Goal: Transaction & Acquisition: Purchase product/service

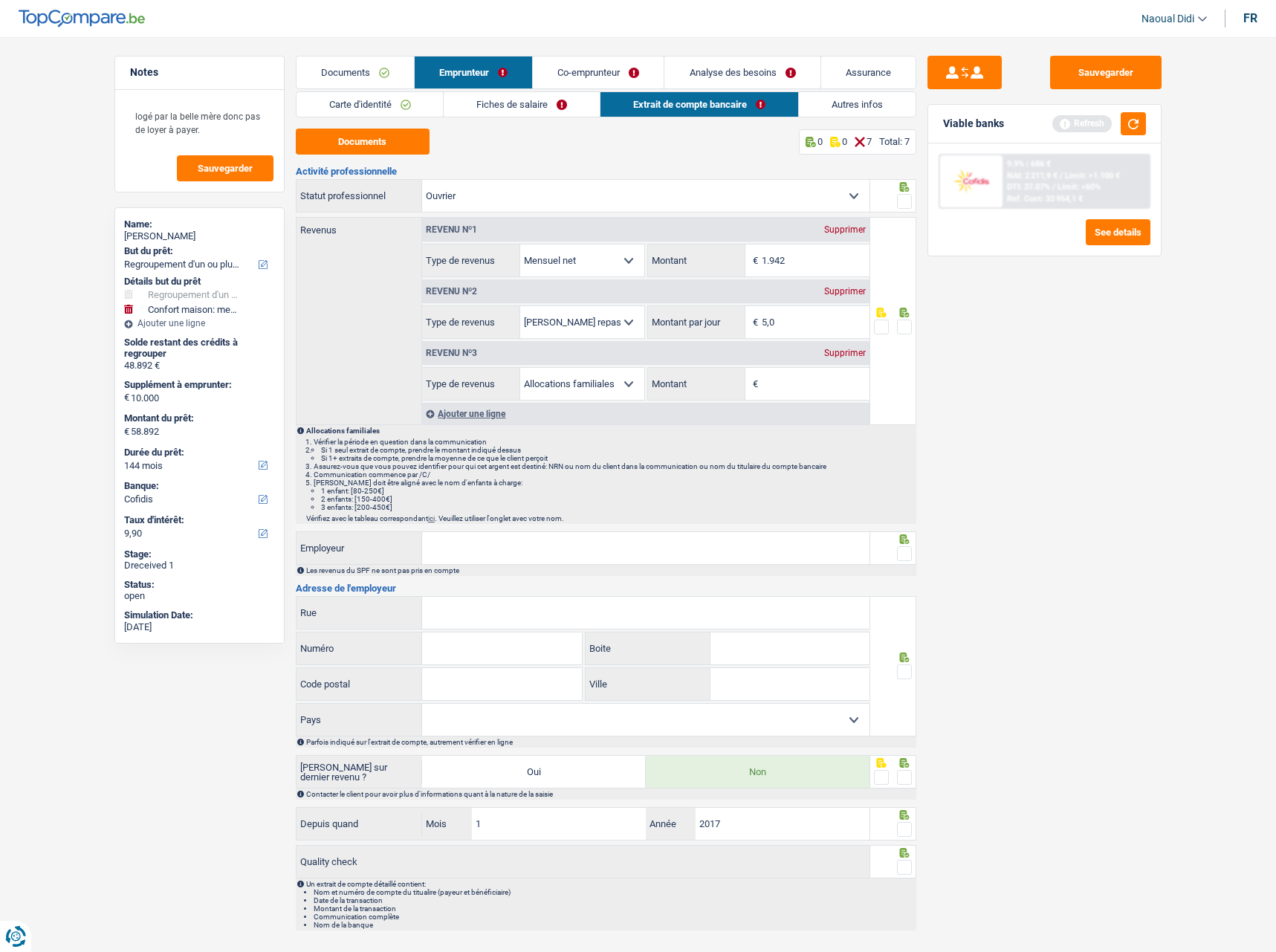
select select "refinancing"
select select "household"
select select "144"
select select "cofidis"
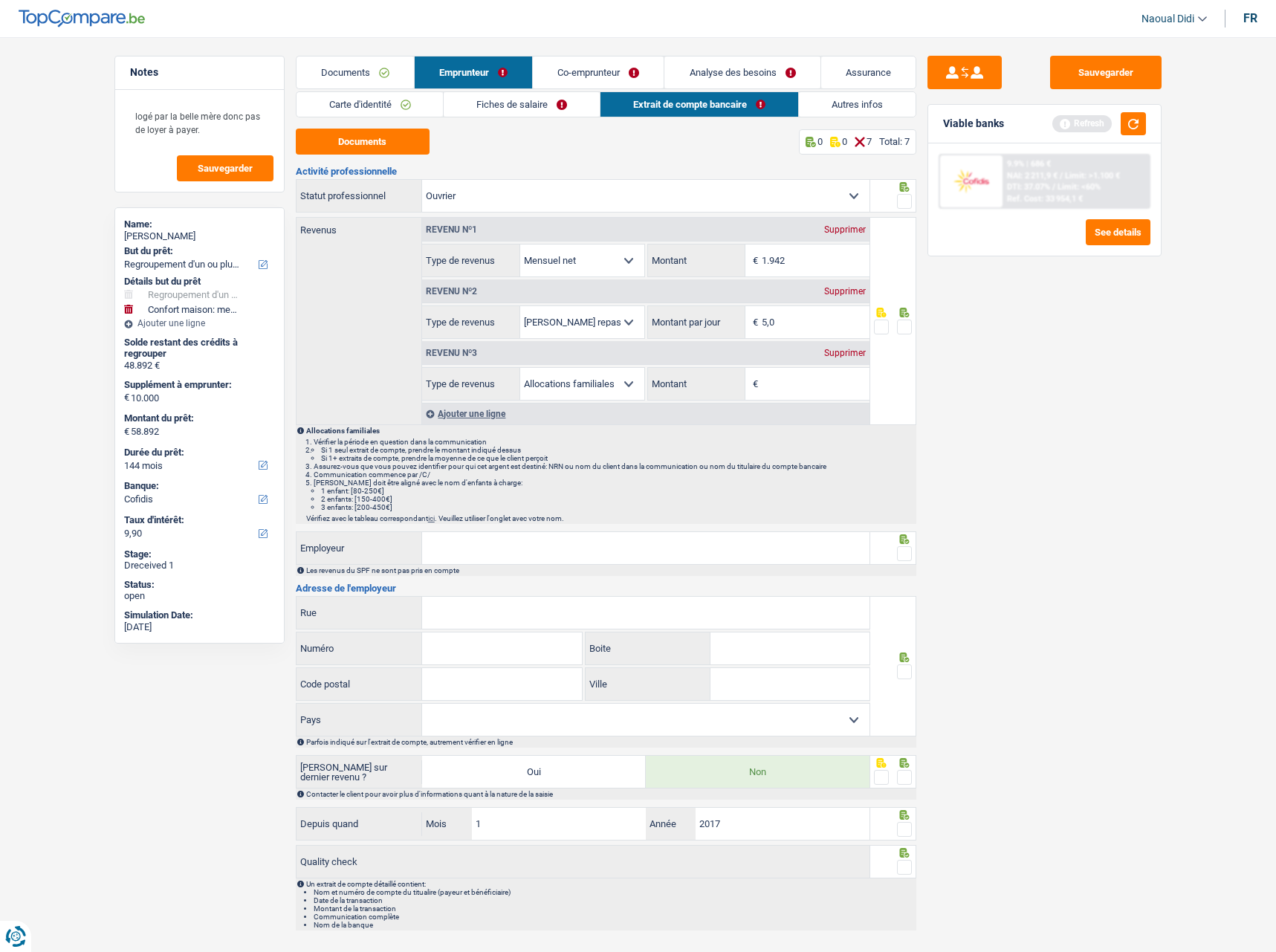
select select "worker"
select select "netSalary"
select select "mealVouchers"
select select "familyAllowances"
click at [525, 558] on input "Employeur" at bounding box center [646, 548] width 447 height 32
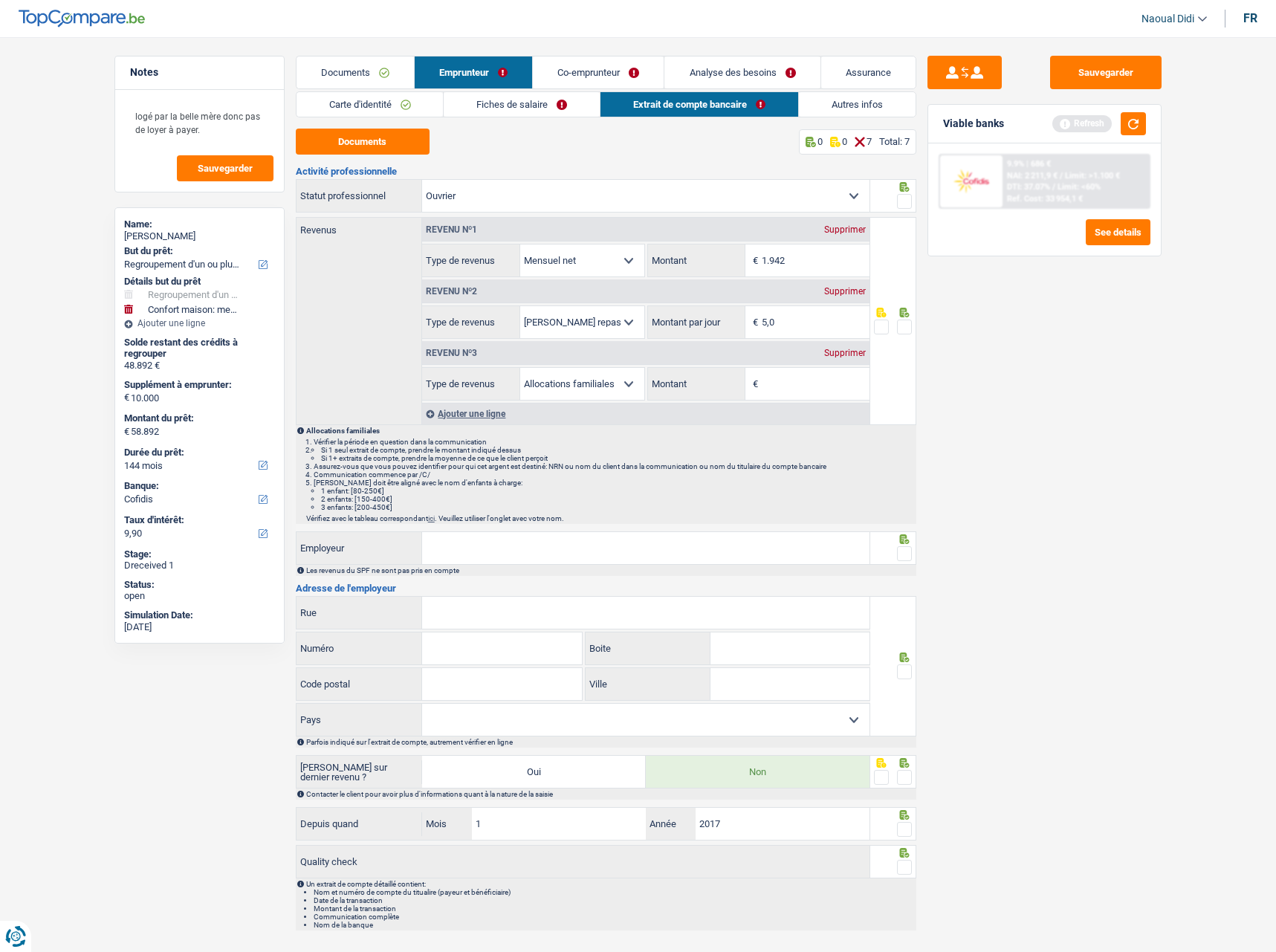
click at [432, 544] on input "Employeur" at bounding box center [646, 548] width 447 height 32
click at [753, 383] on span "€" at bounding box center [754, 383] width 17 height 32
click at [908, 203] on span at bounding box center [905, 201] width 15 height 15
click at [0, 0] on input "radio" at bounding box center [0, 0] width 0 height 0
click at [903, 327] on span at bounding box center [905, 327] width 15 height 15
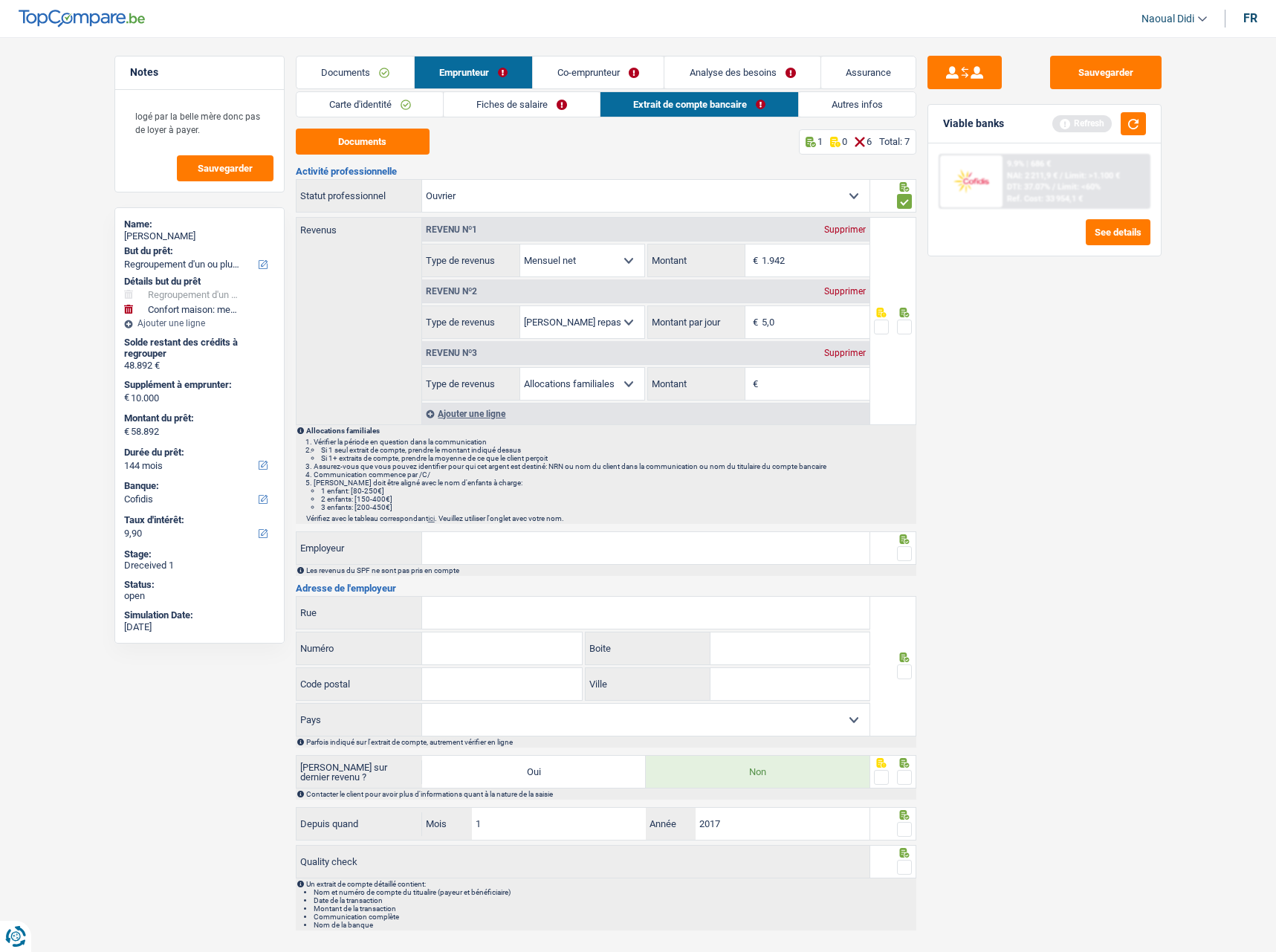
click at [0, 0] on input "radio" at bounding box center [0, 0] width 0 height 0
click at [751, 389] on span "€" at bounding box center [754, 383] width 17 height 32
click at [753, 387] on span "€" at bounding box center [754, 383] width 17 height 32
click at [753, 381] on span "€" at bounding box center [754, 383] width 17 height 32
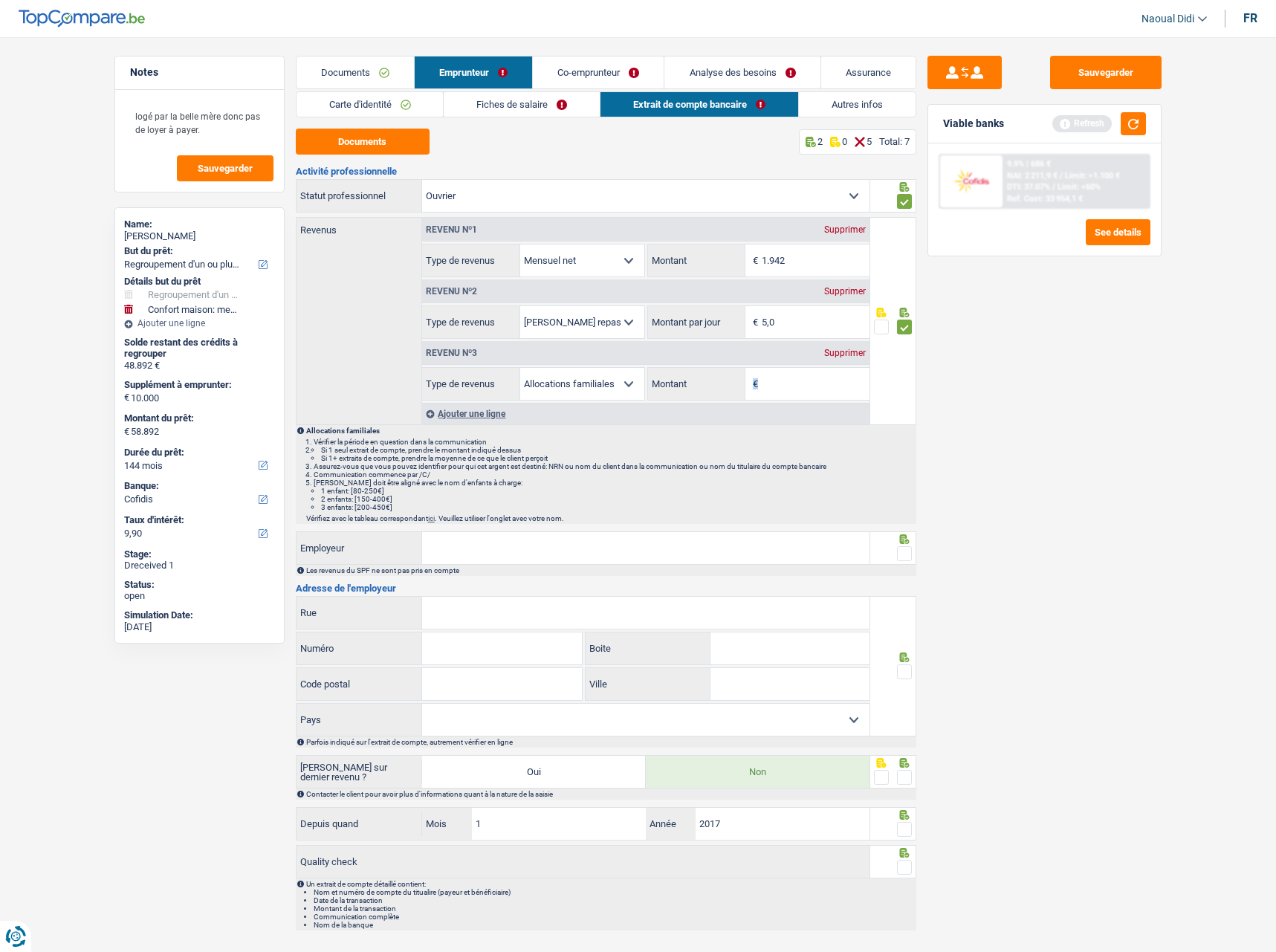
drag, startPoint x: 752, startPoint y: 383, endPoint x: 760, endPoint y: 385, distance: 8.2
click at [760, 385] on span "€" at bounding box center [754, 383] width 17 height 32
click at [766, 385] on input "Montant" at bounding box center [816, 383] width 108 height 32
type input "547"
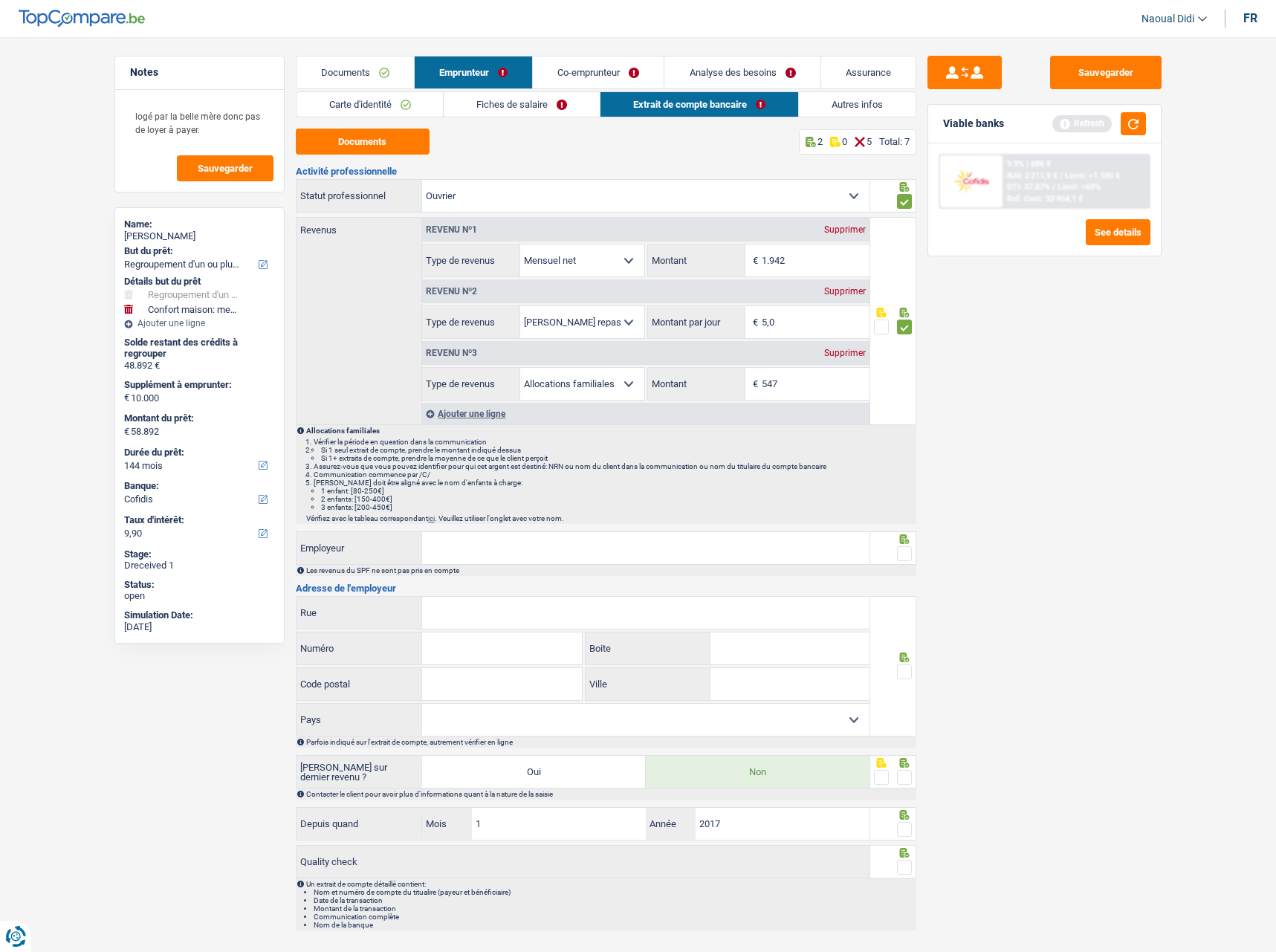
click at [557, 547] on input "Employeur" at bounding box center [646, 548] width 447 height 32
click at [505, 542] on input "Employeur" at bounding box center [646, 548] width 447 height 32
click at [509, 543] on input "CARROSSERIE V" at bounding box center [646, 548] width 447 height 32
type input "CARROSSERIE VANNERUM"
click at [913, 553] on div at bounding box center [894, 548] width 46 height 33
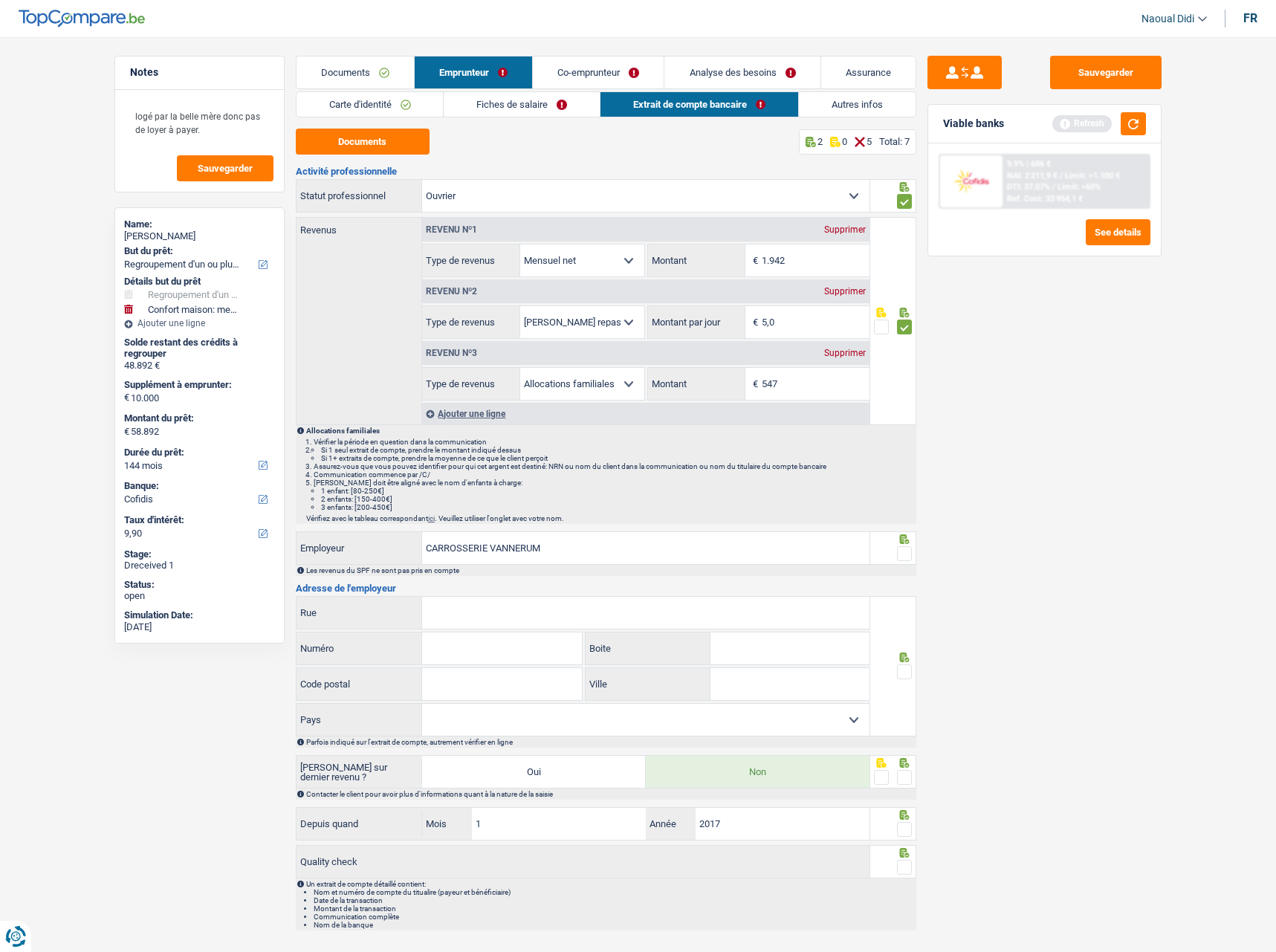
click at [906, 559] on span at bounding box center [905, 554] width 15 height 15
click at [0, 0] on input "radio" at bounding box center [0, 0] width 0 height 0
click at [458, 618] on input "Rue" at bounding box center [646, 612] width 447 height 32
type input "[PERSON_NAME]"
click at [505, 656] on input "Numéro" at bounding box center [502, 649] width 160 height 32
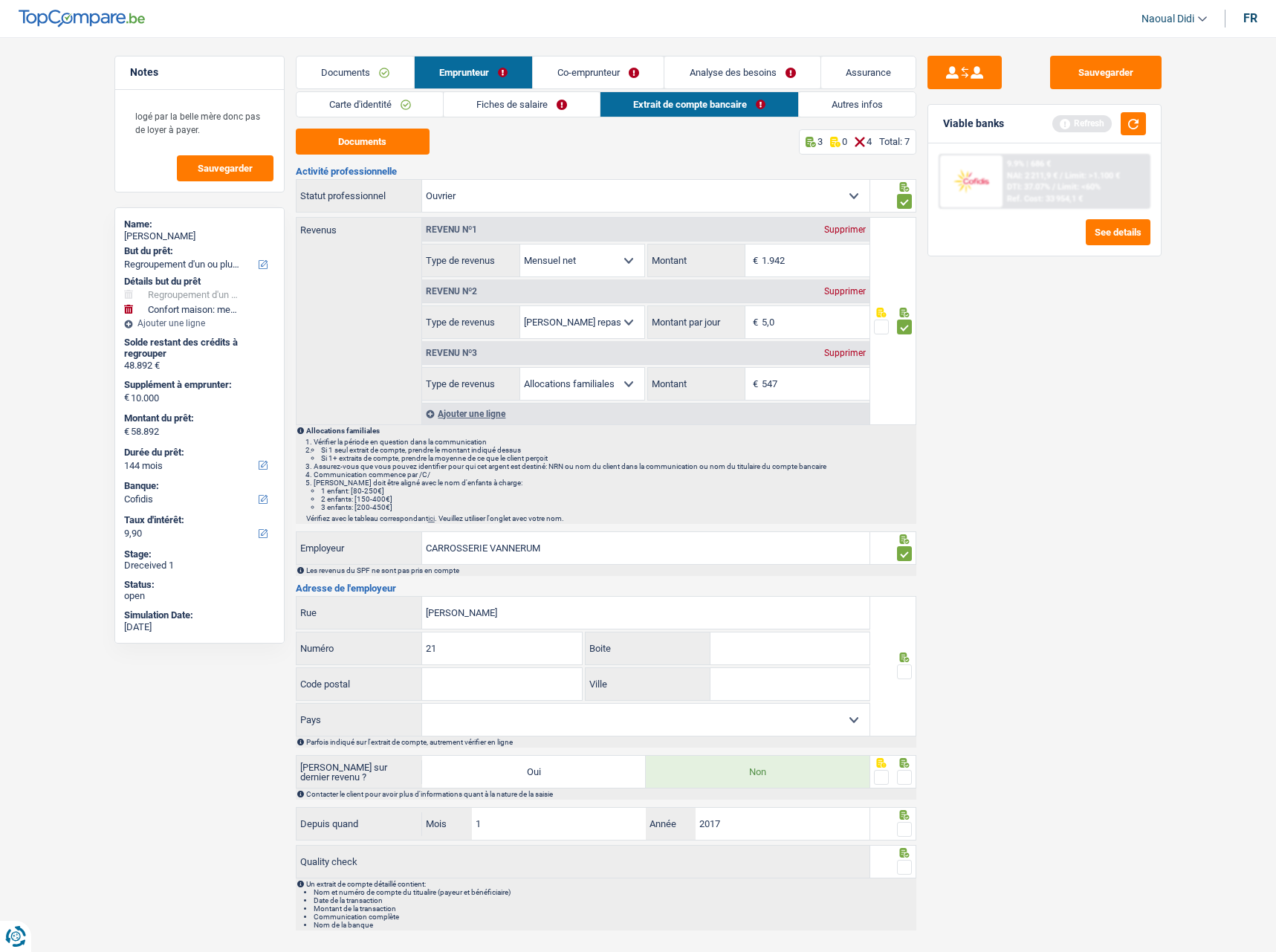
type input "21"
click at [490, 679] on input "Code postal" at bounding box center [502, 684] width 160 height 32
type input "1731"
click at [734, 678] on input "Ville" at bounding box center [790, 684] width 159 height 32
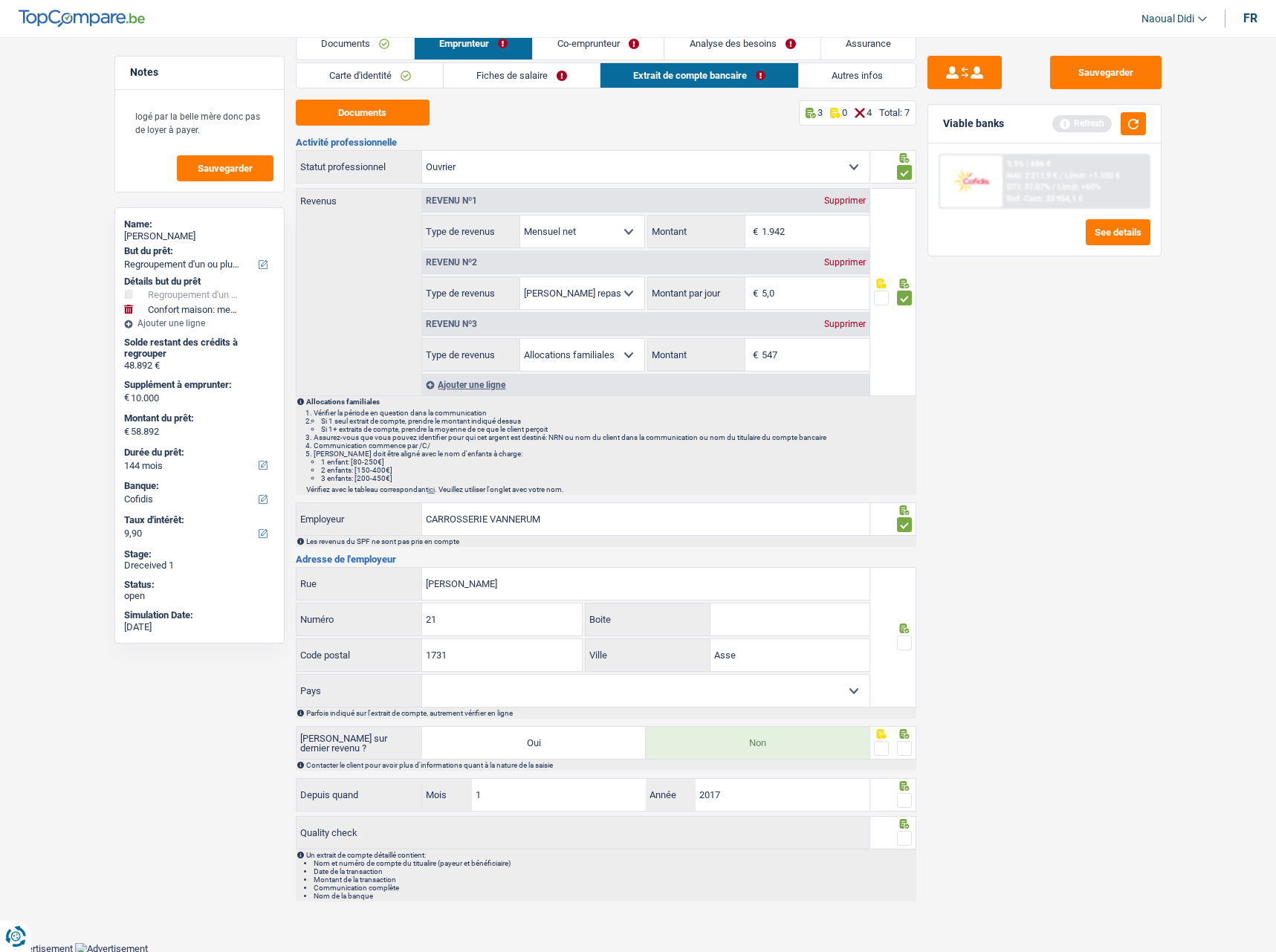
scroll to position [31, 0]
type input "Asse"
click at [536, 679] on select "Belgique France Allemagne Italie Luxembourg Pays-Bas Espagne Suisse Sélectionne…" at bounding box center [646, 689] width 447 height 32
select select "BE"
click at [422, 674] on select "Belgique France Allemagne Italie Luxembourg Pays-Bas Espagne Suisse Sélectionne…" at bounding box center [646, 689] width 447 height 32
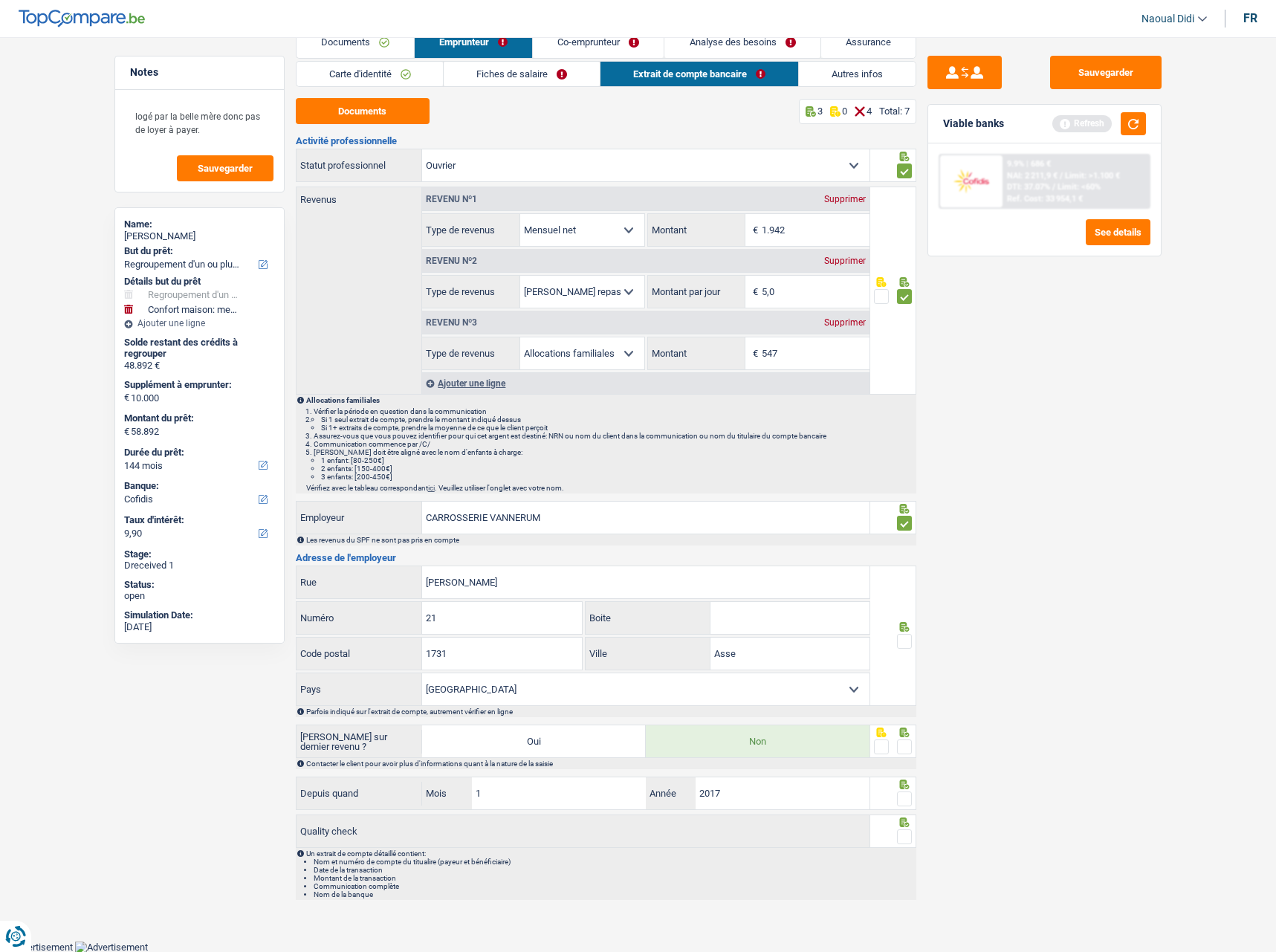
click at [908, 645] on span at bounding box center [905, 641] width 15 height 15
click at [0, 0] on input "radio" at bounding box center [0, 0] width 0 height 0
click at [902, 830] on span at bounding box center [905, 837] width 15 height 15
click at [0, 0] on input "radio" at bounding box center [0, 0] width 0 height 0
click at [901, 797] on span at bounding box center [905, 799] width 15 height 15
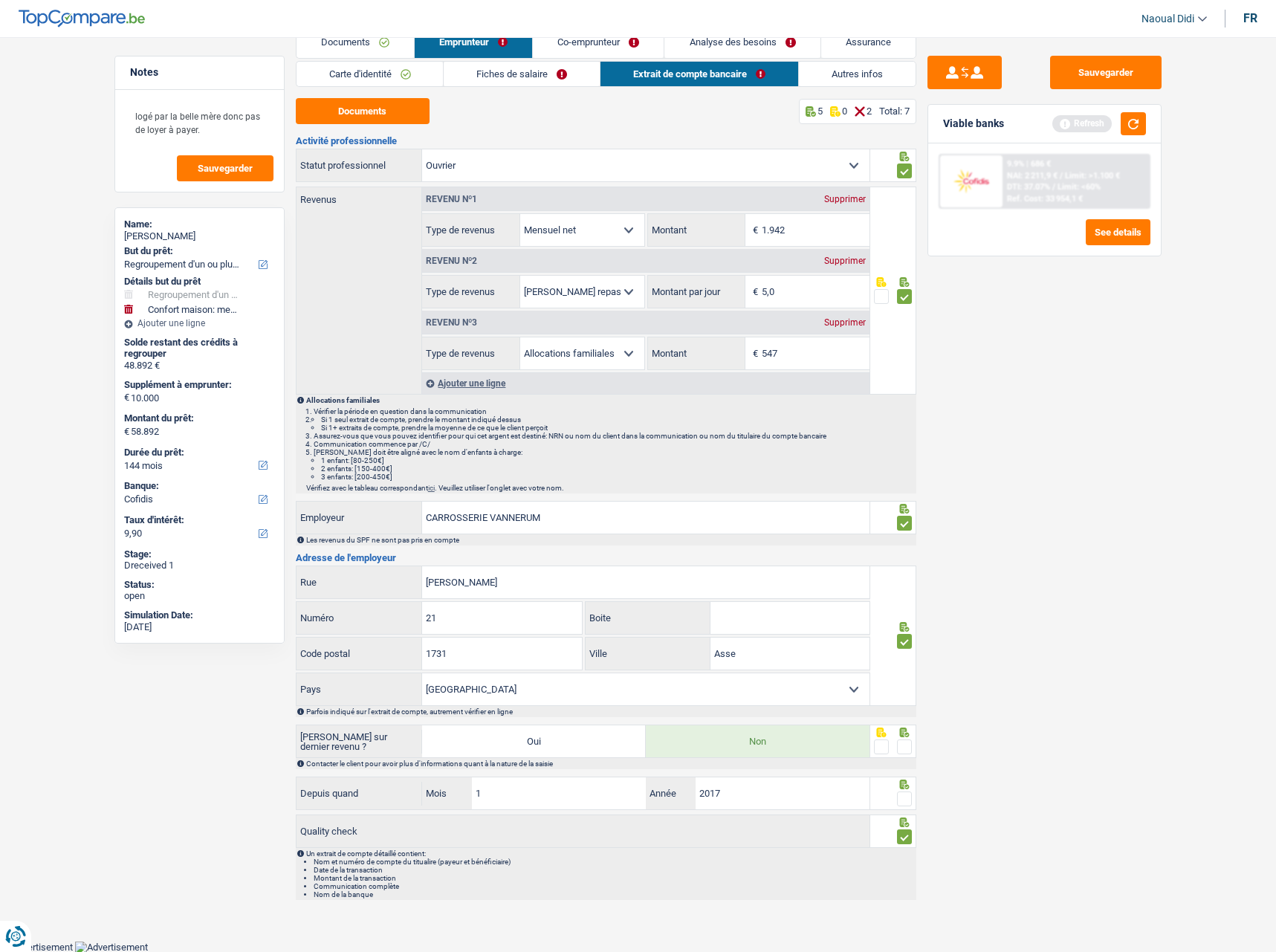
click at [0, 0] on input "radio" at bounding box center [0, 0] width 0 height 0
click at [909, 747] on span at bounding box center [905, 747] width 15 height 15
click at [0, 0] on input "radio" at bounding box center [0, 0] width 0 height 0
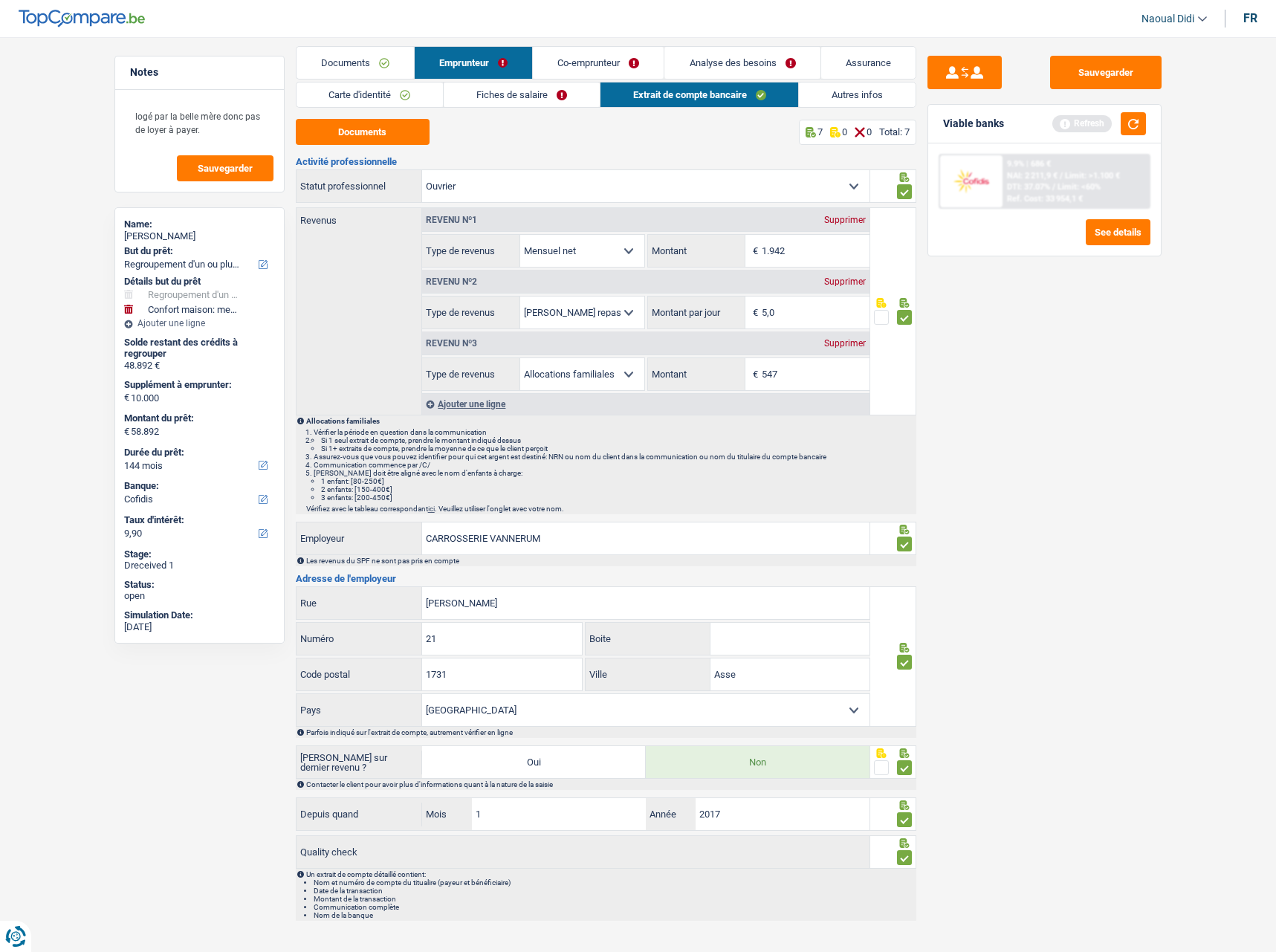
scroll to position [0, 0]
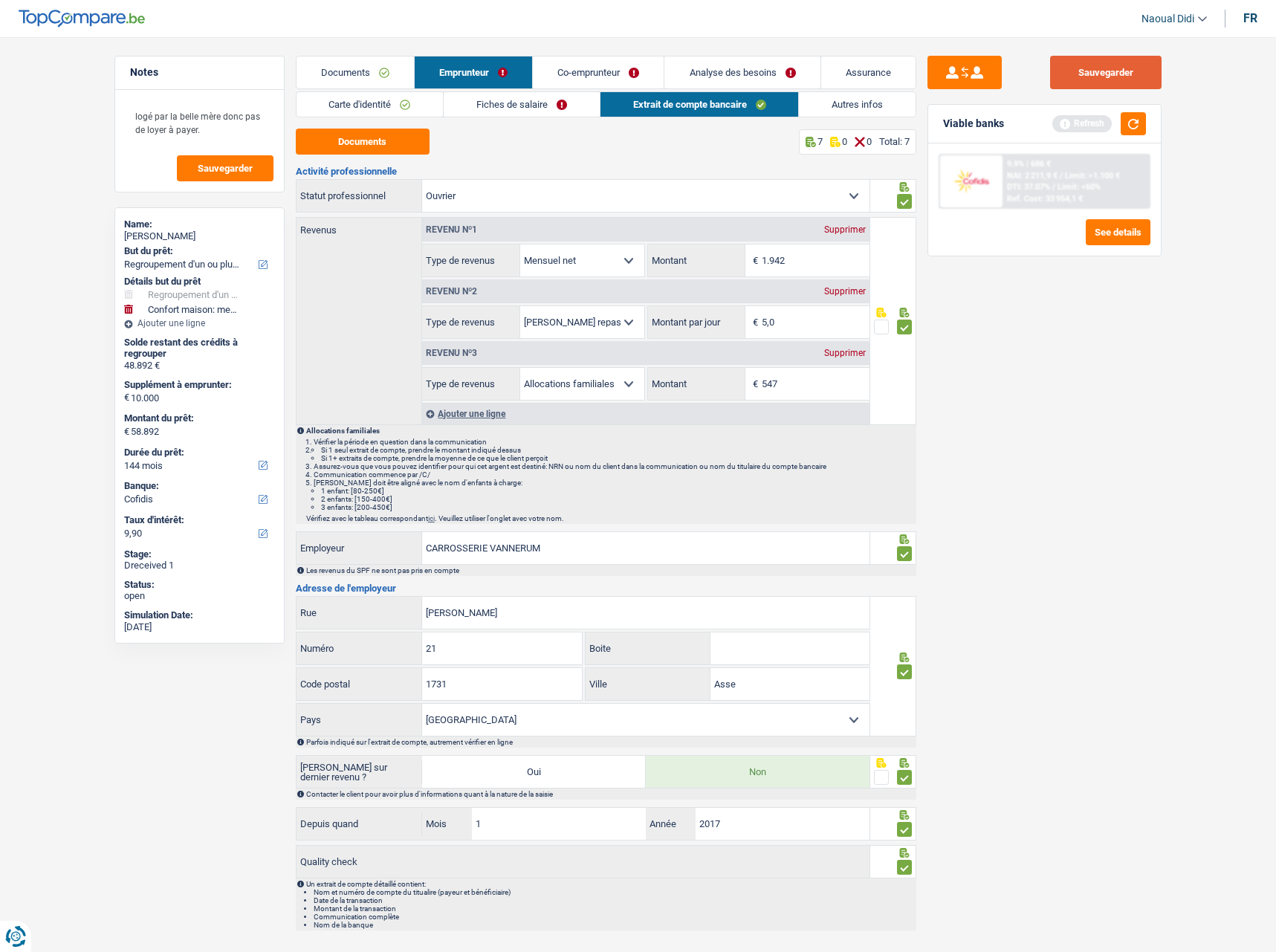
click at [1073, 72] on button "Sauvegarder" at bounding box center [1106, 72] width 111 height 33
click at [598, 70] on link "Co-emprunteur" at bounding box center [598, 72] width 131 height 32
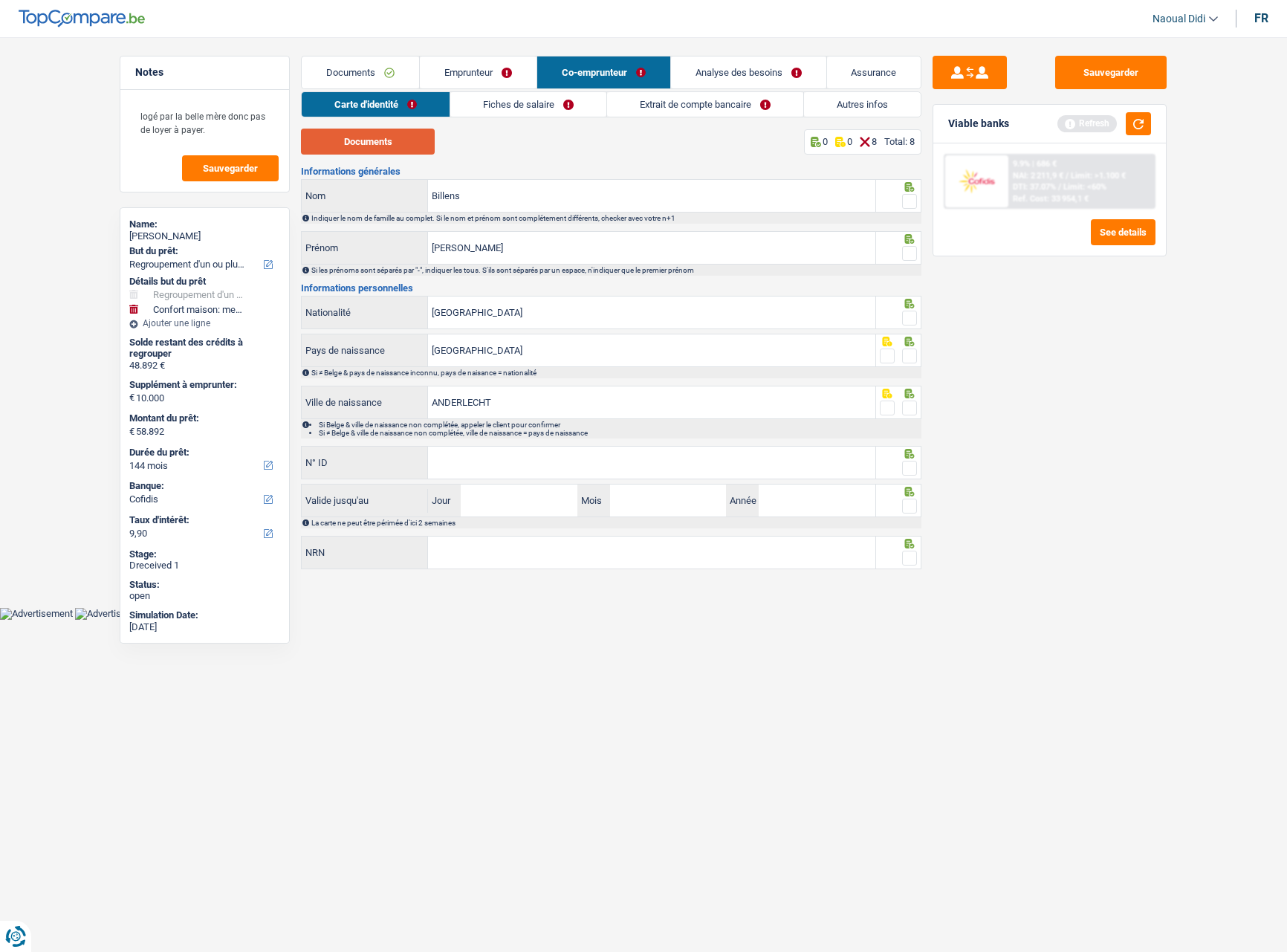
click at [358, 135] on button "Documents" at bounding box center [367, 142] width 134 height 26
click at [905, 200] on span at bounding box center [909, 201] width 15 height 15
click at [0, 0] on input "radio" at bounding box center [0, 0] width 0 height 0
click at [911, 251] on span at bounding box center [909, 253] width 15 height 15
click at [0, 0] on input "radio" at bounding box center [0, 0] width 0 height 0
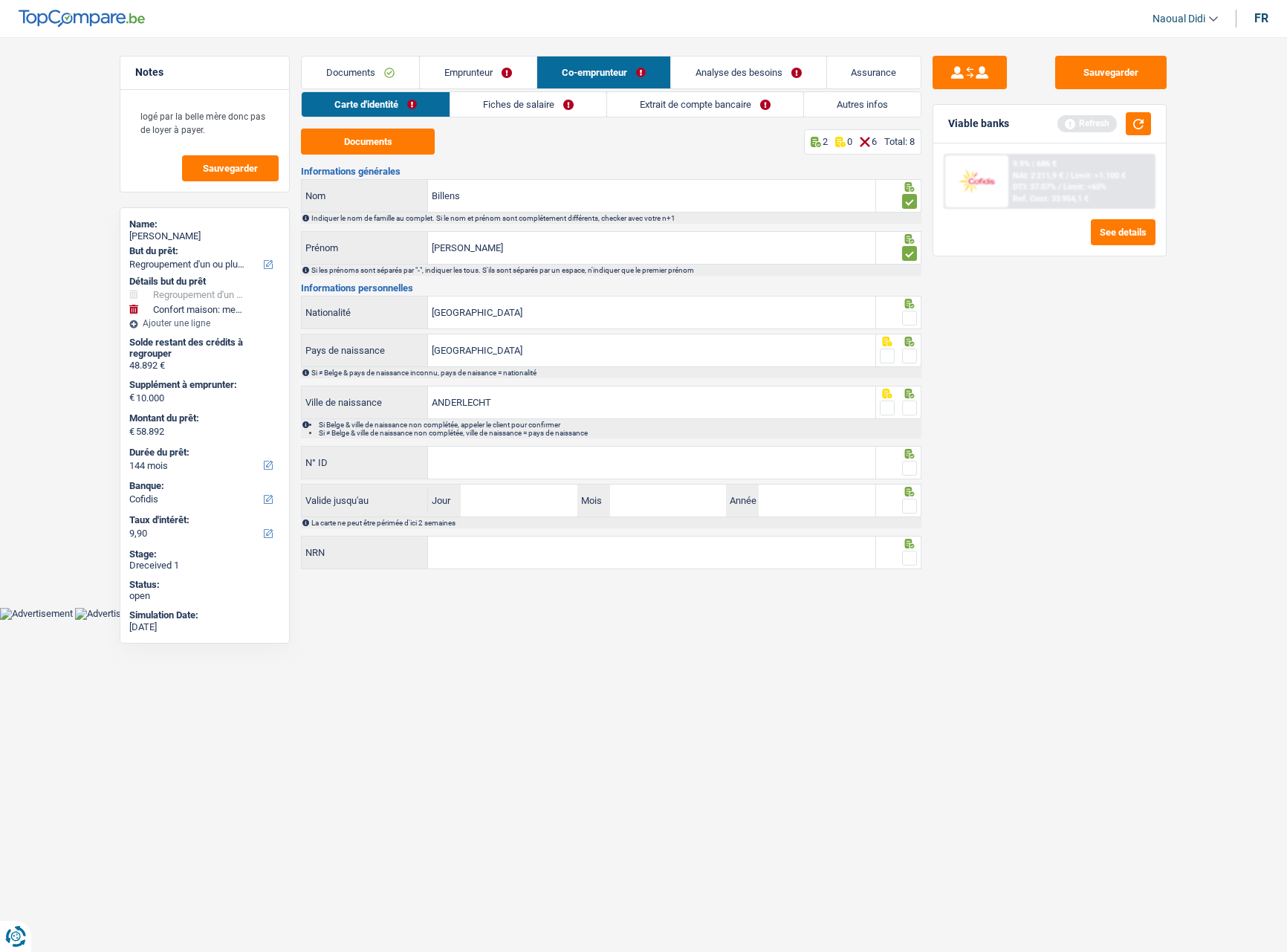
click at [910, 323] on span at bounding box center [909, 318] width 15 height 15
click at [0, 0] on input "radio" at bounding box center [0, 0] width 0 height 0
click at [909, 354] on span at bounding box center [909, 356] width 15 height 15
click at [0, 0] on input "radio" at bounding box center [0, 0] width 0 height 0
click at [910, 409] on span at bounding box center [909, 408] width 15 height 15
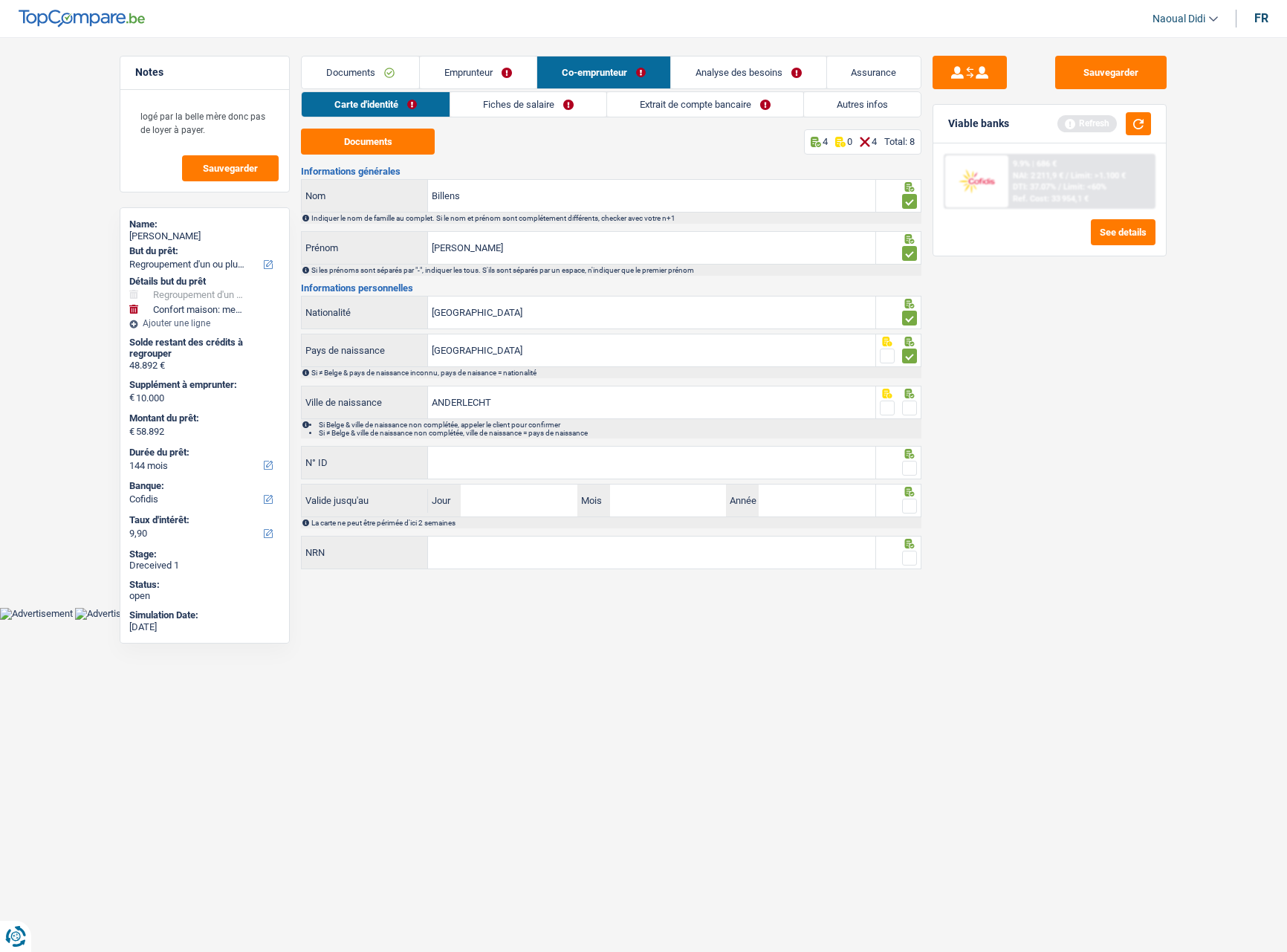
click at [0, 0] on input "radio" at bounding box center [0, 0] width 0 height 0
click at [536, 464] on input "N° ID" at bounding box center [651, 462] width 447 height 32
type input "[PHONE_NUMBER]"
click at [493, 502] on input "Jour" at bounding box center [519, 500] width 116 height 32
type input "28"
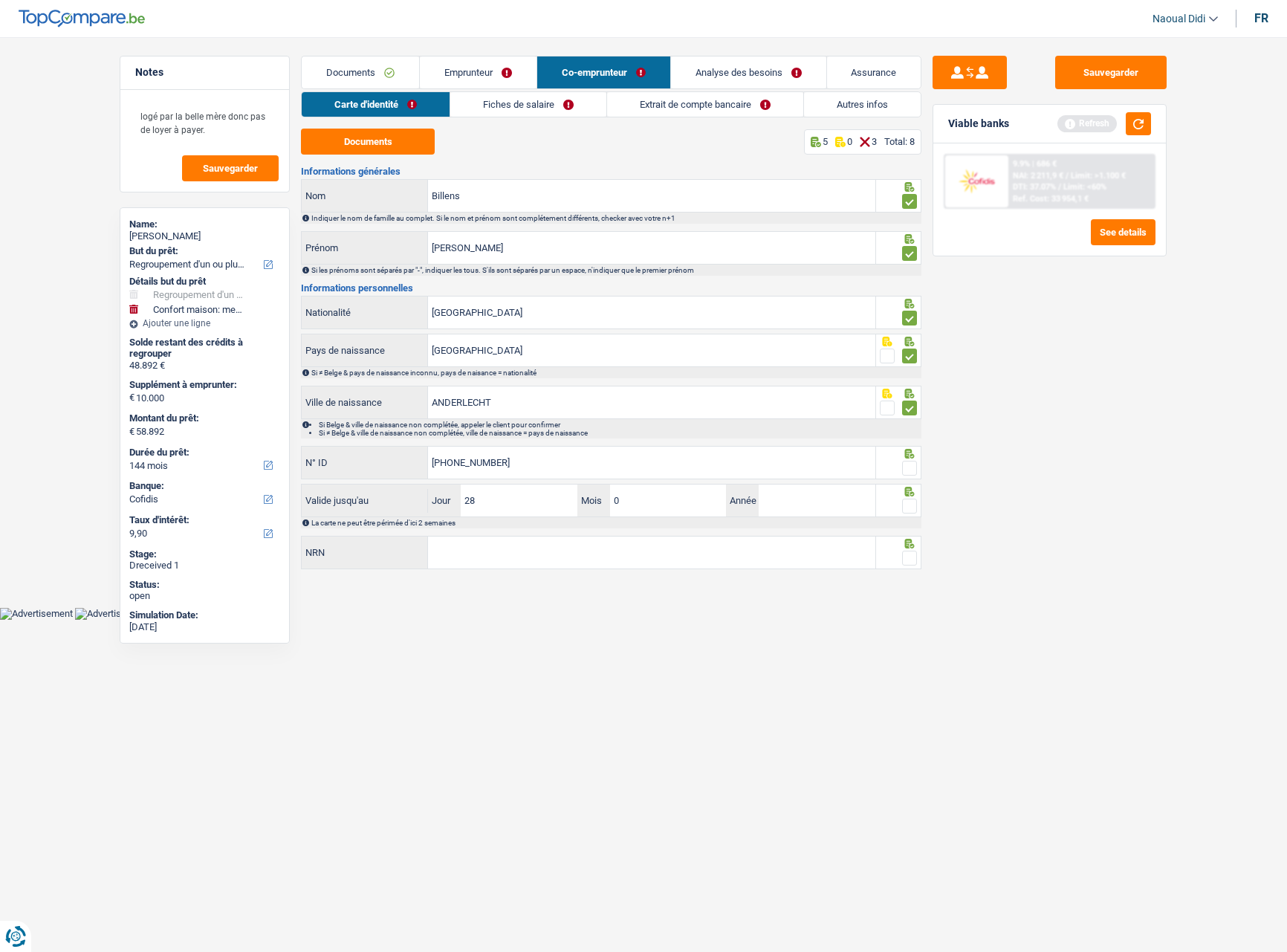
type input "08"
type input "2028"
click at [505, 559] on input "NRN" at bounding box center [651, 552] width 447 height 32
click at [548, 551] on input "NRN" at bounding box center [651, 552] width 447 height 32
type input "89.02.04-180.31"
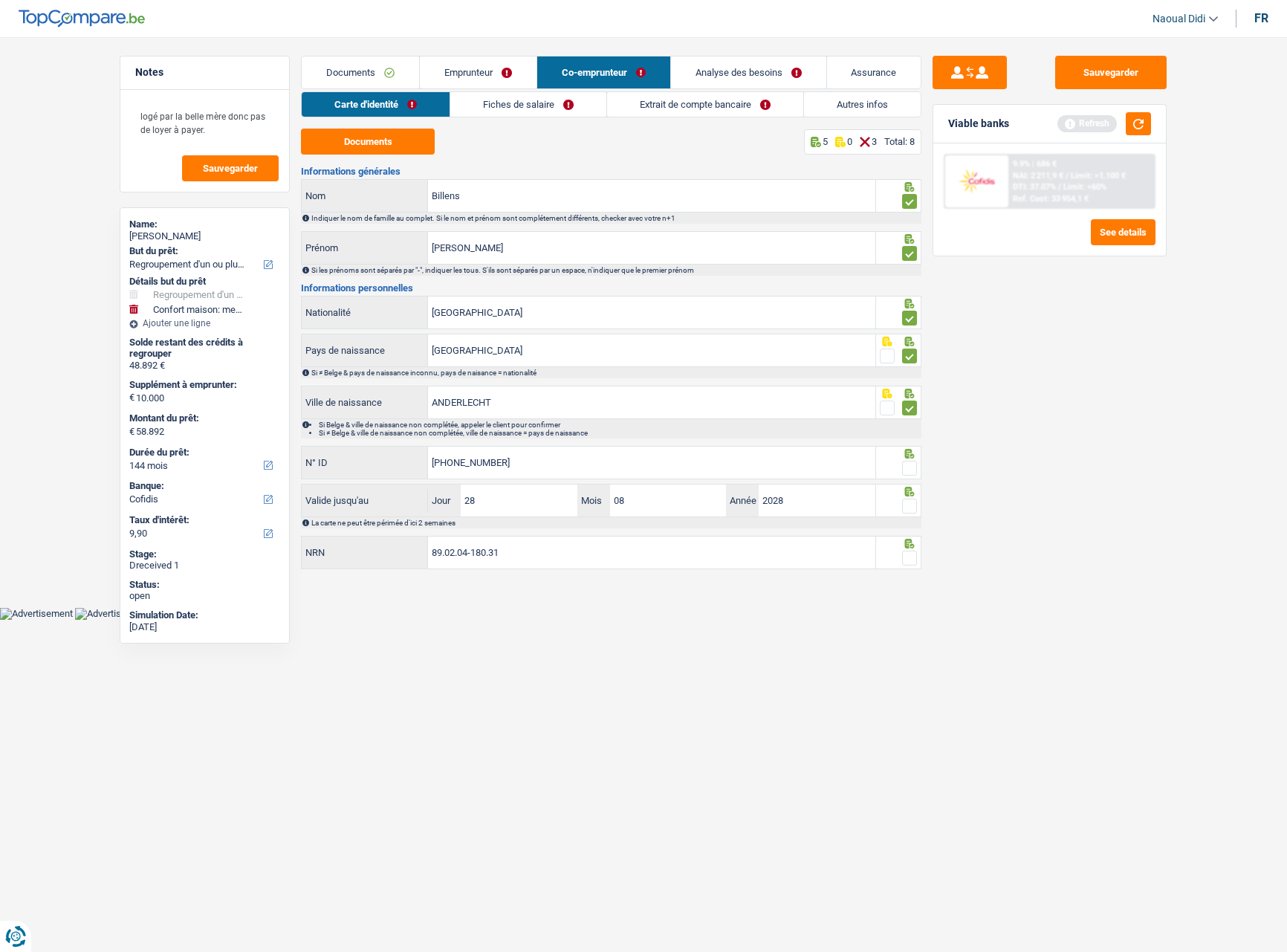
click at [902, 509] on span at bounding box center [909, 506] width 15 height 15
click at [0, 0] on input "radio" at bounding box center [0, 0] width 0 height 0
click at [909, 471] on span at bounding box center [909, 469] width 15 height 15
click at [0, 0] on input "radio" at bounding box center [0, 0] width 0 height 0
click at [909, 555] on span at bounding box center [909, 559] width 15 height 15
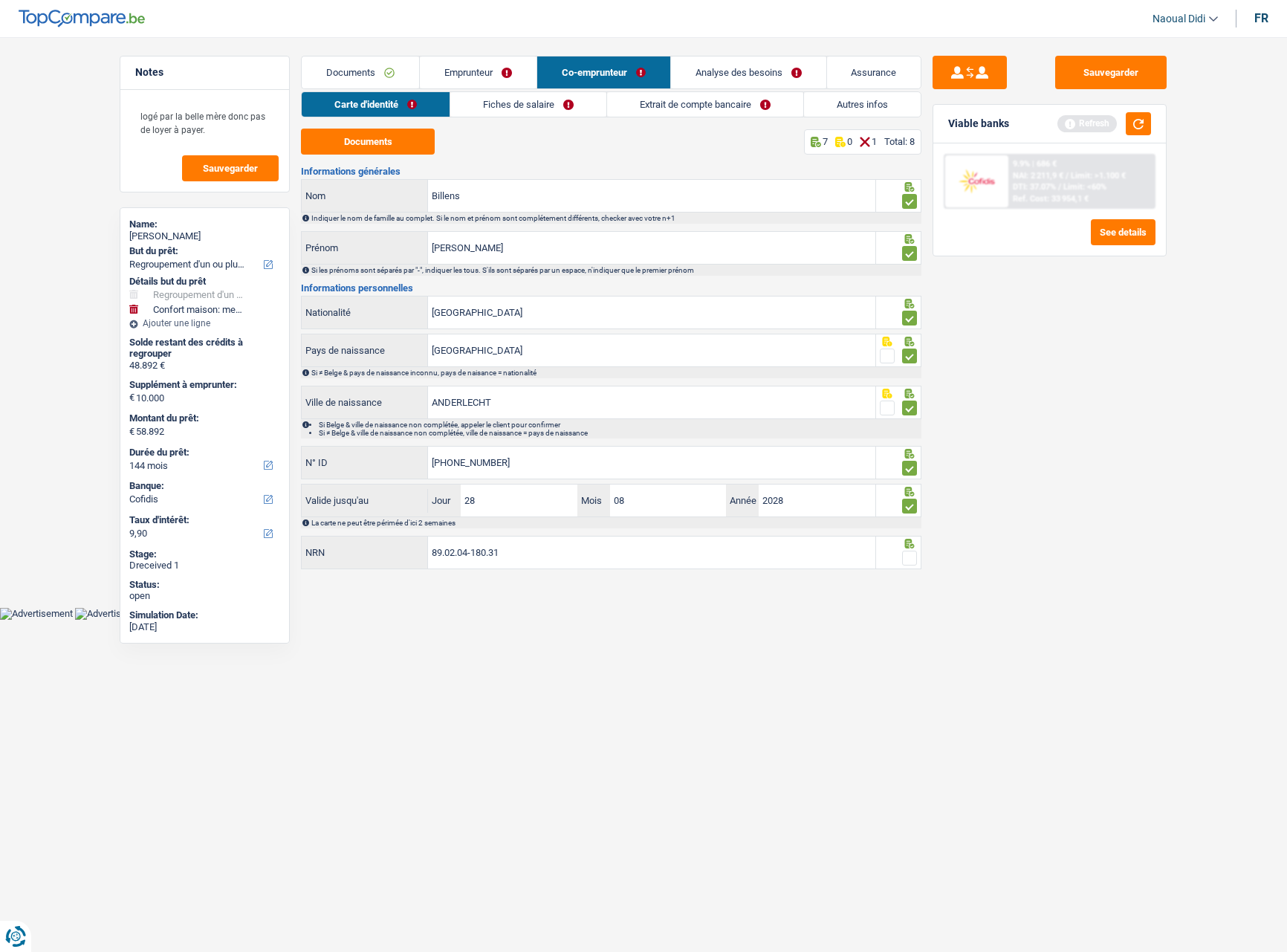
click at [0, 0] on input "radio" at bounding box center [0, 0] width 0 height 0
click at [1118, 83] on button "Sauvegarder" at bounding box center [1111, 72] width 111 height 33
click at [524, 107] on link "Fiches de salaire" at bounding box center [529, 104] width 156 height 24
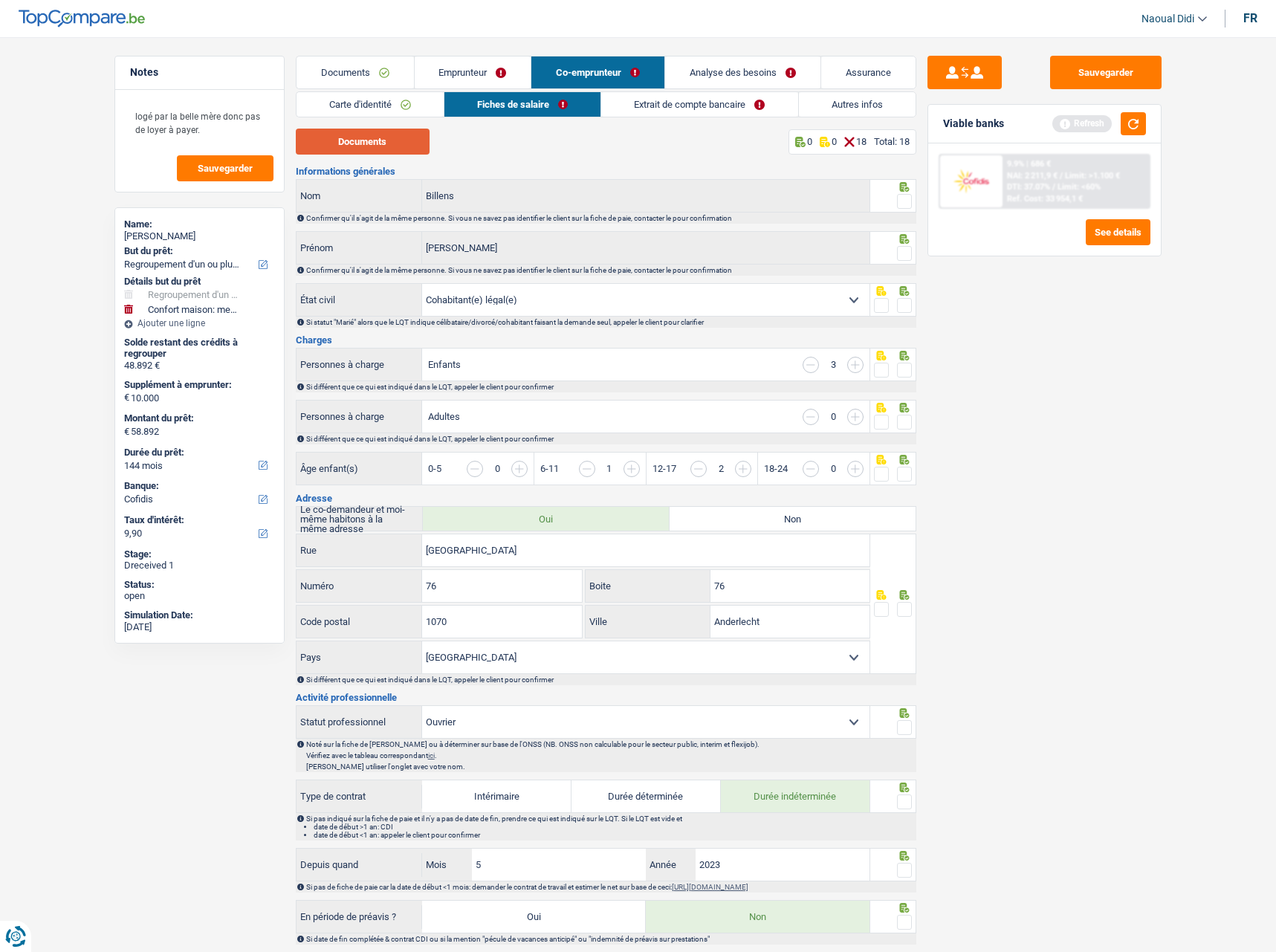
click at [395, 148] on button "Documents" at bounding box center [363, 142] width 134 height 26
click at [903, 207] on span at bounding box center [905, 201] width 15 height 15
click at [0, 0] on input "radio" at bounding box center [0, 0] width 0 height 0
click at [903, 247] on span at bounding box center [905, 253] width 15 height 15
click at [0, 0] on input "radio" at bounding box center [0, 0] width 0 height 0
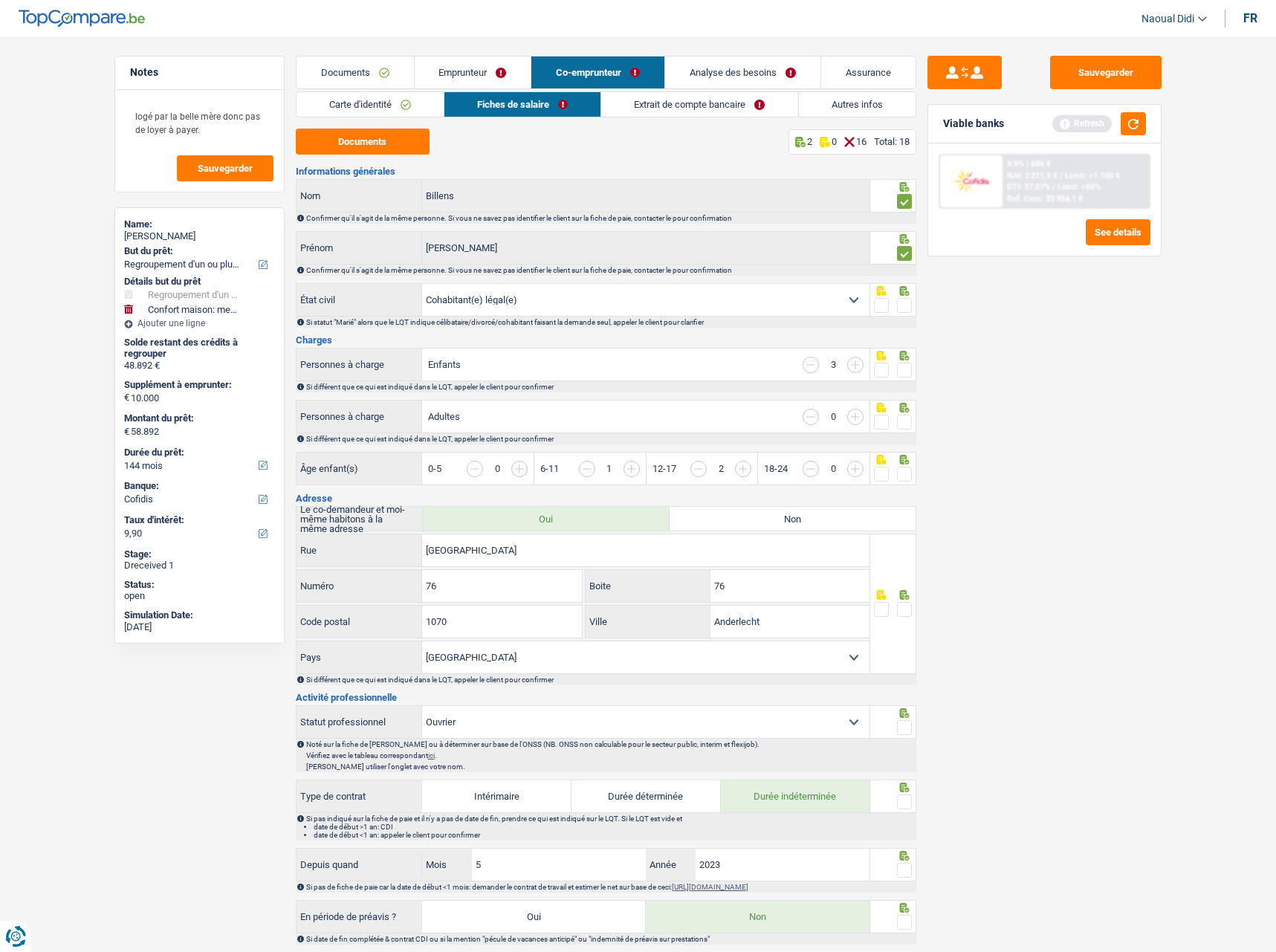
click at [906, 308] on span at bounding box center [905, 305] width 15 height 15
click at [0, 0] on input "radio" at bounding box center [0, 0] width 0 height 0
click at [804, 365] on input "button" at bounding box center [811, 365] width 17 height 17
click at [805, 367] on input "button" at bounding box center [811, 365] width 17 height 17
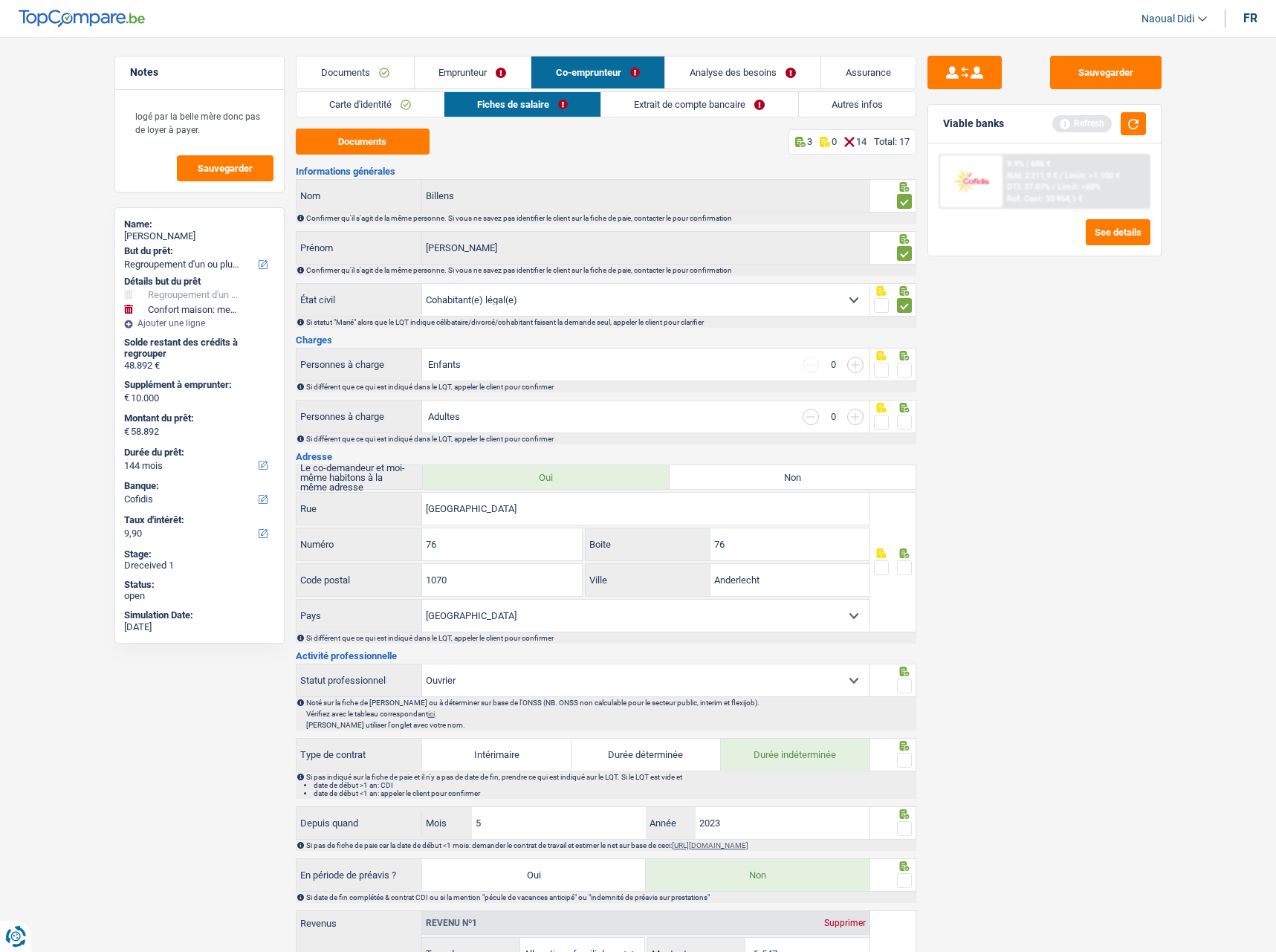
click at [908, 371] on span at bounding box center [905, 370] width 15 height 15
click at [0, 0] on input "radio" at bounding box center [0, 0] width 0 height 0
click at [907, 425] on span at bounding box center [905, 422] width 15 height 15
click at [0, 0] on input "radio" at bounding box center [0, 0] width 0 height 0
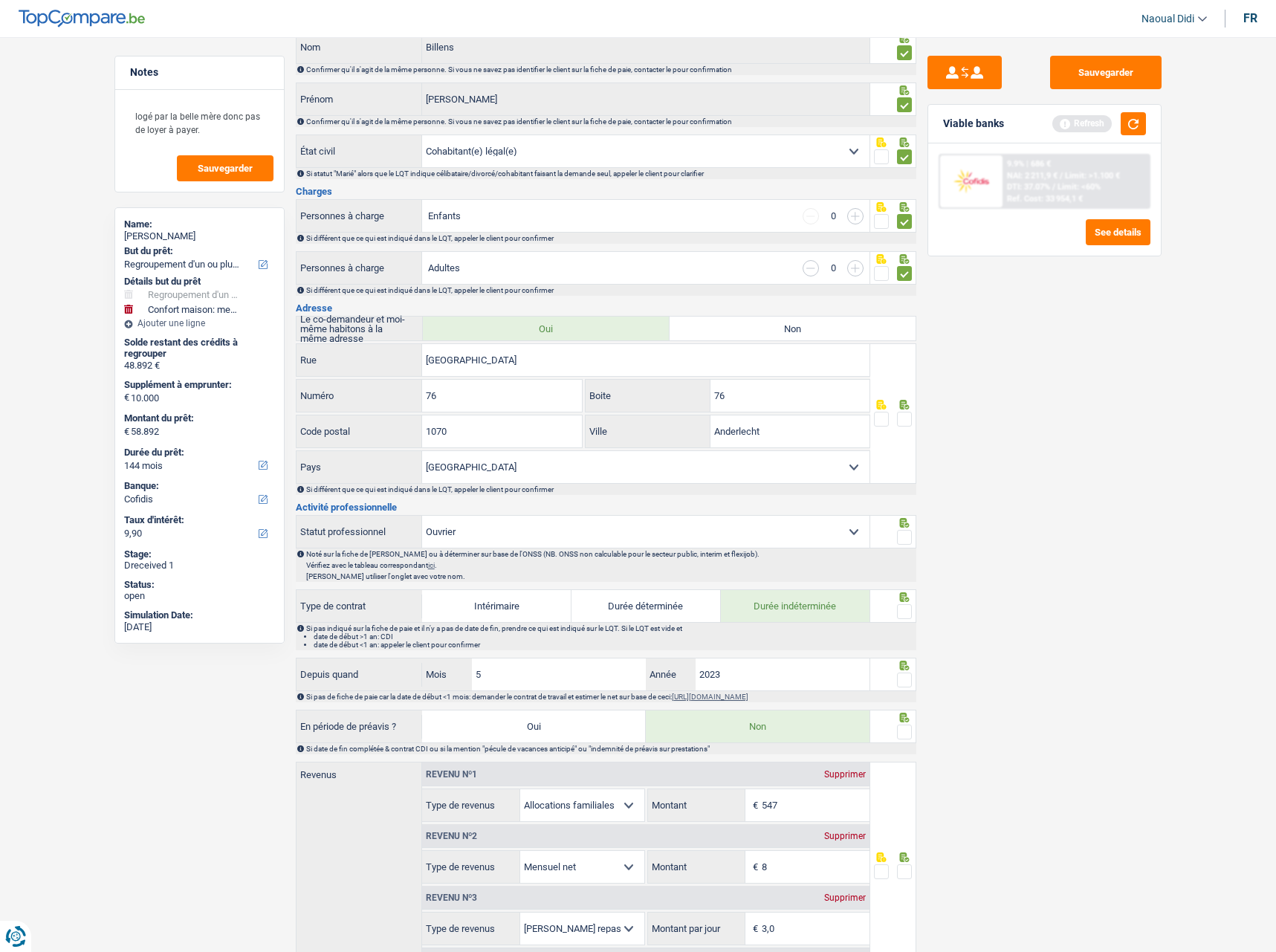
click at [901, 423] on span at bounding box center [905, 419] width 15 height 15
click at [0, 0] on input "radio" at bounding box center [0, 0] width 0 height 0
click at [903, 533] on span at bounding box center [905, 537] width 15 height 15
click at [0, 0] on input "radio" at bounding box center [0, 0] width 0 height 0
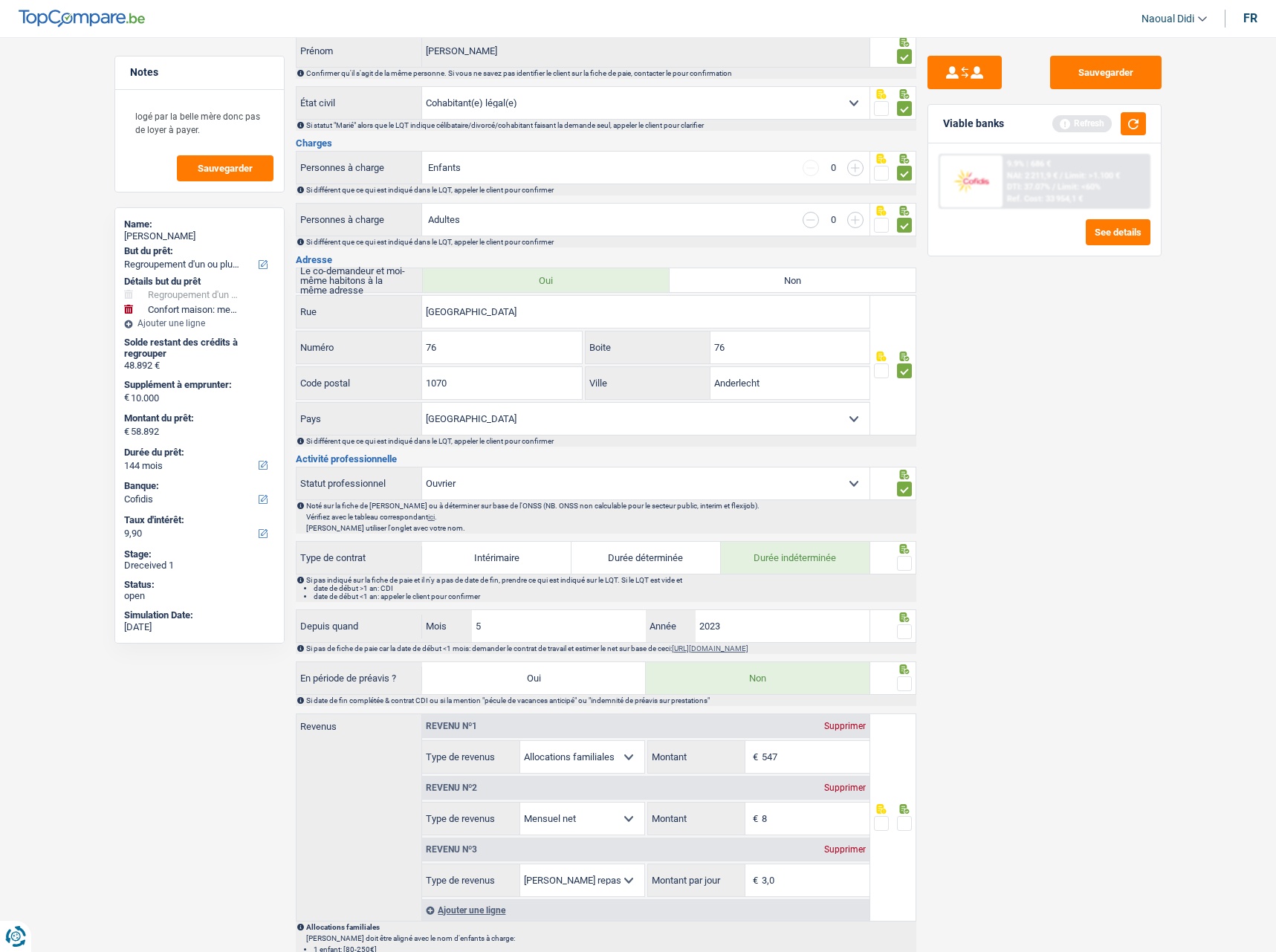
scroll to position [223, 0]
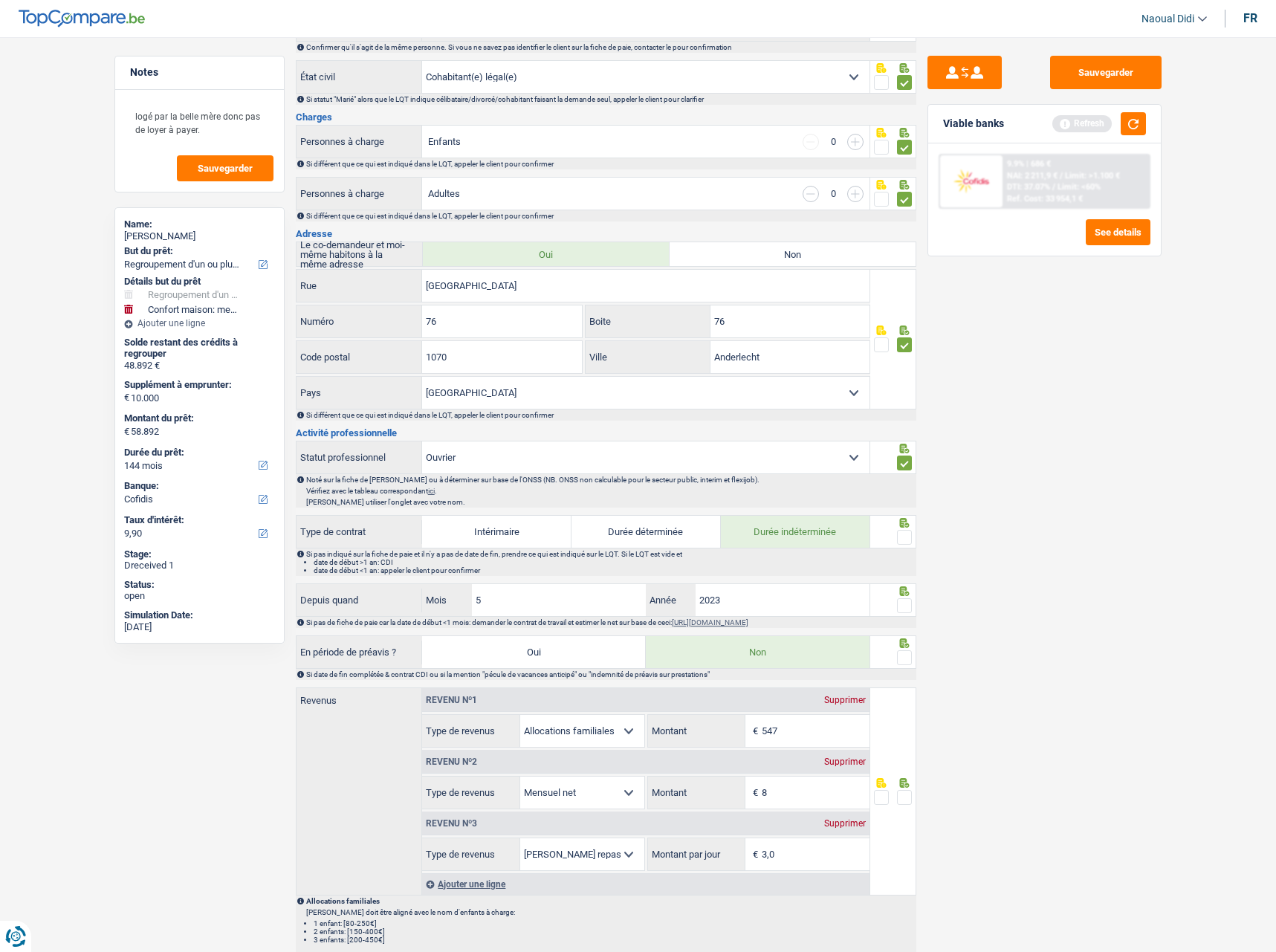
click at [898, 535] on span at bounding box center [905, 537] width 15 height 15
click at [0, 0] on input "radio" at bounding box center [0, 0] width 0 height 0
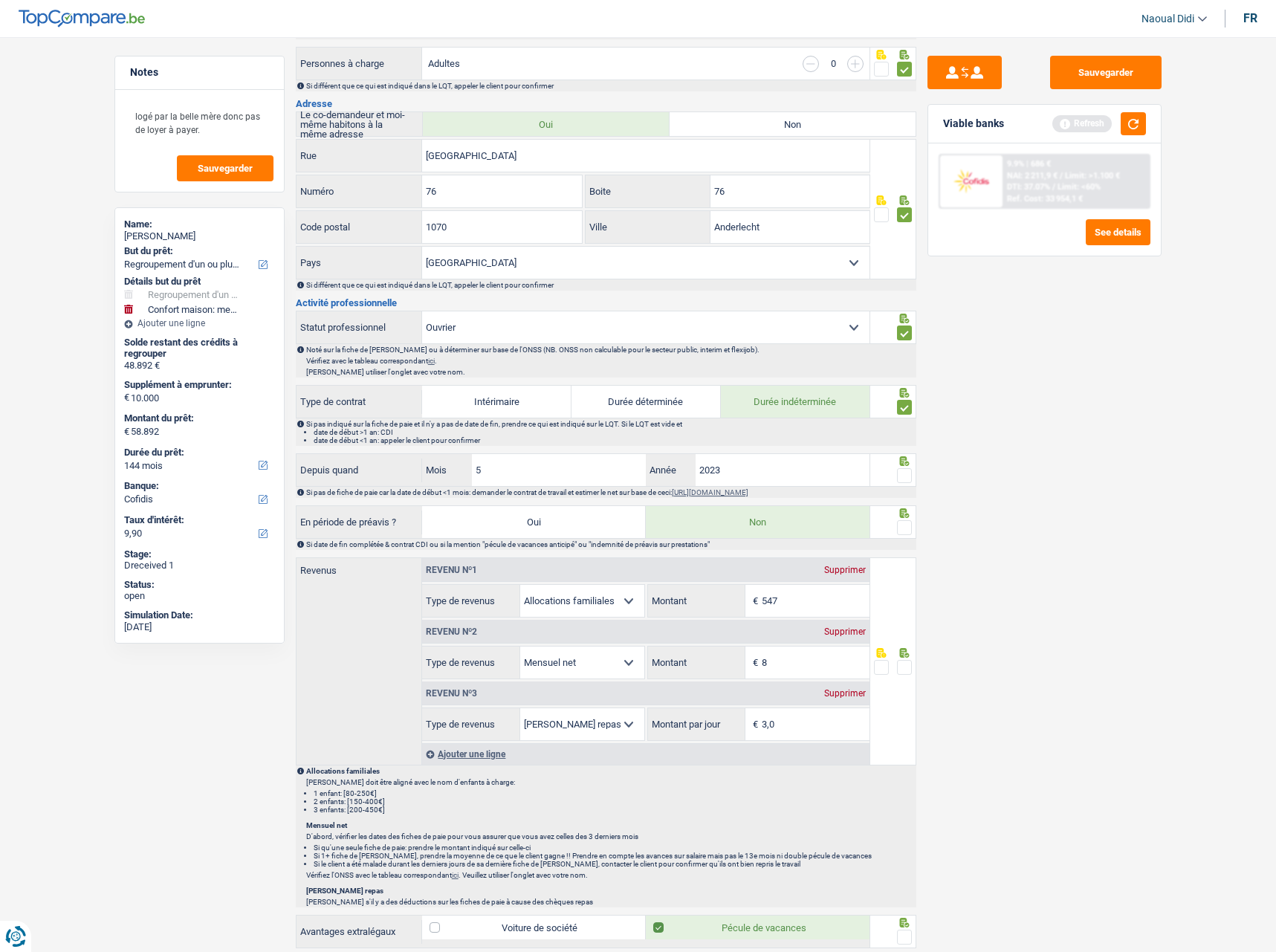
scroll to position [372, 0]
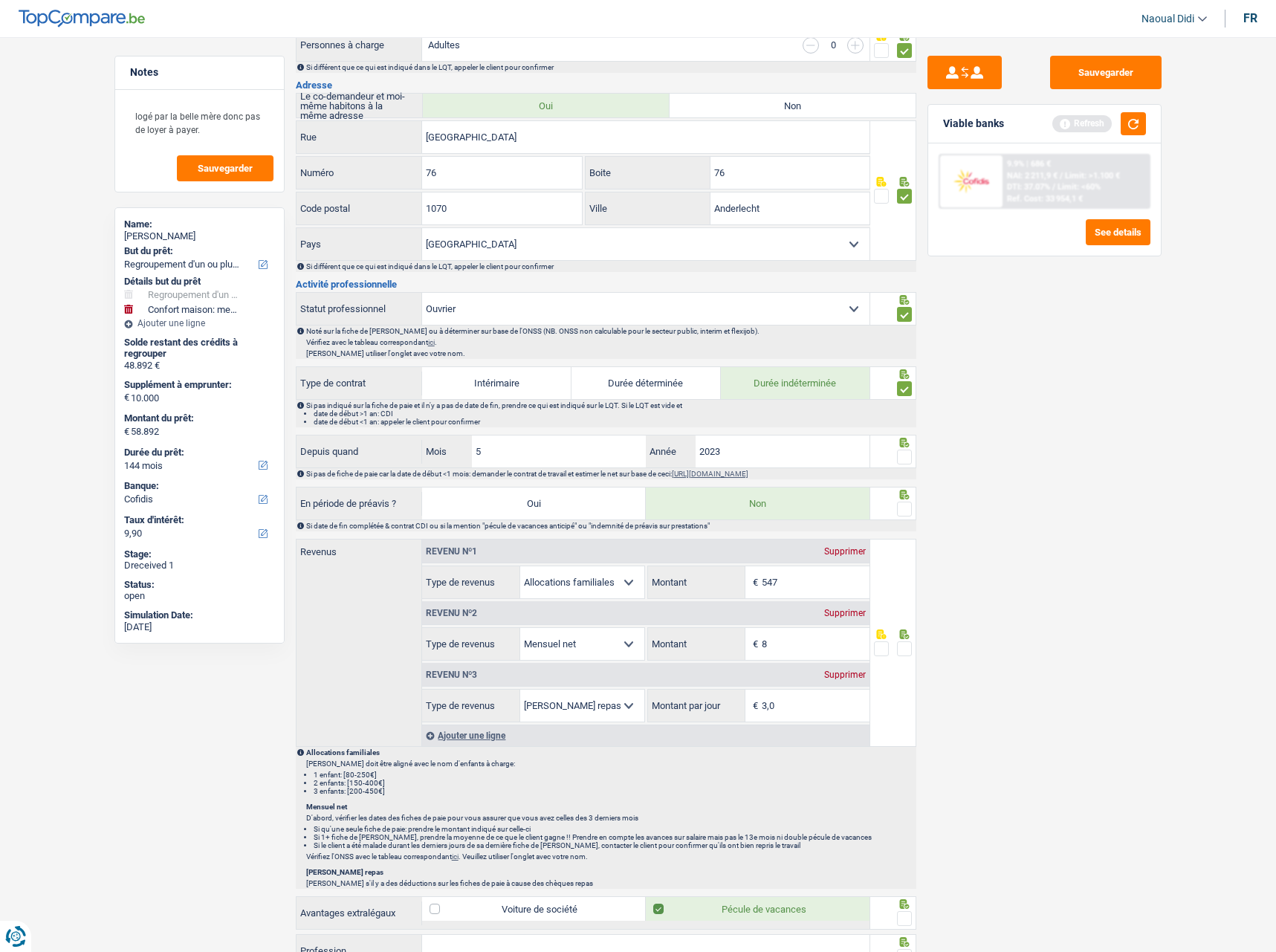
click at [904, 460] on span at bounding box center [905, 457] width 15 height 15
click at [0, 0] on input "radio" at bounding box center [0, 0] width 0 height 0
click at [898, 514] on span at bounding box center [905, 509] width 15 height 15
click at [0, 0] on input "radio" at bounding box center [0, 0] width 0 height 0
drag, startPoint x: 815, startPoint y: 580, endPoint x: 732, endPoint y: 583, distance: 83.1
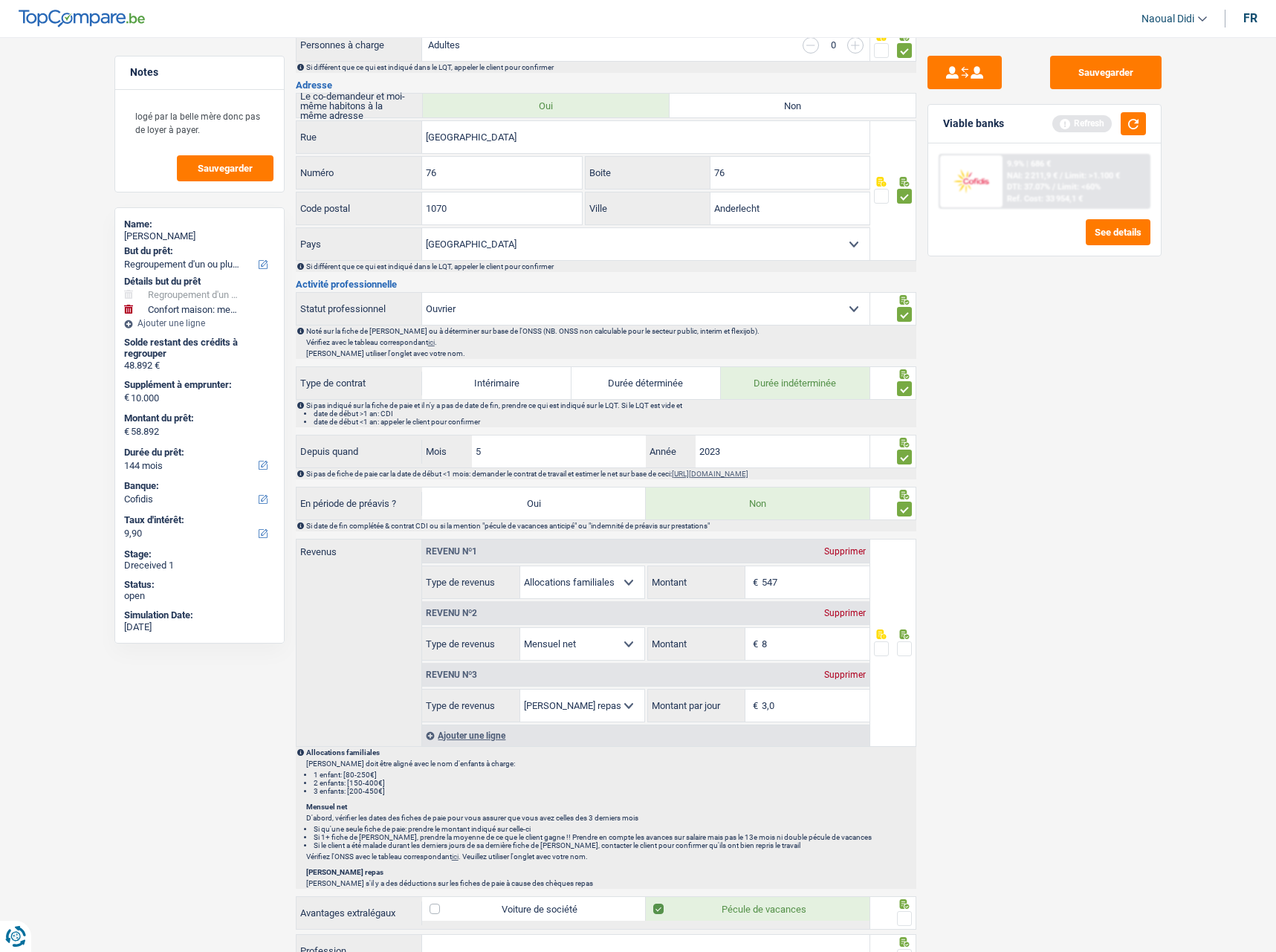
click at [732, 583] on div "547 € Montant" at bounding box center [758, 582] width 222 height 32
click at [844, 547] on div "Supprimer" at bounding box center [844, 552] width 49 height 9
select select "netSalary"
type input "8"
select select "mealVouchers"
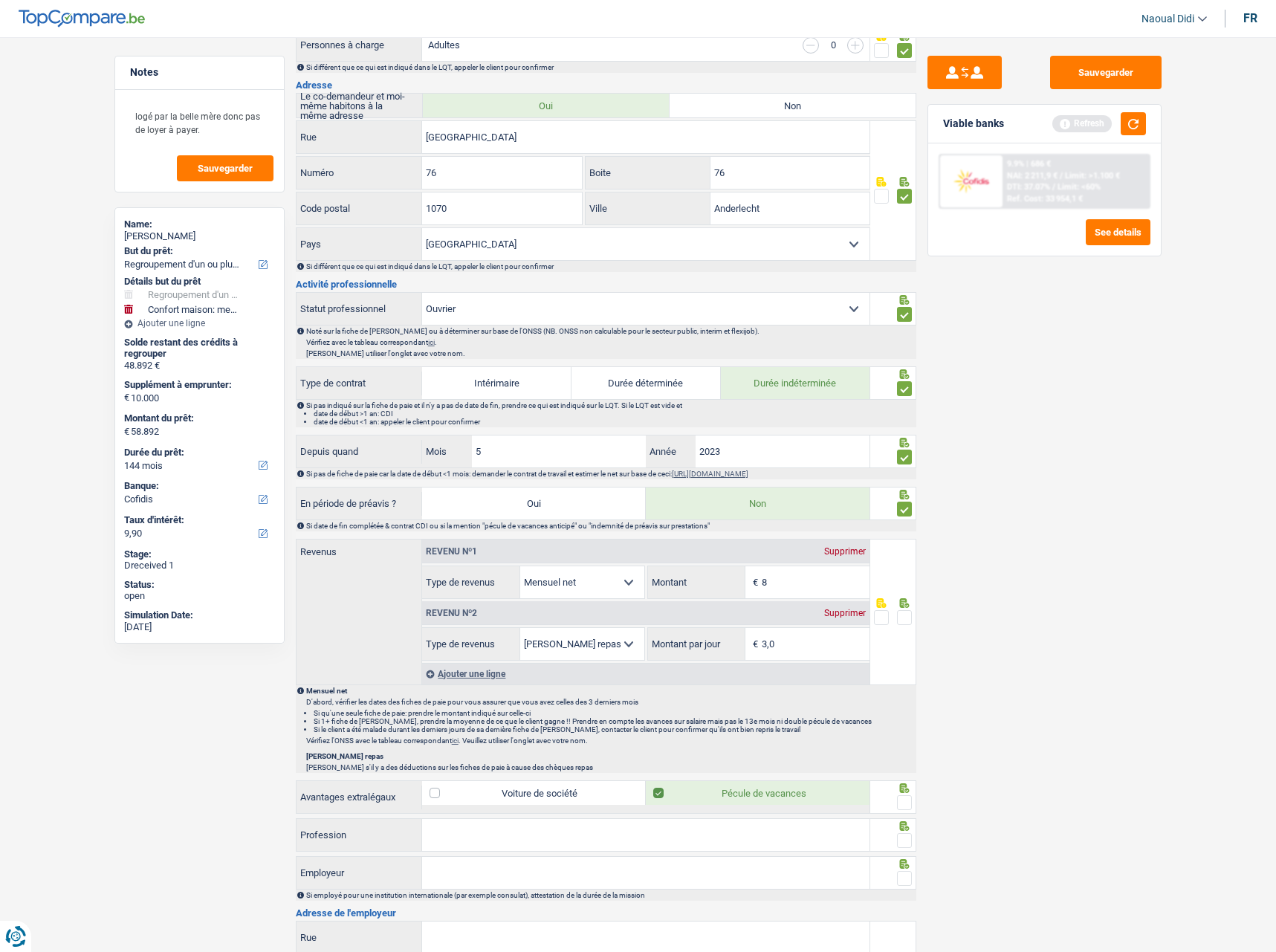
click at [790, 644] on input "3,0" at bounding box center [816, 644] width 108 height 32
type input "3,1"
click at [902, 616] on span at bounding box center [905, 618] width 15 height 15
click at [0, 0] on input "radio" at bounding box center [0, 0] width 0 height 0
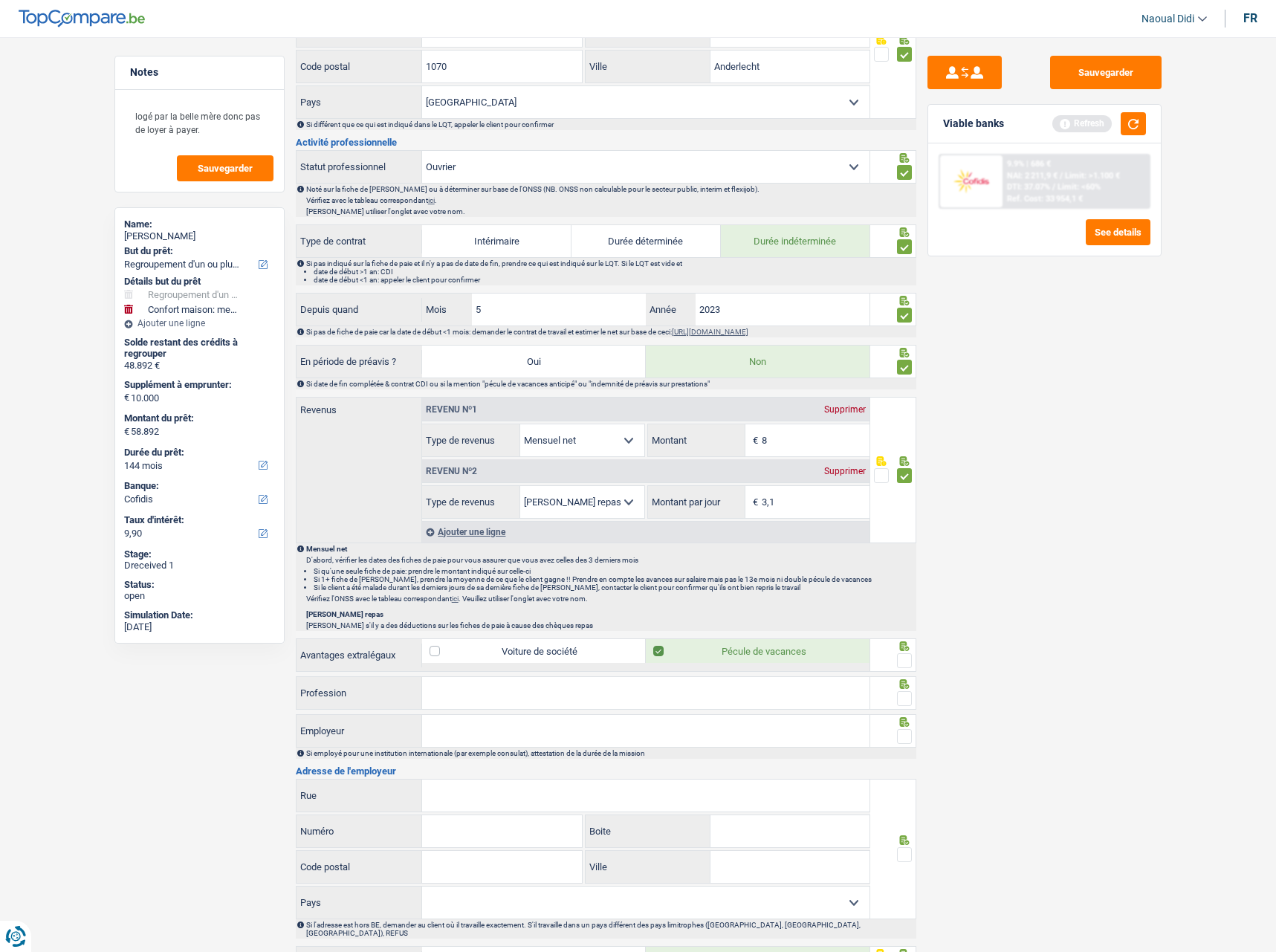
scroll to position [521, 0]
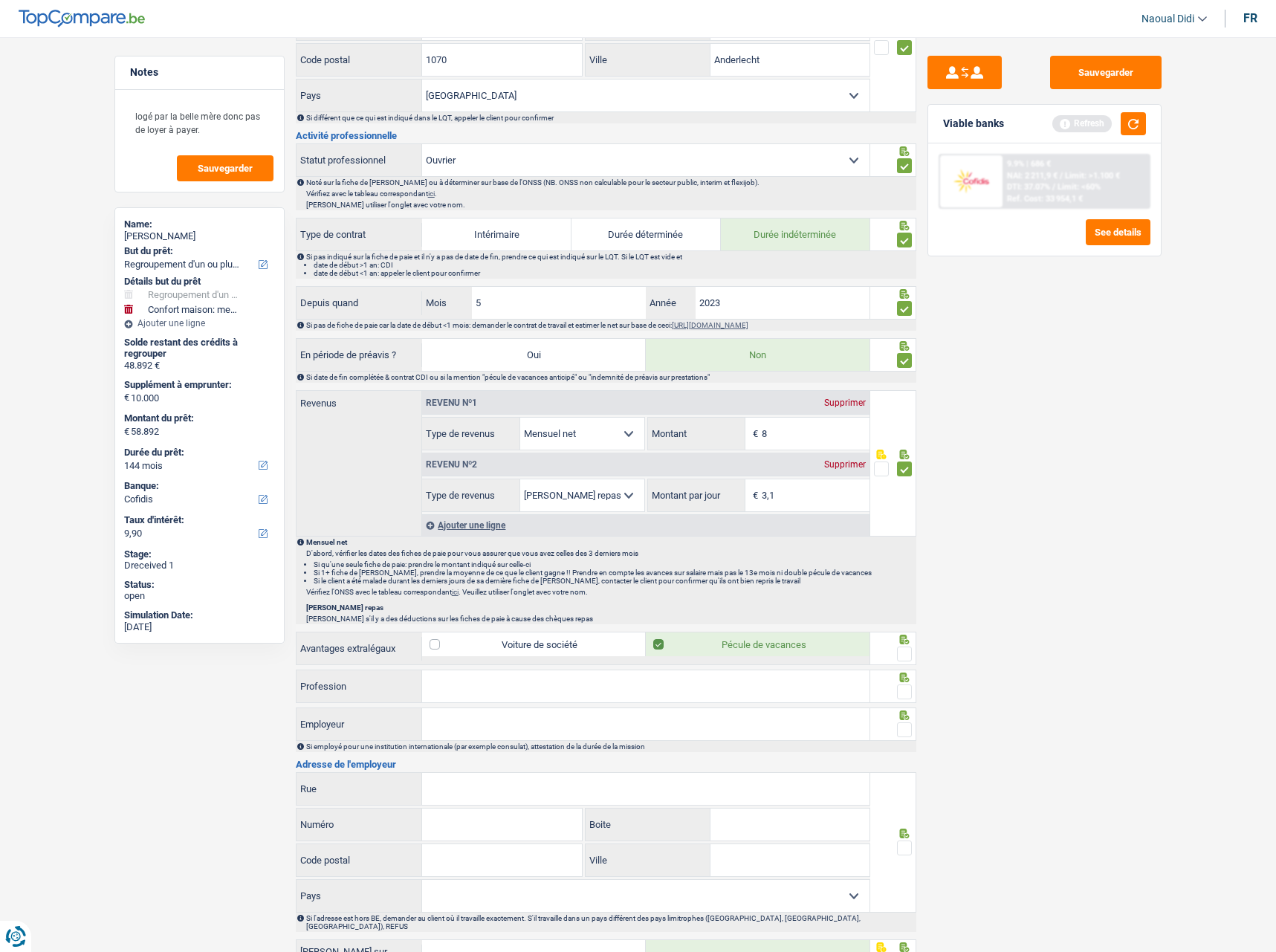
click at [908, 657] on span at bounding box center [905, 654] width 15 height 15
click at [0, 0] on input "radio" at bounding box center [0, 0] width 0 height 0
click at [481, 694] on input "Profession" at bounding box center [646, 687] width 447 height 32
click at [473, 717] on input "Employeur" at bounding box center [646, 724] width 447 height 32
drag, startPoint x: 454, startPoint y: 687, endPoint x: 386, endPoint y: 697, distance: 68.7
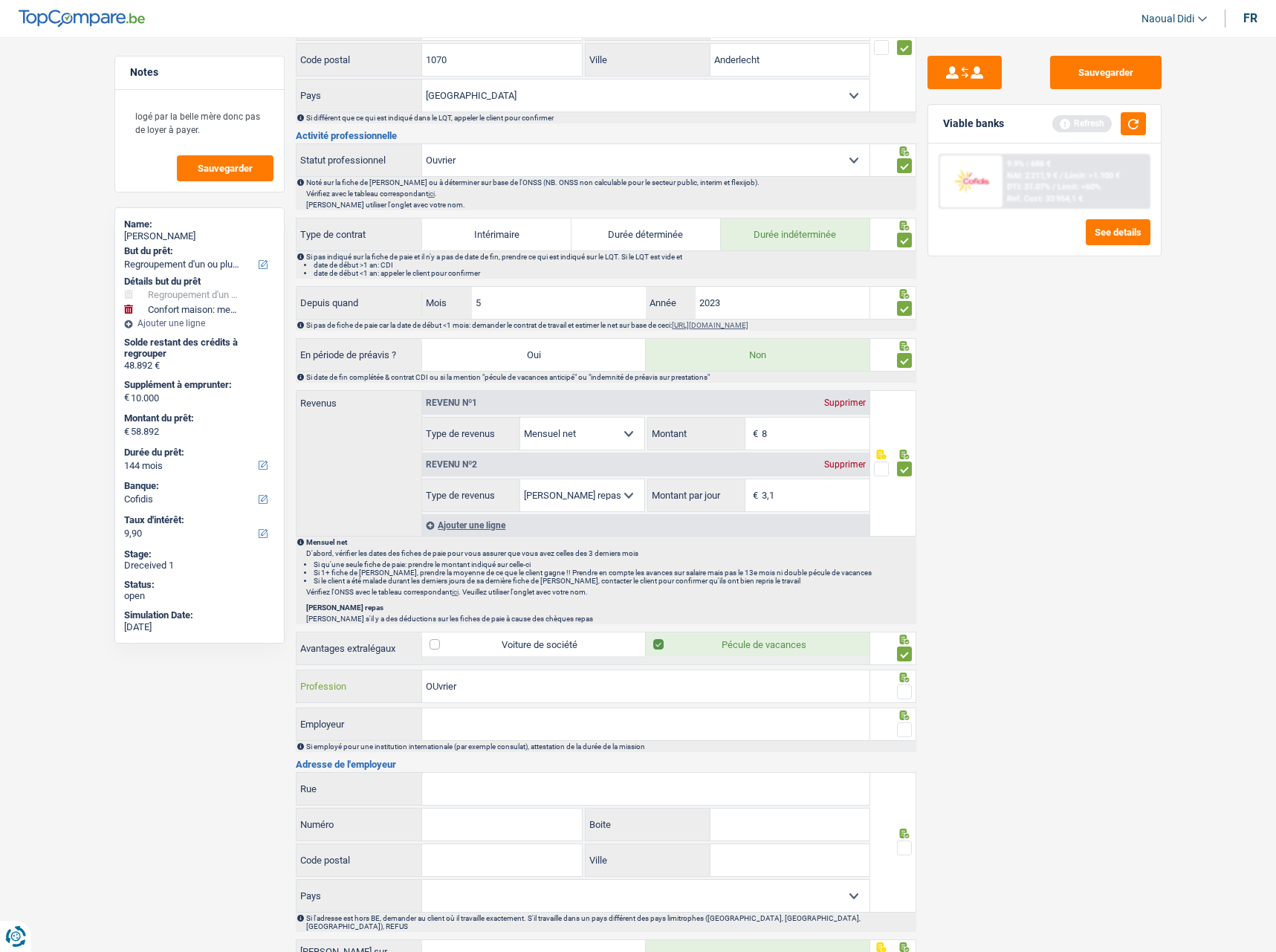
click at [386, 697] on div "OUvrier Profession" at bounding box center [584, 687] width 574 height 32
type input "Ouvrier"
click at [454, 712] on input "Employeur" at bounding box center [646, 724] width 447 height 32
type input "SSP BELGUIM"
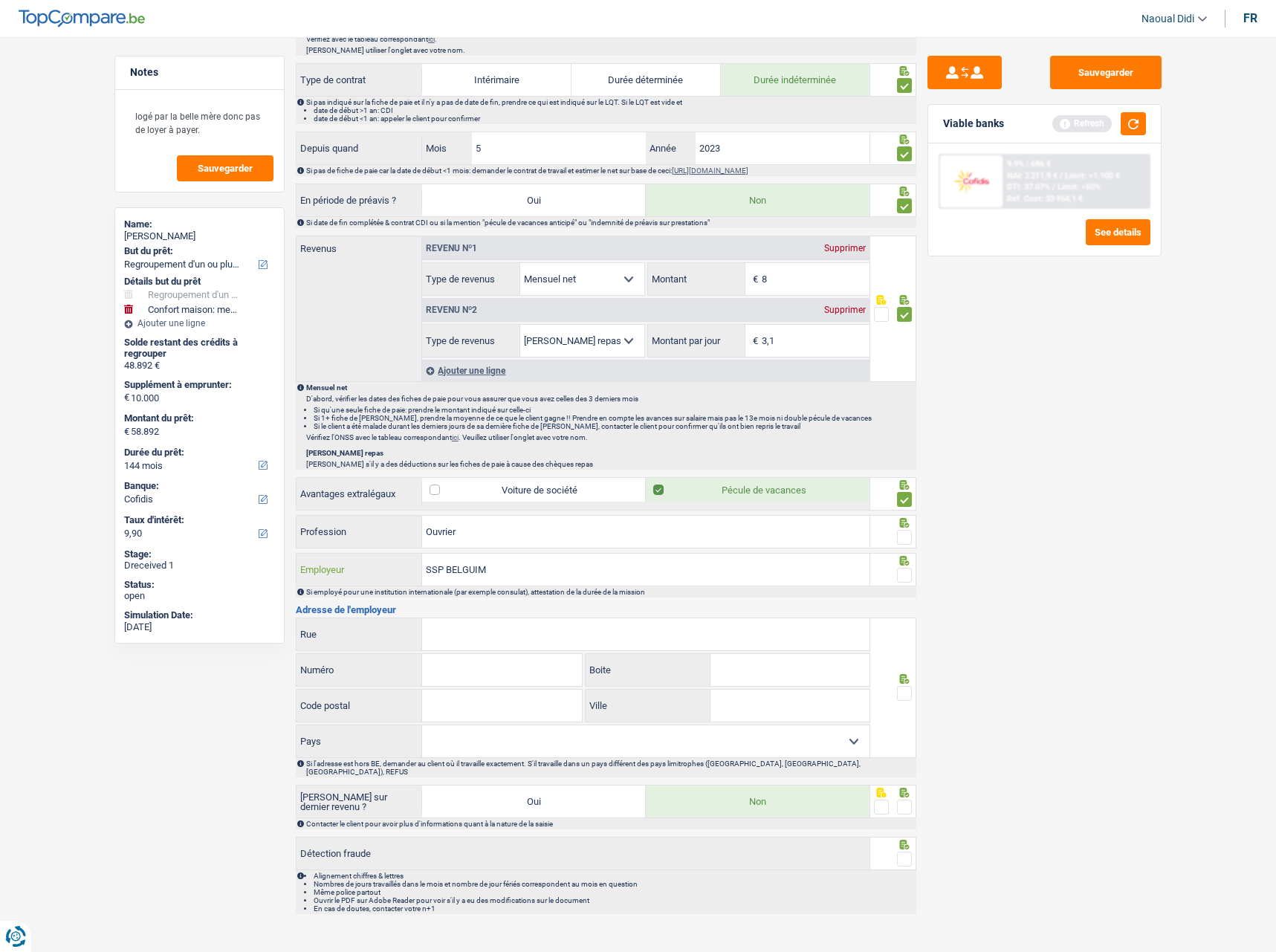
scroll to position [681, 0]
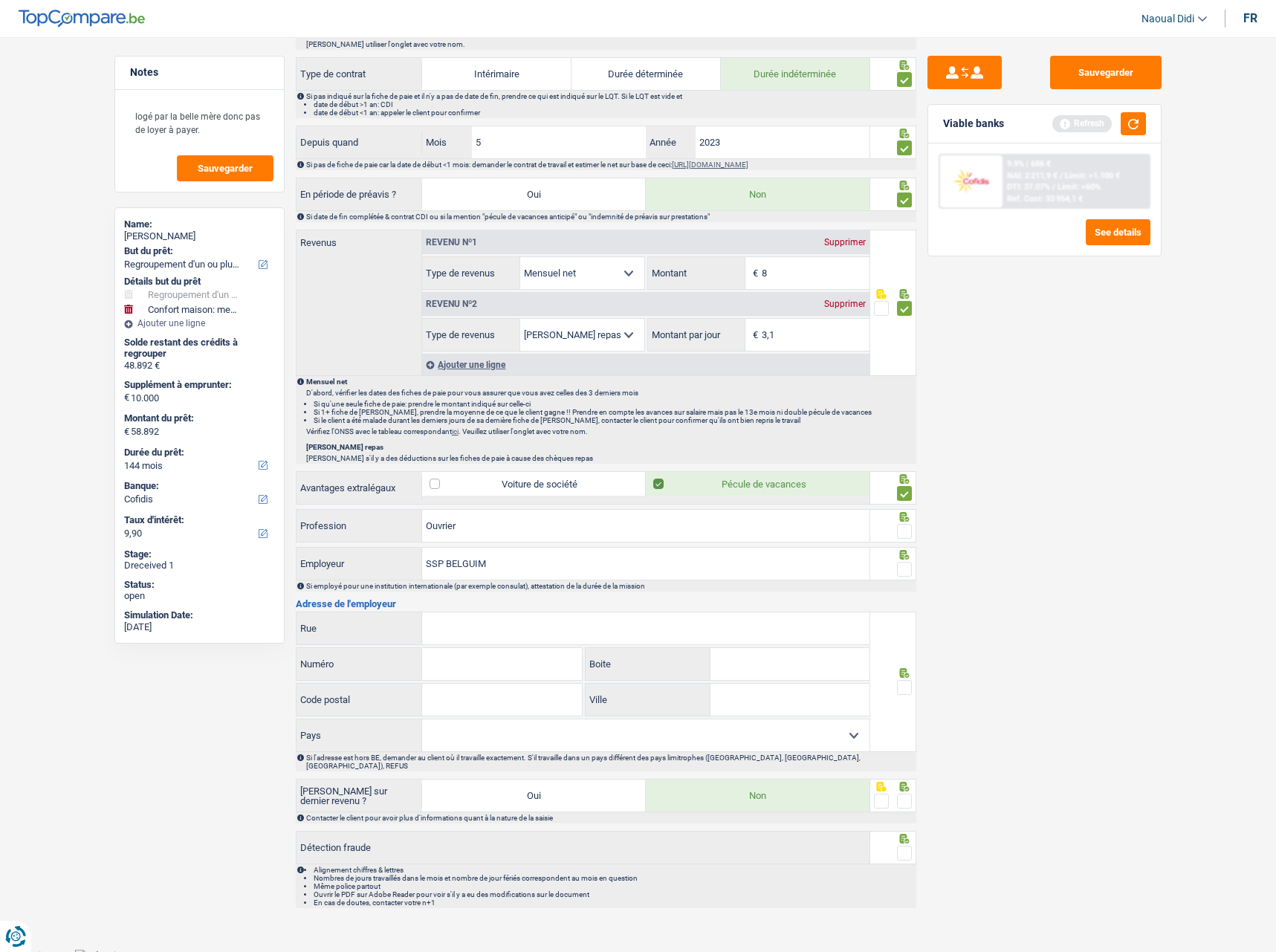
click at [470, 620] on input "Rue" at bounding box center [646, 628] width 447 height 32
click at [562, 622] on input "KORTE AMBACHTSTRAAT" at bounding box center [646, 628] width 447 height 32
type input "KORTE AMBACHTSTRAAT"
click at [467, 678] on input "Numéro" at bounding box center [502, 663] width 160 height 32
type input "4"
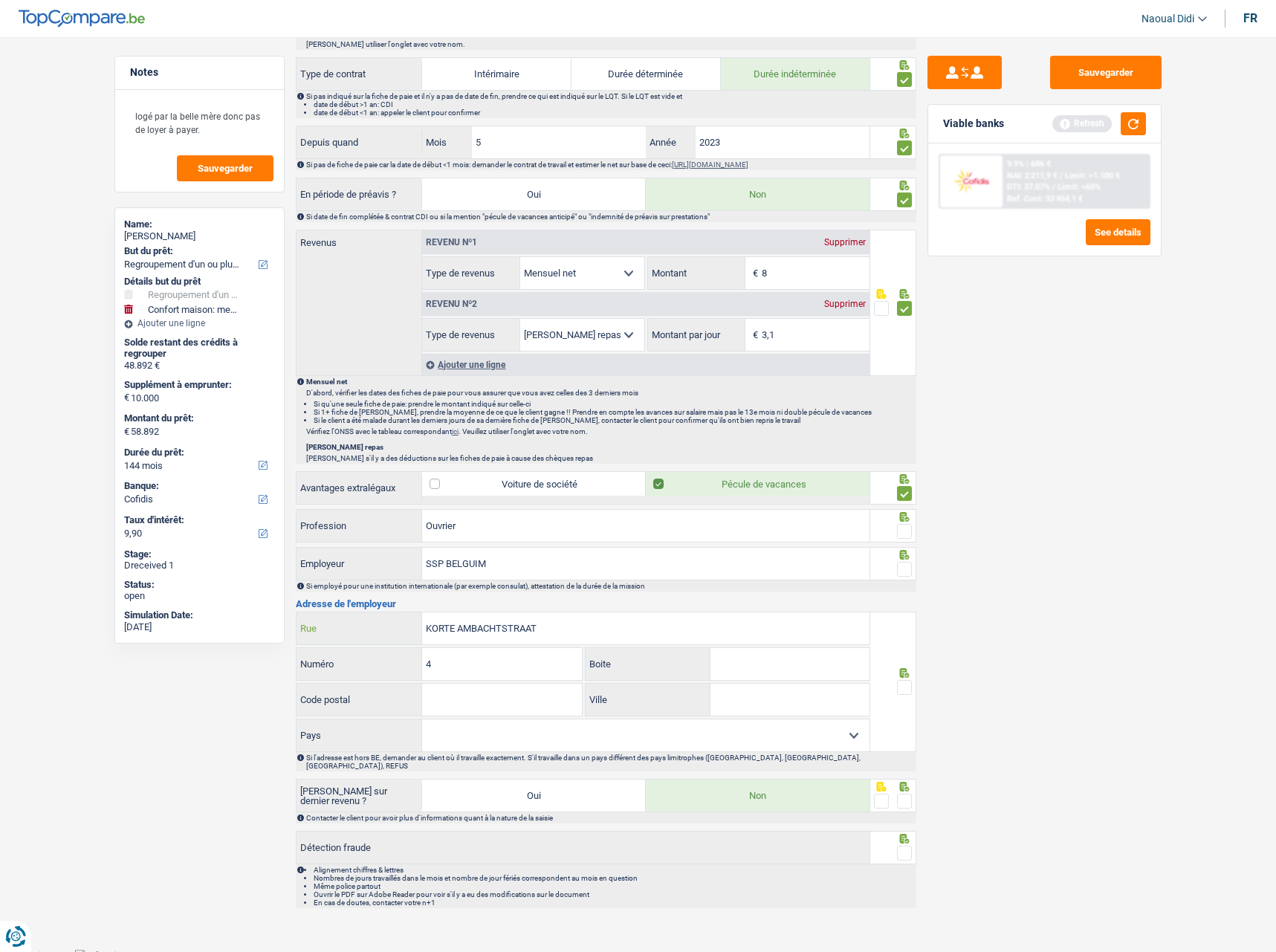
click at [609, 631] on input "KORTE AMBACHTSTRAAT" at bounding box center [646, 628] width 447 height 32
click at [470, 704] on input "Code postal" at bounding box center [502, 700] width 160 height 32
type input "9860"
click at [775, 695] on input "Ville" at bounding box center [790, 700] width 159 height 32
type input "OOSTERZELE"
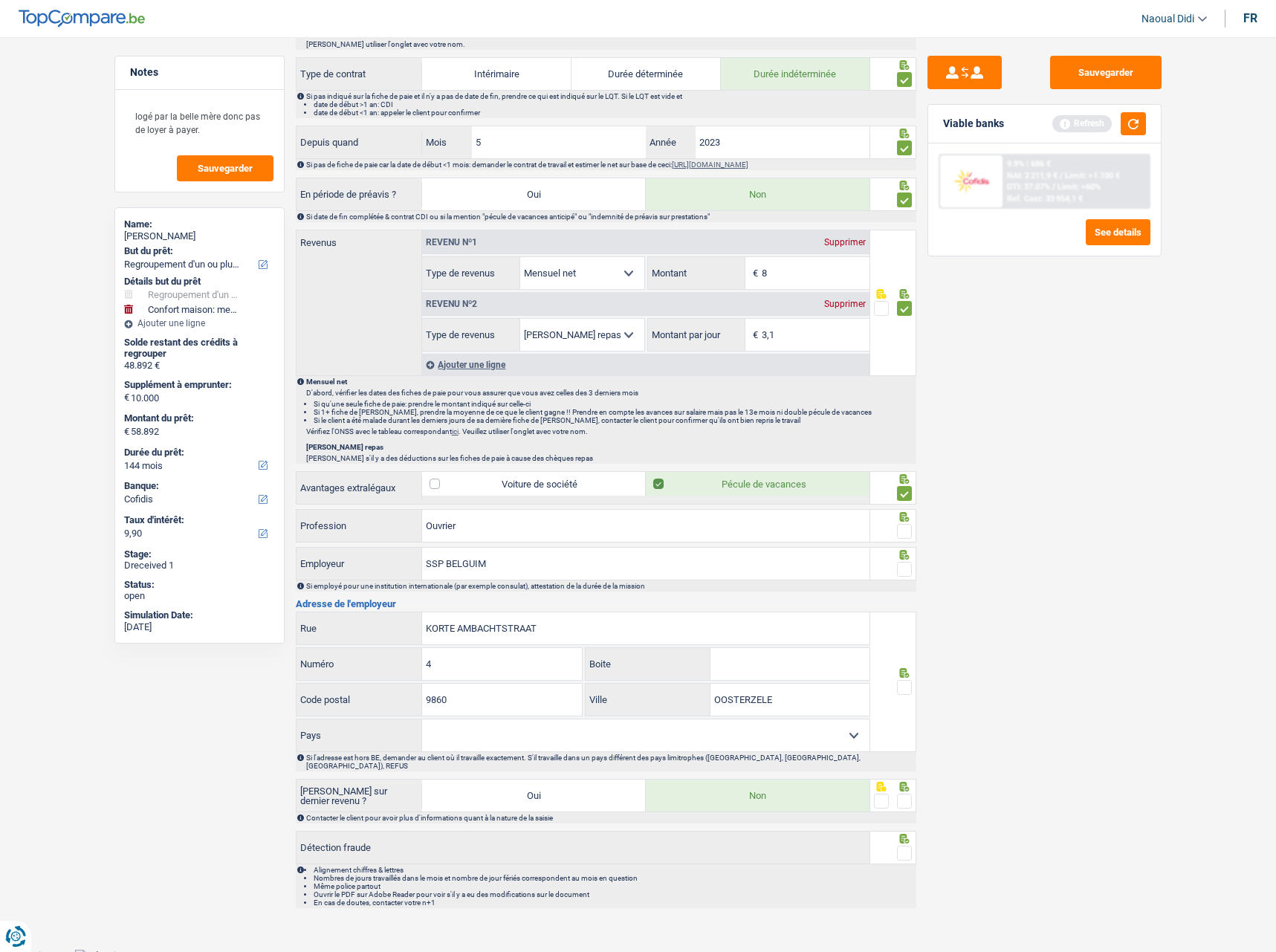
click at [500, 729] on select "Belgique France Allemagne Italie Luxembourg Pays-Bas Espagne Suisse Sélectionne…" at bounding box center [646, 735] width 447 height 32
select select "BE"
click at [422, 719] on select "Belgique France Allemagne Italie Luxembourg Pays-Bas Espagne Suisse Sélectionne…" at bounding box center [646, 735] width 447 height 32
click at [560, 635] on input "KORTE AMBACHTSTRAAT" at bounding box center [646, 628] width 447 height 32
click at [910, 692] on span at bounding box center [905, 688] width 15 height 15
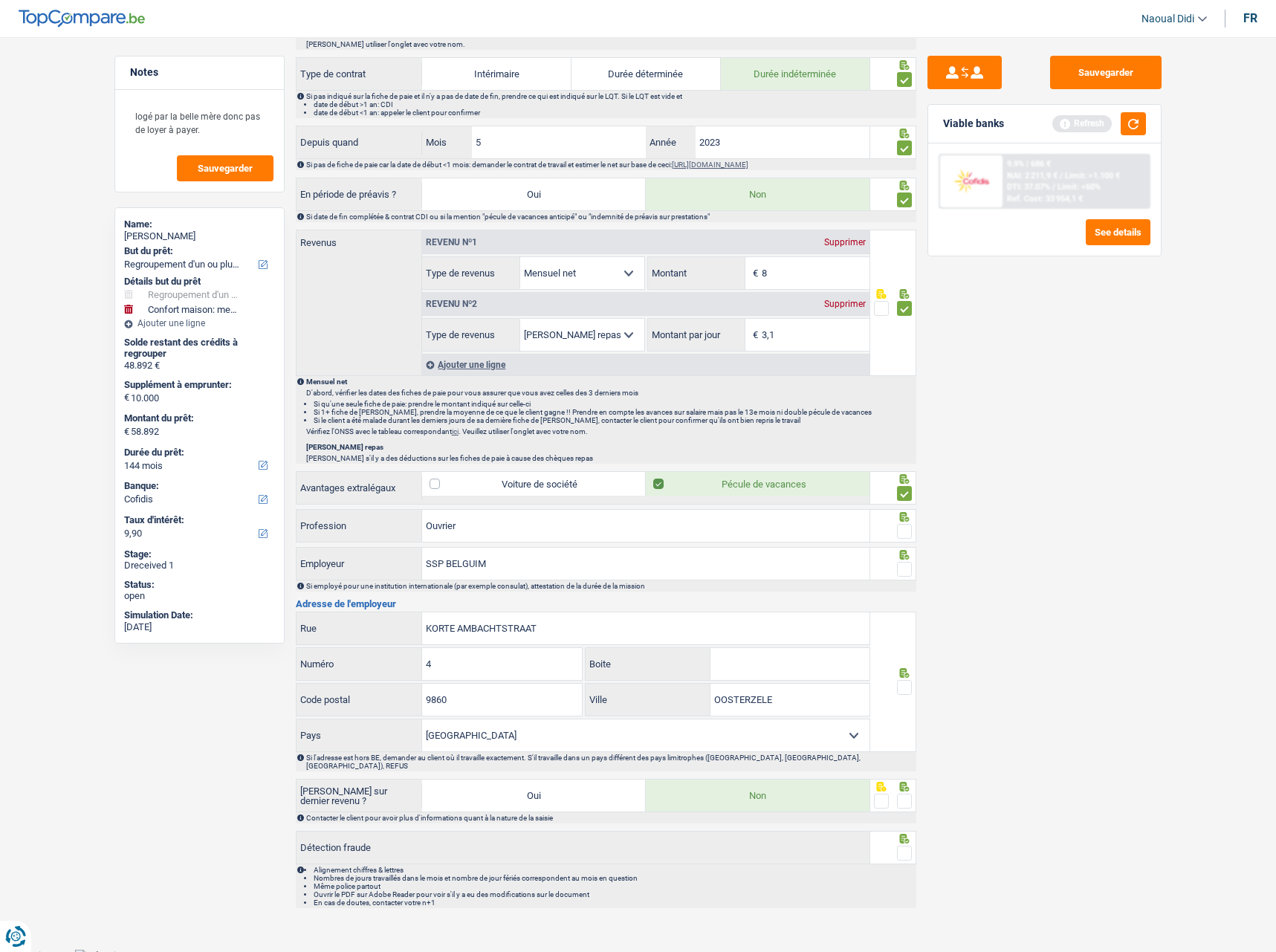
click at [0, 0] on input "radio" at bounding box center [0, 0] width 0 height 0
click at [899, 568] on span at bounding box center [905, 570] width 15 height 15
click at [0, 0] on input "radio" at bounding box center [0, 0] width 0 height 0
click at [895, 534] on fieldset at bounding box center [893, 532] width 38 height 19
click at [899, 533] on span at bounding box center [905, 532] width 15 height 15
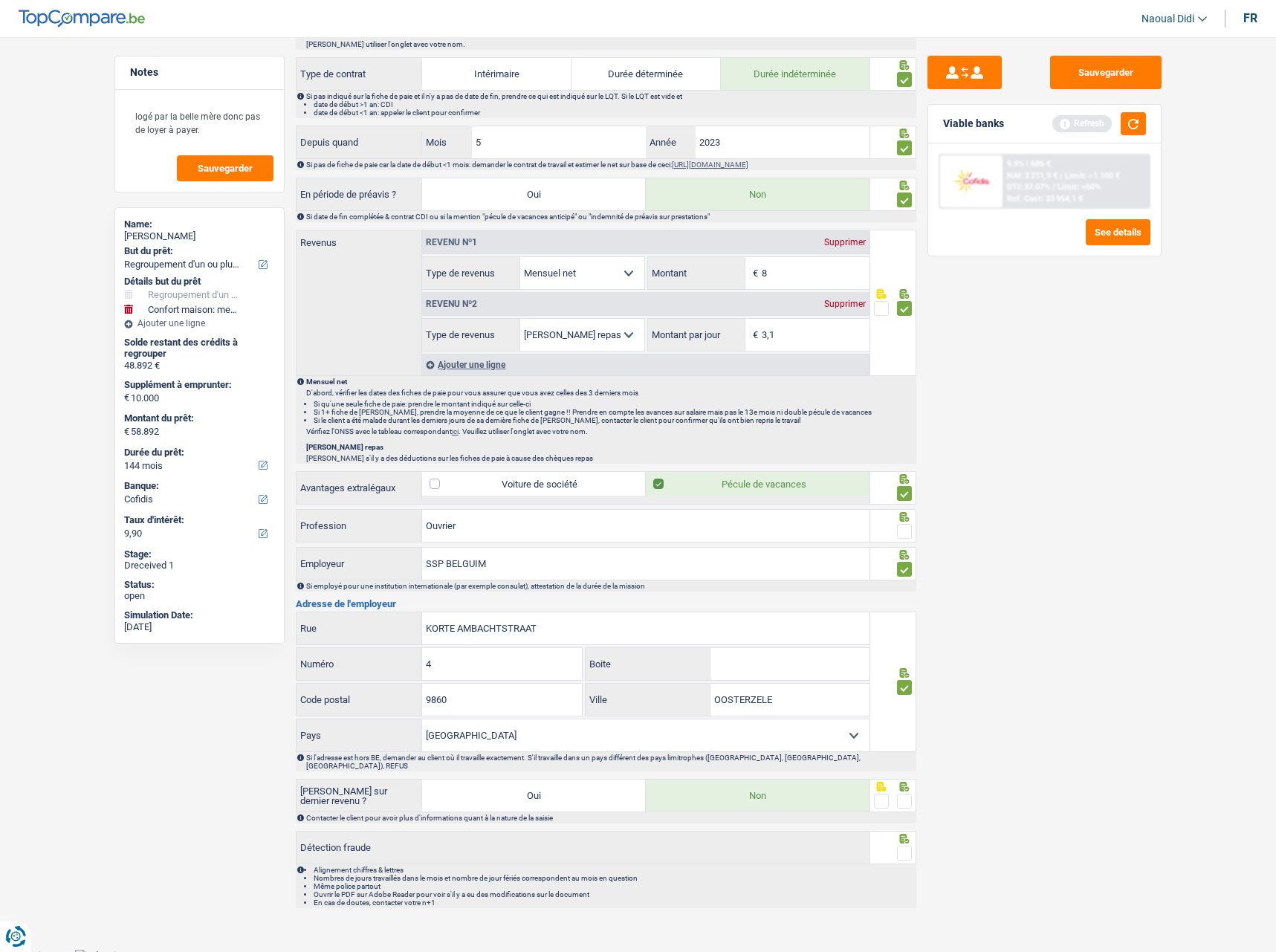
click at [0, 0] on input "radio" at bounding box center [0, 0] width 0 height 0
click at [906, 800] on span at bounding box center [905, 801] width 15 height 15
click at [0, 0] on input "radio" at bounding box center [0, 0] width 0 height 0
click at [906, 846] on span at bounding box center [905, 854] width 15 height 15
click at [0, 0] on input "radio" at bounding box center [0, 0] width 0 height 0
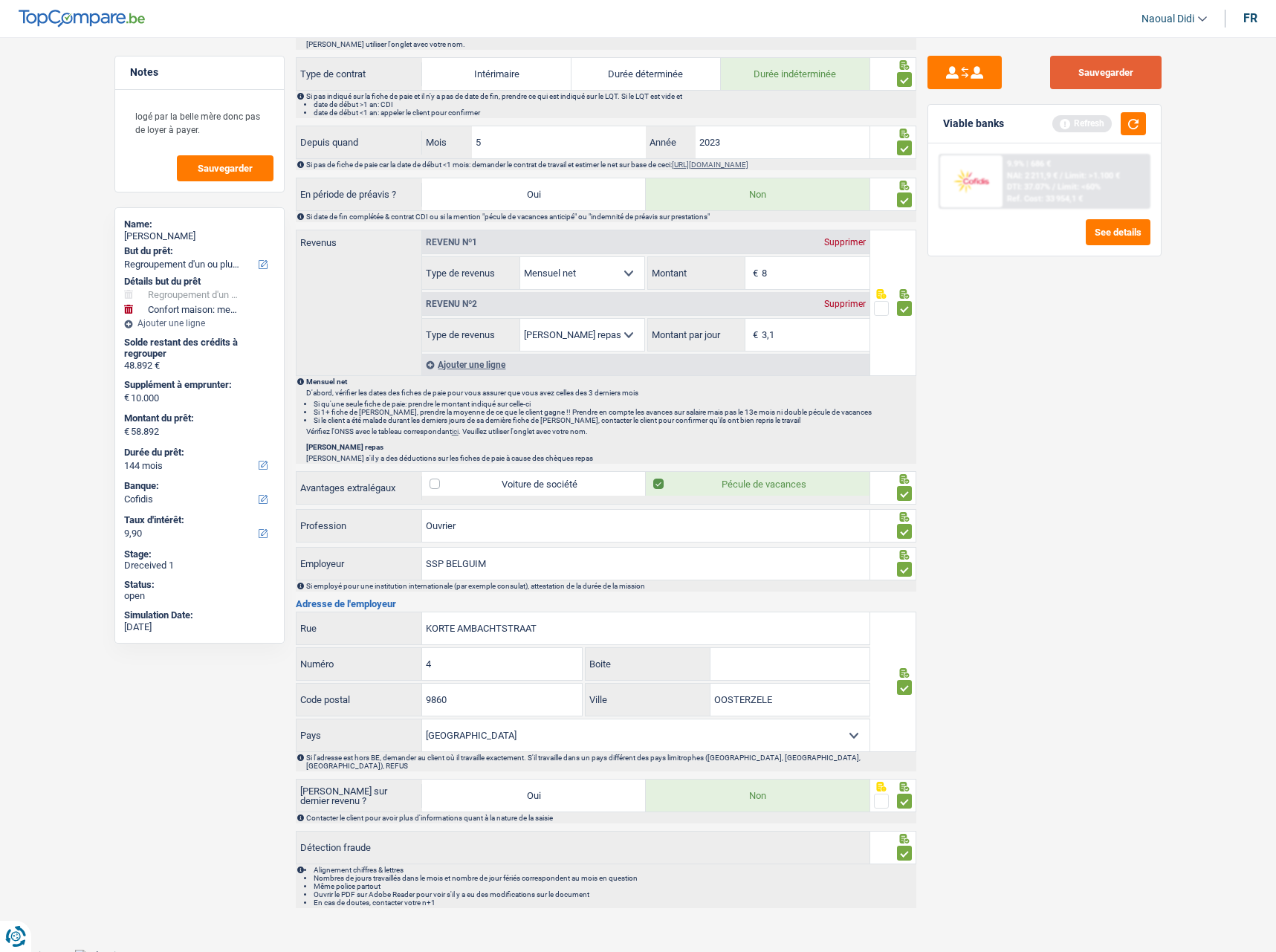
click at [1083, 84] on button "Sauvegarder" at bounding box center [1106, 72] width 111 height 33
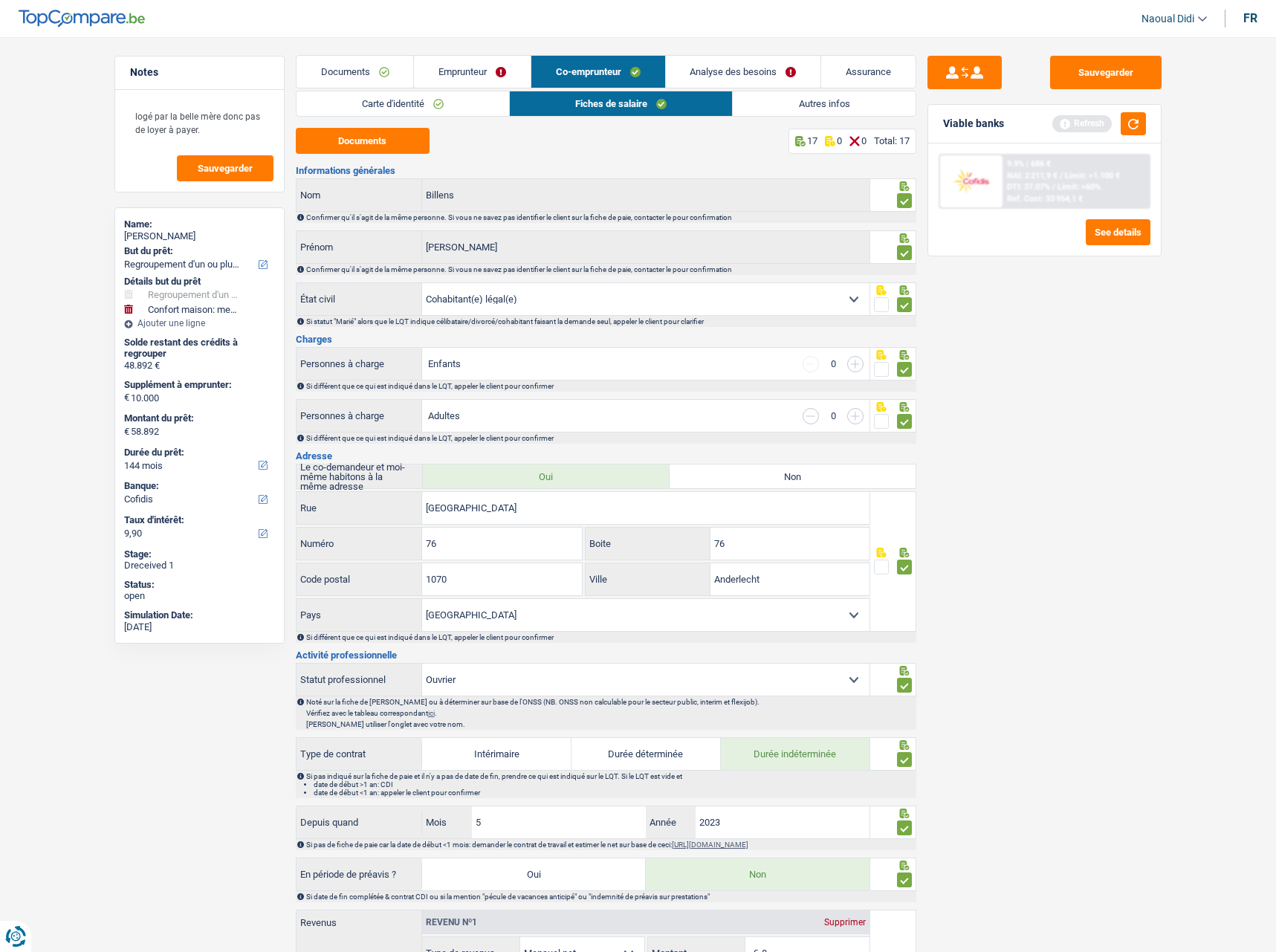
scroll to position [0, 0]
click at [812, 105] on link "Autres infos" at bounding box center [824, 104] width 182 height 24
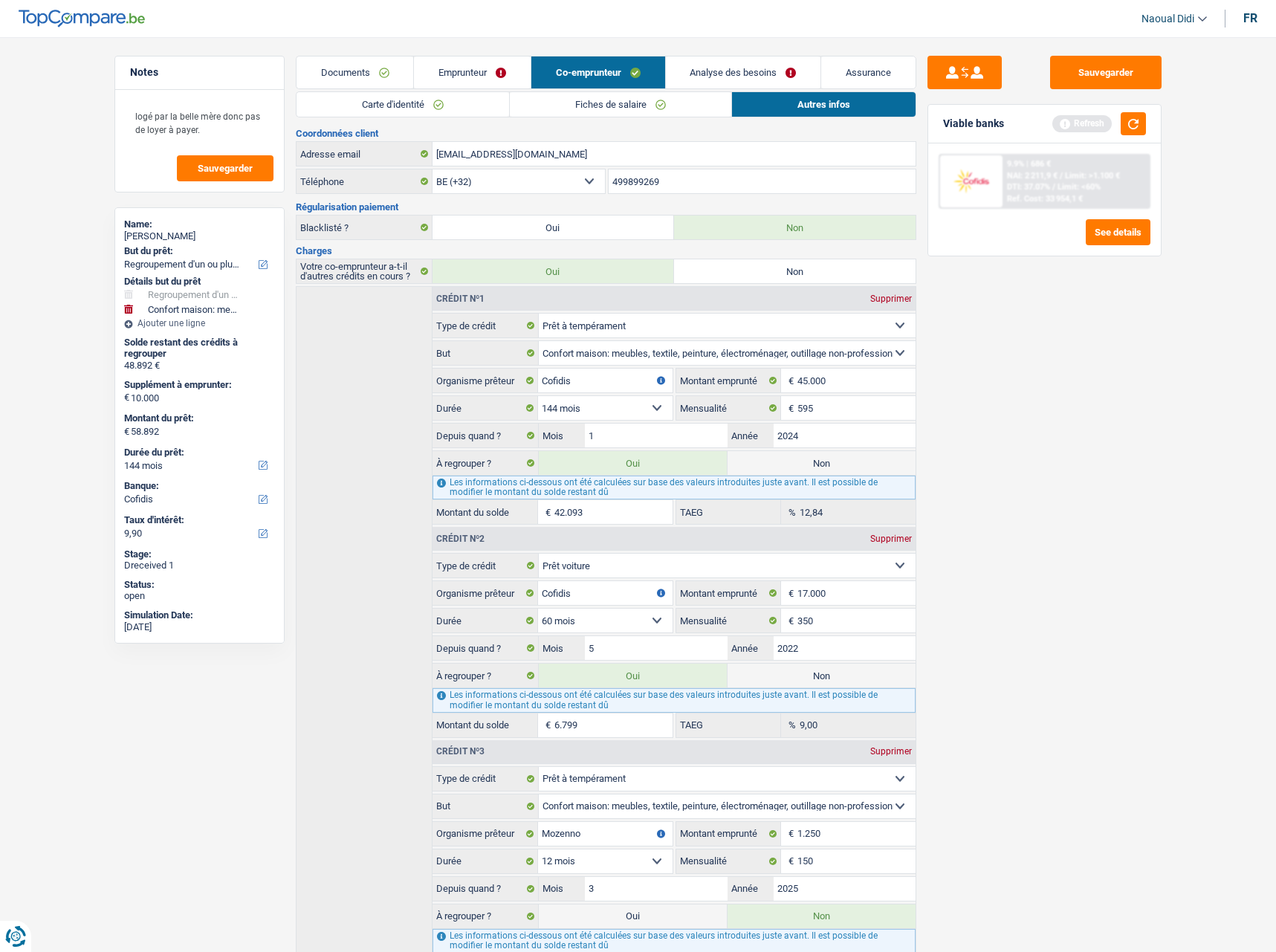
click at [752, 71] on link "Analyse des besoins" at bounding box center [743, 72] width 155 height 32
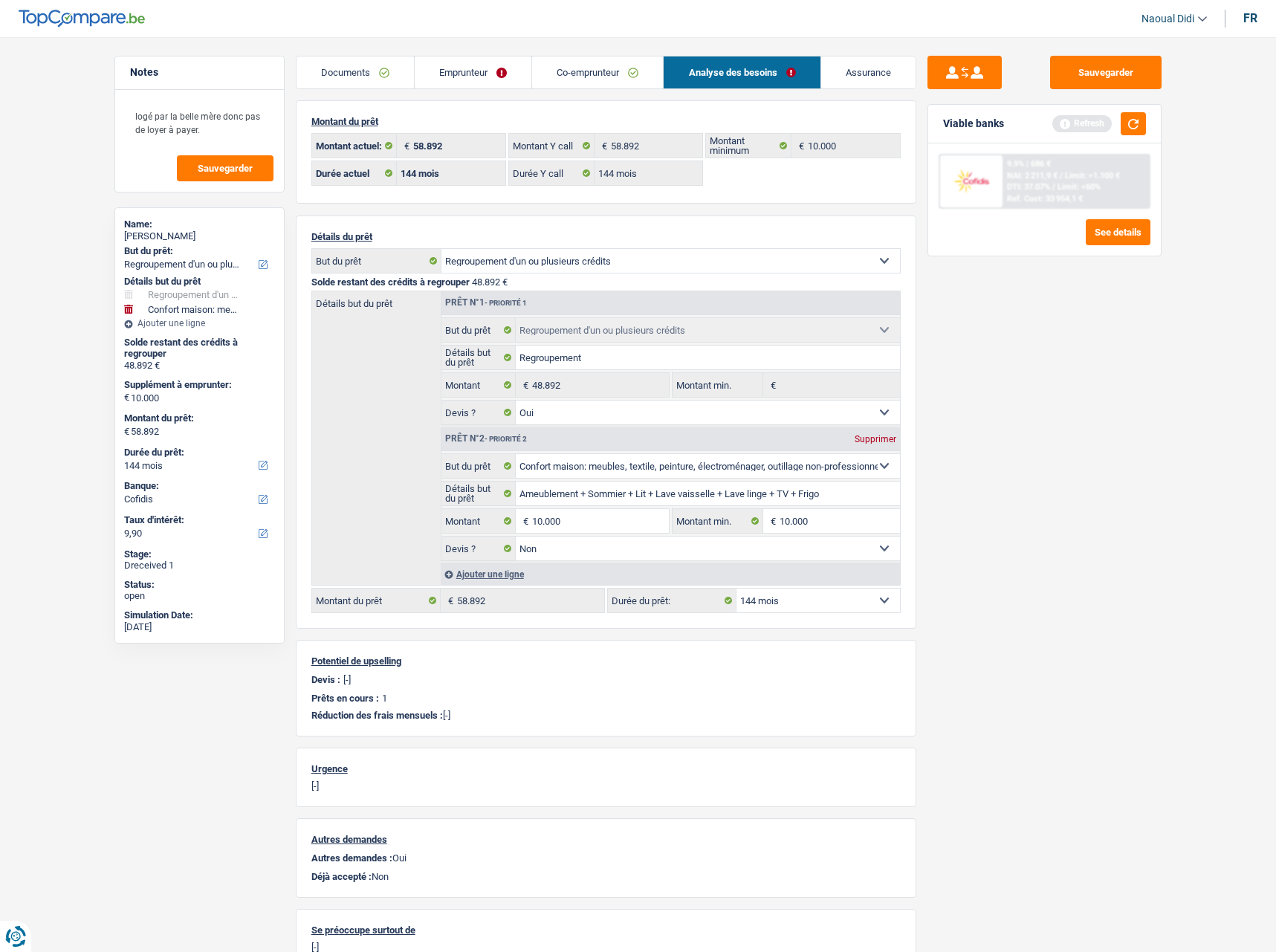
click at [573, 75] on link "Co-emprunteur" at bounding box center [598, 72] width 131 height 32
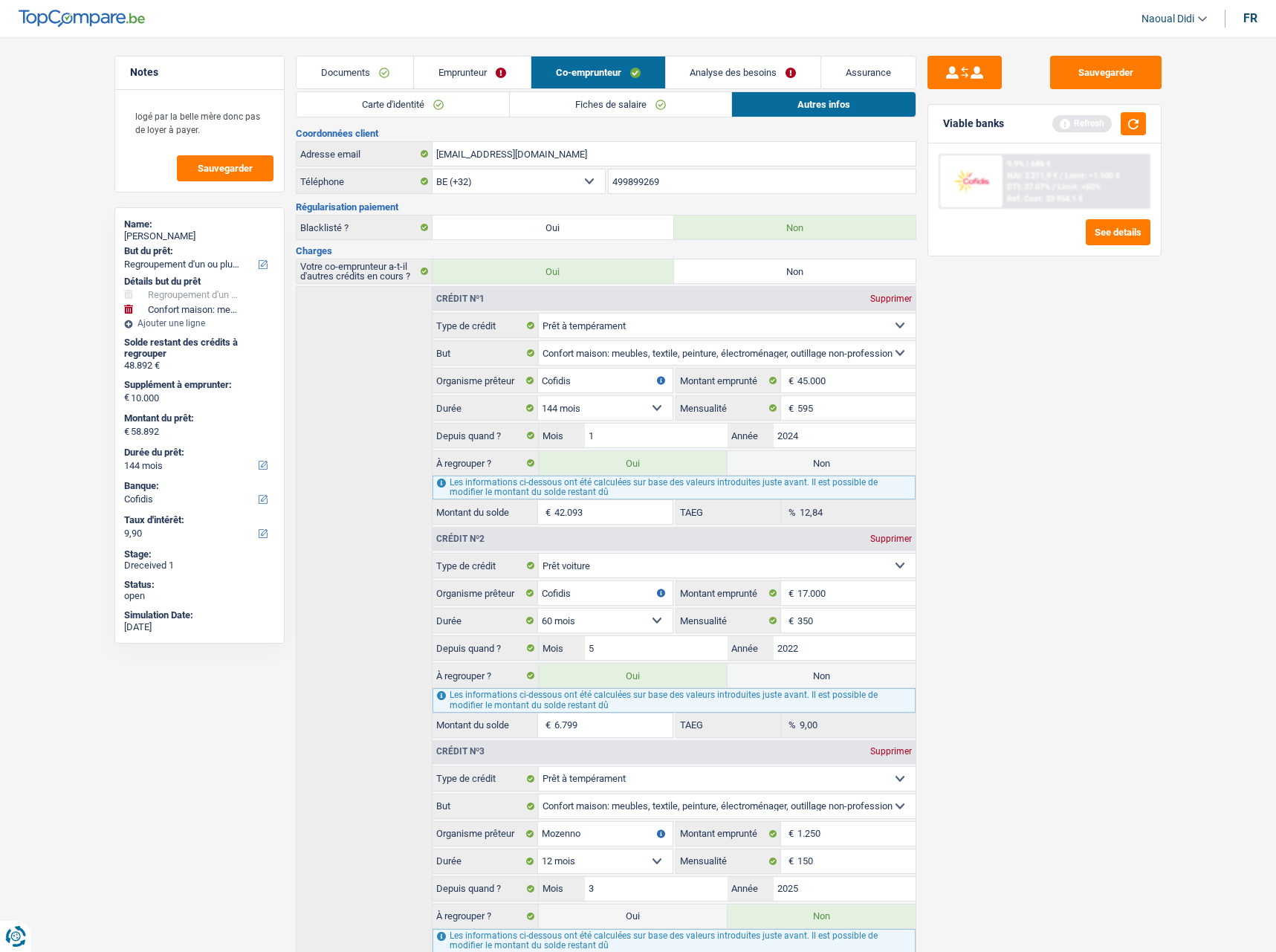
click at [435, 73] on link "Emprunteur" at bounding box center [472, 72] width 117 height 32
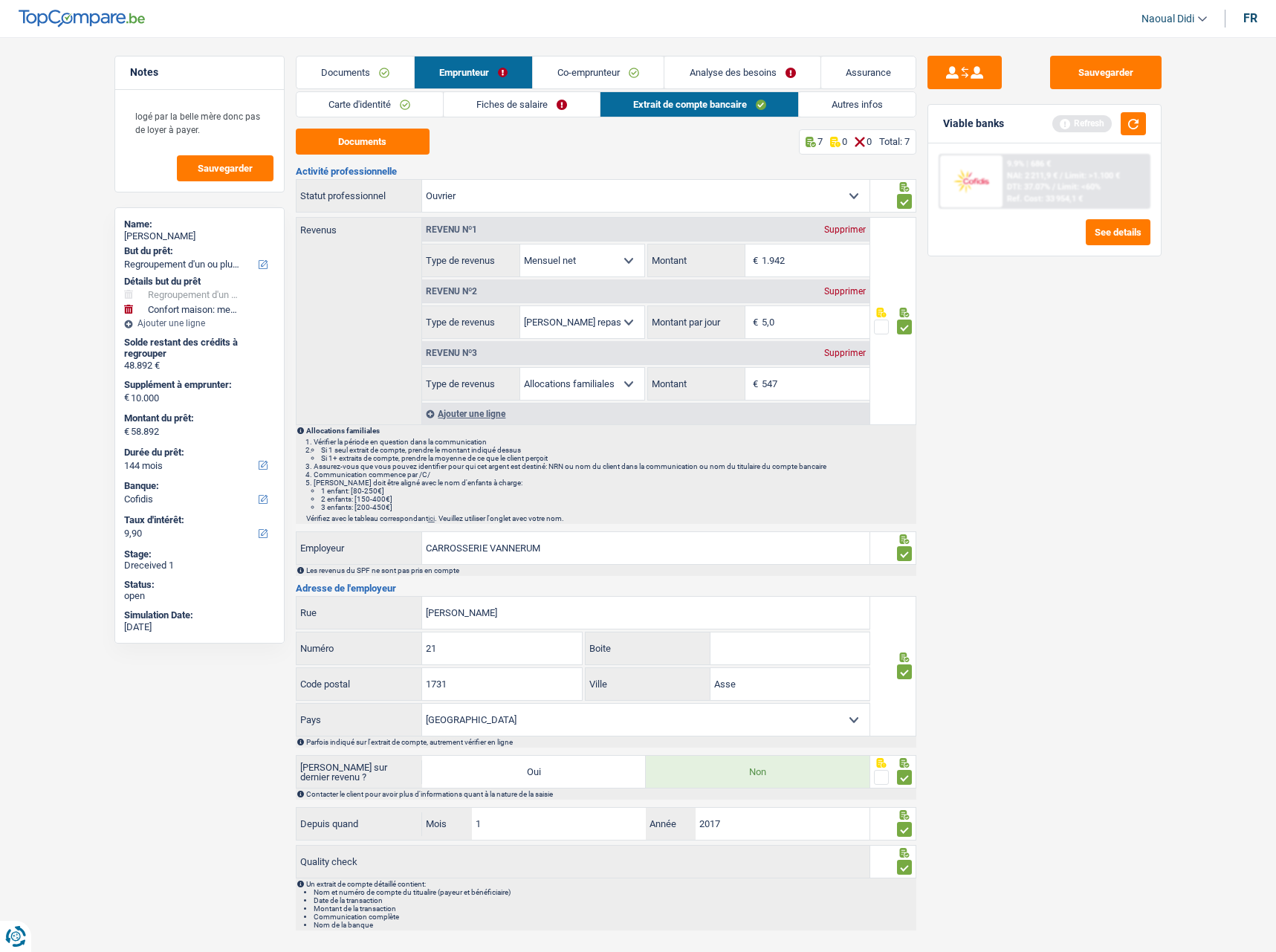
click at [838, 107] on link "Autres infos" at bounding box center [857, 104] width 117 height 24
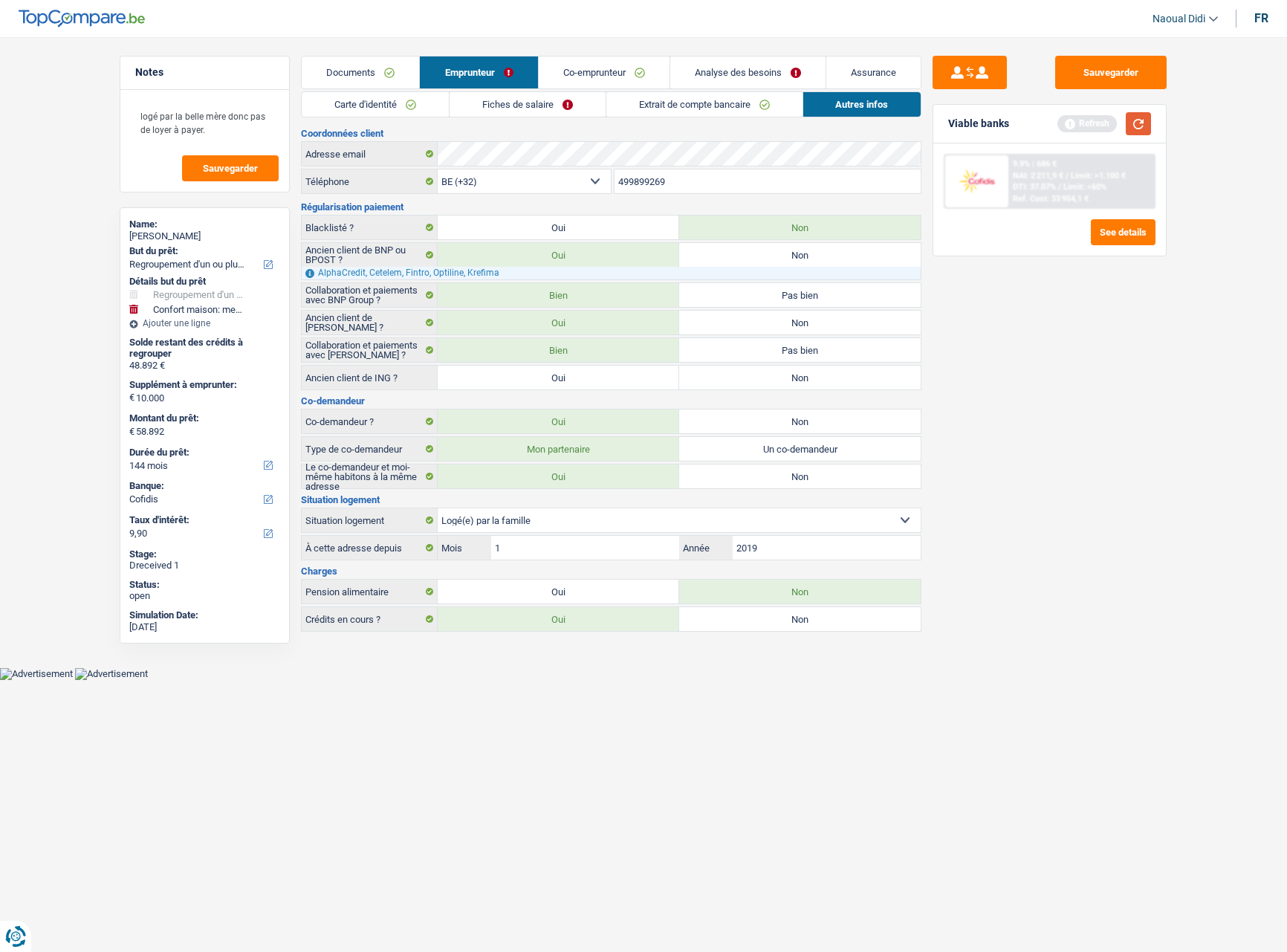
click at [1152, 127] on button "button" at bounding box center [1139, 123] width 25 height 23
click at [750, 69] on link "Analyse des besoins" at bounding box center [748, 72] width 155 height 32
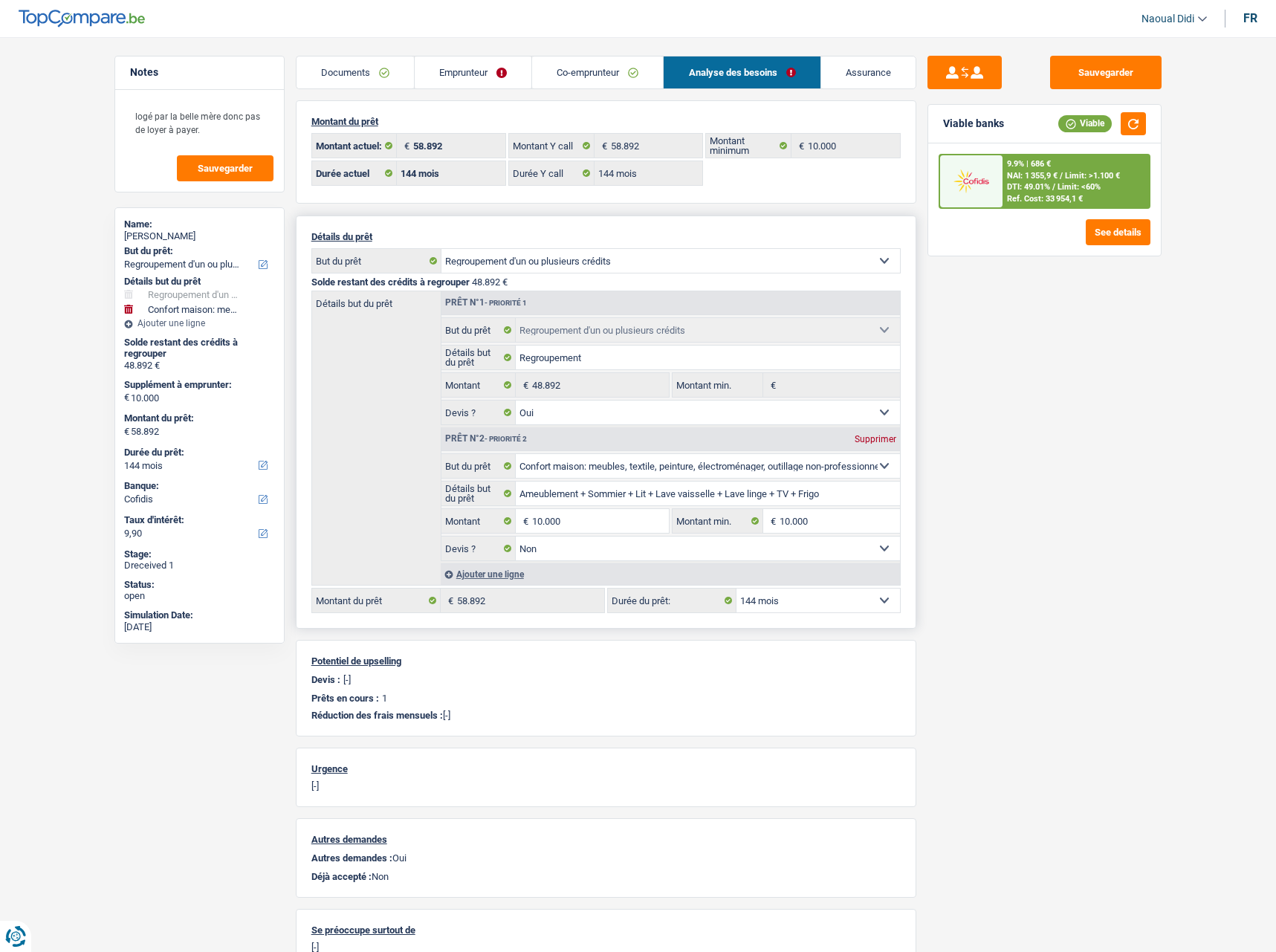
click at [857, 610] on select "12 mois 18 mois 24 mois 30 mois 36 mois 42 mois 48 mois 60 mois 72 mois 84 mois…" at bounding box center [818, 600] width 163 height 24
select select "120"
click at [737, 588] on select "12 mois 18 mois 24 mois 30 mois 36 mois 42 mois 48 mois 60 mois 72 mois 84 mois…" at bounding box center [818, 600] width 163 height 24
select select "120"
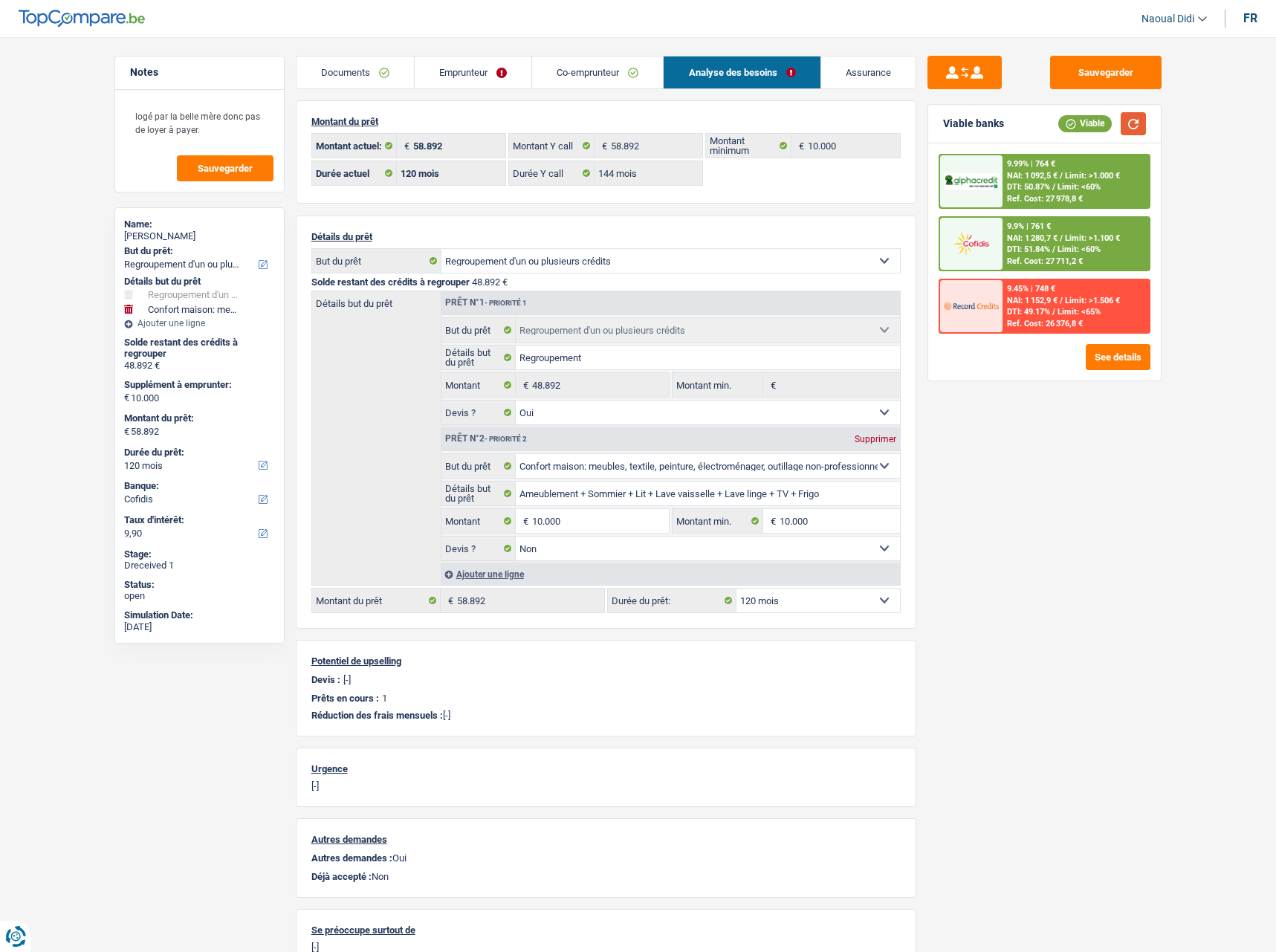
click at [1138, 124] on button "button" at bounding box center [1133, 123] width 25 height 23
click at [1112, 364] on button "See details" at bounding box center [1118, 357] width 65 height 26
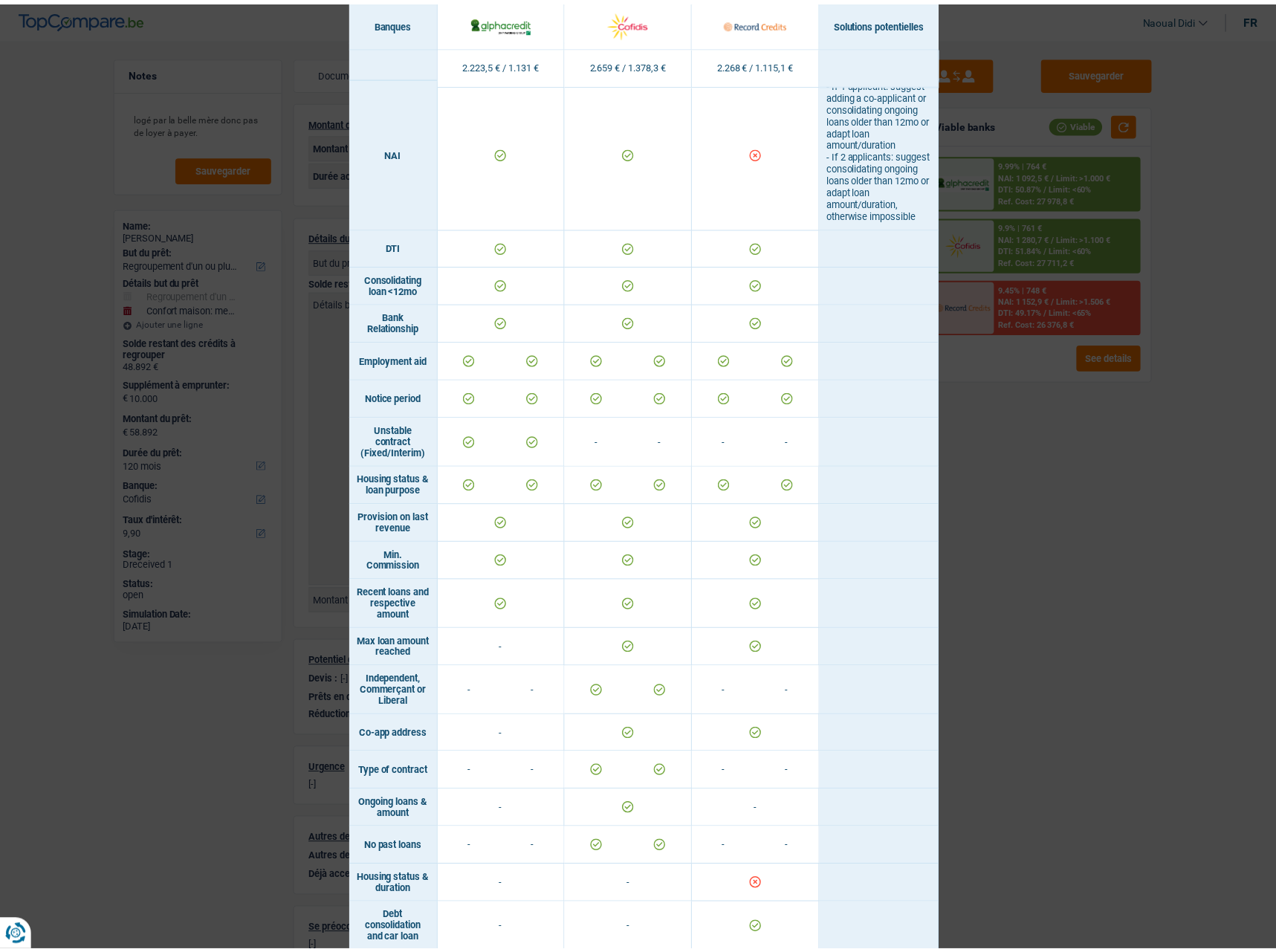
scroll to position [626, 0]
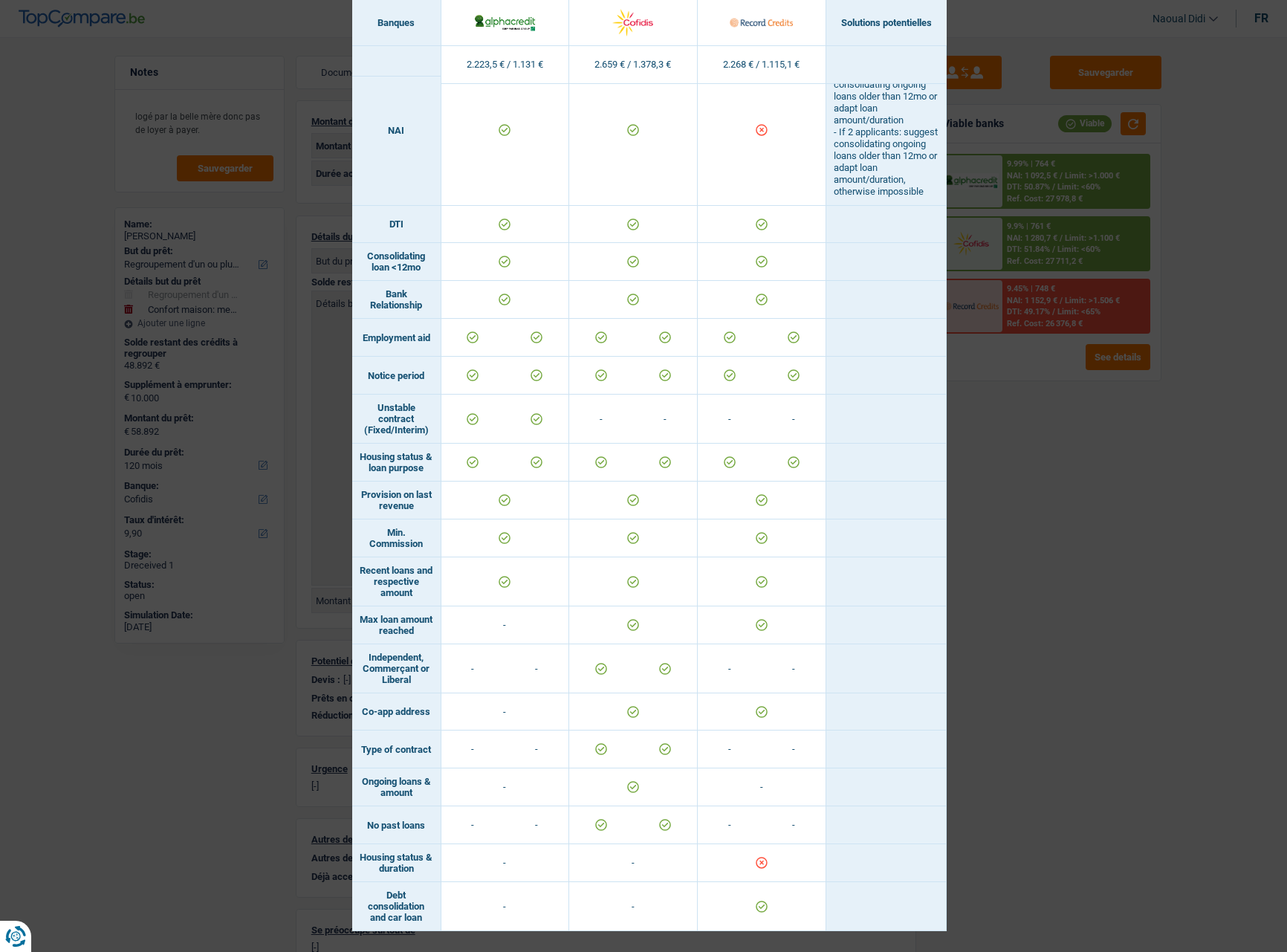
click at [1188, 672] on div "Banks conditions × Banques Solutions potentielles Revenus / Charges 2.223,5 € /…" at bounding box center [643, 476] width 1287 height 952
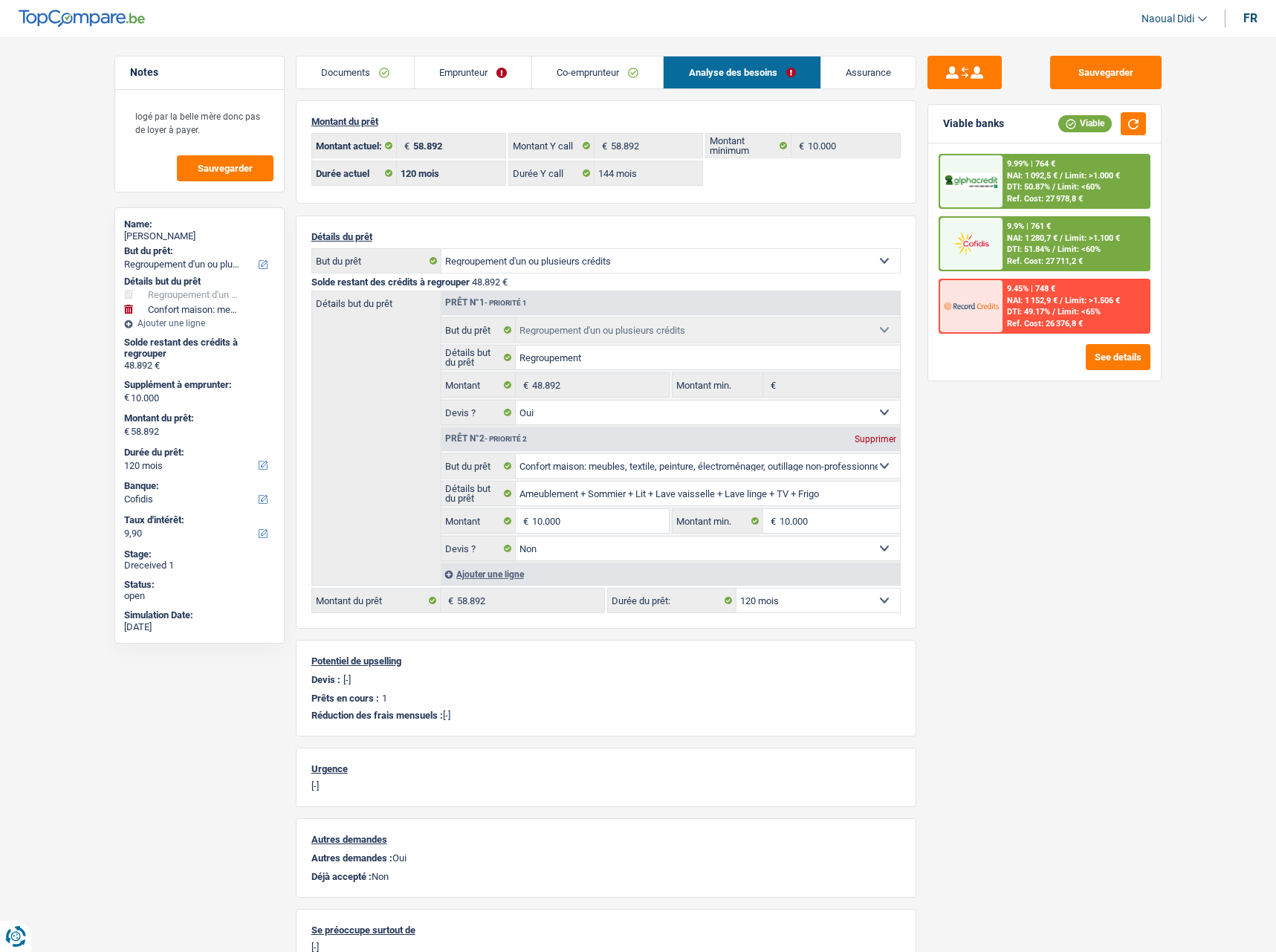
click at [357, 76] on link "Documents" at bounding box center [355, 72] width 118 height 32
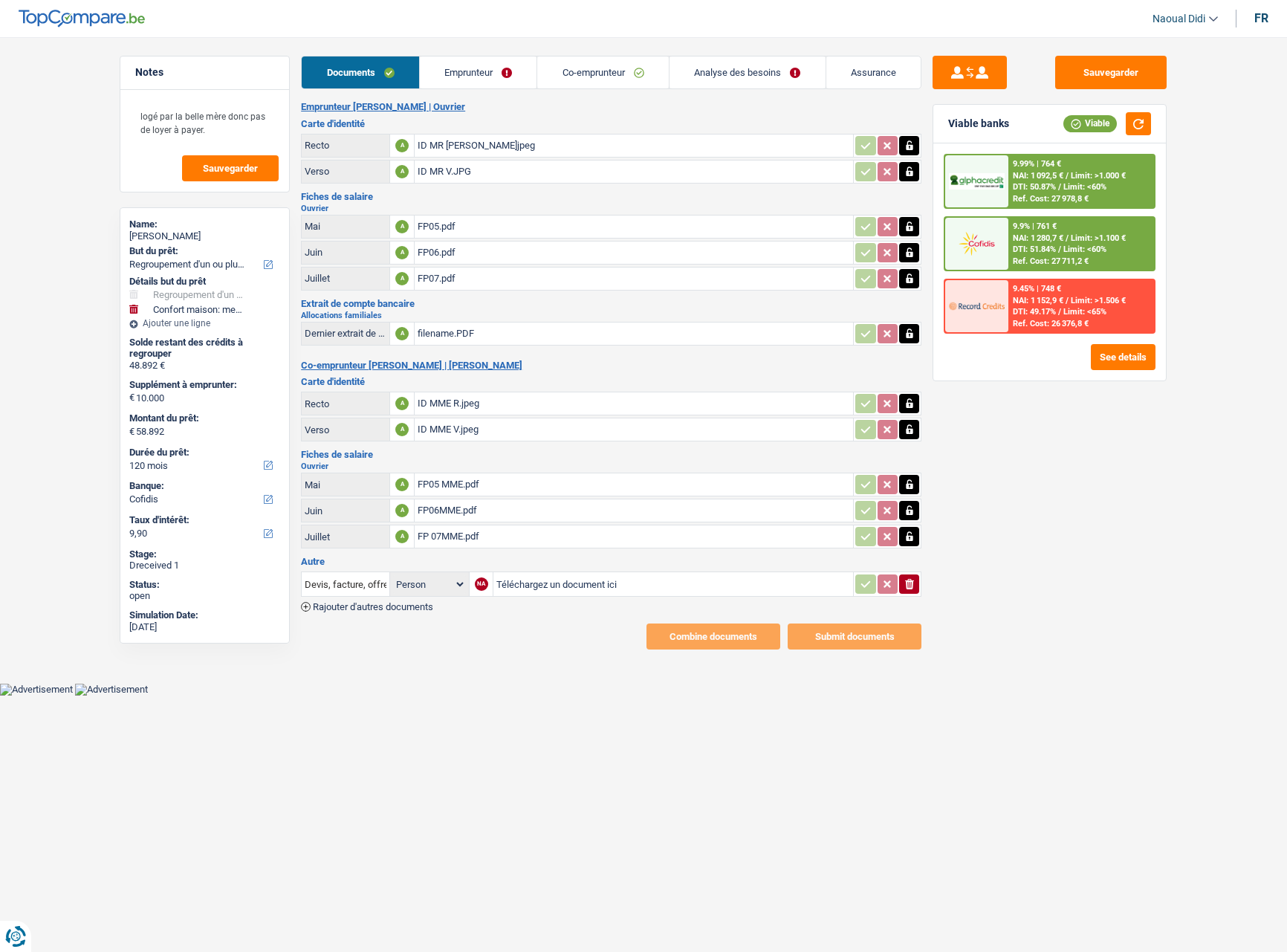
click at [481, 71] on link "Emprunteur" at bounding box center [479, 72] width 118 height 32
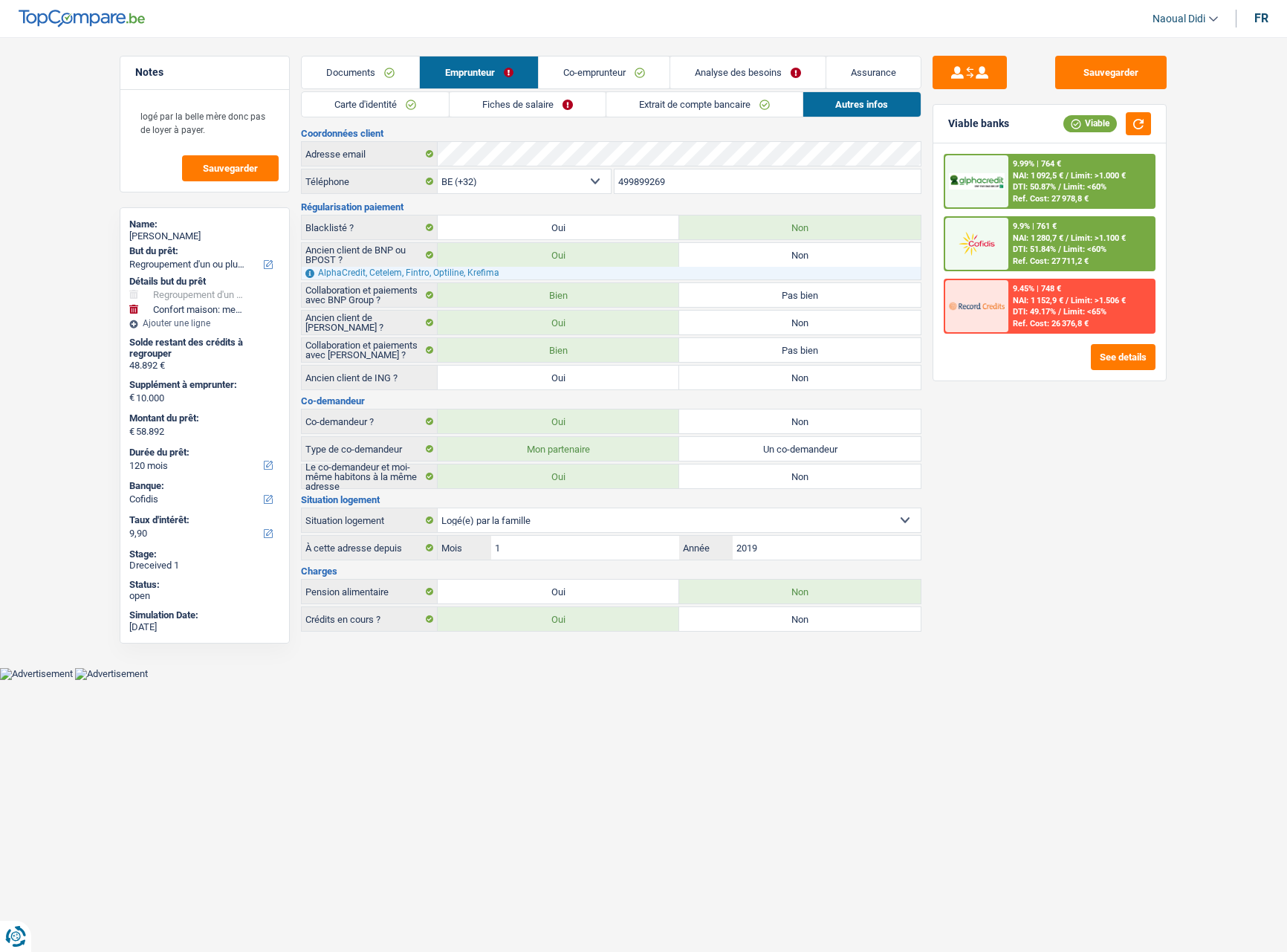
click at [578, 54] on main "Notes logé par la belle mère donc pas de loyer à payer. Sauvegarder Name: Kenny…" at bounding box center [643, 344] width 1287 height 645
click at [589, 69] on link "Co-emprunteur" at bounding box center [604, 72] width 131 height 32
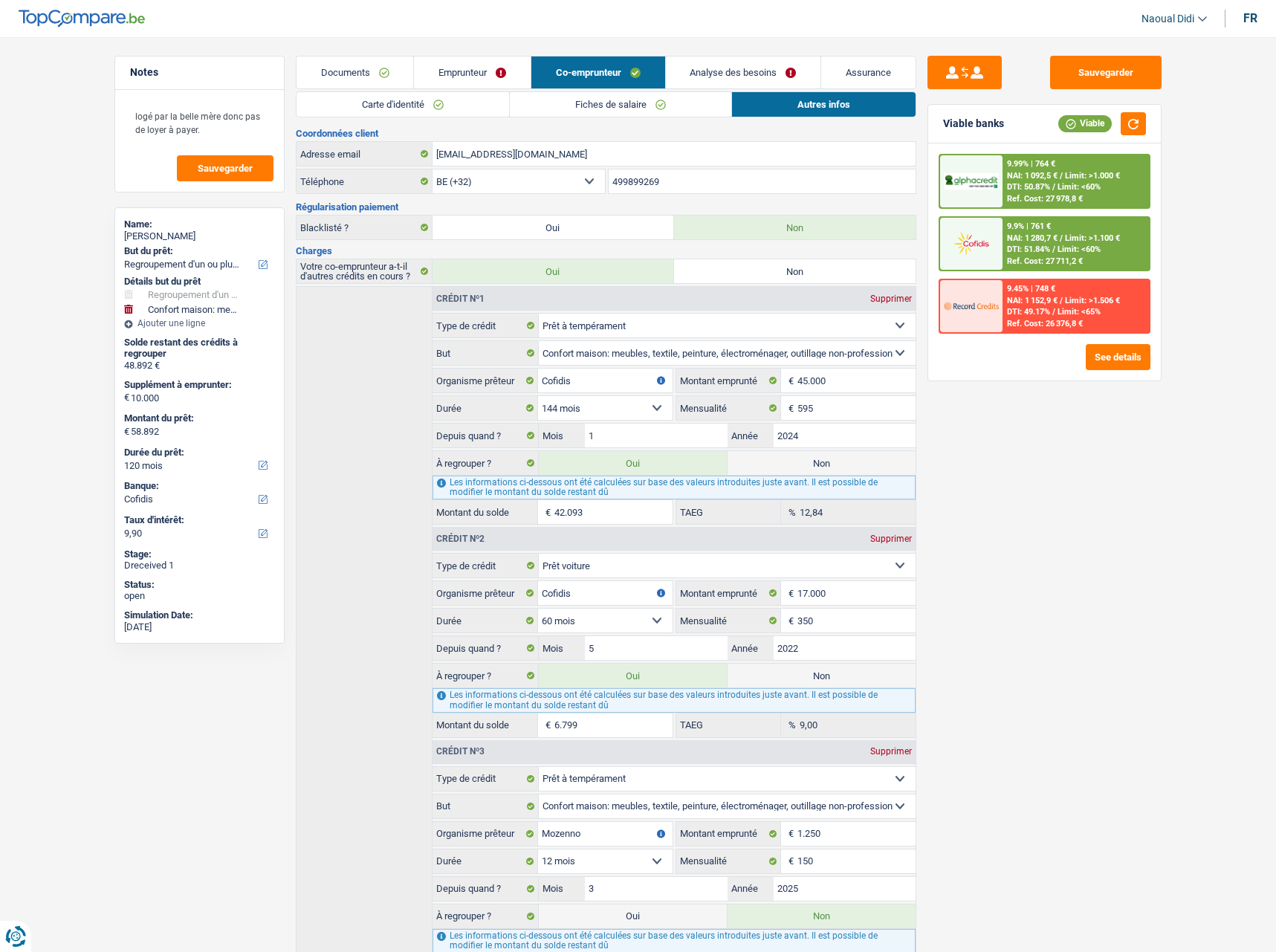
click at [746, 77] on link "Analyse des besoins" at bounding box center [743, 72] width 155 height 32
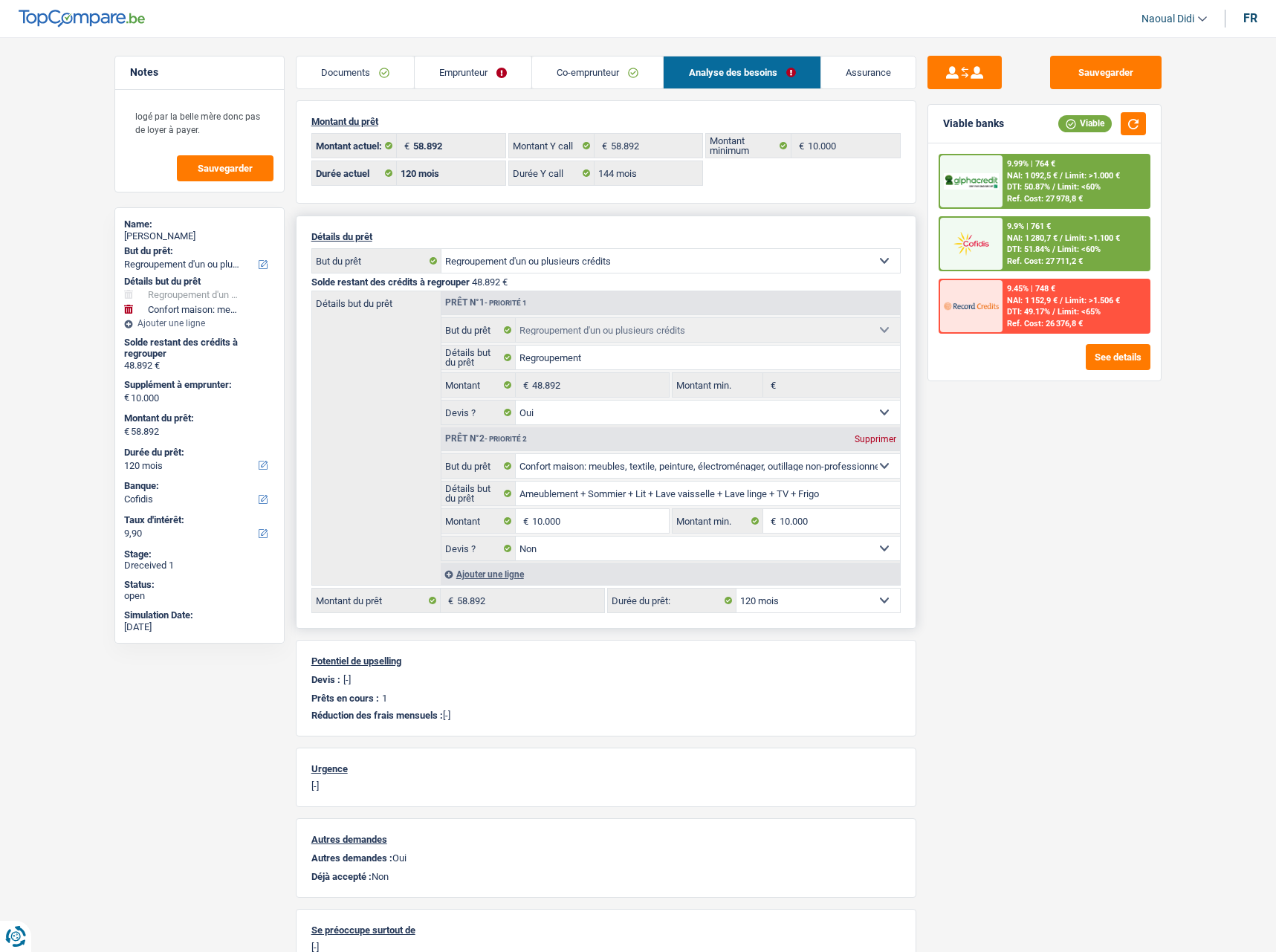
click at [821, 603] on select "12 mois 18 mois 24 mois 30 mois 36 mois 42 mois 48 mois 60 mois 72 mois 84 mois…" at bounding box center [818, 600] width 163 height 24
select select "144"
click at [737, 588] on select "12 mois 18 mois 24 mois 30 mois 36 mois 42 mois 48 mois 60 mois 72 mois 84 mois…" at bounding box center [818, 600] width 163 height 24
select select "144"
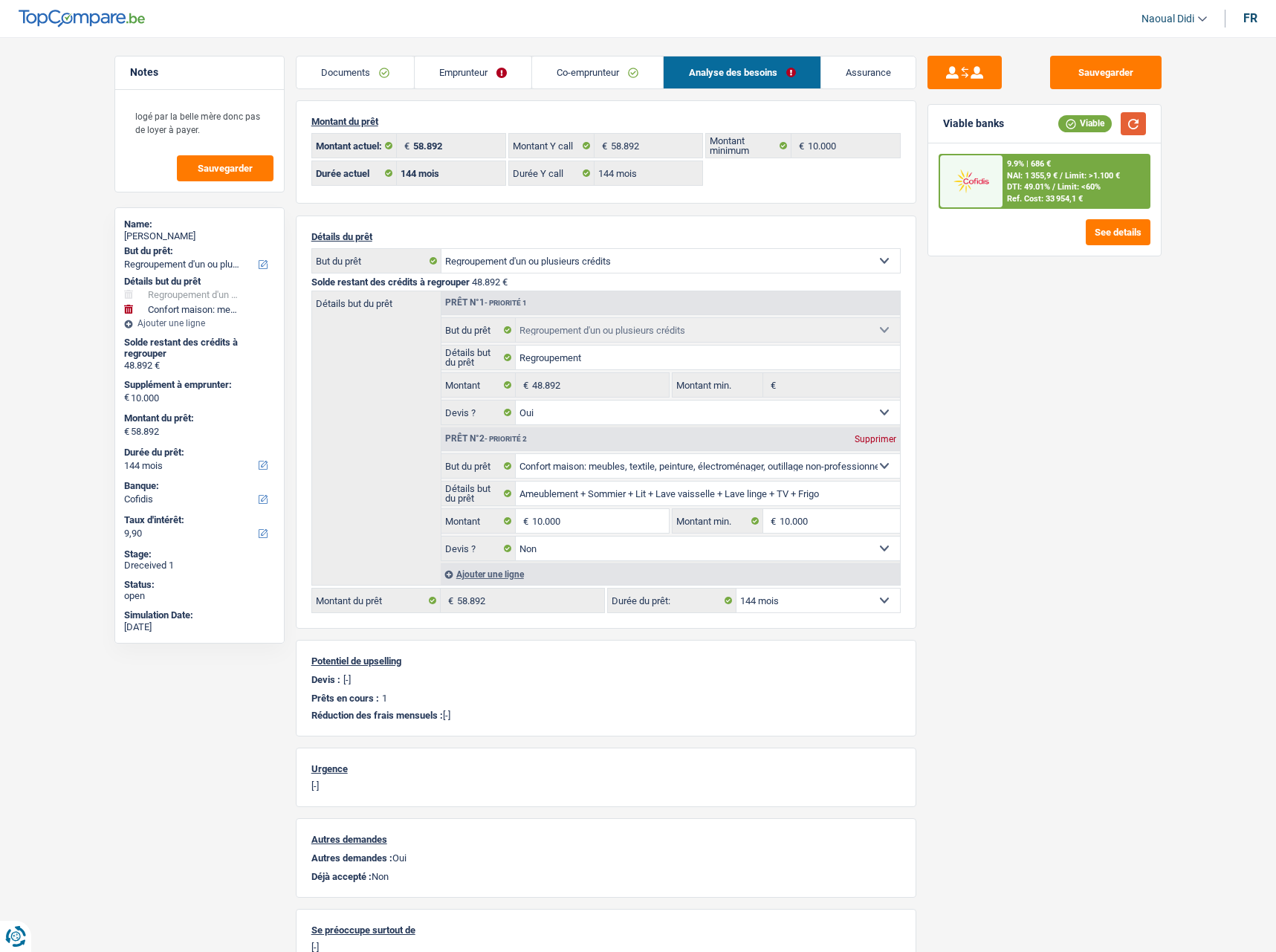
click at [1137, 125] on button "button" at bounding box center [1133, 123] width 25 height 23
click at [1048, 172] on span "NAI: 1 355,9 €" at bounding box center [1032, 175] width 50 height 9
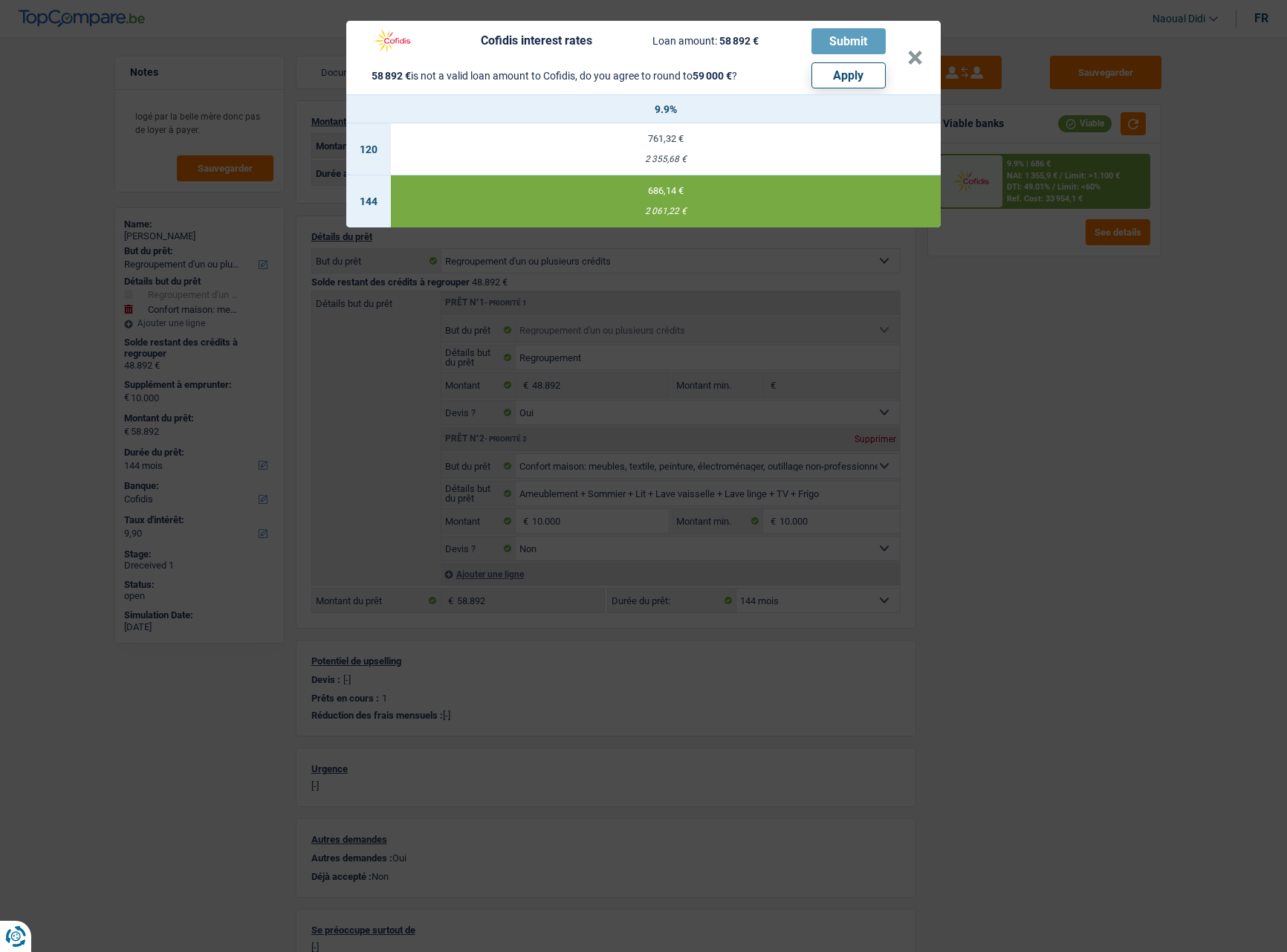
click at [672, 202] on td "686,14 € 2 061,22 €" at bounding box center [665, 201] width 550 height 52
click at [861, 74] on button "Apply" at bounding box center [849, 75] width 74 height 26
type input "10.108"
type input "59.000"
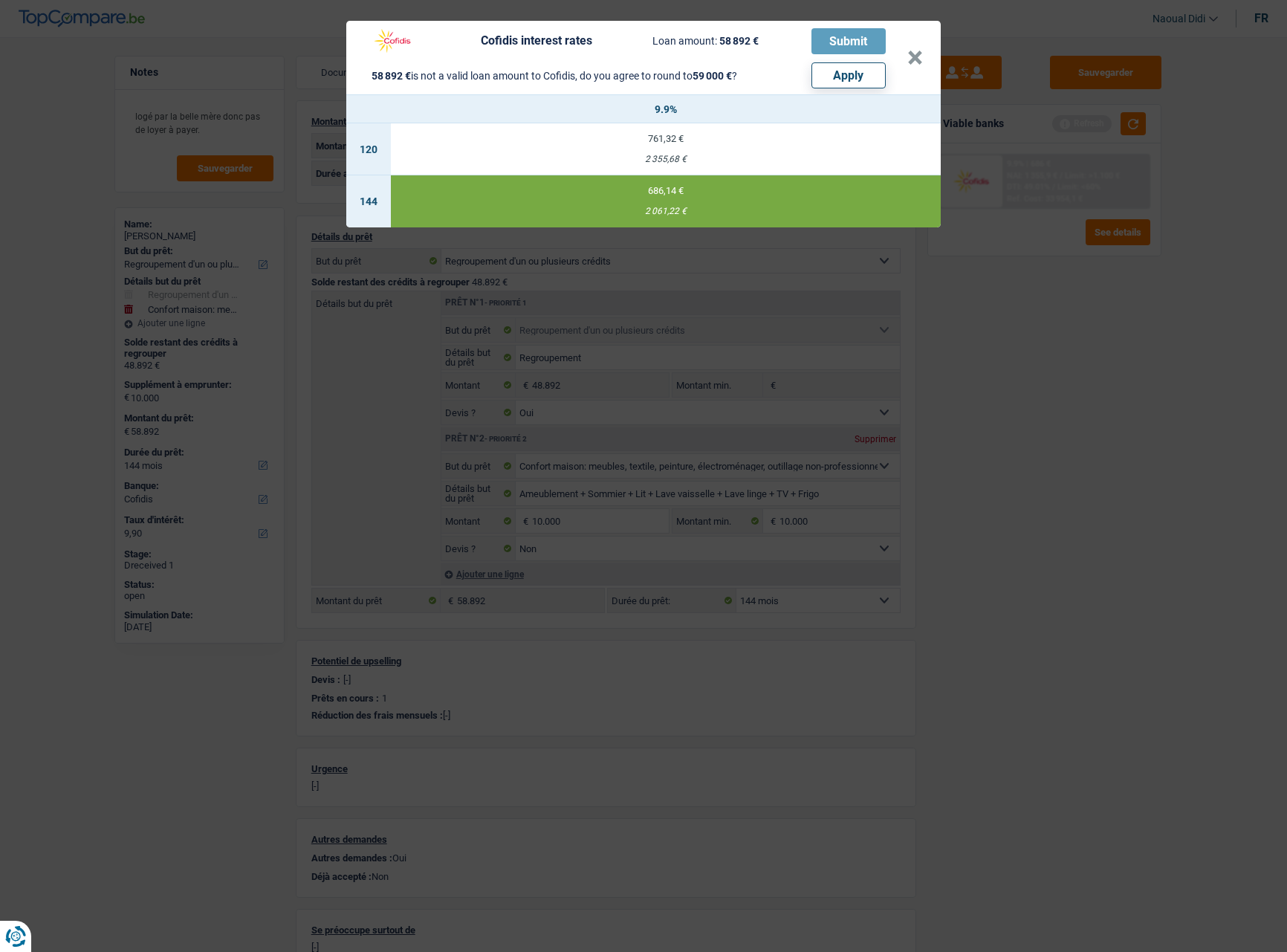
type input "59.000"
select select "other"
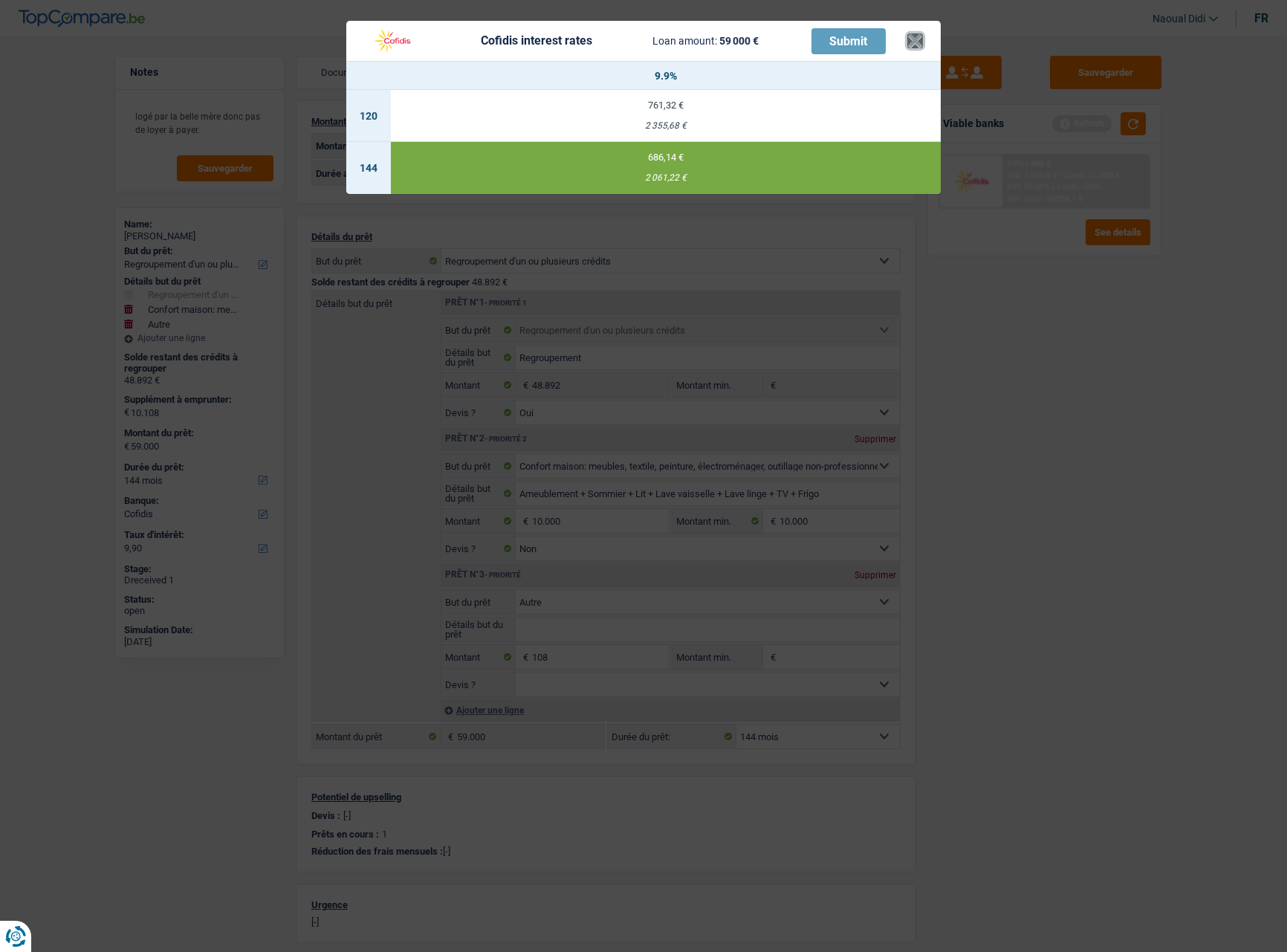
click at [920, 36] on button "×" at bounding box center [915, 41] width 16 height 15
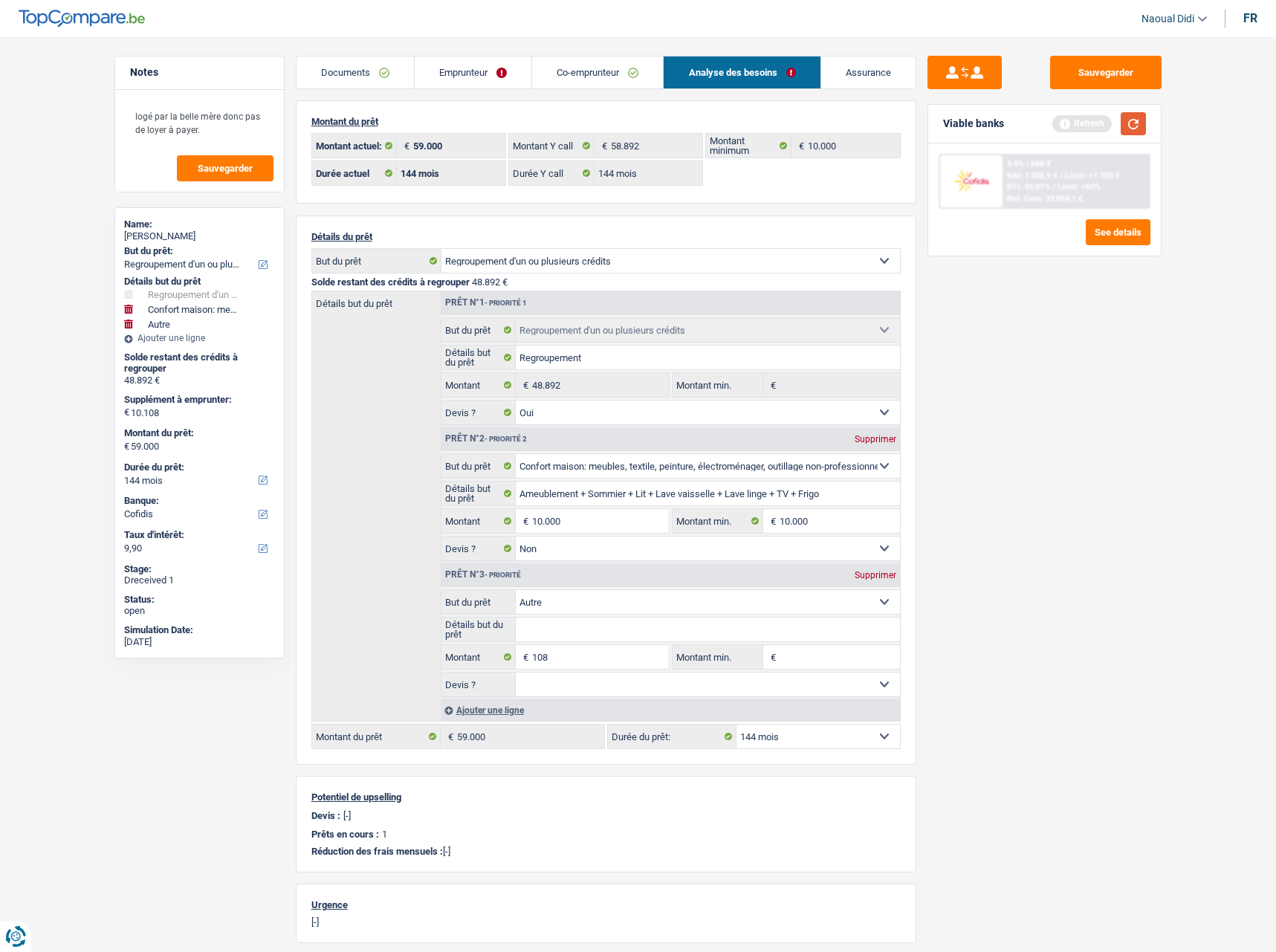
click at [1141, 121] on button "button" at bounding box center [1133, 123] width 25 height 23
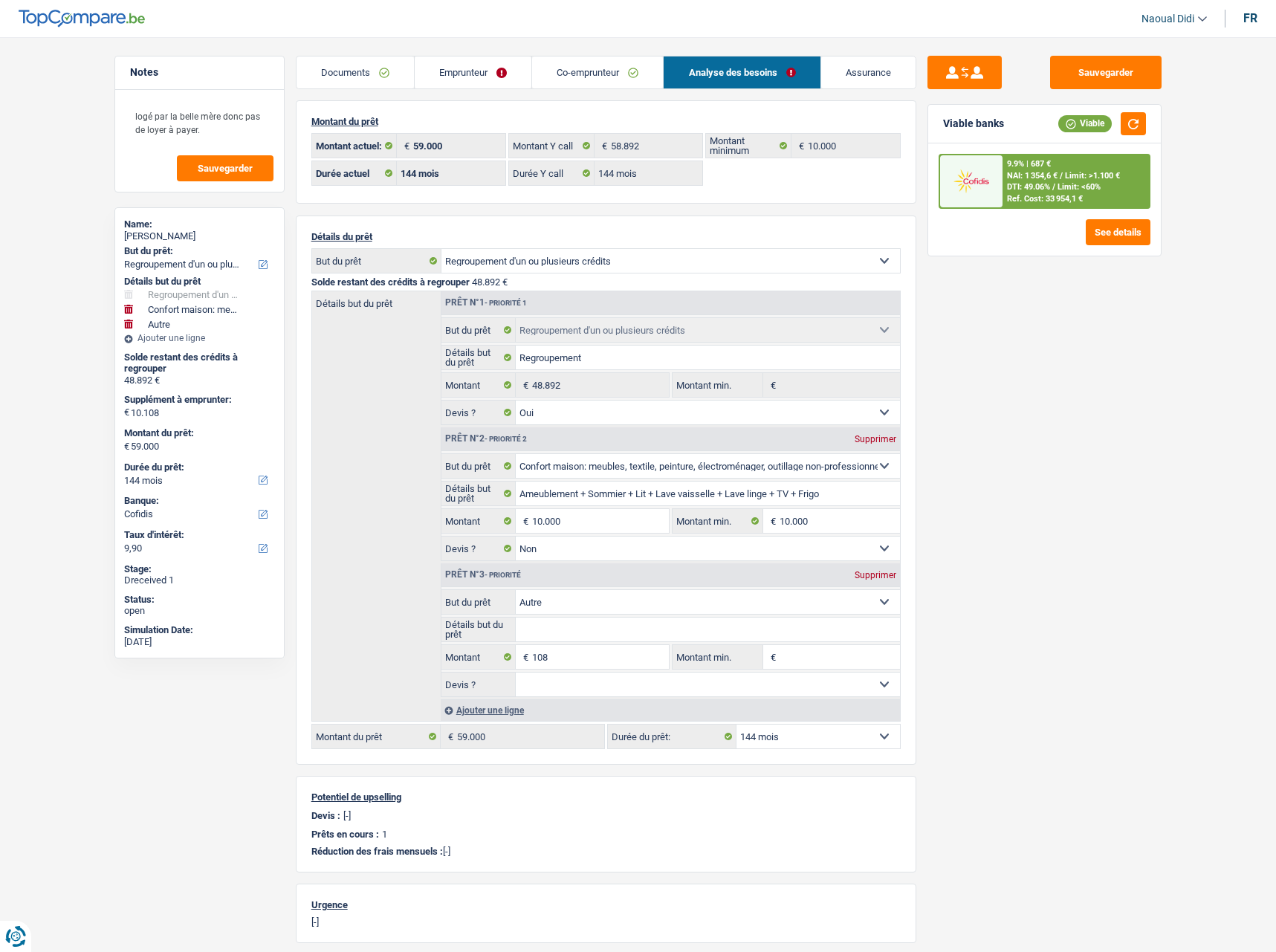
click at [1092, 185] on span "Limit: <60%" at bounding box center [1079, 187] width 43 height 9
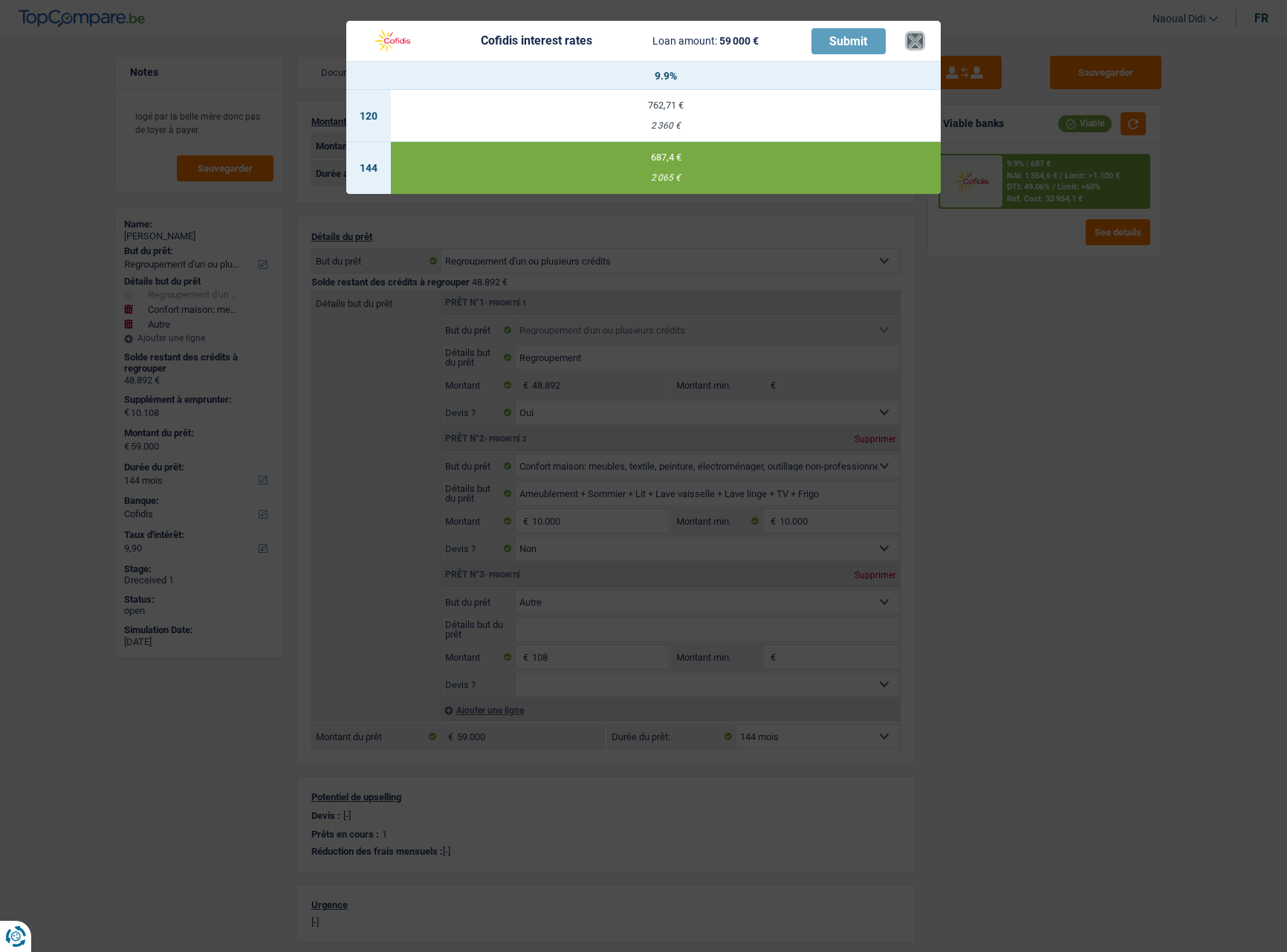
click at [913, 43] on button "×" at bounding box center [915, 41] width 16 height 15
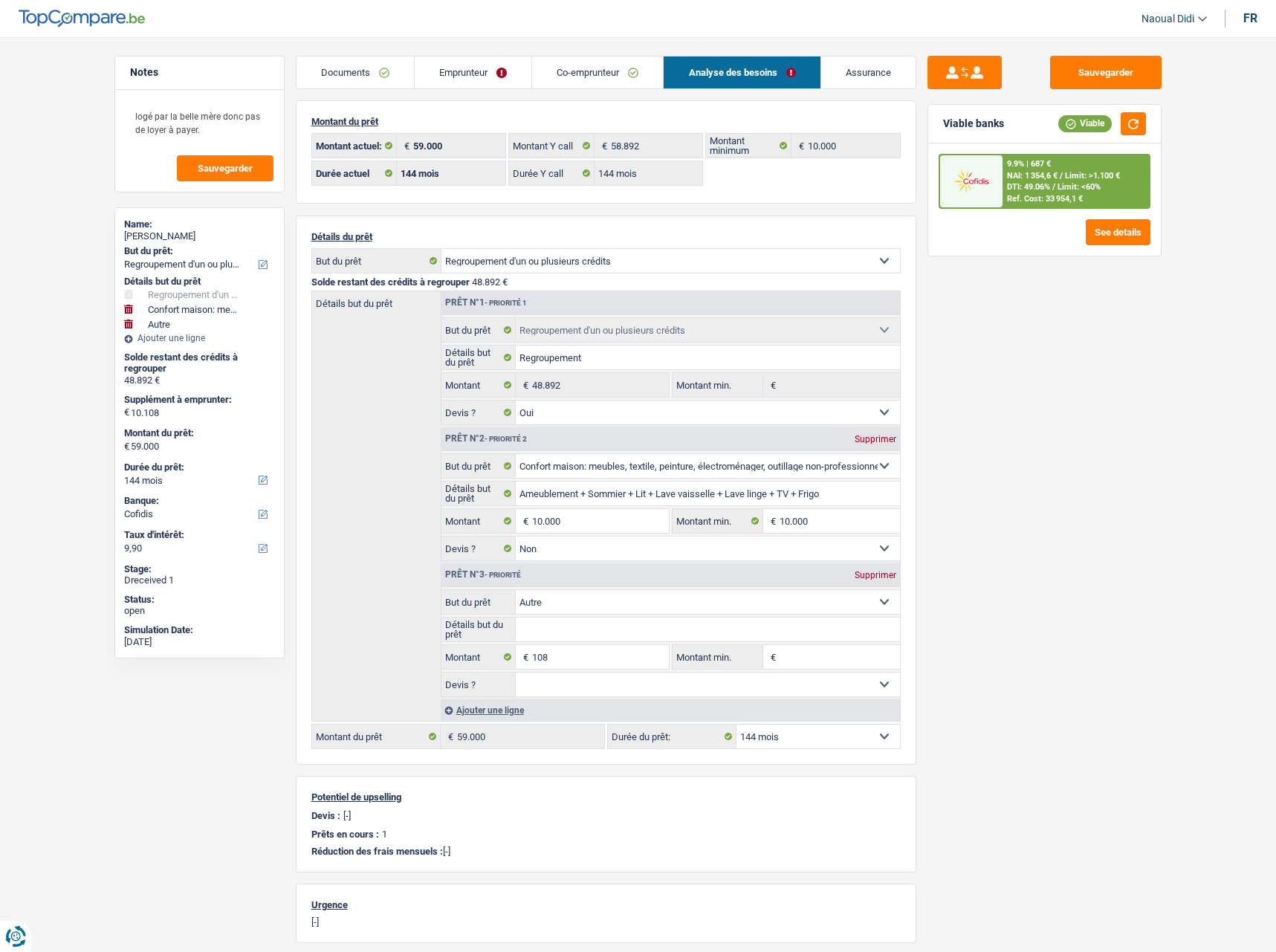
click at [454, 77] on link "Emprunteur" at bounding box center [473, 72] width 117 height 32
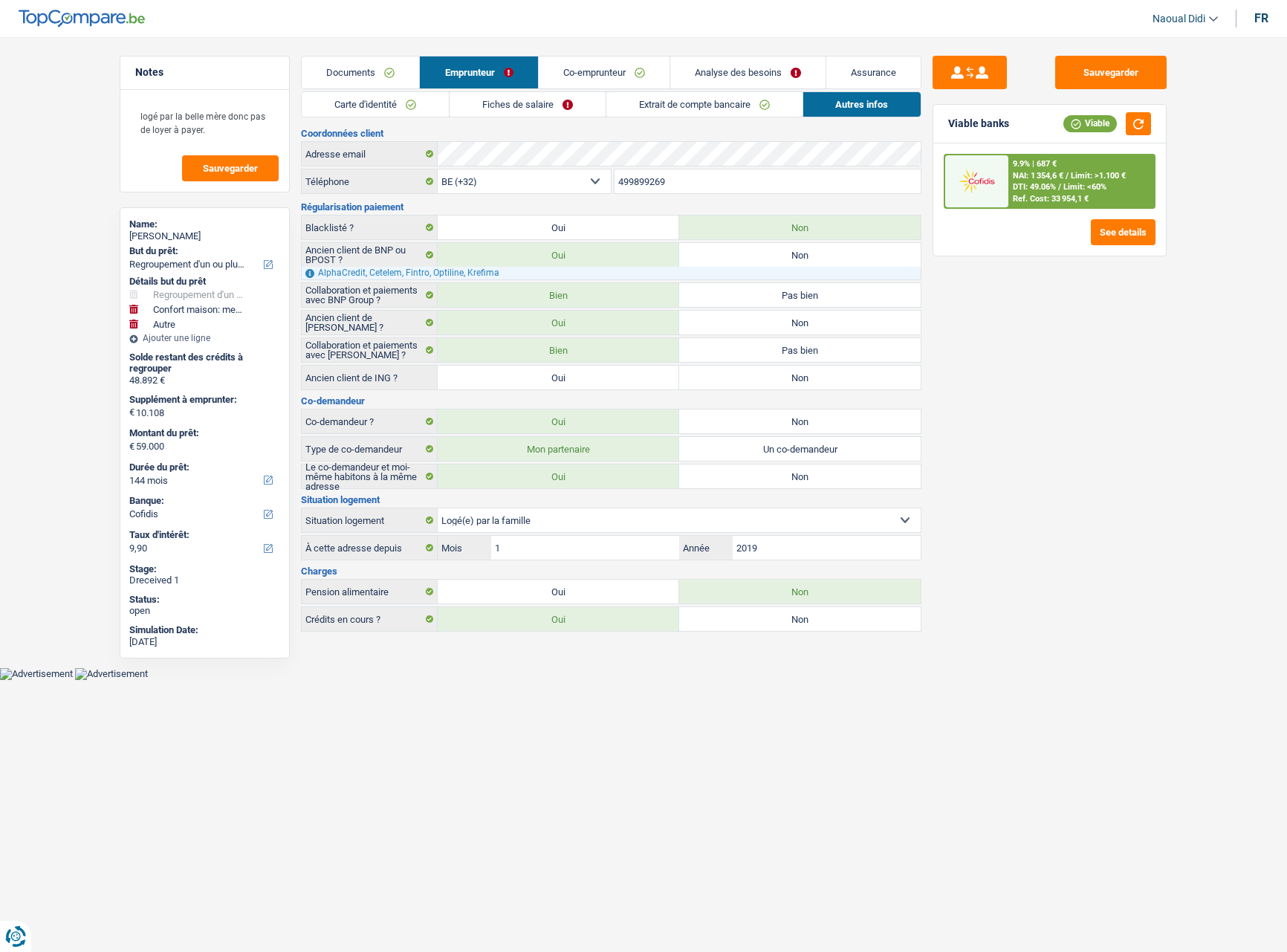
click at [528, 102] on link "Fiches de salaire" at bounding box center [528, 104] width 156 height 24
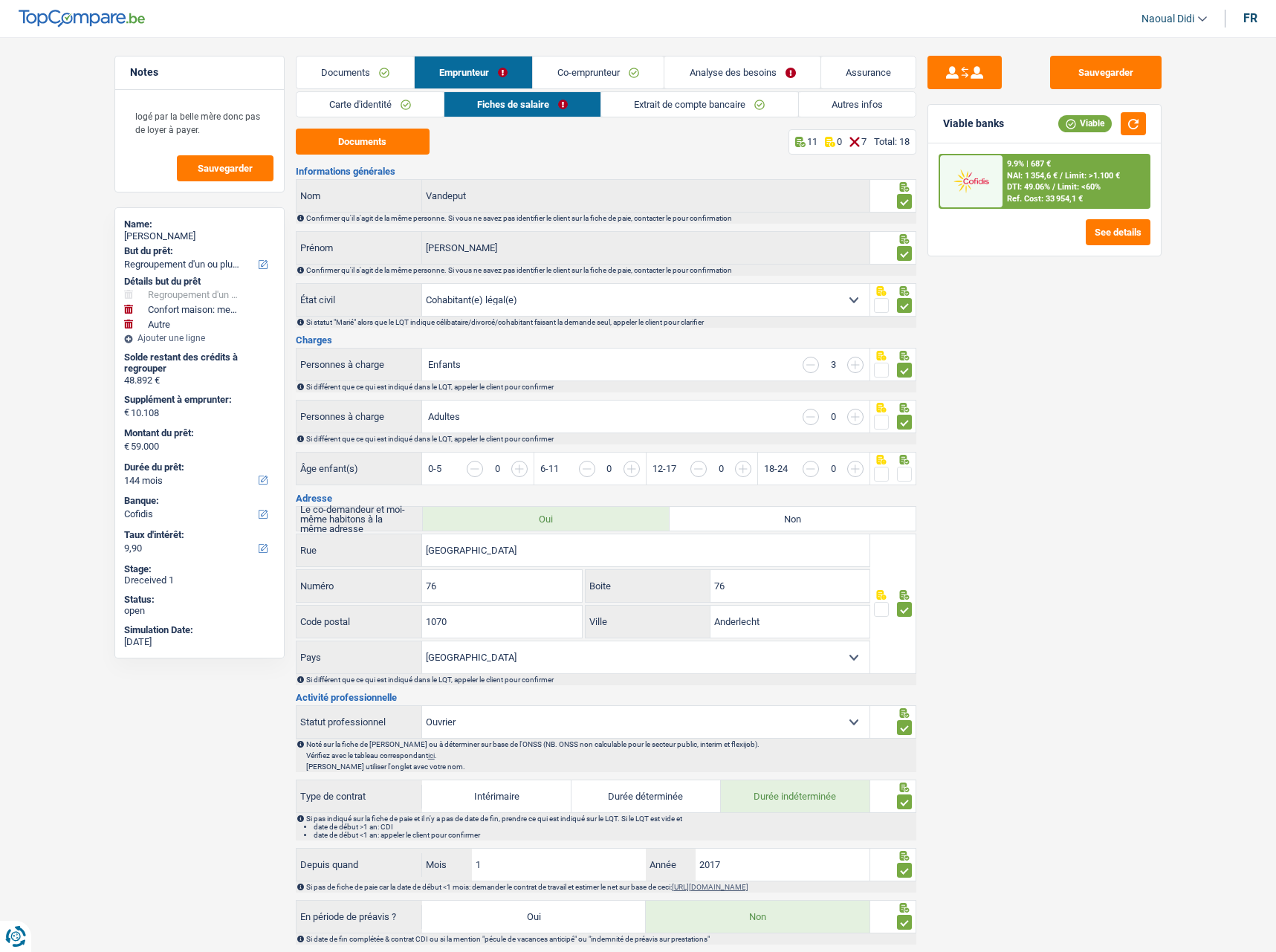
click at [906, 477] on span at bounding box center [905, 474] width 15 height 15
click at [0, 0] on input "radio" at bounding box center [0, 0] width 0 height 0
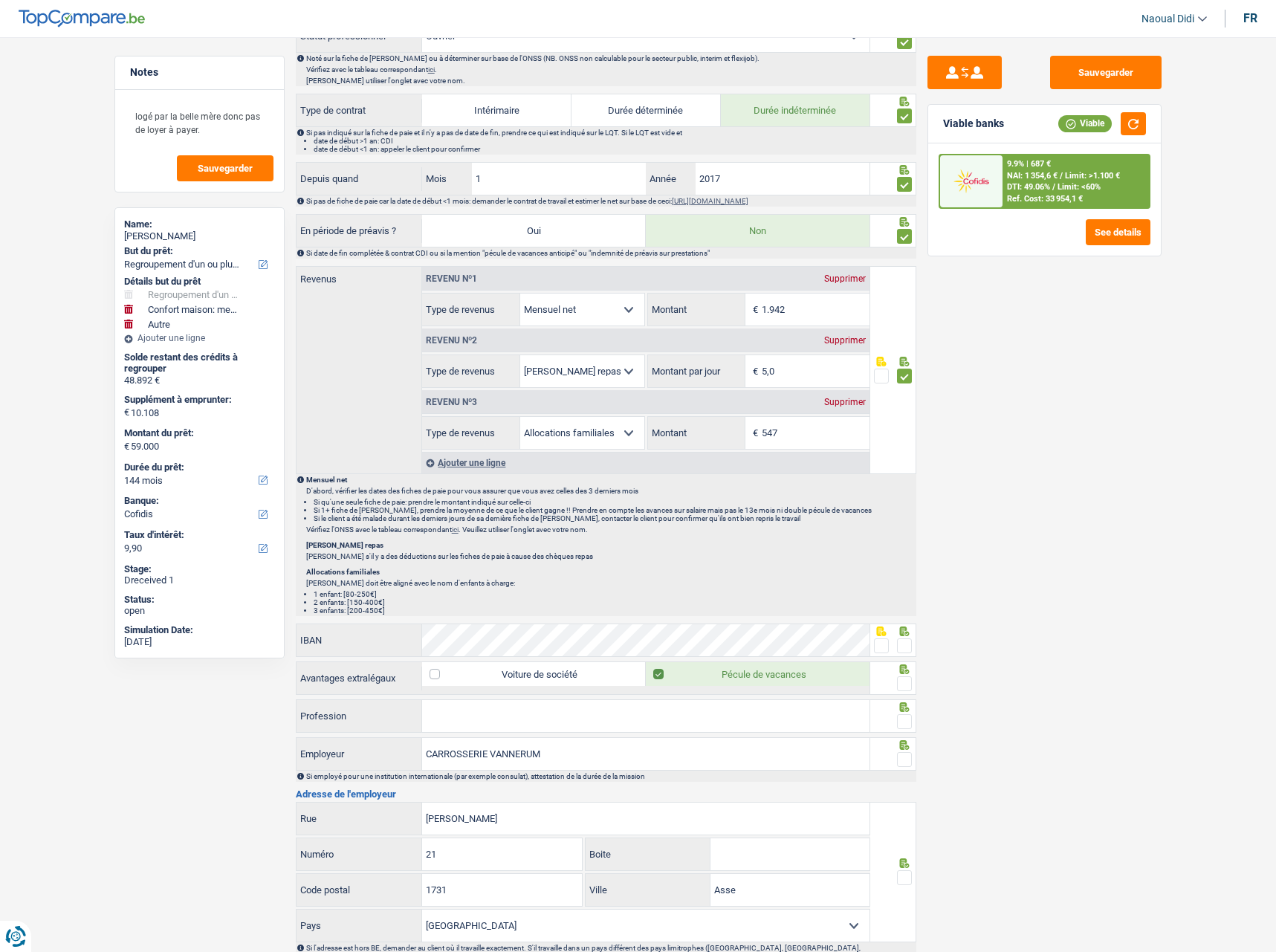
scroll to position [876, 0]
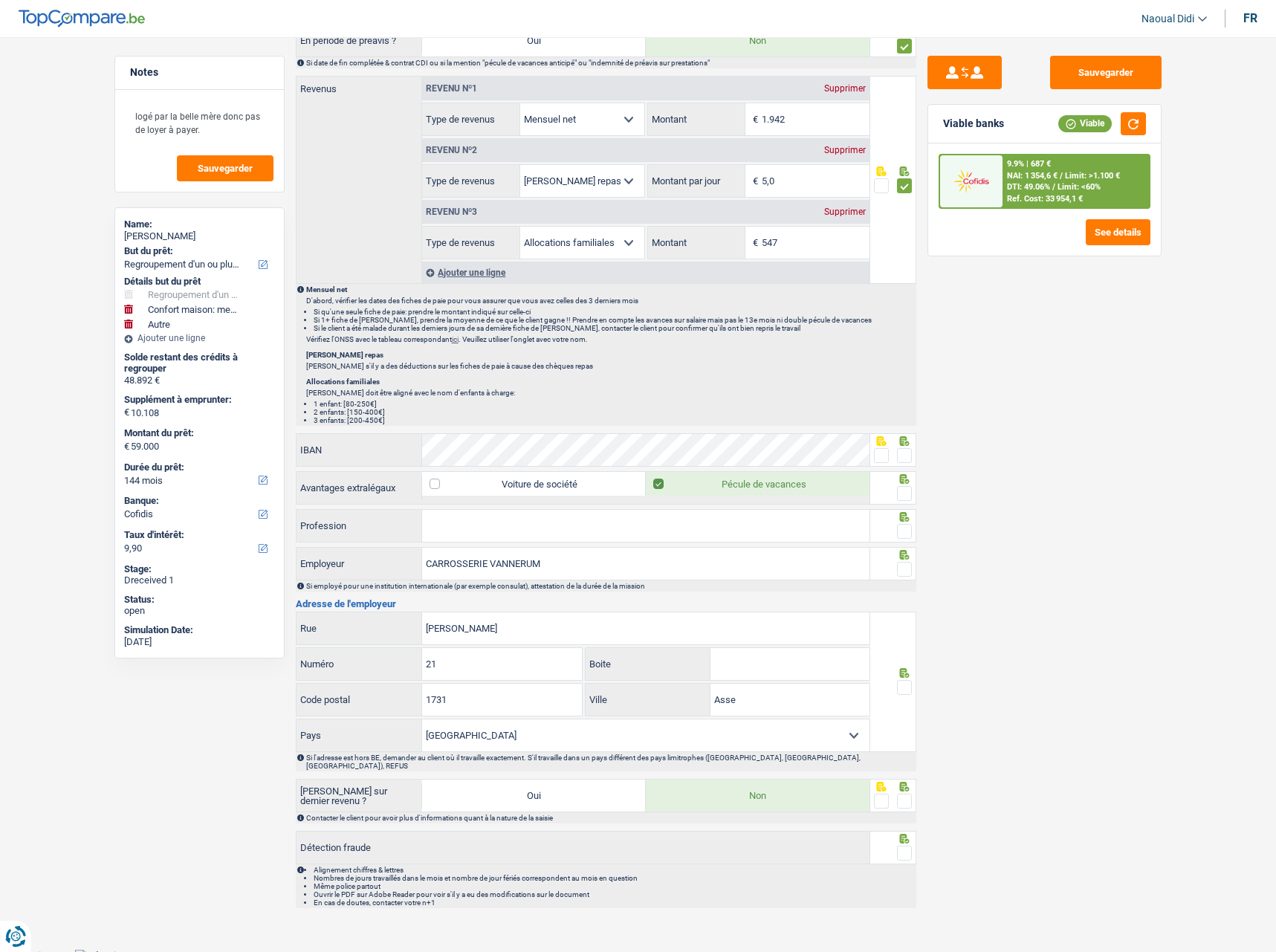
click at [909, 452] on span at bounding box center [905, 456] width 15 height 15
click at [0, 0] on input "radio" at bounding box center [0, 0] width 0 height 0
click at [908, 501] on div at bounding box center [905, 494] width 15 height 19
click at [901, 536] on span at bounding box center [905, 532] width 15 height 15
click at [0, 0] on input "radio" at bounding box center [0, 0] width 0 height 0
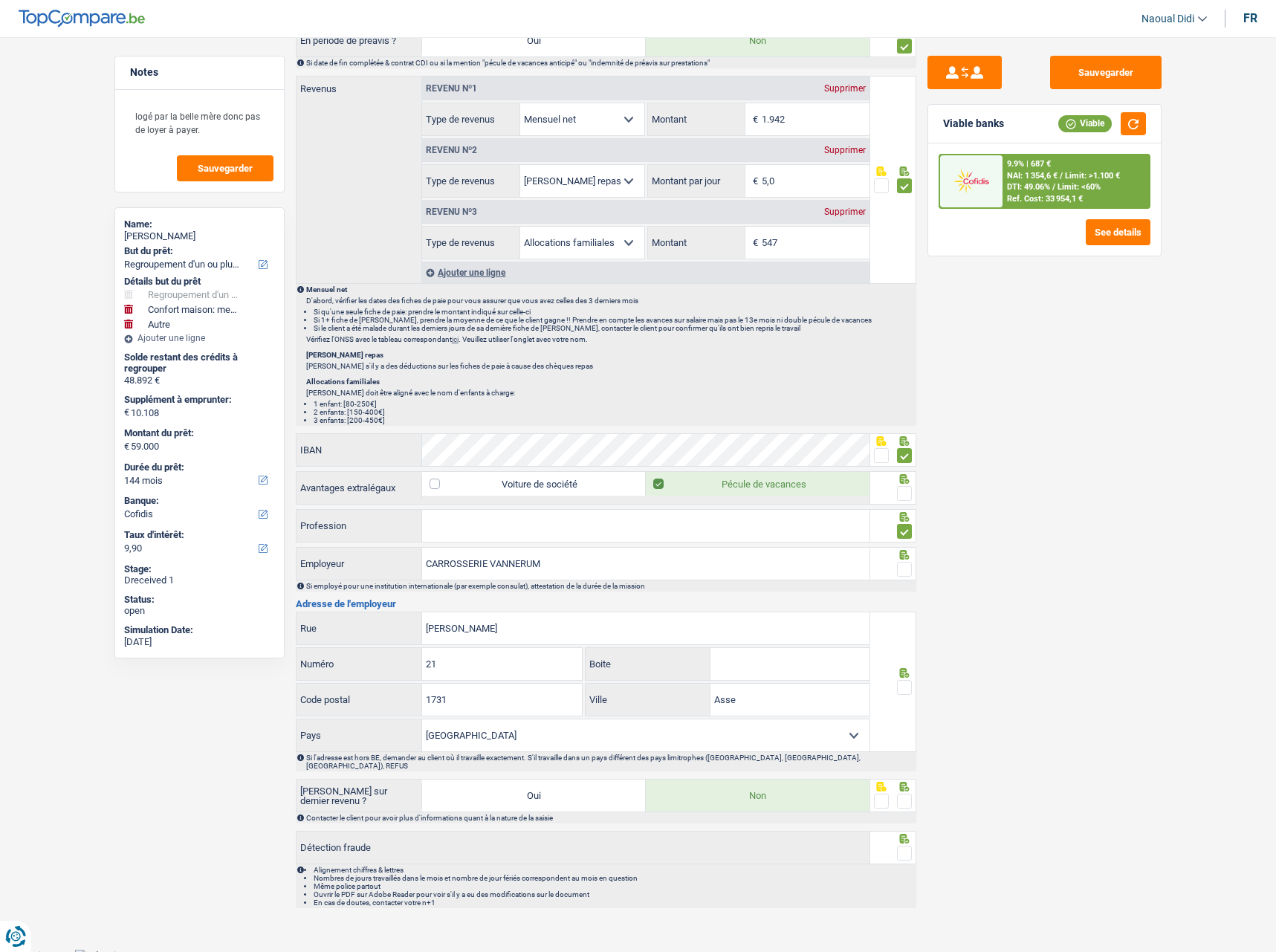
click at [899, 573] on span at bounding box center [905, 570] width 15 height 15
click at [0, 0] on input "radio" at bounding box center [0, 0] width 0 height 0
click at [882, 461] on span at bounding box center [882, 456] width 15 height 15
click at [0, 0] on input "radio" at bounding box center [0, 0] width 0 height 0
click at [904, 691] on span at bounding box center [905, 688] width 15 height 15
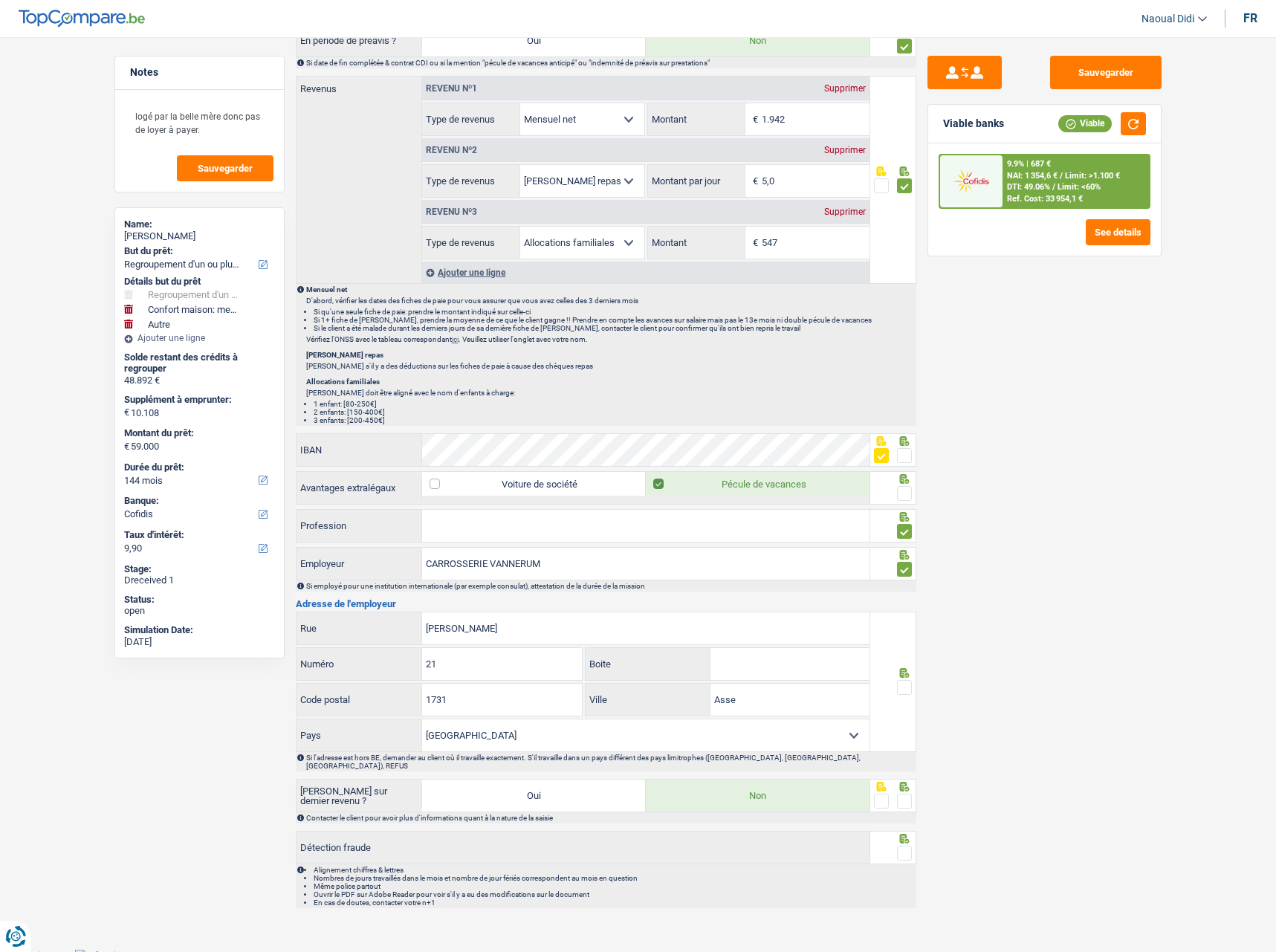
click at [0, 0] on input "radio" at bounding box center [0, 0] width 0 height 0
click at [903, 793] on span at bounding box center [905, 801] width 15 height 15
click at [0, 0] on input "radio" at bounding box center [0, 0] width 0 height 0
click at [909, 846] on span at bounding box center [905, 854] width 15 height 15
click at [0, 0] on input "radio" at bounding box center [0, 0] width 0 height 0
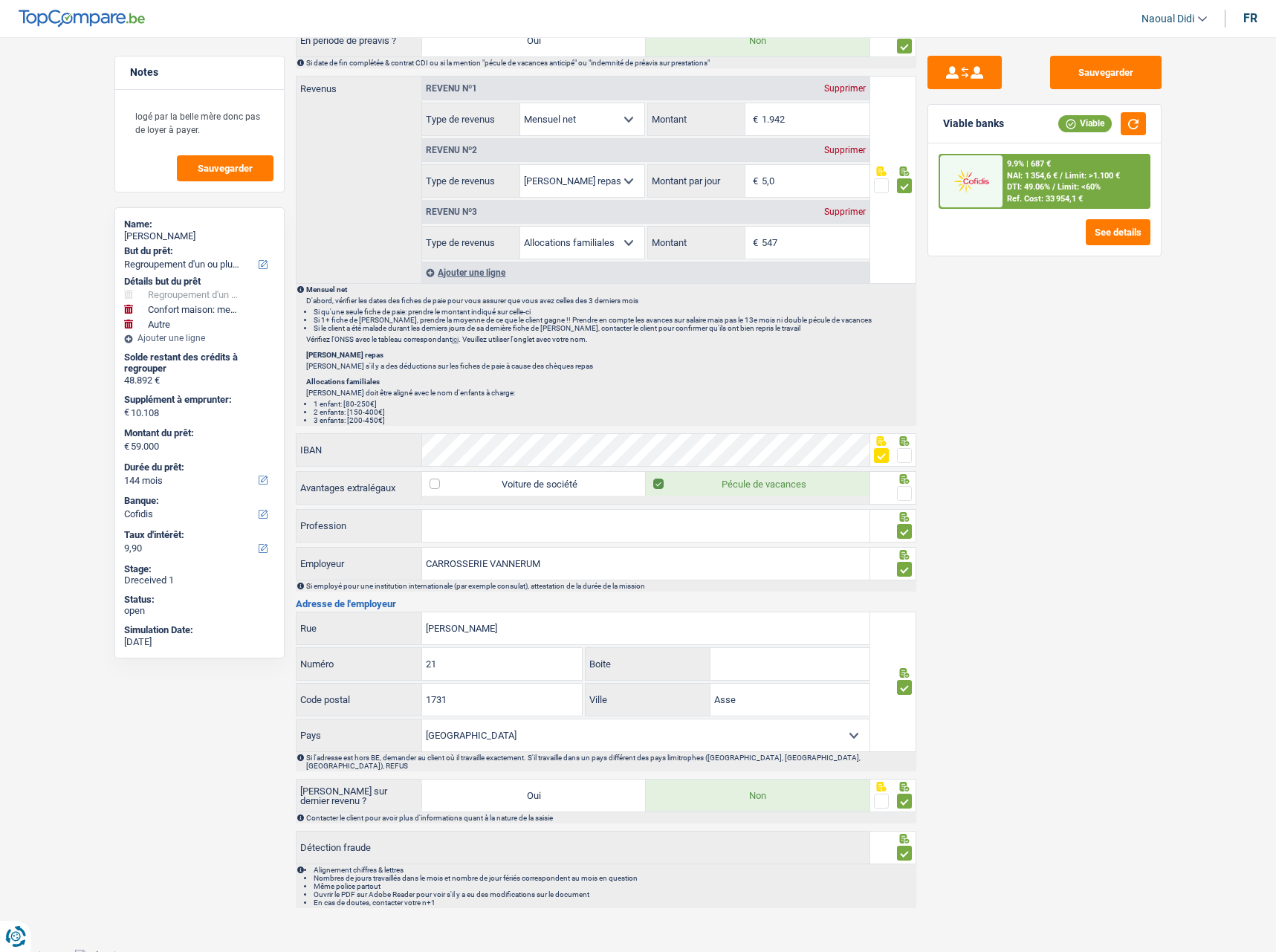
click at [492, 528] on input "Profession" at bounding box center [646, 525] width 447 height 32
click at [518, 529] on input "ouvrier" at bounding box center [646, 525] width 447 height 32
type input "ouvrier"
click at [906, 490] on span at bounding box center [905, 494] width 15 height 15
click at [0, 0] on input "radio" at bounding box center [0, 0] width 0 height 0
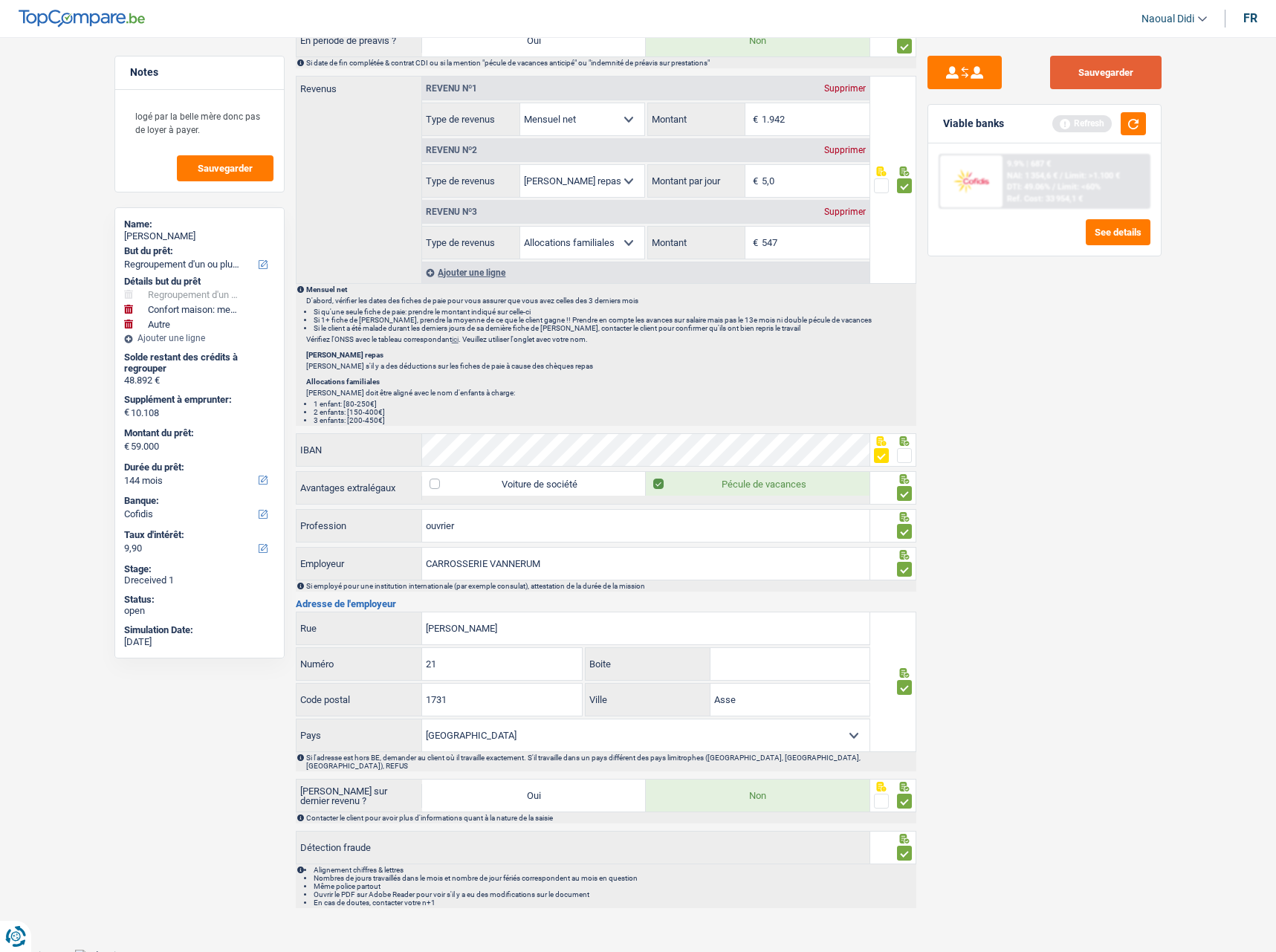
click at [1084, 71] on button "Sauvegarder" at bounding box center [1106, 72] width 111 height 33
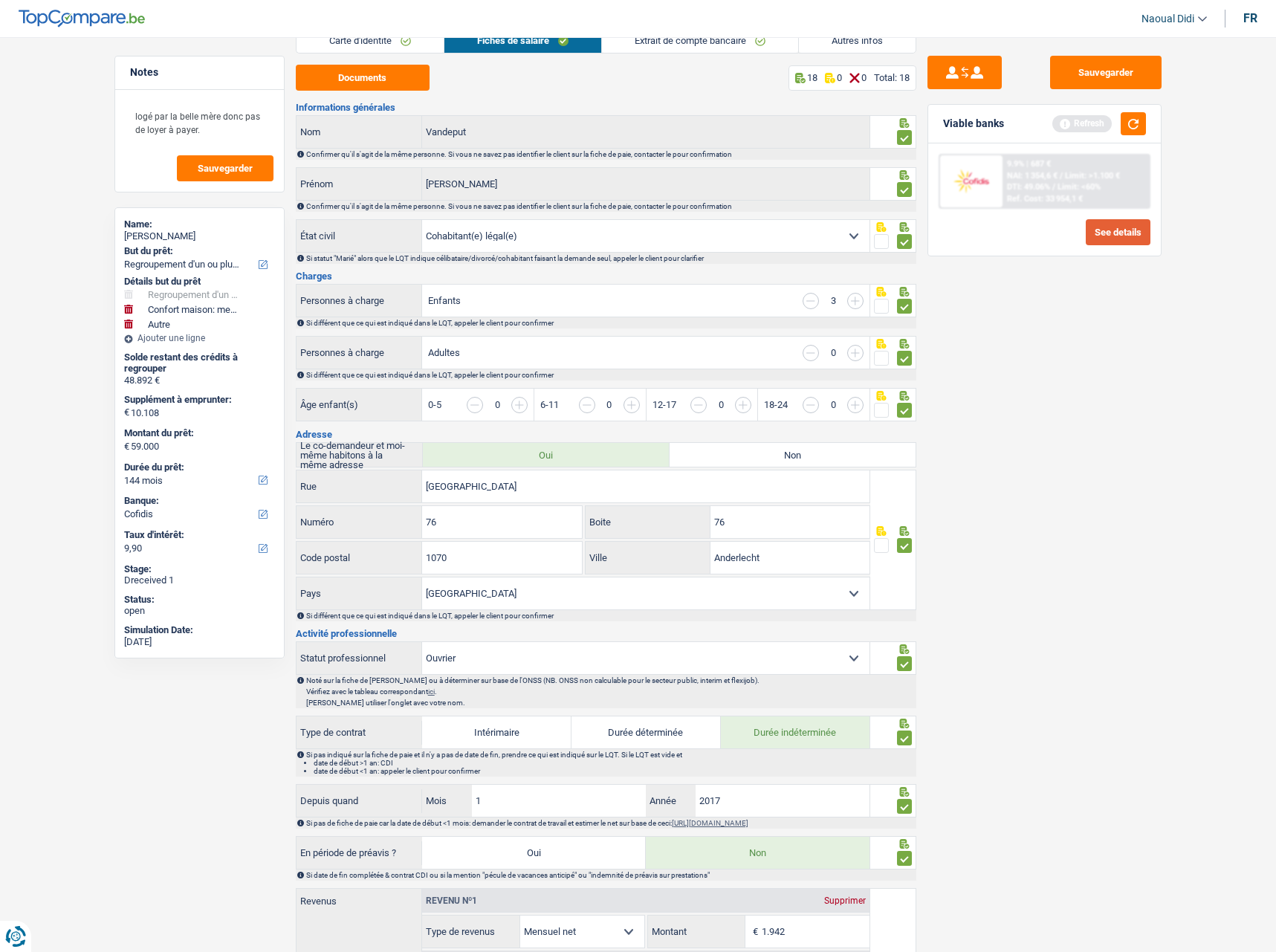
scroll to position [58, 0]
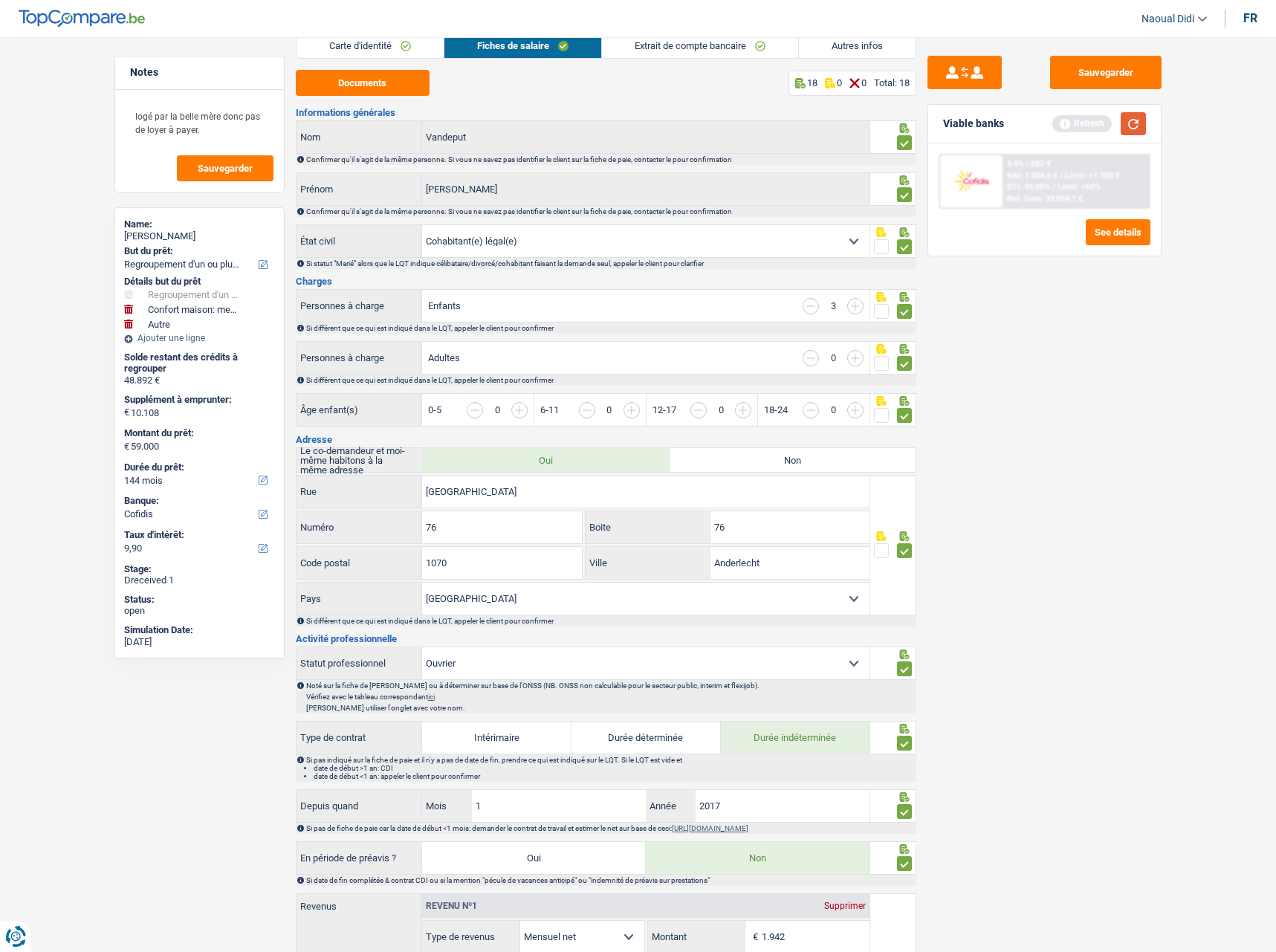
click at [1138, 121] on button "button" at bounding box center [1133, 123] width 25 height 23
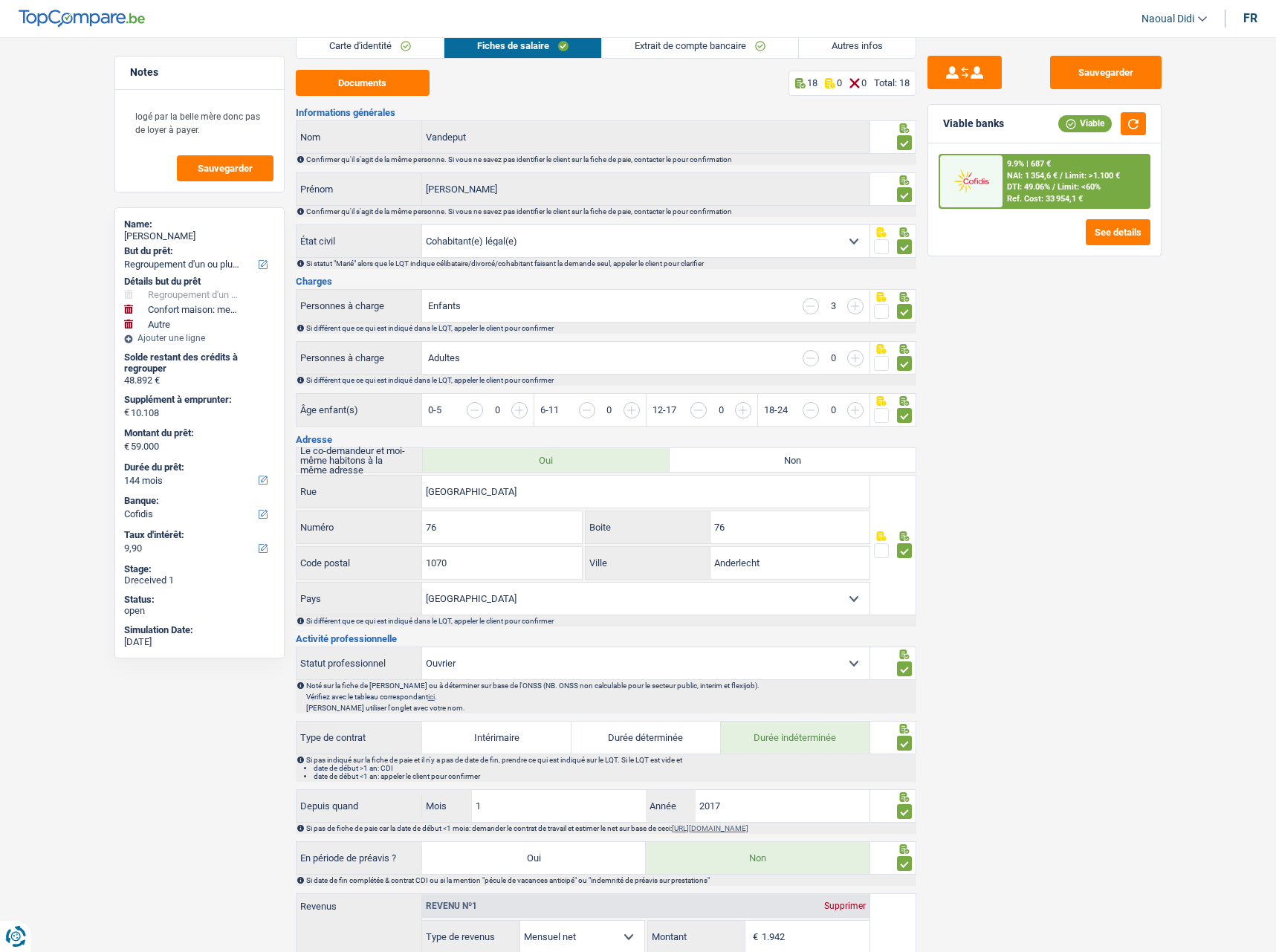
click at [1055, 179] on span "NAI: 1 354,6 €" at bounding box center [1032, 175] width 50 height 9
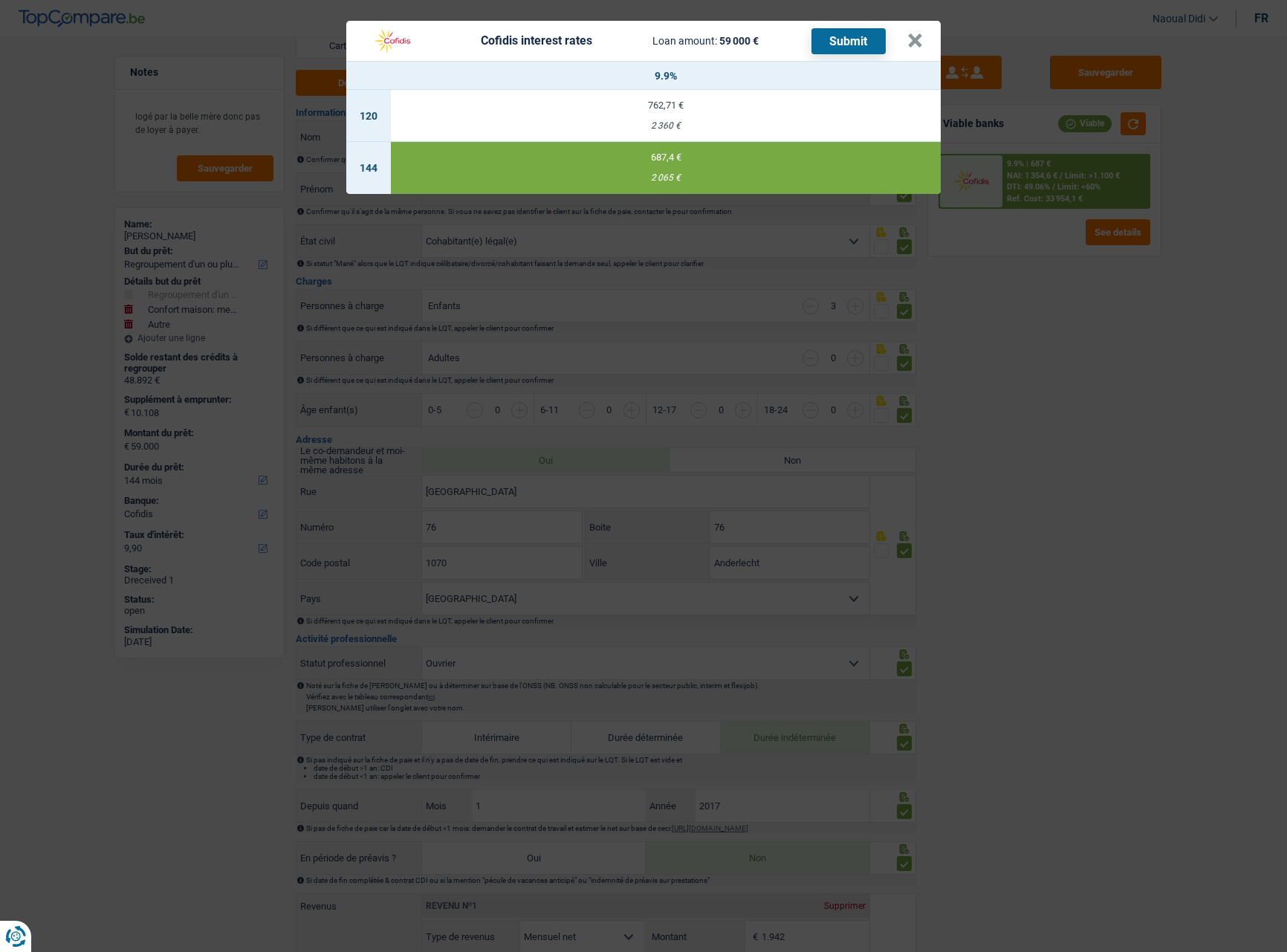
click at [844, 36] on button "Submit" at bounding box center [849, 41] width 74 height 26
click at [918, 33] on button "×" at bounding box center [915, 41] width 16 height 15
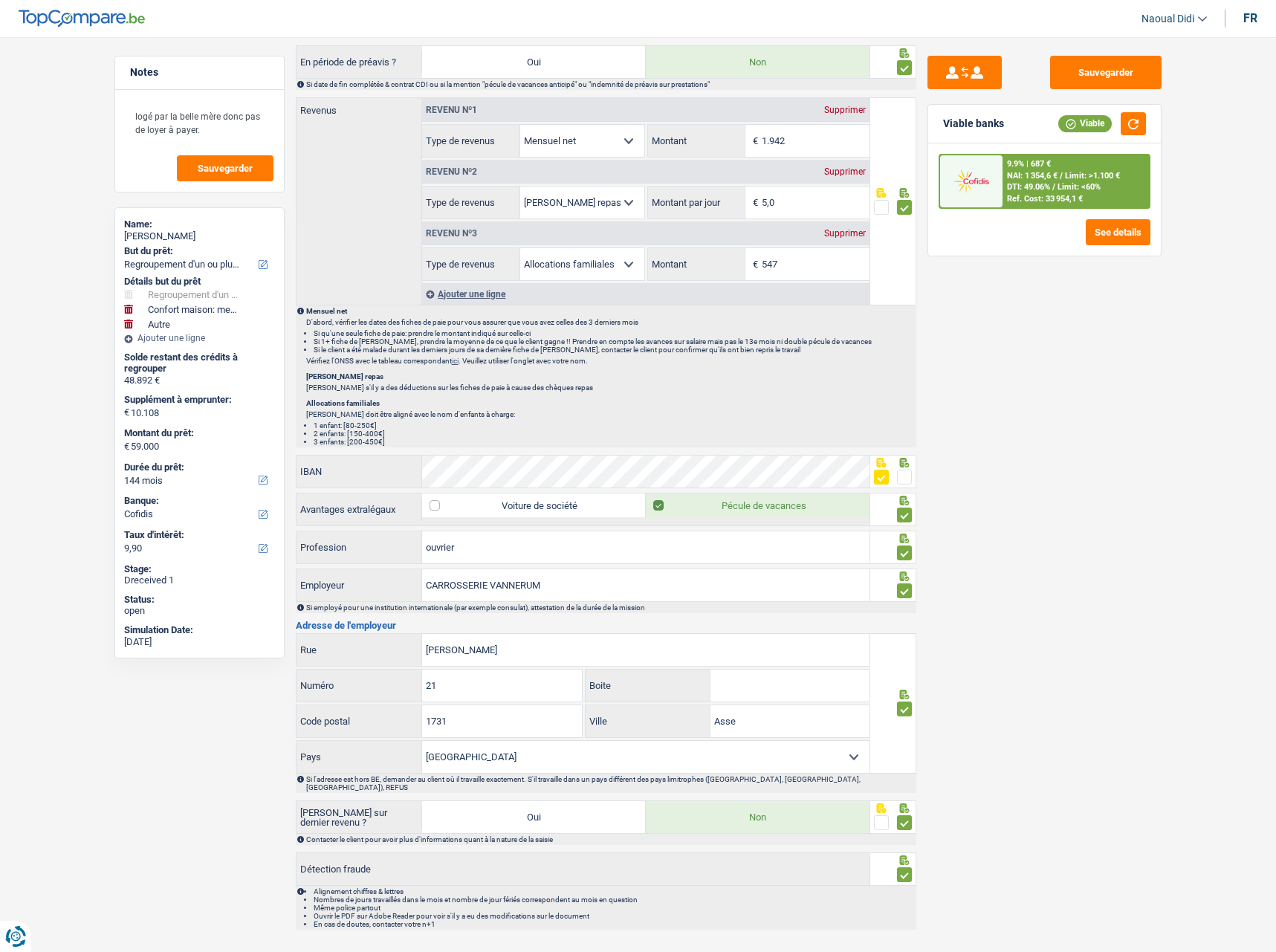
scroll to position [876, 0]
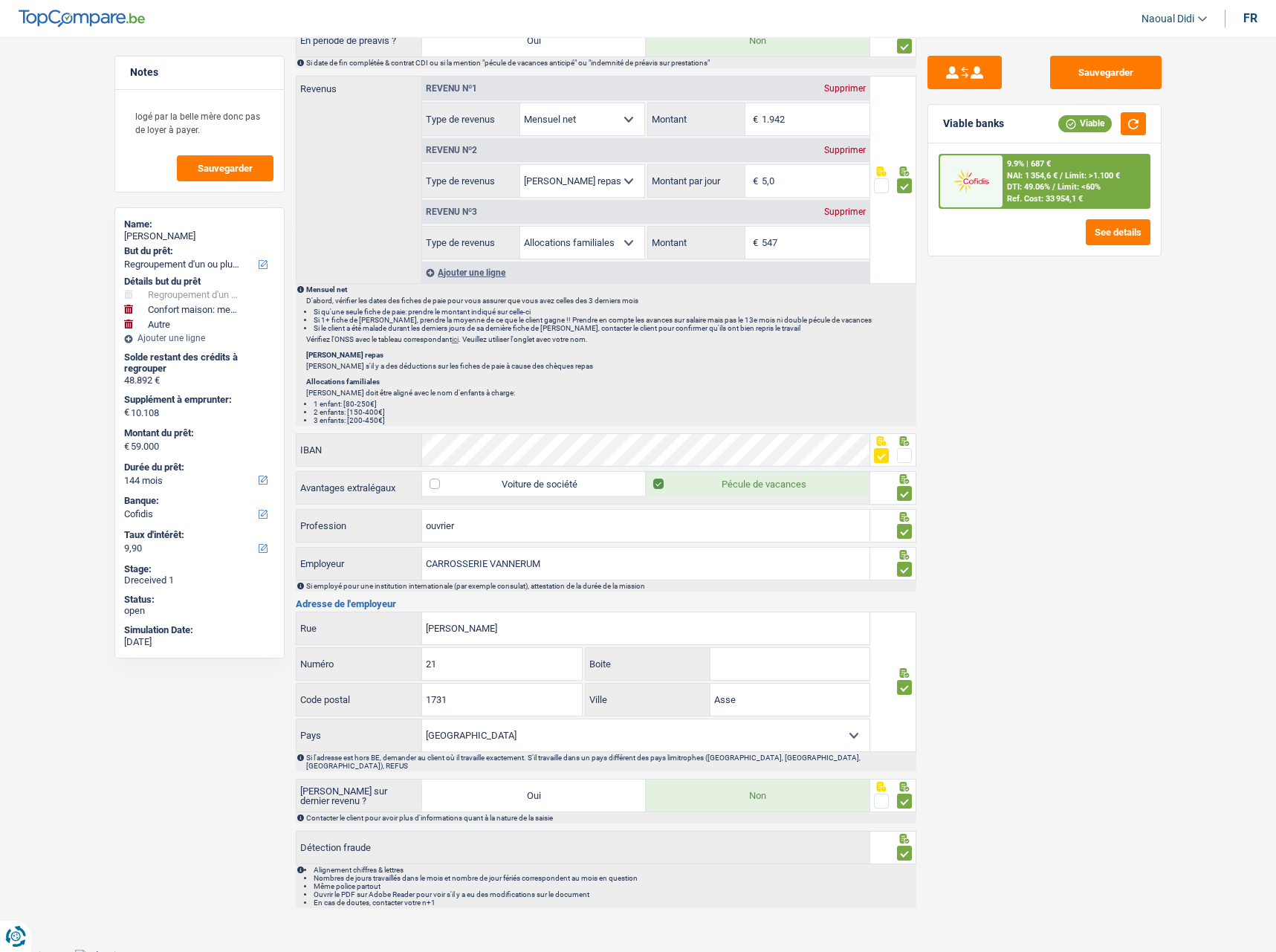
click at [906, 457] on span at bounding box center [905, 456] width 15 height 15
click at [0, 0] on input "radio" at bounding box center [0, 0] width 0 height 0
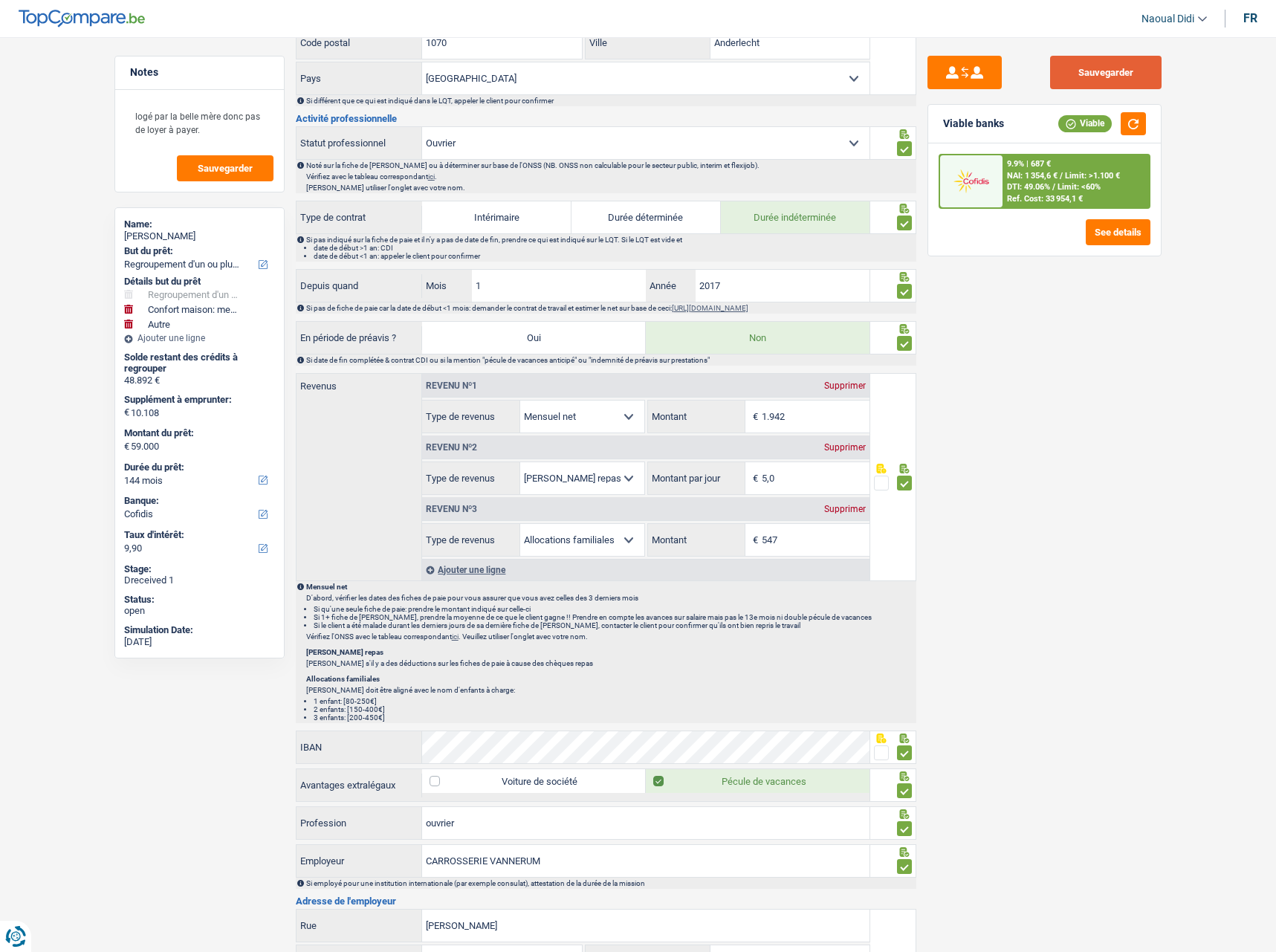
click at [1119, 64] on button "Sauvegarder" at bounding box center [1106, 72] width 111 height 33
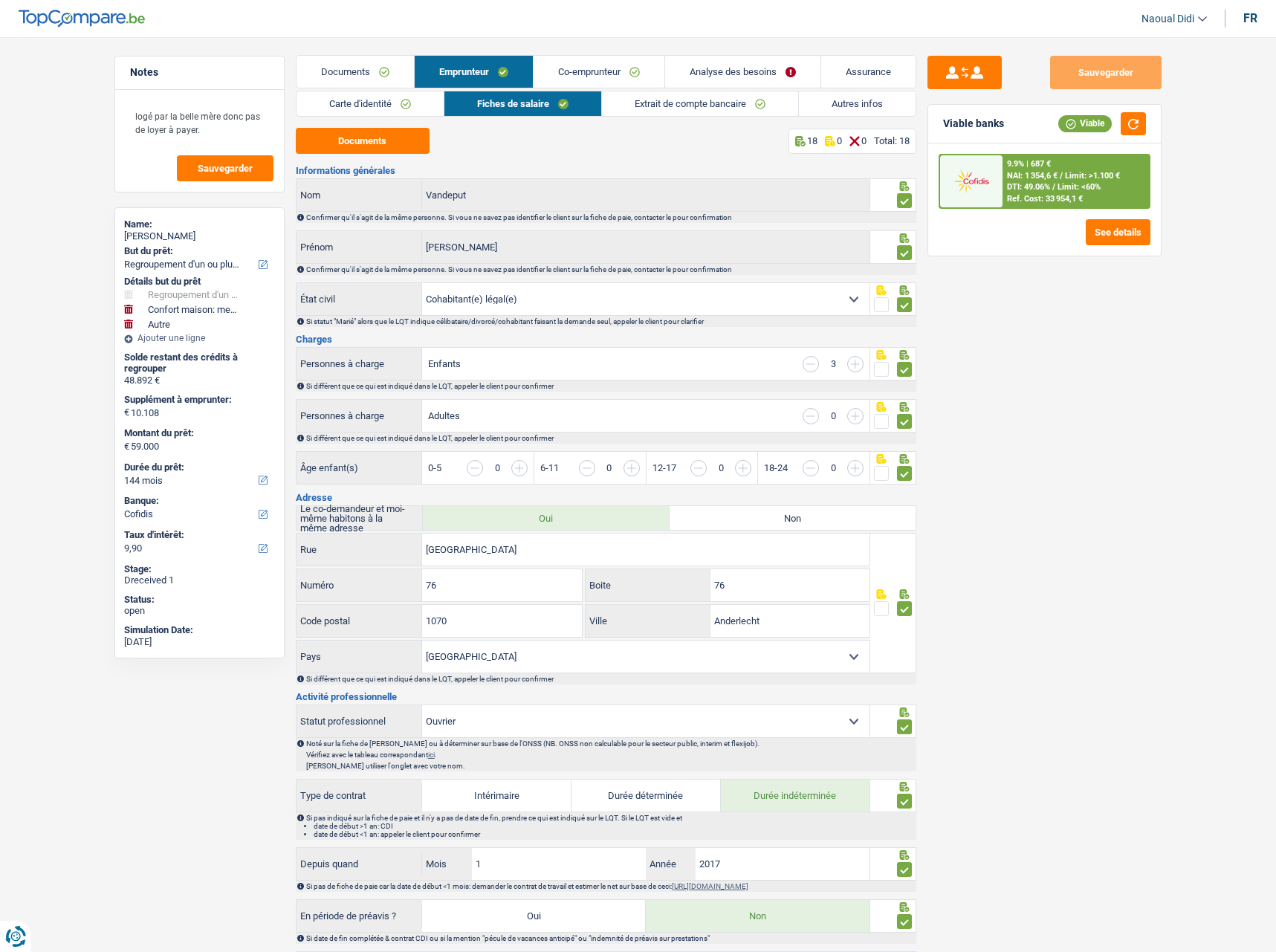
scroll to position [0, 0]
click at [1029, 182] on span "DTI: 49.06%" at bounding box center [1028, 187] width 43 height 9
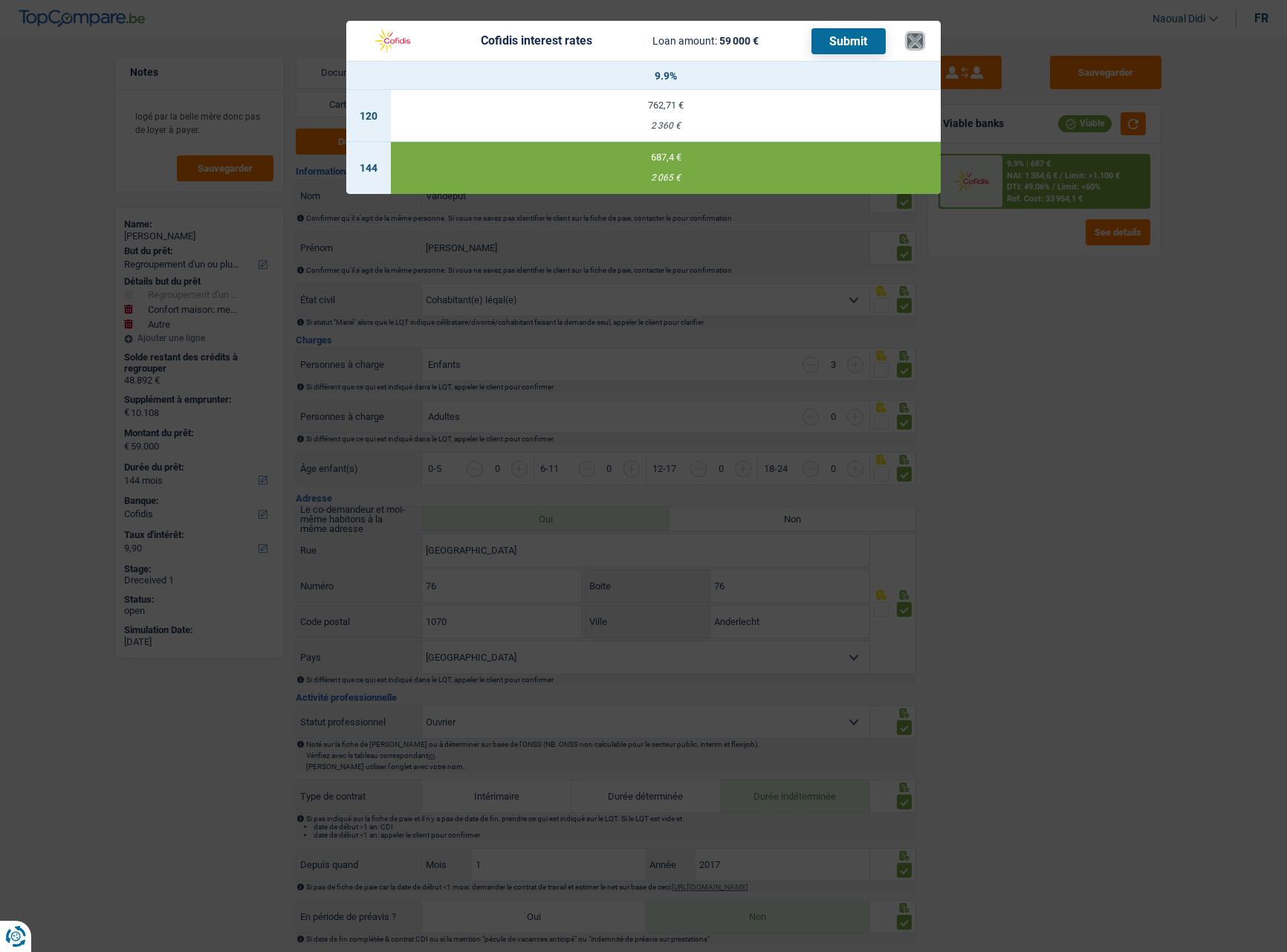
click at [913, 43] on button "×" at bounding box center [915, 41] width 16 height 15
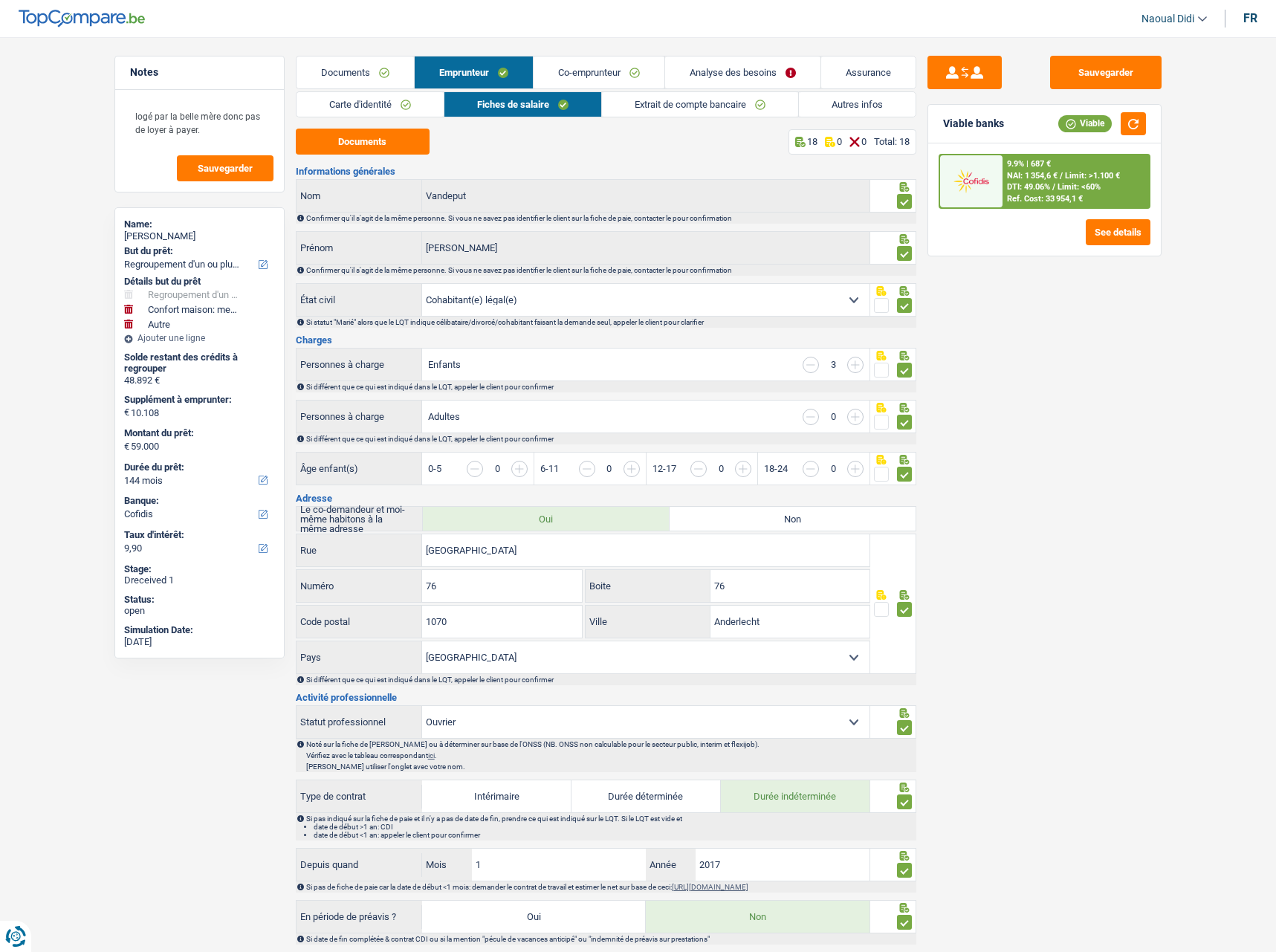
click at [760, 71] on link "Analyse des besoins" at bounding box center [742, 72] width 155 height 32
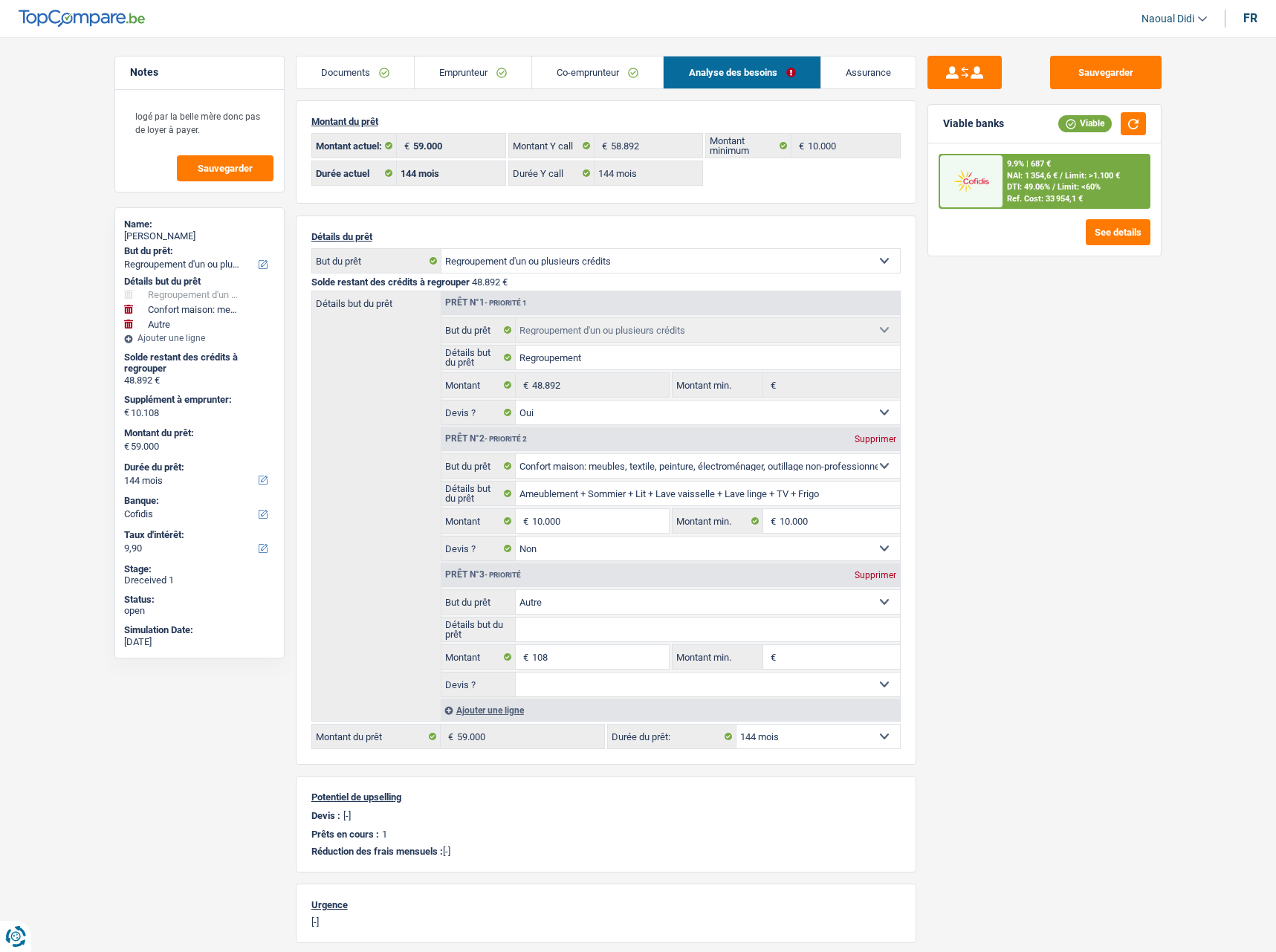
click at [377, 72] on link "Documents" at bounding box center [355, 72] width 118 height 32
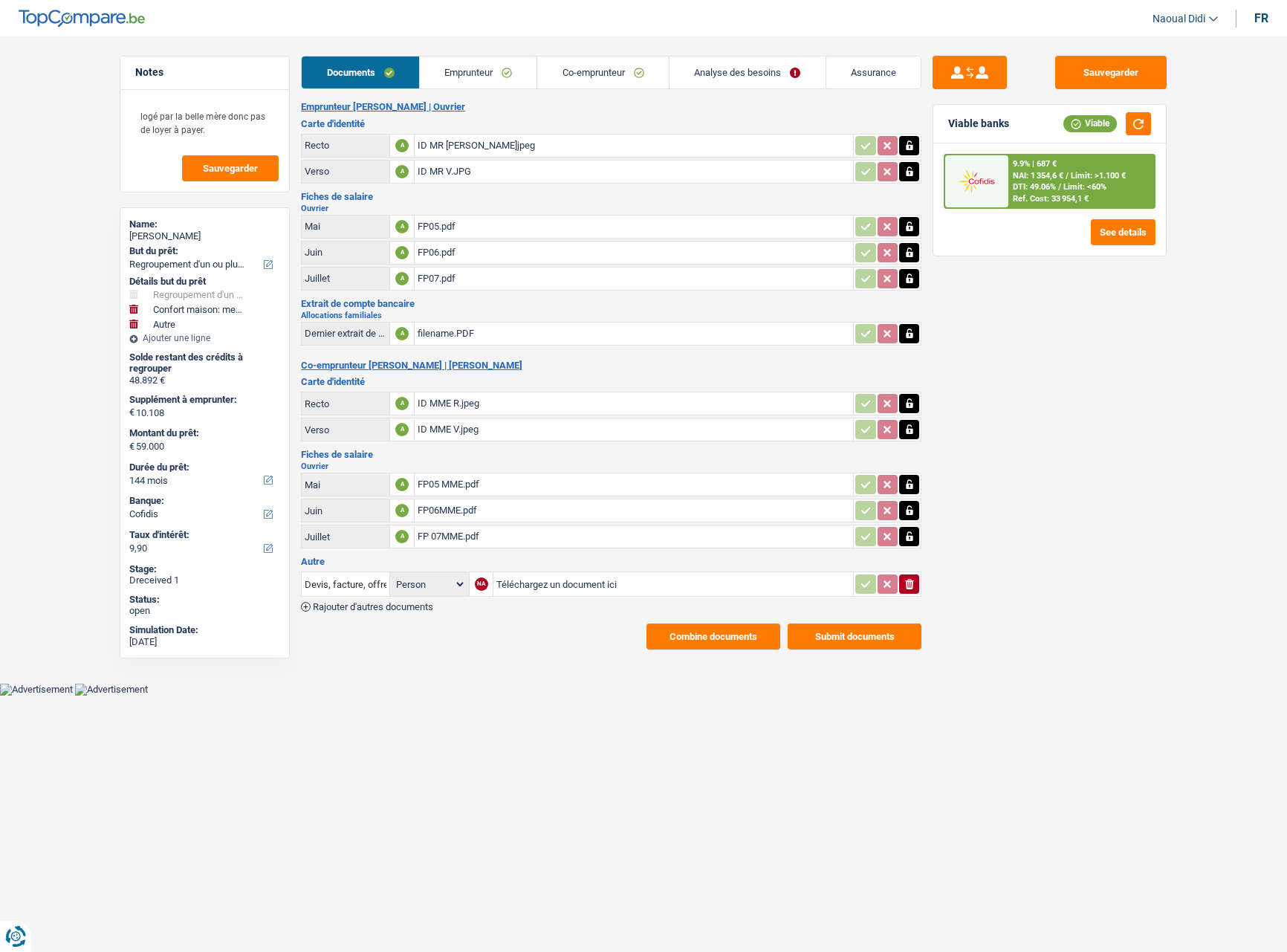
click at [454, 72] on link "Emprunteur" at bounding box center [479, 72] width 118 height 32
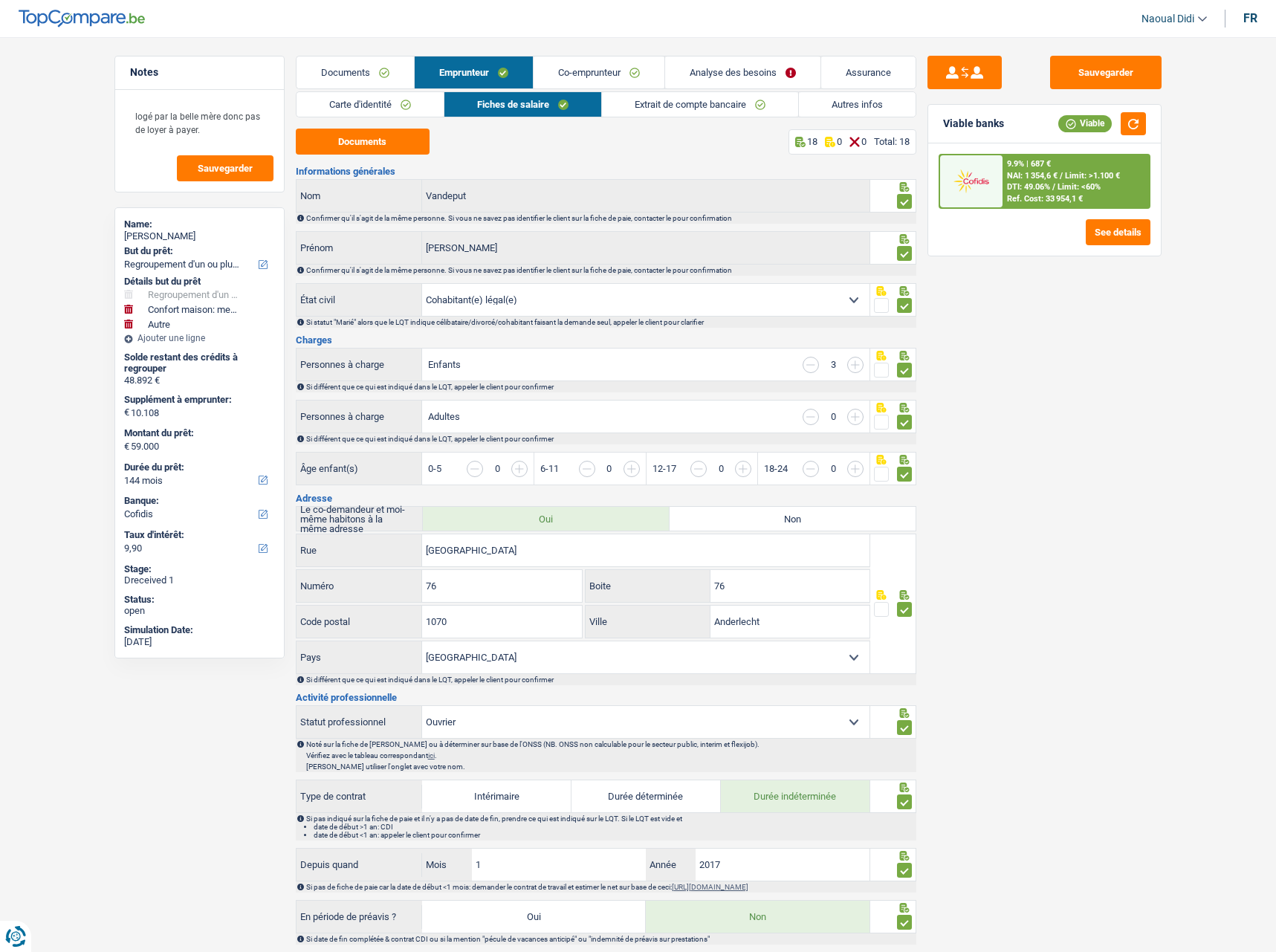
click at [581, 76] on link "Co-emprunteur" at bounding box center [599, 72] width 131 height 32
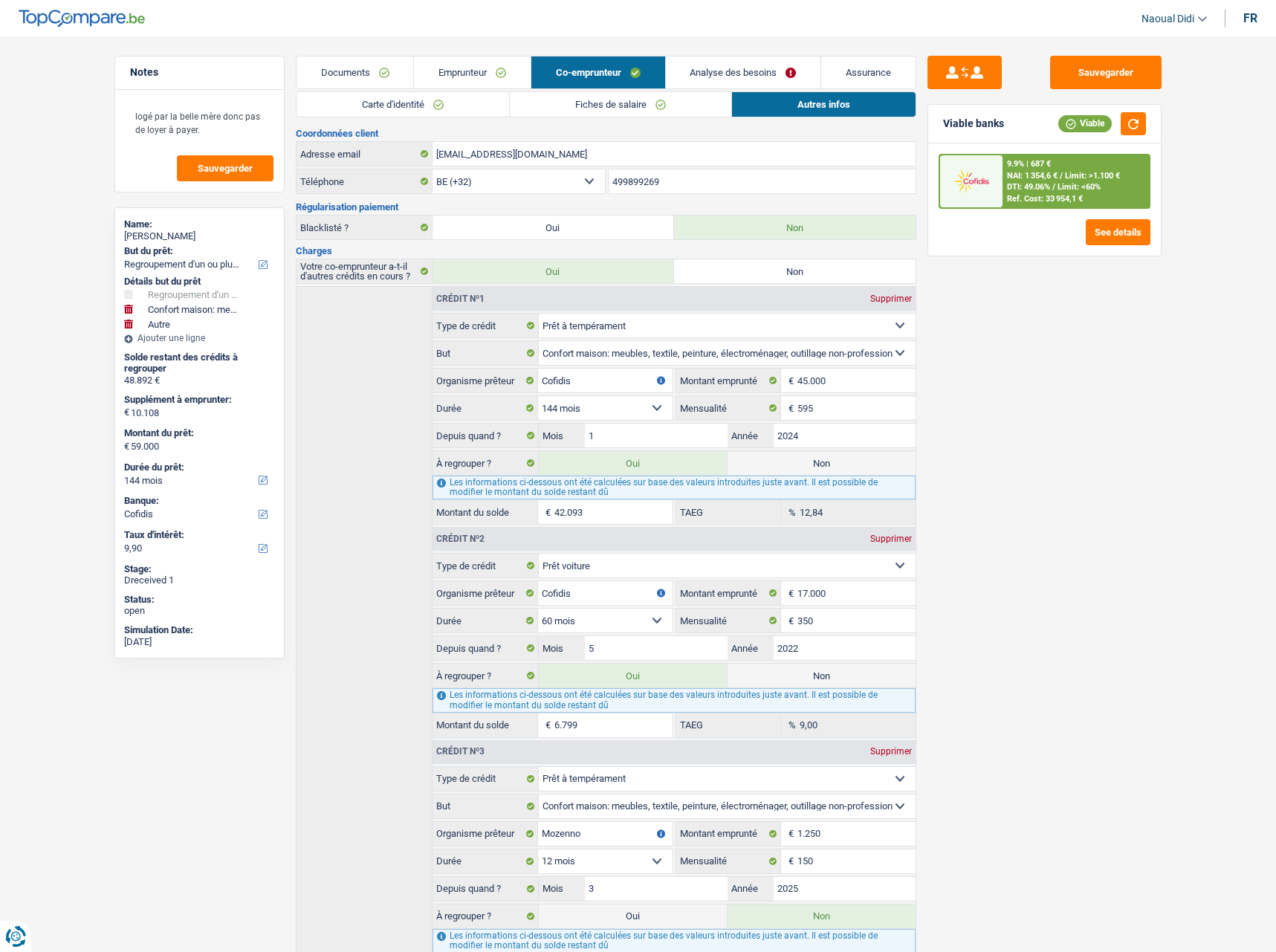
click at [494, 71] on link "Emprunteur" at bounding box center [472, 72] width 117 height 32
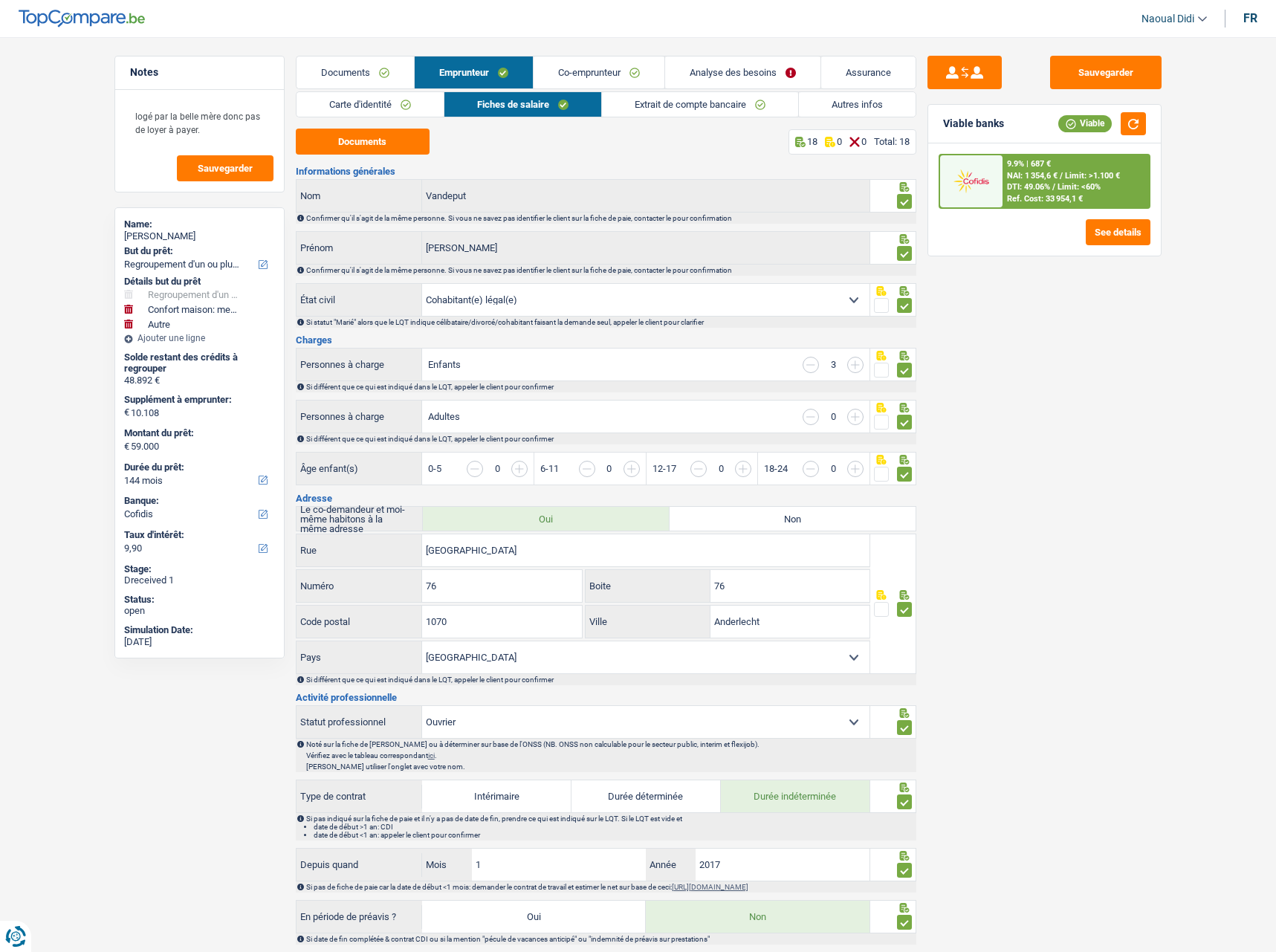
click at [1076, 169] on div "9.9% | 687 € NAI: 1 354,6 € / Limit: >1.100 € DTI: 49.06% / Limit: <60% Ref. Co…" at bounding box center [1076, 181] width 147 height 52
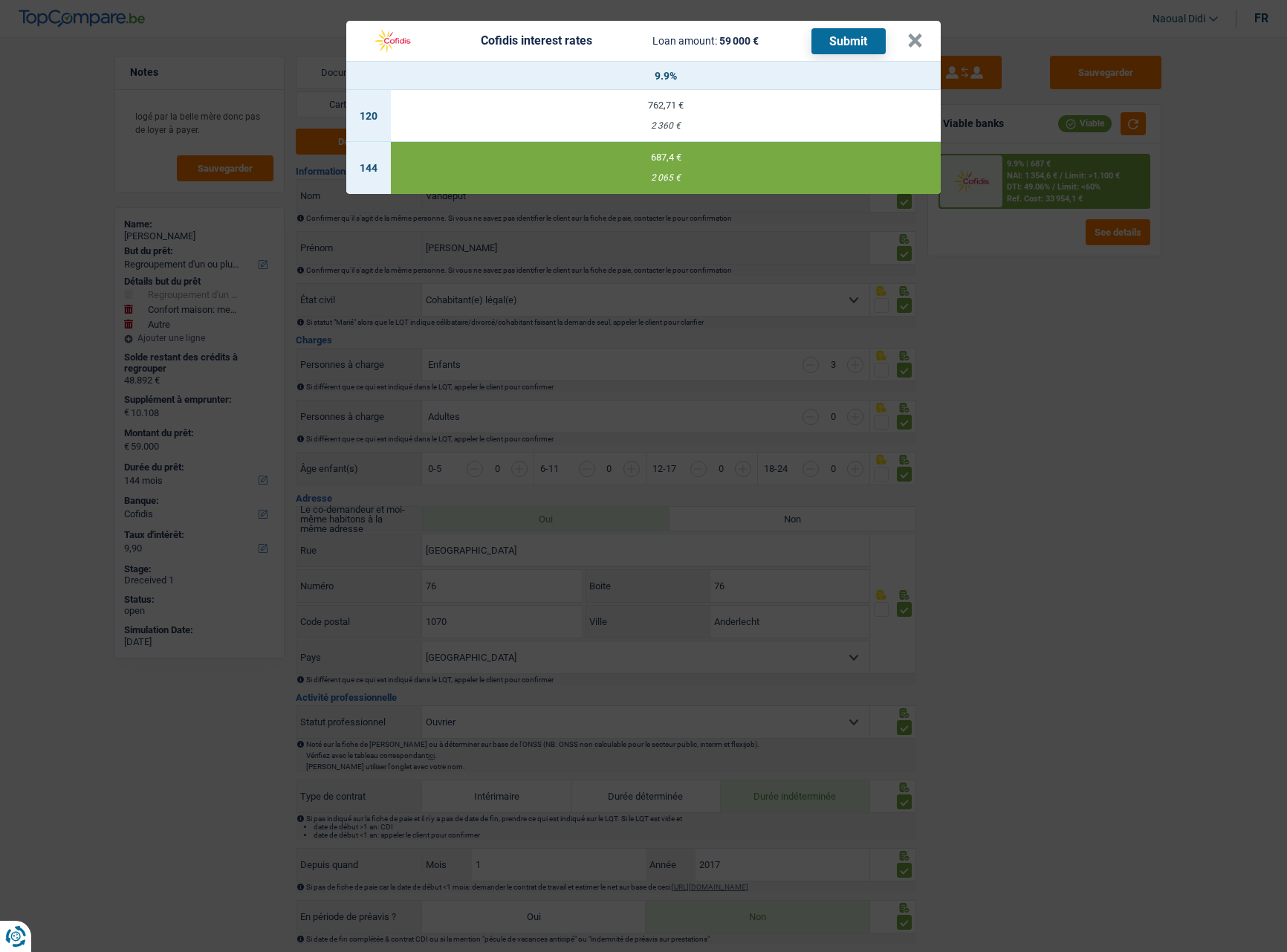
click at [843, 38] on button "Submit" at bounding box center [849, 41] width 74 height 26
drag, startPoint x: 917, startPoint y: 42, endPoint x: 848, endPoint y: 110, distance: 96.9
click at [924, 92] on div "Cofidis interest rates Loan amount: 59 000 € Submit × 9.9% 120 762,71 € 2 360 €…" at bounding box center [643, 107] width 595 height 174
click at [667, 101] on div "762,71 €" at bounding box center [665, 105] width 550 height 9
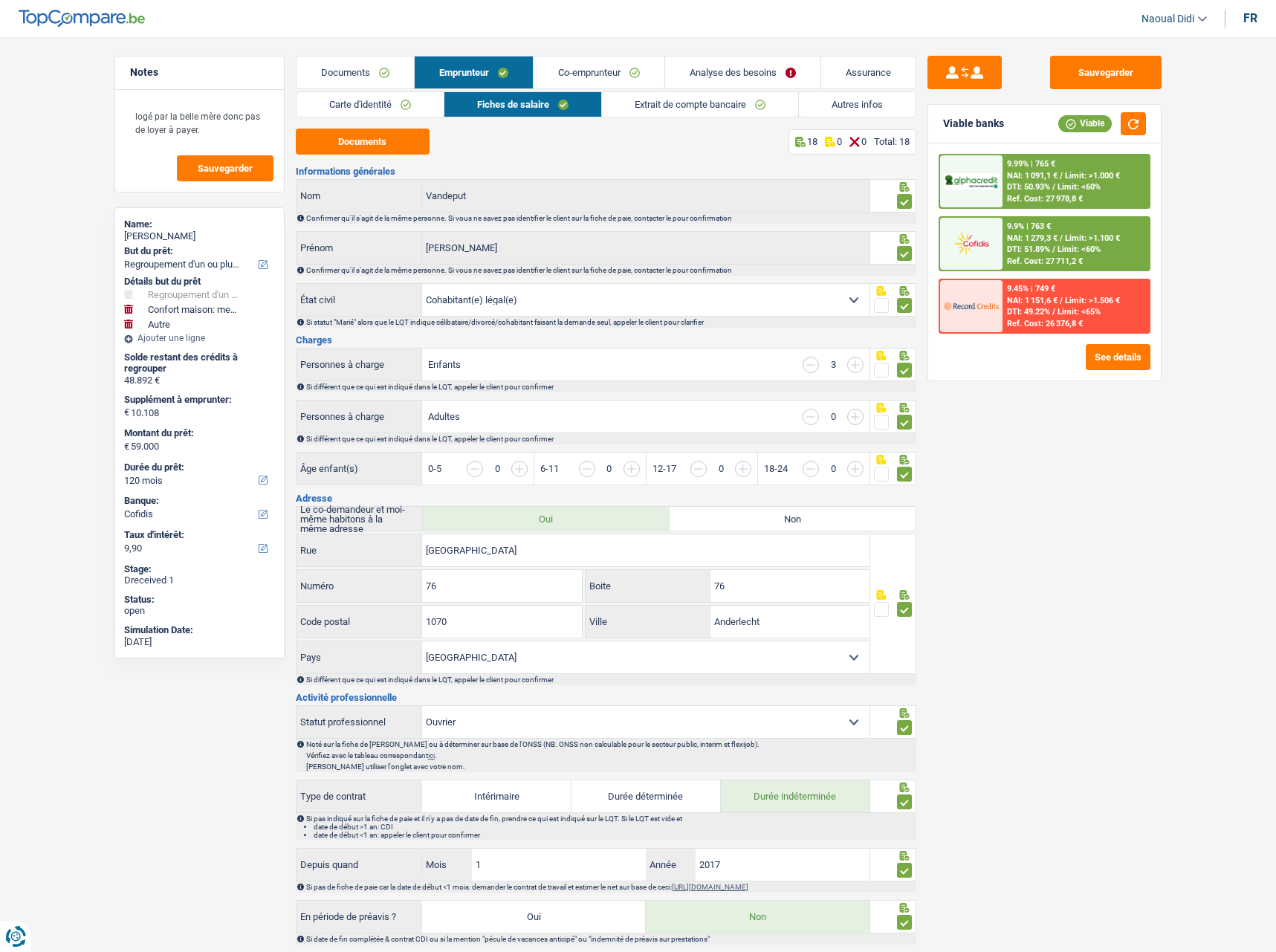
click at [1039, 256] on div "Ref. Cost: 27 711,2 €" at bounding box center [1045, 261] width 76 height 9
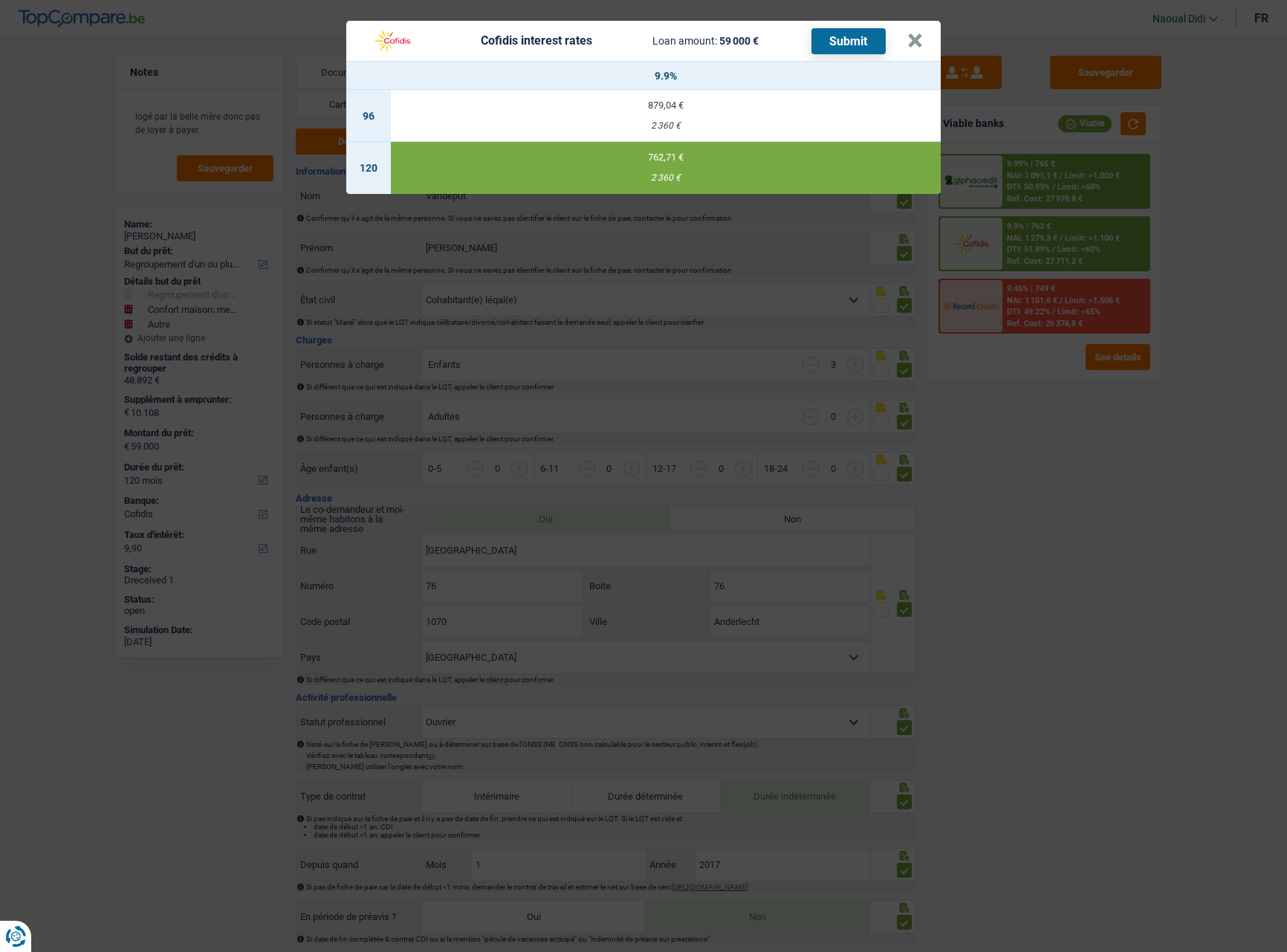
click at [663, 116] on td "879,04 € 2 360 €" at bounding box center [665, 116] width 550 height 52
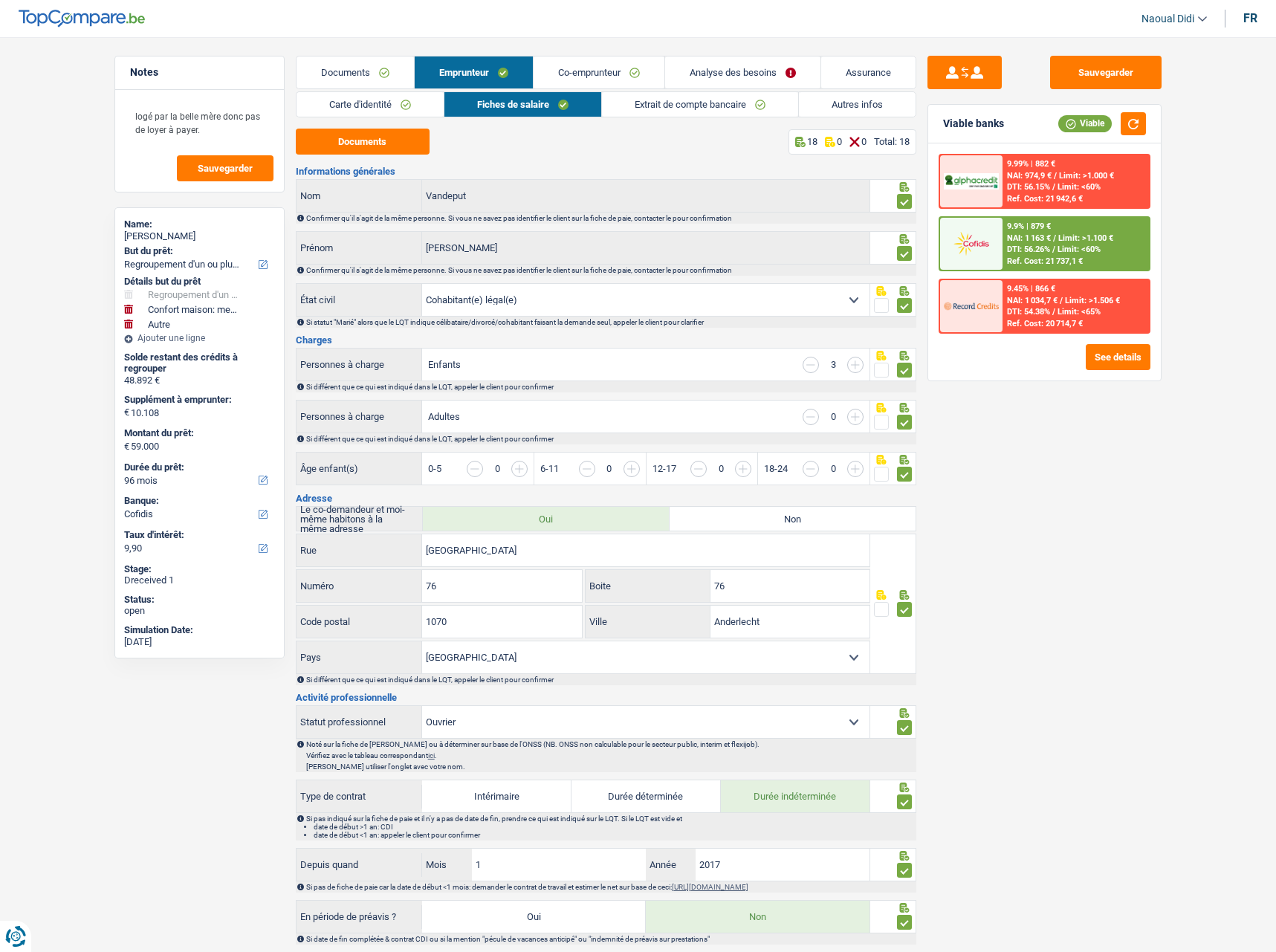
click at [1039, 244] on div "9.9% | 879 € NAI: 1 163 € / Limit: >1.100 € DTI: 56.26% / Limit: <60% Ref. Cost…" at bounding box center [1076, 244] width 147 height 52
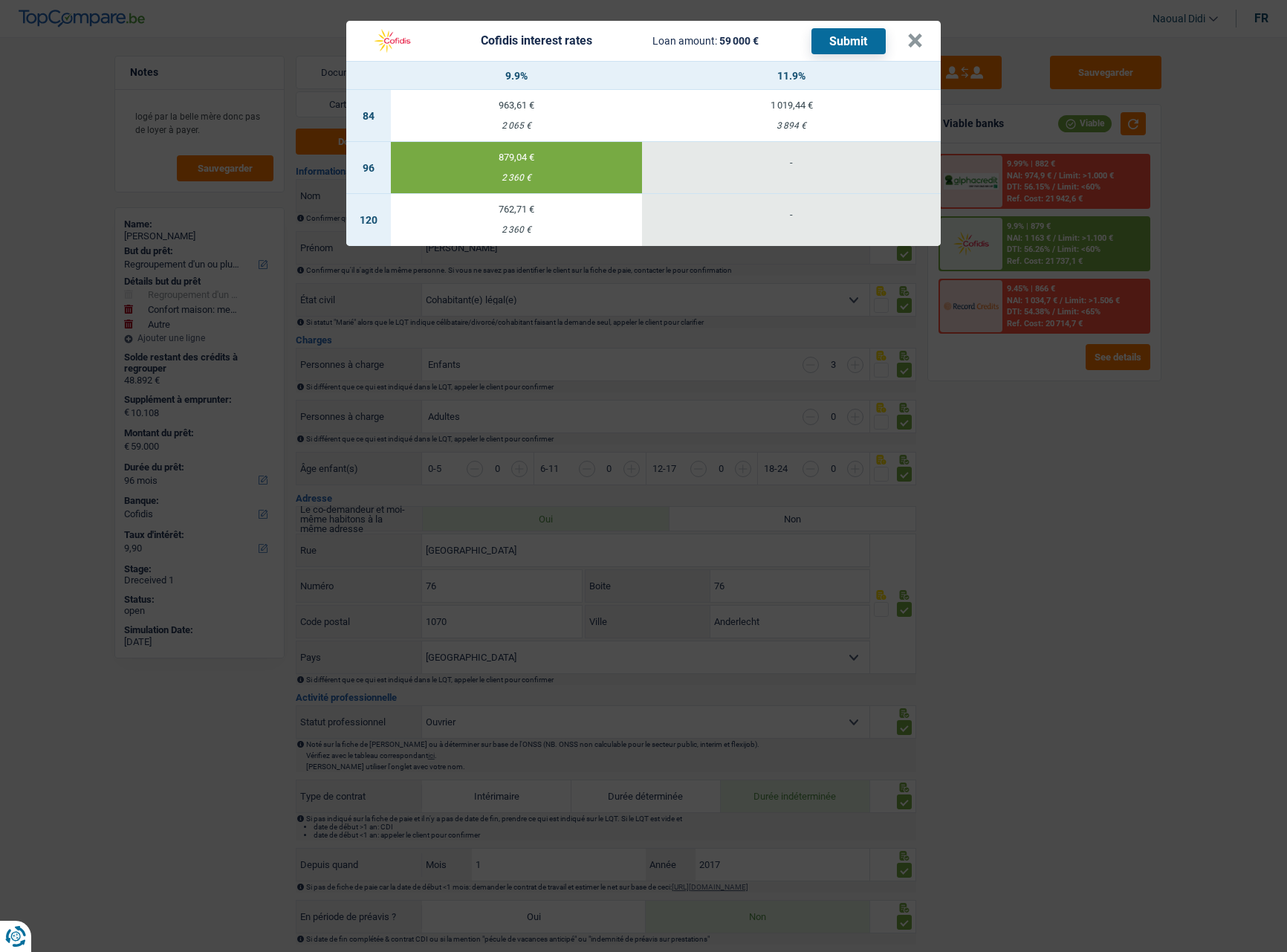
click at [514, 213] on div "762,71 €" at bounding box center [516, 209] width 251 height 9
select select "120"
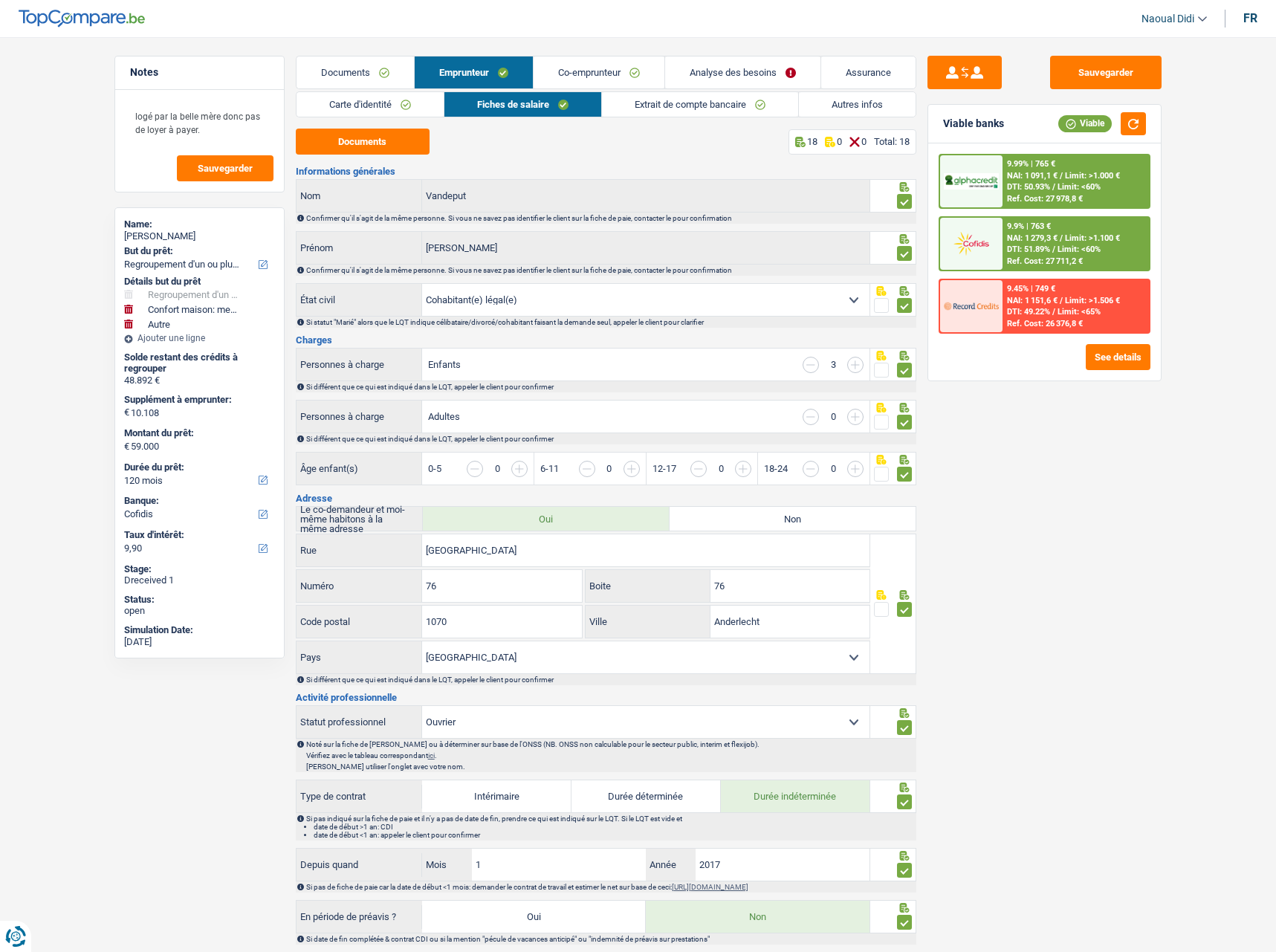
click at [1011, 235] on span "NAI: 1 279,3 €" at bounding box center [1032, 238] width 50 height 9
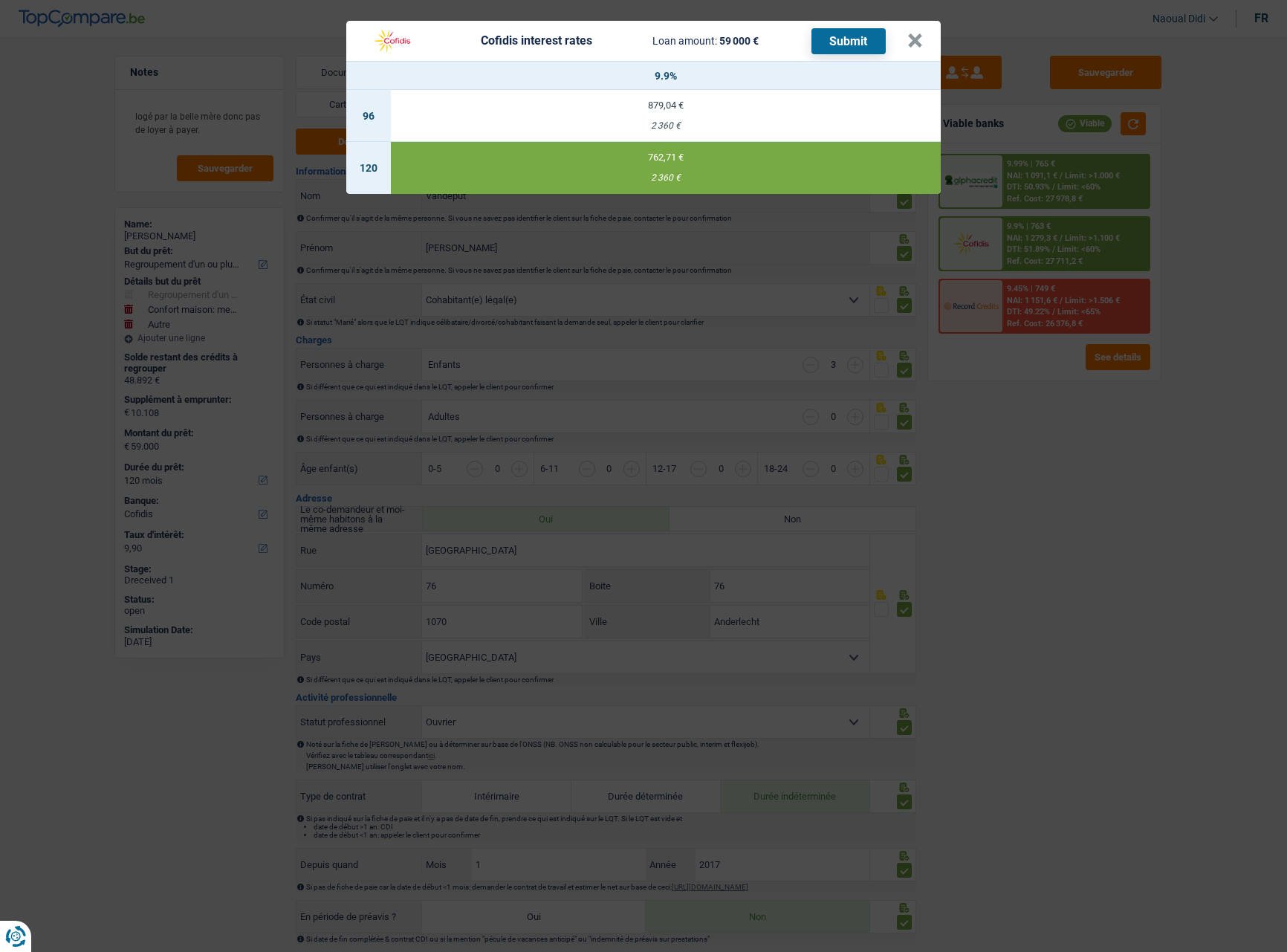
click at [846, 41] on button "Submit" at bounding box center [849, 41] width 74 height 26
click at [914, 43] on button "×" at bounding box center [915, 41] width 16 height 15
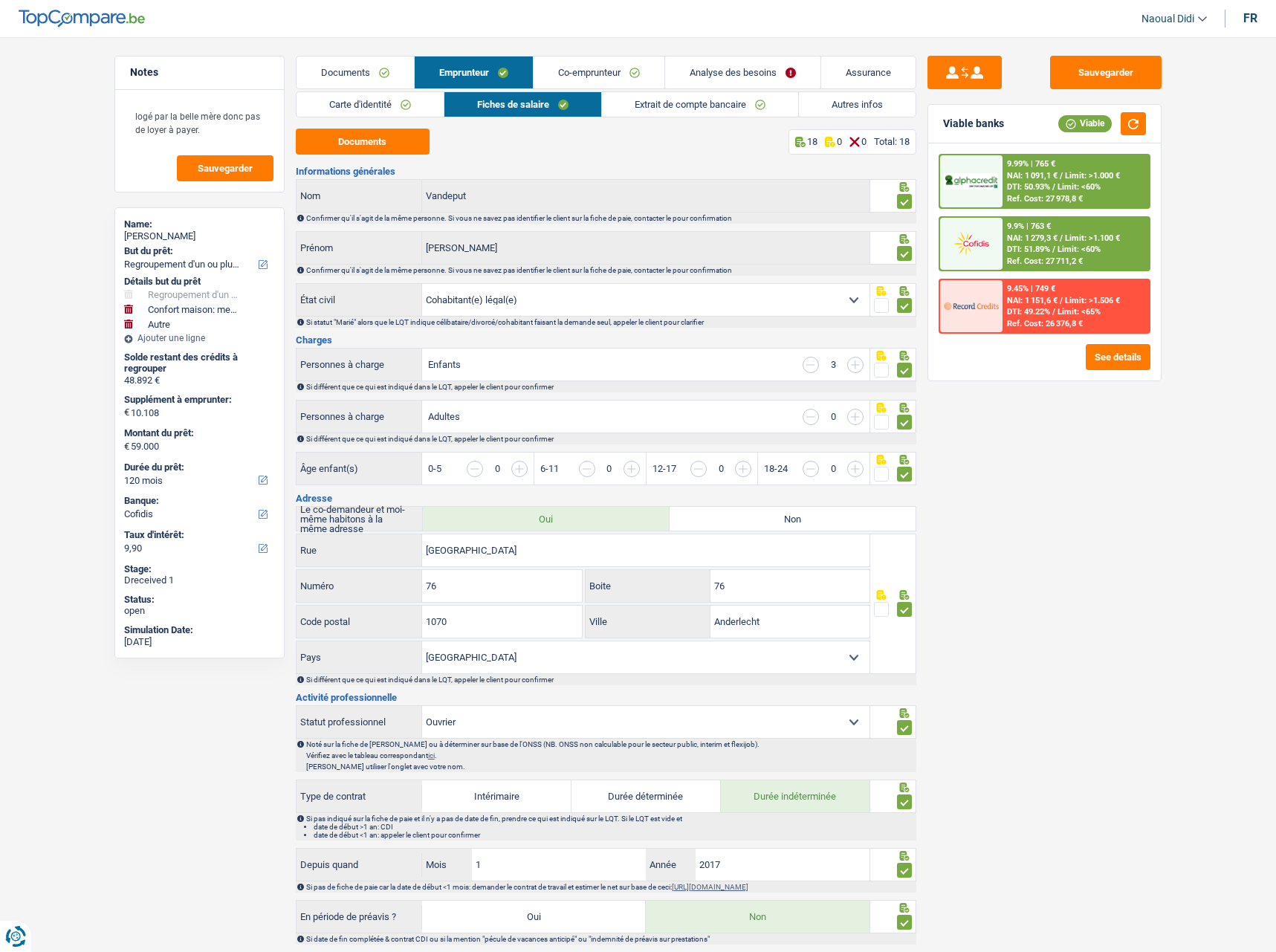
click at [836, 111] on link "Autres infos" at bounding box center [857, 104] width 117 height 24
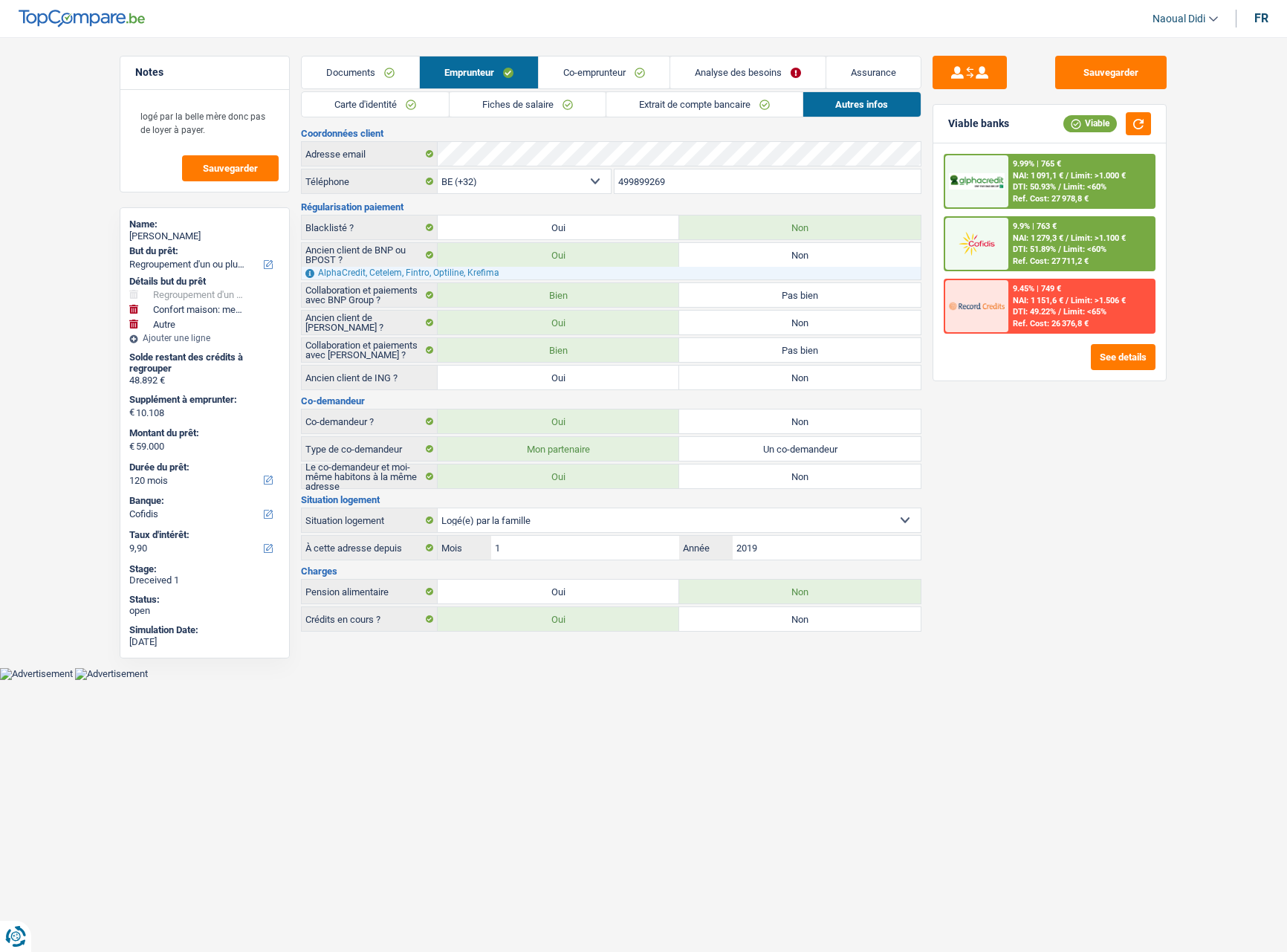
click at [667, 103] on link "Extrait de compte bancaire" at bounding box center [704, 104] width 196 height 24
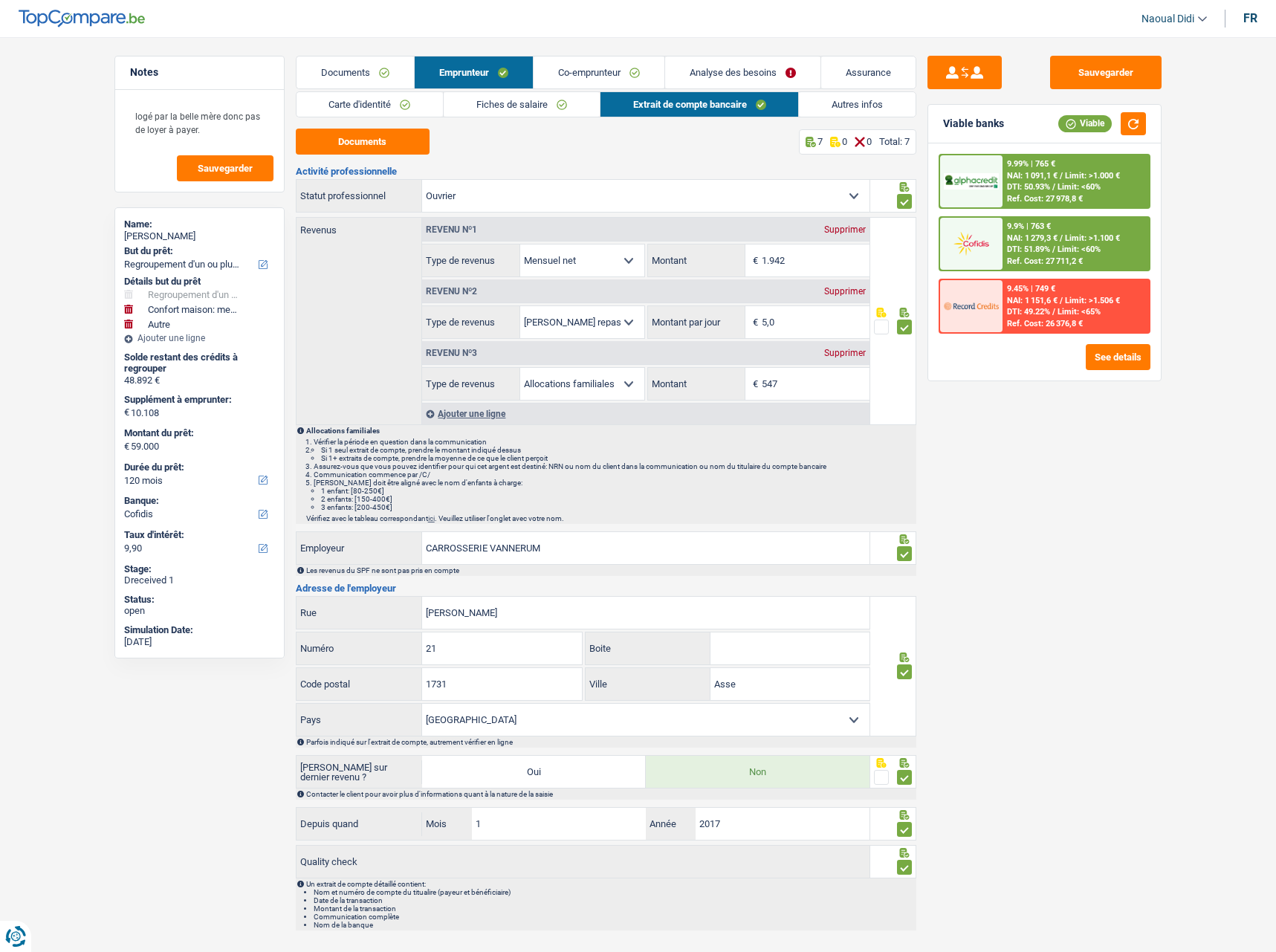
click at [538, 107] on link "Fiches de salaire" at bounding box center [522, 104] width 156 height 24
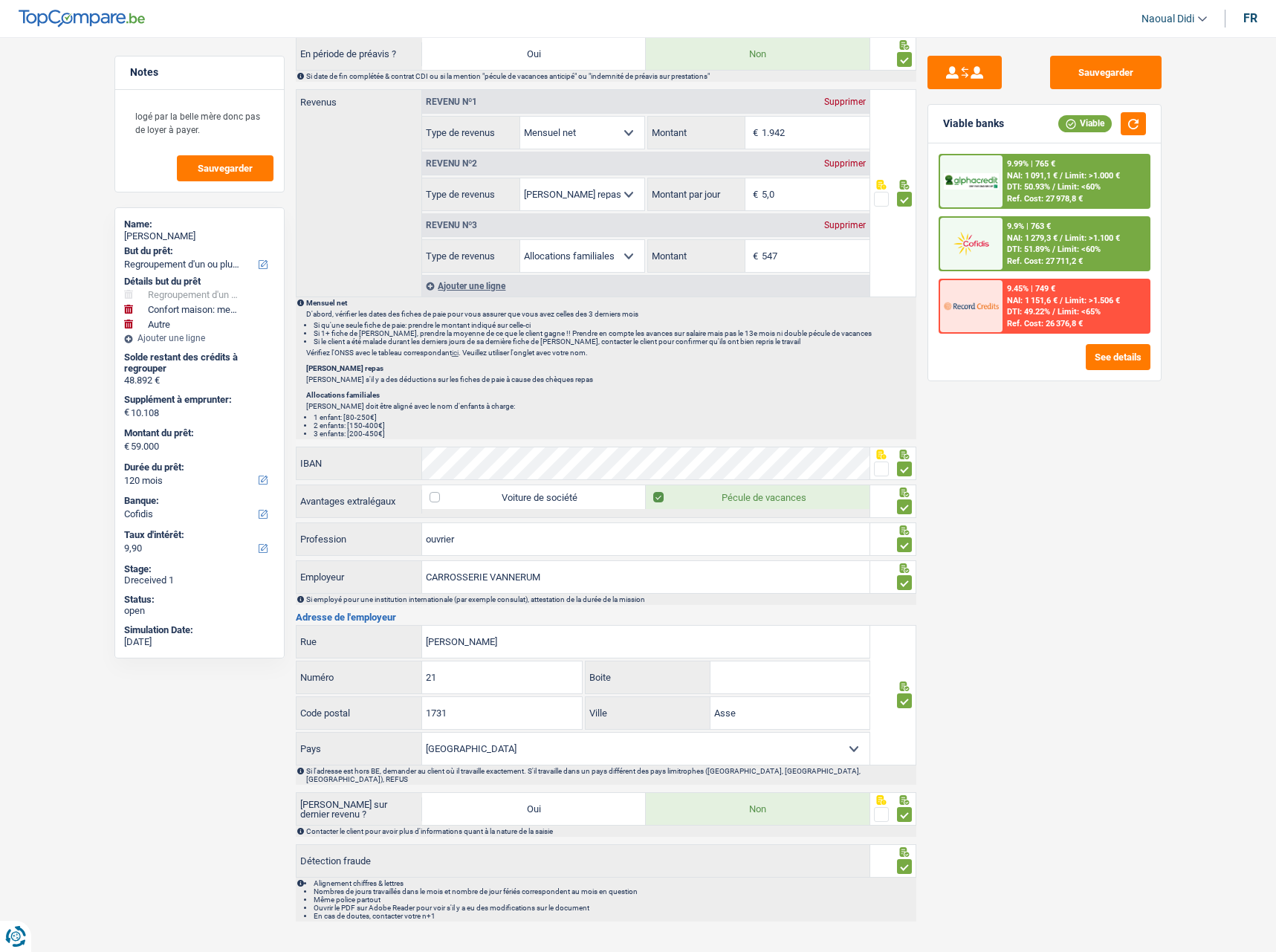
scroll to position [876, 0]
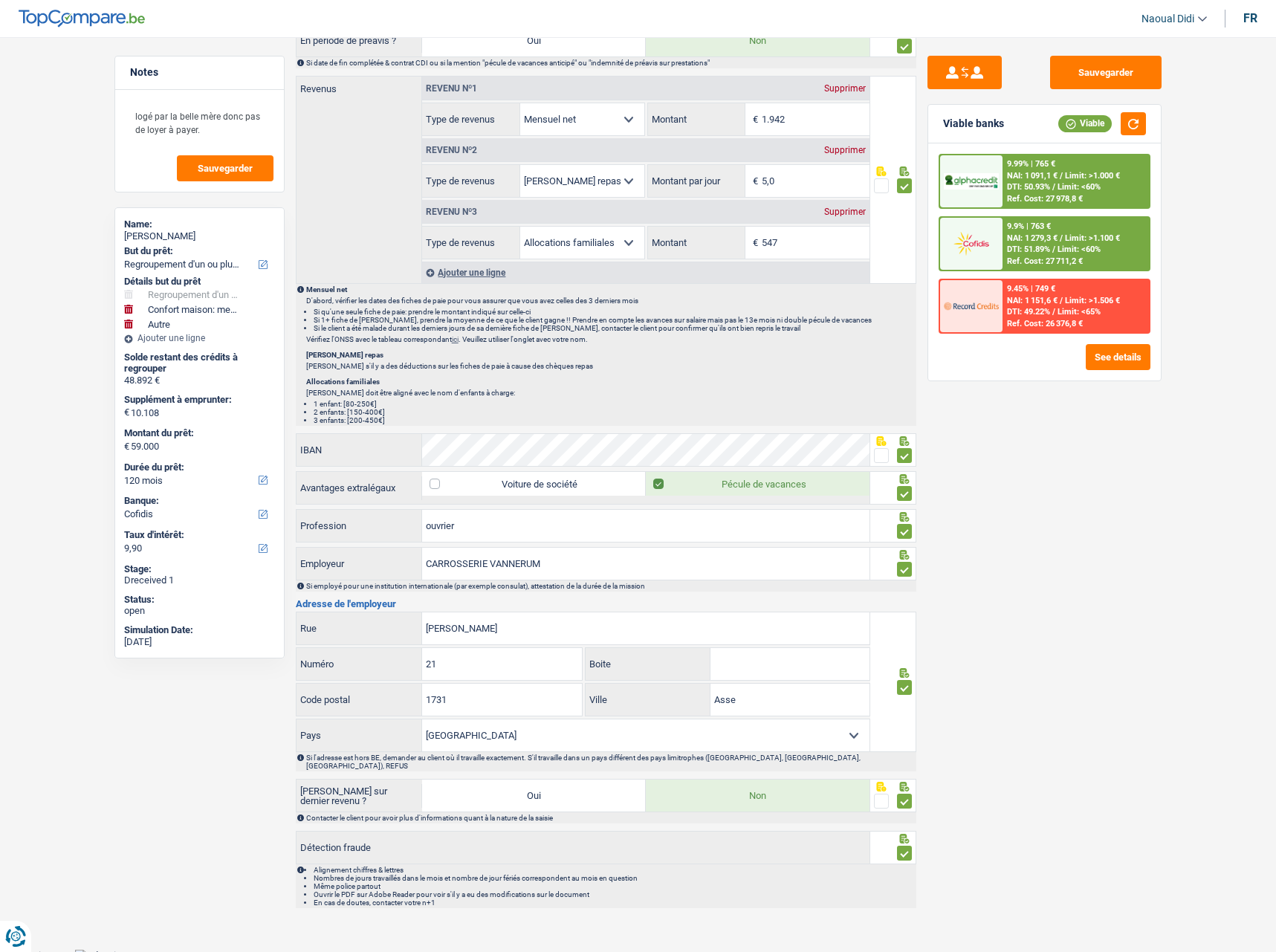
click at [876, 458] on span at bounding box center [882, 456] width 15 height 15
click at [0, 0] on input "radio" at bounding box center [0, 0] width 0 height 0
click at [567, 616] on input "ISIDOOR CROKAERTSTRAAT" at bounding box center [646, 628] width 447 height 32
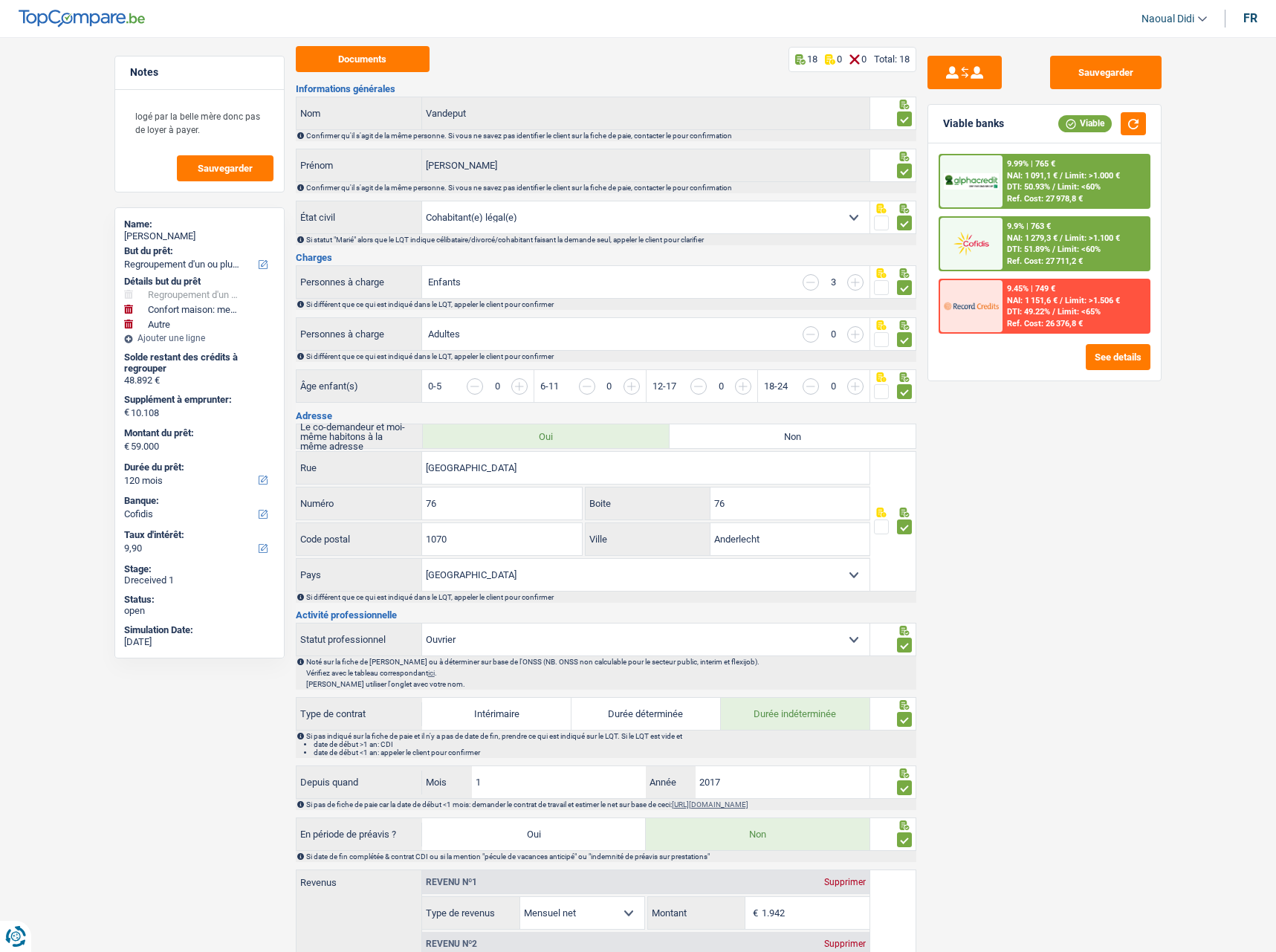
scroll to position [0, 0]
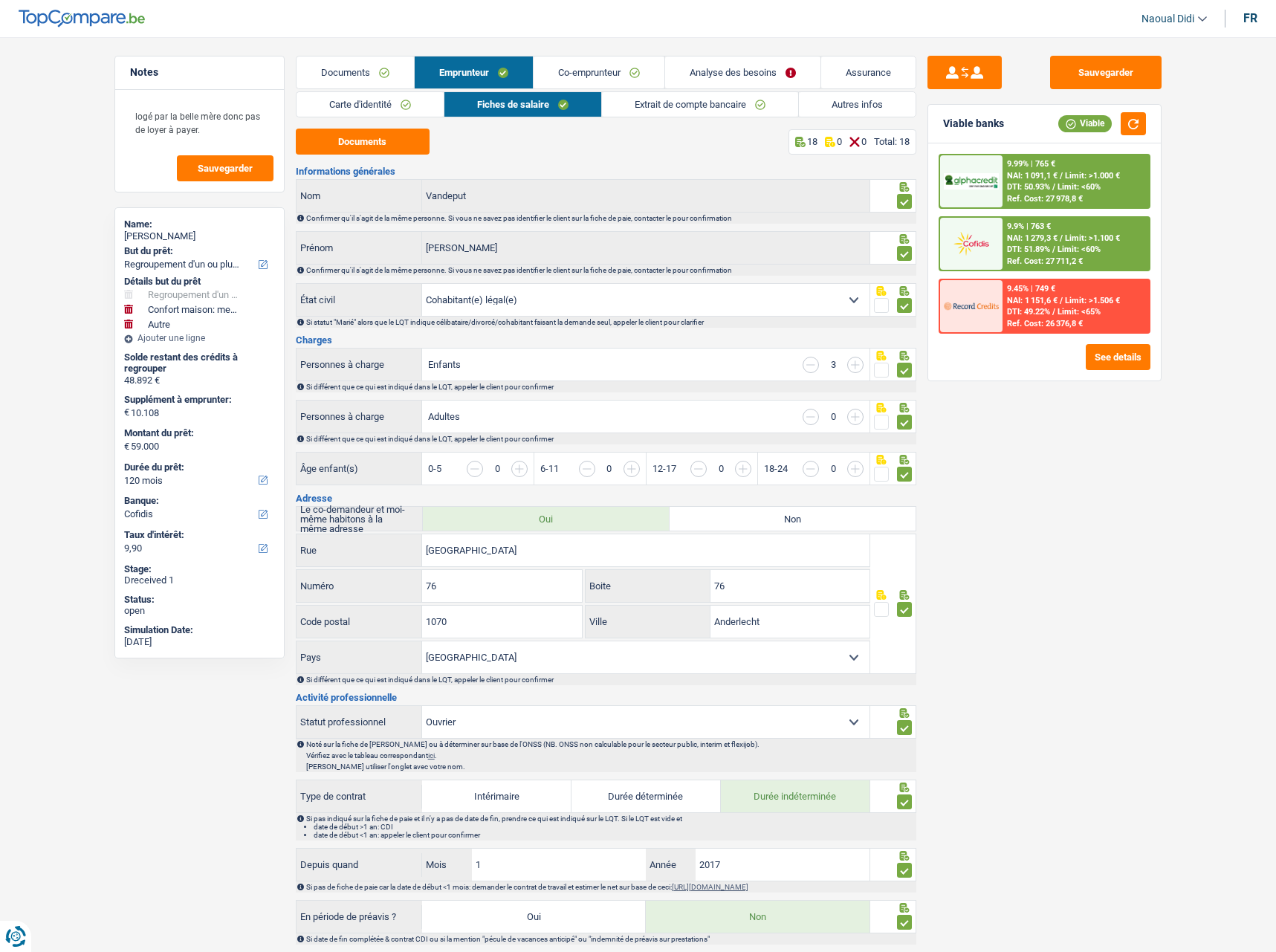
click at [811, 103] on link "Autres infos" at bounding box center [857, 104] width 117 height 24
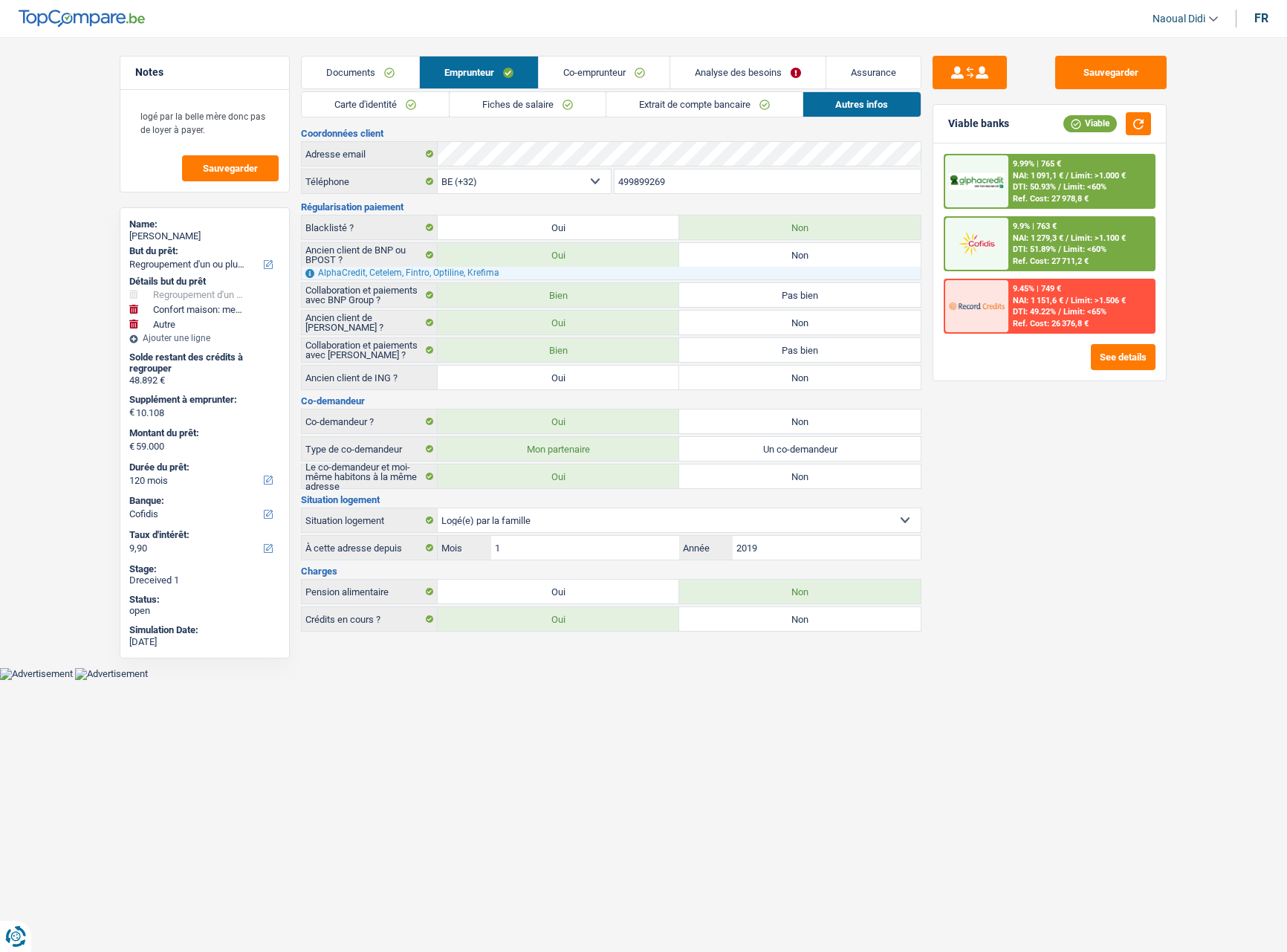
click at [559, 103] on link "Fiches de salaire" at bounding box center [528, 104] width 156 height 24
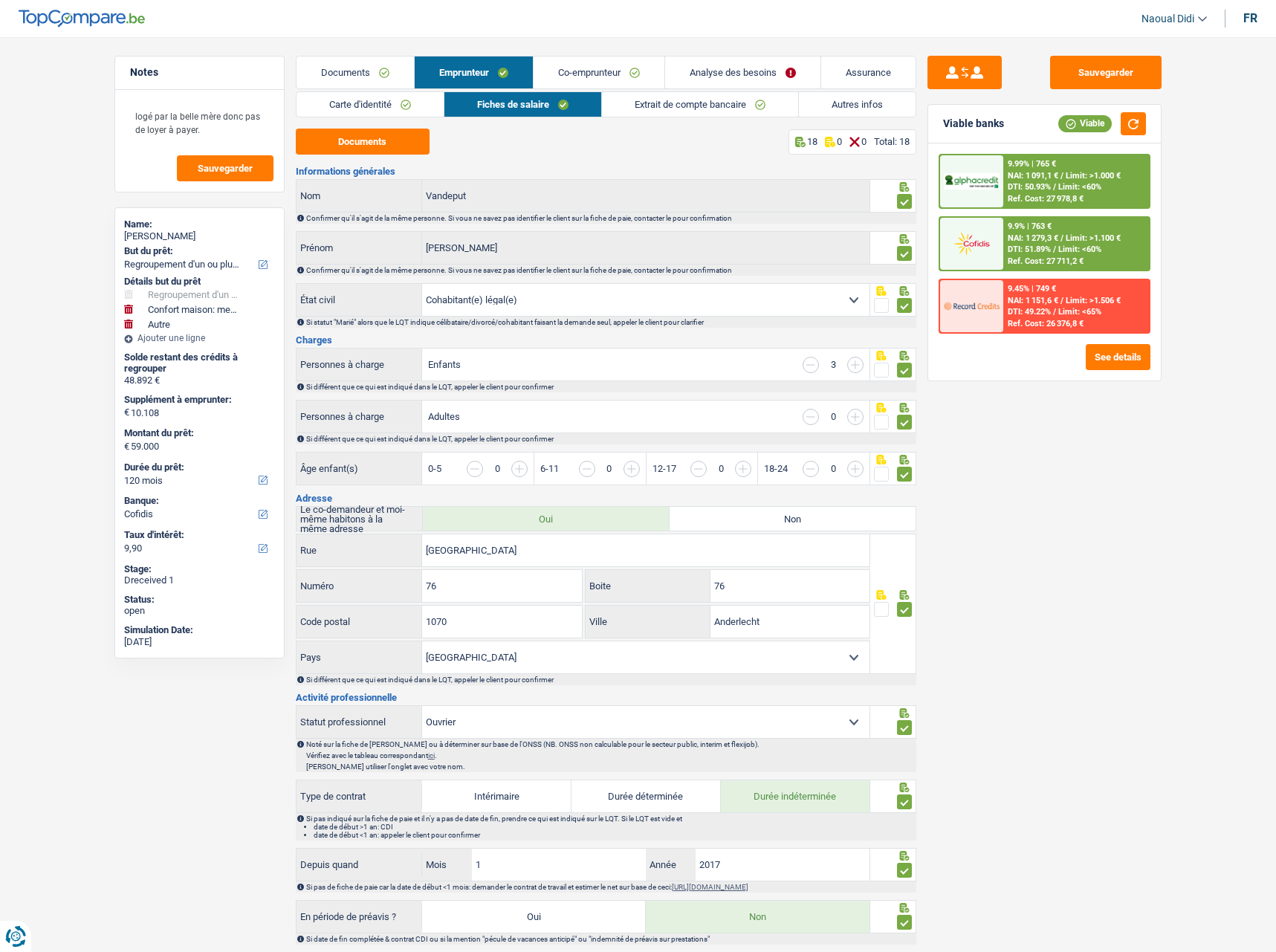
click at [670, 103] on link "Extrait de compte bancaire" at bounding box center [700, 104] width 196 height 24
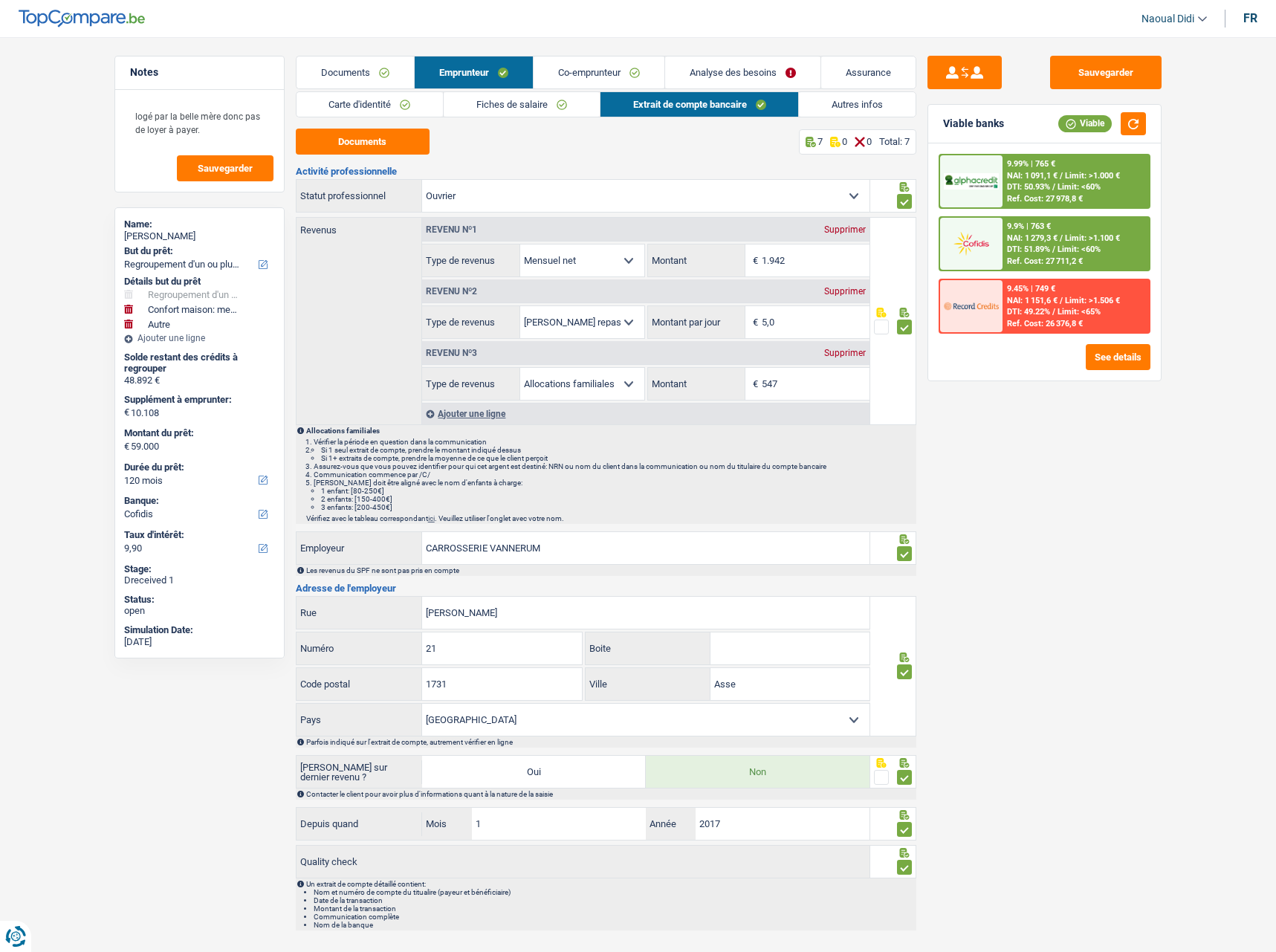
click at [496, 109] on link "Fiches de salaire" at bounding box center [522, 104] width 156 height 24
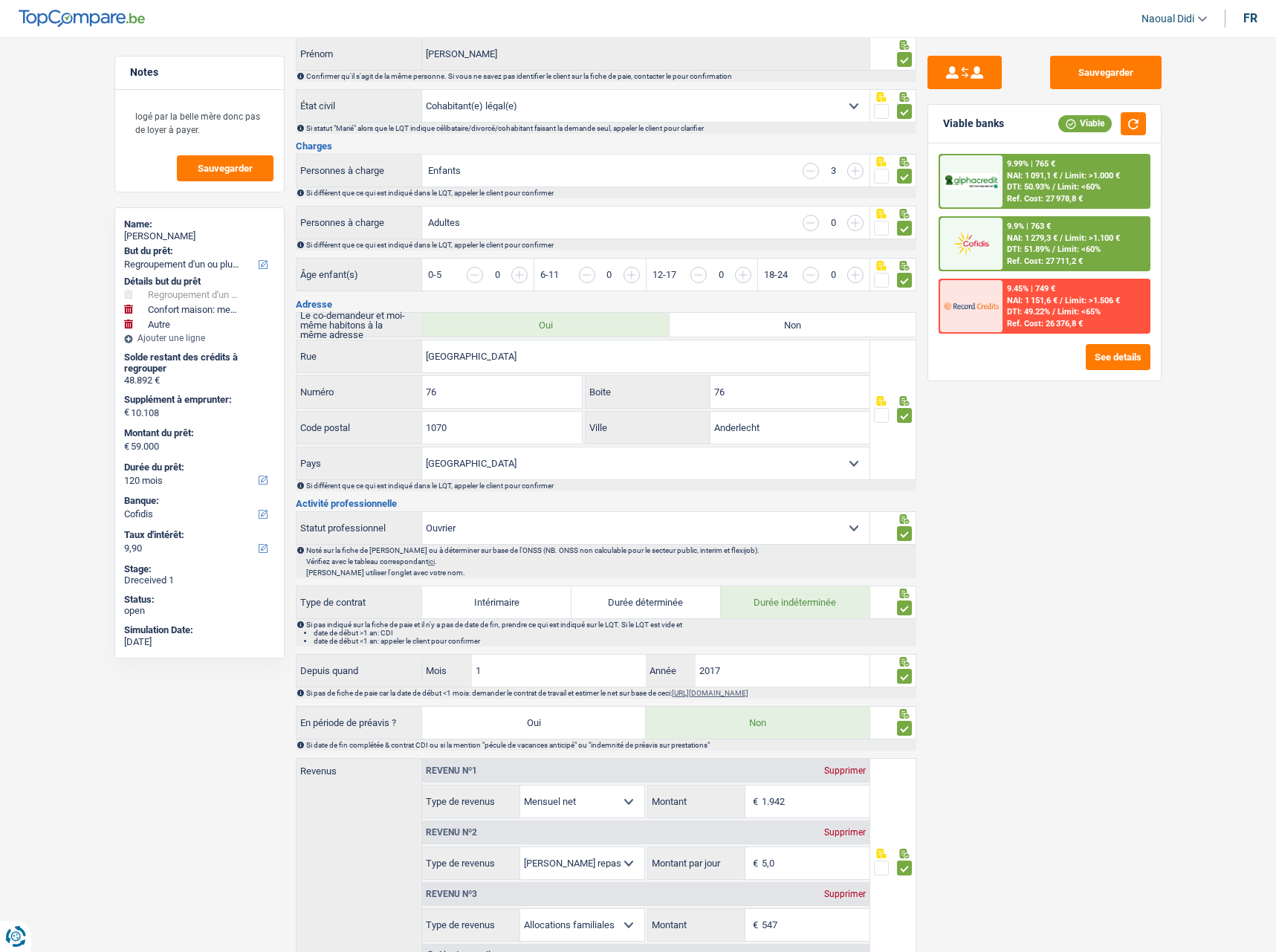
scroll to position [223, 0]
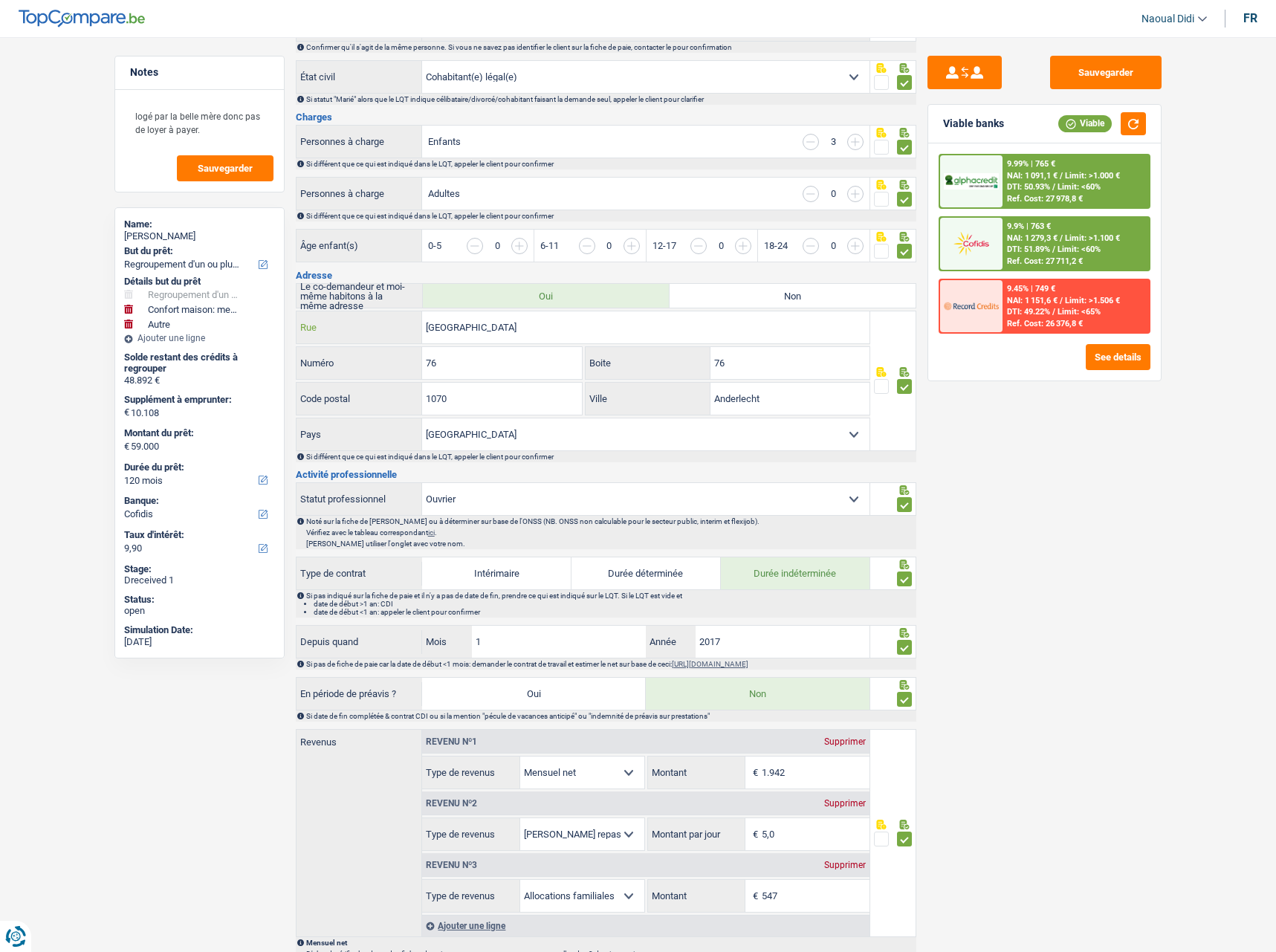
click at [577, 323] on input "Rue de la Gaite" at bounding box center [646, 328] width 447 height 32
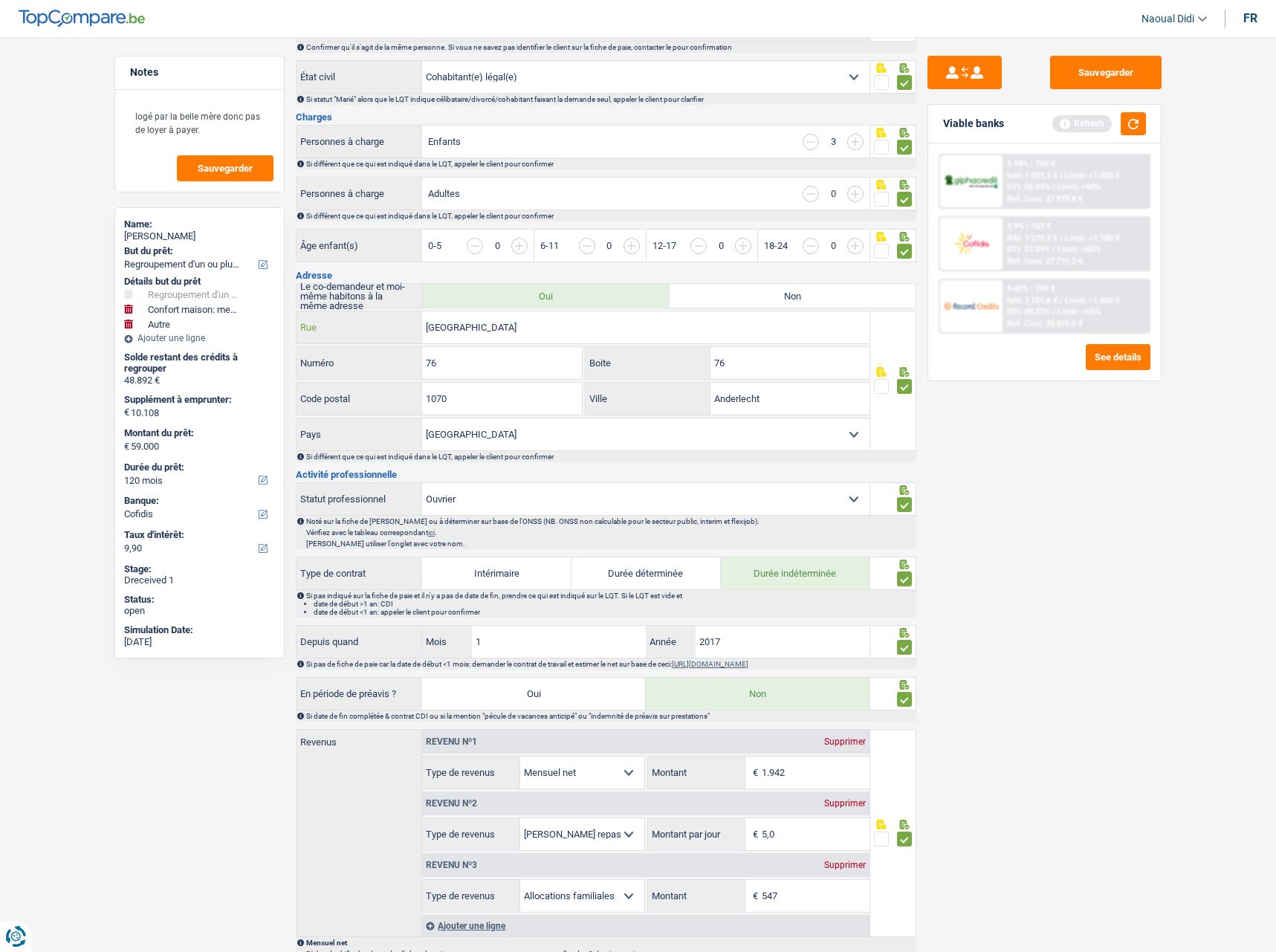
type input "Rue de la Gaité"
drag, startPoint x: 754, startPoint y: 369, endPoint x: 676, endPoint y: 383, distance: 79.2
click at [676, 383] on div "Rue de la Gaité Rue 76 Numéro 76 Boite 1070 Code postal Anderlecht Ville Belgiq…" at bounding box center [584, 380] width 575 height 140
click at [745, 370] on input "76" at bounding box center [790, 363] width 159 height 32
drag, startPoint x: 744, startPoint y: 364, endPoint x: 689, endPoint y: 367, distance: 55.1
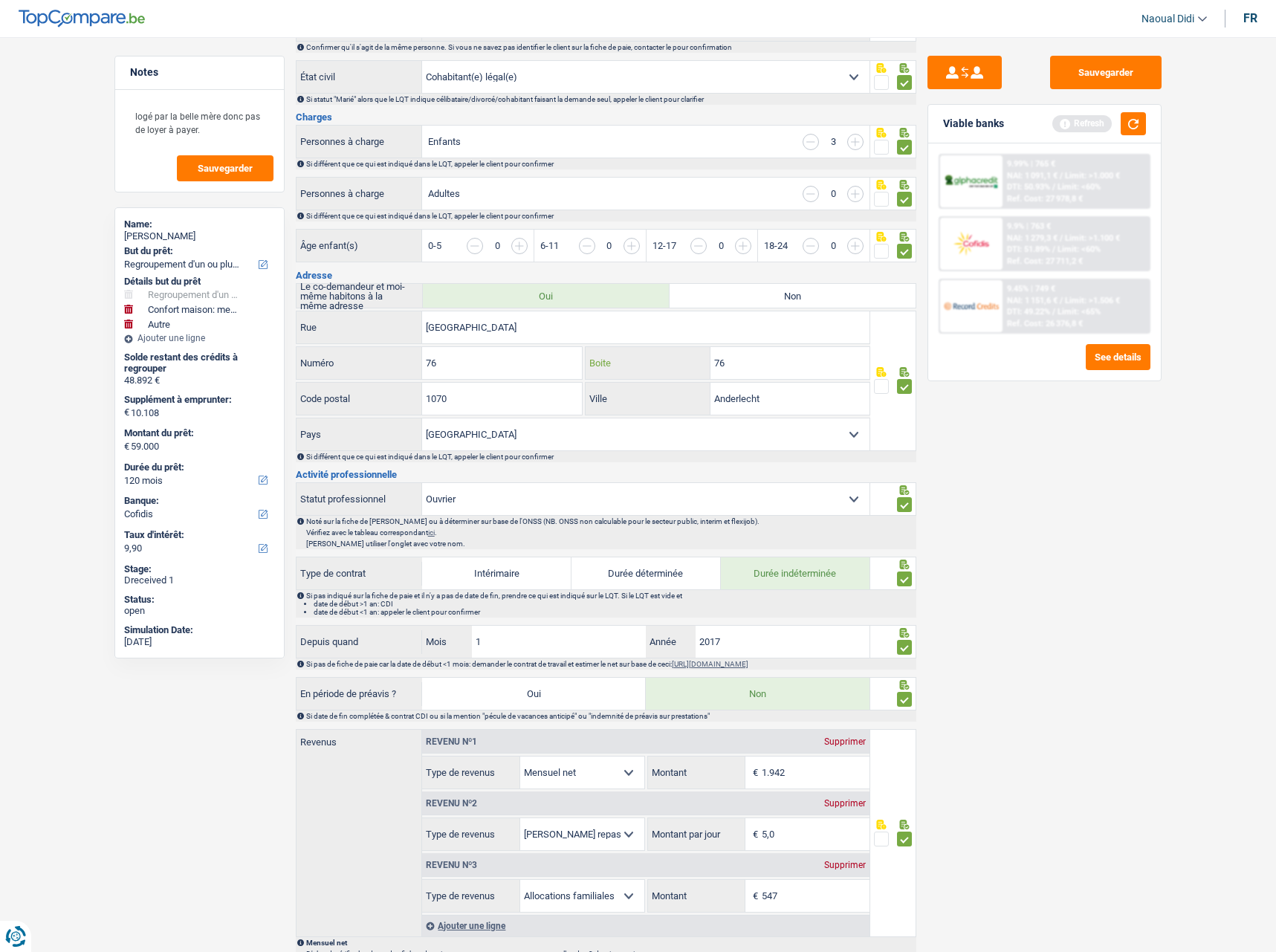
click at [634, 387] on div "Rue de la Gaité Rue 76 Numéro 76 Boite 1070 Code postal Anderlecht Ville Belgiq…" at bounding box center [584, 380] width 575 height 140
click at [1128, 127] on button "button" at bounding box center [1133, 123] width 25 height 23
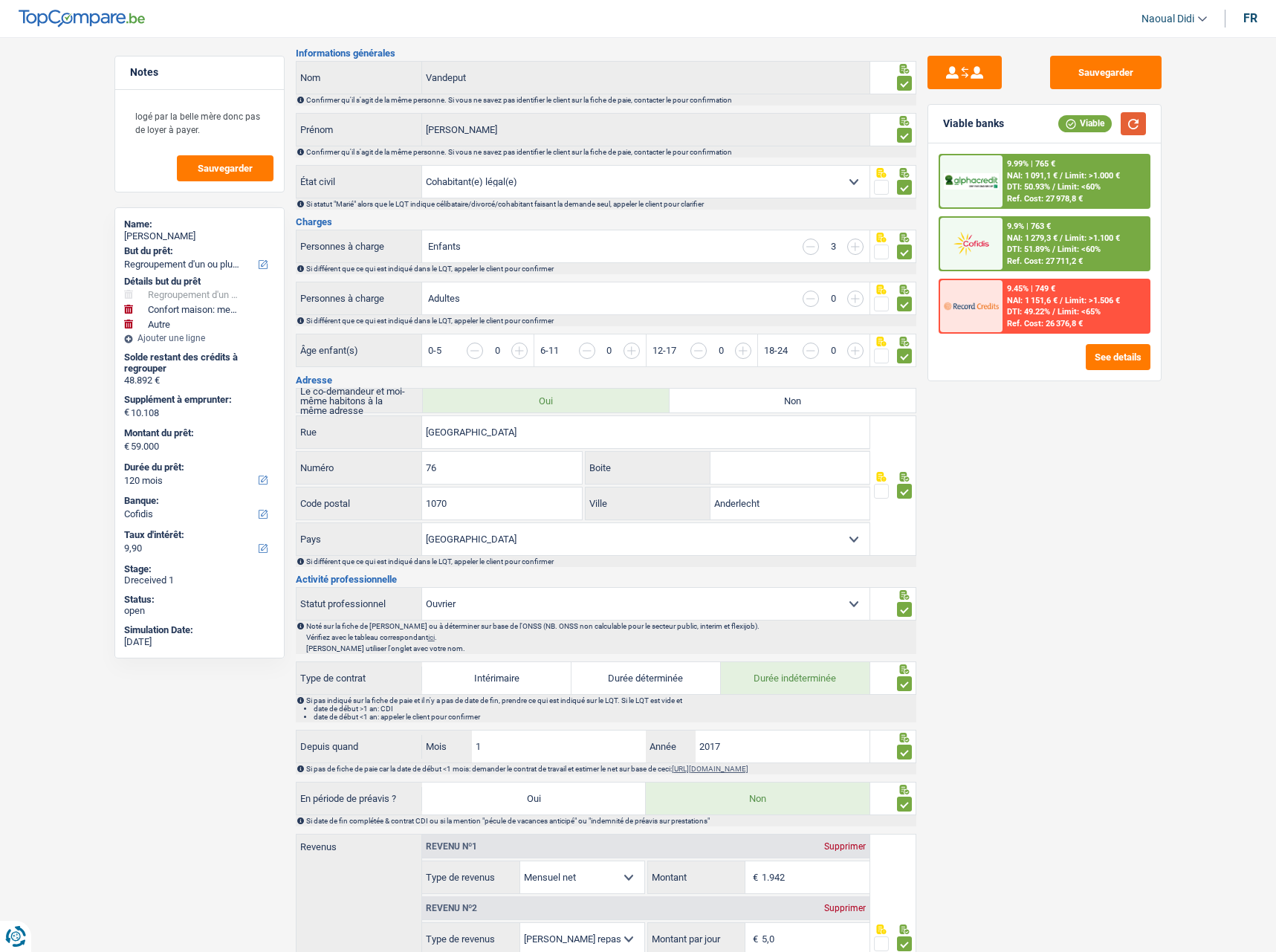
scroll to position [0, 0]
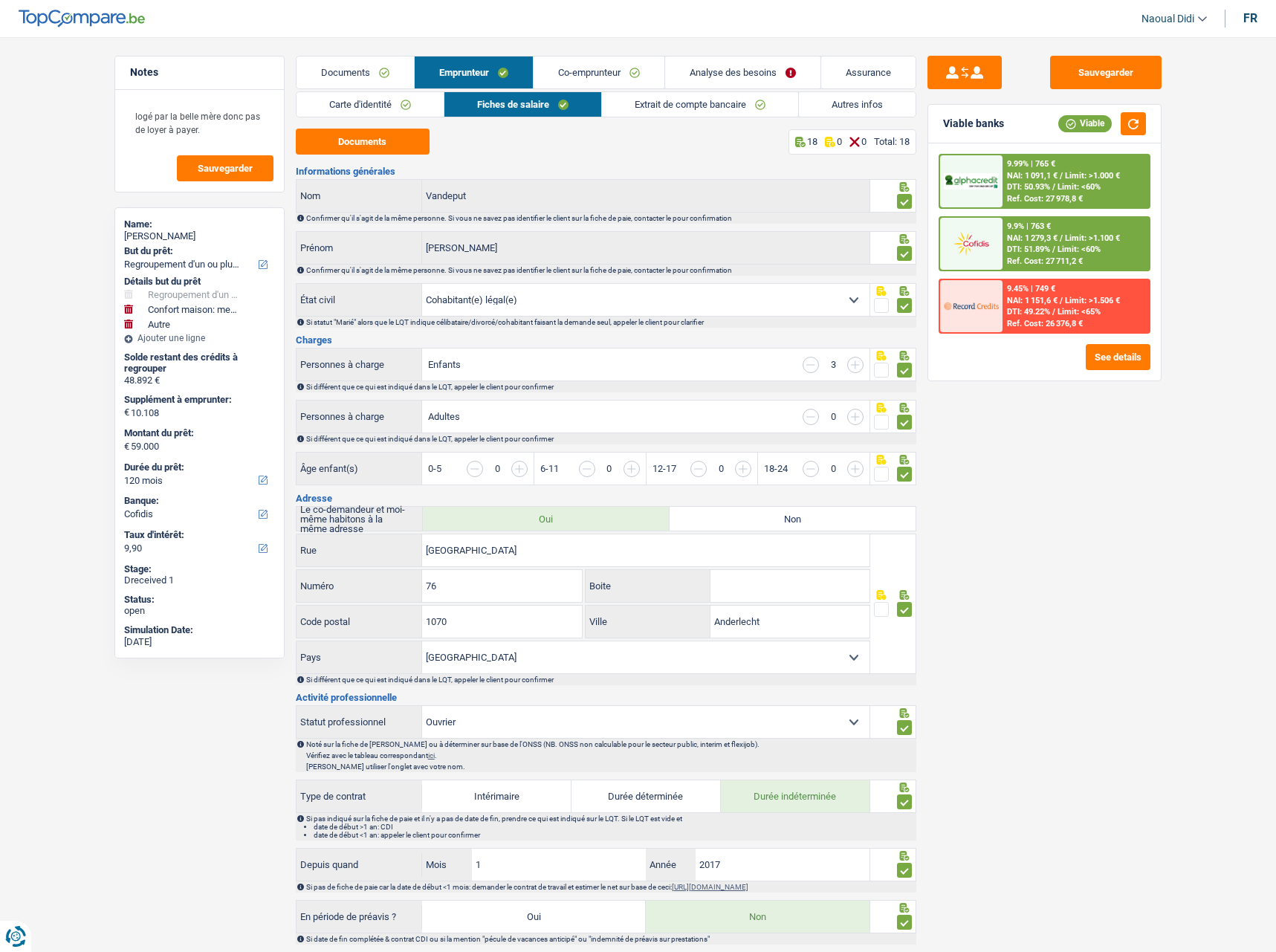
click at [677, 112] on link "Extrait de compte bancaire" at bounding box center [700, 104] width 196 height 24
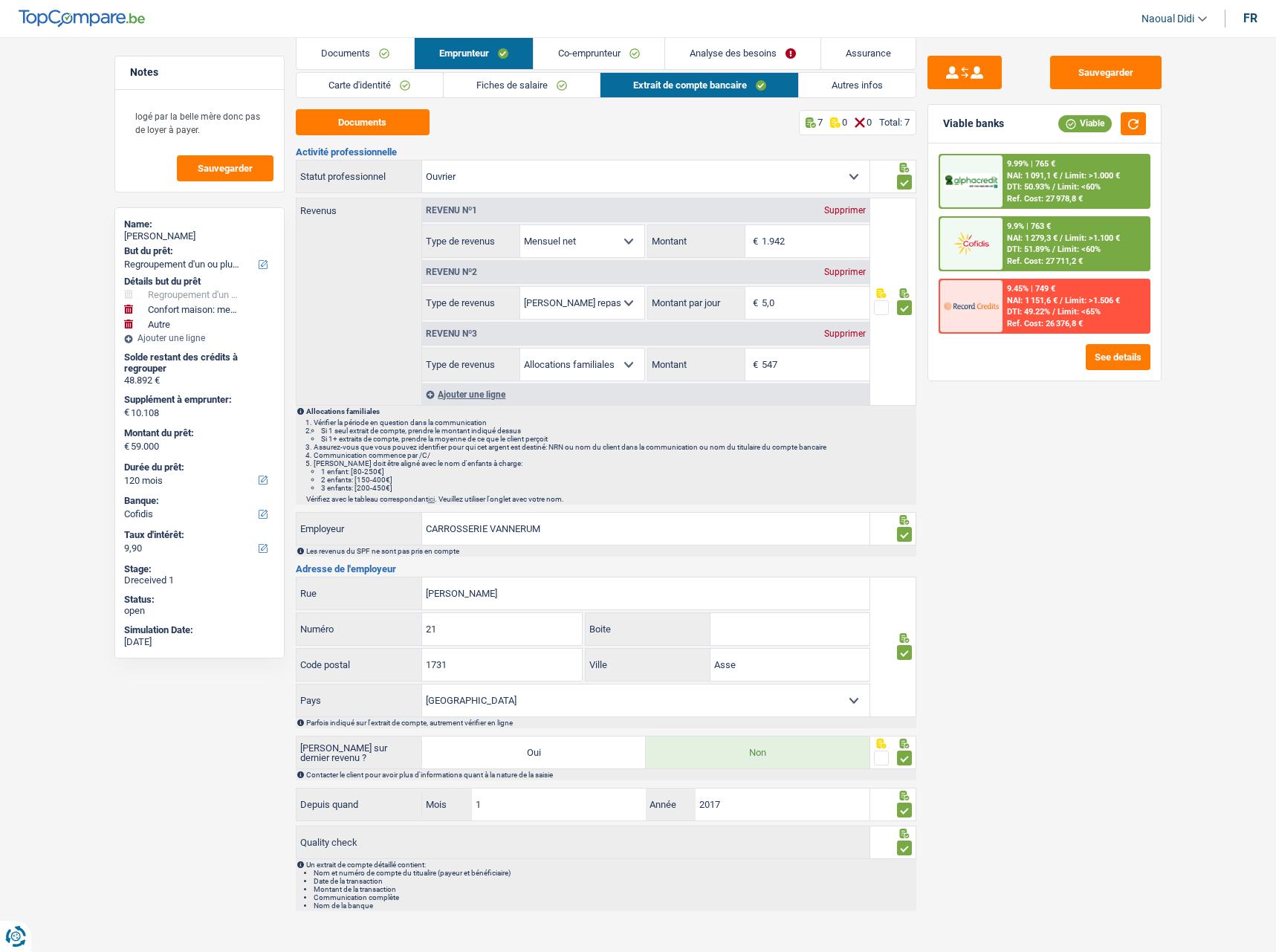
scroll to position [31, 0]
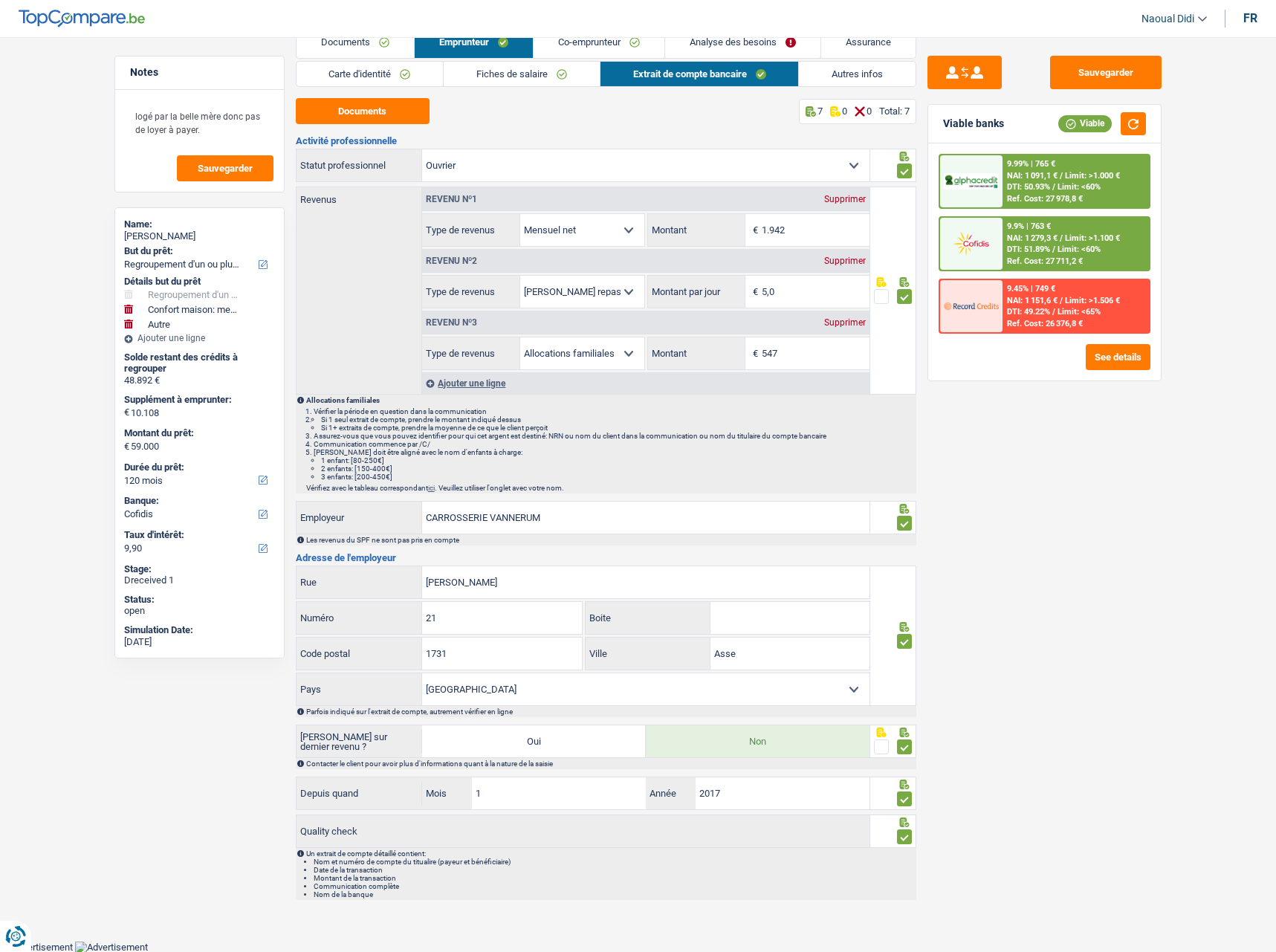
click at [547, 77] on link "Fiches de salaire" at bounding box center [522, 73] width 156 height 24
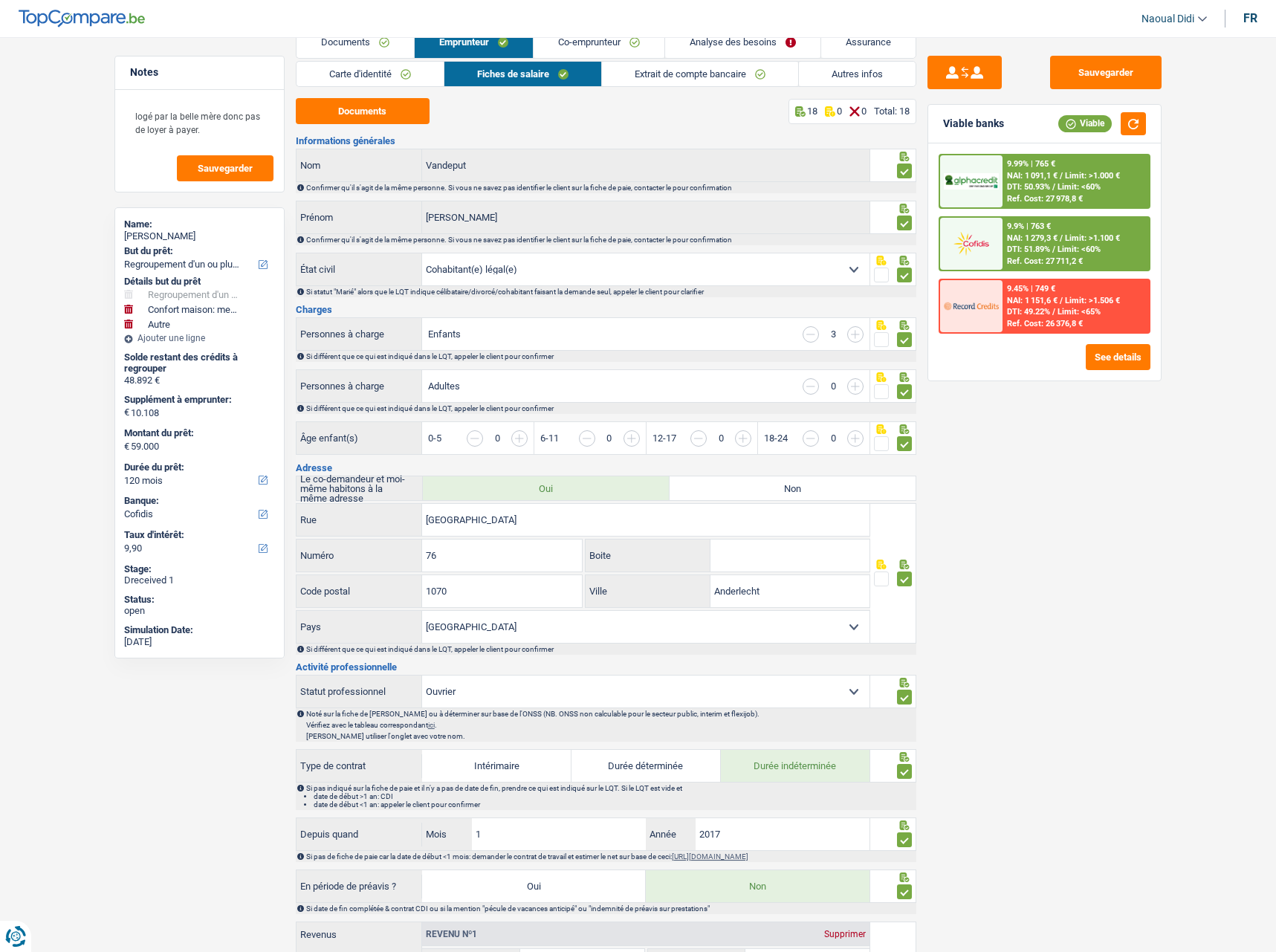
click at [378, 88] on div "Carte d'identité Fiches de salaire Extrait de compte bancaire Autres infos Docu…" at bounding box center [606, 907] width 621 height 1693
click at [397, 78] on link "Carte d'identité" at bounding box center [370, 73] width 148 height 24
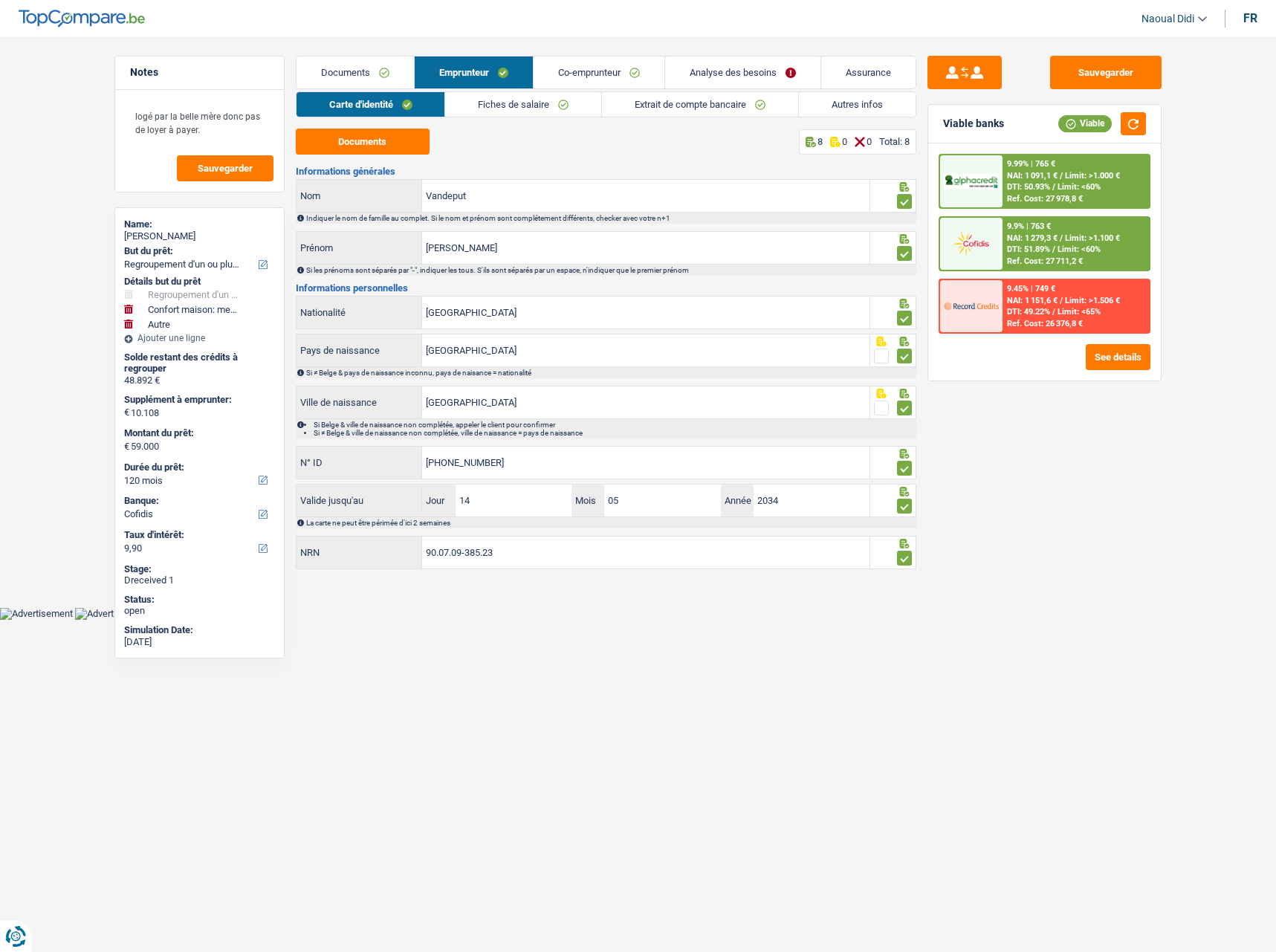
scroll to position [0, 0]
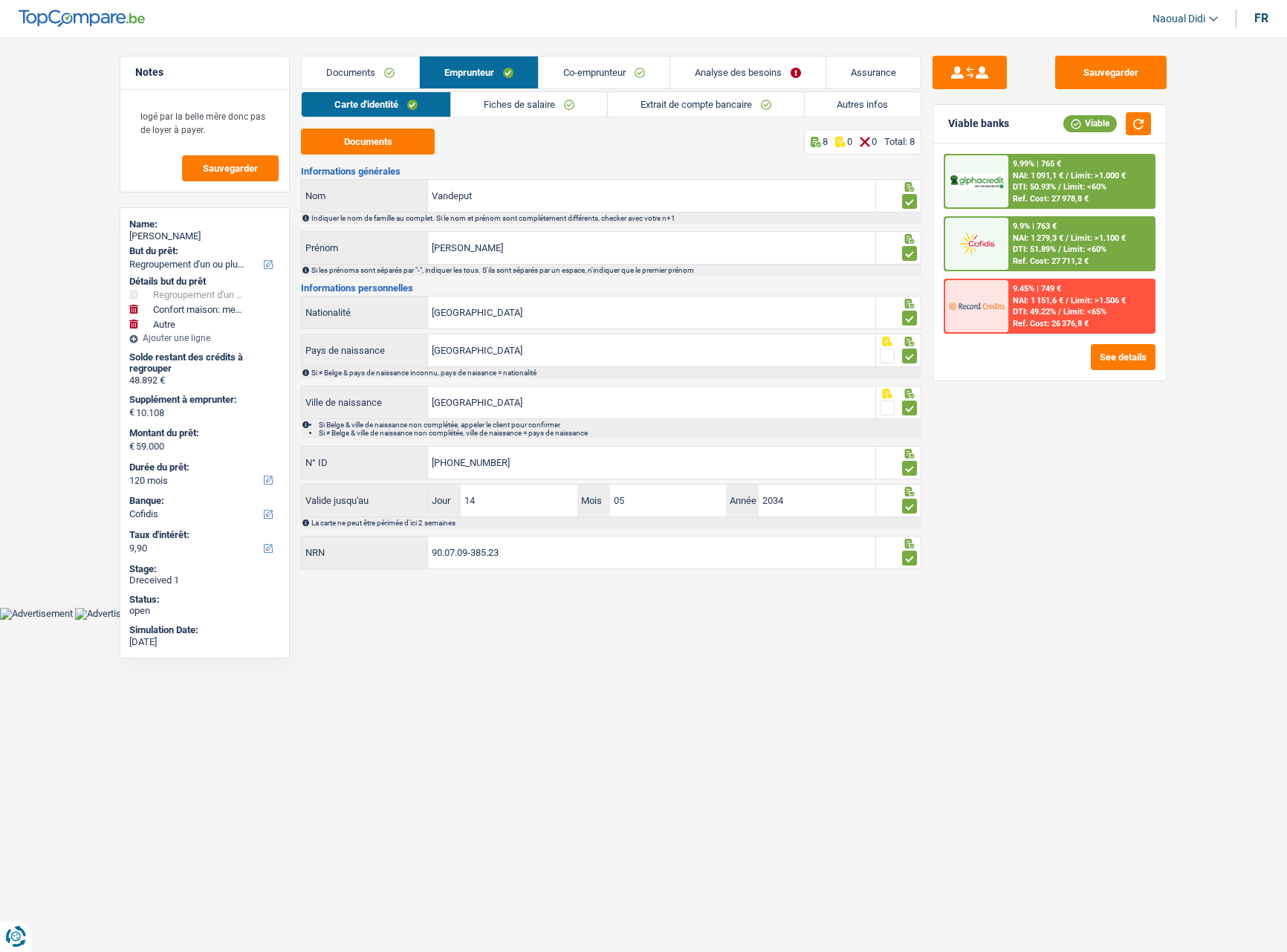
click at [846, 106] on link "Autres infos" at bounding box center [863, 104] width 117 height 24
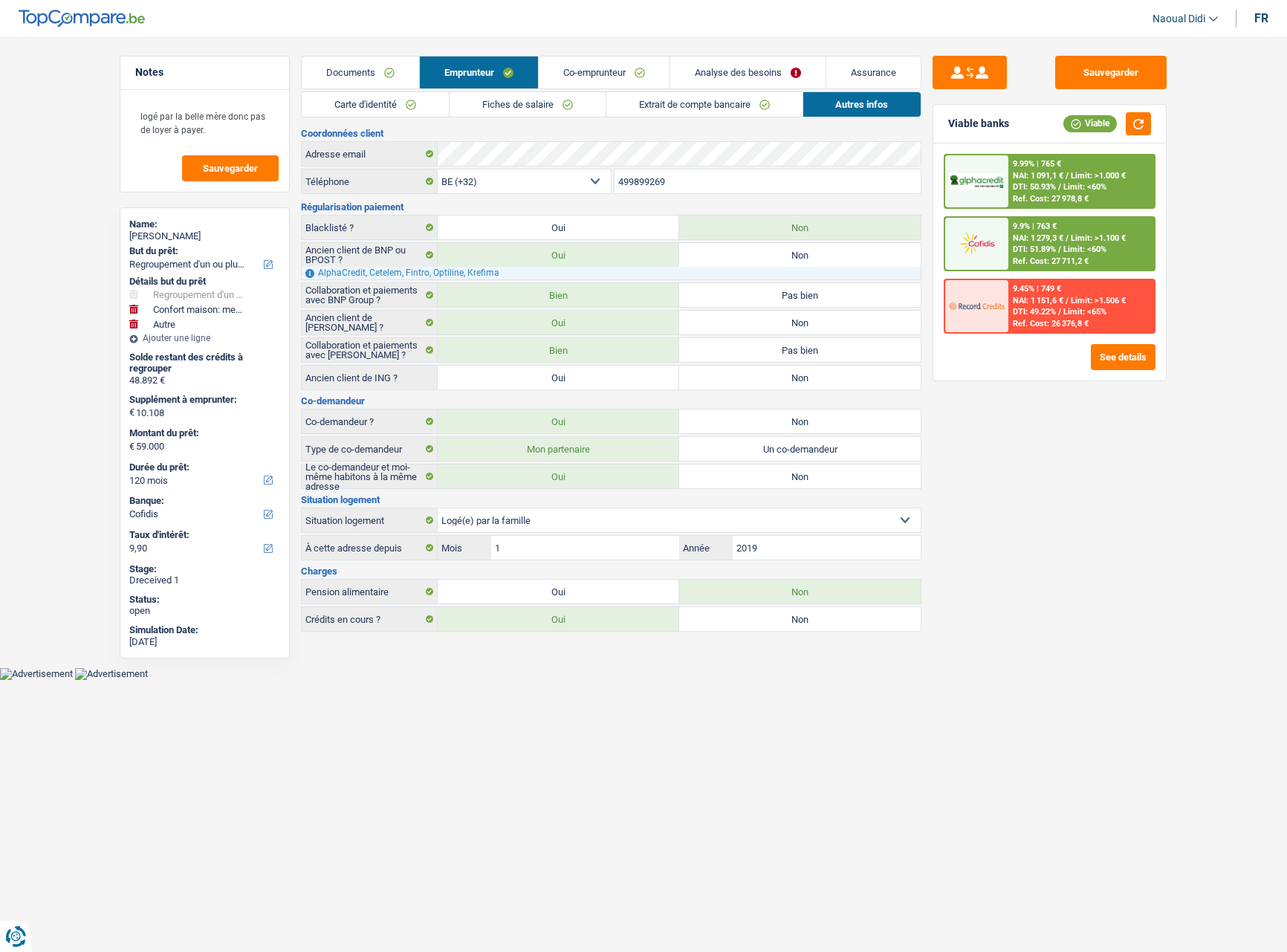
click at [583, 118] on div "Carte d'identité Fiches de salaire Extrait de compte bancaire Autres infos Docu…" at bounding box center [611, 362] width 621 height 540
click at [587, 111] on link "Fiches de salaire" at bounding box center [528, 104] width 156 height 24
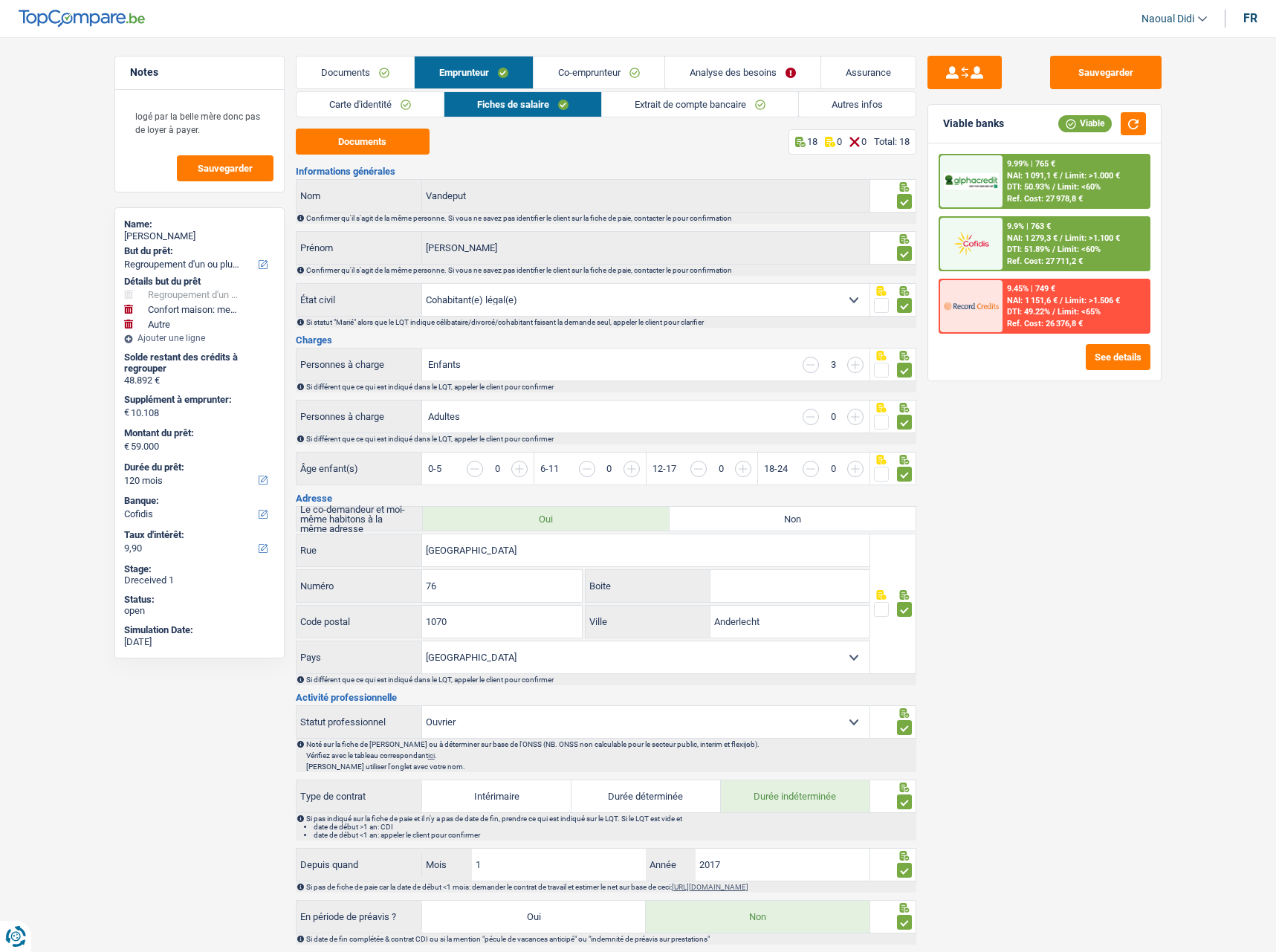
click at [614, 80] on link "Co-emprunteur" at bounding box center [599, 72] width 131 height 32
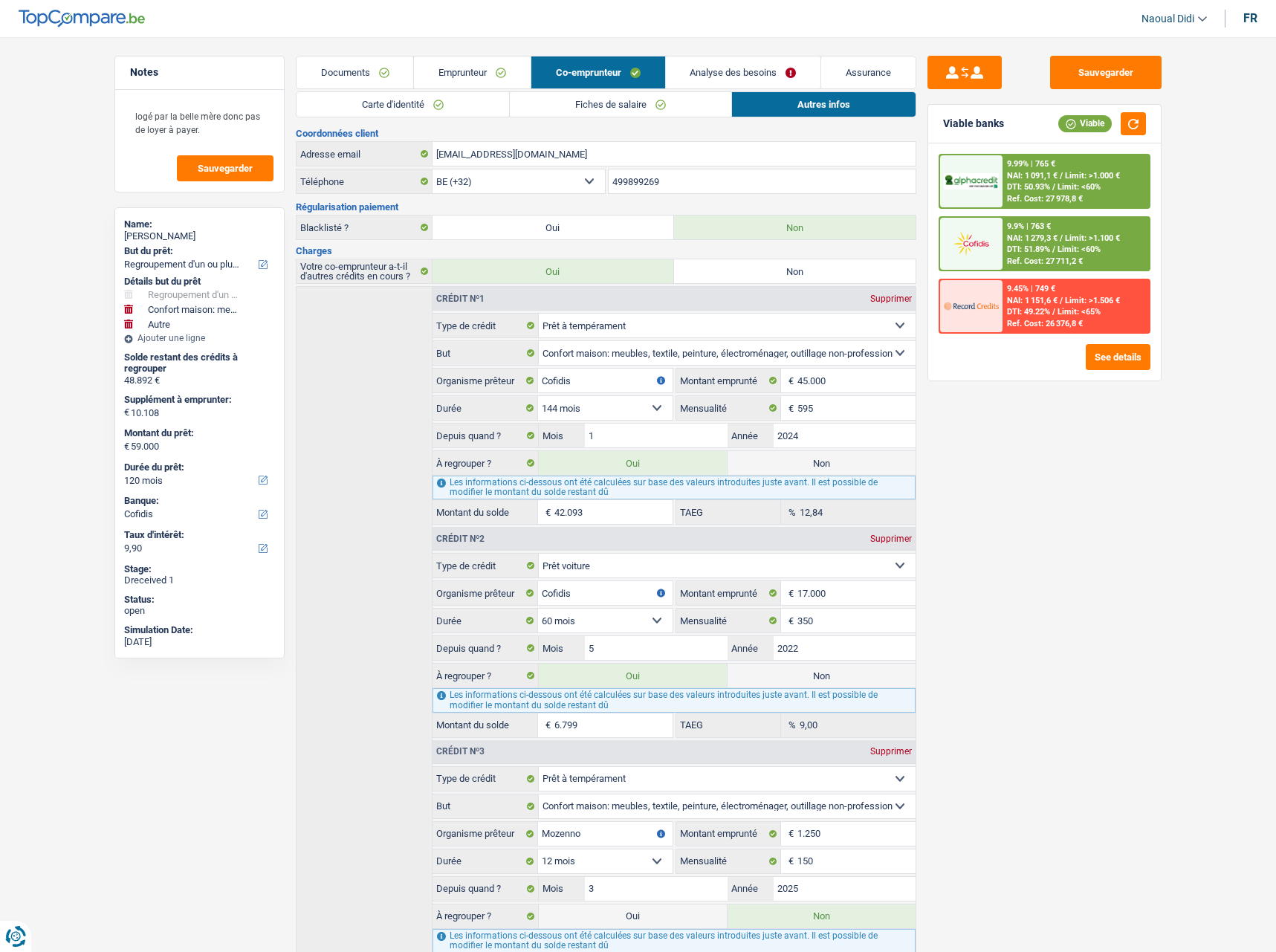
click at [594, 105] on link "Fiches de salaire" at bounding box center [620, 104] width 222 height 24
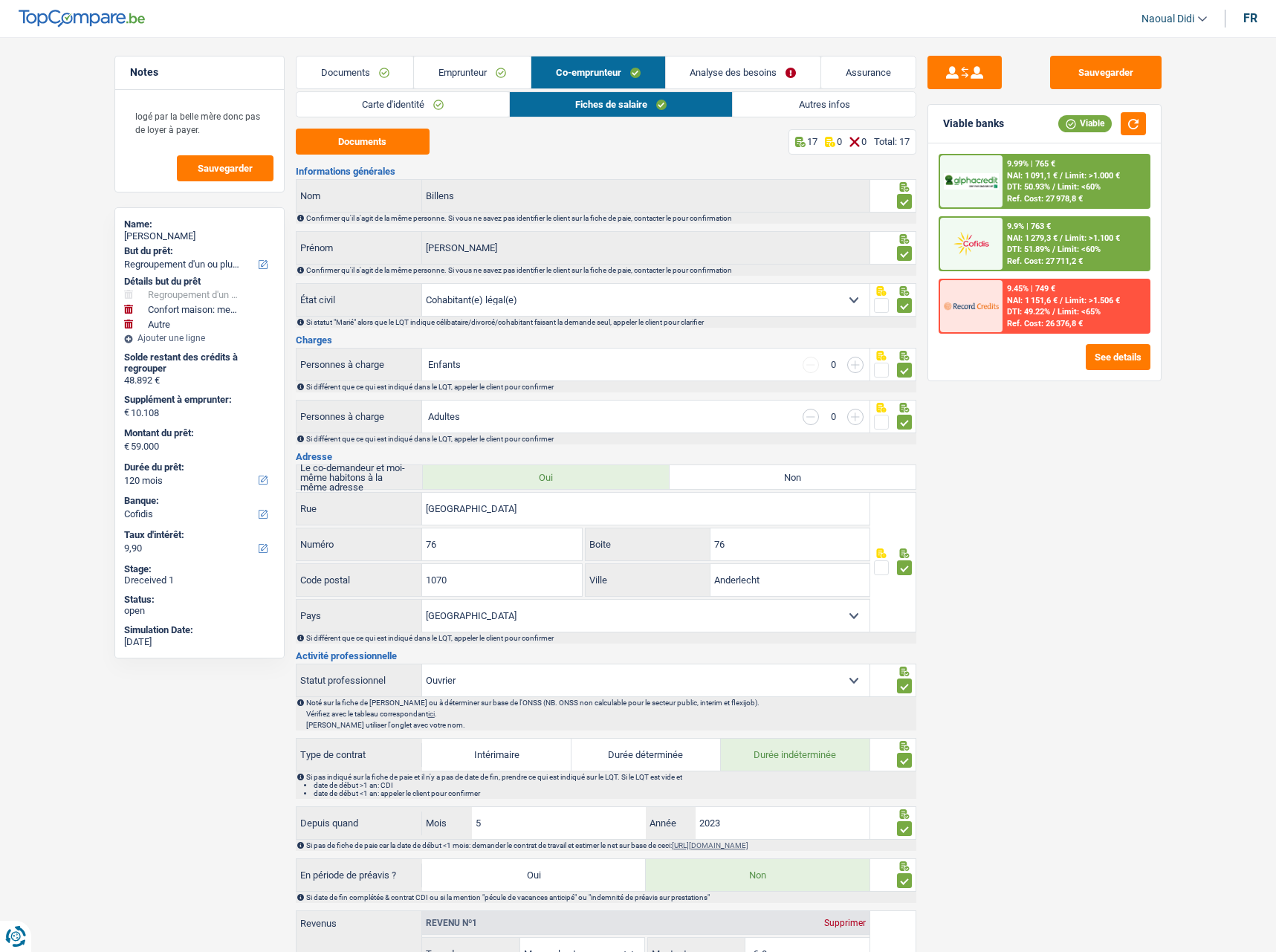
click at [790, 99] on link "Autres infos" at bounding box center [824, 104] width 182 height 24
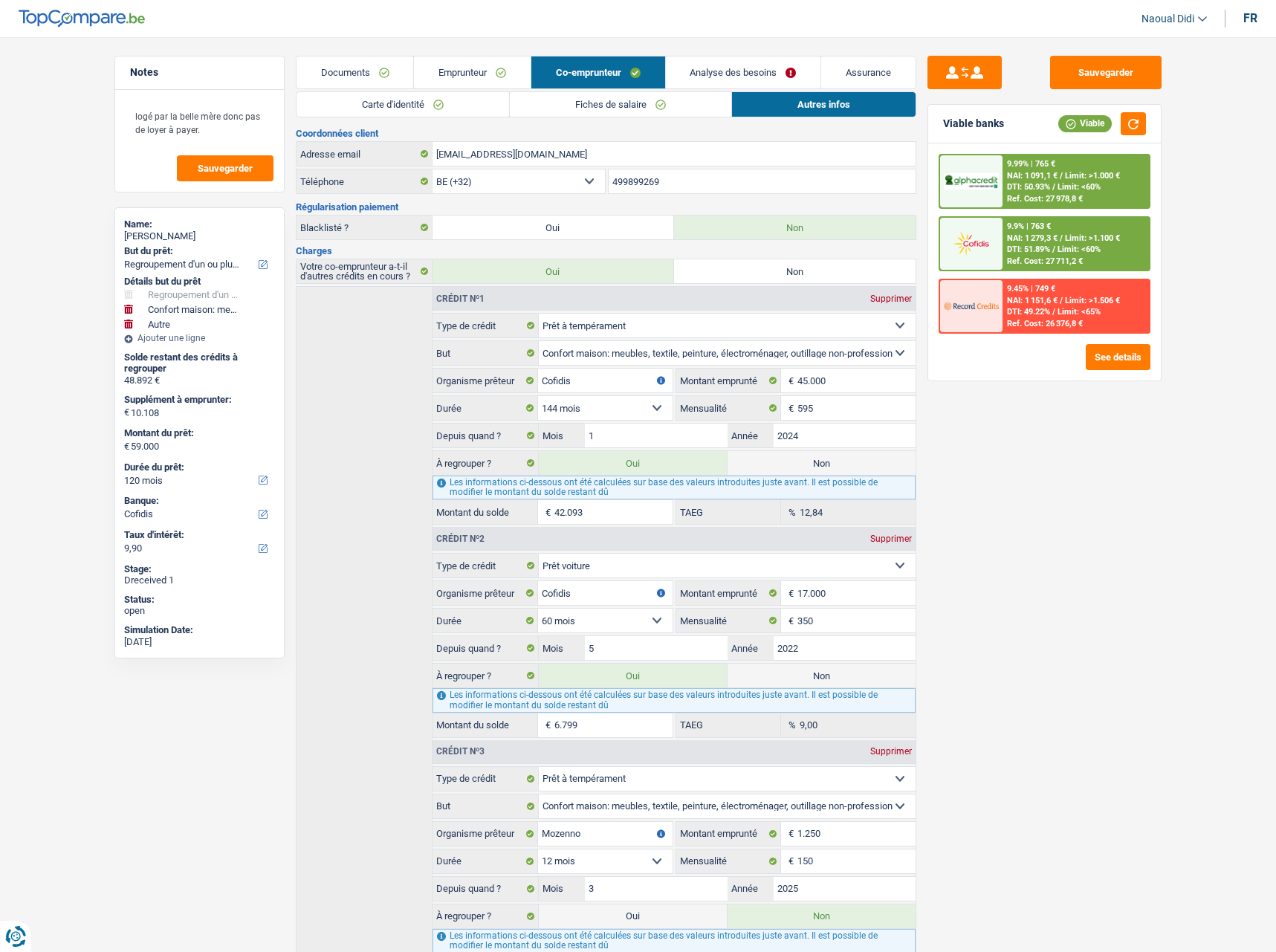
click at [483, 80] on link "Emprunteur" at bounding box center [472, 72] width 117 height 32
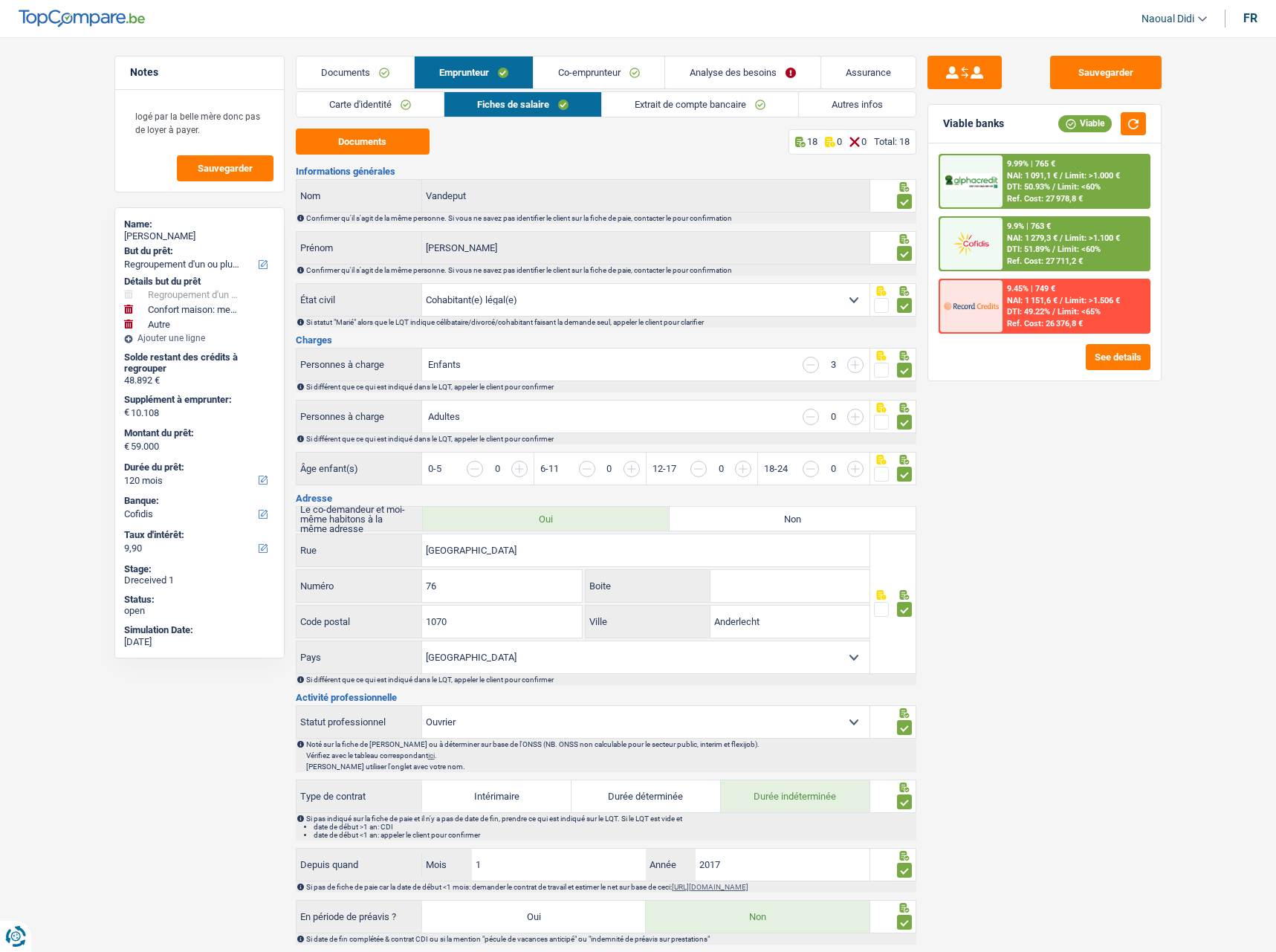
click at [694, 103] on link "Extrait de compte bancaire" at bounding box center [700, 104] width 196 height 24
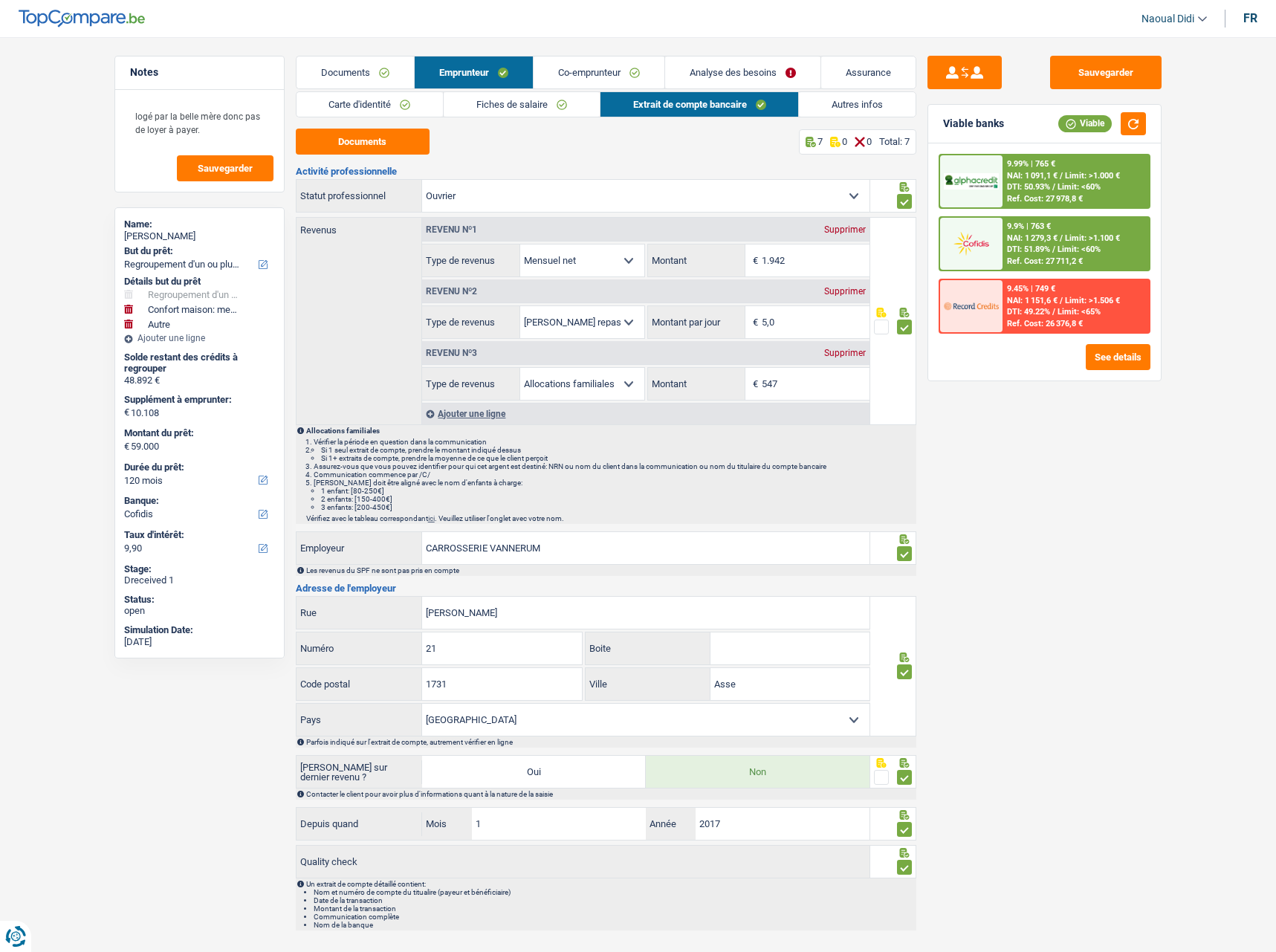
click at [544, 116] on link "Fiches de salaire" at bounding box center [522, 104] width 156 height 24
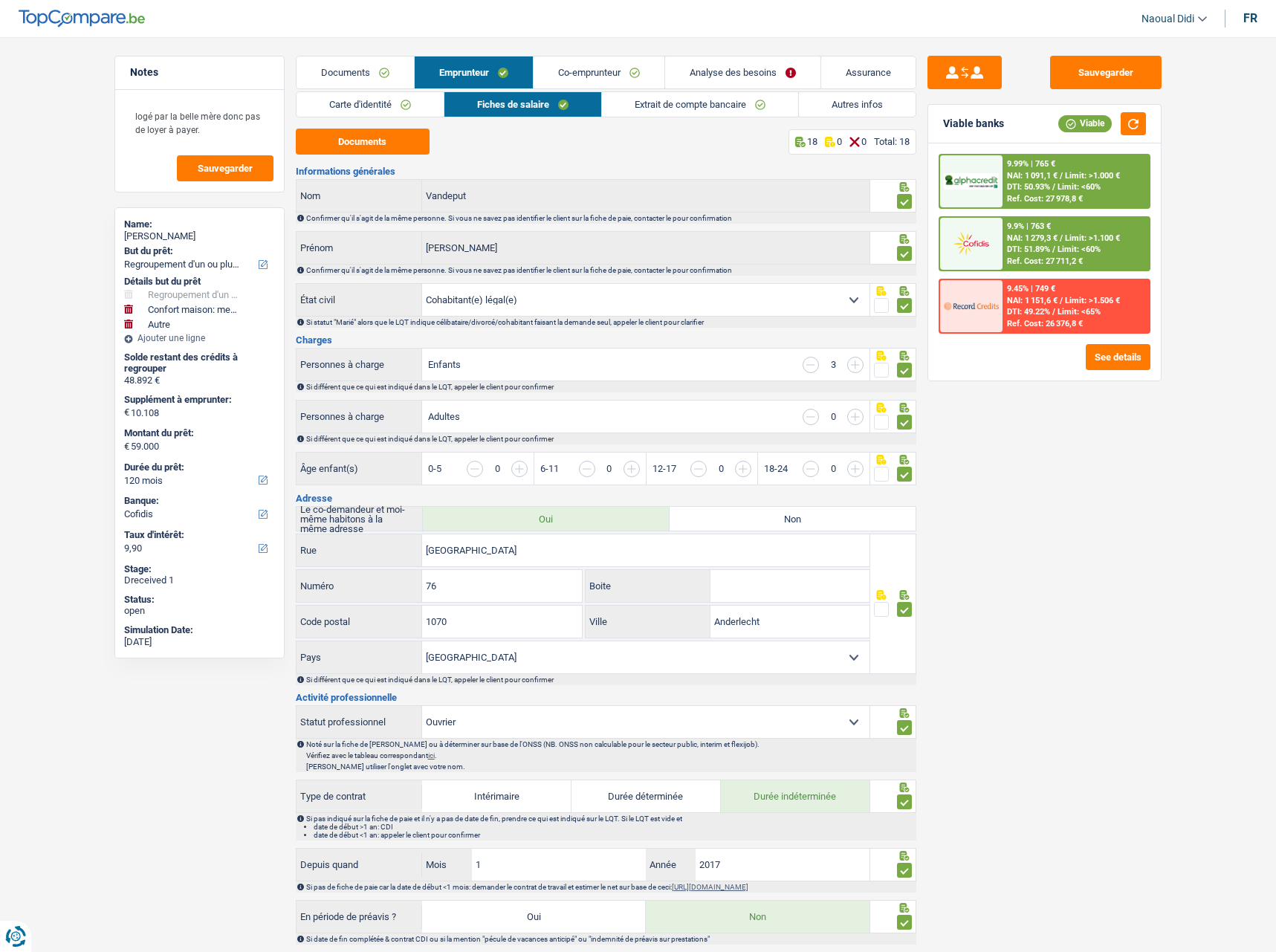
click at [857, 98] on link "Autres infos" at bounding box center [857, 104] width 117 height 24
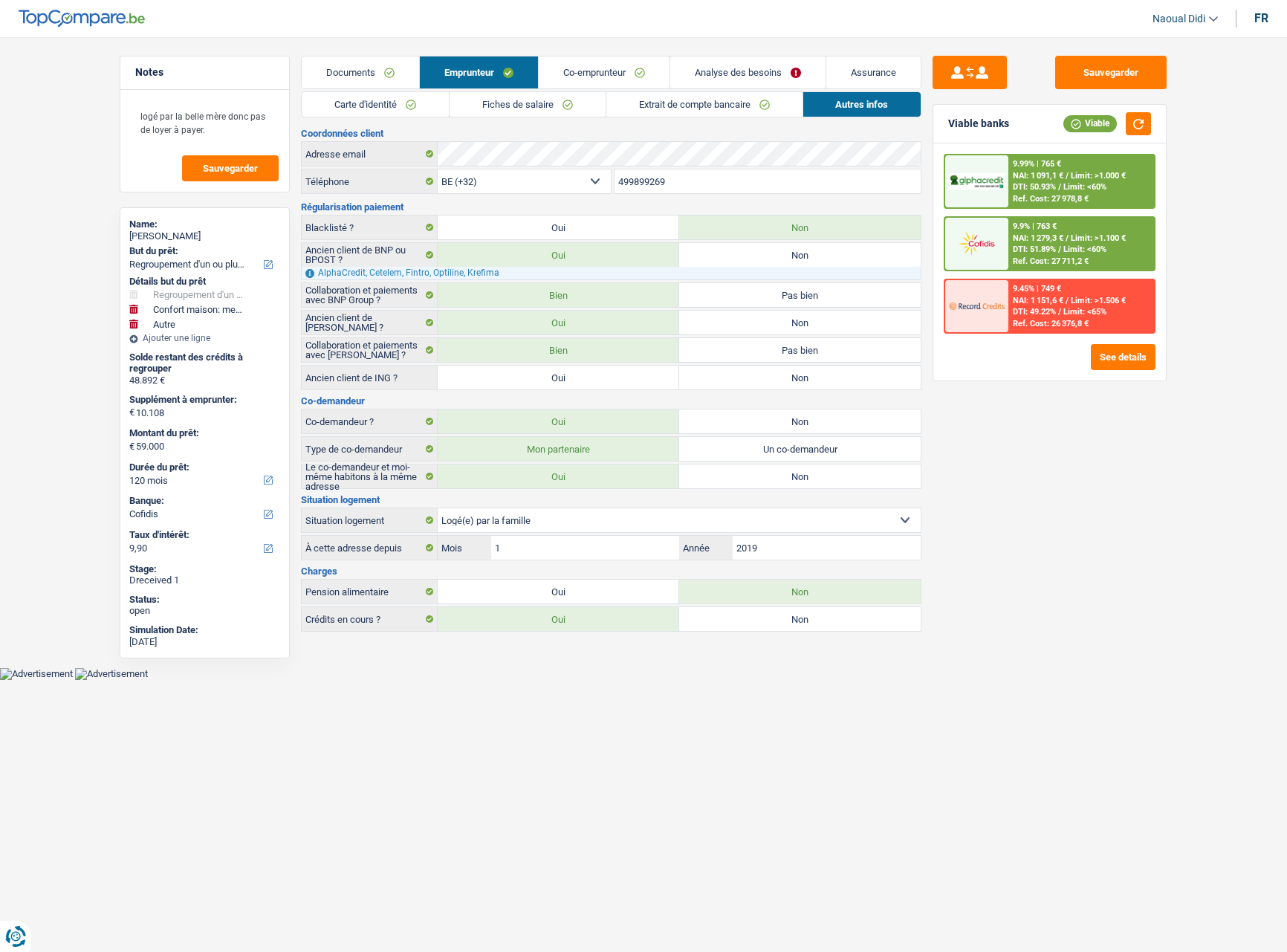
click at [626, 74] on link "Co-emprunteur" at bounding box center [604, 72] width 131 height 32
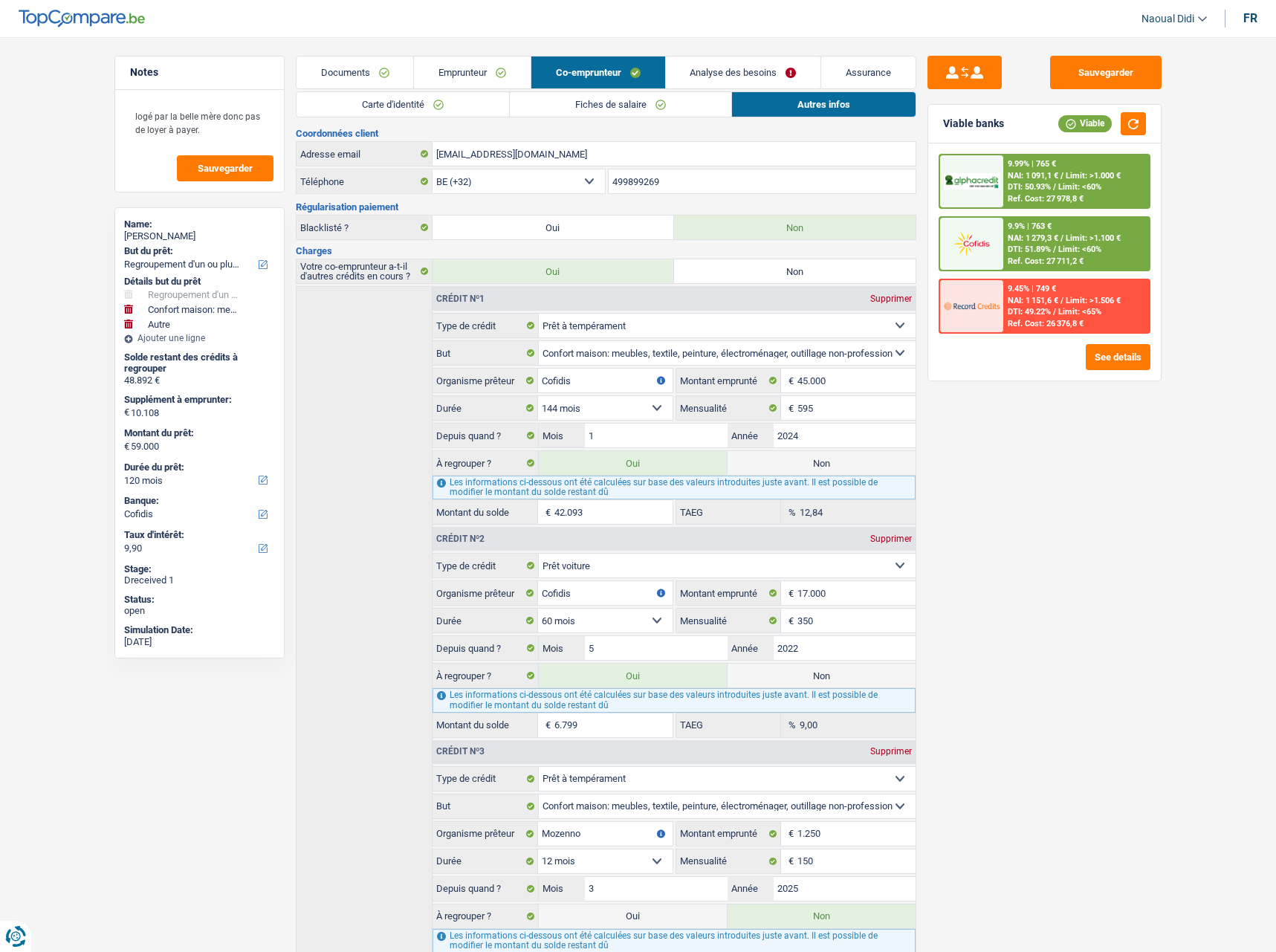
click at [655, 109] on link "Fiches de salaire" at bounding box center [620, 104] width 222 height 24
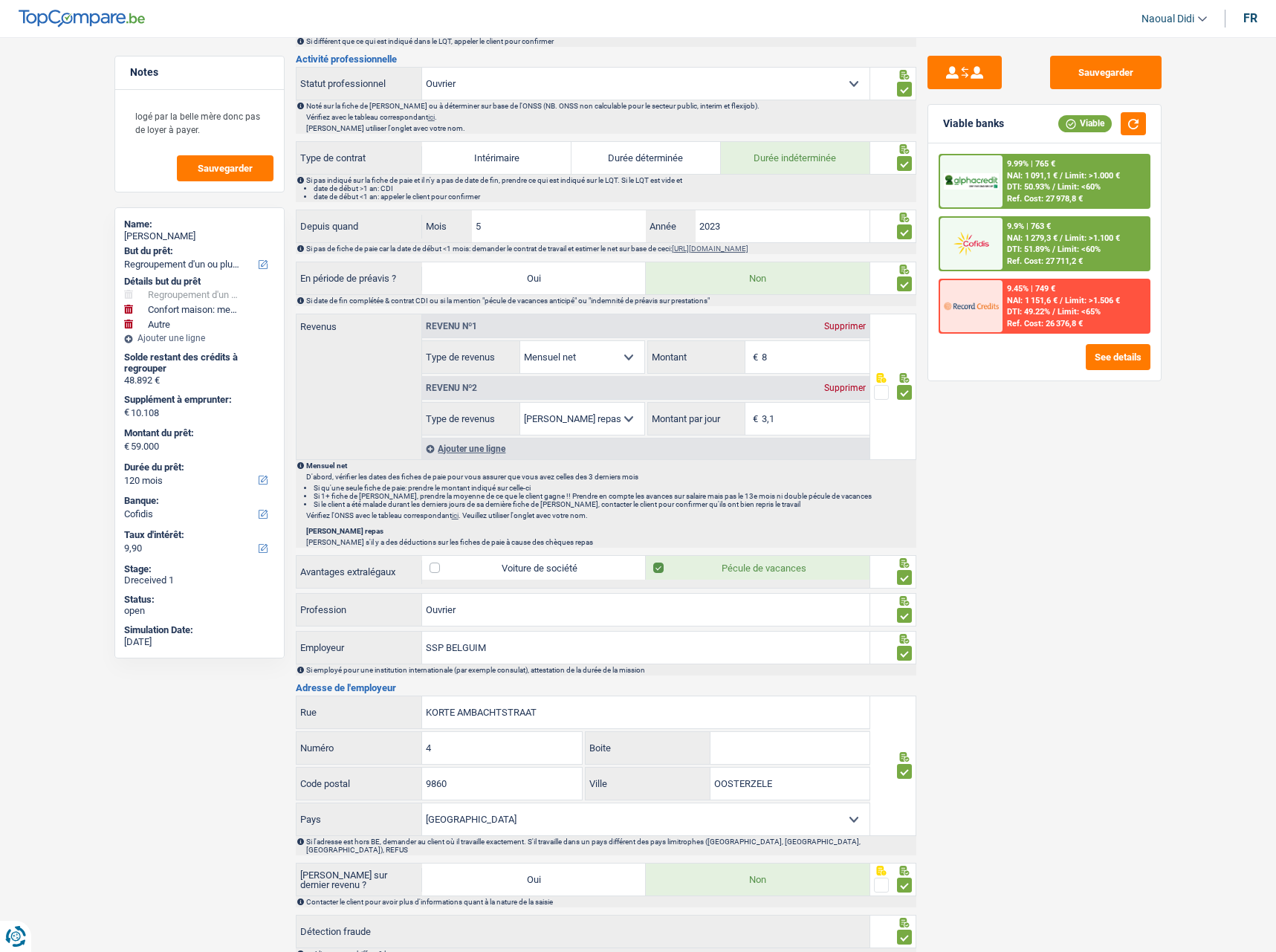
scroll to position [607, 0]
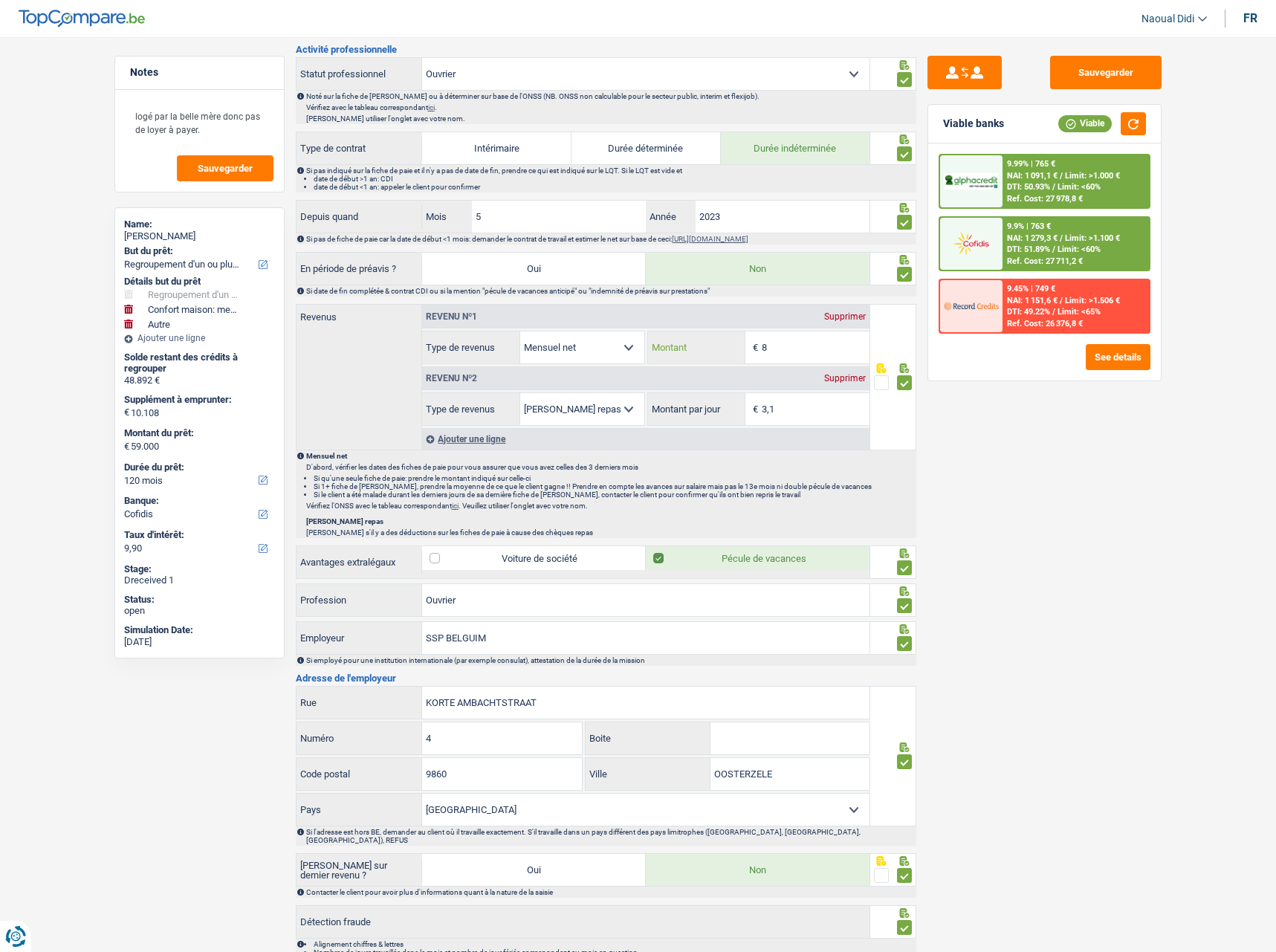
click at [776, 341] on input "8" at bounding box center [816, 347] width 108 height 32
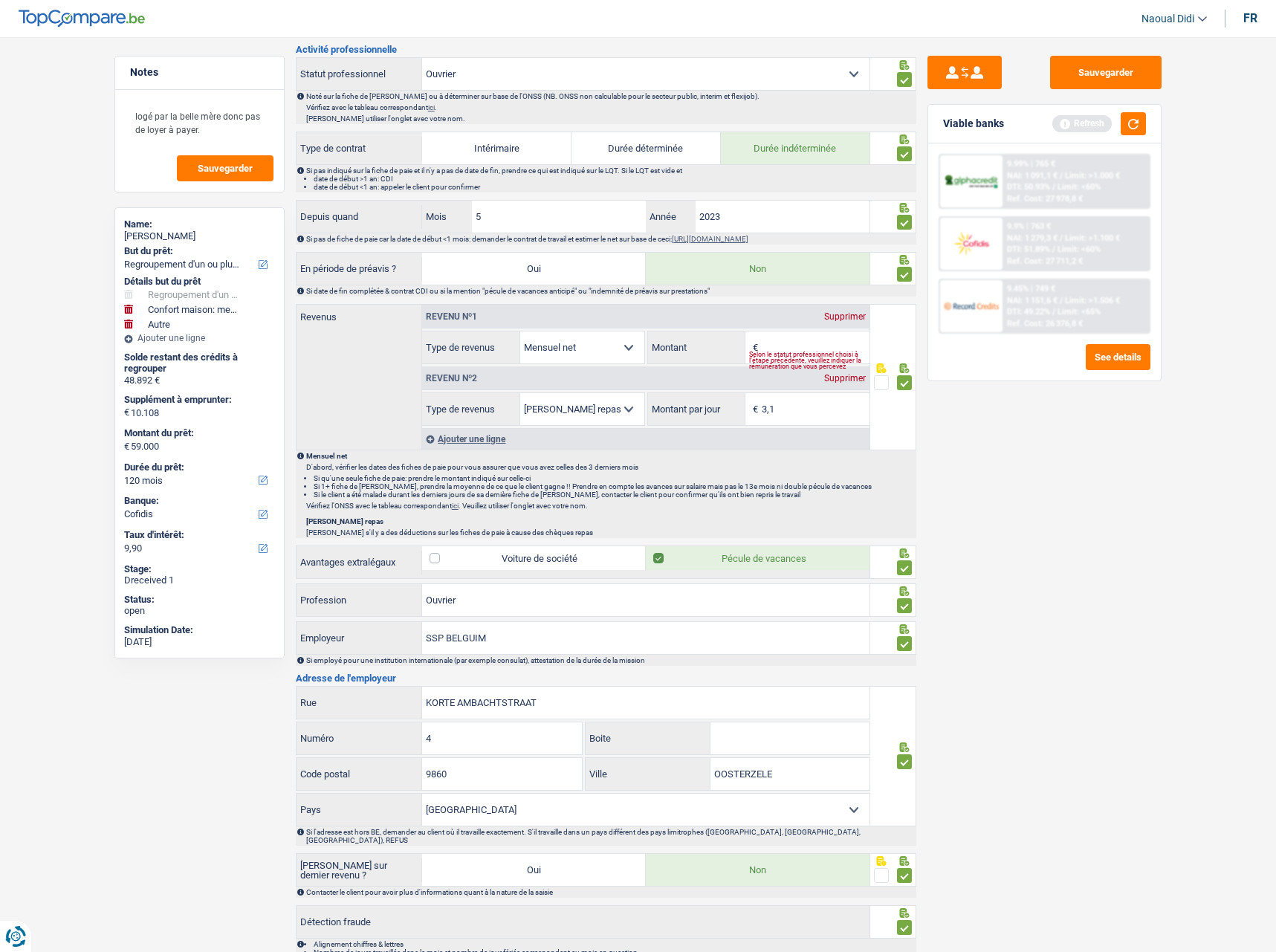
click at [741, 676] on h3 "Adresse de l'employeur" at bounding box center [606, 678] width 621 height 9
click at [764, 346] on input "Montant" at bounding box center [816, 347] width 108 height 32
click at [997, 540] on div "Sauvegarder Viable banks Refresh 9.99% | 765 € NAI: 1 091,1 € / Limit: >1.000 €…" at bounding box center [1045, 490] width 256 height 868
click at [809, 349] on input "19.203" at bounding box center [816, 347] width 108 height 32
type input "1.920"
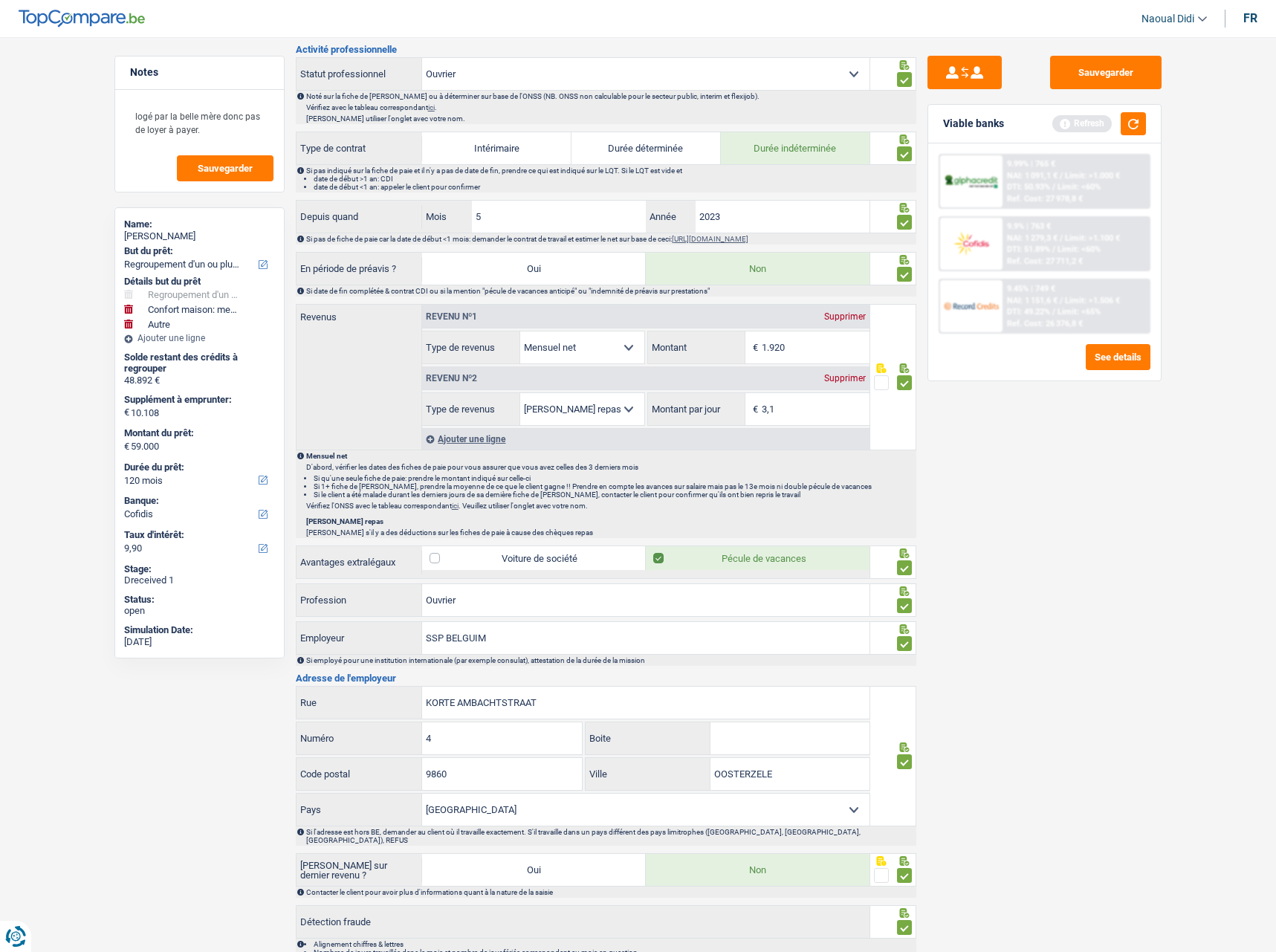
click at [1033, 487] on div "Sauvegarder Viable banks Refresh 9.99% | 765 € NAI: 1 091,1 € / Limit: >1.000 €…" at bounding box center [1045, 490] width 256 height 868
click at [1082, 77] on button "Sauvegarder" at bounding box center [1106, 72] width 111 height 33
click at [1127, 118] on button "button" at bounding box center [1133, 123] width 25 height 23
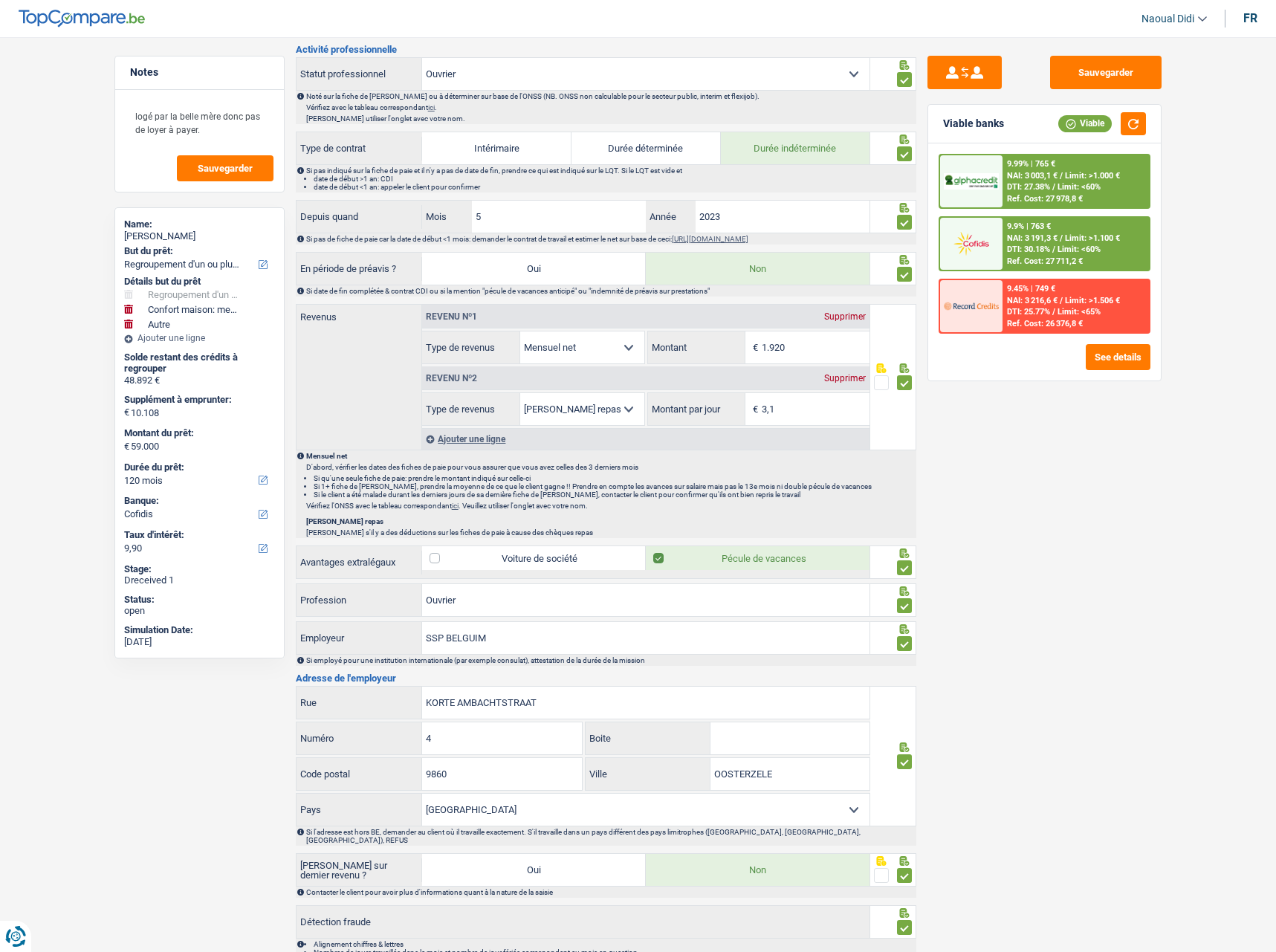
click at [1044, 234] on span "NAI: 3 191,3 €" at bounding box center [1032, 238] width 50 height 9
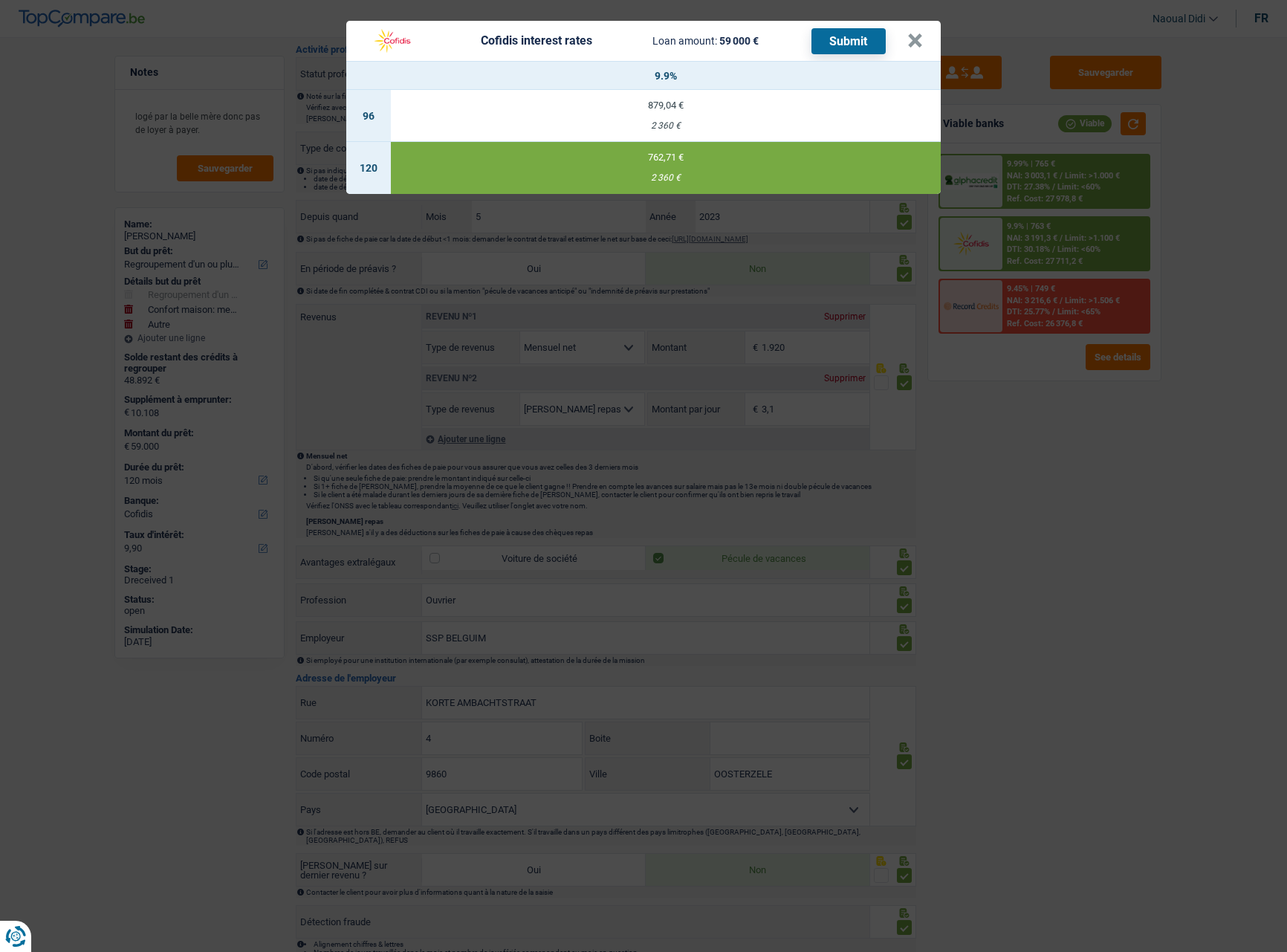
click at [839, 32] on button "Submit" at bounding box center [849, 41] width 74 height 26
click at [913, 46] on button "×" at bounding box center [915, 41] width 16 height 15
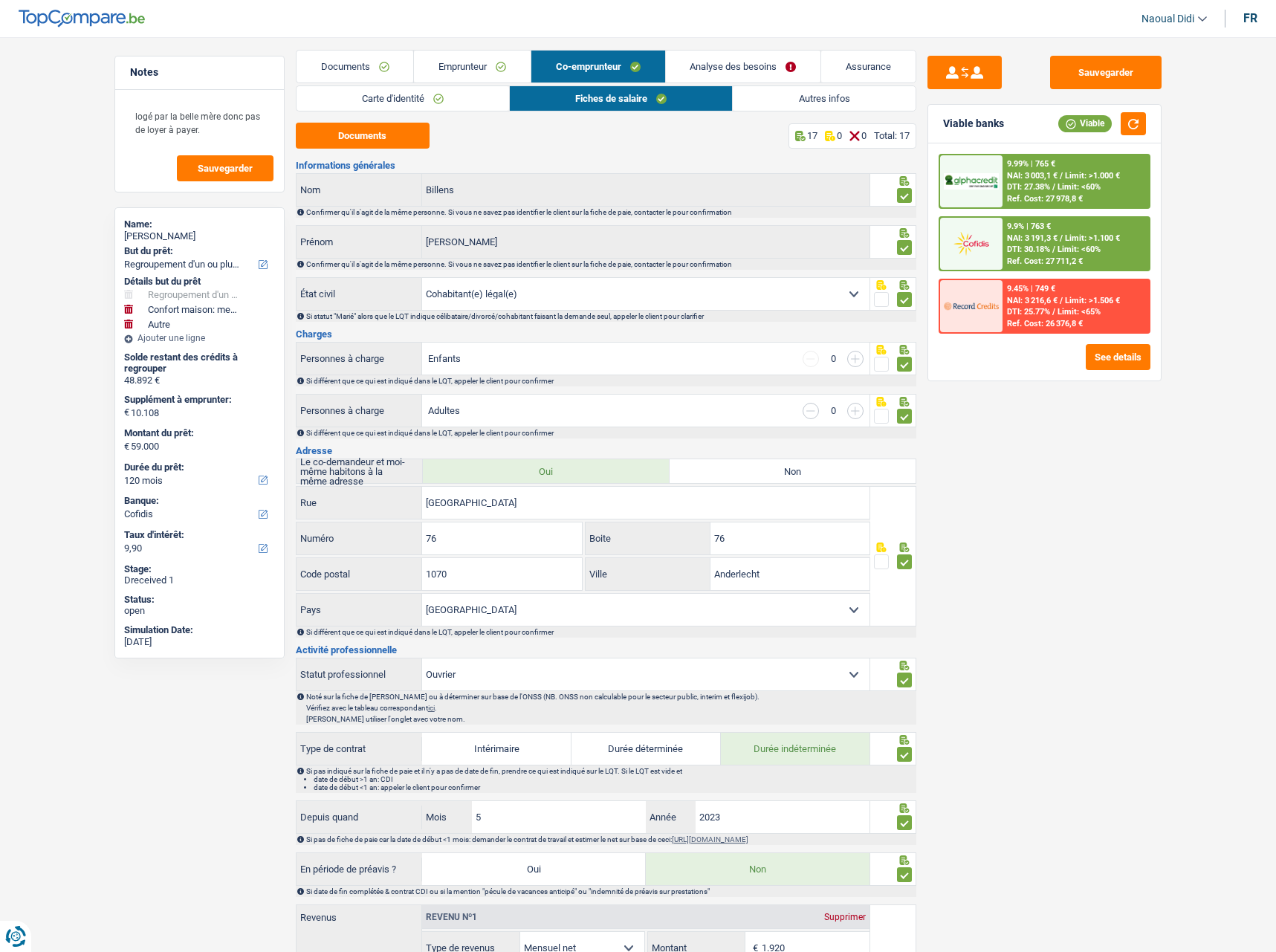
scroll to position [0, 0]
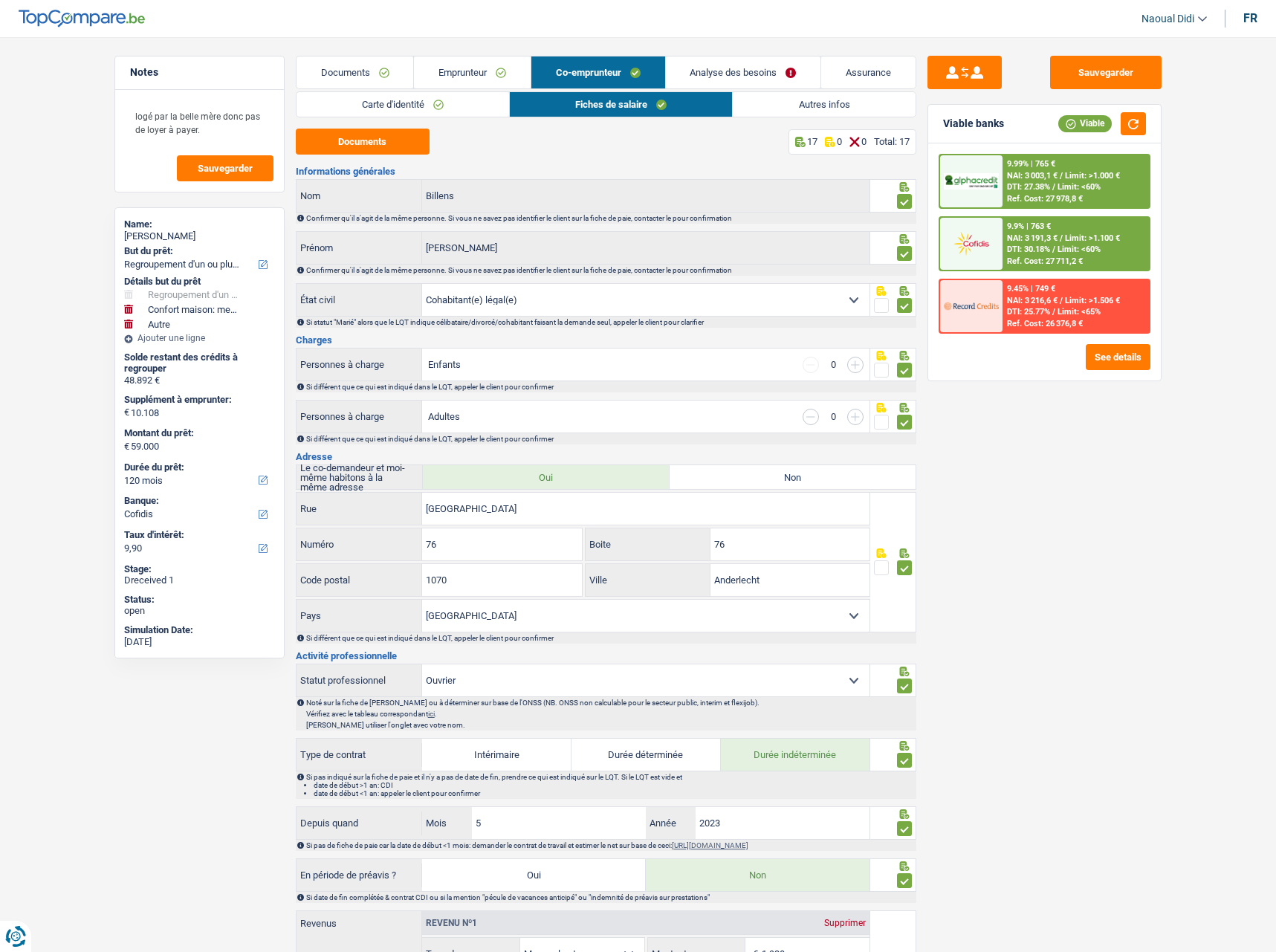
click at [452, 102] on link "Carte d'identité" at bounding box center [403, 104] width 213 height 24
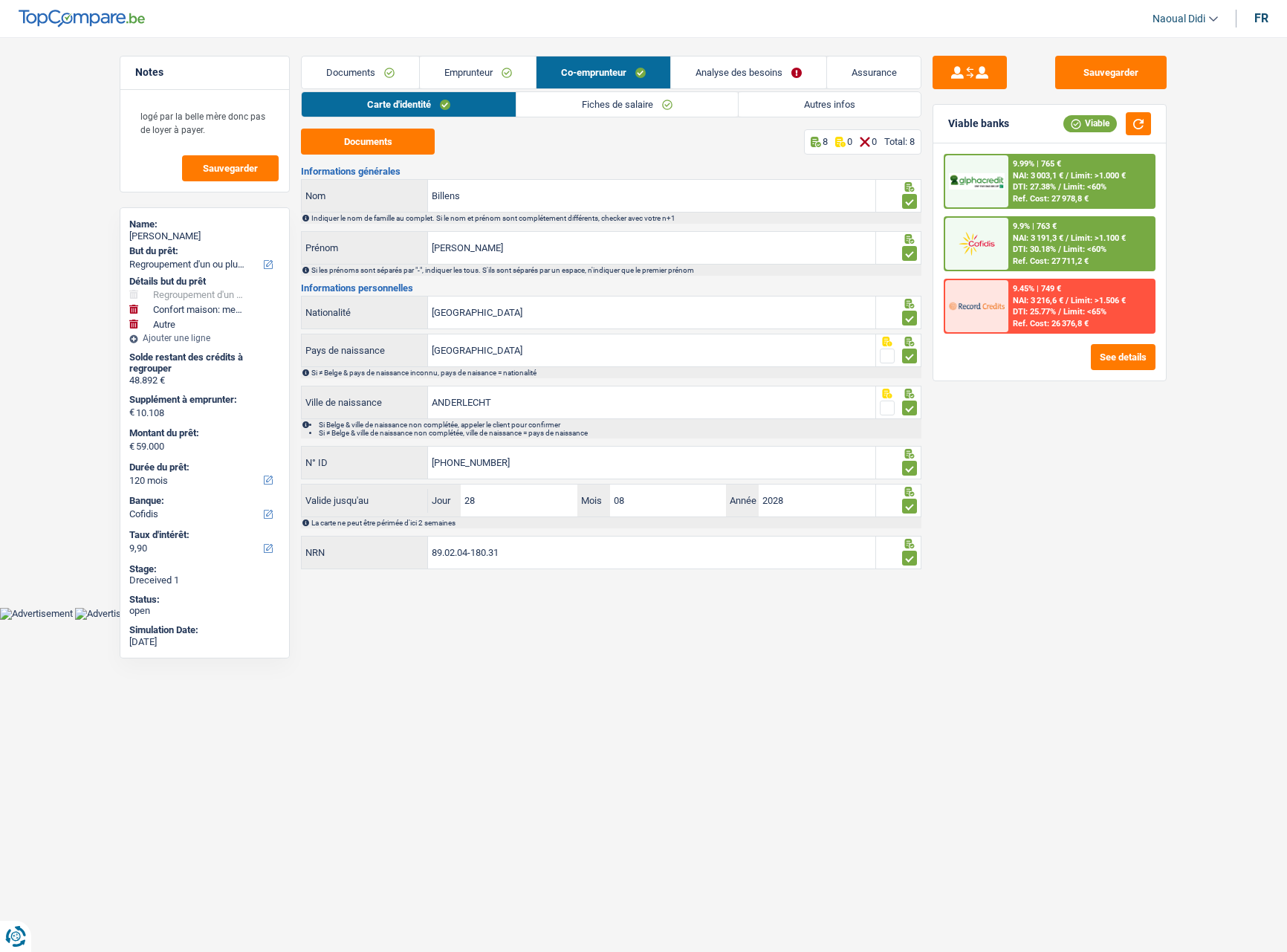
click at [461, 75] on link "Emprunteur" at bounding box center [479, 72] width 117 height 32
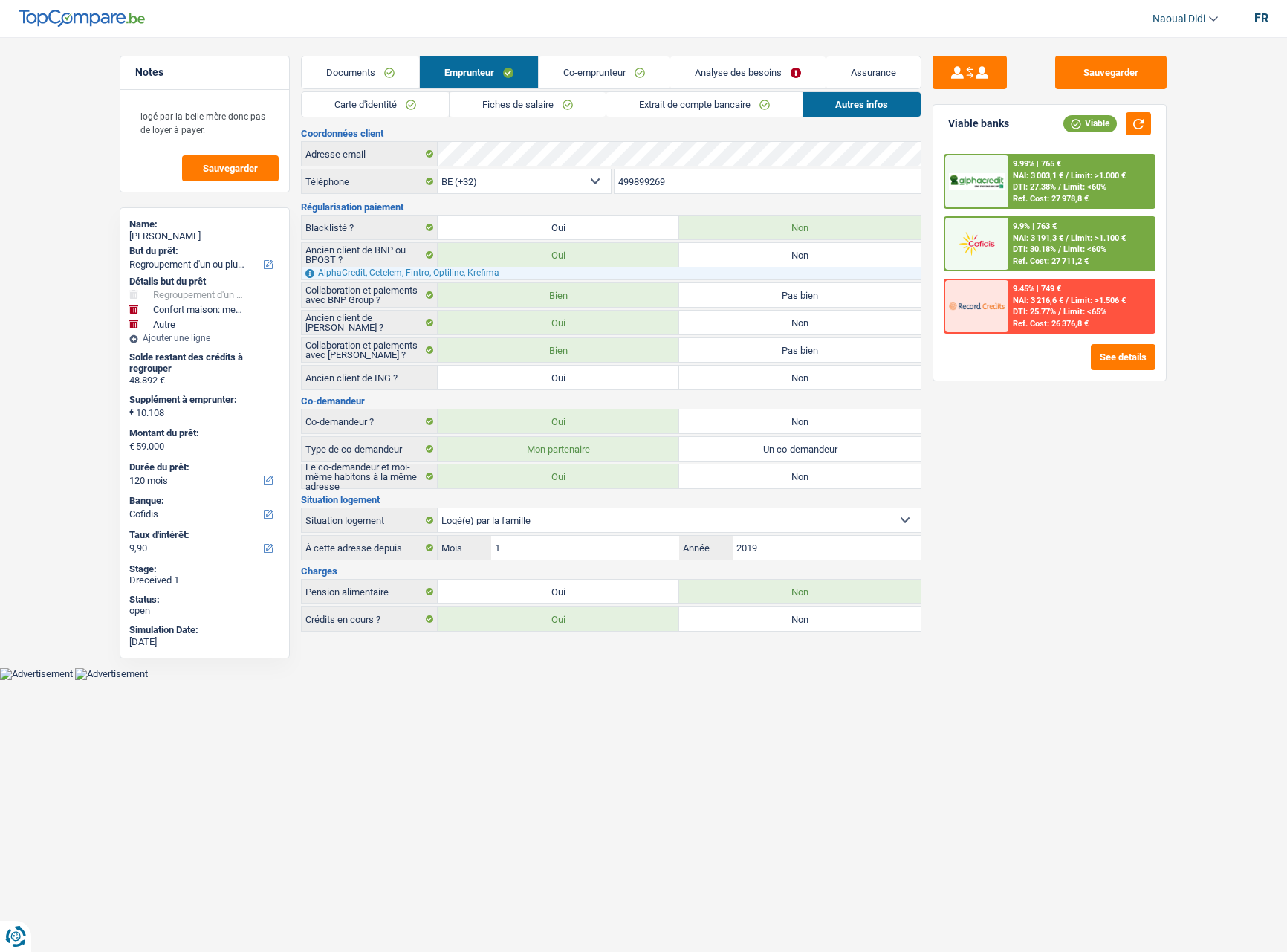
click at [370, 100] on link "Carte d'identité" at bounding box center [375, 104] width 148 height 24
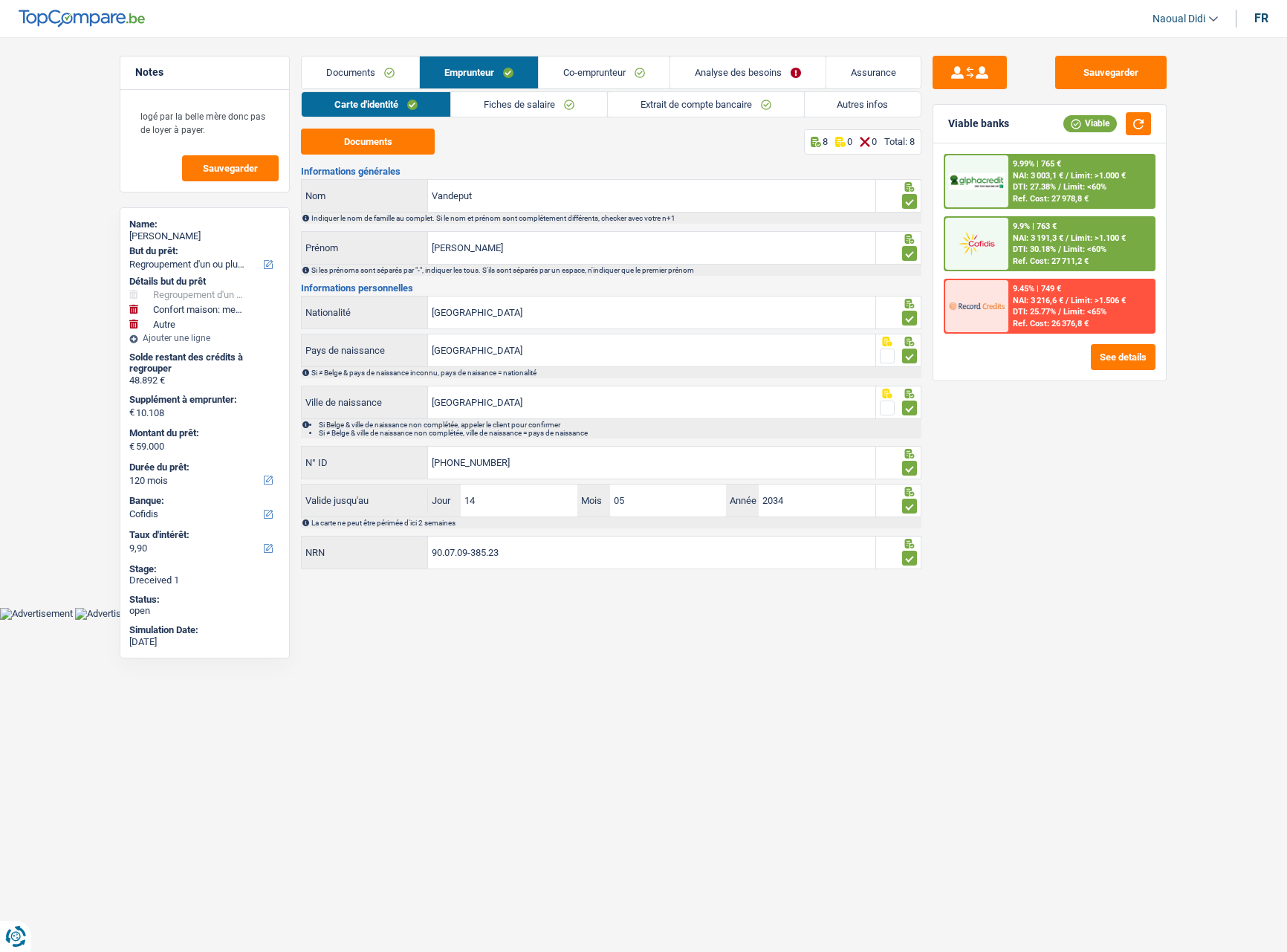
click at [566, 105] on link "Fiches de salaire" at bounding box center [529, 104] width 156 height 24
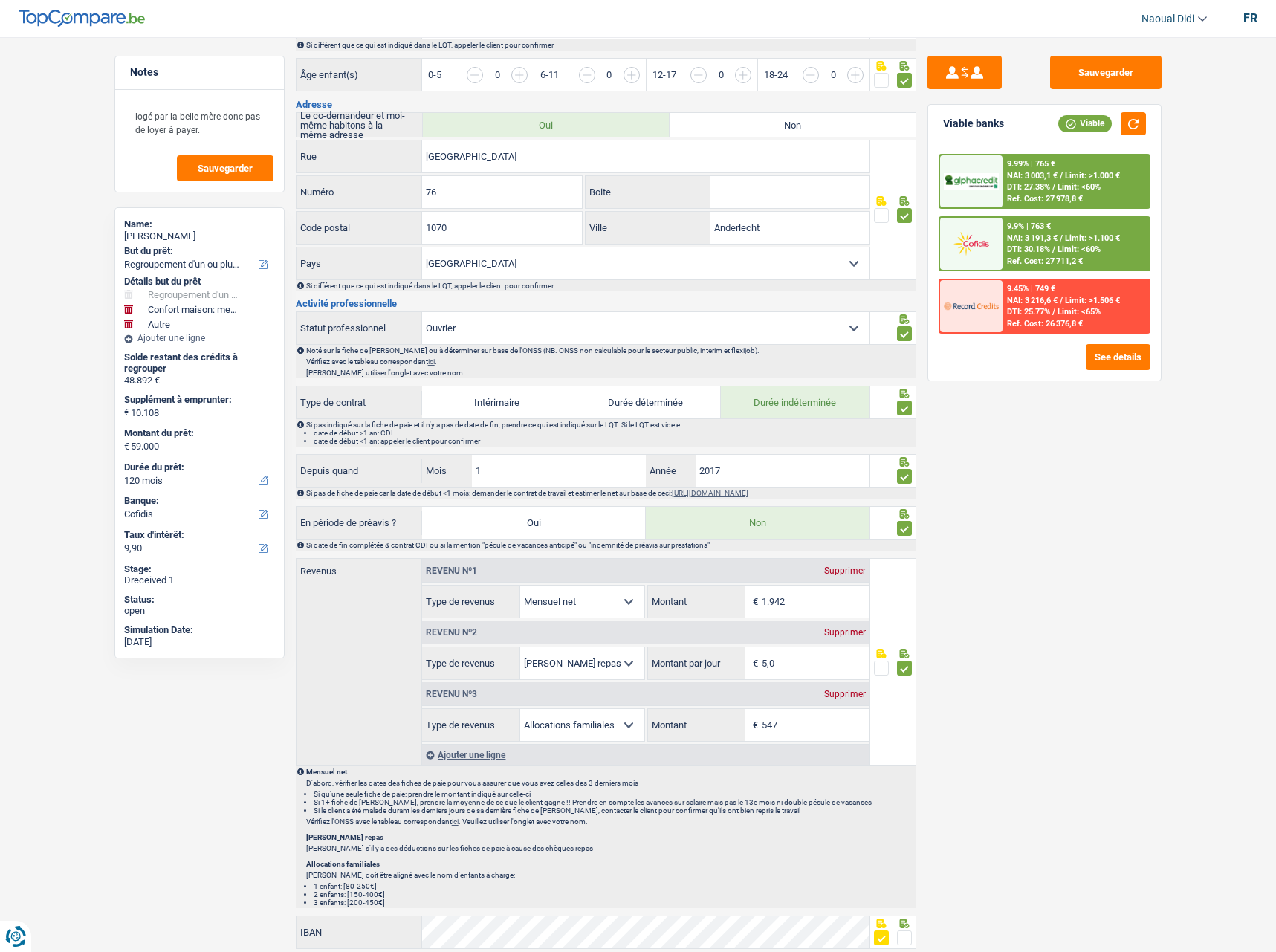
scroll to position [446, 0]
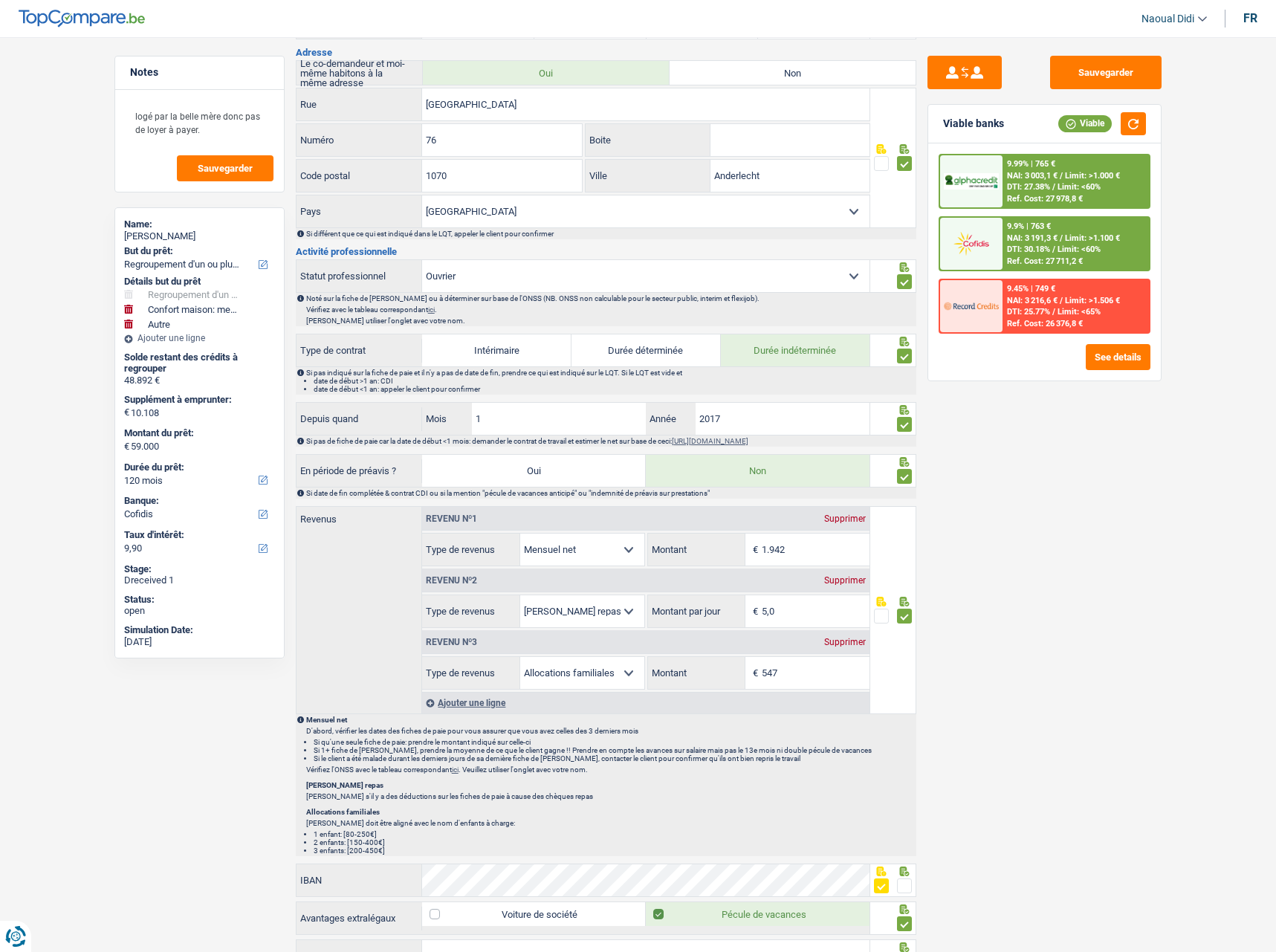
click at [822, 621] on input "5,0" at bounding box center [816, 611] width 108 height 32
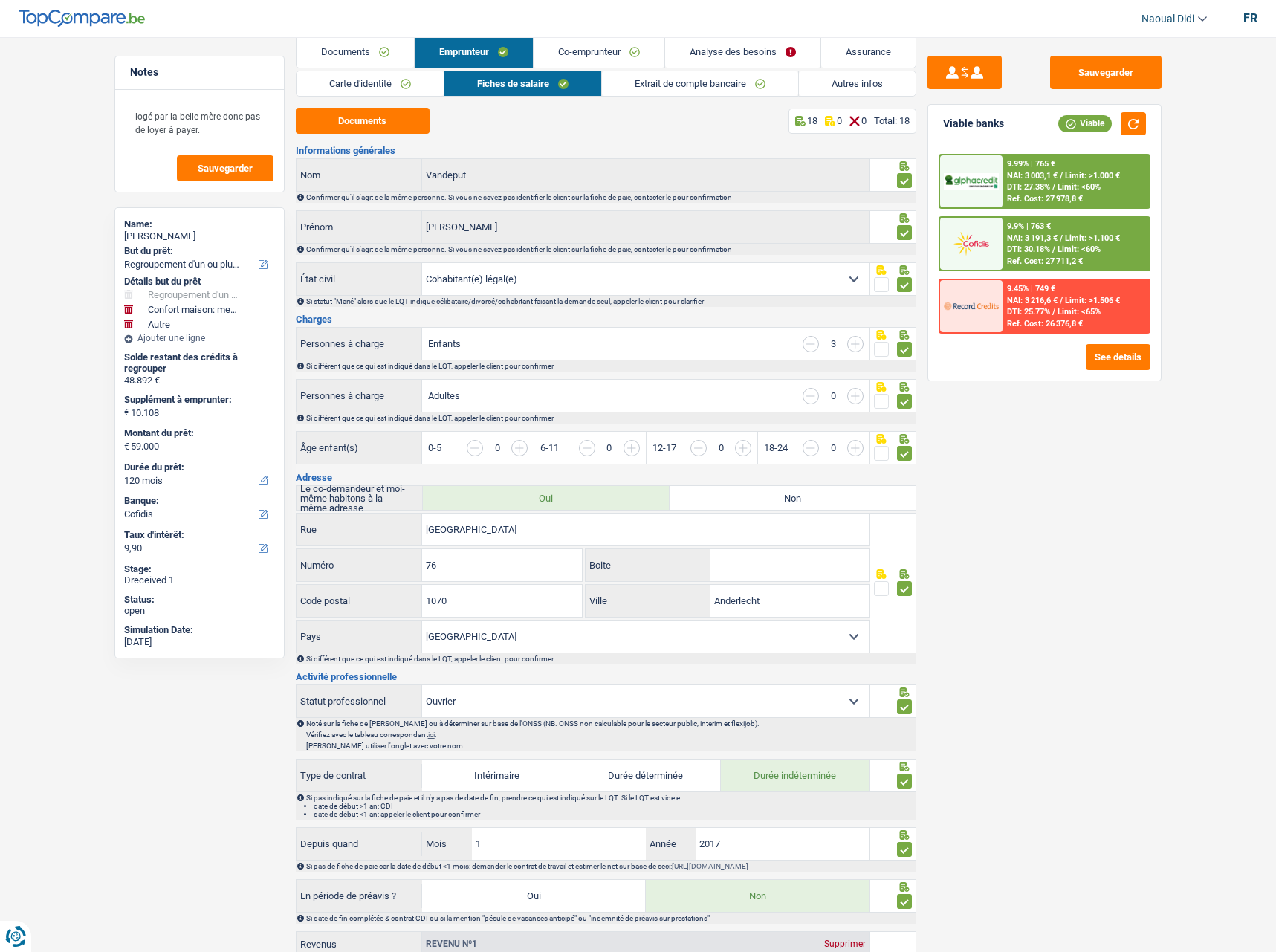
scroll to position [0, 0]
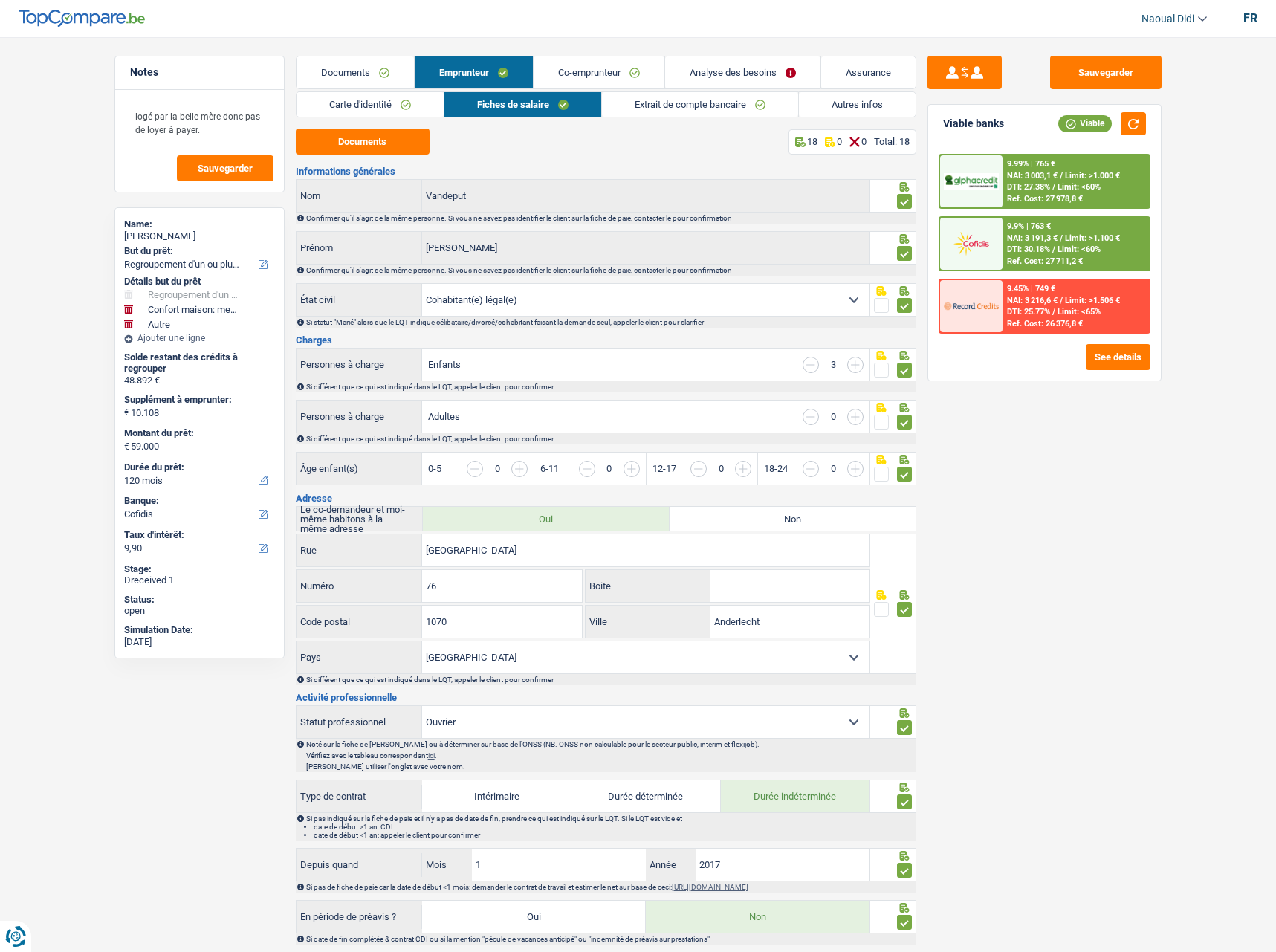
click at [635, 468] on input "button" at bounding box center [910, 477] width 574 height 32
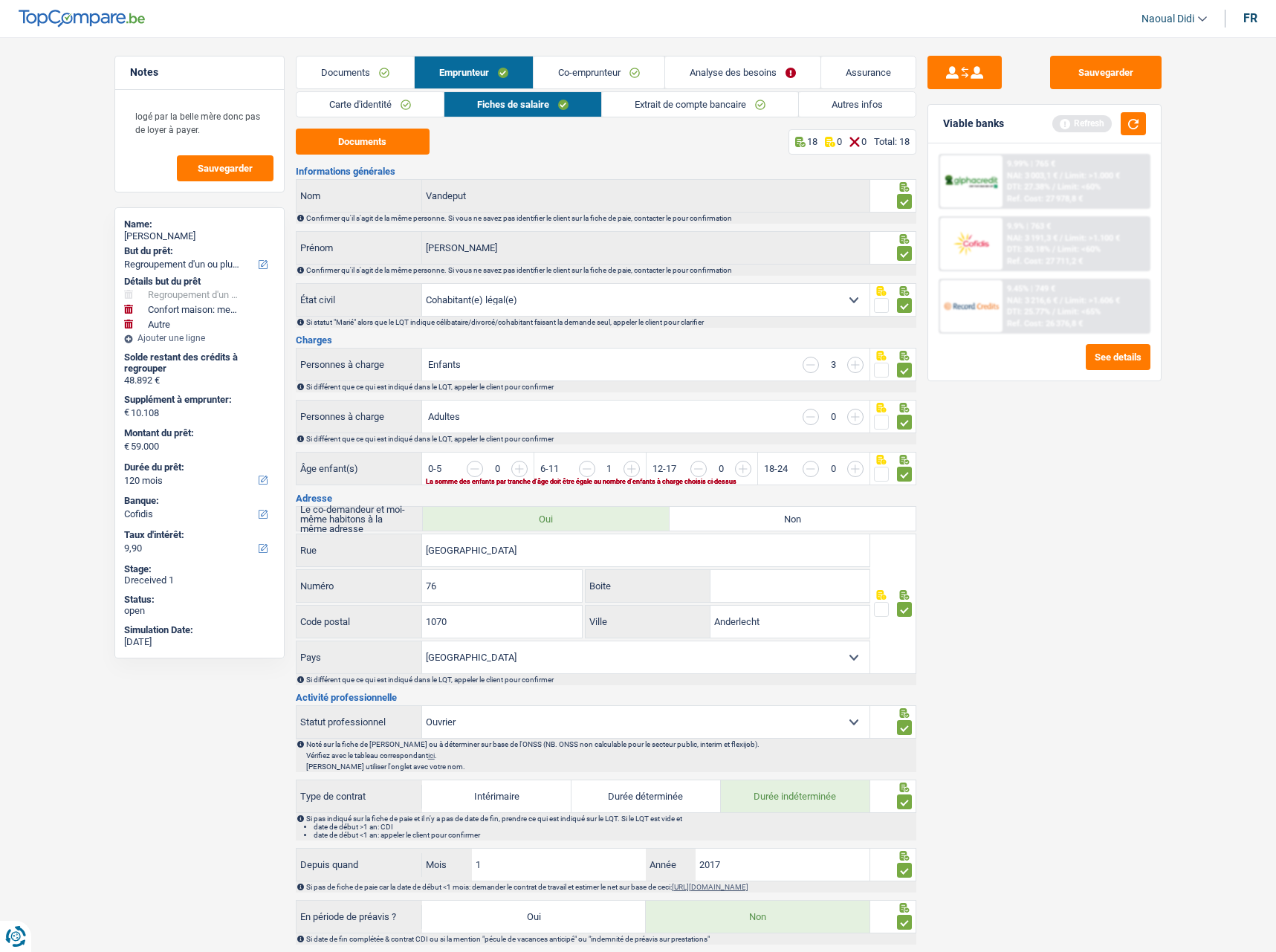
click at [586, 472] on input "button" at bounding box center [587, 470] width 17 height 17
click at [1034, 449] on div "Sauvegarder Viable banks Refresh 9.99% | 765 € NAI: 3 003,1 € / Limit: >1.000 €…" at bounding box center [1045, 490] width 256 height 868
click at [683, 106] on link "Extrait de compte bancaire" at bounding box center [700, 104] width 196 height 24
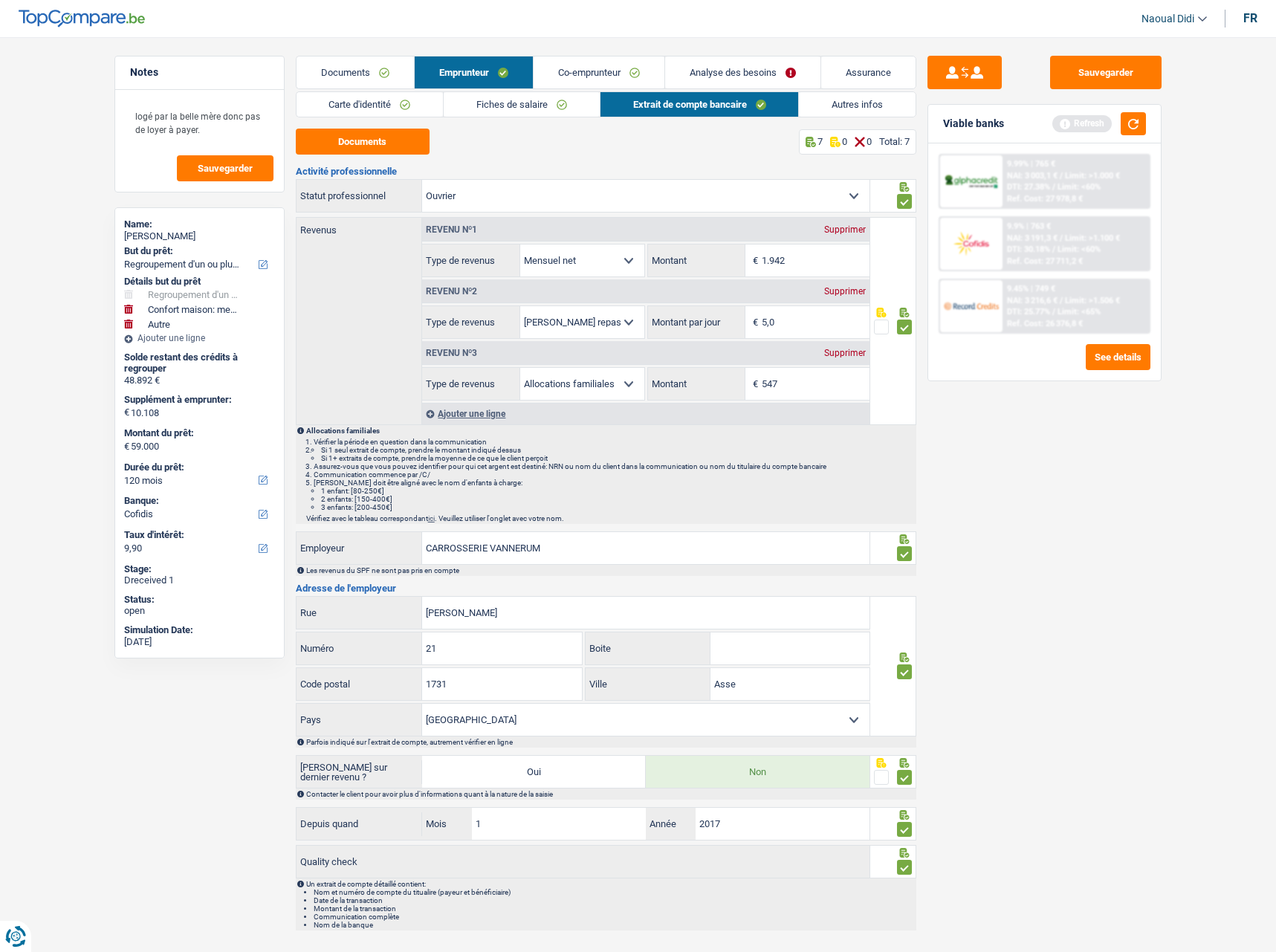
click at [844, 107] on link "Autres infos" at bounding box center [857, 104] width 117 height 24
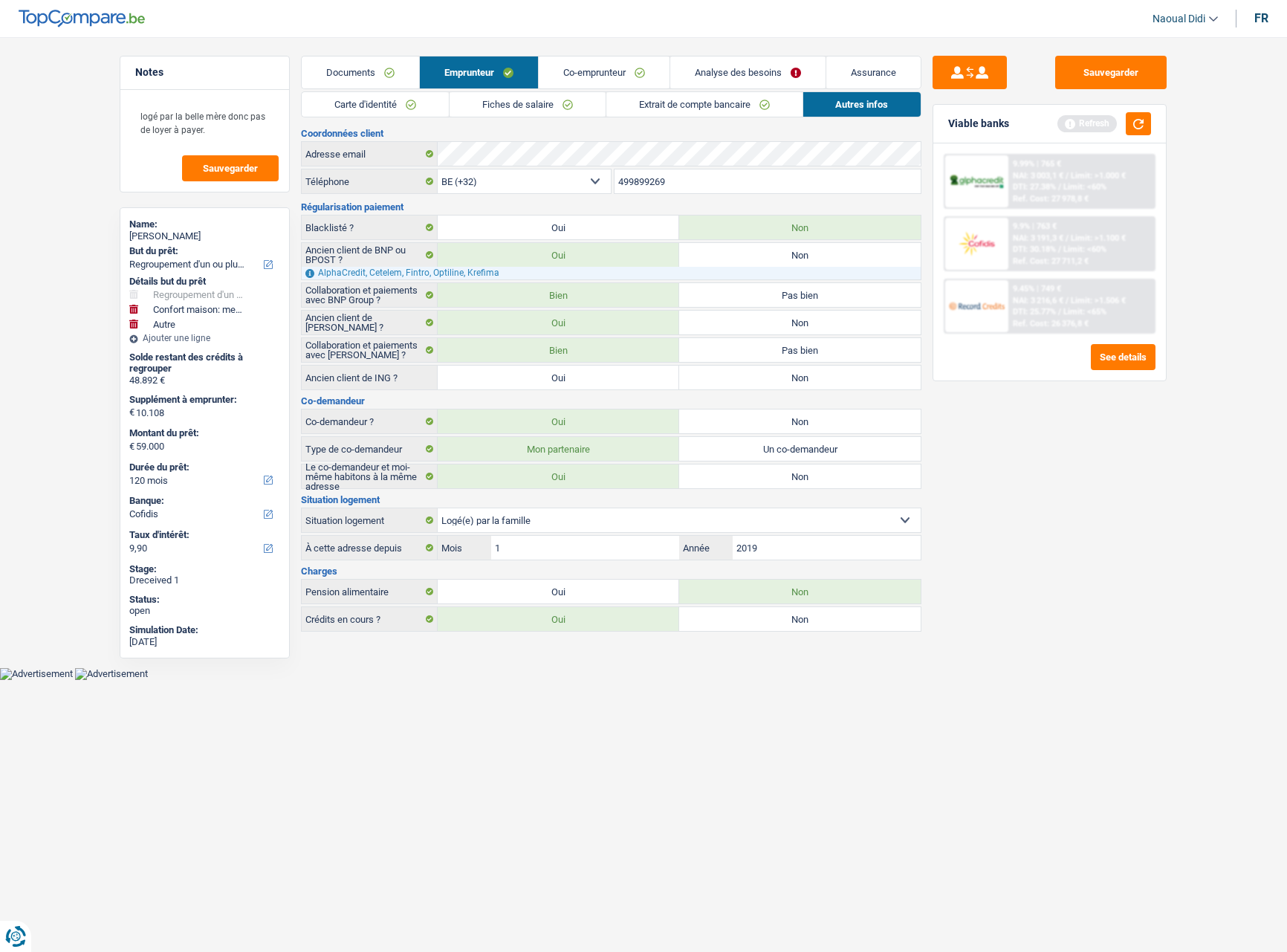
click at [562, 69] on link "Co-emprunteur" at bounding box center [604, 72] width 131 height 32
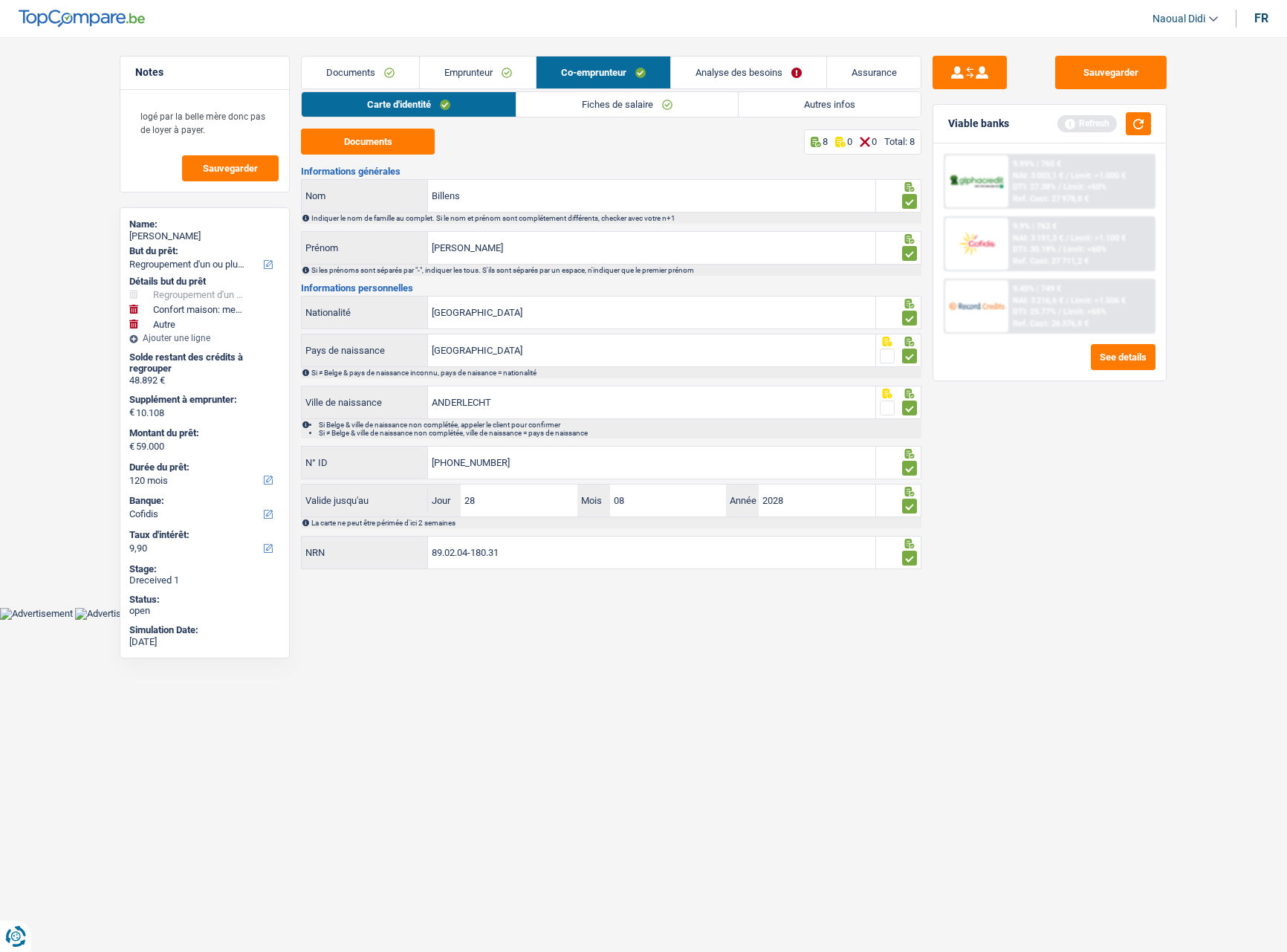
click at [584, 101] on link "Fiches de salaire" at bounding box center [627, 104] width 222 height 24
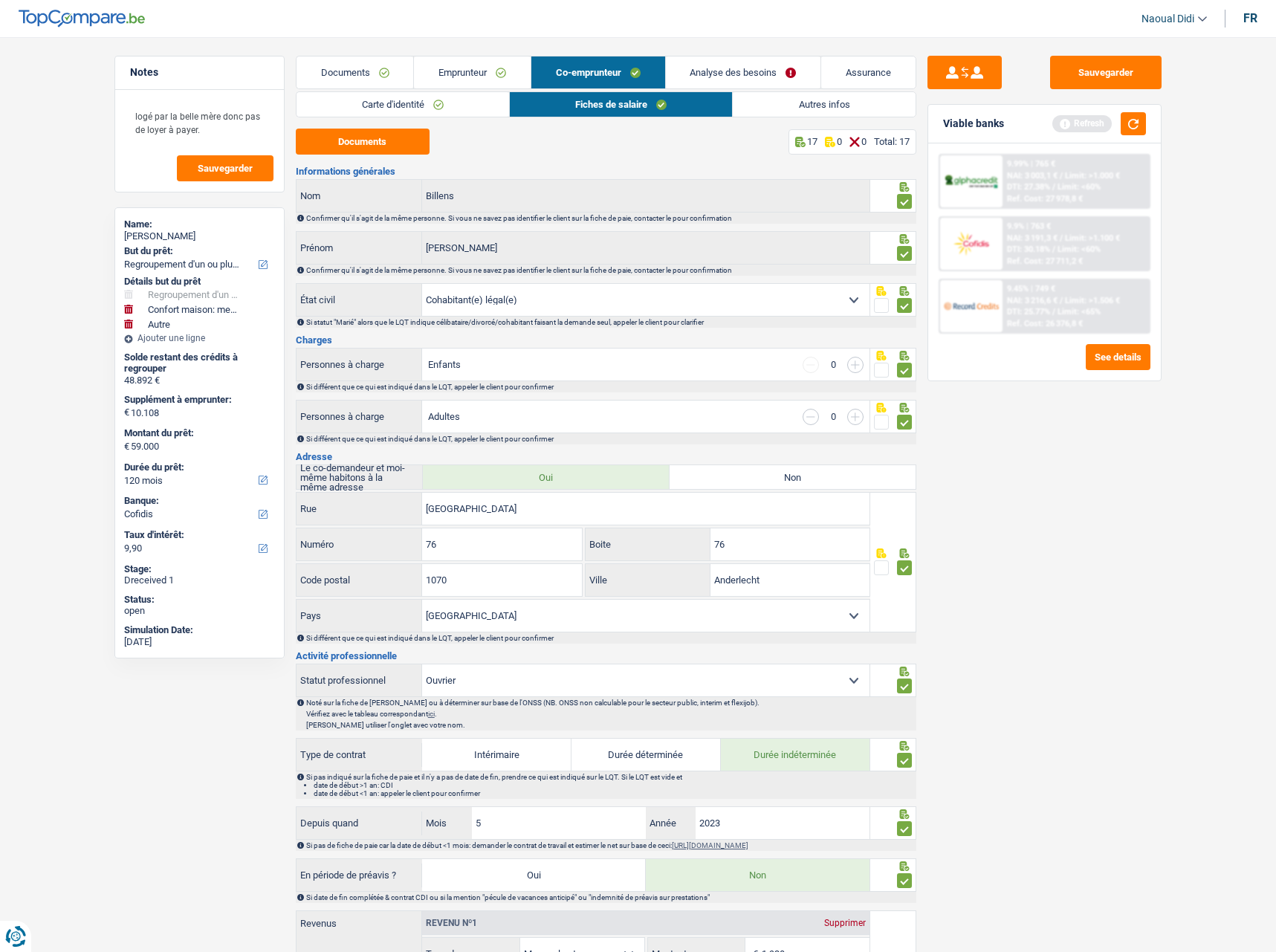
click at [774, 110] on link "Autres infos" at bounding box center [824, 104] width 182 height 24
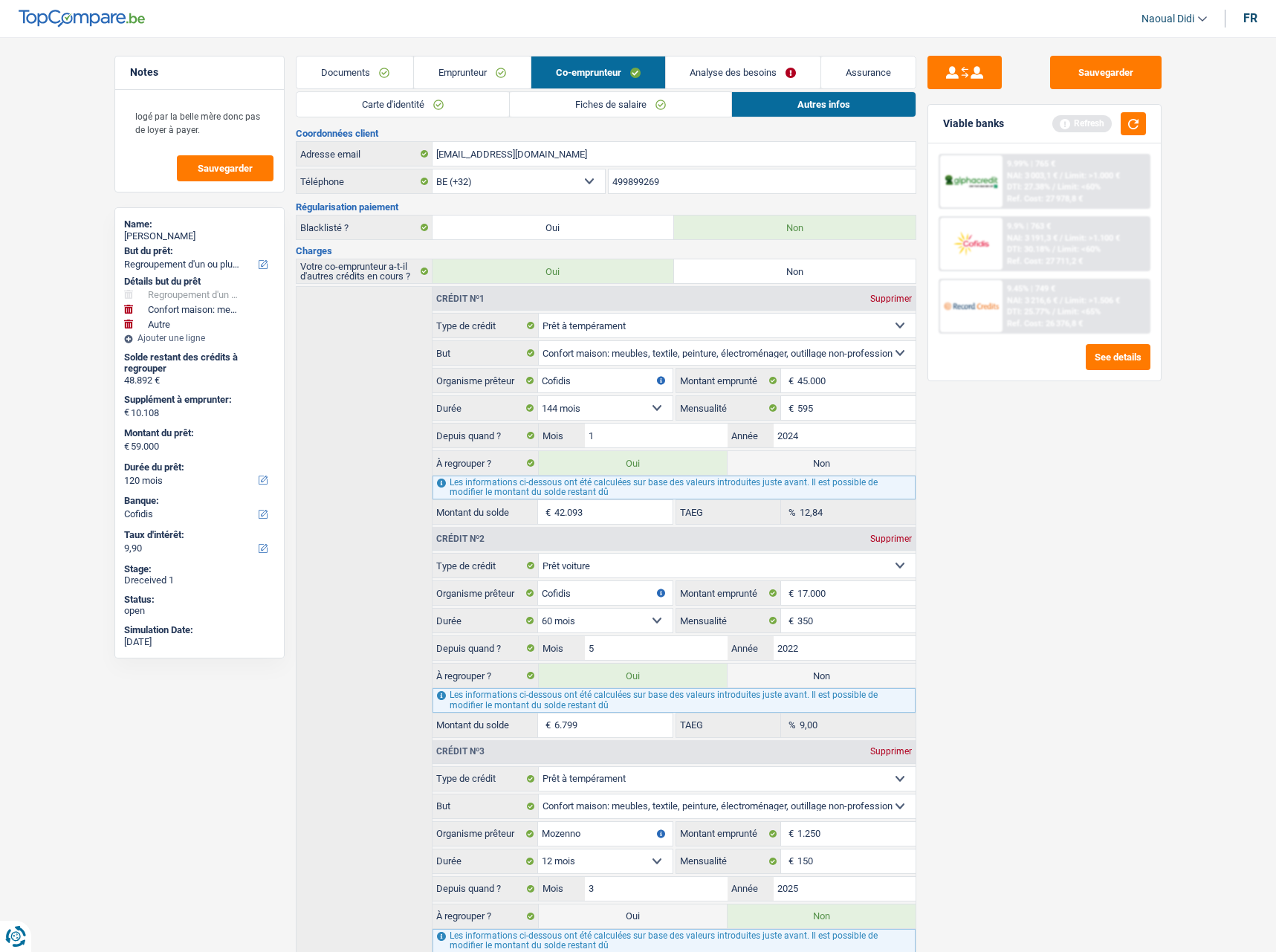
click at [471, 74] on link "Emprunteur" at bounding box center [472, 72] width 117 height 32
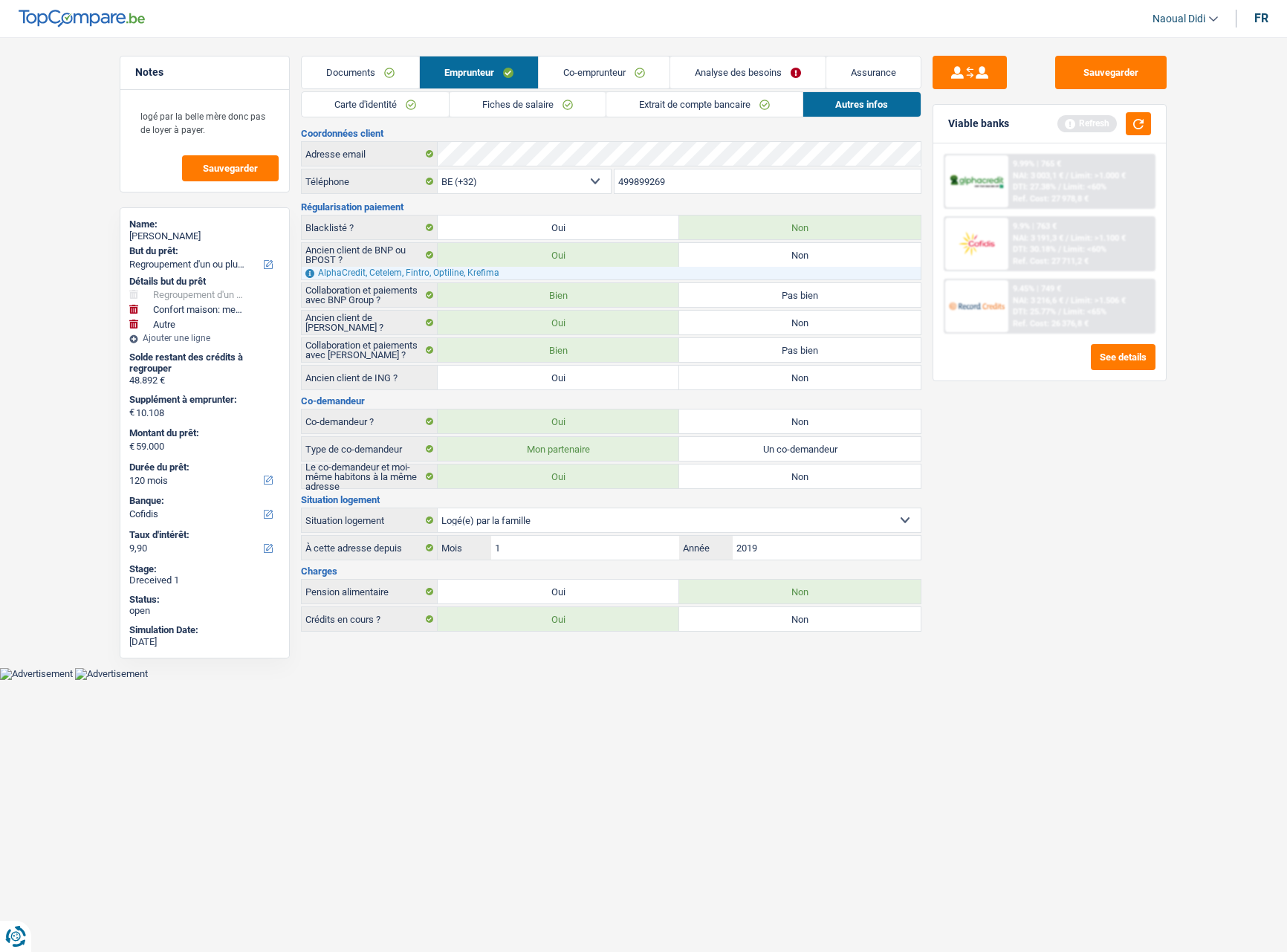
click at [495, 107] on link "Fiches de salaire" at bounding box center [528, 104] width 156 height 24
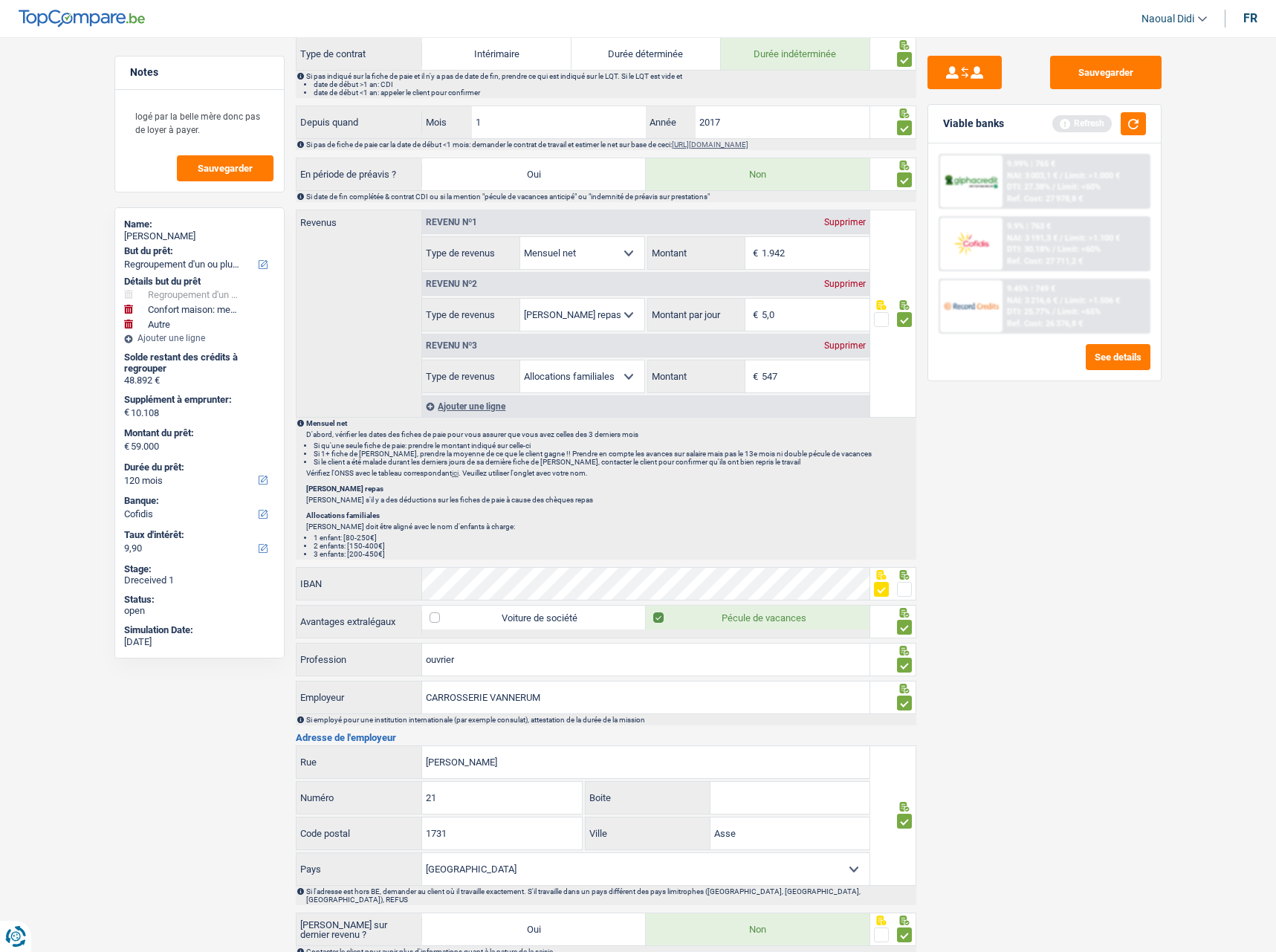
scroll to position [743, 0]
click at [1100, 57] on button "Sauvegarder" at bounding box center [1106, 72] width 111 height 33
click at [1135, 126] on button "button" at bounding box center [1133, 123] width 25 height 23
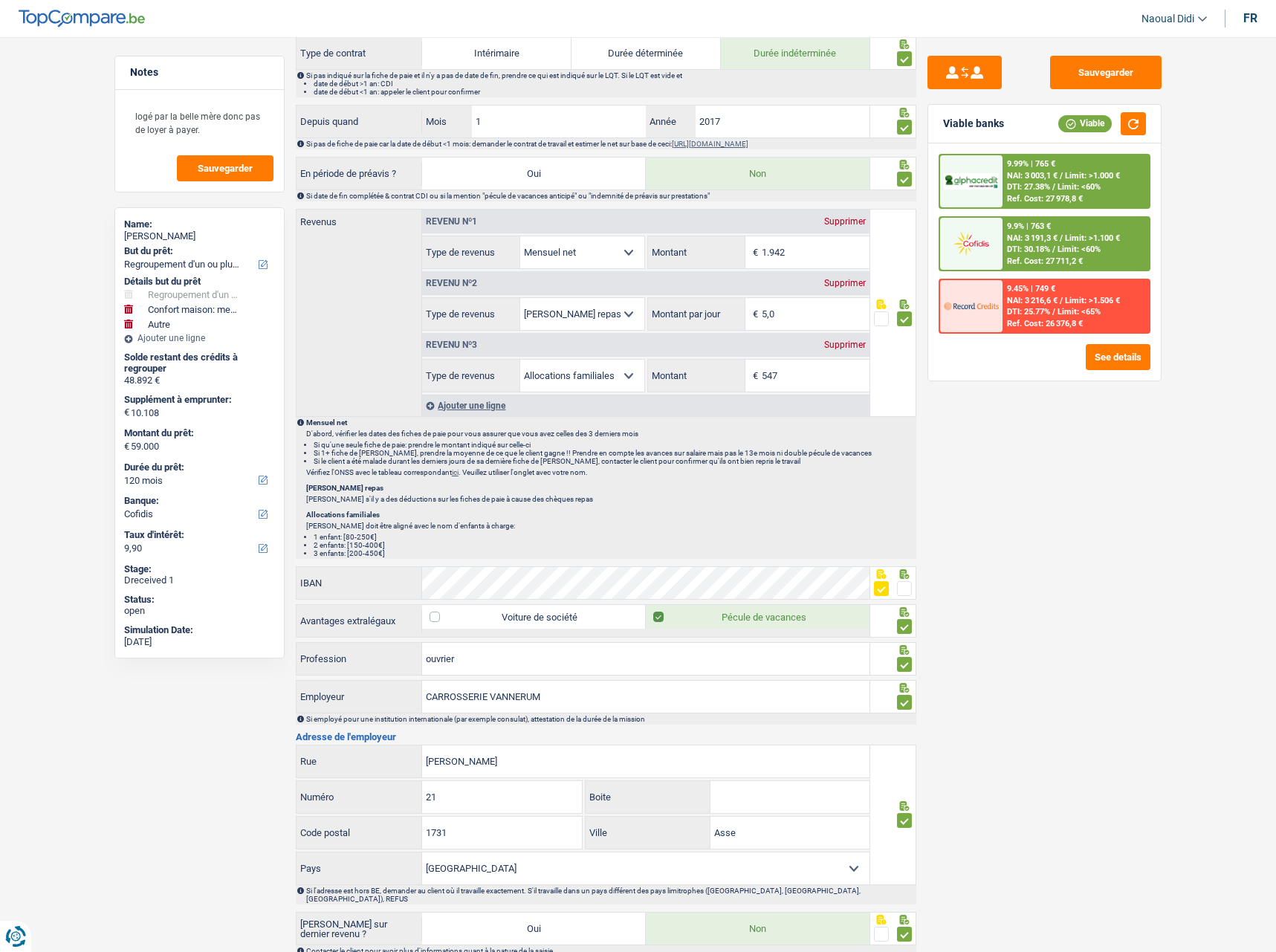
click at [1045, 236] on span "NAI: 3 191,3 €" at bounding box center [1032, 238] width 50 height 9
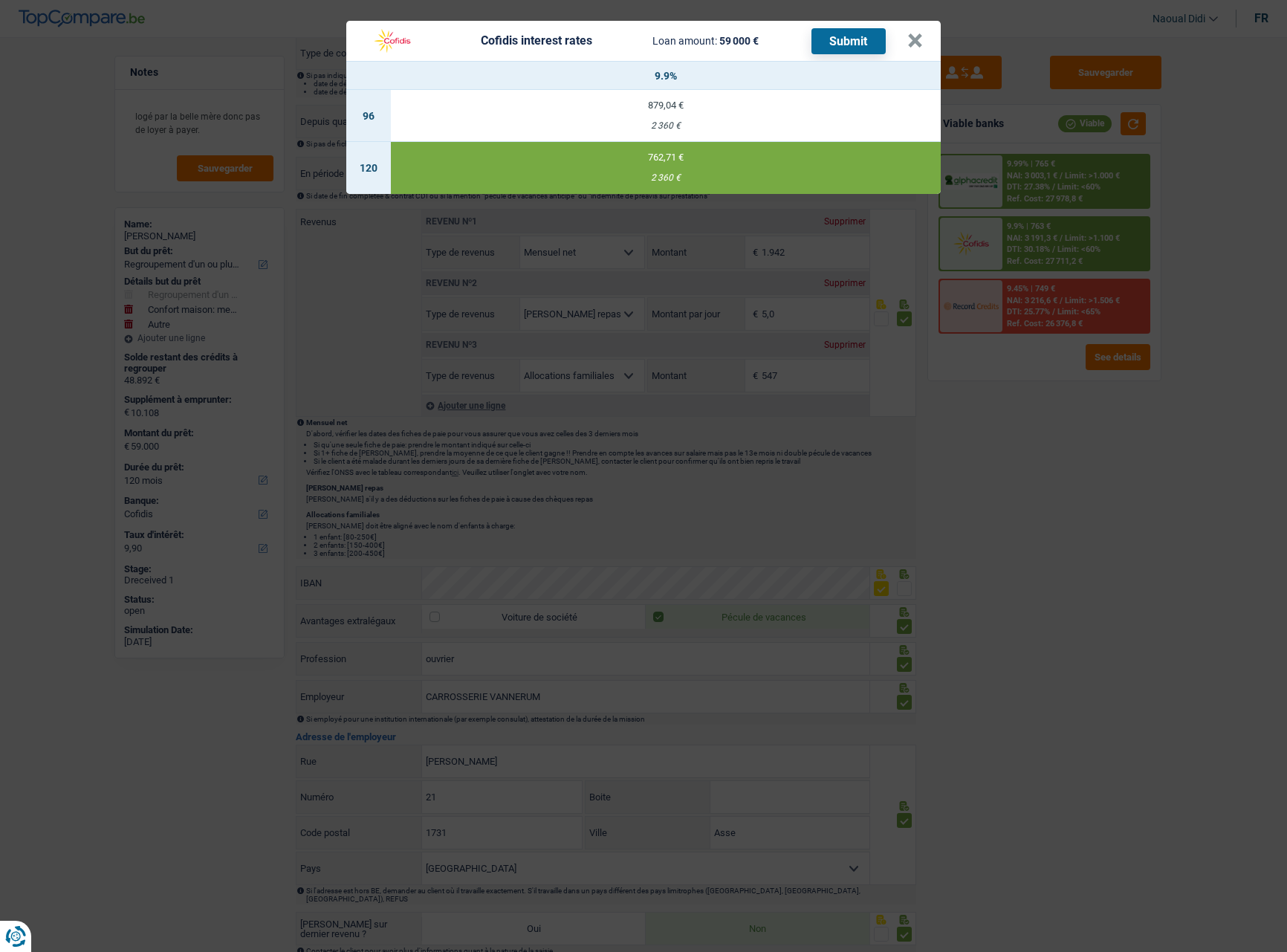
click at [825, 41] on button "Submit" at bounding box center [849, 41] width 74 height 26
click at [914, 39] on button "×" at bounding box center [915, 41] width 16 height 15
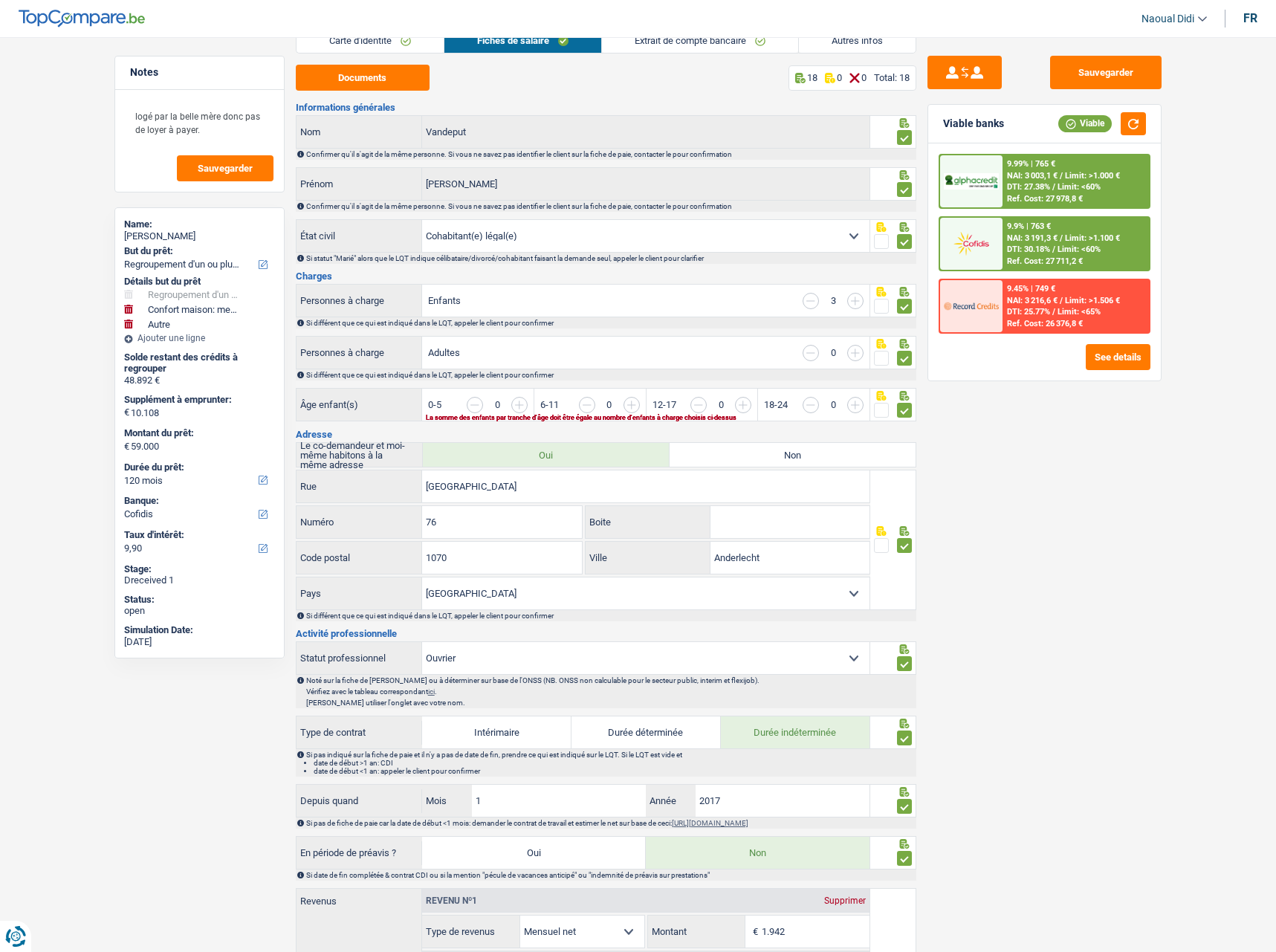
scroll to position [0, 0]
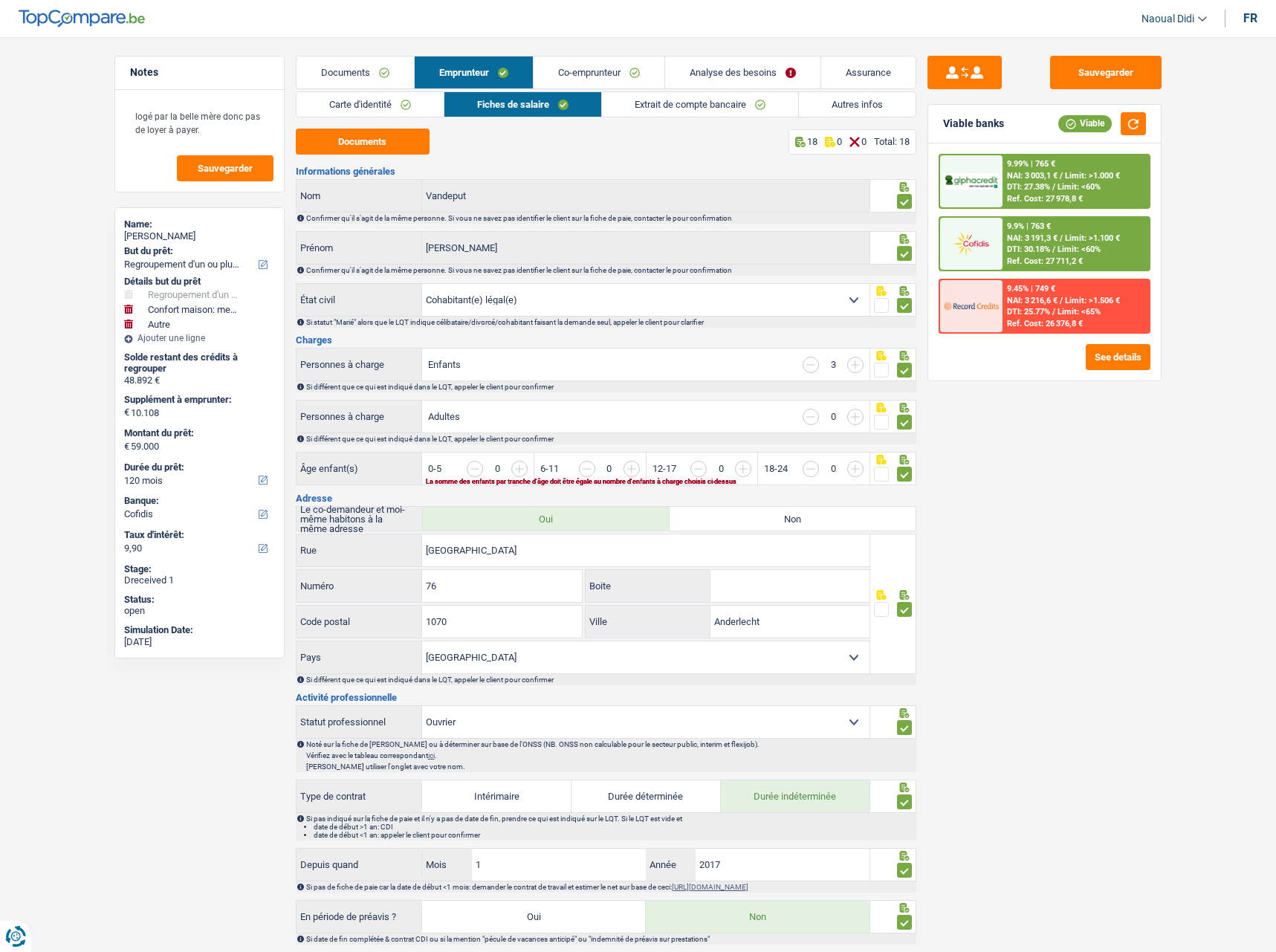
click at [863, 103] on link "Autres infos" at bounding box center [857, 104] width 117 height 24
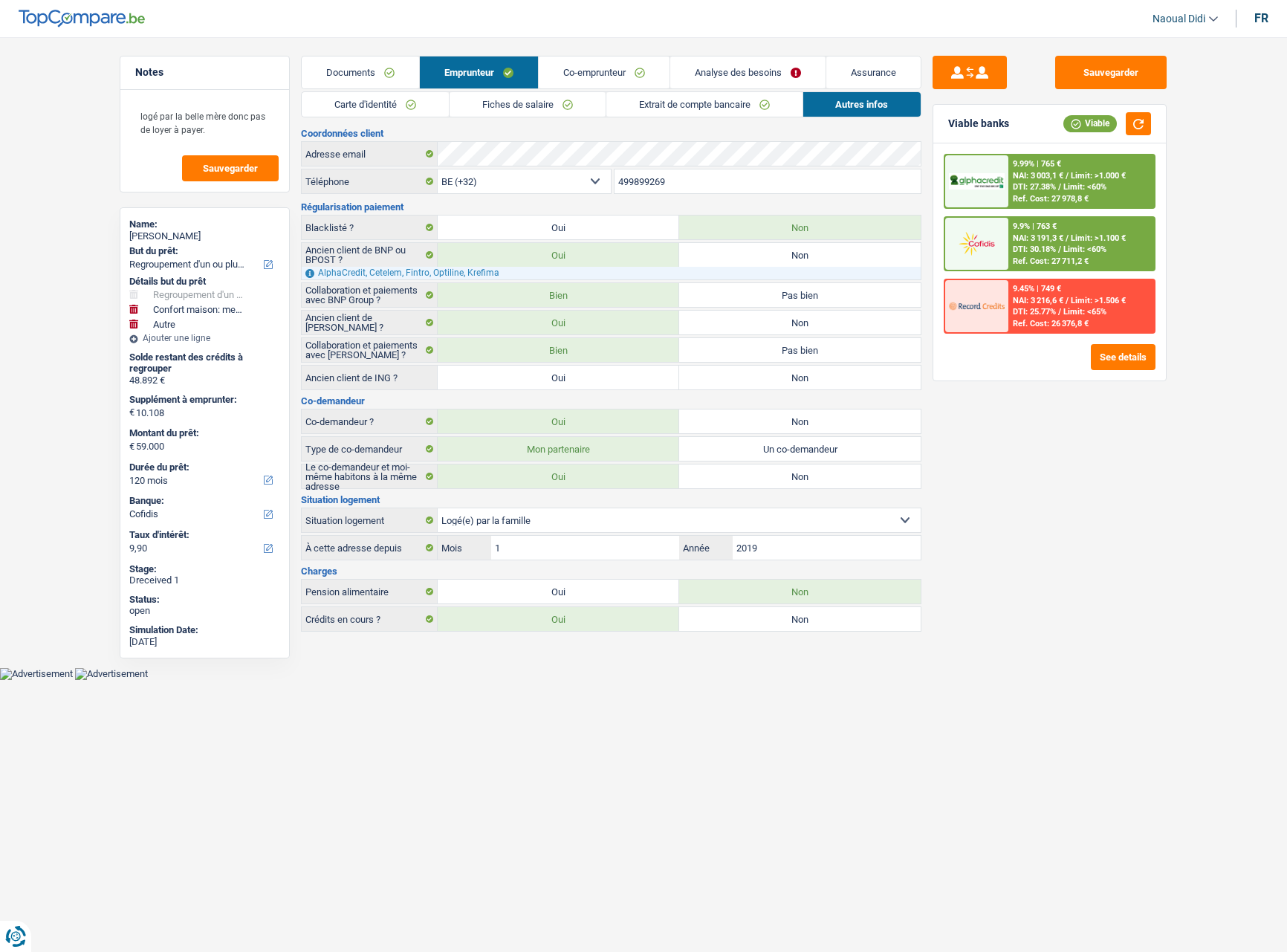
click at [722, 63] on link "Analyse des besoins" at bounding box center [748, 72] width 155 height 32
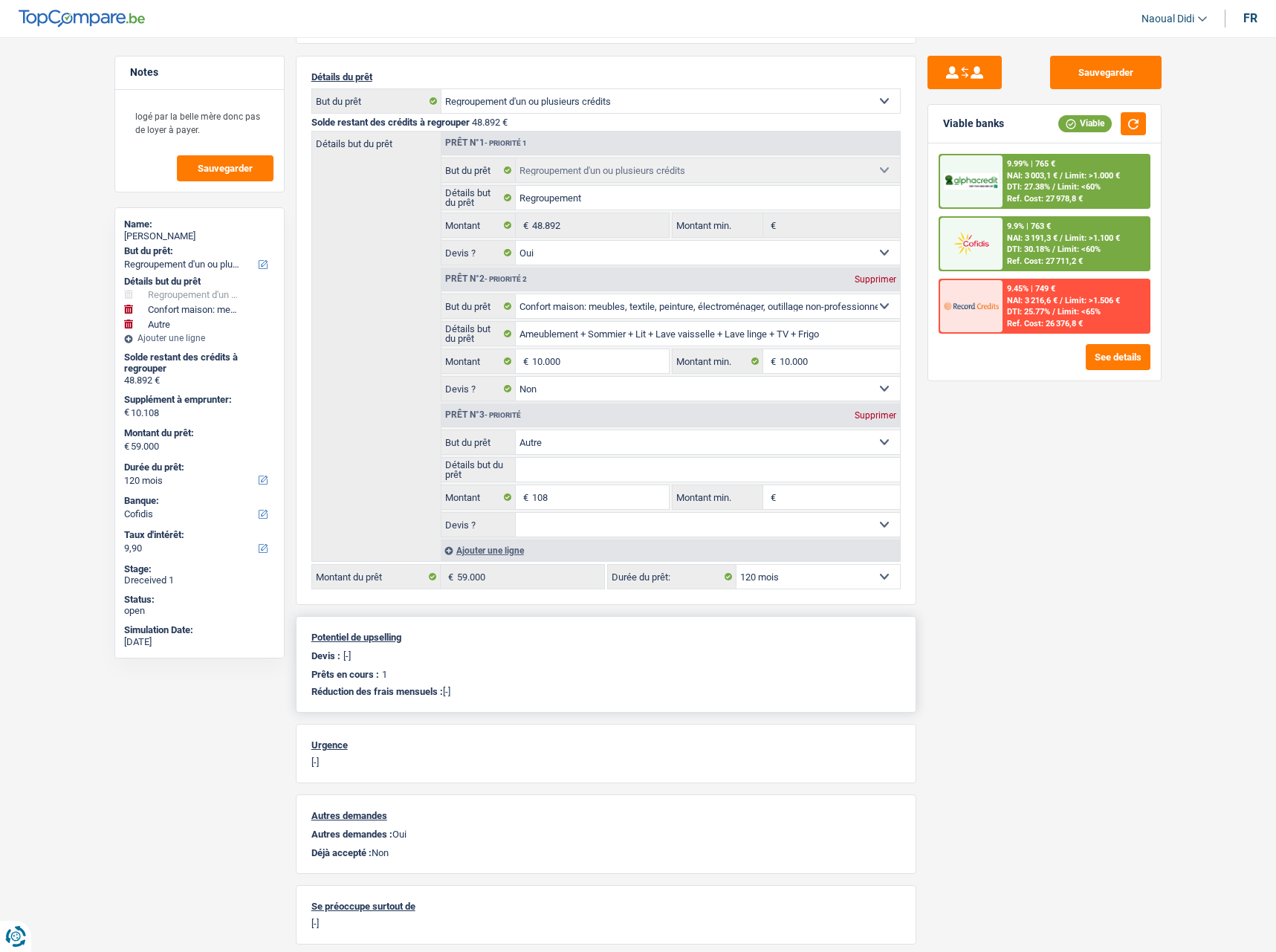
scroll to position [223, 0]
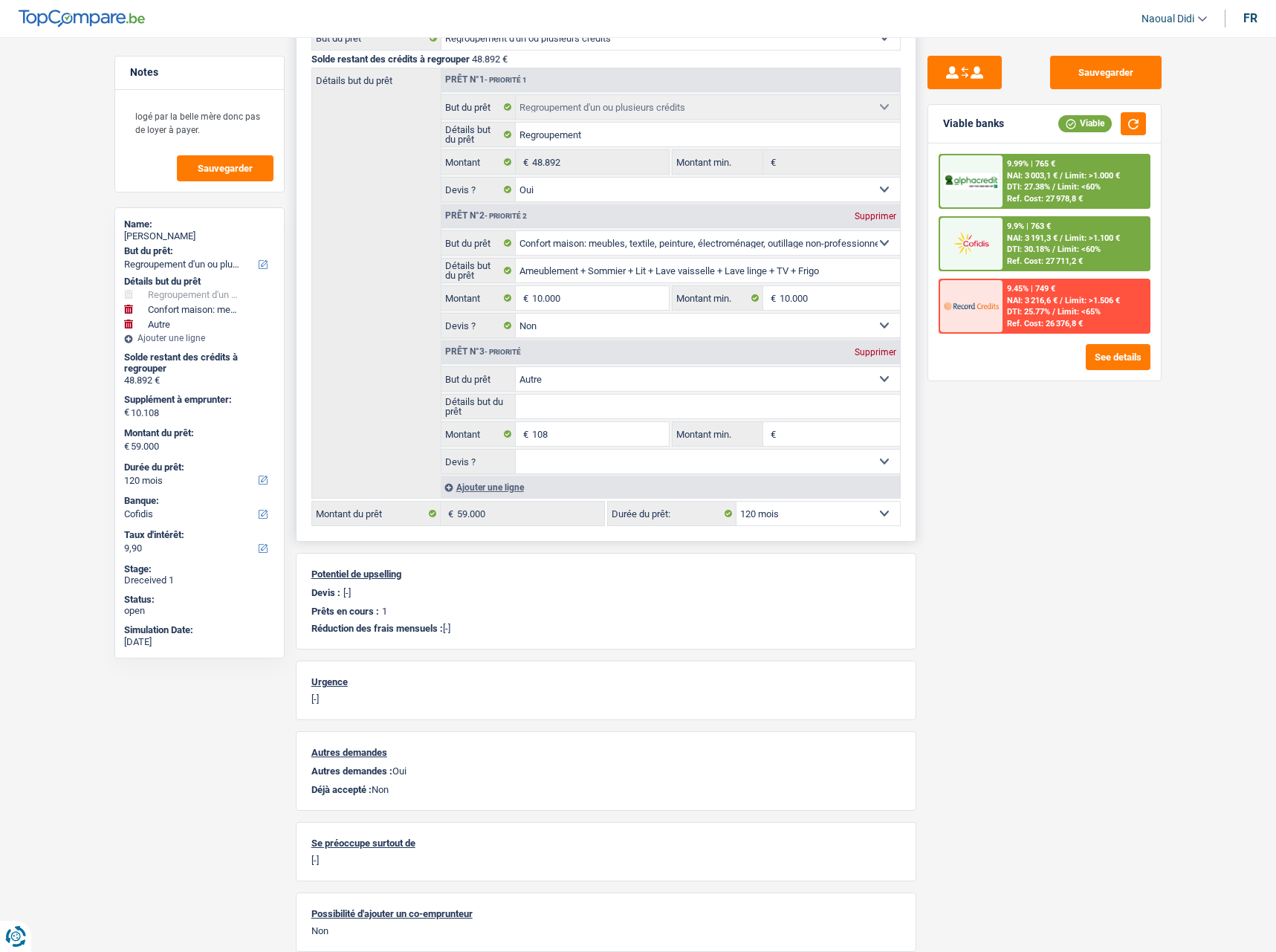
click at [831, 508] on select "12 mois 18 mois 24 mois 30 mois 36 mois 42 mois 48 mois 60 mois 72 mois 84 mois…" at bounding box center [818, 514] width 163 height 24
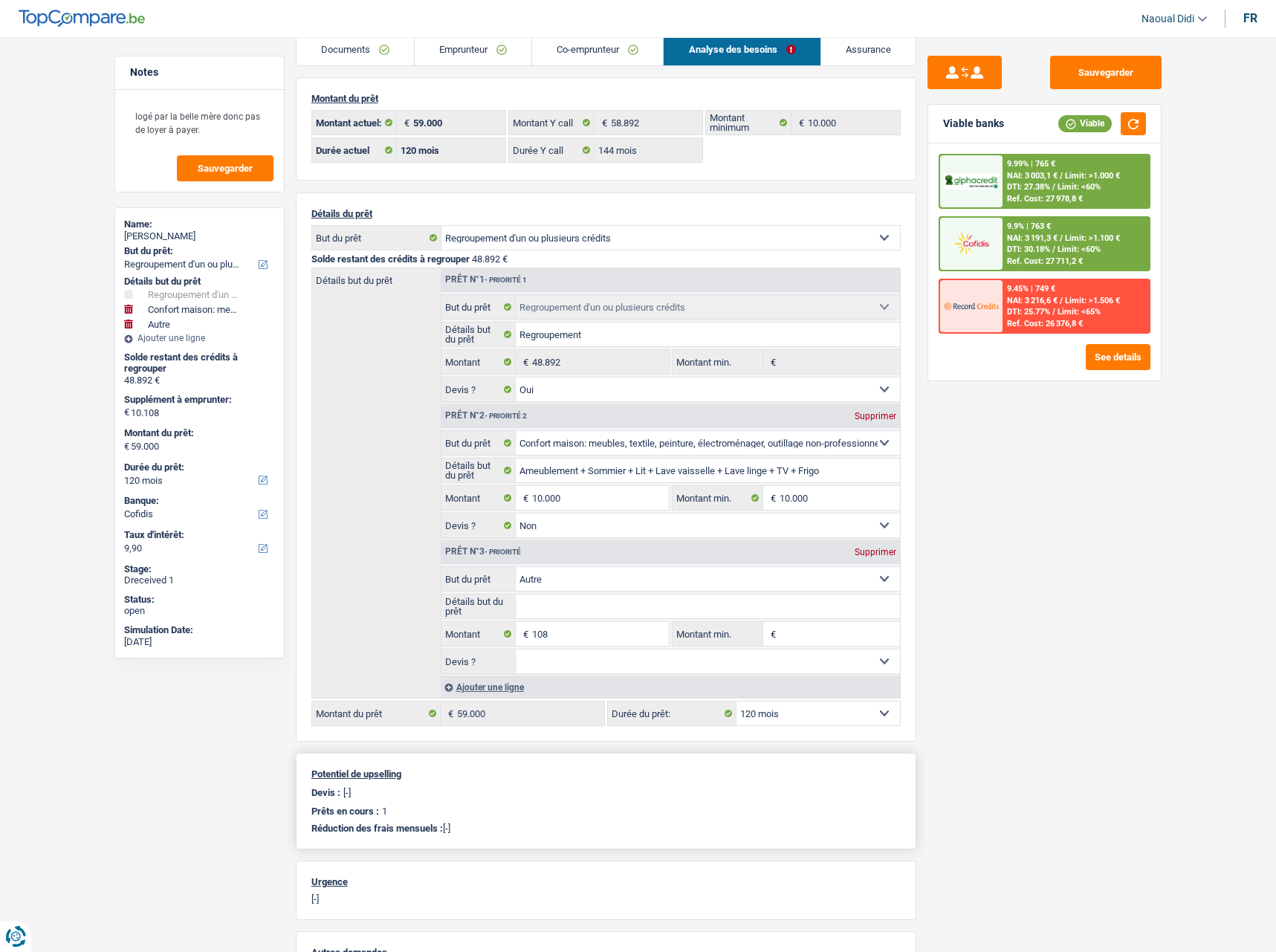
scroll to position [0, 0]
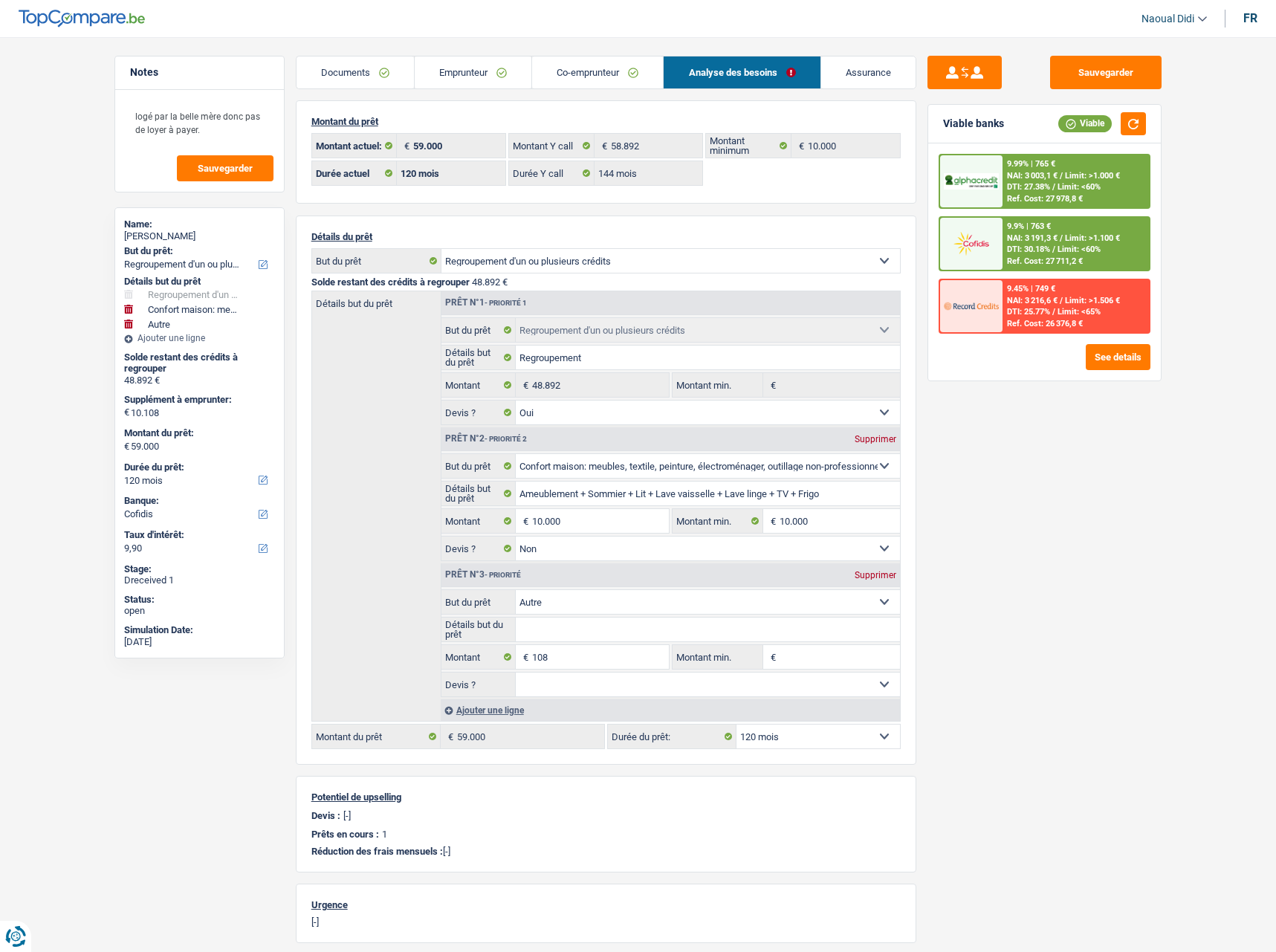
click at [354, 74] on link "Documents" at bounding box center [355, 72] width 118 height 32
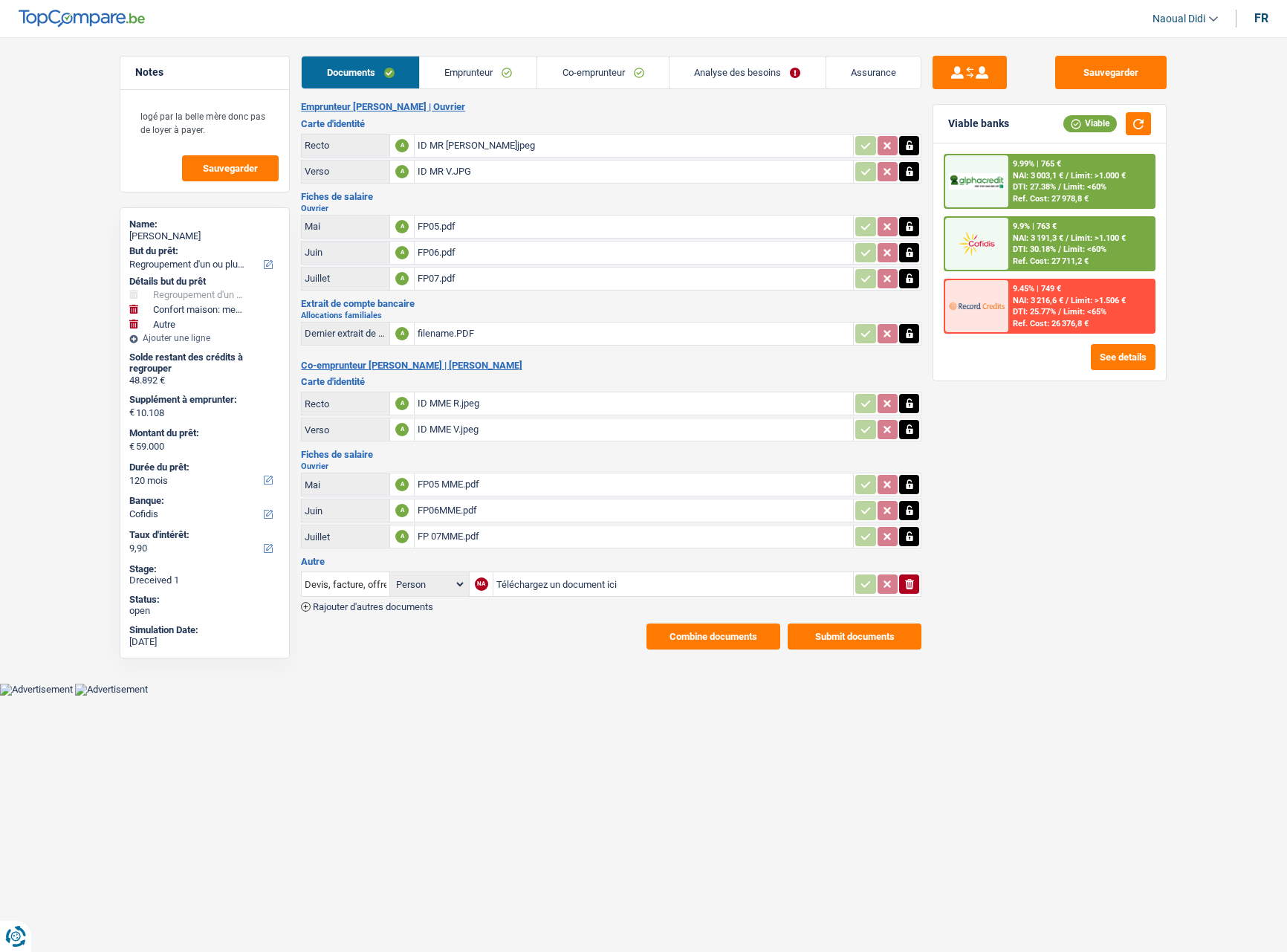
click at [1005, 240] on div at bounding box center [976, 244] width 62 height 52
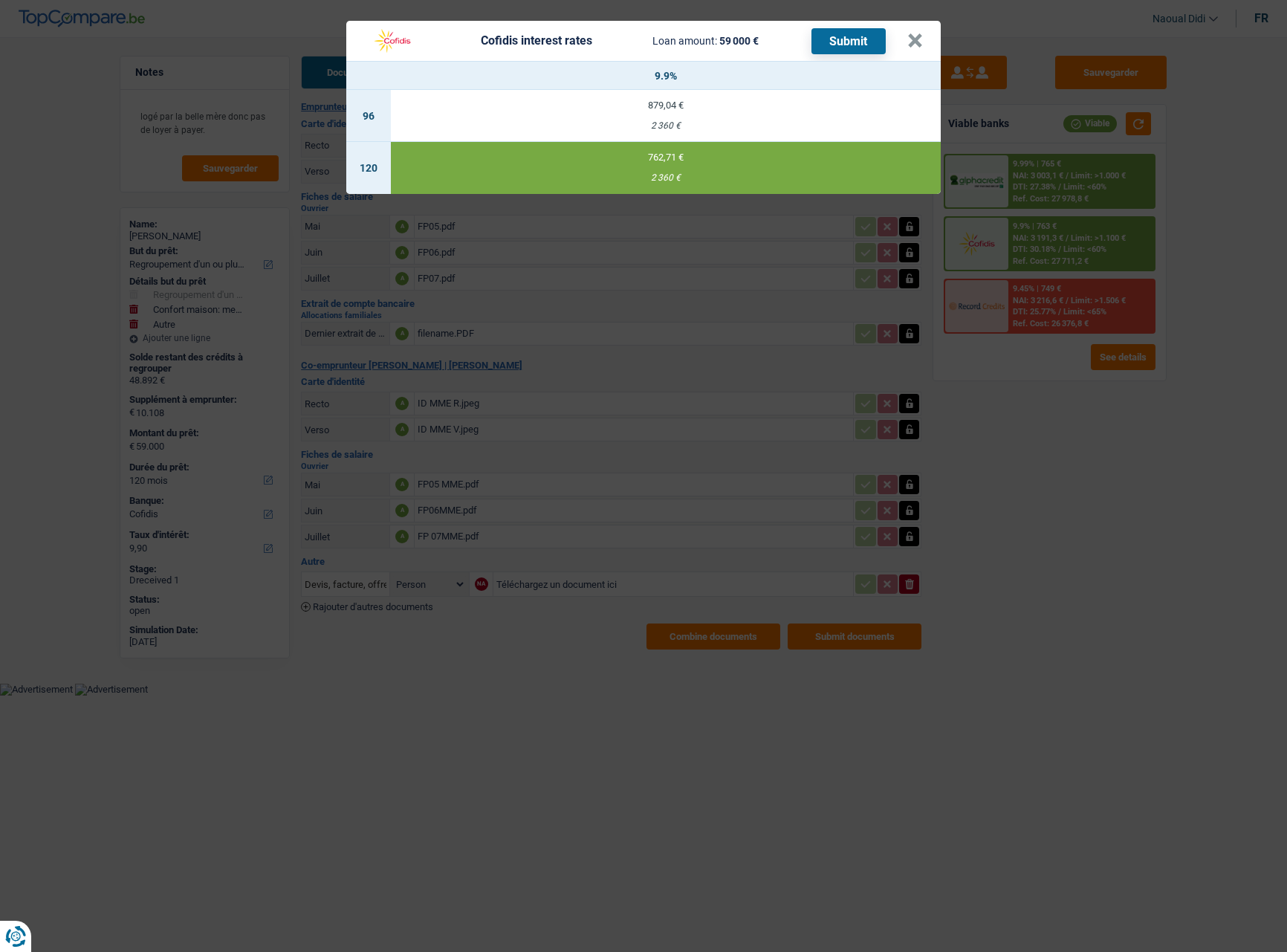
click at [858, 42] on button "Submit" at bounding box center [849, 41] width 74 height 26
click at [913, 45] on button "×" at bounding box center [915, 41] width 16 height 15
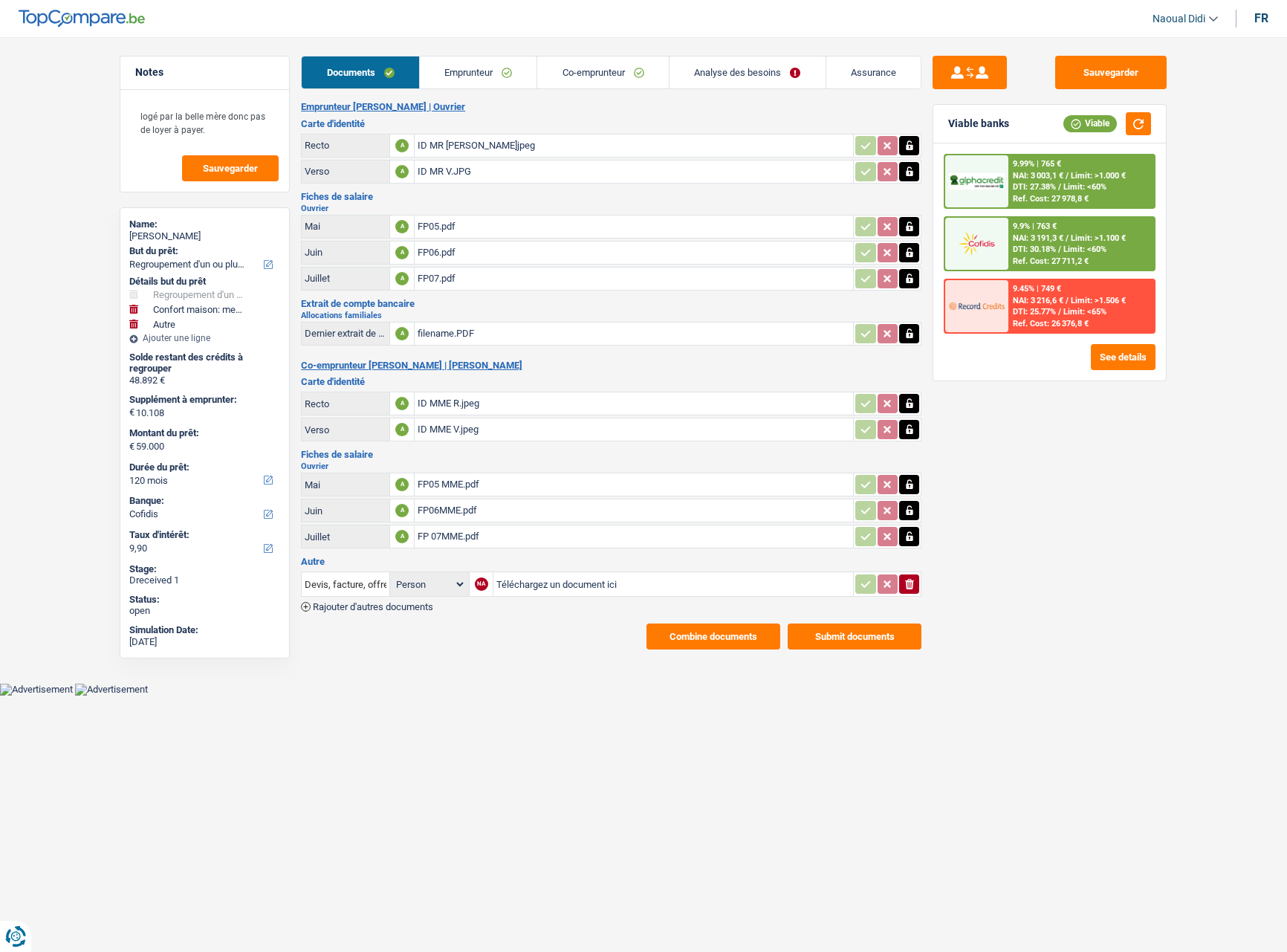
click at [487, 73] on link "Emprunteur" at bounding box center [479, 72] width 118 height 32
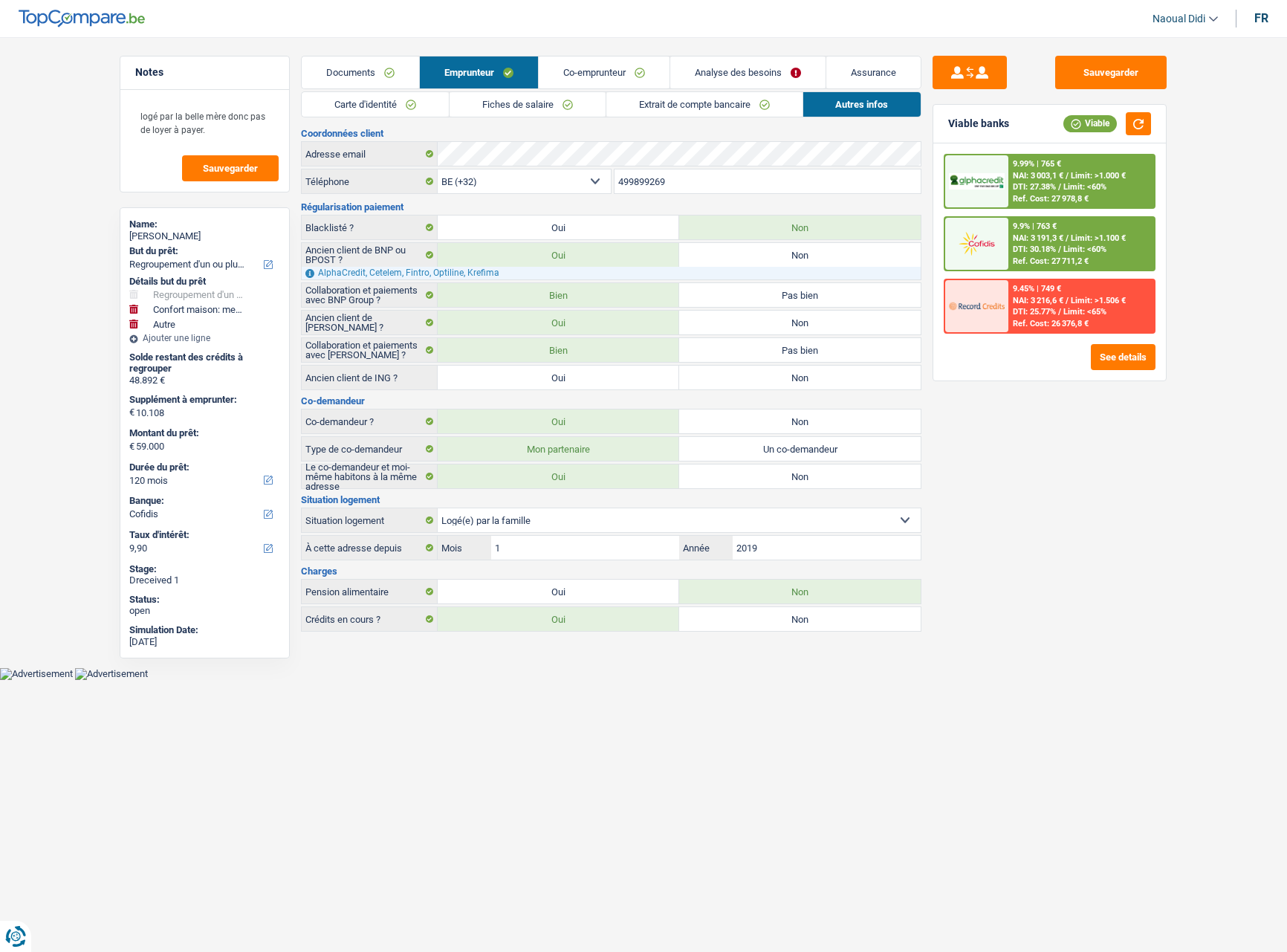
click at [399, 106] on link "Carte d'identité" at bounding box center [375, 104] width 148 height 24
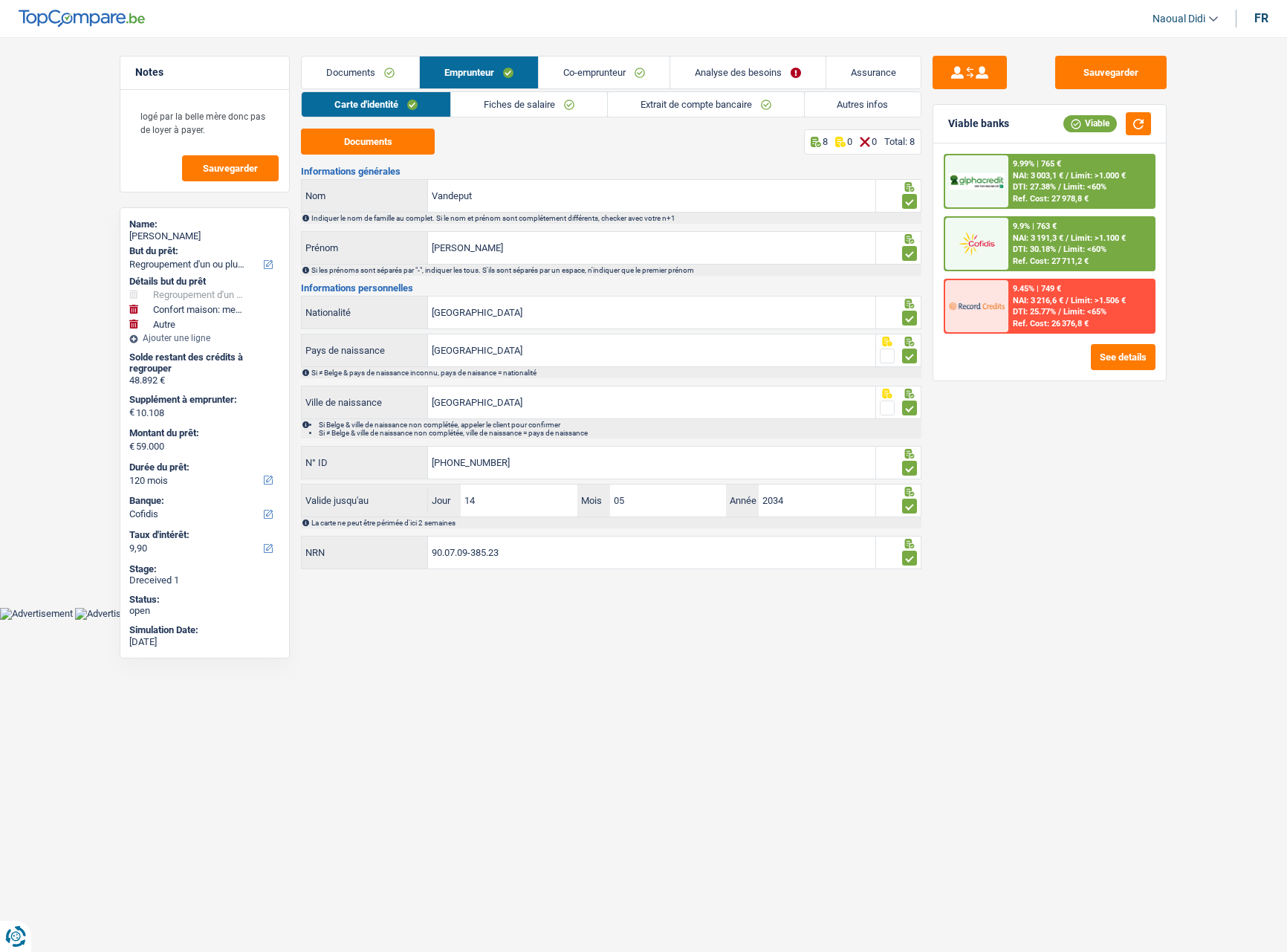
click at [483, 104] on link "Fiches de salaire" at bounding box center [529, 104] width 156 height 24
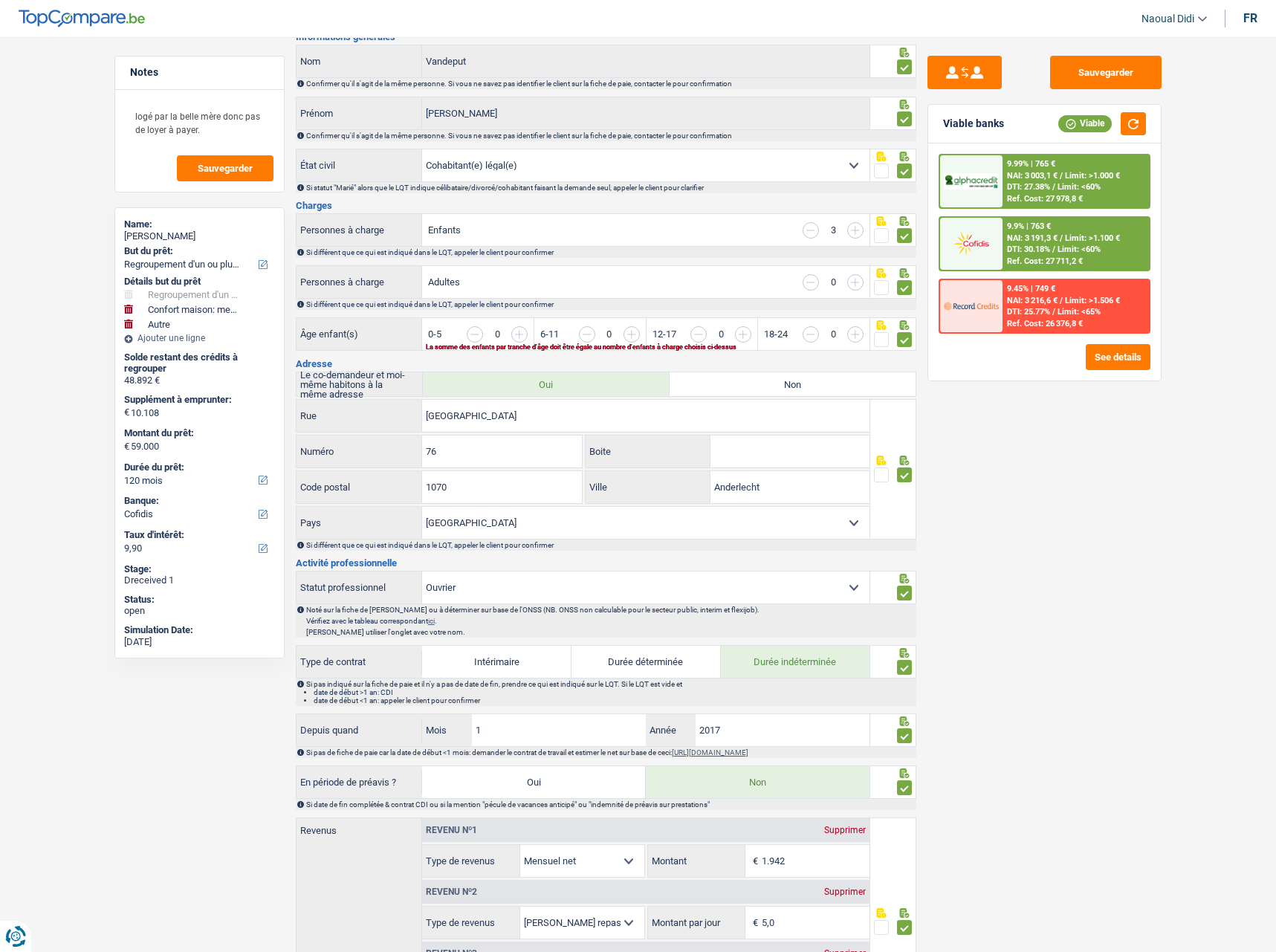
scroll to position [372, 0]
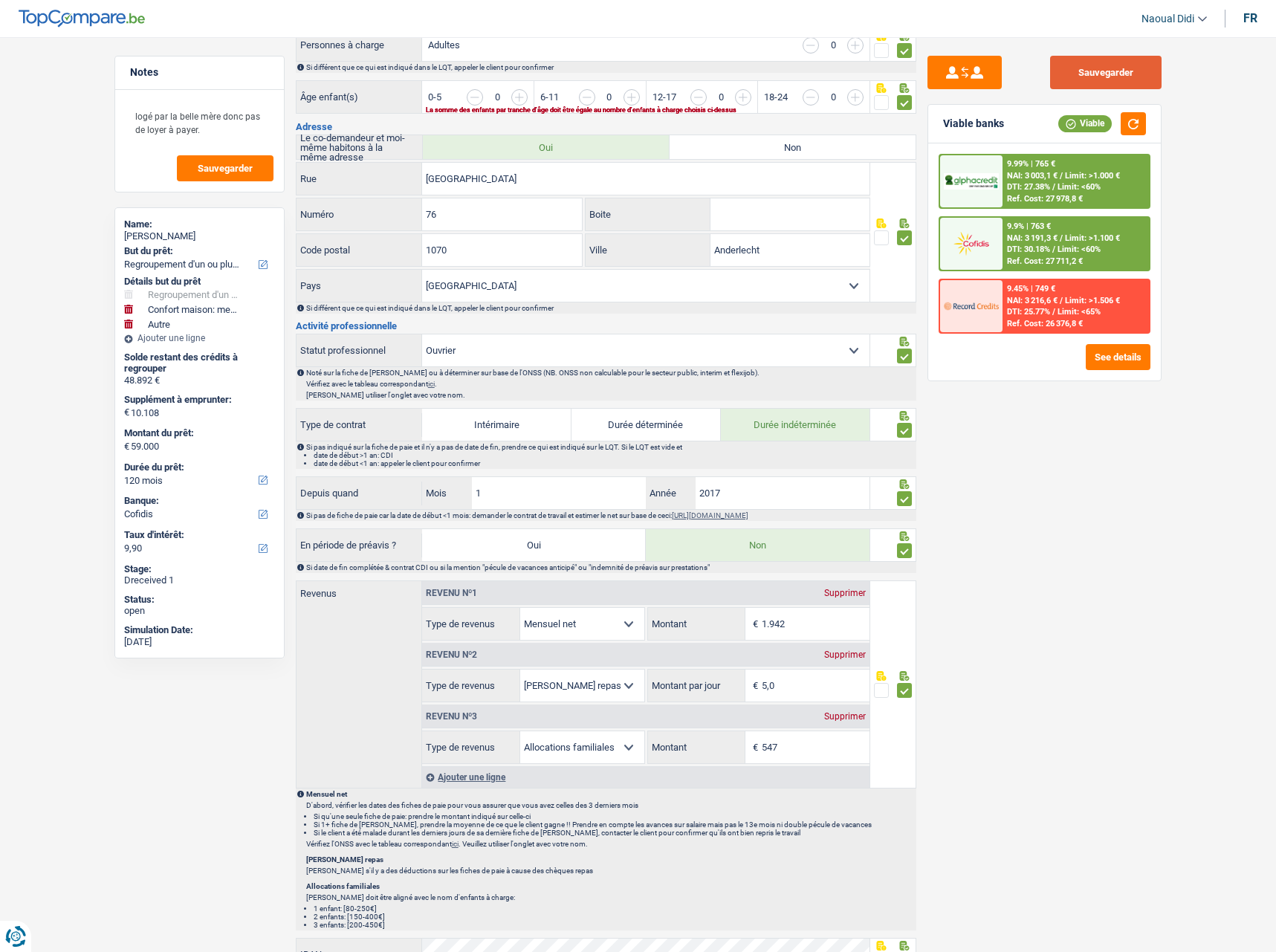
click at [1115, 75] on button "Sauvegarder" at bounding box center [1106, 72] width 111 height 33
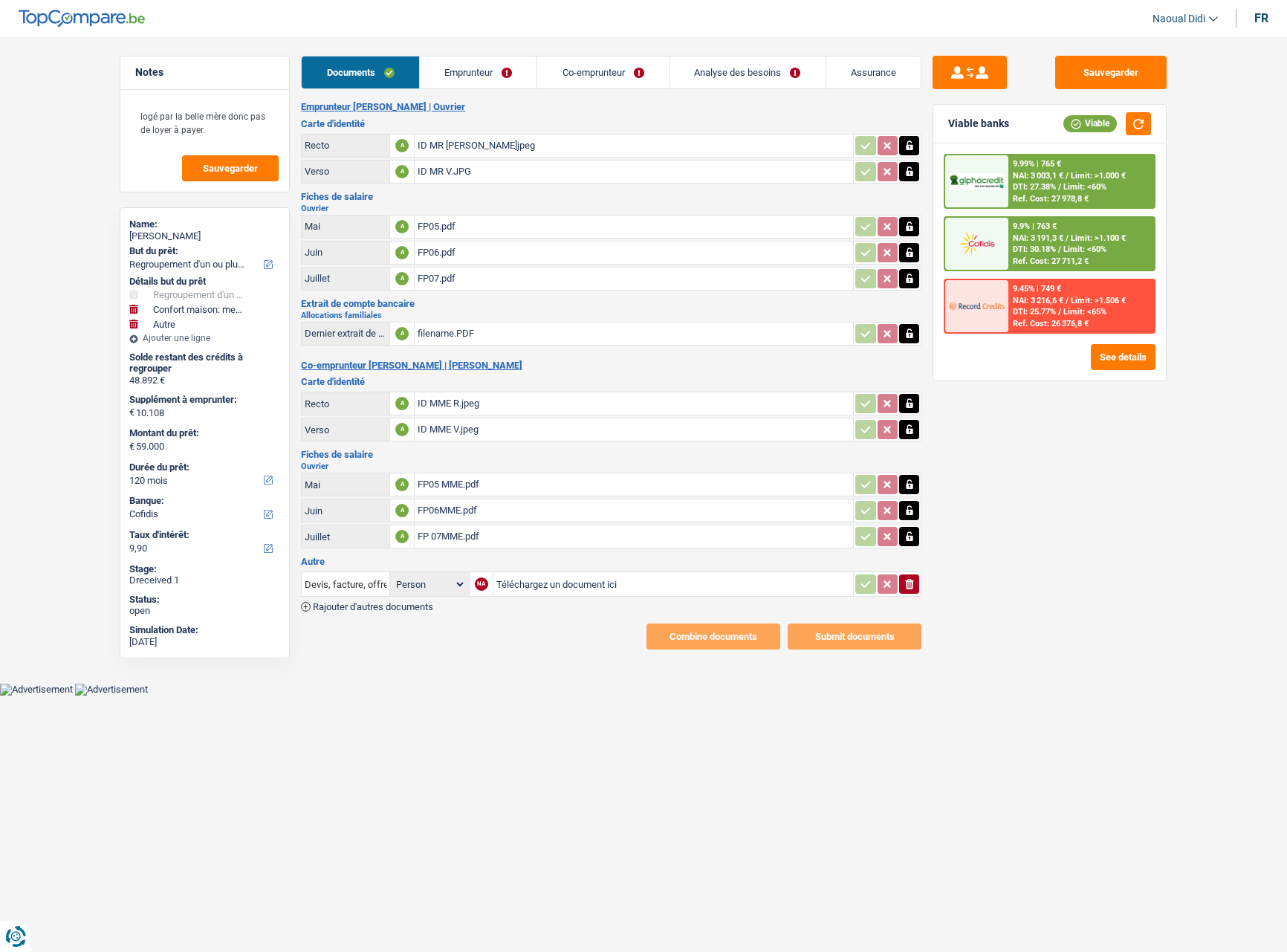
select select "refinancing"
select select "household"
select select "other"
select select "120"
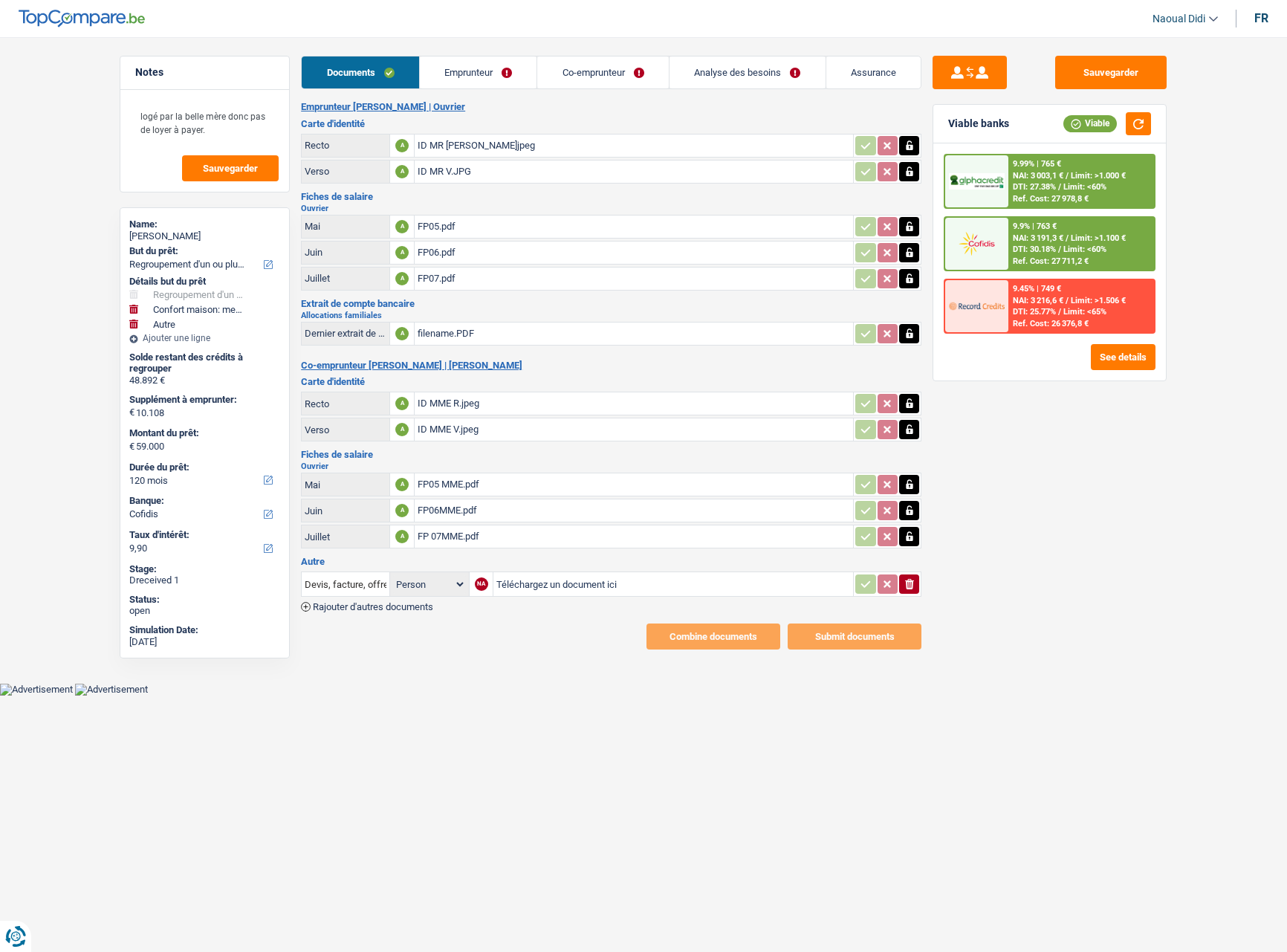
select select "cofidis"
select select "cohabitation"
select select "BE"
select select "worker"
select select "netSalary"
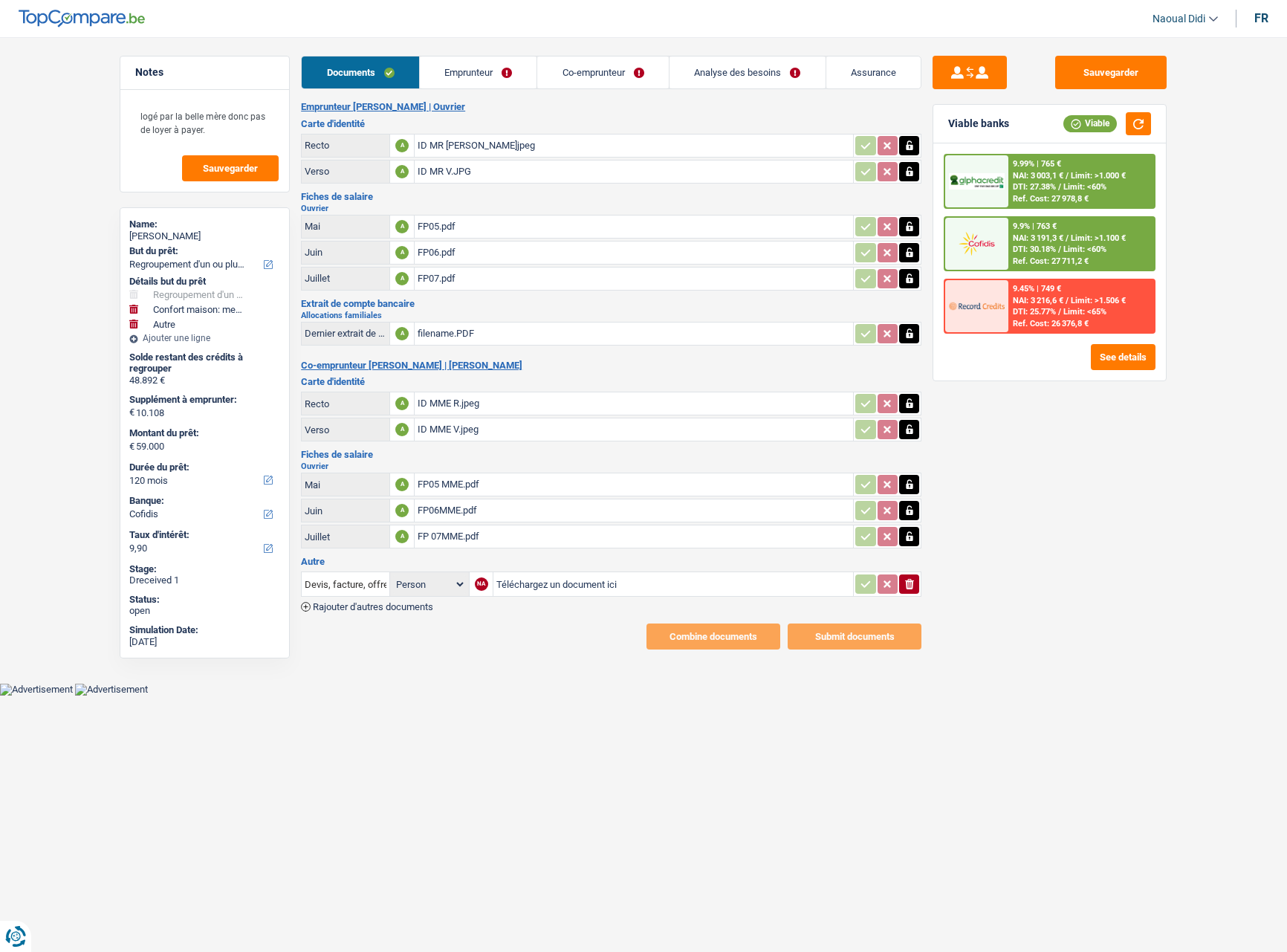
select select "mealVouchers"
select select "familyAllowances"
select select "BE"
click at [491, 78] on link "Emprunteur" at bounding box center [479, 72] width 118 height 32
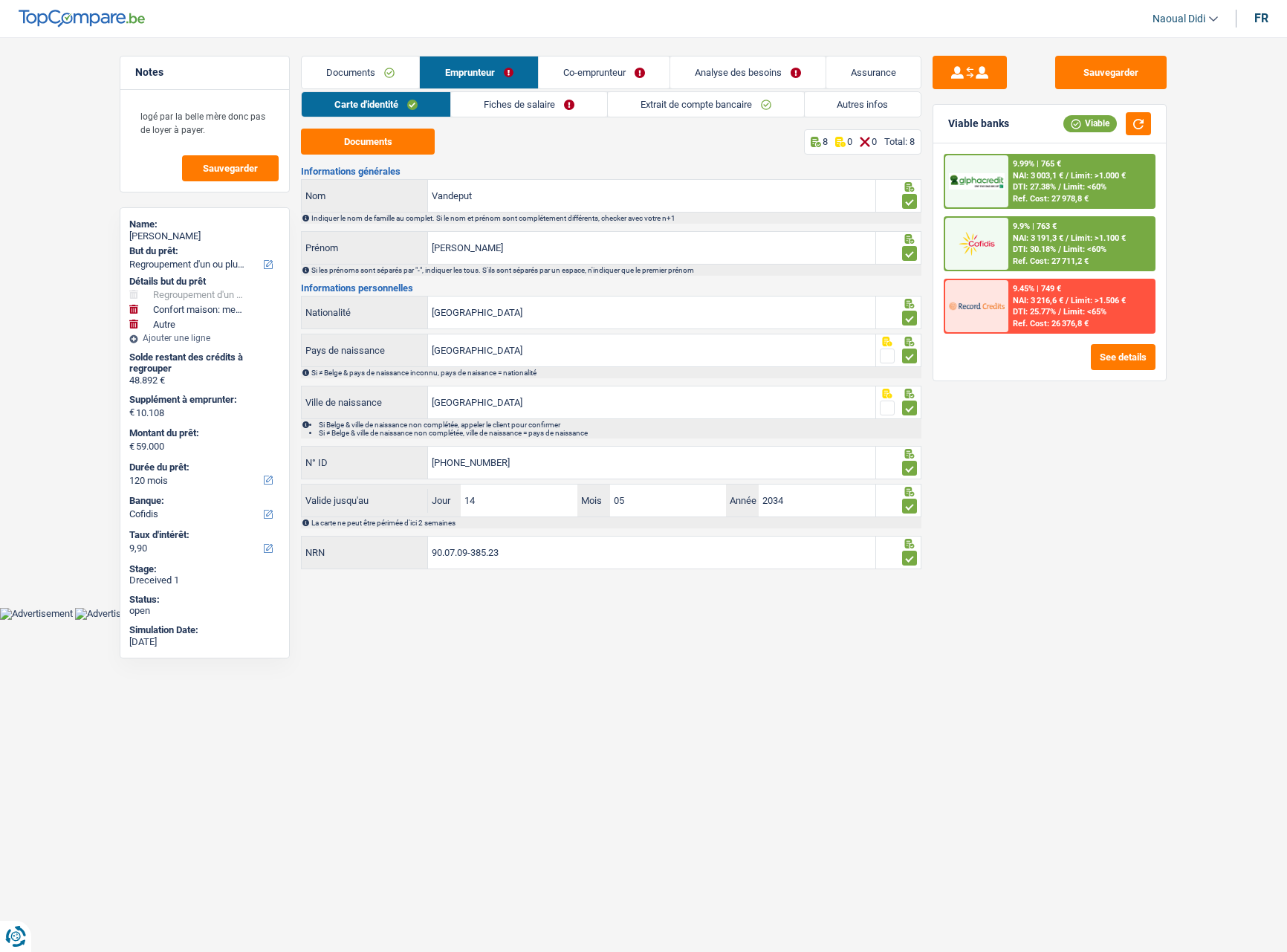
click at [555, 109] on link "Fiches de salaire" at bounding box center [529, 104] width 156 height 24
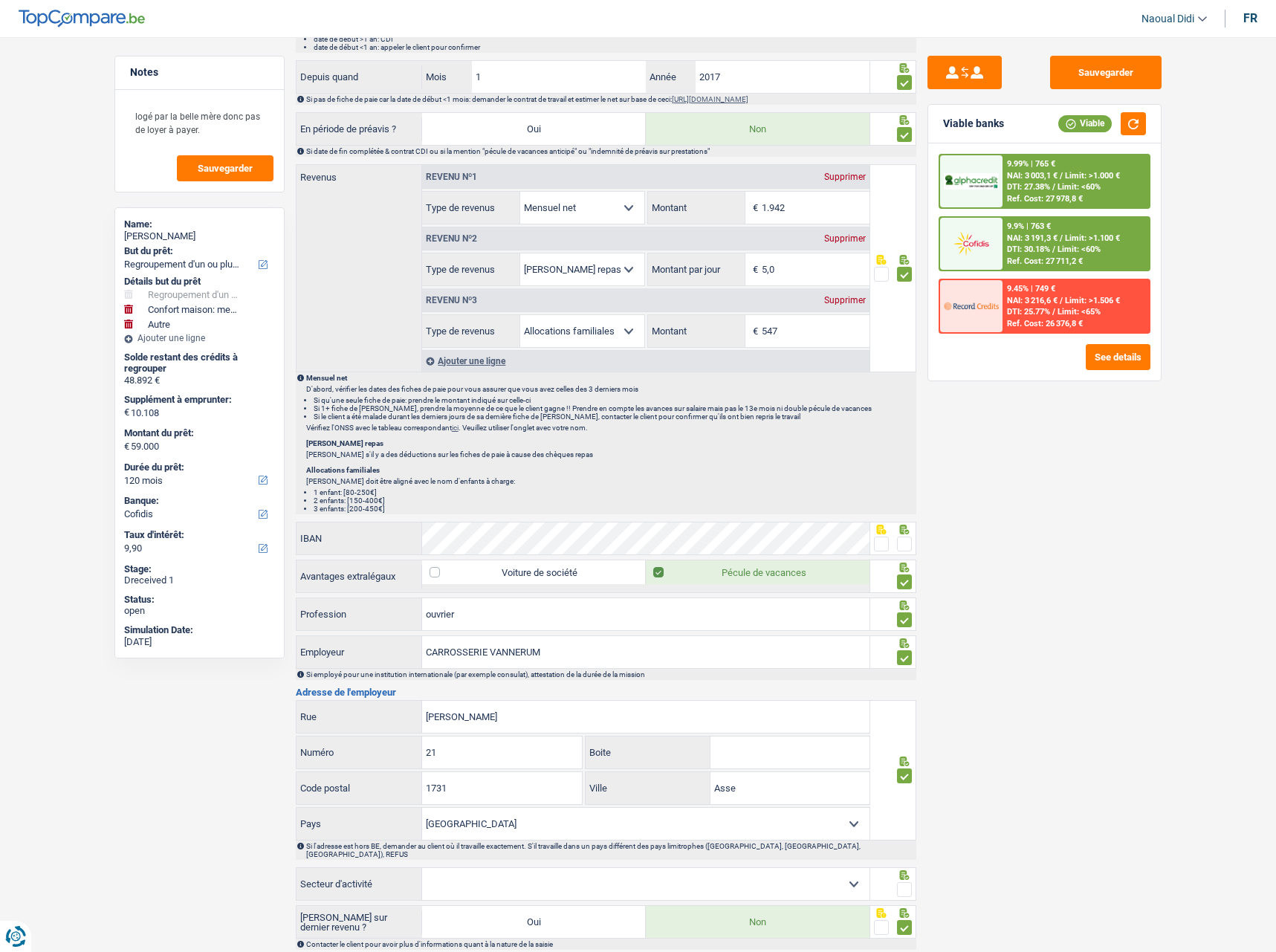
scroll to position [914, 0]
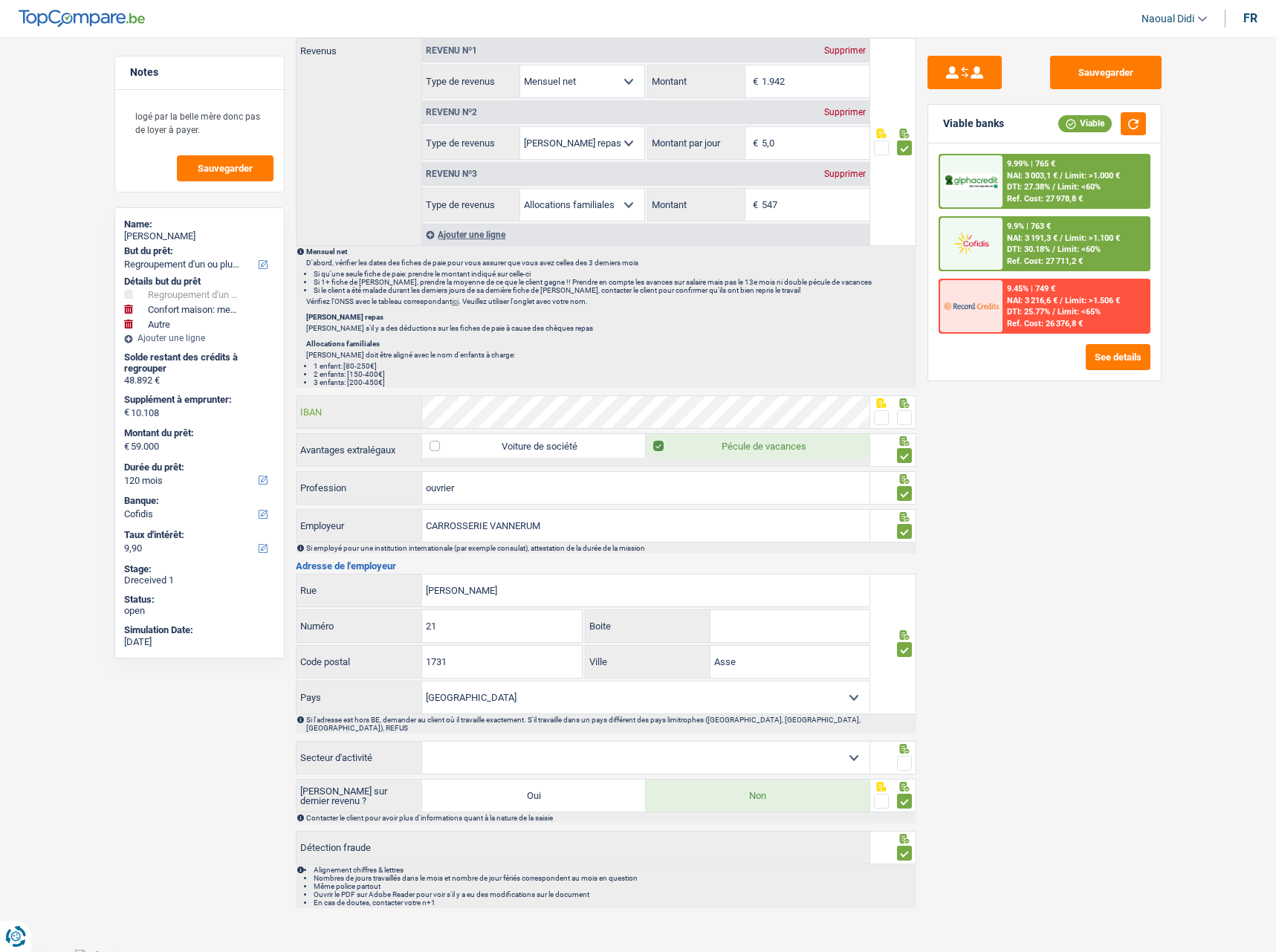
click at [341, 411] on div "IBAN" at bounding box center [584, 412] width 574 height 32
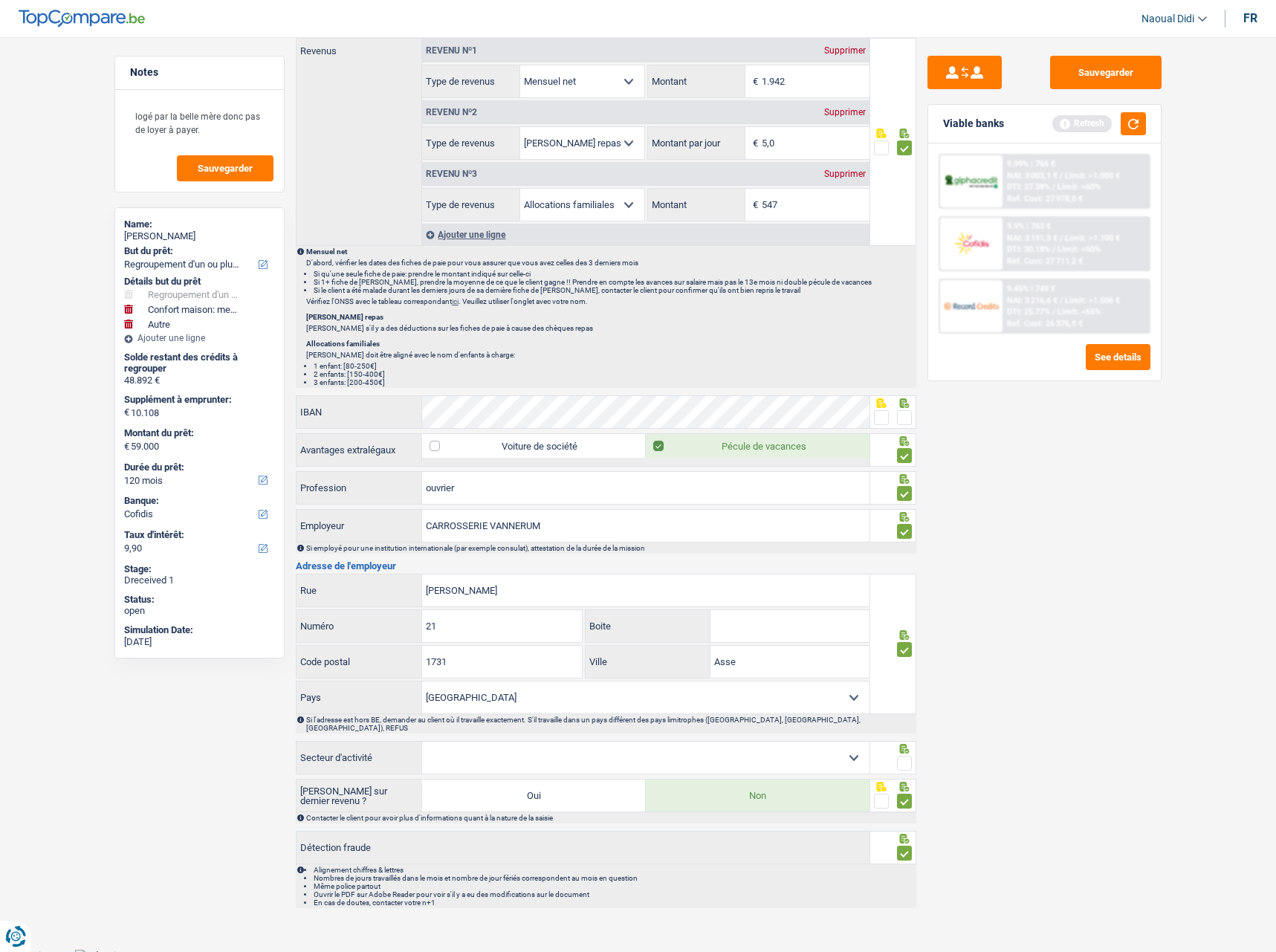
click at [898, 410] on span at bounding box center [905, 418] width 15 height 15
click at [0, 0] on input "radio" at bounding box center [0, 0] width 0 height 0
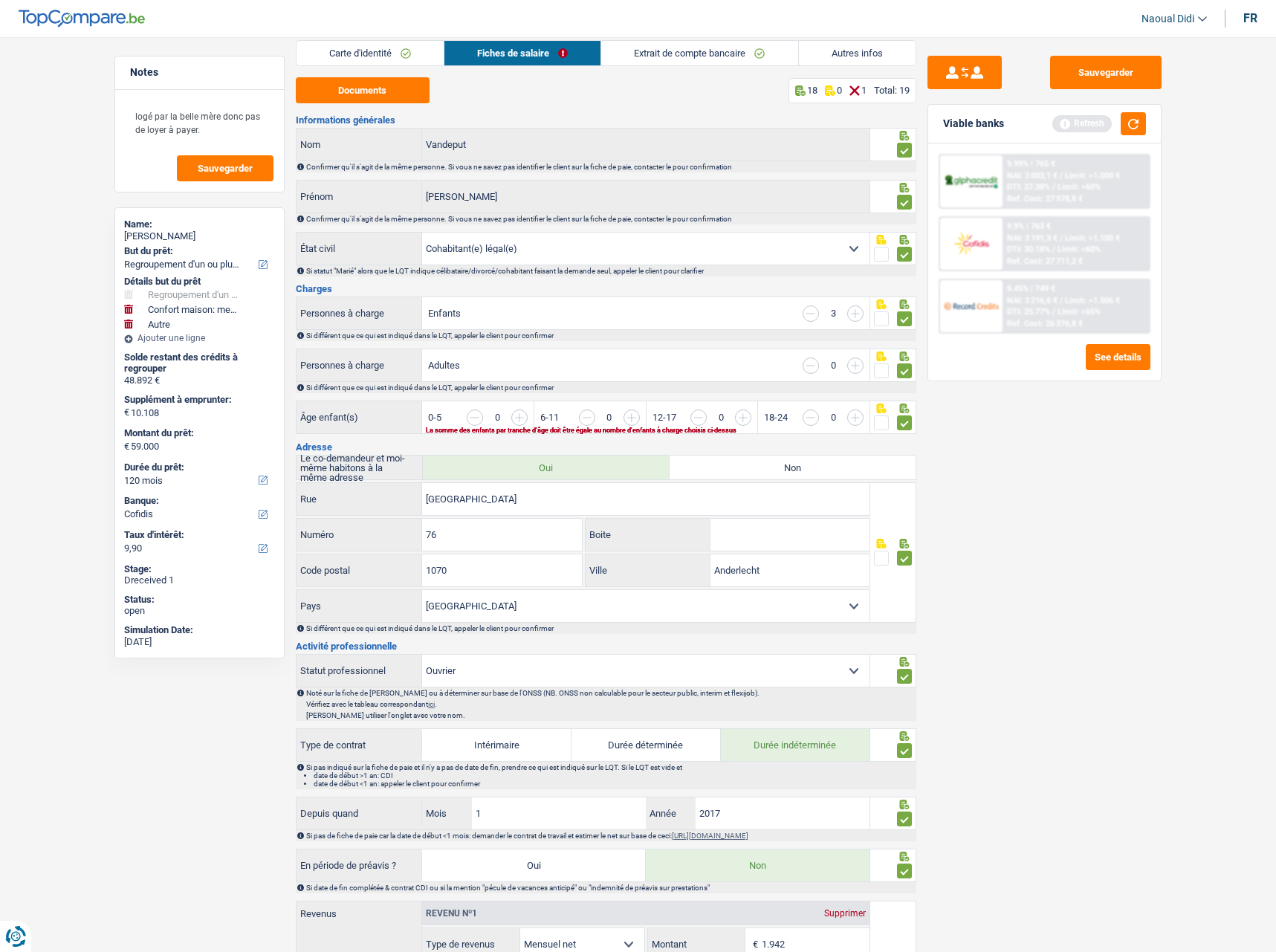
scroll to position [0, 0]
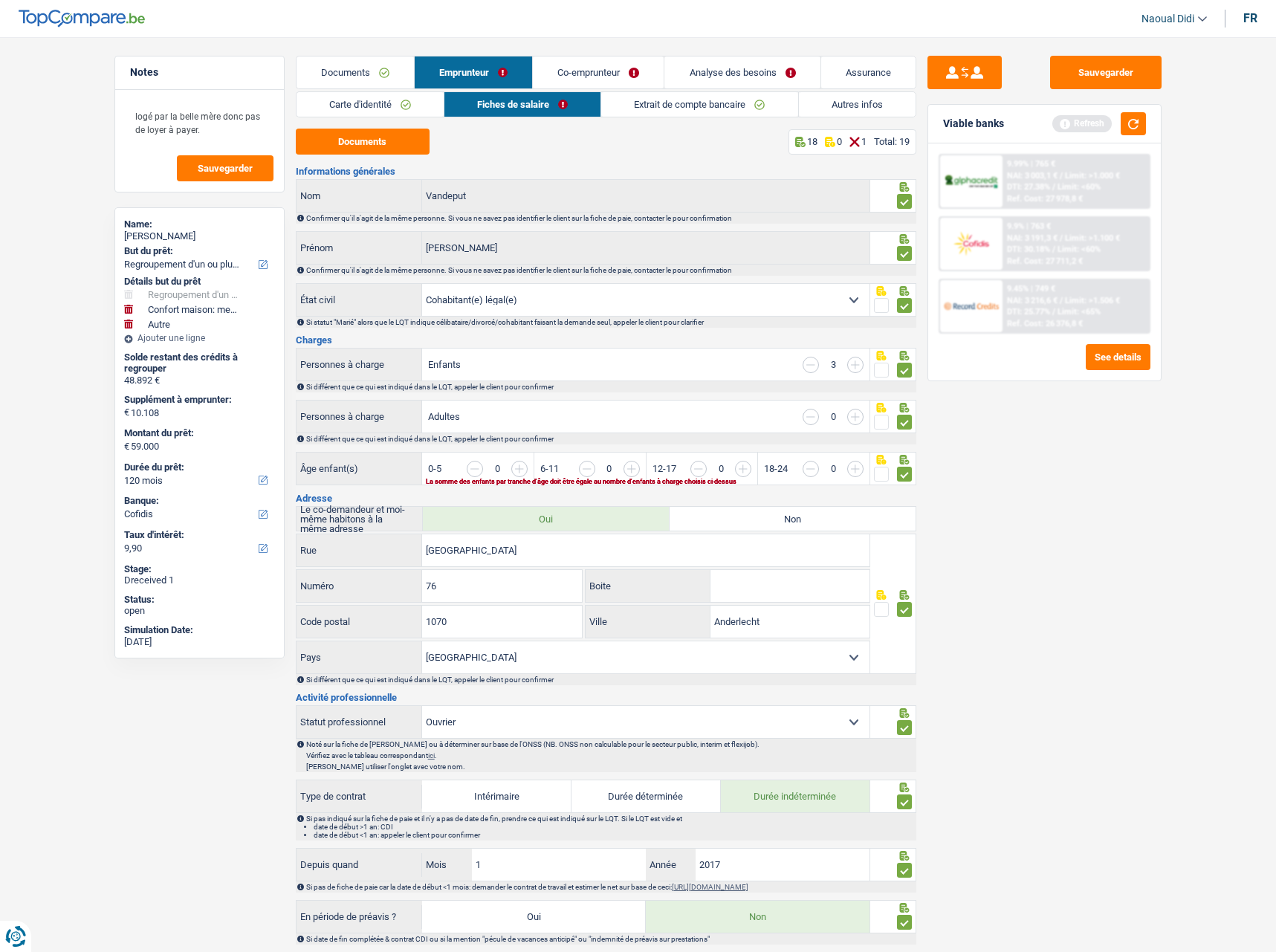
click at [683, 107] on link "Extrait de compte bancaire" at bounding box center [699, 104] width 196 height 24
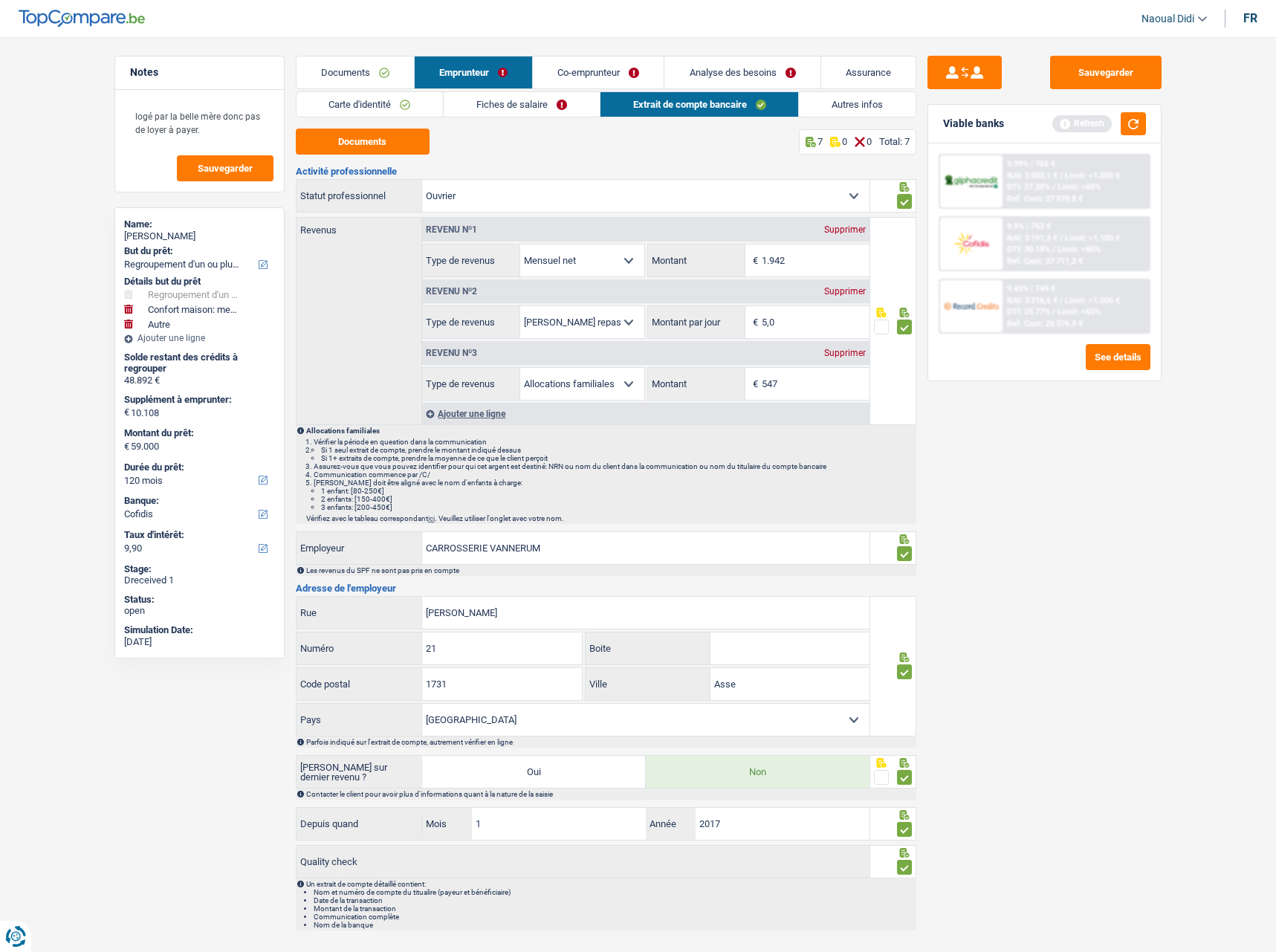
click at [570, 117] on li "Fiches de salaire" at bounding box center [521, 105] width 157 height 26
click at [590, 107] on link "Fiches de salaire" at bounding box center [522, 104] width 156 height 24
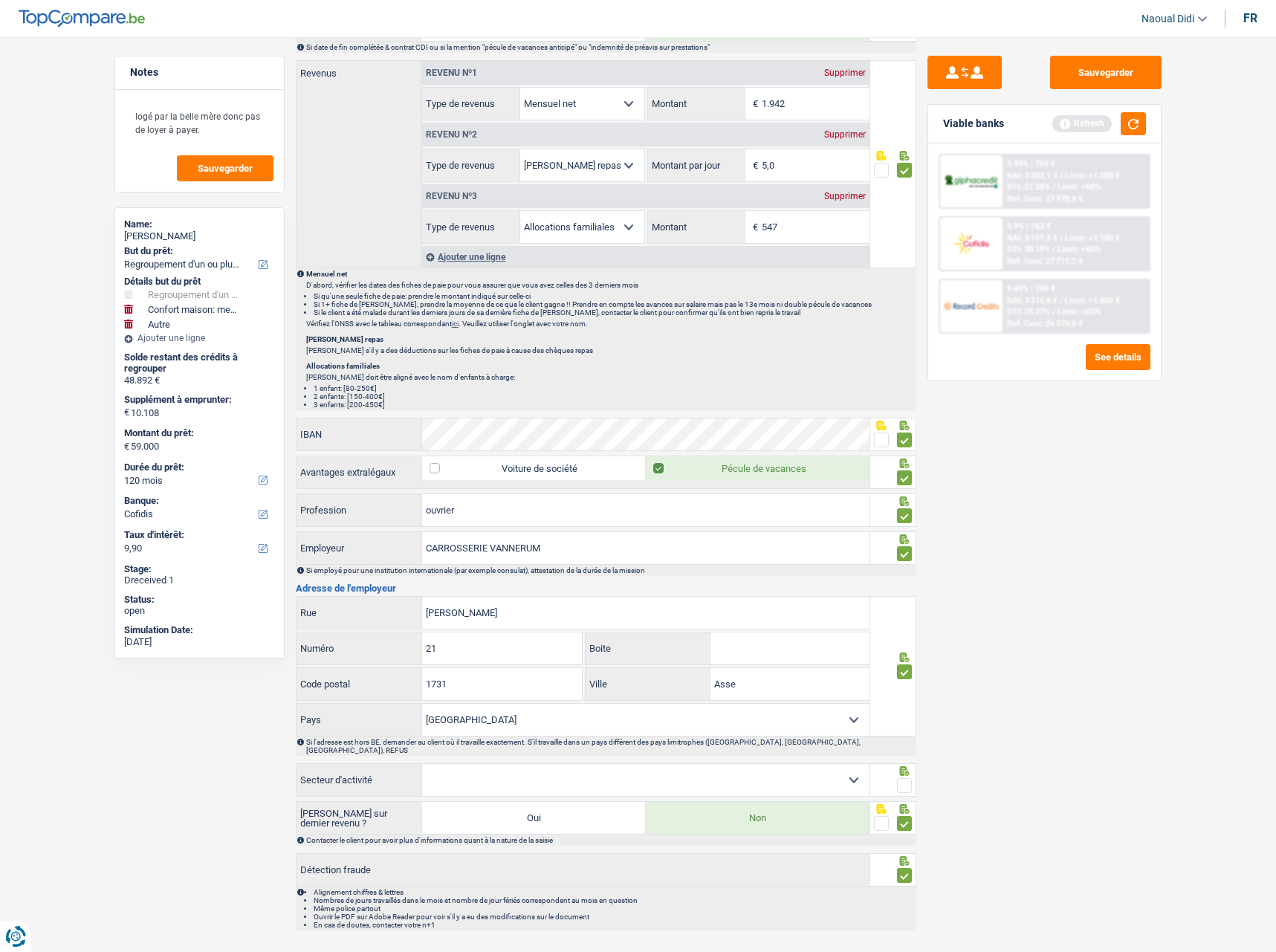
scroll to position [914, 0]
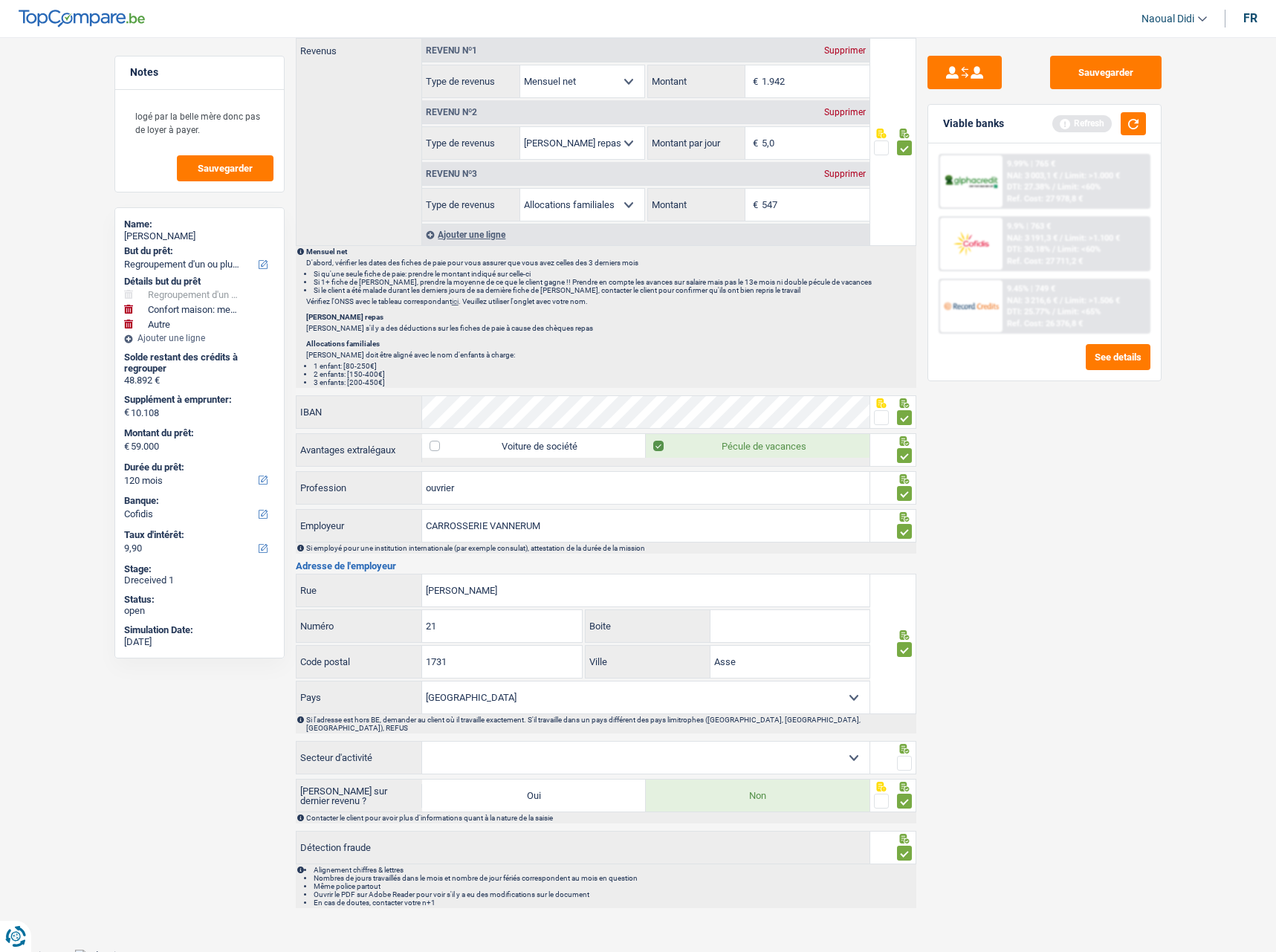
click at [662, 757] on select "Agriculture/Pêche Industrie Horeca Courier/Fitness/Taxi Construction Banques/As…" at bounding box center [646, 757] width 447 height 32
select select "smallCompanies"
click at [422, 741] on select "Agriculture/Pêche Industrie Horeca Courier/Fitness/Taxi Construction Banques/As…" at bounding box center [646, 757] width 447 height 32
click at [905, 756] on span at bounding box center [905, 764] width 15 height 15
click at [0, 0] on input "radio" at bounding box center [0, 0] width 0 height 0
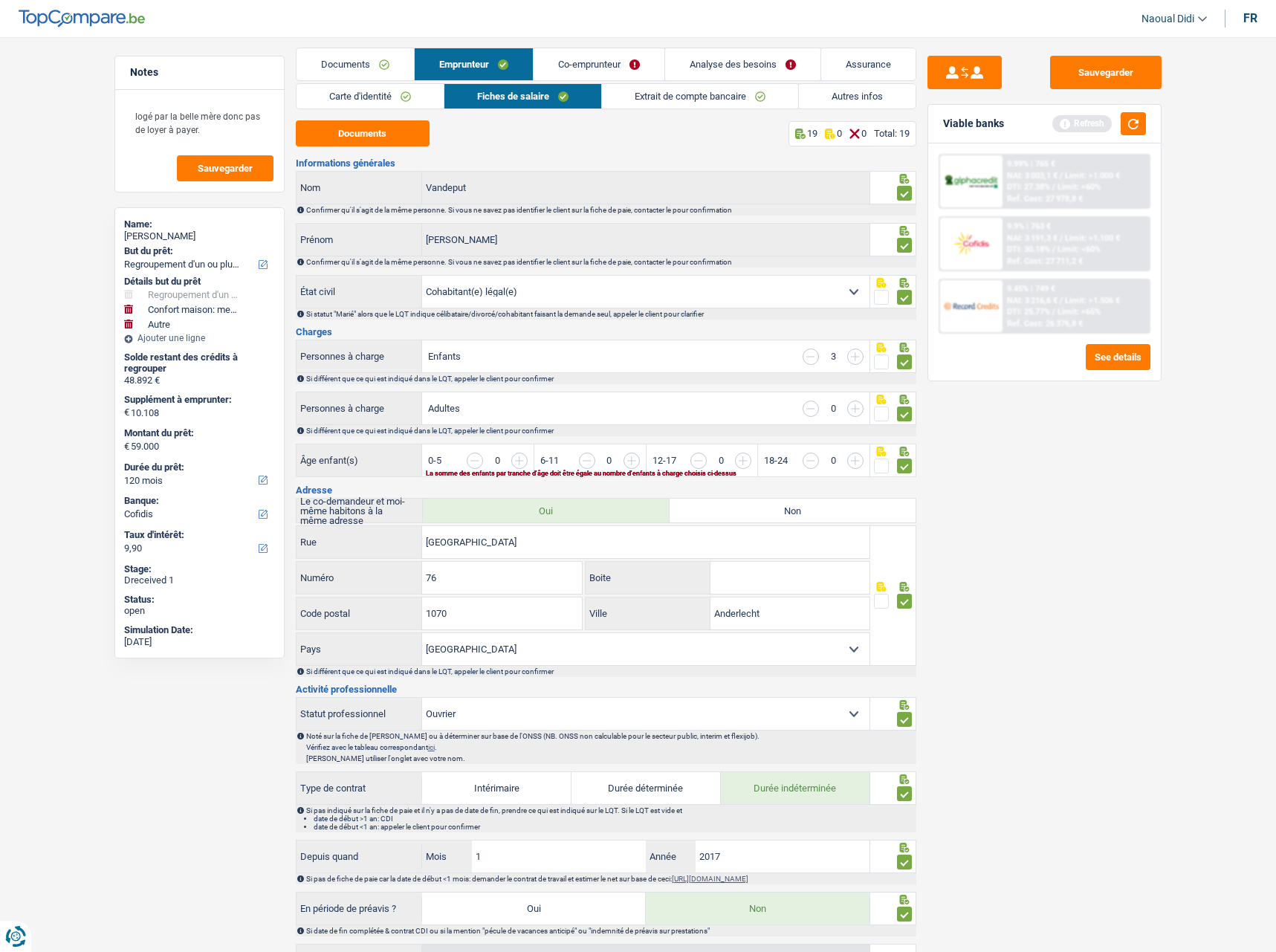
scroll to position [0, 0]
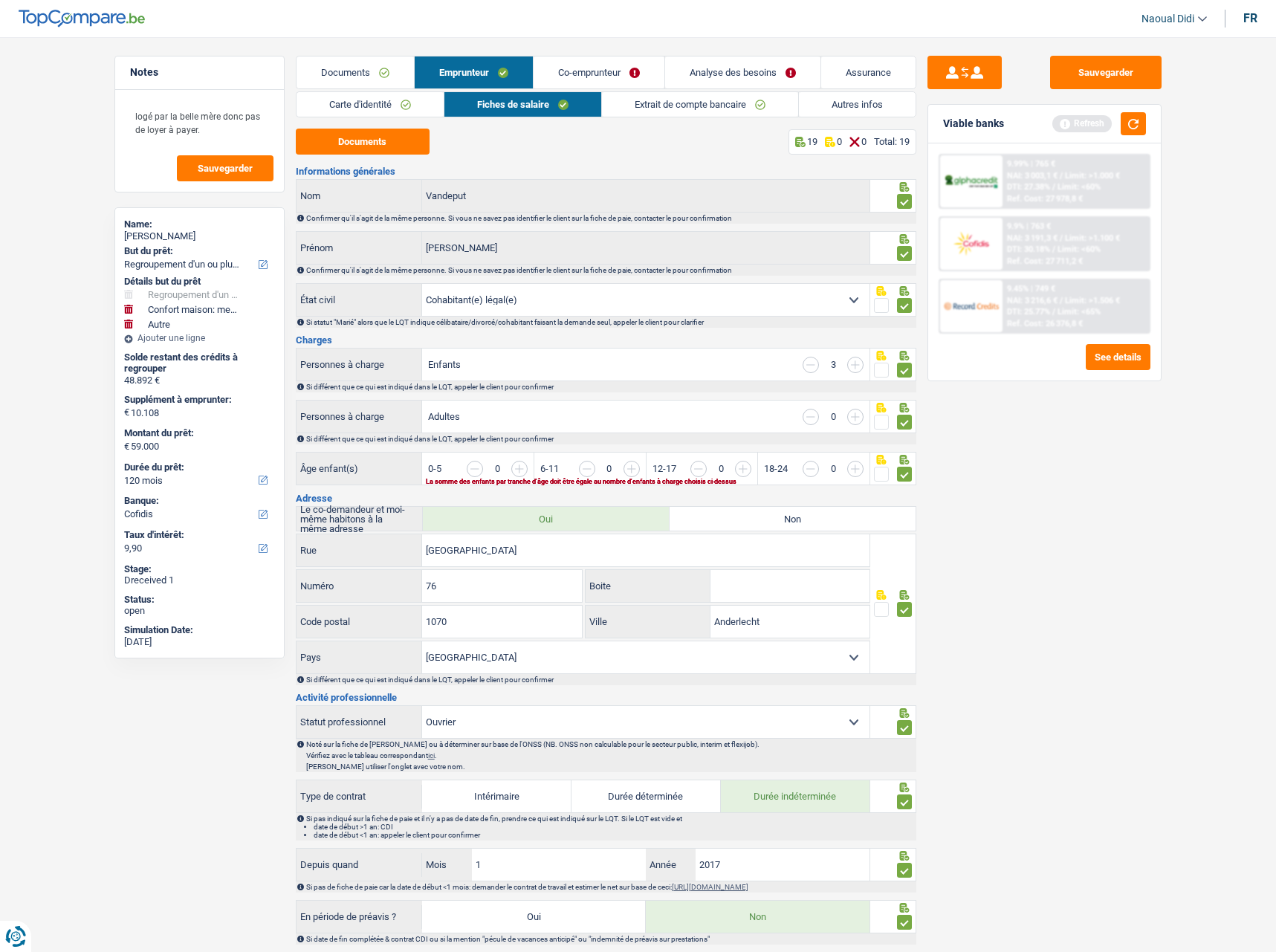
click at [620, 66] on link "Co-emprunteur" at bounding box center [599, 72] width 131 height 32
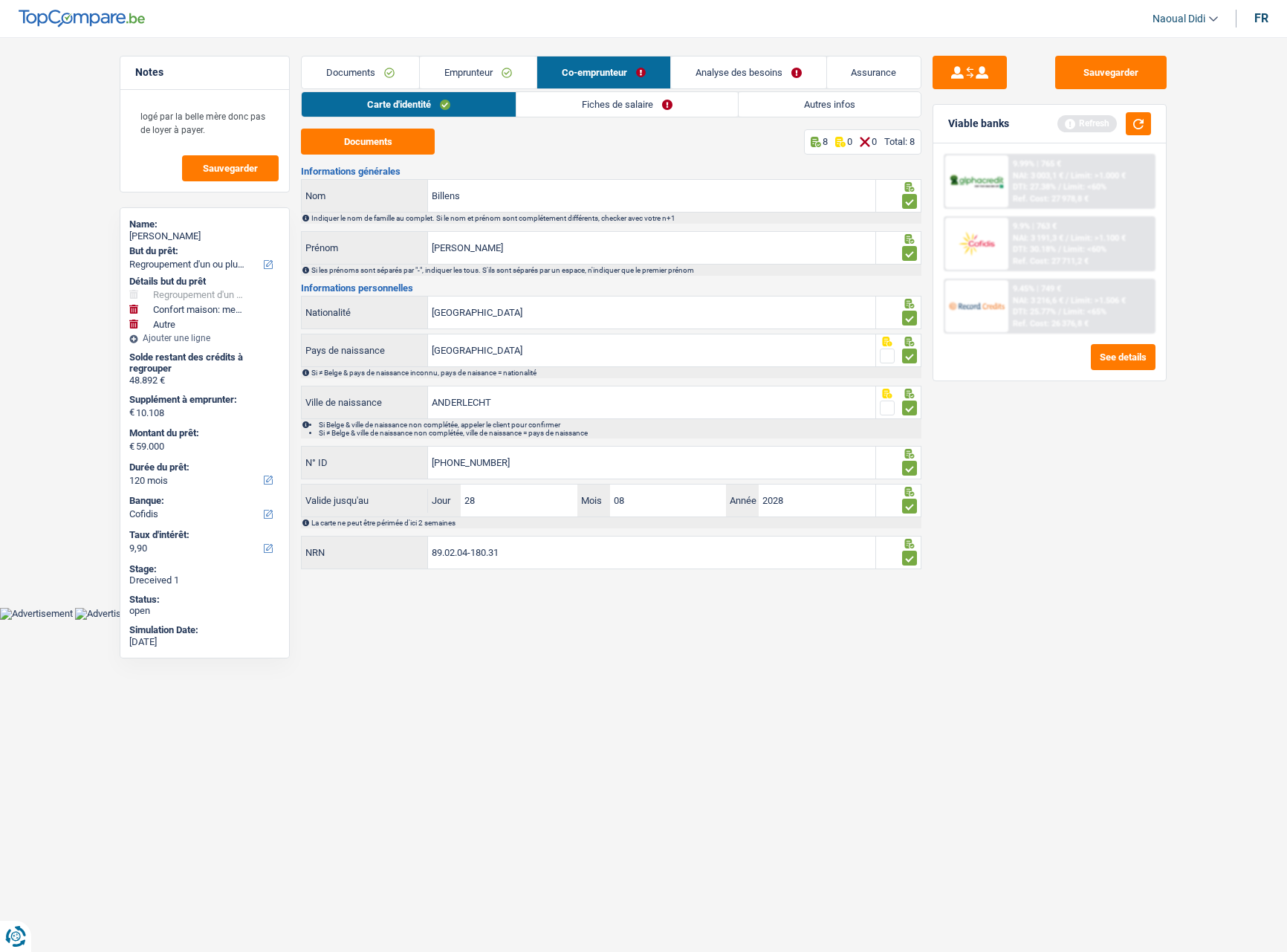
click at [714, 104] on link "Fiches de salaire" at bounding box center [627, 104] width 222 height 24
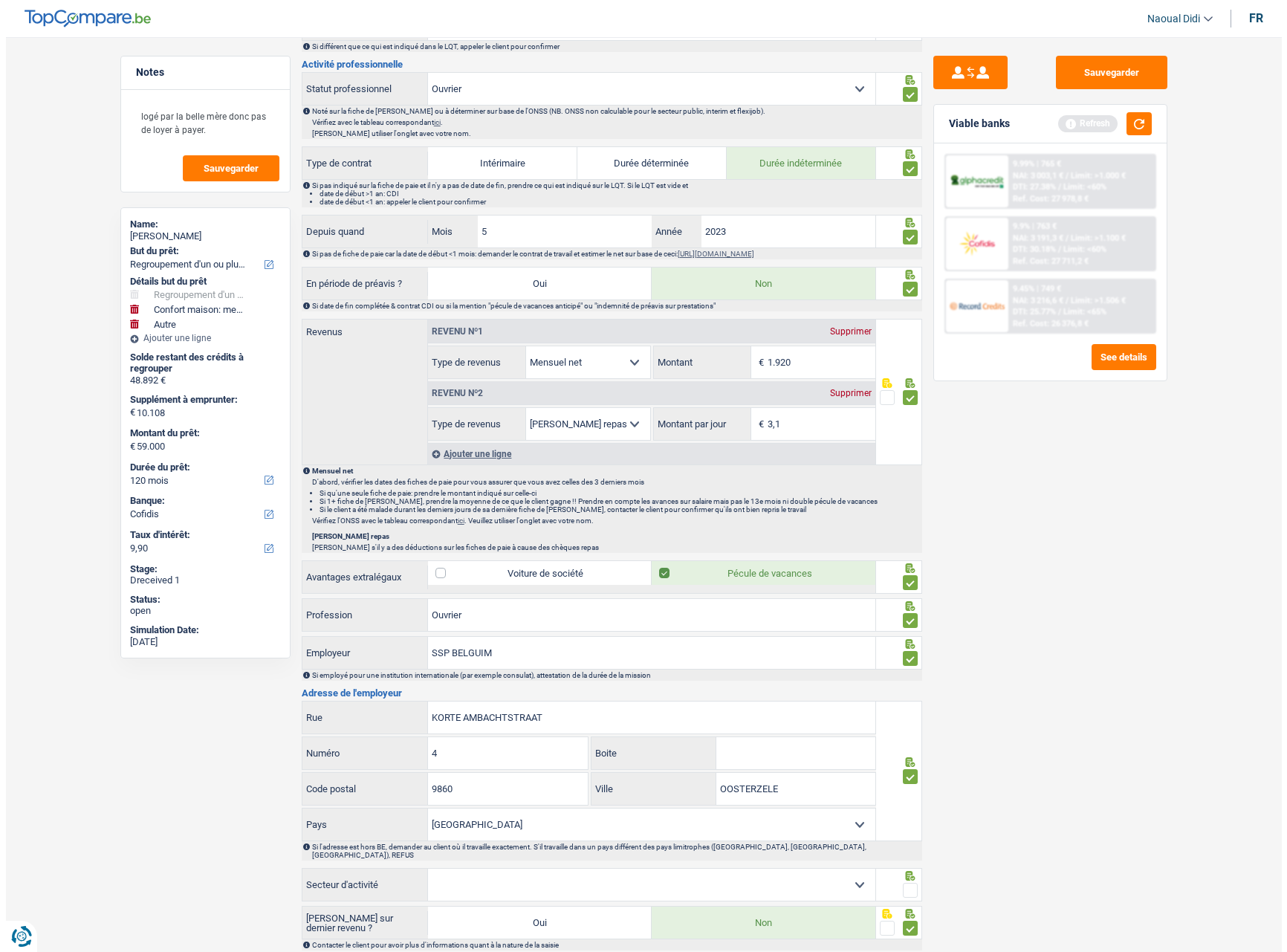
scroll to position [644, 0]
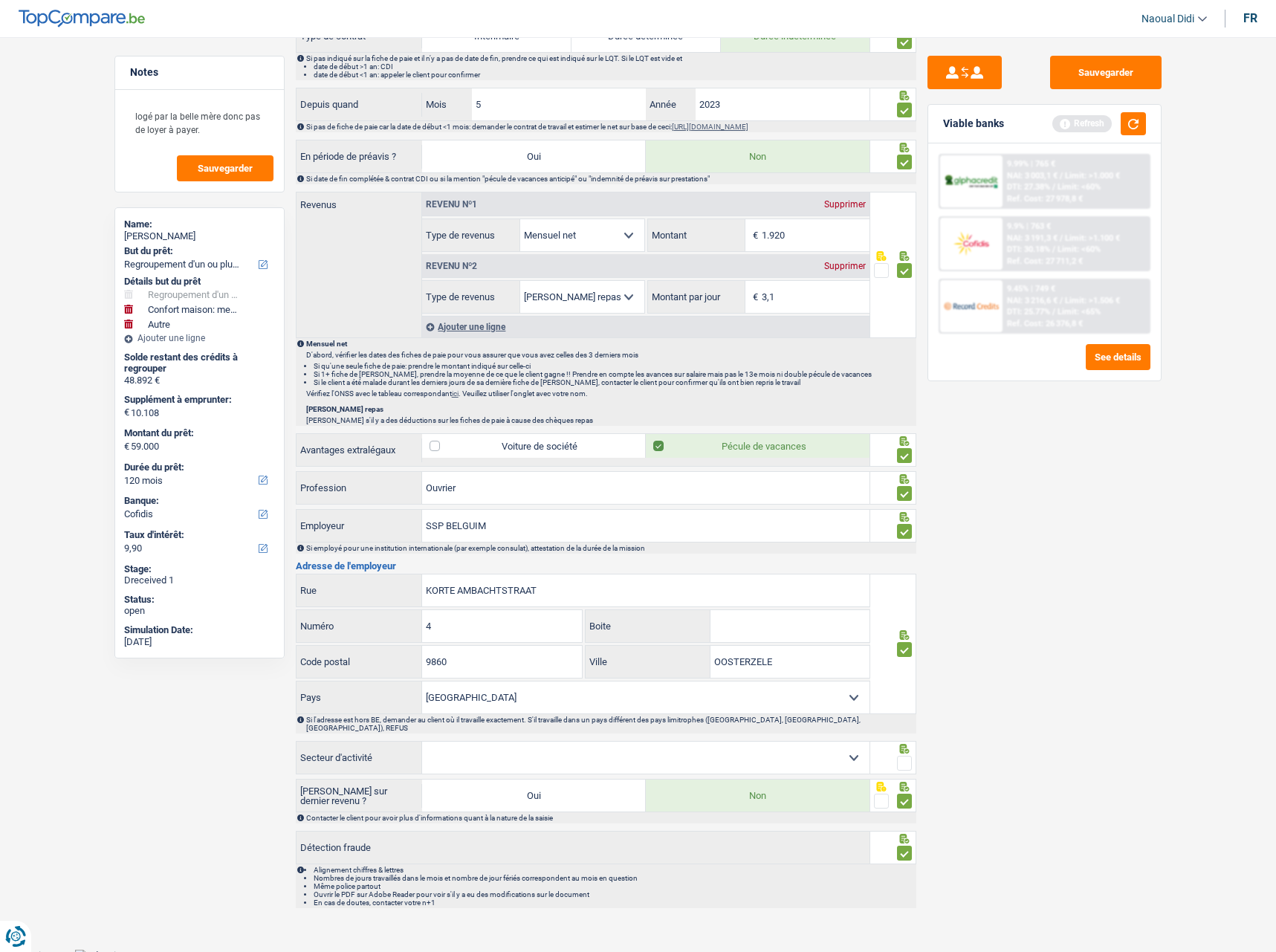
click at [806, 743] on select "Agriculture/Pêche Industrie Horeca Courier/Fitness/Taxi Construction Banques/As…" at bounding box center [646, 757] width 447 height 32
select select "industry"
click at [422, 741] on select "Agriculture/Pêche Industrie Horeca Courier/Fitness/Taxi Construction Banques/As…" at bounding box center [646, 757] width 447 height 32
click at [898, 756] on span at bounding box center [905, 764] width 15 height 15
click at [0, 0] on input "radio" at bounding box center [0, 0] width 0 height 0
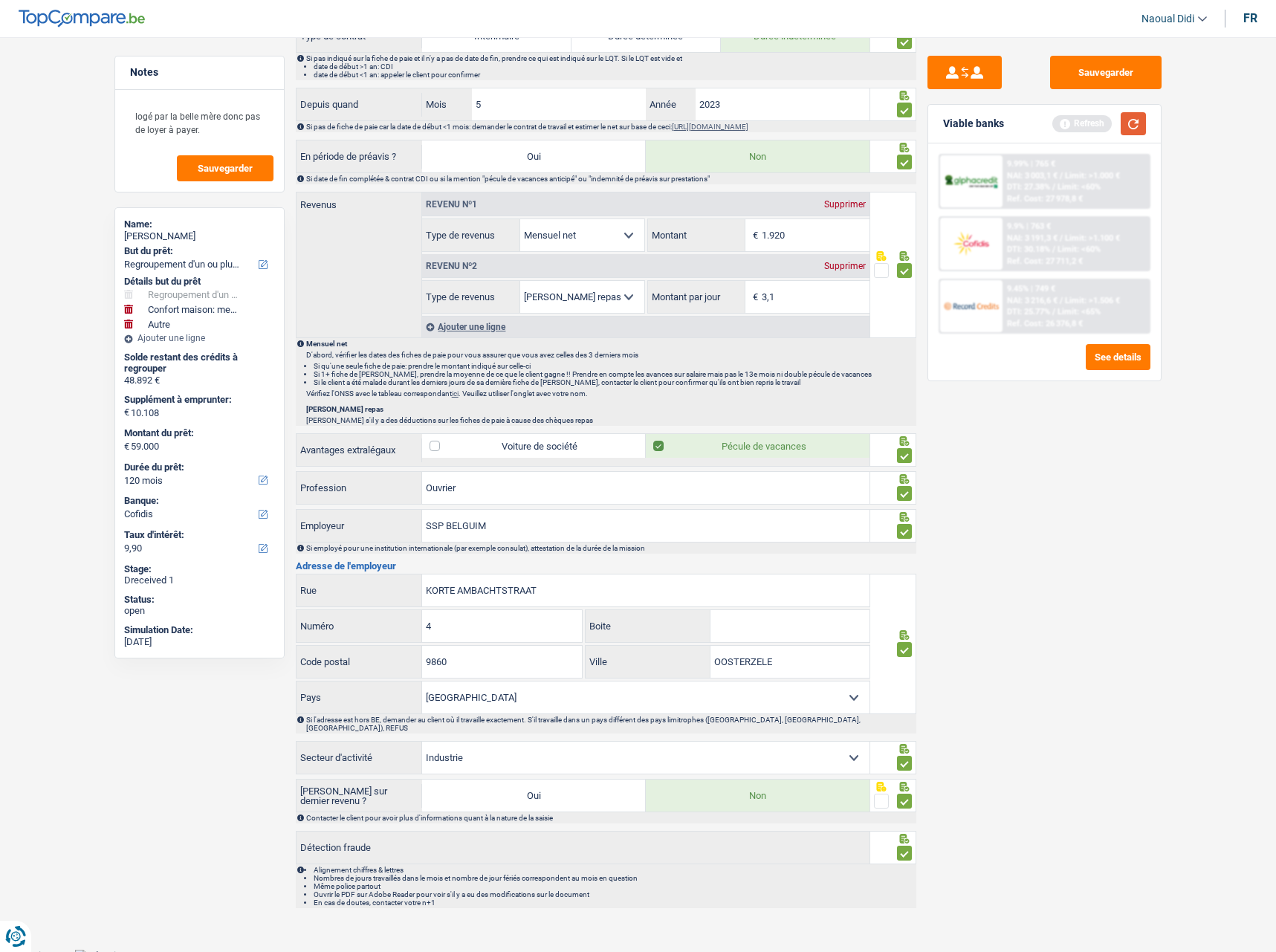
click at [1134, 123] on button "button" at bounding box center [1133, 123] width 25 height 23
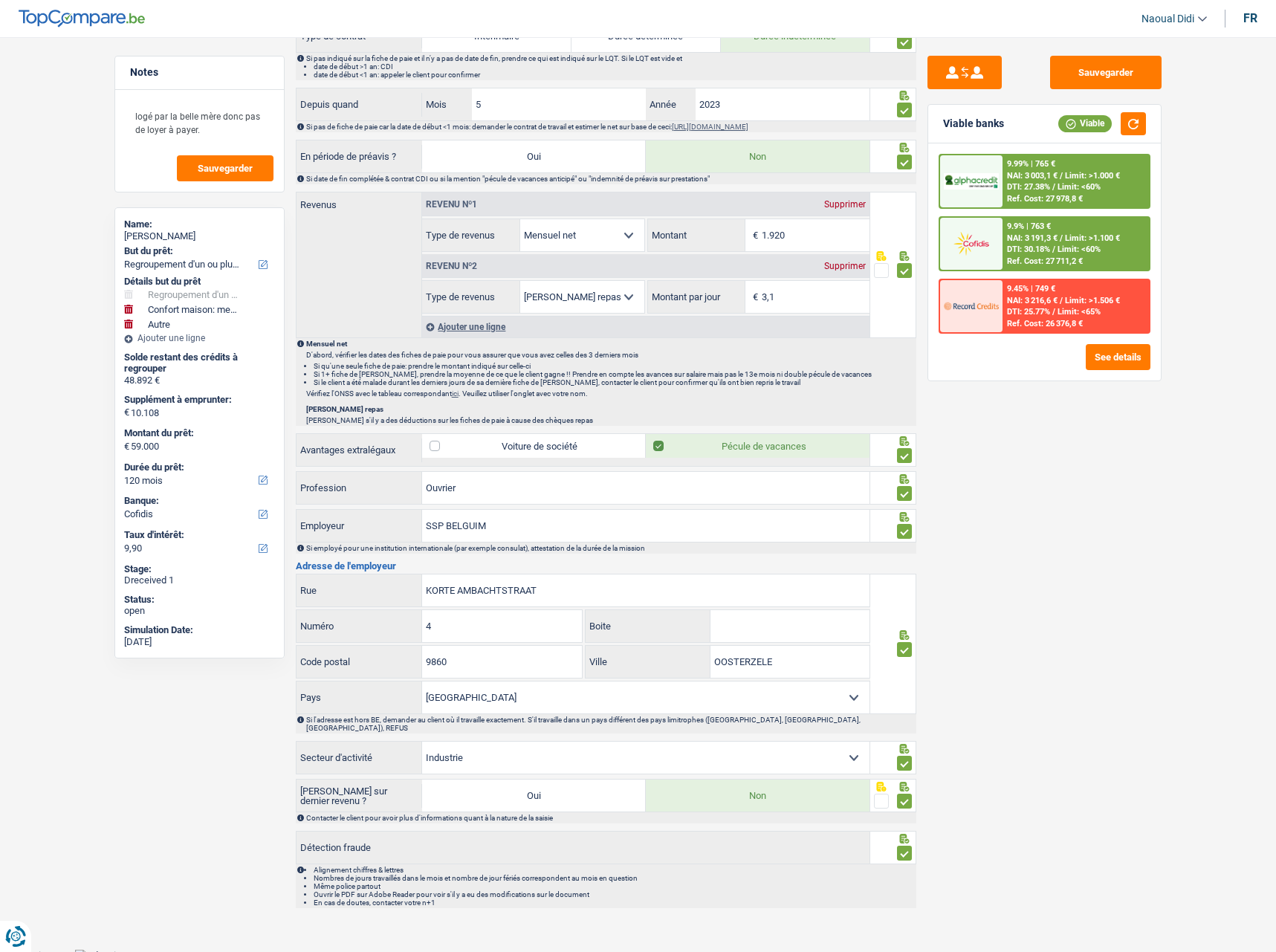
click at [1030, 246] on span "DTI: 30.18%" at bounding box center [1028, 250] width 43 height 9
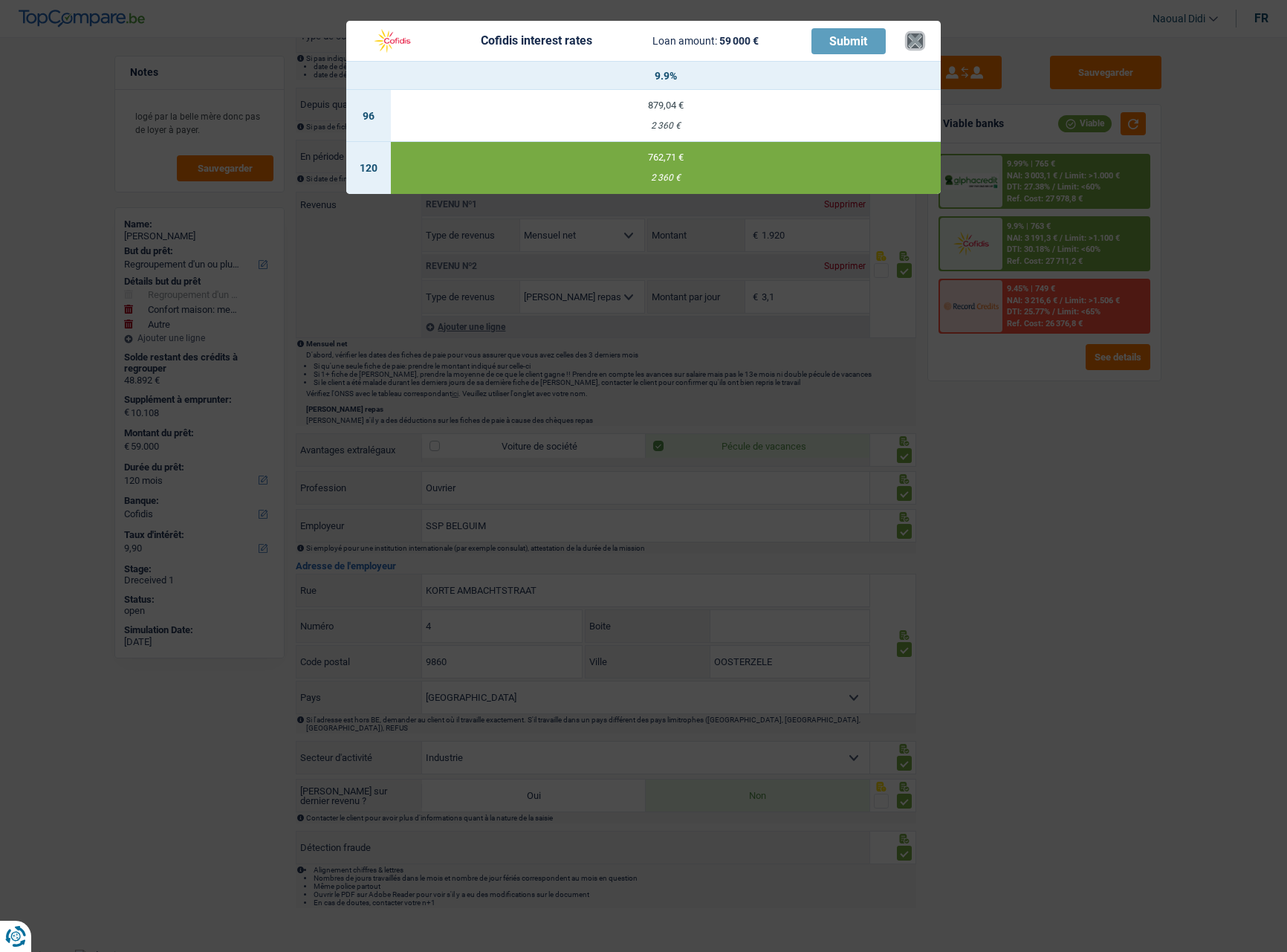
click at [909, 39] on button "×" at bounding box center [915, 41] width 16 height 15
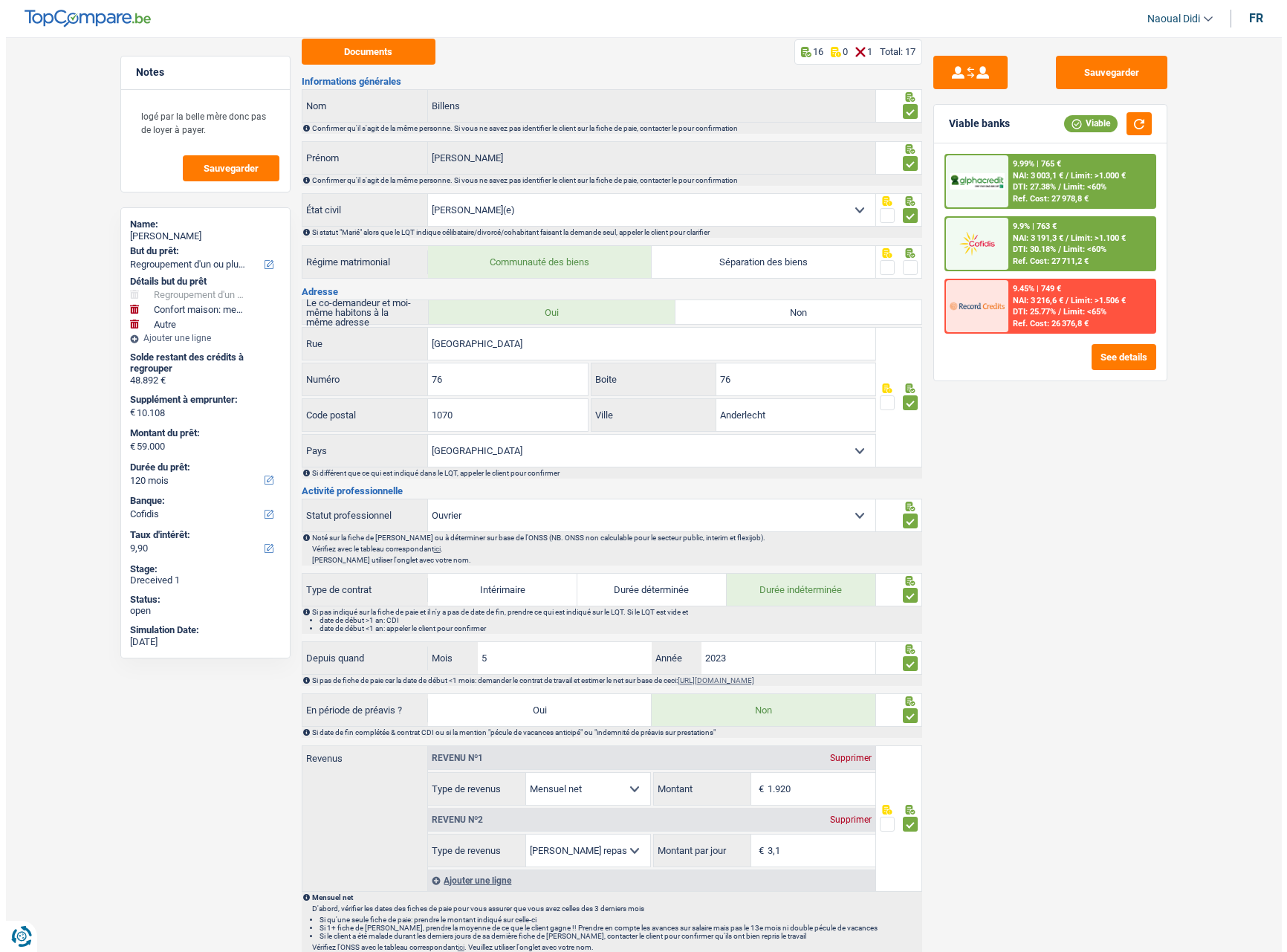
scroll to position [74, 0]
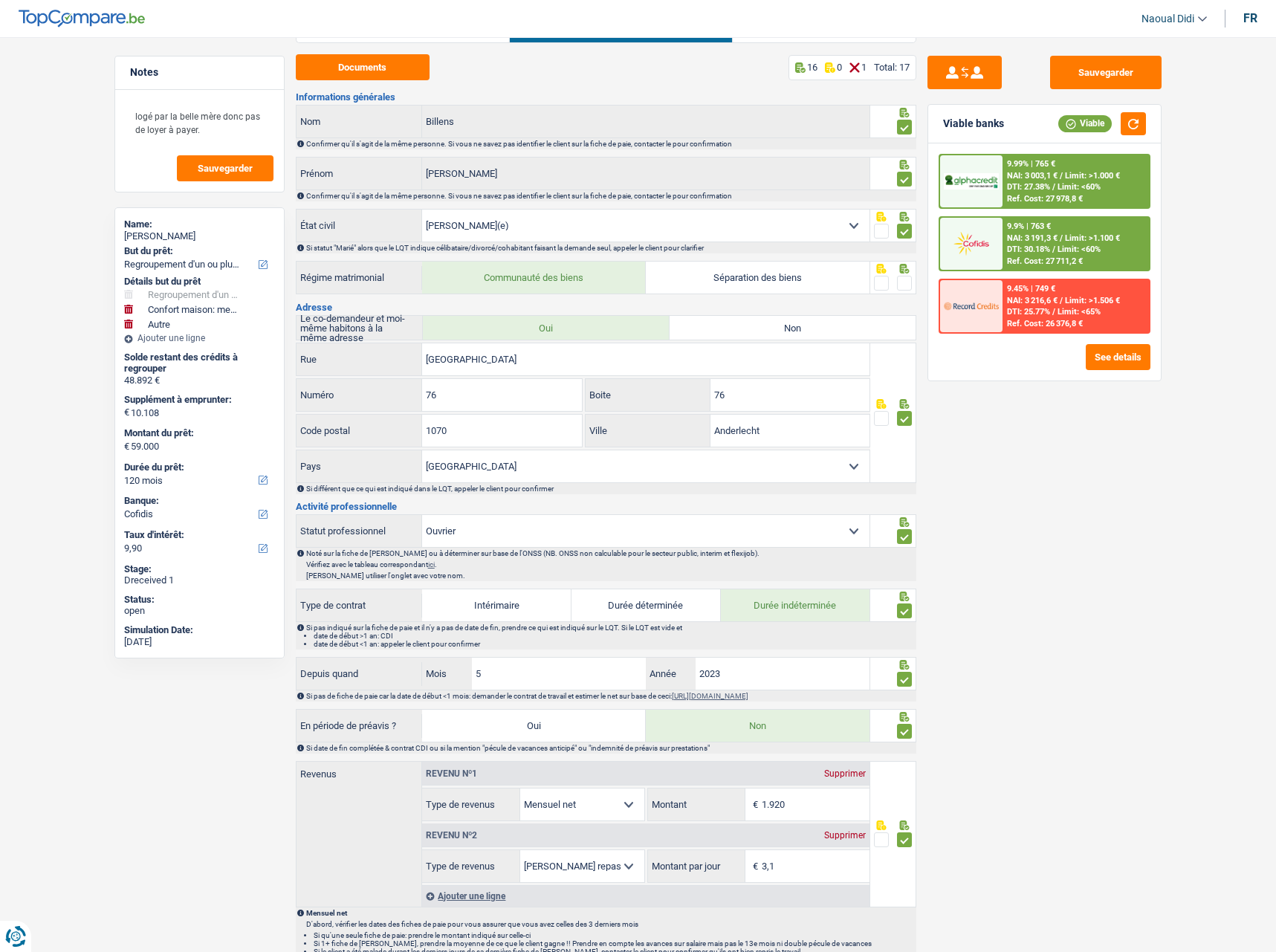
click at [906, 280] on span at bounding box center [905, 283] width 15 height 15
click at [0, 0] on input "radio" at bounding box center [0, 0] width 0 height 0
click at [1136, 353] on button "See details" at bounding box center [1118, 357] width 65 height 26
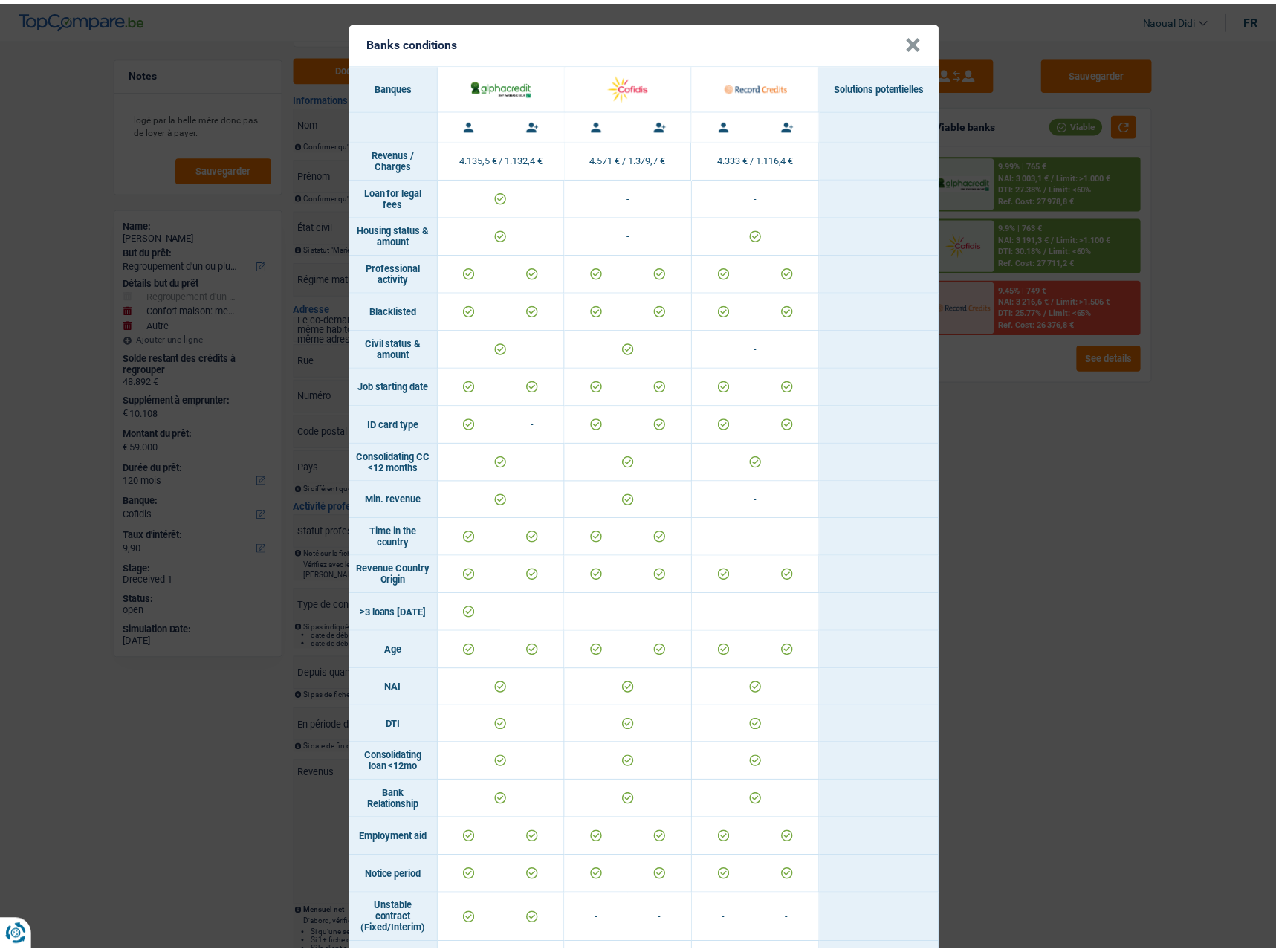
scroll to position [0, 0]
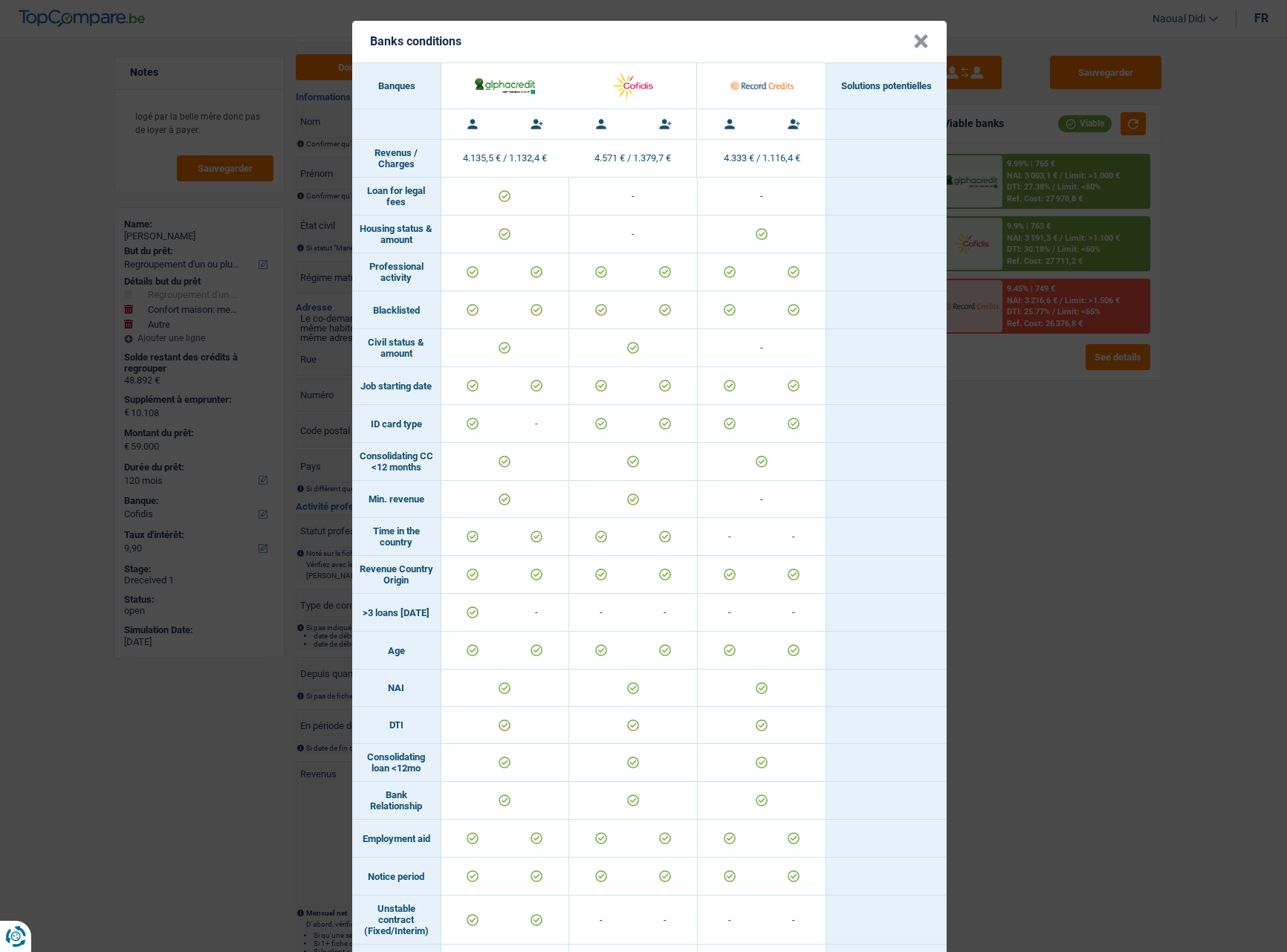
click at [913, 34] on button "×" at bounding box center [920, 42] width 16 height 15
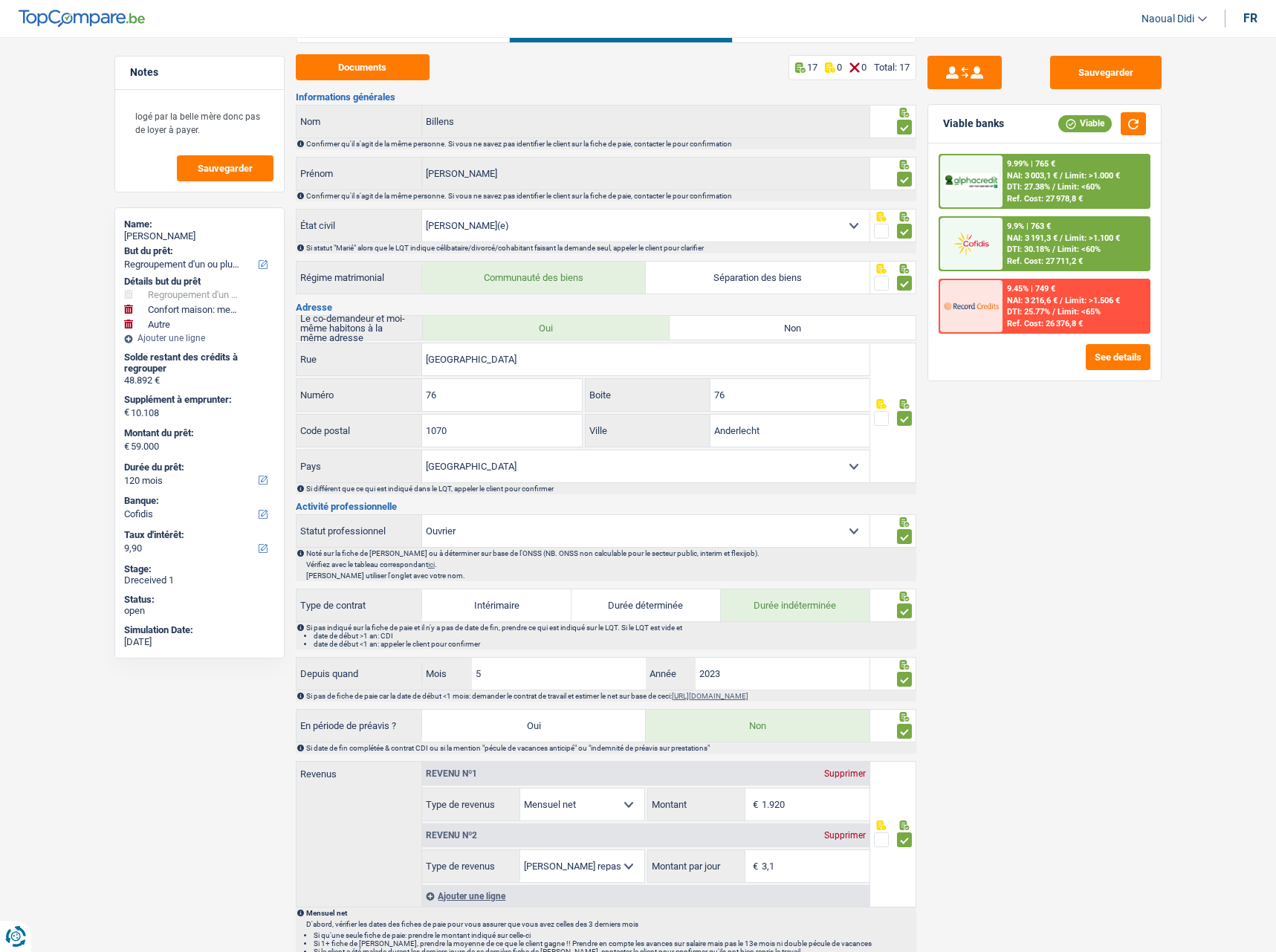
click at [625, 234] on select "Célibataire Marié(e) Cohabitant(e) légal(e) Divorcé(e) Veuf(ve) Séparé (de fait…" at bounding box center [646, 225] width 447 height 32
select select "cohabitation"
click at [422, 210] on select "Célibataire Marié(e) Cohabitant(e) légal(e) Divorcé(e) Veuf(ve) Séparé (de fait…" at bounding box center [646, 225] width 447 height 32
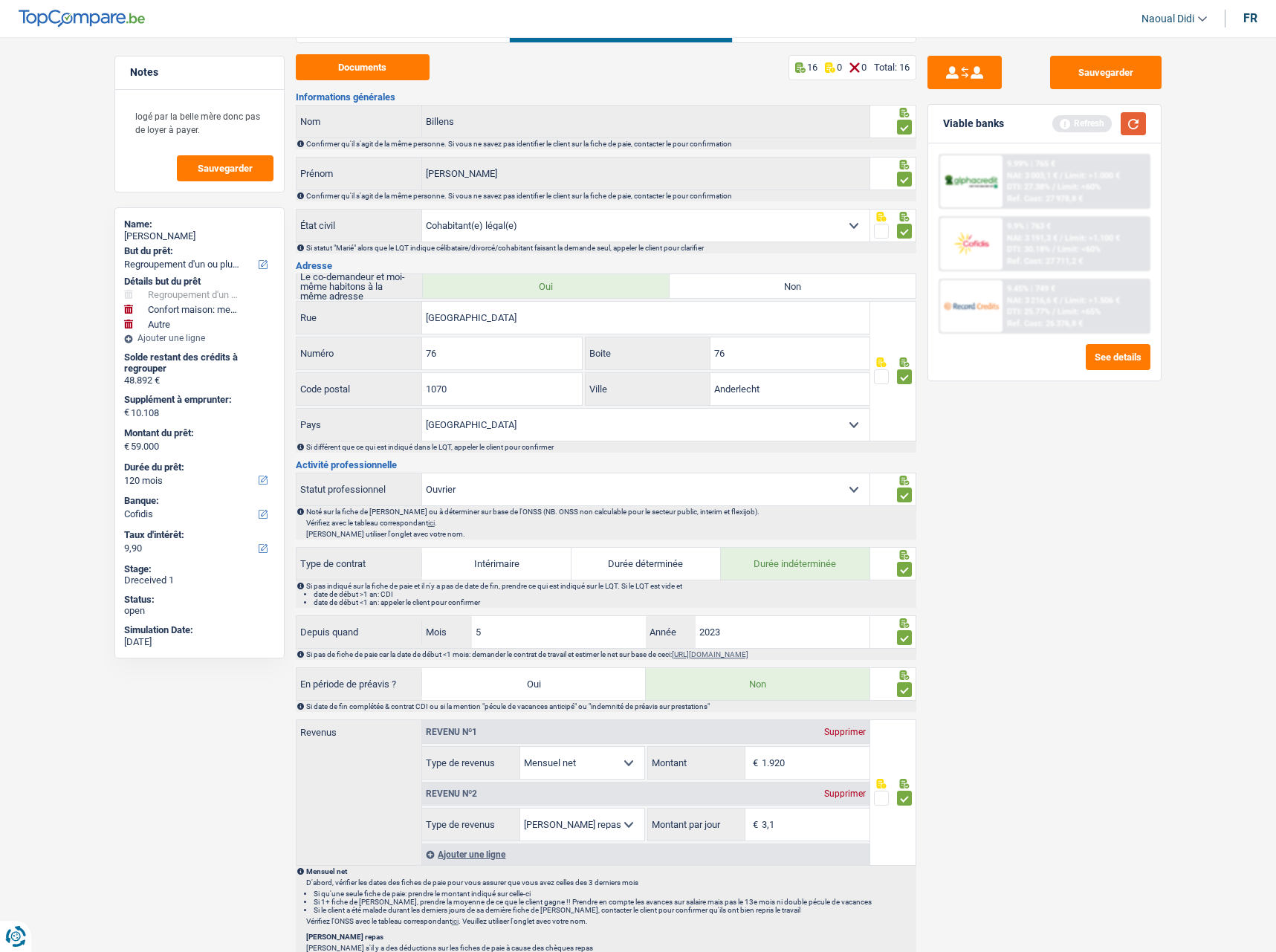
click at [1141, 118] on button "button" at bounding box center [1133, 123] width 25 height 23
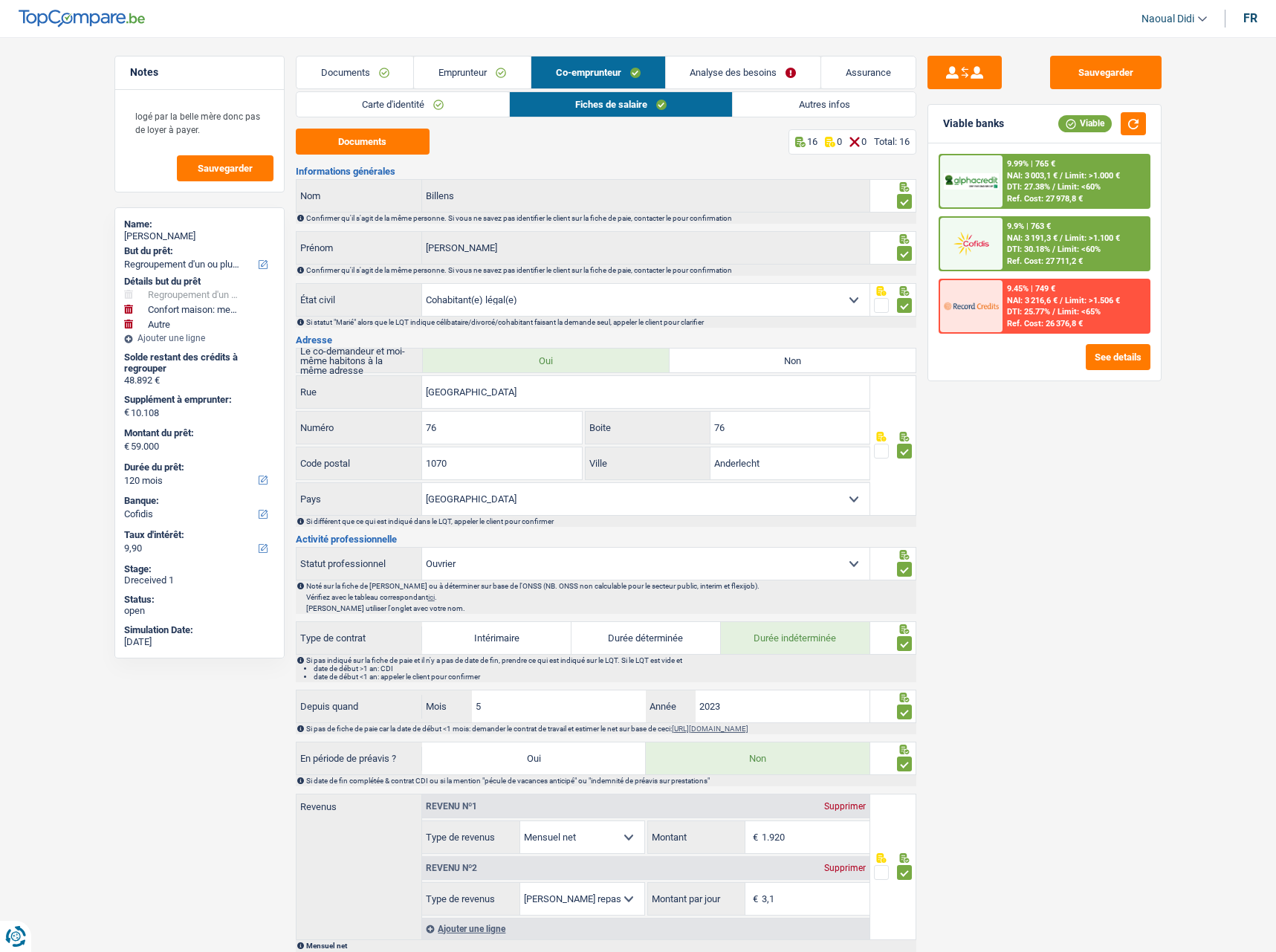
click at [460, 68] on link "Emprunteur" at bounding box center [472, 72] width 117 height 32
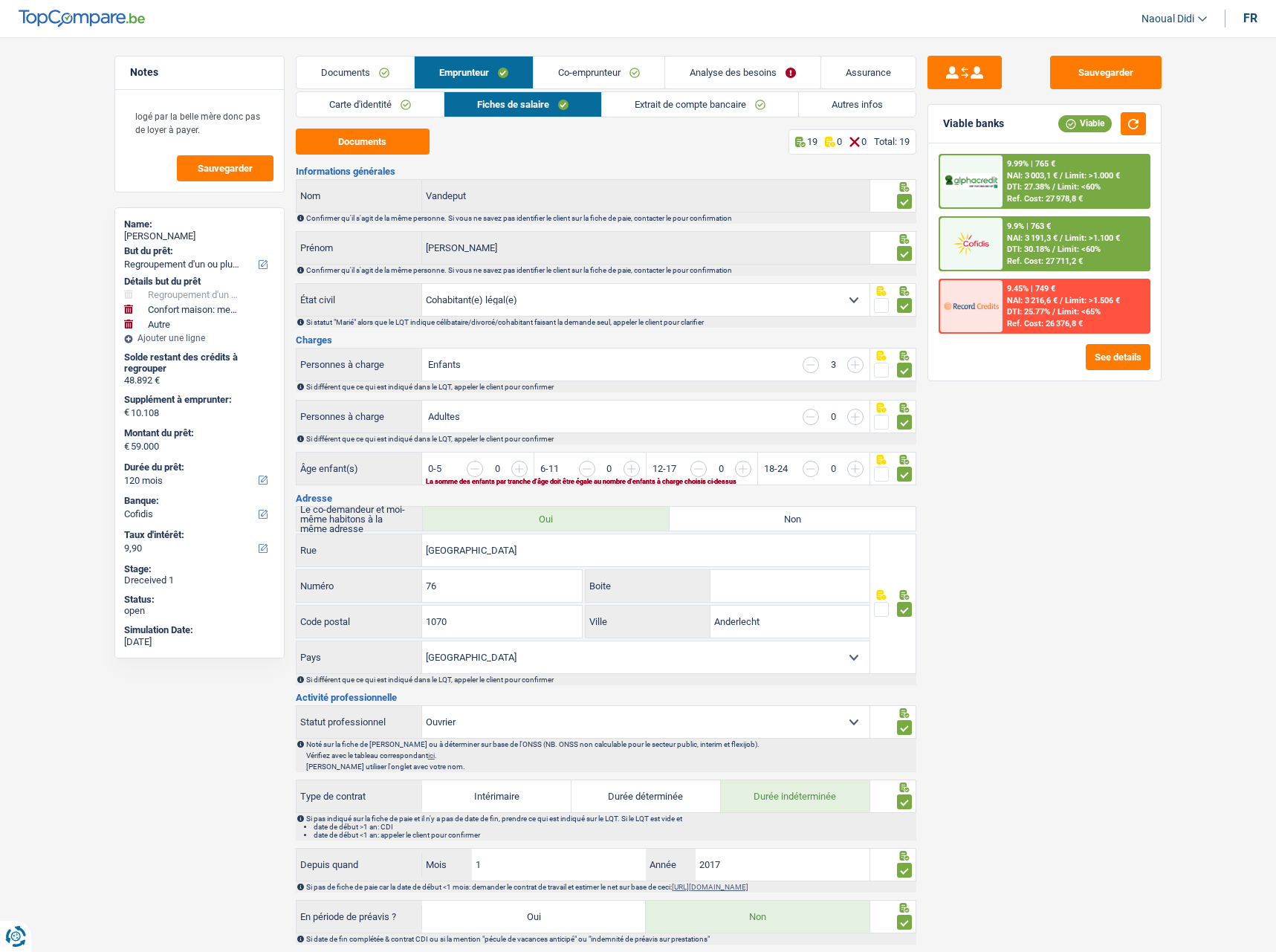
click at [648, 70] on link "Co-emprunteur" at bounding box center [599, 72] width 131 height 32
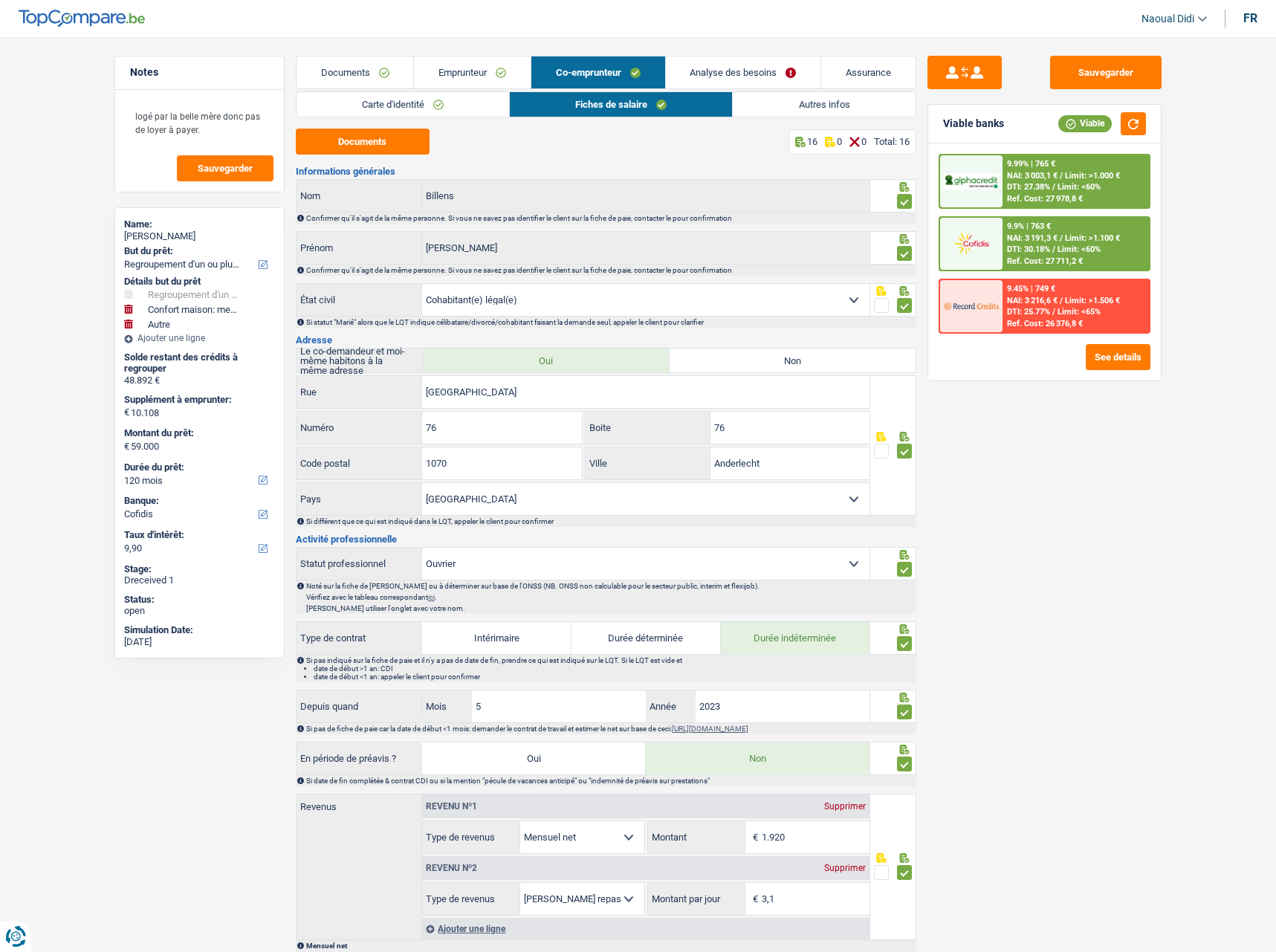
click at [1101, 234] on span "Limit: >1.100 €" at bounding box center [1092, 238] width 55 height 9
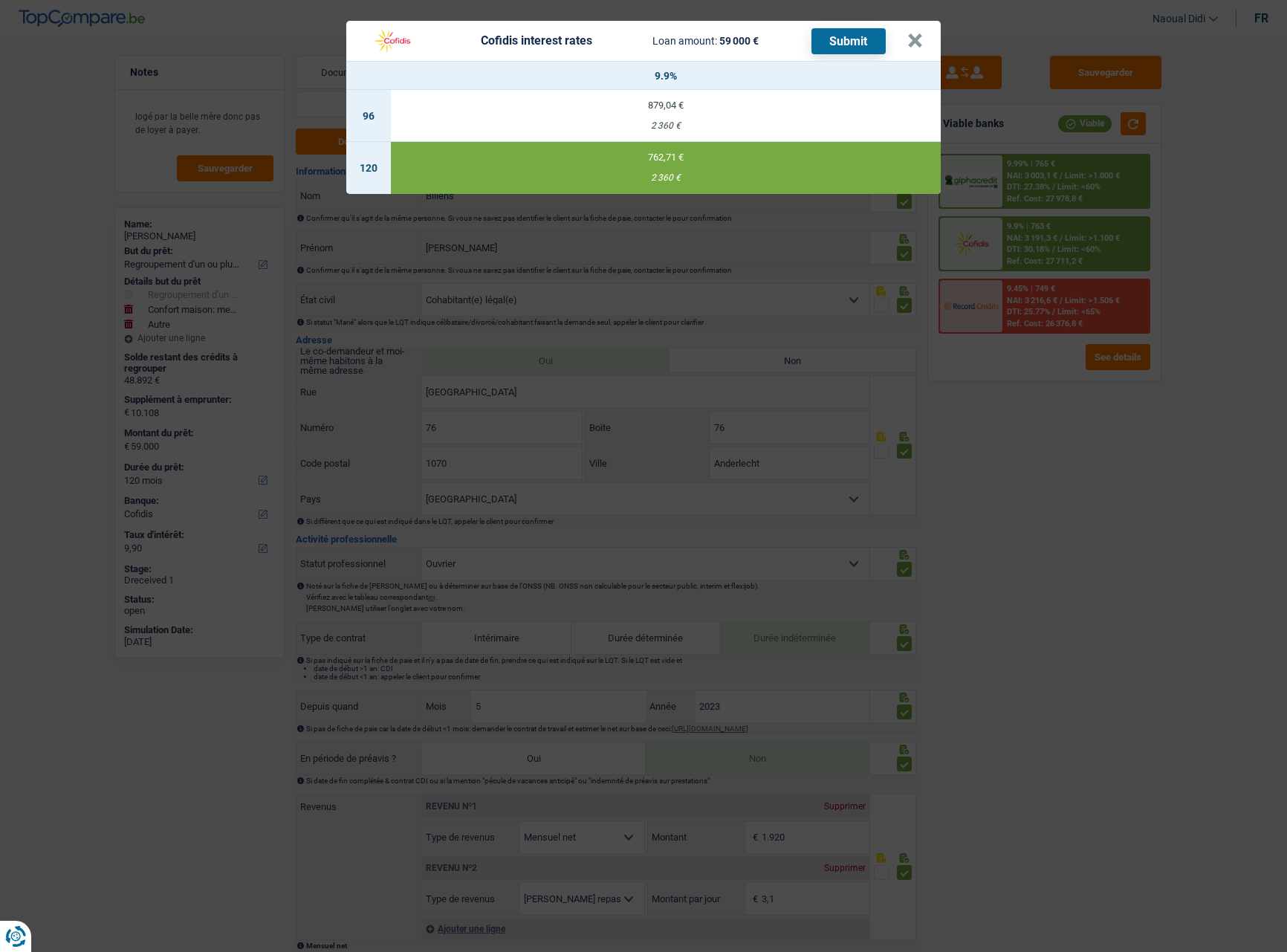
click at [868, 41] on button "Submit" at bounding box center [849, 41] width 74 height 26
click at [917, 33] on button "×" at bounding box center [915, 41] width 16 height 15
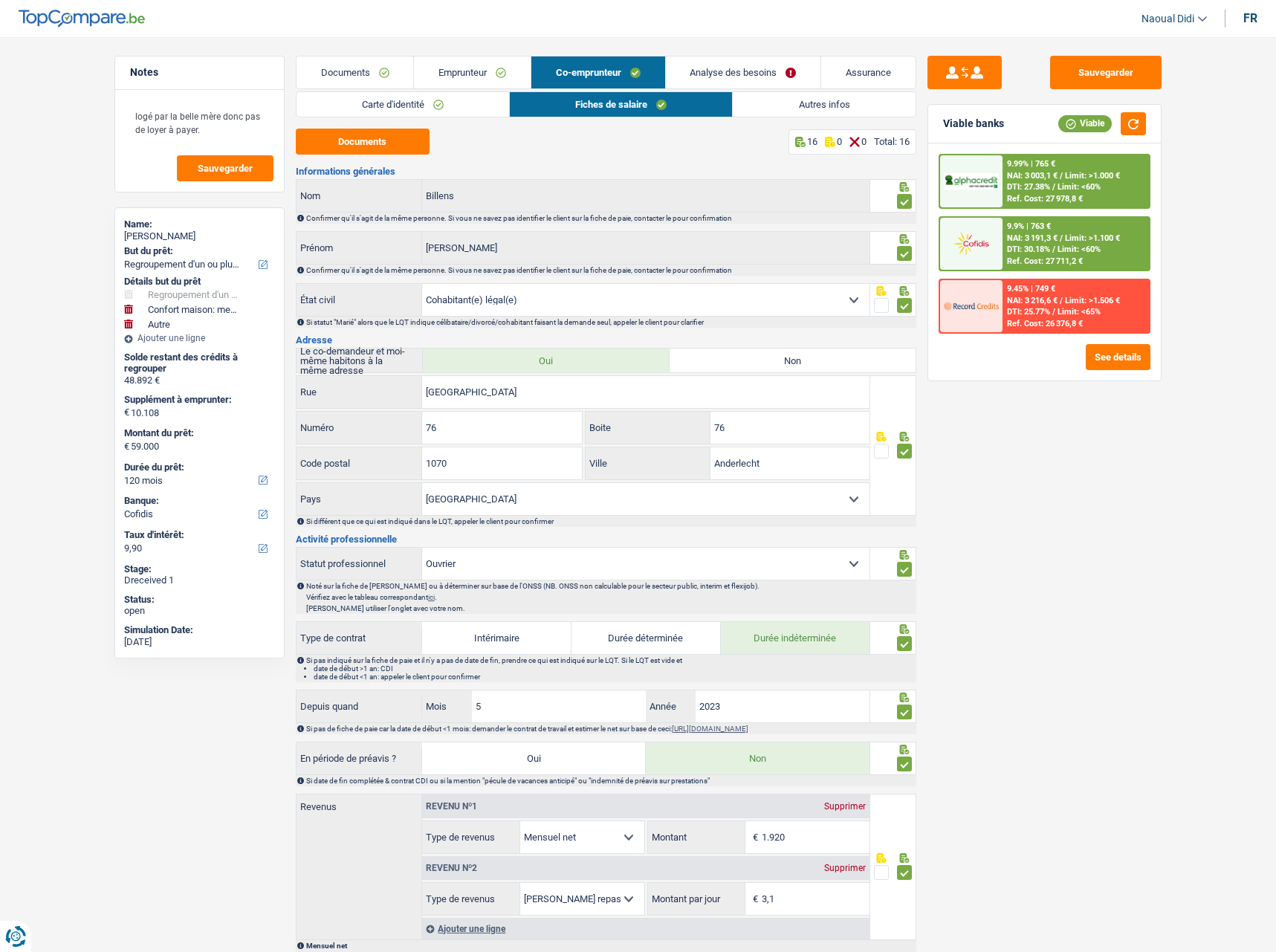
click at [685, 61] on link "Analyse des besoins" at bounding box center [743, 72] width 155 height 32
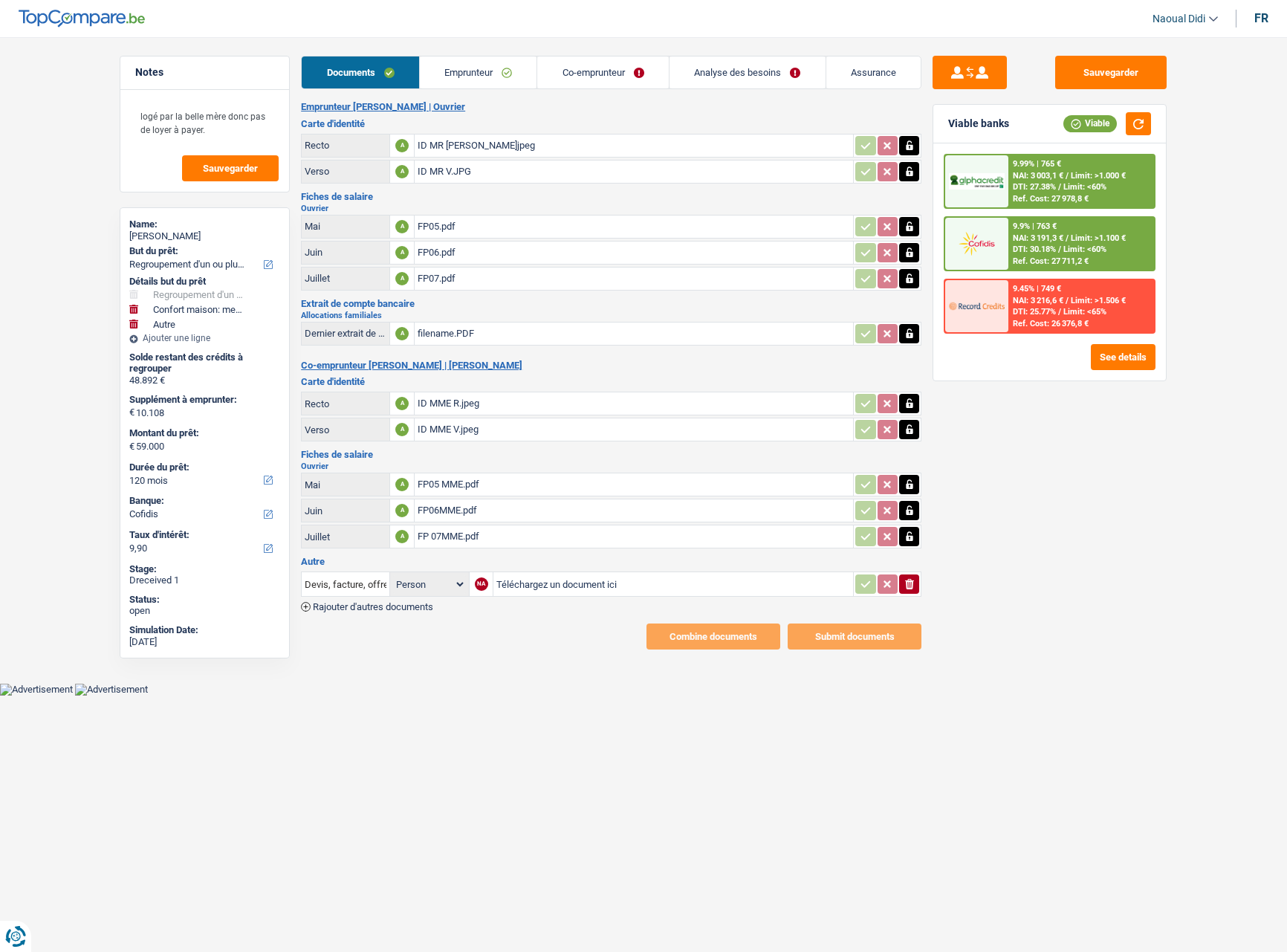
select select "refinancing"
select select "household"
select select "other"
select select "120"
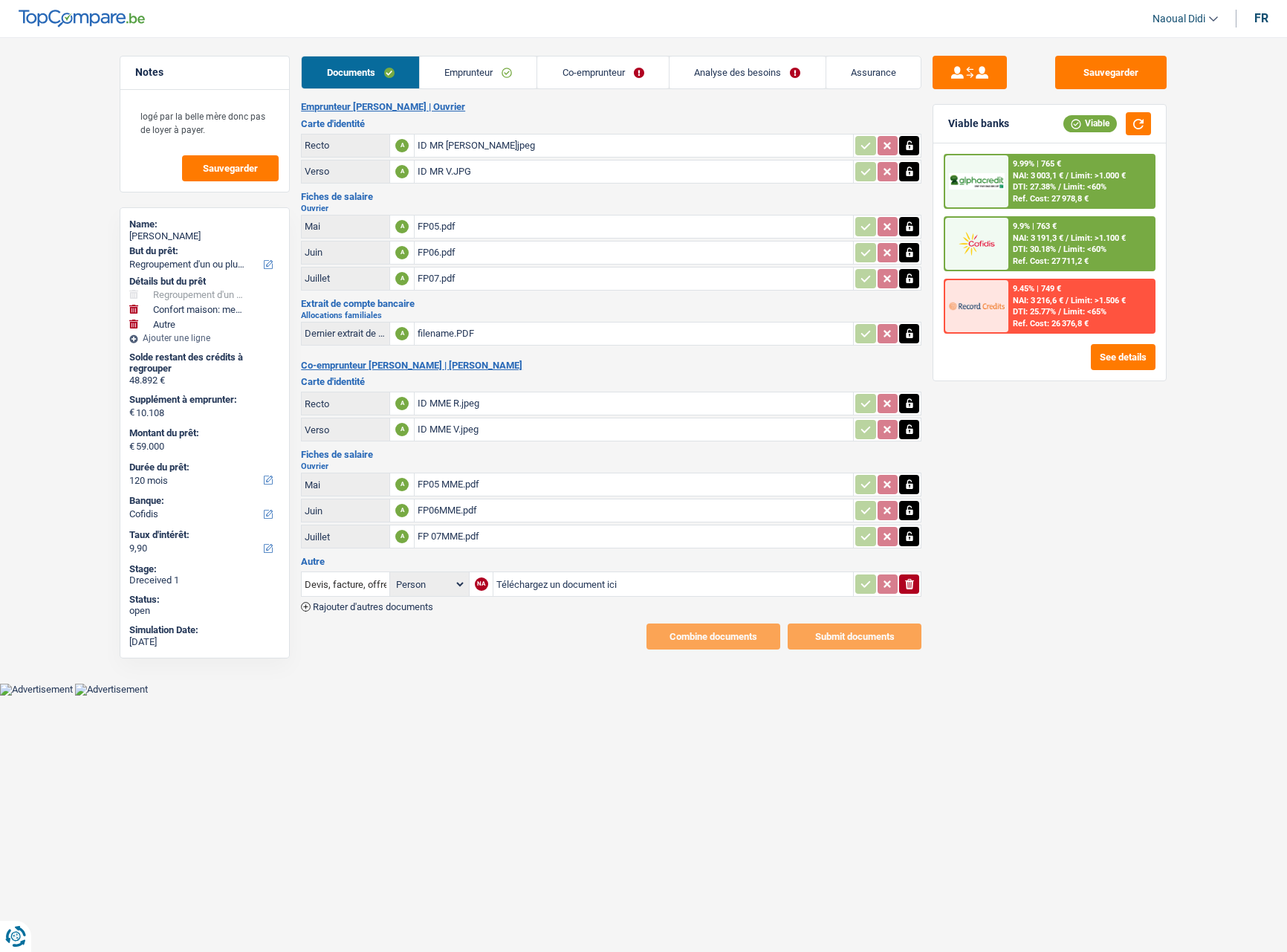
select select "cofidis"
select select "married"
select select "BE"
select select "worker"
select select "netSalary"
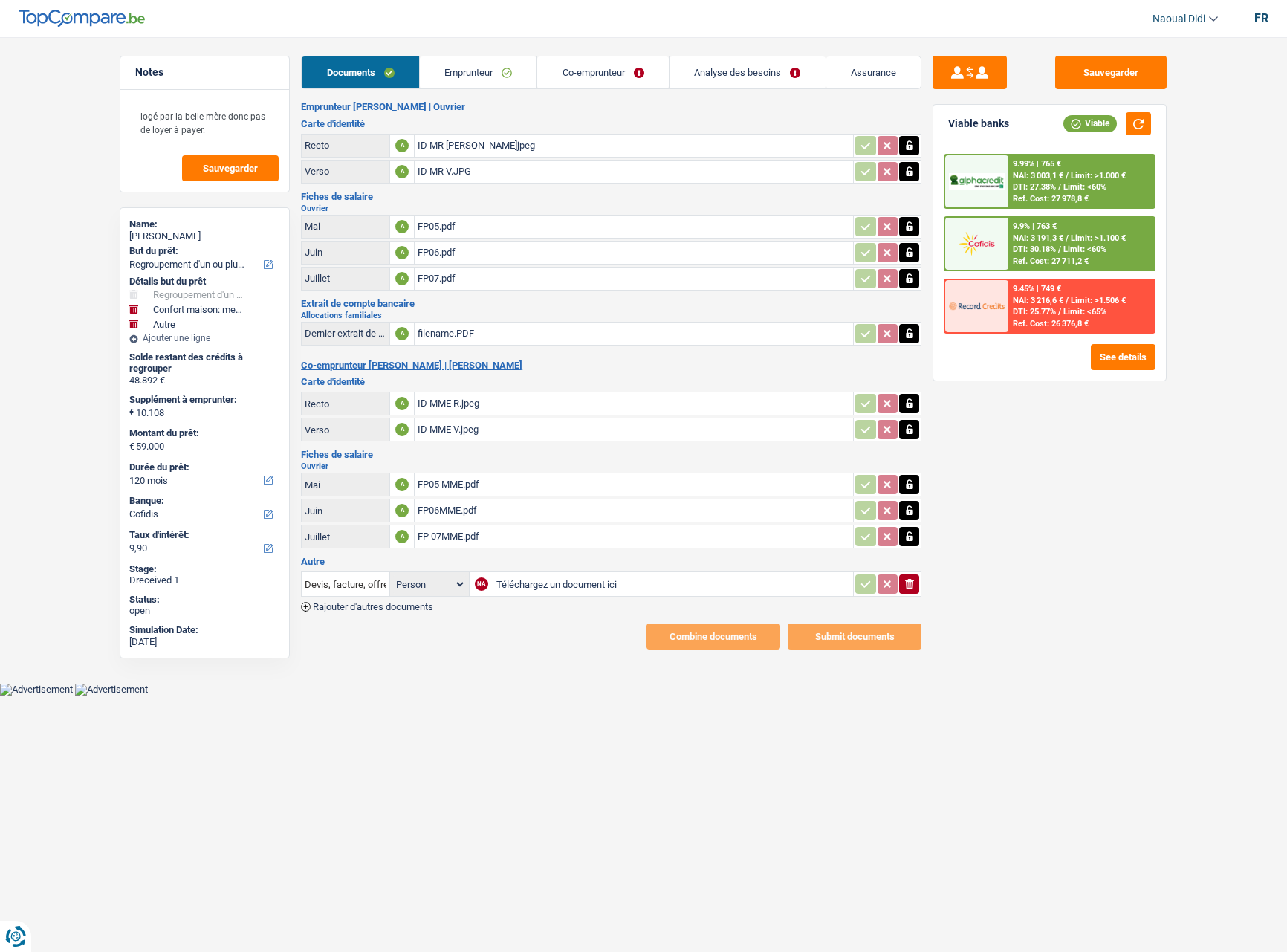
select select "mealVouchers"
select select "BE"
select select "industry"
click at [481, 71] on link "Emprunteur" at bounding box center [479, 72] width 118 height 32
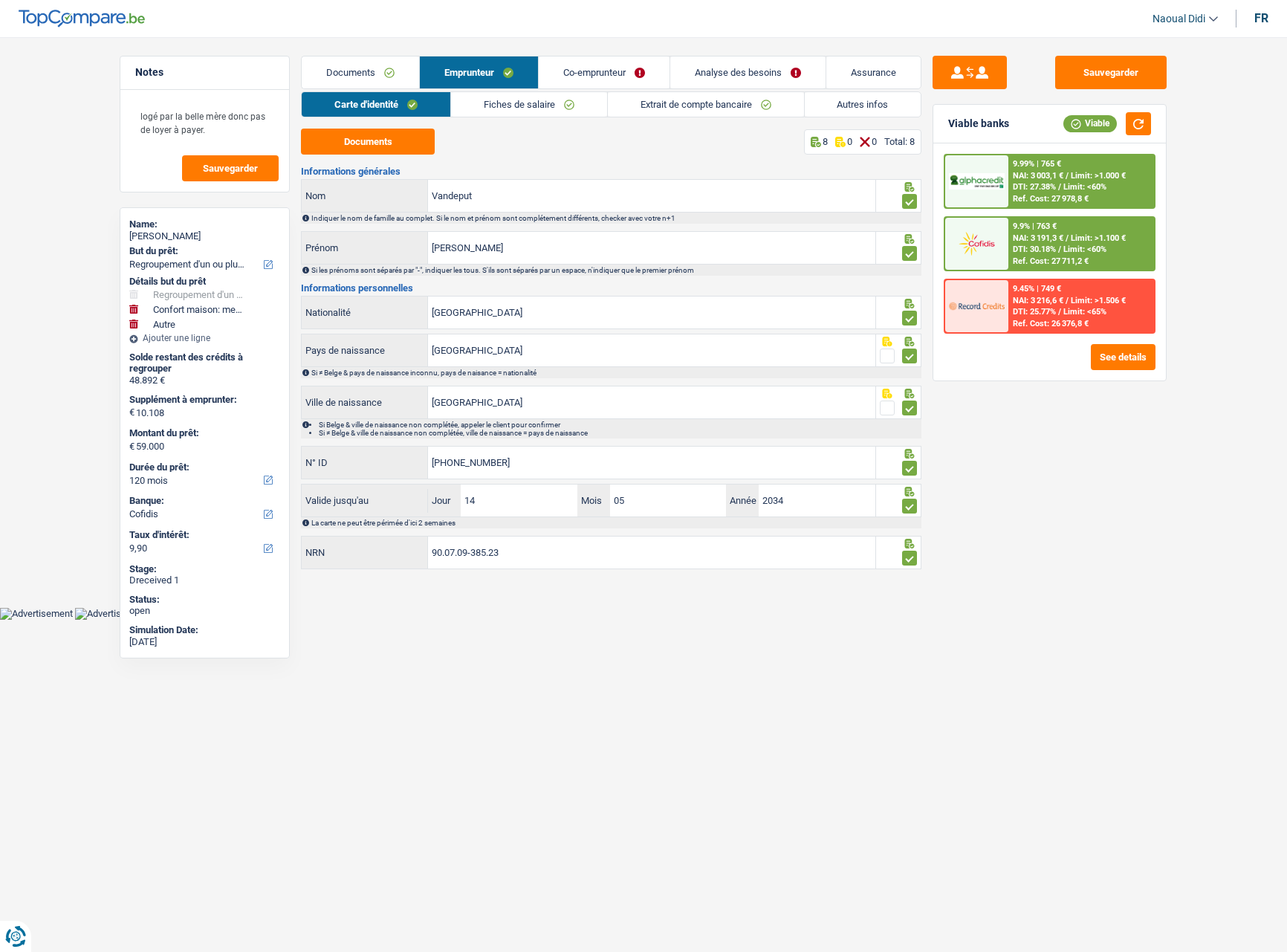
click at [604, 72] on link "Co-emprunteur" at bounding box center [604, 72] width 131 height 32
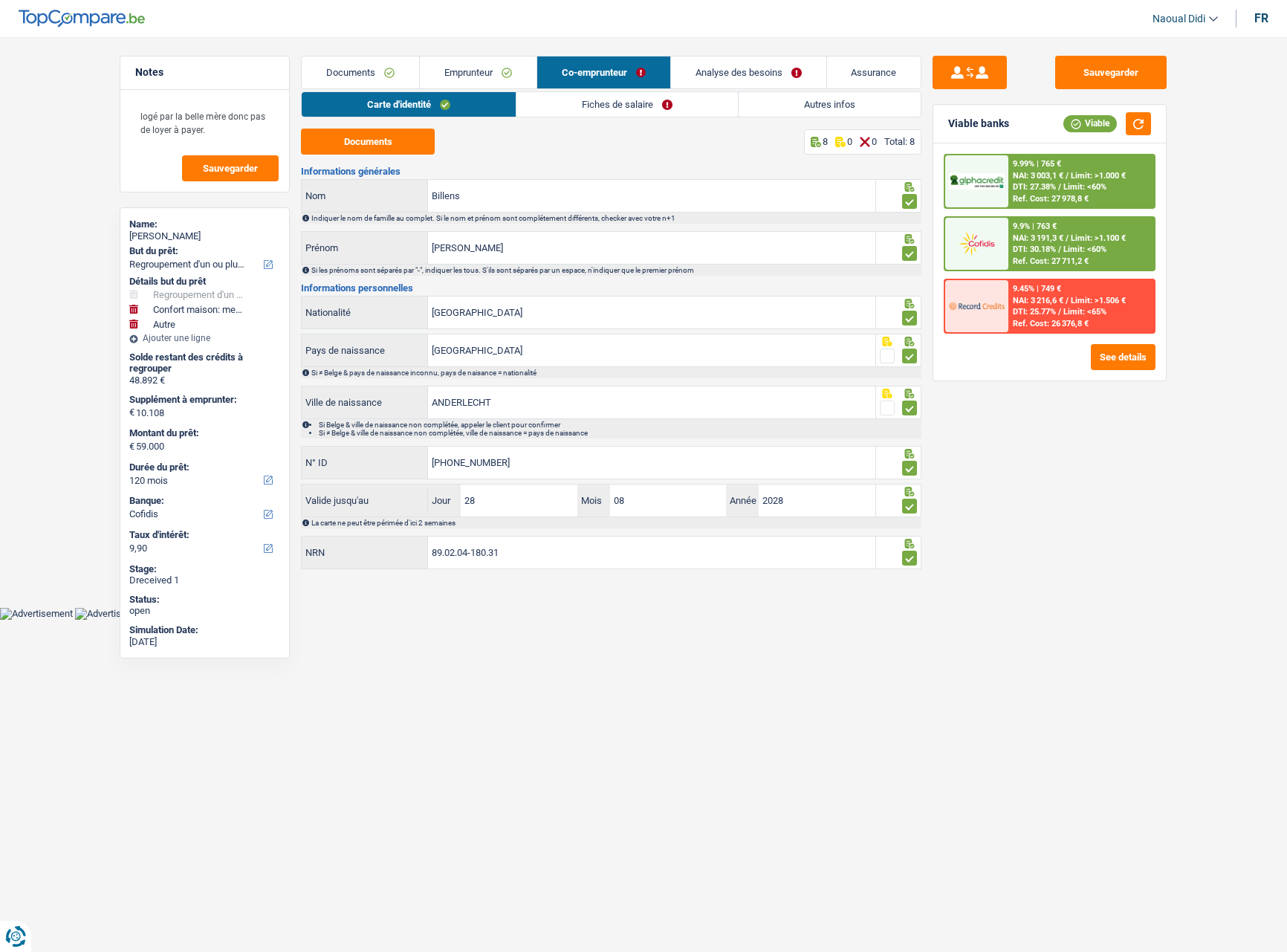
click at [614, 109] on link "Fiches de salaire" at bounding box center [627, 104] width 222 height 24
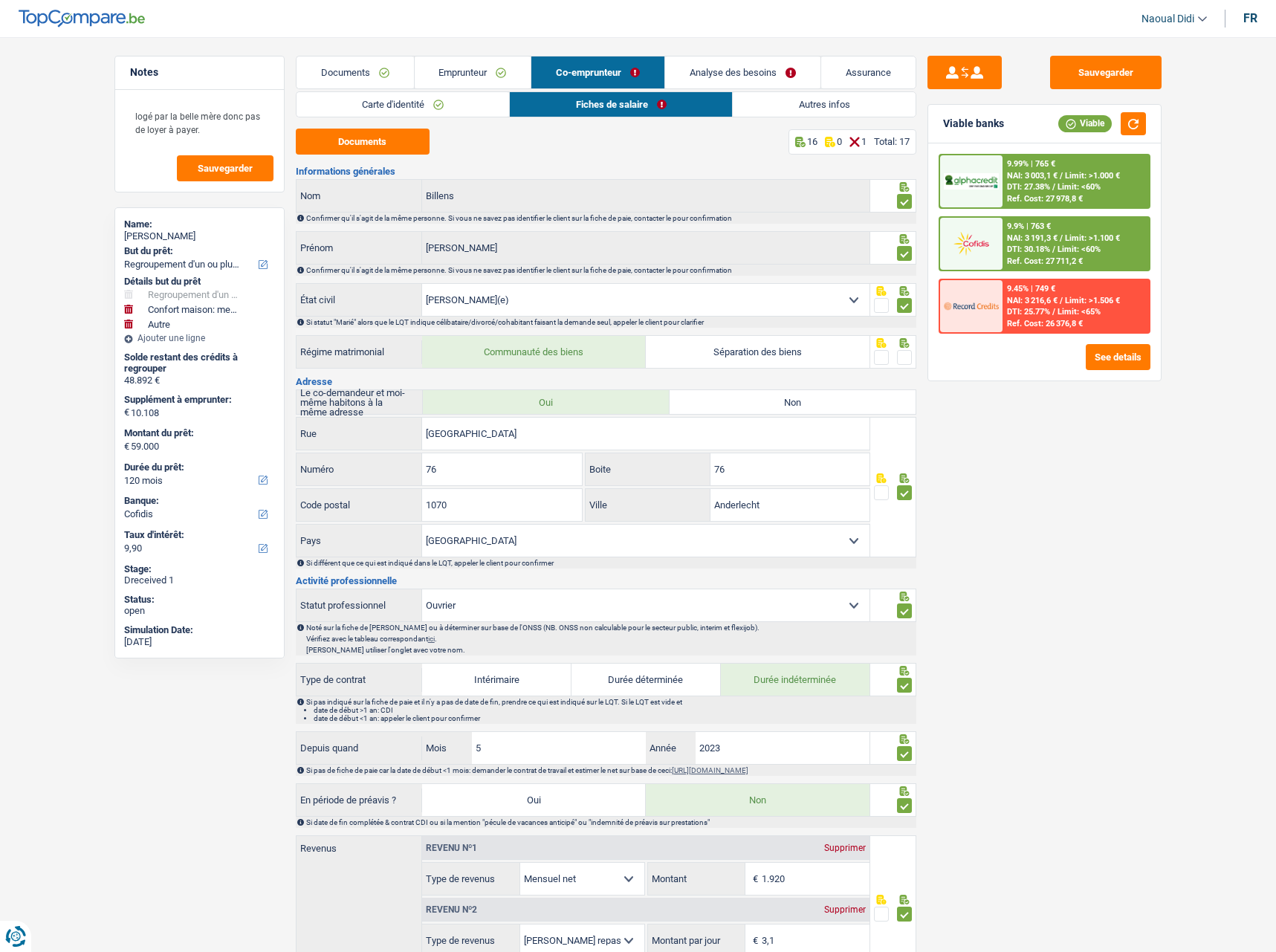
click at [722, 310] on select "Célibataire Marié(e) Cohabitant(e) légal(e) Divorcé(e) Veuf(ve) Séparé (de fait…" at bounding box center [646, 300] width 447 height 32
select select "cohabitation"
click at [422, 284] on select "Célibataire Marié(e) Cohabitant(e) légal(e) Divorcé(e) Veuf(ve) Séparé (de fait…" at bounding box center [646, 300] width 447 height 32
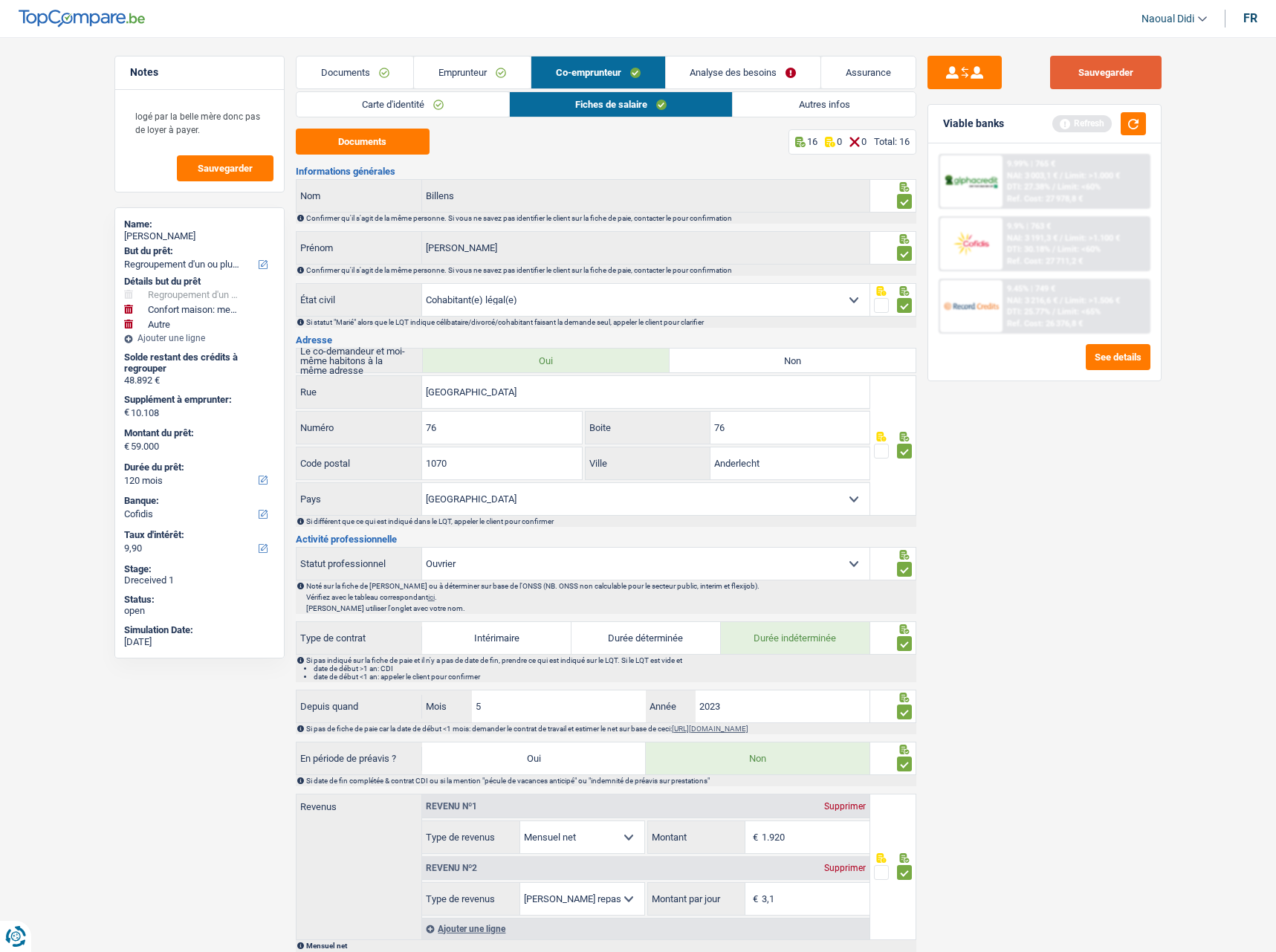
drag, startPoint x: 1102, startPoint y: 63, endPoint x: 1131, endPoint y: 58, distance: 29.4
click at [1102, 64] on button "Sauvegarder" at bounding box center [1106, 72] width 111 height 33
click at [1137, 124] on button "button" at bounding box center [1133, 123] width 25 height 23
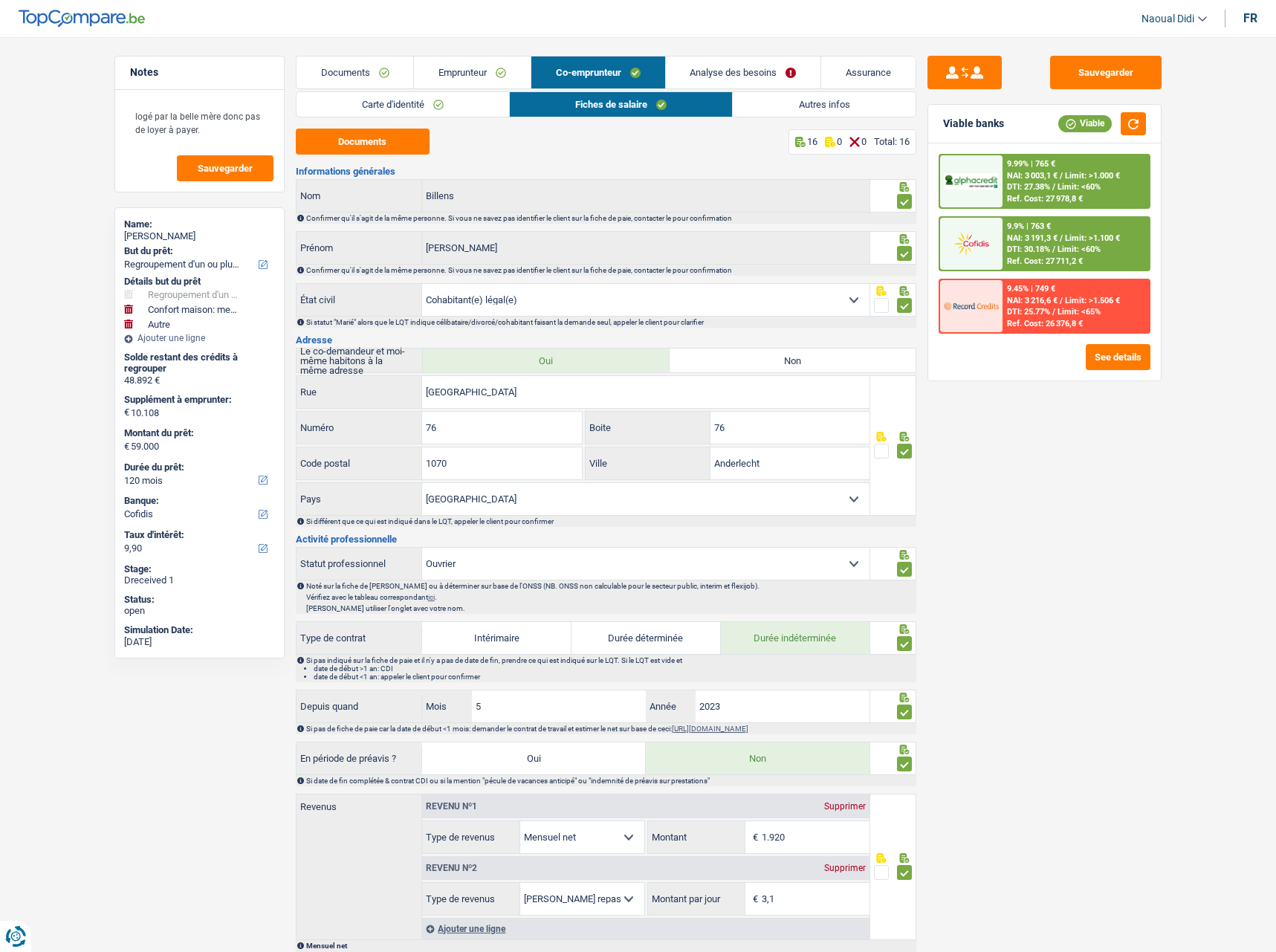
click at [1051, 238] on span "NAI: 3 191,3 €" at bounding box center [1032, 238] width 50 height 9
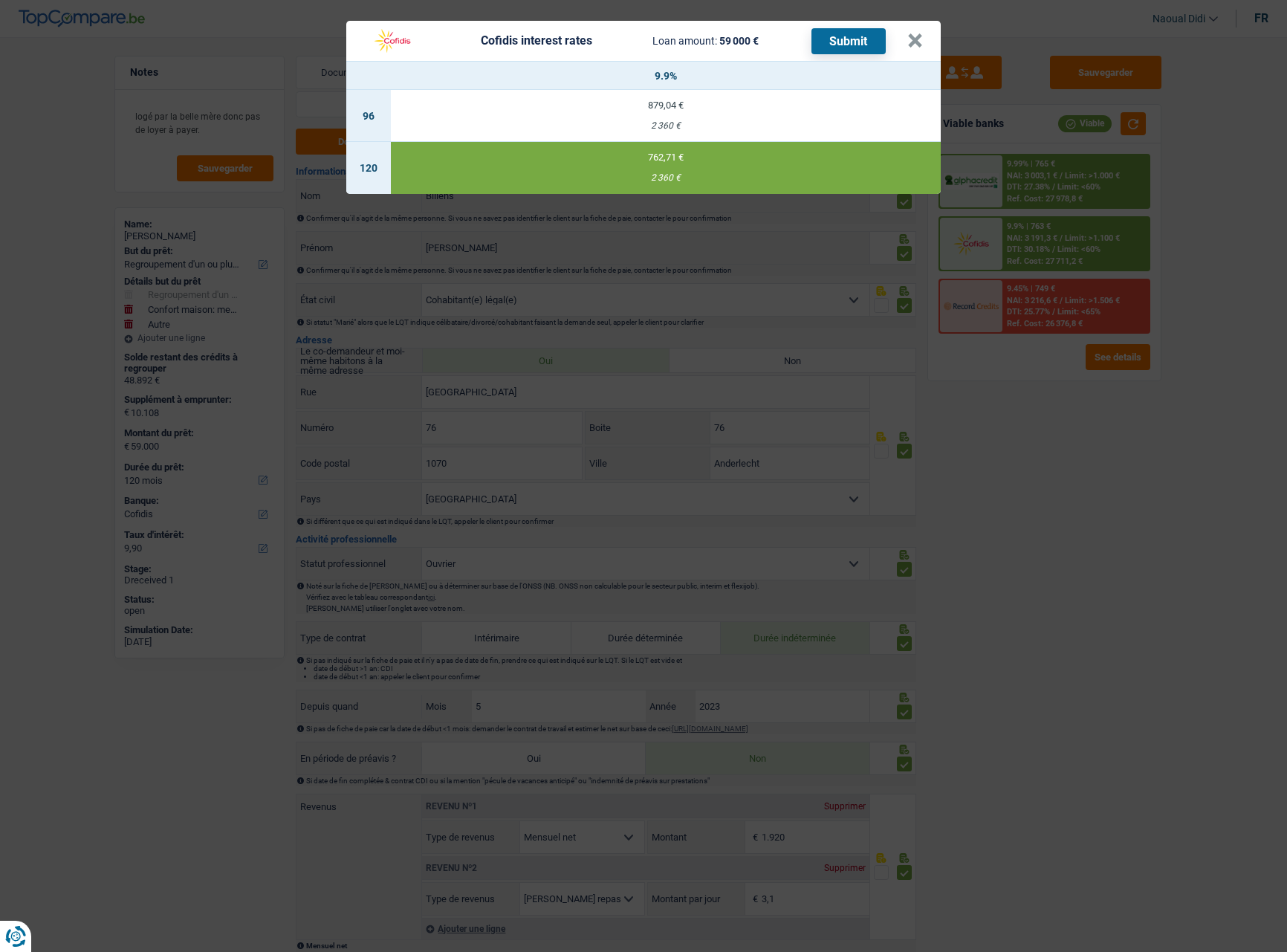
click at [848, 40] on button "Submit" at bounding box center [849, 41] width 74 height 26
click at [831, 36] on button "Submit" at bounding box center [849, 41] width 74 height 26
click at [913, 42] on button "×" at bounding box center [915, 41] width 16 height 15
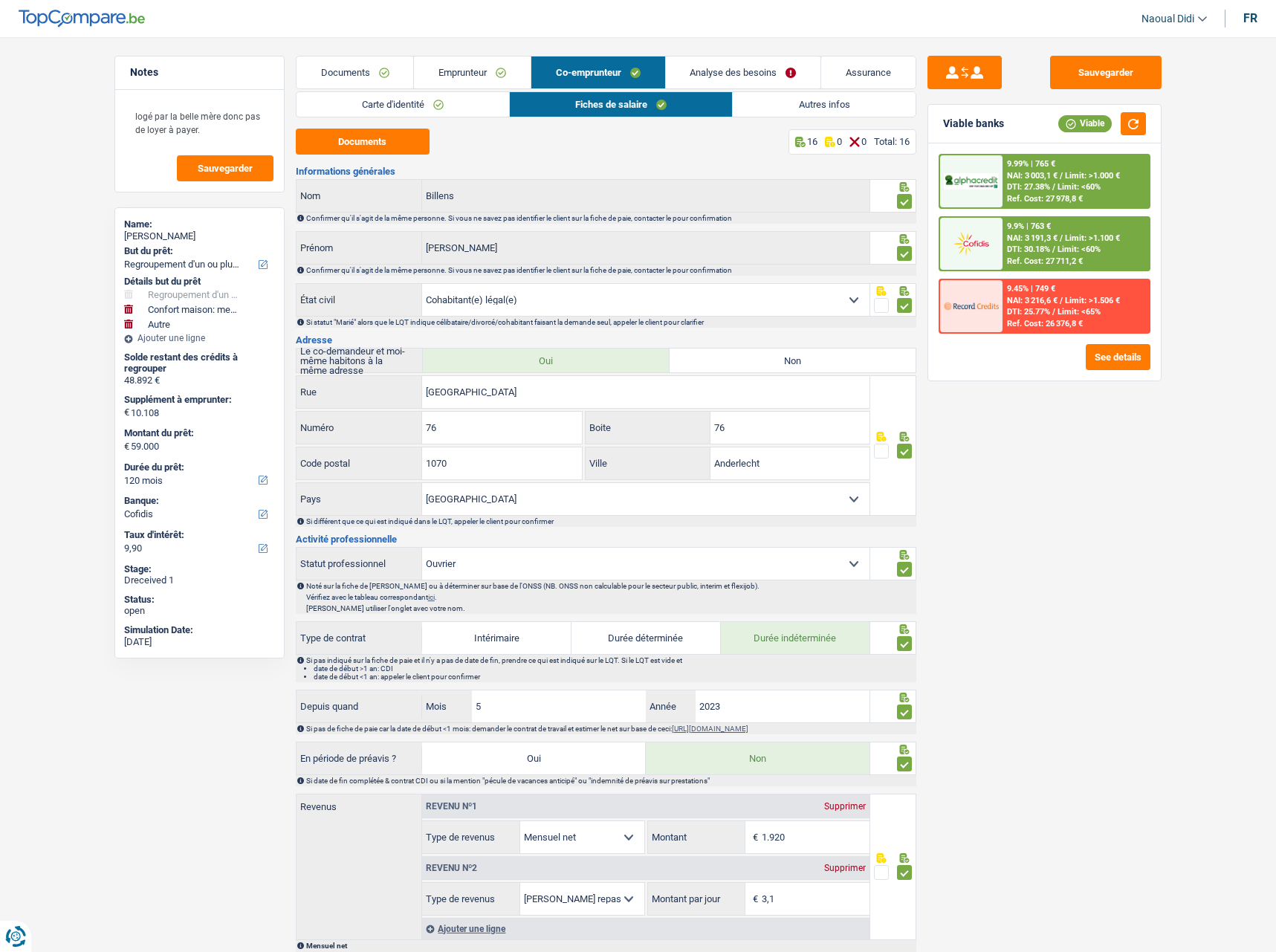
click at [466, 77] on link "Emprunteur" at bounding box center [472, 72] width 117 height 32
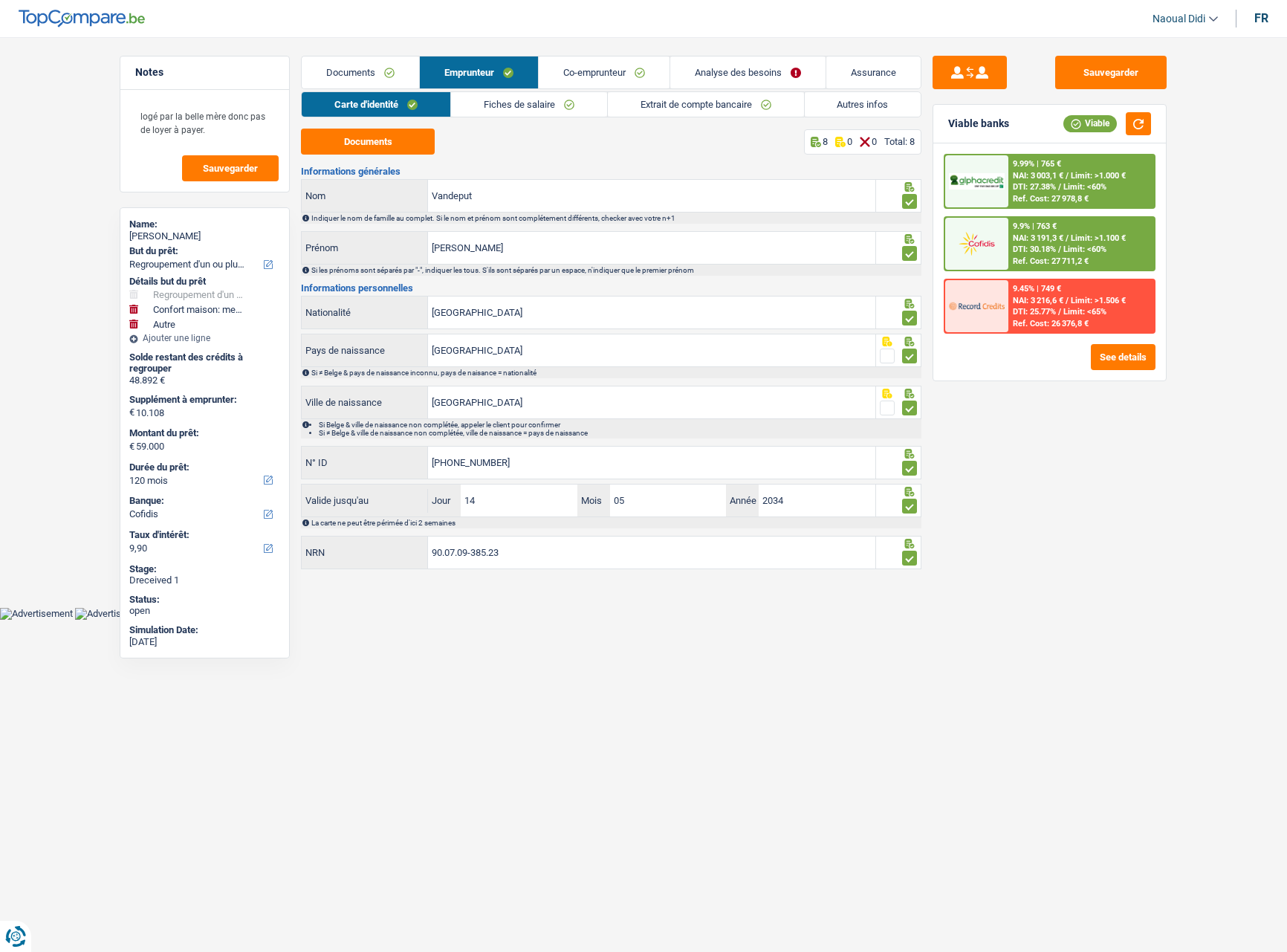
click at [873, 99] on link "Autres infos" at bounding box center [863, 104] width 117 height 24
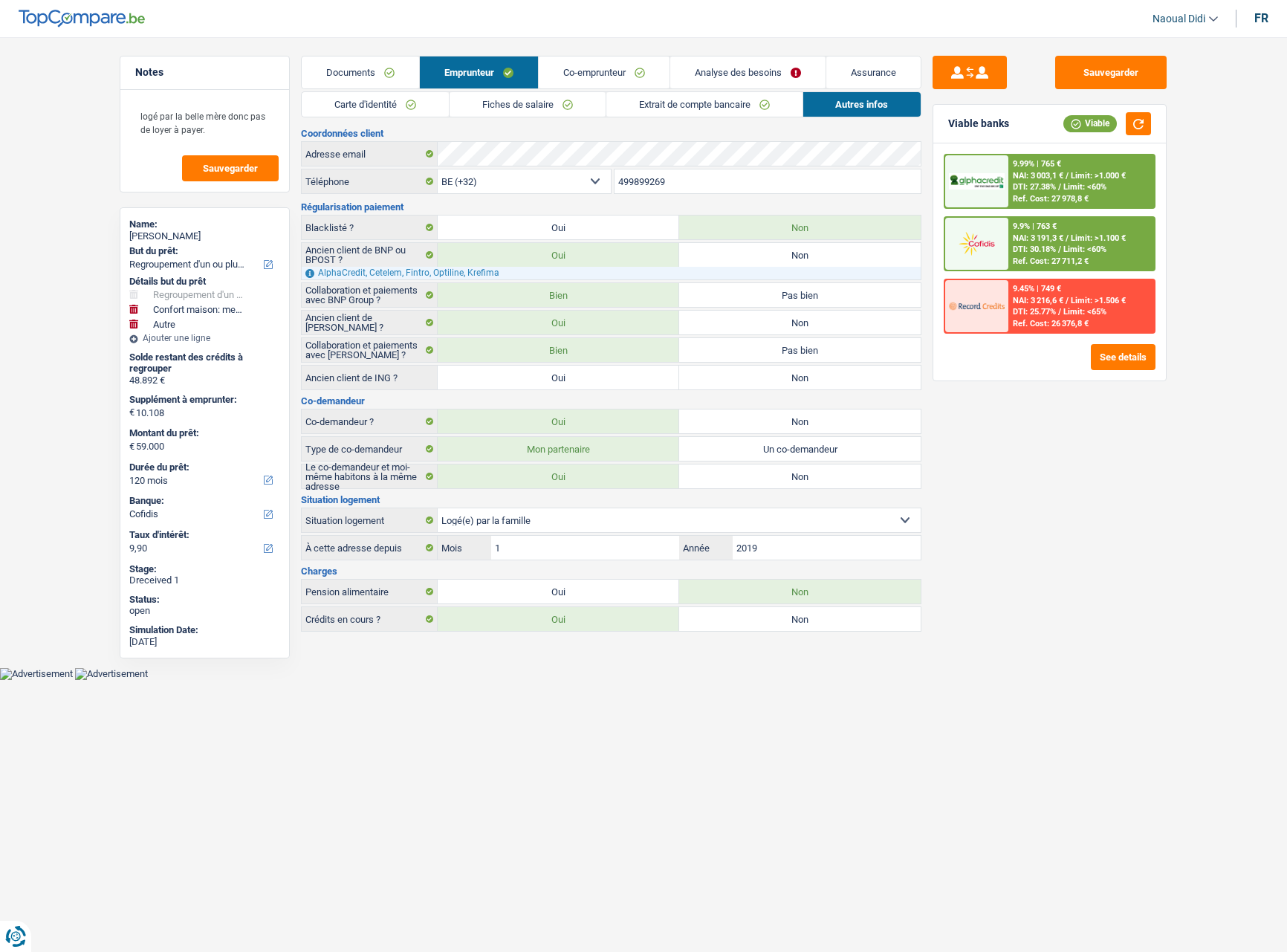
click at [822, 622] on label "Non" at bounding box center [800, 619] width 241 height 24
click at [822, 622] on input "Non" at bounding box center [800, 619] width 241 height 24
radio input "true"
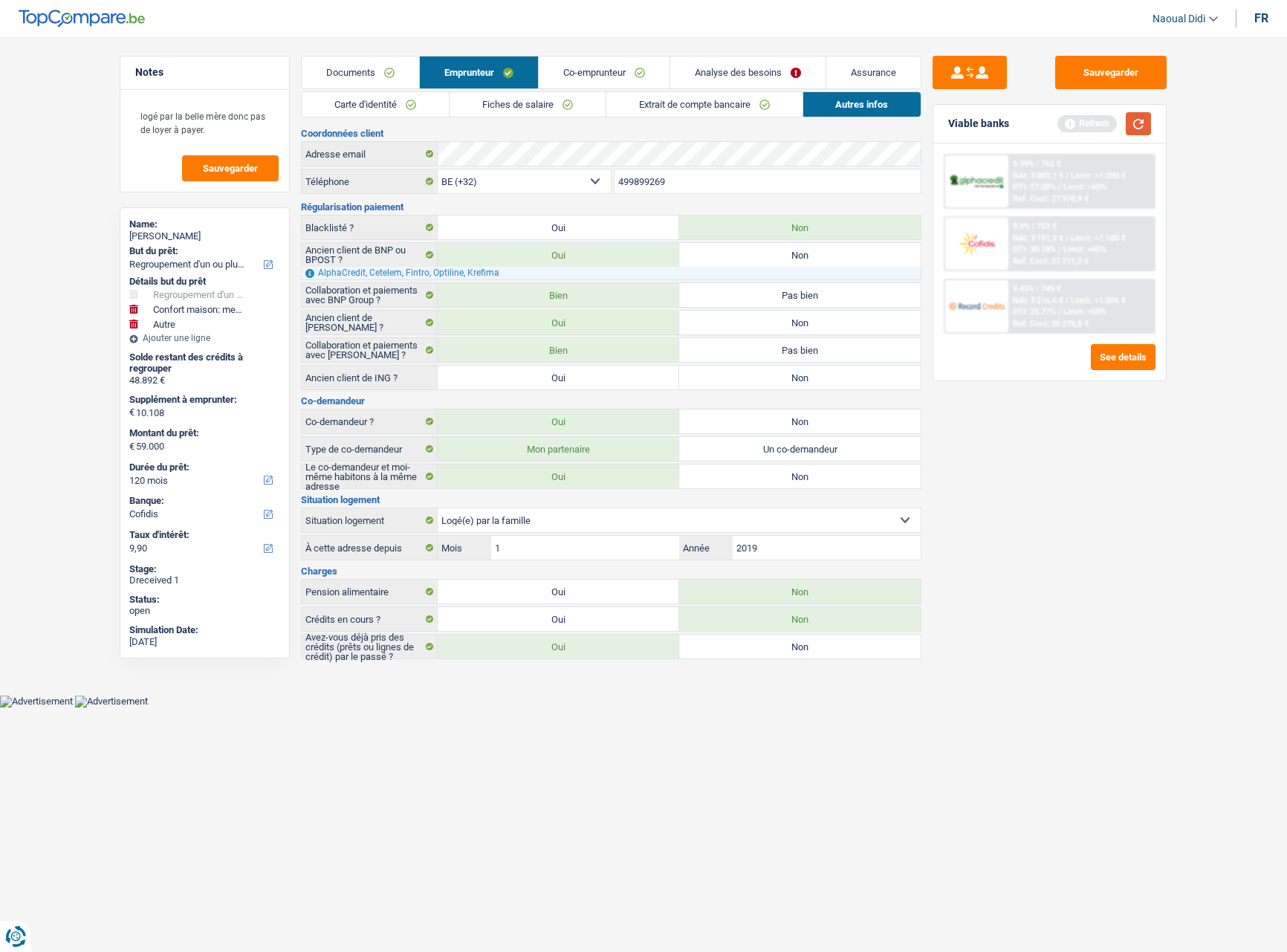
click at [1142, 124] on button "button" at bounding box center [1139, 123] width 25 height 23
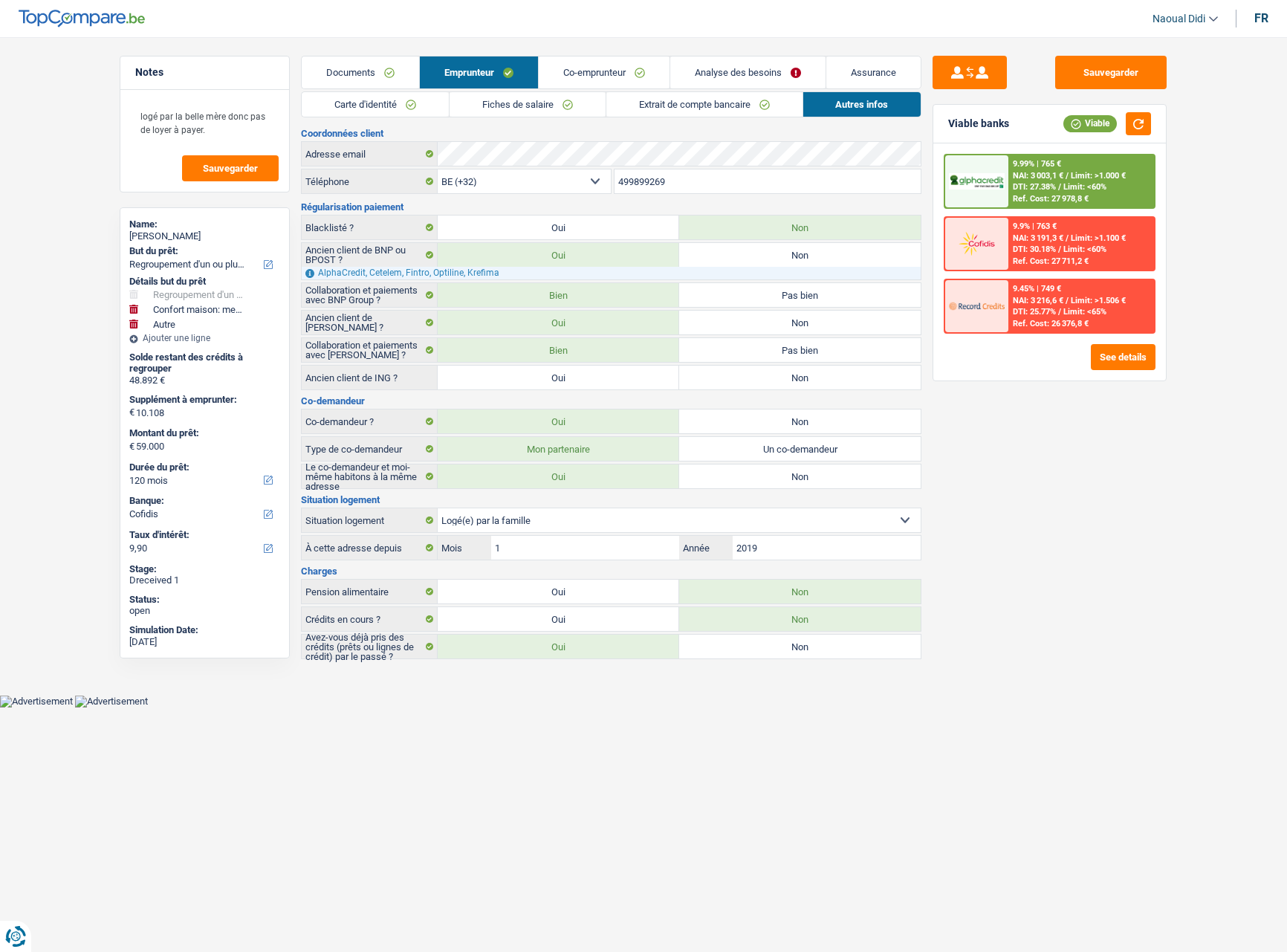
click at [640, 77] on link "Co-emprunteur" at bounding box center [604, 72] width 131 height 32
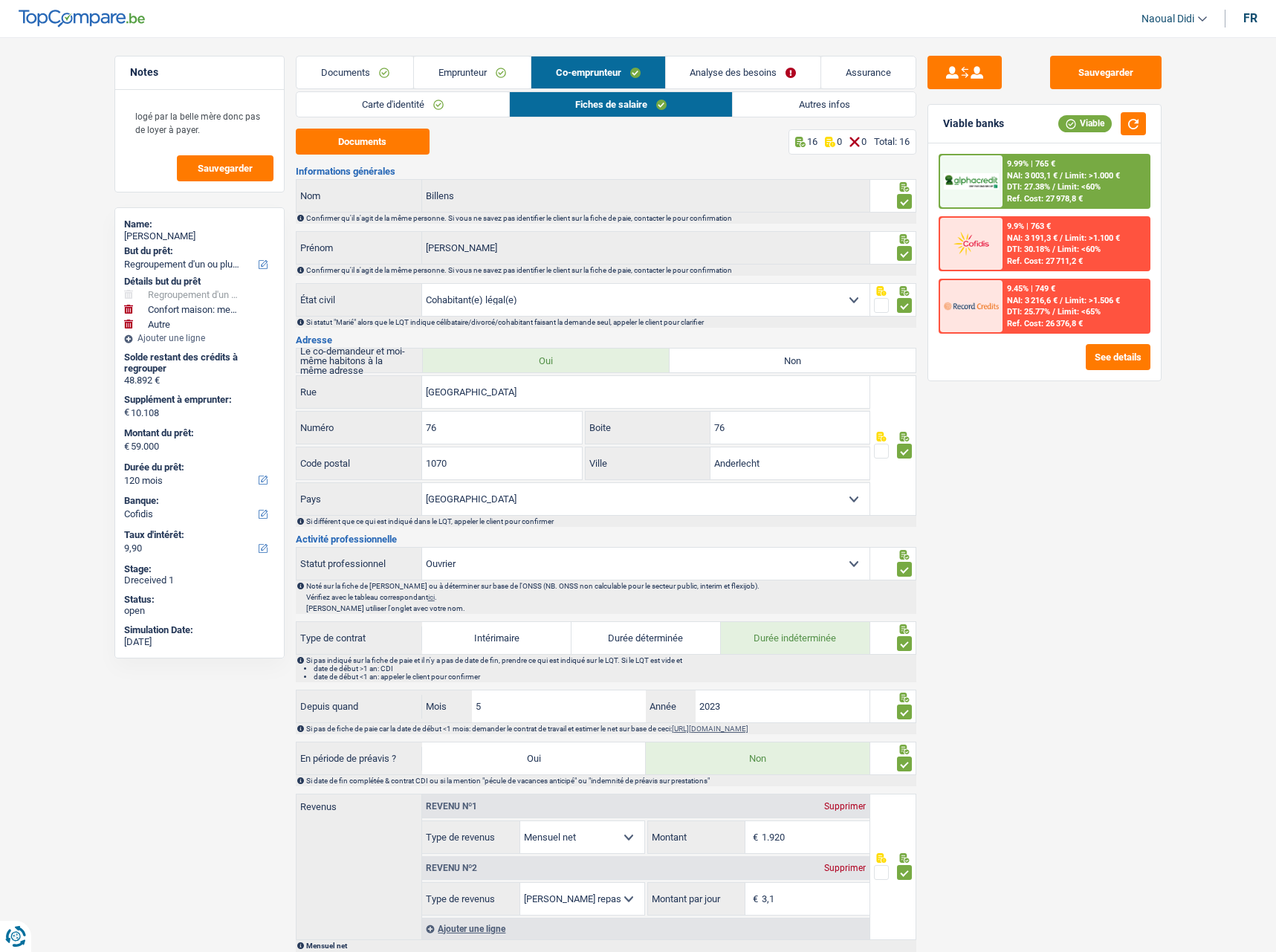
click at [810, 103] on link "Autres infos" at bounding box center [824, 104] width 182 height 24
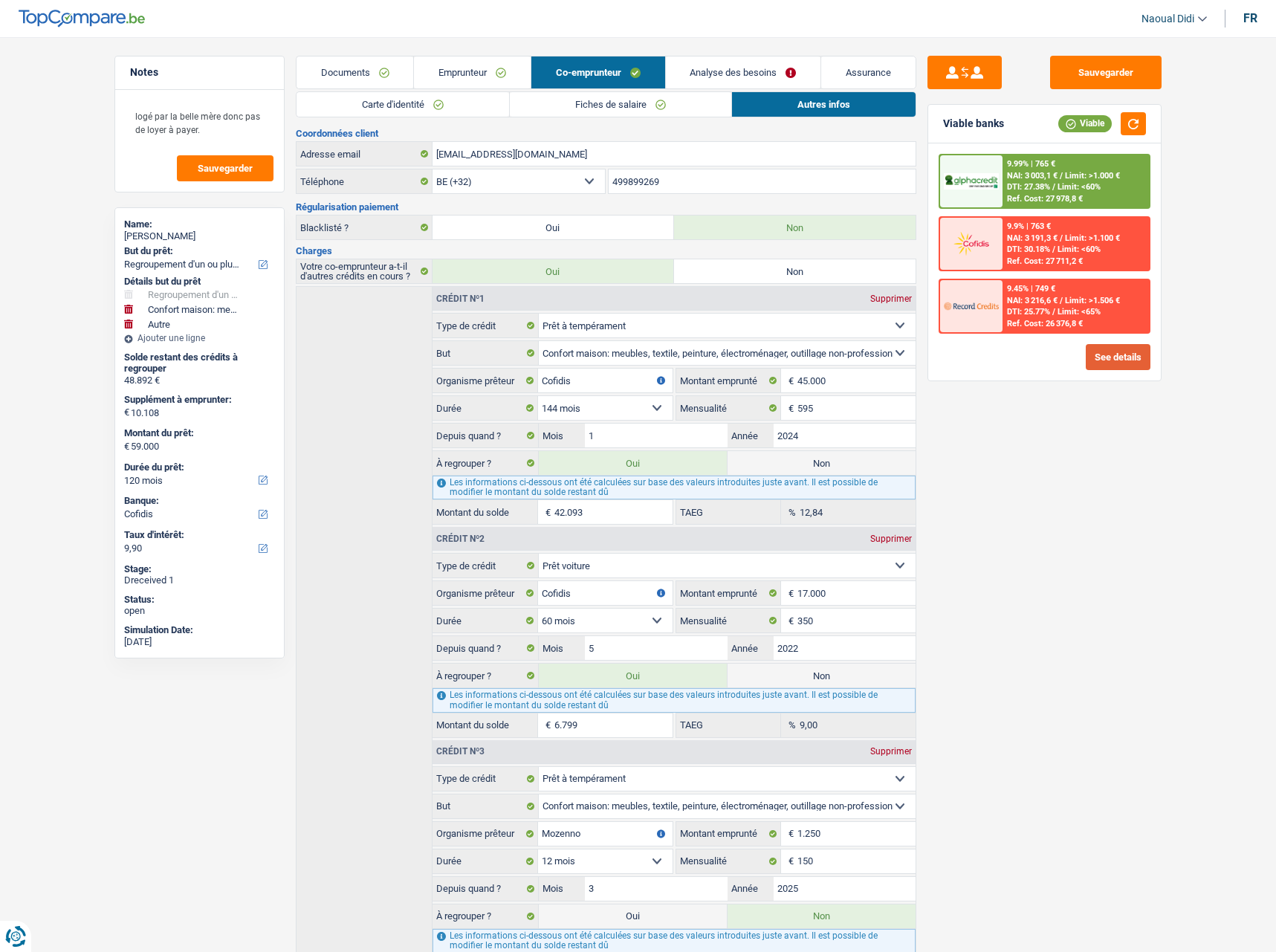
click at [1122, 359] on button "See details" at bounding box center [1118, 357] width 65 height 26
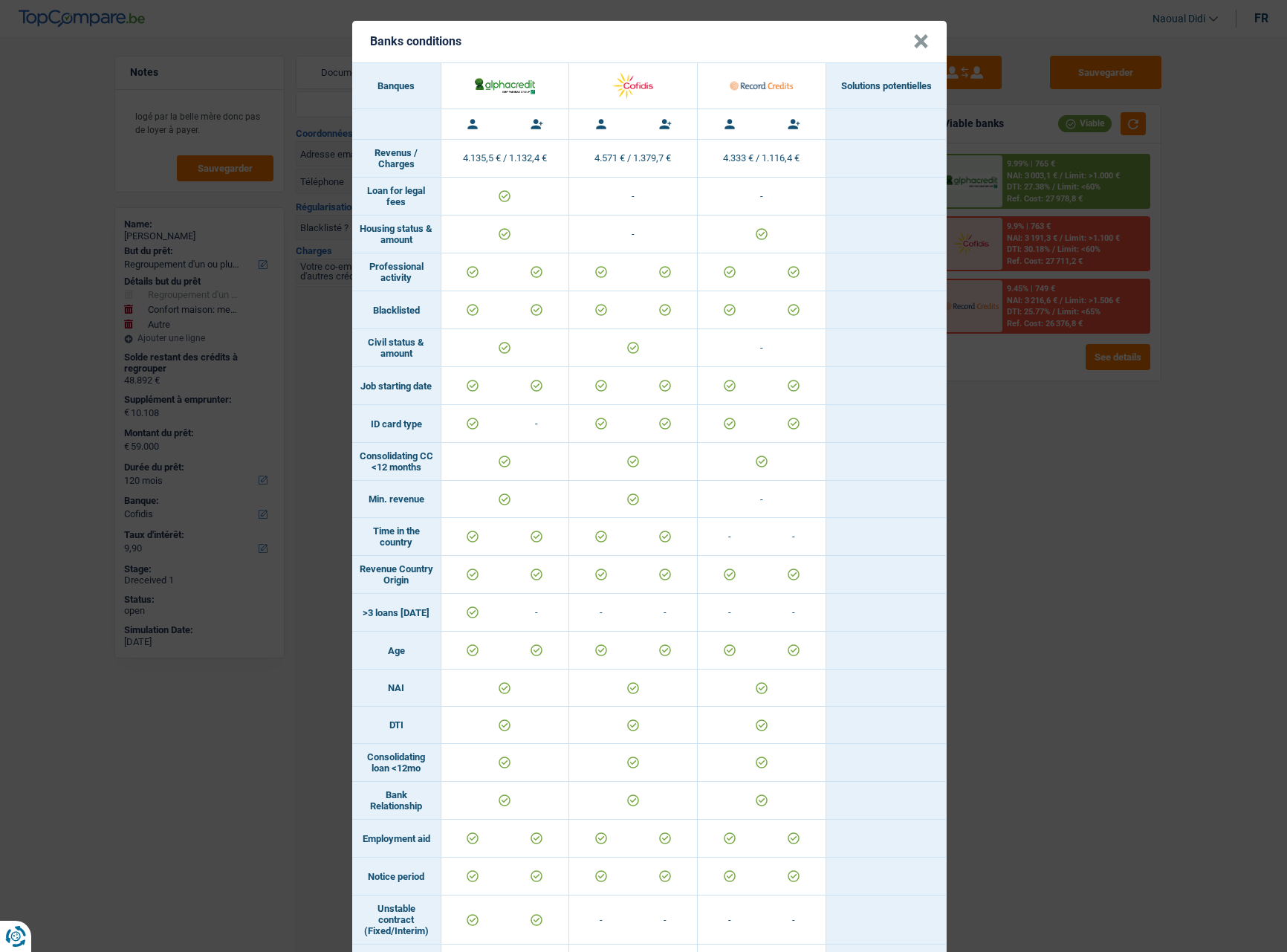
click at [913, 43] on button "×" at bounding box center [920, 42] width 16 height 15
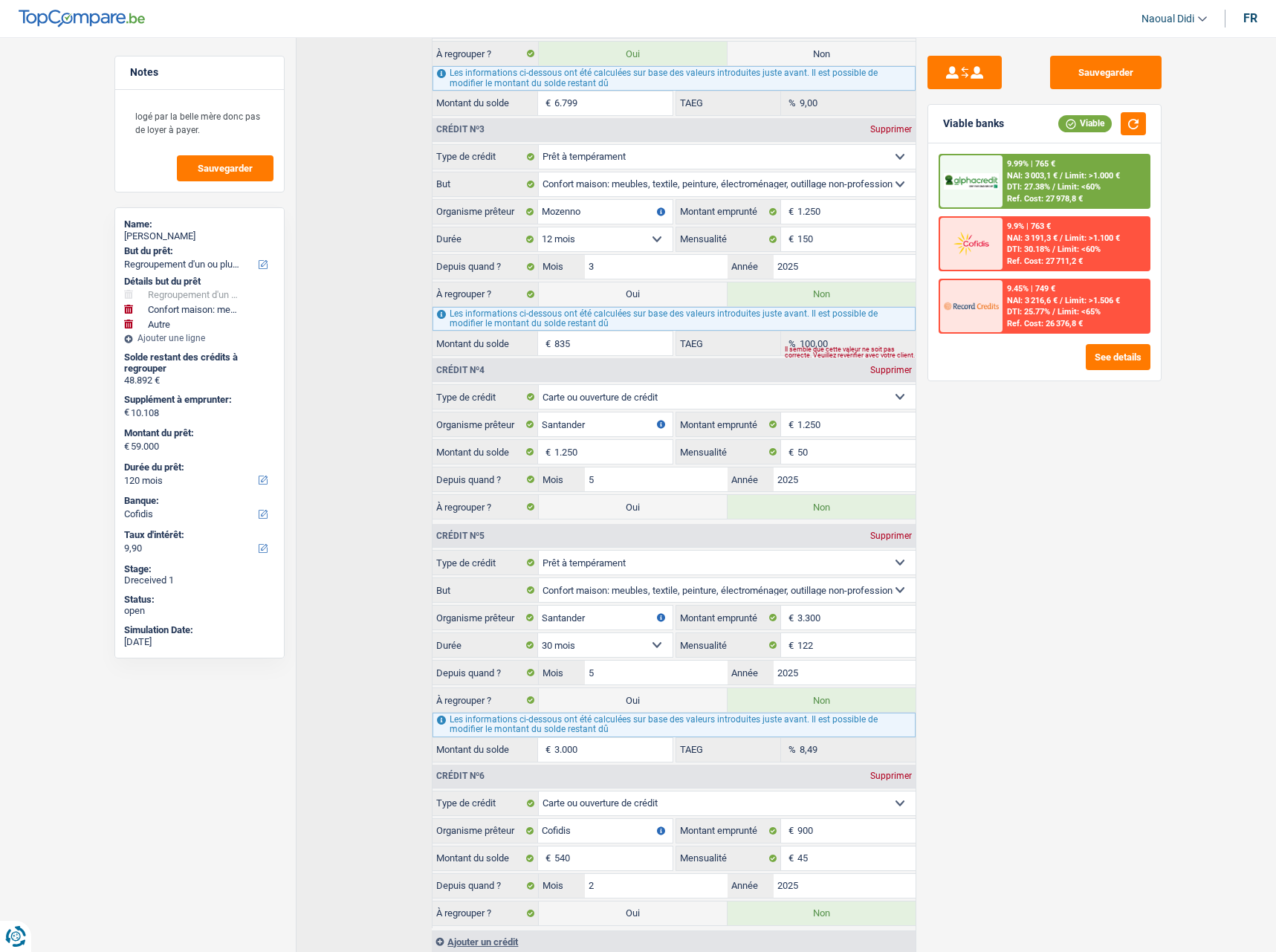
scroll to position [698, 0]
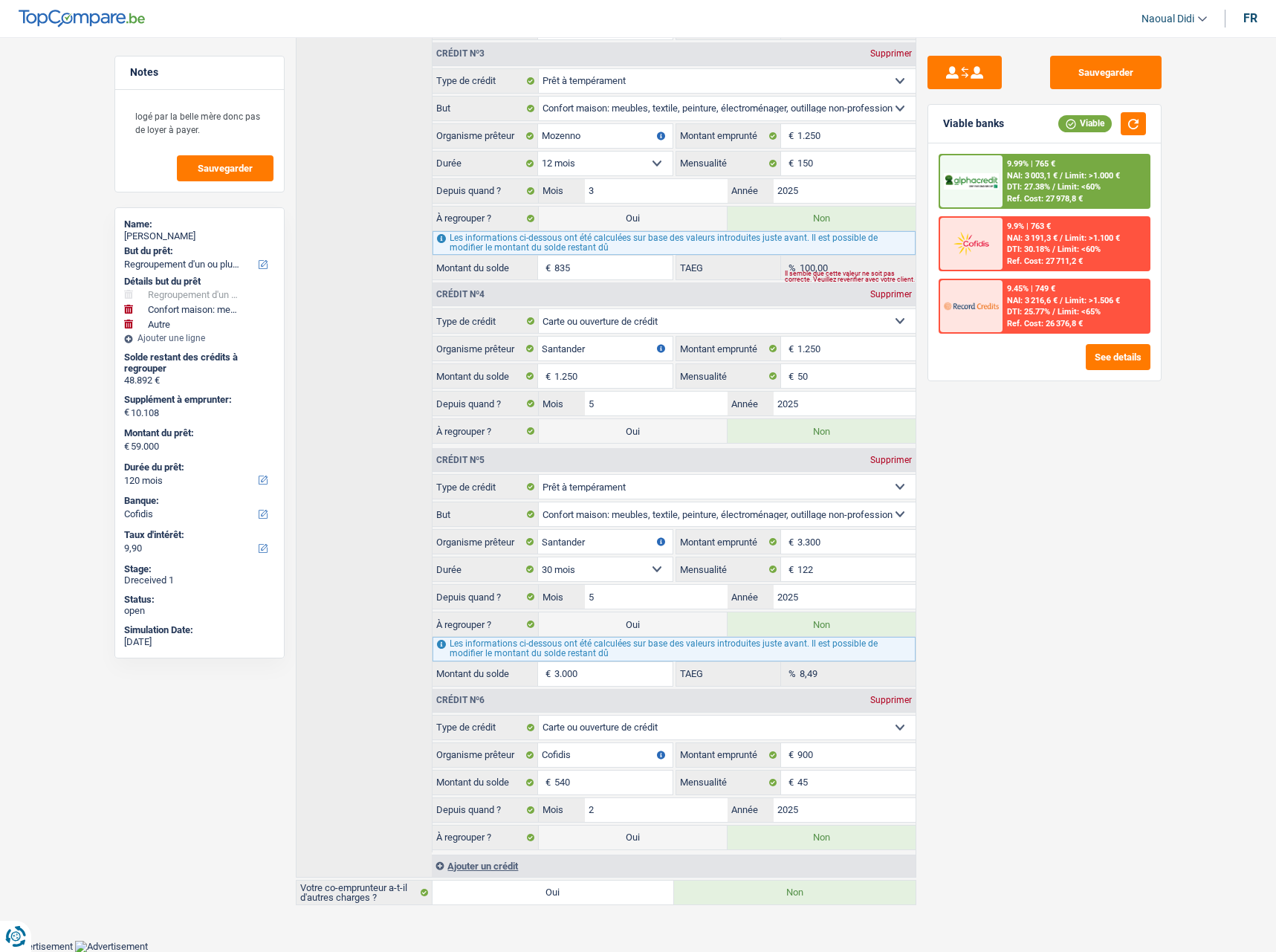
drag, startPoint x: 898, startPoint y: 298, endPoint x: 807, endPoint y: 329, distance: 96.1
click at [898, 298] on div "Supprimer" at bounding box center [891, 294] width 49 height 9
select select "personalLoan"
type input "3.300"
type input "122"
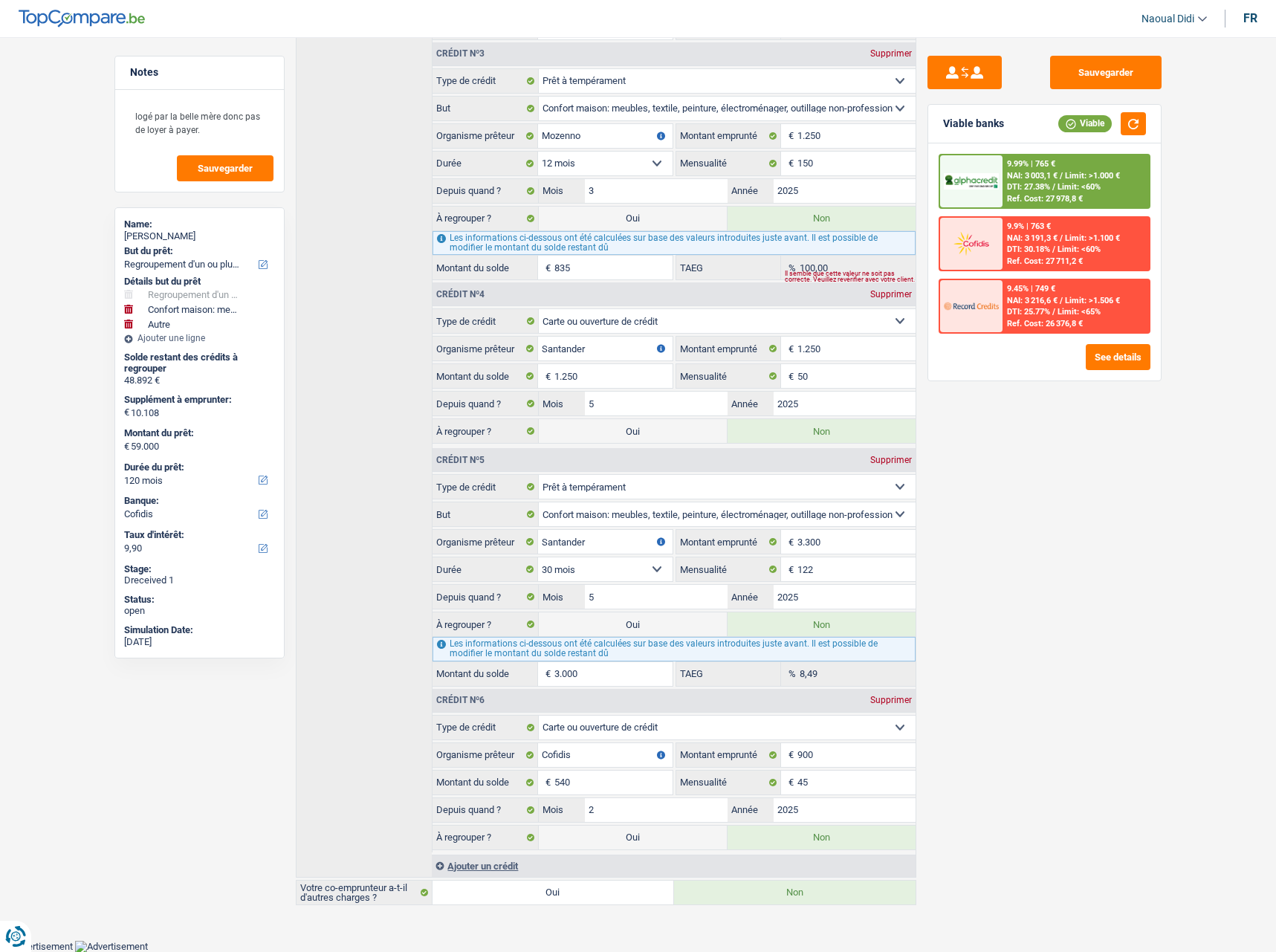
select select "cardOrCredit"
type input "Cofidis"
type input "900"
type input "45"
type input "2"
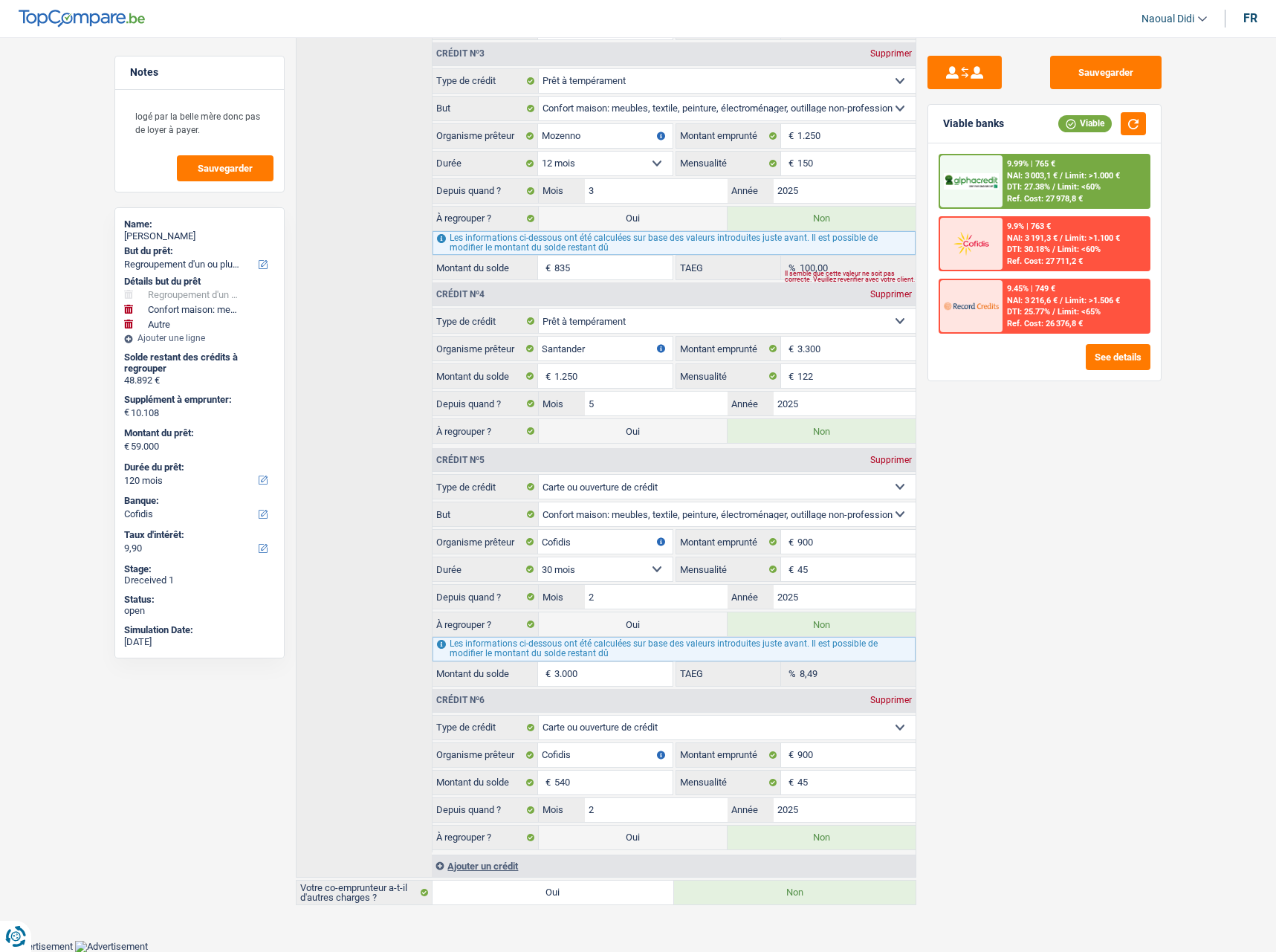
select select "homeFurnishingOrRelocation"
select select "30"
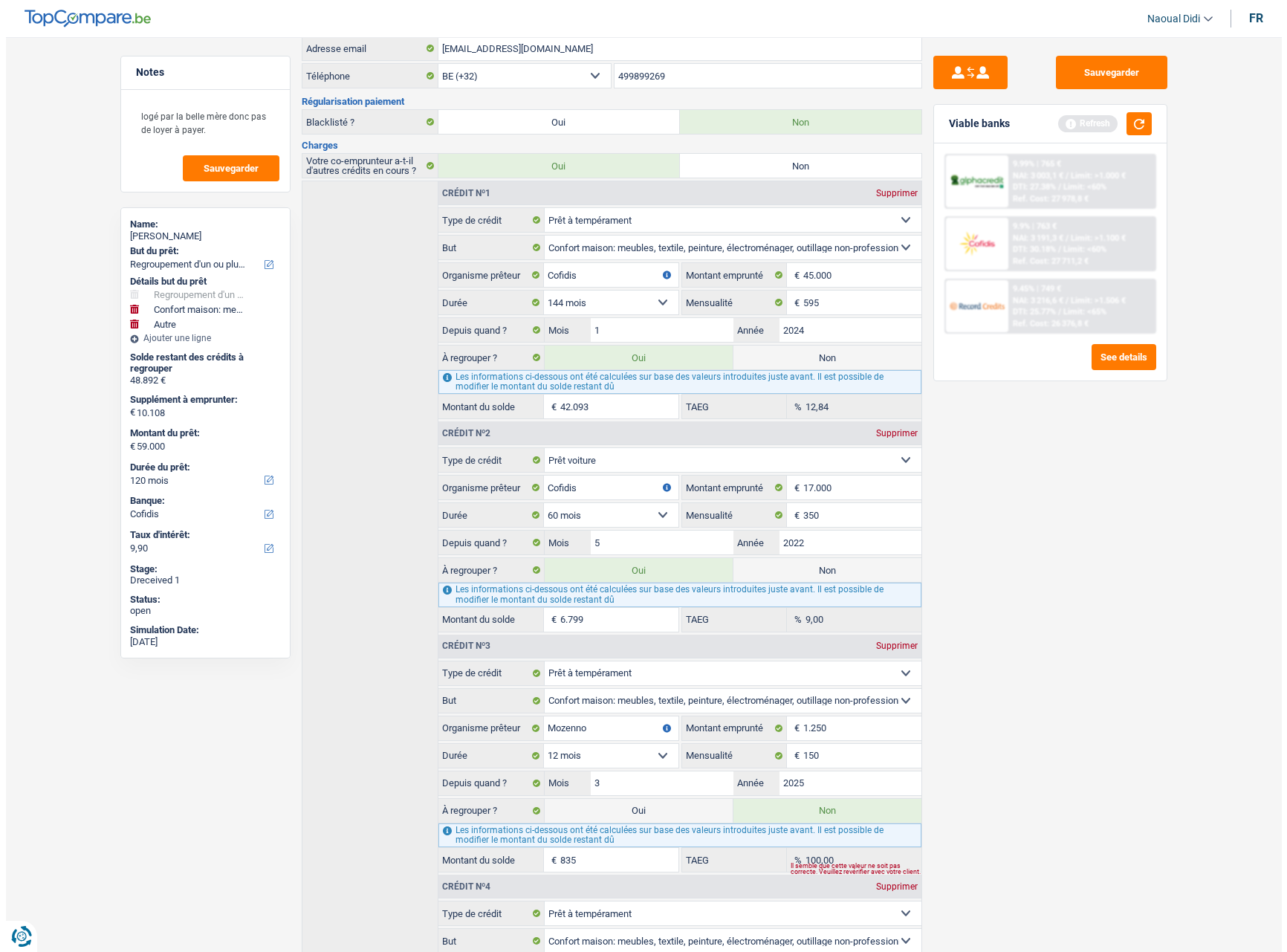
scroll to position [0, 0]
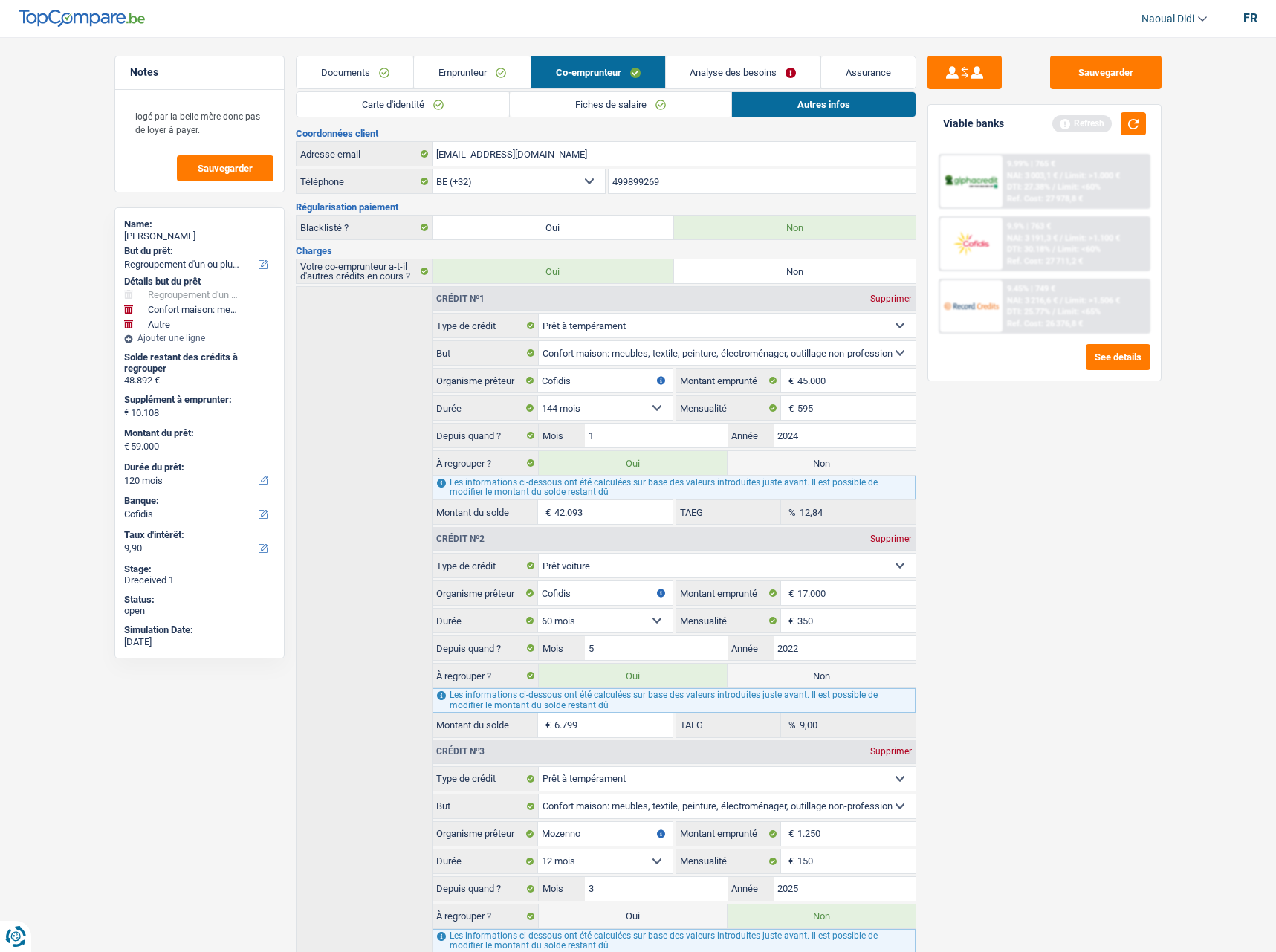
click at [498, 80] on link "Emprunteur" at bounding box center [472, 72] width 117 height 32
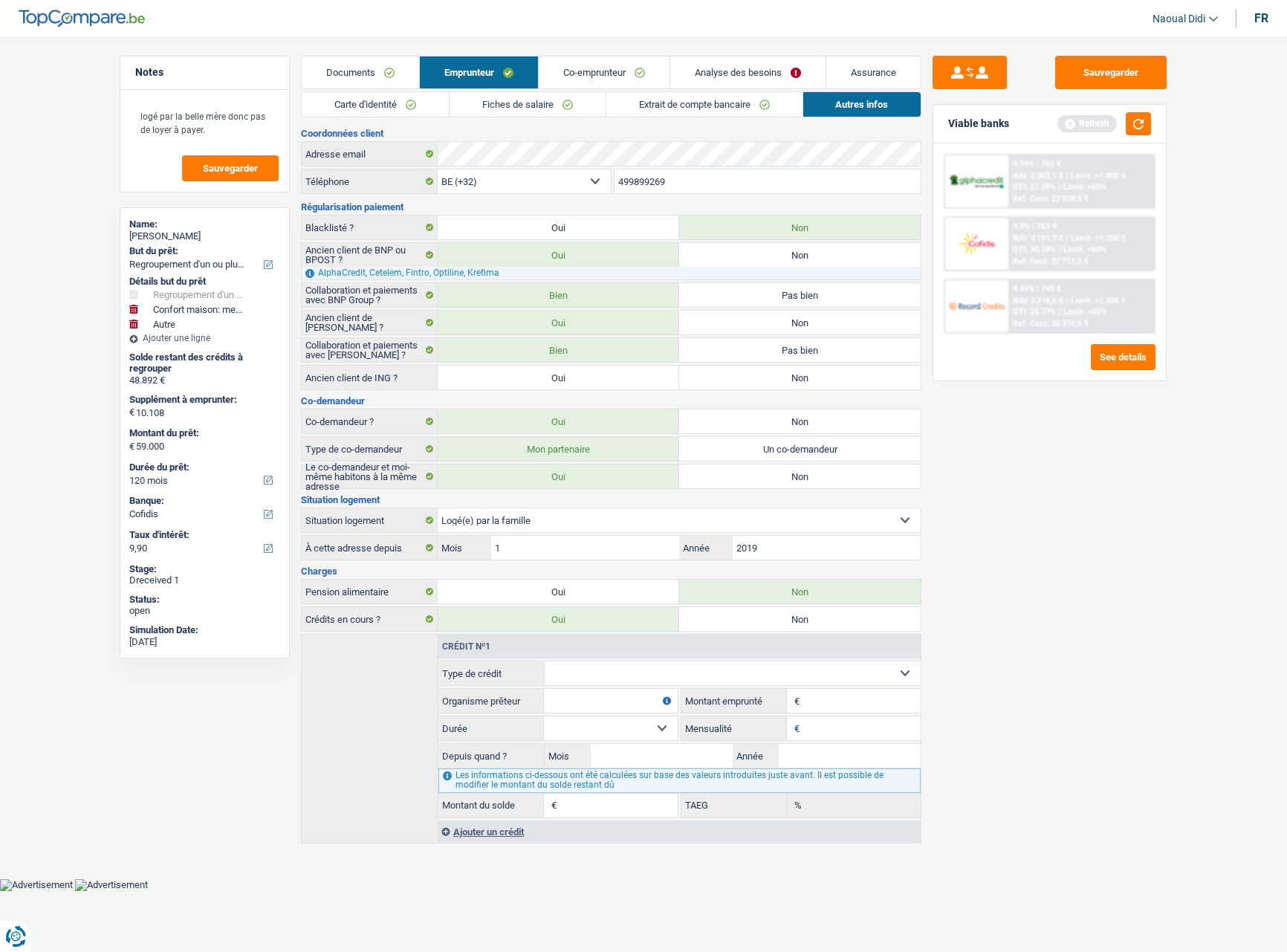
click at [693, 102] on link "Extrait de compte bancaire" at bounding box center [704, 104] width 196 height 24
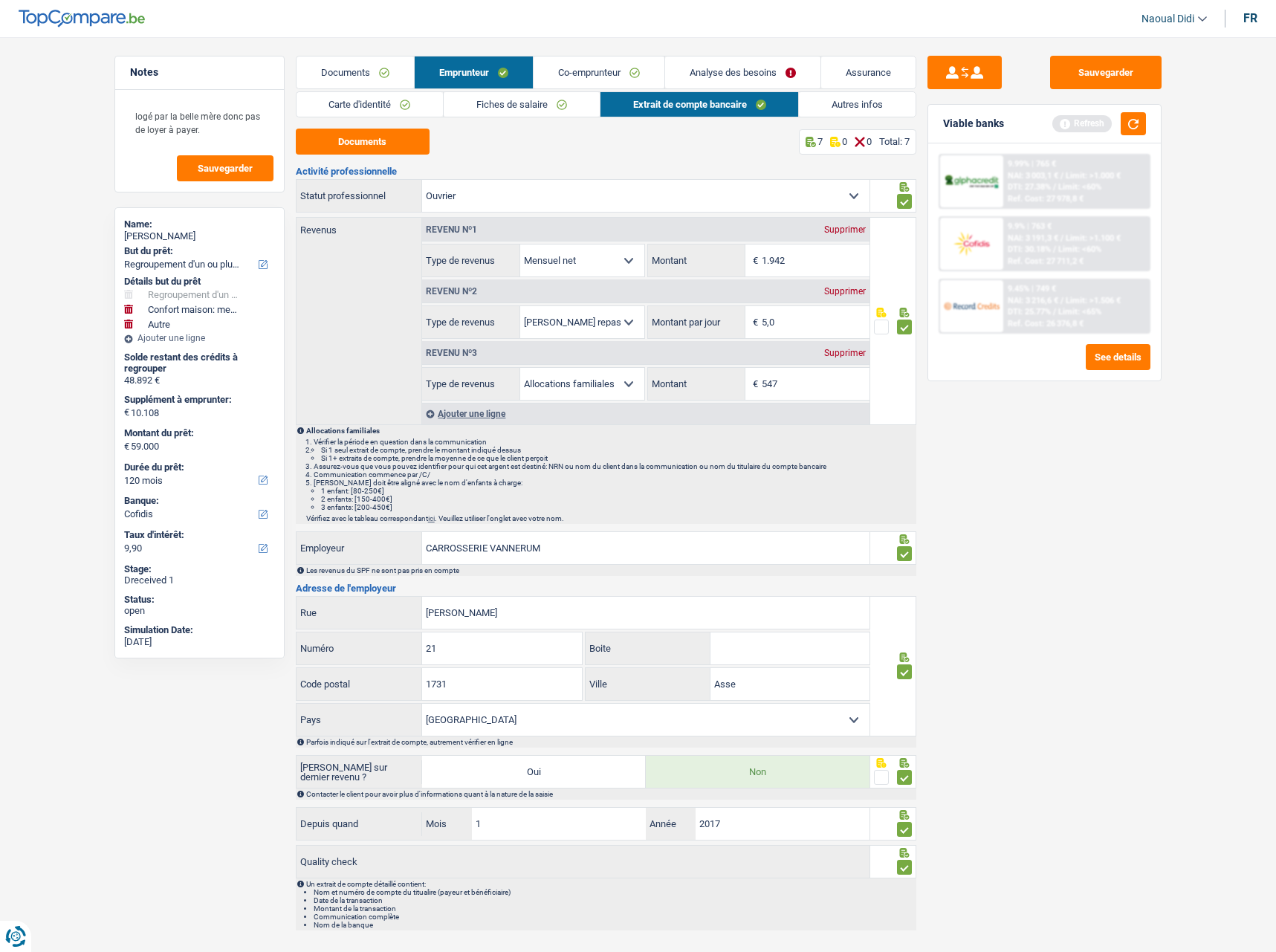
click at [844, 106] on link "Autres infos" at bounding box center [857, 104] width 117 height 24
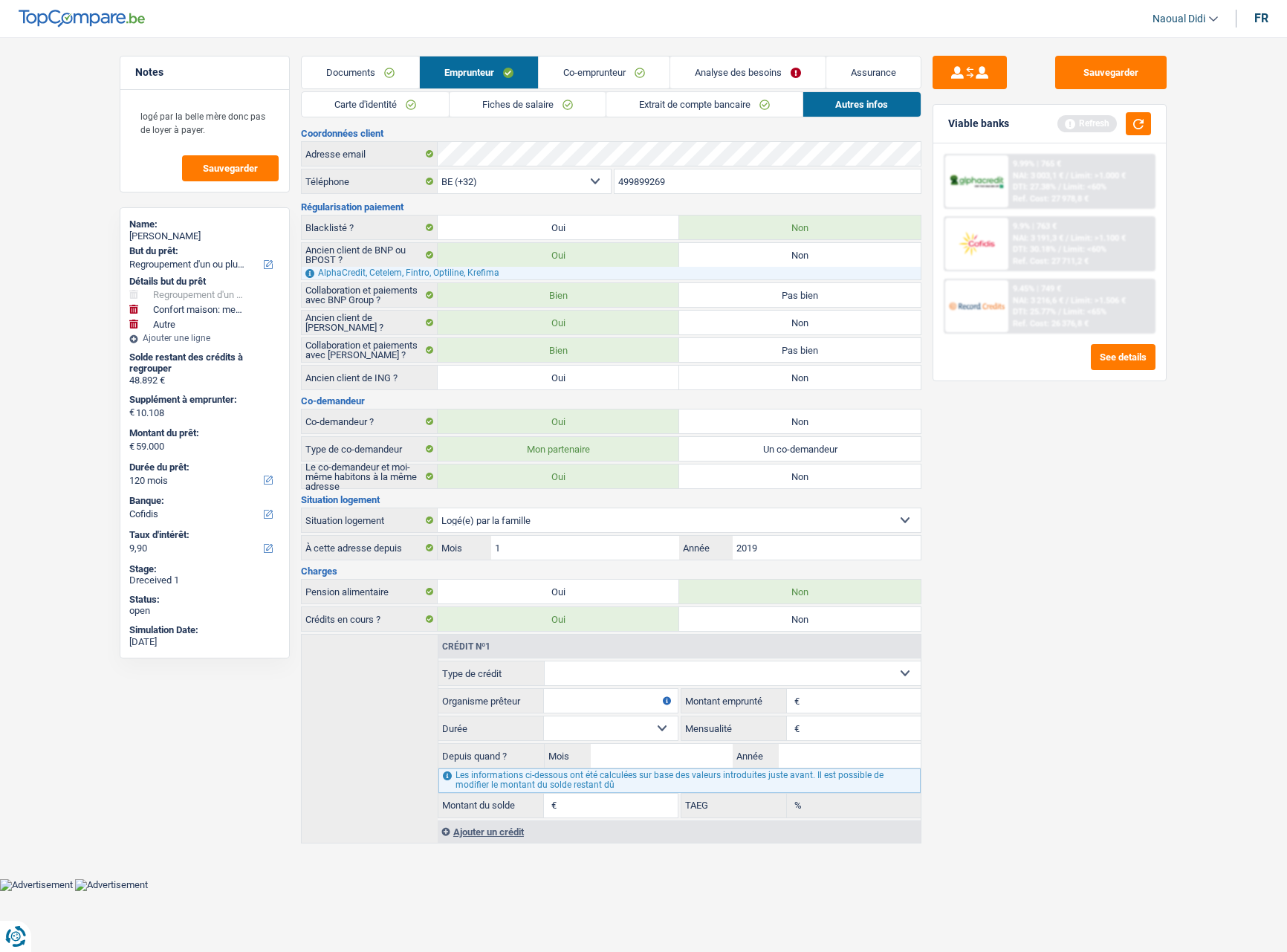
click at [593, 671] on select "Carte ou ouverture de crédit Prêt hypothécaire Vente à tempérament Prêt à tempé…" at bounding box center [733, 674] width 377 height 24
select select "cardOrCredit"
type input "0"
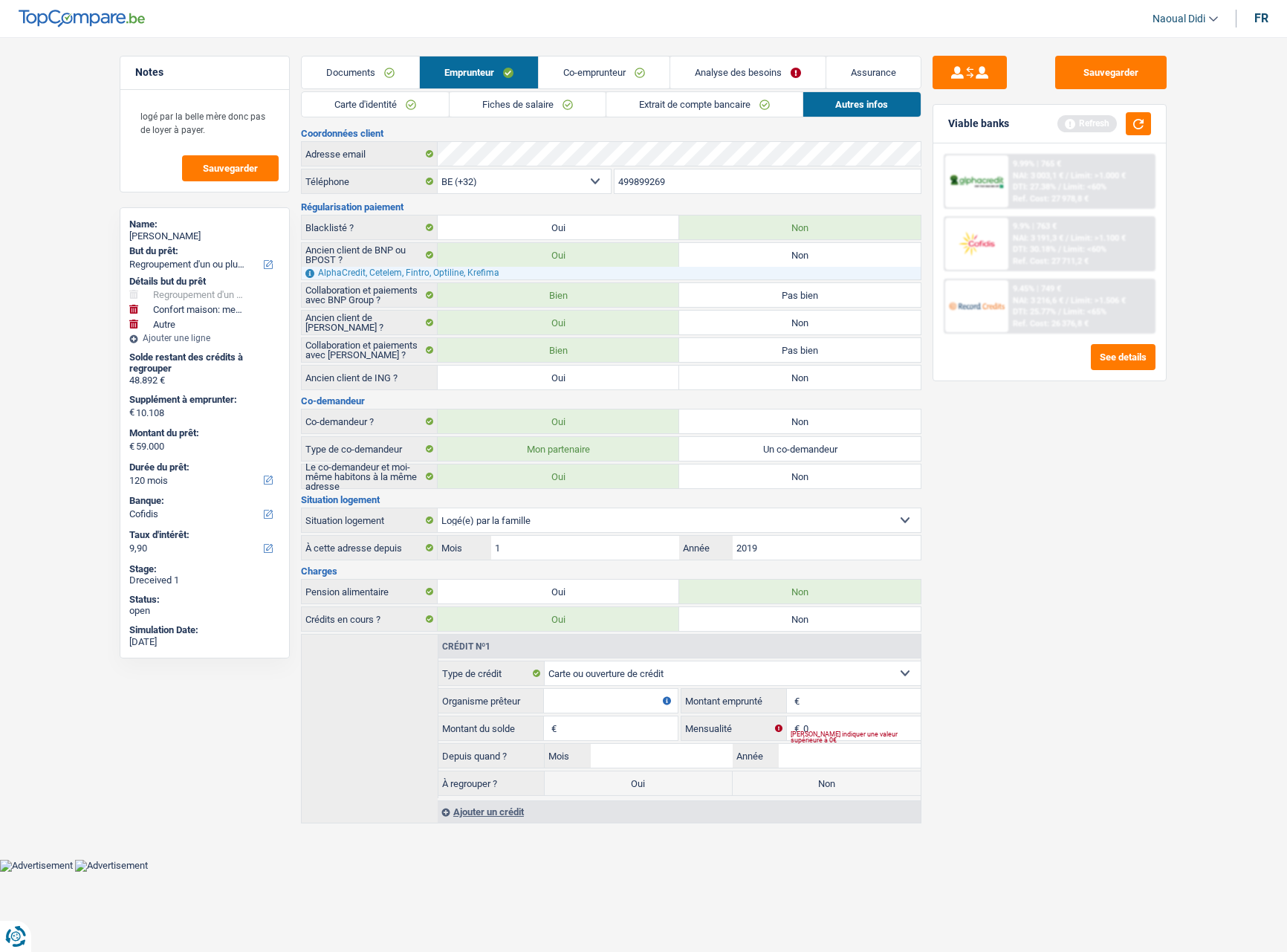
click at [607, 696] on input "Organisme prêteur" at bounding box center [611, 701] width 134 height 24
type input "santander"
click at [868, 697] on input "Montant" at bounding box center [862, 701] width 118 height 24
type input "1.250"
click at [634, 726] on input "Montant du solde" at bounding box center [619, 728] width 118 height 24
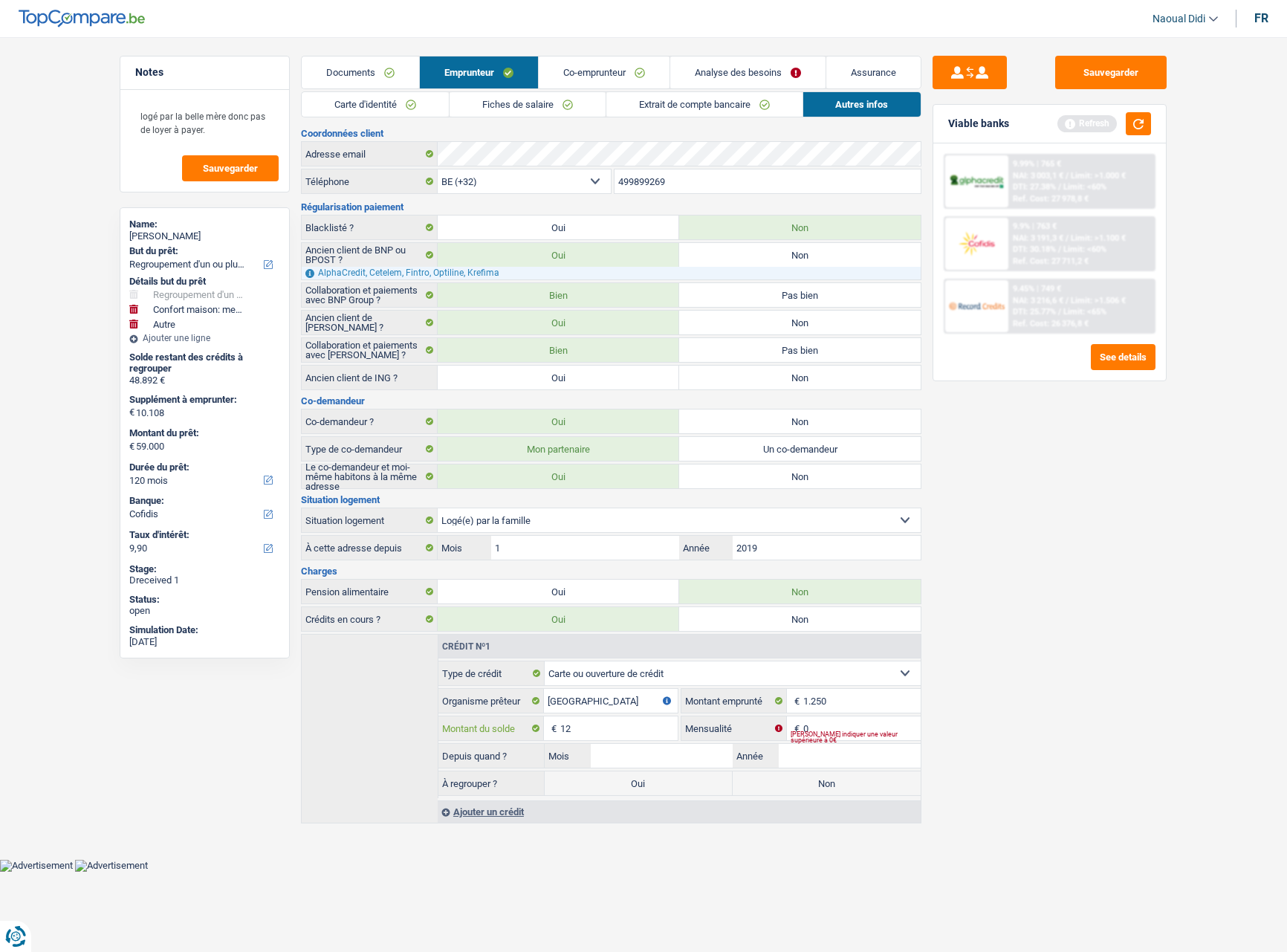
type input "12"
click at [854, 727] on input "0" at bounding box center [862, 728] width 118 height 24
type input "50"
click at [665, 755] on input "Mois" at bounding box center [662, 756] width 142 height 24
type input "05"
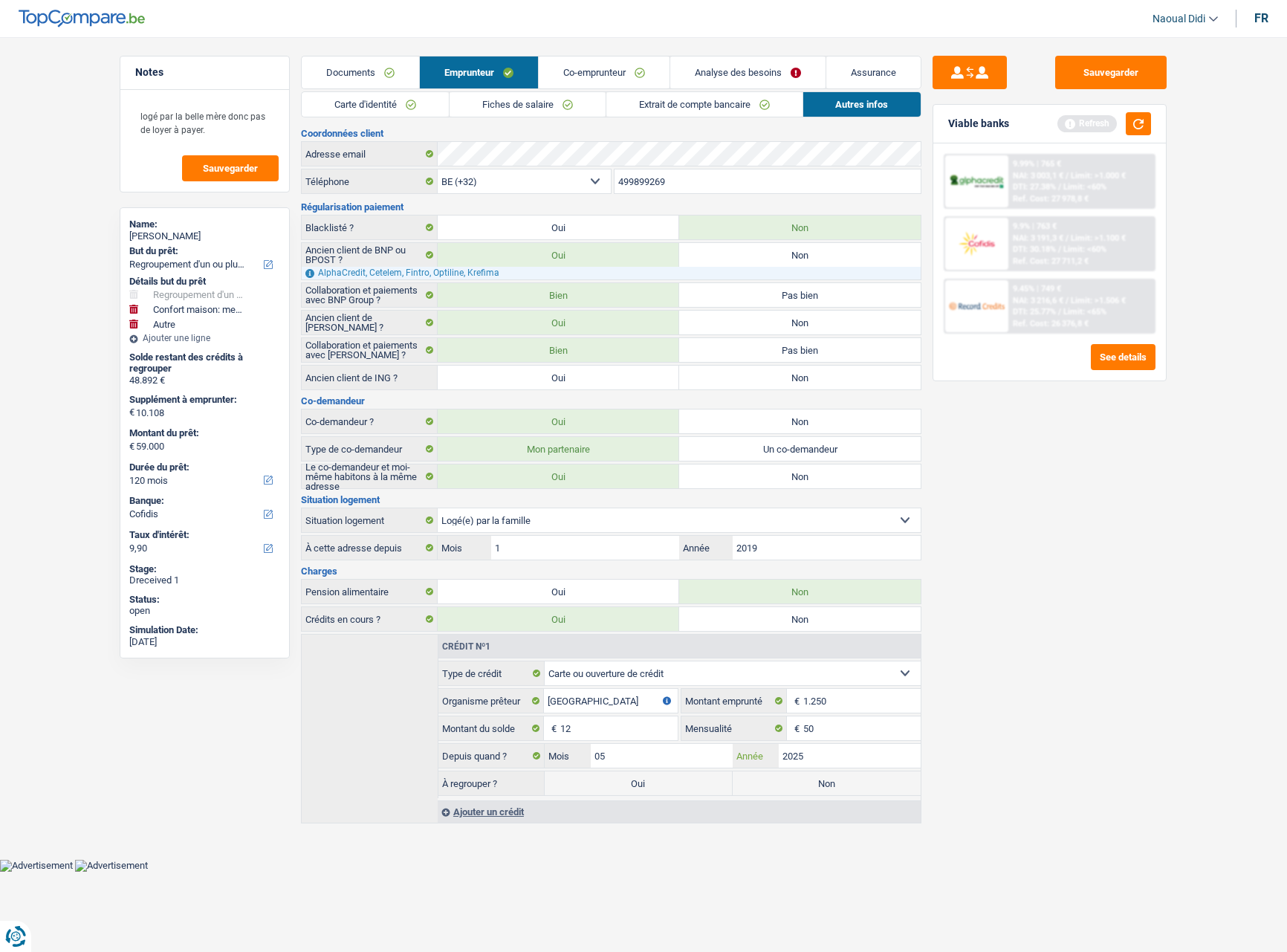
type input "2025"
click at [824, 790] on label "Non" at bounding box center [827, 783] width 188 height 24
click at [824, 790] on input "Non" at bounding box center [827, 783] width 188 height 24
radio input "true"
click at [1139, 127] on button "button" at bounding box center [1139, 123] width 25 height 23
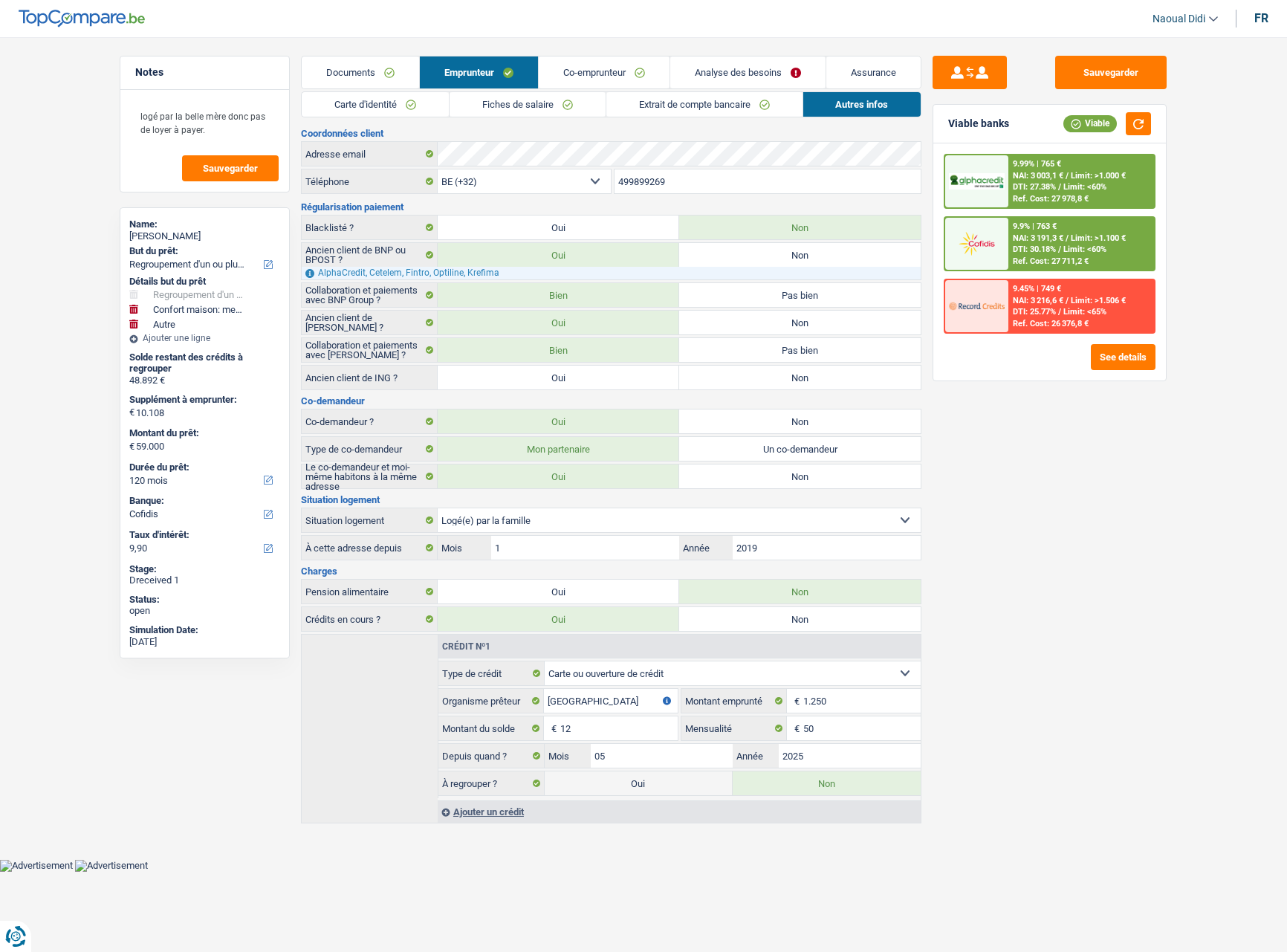
click at [1084, 230] on div "9.9% | 763 € NAI: 3 191,3 € / Limit: >1.100 € DTI: 30.18% / Limit: <60% Ref. Co…" at bounding box center [1082, 244] width 147 height 52
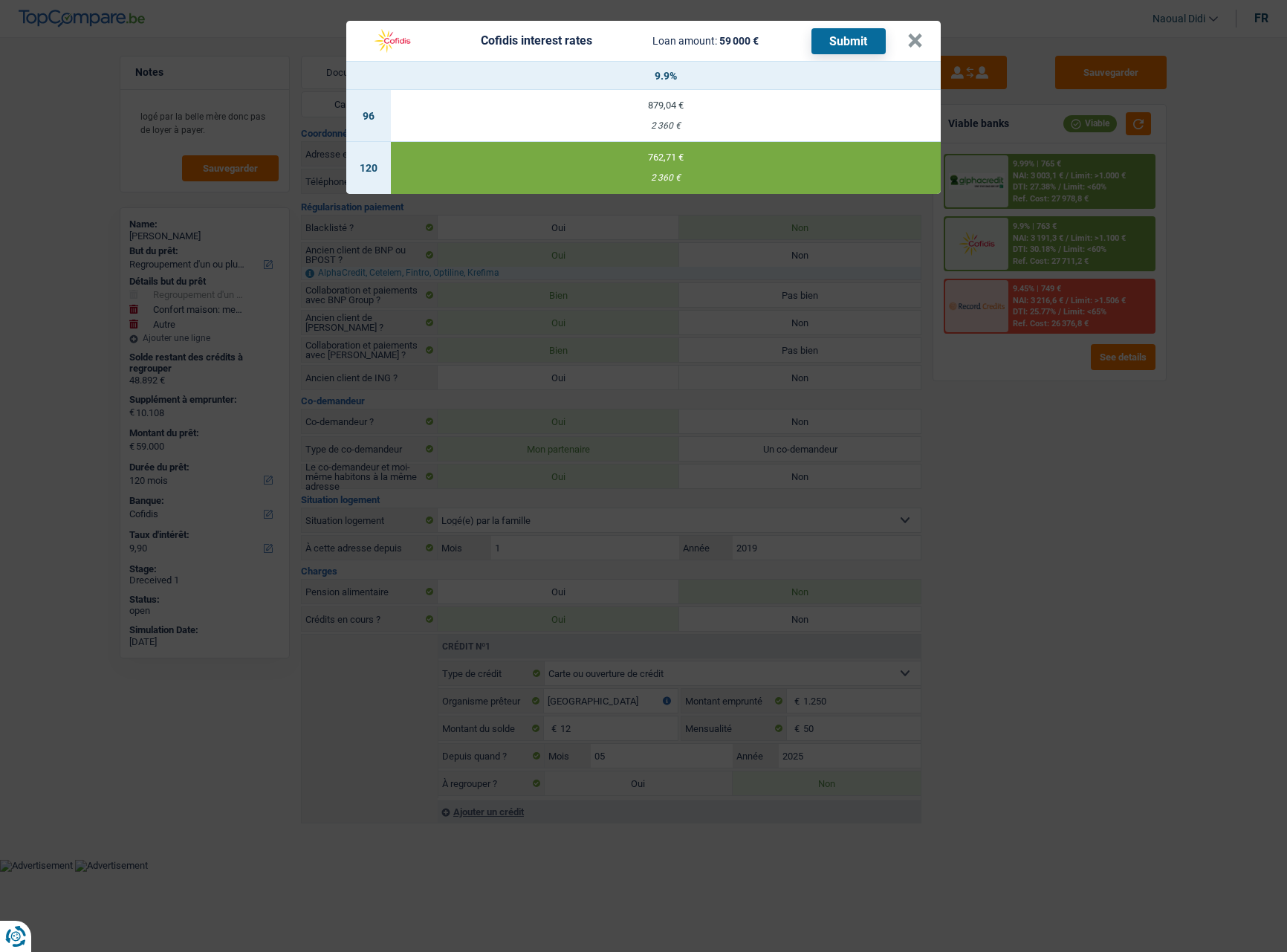
click at [843, 33] on button "Submit" at bounding box center [849, 41] width 74 height 26
click at [922, 45] on button "×" at bounding box center [915, 41] width 16 height 15
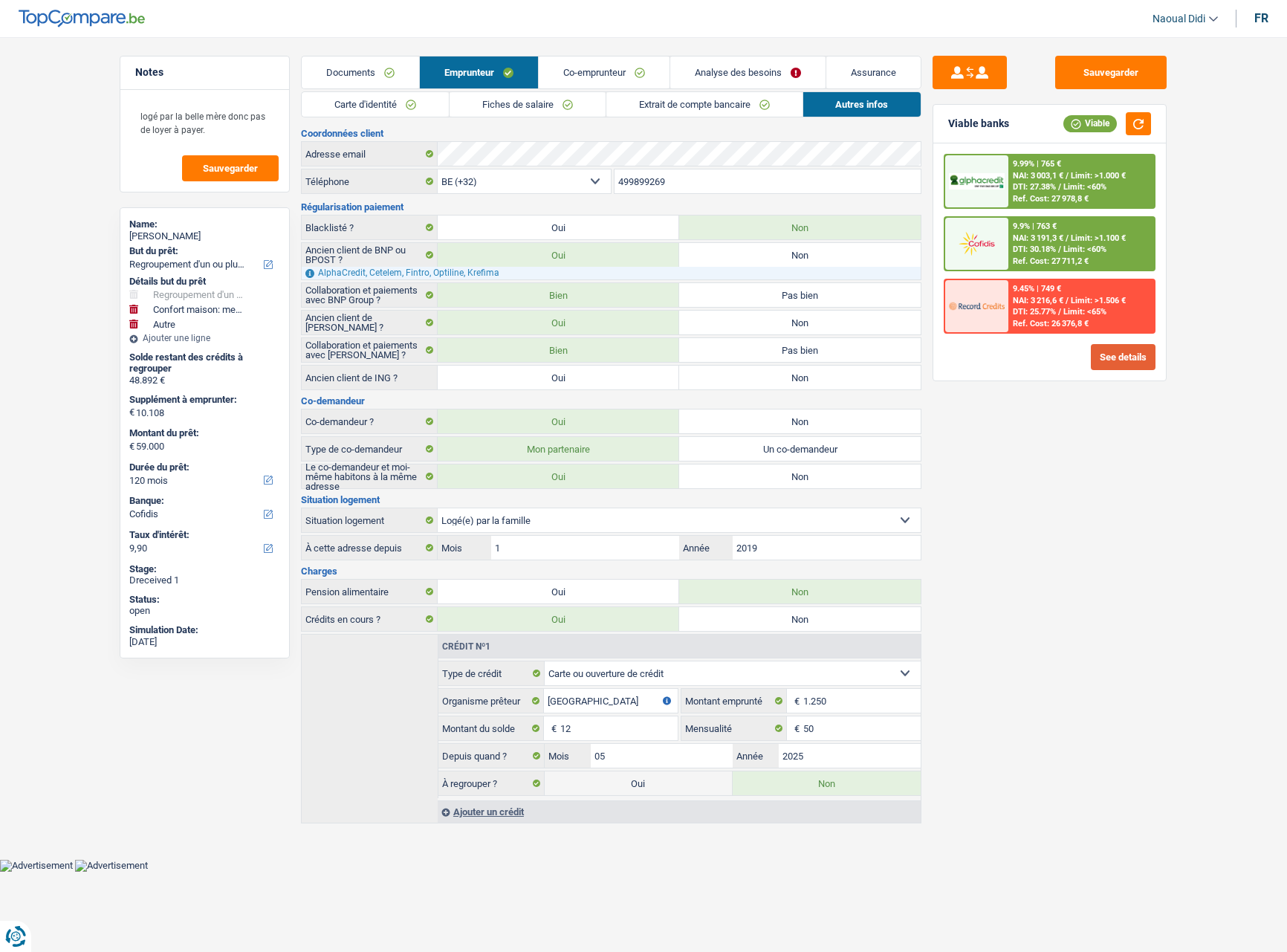
click at [1126, 364] on button "See details" at bounding box center [1124, 357] width 65 height 26
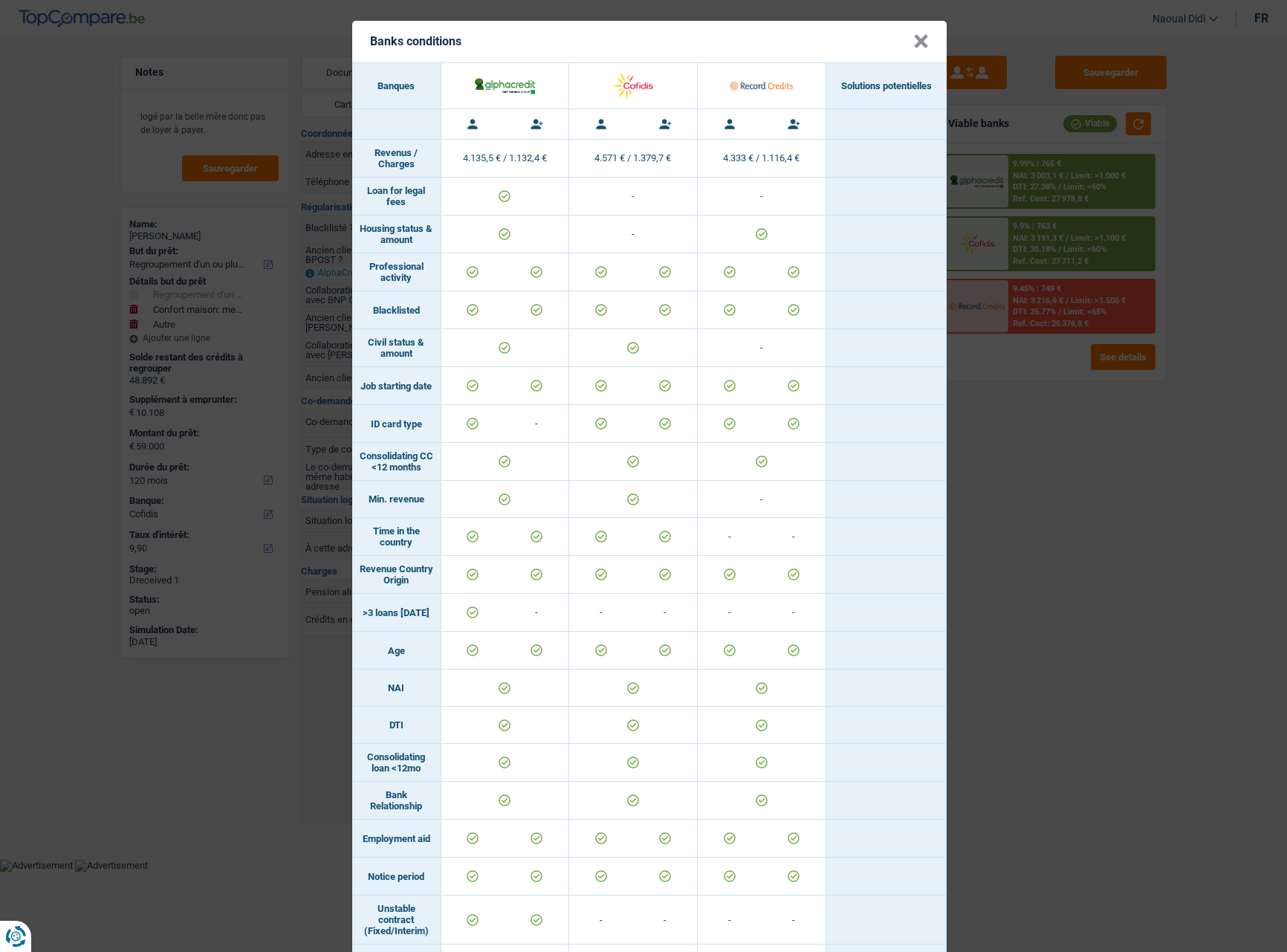
click at [921, 49] on button "×" at bounding box center [920, 42] width 16 height 15
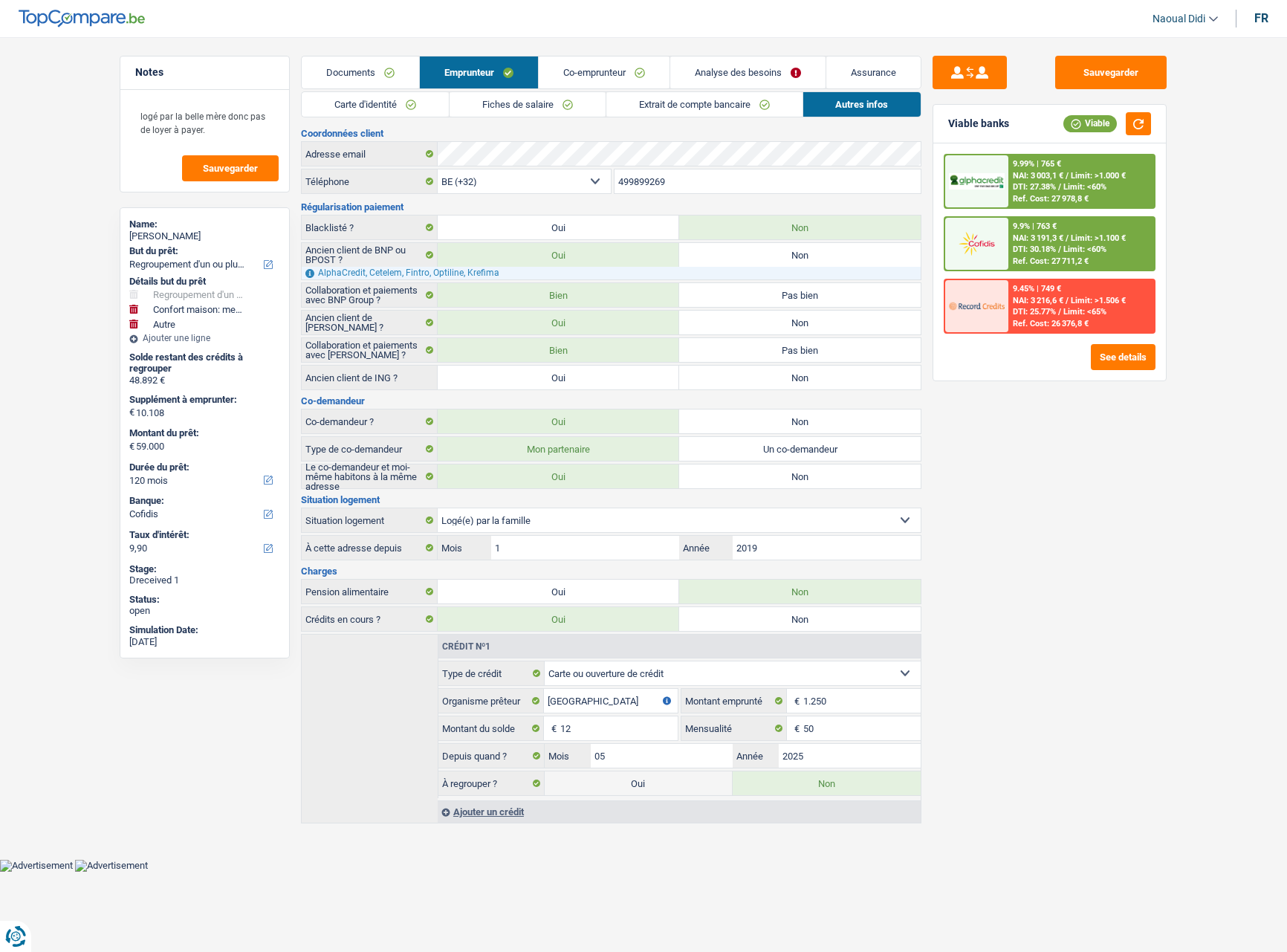
click at [1055, 176] on span "NAI: 3 003,1 €" at bounding box center [1038, 175] width 50 height 9
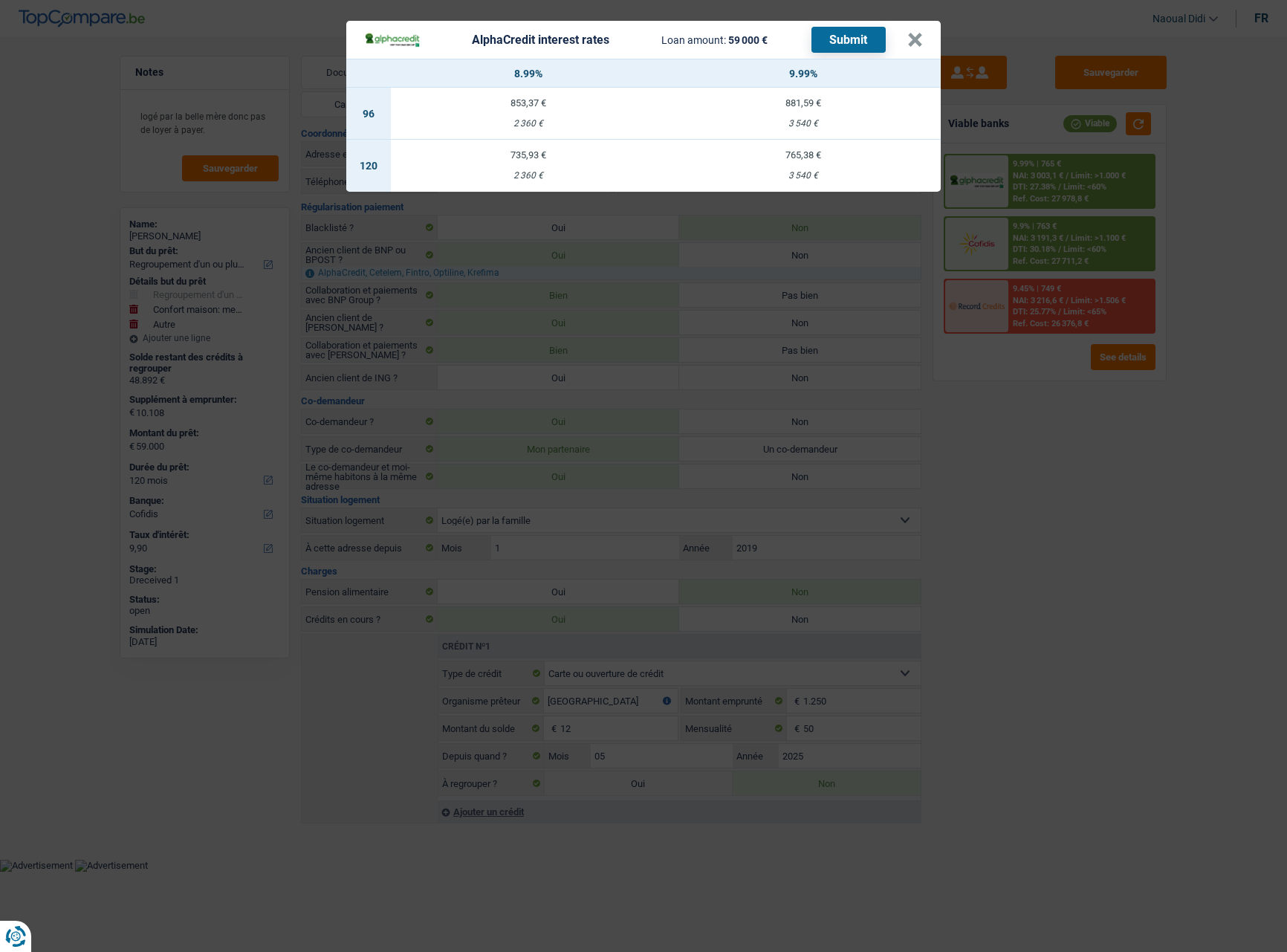
click at [803, 168] on td "765,38 € 3 540 €" at bounding box center [804, 166] width 275 height 52
select select "alphacredit"
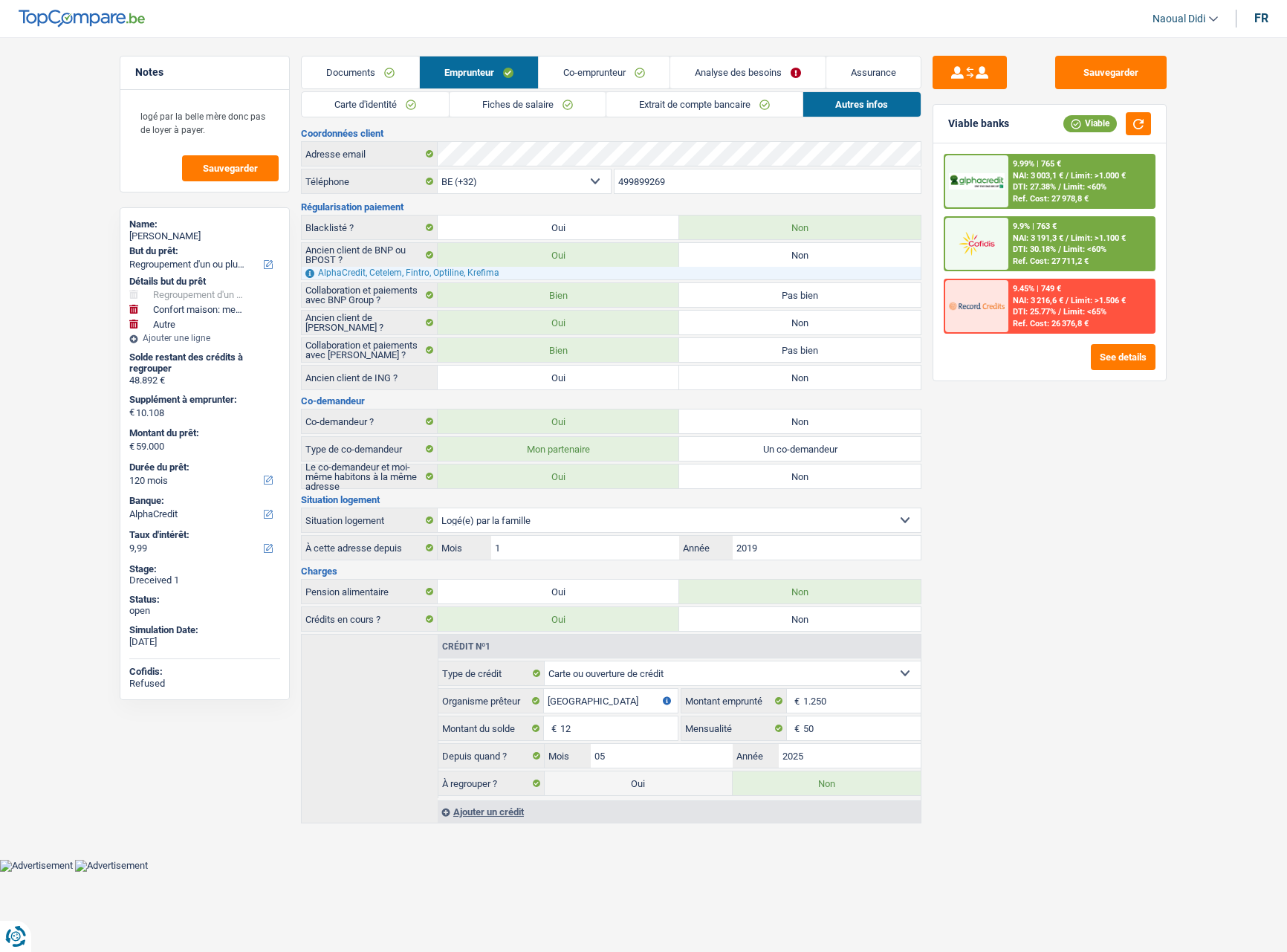
click at [1074, 181] on div "9.99% | 765 € NAI: 3 003,1 € / Limit: >1.000 € DTI: 27.38% / Limit: <60% Ref. C…" at bounding box center [1082, 181] width 147 height 52
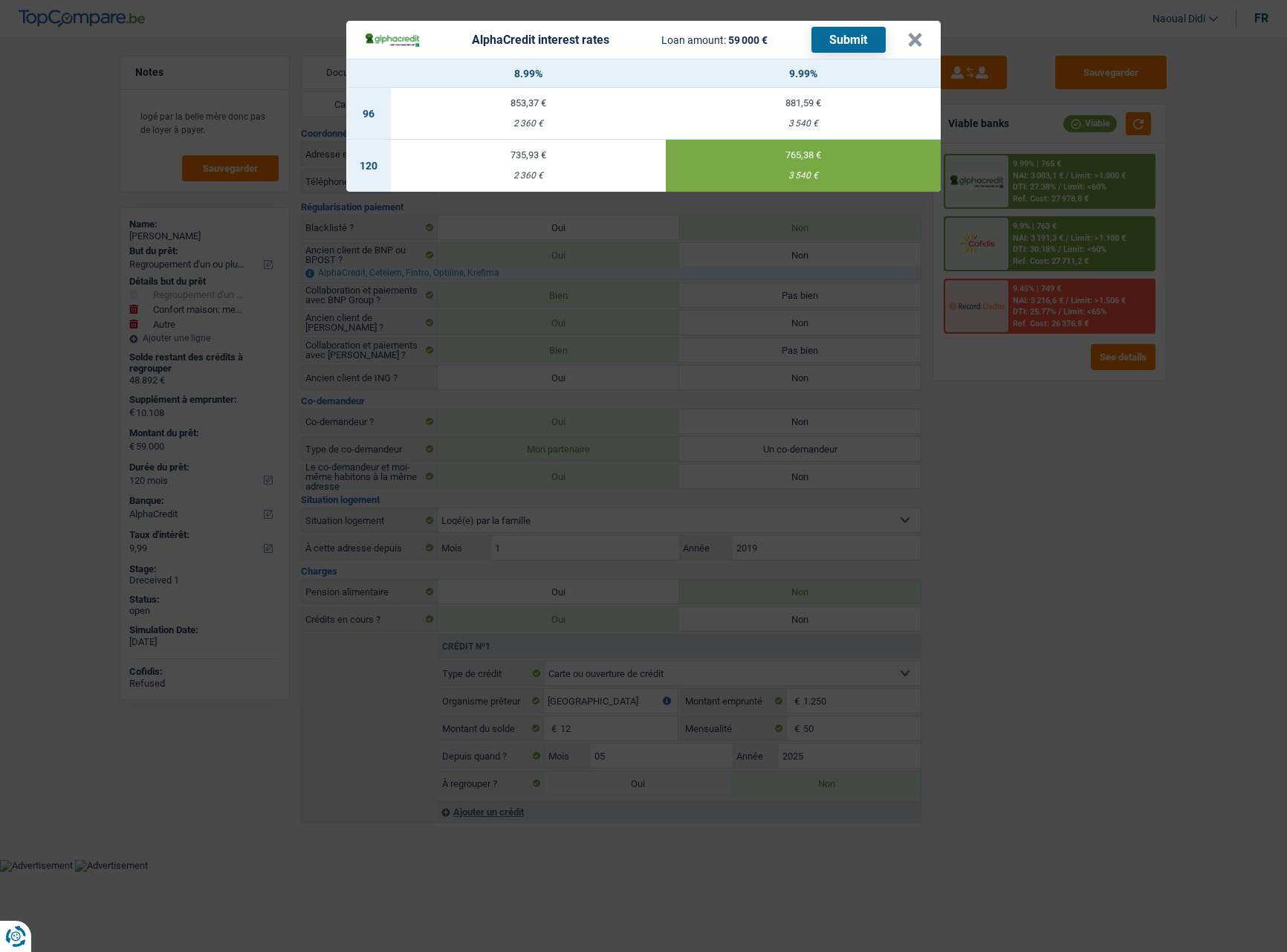
click at [576, 162] on td "735,93 € 2 360 €" at bounding box center [528, 166] width 275 height 52
type input "8,99"
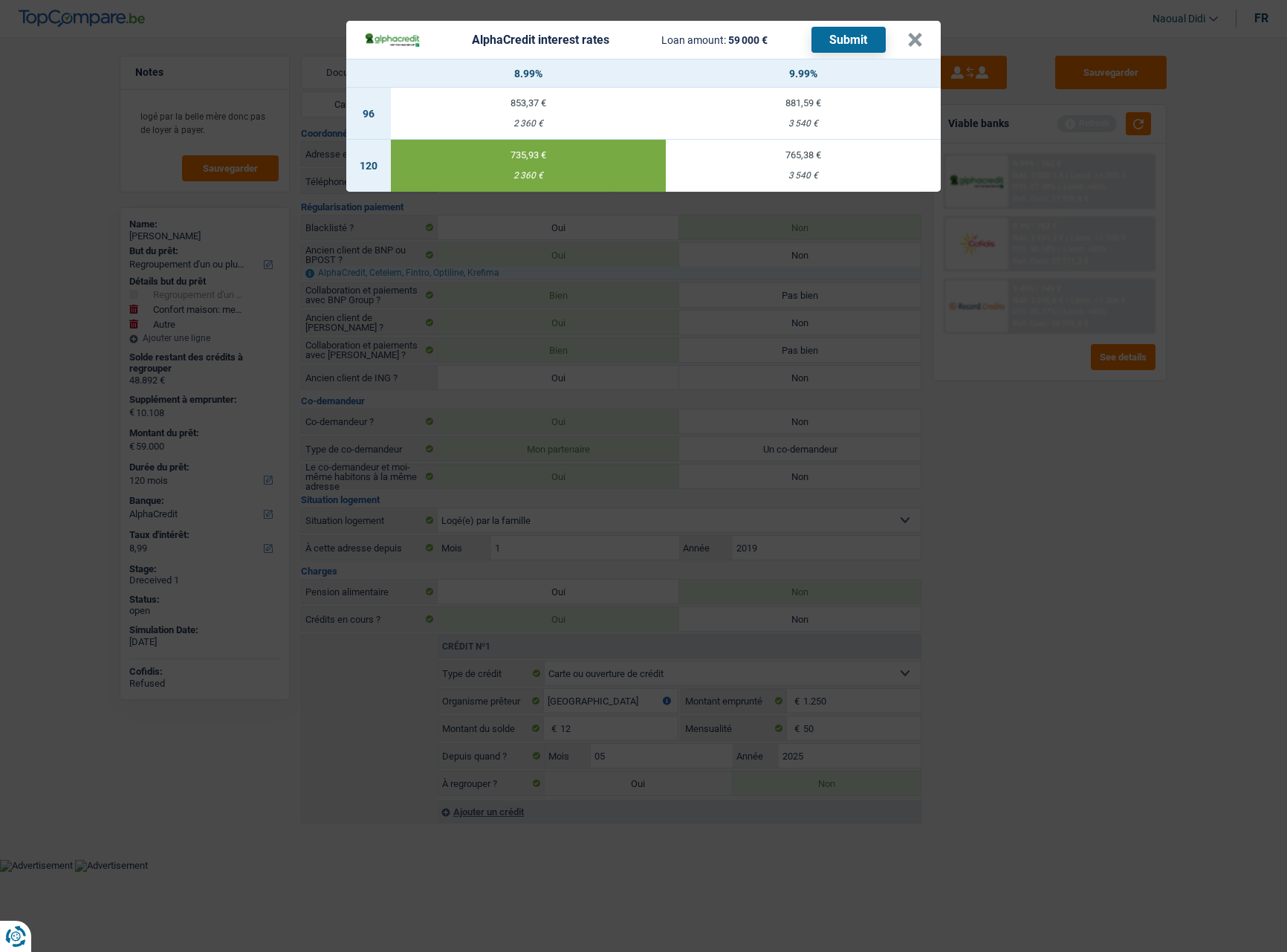
click at [835, 32] on button "Submit" at bounding box center [849, 40] width 74 height 26
click at [917, 46] on button "×" at bounding box center [915, 40] width 16 height 15
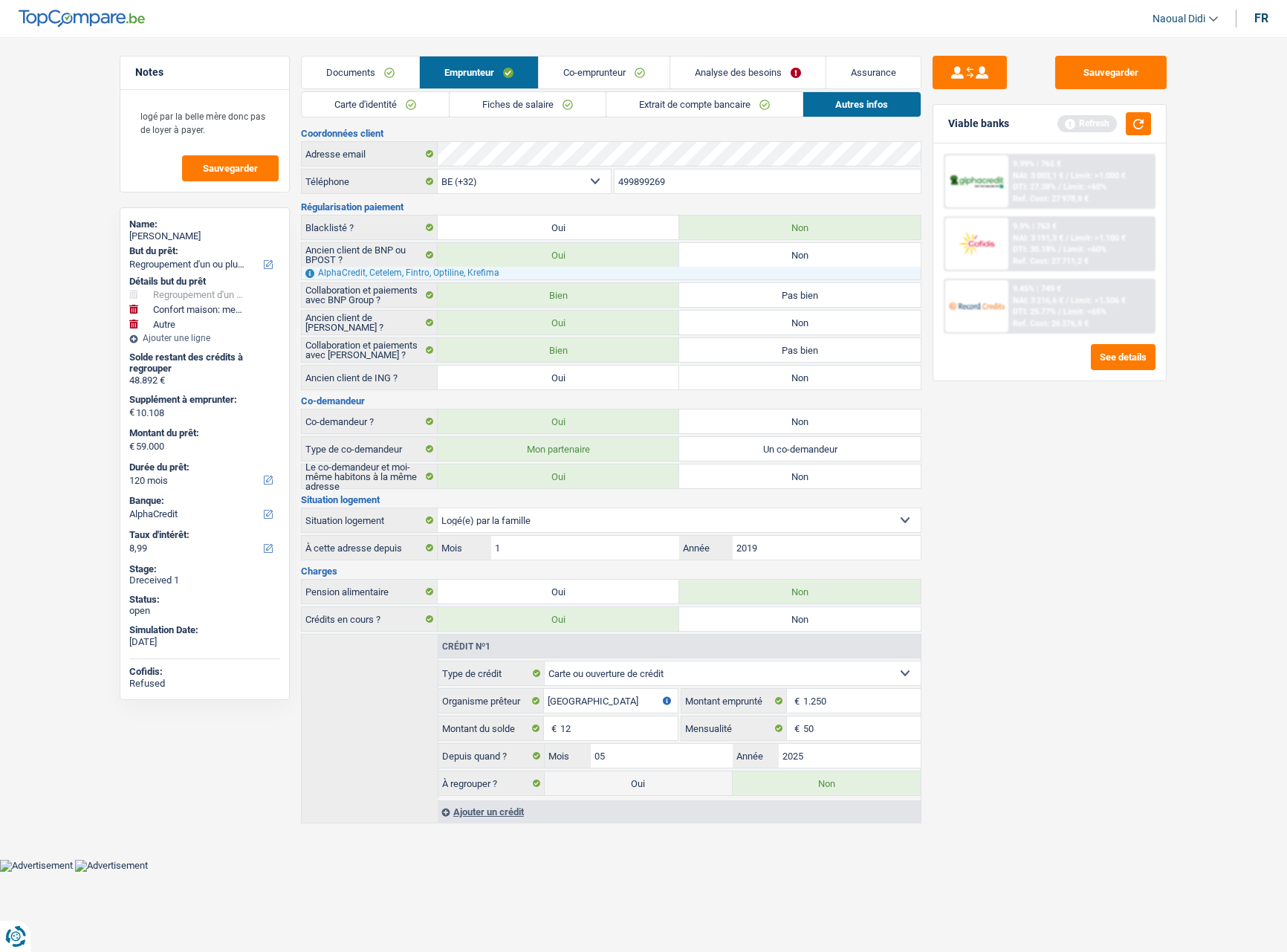
click at [463, 74] on link "Emprunteur" at bounding box center [479, 72] width 118 height 32
click at [413, 495] on h3 "Situation logement" at bounding box center [611, 499] width 621 height 9
click at [1137, 124] on button "button" at bounding box center [1139, 123] width 25 height 23
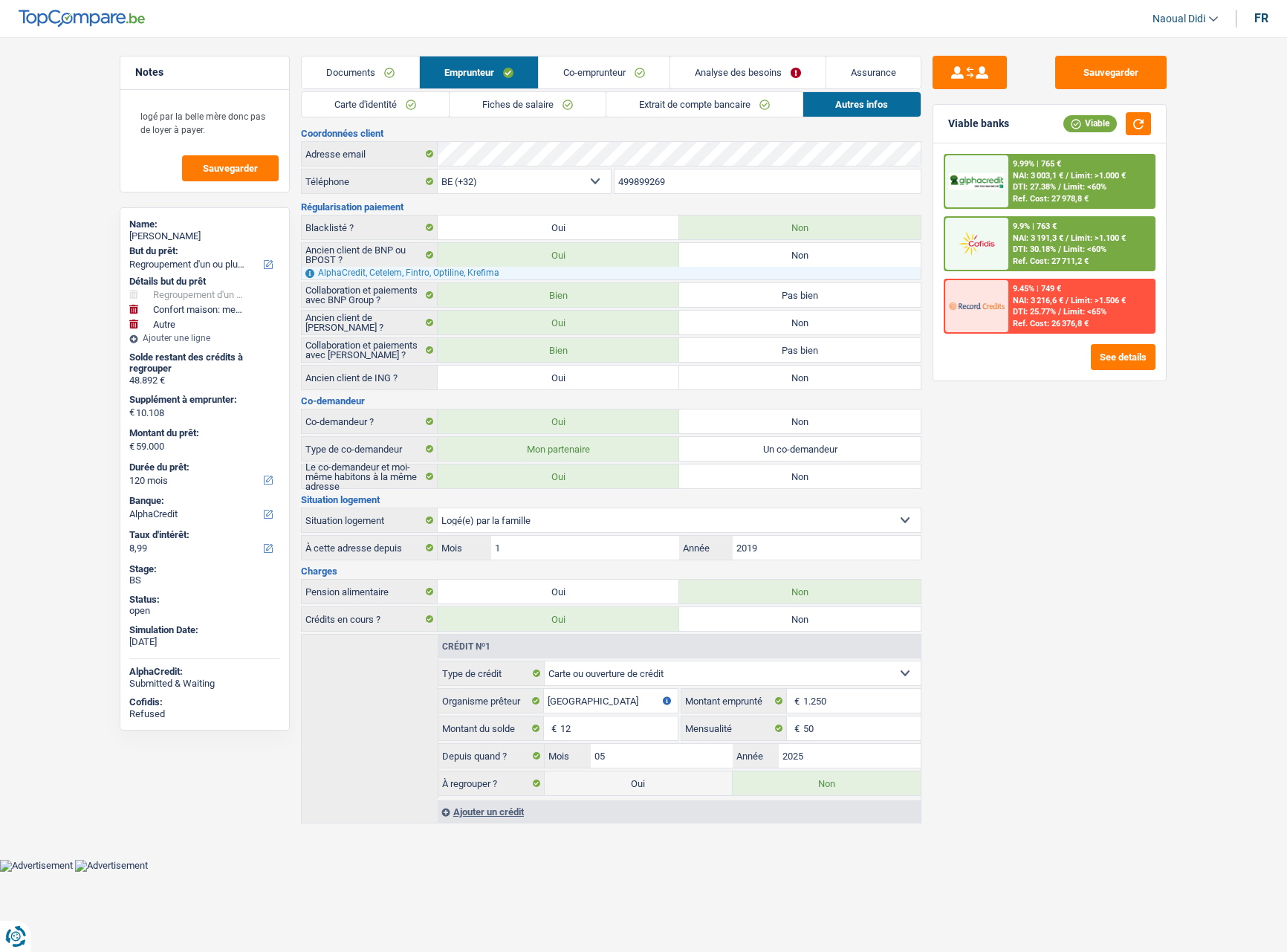
click at [1092, 180] on span "Limit: >1.000 €" at bounding box center [1098, 175] width 55 height 9
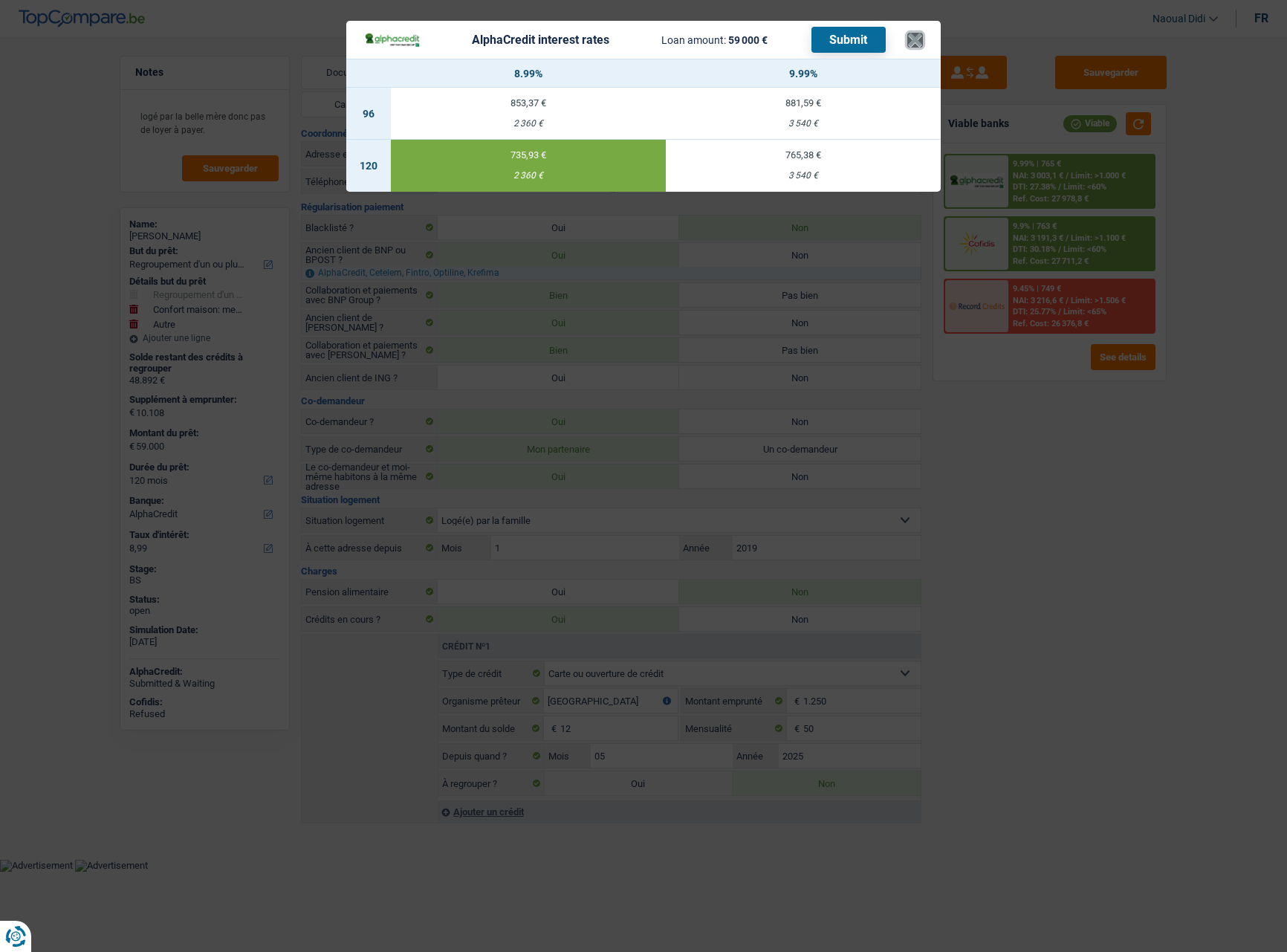
click at [920, 35] on button "×" at bounding box center [915, 40] width 16 height 15
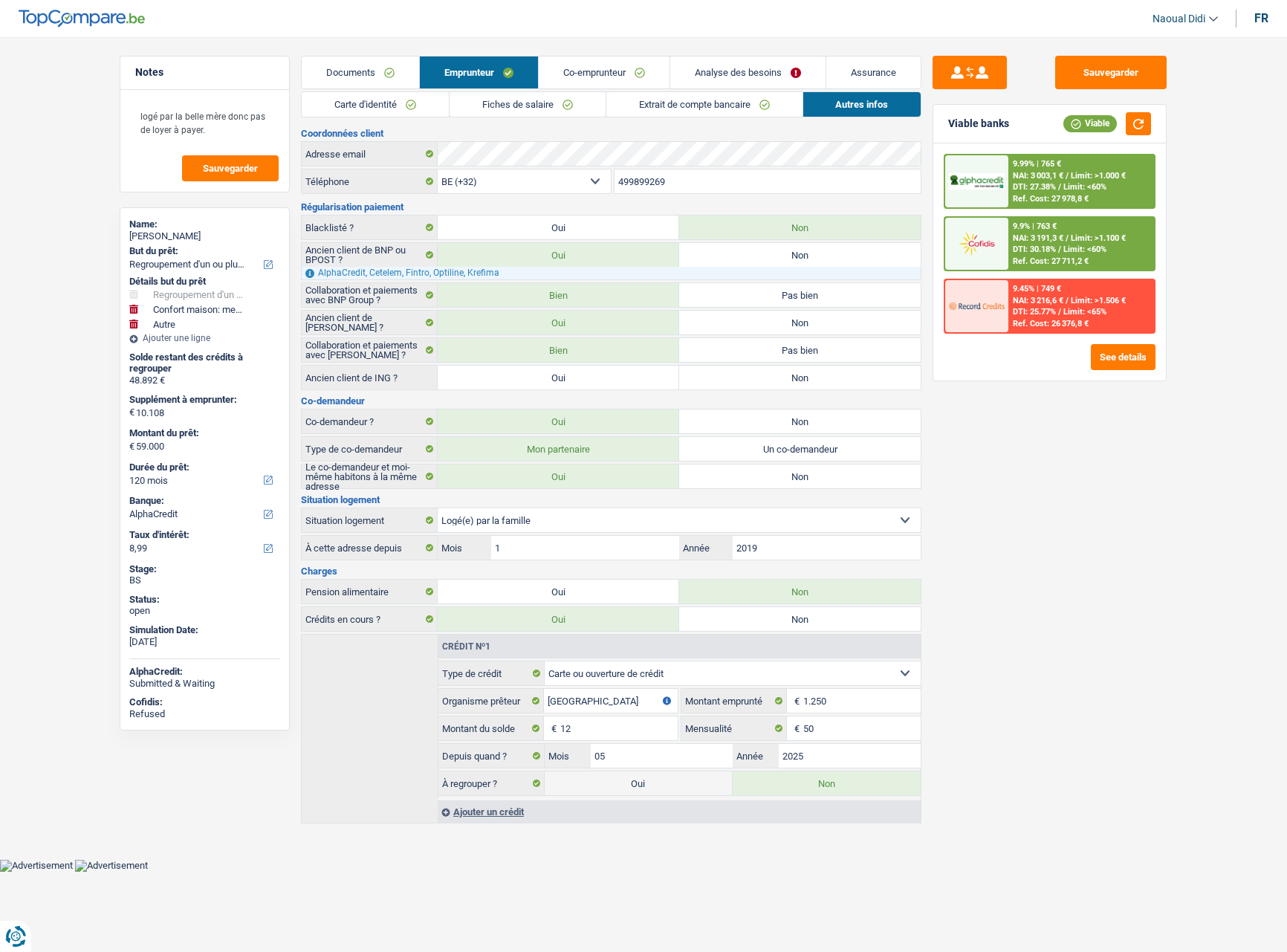
click at [378, 79] on link "Documents" at bounding box center [360, 72] width 118 height 32
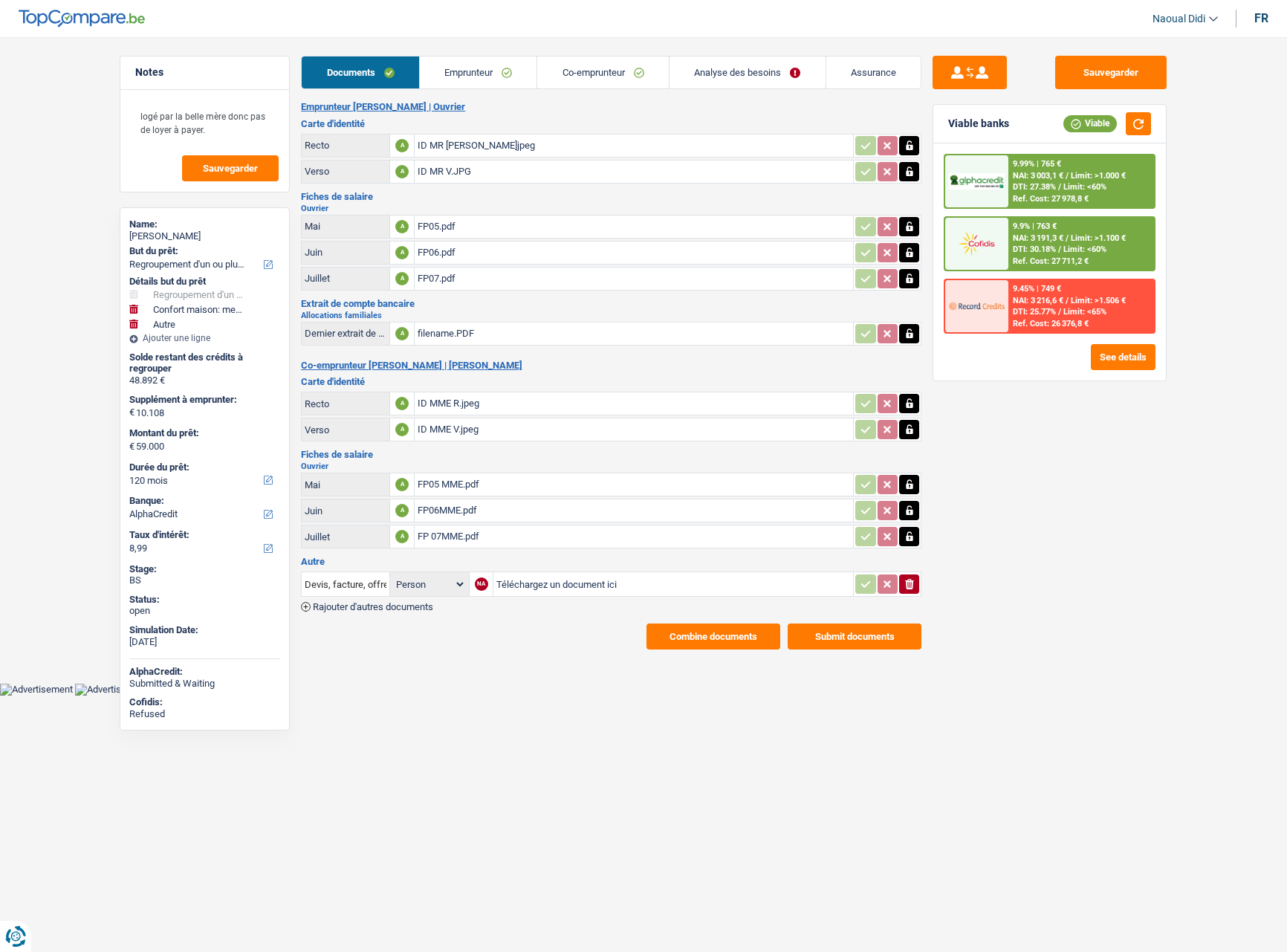
click at [745, 644] on button "Combine documents" at bounding box center [714, 637] width 134 height 26
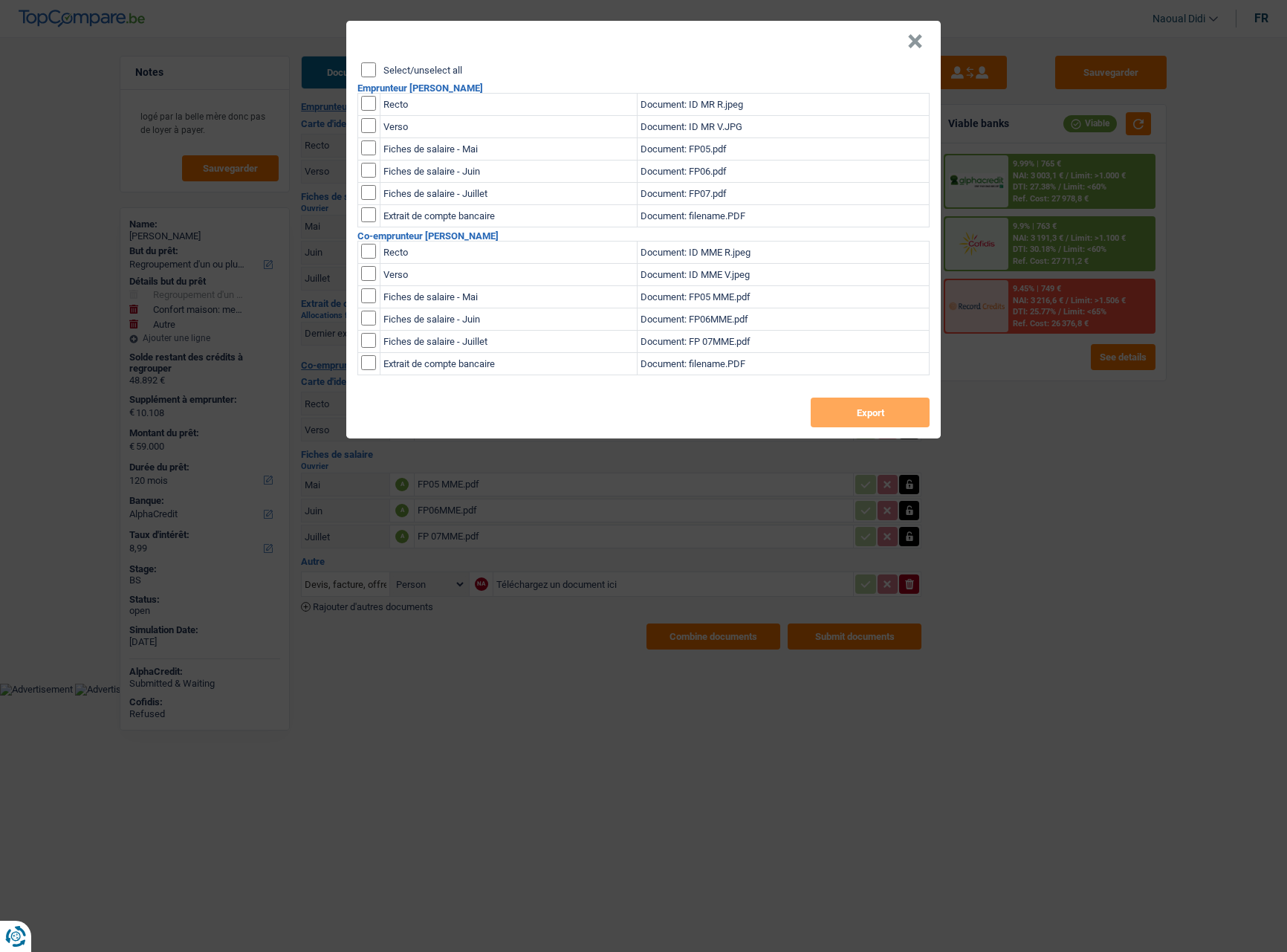
click at [370, 96] on td at bounding box center [369, 105] width 22 height 22
click at [369, 100] on input "checkbox" at bounding box center [368, 103] width 15 height 15
checkbox input "true"
click at [367, 110] on input "checkbox" at bounding box center [368, 103] width 15 height 15
checkbox input "true"
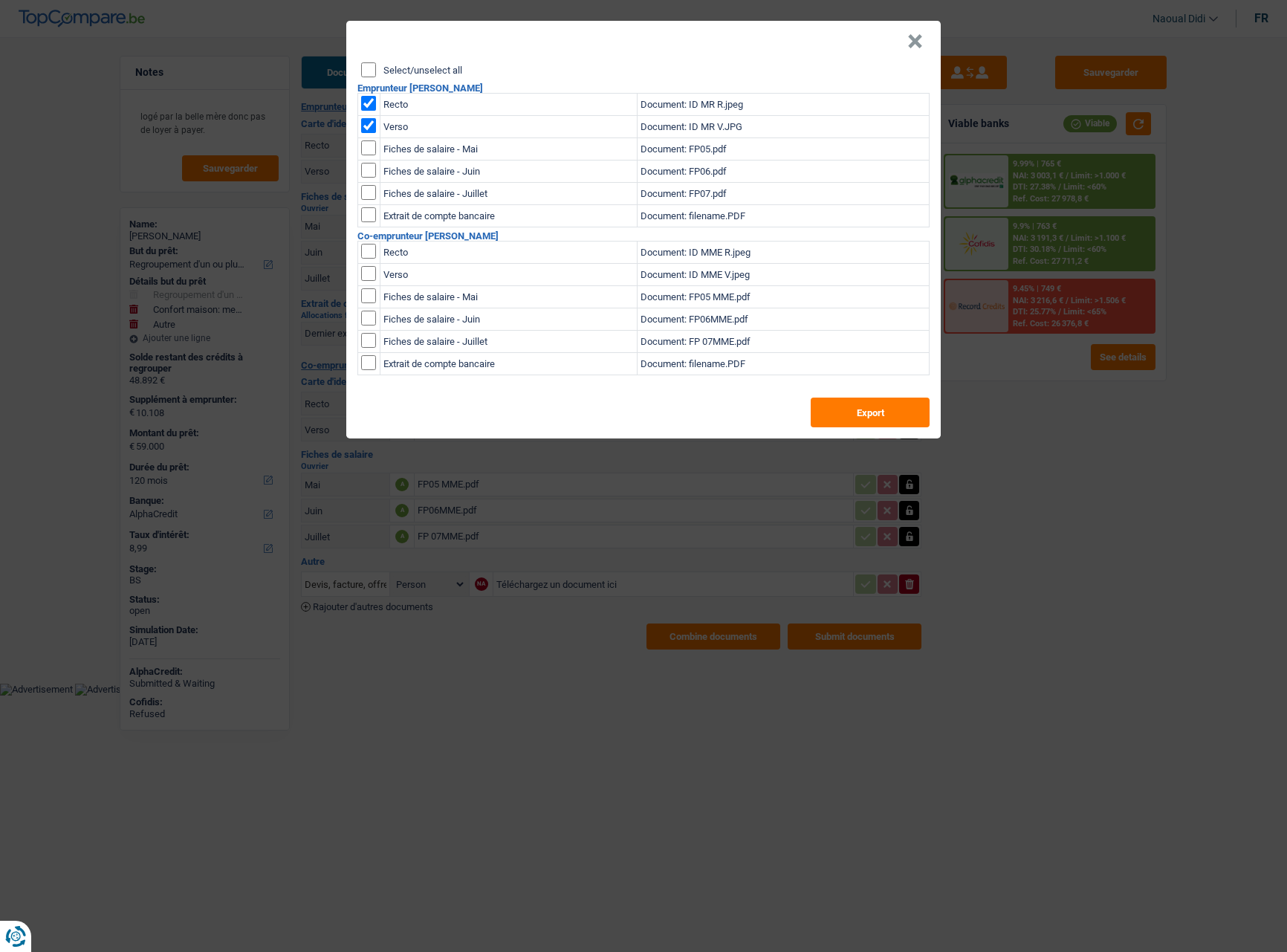
click at [369, 148] on input "checkbox" at bounding box center [368, 148] width 15 height 15
checkbox input "true"
click at [370, 155] on input "checkbox" at bounding box center [368, 148] width 15 height 15
checkbox input "true"
click at [364, 155] on input "checkbox" at bounding box center [368, 148] width 15 height 15
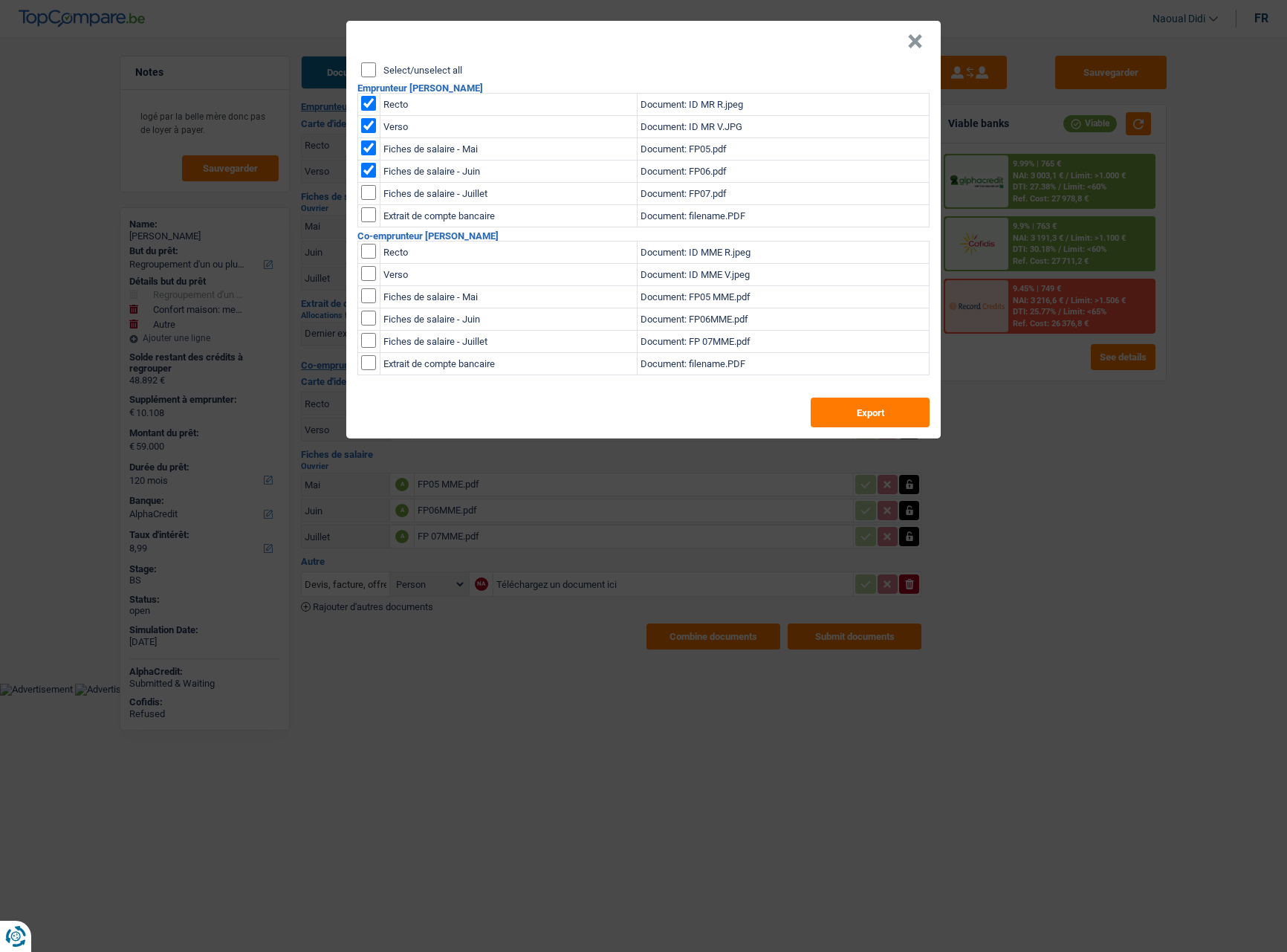
checkbox input "true"
click at [366, 212] on input "checkbox" at bounding box center [368, 214] width 15 height 15
checkbox input "true"
click at [372, 258] on input "checkbox" at bounding box center [368, 251] width 15 height 15
checkbox input "true"
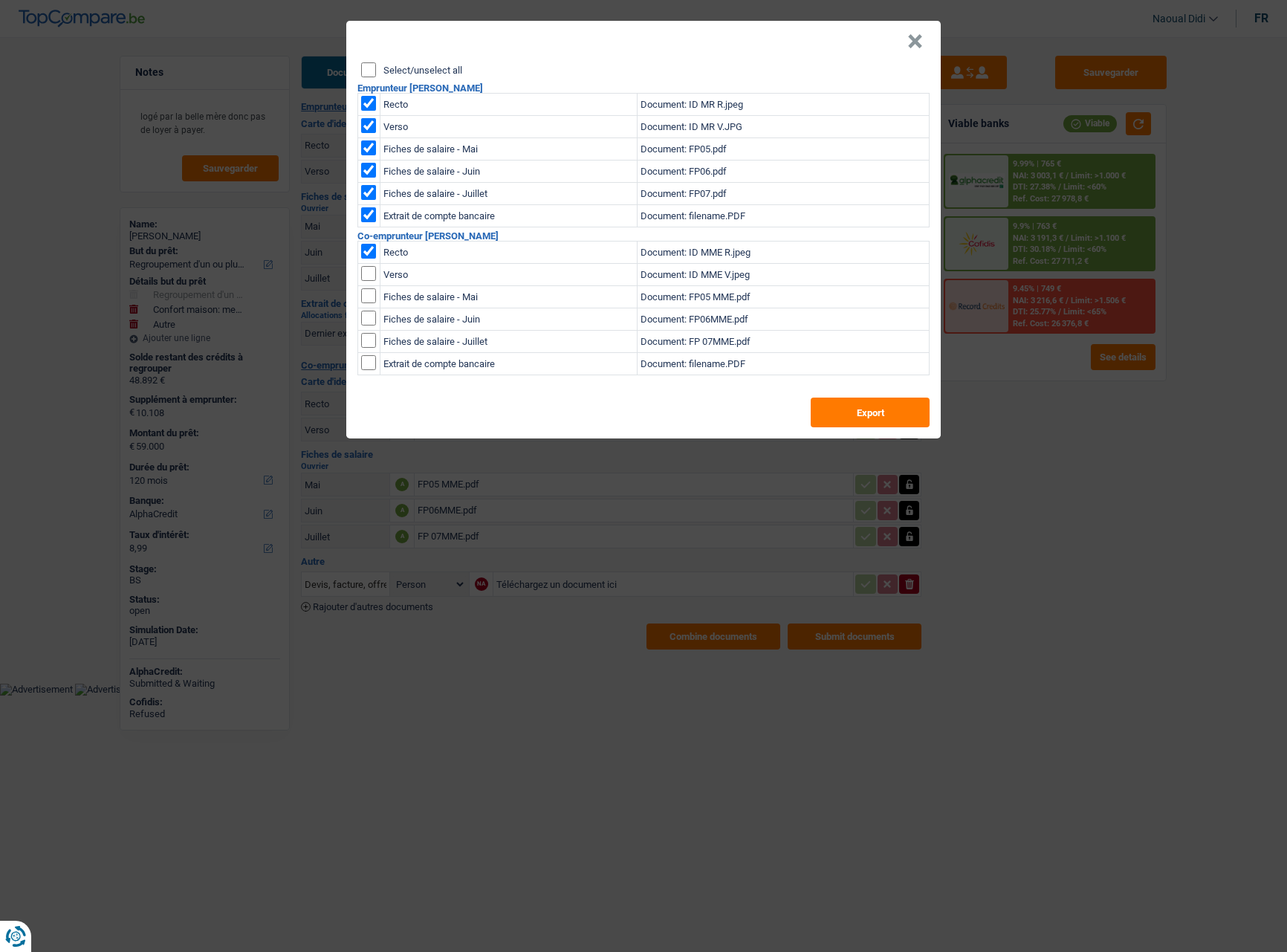
click at [372, 259] on input "checkbox" at bounding box center [368, 251] width 15 height 15
checkbox input "true"
click at [368, 302] on input "checkbox" at bounding box center [368, 296] width 15 height 15
checkbox input "true"
click at [372, 303] on input "checkbox" at bounding box center [368, 296] width 15 height 15
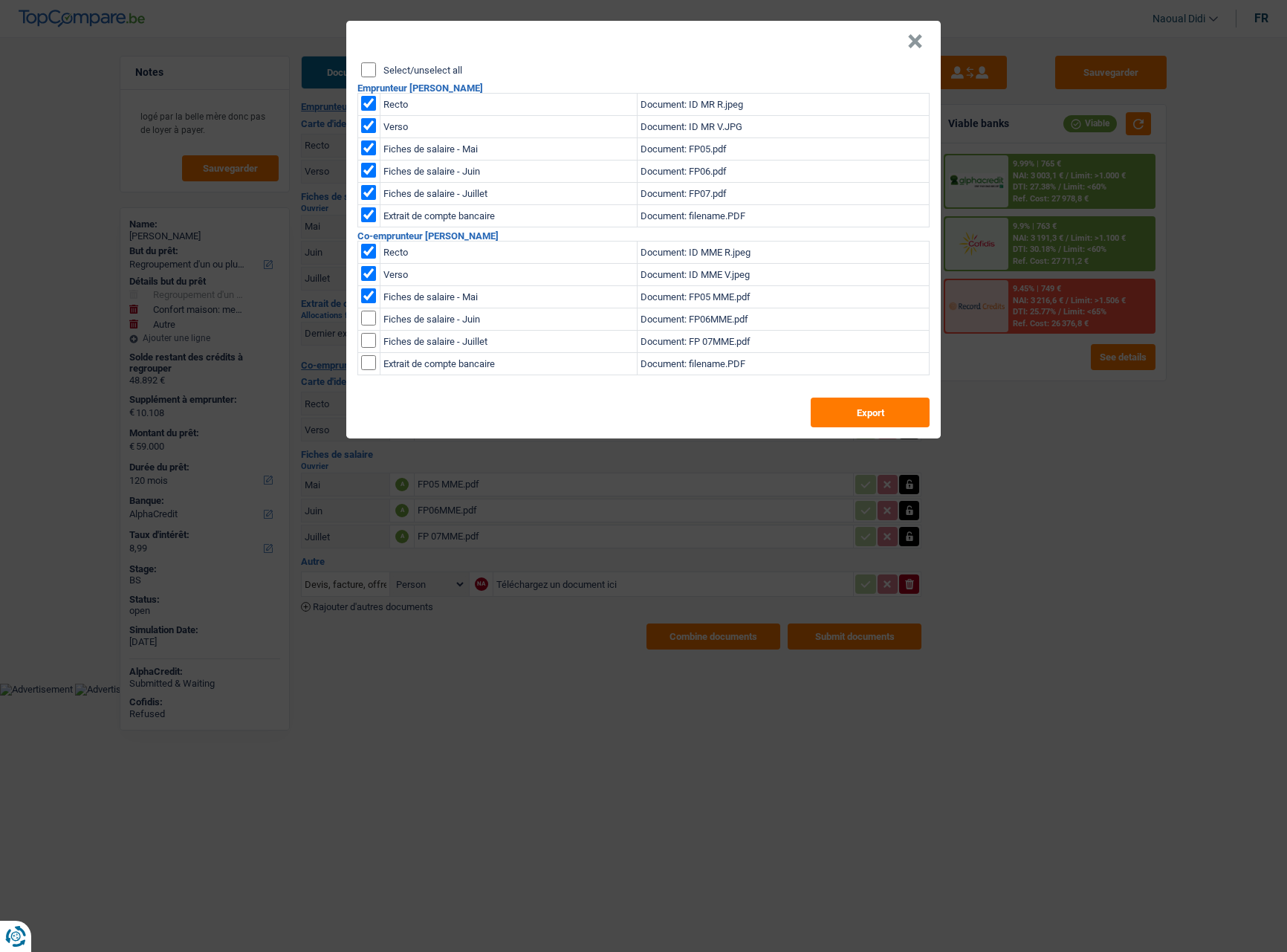
checkbox input "true"
click at [369, 303] on input "checkbox" at bounding box center [368, 296] width 15 height 15
checkbox input "true"
click at [367, 361] on input "checkbox" at bounding box center [368, 363] width 15 height 15
checkbox input "true"
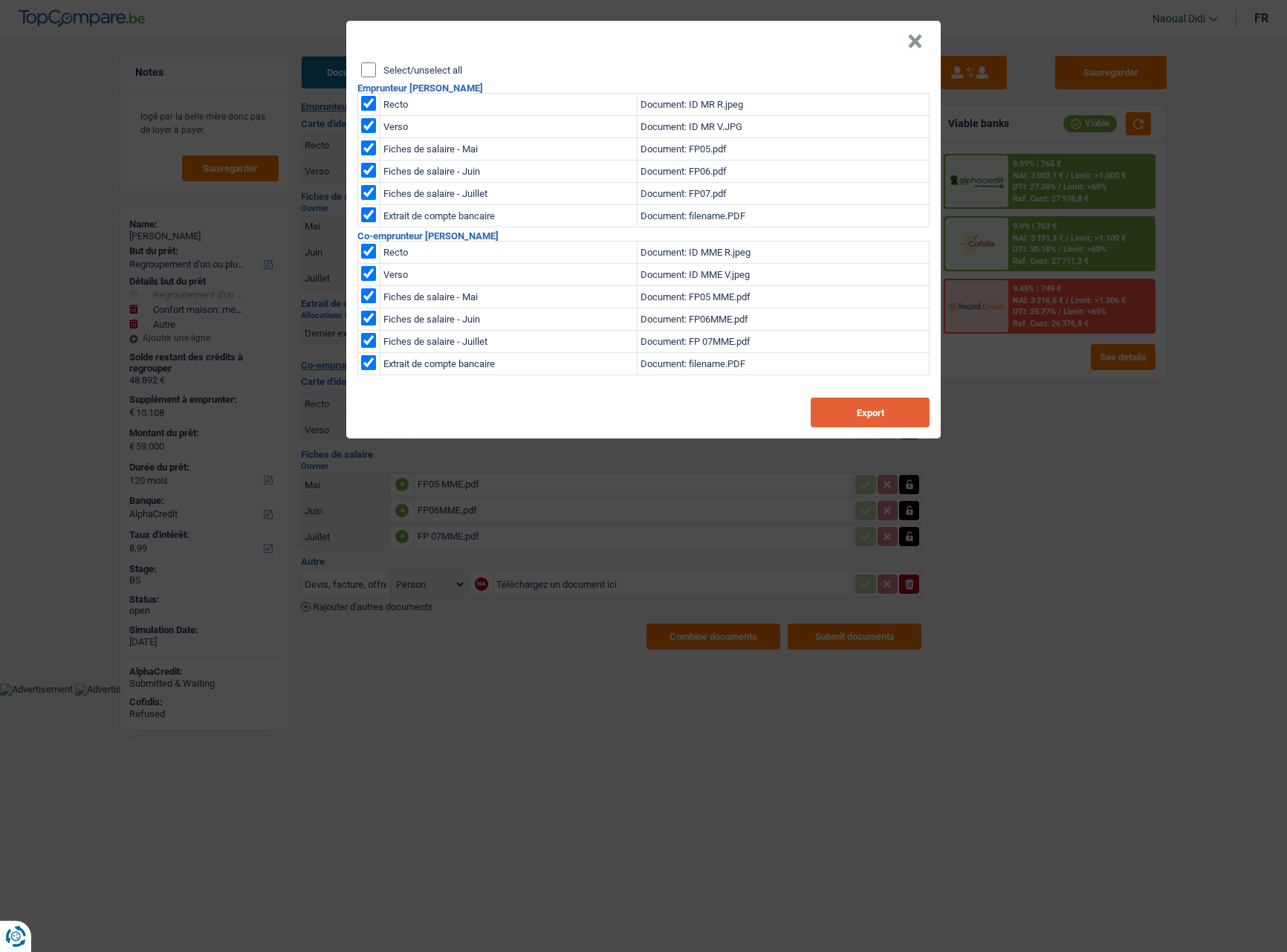
click at [904, 409] on button "Export" at bounding box center [870, 413] width 119 height 30
click at [920, 47] on button "×" at bounding box center [915, 42] width 16 height 15
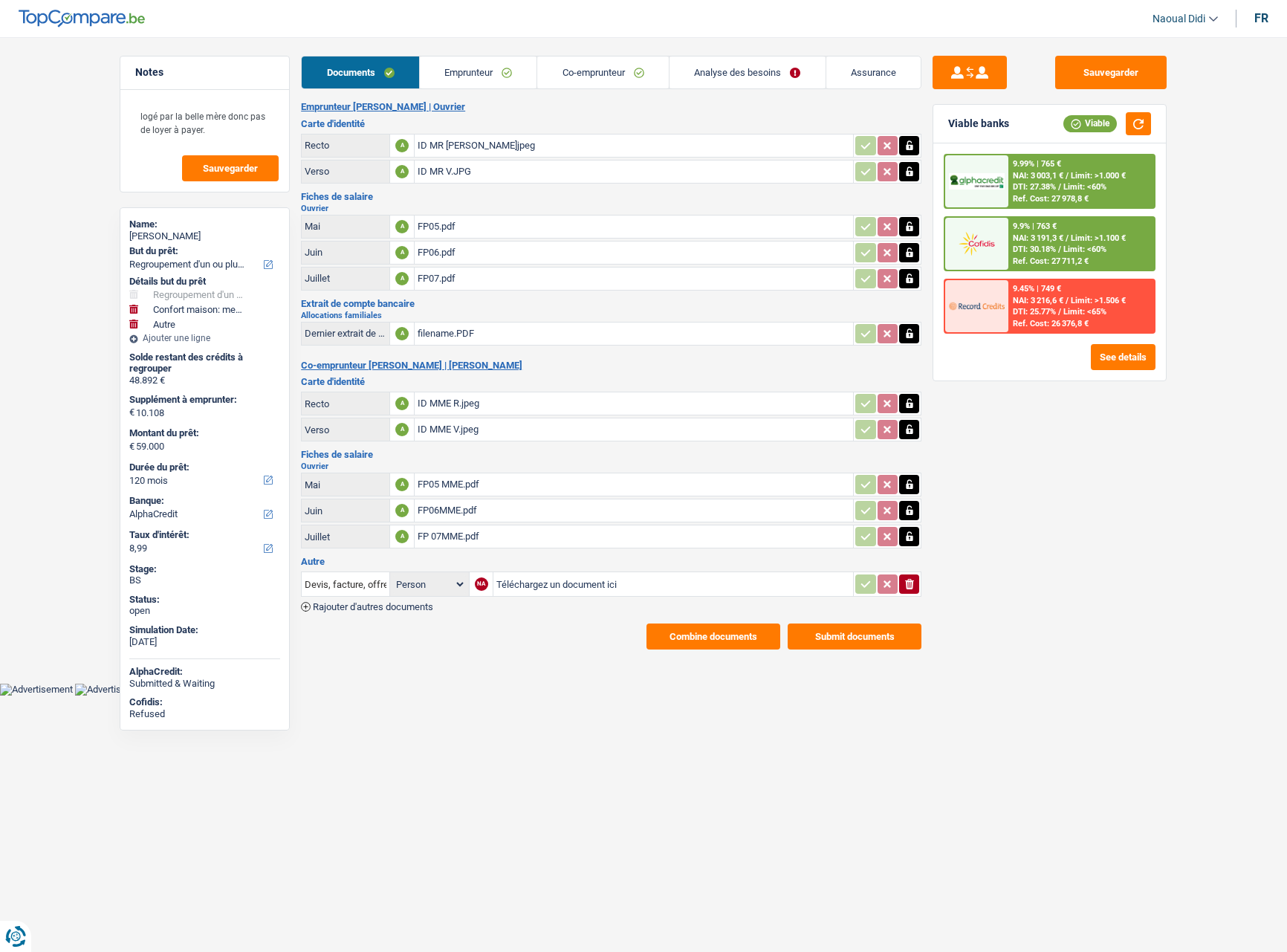
click at [495, 69] on link "Emprunteur" at bounding box center [479, 72] width 118 height 32
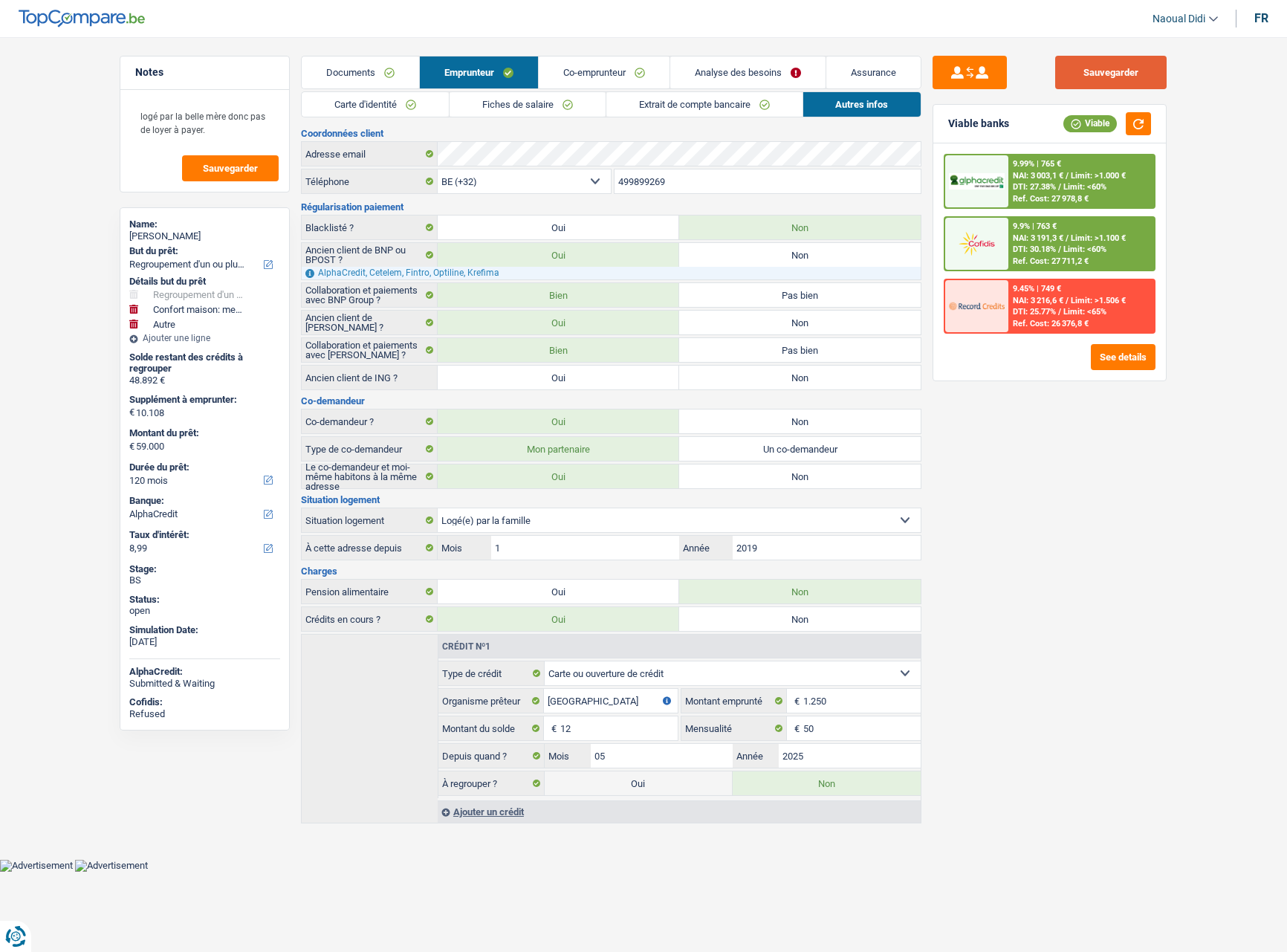
click at [1131, 80] on button "Sauvegarder" at bounding box center [1111, 72] width 111 height 33
click at [705, 71] on link "Analyse des besoins" at bounding box center [748, 72] width 155 height 32
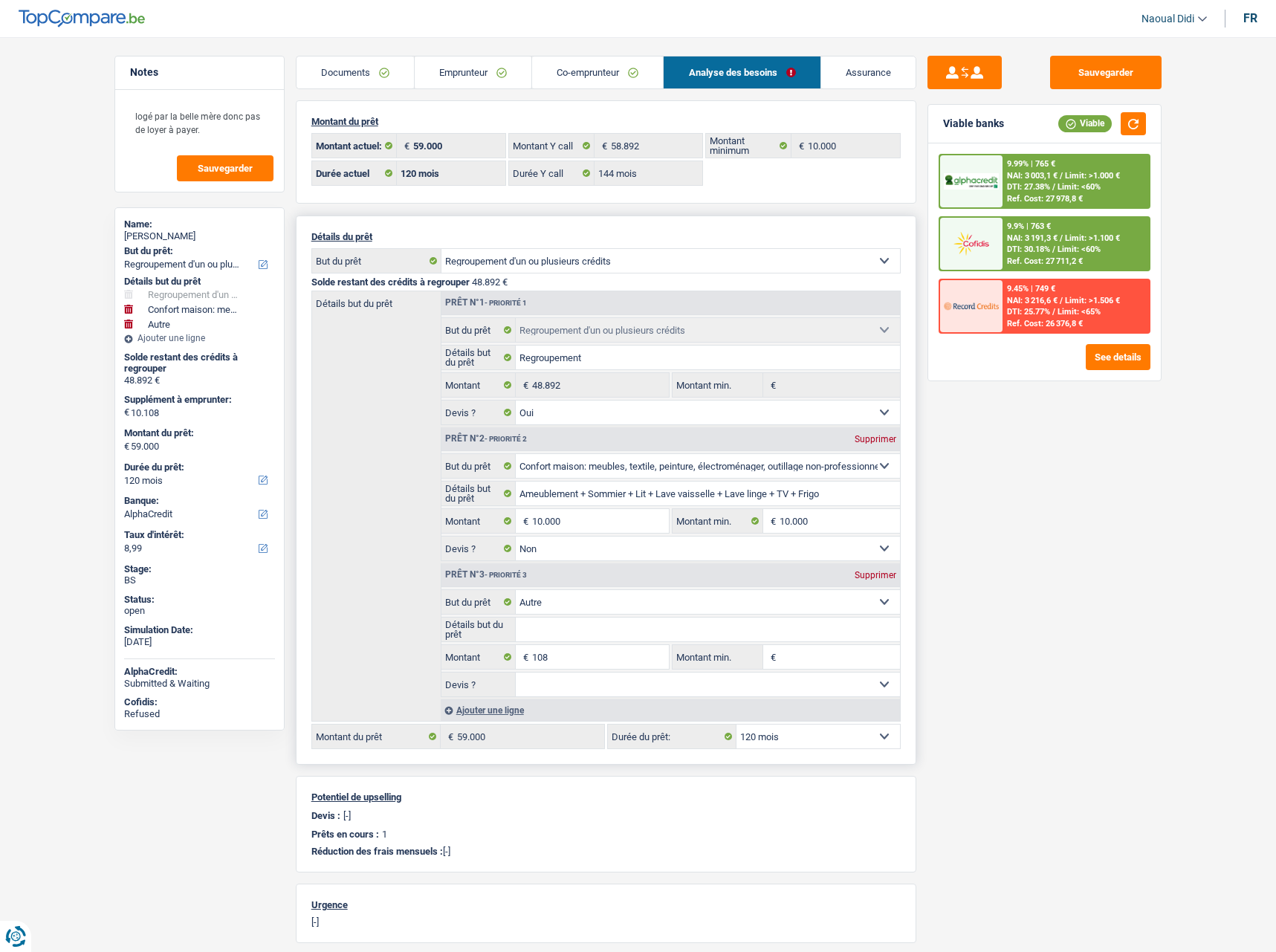
click at [795, 736] on select "12 mois 18 mois 24 mois 30 mois 36 mois 42 mois 48 mois 60 mois 72 mois 84 mois…" at bounding box center [818, 737] width 163 height 24
select select "84"
click at [737, 725] on select "12 mois 18 mois 24 mois 30 mois 36 mois 42 mois 48 mois 60 mois 72 mois 84 mois…" at bounding box center [818, 737] width 163 height 24
select select "84"
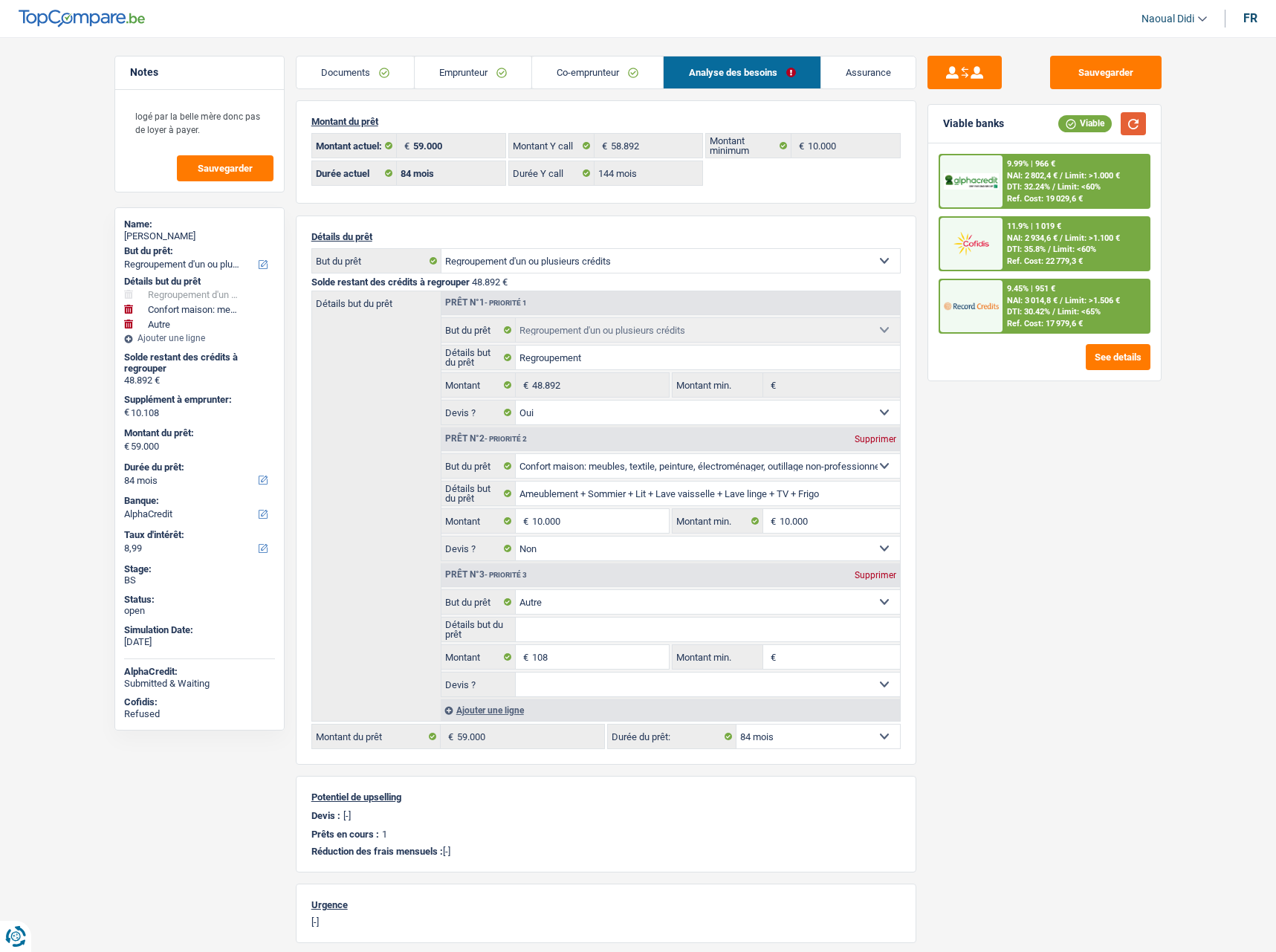
click at [1133, 114] on button "button" at bounding box center [1133, 123] width 25 height 23
click at [1016, 310] on span "DTI: 30.42%" at bounding box center [1028, 312] width 43 height 9
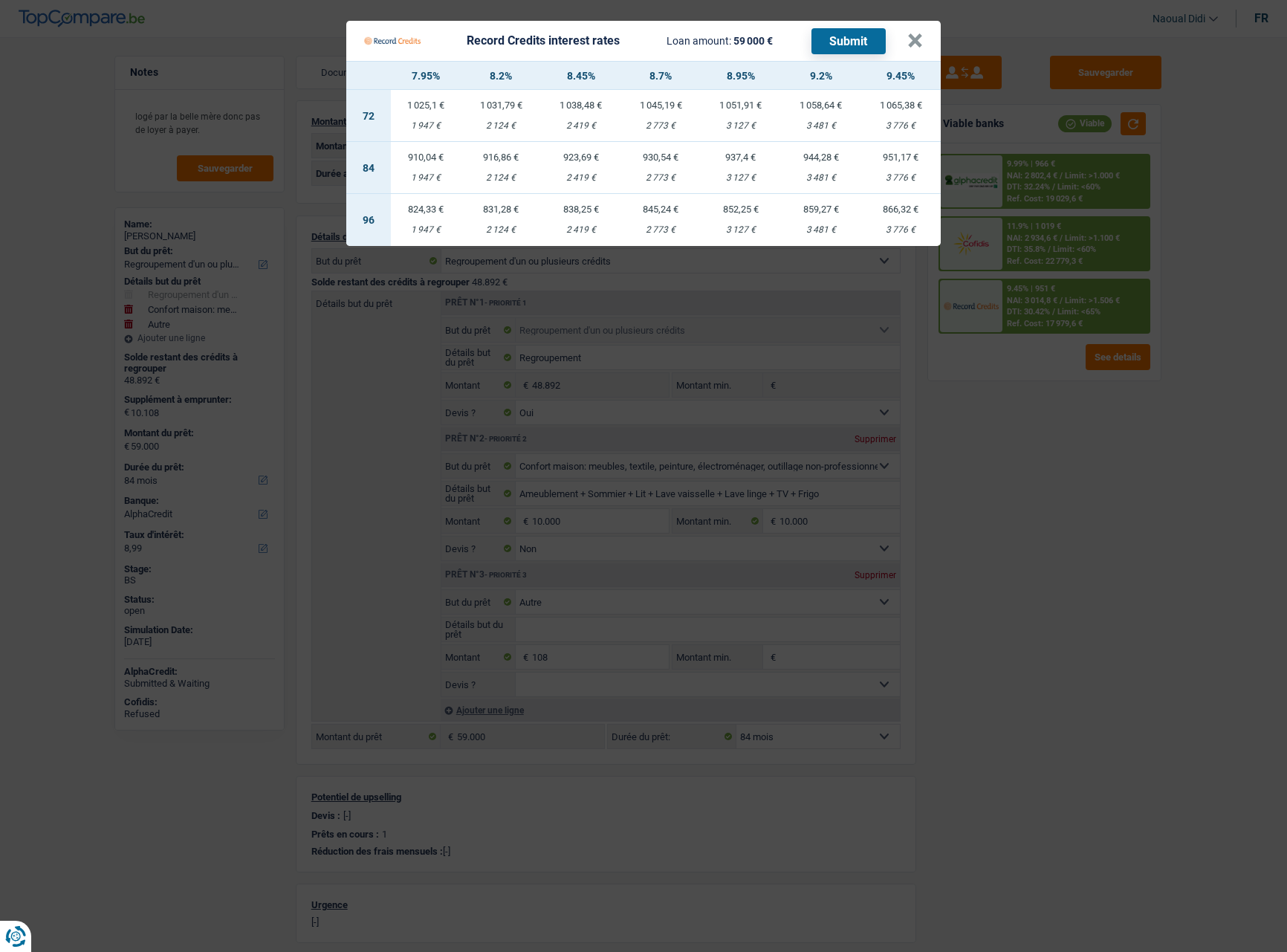
click at [747, 155] on div "937,4 €" at bounding box center [740, 157] width 81 height 9
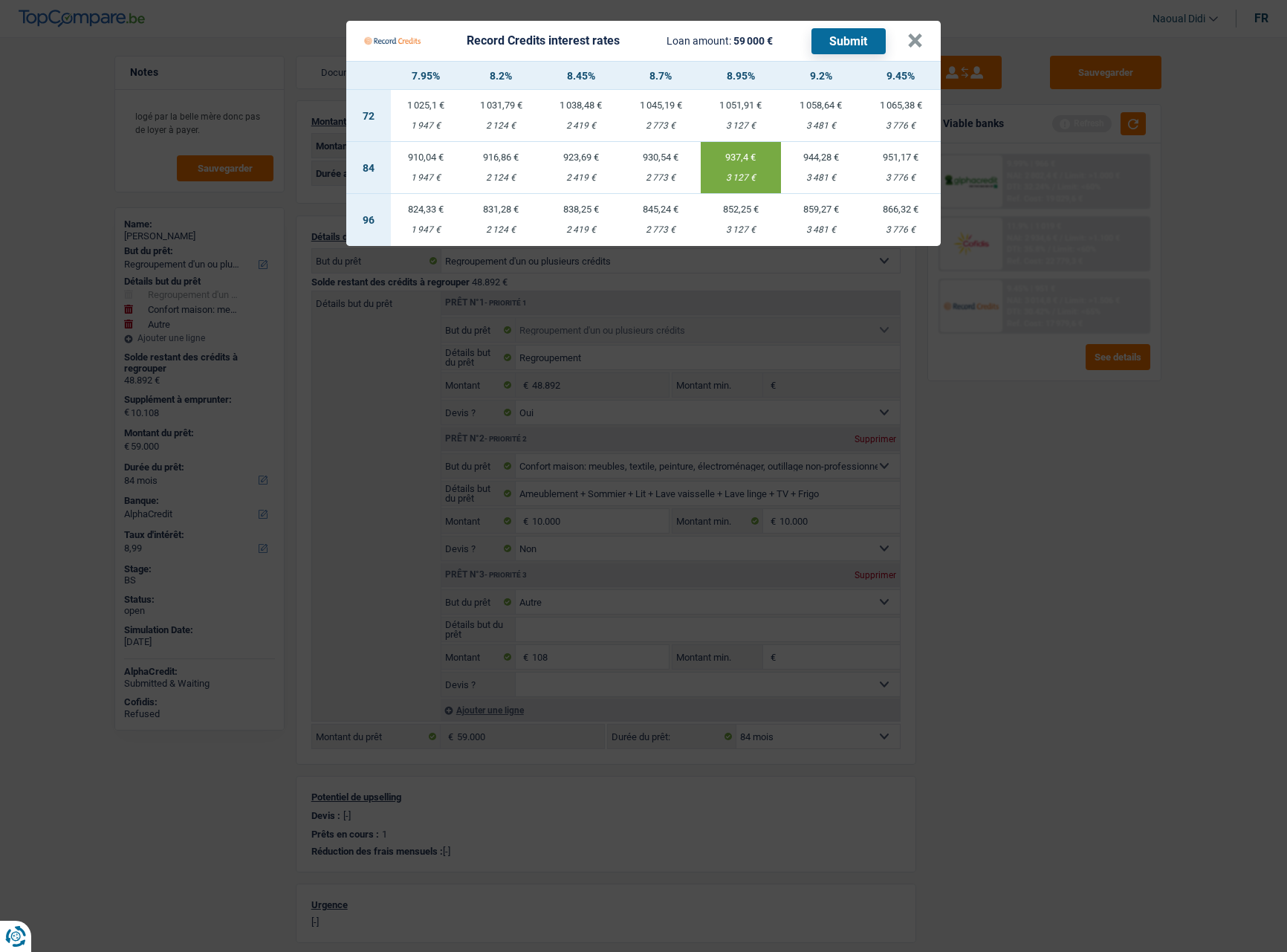
select select "record credits"
click at [808, 161] on div "944,28 €" at bounding box center [821, 157] width 81 height 9
click at [744, 160] on div "937,4 €" at bounding box center [740, 157] width 81 height 9
type input "8,95"
click at [839, 34] on button "Submit" at bounding box center [849, 41] width 74 height 26
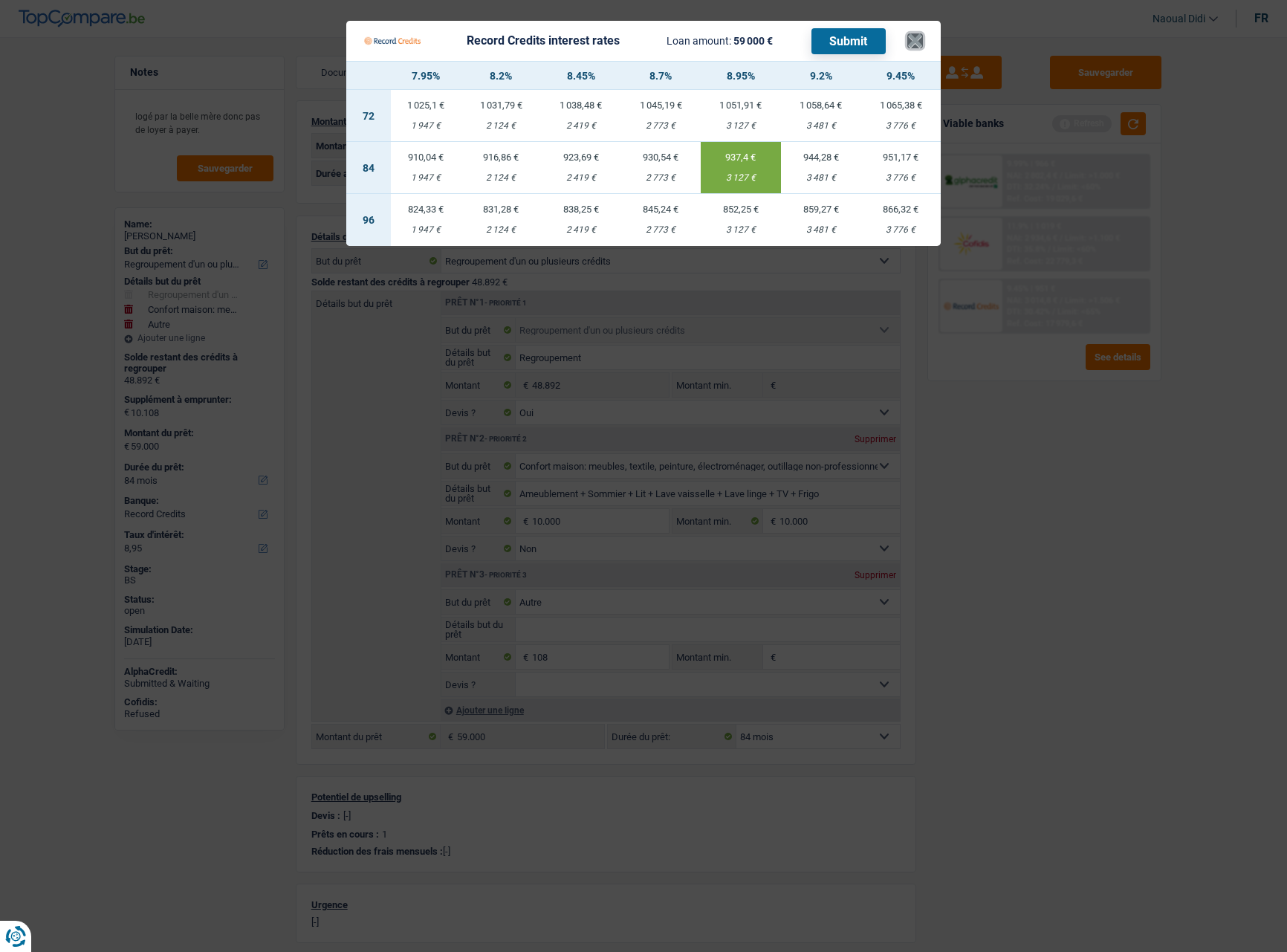
click at [911, 45] on button "×" at bounding box center [915, 41] width 16 height 15
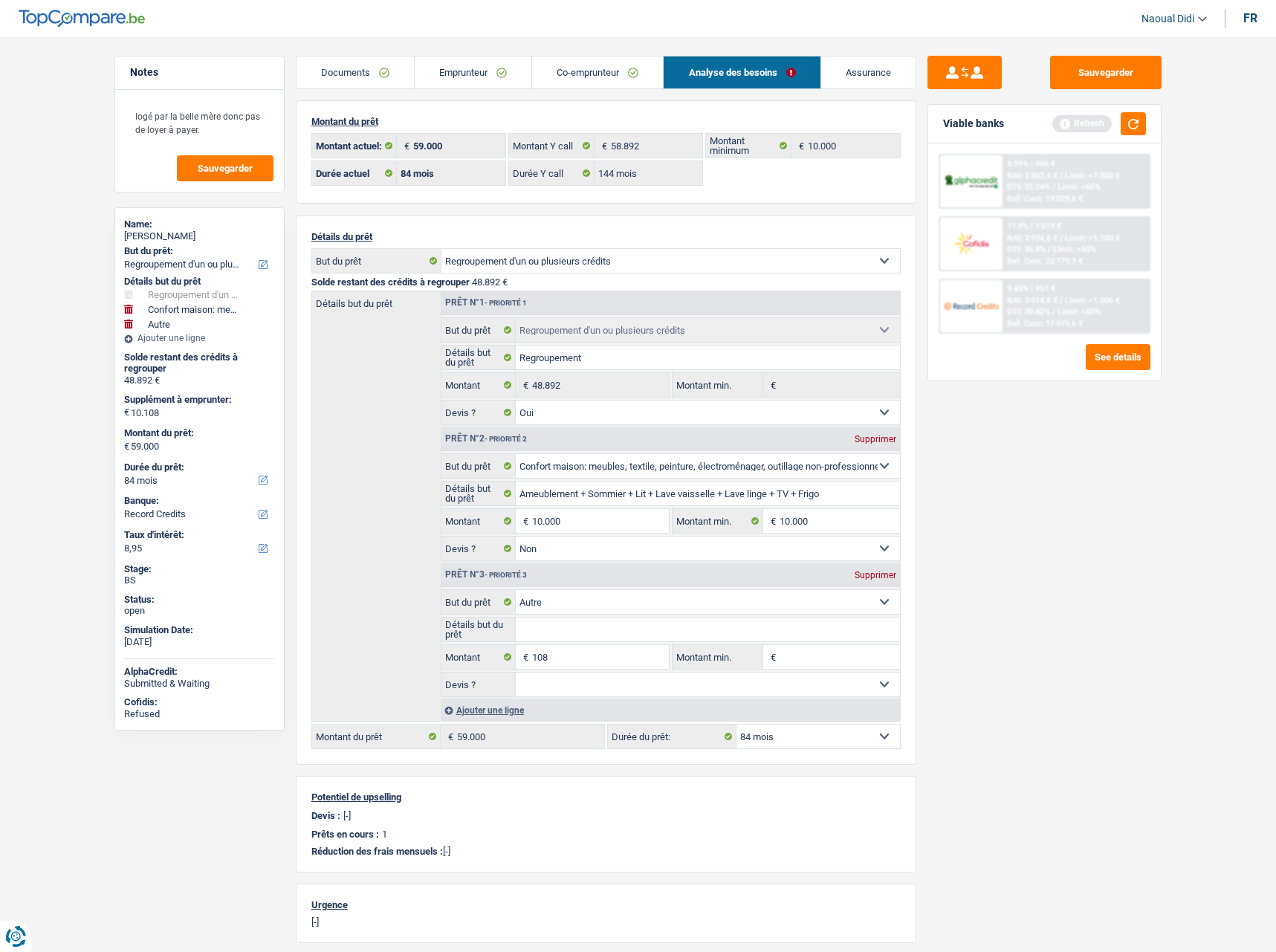
click at [463, 69] on link "Emprunteur" at bounding box center [473, 72] width 117 height 32
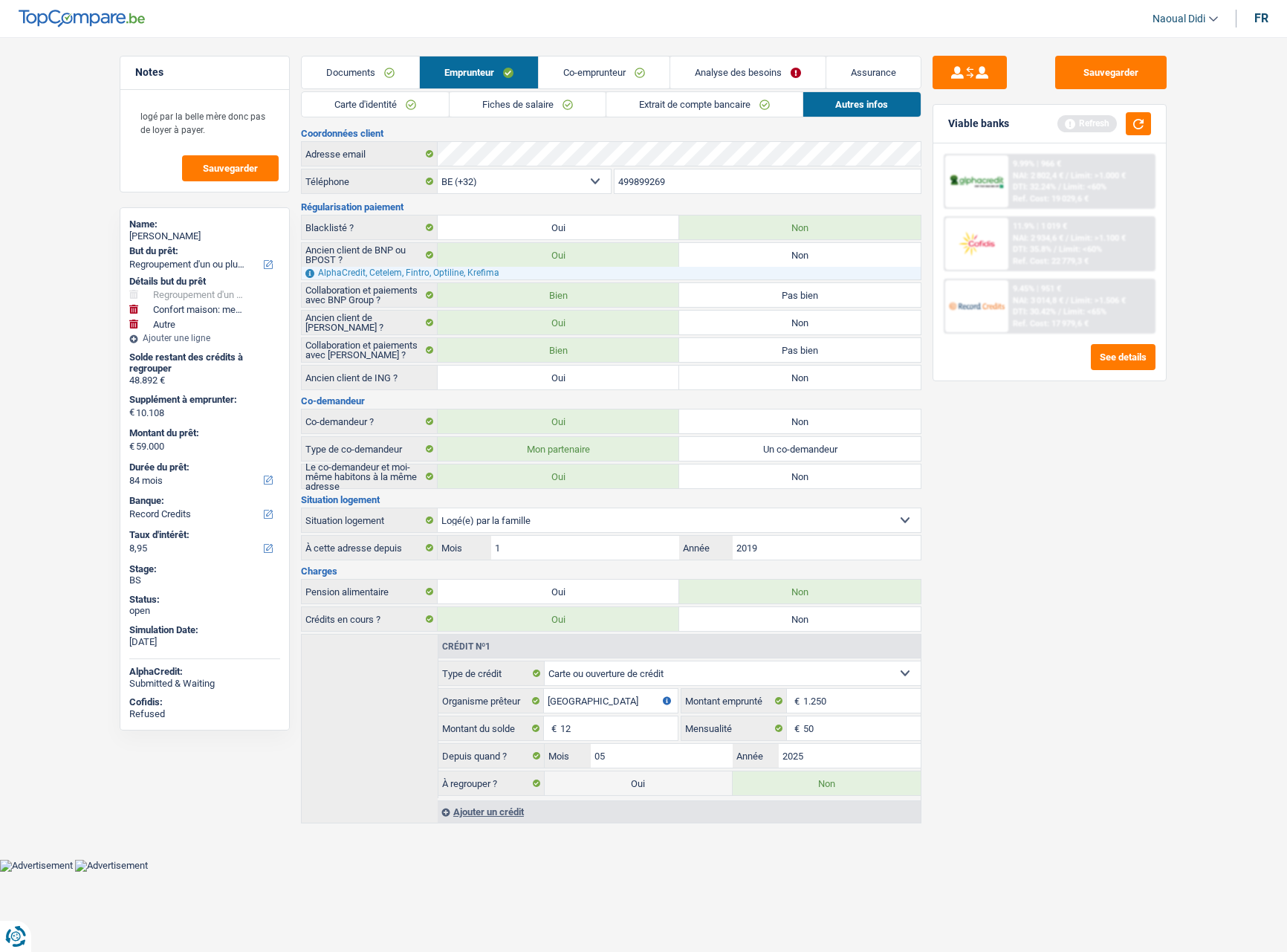
click at [534, 105] on link "Fiches de salaire" at bounding box center [528, 104] width 156 height 24
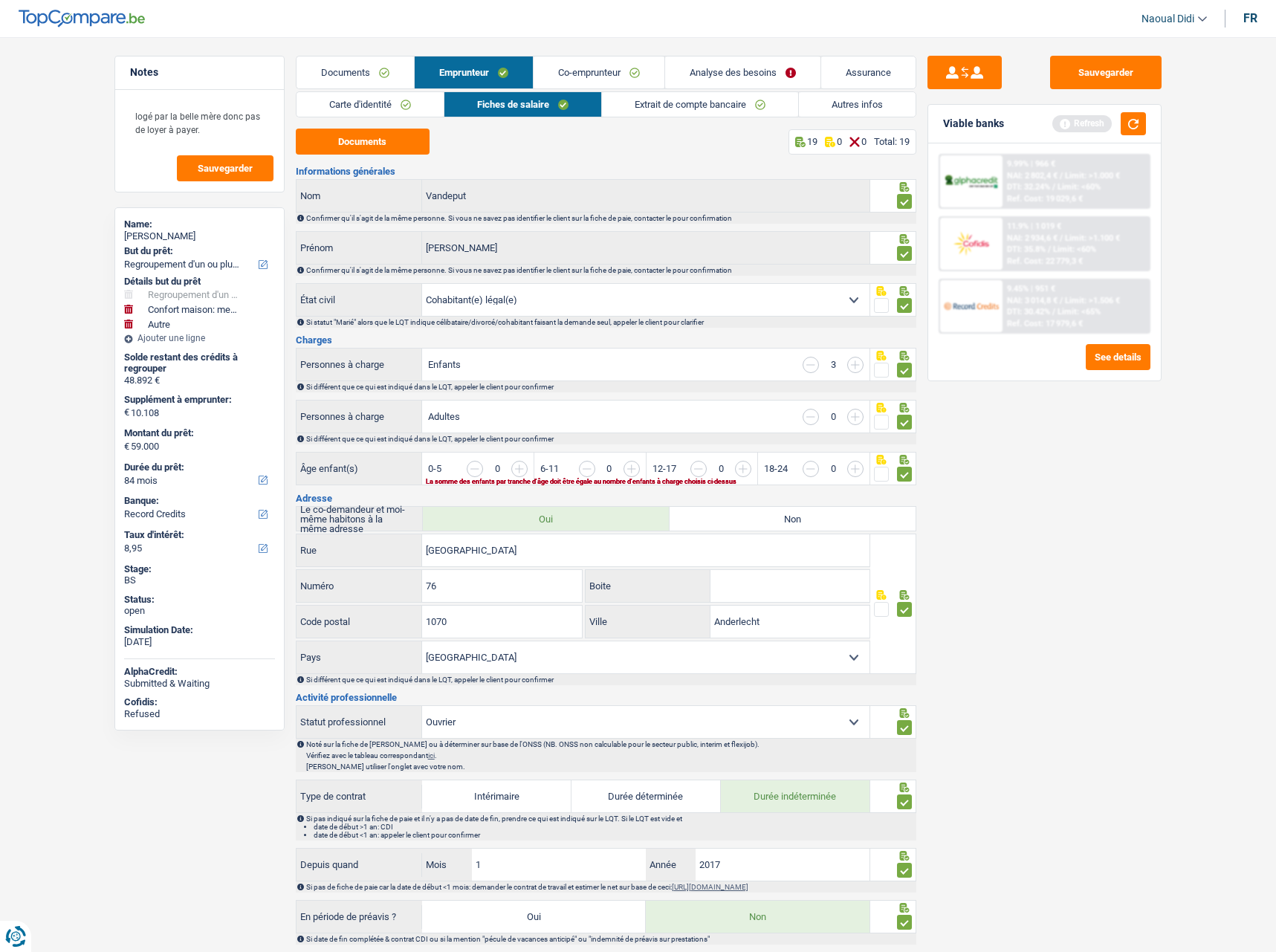
click at [633, 472] on input "button" at bounding box center [910, 477] width 574 height 32
click at [743, 469] on input "button" at bounding box center [1022, 477] width 574 height 32
click at [394, 104] on link "Carte d'identité" at bounding box center [370, 104] width 148 height 24
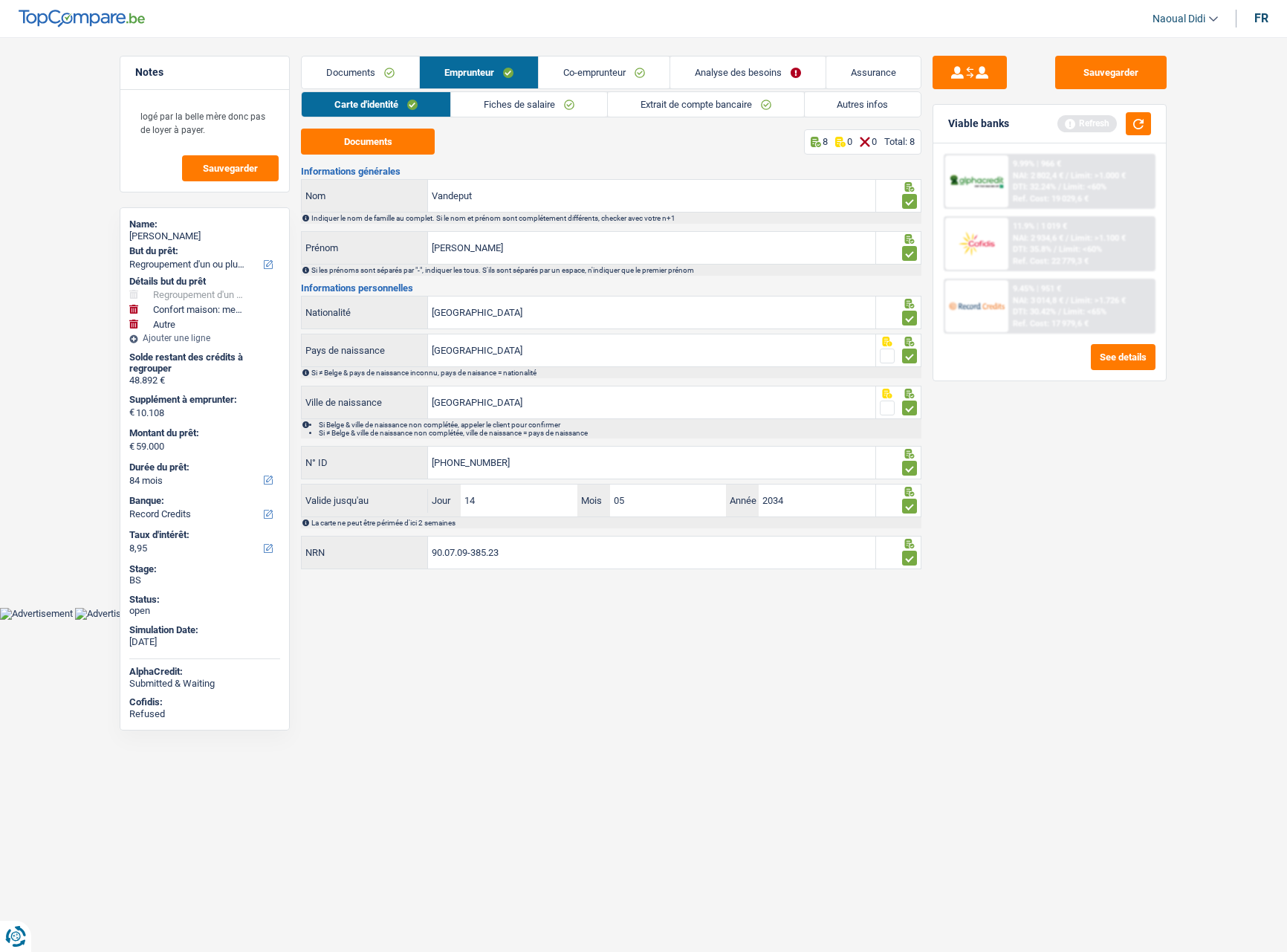
click at [733, 108] on link "Extrait de compte bancaire" at bounding box center [705, 104] width 196 height 24
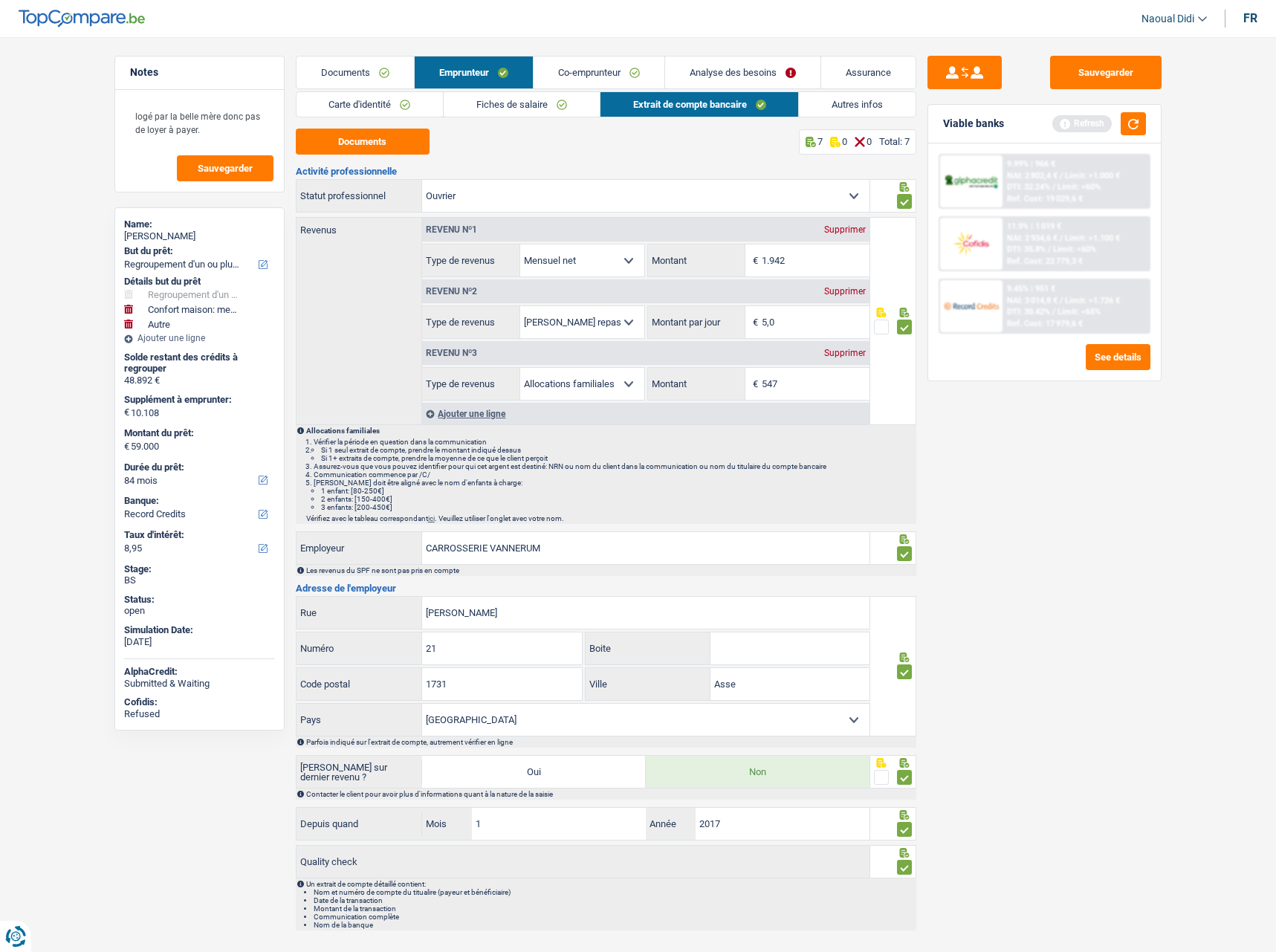
click at [409, 96] on link "Carte d'identité" at bounding box center [370, 104] width 148 height 24
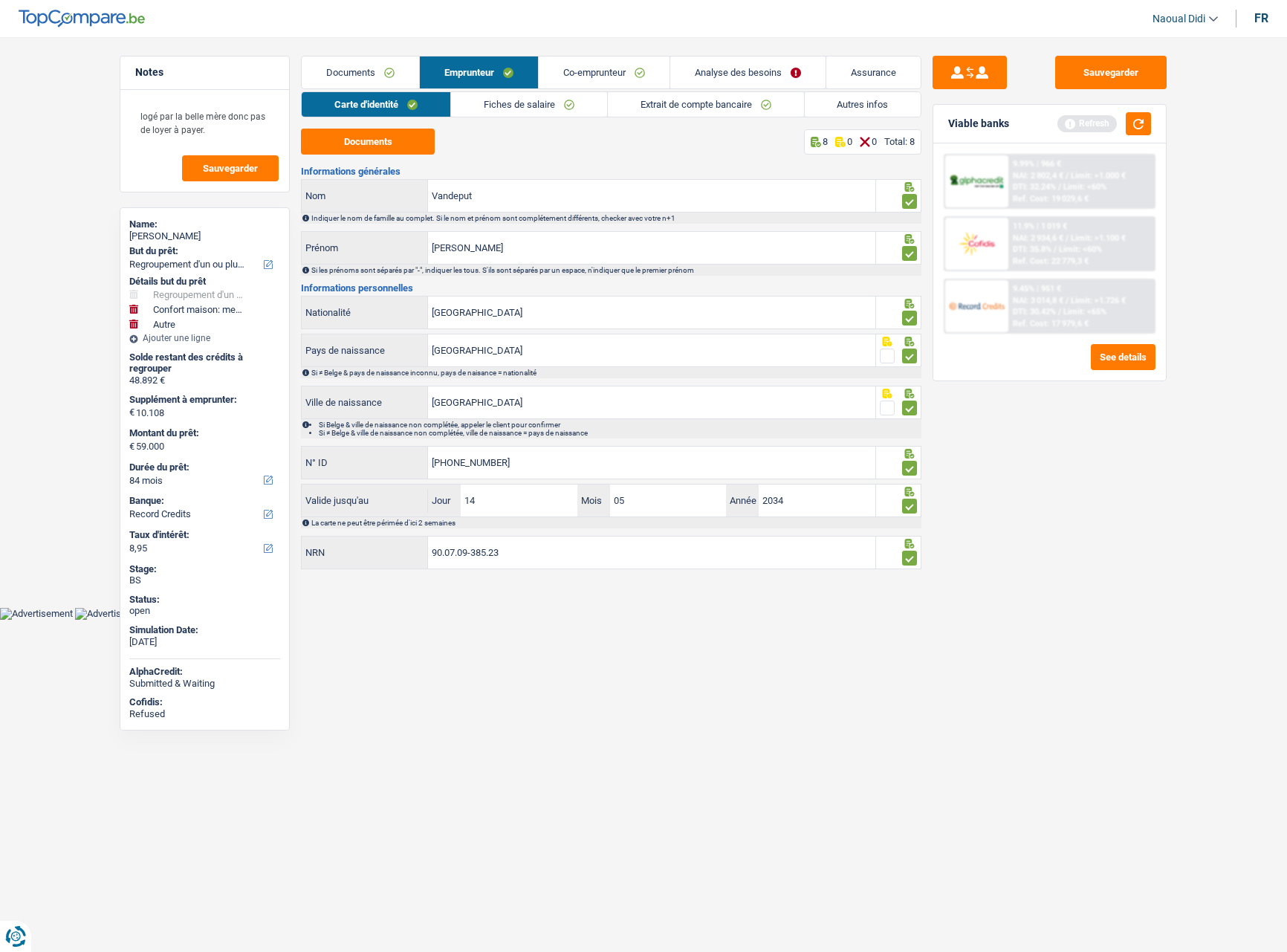
click at [573, 100] on link "Fiches de salaire" at bounding box center [529, 104] width 156 height 24
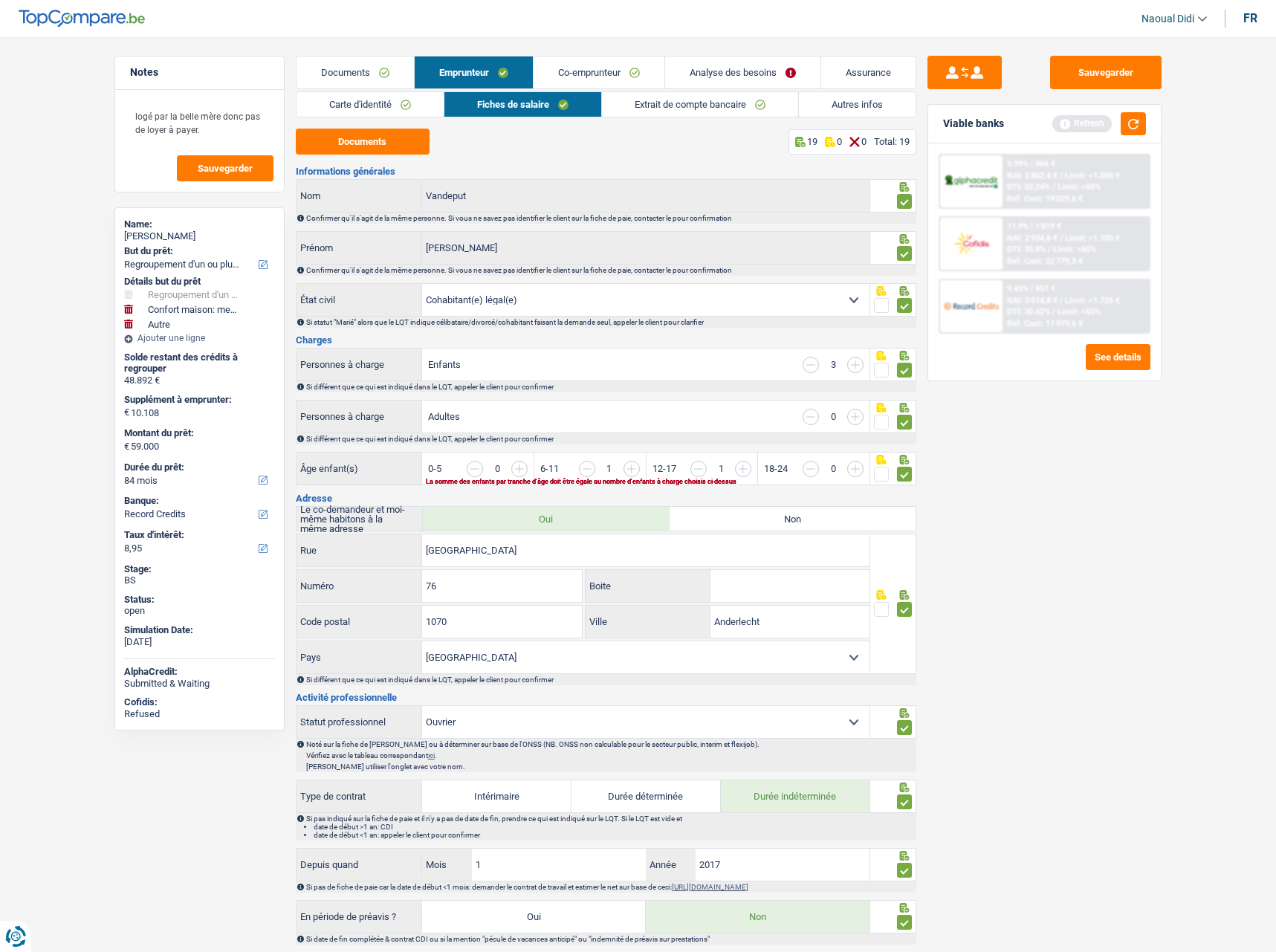
click at [742, 465] on input "button" at bounding box center [1022, 477] width 574 height 32
click at [1115, 72] on button "Sauvegarder" at bounding box center [1106, 72] width 111 height 33
click at [1028, 185] on span "DTI: 32.24%" at bounding box center [1028, 187] width 43 height 9
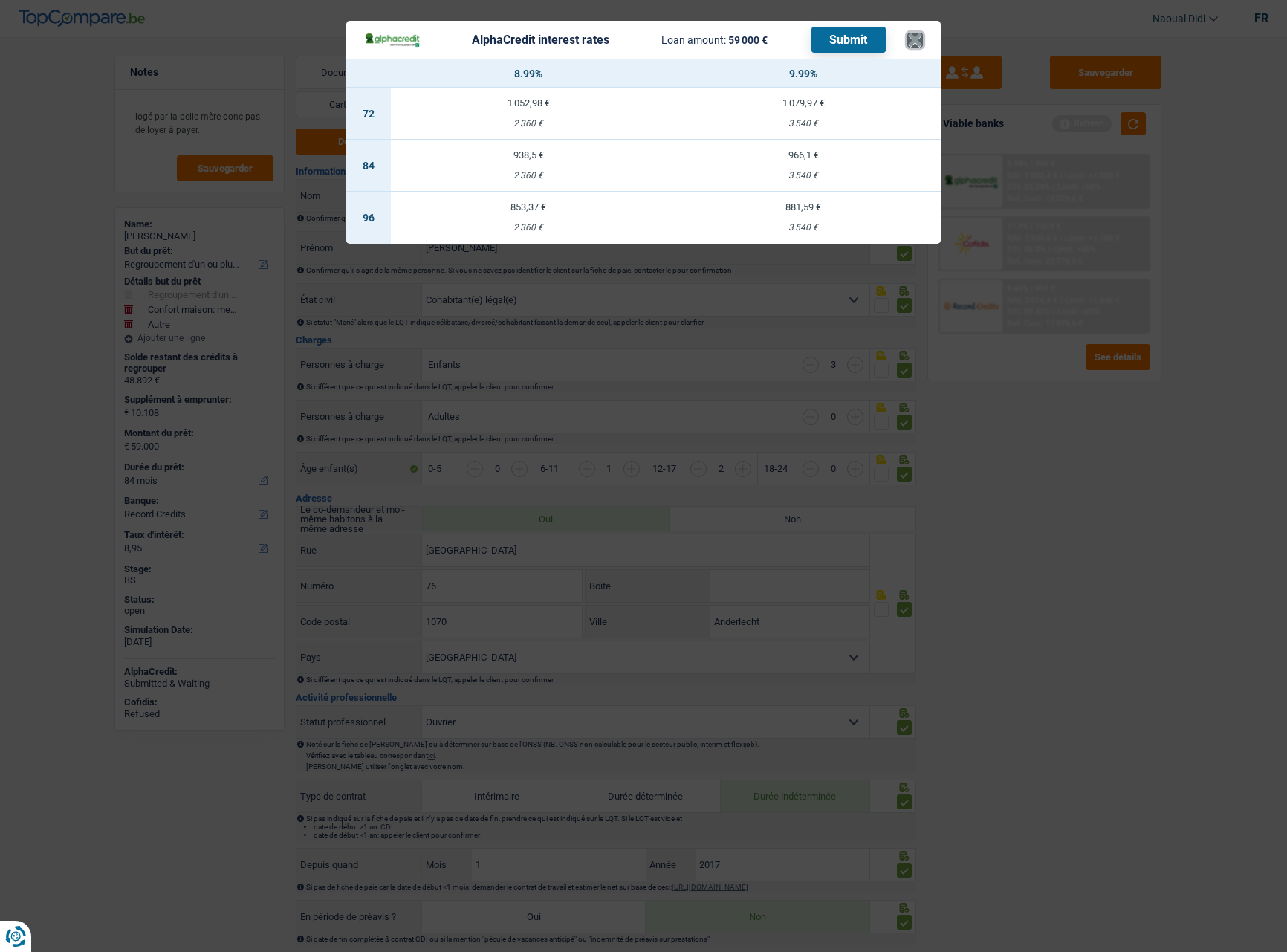
click at [909, 42] on button "×" at bounding box center [915, 40] width 16 height 15
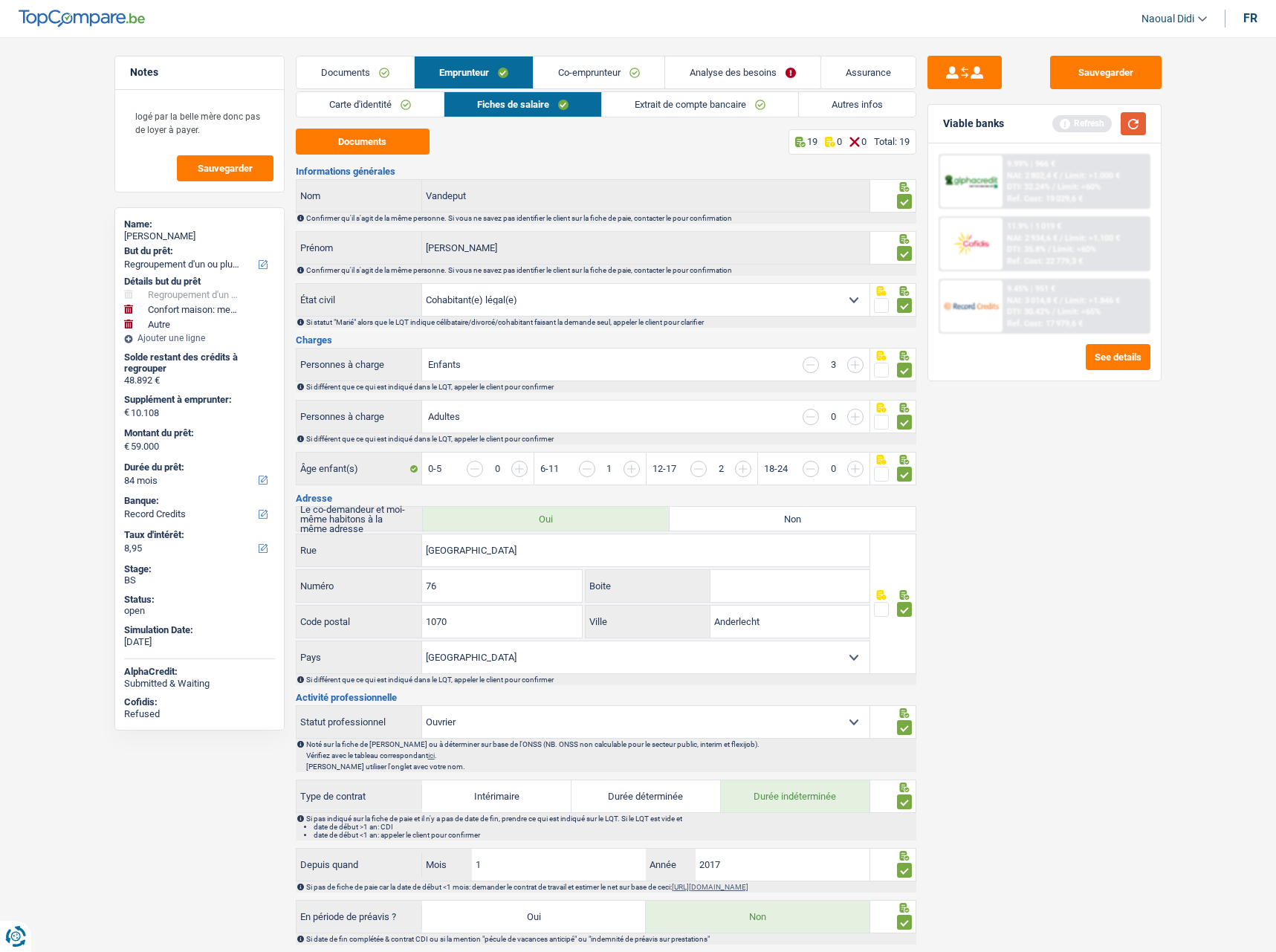
click at [1134, 122] on button "button" at bounding box center [1133, 123] width 25 height 23
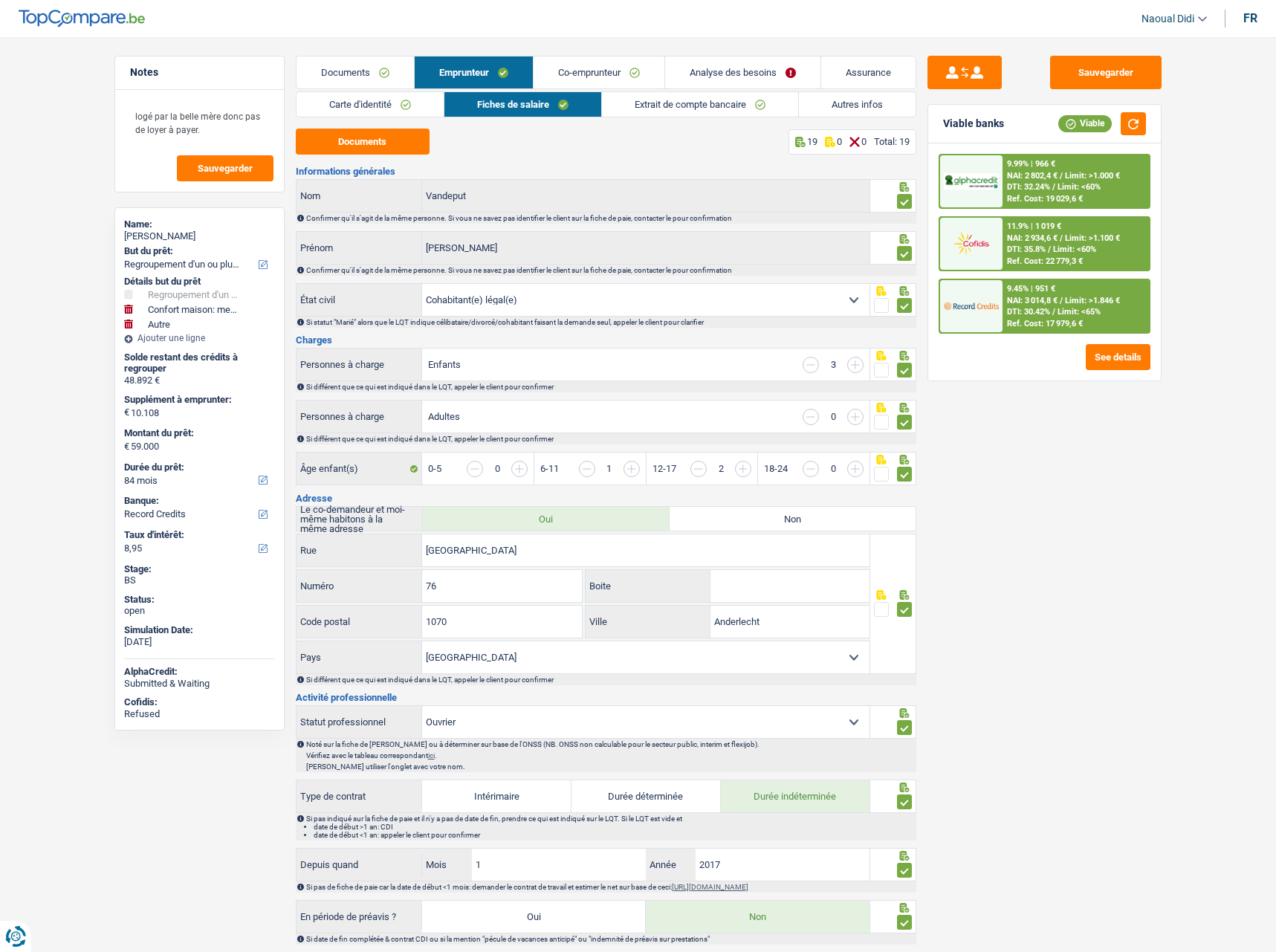
click at [1027, 307] on span "DTI: 30.42%" at bounding box center [1028, 312] width 43 height 9
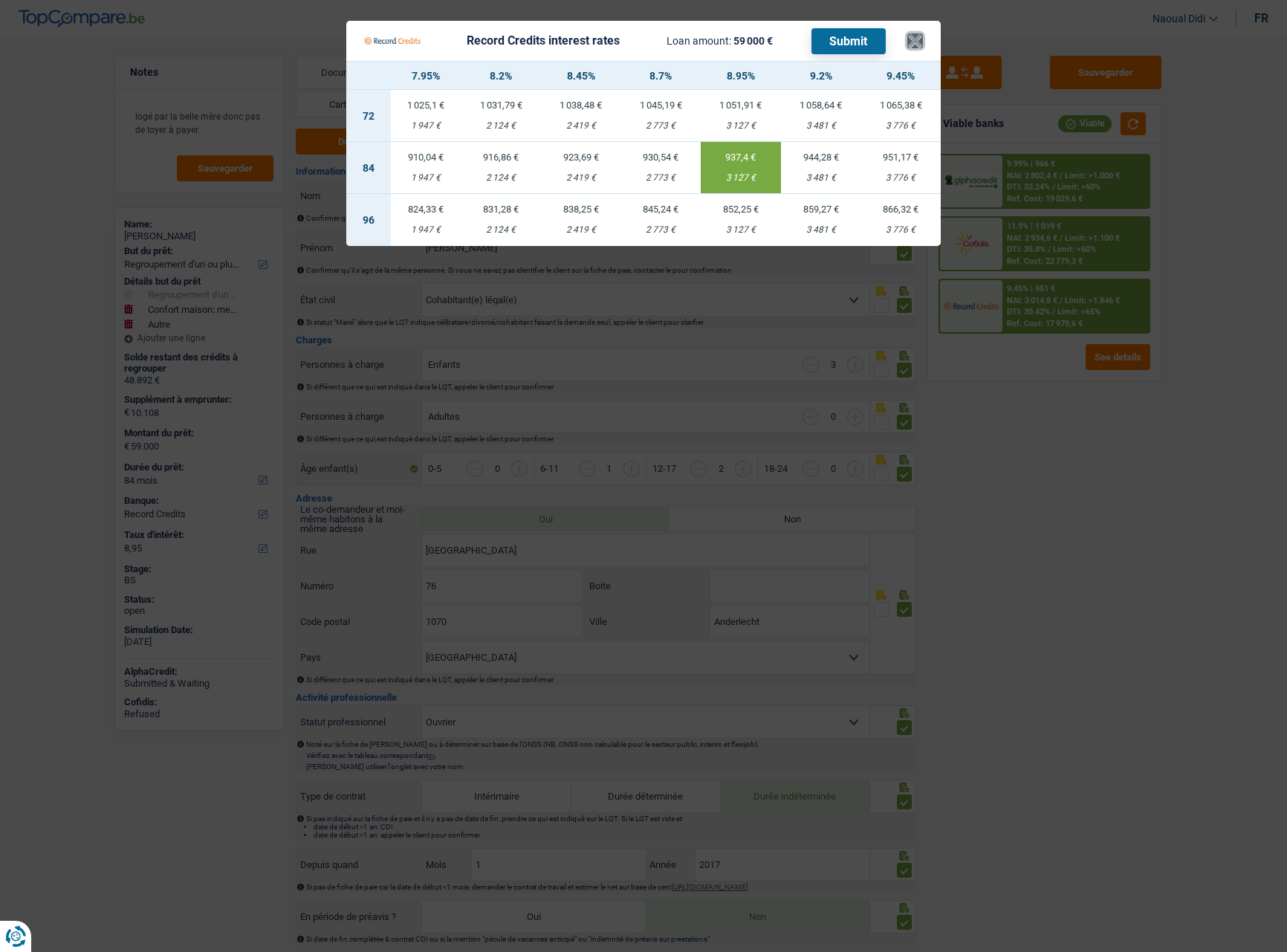
click at [915, 39] on button "×" at bounding box center [915, 41] width 16 height 15
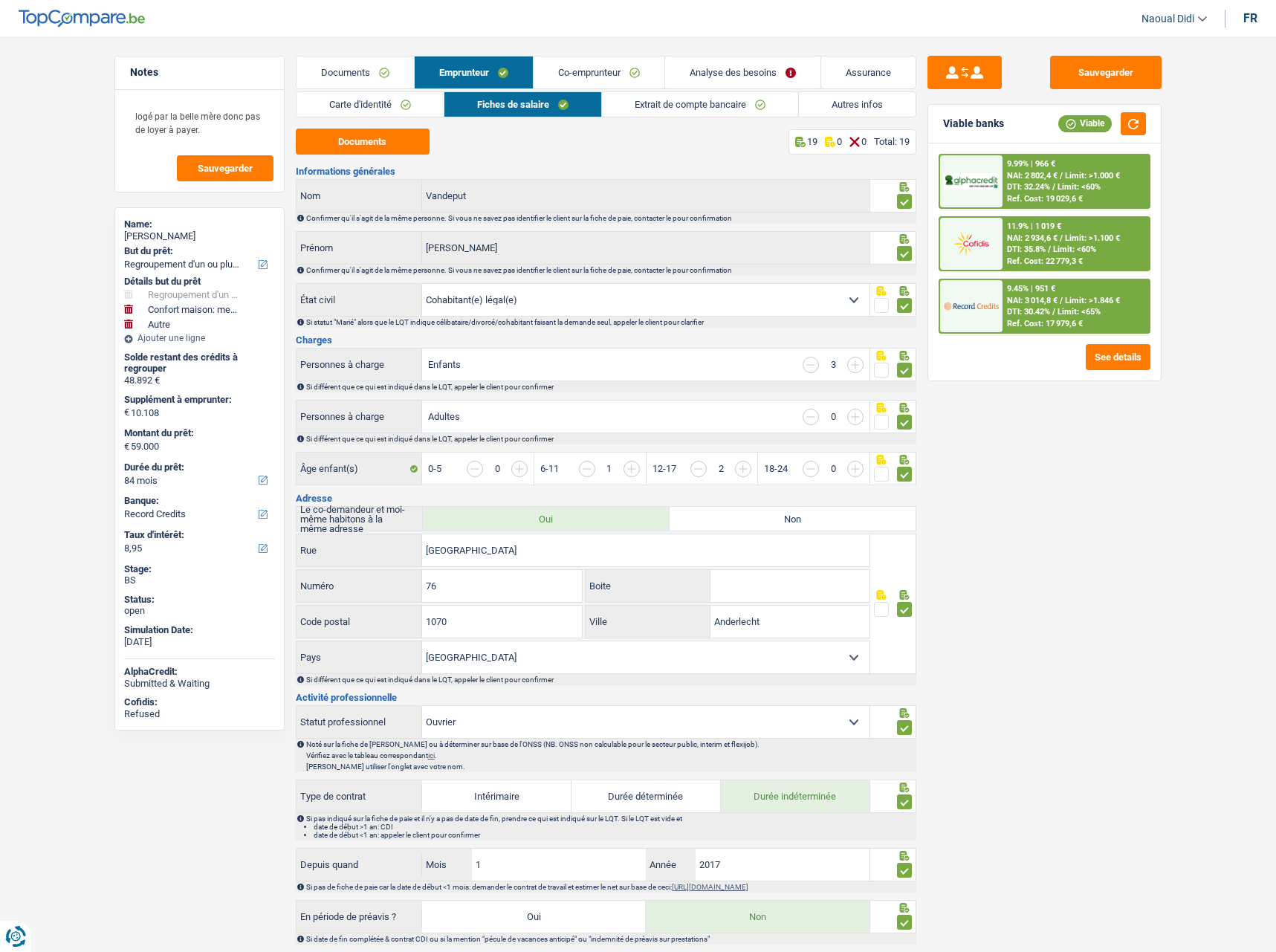
click at [728, 65] on link "Analyse des besoins" at bounding box center [742, 72] width 155 height 32
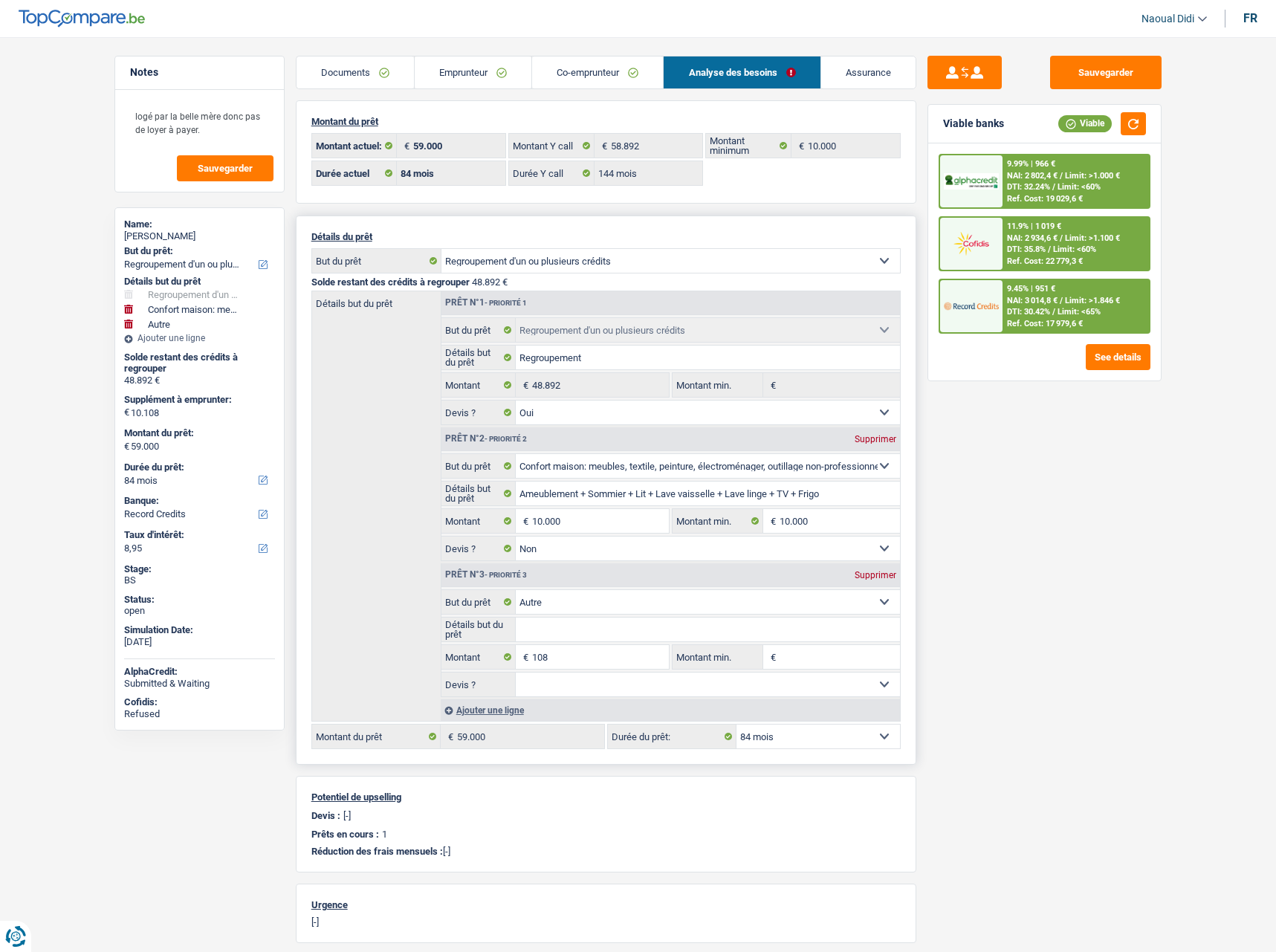
click at [881, 570] on div "Prêt n°3 - Priorité 3 Supprimer" at bounding box center [671, 575] width 458 height 24
click at [868, 575] on div "Supprimer" at bounding box center [875, 575] width 49 height 9
type input "10.000"
type input "58.892"
select select "144"
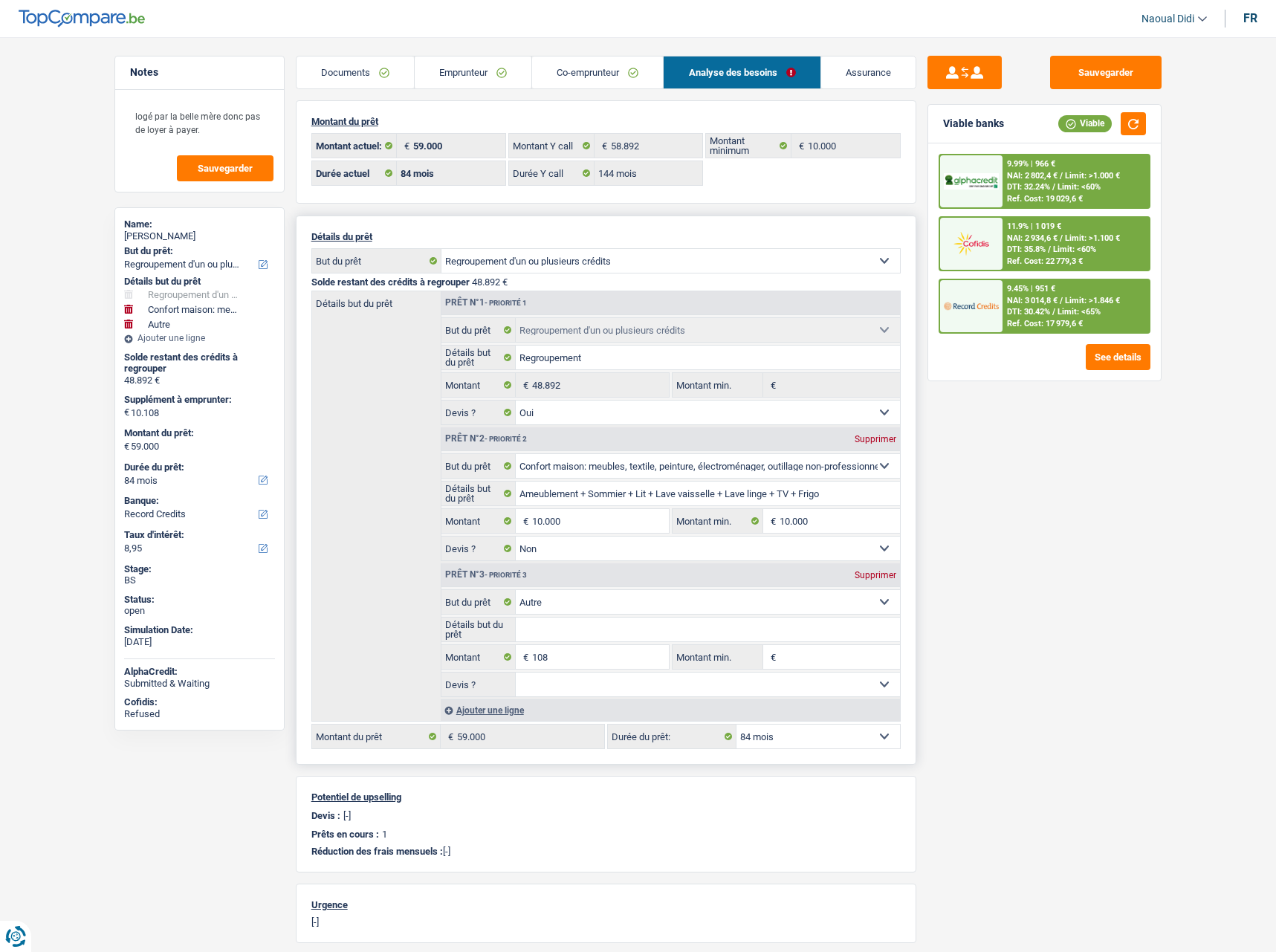
type input "58.892"
select select "144"
type input "58.892"
select select "144"
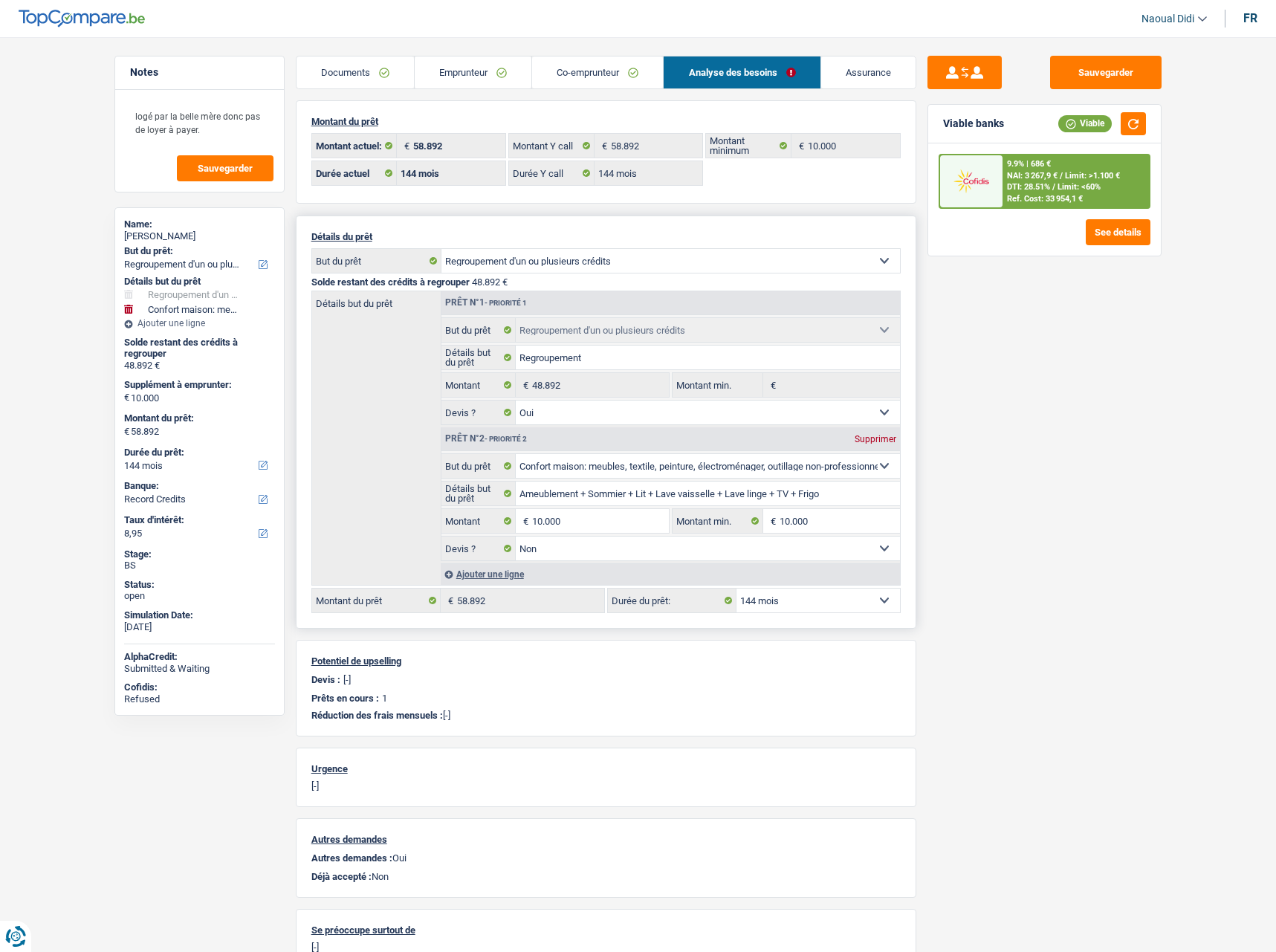
click at [360, 69] on link "Documents" at bounding box center [355, 72] width 118 height 32
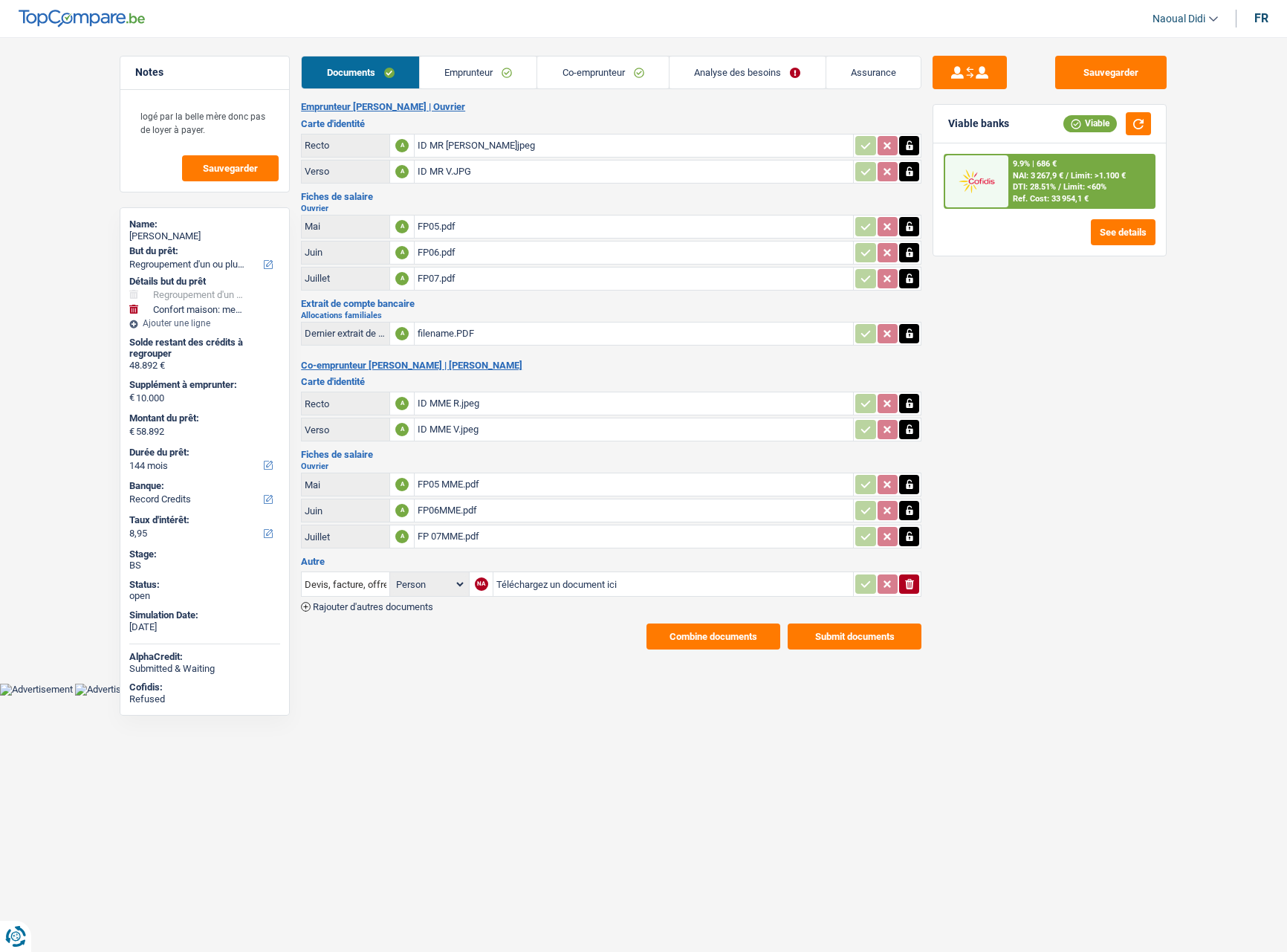
click at [475, 68] on link "Emprunteur" at bounding box center [479, 72] width 118 height 32
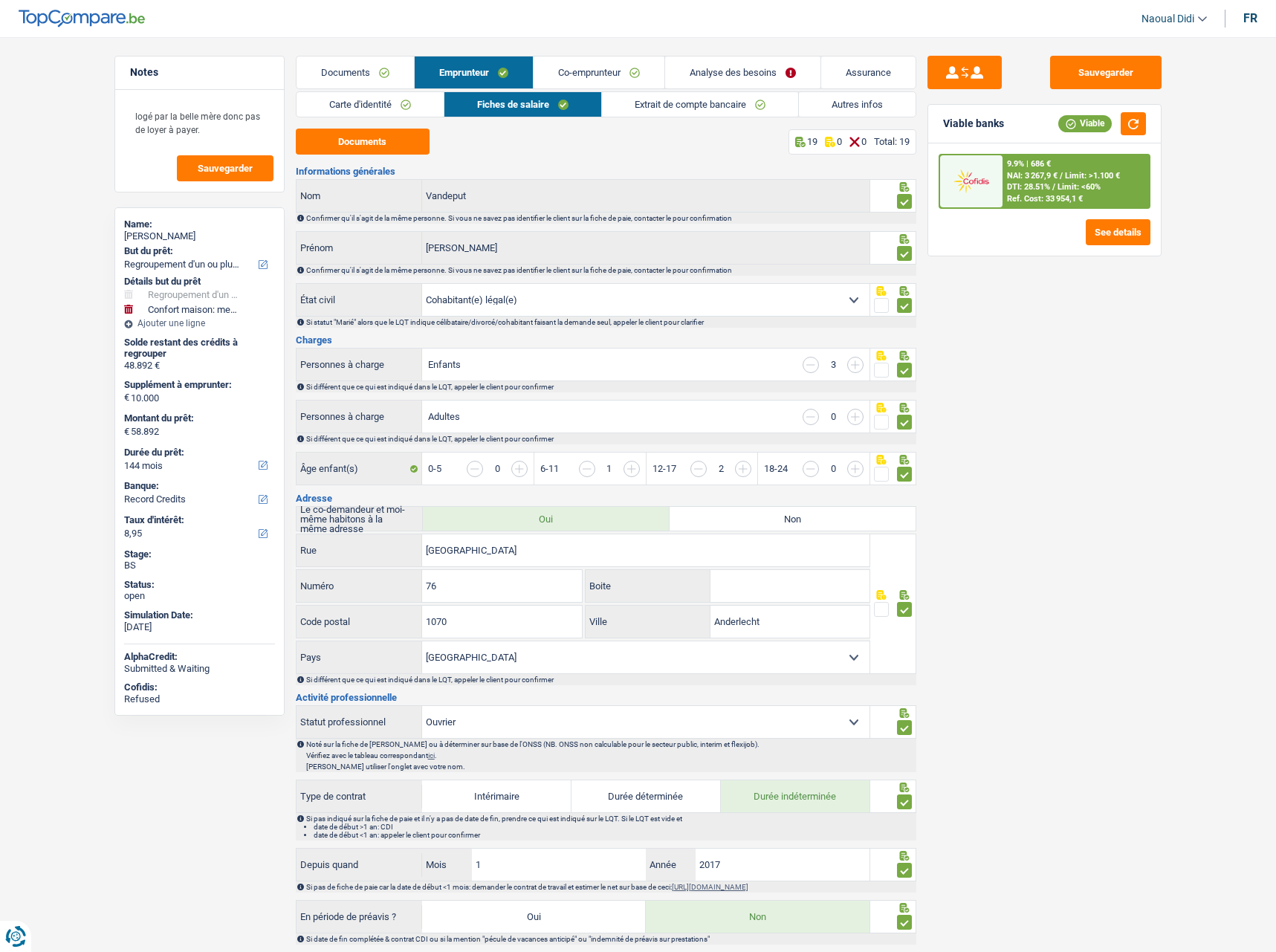
click at [353, 110] on link "Carte d'identité" at bounding box center [370, 104] width 148 height 24
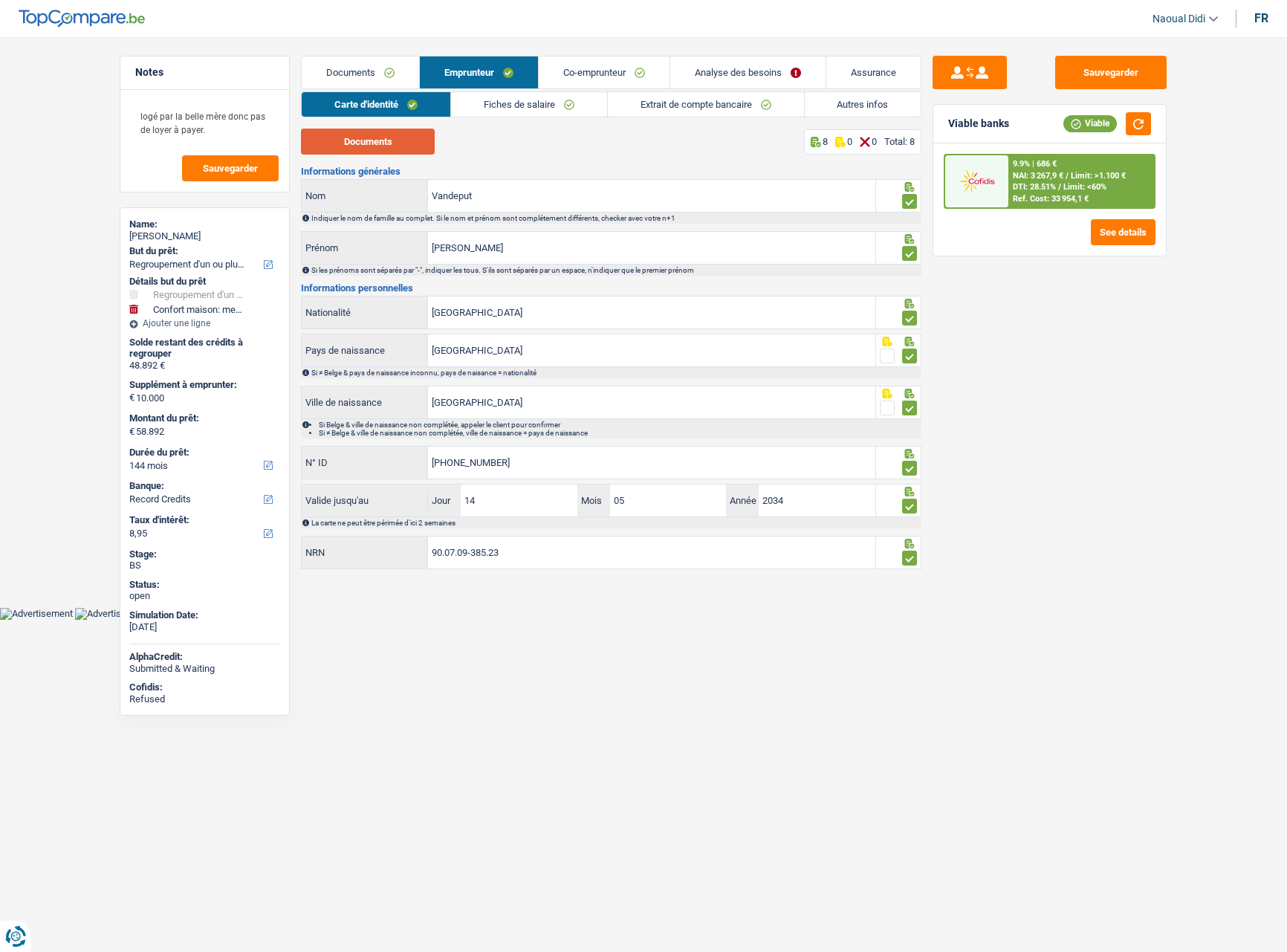
click at [362, 150] on button "Documents" at bounding box center [367, 142] width 134 height 26
click at [495, 107] on link "Fiches de salaire" at bounding box center [529, 104] width 156 height 24
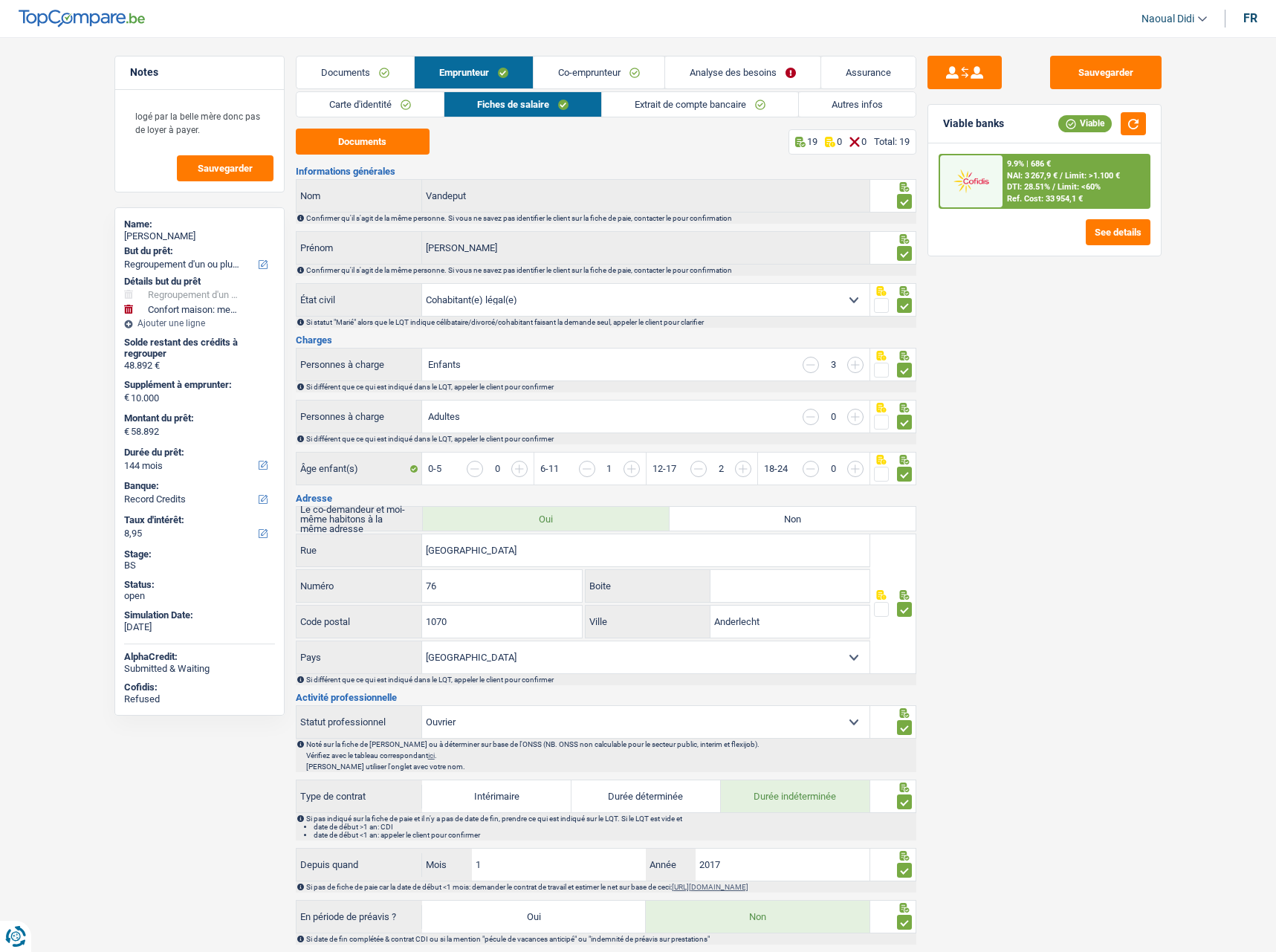
click at [596, 68] on link "Co-emprunteur" at bounding box center [599, 72] width 131 height 32
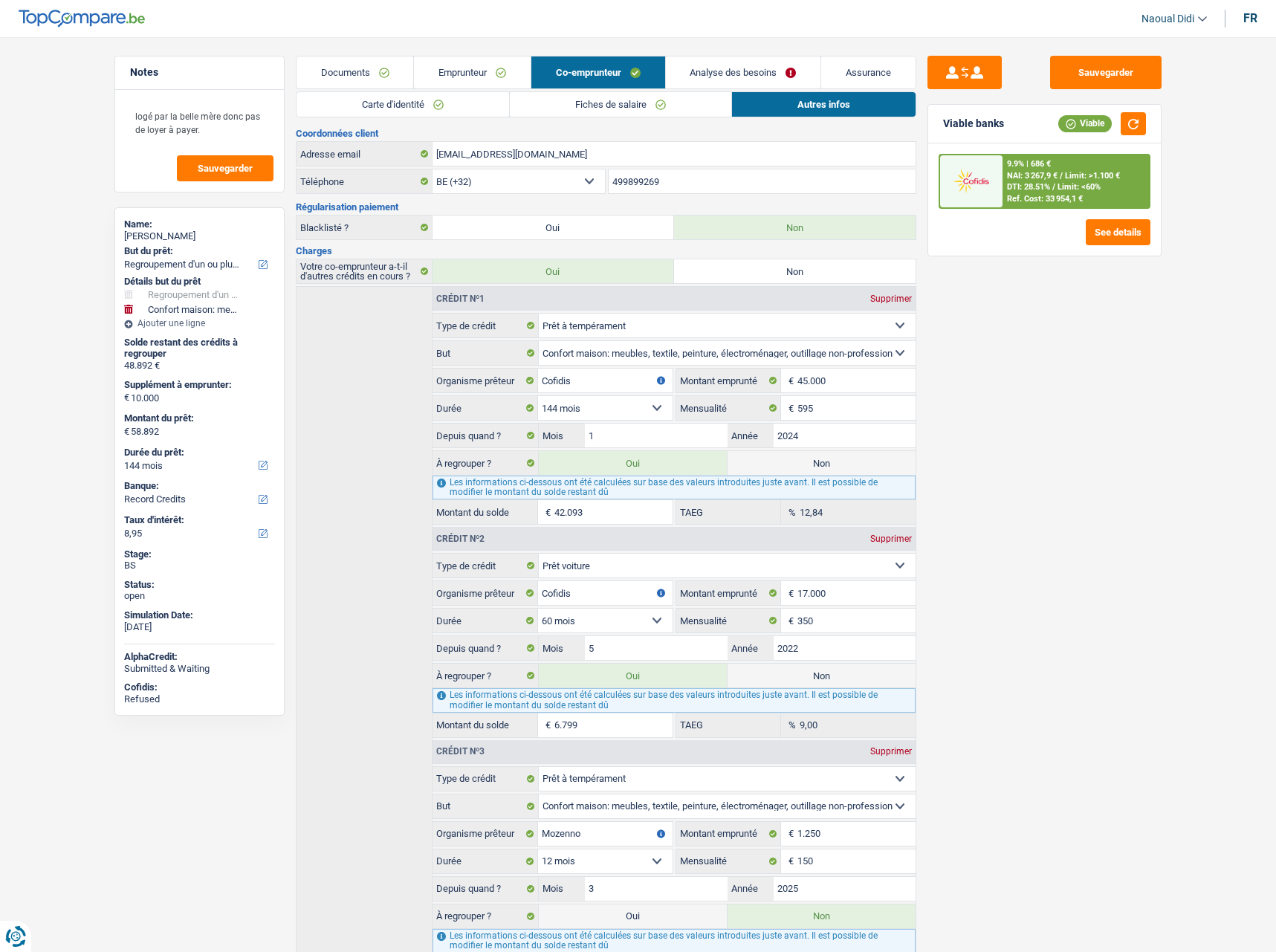
click at [413, 107] on link "Carte d'identité" at bounding box center [403, 104] width 213 height 24
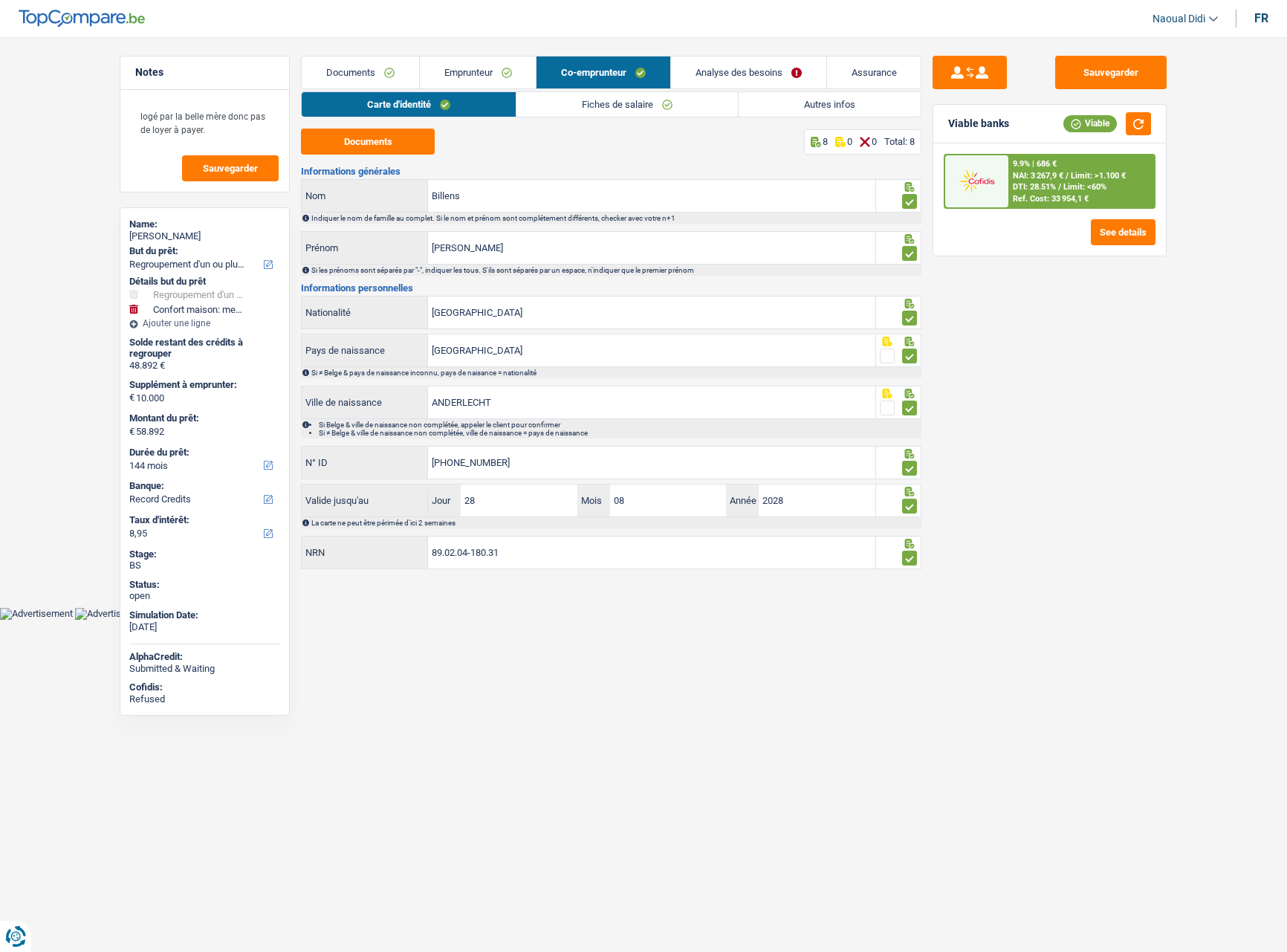
click at [625, 105] on link "Fiches de salaire" at bounding box center [627, 104] width 222 height 24
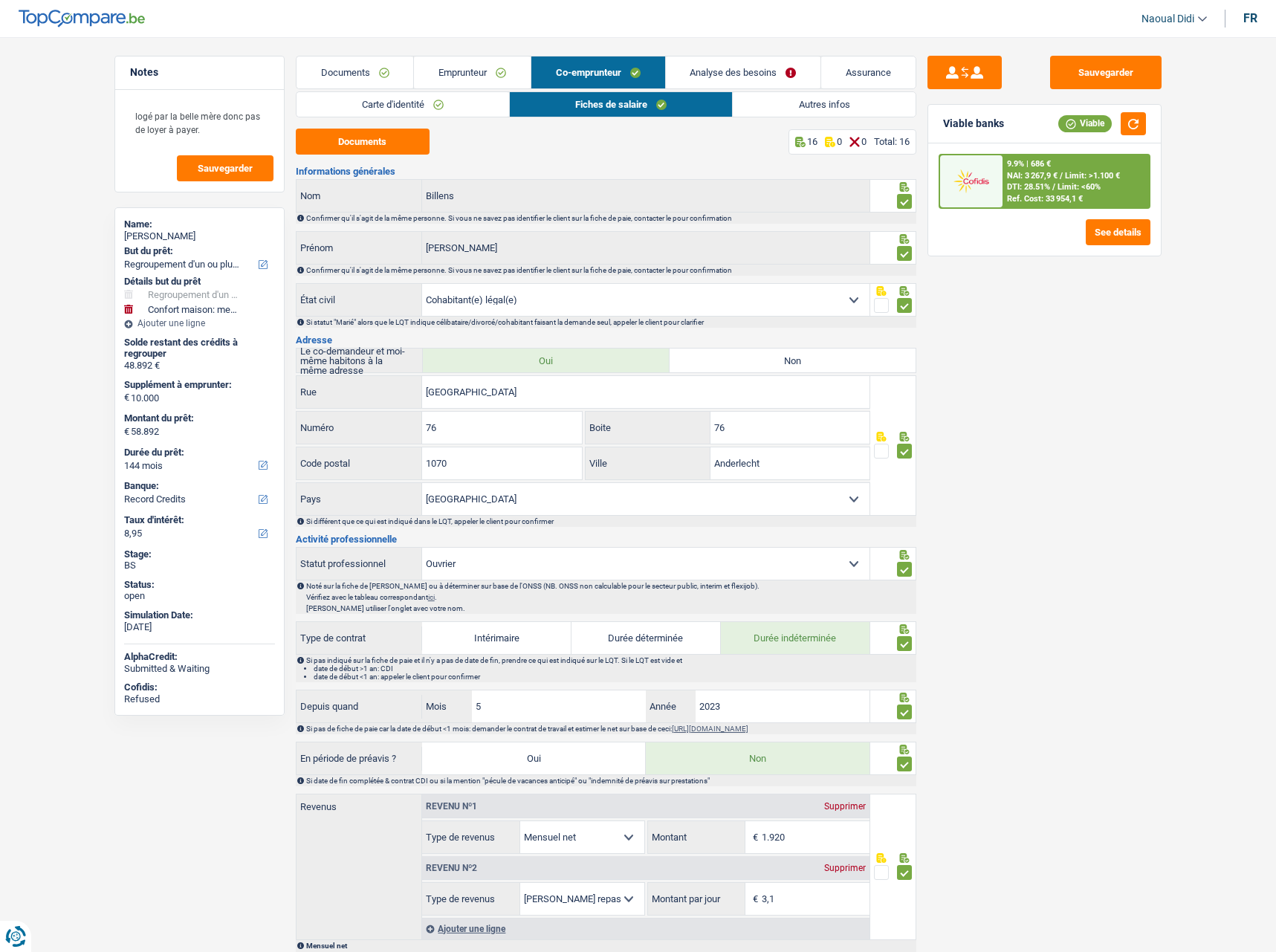
click at [469, 76] on link "Emprunteur" at bounding box center [472, 72] width 117 height 32
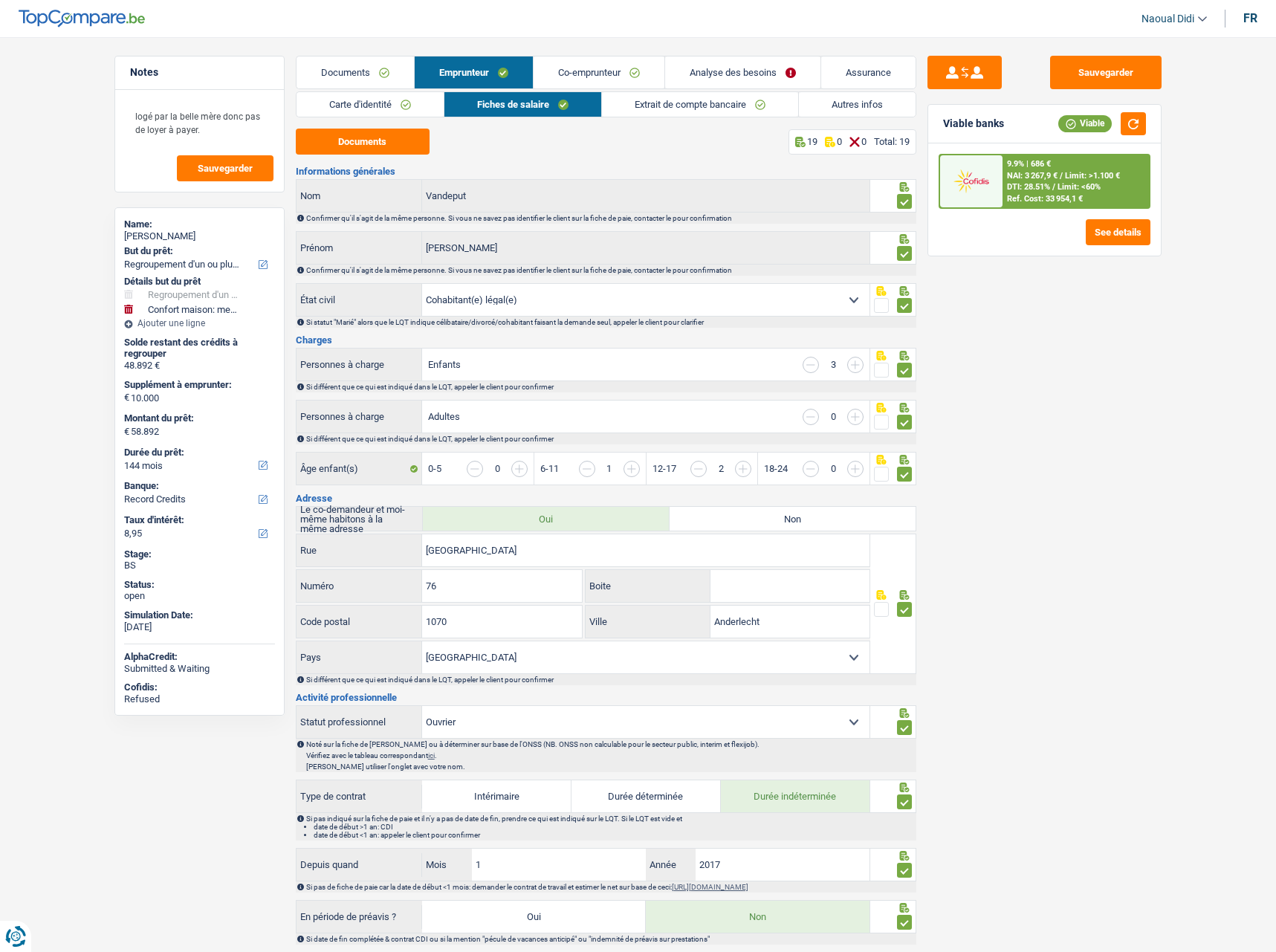
click at [648, 105] on link "Extrait de compte bancaire" at bounding box center [700, 104] width 196 height 24
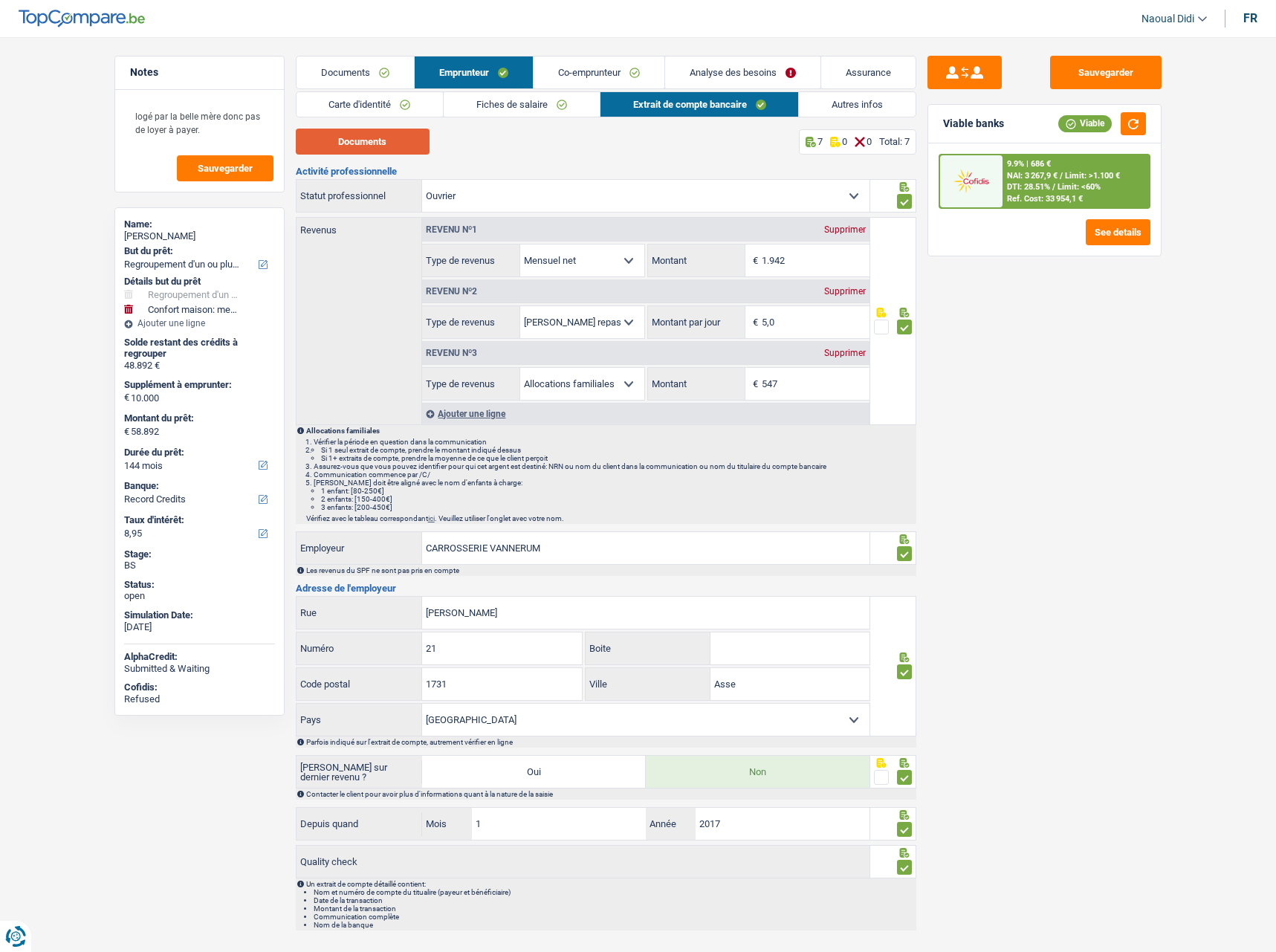
click at [365, 146] on button "Documents" at bounding box center [363, 142] width 134 height 26
click at [593, 75] on link "Co-emprunteur" at bounding box center [599, 72] width 131 height 32
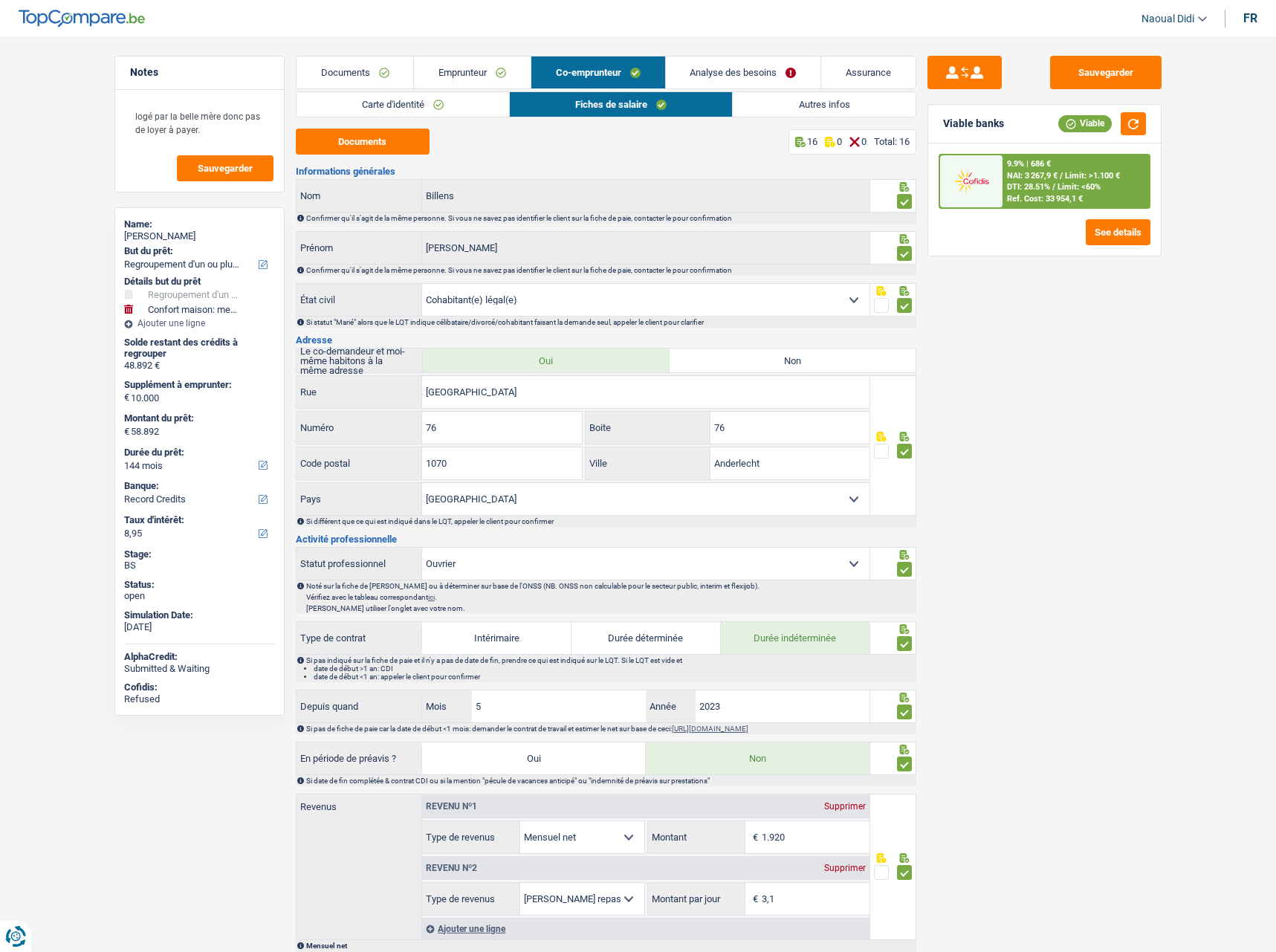
click at [707, 66] on link "Analyse des besoins" at bounding box center [743, 72] width 155 height 32
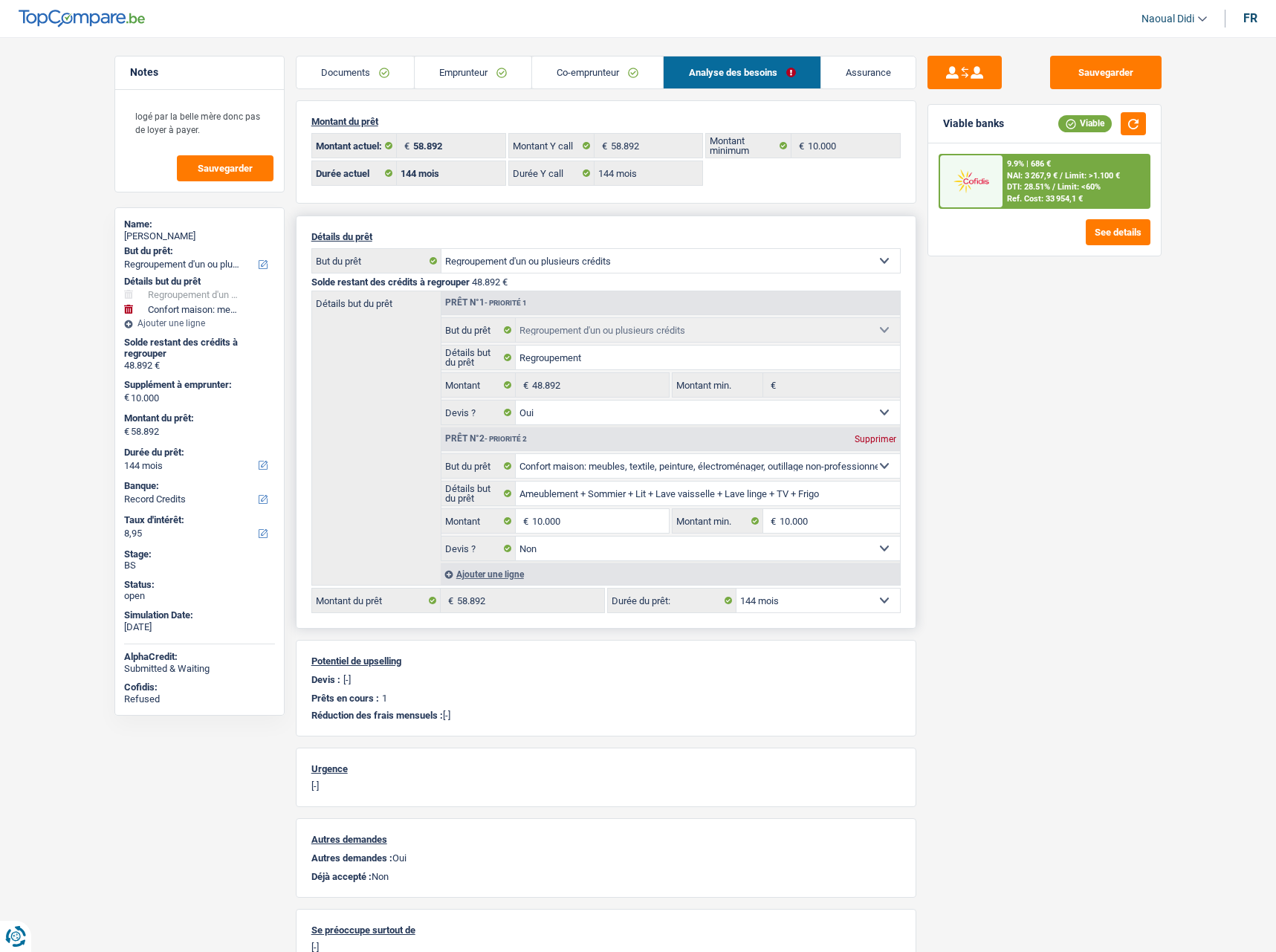
click at [460, 71] on link "Emprunteur" at bounding box center [473, 72] width 117 height 32
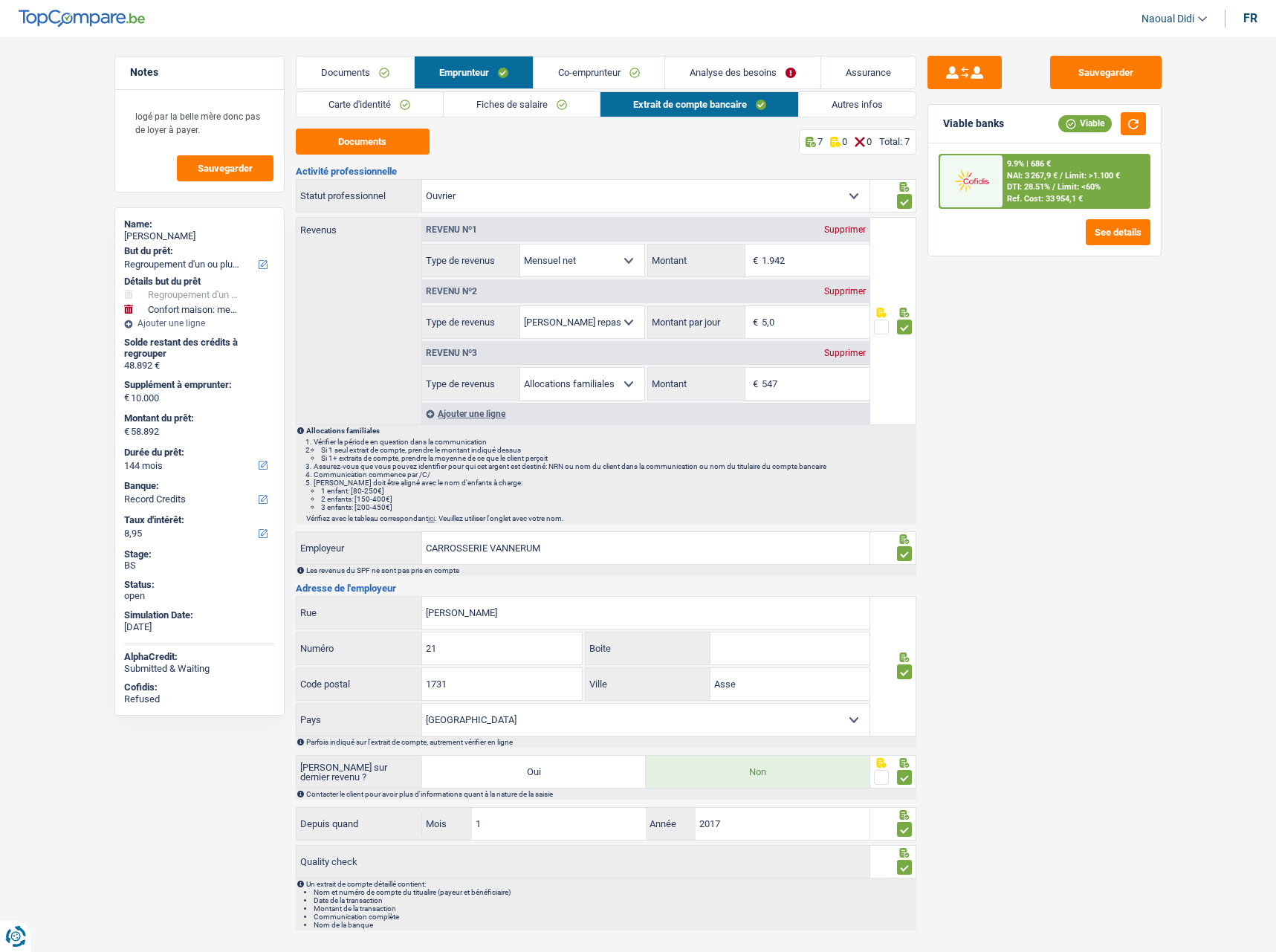
click at [520, 107] on link "Fiches de salaire" at bounding box center [522, 104] width 156 height 24
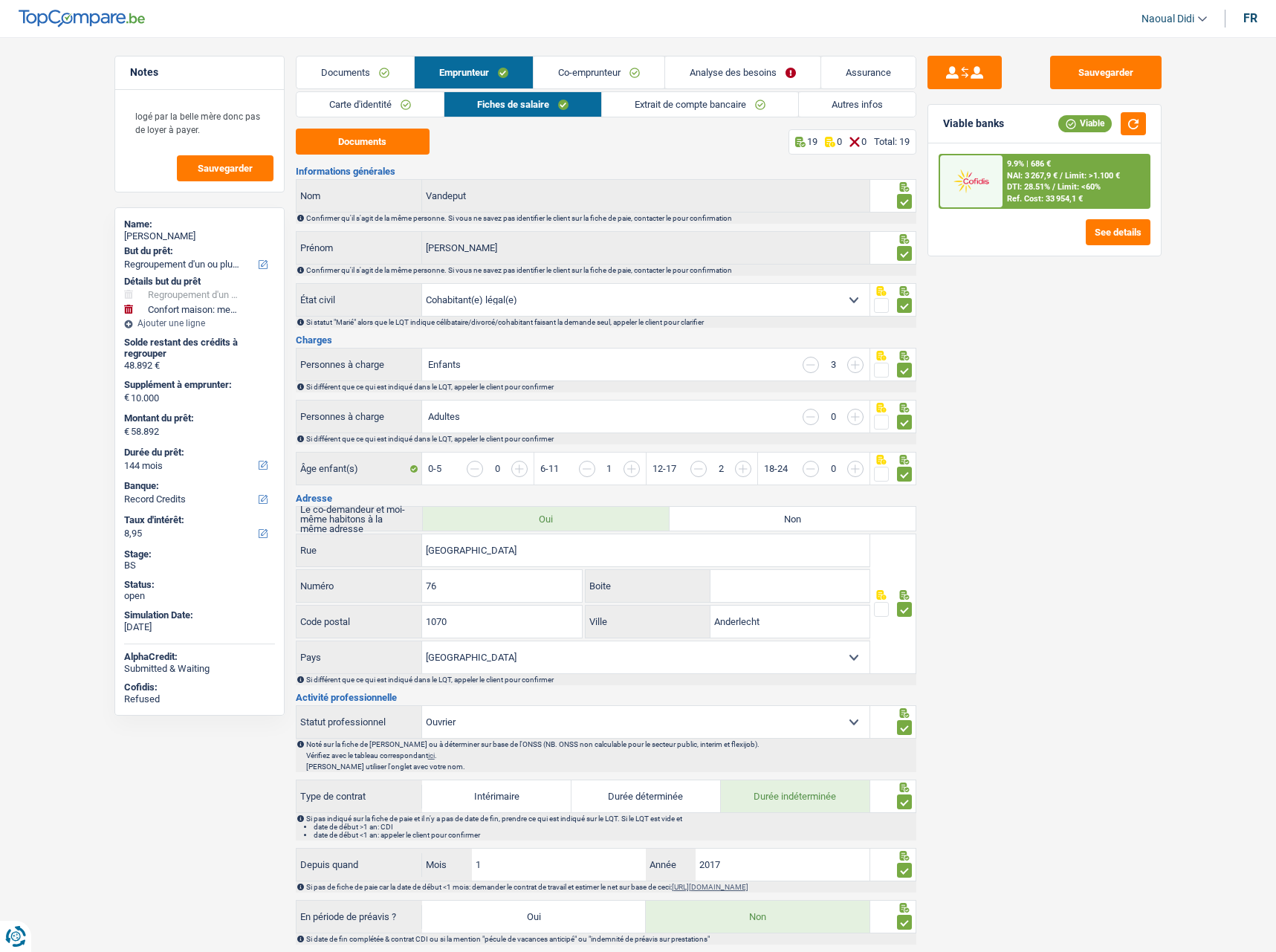
click at [1026, 341] on div "Sauvegarder Viable banks Viable 9.9% | 686 € NAI: 3 267,9 € / Limit: >1.100 € D…" at bounding box center [1045, 490] width 256 height 868
click at [1146, 90] on div "Sauvegarder Viable banks Viable 9.9% | 686 € NAI: 3 267,9 € / Limit: >1.100 € D…" at bounding box center [1045, 490] width 256 height 868
click at [1135, 72] on button "Sauvegarder" at bounding box center [1106, 72] width 111 height 33
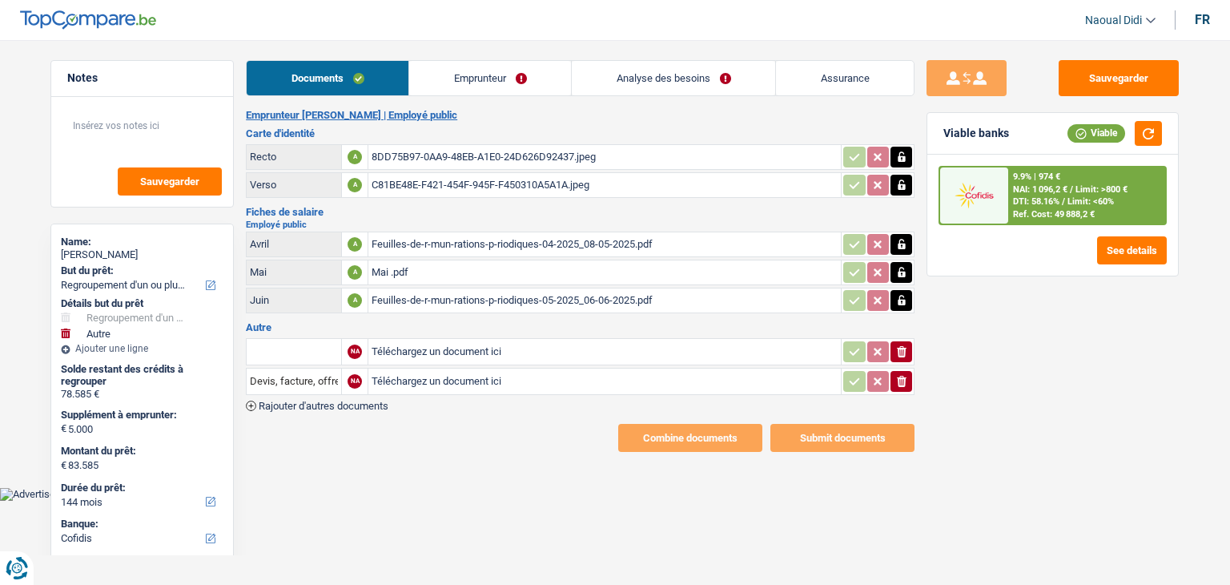
select select "refinancing"
select select "other"
select select "144"
select select "cofidis"
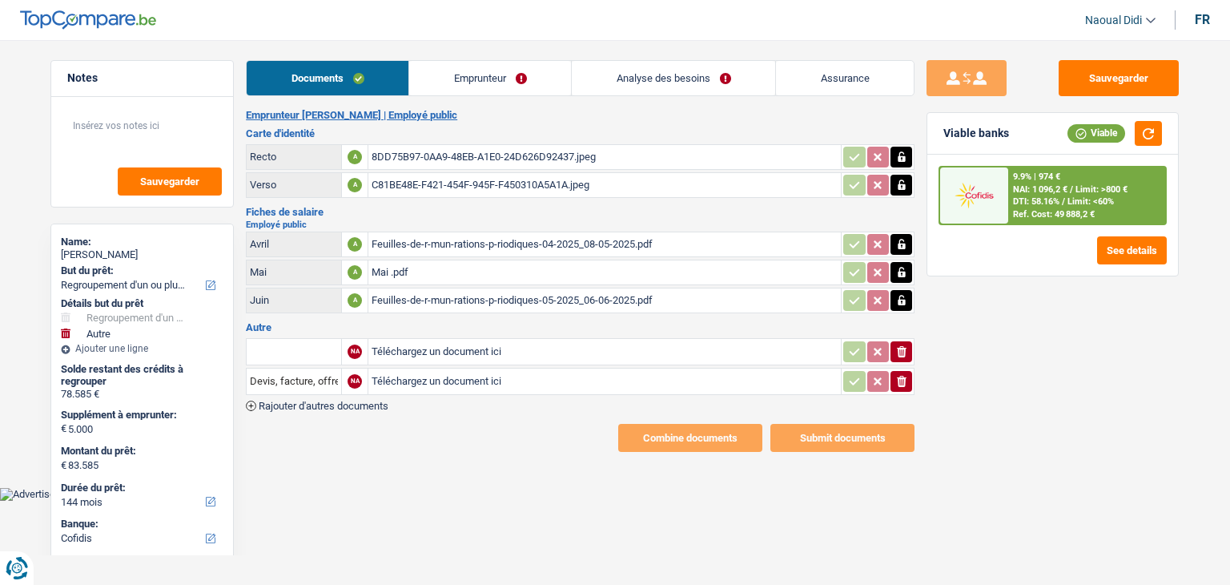
click at [439, 155] on div "8DD75B97-0AA9-48EB-A1E0-24D626D92437.jpeg" at bounding box center [605, 157] width 466 height 24
click at [433, 183] on div "C81BE48E-F421-454F-945F-F450310A5A1A.jpeg" at bounding box center [605, 185] width 466 height 24
click at [441, 244] on div "Feuilles-de-r-mun-rations-p-riodiques-04-2025_08-05-2025.pdf" at bounding box center [605, 244] width 466 height 24
click at [383, 268] on div "Mai .pdf" at bounding box center [605, 272] width 466 height 24
click at [433, 296] on div "Feuilles-de-r-mun-rations-p-riodiques-05-2025_06-06-2025.pdf" at bounding box center [605, 300] width 466 height 24
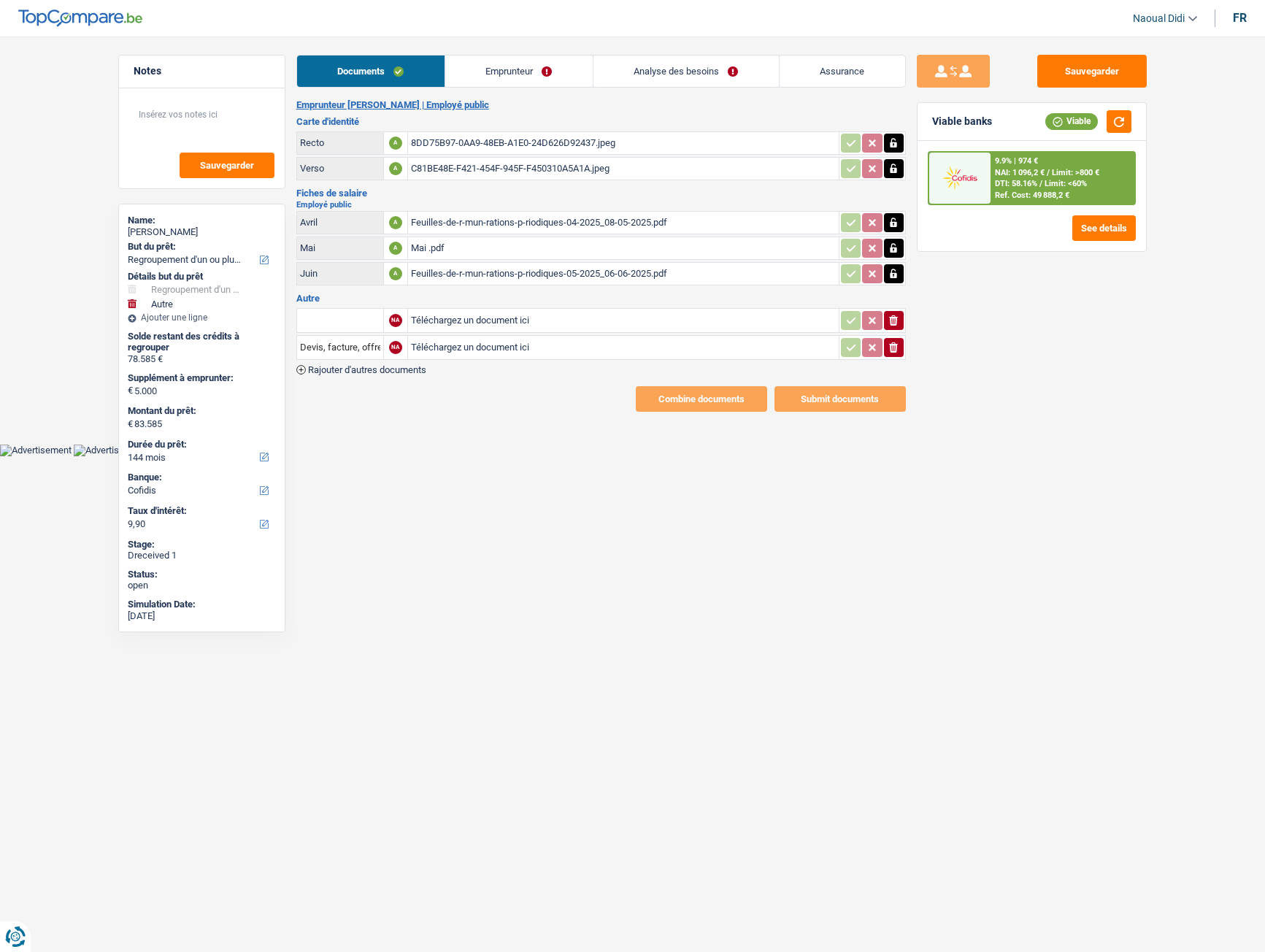
click at [496, 75] on link "Emprunteur" at bounding box center [519, 71] width 148 height 31
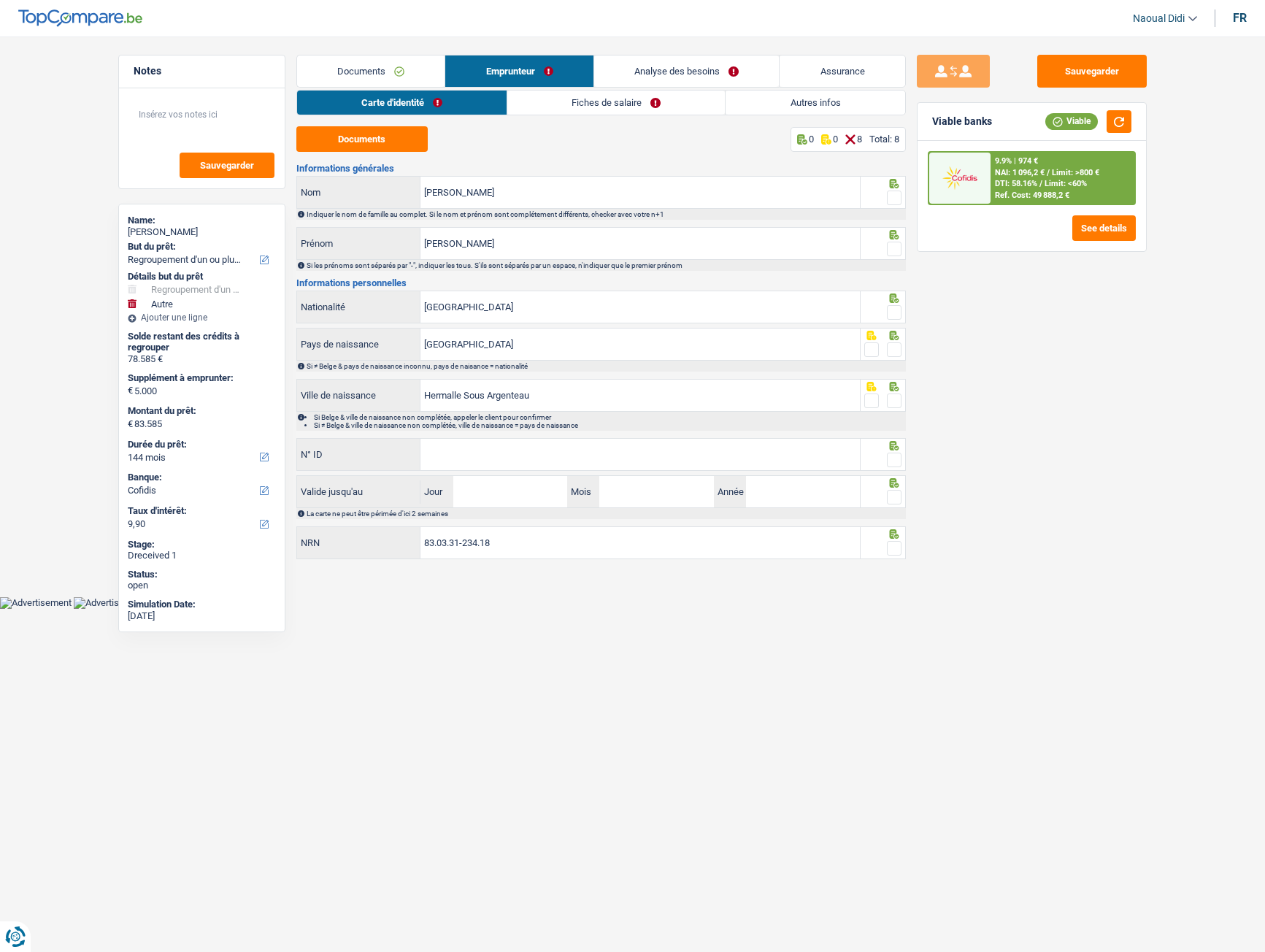
click at [663, 79] on link "Analyse des besoins" at bounding box center [686, 71] width 185 height 31
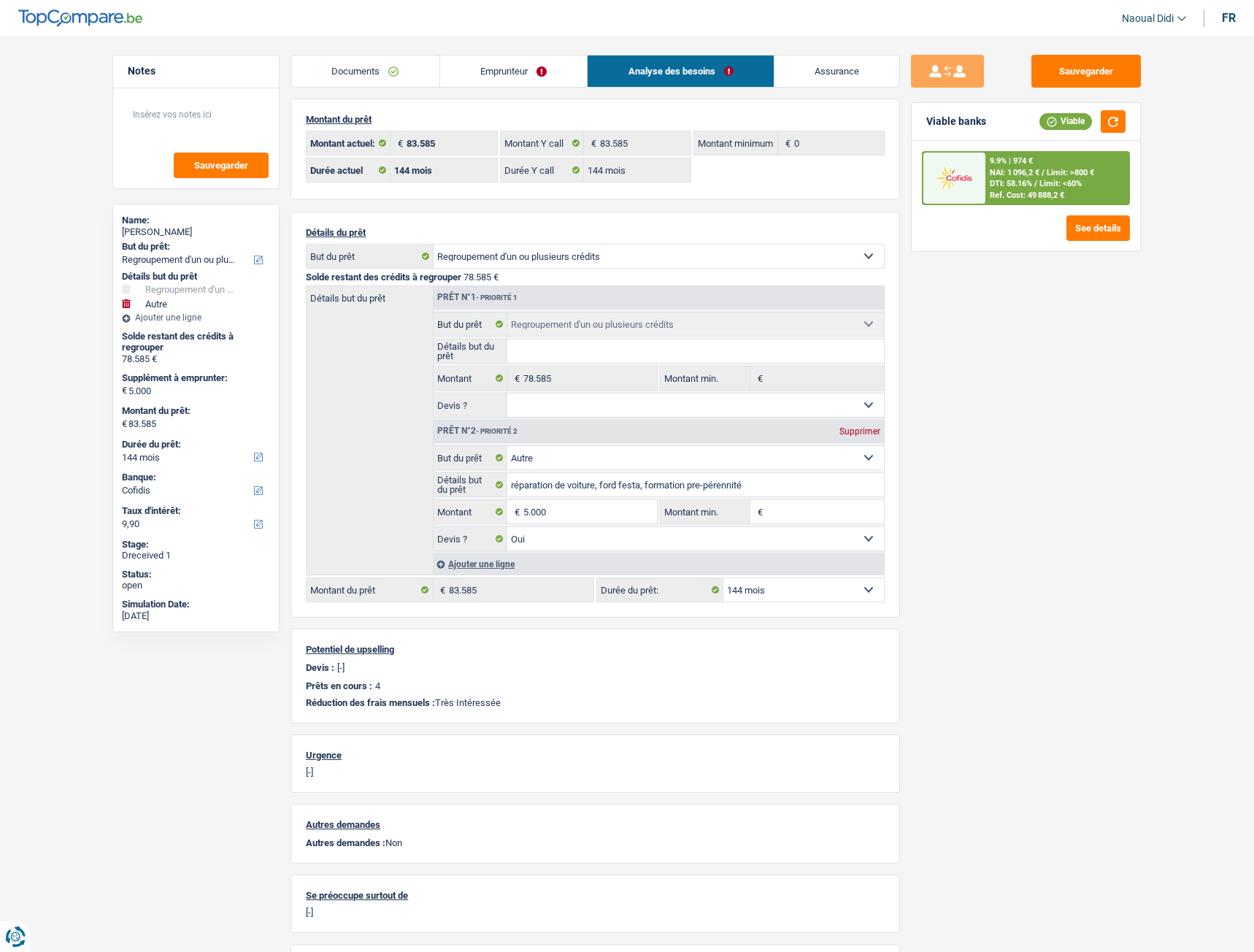
click at [462, 70] on link "Emprunteur" at bounding box center [514, 71] width 148 height 31
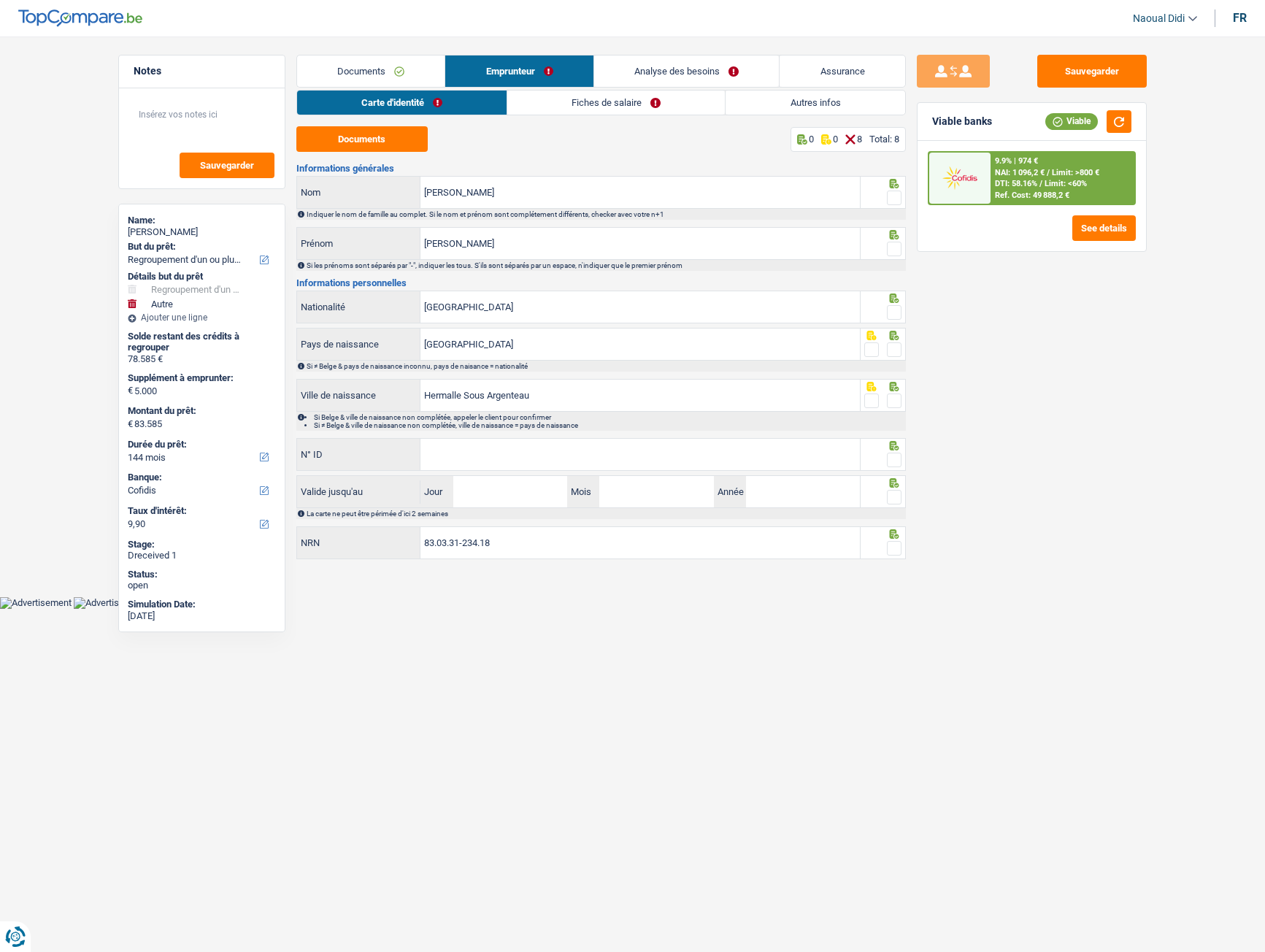
click at [676, 68] on link "Analyse des besoins" at bounding box center [686, 71] width 185 height 31
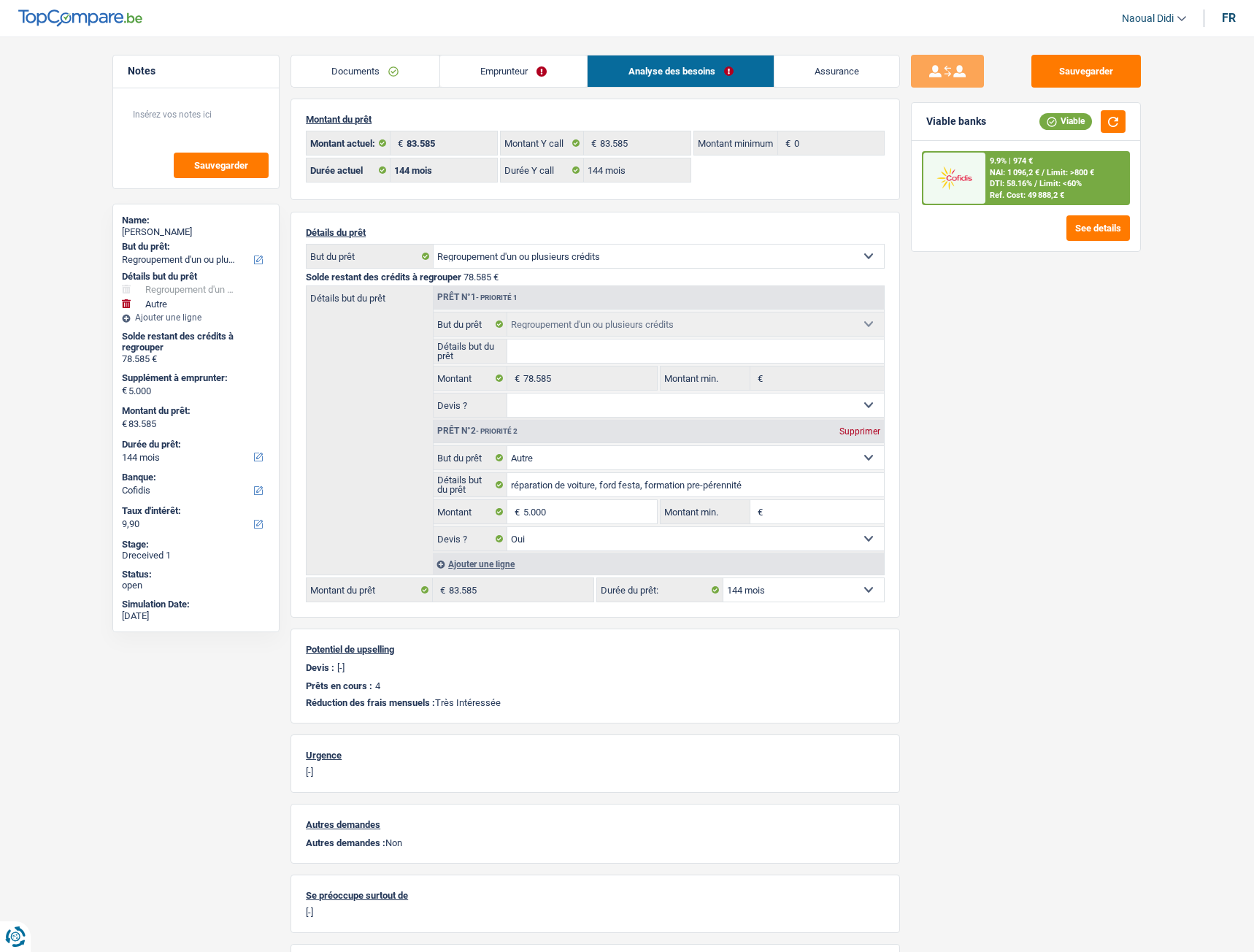
click at [373, 67] on link "Documents" at bounding box center [365, 71] width 149 height 31
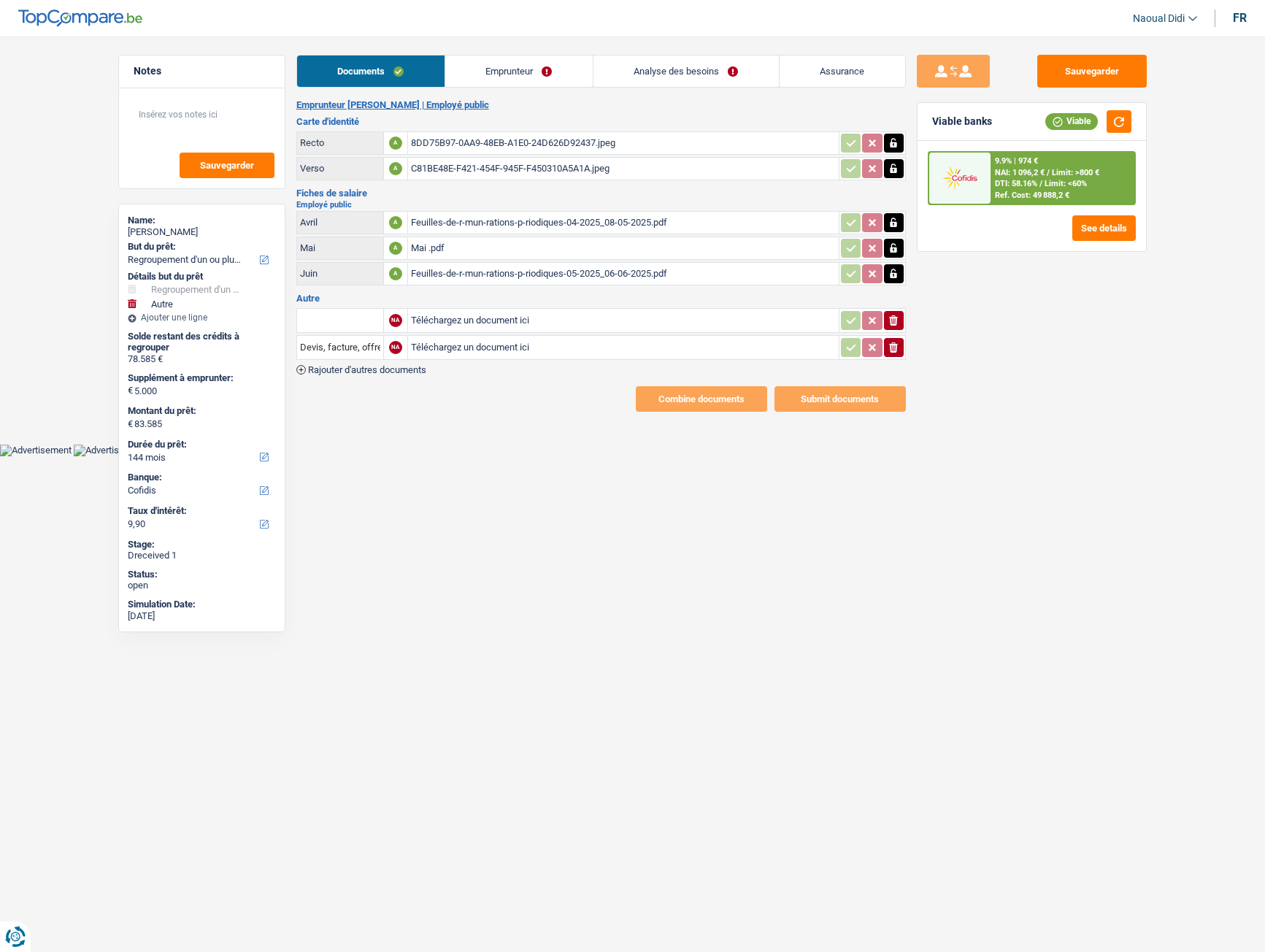
click at [487, 68] on link "Emprunteur" at bounding box center [519, 71] width 148 height 31
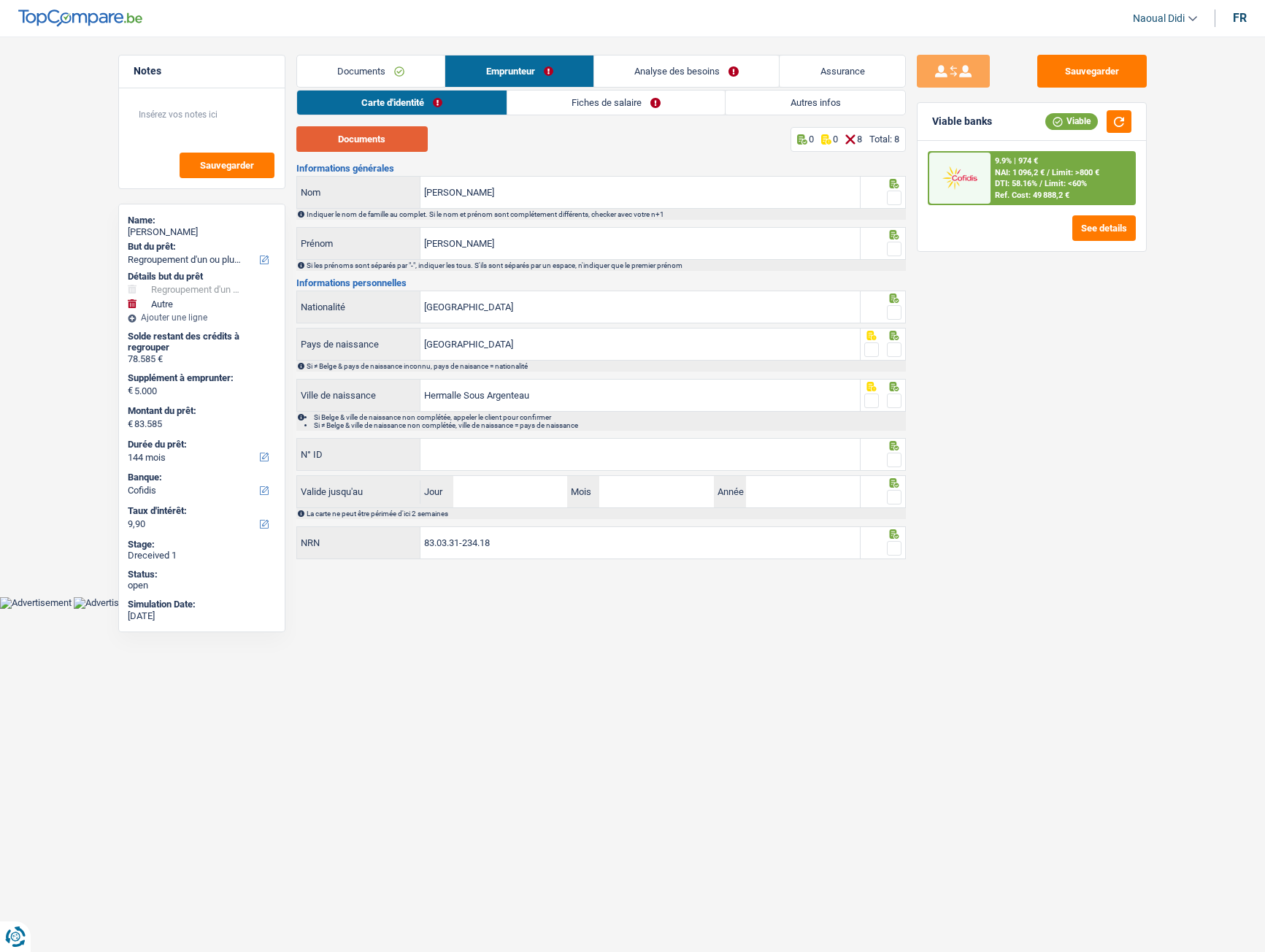
click at [392, 138] on button "Documents" at bounding box center [362, 139] width 131 height 26
click at [512, 189] on input "Iachetta" at bounding box center [640, 192] width 439 height 31
click at [470, 238] on input "Marilyn" at bounding box center [640, 243] width 439 height 31
click at [900, 196] on span at bounding box center [894, 198] width 15 height 15
click at [0, 0] on input "radio" at bounding box center [0, 0] width 0 height 0
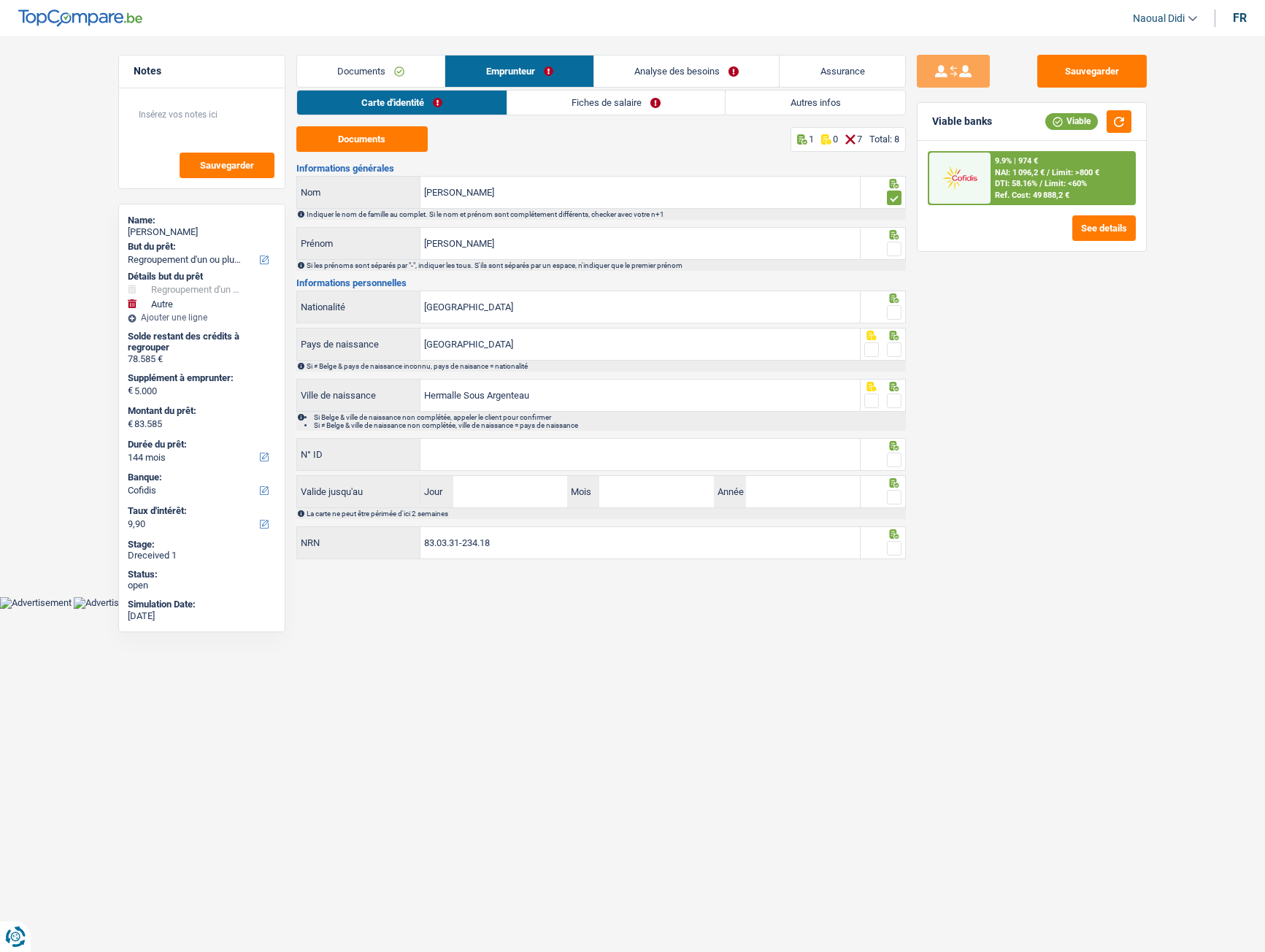
click at [887, 247] on span at bounding box center [894, 249] width 15 height 15
click at [0, 0] on input "radio" at bounding box center [0, 0] width 0 height 0
click at [537, 393] on input "Hermalle Sous Argenteau" at bounding box center [640, 395] width 439 height 31
drag, startPoint x: 550, startPoint y: 394, endPoint x: 396, endPoint y: 385, distance: 154.3
click at [396, 385] on div "Hermalle Sous Argenteau Ville de naissance" at bounding box center [579, 395] width 563 height 31
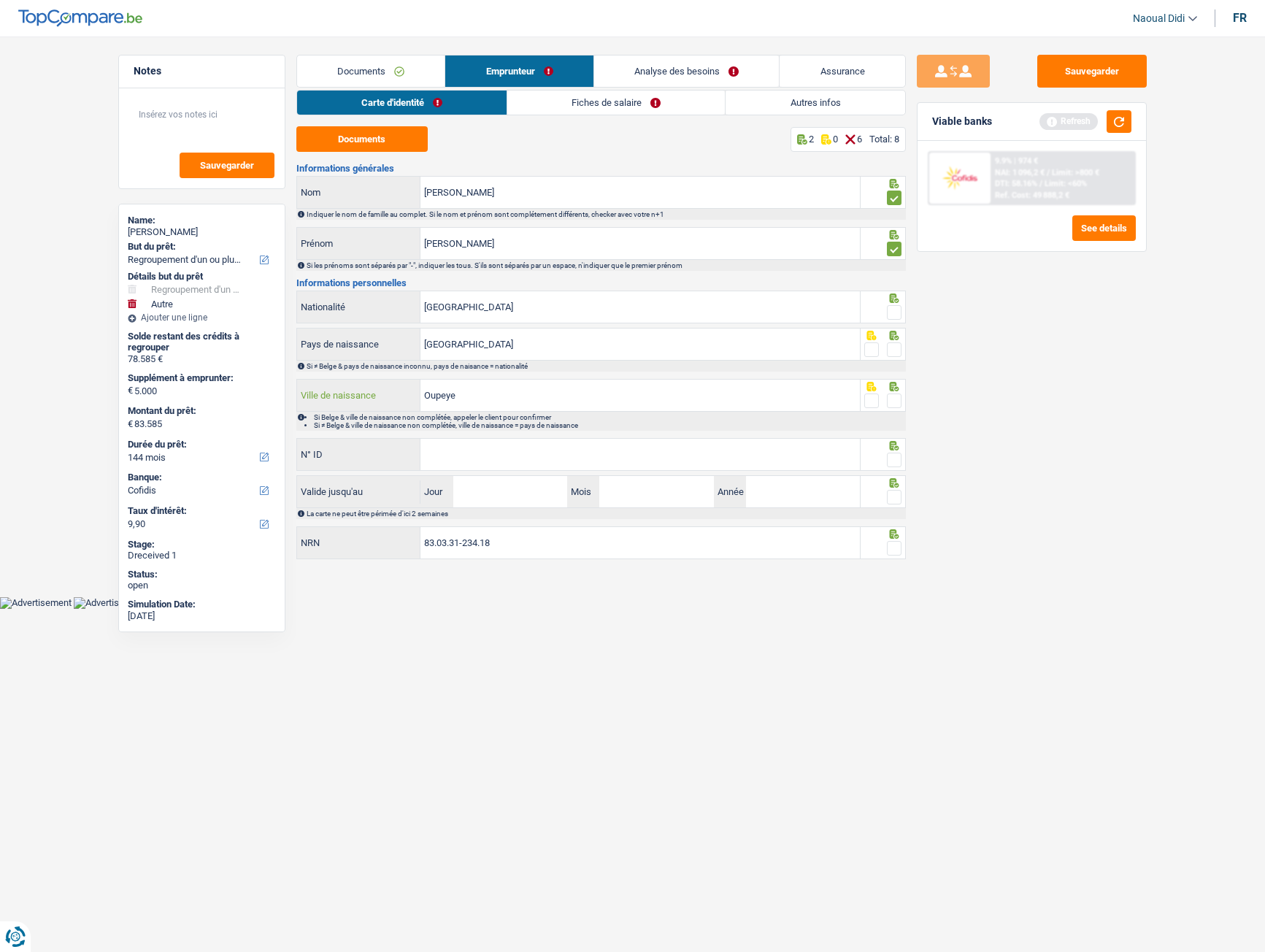
drag, startPoint x: 468, startPoint y: 398, endPoint x: 380, endPoint y: 396, distance: 88.0
click at [380, 396] on div "Oupeye Ville de naissance" at bounding box center [579, 395] width 563 height 31
type input "Oupeye"
click at [486, 452] on input "N° ID" at bounding box center [640, 454] width 439 height 31
type input "592-3901988-50"
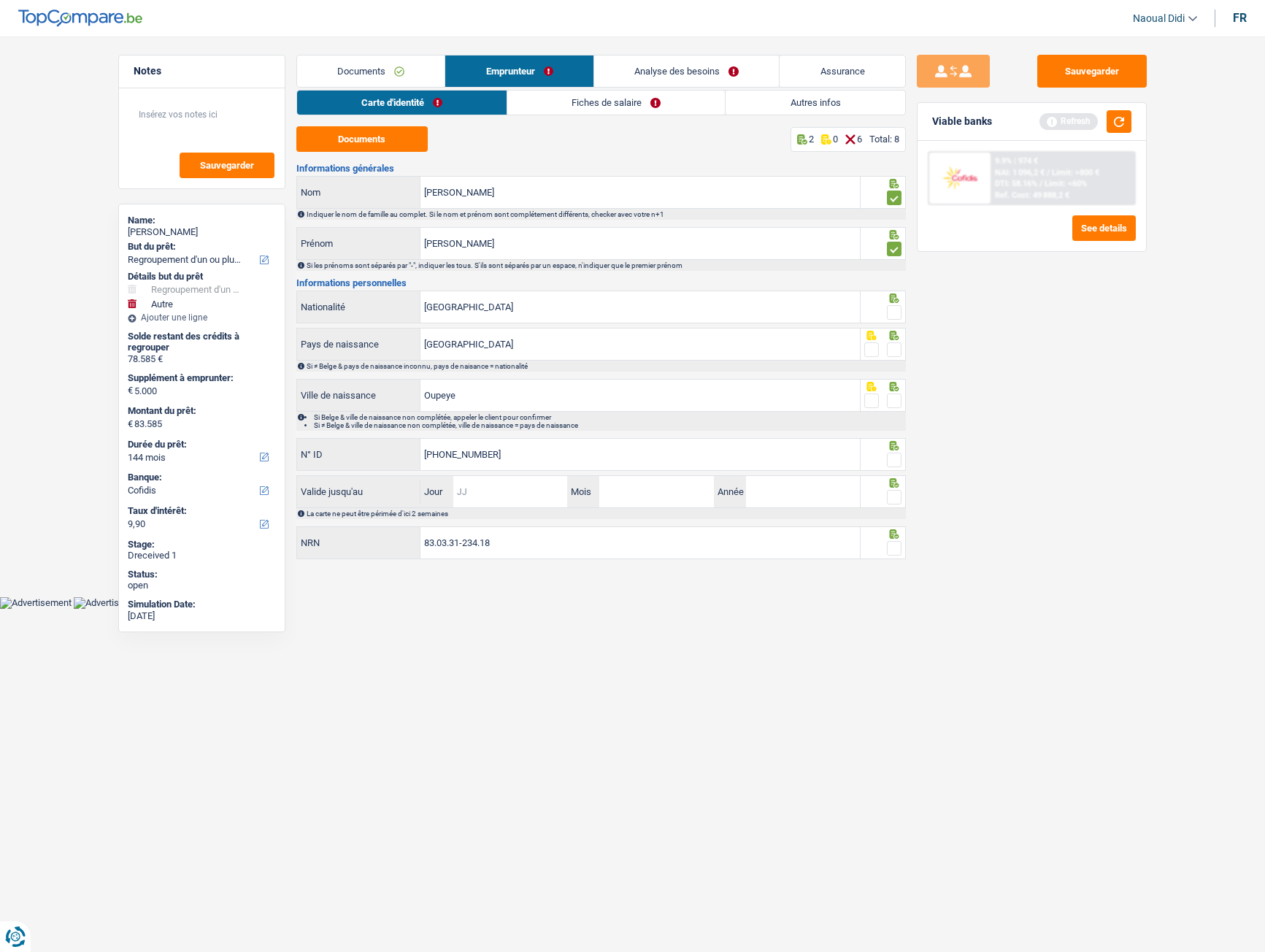
click at [514, 502] on input "Jour" at bounding box center [509, 491] width 114 height 31
type input "14"
type input "06"
type input "2026"
click at [541, 532] on input "83.03.31-234.18" at bounding box center [640, 542] width 439 height 31
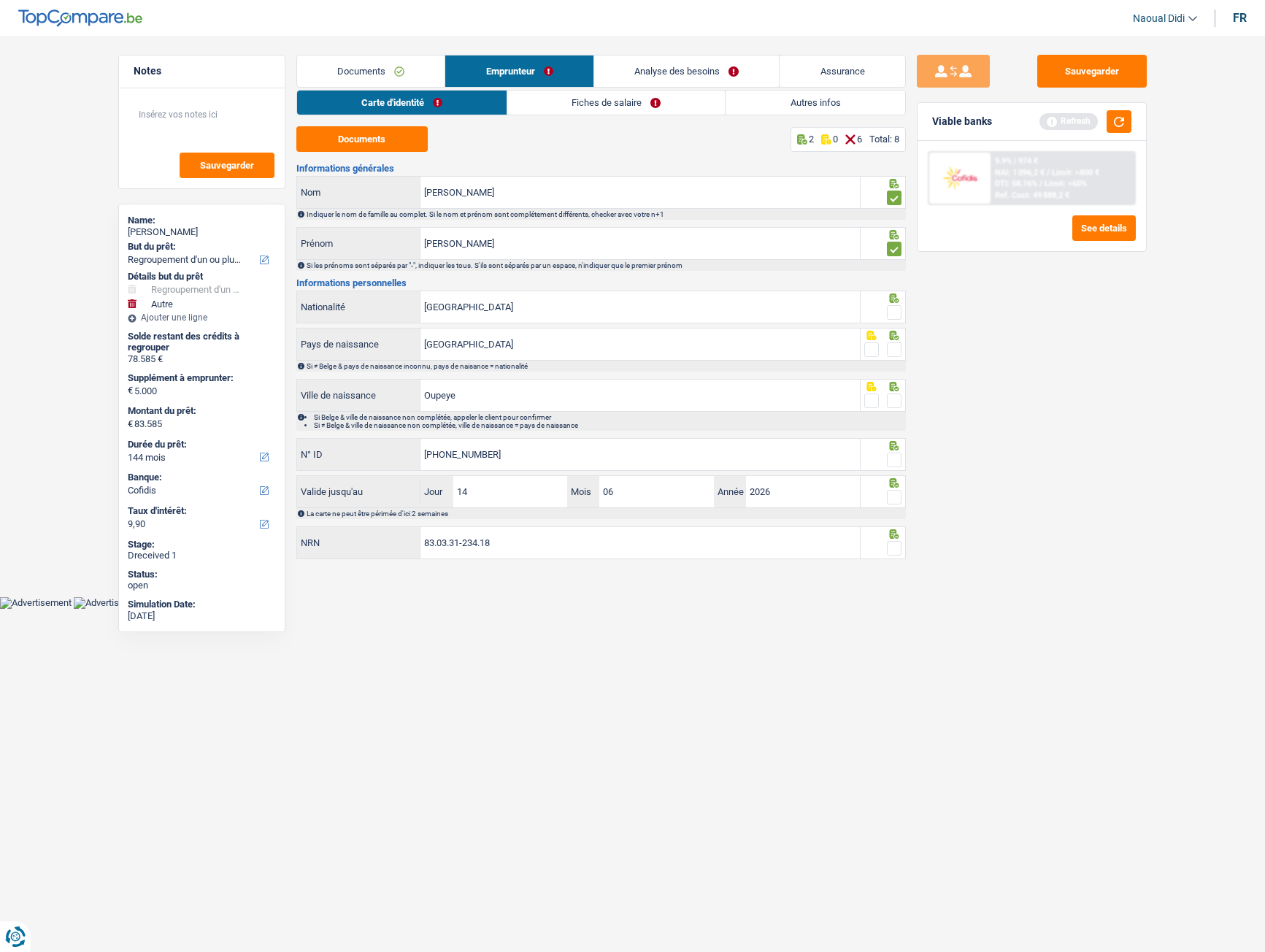
click at [893, 310] on span at bounding box center [894, 312] width 15 height 15
click at [0, 0] on input "radio" at bounding box center [0, 0] width 0 height 0
click at [898, 346] on span at bounding box center [894, 350] width 15 height 15
click at [0, 0] on input "radio" at bounding box center [0, 0] width 0 height 0
click at [896, 402] on span at bounding box center [894, 401] width 15 height 15
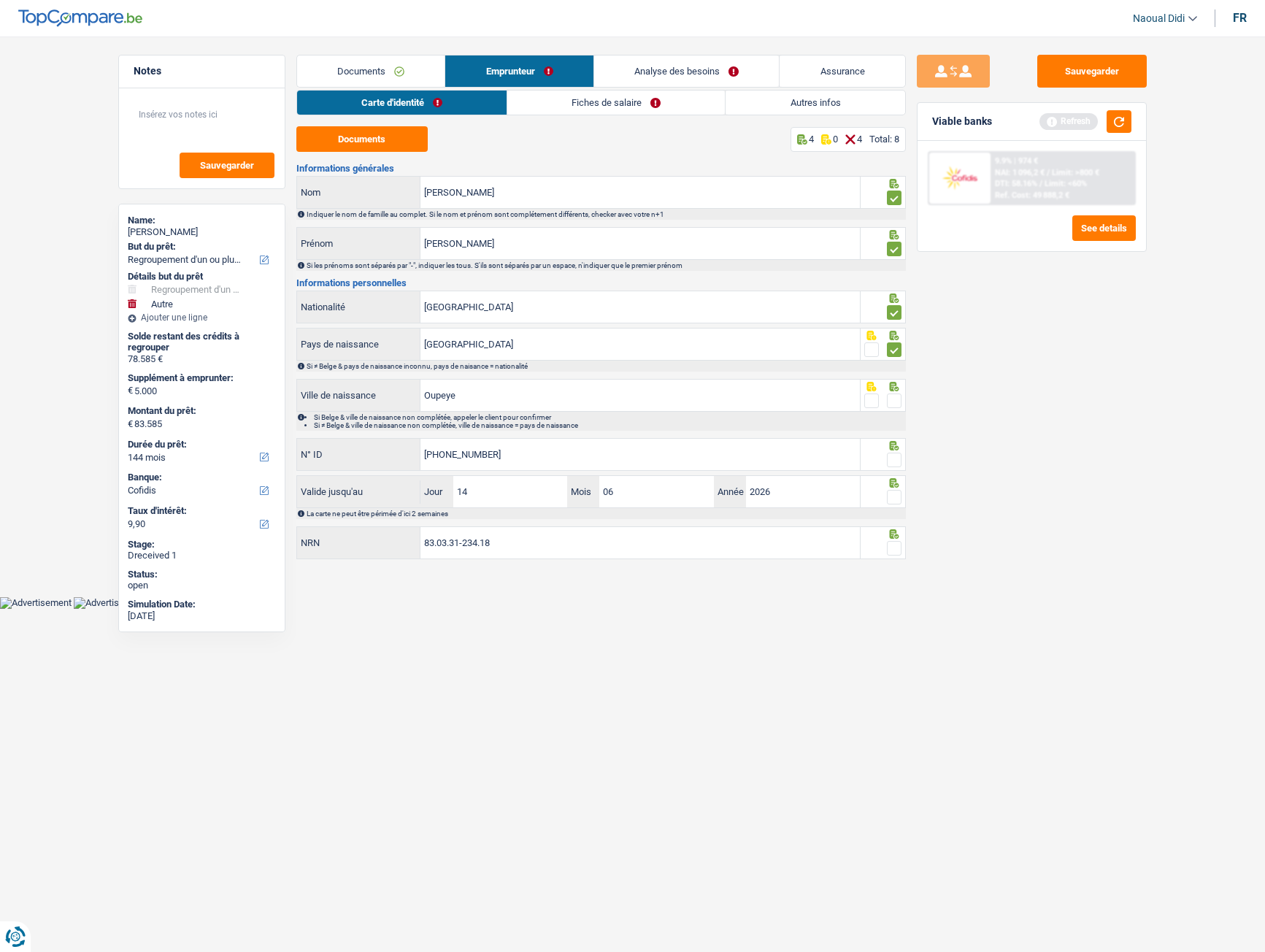
click at [0, 0] on input "radio" at bounding box center [0, 0] width 0 height 0
click at [892, 466] on span at bounding box center [894, 460] width 15 height 15
click at [0, 0] on input "radio" at bounding box center [0, 0] width 0 height 0
click at [898, 500] on span at bounding box center [894, 496] width 15 height 15
click at [0, 0] on input "radio" at bounding box center [0, 0] width 0 height 0
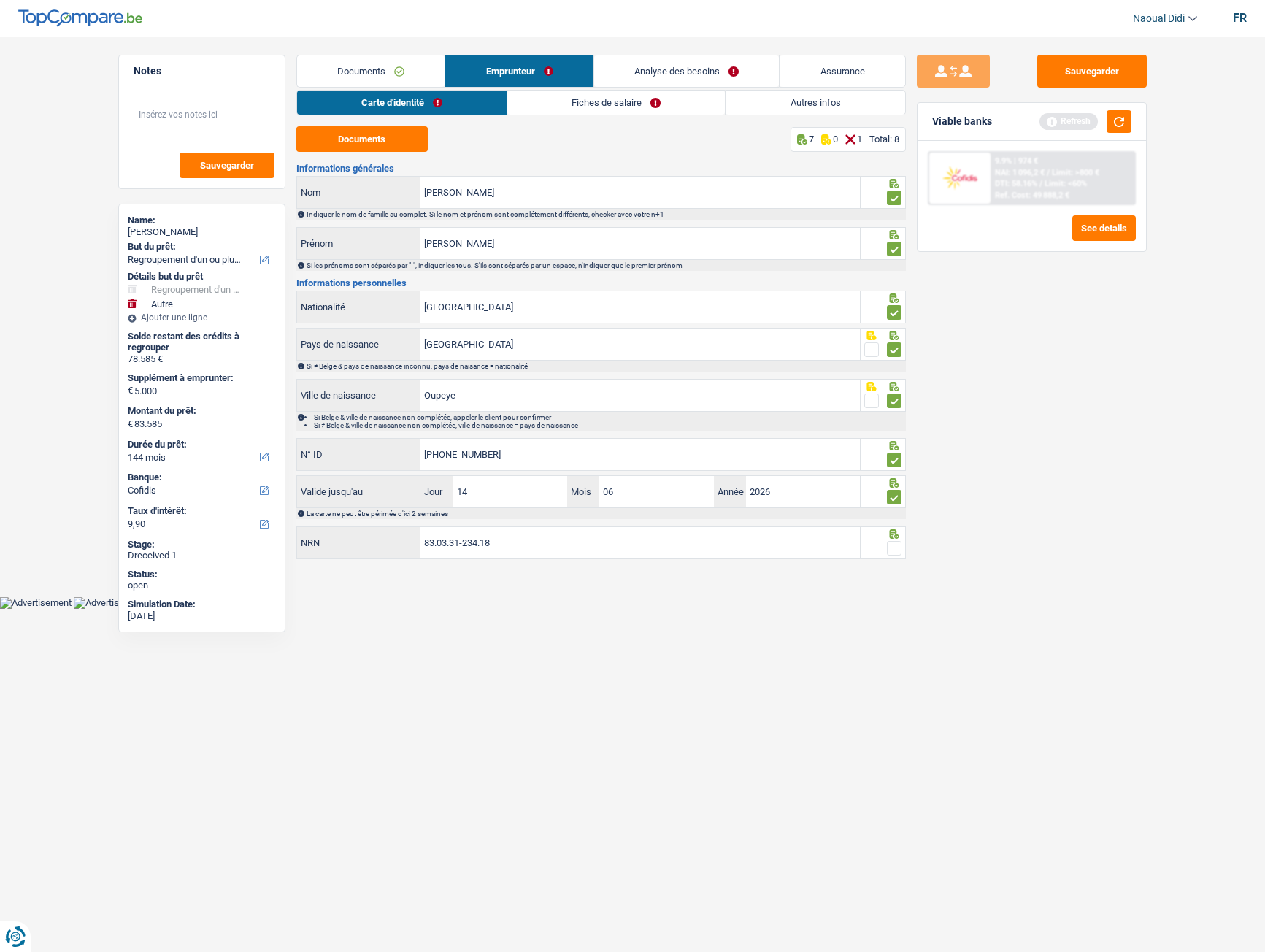
click at [896, 532] on span at bounding box center [894, 548] width 15 height 15
click at [0, 0] on input "radio" at bounding box center [0, 0] width 0 height 0
click at [1070, 64] on button "Sauvegarder" at bounding box center [1092, 71] width 109 height 33
click at [590, 105] on link "Fiches de salaire" at bounding box center [617, 102] width 218 height 24
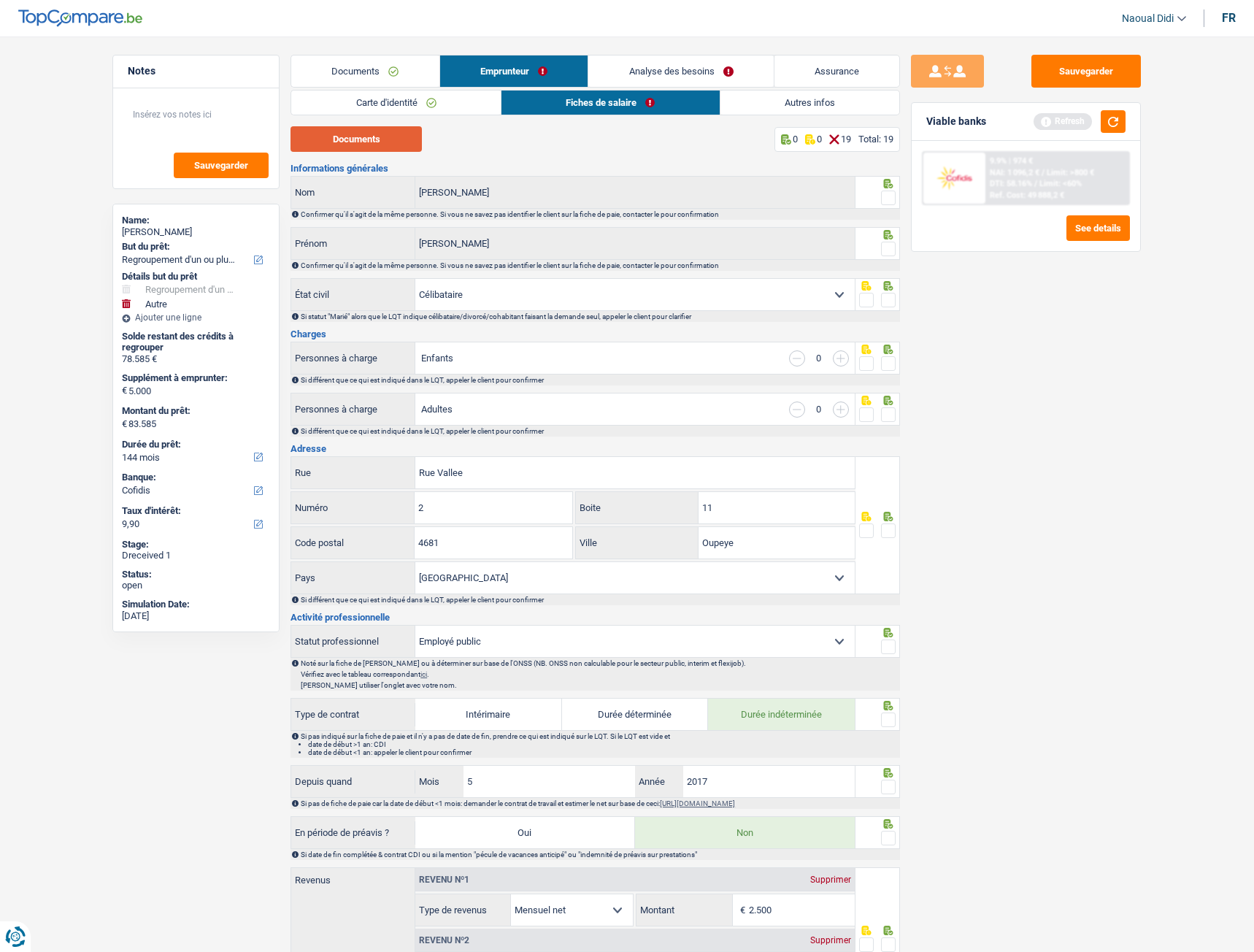
click at [340, 138] on button "Documents" at bounding box center [356, 139] width 131 height 26
drag, startPoint x: 758, startPoint y: 545, endPoint x: 692, endPoint y: 533, distance: 67.1
click at [686, 532] on div "Oupeye Ville" at bounding box center [715, 542] width 279 height 31
click at [745, 532] on input "HER" at bounding box center [776, 542] width 156 height 31
type input "Hermalle-sous-argenteau"
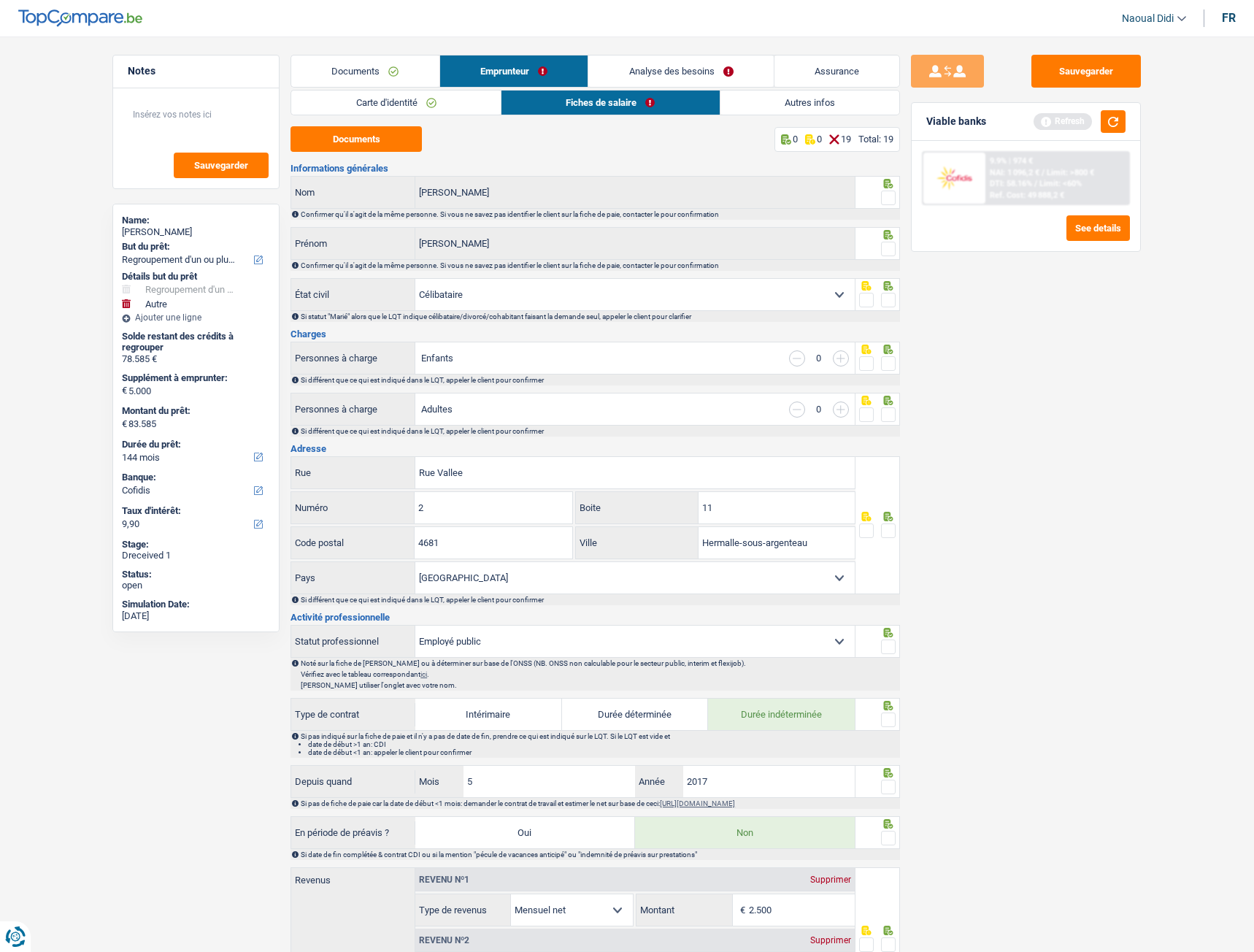
click at [754, 532] on select "Belgique Luxembourg Sélectionner une option" at bounding box center [635, 578] width 439 height 31
click at [536, 532] on select "Belgique Luxembourg Sélectionner une option" at bounding box center [635, 578] width 439 height 31
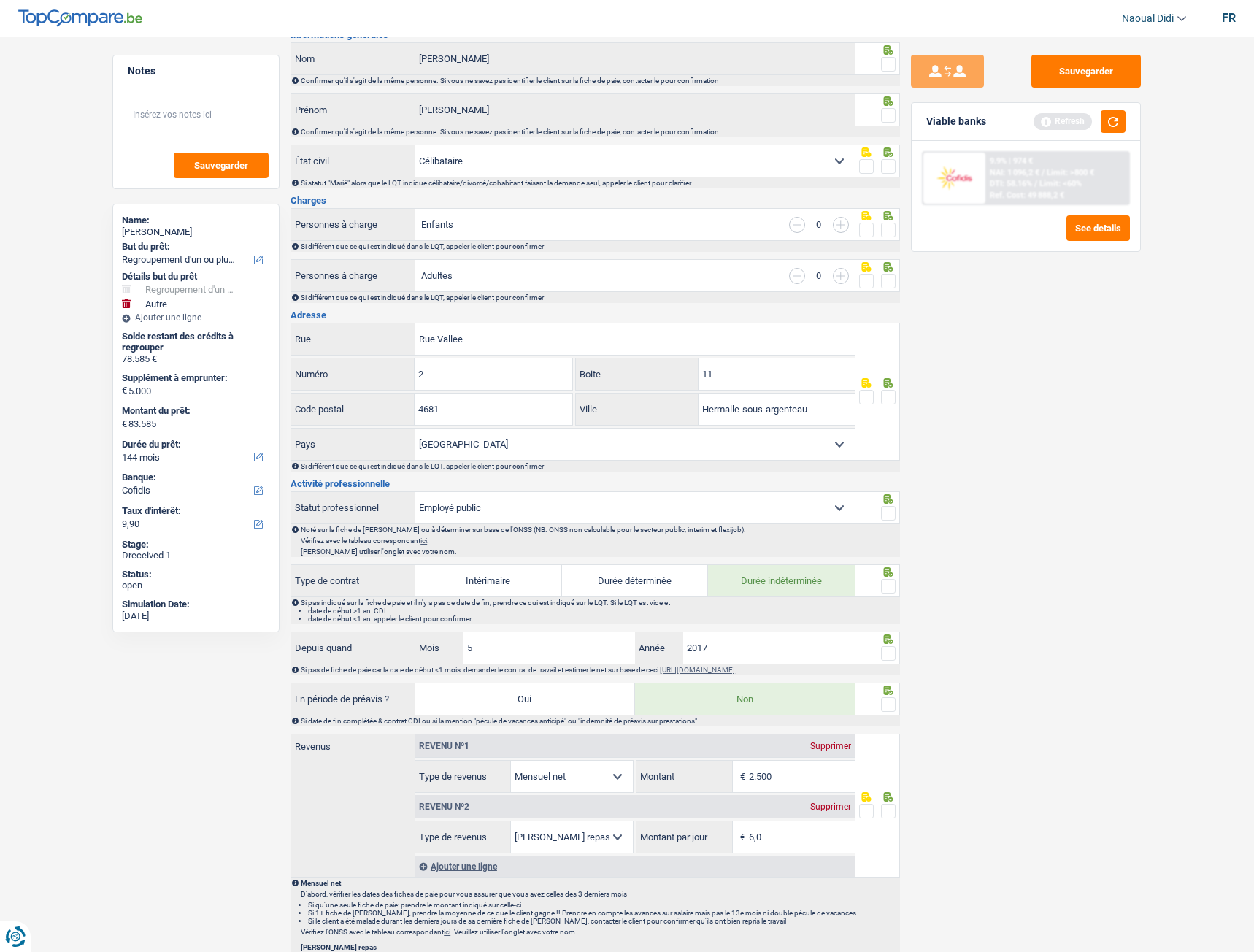
scroll to position [146, 0]
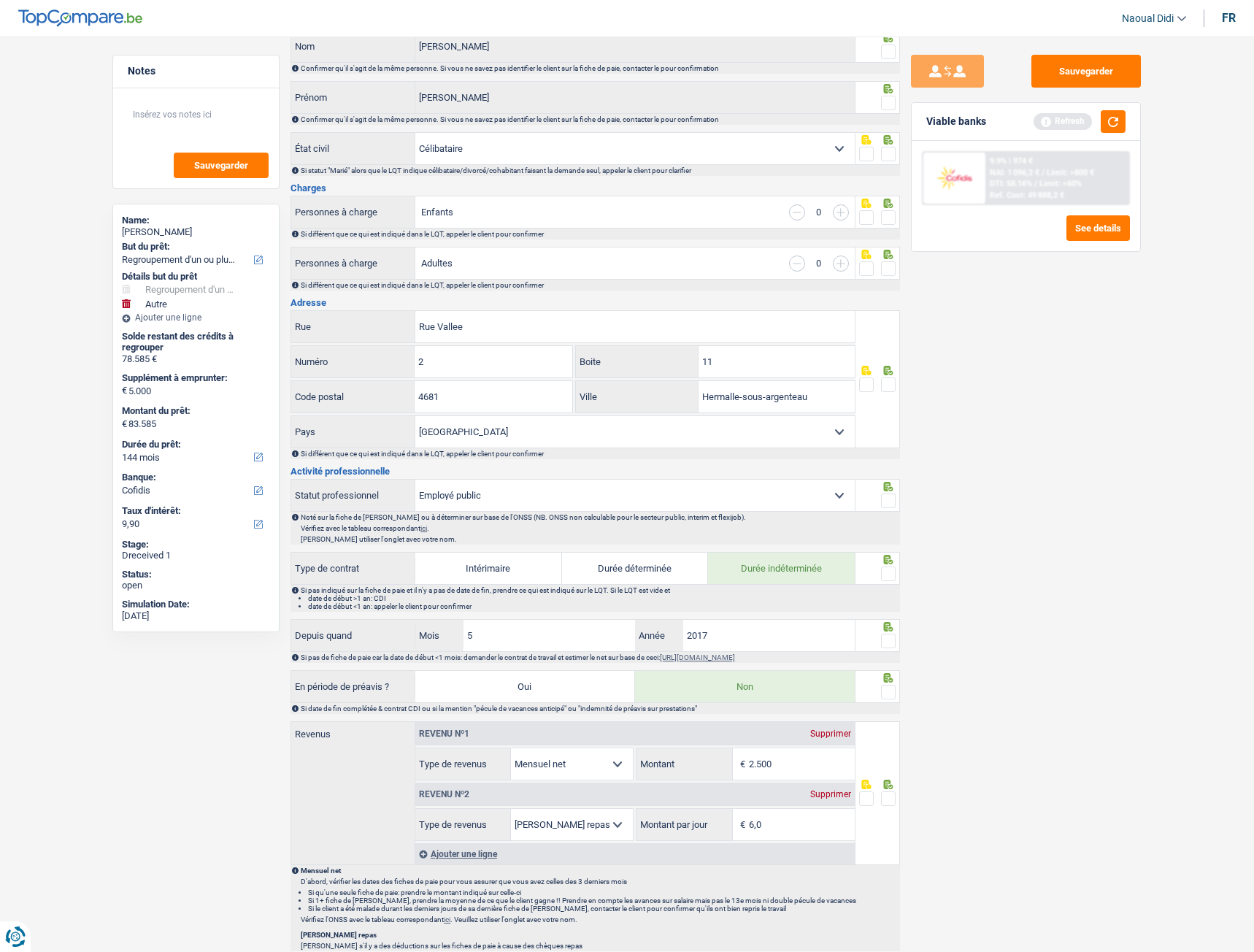
click at [553, 503] on select "Ouvrier Employé privé Employé public Invalide Indépendant Pensionné Chômeur Mut…" at bounding box center [635, 495] width 439 height 31
click at [506, 501] on select "Ouvrier Employé privé Employé public Invalide Indépendant Pensionné Chômeur Mut…" at bounding box center [635, 495] width 439 height 31
select select "privateEmployee"
click at [416, 479] on select "Ouvrier Employé privé Employé public Invalide Indépendant Pensionné Chômeur Mut…" at bounding box center [635, 495] width 439 height 31
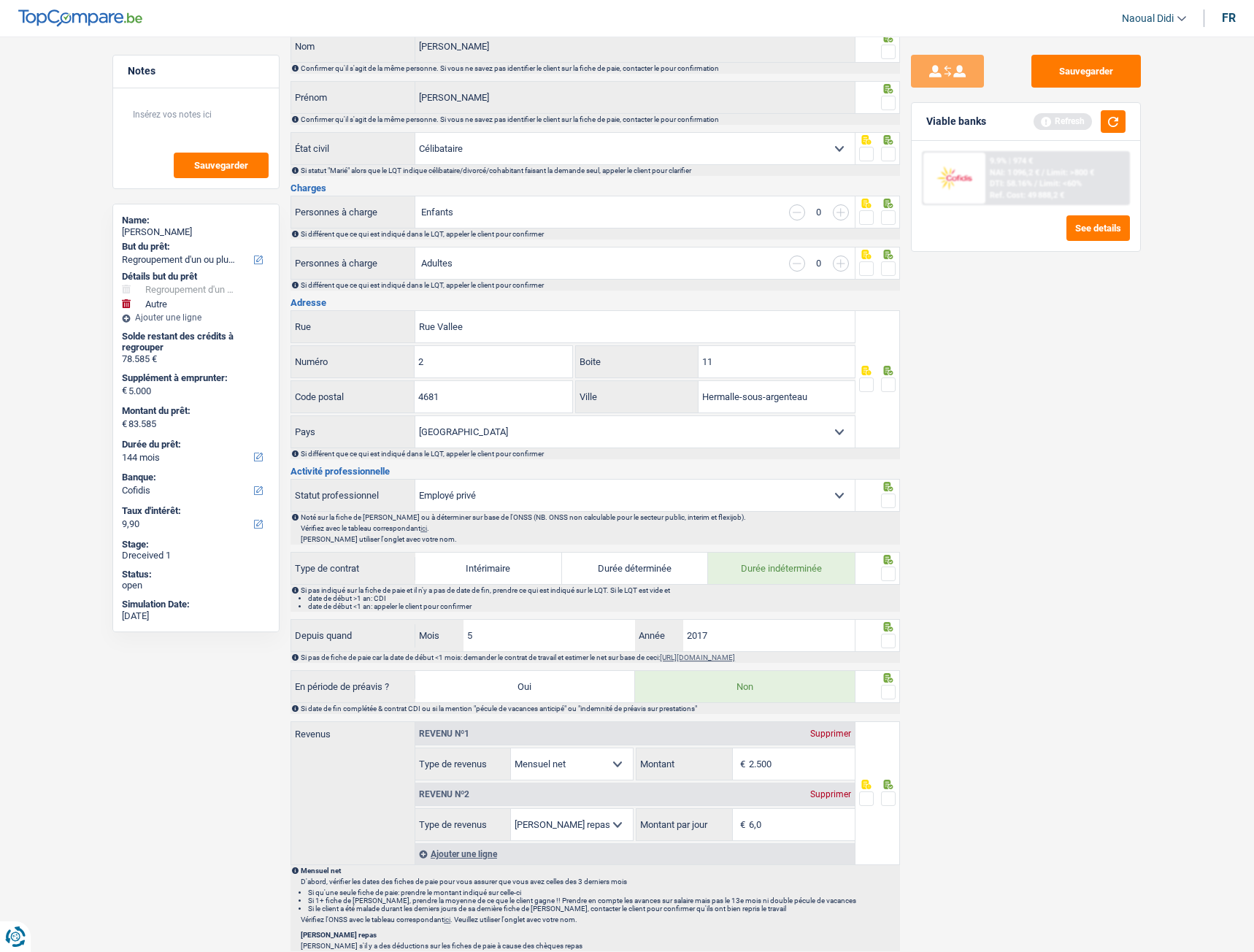
radio input "false"
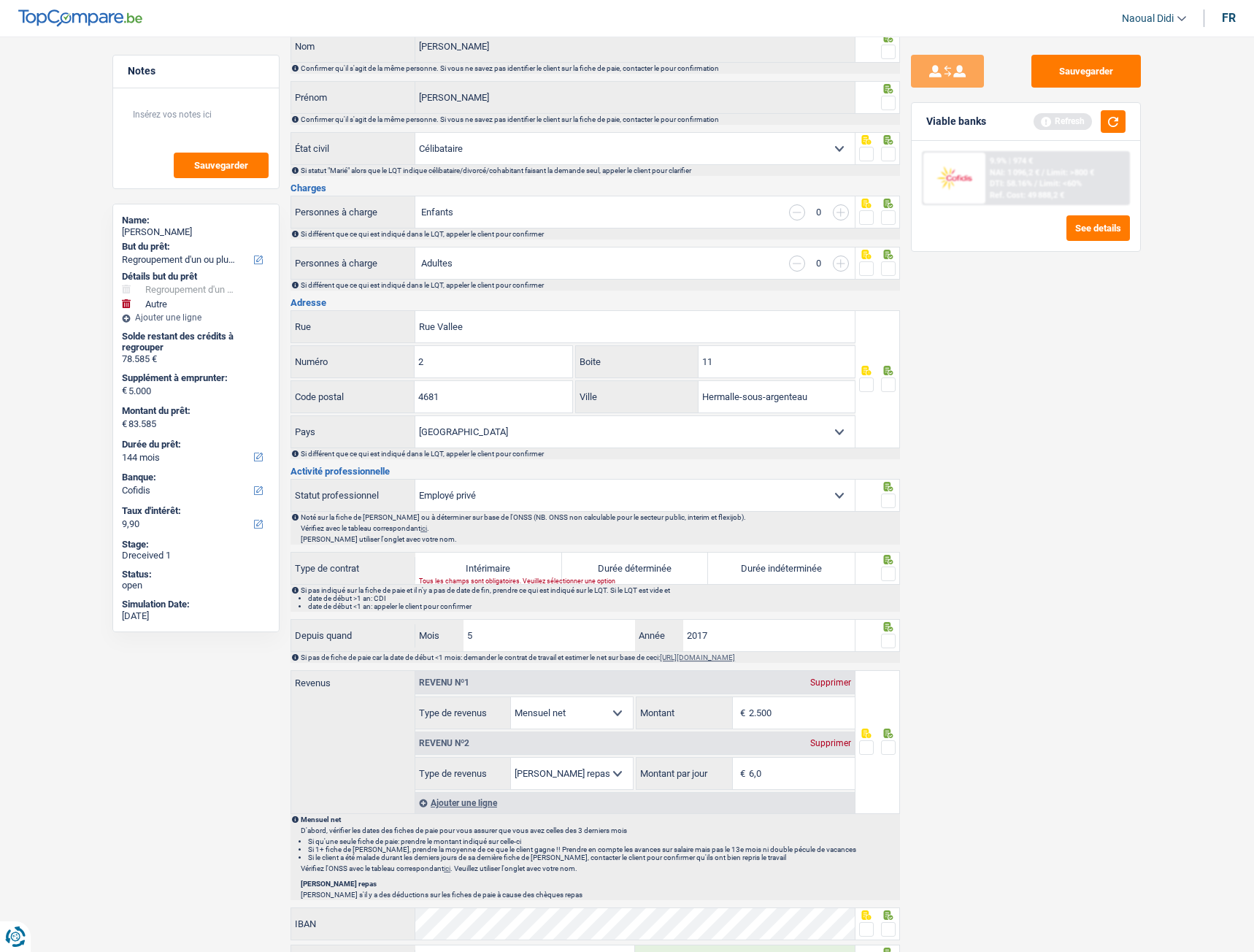
click at [781, 532] on label "Durée indéterminée" at bounding box center [781, 568] width 147 height 31
click at [781, 532] on input "Durée indéterminée" at bounding box center [781, 568] width 147 height 31
radio input "true"
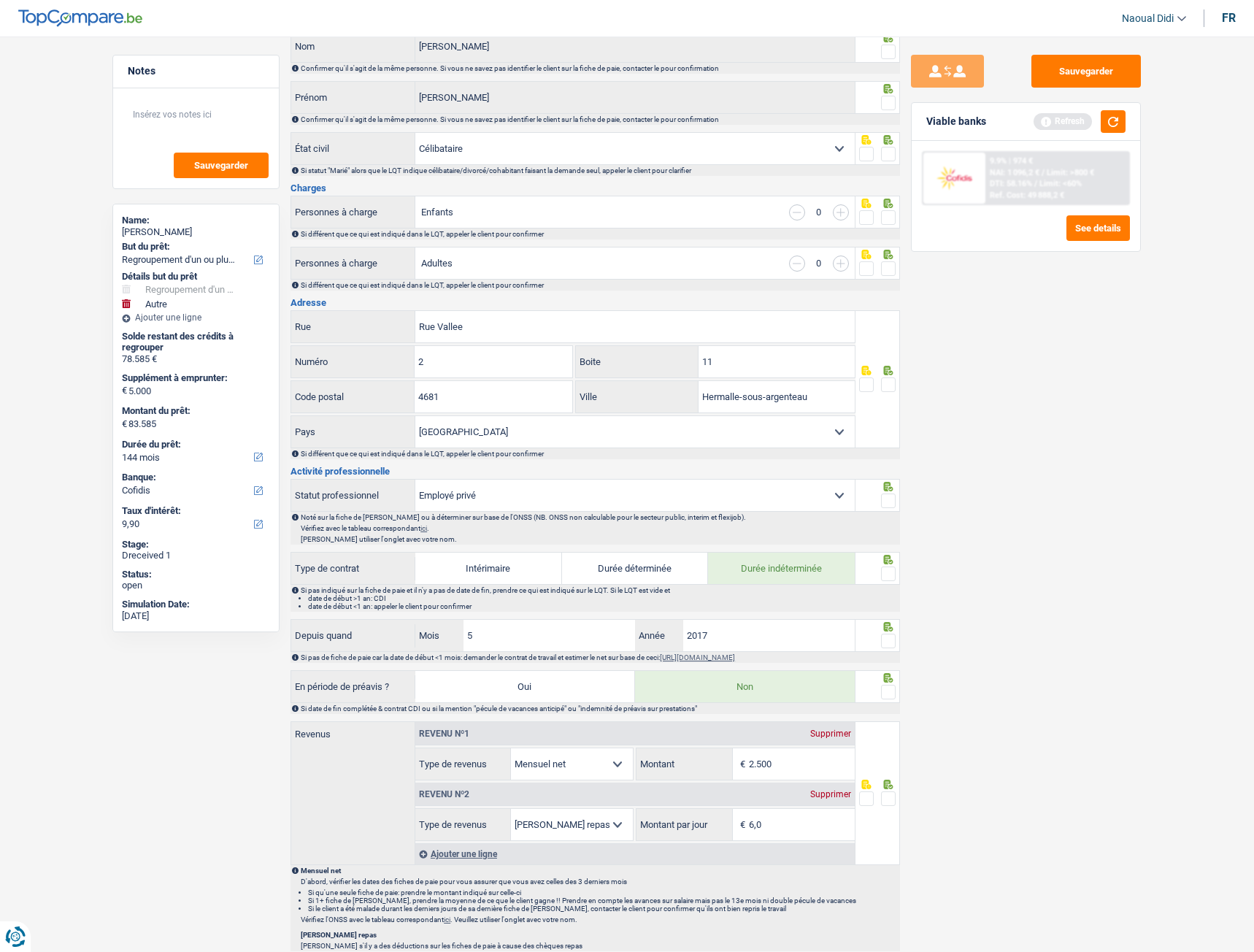
click at [895, 532] on span at bounding box center [889, 574] width 15 height 15
click at [0, 0] on input "radio" at bounding box center [0, 0] width 0 height 0
click at [887, 497] on span at bounding box center [889, 500] width 15 height 15
click at [0, 0] on input "radio" at bounding box center [0, 0] width 0 height 0
click at [893, 384] on span at bounding box center [889, 384] width 15 height 15
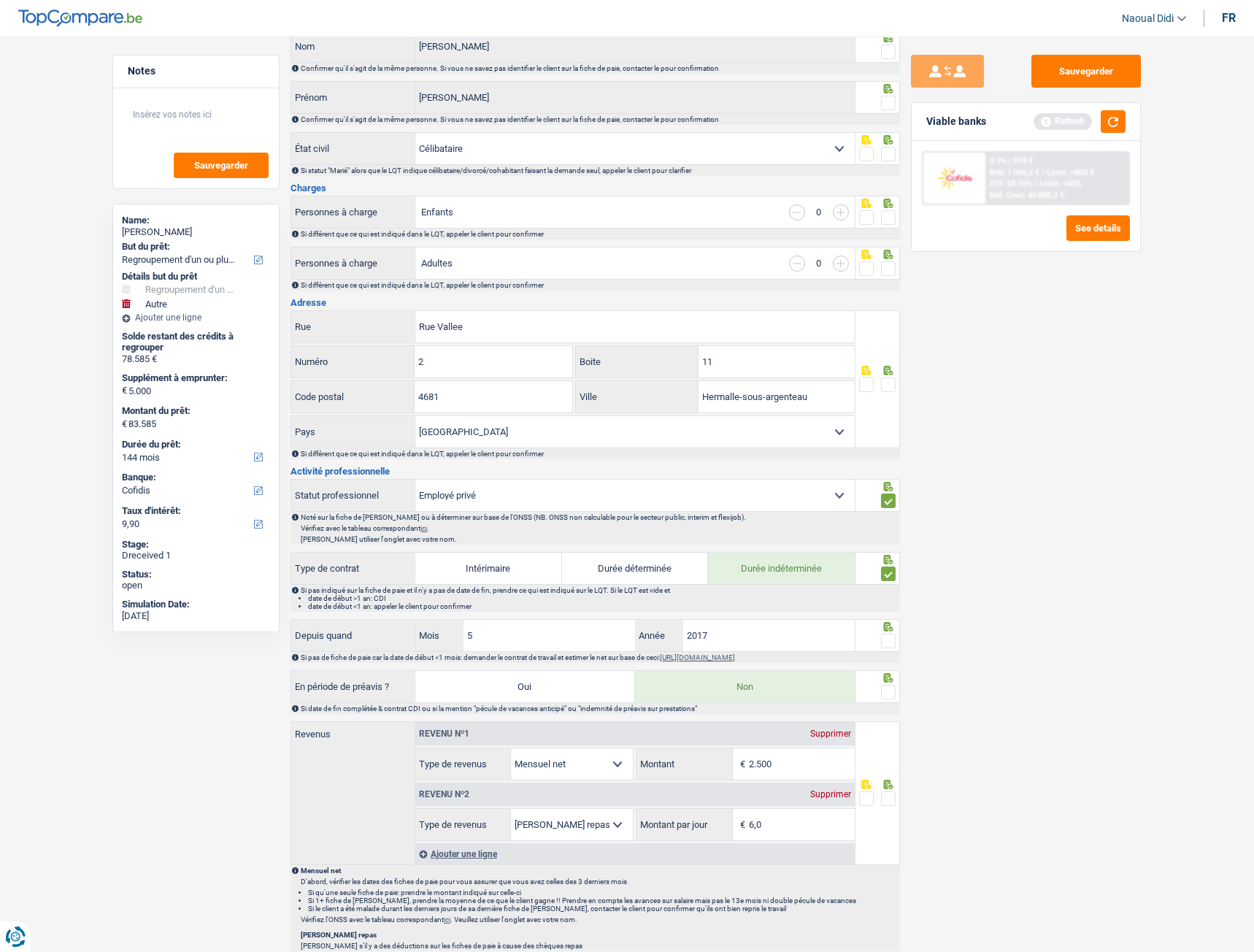
click at [0, 0] on input "radio" at bounding box center [0, 0] width 0 height 0
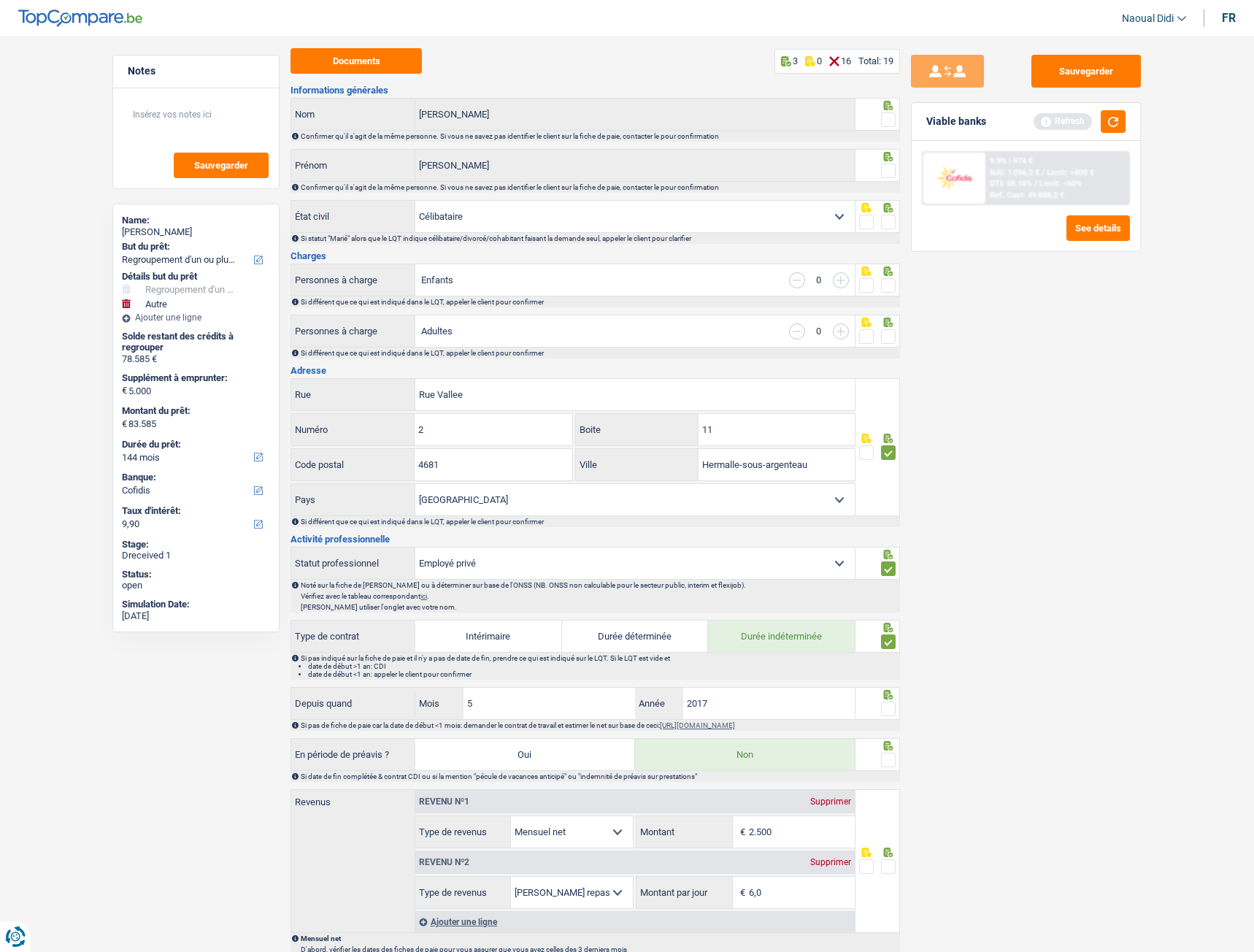
scroll to position [0, 0]
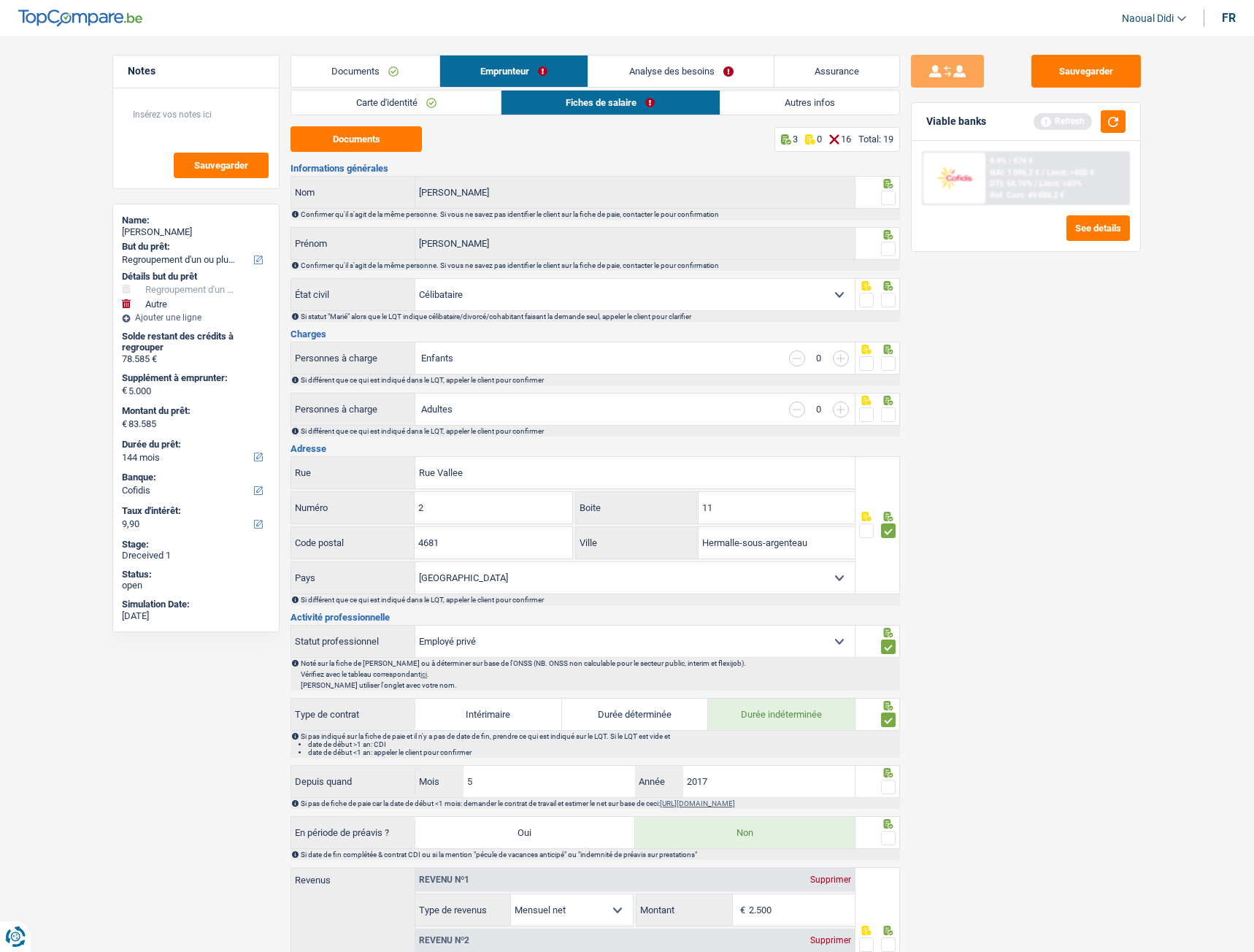
click at [894, 418] on span at bounding box center [889, 415] width 15 height 15
click at [0, 0] on input "radio" at bounding box center [0, 0] width 0 height 0
click at [894, 360] on span at bounding box center [889, 363] width 15 height 15
click at [0, 0] on input "radio" at bounding box center [0, 0] width 0 height 0
click at [888, 286] on icon at bounding box center [889, 285] width 9 height 9
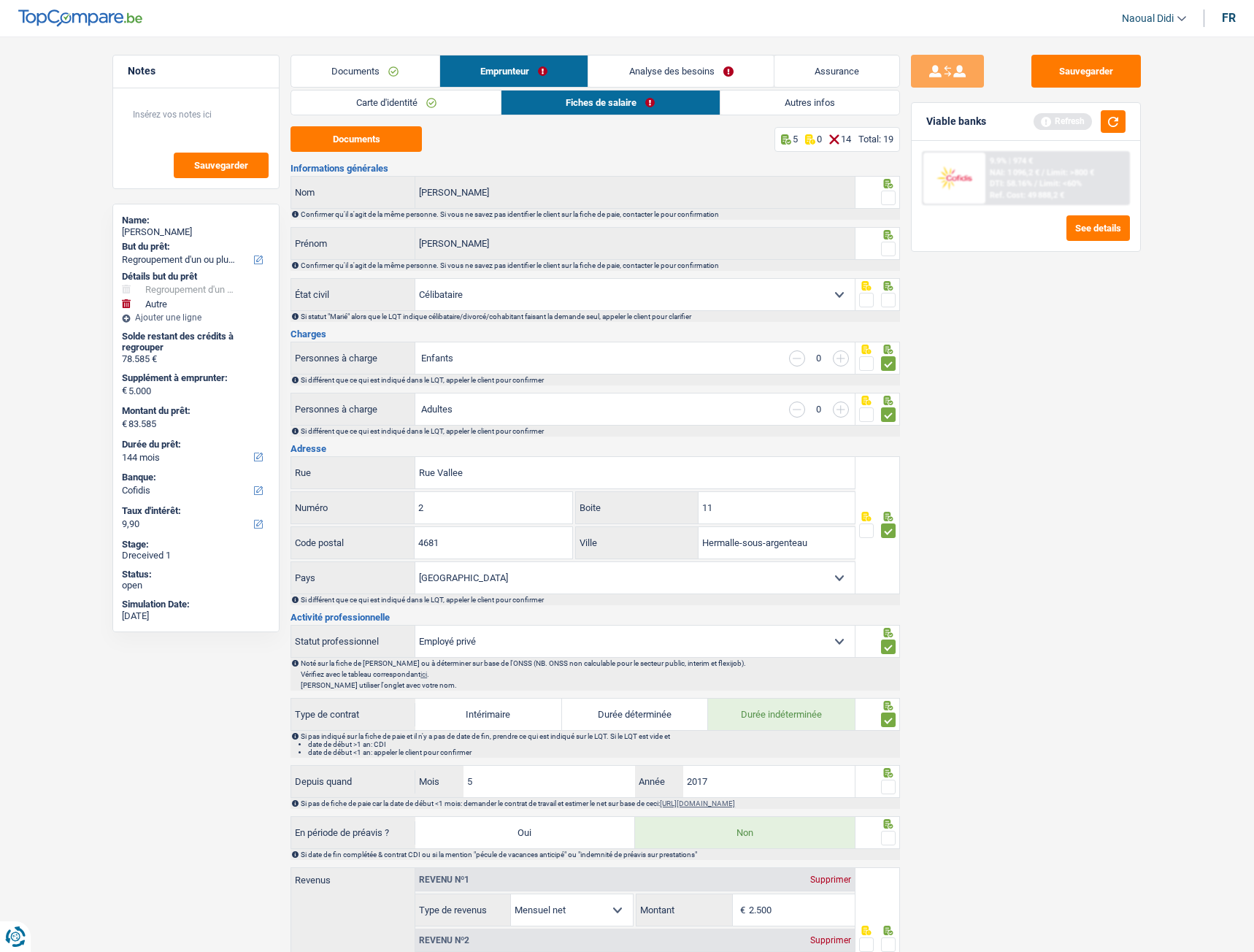
click at [894, 299] on span at bounding box center [889, 300] width 15 height 15
click at [0, 0] on input "radio" at bounding box center [0, 0] width 0 height 0
click at [898, 241] on div at bounding box center [879, 243] width 46 height 33
click at [896, 241] on div at bounding box center [889, 250] width 15 height 18
click at [889, 192] on span at bounding box center [889, 198] width 15 height 15
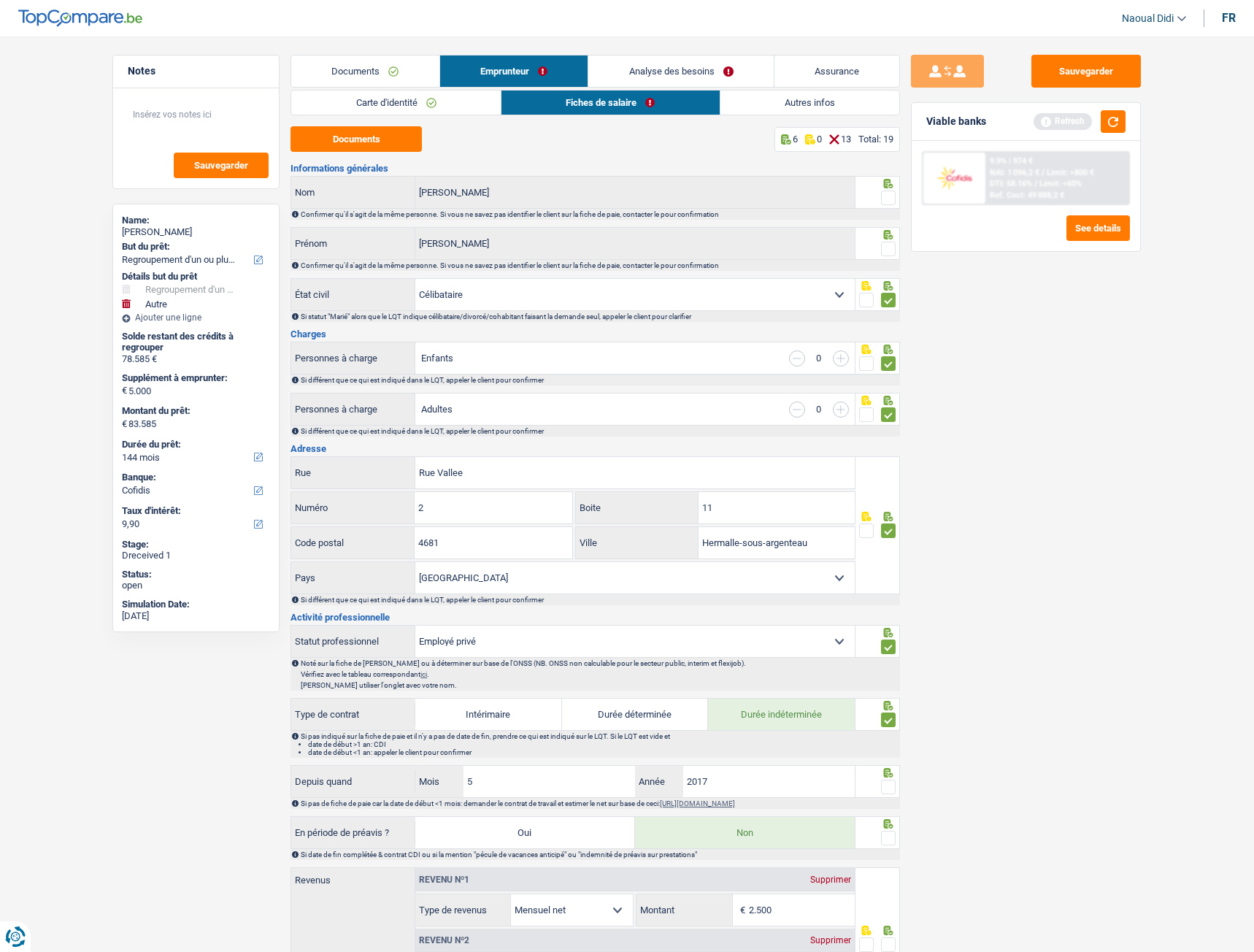
click at [0, 0] on input "radio" at bounding box center [0, 0] width 0 height 0
click at [893, 249] on span at bounding box center [889, 249] width 15 height 15
click at [0, 0] on input "radio" at bounding box center [0, 0] width 0 height 0
click at [1101, 68] on button "Sauvegarder" at bounding box center [1086, 71] width 109 height 33
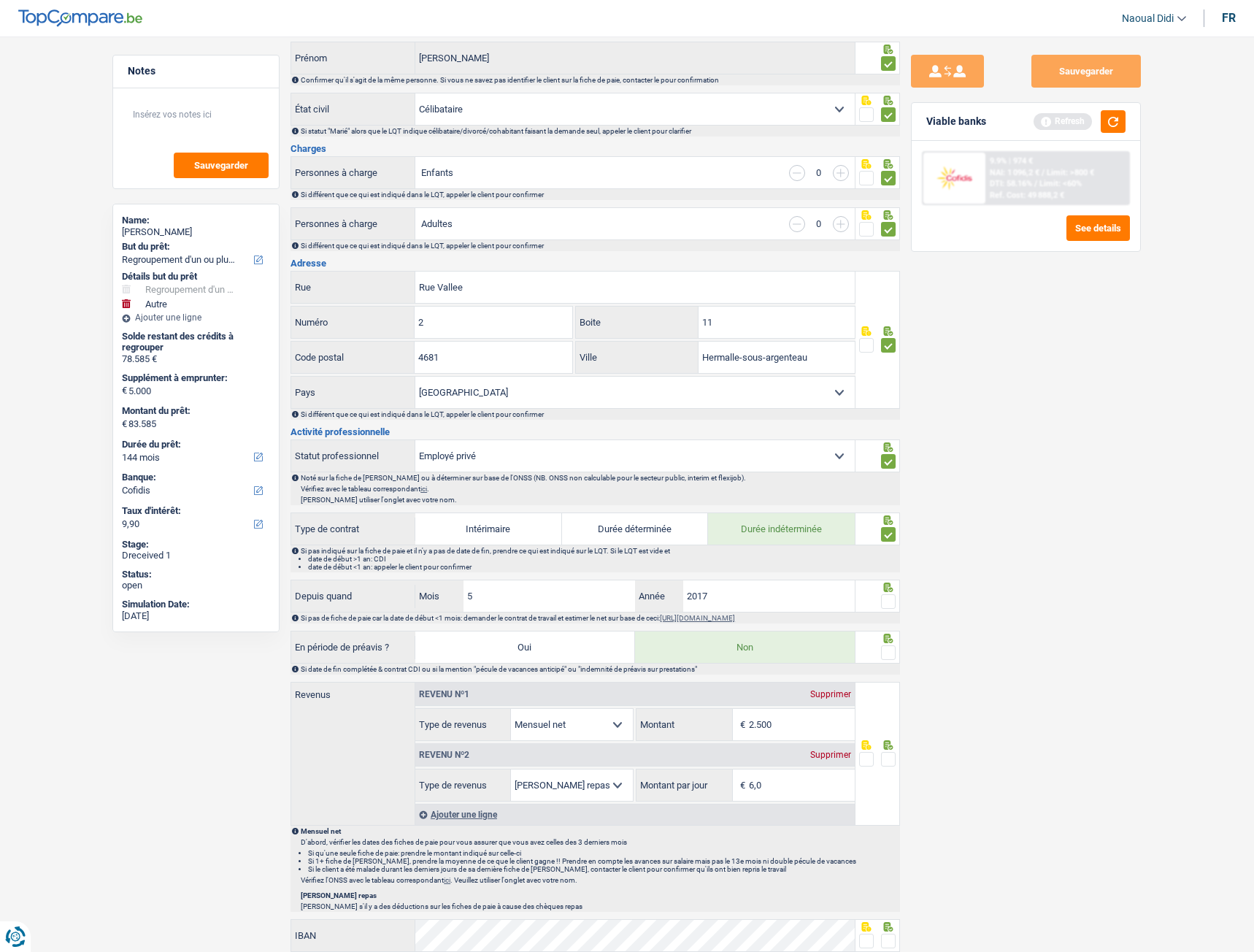
scroll to position [219, 0]
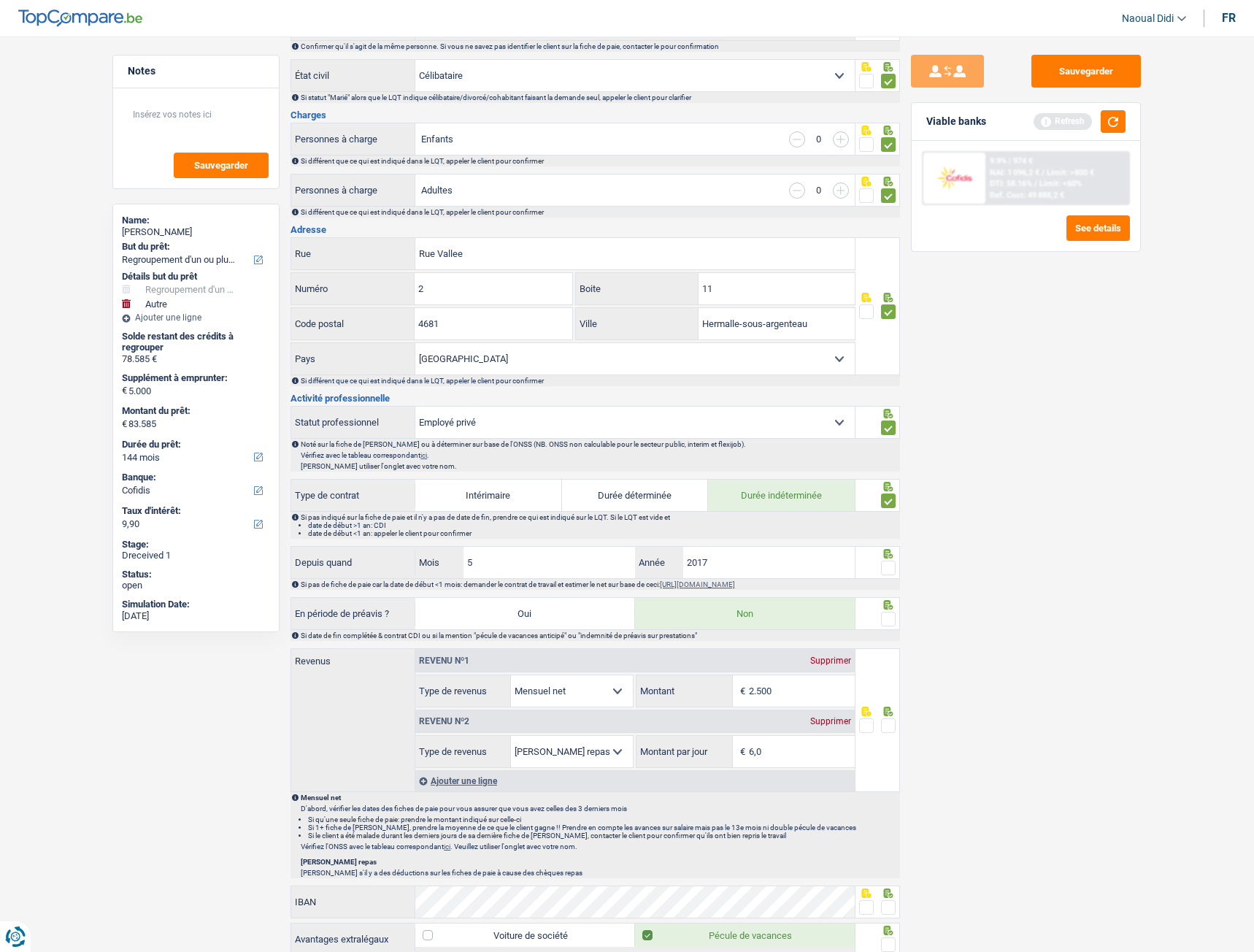
click at [892, 532] on span at bounding box center [889, 568] width 15 height 15
click at [0, 0] on input "radio" at bounding box center [0, 0] width 0 height 0
click at [890, 532] on span at bounding box center [889, 619] width 15 height 15
click at [0, 0] on input "radio" at bounding box center [0, 0] width 0 height 0
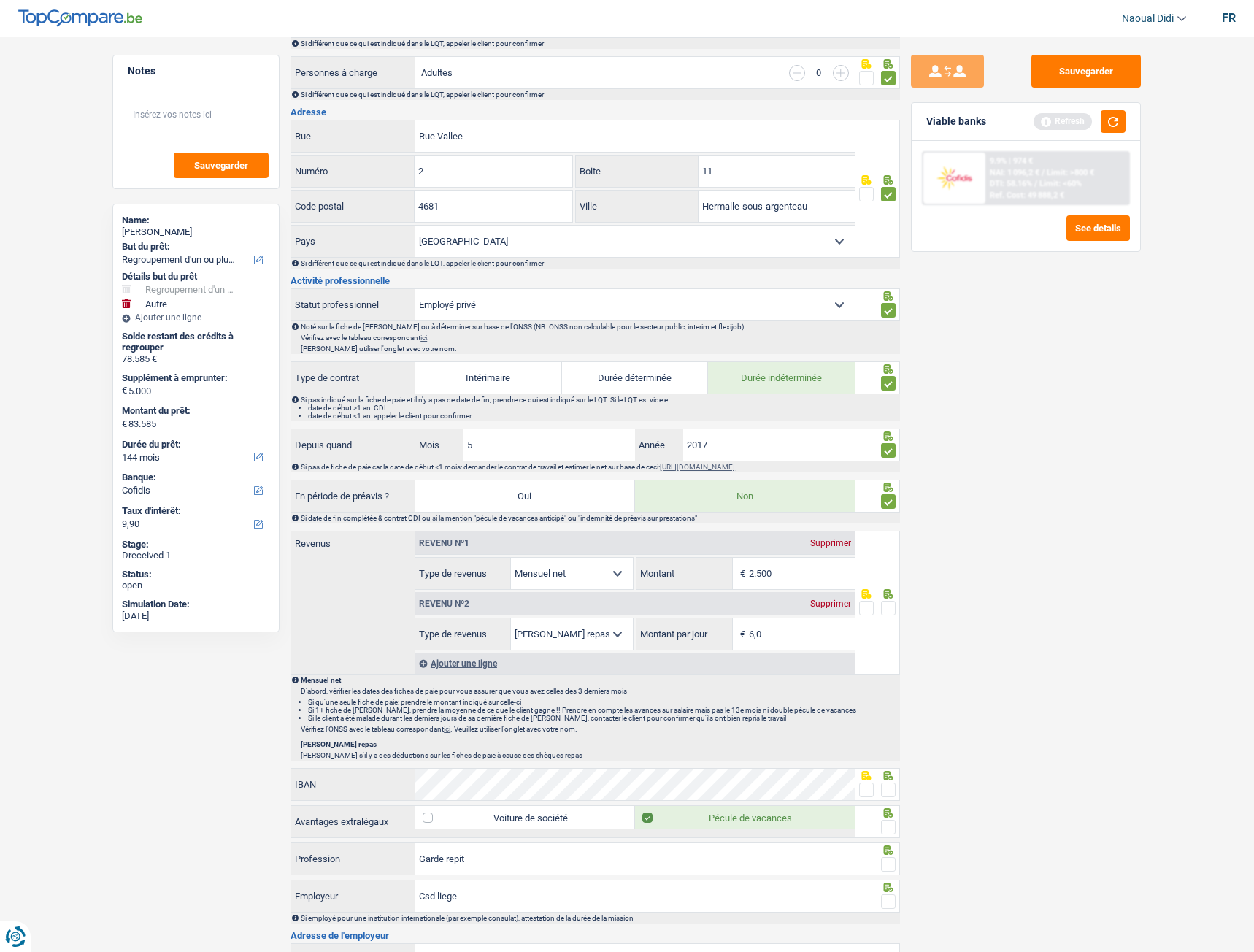
scroll to position [365, 0]
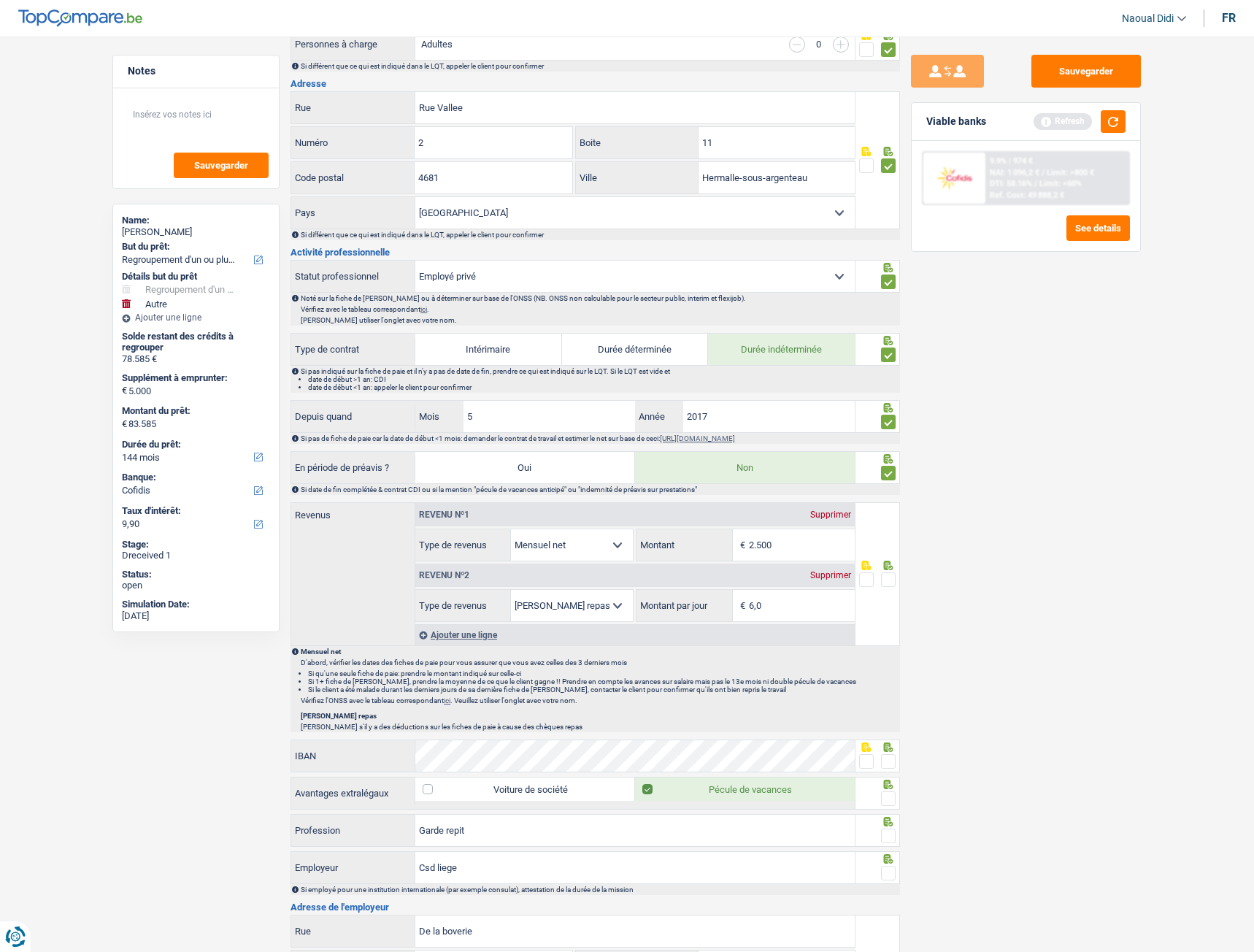
click at [782, 532] on input "2.500" at bounding box center [802, 545] width 106 height 31
type input "2.437"
drag, startPoint x: 848, startPoint y: 564, endPoint x: 835, endPoint y: 581, distance: 21.4
click at [835, 532] on div "Revenu nº2 Supprimer" at bounding box center [635, 575] width 439 height 24
click at [833, 532] on div "Supprimer" at bounding box center [830, 575] width 48 height 9
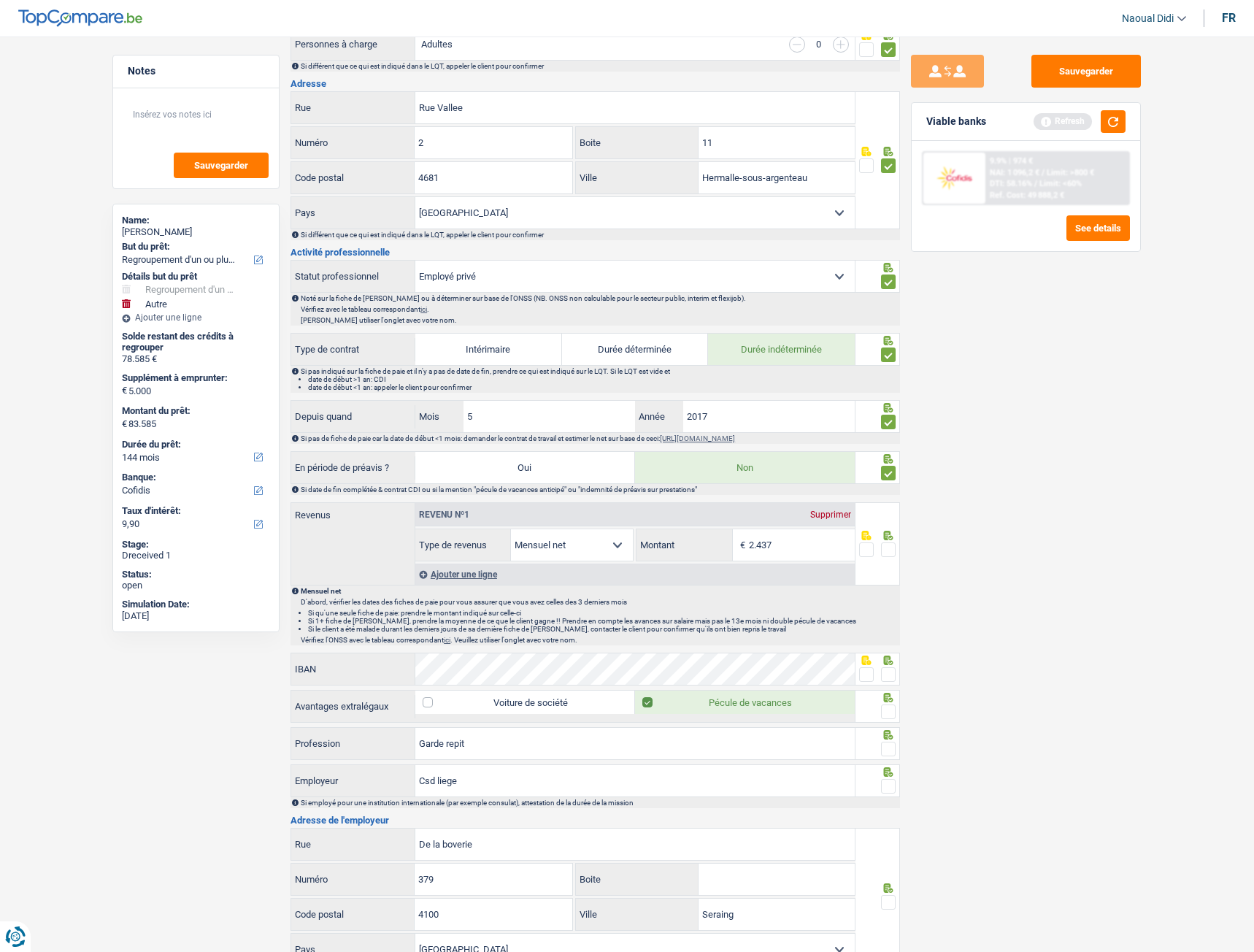
click at [886, 532] on span at bounding box center [889, 549] width 15 height 15
click at [0, 0] on input "radio" at bounding box center [0, 0] width 0 height 0
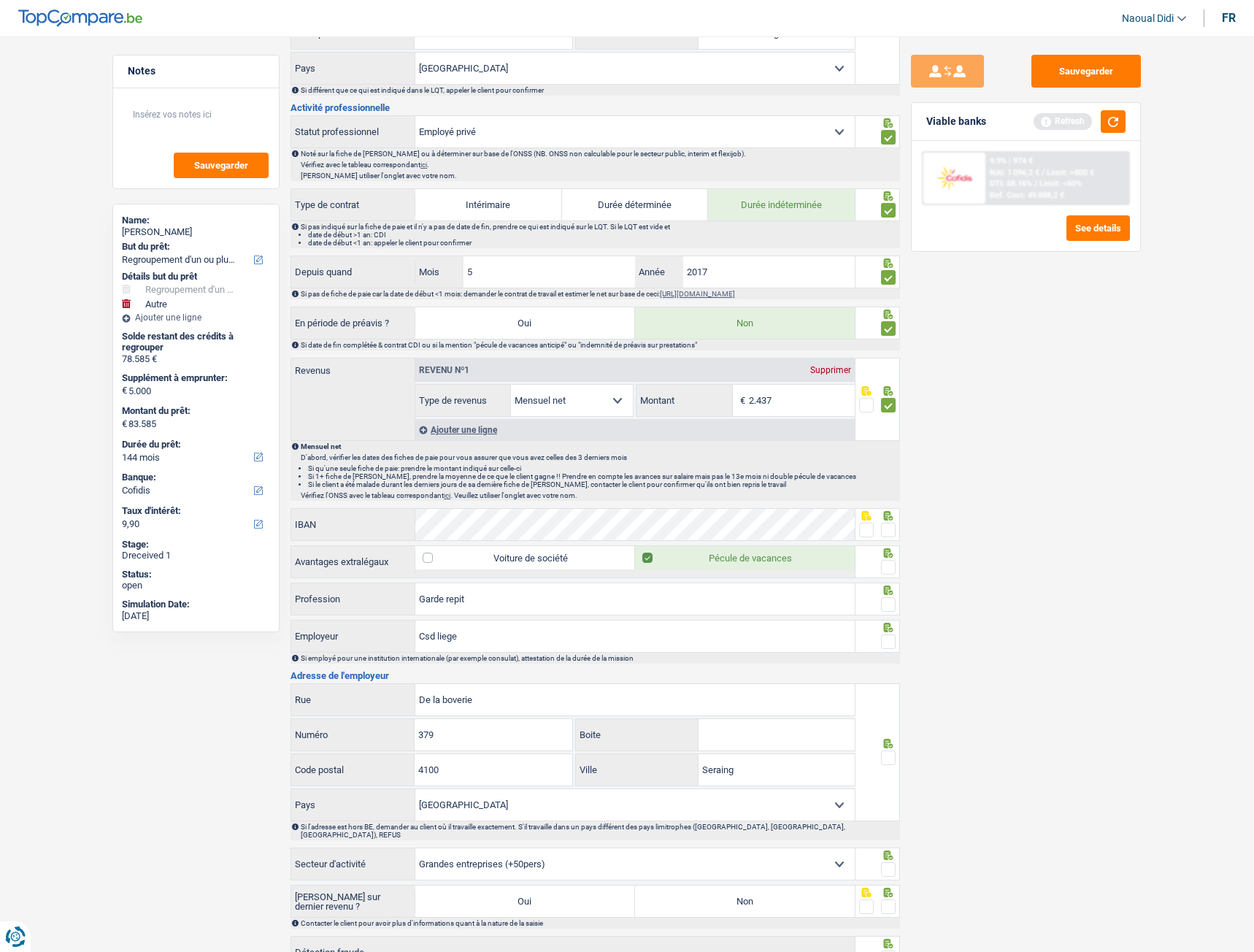
scroll to position [511, 0]
click at [887, 532] on span at bounding box center [889, 566] width 15 height 15
click at [0, 0] on input "radio" at bounding box center [0, 0] width 0 height 0
click at [891, 530] on span at bounding box center [889, 528] width 15 height 15
click at [0, 0] on input "radio" at bounding box center [0, 0] width 0 height 0
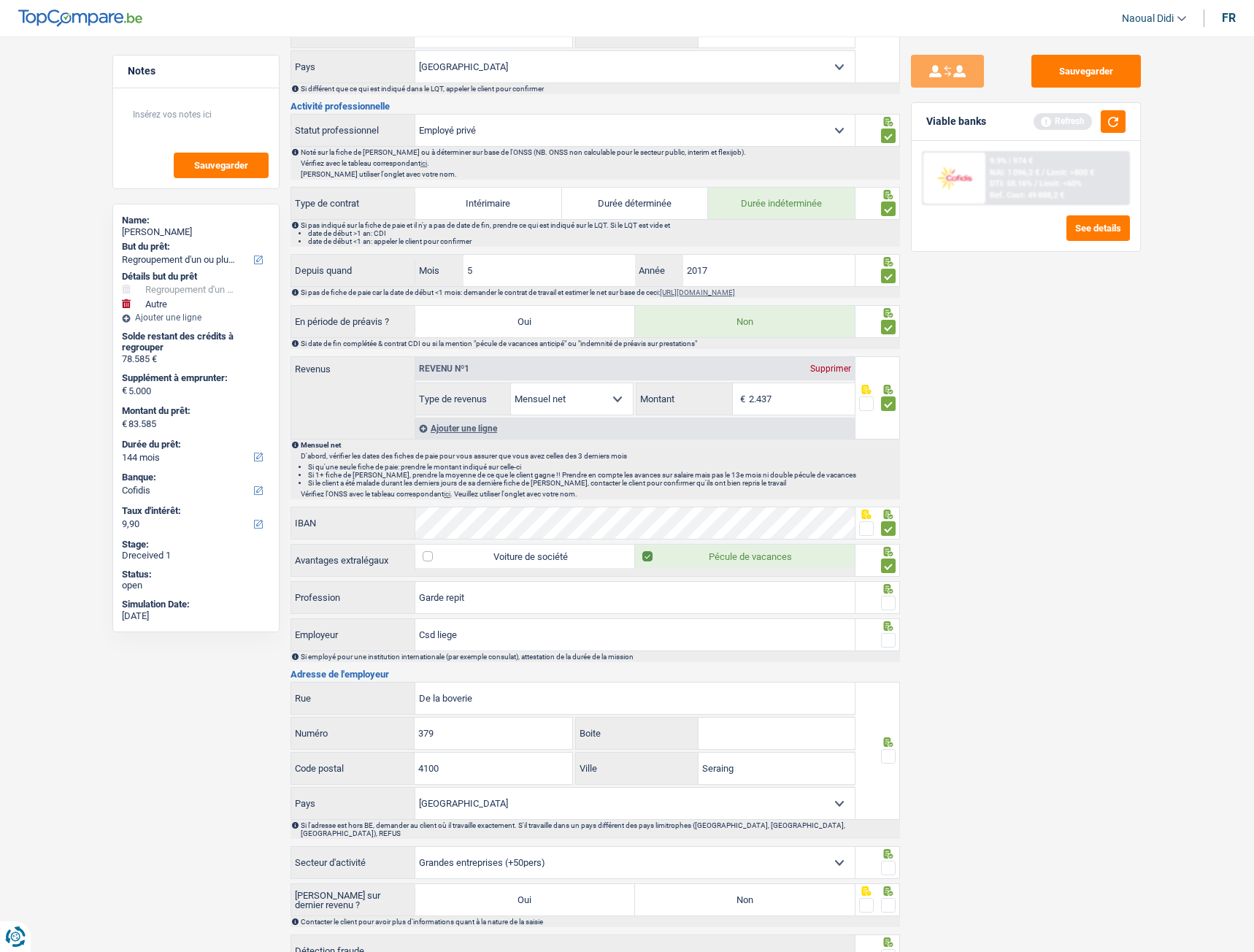
click at [864, 525] on span at bounding box center [867, 528] width 15 height 15
click at [0, 0] on input "radio" at bounding box center [0, 0] width 0 height 0
click at [478, 532] on input "Garde repit" at bounding box center [635, 597] width 439 height 31
click at [493, 532] on input "Garde repit" at bounding box center [635, 597] width 439 height 31
click at [471, 532] on input "Csd liege" at bounding box center [635, 634] width 439 height 31
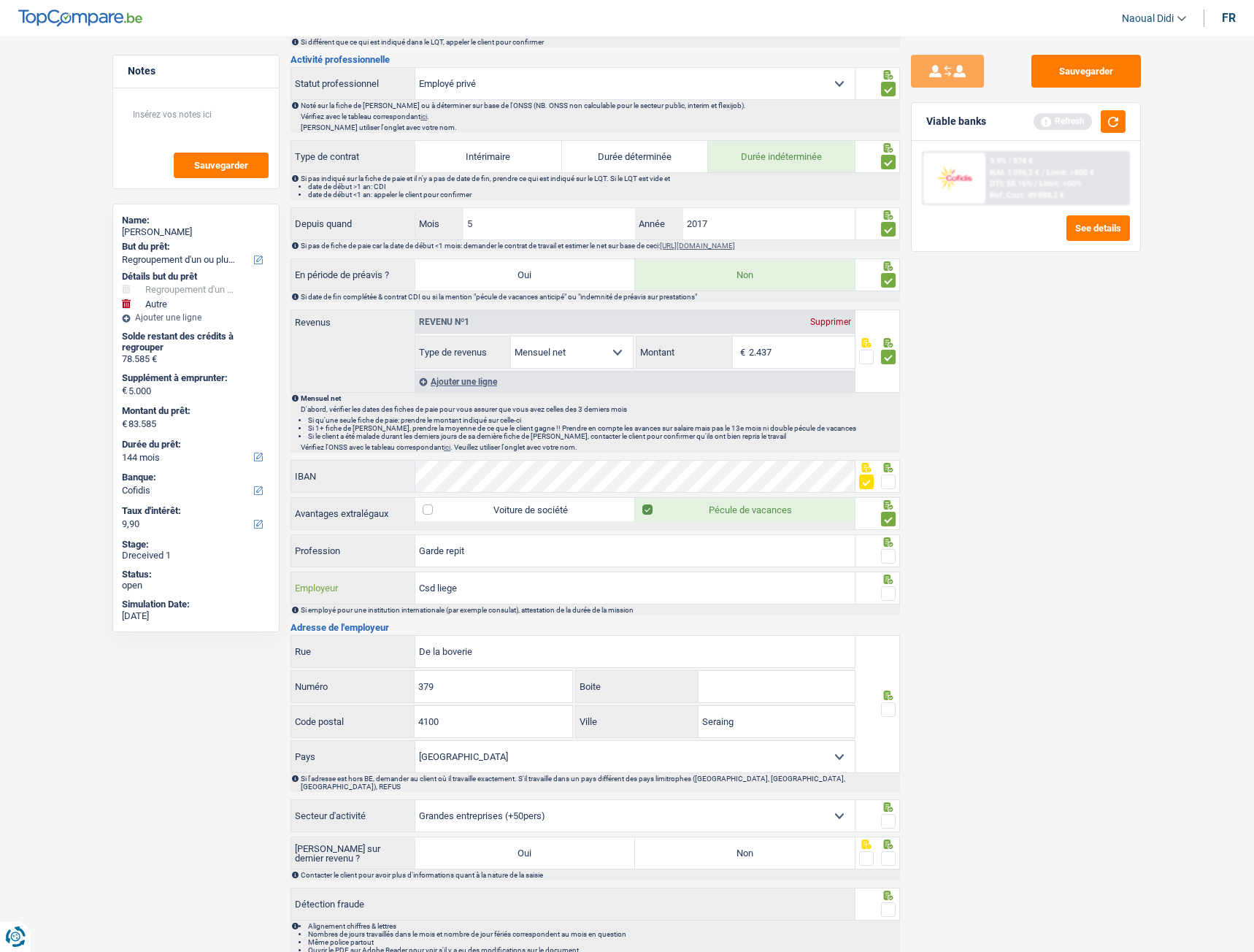
scroll to position [584, 0]
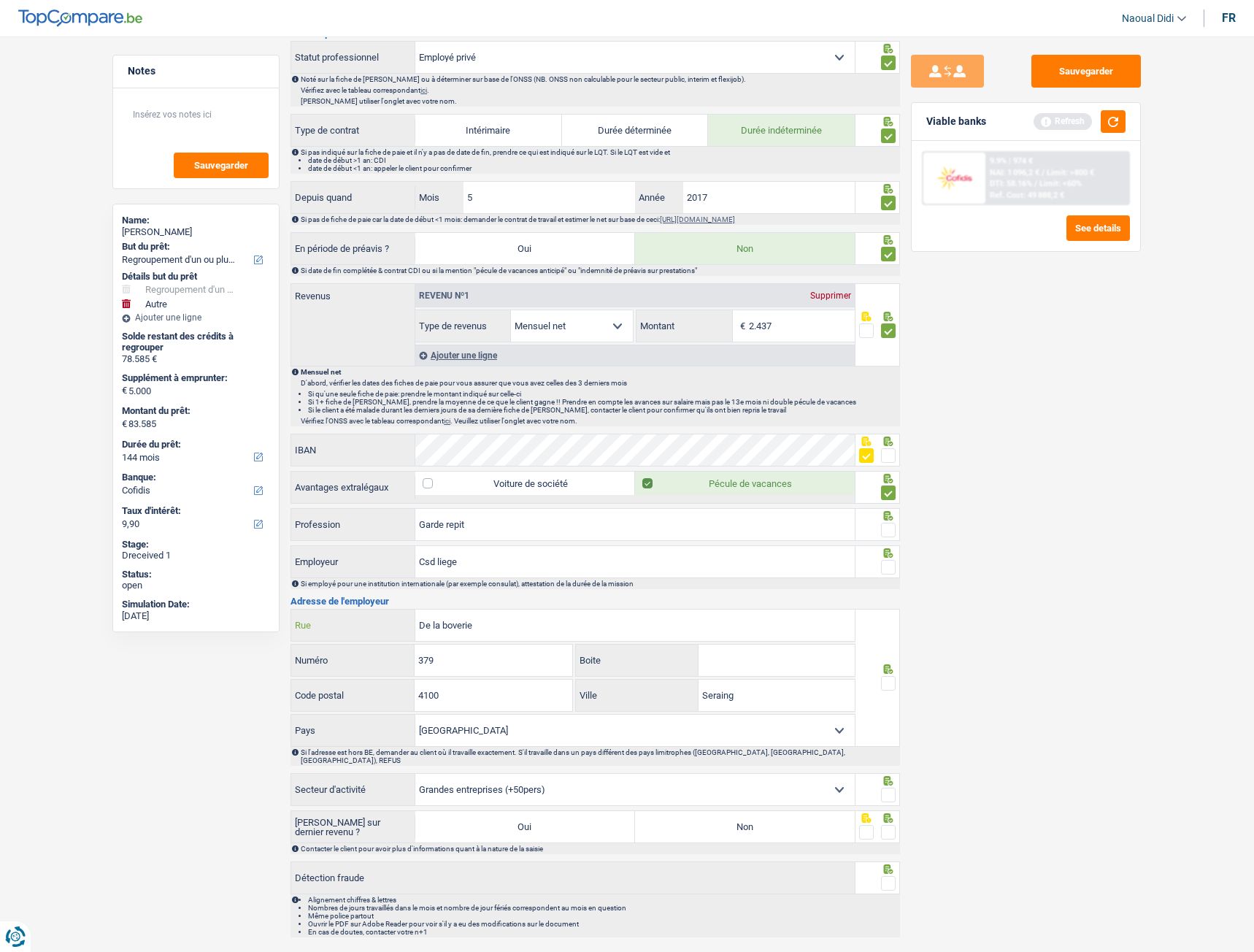
drag, startPoint x: 500, startPoint y: 627, endPoint x: 409, endPoint y: 617, distance: 91.5
click at [409, 532] on div "De la boverie Rue" at bounding box center [573, 625] width 563 height 31
paste input "Rue de la Boverie 379"
click at [525, 532] on input "Rue de la Boverie 379" at bounding box center [635, 625] width 439 height 31
click at [525, 532] on input "Rue de la Boverie" at bounding box center [635, 625] width 439 height 31
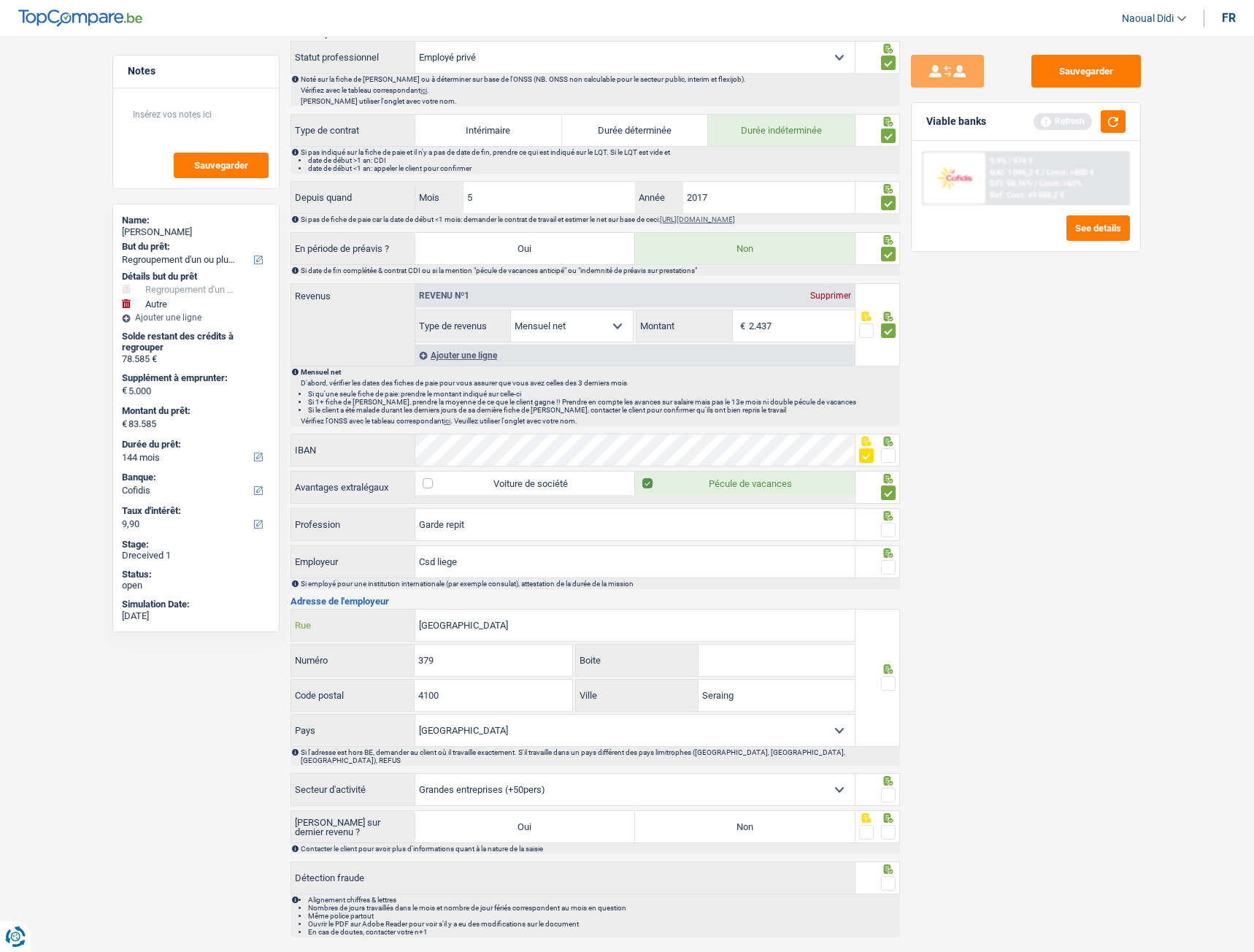
type input "Rue de la Boverie"
click at [523, 532] on input "4100" at bounding box center [493, 695] width 157 height 31
click at [486, 522] on input "Garde repit" at bounding box center [635, 524] width 439 height 31
type input "G"
type input "Employé"
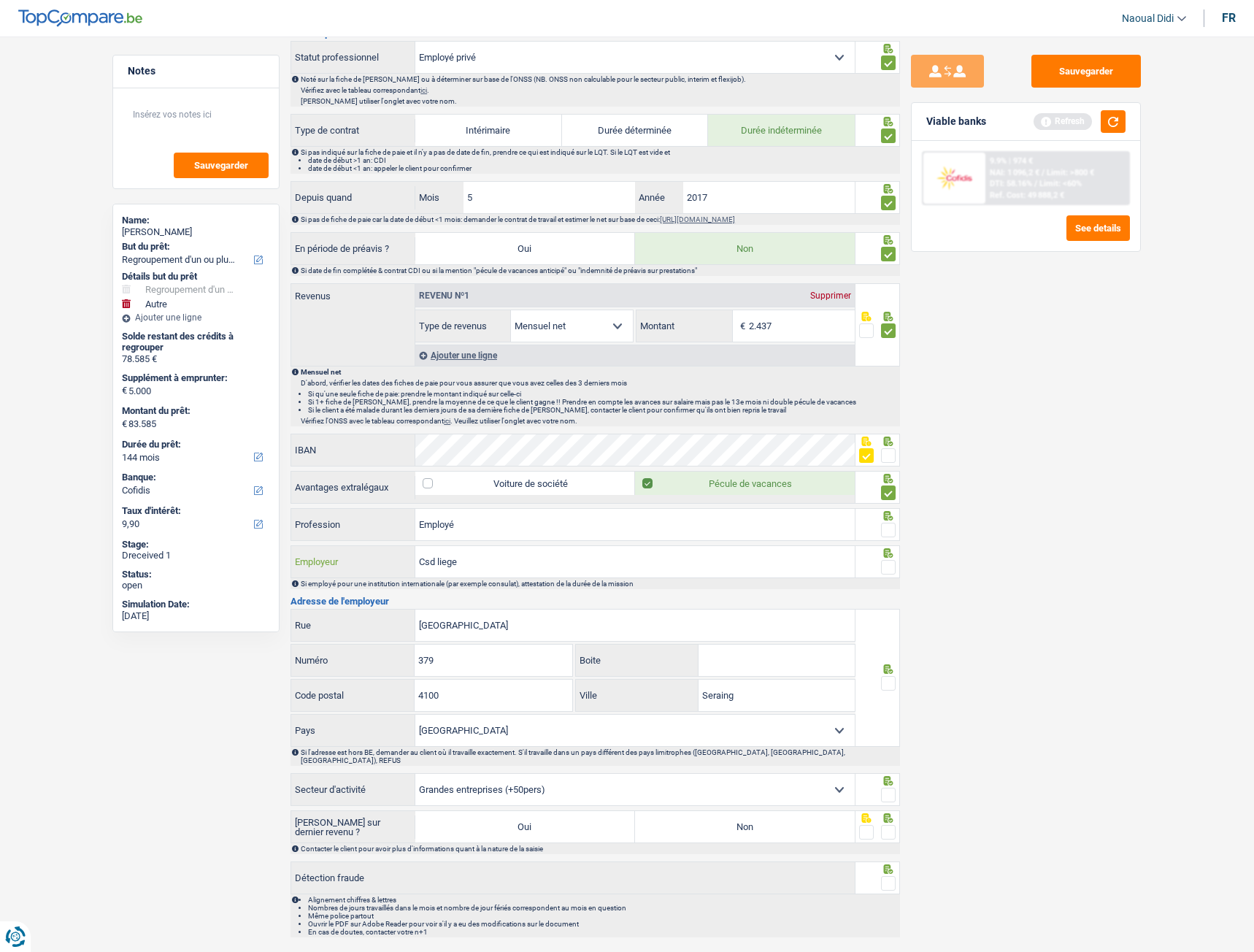
click at [465, 532] on input "Csd liege" at bounding box center [635, 561] width 439 height 31
type input "Csd réseau solidaris"
drag, startPoint x: 493, startPoint y: 564, endPoint x: 531, endPoint y: 527, distance: 53.0
click at [531, 527] on input "Employé" at bounding box center [635, 524] width 439 height 31
click at [651, 532] on input "Csd réseau solidaris" at bounding box center [635, 561] width 439 height 31
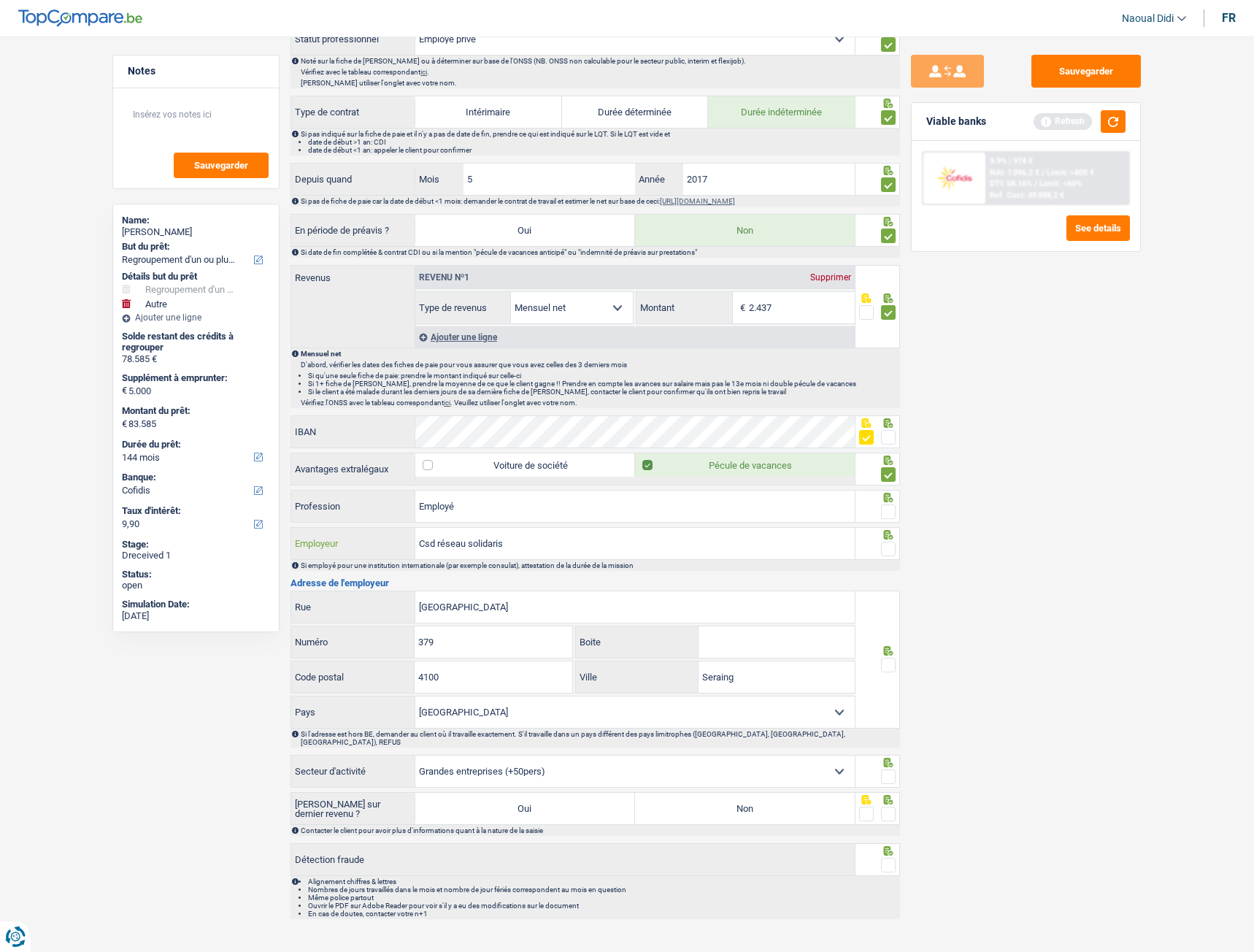
scroll to position [612, 0]
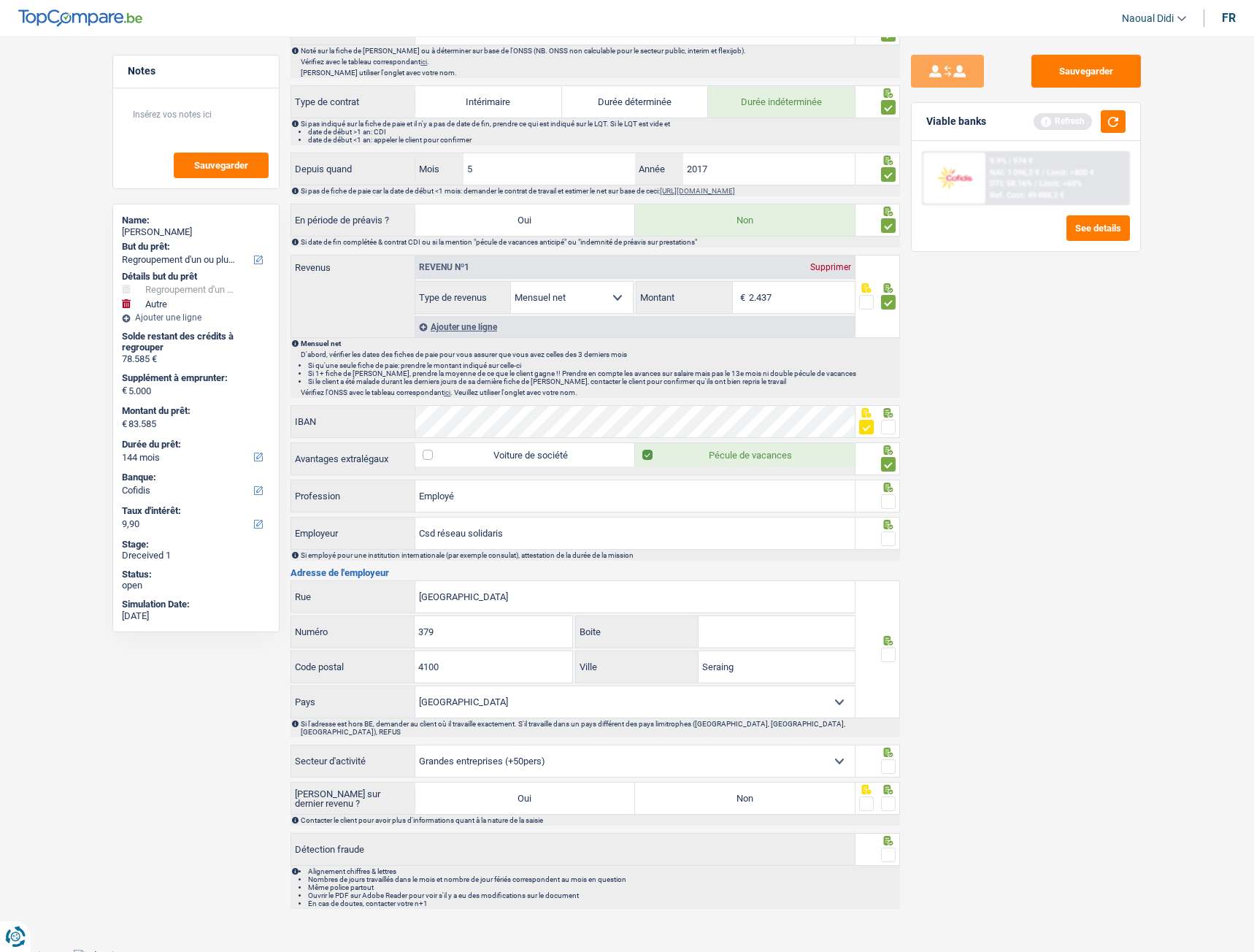
click at [745, 532] on label "Non" at bounding box center [745, 798] width 220 height 31
click at [745, 532] on input "Non" at bounding box center [745, 798] width 220 height 31
radio input "true"
click at [894, 532] on span at bounding box center [889, 766] width 15 height 15
click at [0, 0] on input "radio" at bounding box center [0, 0] width 0 height 0
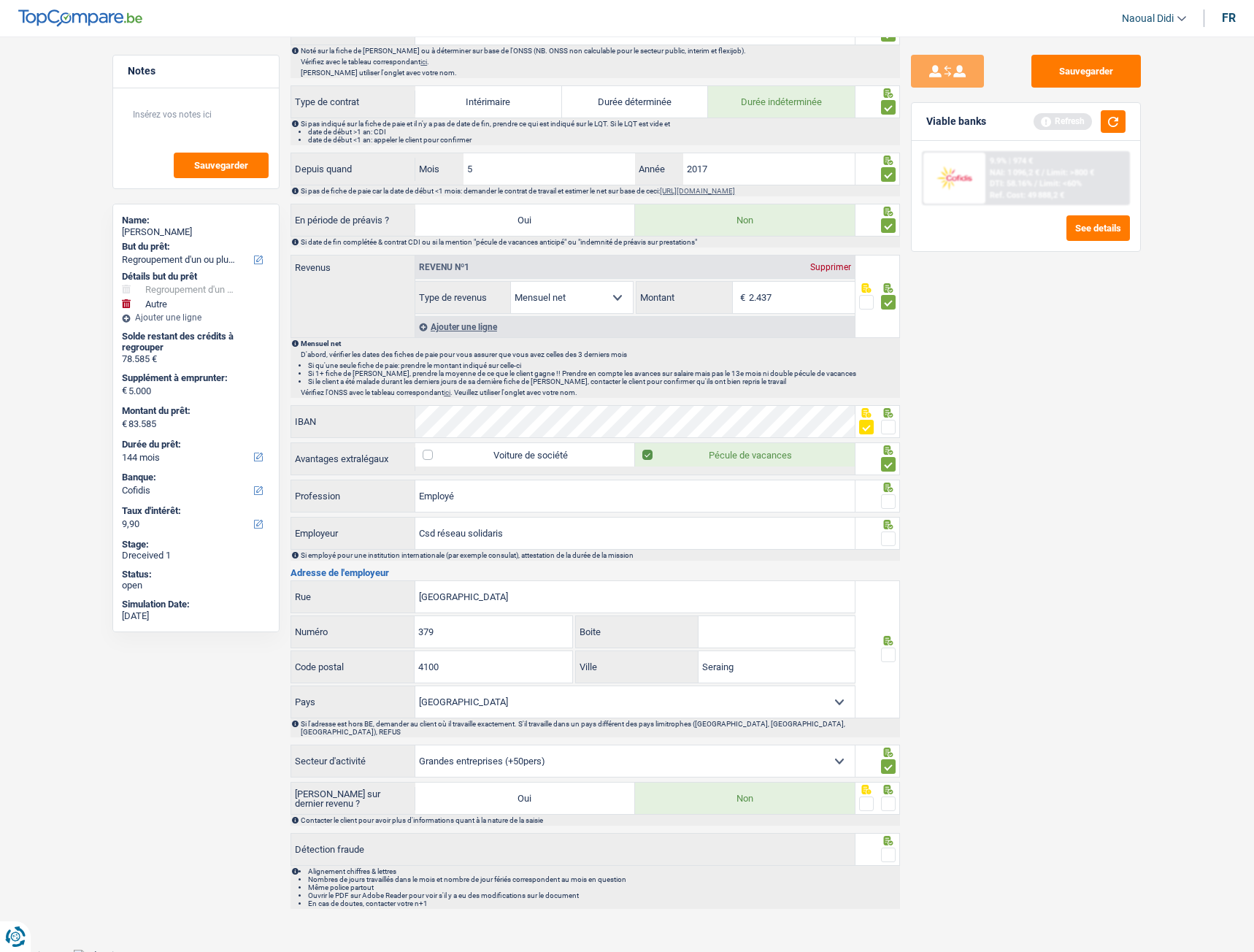
click at [889, 532] on span at bounding box center [889, 804] width 15 height 15
click at [0, 0] on input "radio" at bounding box center [0, 0] width 0 height 0
click at [893, 532] on div at bounding box center [889, 855] width 15 height 18
click at [887, 532] on span at bounding box center [889, 654] width 15 height 15
click at [0, 0] on input "radio" at bounding box center [0, 0] width 0 height 0
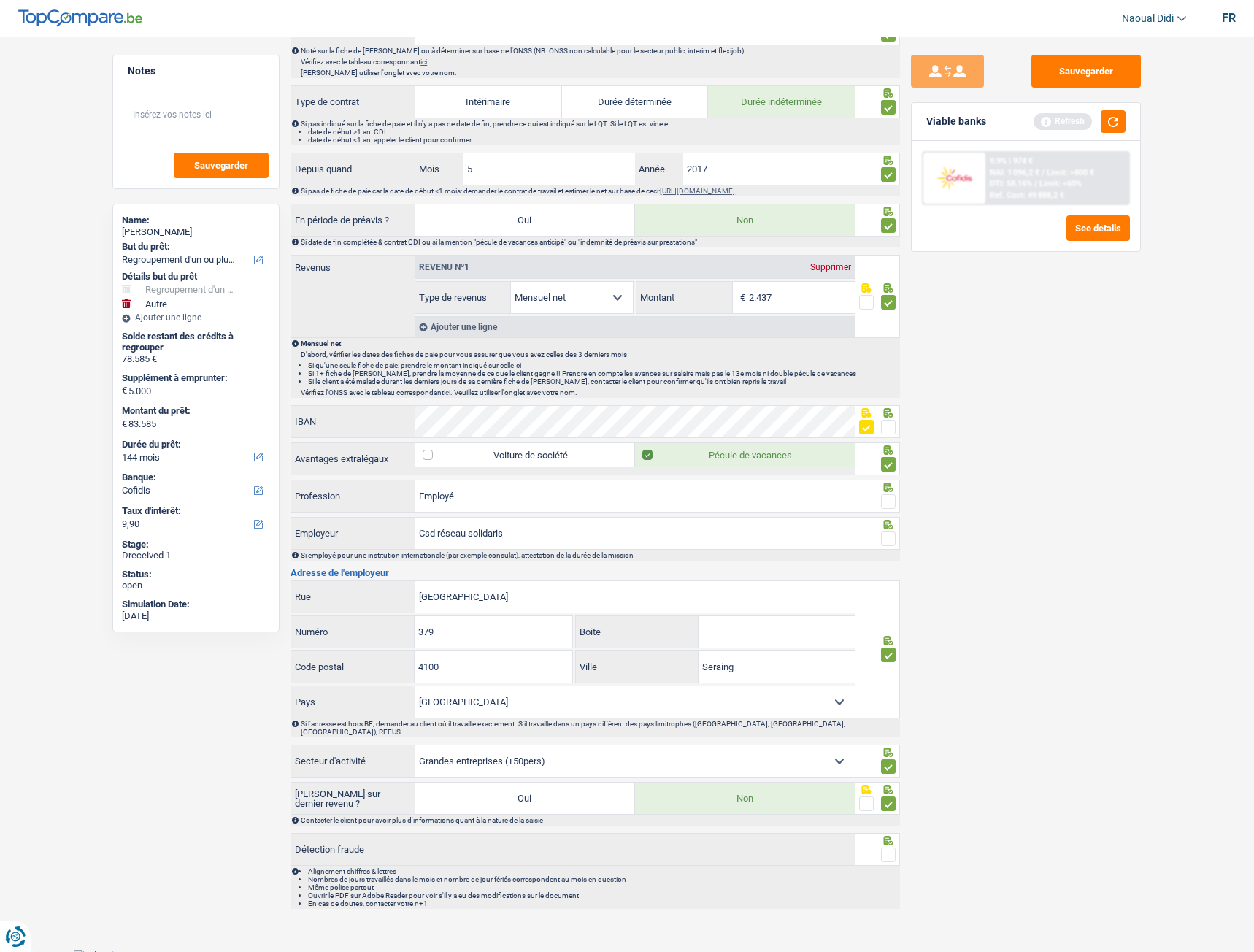
click at [889, 532] on span at bounding box center [889, 538] width 15 height 15
click at [0, 0] on input "radio" at bounding box center [0, 0] width 0 height 0
click at [888, 493] on div at bounding box center [889, 502] width 15 height 18
click at [890, 505] on span at bounding box center [889, 501] width 15 height 15
click at [0, 0] on input "radio" at bounding box center [0, 0] width 0 height 0
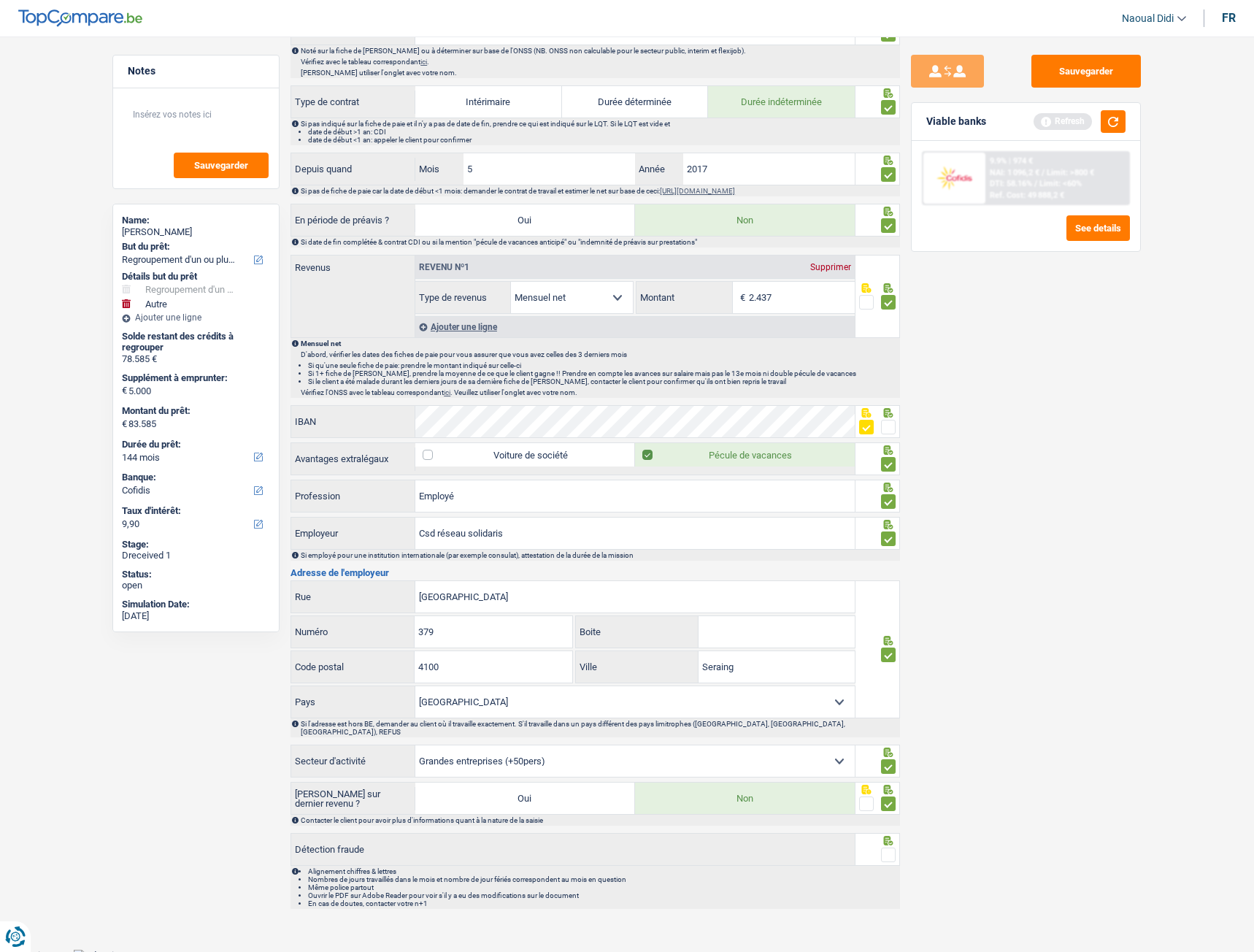
click at [889, 532] on span at bounding box center [889, 855] width 15 height 15
click at [0, 0] on input "radio" at bounding box center [0, 0] width 0 height 0
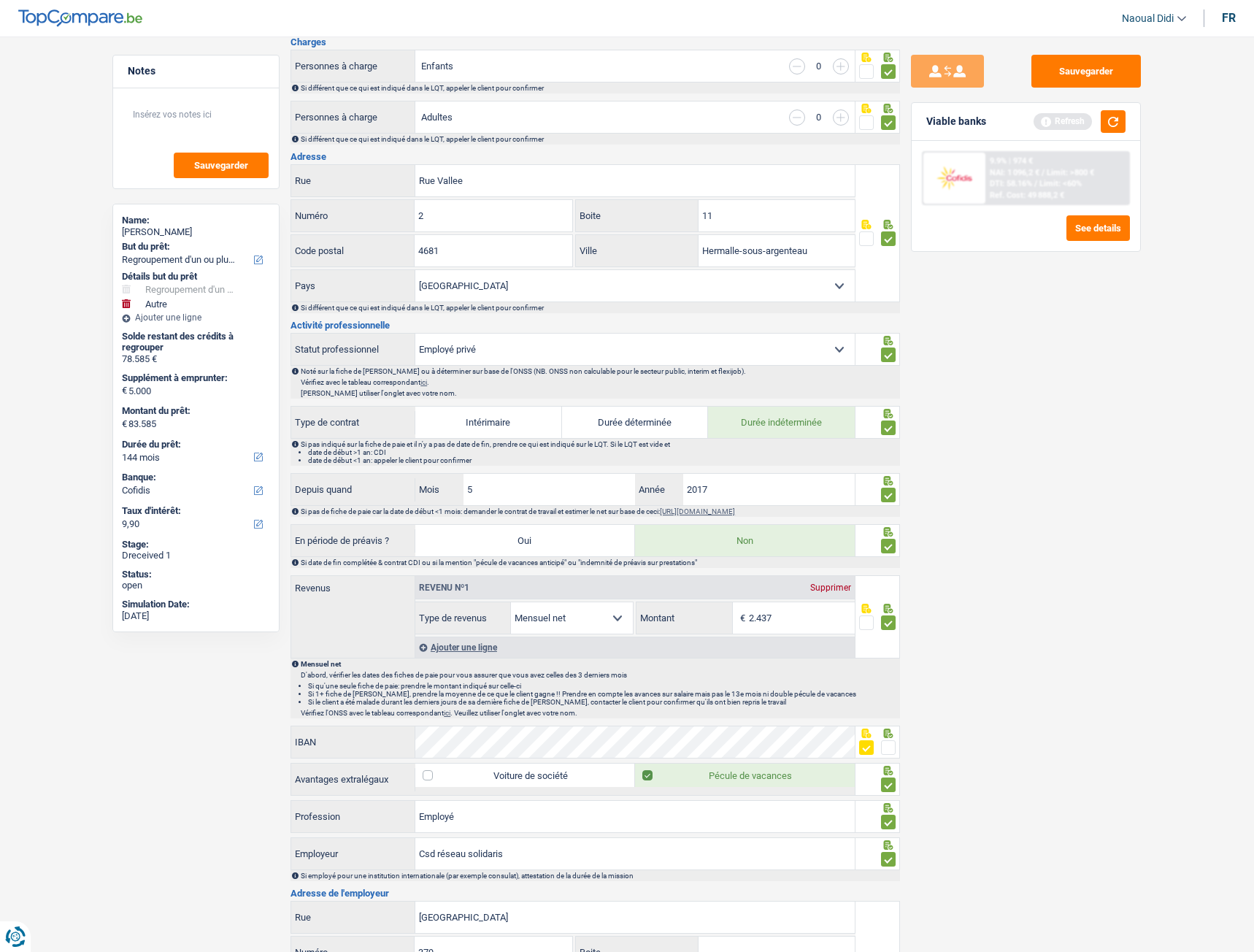
scroll to position [0, 0]
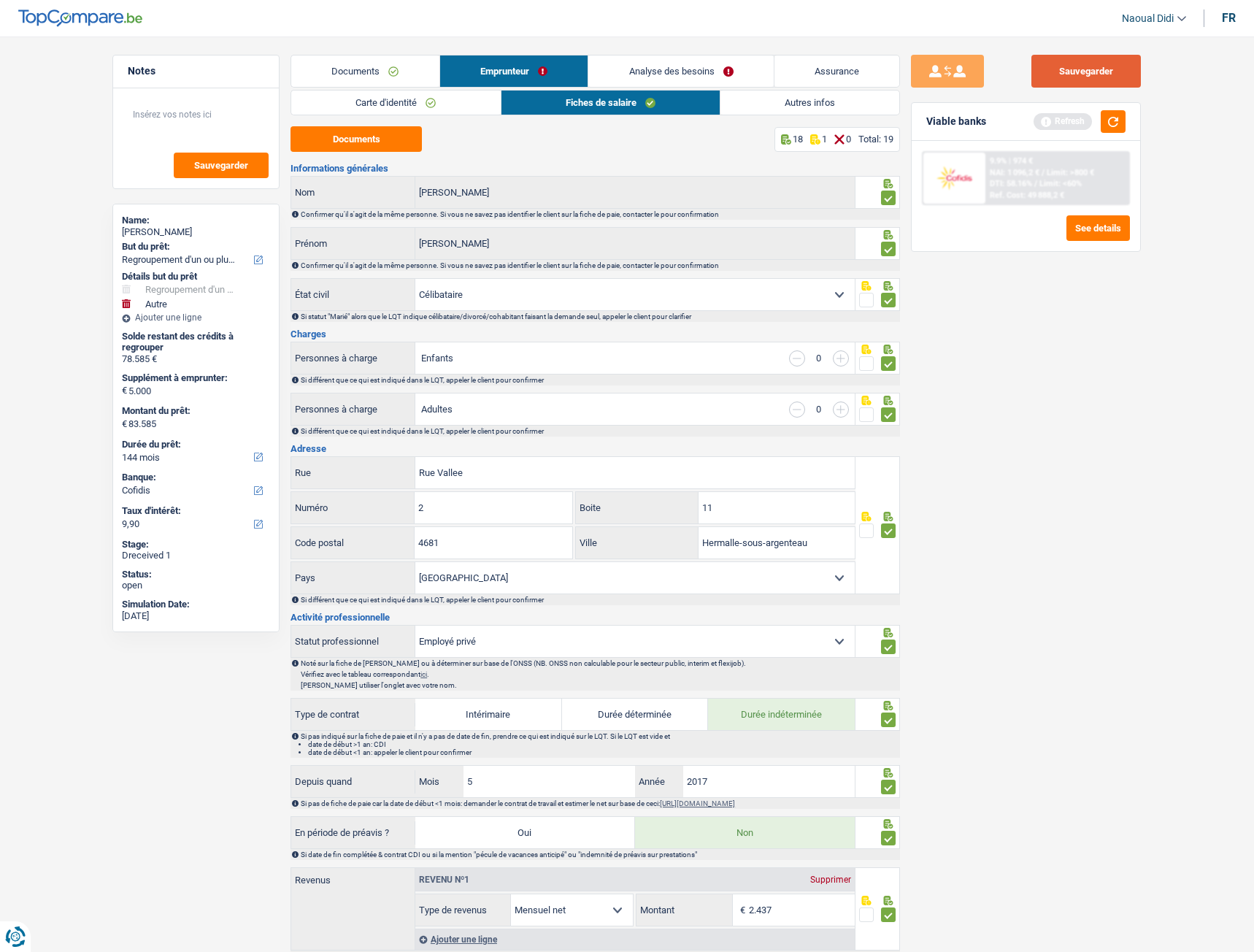
click at [1075, 76] on button "Sauvegarder" at bounding box center [1086, 71] width 109 height 33
click at [768, 97] on link "Autres infos" at bounding box center [810, 102] width 179 height 24
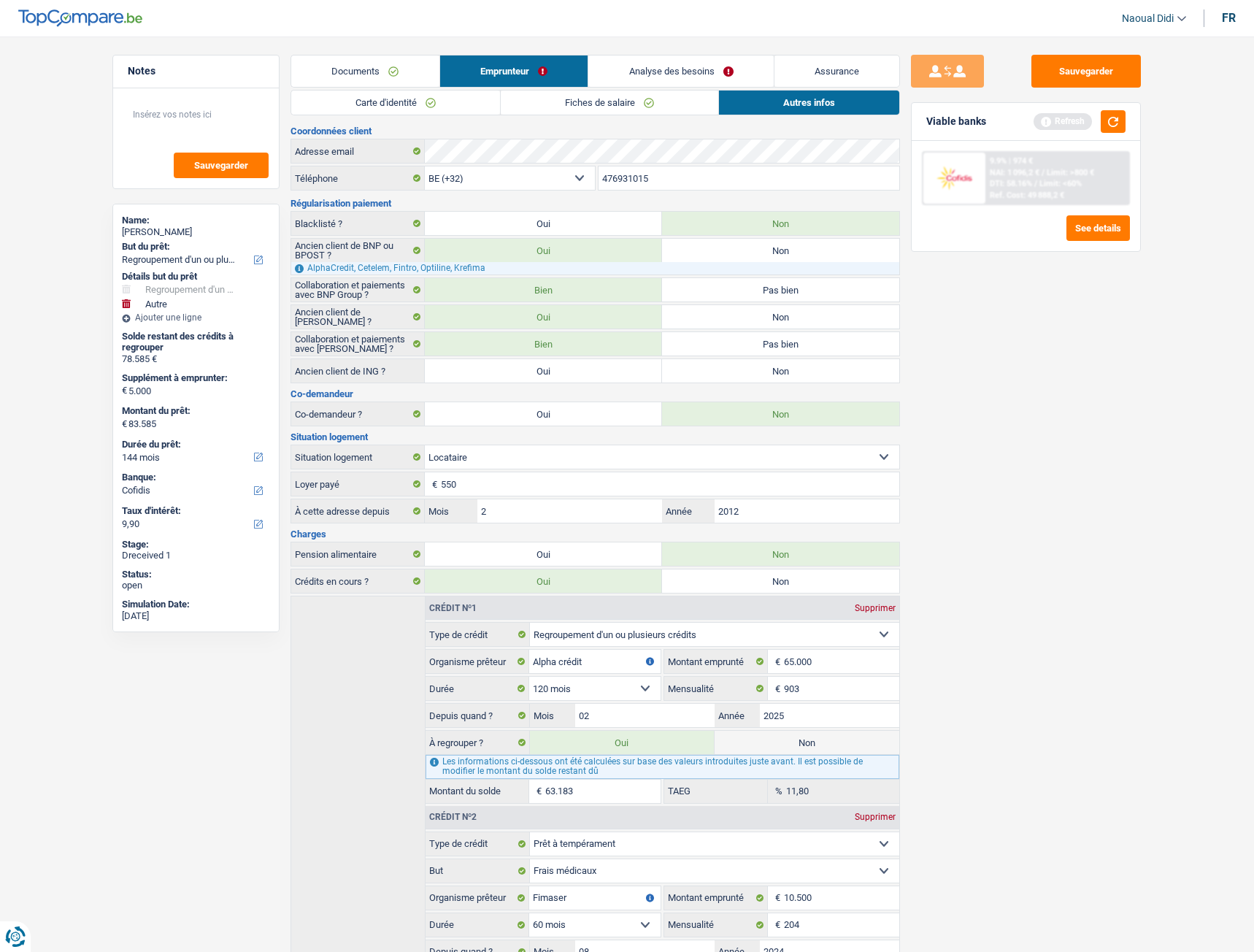
click at [679, 67] on link "Analyse des besoins" at bounding box center [681, 71] width 185 height 31
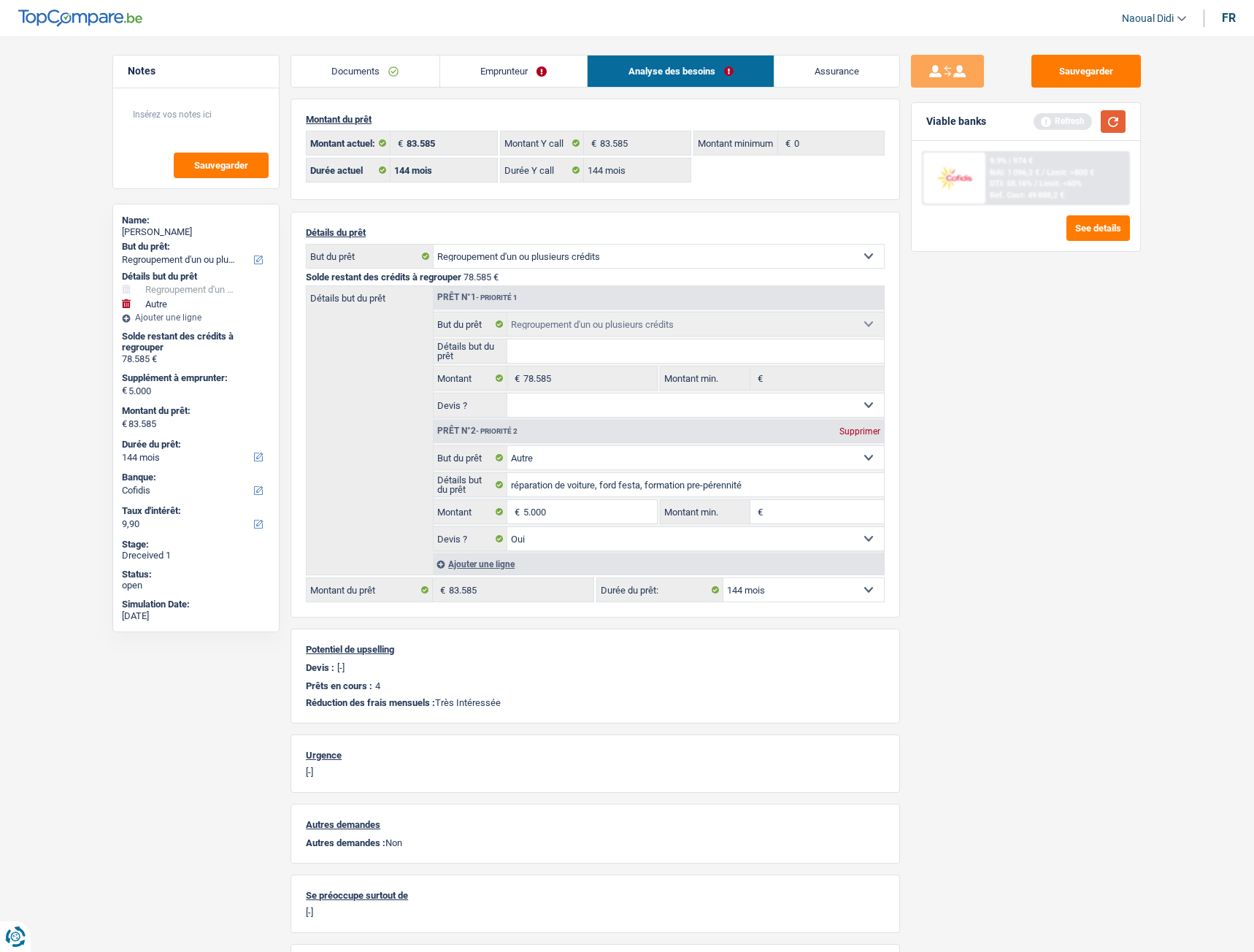
click at [1117, 121] on button "button" at bounding box center [1113, 121] width 25 height 23
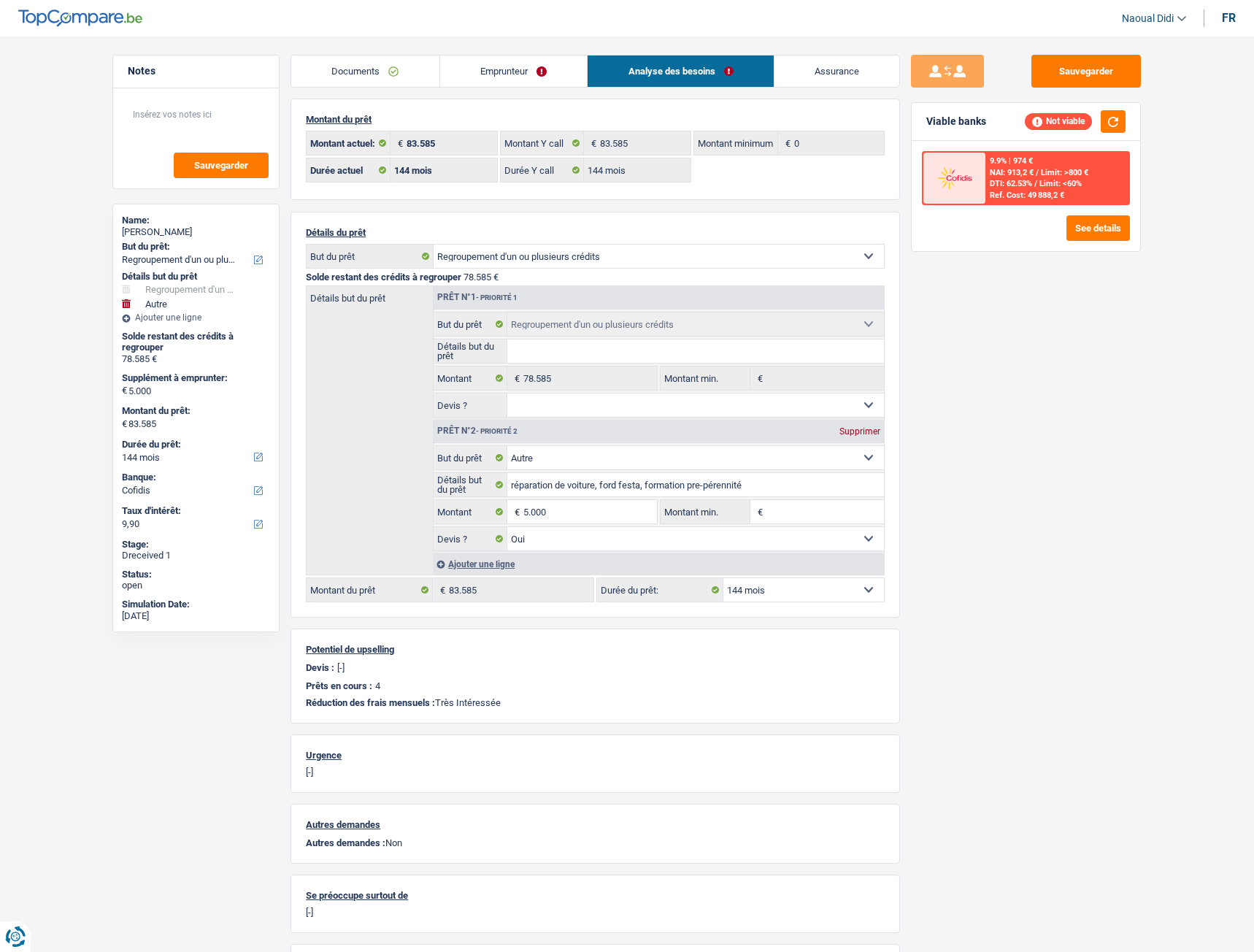
click at [496, 71] on link "Emprunteur" at bounding box center [514, 71] width 148 height 31
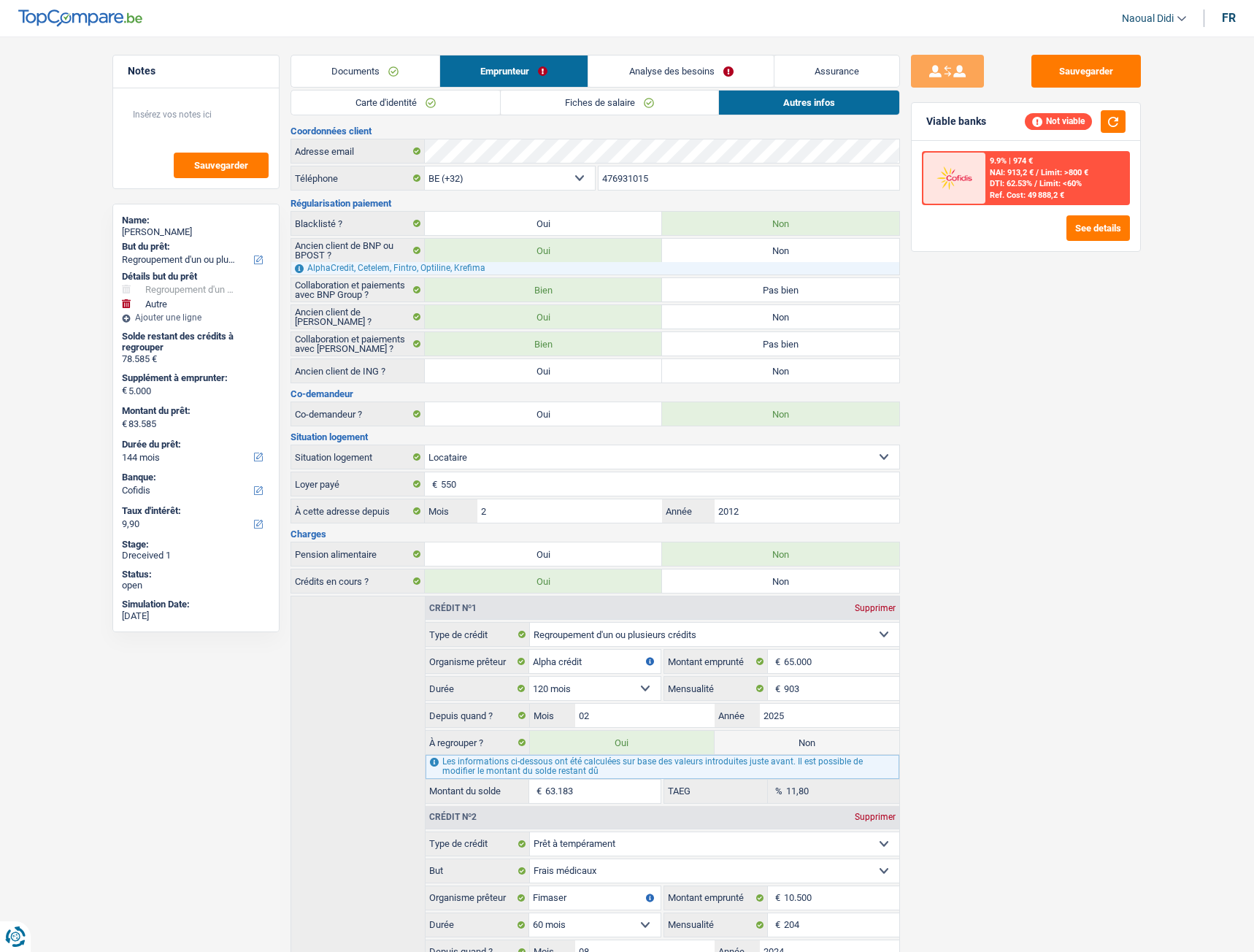
click at [570, 100] on link "Fiches de salaire" at bounding box center [609, 102] width 218 height 24
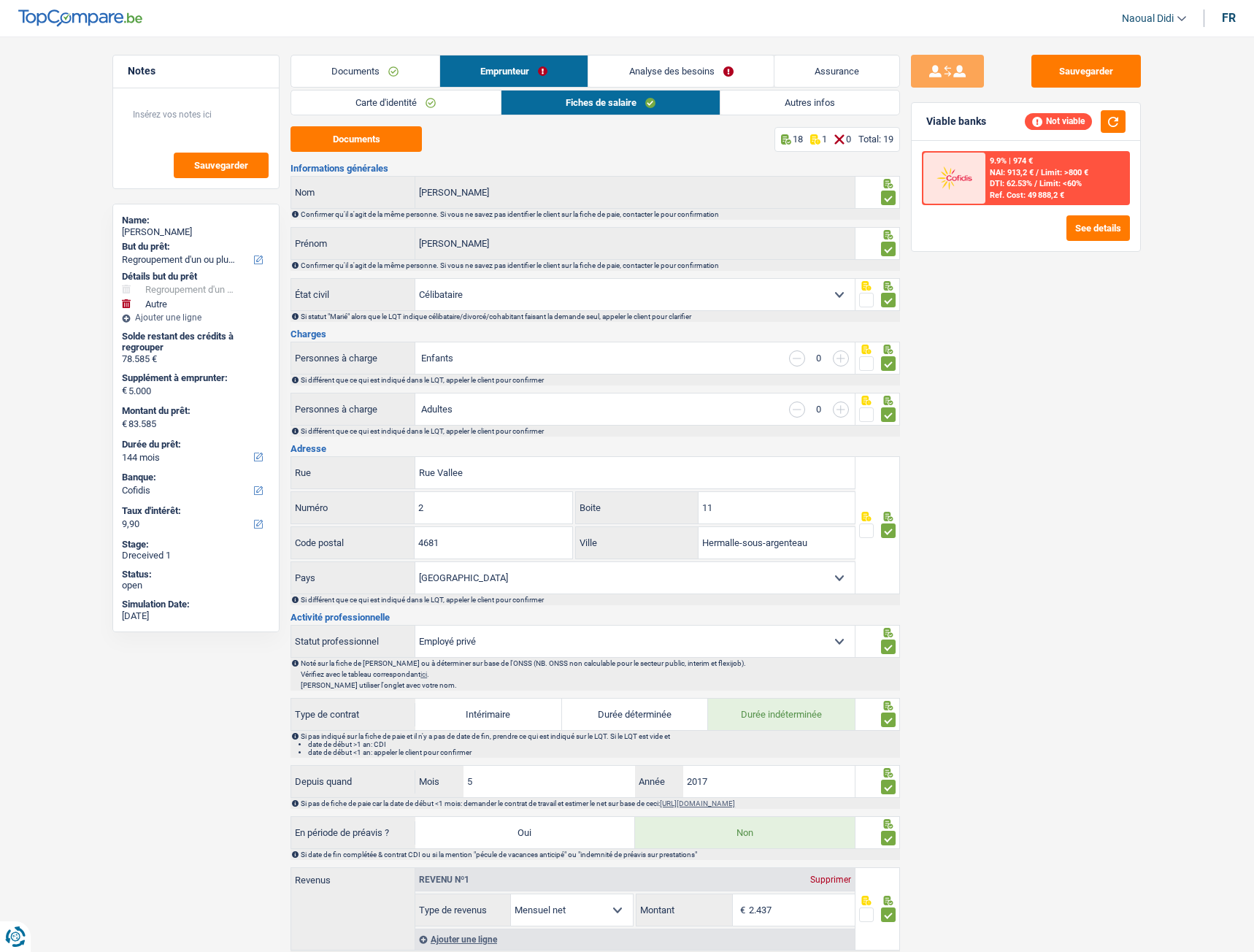
click at [546, 76] on link "Emprunteur" at bounding box center [514, 71] width 149 height 31
click at [644, 76] on link "Analyse des besoins" at bounding box center [681, 71] width 185 height 31
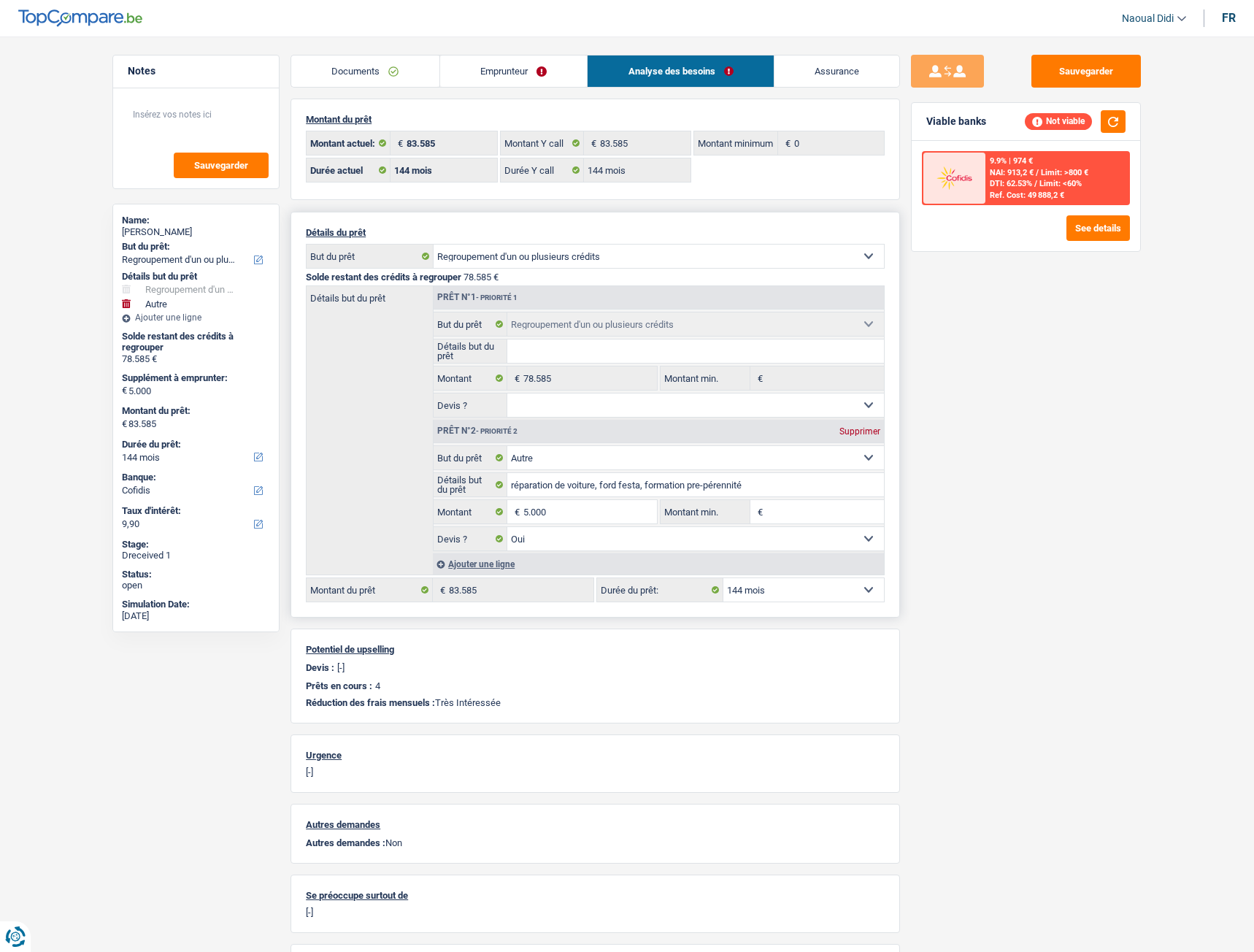
click at [834, 532] on select "12 mois 18 mois 24 mois 30 mois 36 mois 42 mois 48 mois 60 mois 72 mois 84 mois…" at bounding box center [804, 589] width 160 height 24
select select "120"
click at [724, 532] on select "12 mois 18 mois 24 mois 30 mois 36 mois 42 mois 48 mois 60 mois 72 mois 84 mois…" at bounding box center [804, 589] width 160 height 24
select select "120"
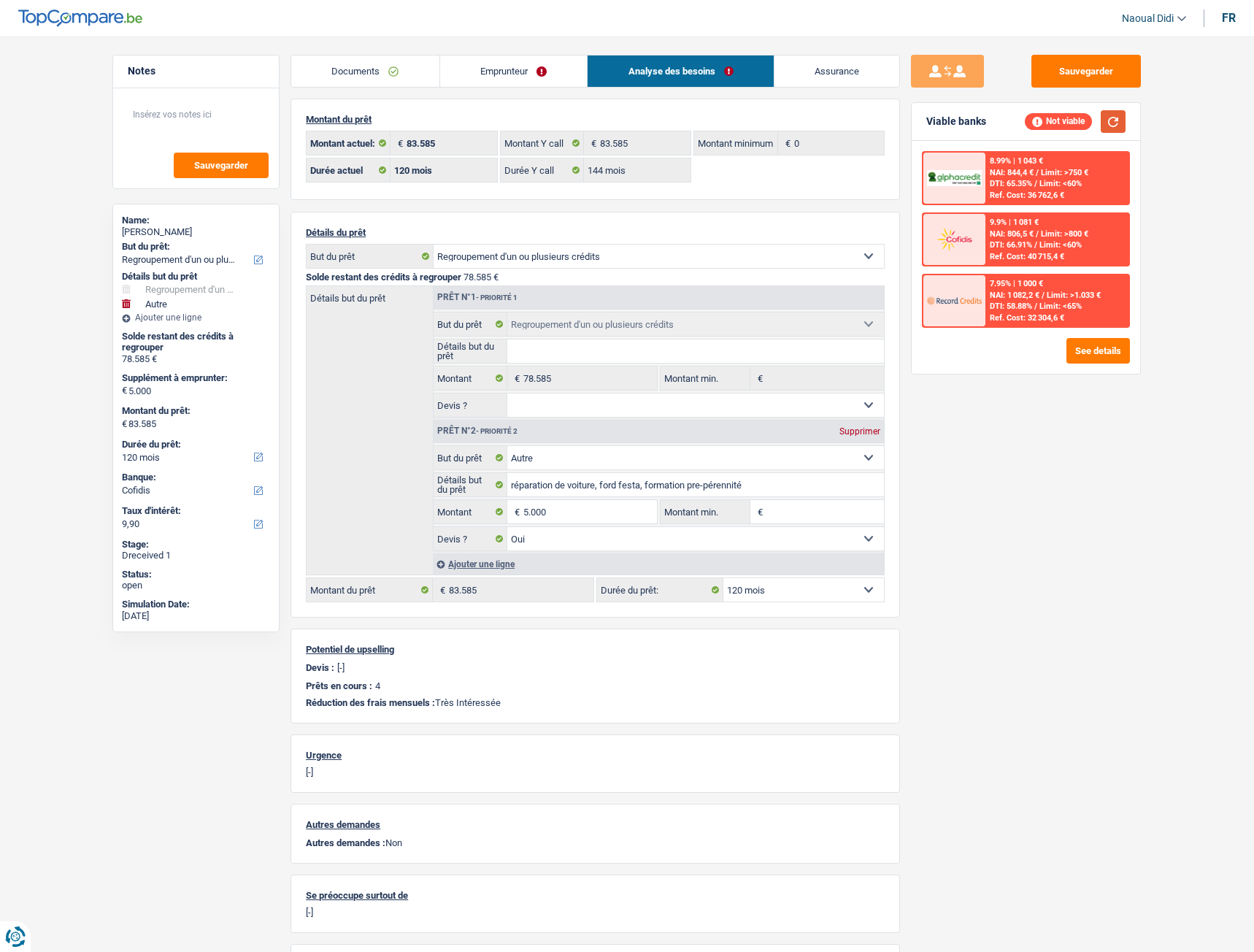
click at [1117, 122] on button "button" at bounding box center [1113, 121] width 25 height 23
click at [1105, 360] on button "See details" at bounding box center [1098, 351] width 64 height 26
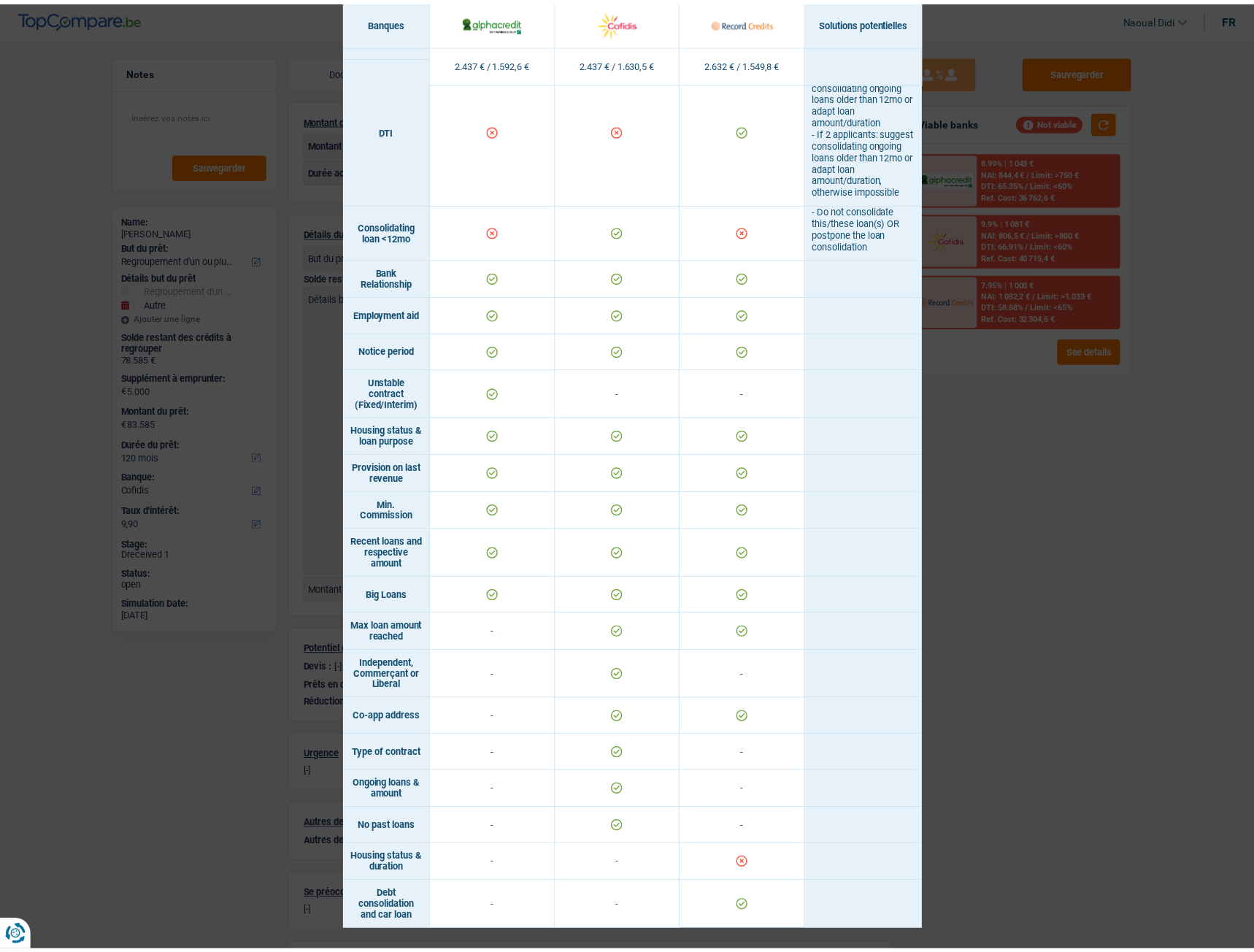
scroll to position [659, 0]
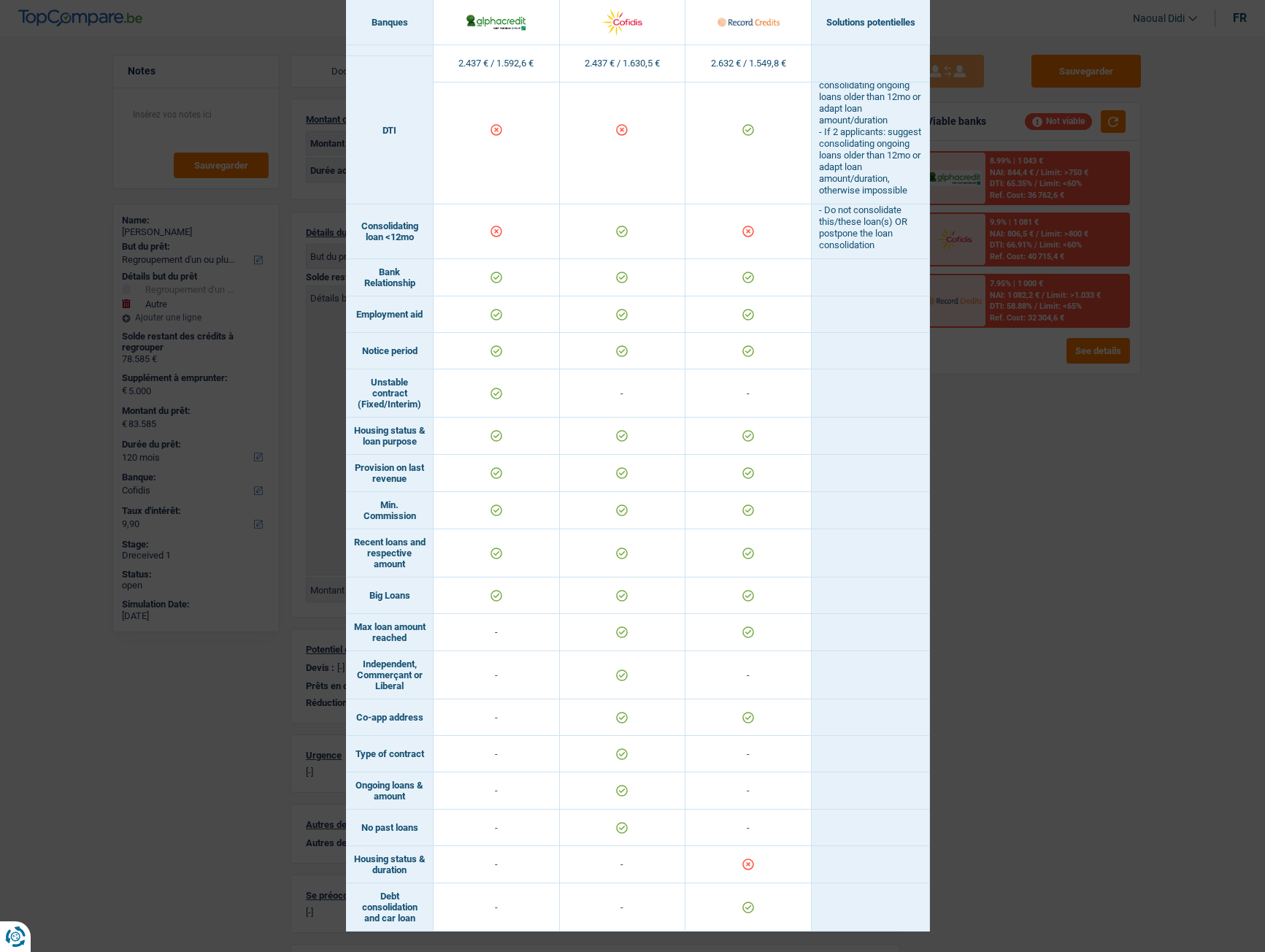
click at [191, 532] on div "Banks conditions × Banques Solutions potentielles Revenus / Charges 2.437 € / 1…" at bounding box center [632, 476] width 1265 height 952
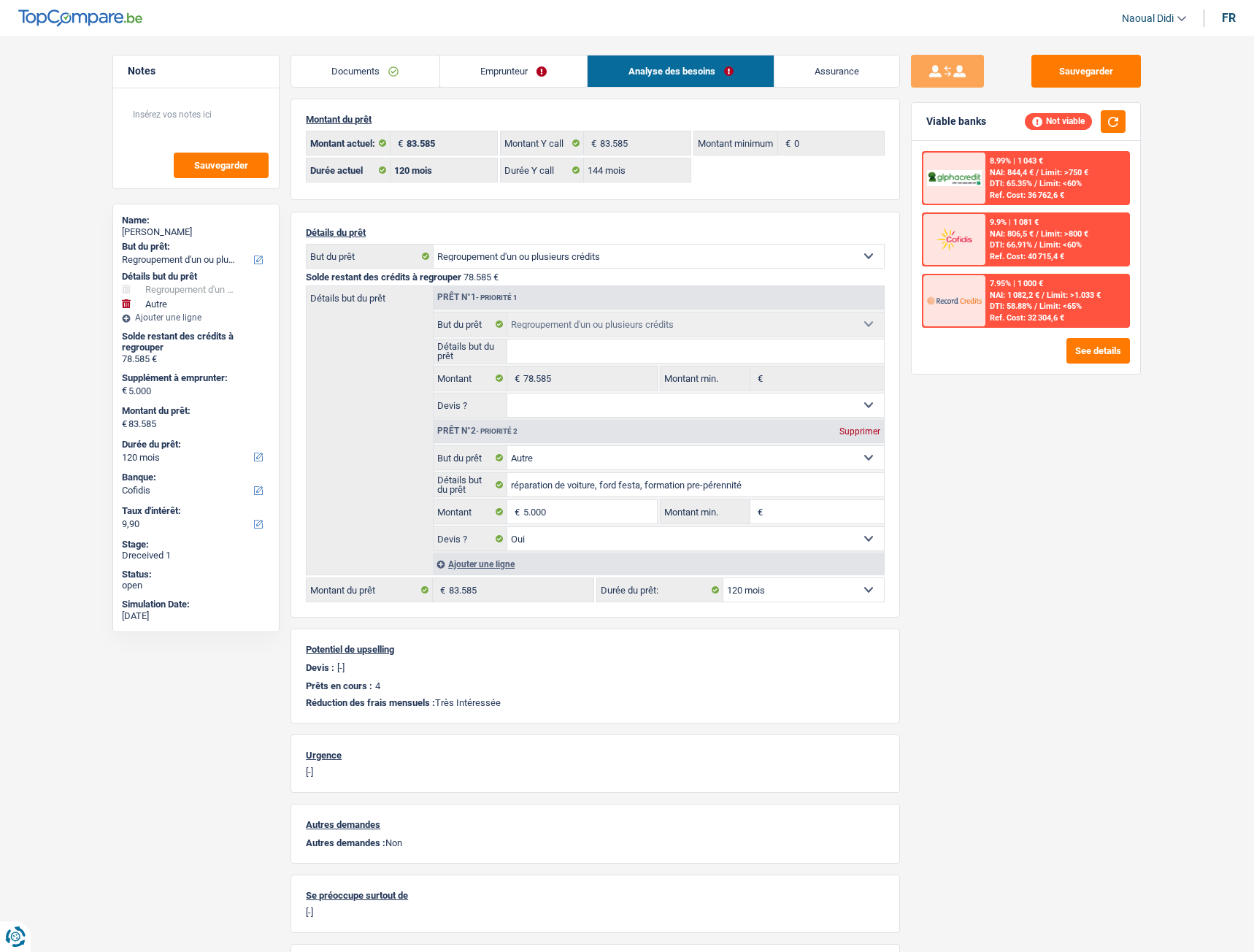
click at [488, 67] on link "Emprunteur" at bounding box center [514, 71] width 148 height 31
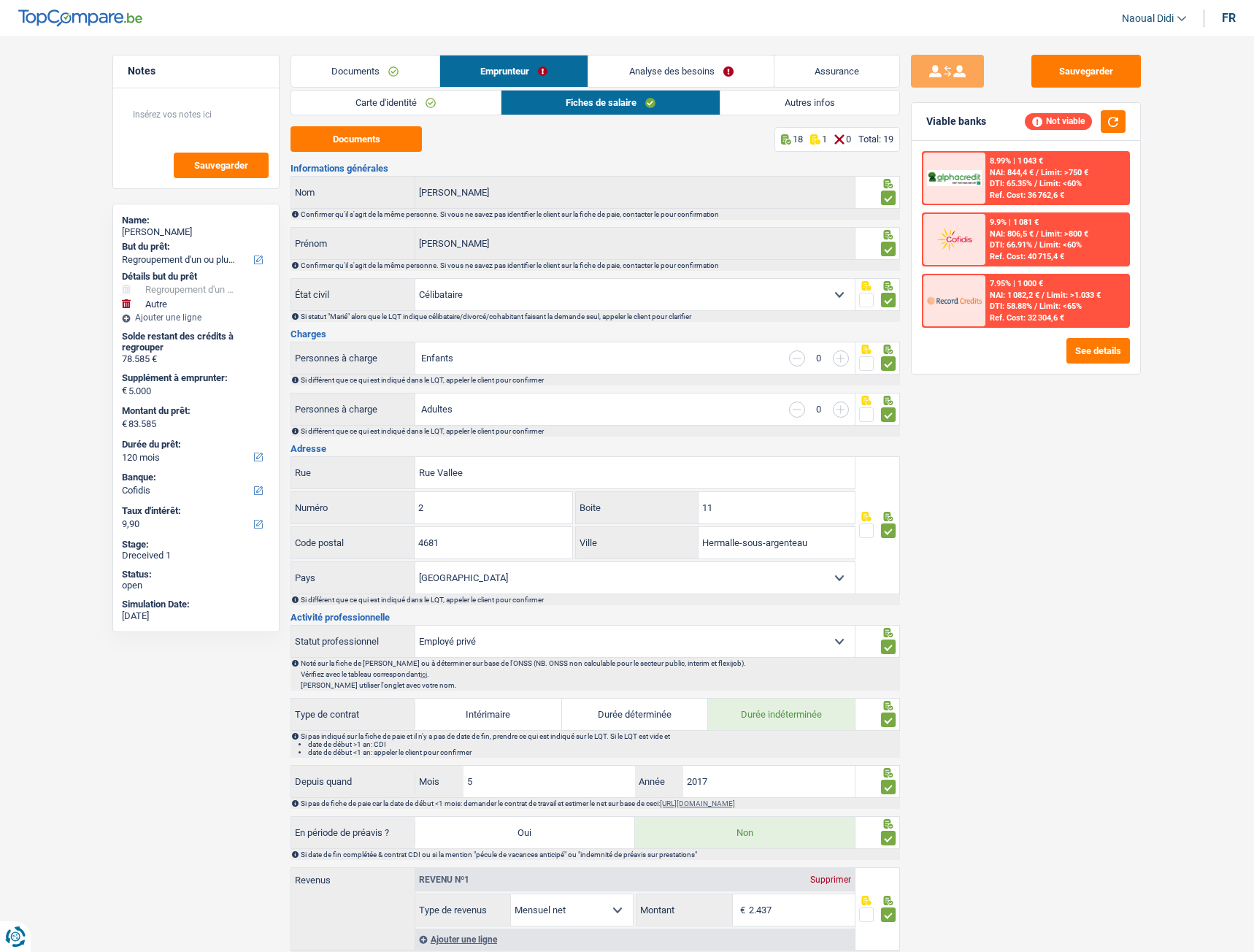
click at [786, 101] on link "Autres infos" at bounding box center [810, 102] width 179 height 24
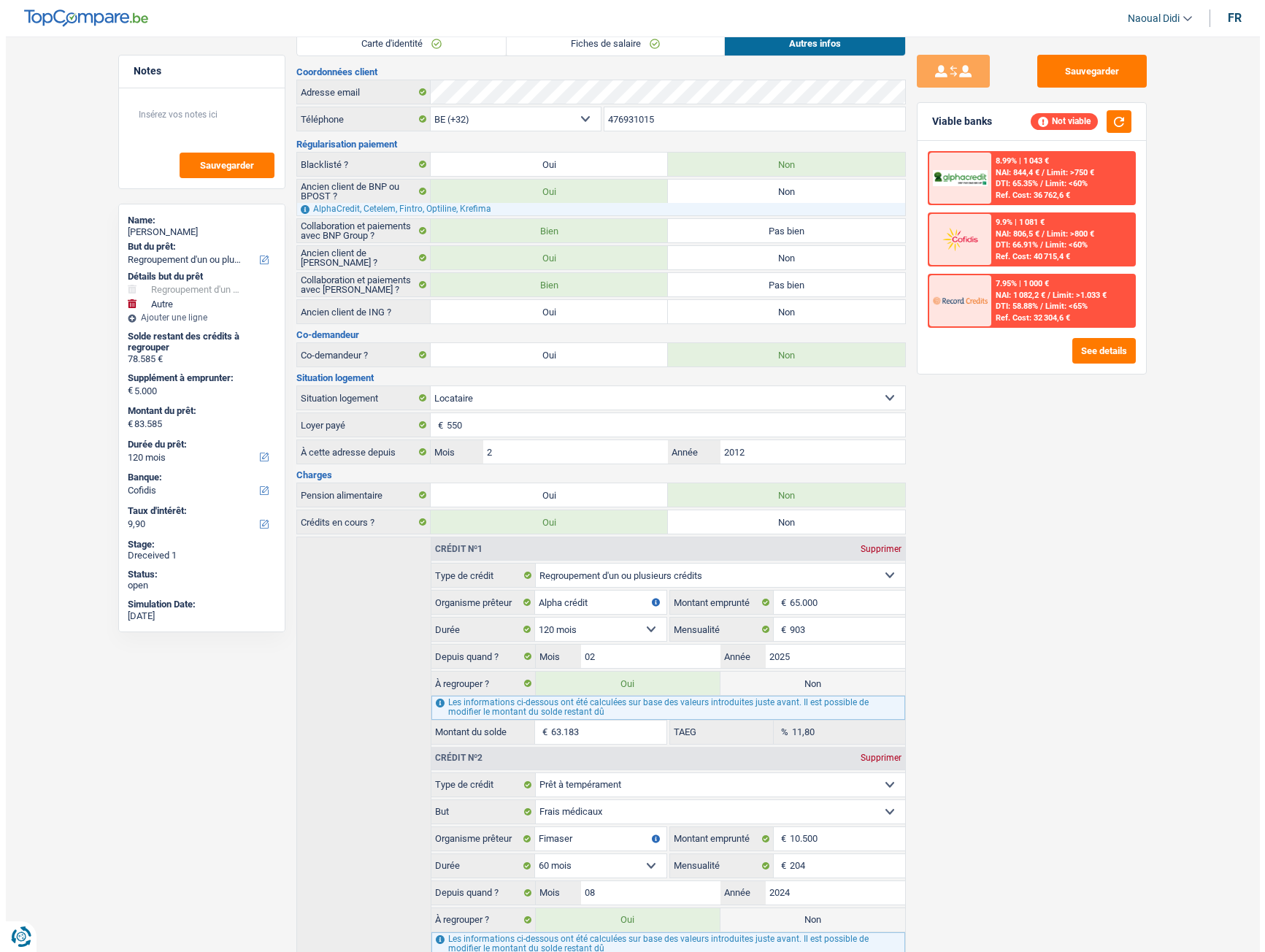
scroll to position [0, 0]
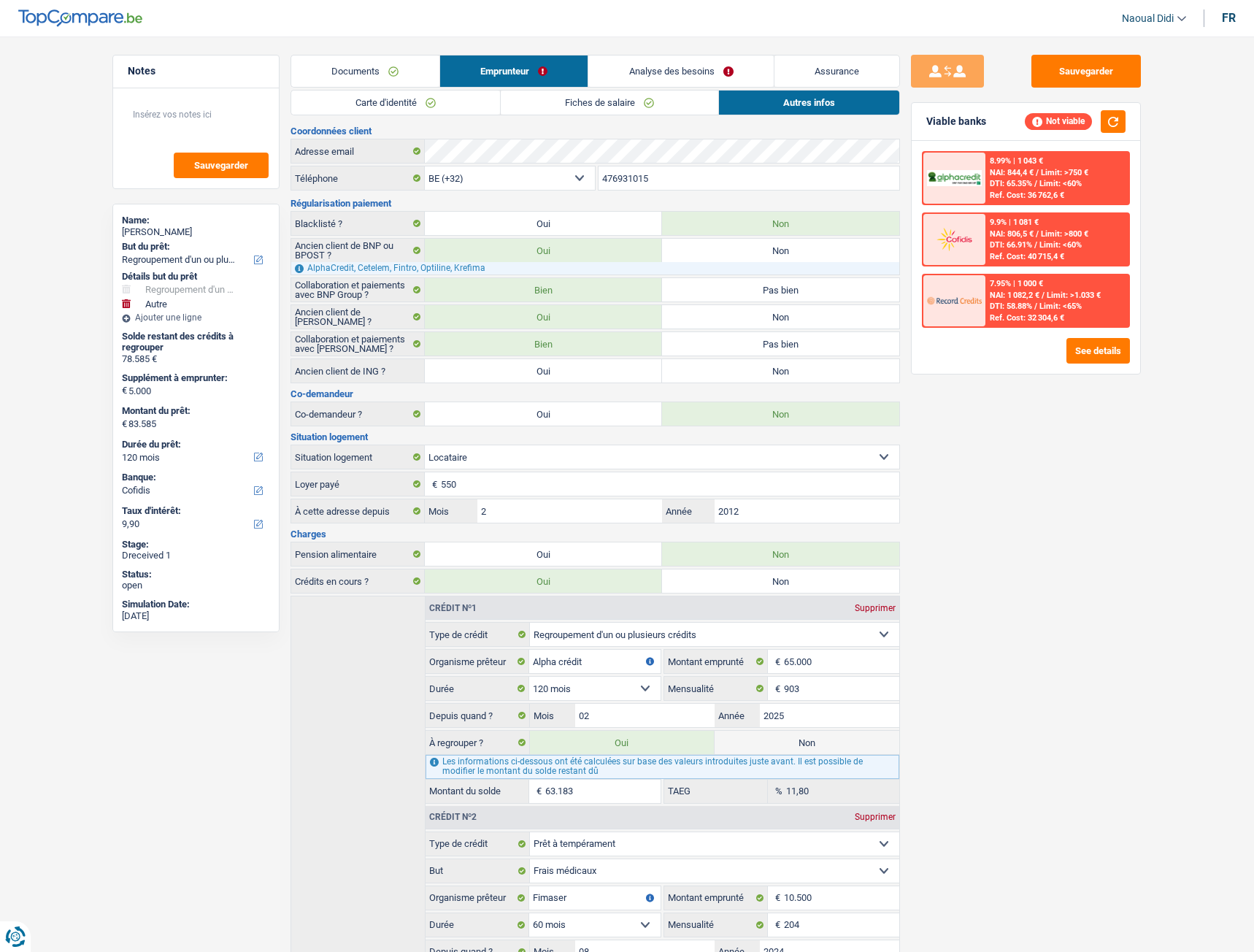
click at [671, 74] on link "Analyse des besoins" at bounding box center [681, 71] width 185 height 31
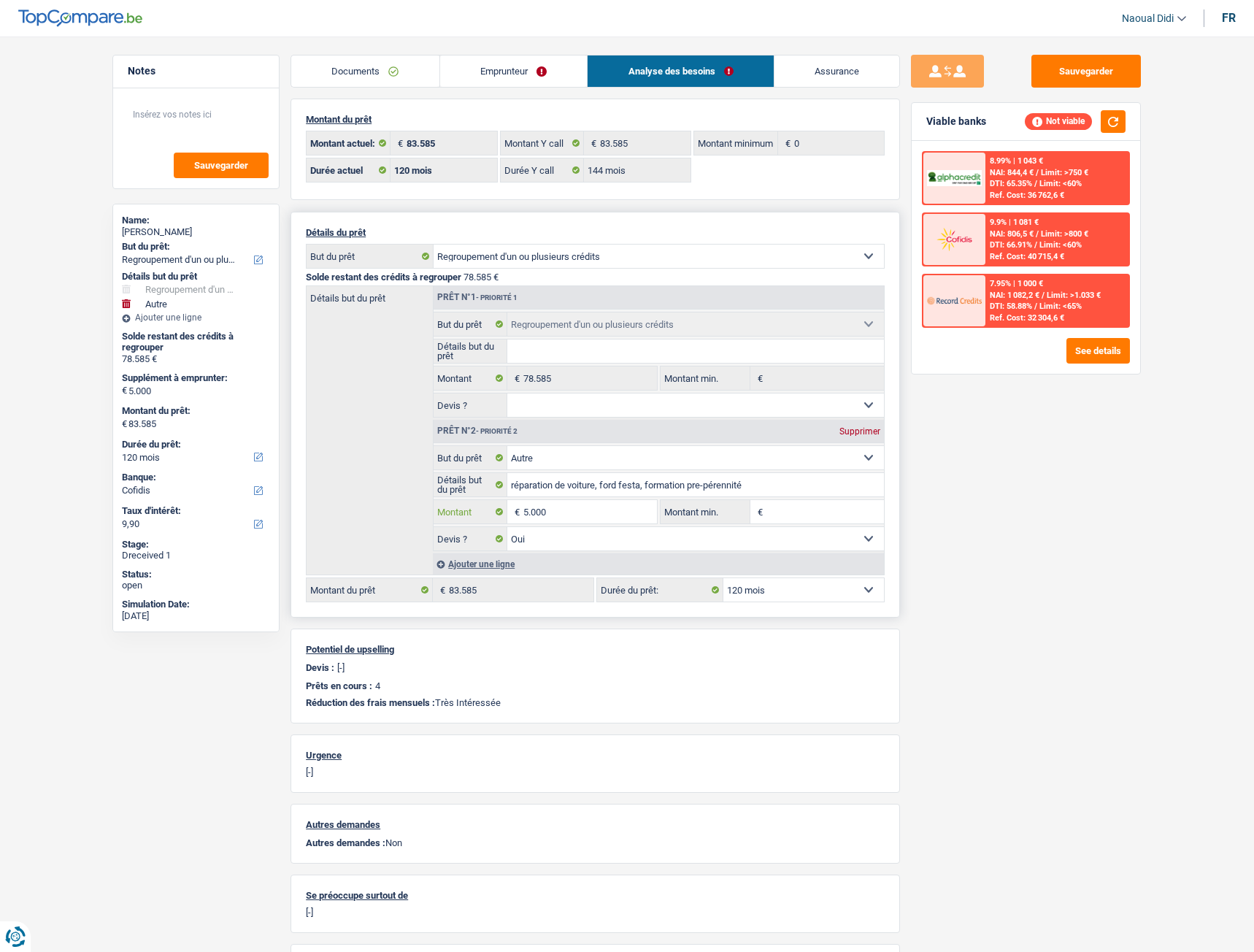
click at [570, 516] on input "5.000" at bounding box center [590, 512] width 134 height 24
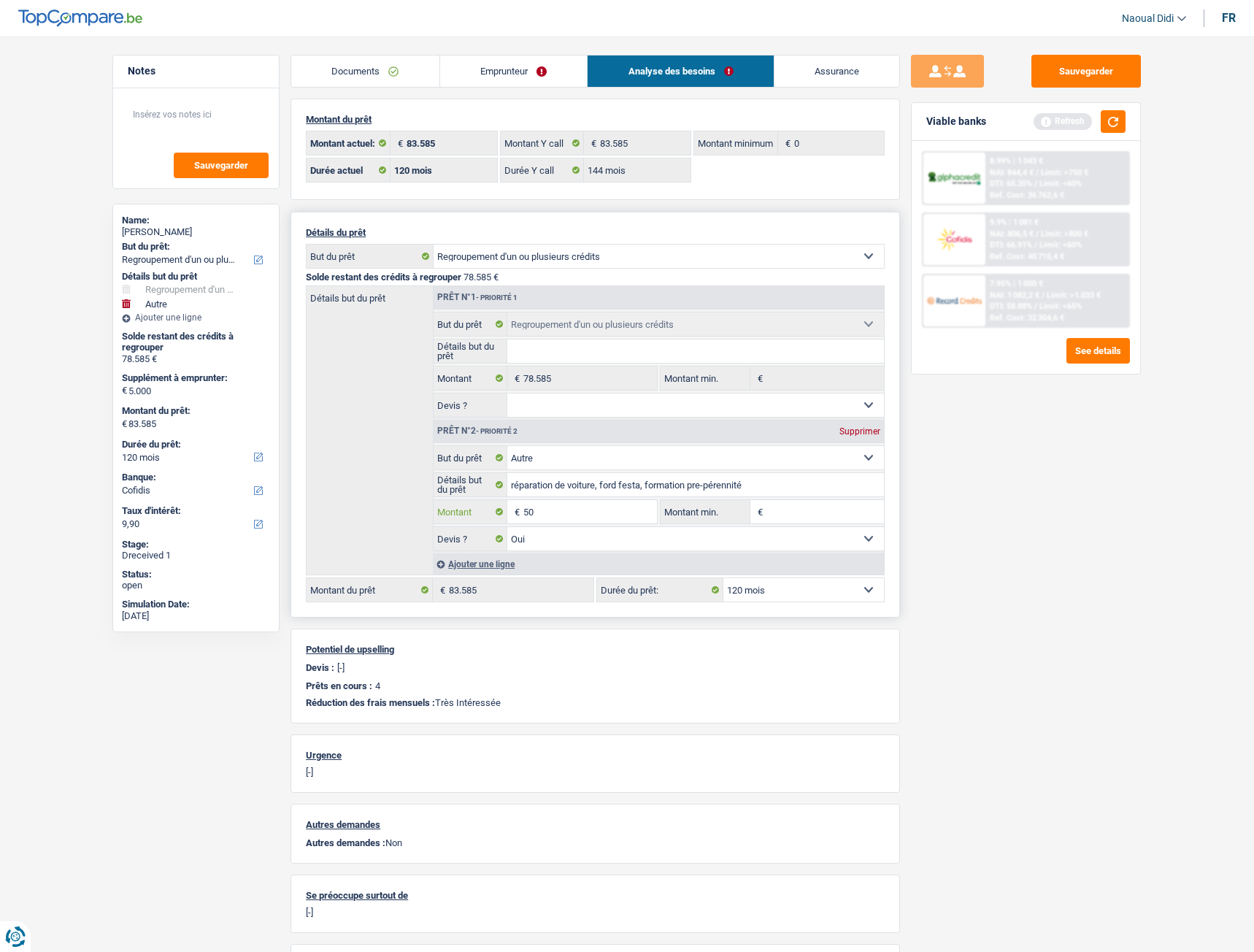
type input "5"
type input "2.000"
type input "80.585"
select select "144"
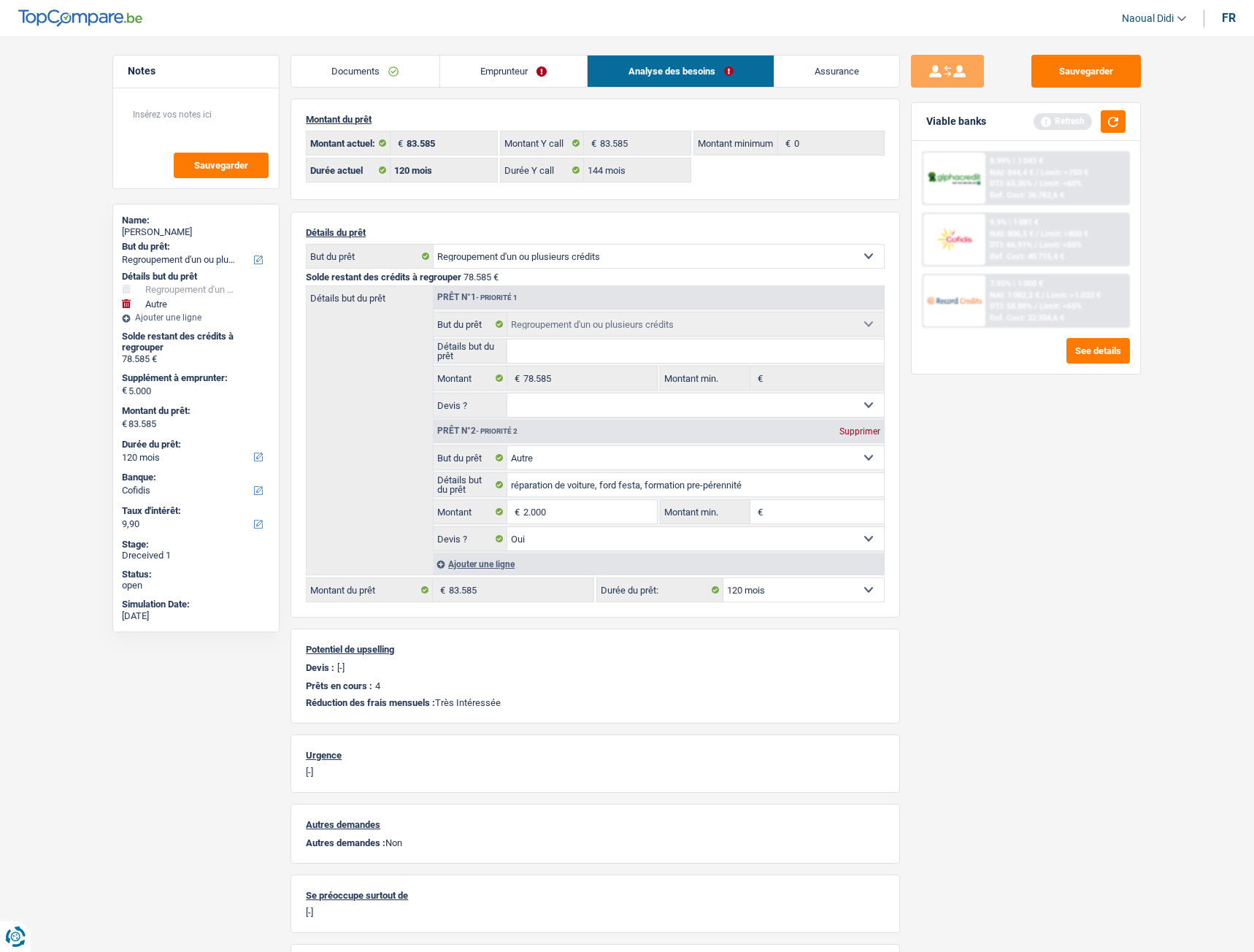
type input "80.585"
select select "144"
type input "80.585"
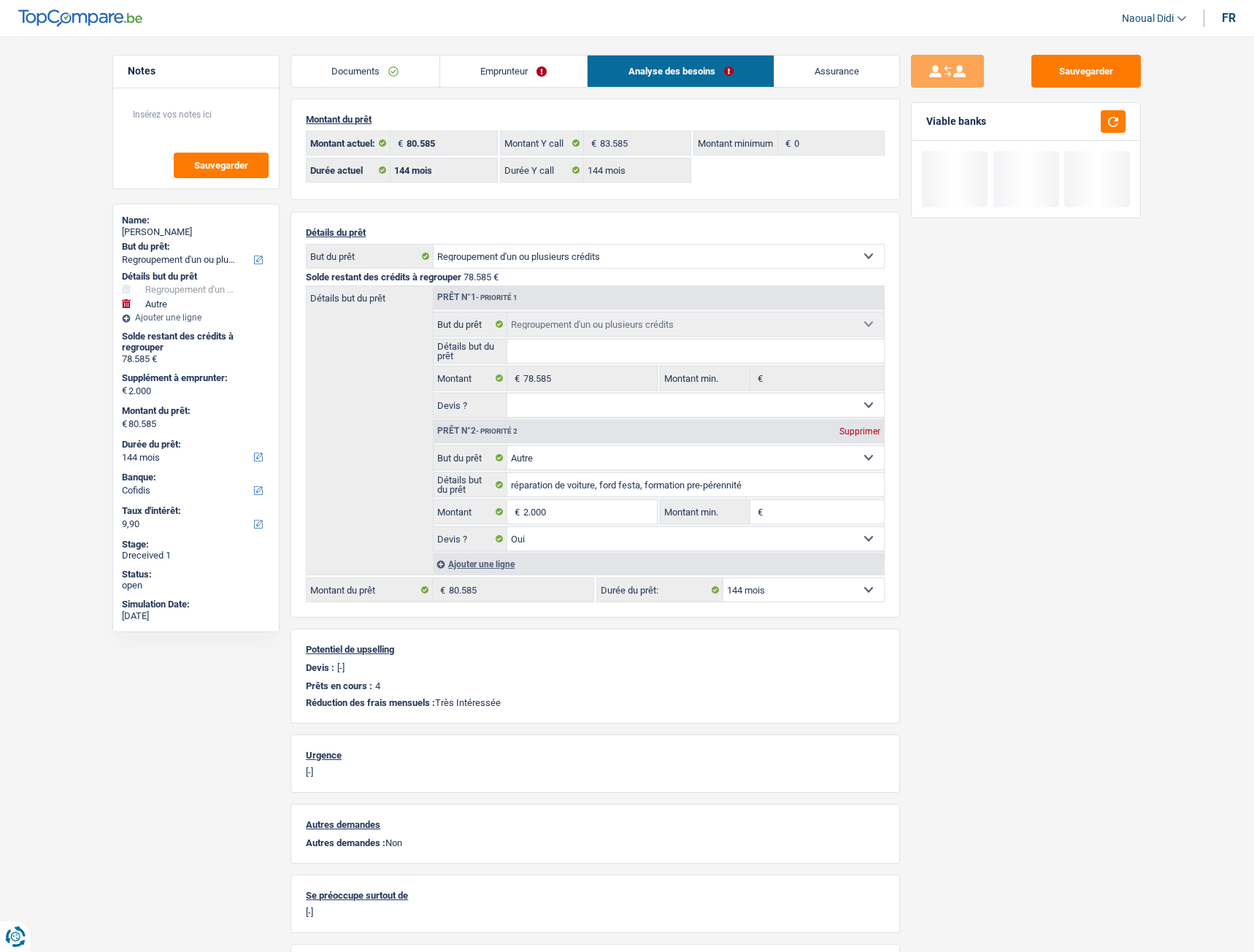
click at [1003, 532] on div "Sauvegarder Viable banks" at bounding box center [1026, 489] width 252 height 870
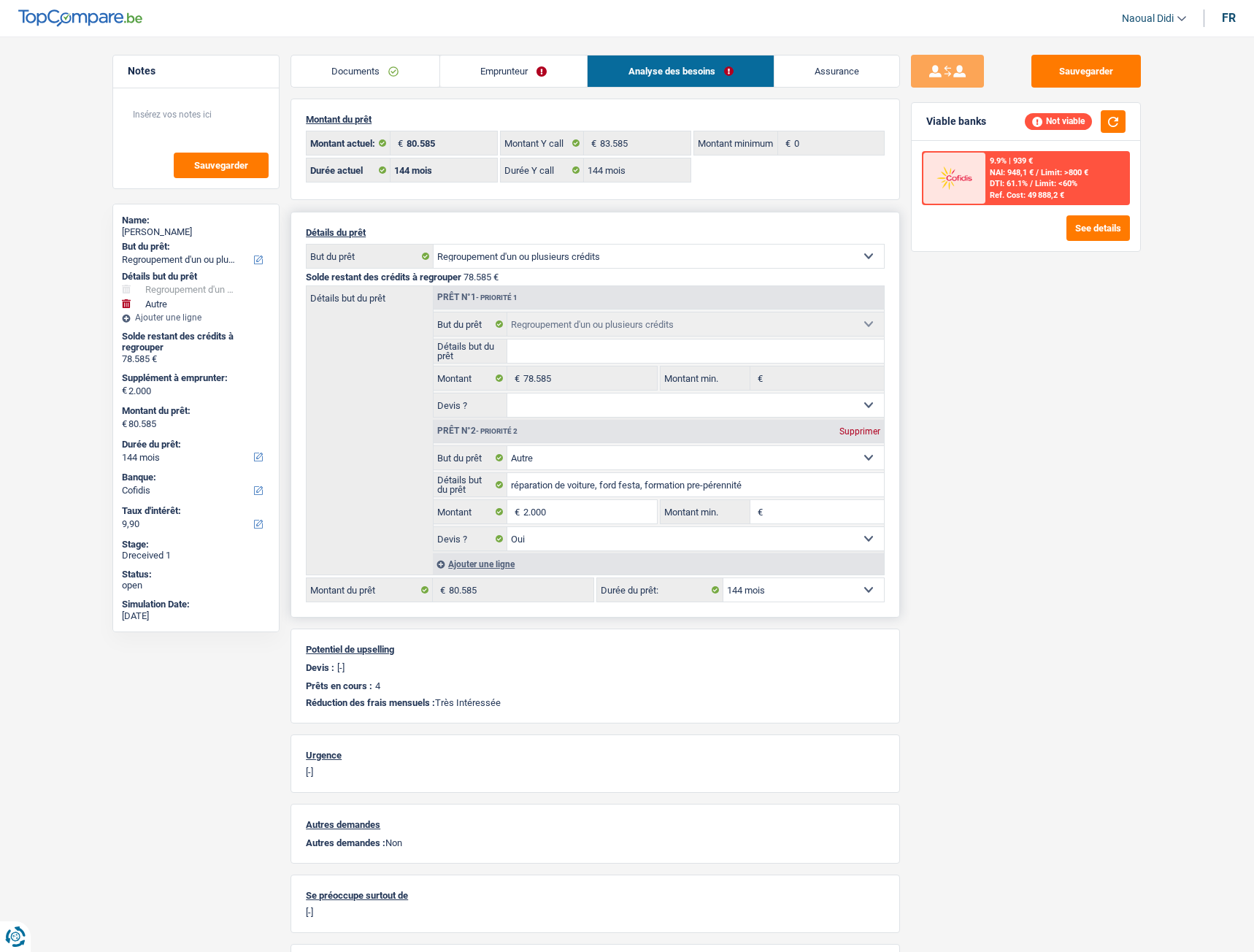
click at [808, 532] on select "12 mois 18 mois 24 mois 30 mois 36 mois 42 mois 48 mois 60 mois 72 mois 84 mois…" at bounding box center [804, 589] width 160 height 24
select select "120"
click at [724, 532] on select "12 mois 18 mois 24 mois 30 mois 36 mois 42 mois 48 mois 60 mois 72 mois 84 mois…" at bounding box center [804, 589] width 160 height 24
select select "120"
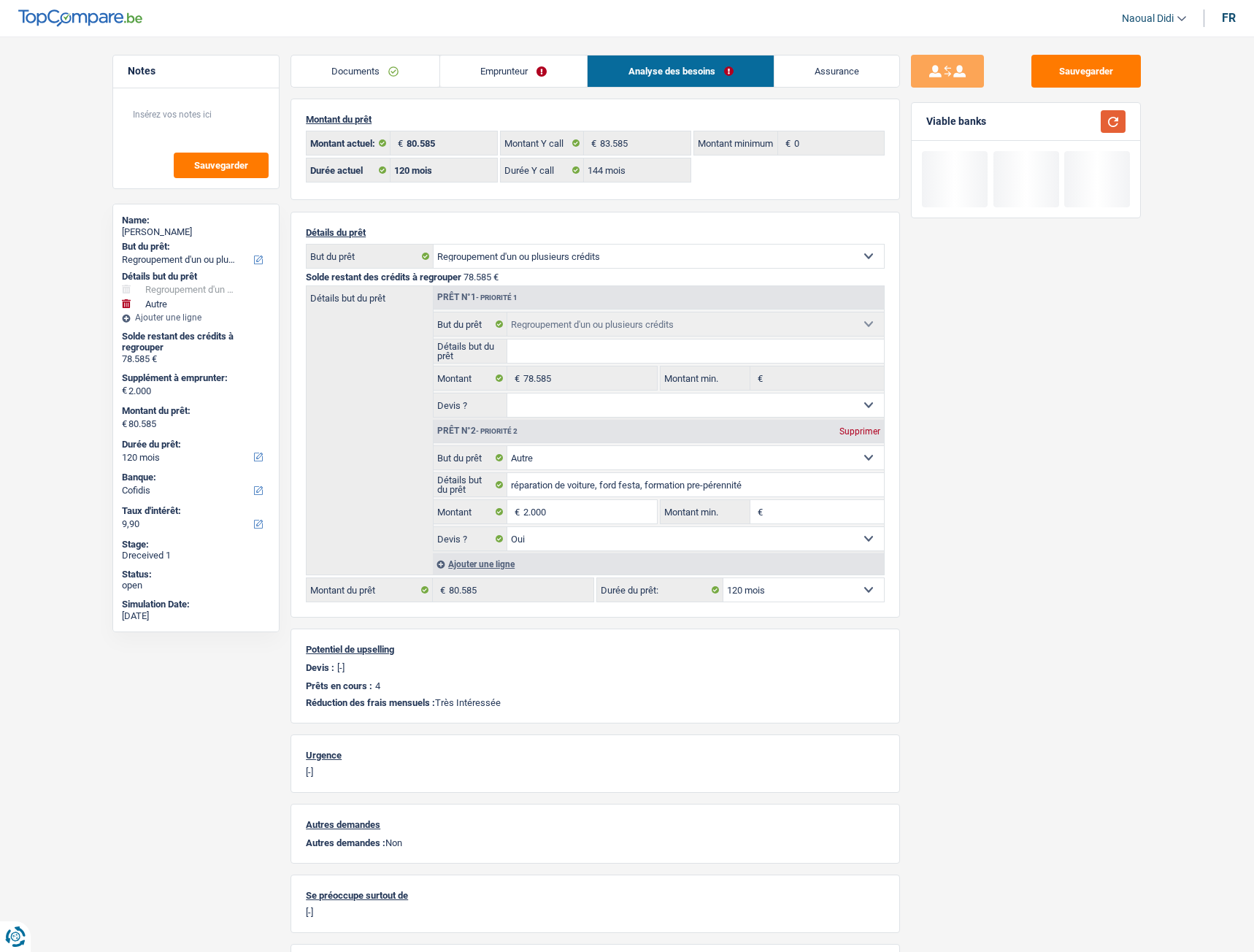
click at [1108, 126] on button "button" at bounding box center [1113, 121] width 25 height 23
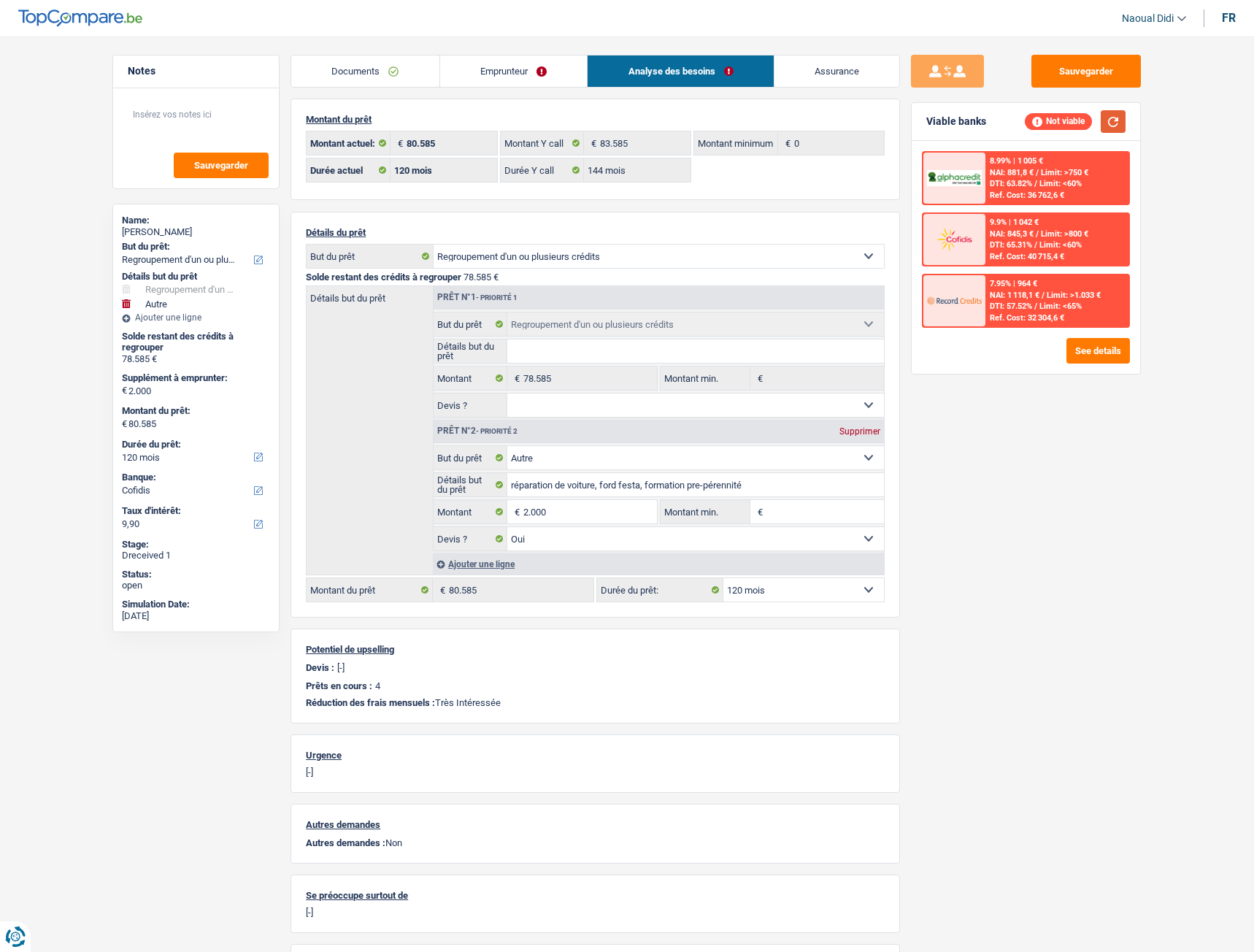
click at [1110, 121] on button "button" at bounding box center [1113, 121] width 25 height 23
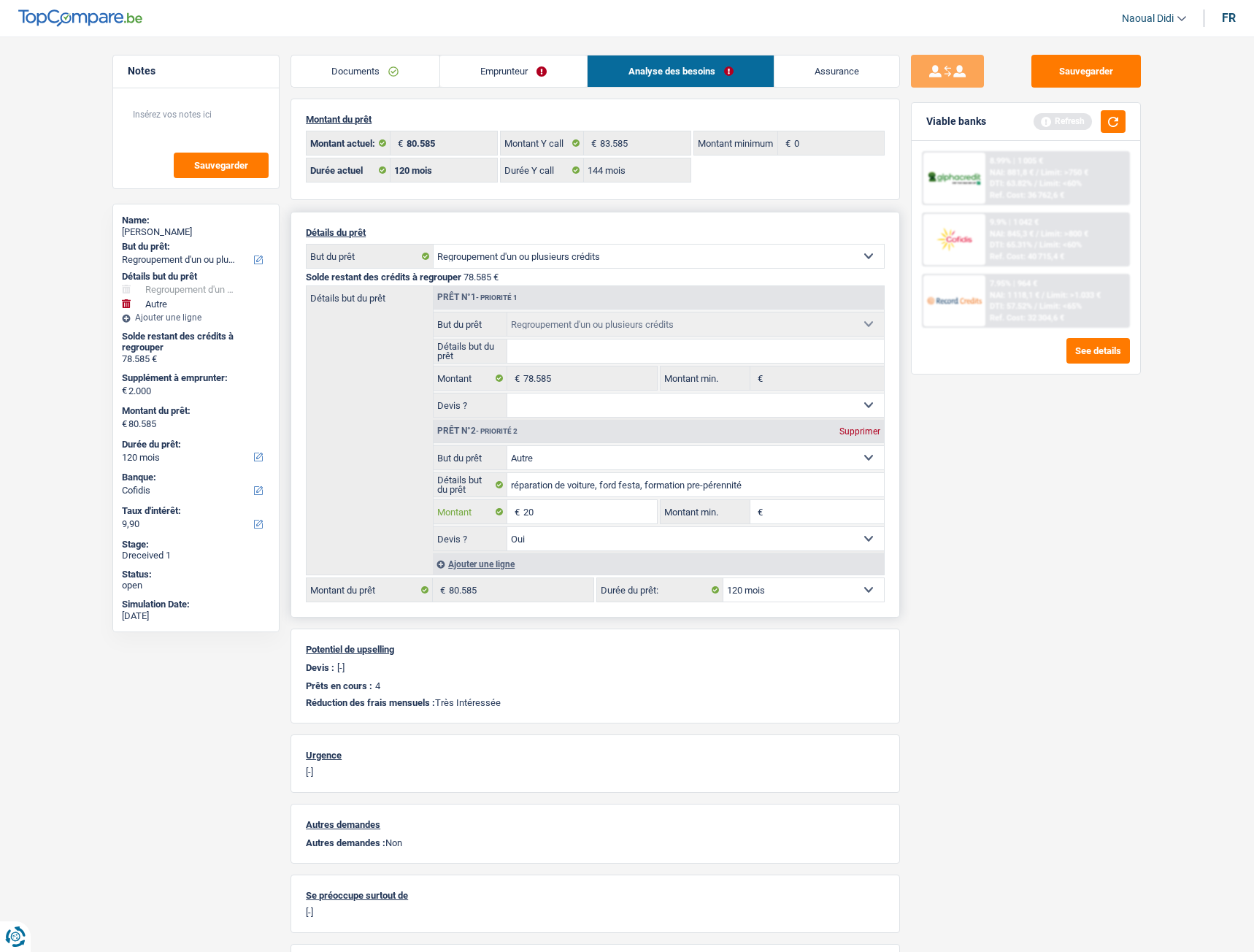
type input "2"
type input "0"
type input "78.585"
select select "144"
type input "78.585"
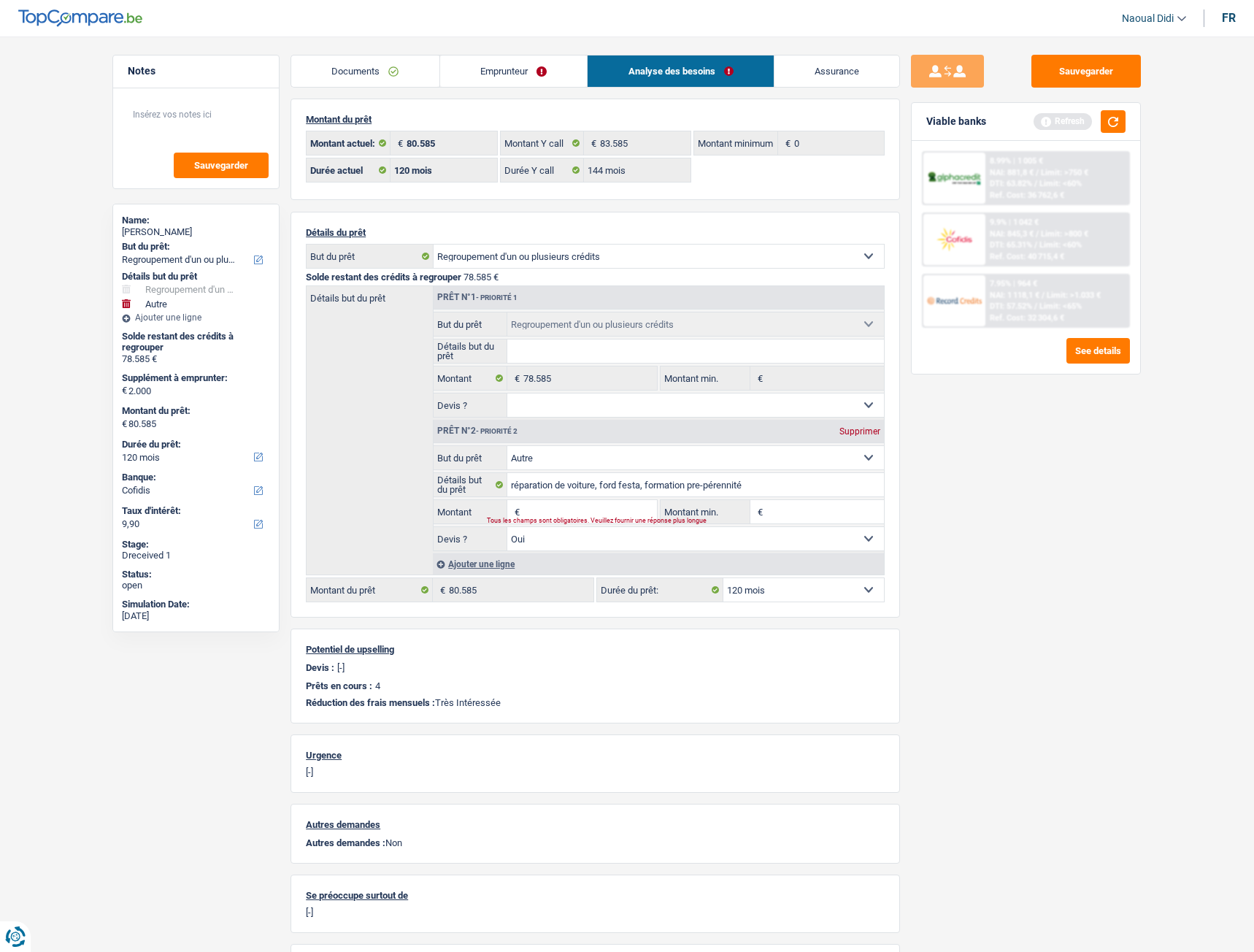
select select "144"
type input "78.585"
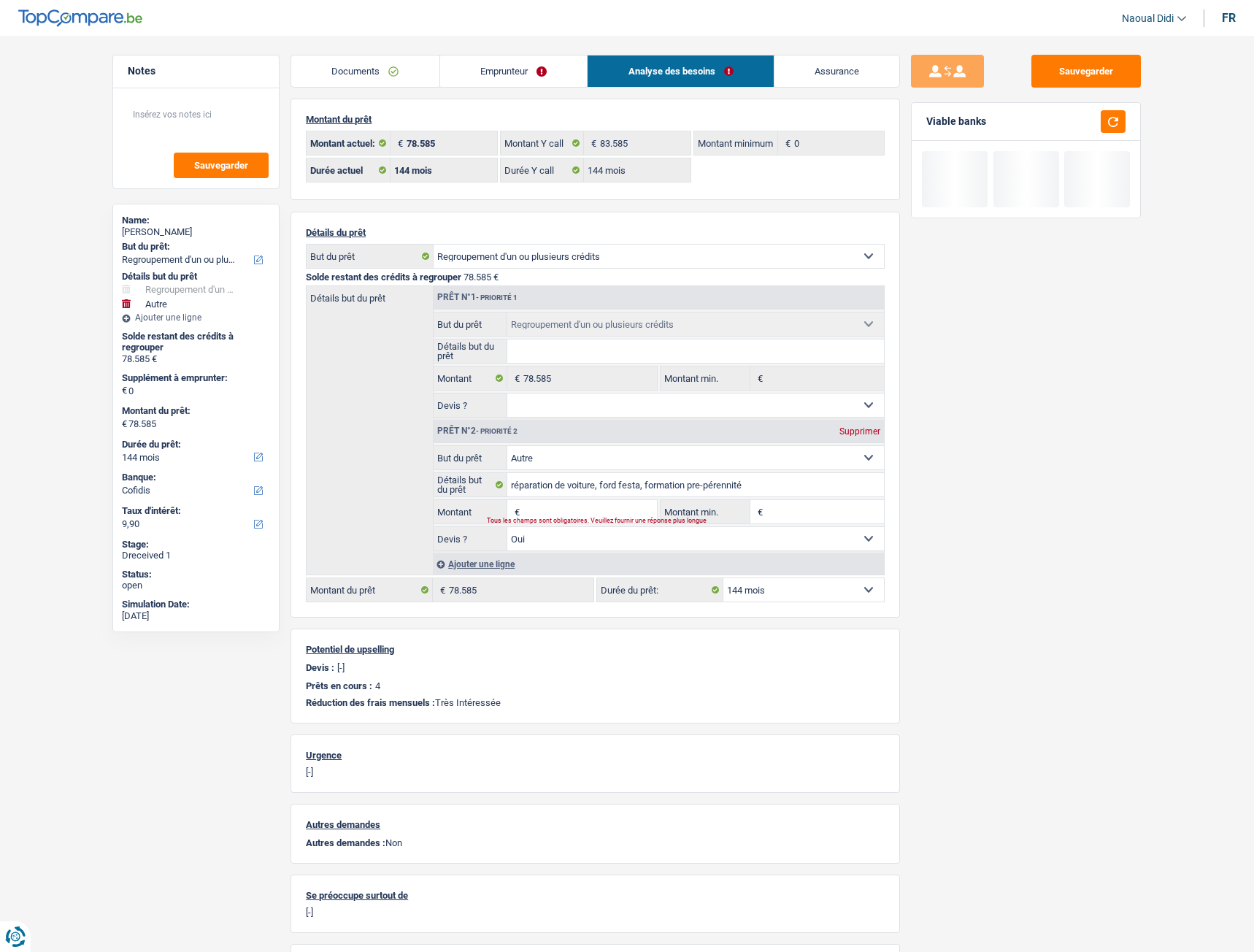
click at [1028, 532] on div "Sauvegarder Viable banks" at bounding box center [1026, 489] width 252 height 870
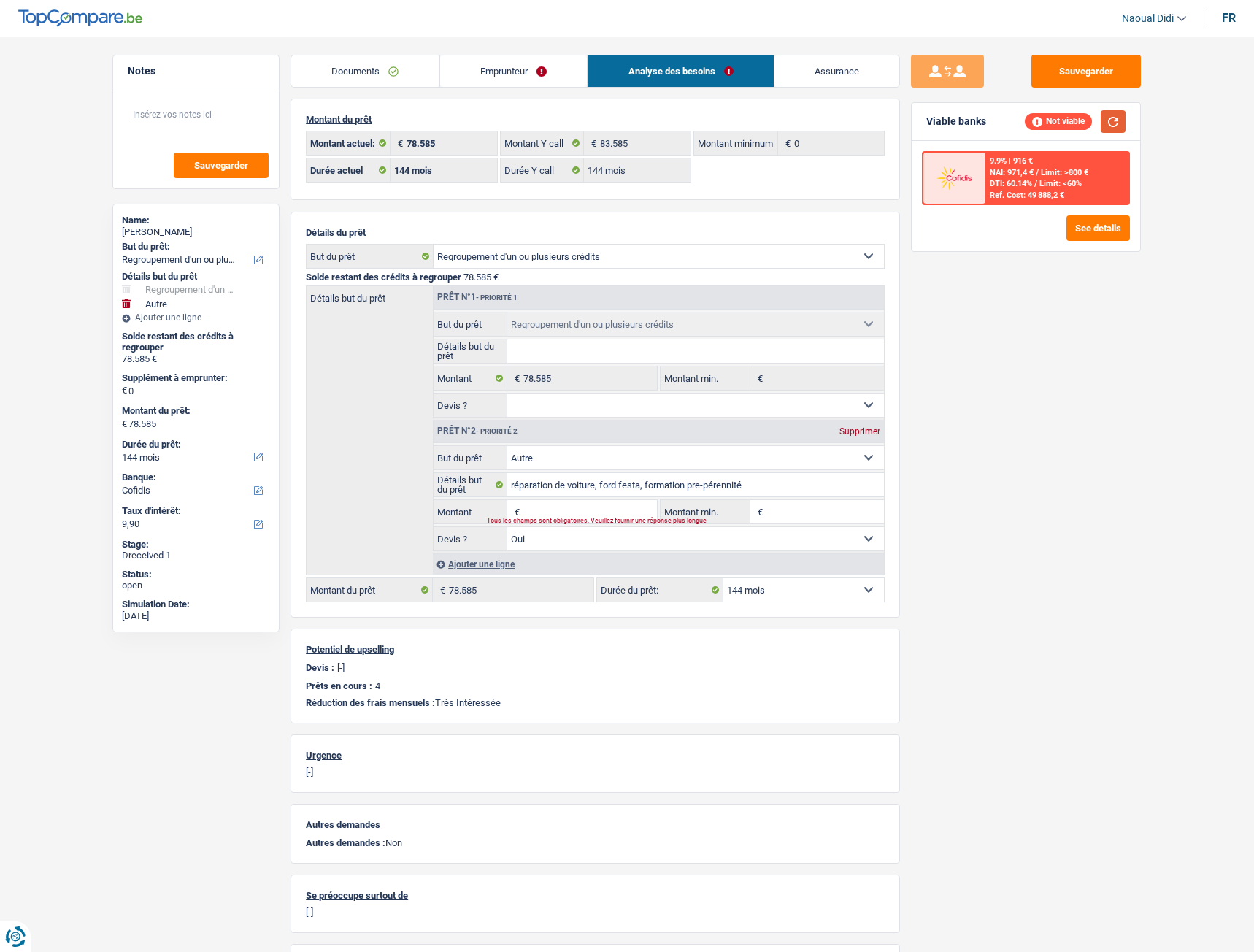
click at [1121, 118] on button "button" at bounding box center [1113, 121] width 25 height 23
click at [550, 512] on input "Montant" at bounding box center [590, 512] width 134 height 24
click at [856, 432] on div "Supprimer" at bounding box center [859, 432] width 48 height 9
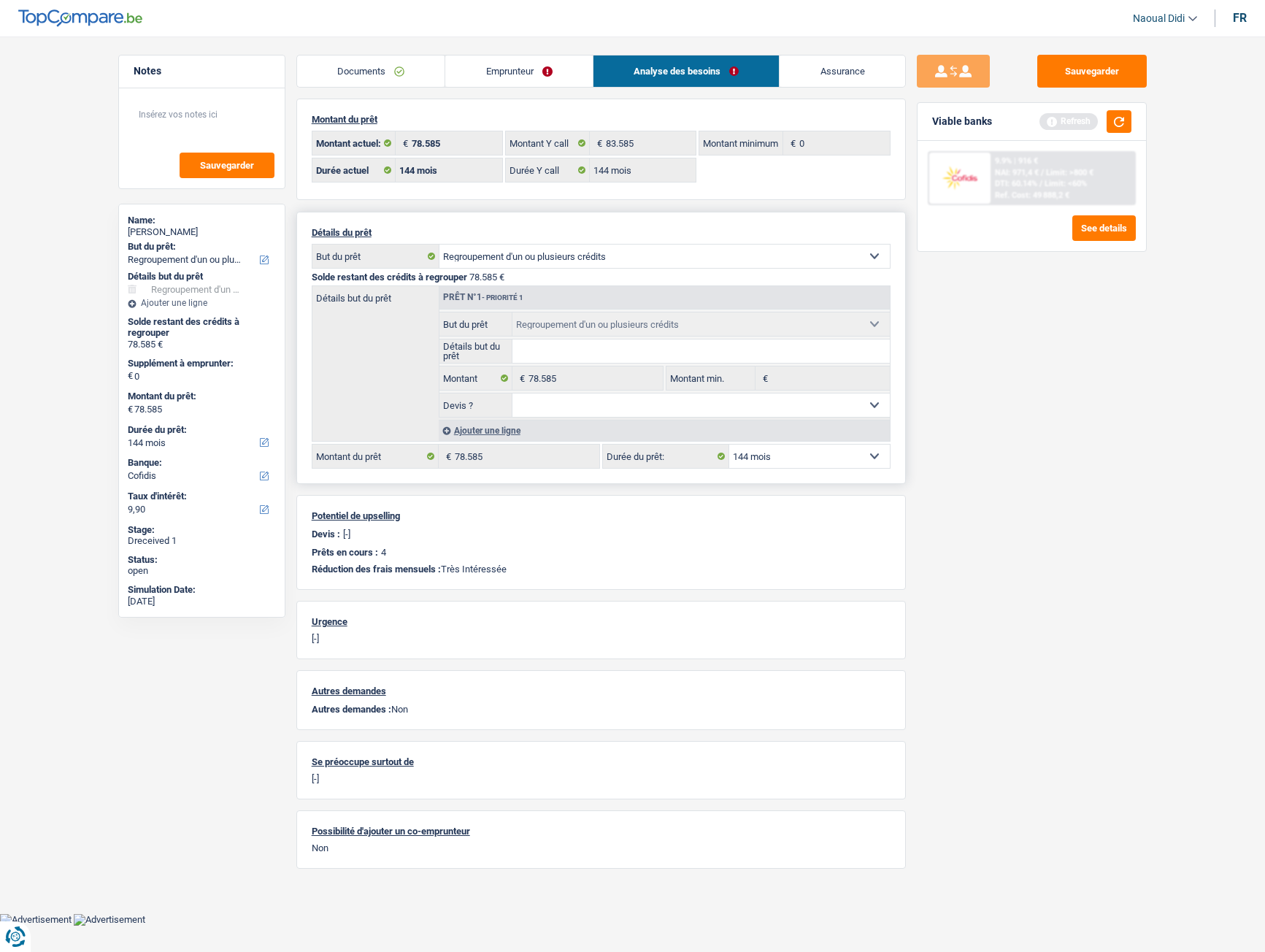
click at [785, 451] on select "12 mois 18 mois 24 mois 30 mois 36 mois 42 mois 48 mois 60 mois 72 mois 84 mois…" at bounding box center [809, 456] width 160 height 24
select select "120"
click at [729, 445] on select "12 mois 18 mois 24 mois 30 mois 36 mois 42 mois 48 mois 60 mois 72 mois 84 mois…" at bounding box center [809, 456] width 160 height 24
select select "120"
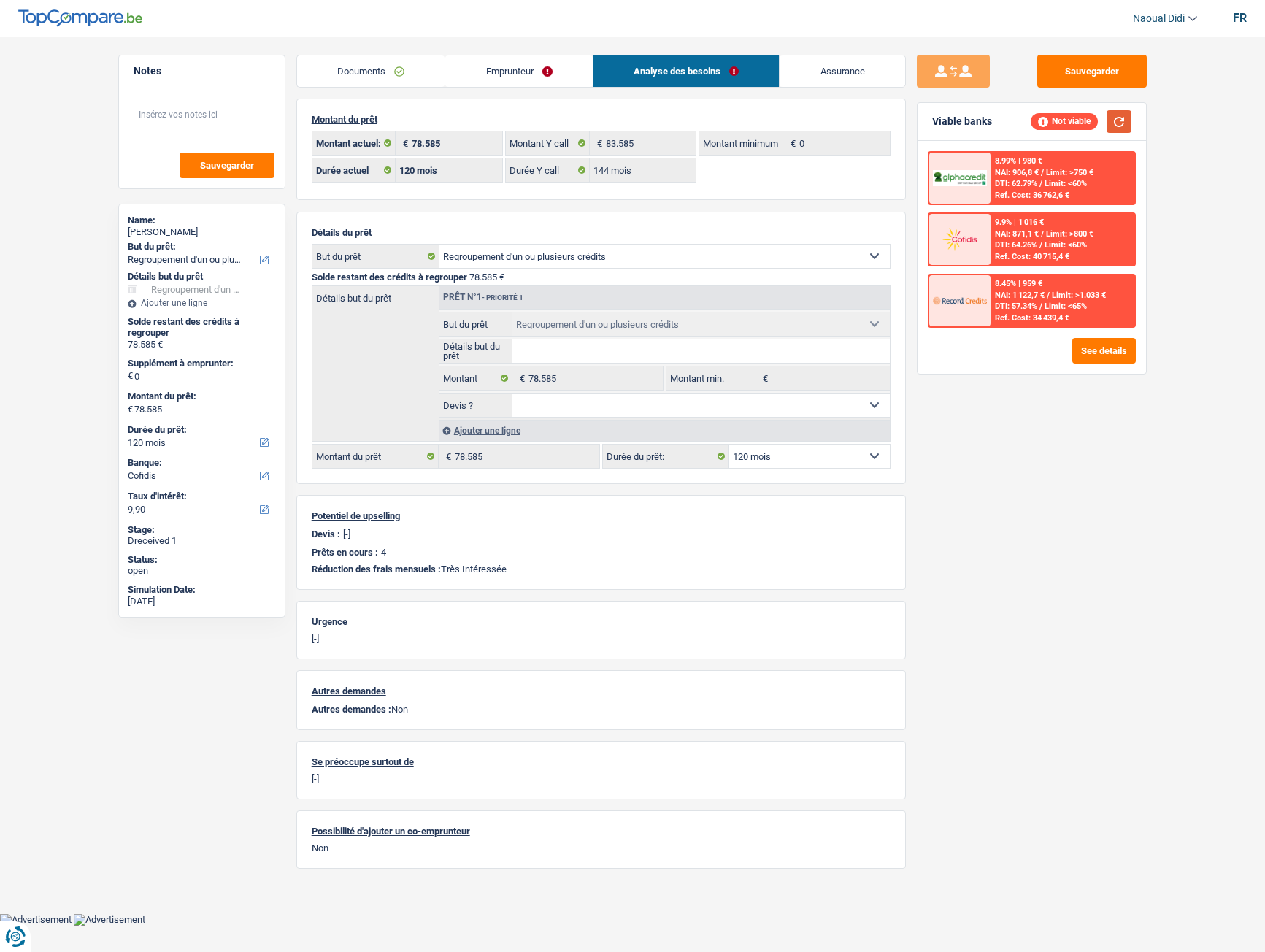
click at [1117, 122] on button "button" at bounding box center [1118, 121] width 25 height 23
click at [1104, 357] on button "See details" at bounding box center [1105, 351] width 64 height 26
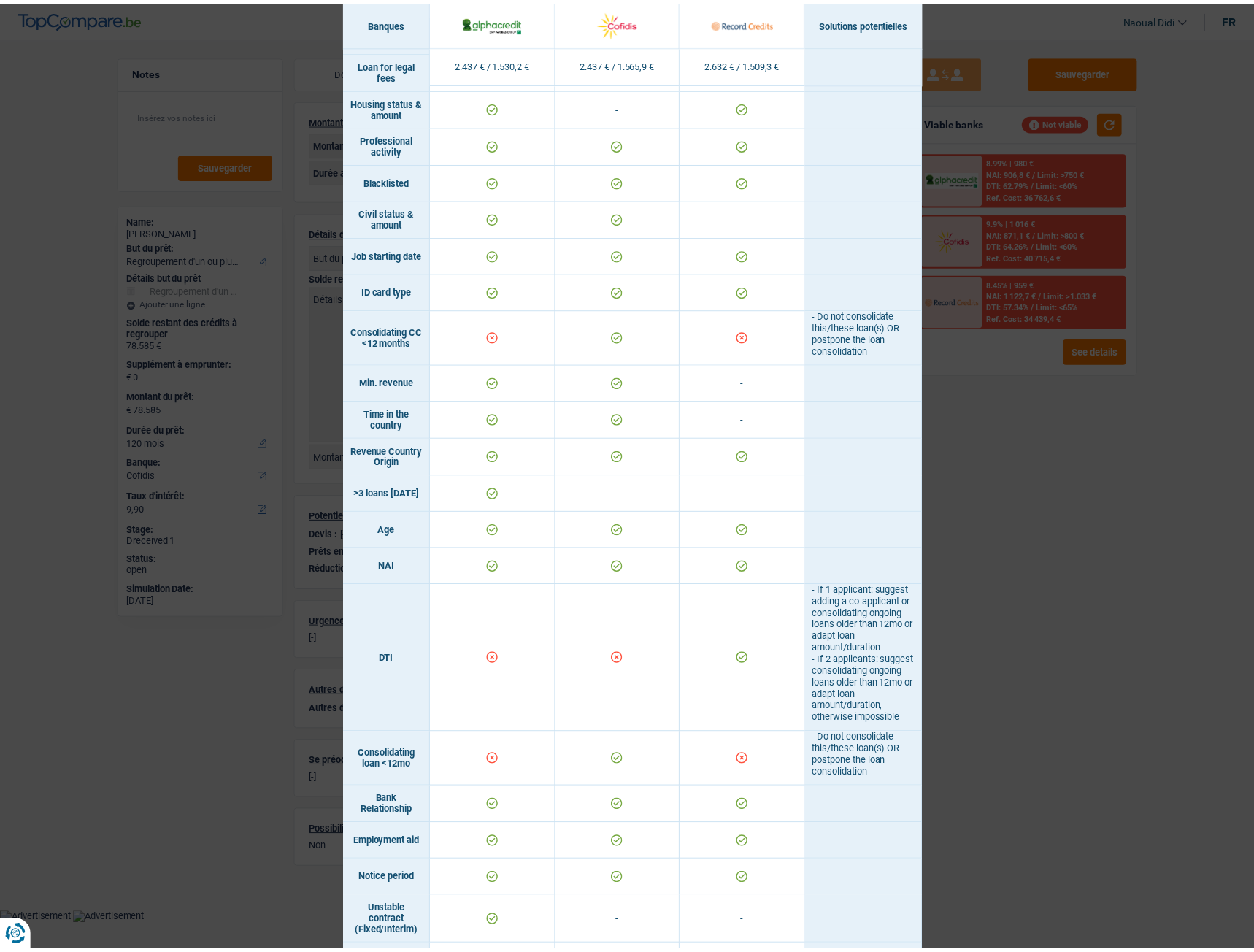
scroll to position [93, 0]
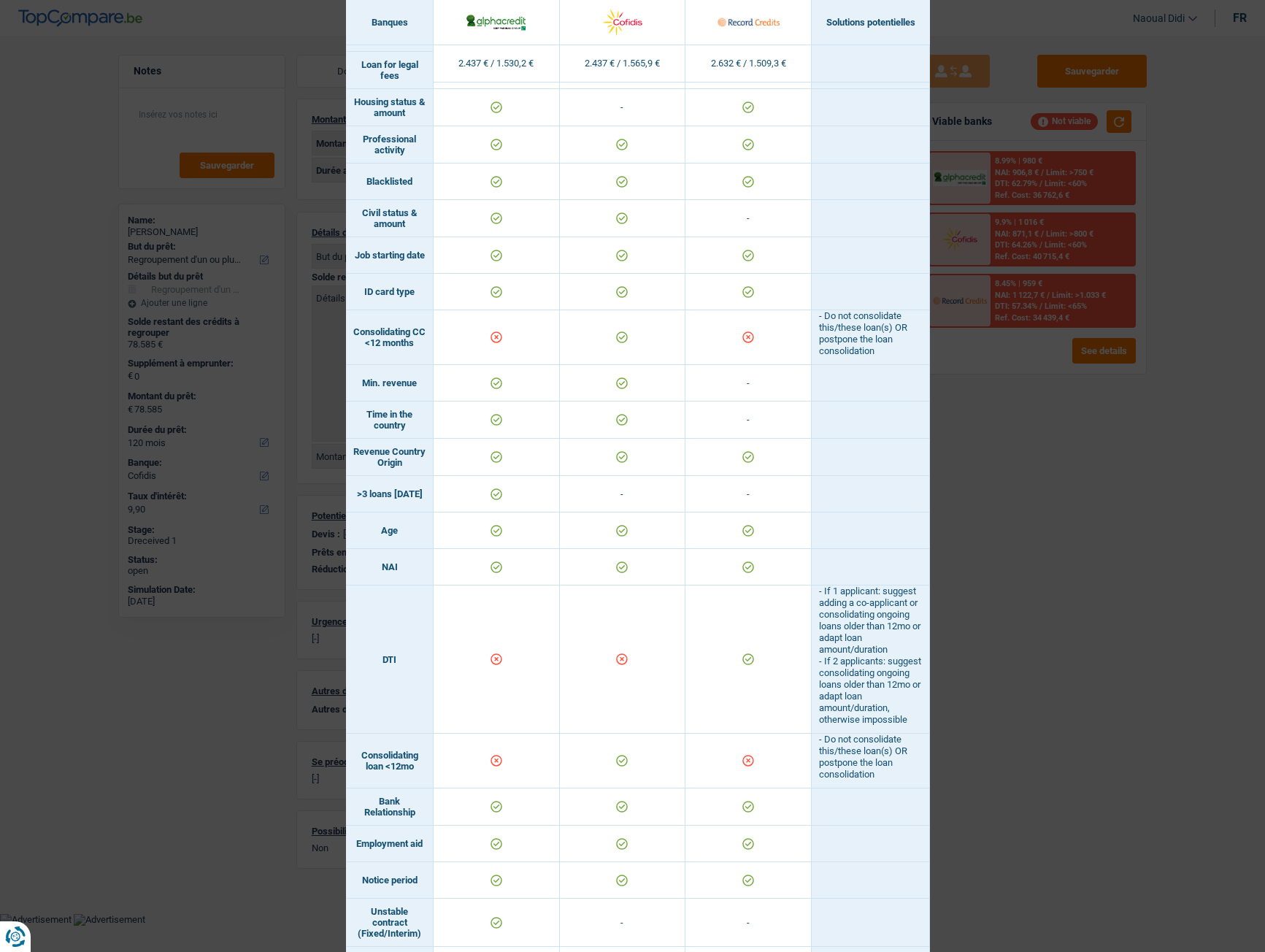
click at [1119, 532] on div "Banks conditions × Banques Solutions potentielles Revenus / Charges 2.437 € / 1…" at bounding box center [632, 476] width 1265 height 952
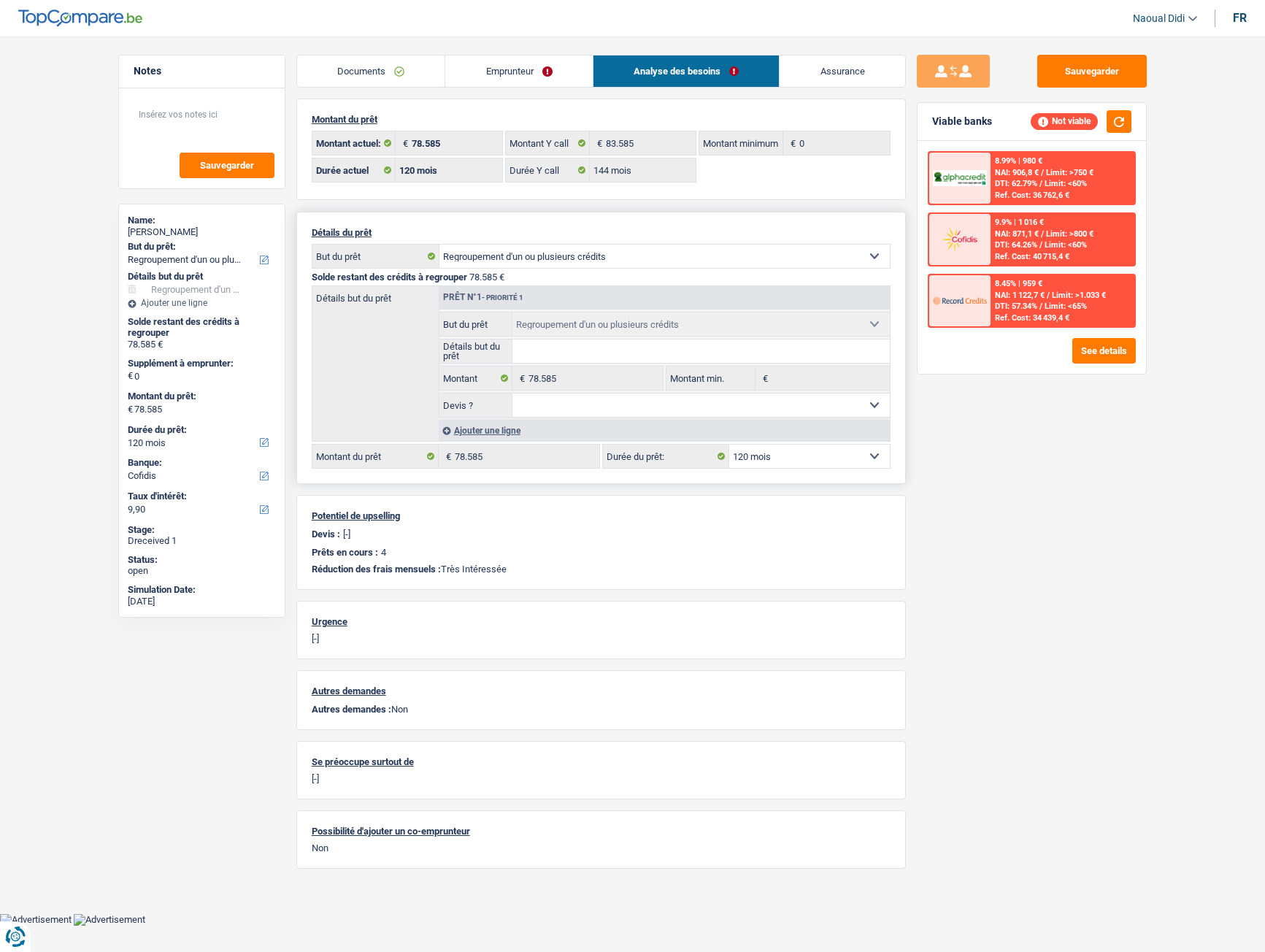
click at [768, 456] on select "12 mois 18 mois 24 mois 30 mois 36 mois 42 mois 48 mois 60 mois 72 mois 84 mois…" at bounding box center [809, 456] width 160 height 24
click at [744, 532] on div "Autres demandes Autres demandes : Non" at bounding box center [601, 700] width 610 height 60
click at [880, 453] on select "12 mois 18 mois 24 mois 30 mois 36 mois 42 mois 48 mois 60 mois 72 mois 84 mois…" at bounding box center [809, 456] width 160 height 24
select select "144"
click at [729, 445] on select "12 mois 18 mois 24 mois 30 mois 36 mois 42 mois 48 mois 60 mois 72 mois 84 mois…" at bounding box center [809, 456] width 160 height 24
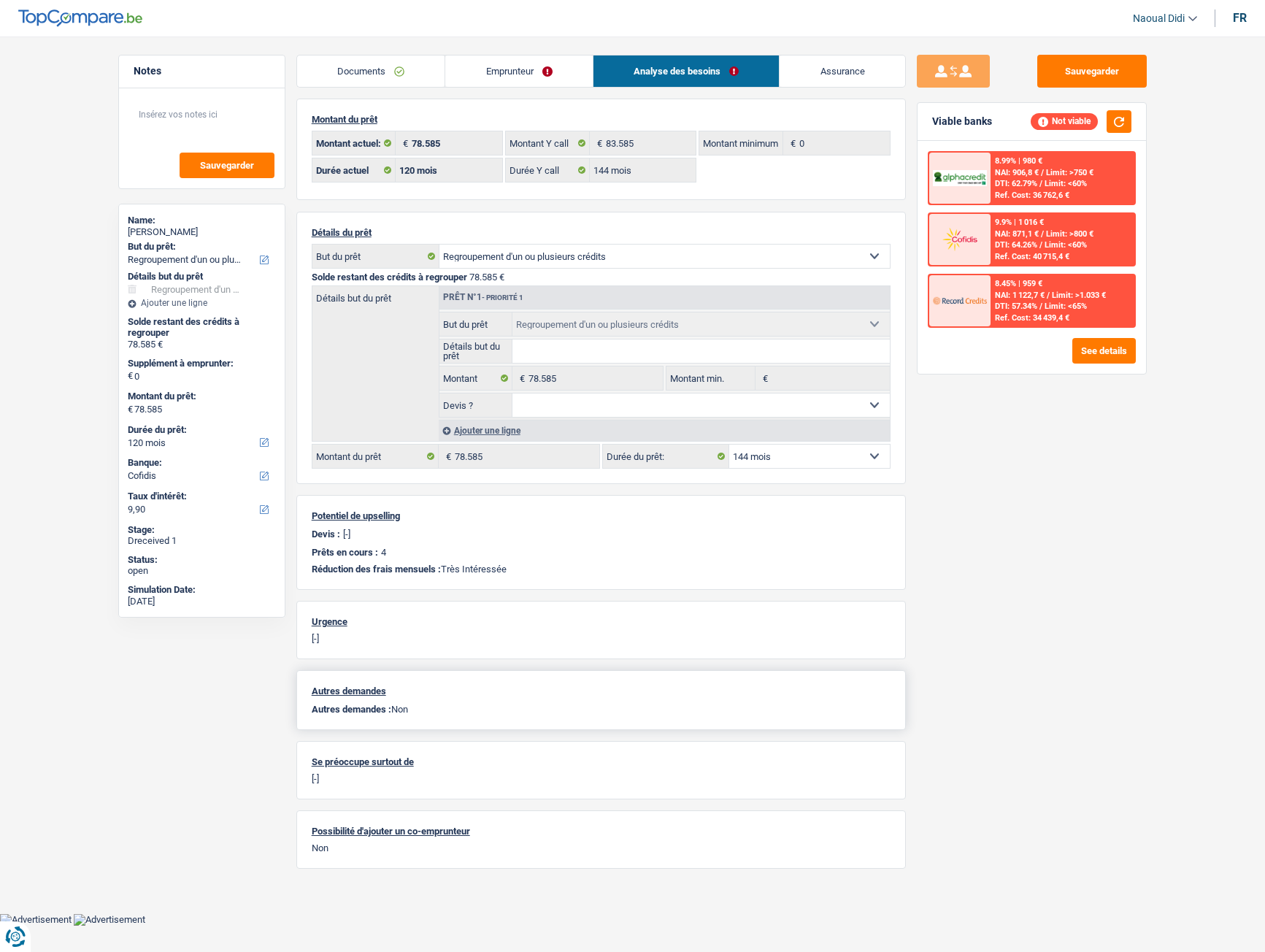
select select "144"
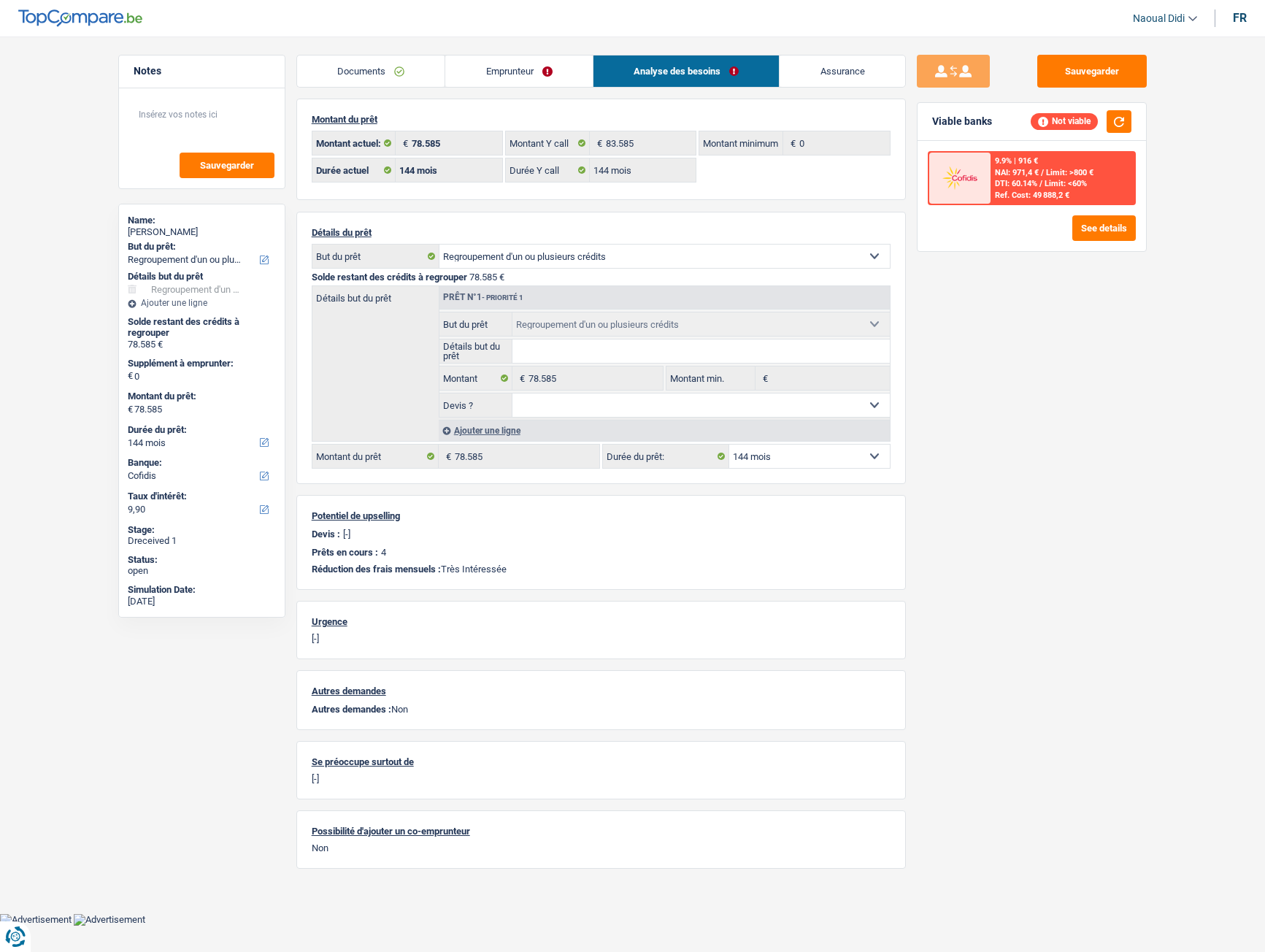
click at [560, 57] on link "Emprunteur" at bounding box center [519, 71] width 148 height 31
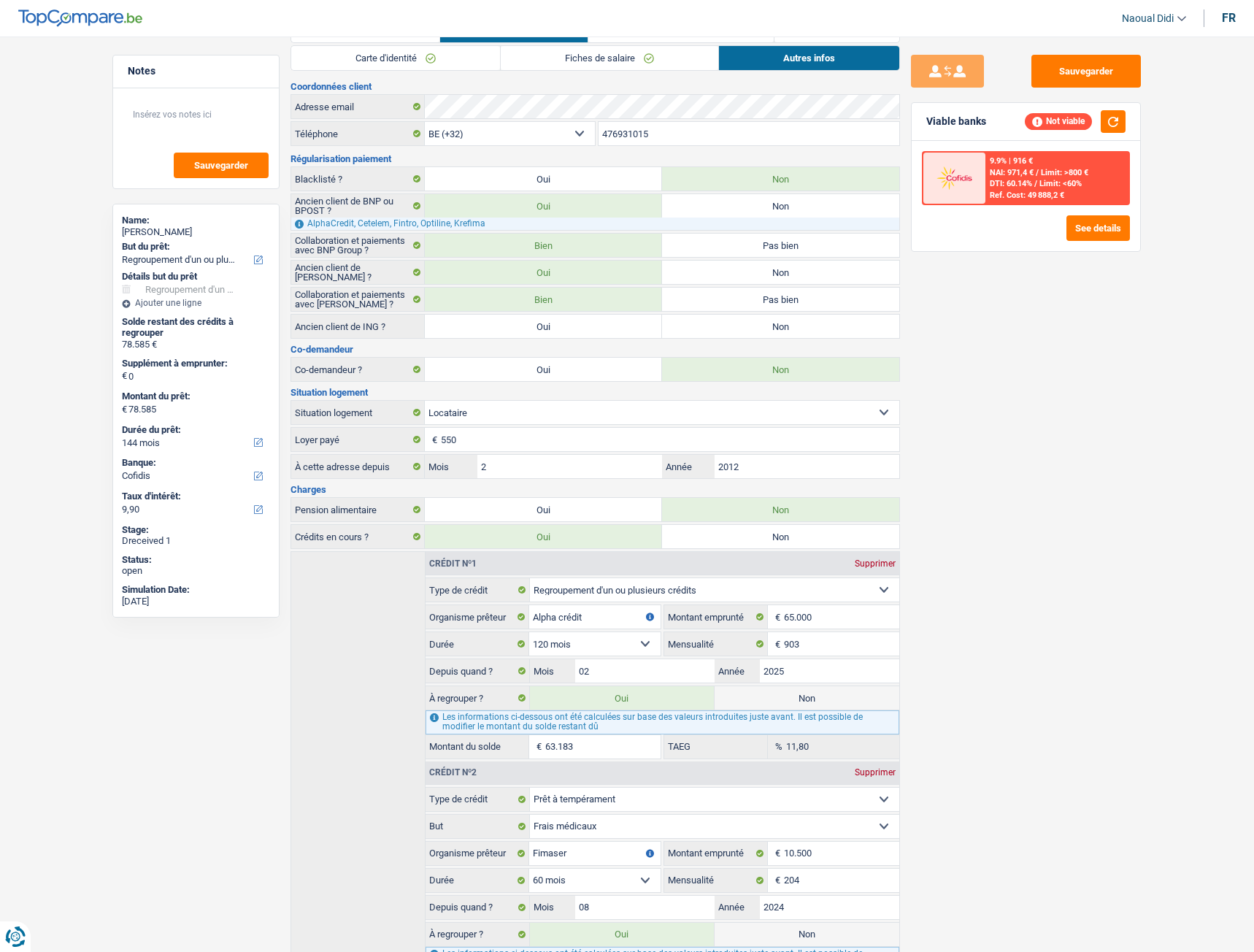
scroll to position [0, 0]
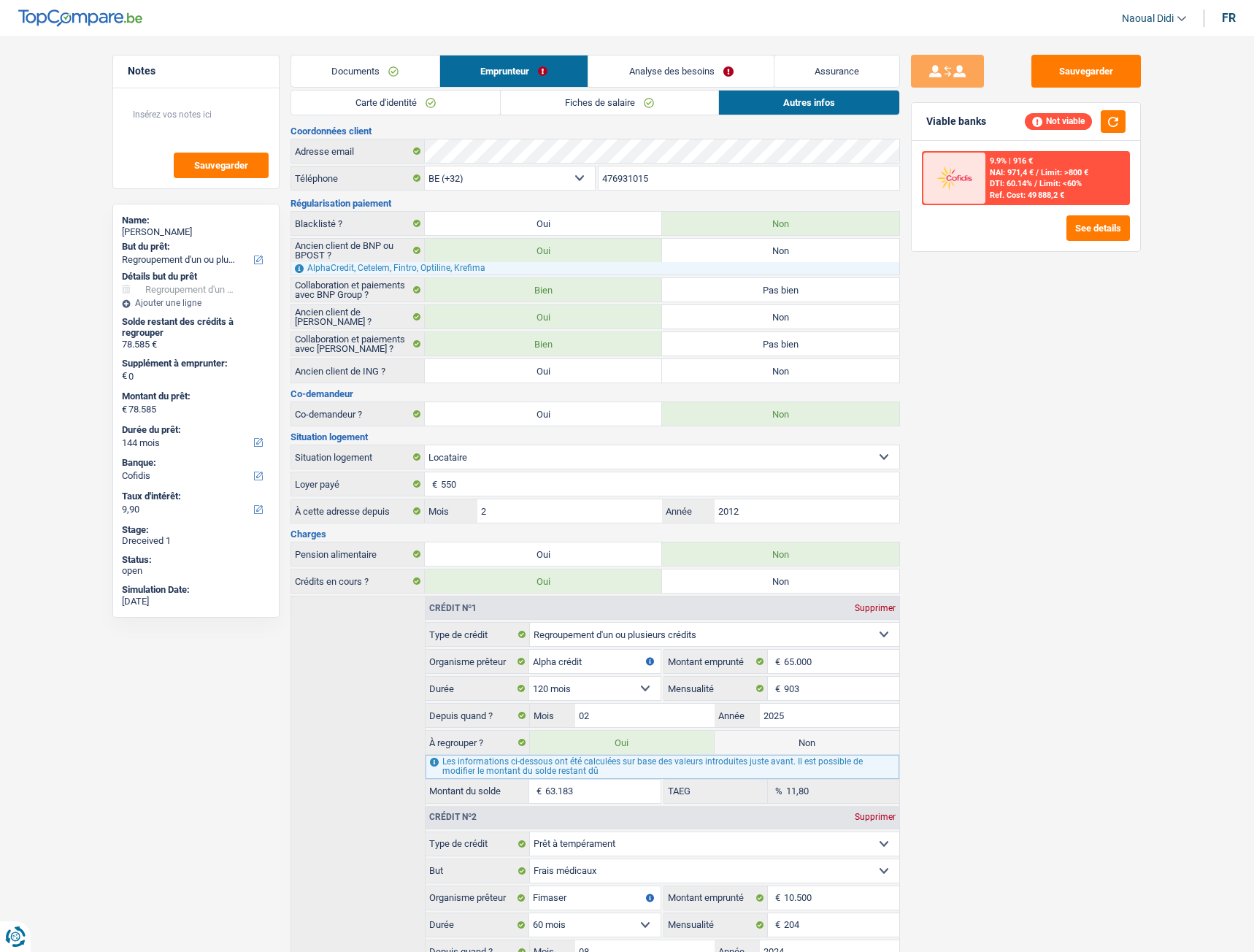
click at [614, 102] on link "Fiches de salaire" at bounding box center [609, 102] width 218 height 24
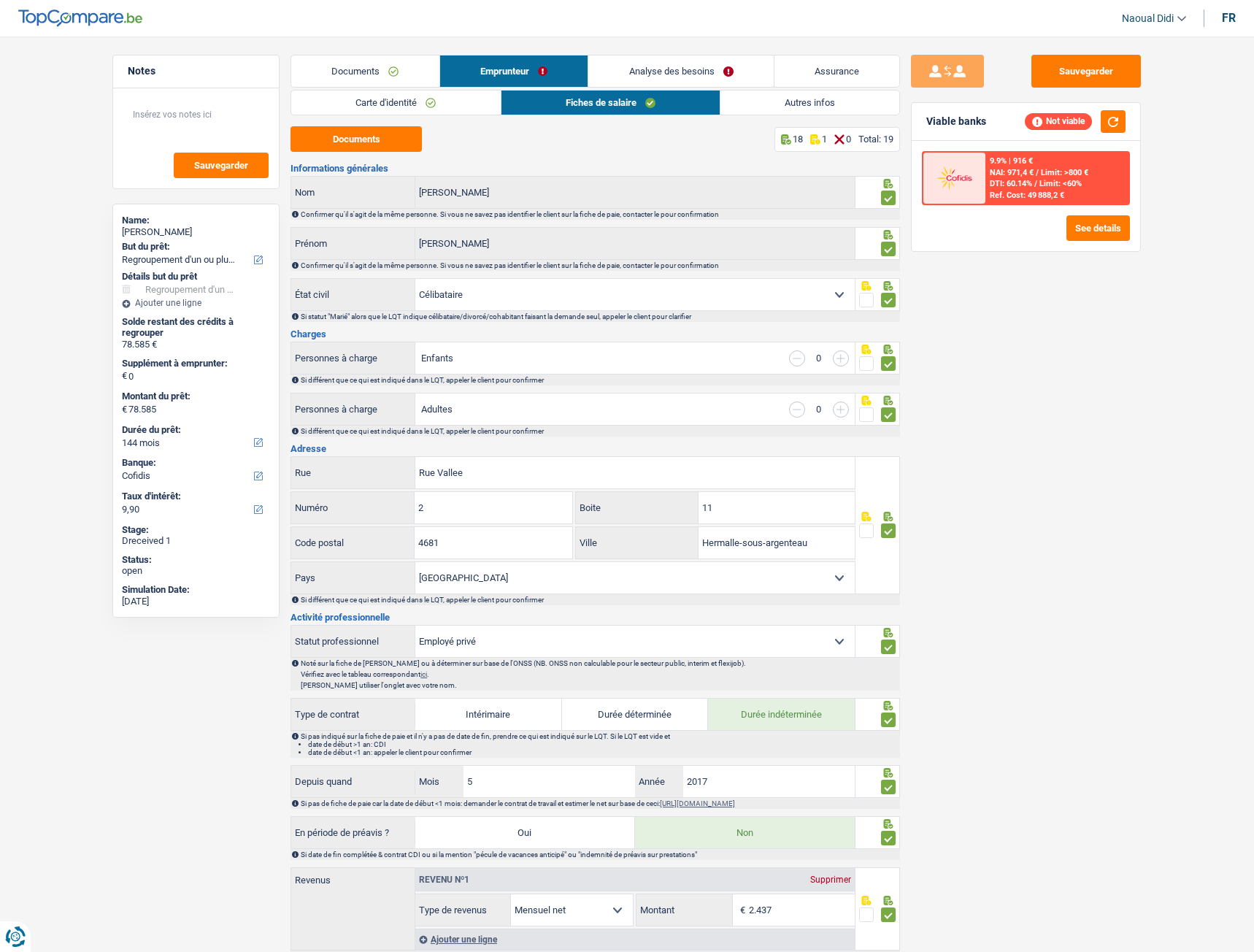
click at [843, 99] on link "Autres infos" at bounding box center [810, 102] width 179 height 24
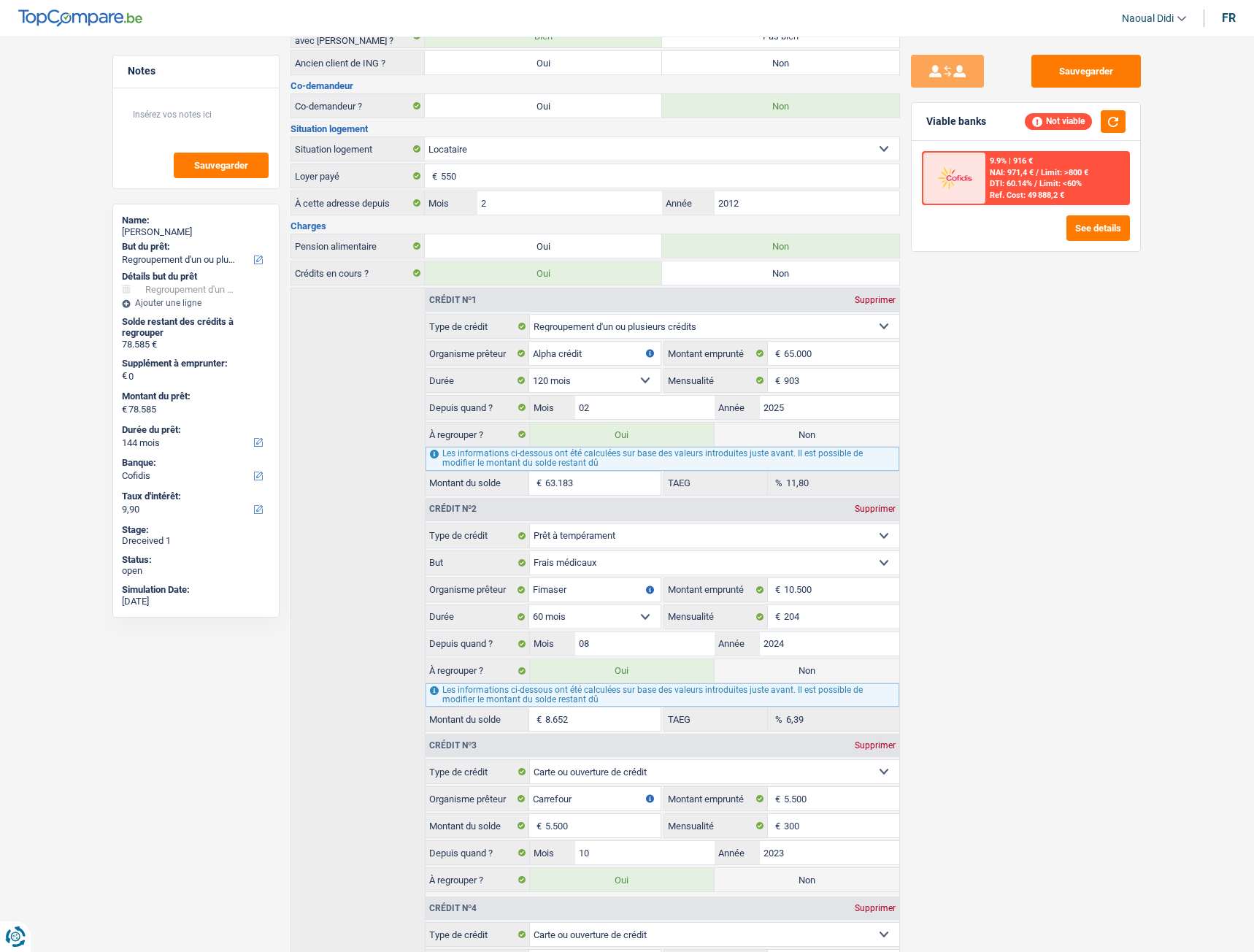
scroll to position [228, 0]
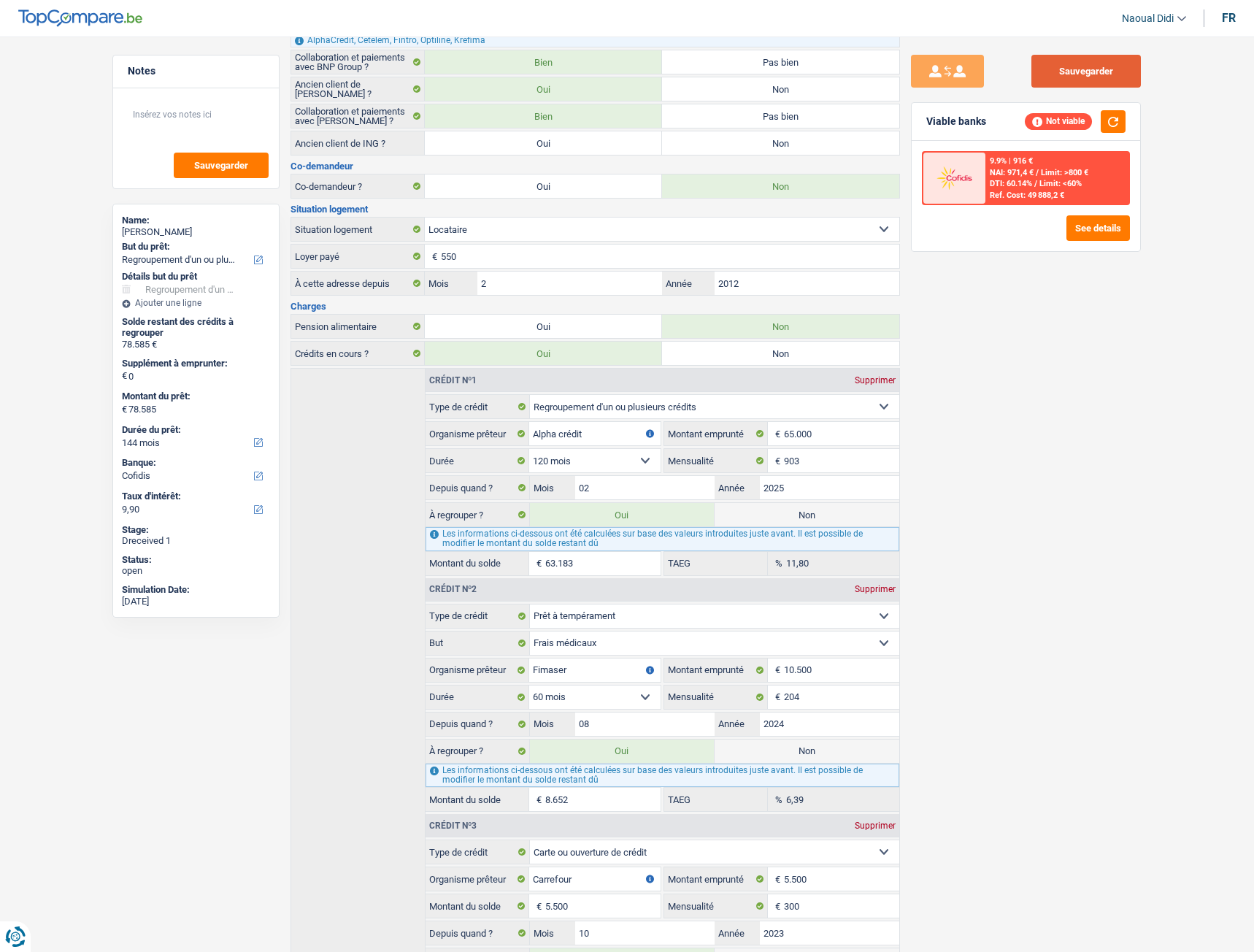
click at [1082, 67] on button "Sauvegarder" at bounding box center [1086, 71] width 109 height 33
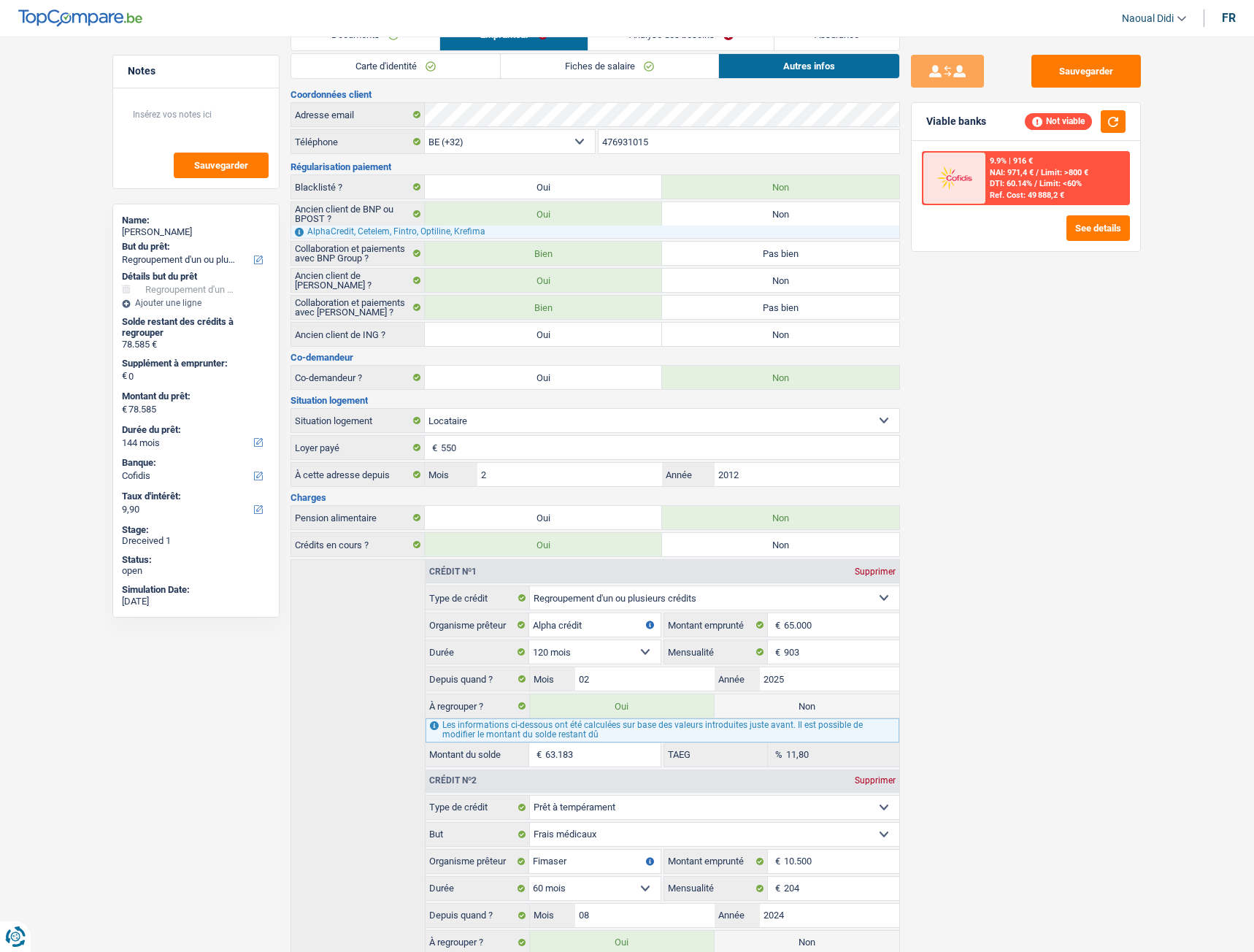
scroll to position [0, 0]
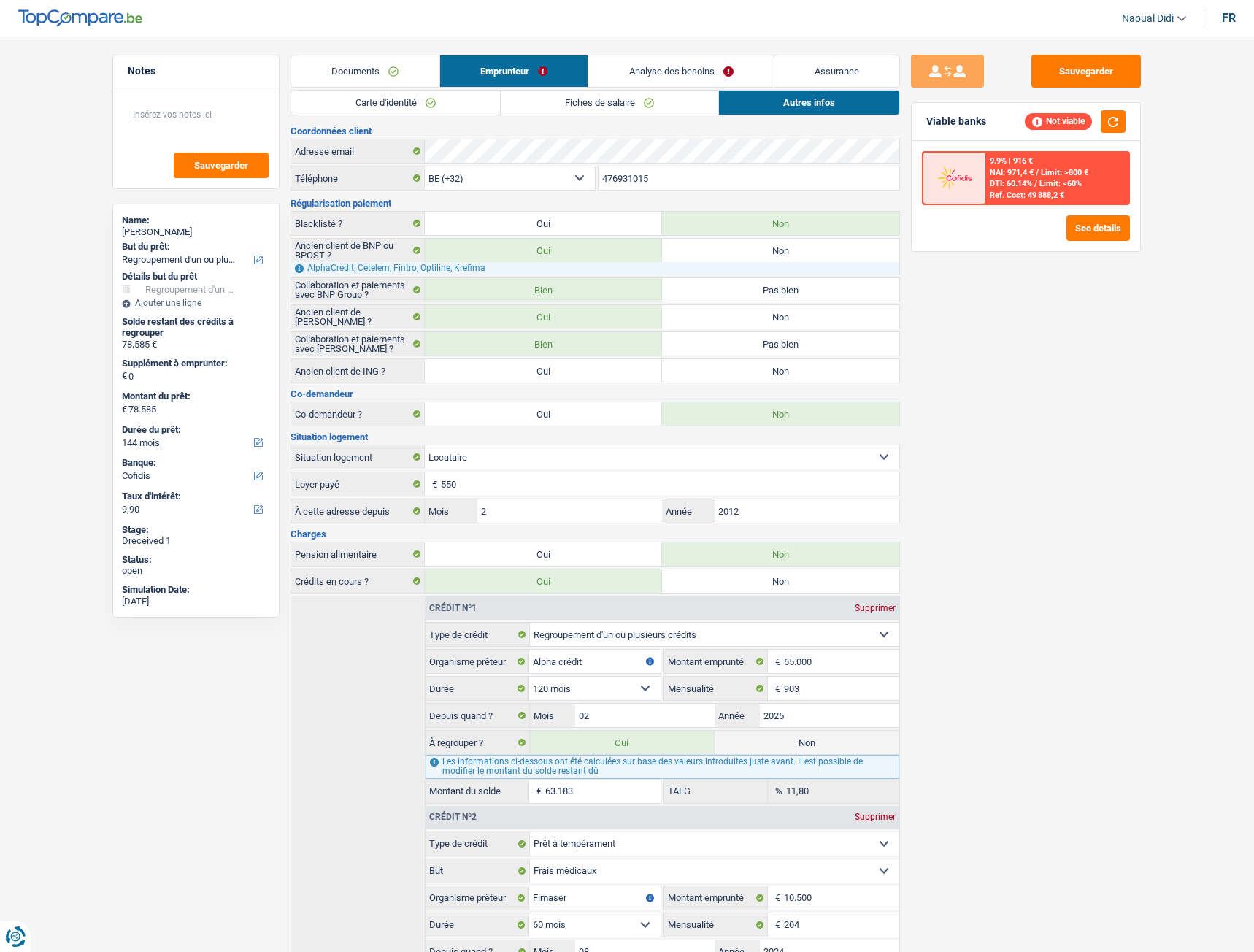
click at [717, 74] on link "Analyse des besoins" at bounding box center [681, 71] width 185 height 31
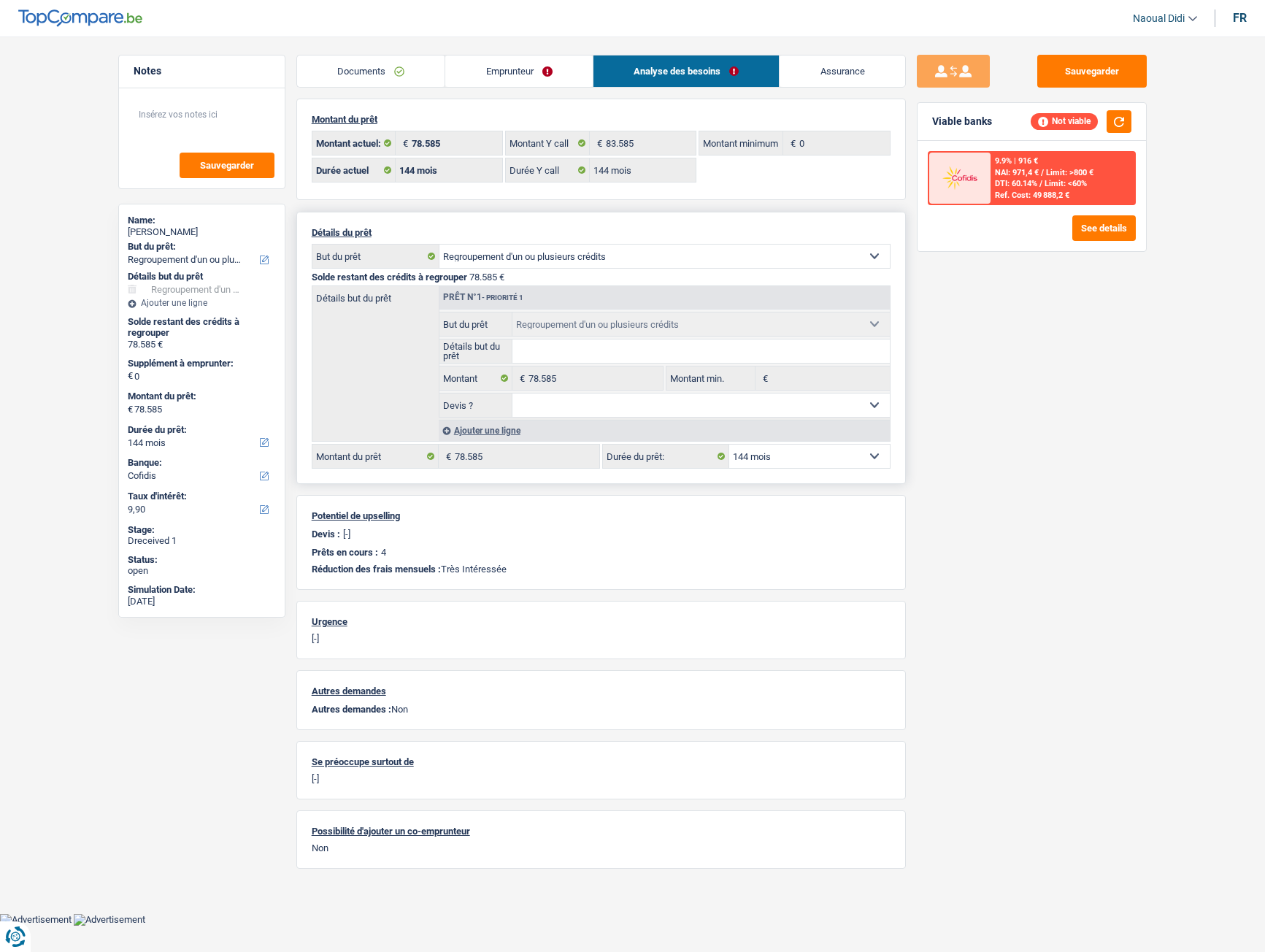
click at [833, 445] on select "12 mois 18 mois 24 mois 30 mois 36 mois 42 mois 48 mois 60 mois 72 mois 84 mois…" at bounding box center [809, 456] width 160 height 24
click at [965, 438] on div "Sauvegarder Viable banks Not viable 9.9% | 916 € NAI: 971,4 € / Limit: >800 € D…" at bounding box center [1032, 489] width 252 height 870
click at [493, 433] on div "Ajouter une ligne" at bounding box center [663, 430] width 451 height 21
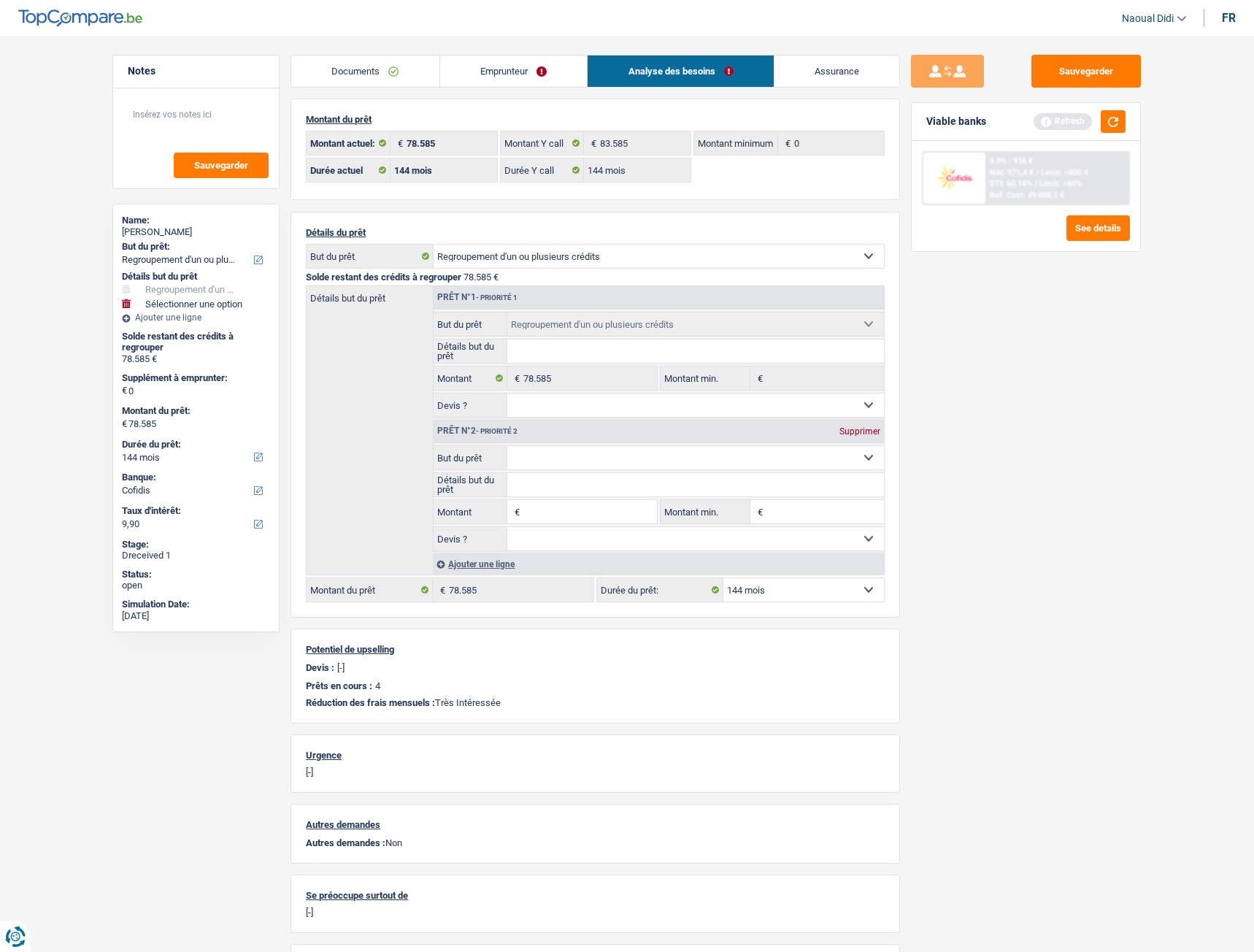
click at [550, 465] on select "Confort maison: meubles, textile, peinture, électroménager, outillage non-profe…" at bounding box center [696, 457] width 377 height 24
select select "household"
click at [508, 445] on select "Confort maison: meubles, textile, peinture, électroménager, outillage non-profe…" at bounding box center [696, 457] width 377 height 24
select select "household"
click at [541, 517] on input "Montant" at bounding box center [590, 512] width 134 height 24
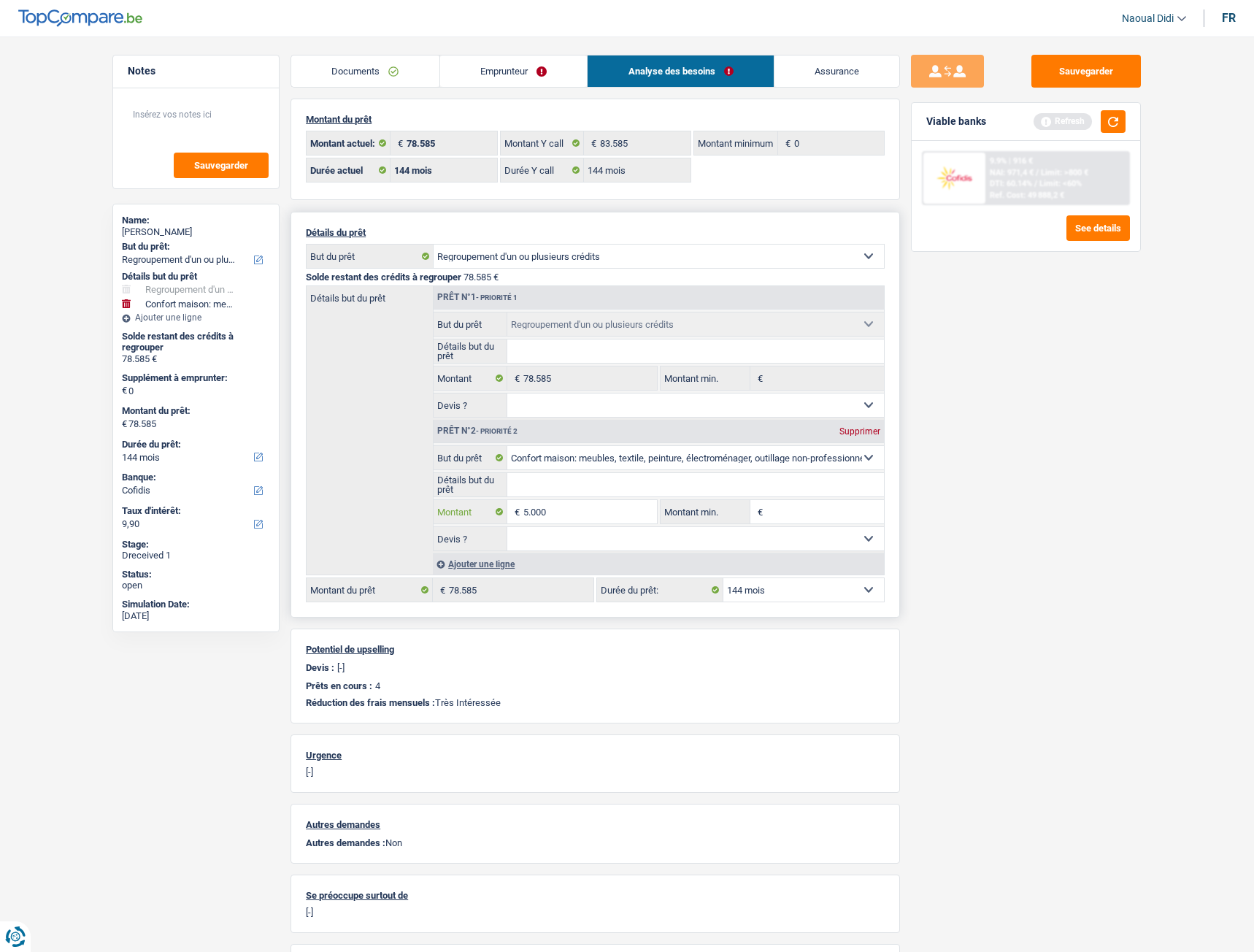
type input "5.000"
type input "83.585"
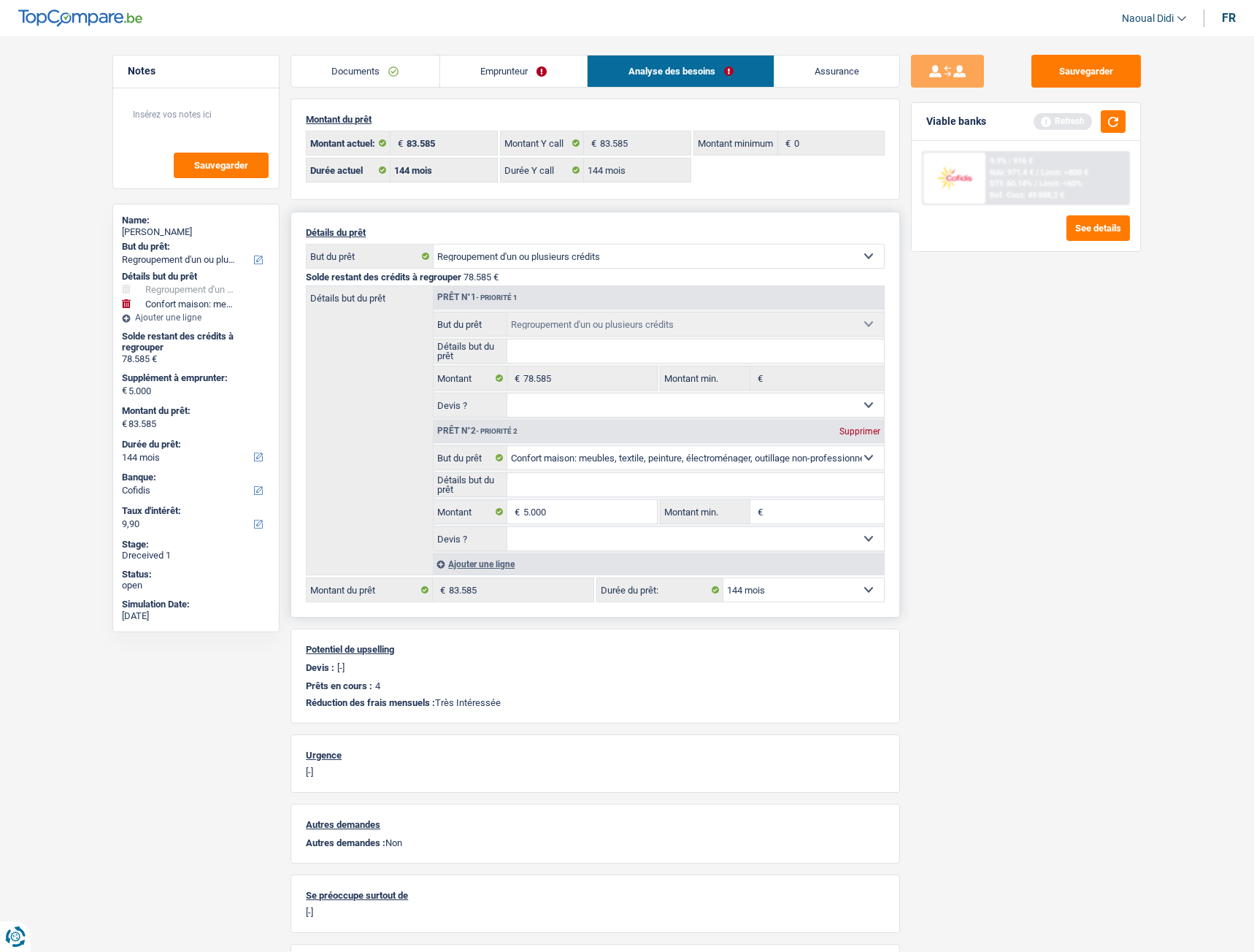
click at [549, 532] on select "Oui Non Non répondu Sélectionner une option" at bounding box center [696, 538] width 377 height 24
select select "false"
click at [508, 527] on select "Oui Non Non répondu Sélectionner une option" at bounding box center [696, 538] width 377 height 24
click at [1115, 120] on button "button" at bounding box center [1113, 121] width 25 height 23
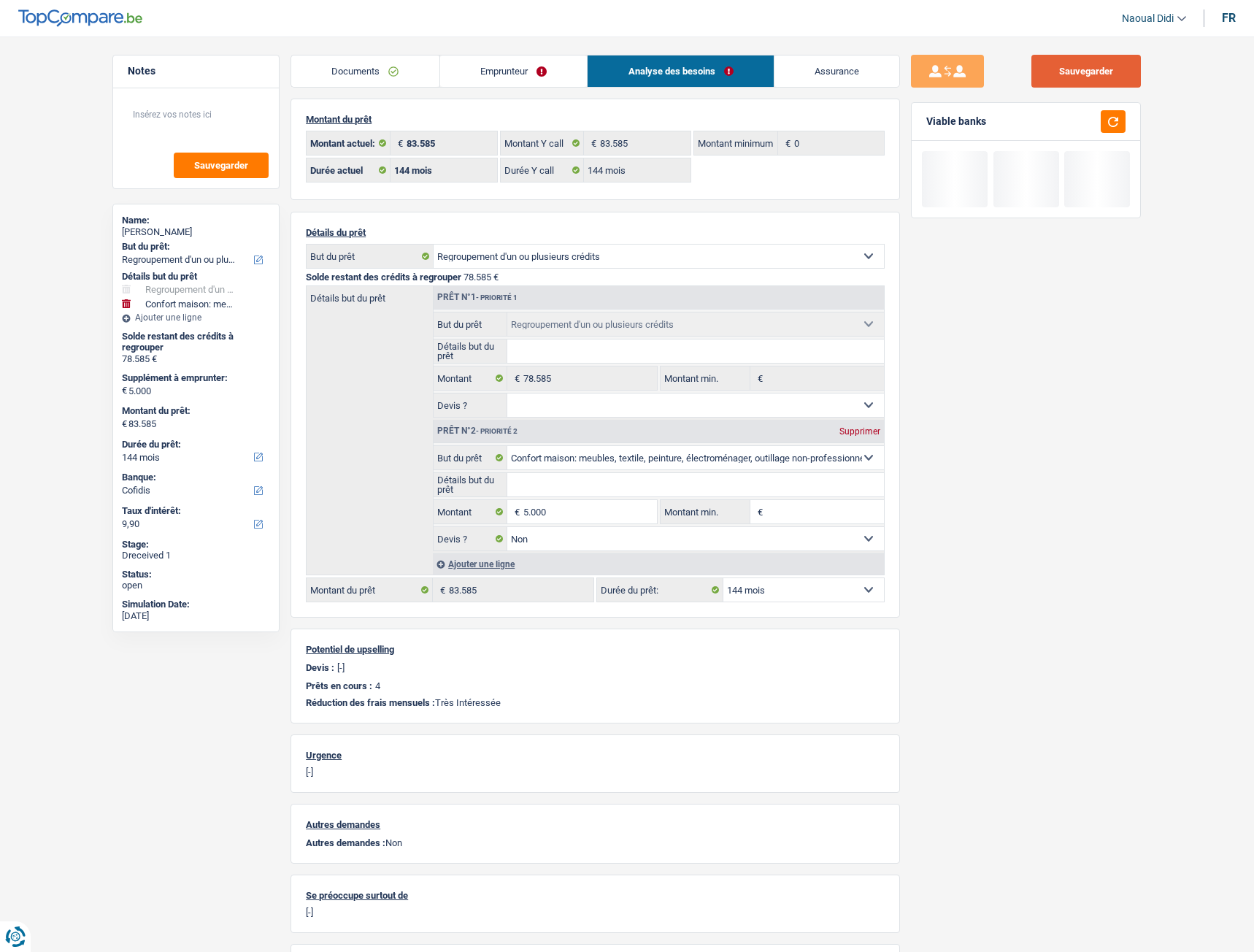
click at [1113, 61] on button "Sauvegarder" at bounding box center [1086, 71] width 109 height 33
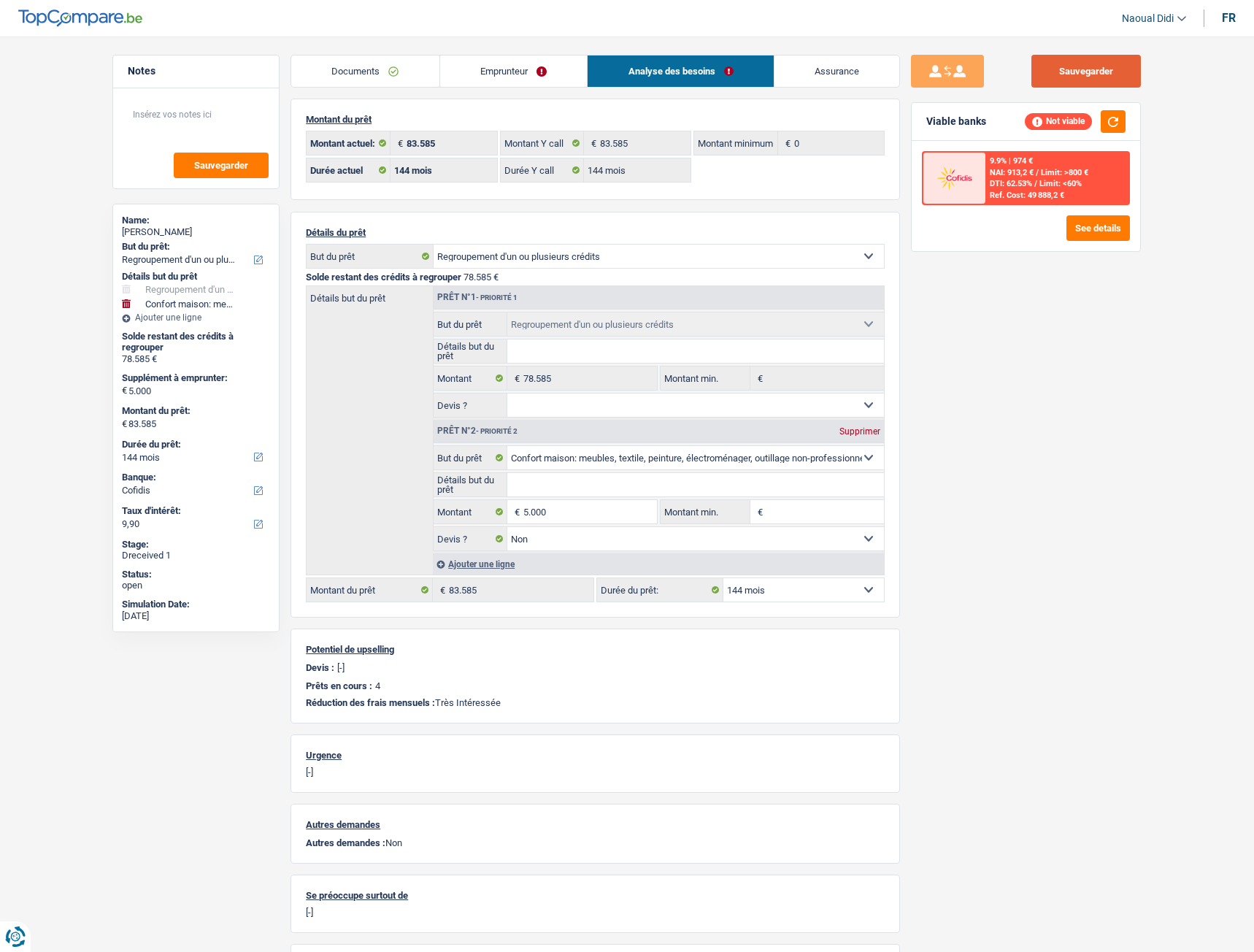
click at [1094, 71] on button "Sauvegarder" at bounding box center [1086, 71] width 109 height 33
click at [1058, 74] on button "Sauvegarder" at bounding box center [1086, 71] width 109 height 33
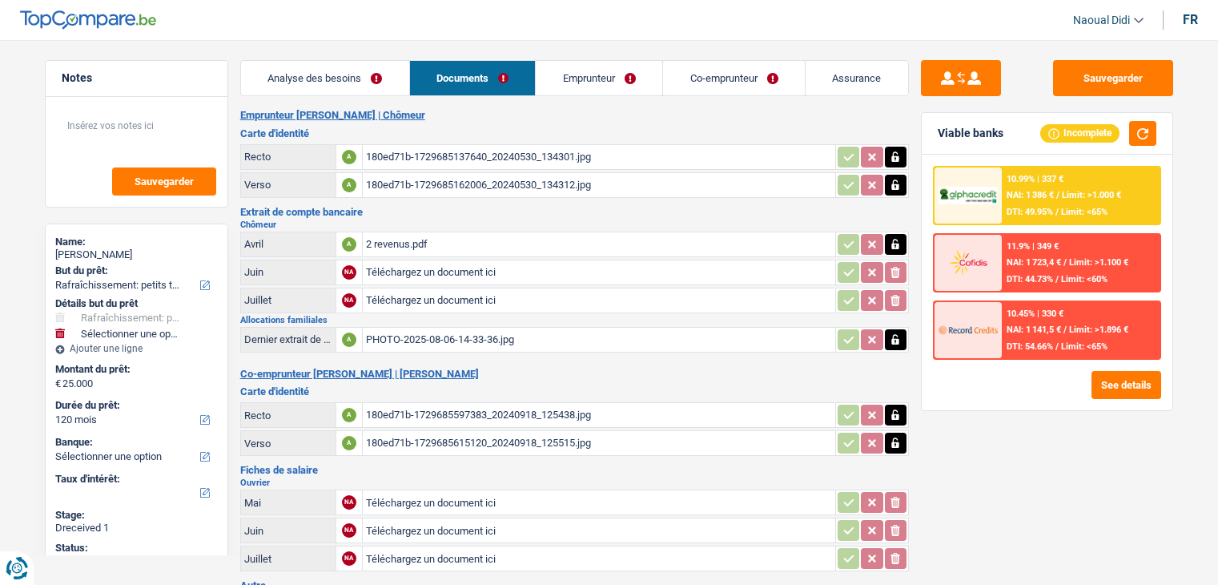
select select "houseOrGarden"
select select "120"
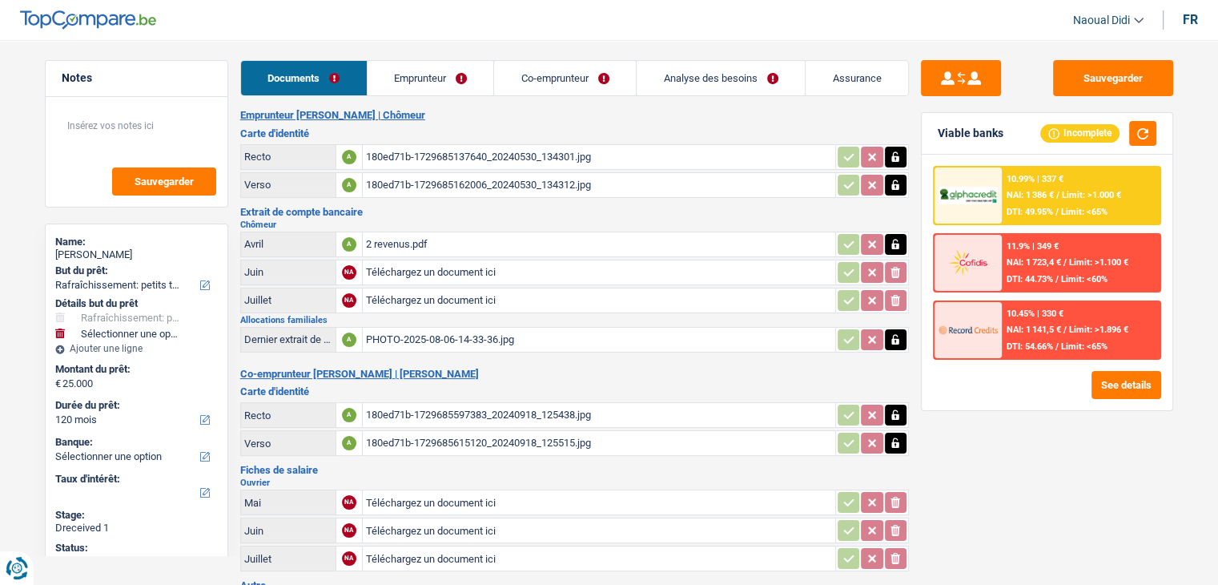
click at [545, 156] on div "180ed71b-1729685137640_20240530_134301.jpg" at bounding box center [599, 157] width 466 height 24
click at [449, 183] on div "180ed71b-1729685162006_20240530_134312.jpg" at bounding box center [599, 185] width 466 height 24
click at [388, 240] on div "2 revenus.pdf" at bounding box center [599, 244] width 466 height 24
click at [452, 330] on div "PHOTO-2025-08-06-14-33-36.jpg" at bounding box center [599, 340] width 466 height 24
click at [437, 86] on link "Emprunteur" at bounding box center [431, 78] width 127 height 34
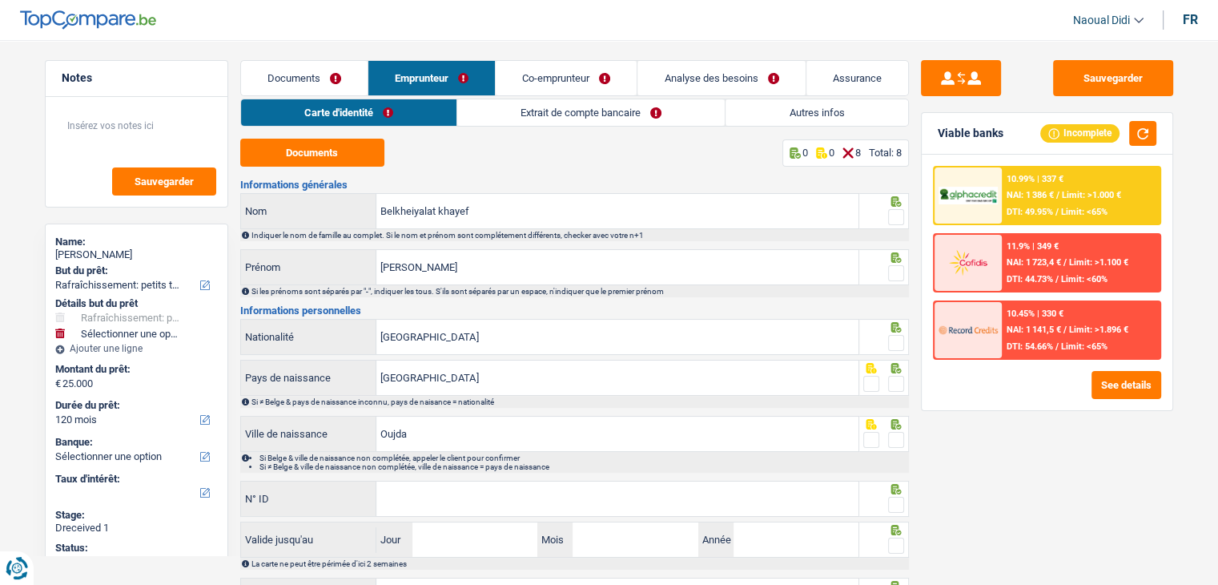
click at [522, 110] on link "Extrait de compte bancaire" at bounding box center [591, 112] width 268 height 26
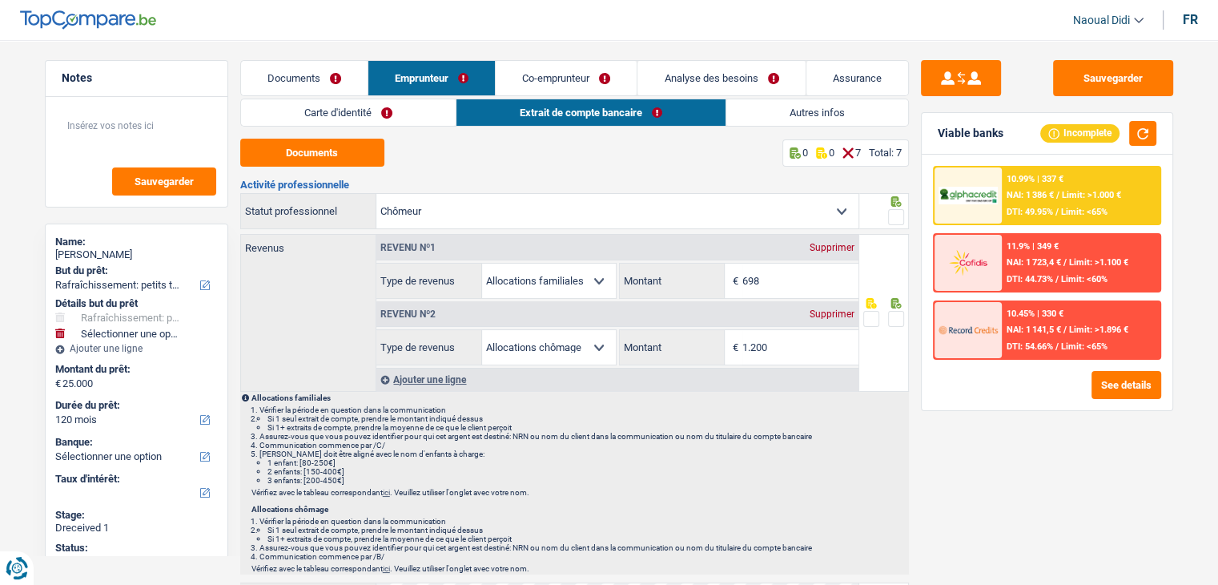
click at [352, 110] on link "Carte d'identité" at bounding box center [348, 112] width 215 height 26
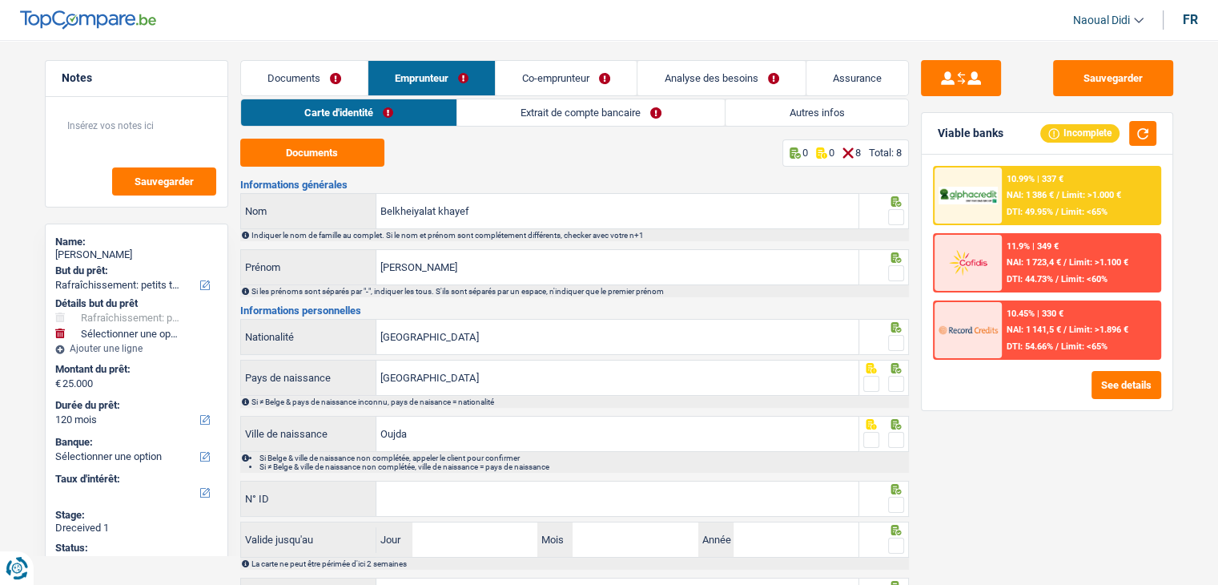
click at [295, 78] on link "Documents" at bounding box center [304, 78] width 127 height 34
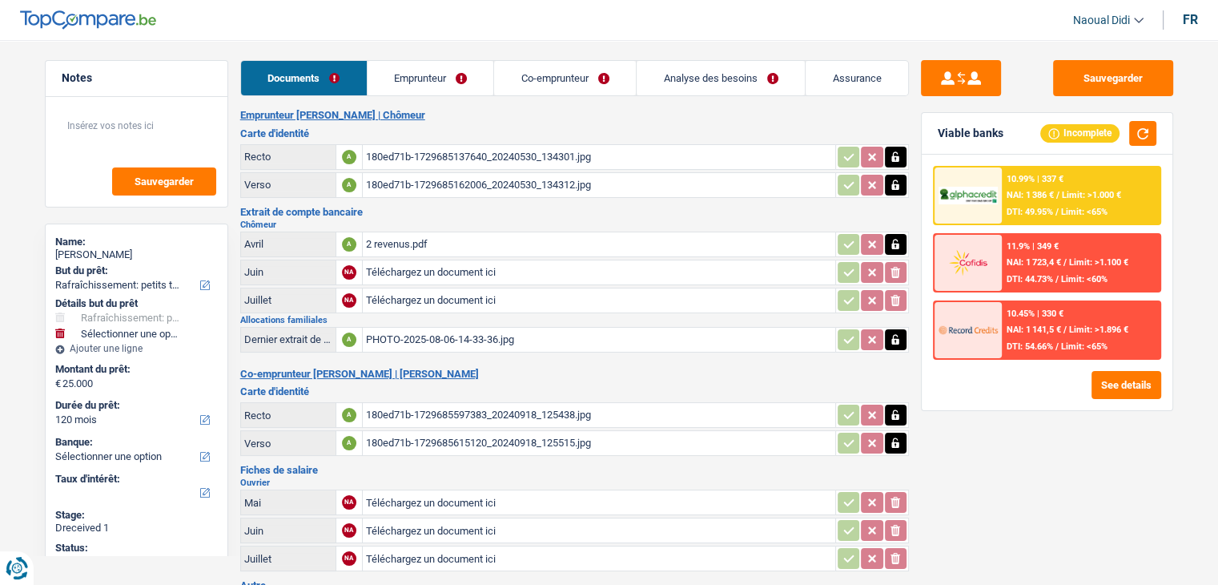
click at [413, 75] on link "Emprunteur" at bounding box center [431, 78] width 127 height 34
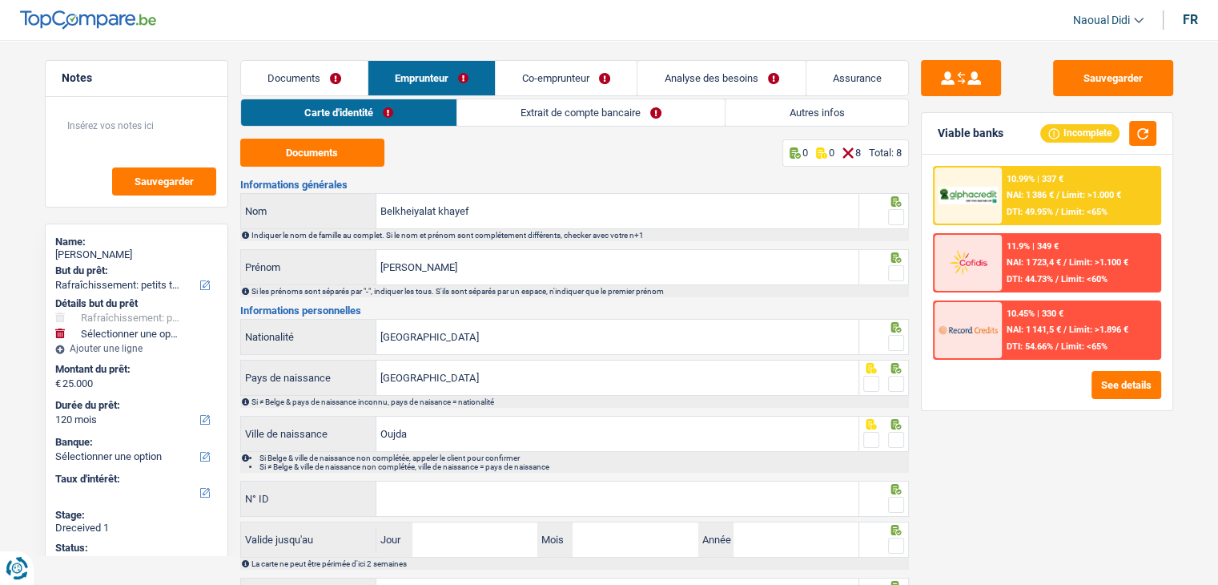
click at [328, 67] on link "Documents" at bounding box center [304, 78] width 127 height 34
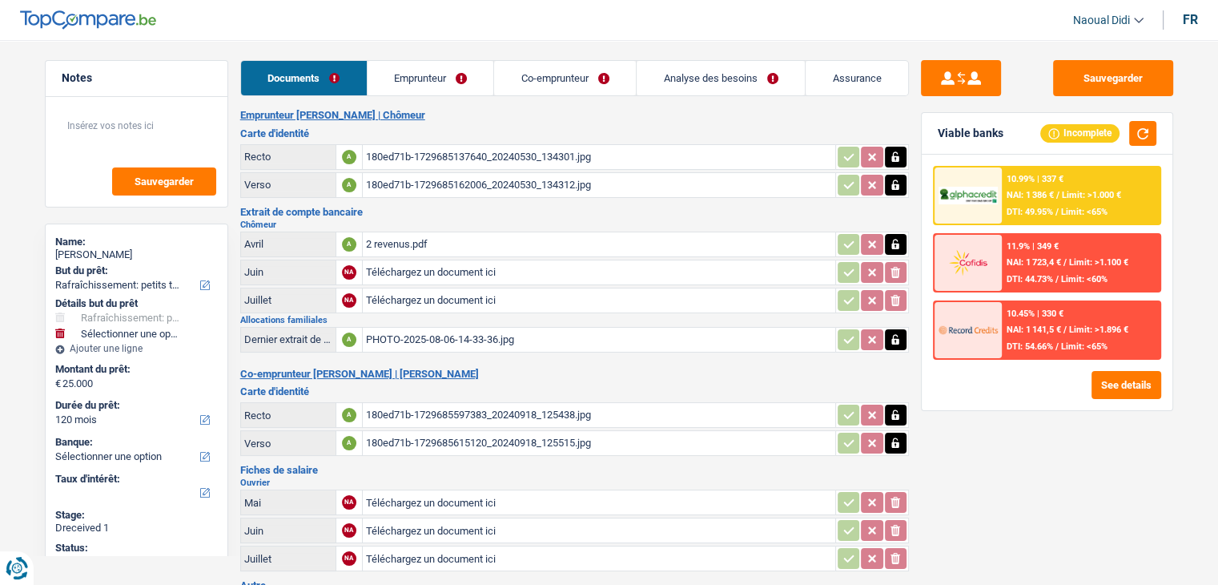
click at [660, 74] on link "Analyse des besoins" at bounding box center [721, 78] width 168 height 34
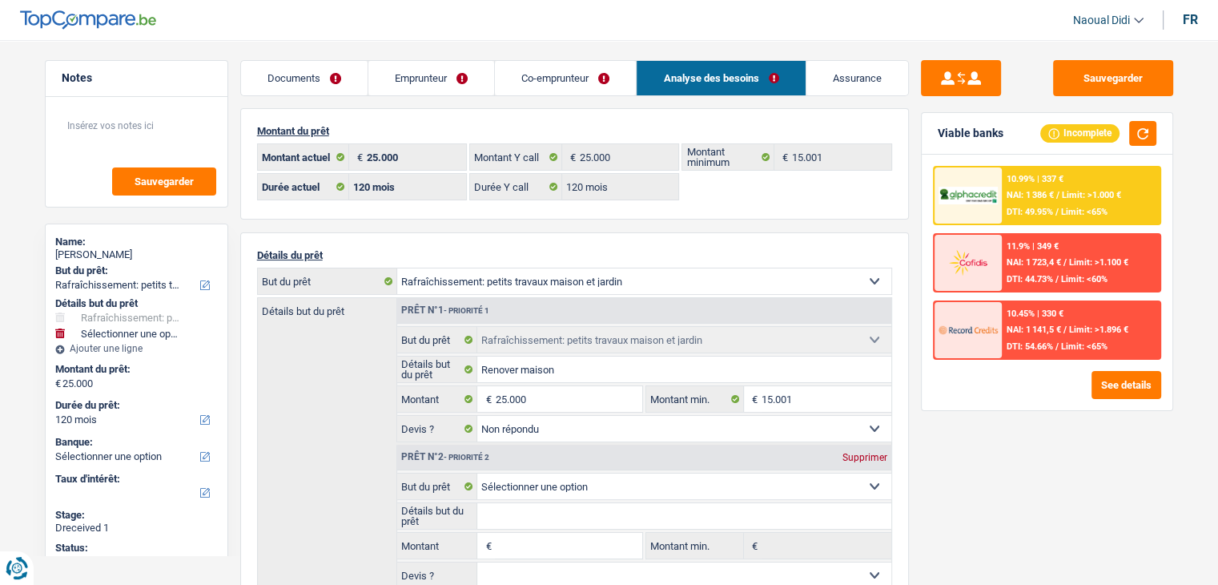
click at [409, 76] on link "Emprunteur" at bounding box center [431, 78] width 126 height 34
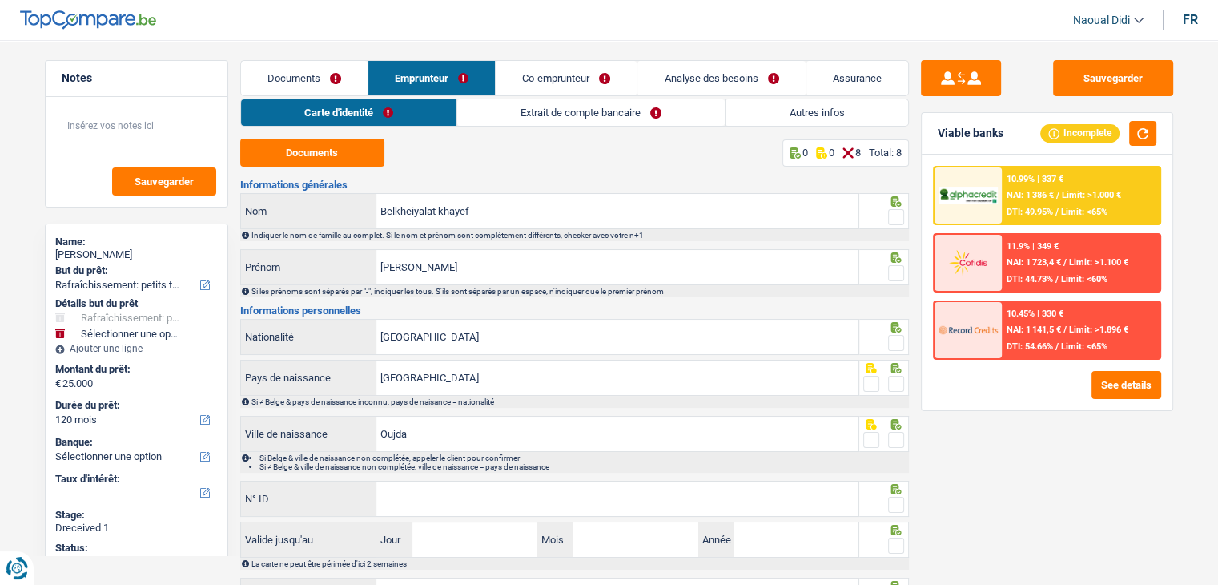
click at [311, 113] on link "Carte d'identité" at bounding box center [348, 112] width 215 height 26
click at [319, 151] on button "Documents" at bounding box center [312, 153] width 144 height 28
click at [706, 72] on link "Analyse des besoins" at bounding box center [721, 78] width 167 height 34
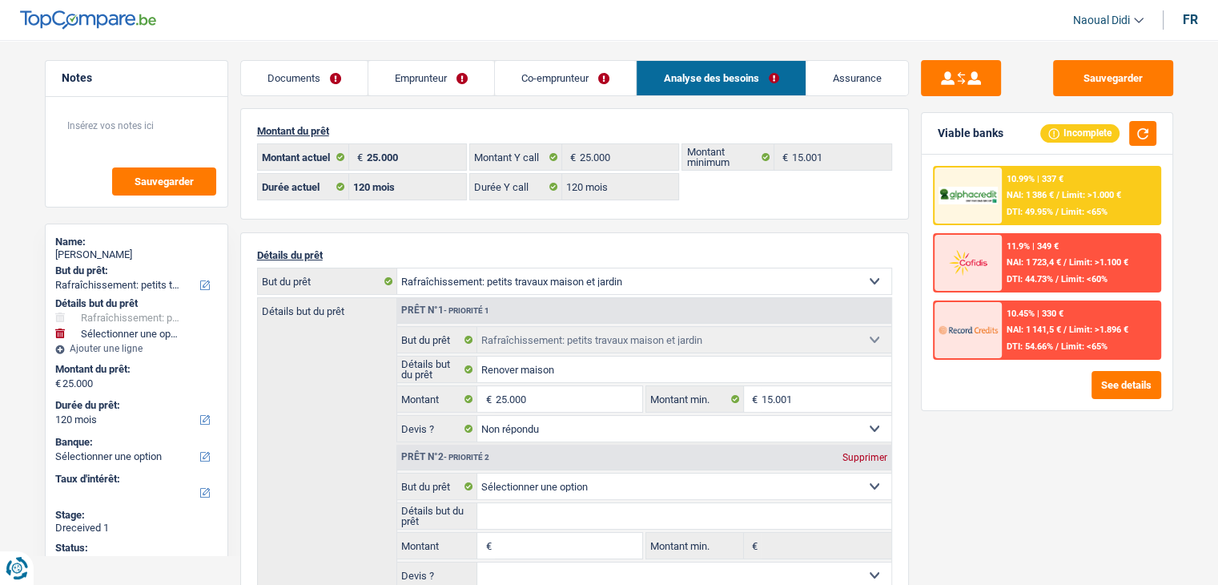
click at [421, 81] on link "Emprunteur" at bounding box center [431, 78] width 126 height 34
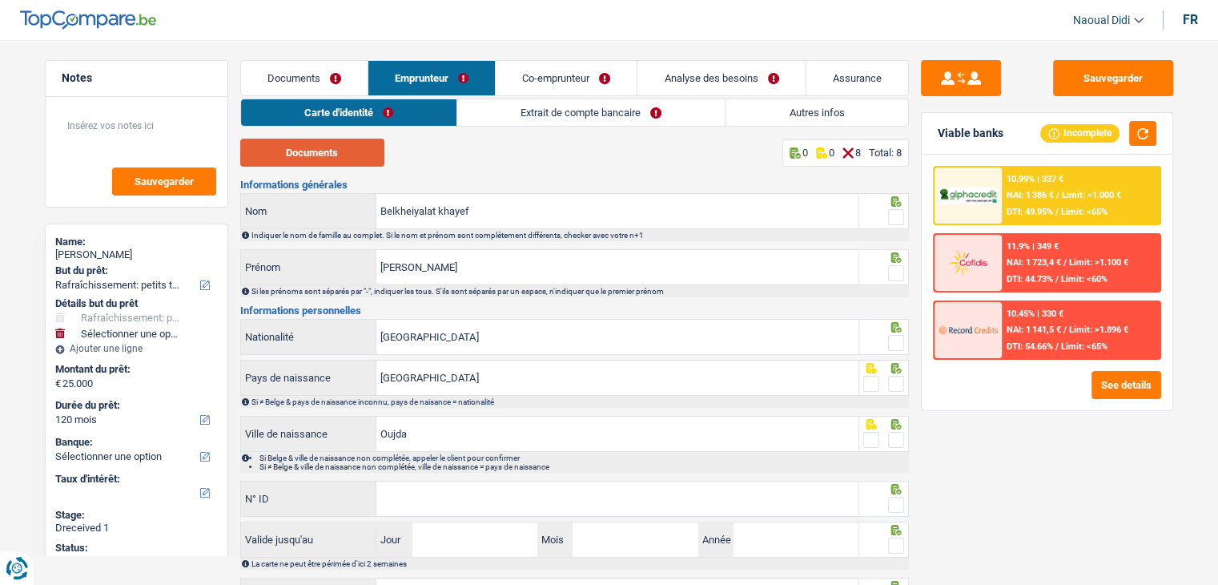
click at [320, 158] on button "Documents" at bounding box center [312, 153] width 144 height 28
click at [325, 155] on button "Documents" at bounding box center [312, 153] width 144 height 28
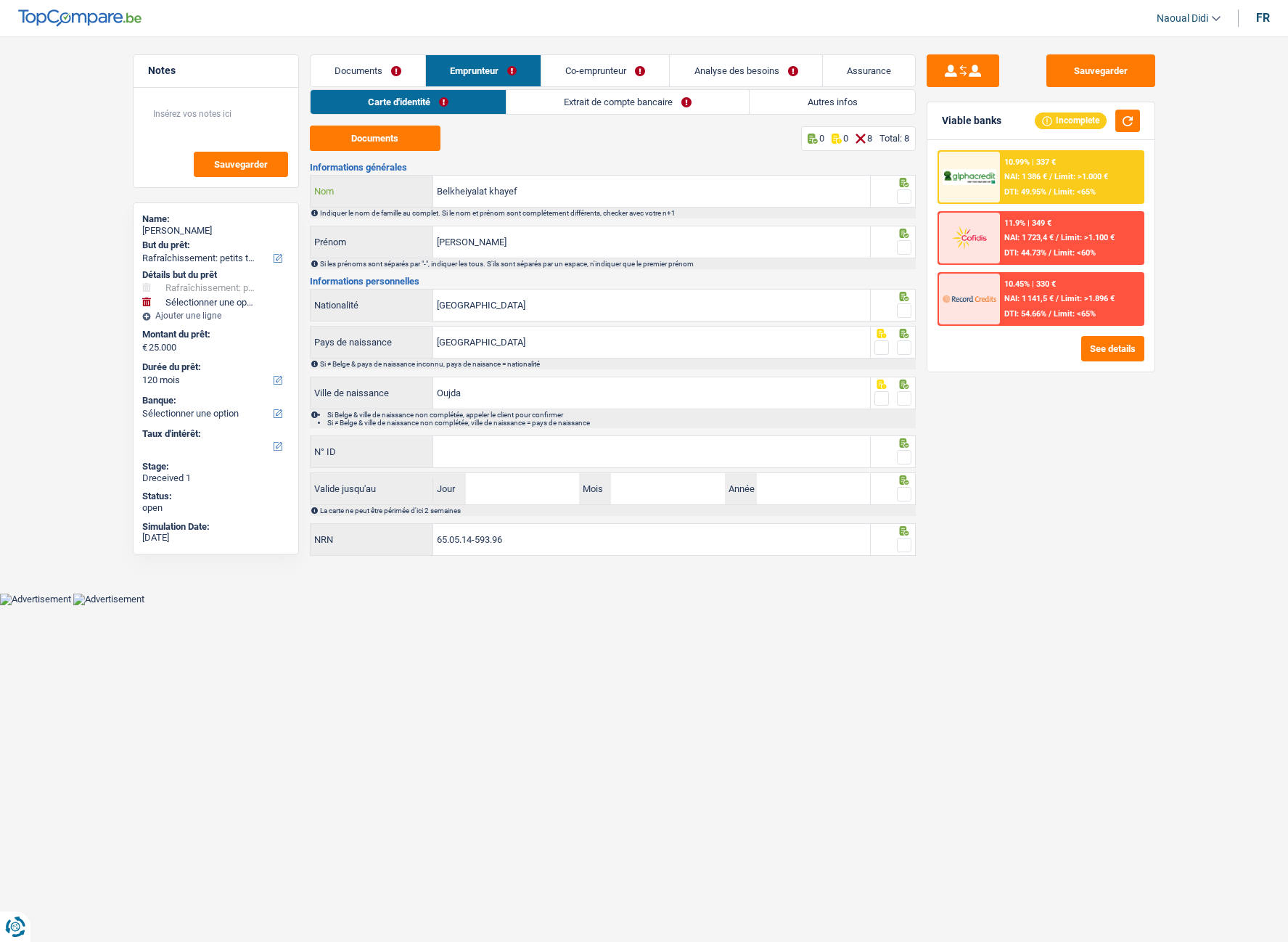
click at [536, 195] on input "Belkheiyalat khayef" at bounding box center [651, 191] width 437 height 31
click at [496, 245] on input "[PERSON_NAME]" at bounding box center [651, 242] width 437 height 31
click at [497, 308] on input "[GEOGRAPHIC_DATA]" at bounding box center [651, 305] width 437 height 31
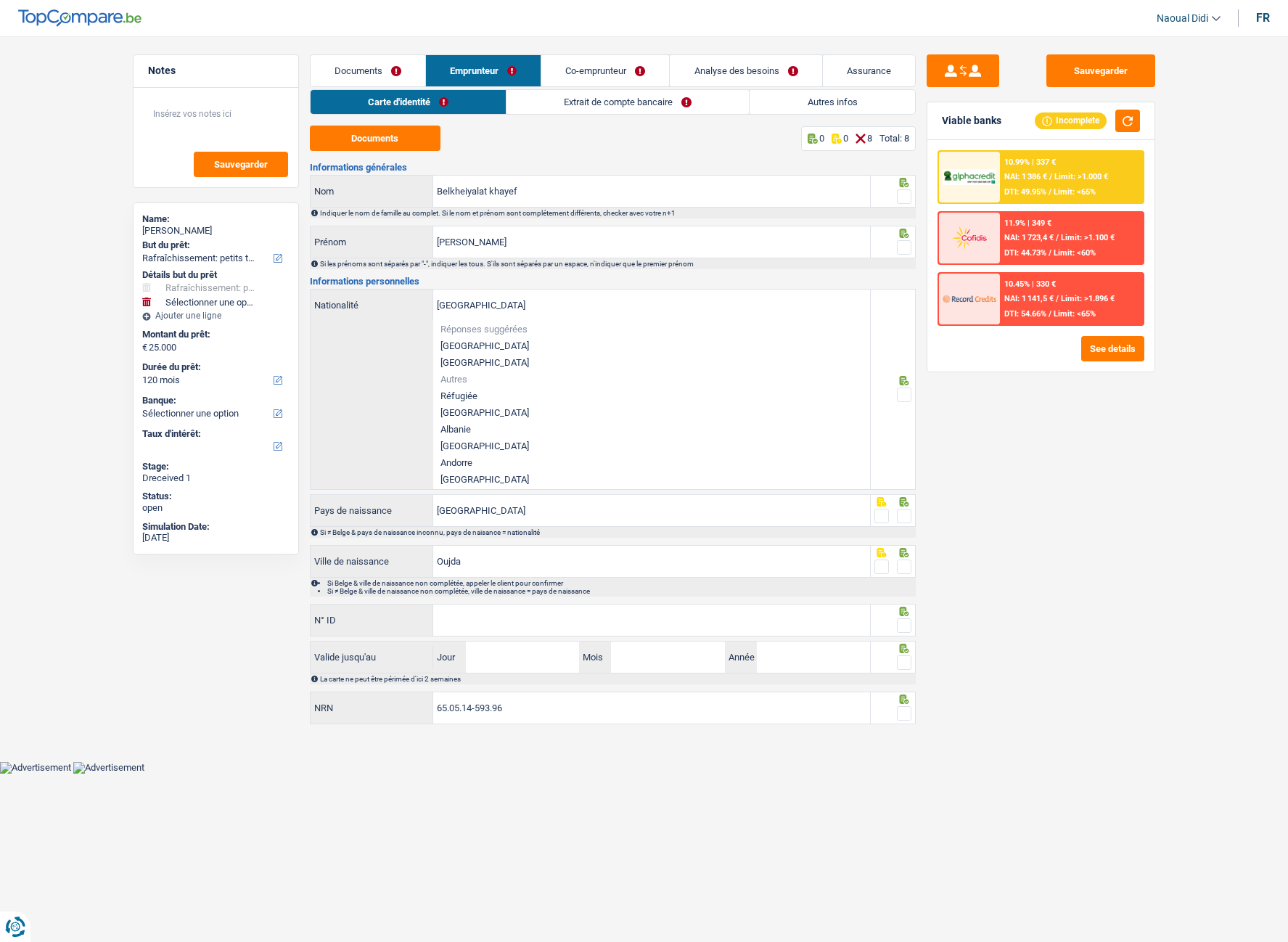
click at [358, 347] on div "[DEMOGRAPHIC_DATA] Nationalité Réponses suggérées [GEOGRAPHIC_DATA] Luxembourg …" at bounding box center [591, 389] width 560 height 199
click at [381, 419] on div "[DEMOGRAPHIC_DATA] Nationalité Réponses suggérées [GEOGRAPHIC_DATA] Luxembourg …" at bounding box center [591, 389] width 560 height 199
click at [1052, 529] on div "Sauvegarder Viable banks Incomplete 10.99% | 337 € NAI: 1 386 € / Limit: >1.000…" at bounding box center [1041, 485] width 250 height 860
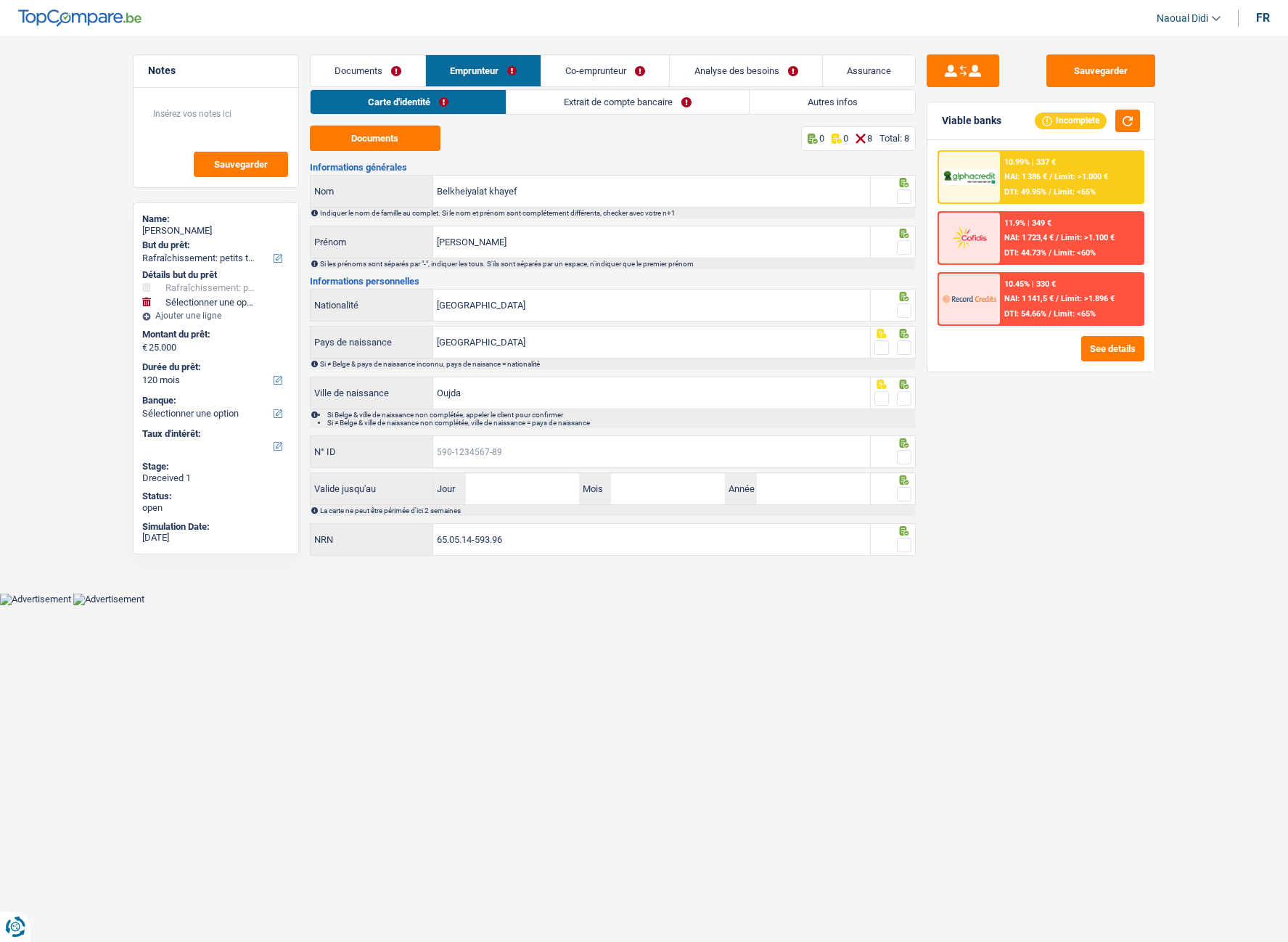
click at [485, 446] on input "N° ID" at bounding box center [651, 451] width 437 height 31
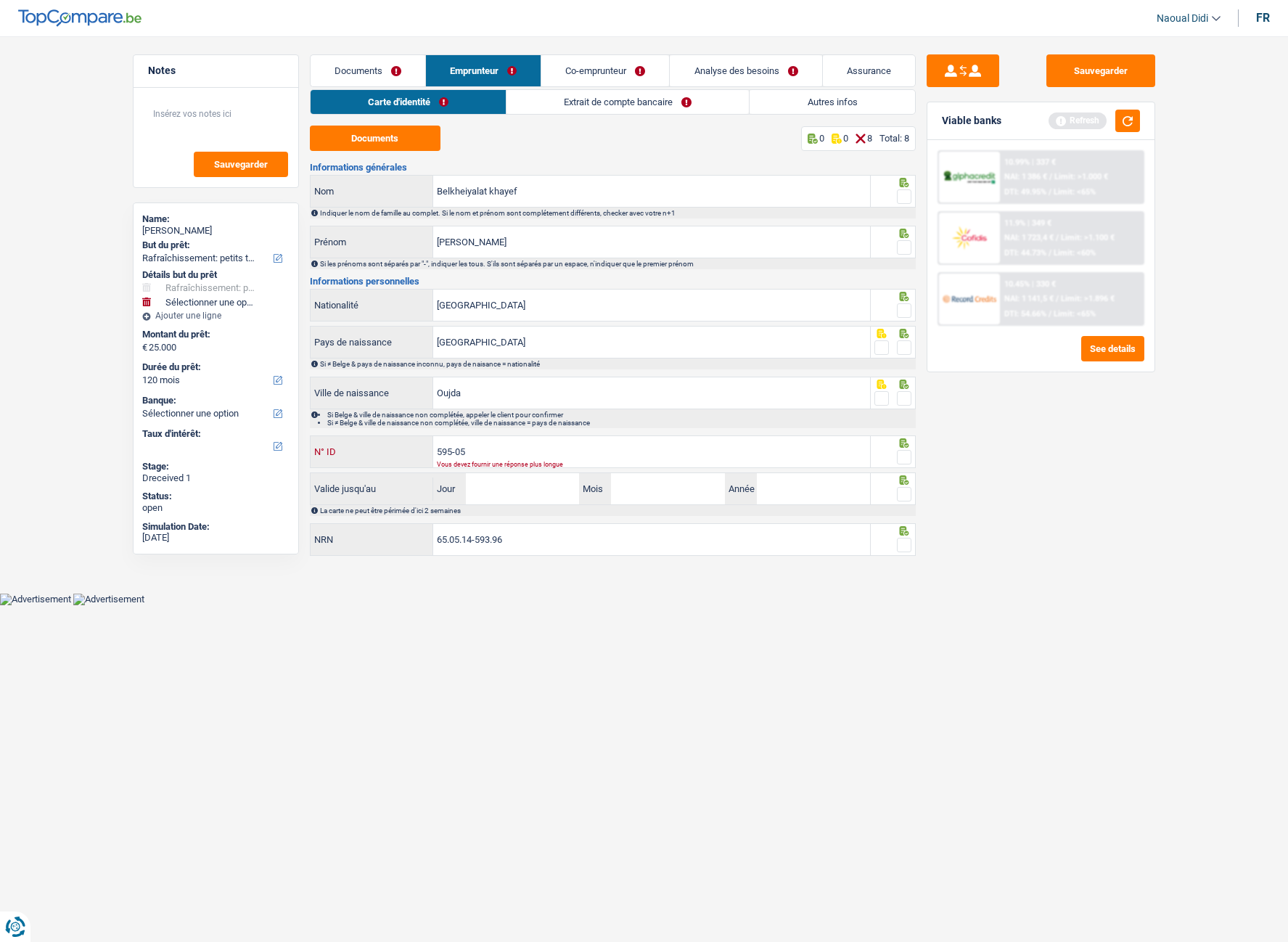
click at [476, 454] on input "595-05" at bounding box center [651, 451] width 437 height 31
click at [530, 494] on input "Jour" at bounding box center [522, 488] width 113 height 31
click at [477, 450] on input "[PHONE_NUMBER]" at bounding box center [651, 451] width 437 height 31
click at [483, 450] on input "[PHONE_NUMBER]" at bounding box center [651, 451] width 437 height 31
click at [524, 457] on input "[PHONE_NUMBER]" at bounding box center [651, 451] width 437 height 31
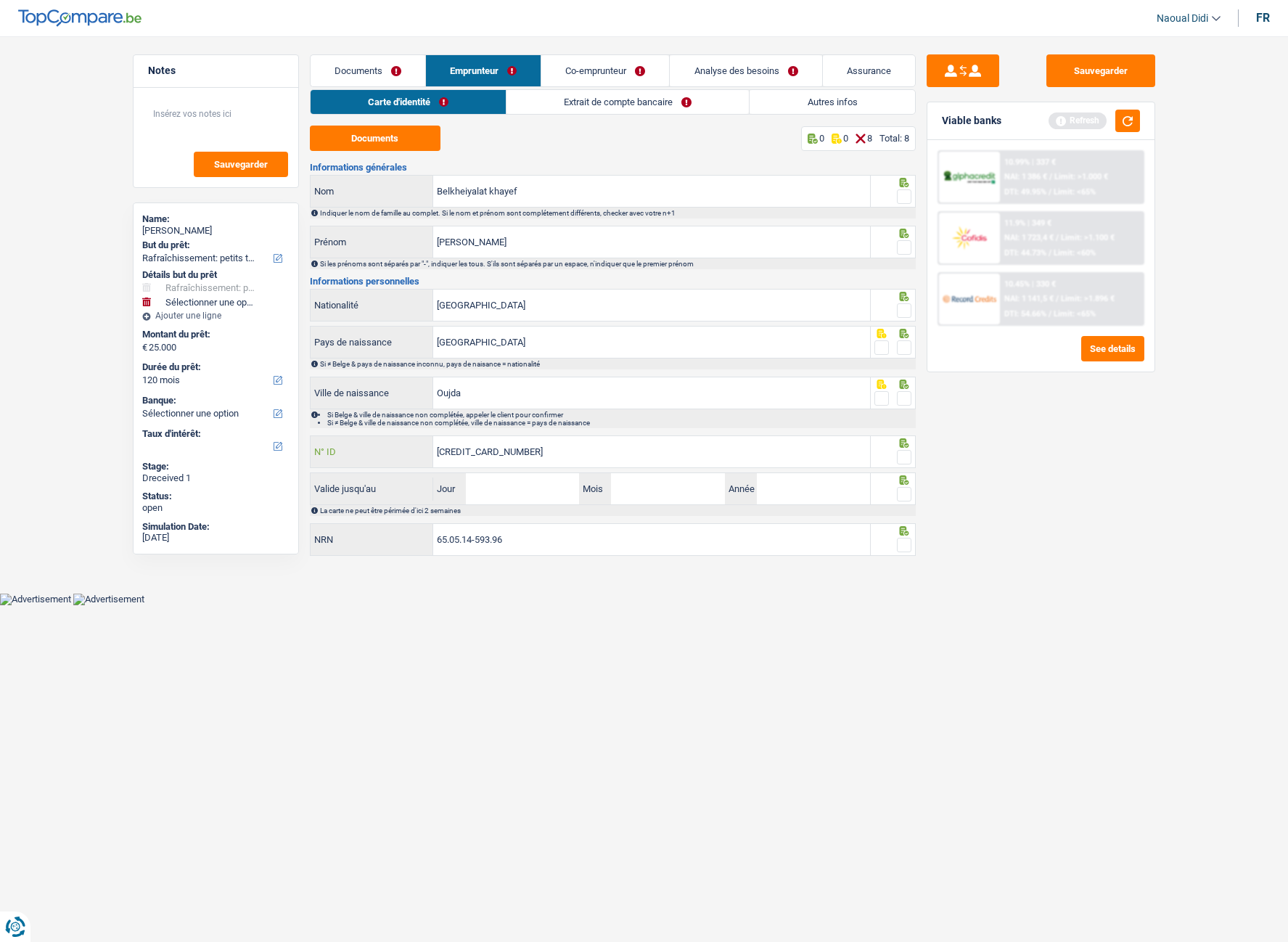
type input "[CREDIT_CARD_NUMBER]"
click at [501, 495] on input "Jour" at bounding box center [522, 488] width 113 height 31
type input "30"
type input "10"
type input "2031"
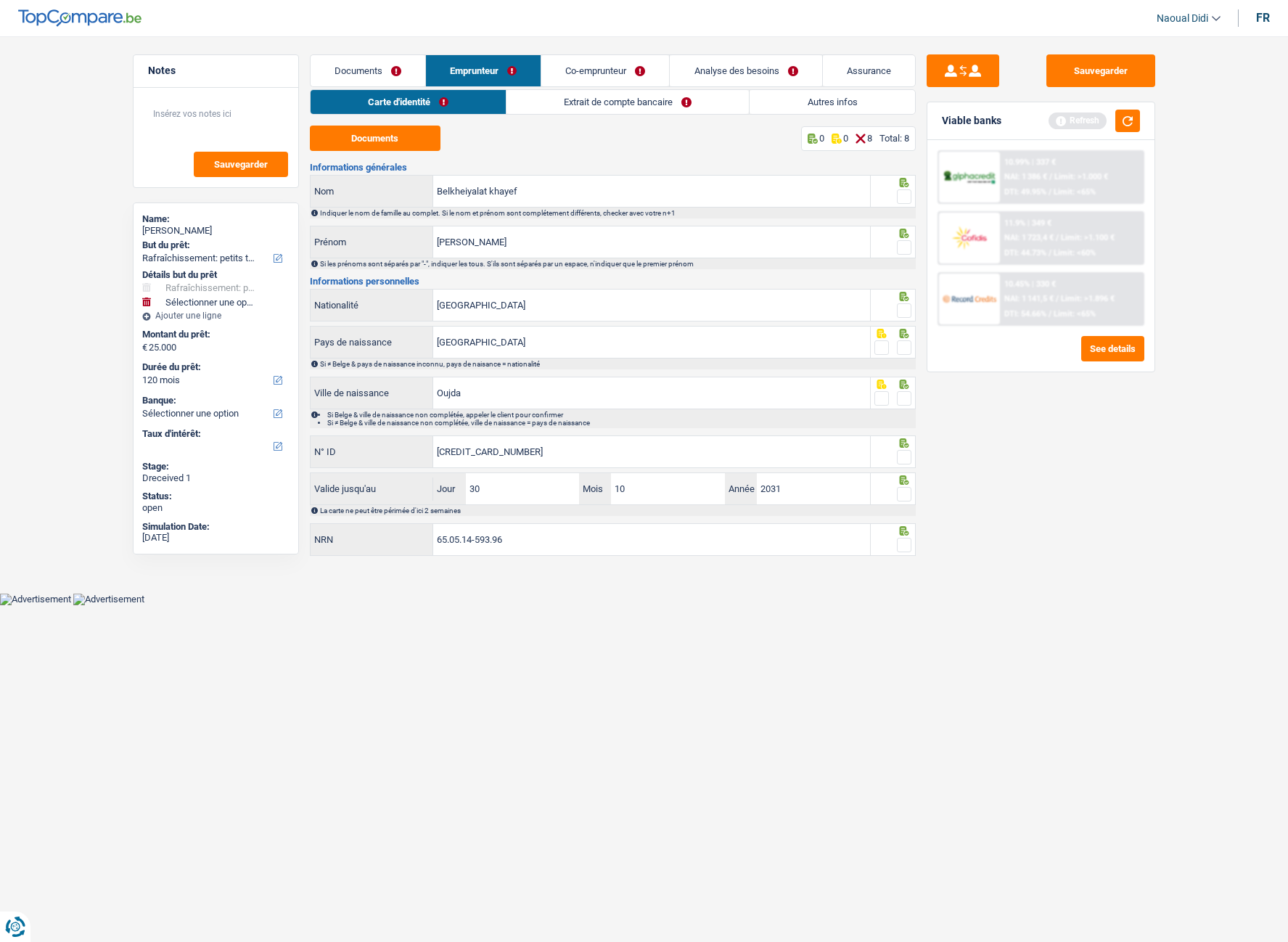
click at [899, 529] on span at bounding box center [904, 545] width 14 height 14
click at [0, 0] on input "radio" at bounding box center [0, 0] width 0 height 0
click at [908, 487] on span at bounding box center [904, 494] width 14 height 14
click at [0, 0] on input "radio" at bounding box center [0, 0] width 0 height 0
click at [911, 455] on div at bounding box center [893, 452] width 45 height 33
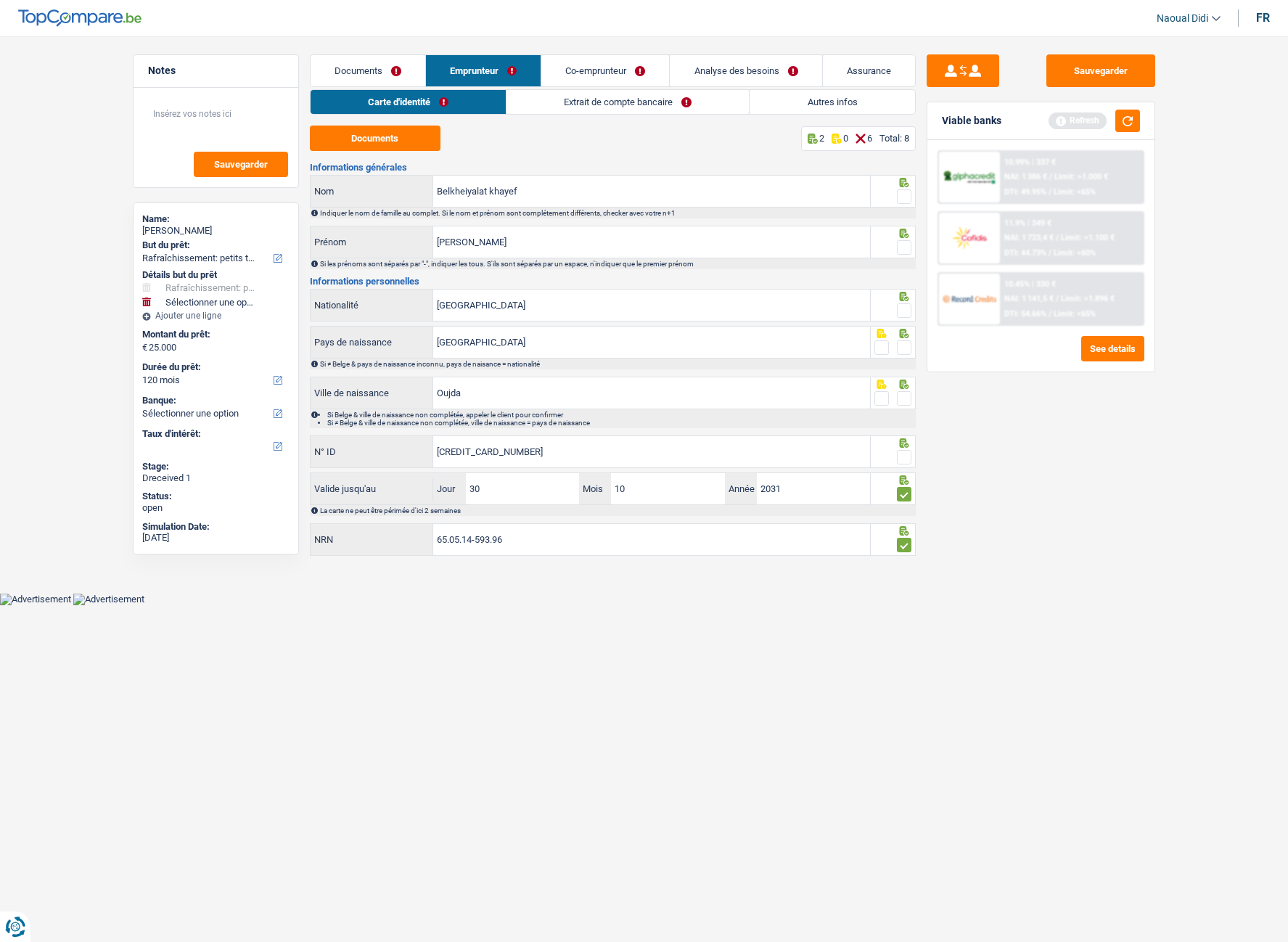
click at [902, 399] on span at bounding box center [904, 399] width 14 height 14
click at [0, 0] on input "radio" at bounding box center [0, 0] width 0 height 0
click at [906, 453] on span at bounding box center [904, 457] width 14 height 14
click at [0, 0] on input "radio" at bounding box center [0, 0] width 0 height 0
click at [907, 351] on span at bounding box center [904, 348] width 14 height 14
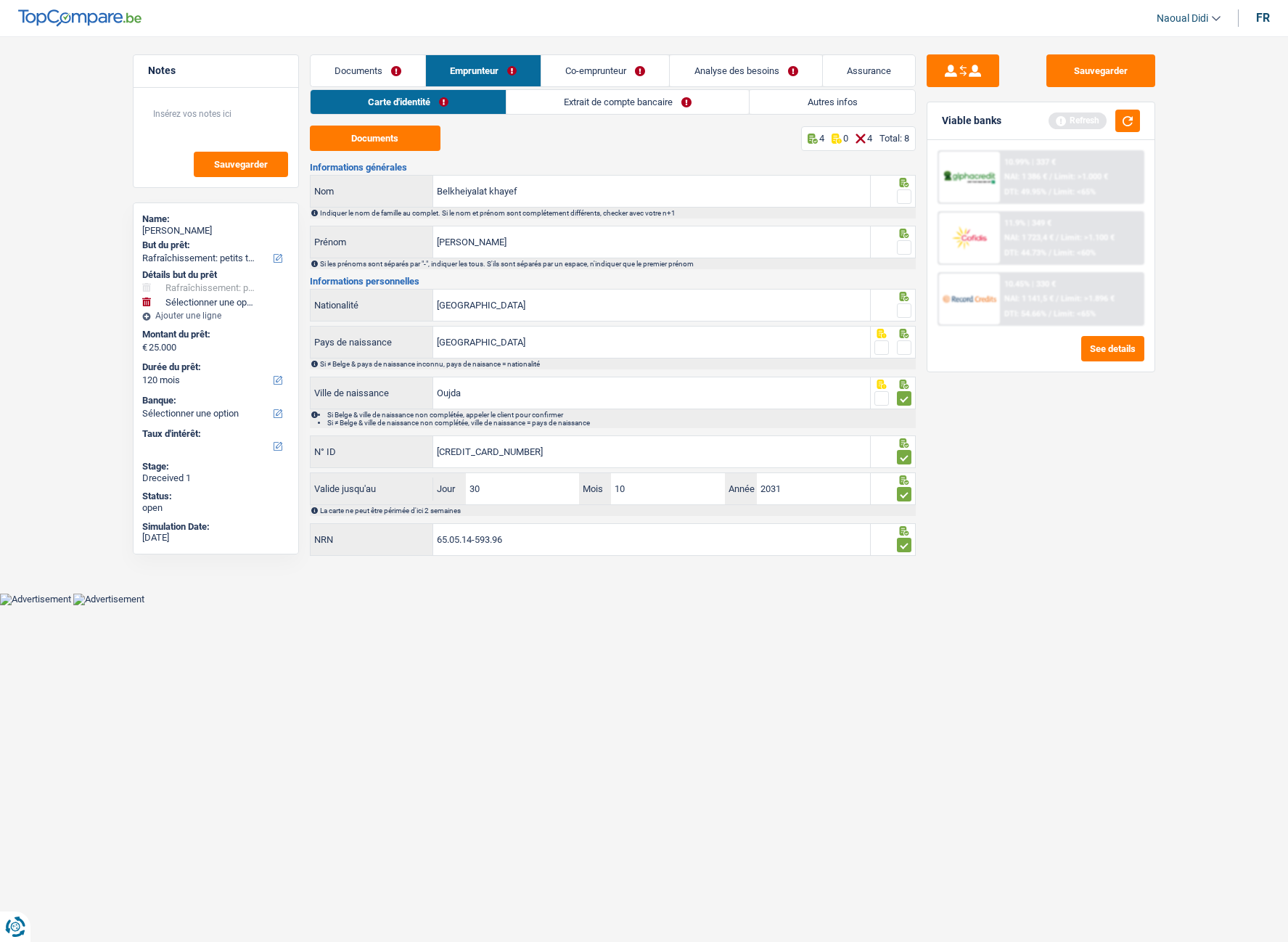
click at [0, 0] on input "radio" at bounding box center [0, 0] width 0 height 0
click at [907, 309] on span at bounding box center [904, 311] width 14 height 14
click at [0, 0] on input "radio" at bounding box center [0, 0] width 0 height 0
click at [911, 247] on div at bounding box center [893, 242] width 45 height 33
click at [907, 240] on span at bounding box center [904, 247] width 14 height 14
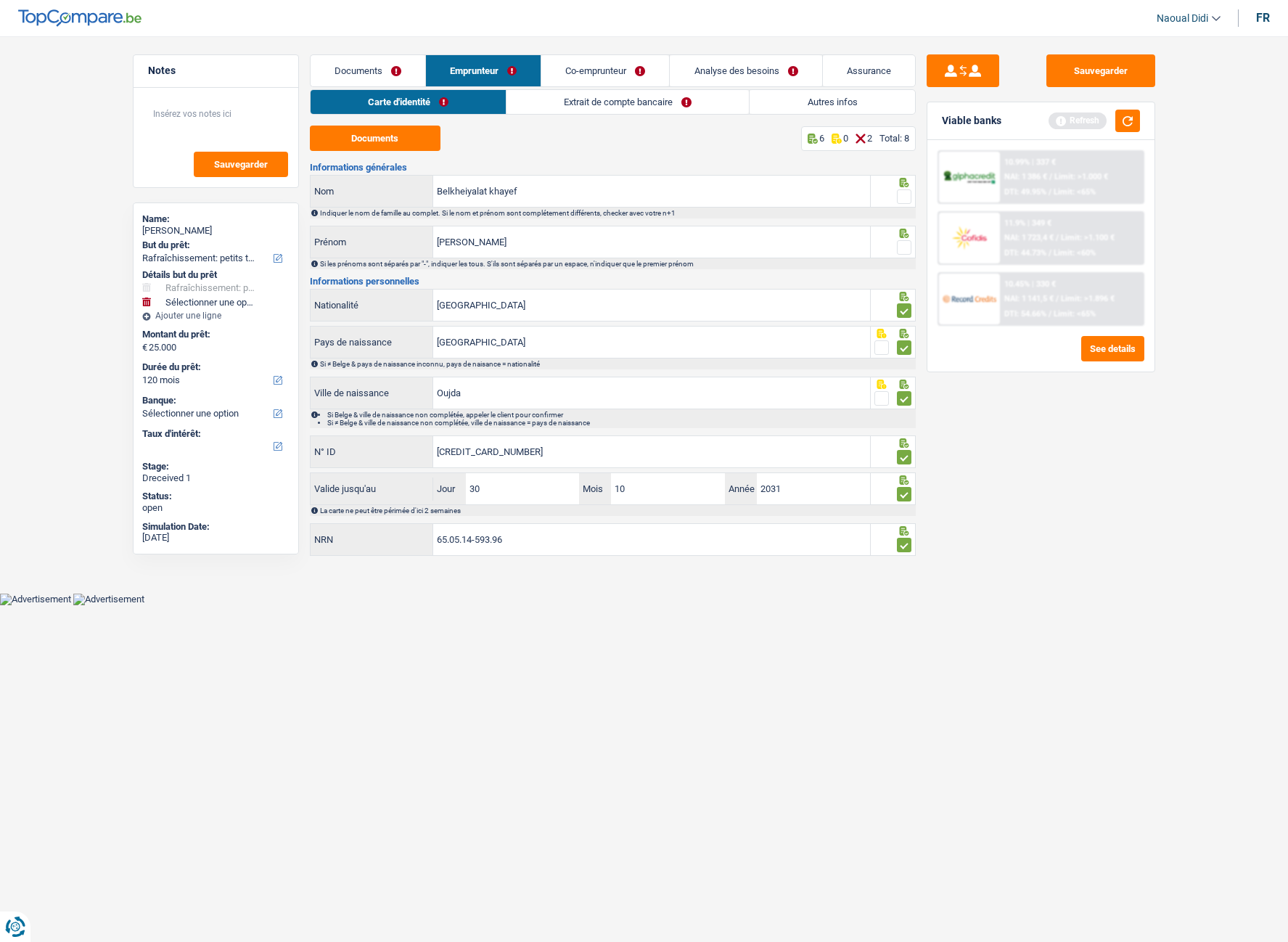
click at [0, 0] on input "radio" at bounding box center [0, 0] width 0 height 0
click at [904, 196] on span at bounding box center [904, 197] width 14 height 14
click at [0, 0] on input "radio" at bounding box center [0, 0] width 0 height 0
click at [1103, 67] on button "Sauvegarder" at bounding box center [1101, 71] width 109 height 33
click at [588, 101] on link "Extrait de compte bancaire" at bounding box center [629, 101] width 243 height 24
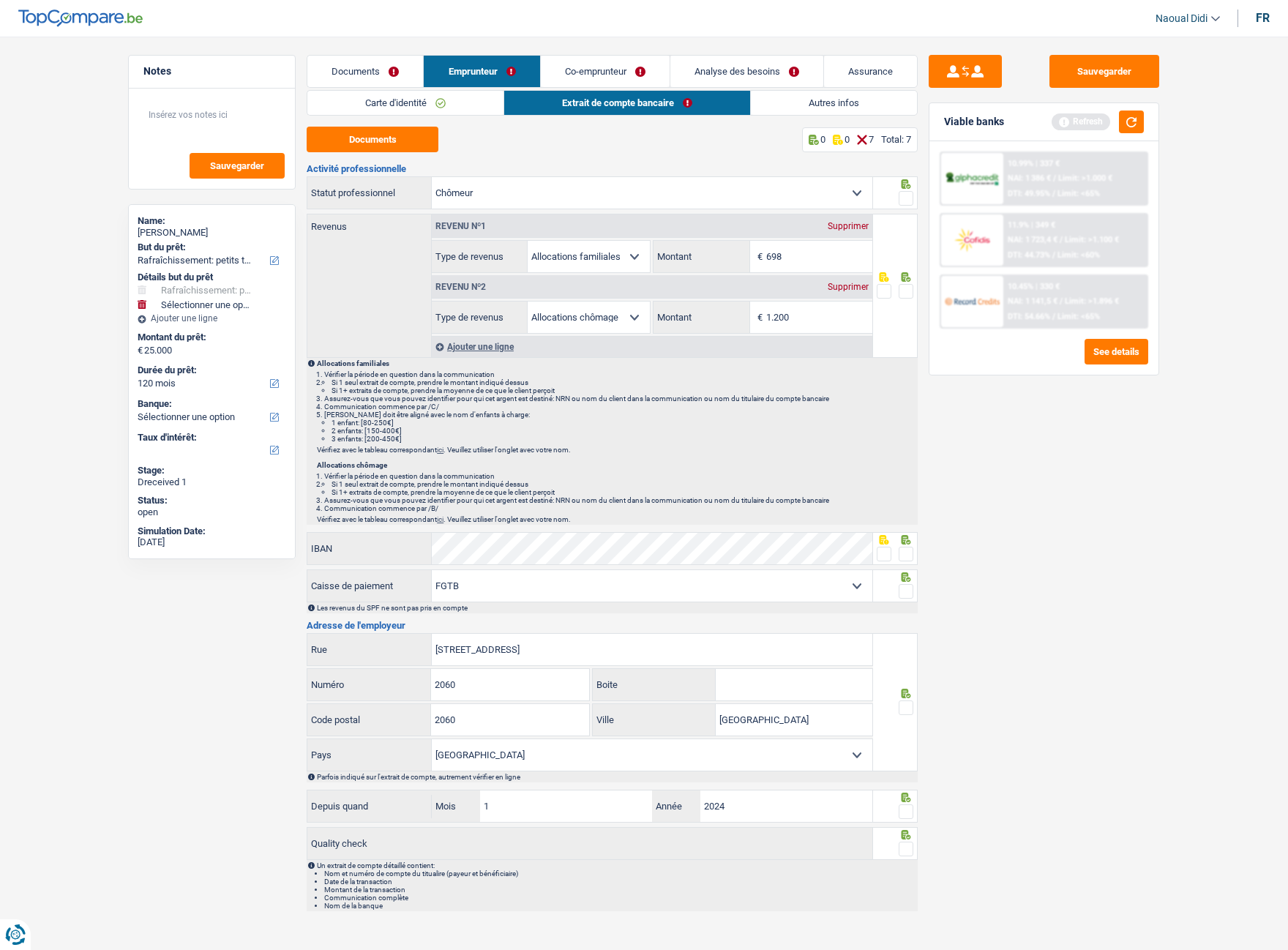
click at [420, 105] on link "Carte d'identité" at bounding box center [405, 102] width 196 height 24
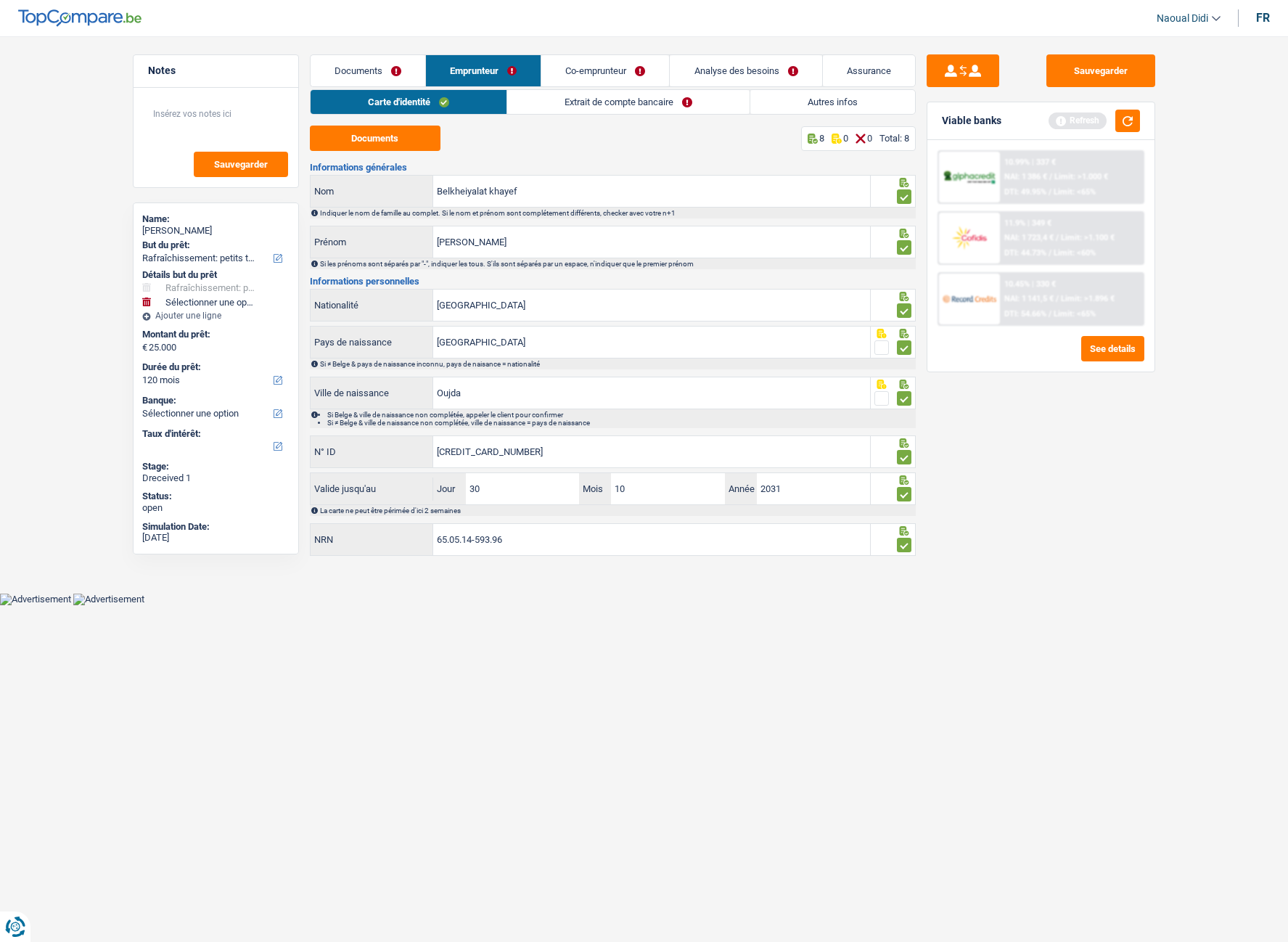
click at [483, 64] on link "Emprunteur" at bounding box center [483, 71] width 115 height 31
click at [602, 103] on link "Extrait de compte bancaire" at bounding box center [629, 101] width 243 height 24
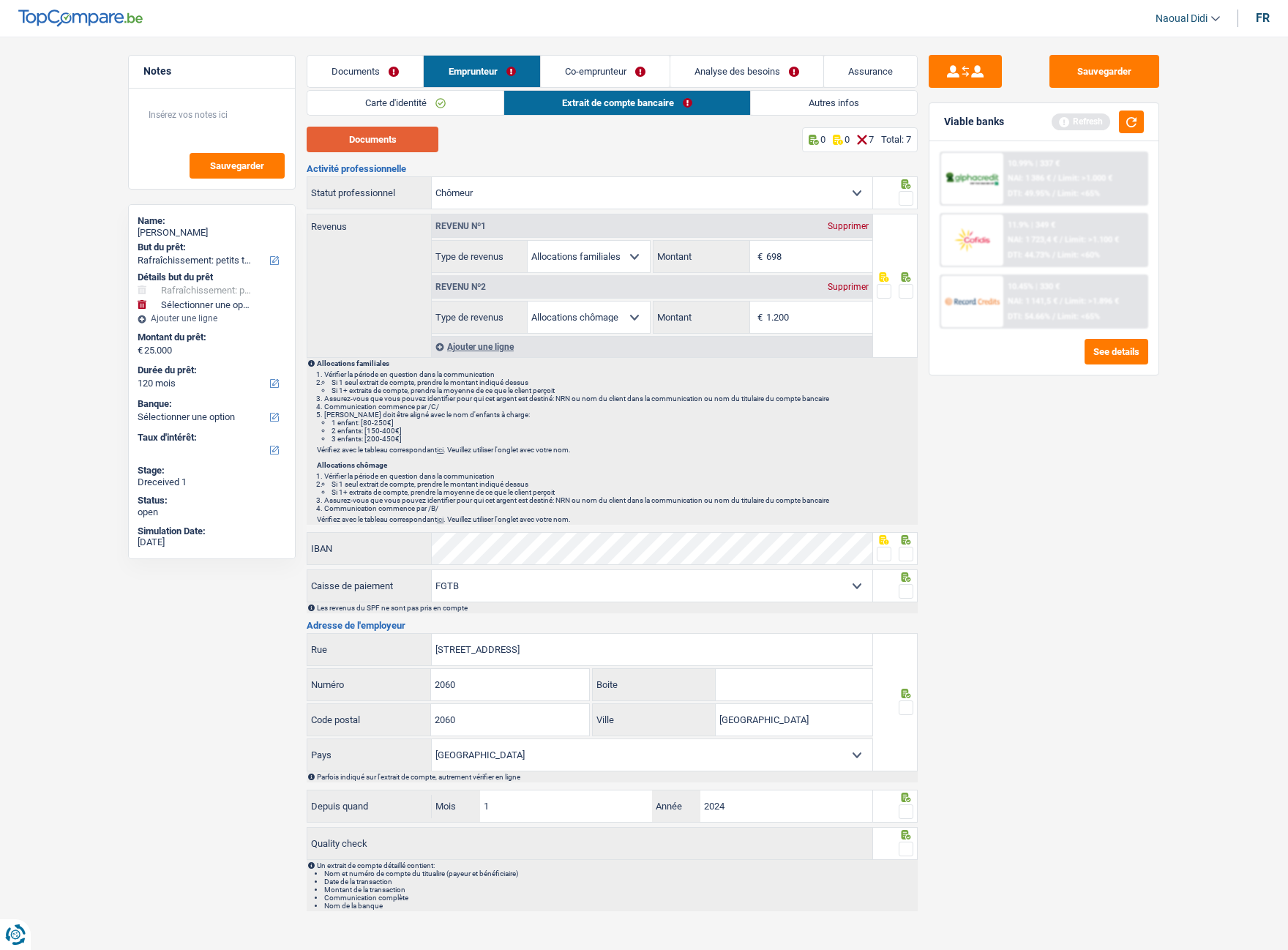
click at [390, 146] on button "Documents" at bounding box center [373, 140] width 132 height 26
click at [547, 69] on link "Co-emprunteur" at bounding box center [605, 71] width 129 height 31
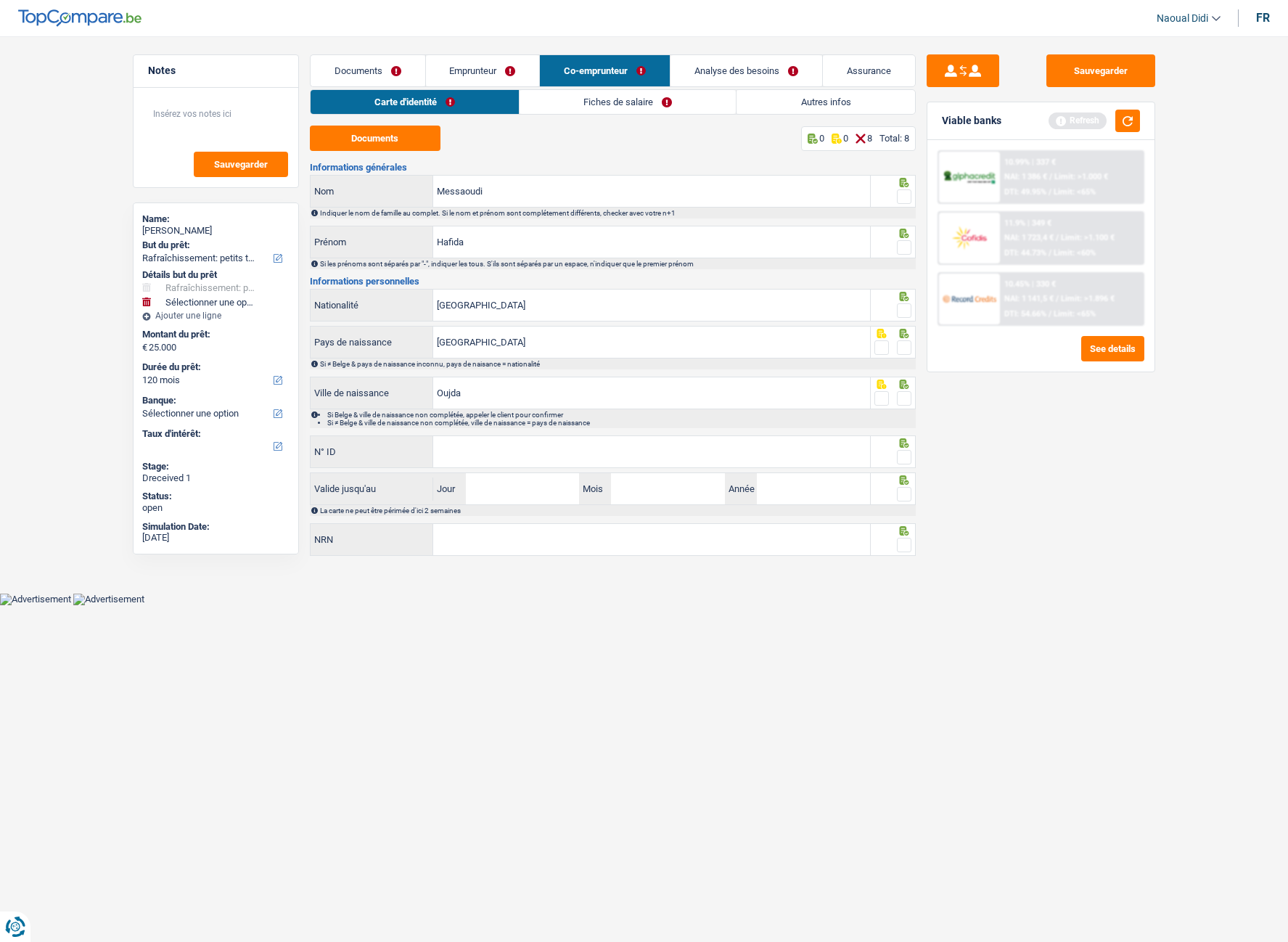
click at [457, 68] on link "Emprunteur" at bounding box center [483, 71] width 114 height 31
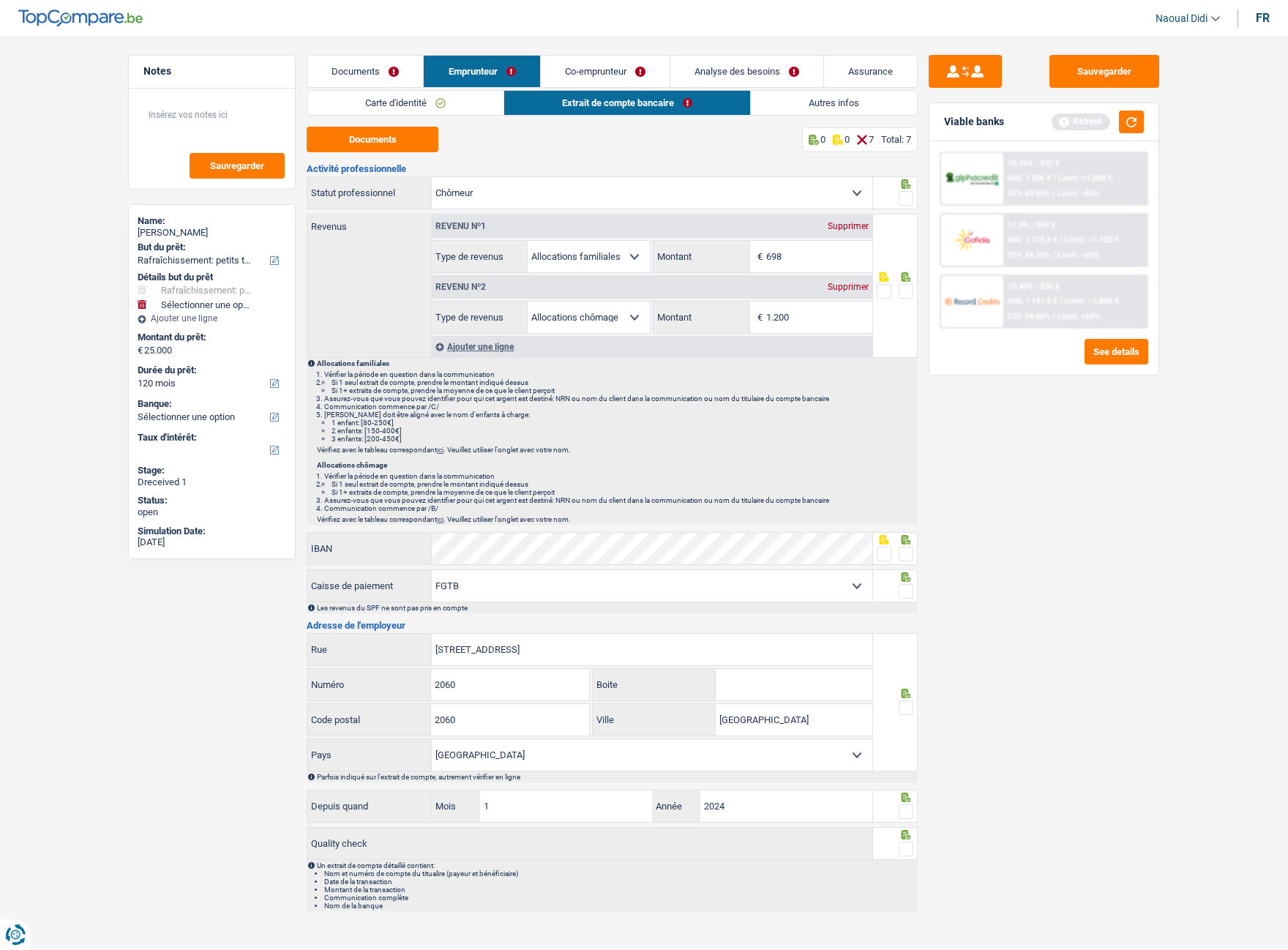
click at [402, 108] on link "Carte d'identité" at bounding box center [405, 102] width 196 height 24
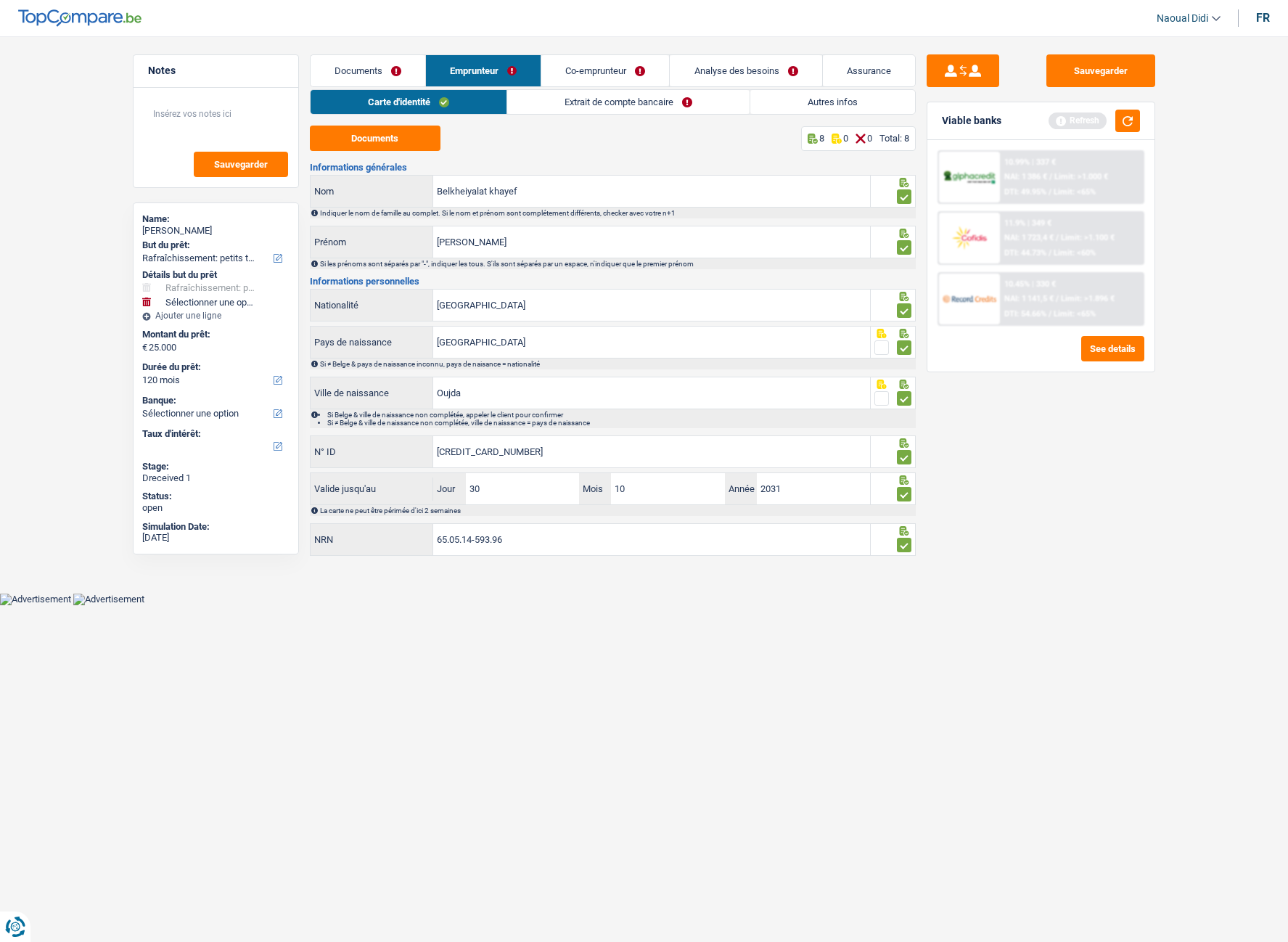
click at [473, 66] on link "Emprunteur" at bounding box center [483, 71] width 115 height 31
click at [563, 98] on link "Extrait de compte bancaire" at bounding box center [629, 101] width 243 height 24
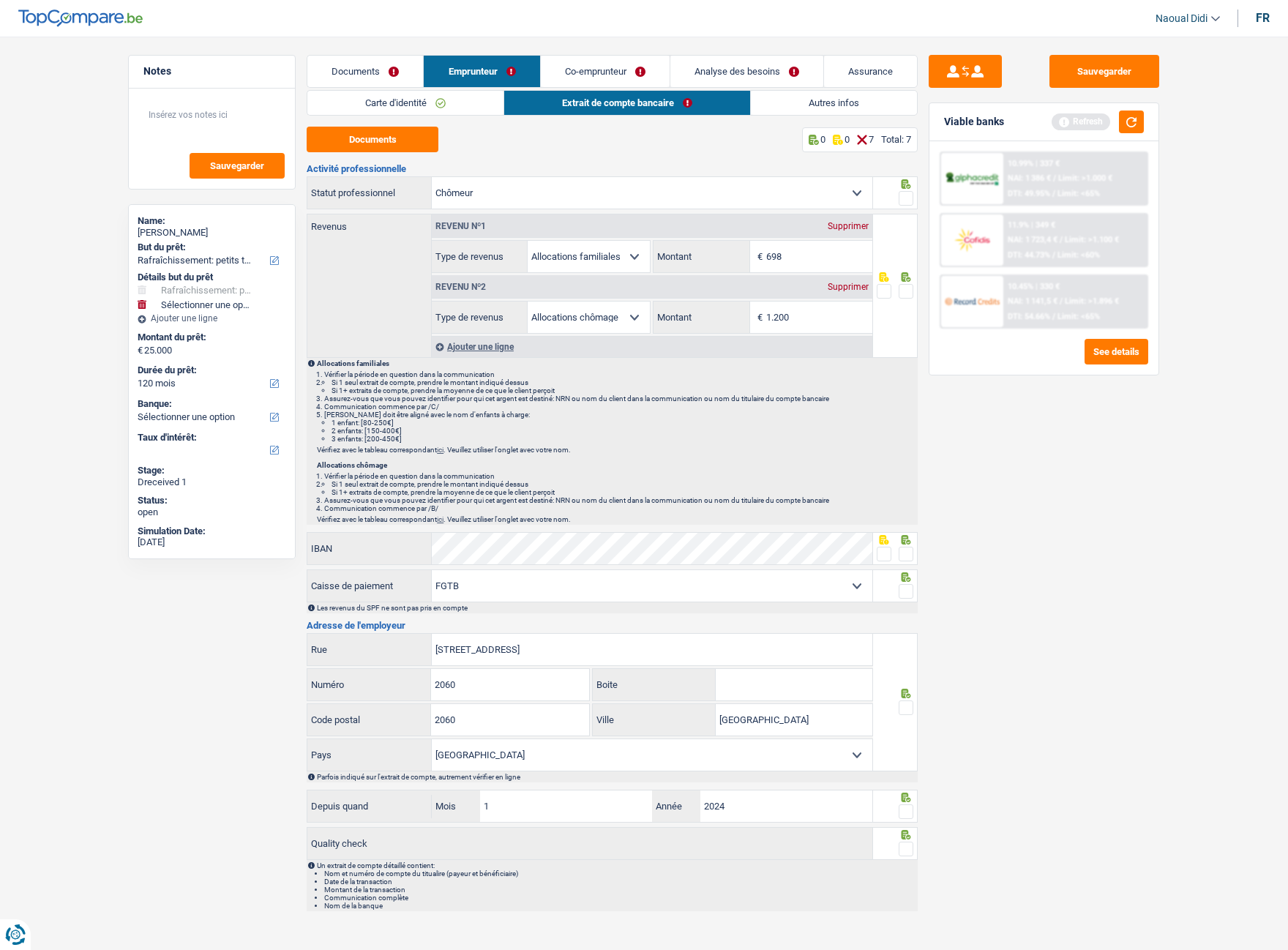
click at [607, 77] on link "Co-emprunteur" at bounding box center [605, 71] width 129 height 31
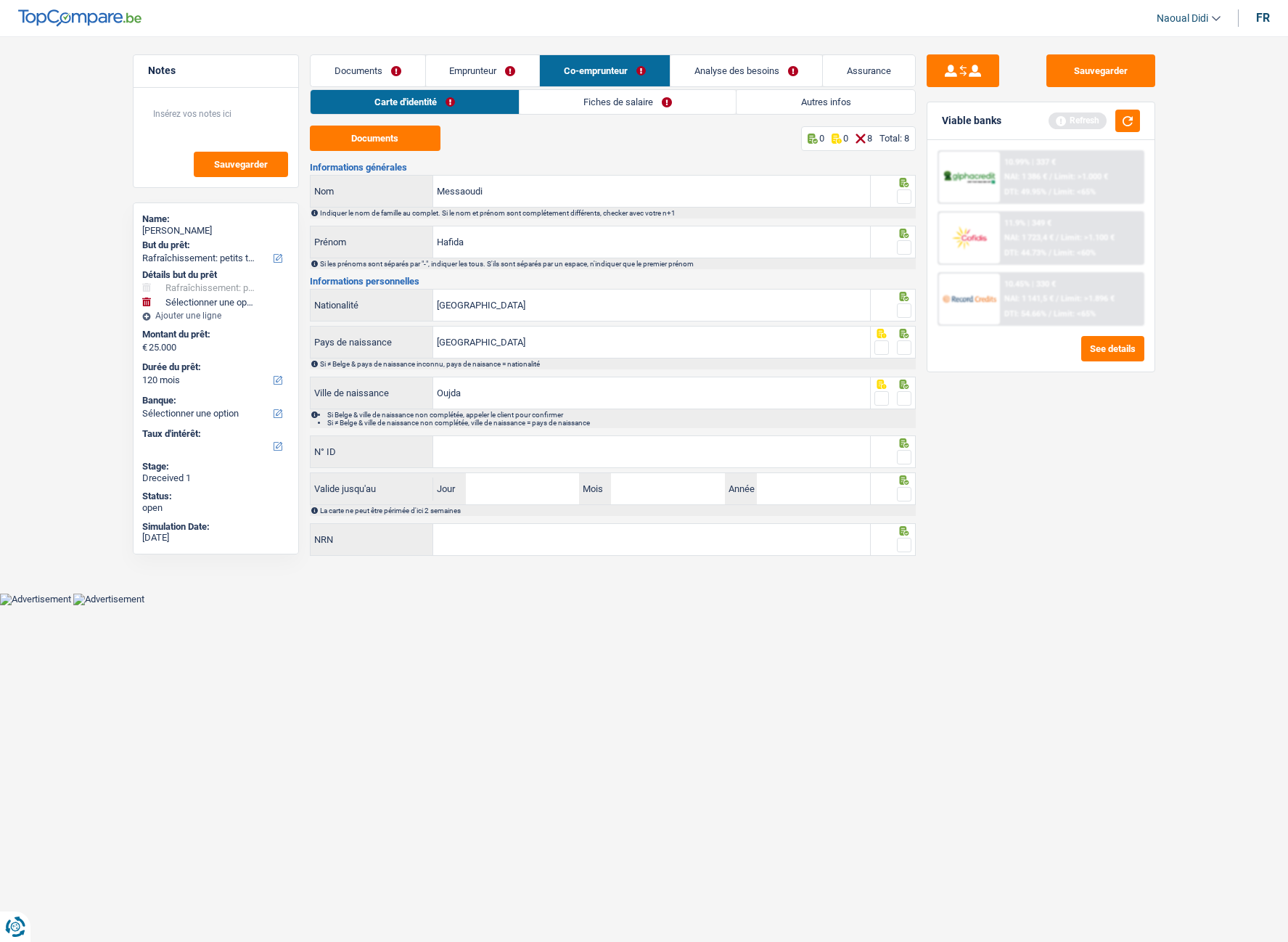
click at [587, 101] on link "Fiches de salaire" at bounding box center [628, 101] width 216 height 24
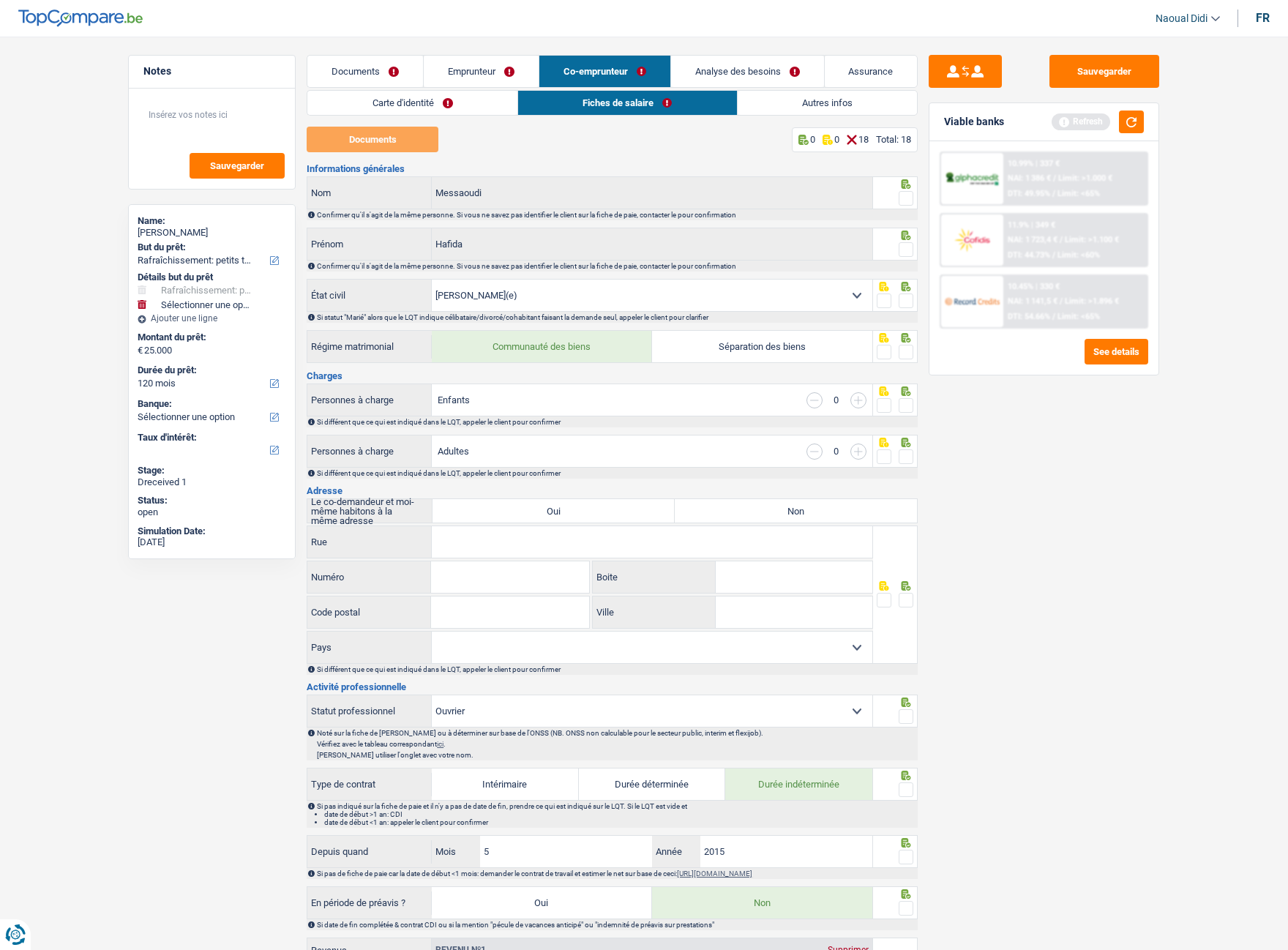
click at [459, 68] on link "Emprunteur" at bounding box center [481, 71] width 115 height 31
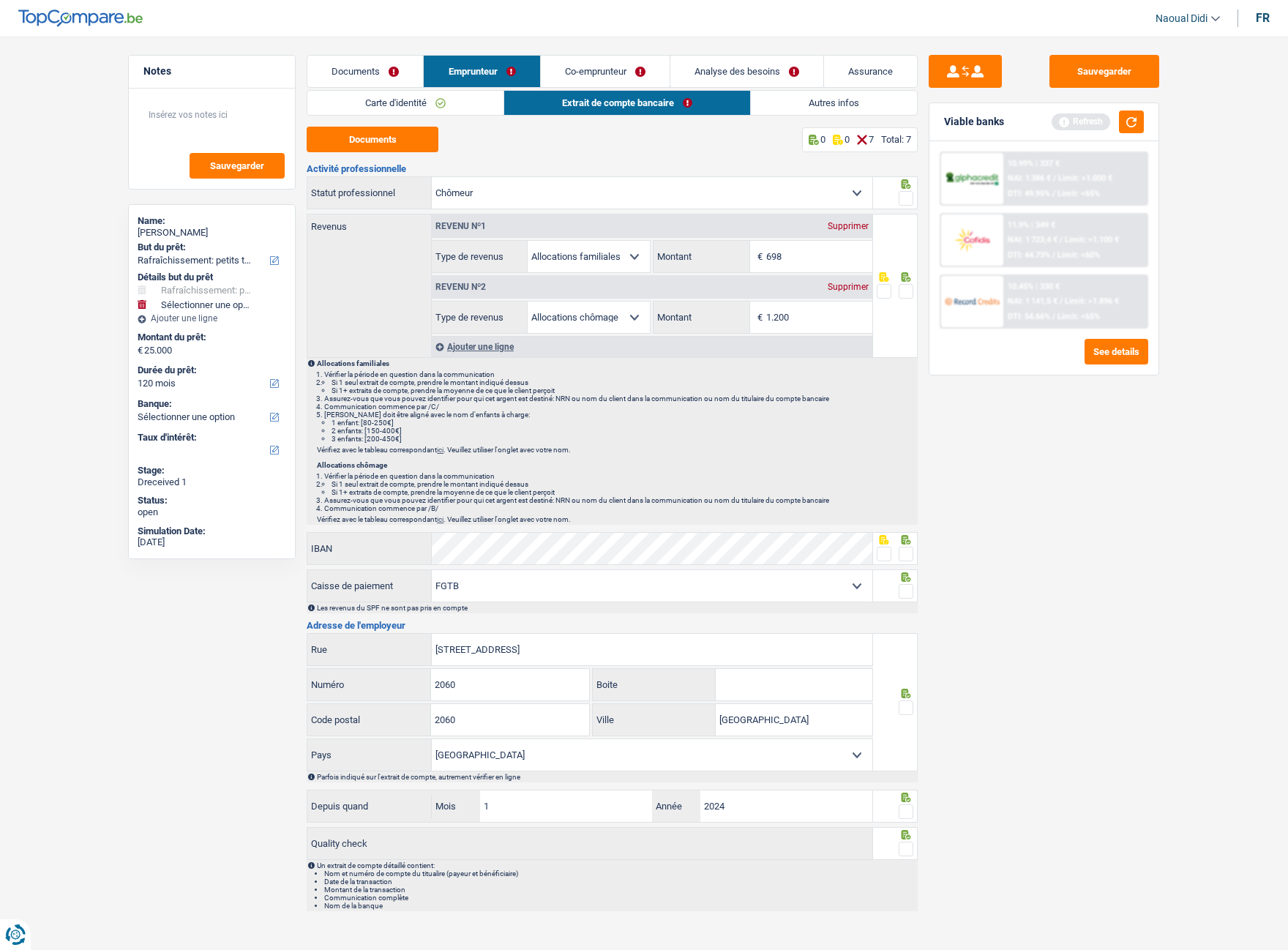
scroll to position [13, 0]
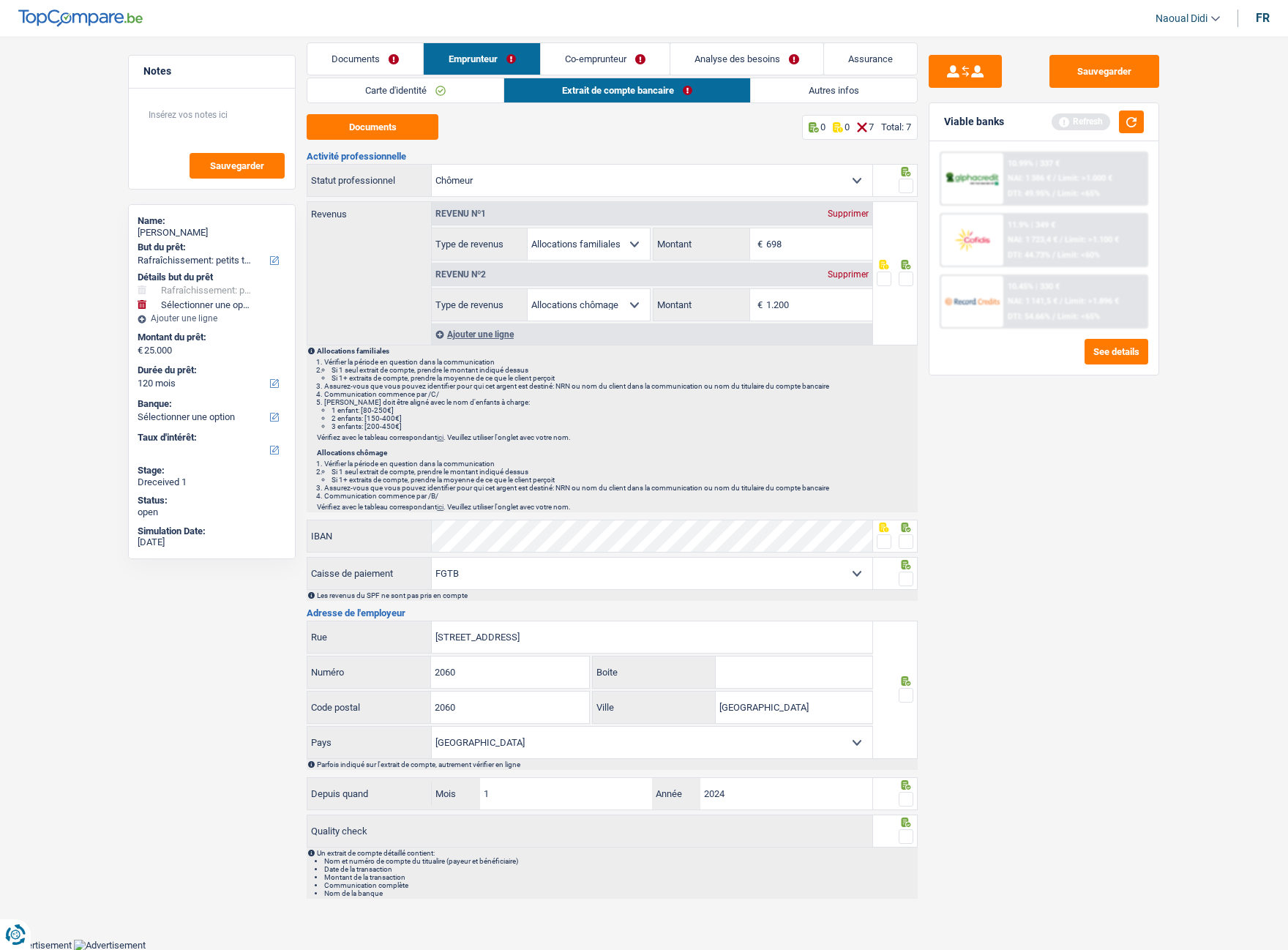
click at [507, 519] on div "Activité professionnelle Ouvrier Employé privé Employé public Invalide Indépend…" at bounding box center [612, 525] width 611 height 747
click at [566, 533] on select "CAPAC FGTB CSC CGSLB Autre Sélectionner une option" at bounding box center [652, 573] width 440 height 31
click at [432, 533] on select "CAPAC FGTB CSC CGSLB Autre Sélectionner une option" at bounding box center [652, 573] width 440 height 31
click at [908, 533] on span at bounding box center [906, 542] width 15 height 15
click at [0, 0] on input "radio" at bounding box center [0, 0] width 0 height 0
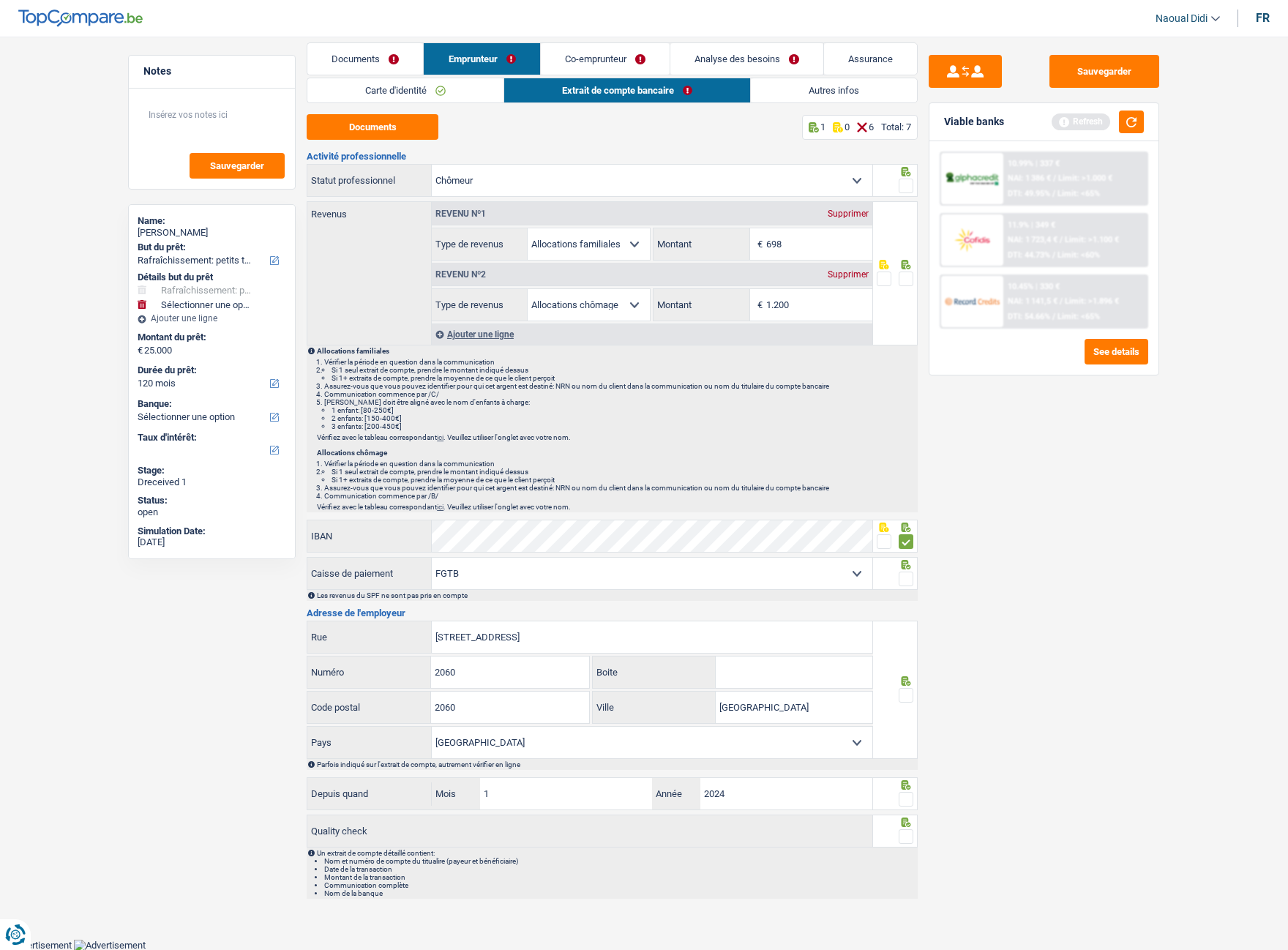
click at [904, 533] on span at bounding box center [906, 579] width 15 height 15
click at [0, 0] on input "radio" at bounding box center [0, 0] width 0 height 0
drag, startPoint x: 466, startPoint y: 574, endPoint x: 422, endPoint y: 563, distance: 45.4
click at [422, 533] on div "CAPAC FGTB CSC CGSLB Autre Sélectionner une option Caisse de paiement" at bounding box center [589, 573] width 565 height 31
click at [432, 533] on select "CAPAC FGTB CSC CGSLB Autre Sélectionner une option" at bounding box center [652, 573] width 440 height 31
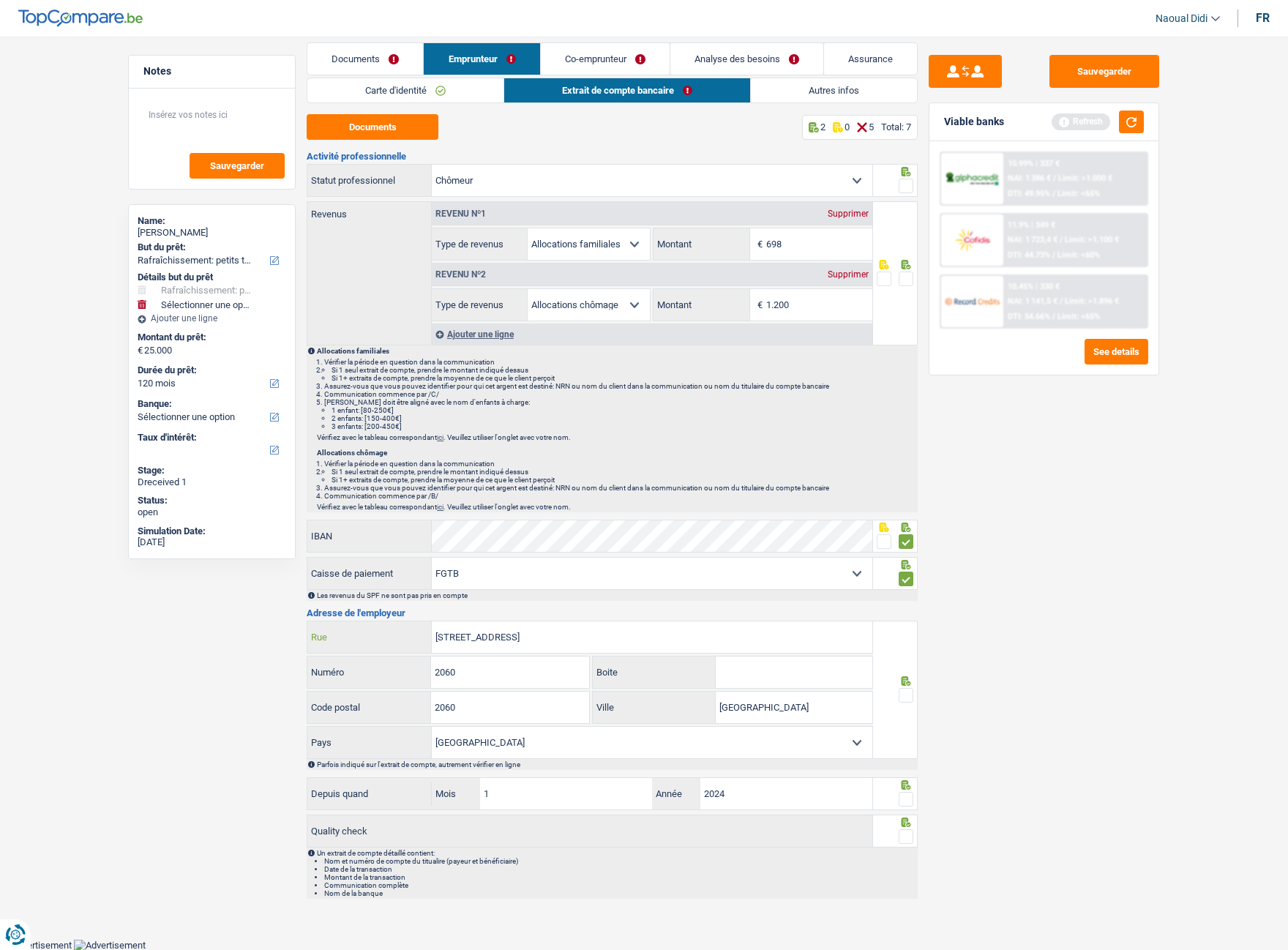
drag, startPoint x: 605, startPoint y: 633, endPoint x: 386, endPoint y: 616, distance: 219.7
click at [386, 533] on div "Activité professionnelle Ouvrier Employé privé Employé public Invalide Indépend…" at bounding box center [612, 525] width 611 height 747
paste input "[STREET_ADDRESS]"
type input "Ommeganckstraat"
drag, startPoint x: 428, startPoint y: 674, endPoint x: 380, endPoint y: 674, distance: 48.0
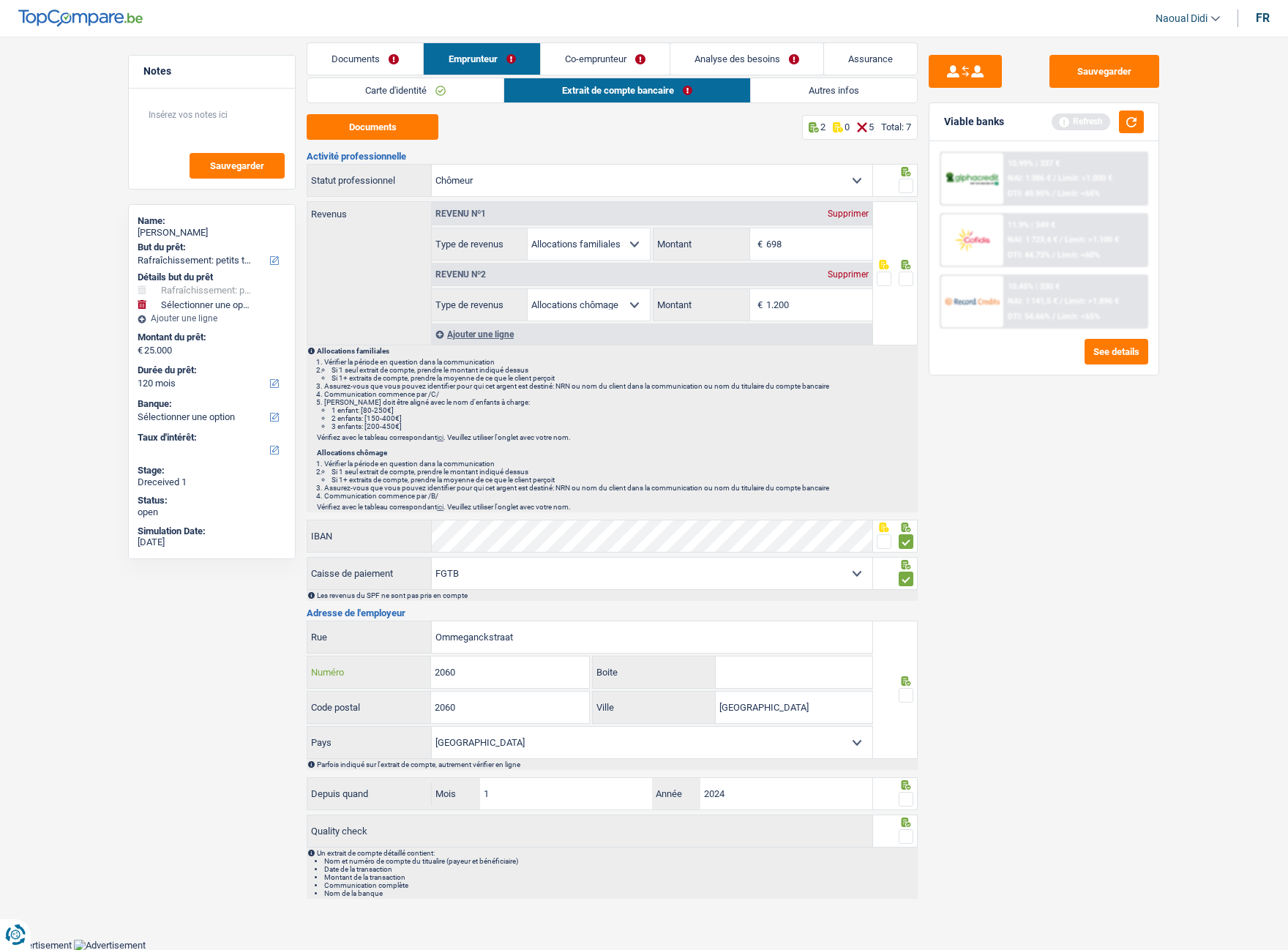
click at [380, 533] on div "2060 Numéro" at bounding box center [448, 672] width 281 height 31
type input "35"
click at [501, 533] on input "2060" at bounding box center [510, 707] width 157 height 31
type input "2018"
click at [238, 533] on div "Notes Sauvegarder Name: [PERSON_NAME] khayef But du prêt: Confort maison: meubl…" at bounding box center [211, 489] width 189 height 868
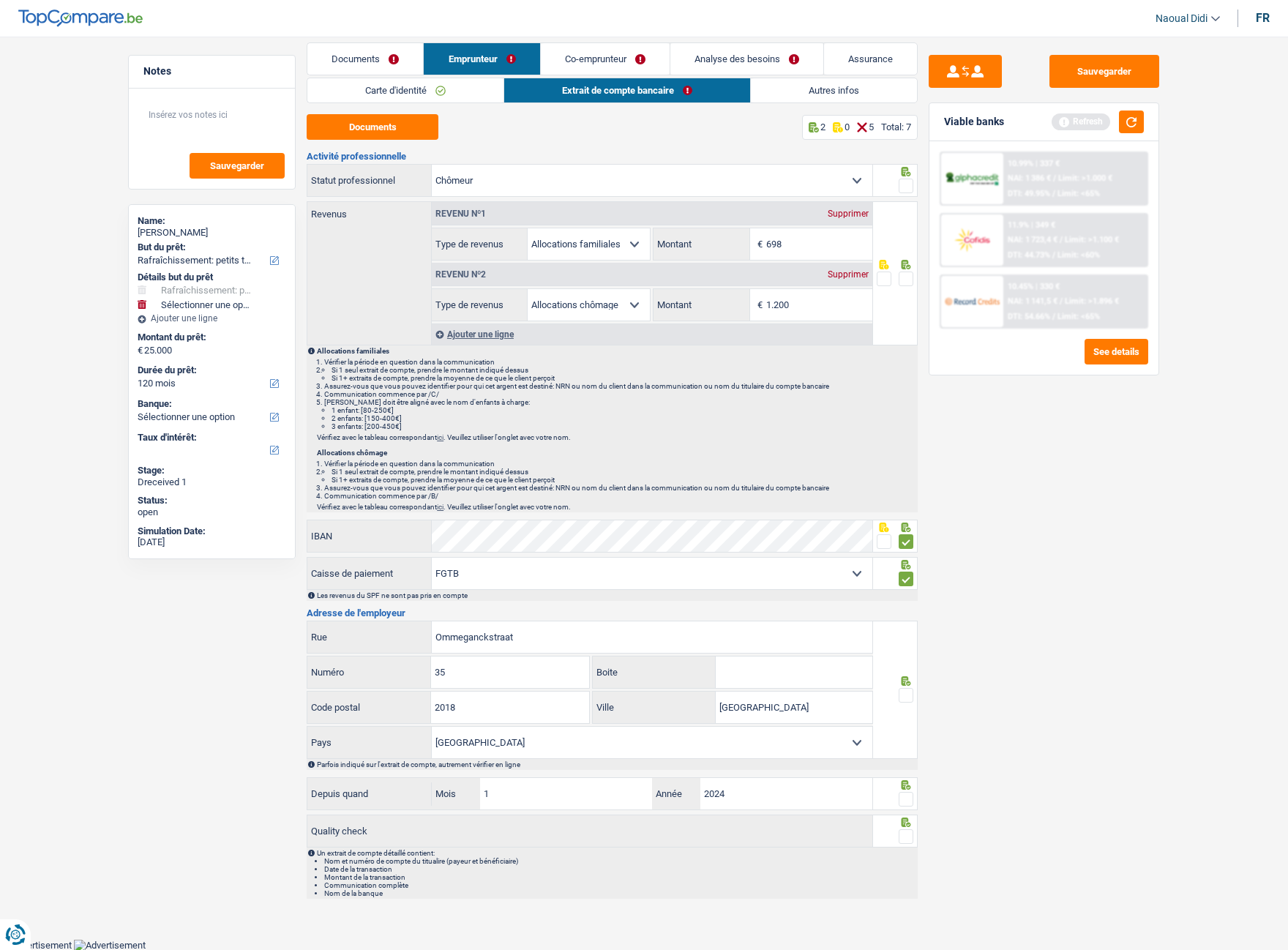
click at [906, 533] on span at bounding box center [906, 799] width 15 height 15
click at [0, 0] on input "radio" at bounding box center [0, 0] width 0 height 0
click at [903, 533] on span at bounding box center [906, 695] width 15 height 15
click at [0, 0] on input "radio" at bounding box center [0, 0] width 0 height 0
click at [908, 533] on span at bounding box center [906, 837] width 15 height 15
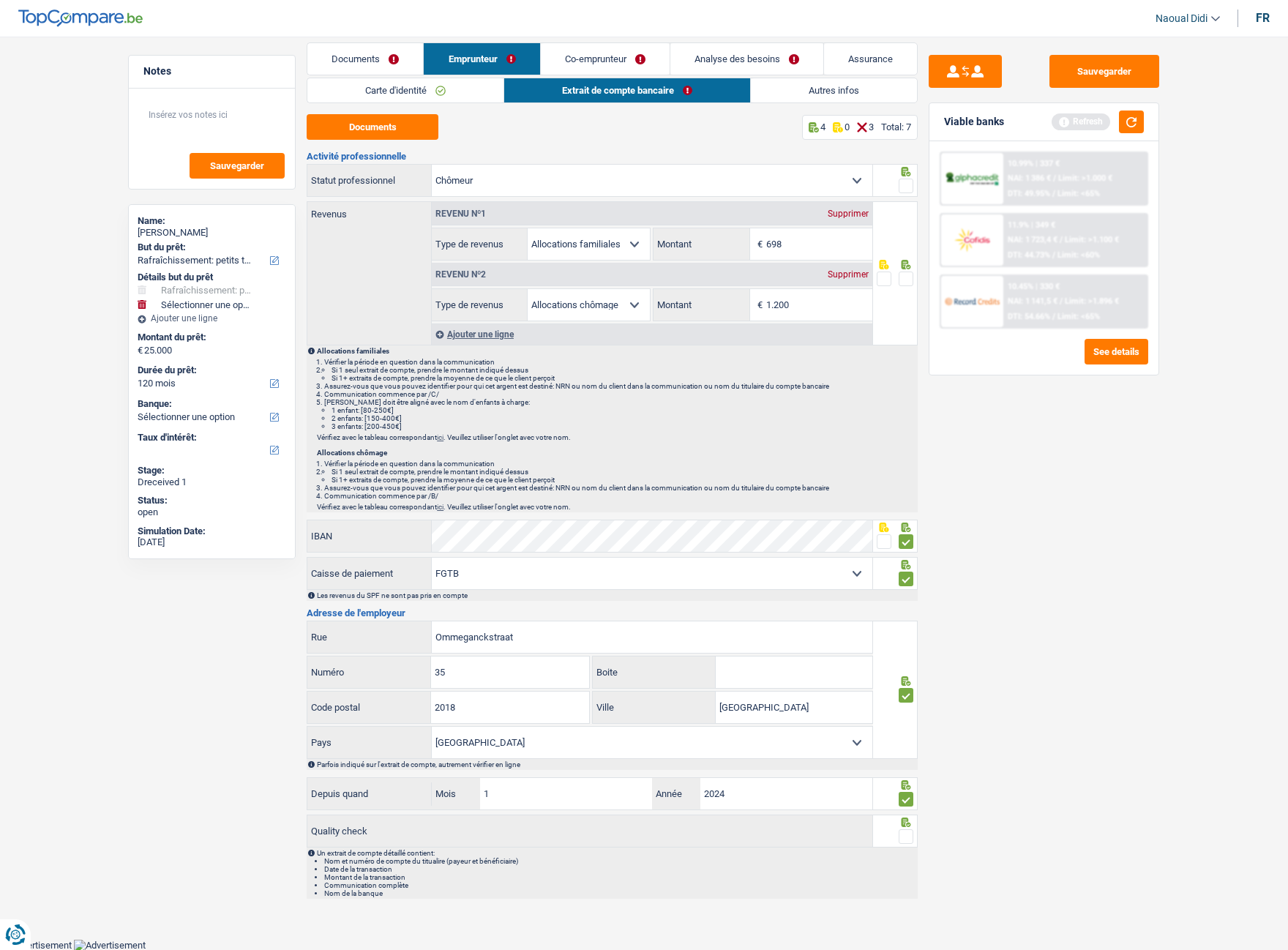
click at [0, 0] on input "radio" at bounding box center [0, 0] width 0 height 0
click at [904, 278] on span at bounding box center [906, 279] width 15 height 15
click at [0, 0] on input "radio" at bounding box center [0, 0] width 0 height 0
click at [443, 287] on div "Revenu nº2 Supprimer Allocation d'handicap Allocations chômage Allocations fami…" at bounding box center [652, 290] width 440 height 60
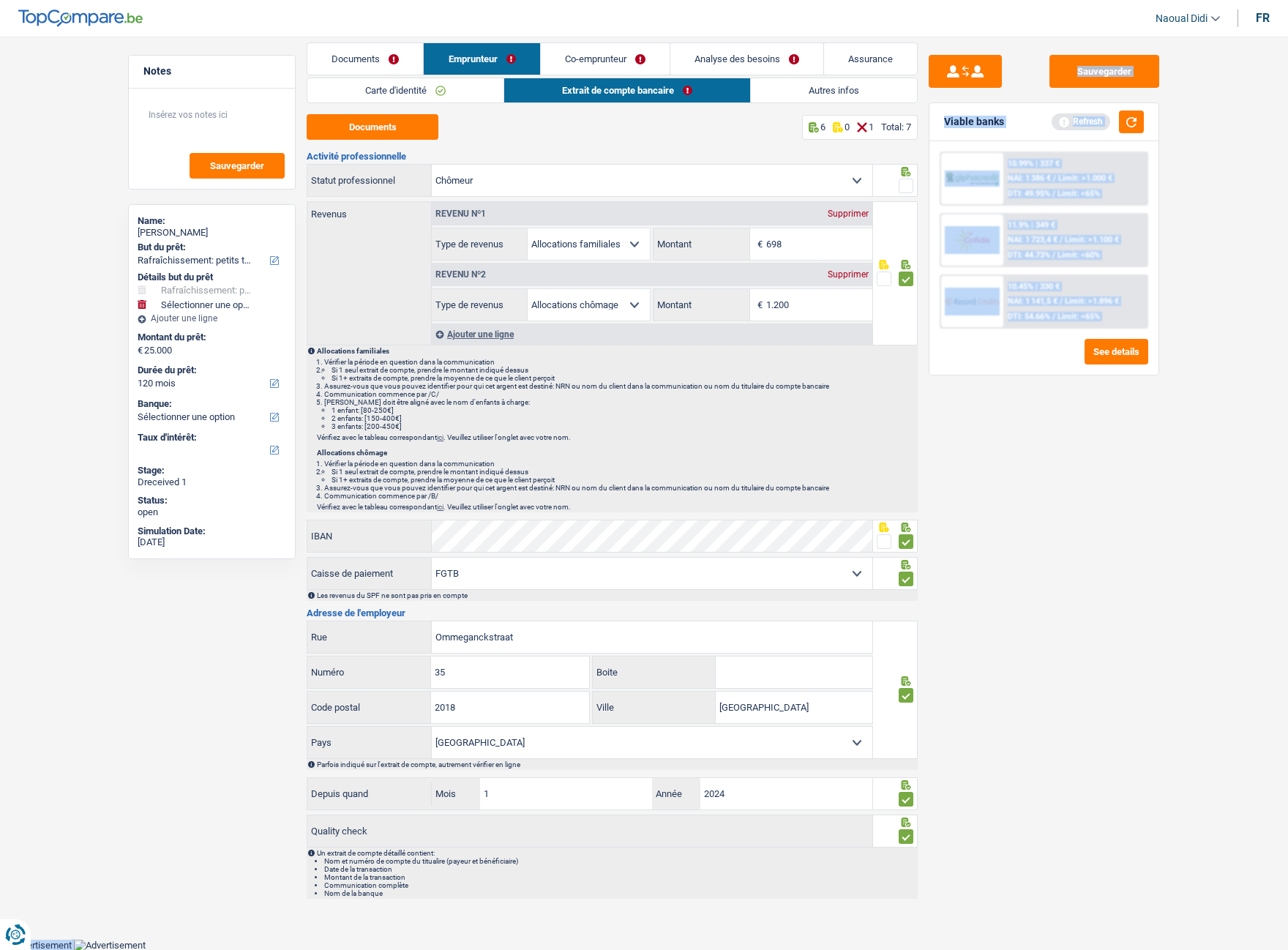
drag, startPoint x: 1300, startPoint y: 940, endPoint x: 2124, endPoint y: 989, distance: 825.5
click at [1113, 533] on html "Vous avez le contrôle de vos données Nous utilisons des cookies, tout comme nos…" at bounding box center [644, 469] width 1288 height 964
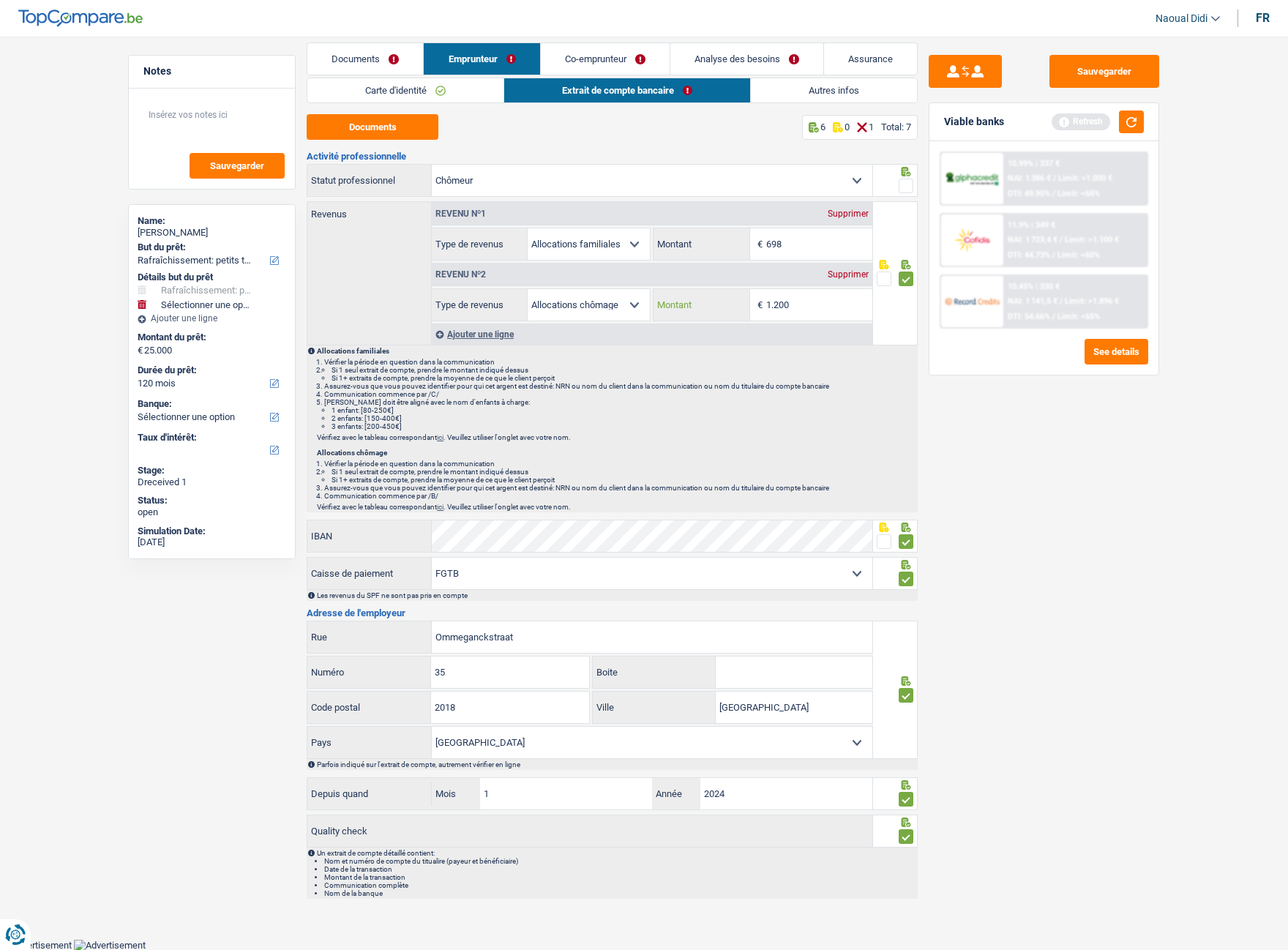
click at [819, 301] on input "1.200" at bounding box center [819, 304] width 106 height 31
type input "1.061"
click at [781, 348] on p "Allocations familiales" at bounding box center [617, 351] width 599 height 8
click at [807, 241] on input "698" at bounding box center [819, 244] width 106 height 31
type input "656"
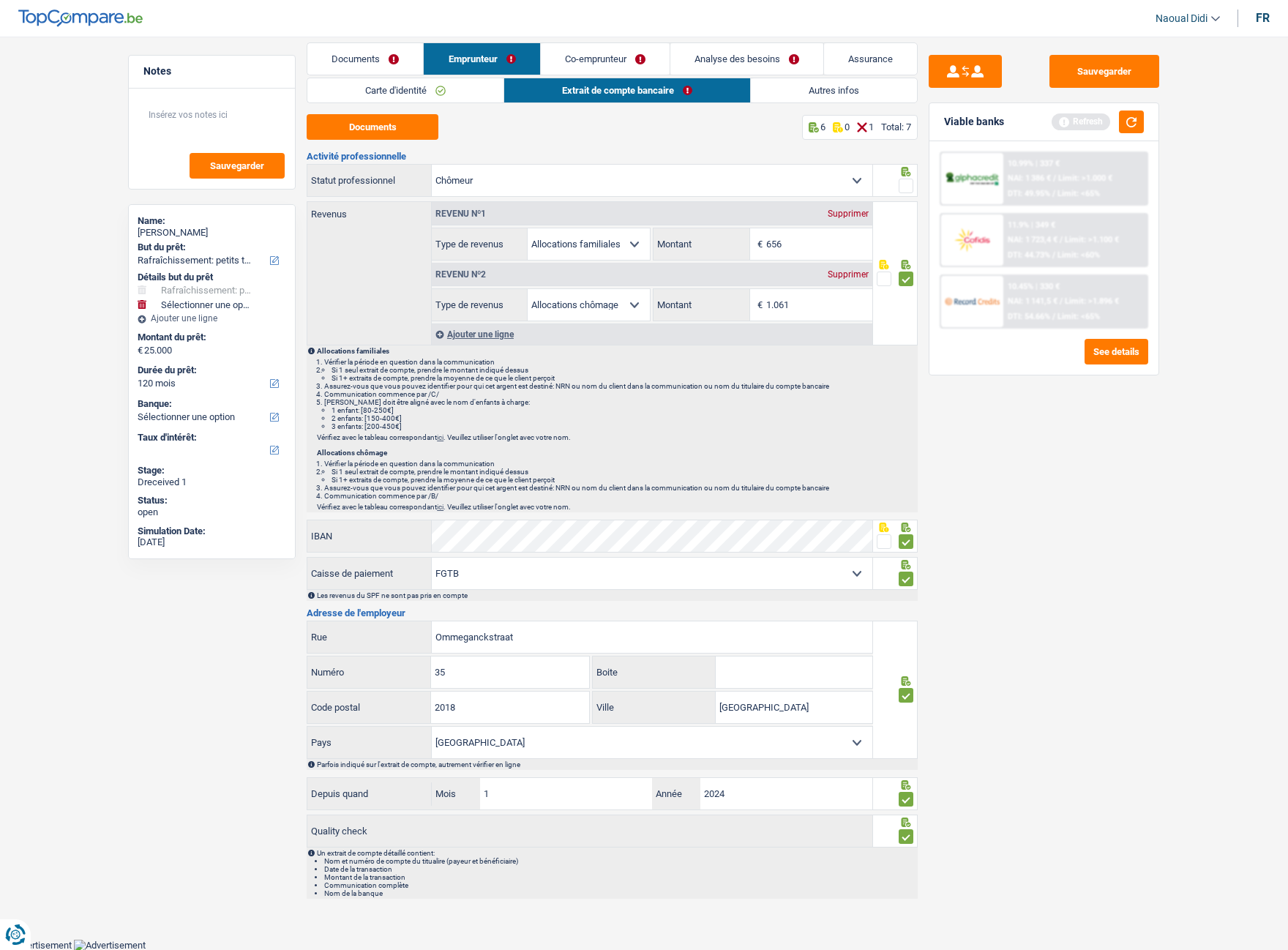
click at [943, 449] on div "Sauvegarder Viable banks Refresh 10.99% | 337 € NAI: 1 386 € / Limit: >1.000 € …" at bounding box center [1043, 489] width 252 height 868
click at [804, 248] on input "656" at bounding box center [819, 244] width 106 height 31
click at [850, 215] on div "Supprimer" at bounding box center [848, 214] width 48 height 9
select select "unemployment"
type input "1.061"
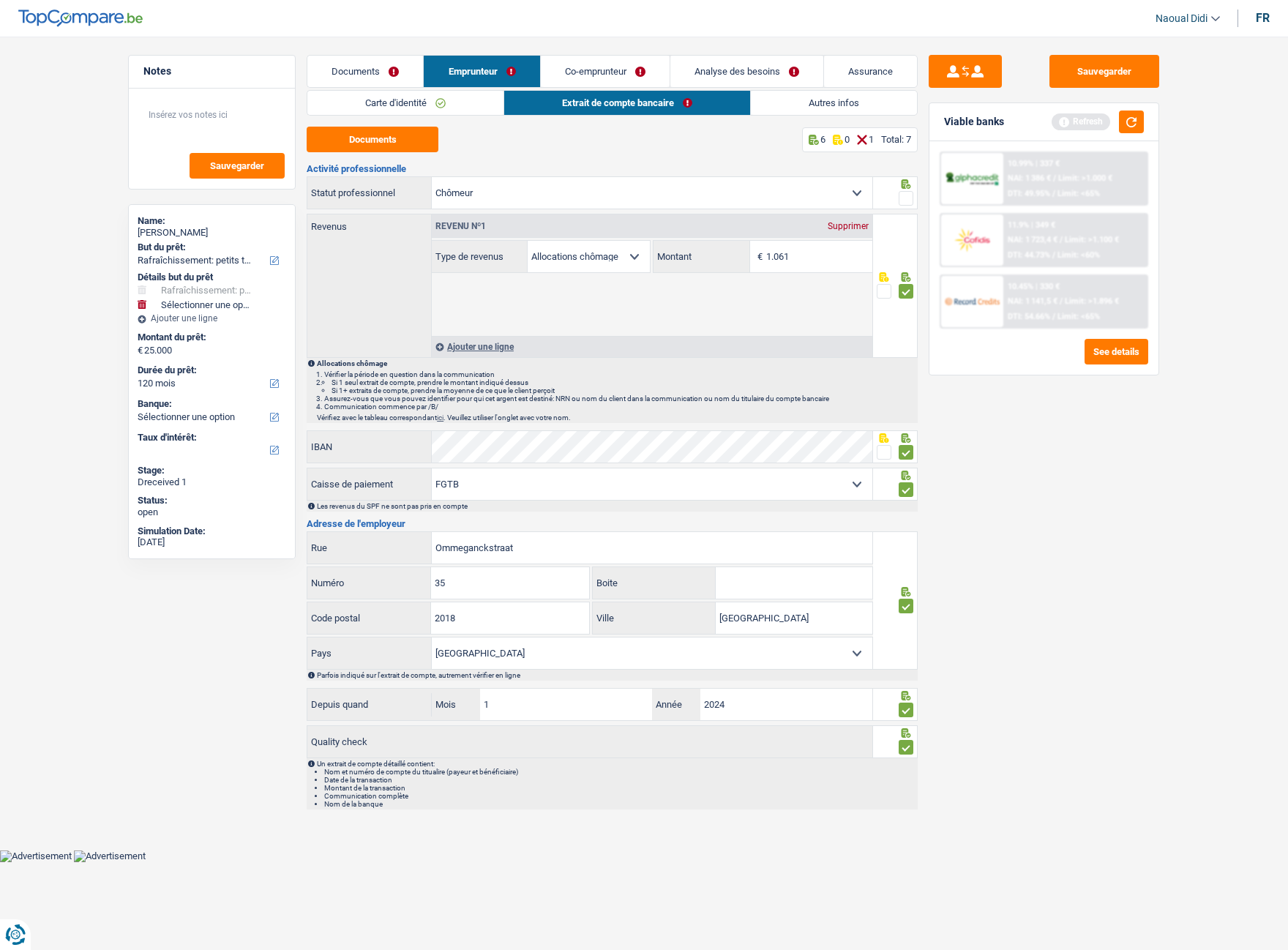
scroll to position [0, 0]
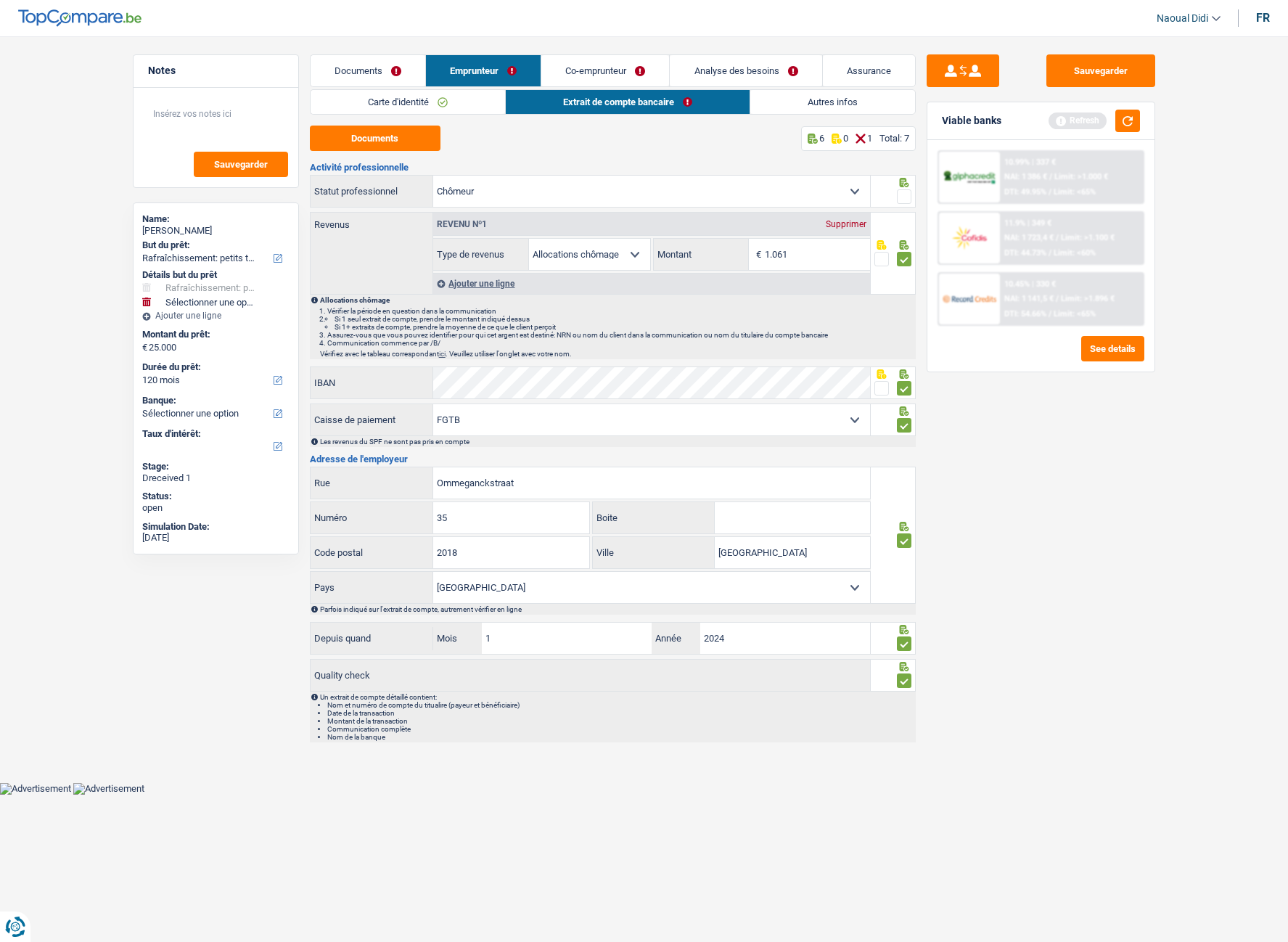
click at [908, 194] on span at bounding box center [904, 197] width 14 height 14
click at [0, 0] on input "radio" at bounding box center [0, 0] width 0 height 0
click at [1086, 79] on button "Sauvegarder" at bounding box center [1101, 71] width 109 height 33
click at [797, 102] on link "Autres infos" at bounding box center [832, 101] width 165 height 24
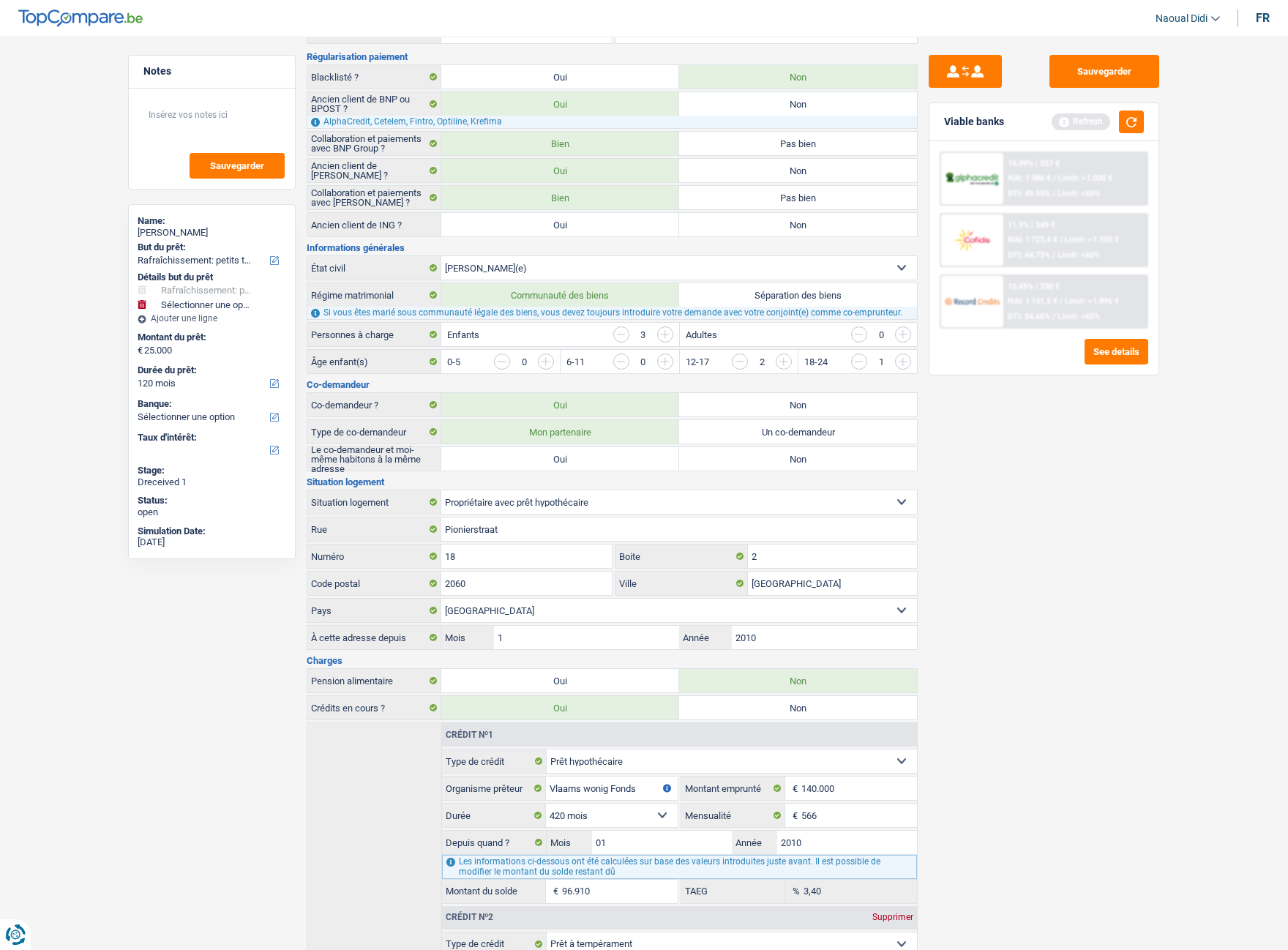
scroll to position [146, 0]
click at [663, 333] on input "button" at bounding box center [665, 335] width 16 height 16
click at [904, 360] on input "button" at bounding box center [1199, 366] width 609 height 24
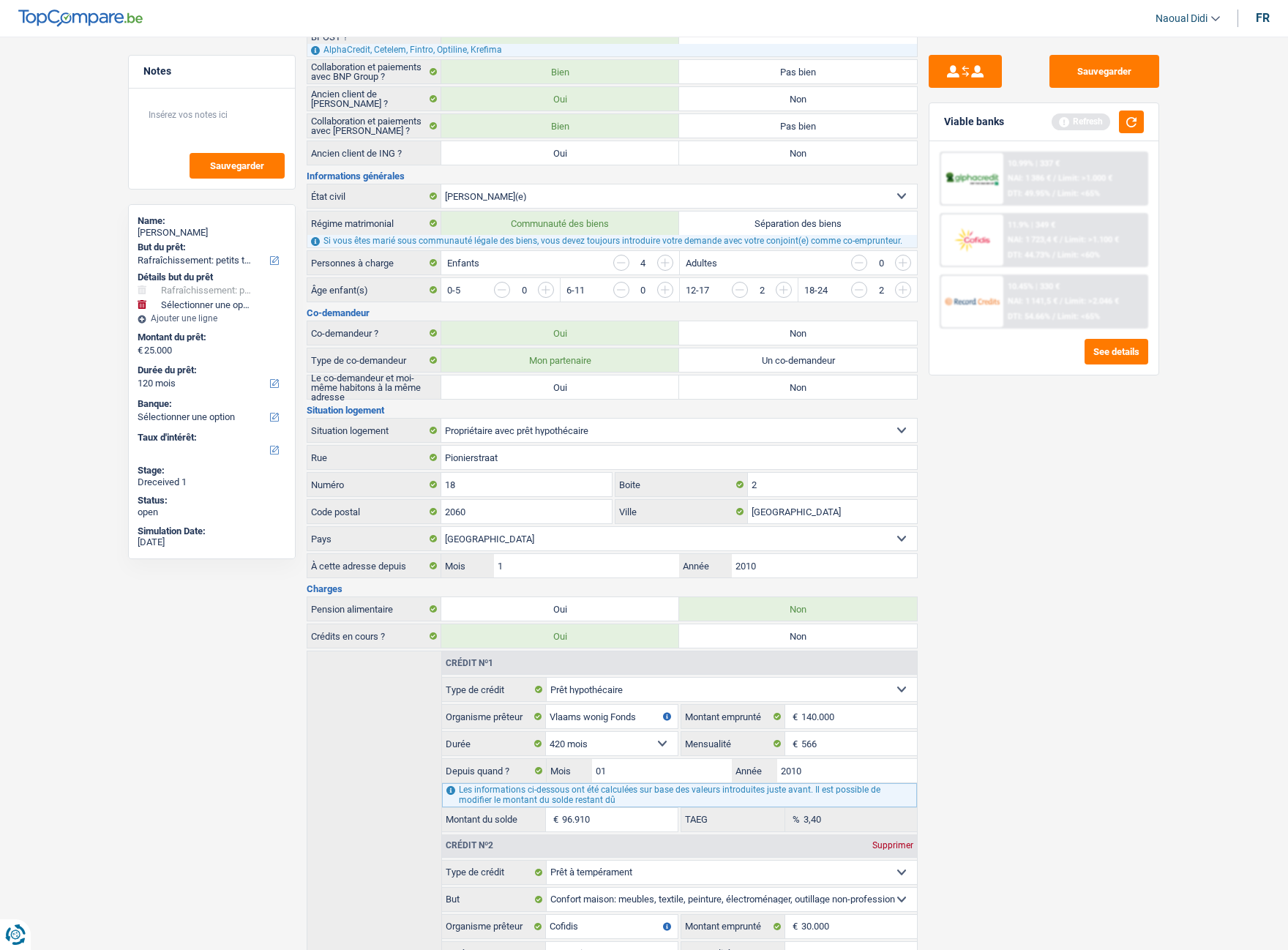
scroll to position [219, 0]
click at [808, 480] on input "2" at bounding box center [832, 484] width 169 height 24
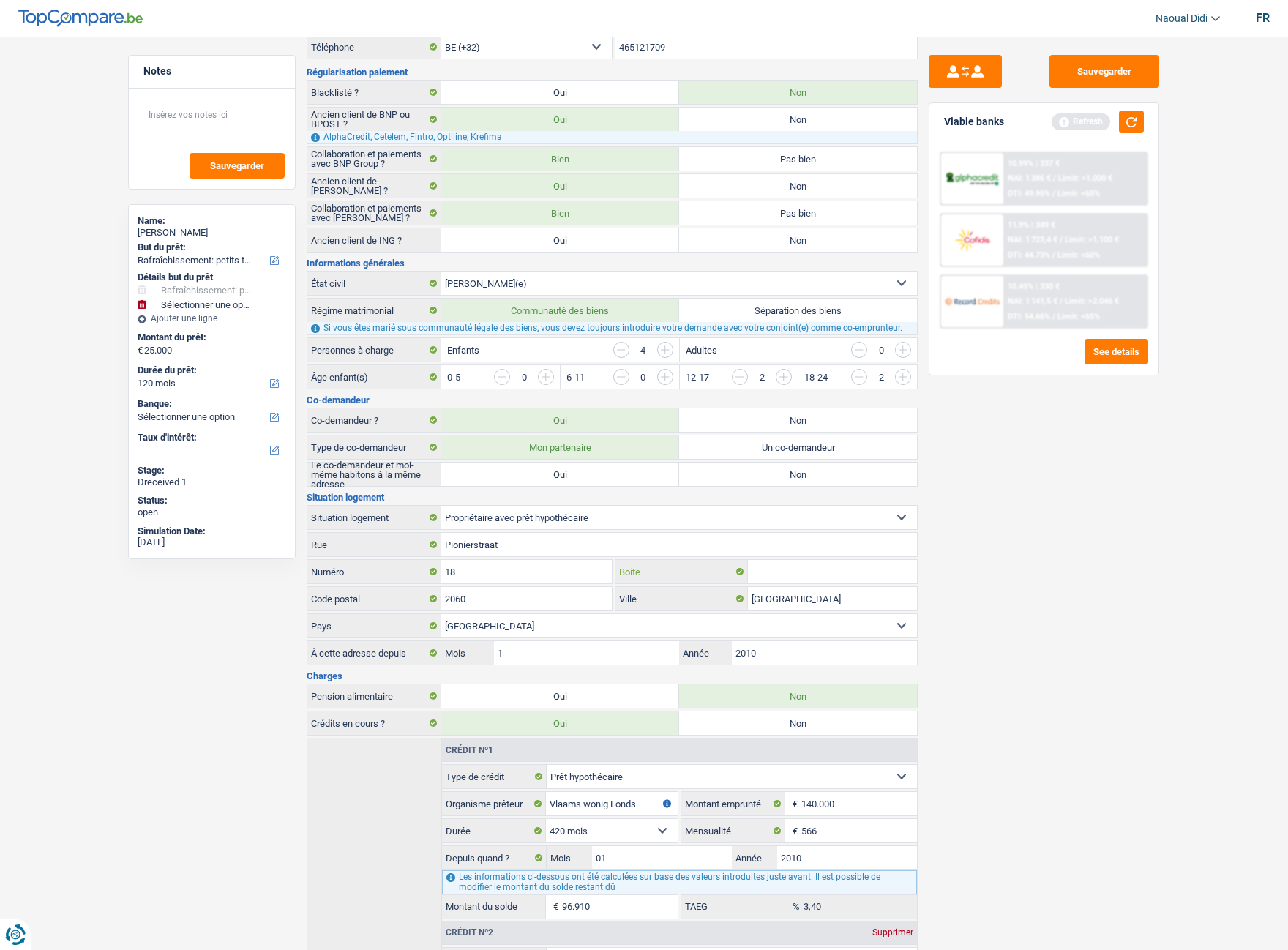
scroll to position [0, 0]
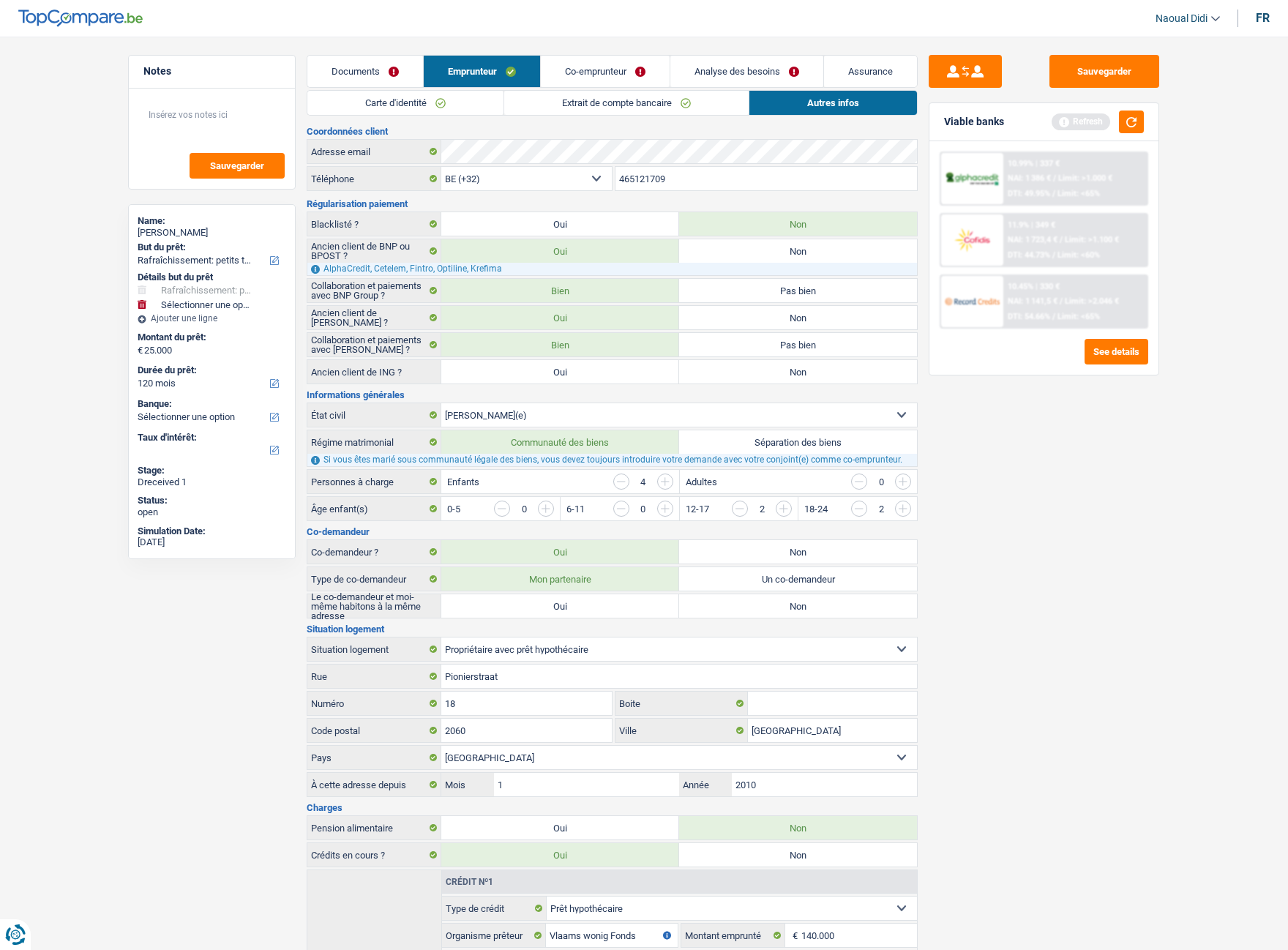
click at [595, 72] on link "Co-emprunteur" at bounding box center [605, 71] width 129 height 31
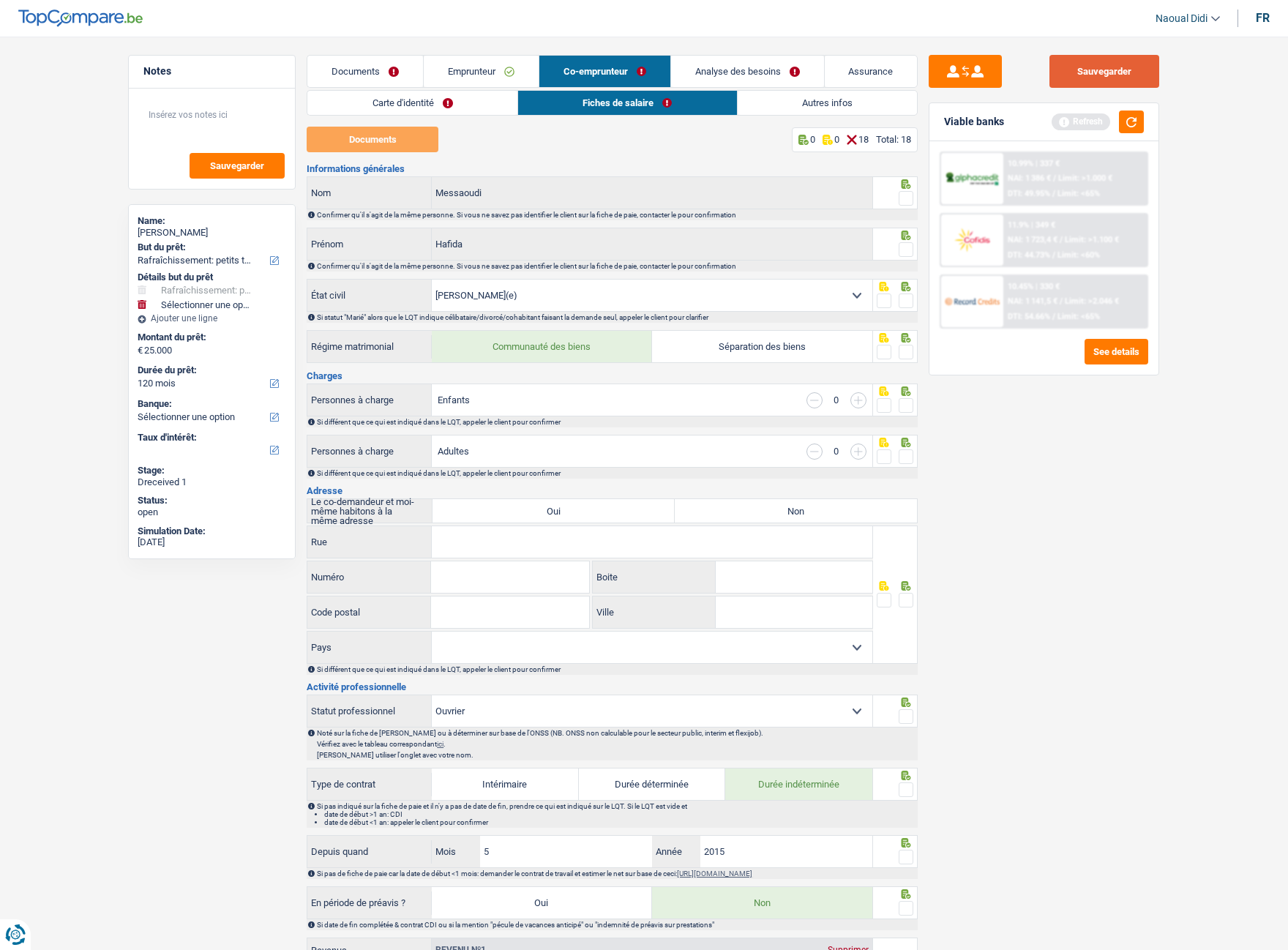
click at [1069, 58] on button "Sauvegarder" at bounding box center [1104, 71] width 110 height 33
click at [396, 100] on link "Carte d'identité" at bounding box center [412, 102] width 210 height 24
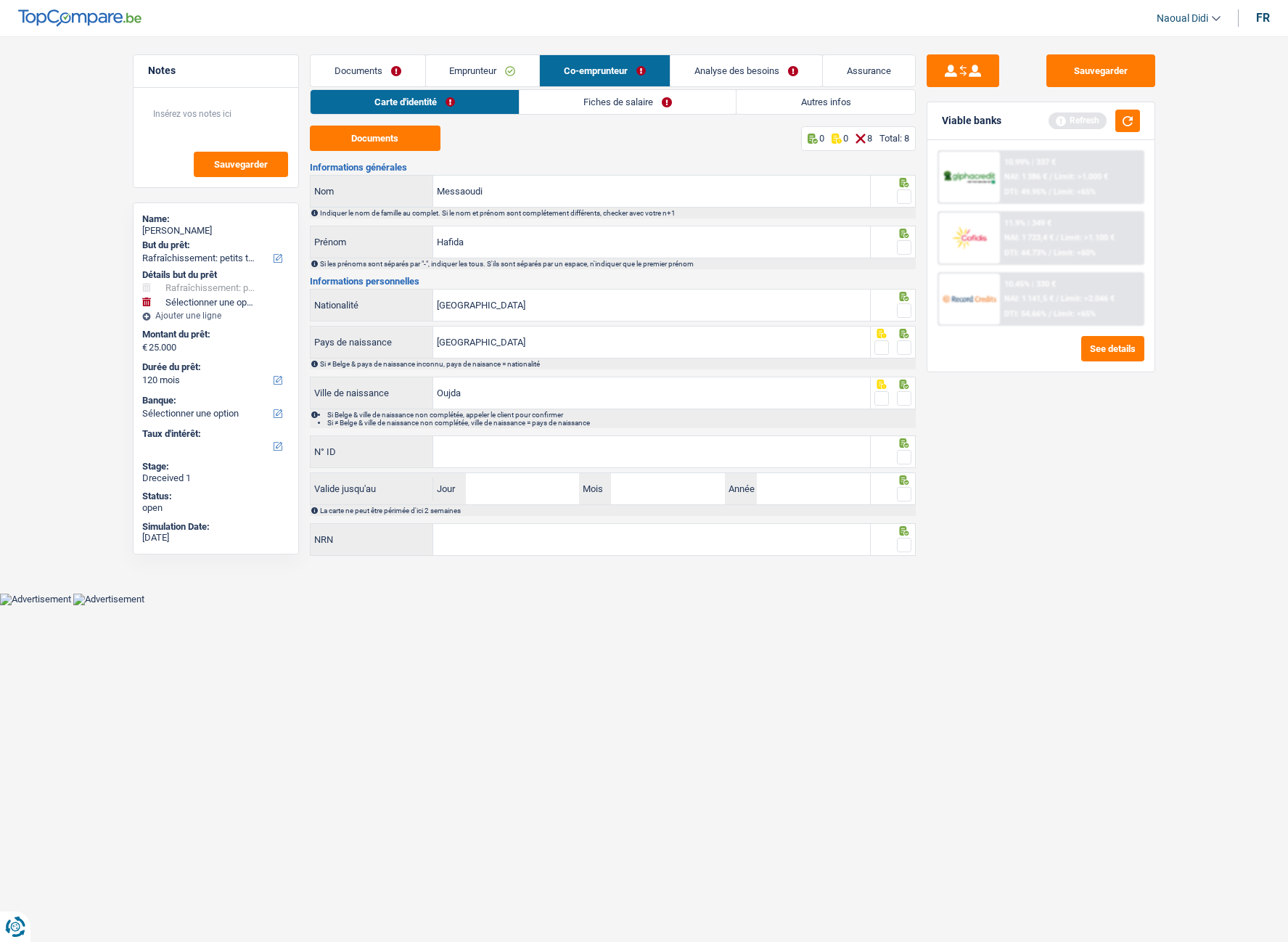
click at [385, 78] on link "Documents" at bounding box center [368, 71] width 115 height 31
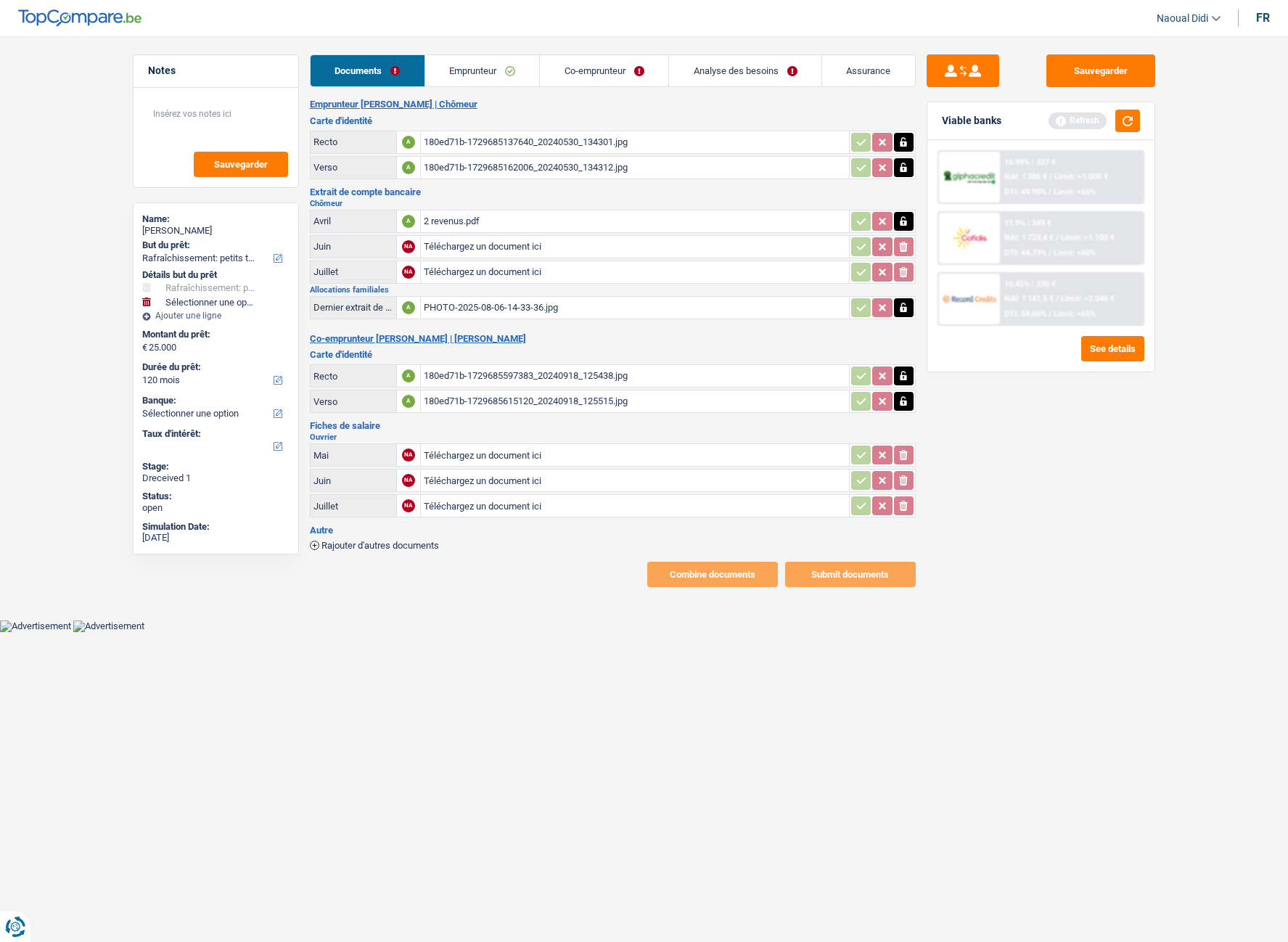
click at [491, 144] on div "180ed71b-1729685137640_20240530_134301.jpg" at bounding box center [635, 142] width 422 height 22
click at [439, 166] on div "180ed71b-1729685162006_20240530_134312.jpg" at bounding box center [635, 168] width 422 height 22
click at [463, 67] on link "Emprunteur" at bounding box center [482, 71] width 115 height 31
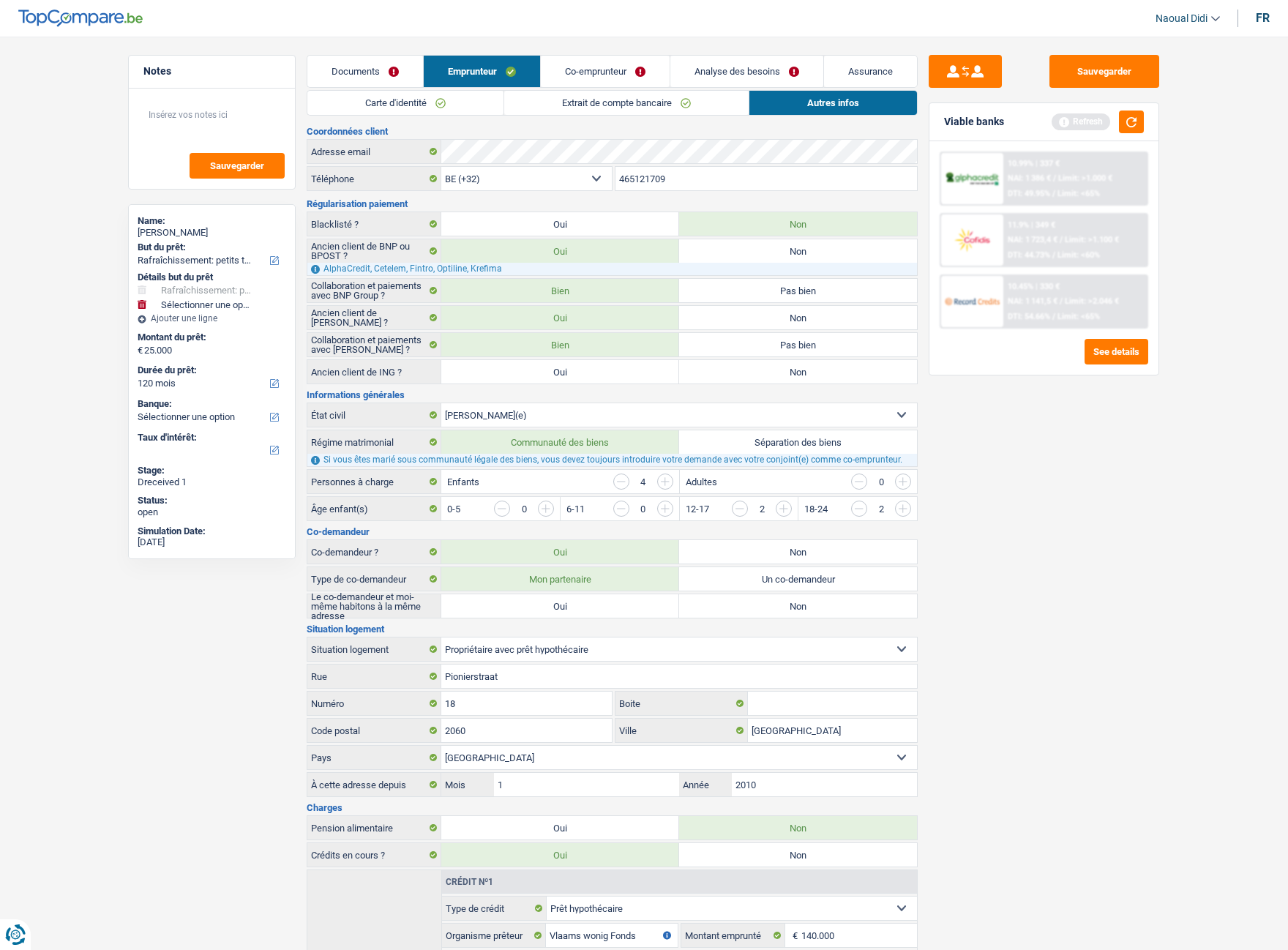
click at [608, 78] on link "Co-emprunteur" at bounding box center [605, 71] width 129 height 31
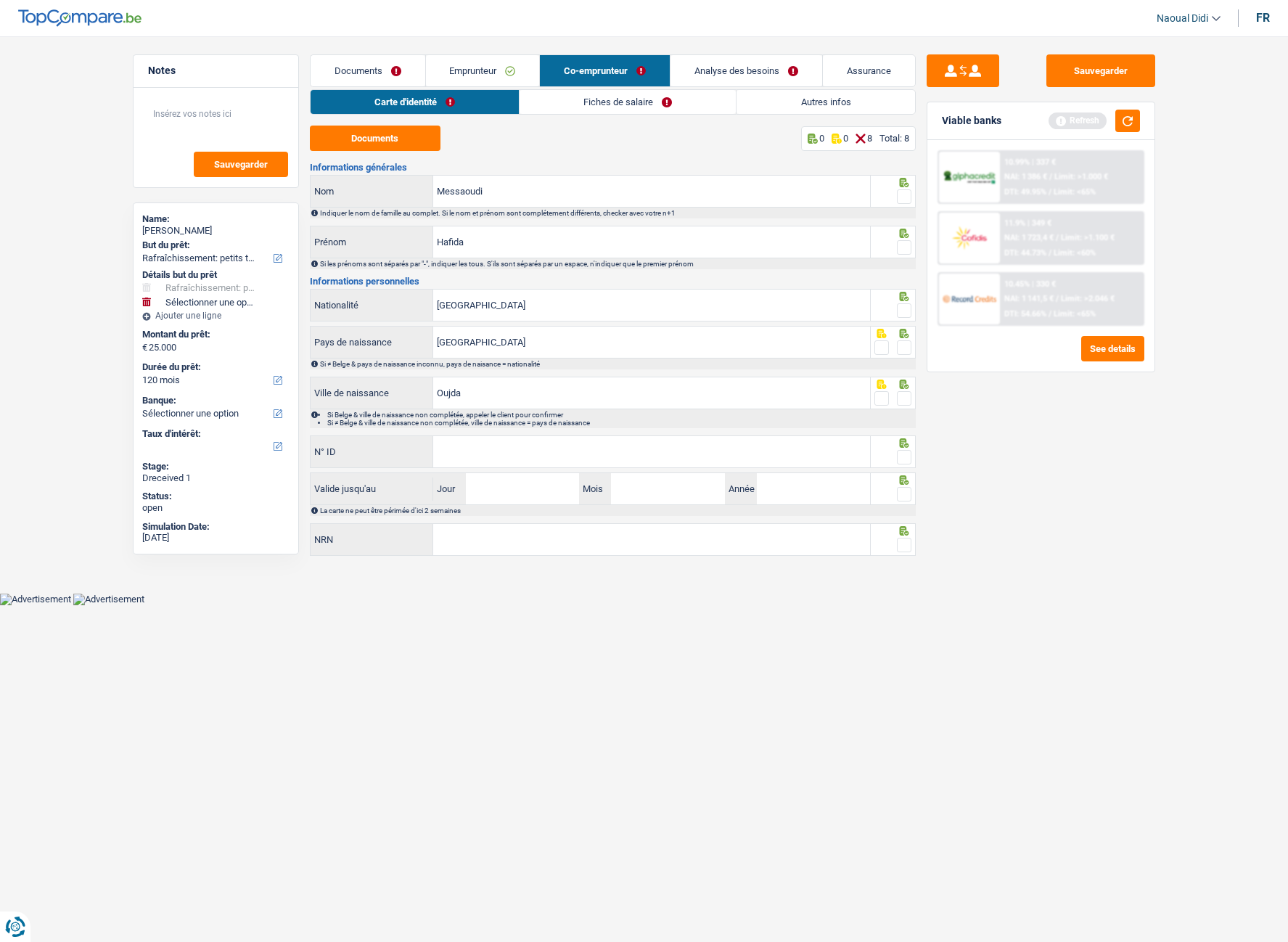
click at [340, 62] on link "Documents" at bounding box center [368, 71] width 115 height 31
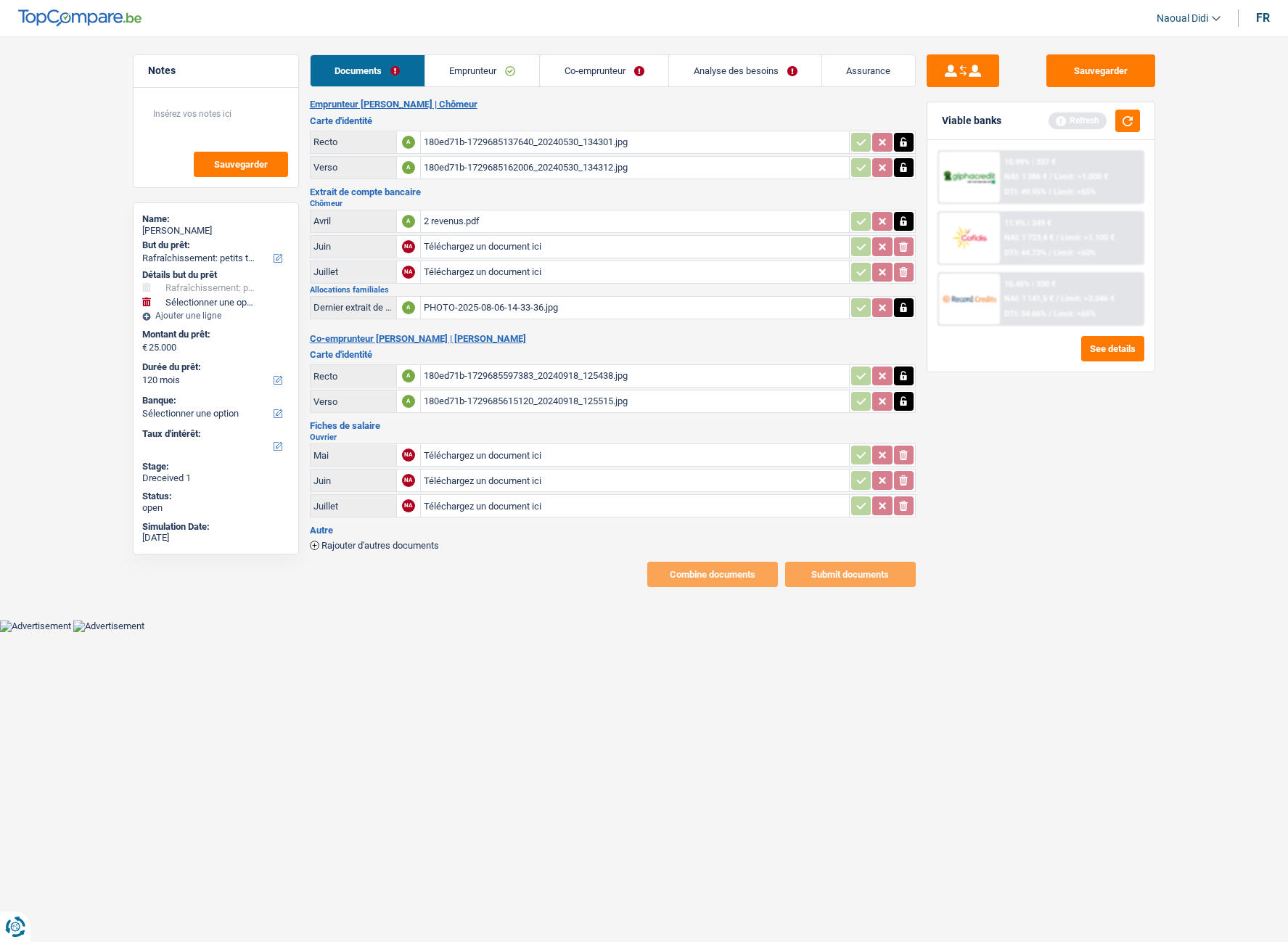
click at [491, 306] on div "PHOTO-2025-08-06-14-33-36.jpg" at bounding box center [635, 308] width 422 height 22
click at [505, 377] on div "180ed71b-1729685597383_20240918_125438.jpg" at bounding box center [635, 376] width 422 height 22
click at [494, 403] on div "180ed71b-1729685615120_20240918_125515.jpg" at bounding box center [635, 401] width 422 height 22
click at [524, 377] on div "180ed71b-1729685597383_20240918_125438.jpg" at bounding box center [635, 376] width 422 height 22
click at [492, 72] on link "Emprunteur" at bounding box center [482, 71] width 115 height 31
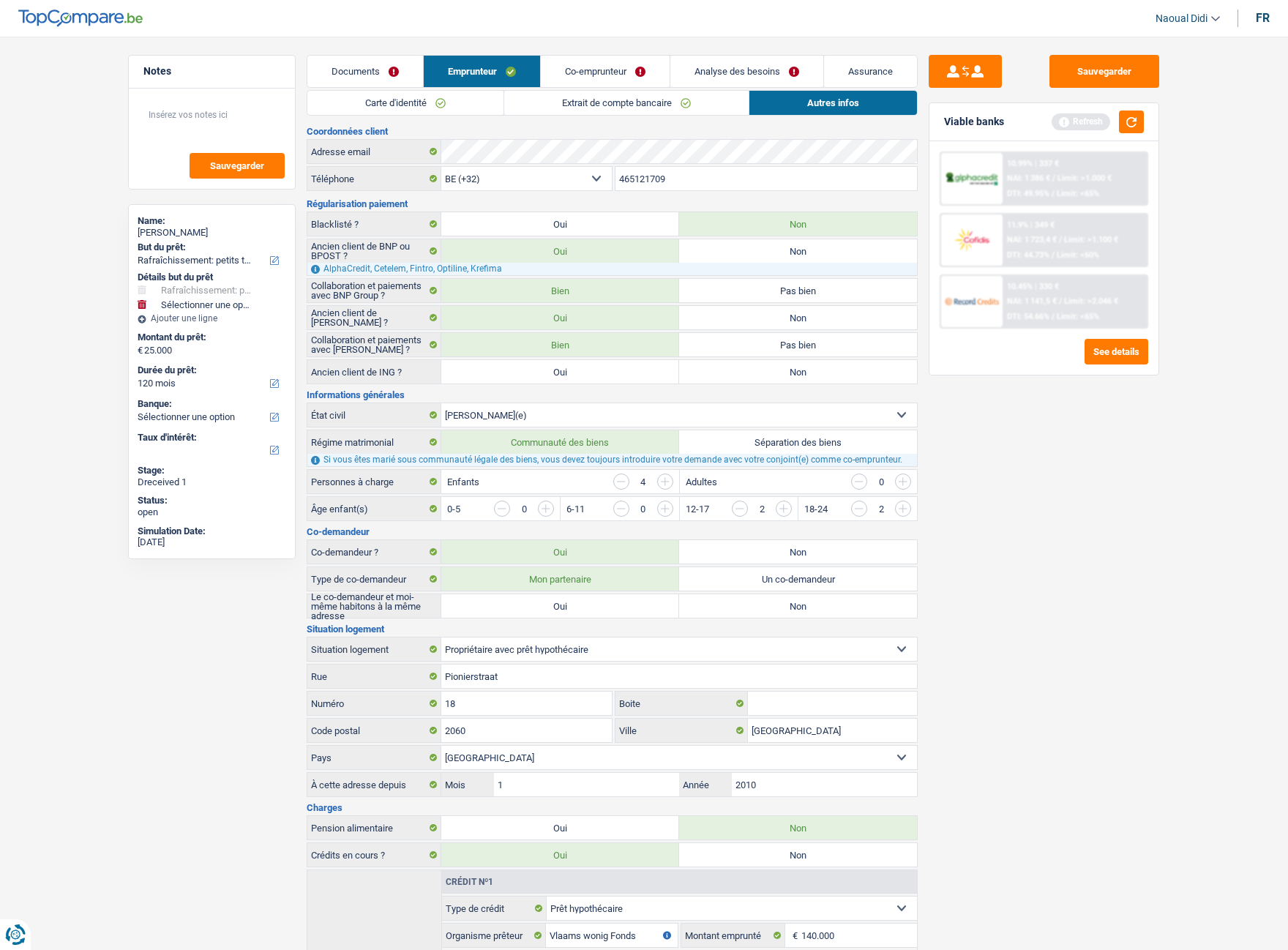
click at [588, 70] on link "Co-emprunteur" at bounding box center [605, 71] width 129 height 31
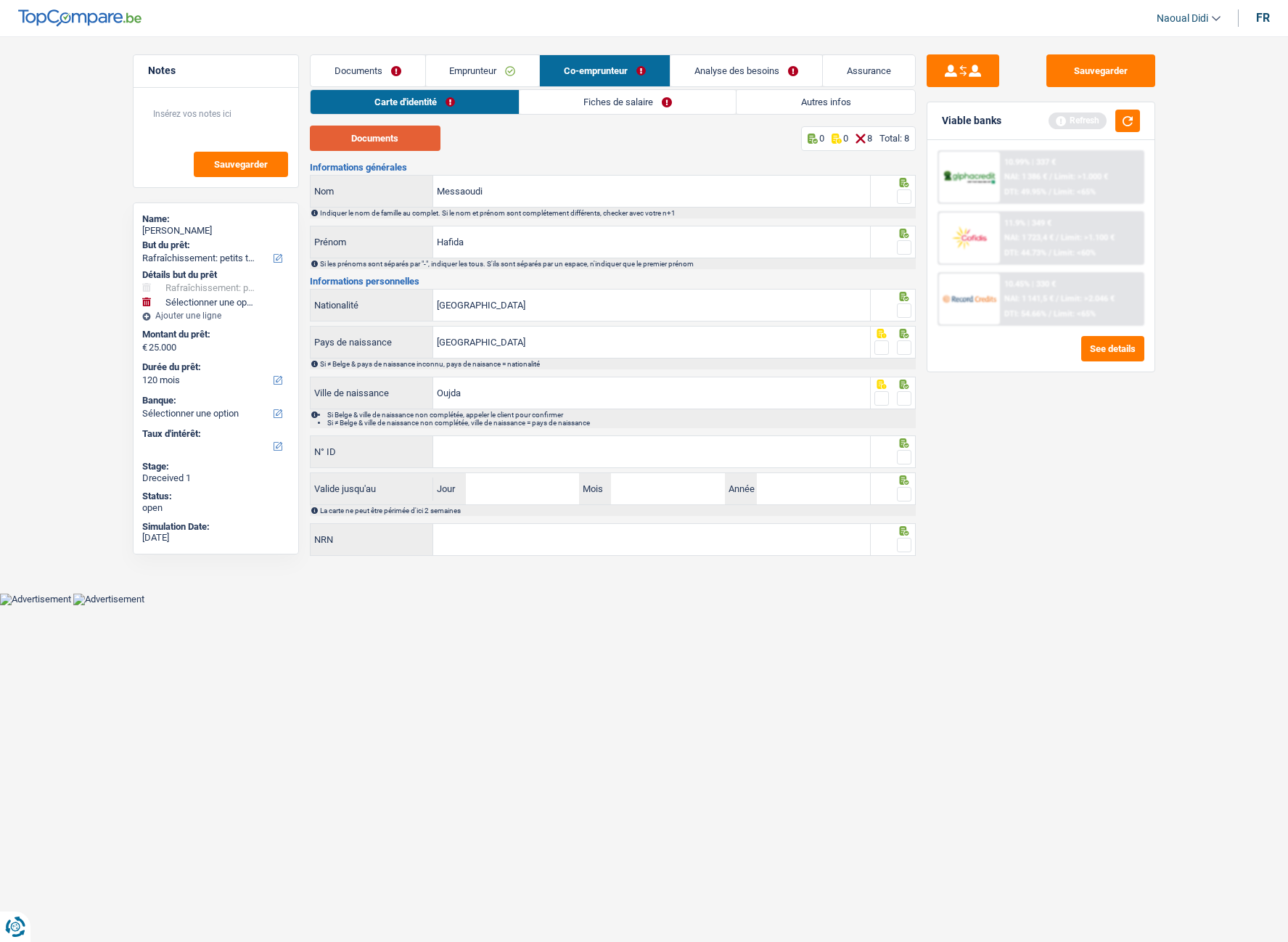
click at [370, 150] on button "Documents" at bounding box center [375, 139] width 130 height 25
click at [902, 197] on span at bounding box center [904, 197] width 14 height 14
click at [0, 0] on input "radio" at bounding box center [0, 0] width 0 height 0
click at [908, 252] on span at bounding box center [904, 247] width 14 height 14
click at [0, 0] on input "radio" at bounding box center [0, 0] width 0 height 0
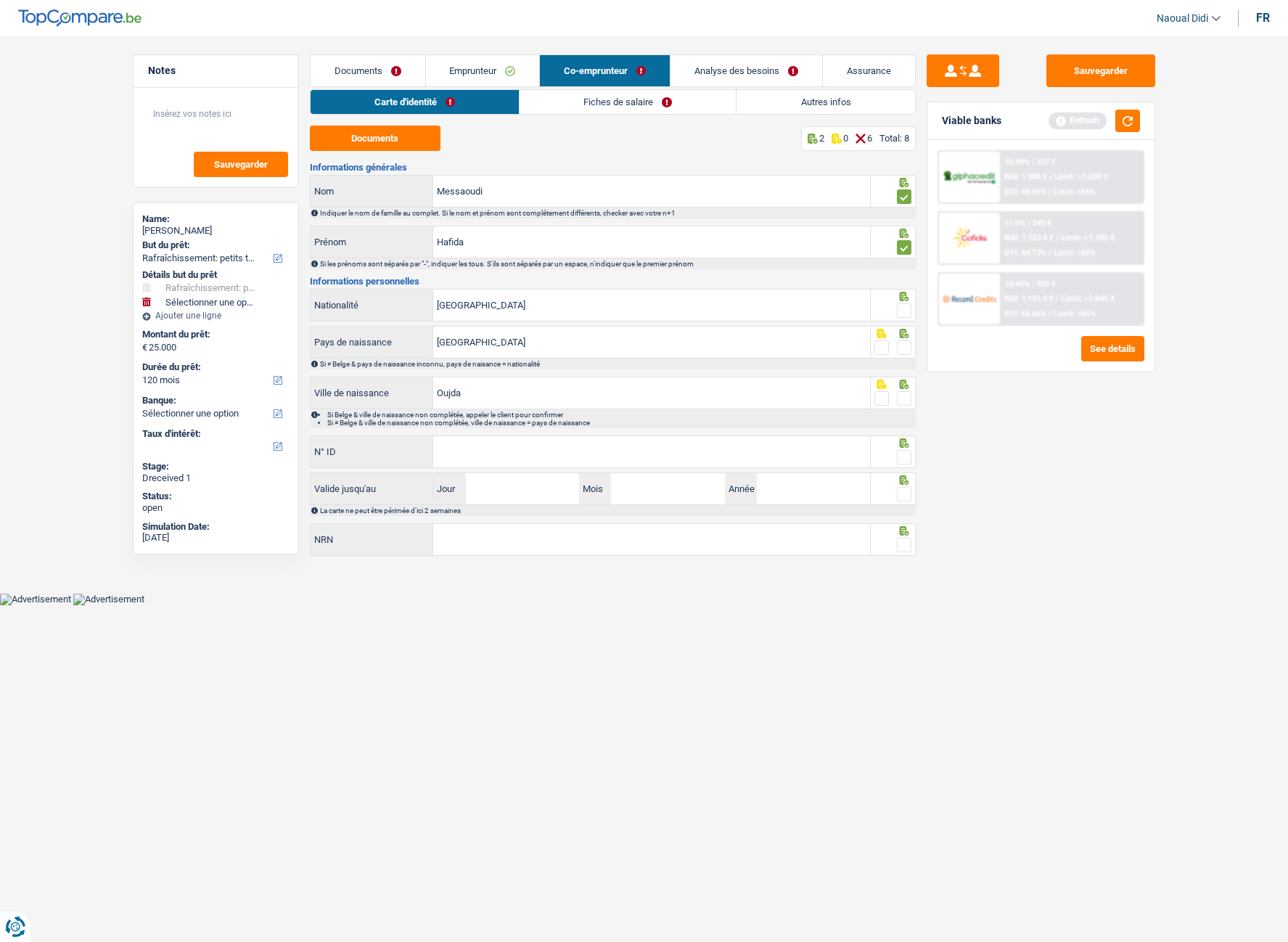
click at [898, 315] on span at bounding box center [904, 311] width 14 height 14
click at [0, 0] on input "radio" at bounding box center [0, 0] width 0 height 0
click at [905, 355] on div at bounding box center [904, 348] width 14 height 18
click at [901, 403] on span at bounding box center [904, 399] width 14 height 14
click at [0, 0] on input "radio" at bounding box center [0, 0] width 0 height 0
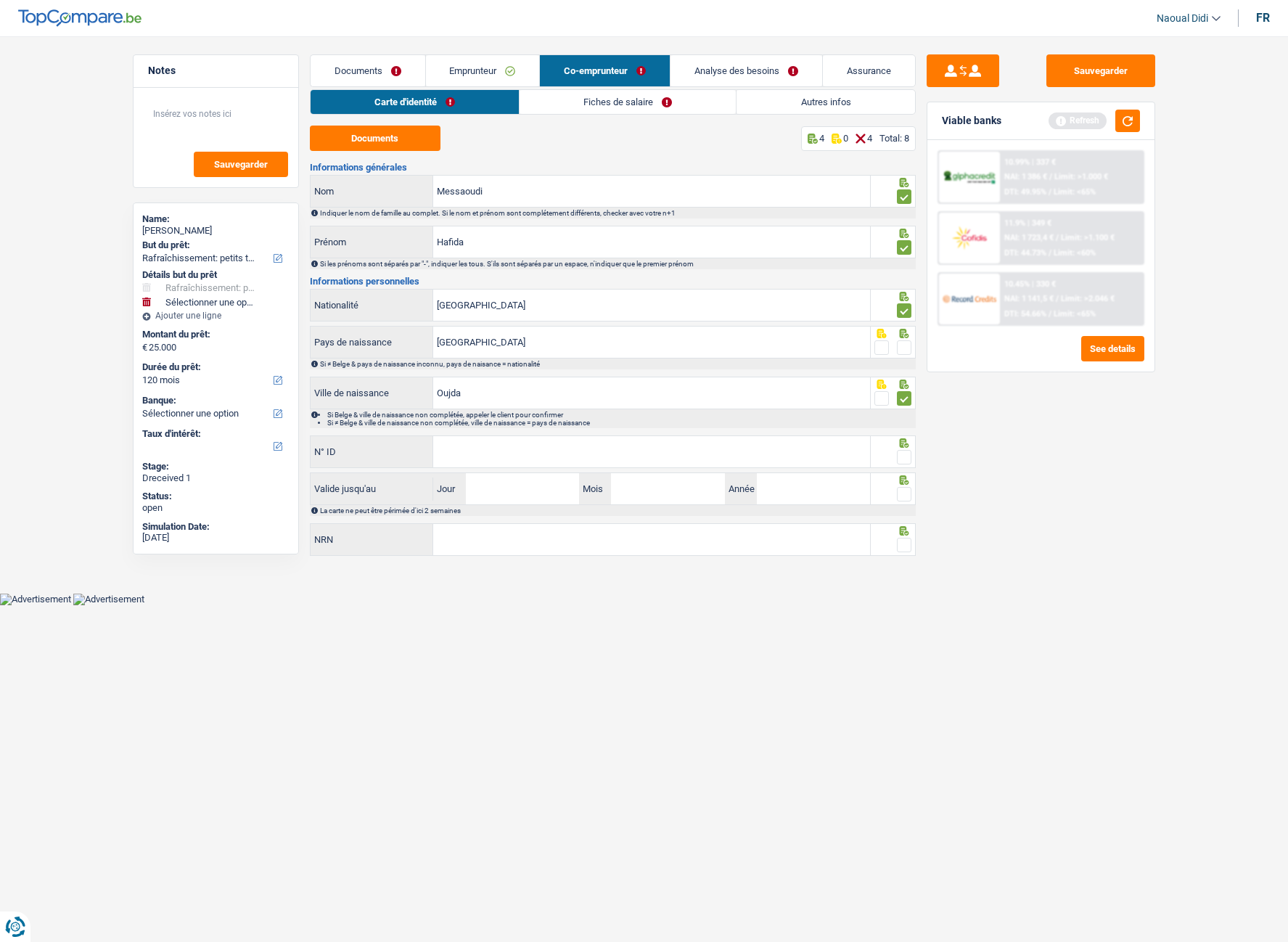
click at [481, 455] on input "N° ID" at bounding box center [651, 451] width 437 height 31
click at [499, 490] on input "Jour" at bounding box center [522, 488] width 113 height 31
click at [490, 529] on input "NRN" at bounding box center [651, 539] width 437 height 31
click at [495, 476] on input "Jour" at bounding box center [522, 488] width 113 height 31
click at [514, 449] on input "592932867673" at bounding box center [651, 451] width 437 height 31
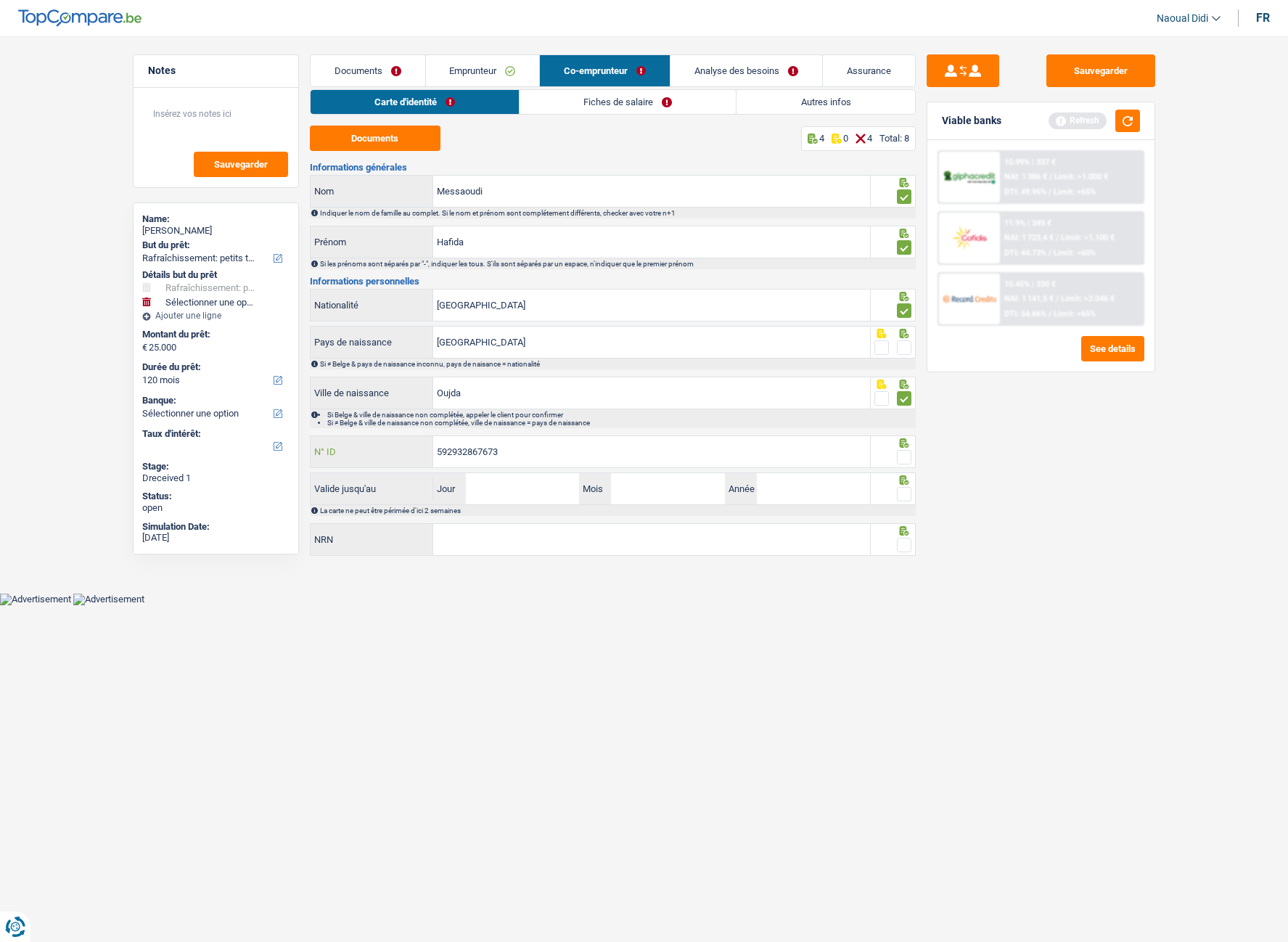
click at [454, 447] on input "592932867673" at bounding box center [651, 451] width 437 height 31
click at [468, 449] on input "592 932867673" at bounding box center [651, 451] width 437 height 31
click at [480, 449] on input "592 932867673" at bounding box center [651, 451] width 437 height 31
click at [495, 529] on input "NRN" at bounding box center [651, 539] width 437 height 31
click at [509, 486] on input "Jour" at bounding box center [522, 488] width 113 height 31
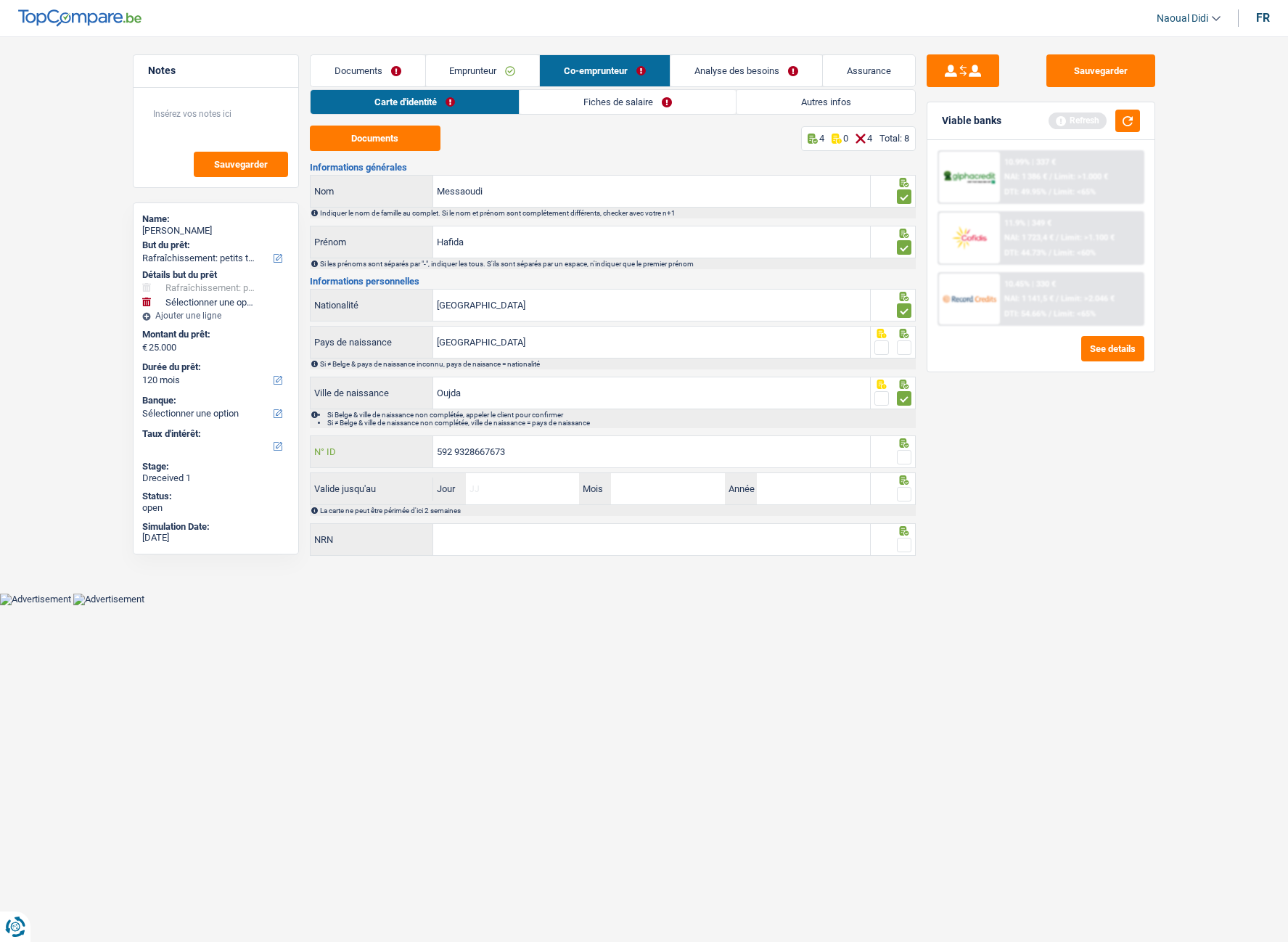
click at [511, 456] on input "592 9328667673" at bounding box center [651, 451] width 437 height 31
type input "592 932867673"
click at [515, 479] on input "Jour" at bounding box center [522, 488] width 113 height 31
type input "10"
type input "04"
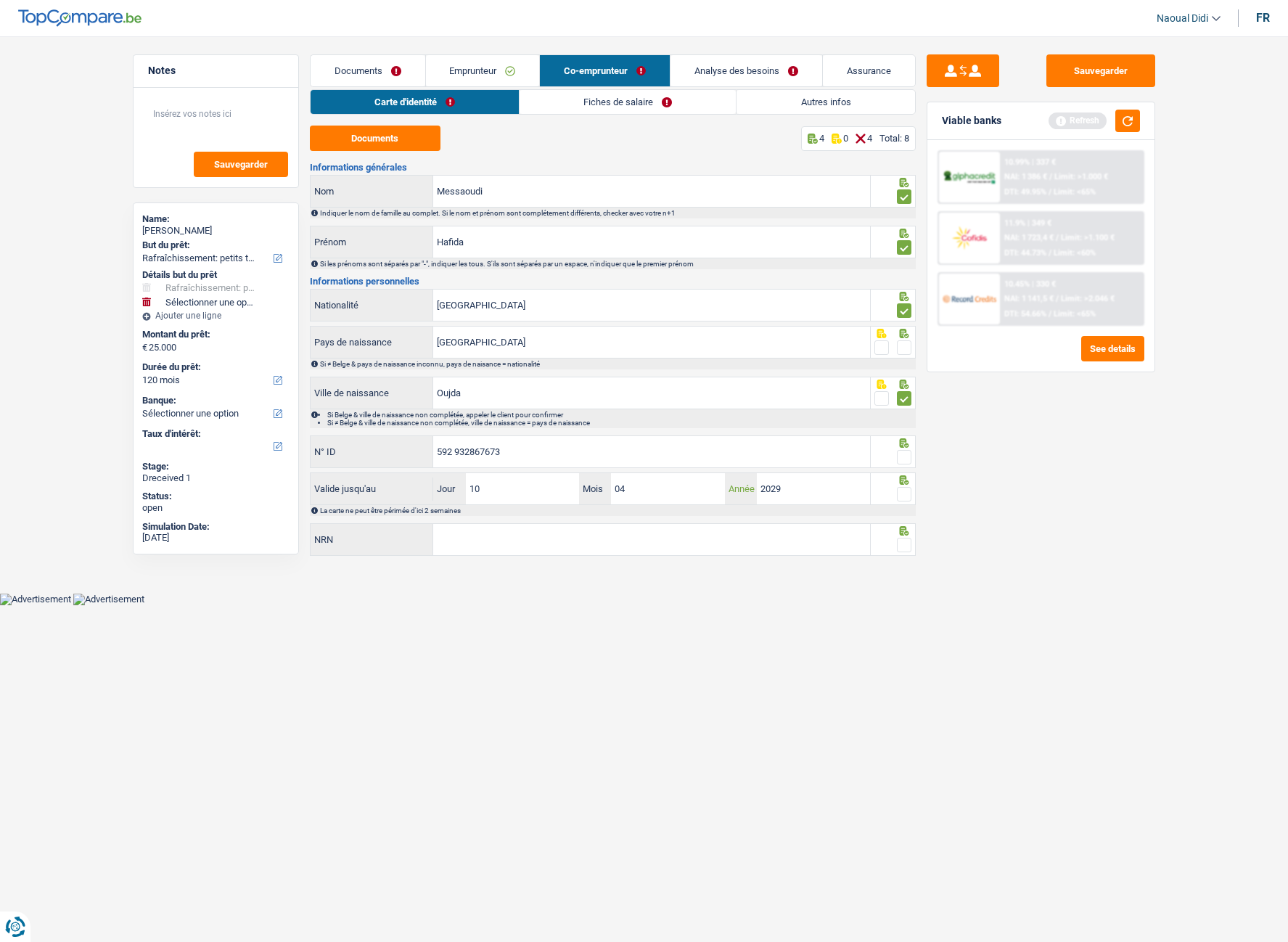
type input "2029"
click at [492, 529] on input "NRN" at bounding box center [651, 539] width 437 height 31
type input "72.11.25-478.70"
click at [481, 529] on html "Vous avez le contrôle de vos données Nous utilisons des cookies, tout comme nos…" at bounding box center [644, 303] width 1288 height 605
click at [901, 529] on span at bounding box center [904, 545] width 14 height 14
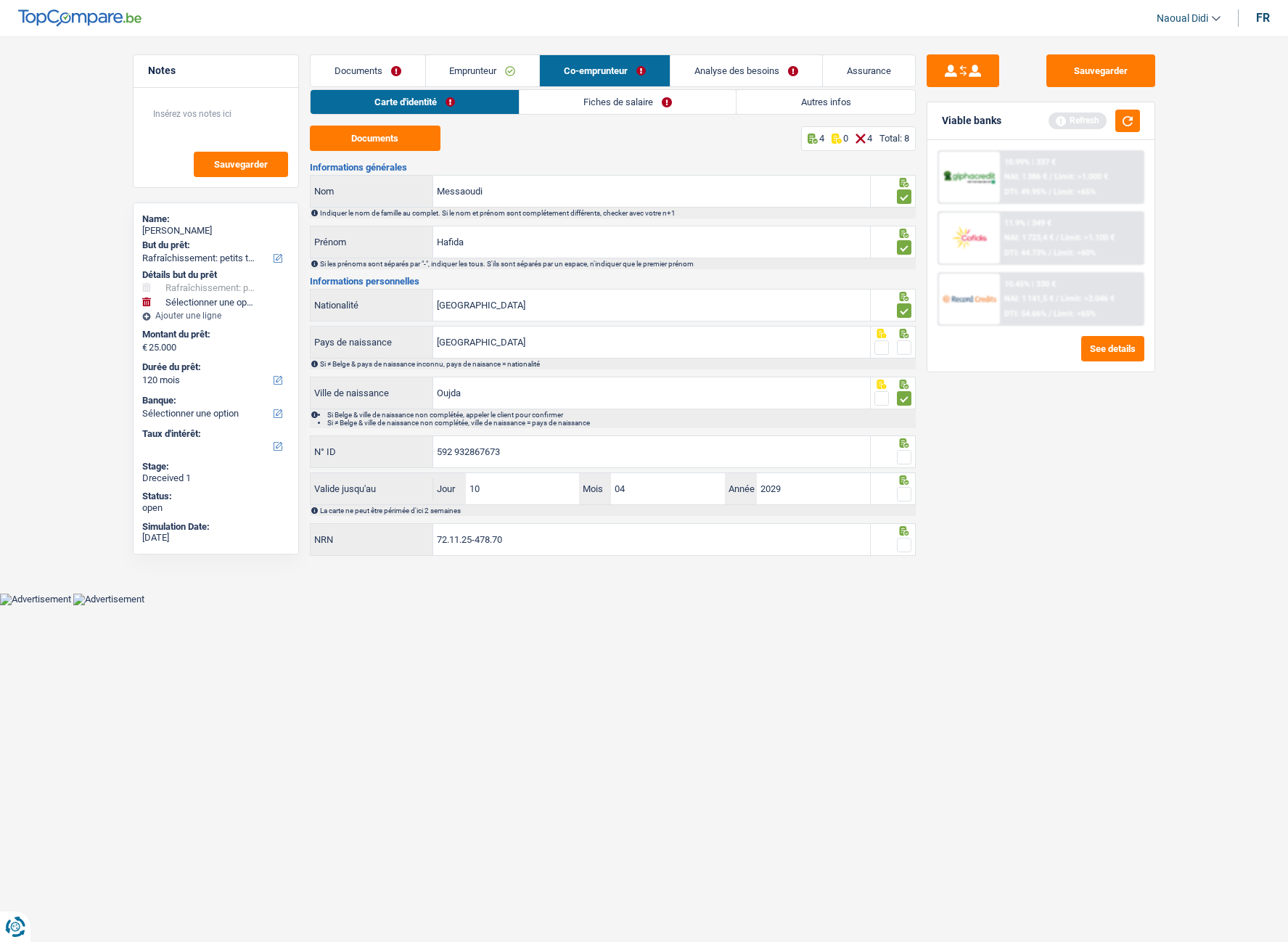
click at [0, 0] on input "radio" at bounding box center [0, 0] width 0 height 0
click at [905, 486] on span at bounding box center [904, 494] width 14 height 14
click at [0, 0] on input "radio" at bounding box center [0, 0] width 0 height 0
click at [898, 459] on span at bounding box center [904, 457] width 14 height 14
click at [0, 0] on input "radio" at bounding box center [0, 0] width 0 height 0
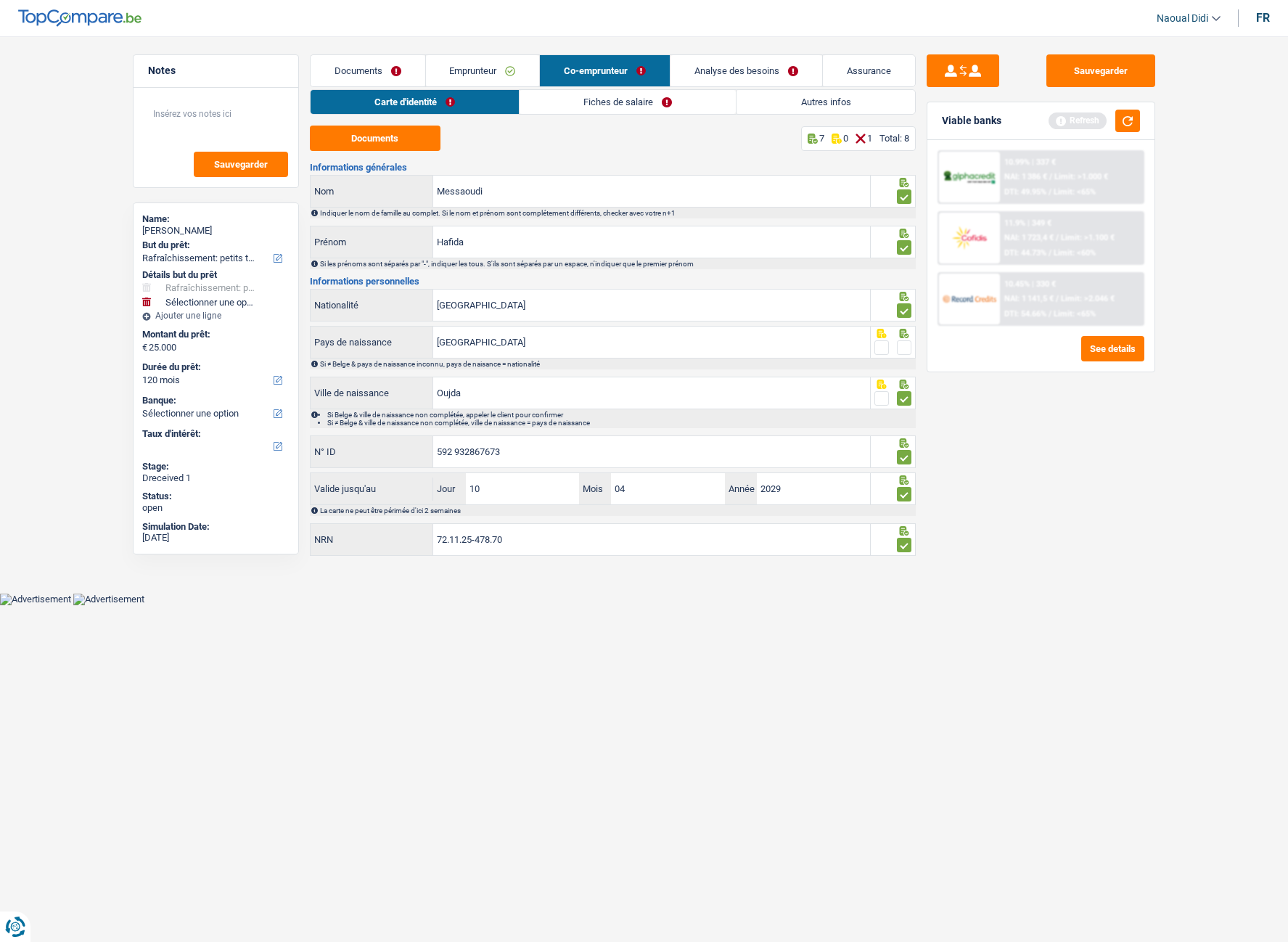
click at [908, 349] on span at bounding box center [904, 348] width 14 height 14
click at [0, 0] on input "radio" at bounding box center [0, 0] width 0 height 0
click at [495, 451] on input "592 932867673" at bounding box center [651, 451] width 437 height 31
click at [542, 457] on input "592 9328676 73" at bounding box center [651, 451] width 437 height 31
type input "592 9328676 73"
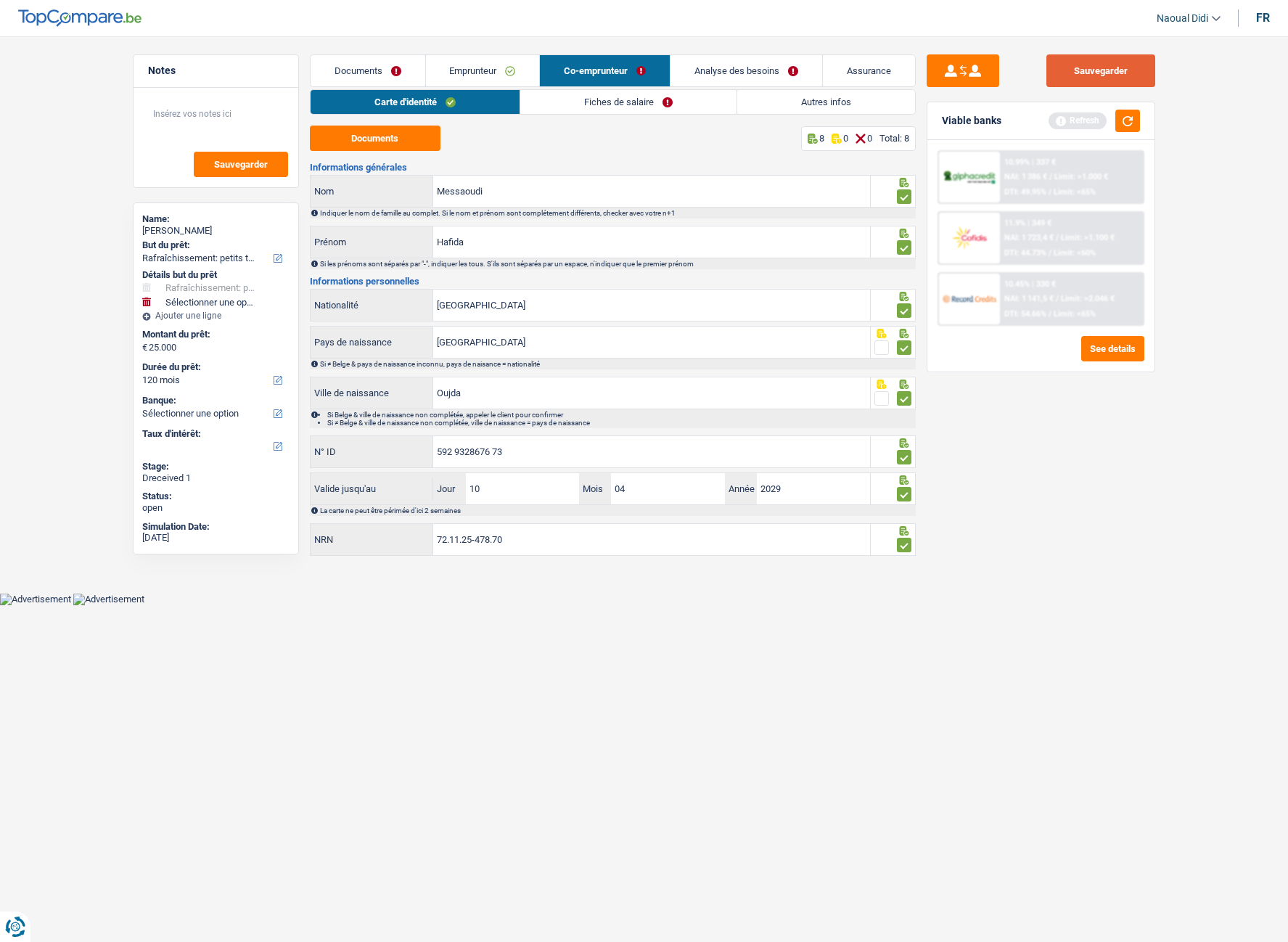
click at [1072, 80] on button "Sauvegarder" at bounding box center [1101, 71] width 109 height 33
click at [610, 103] on link "Fiches de salaire" at bounding box center [628, 101] width 216 height 24
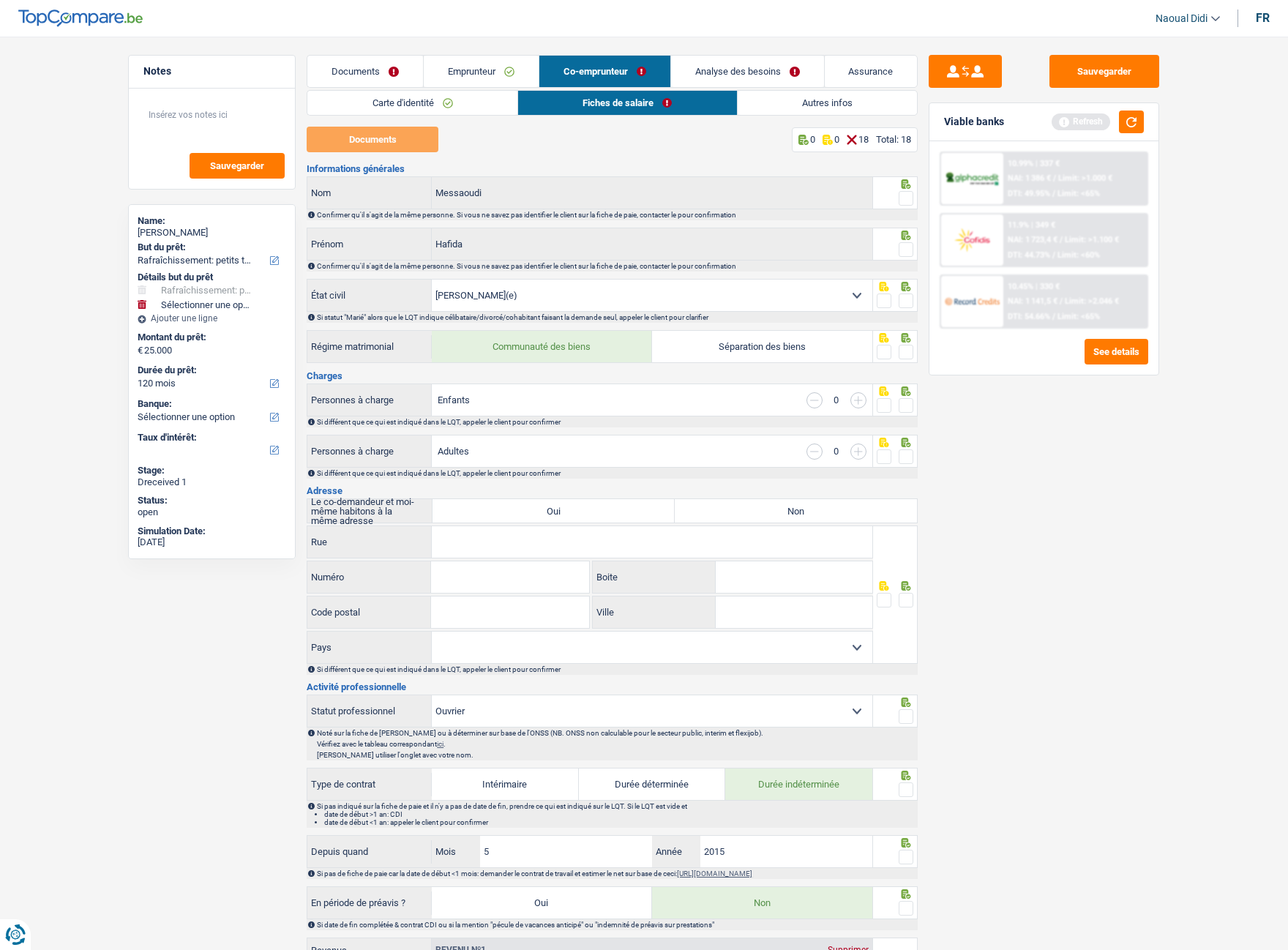
click at [910, 196] on span at bounding box center [906, 198] width 15 height 15
click at [0, 0] on input "radio" at bounding box center [0, 0] width 0 height 0
click at [903, 251] on span at bounding box center [906, 249] width 15 height 15
click at [0, 0] on input "radio" at bounding box center [0, 0] width 0 height 0
click at [910, 307] on span at bounding box center [906, 301] width 15 height 15
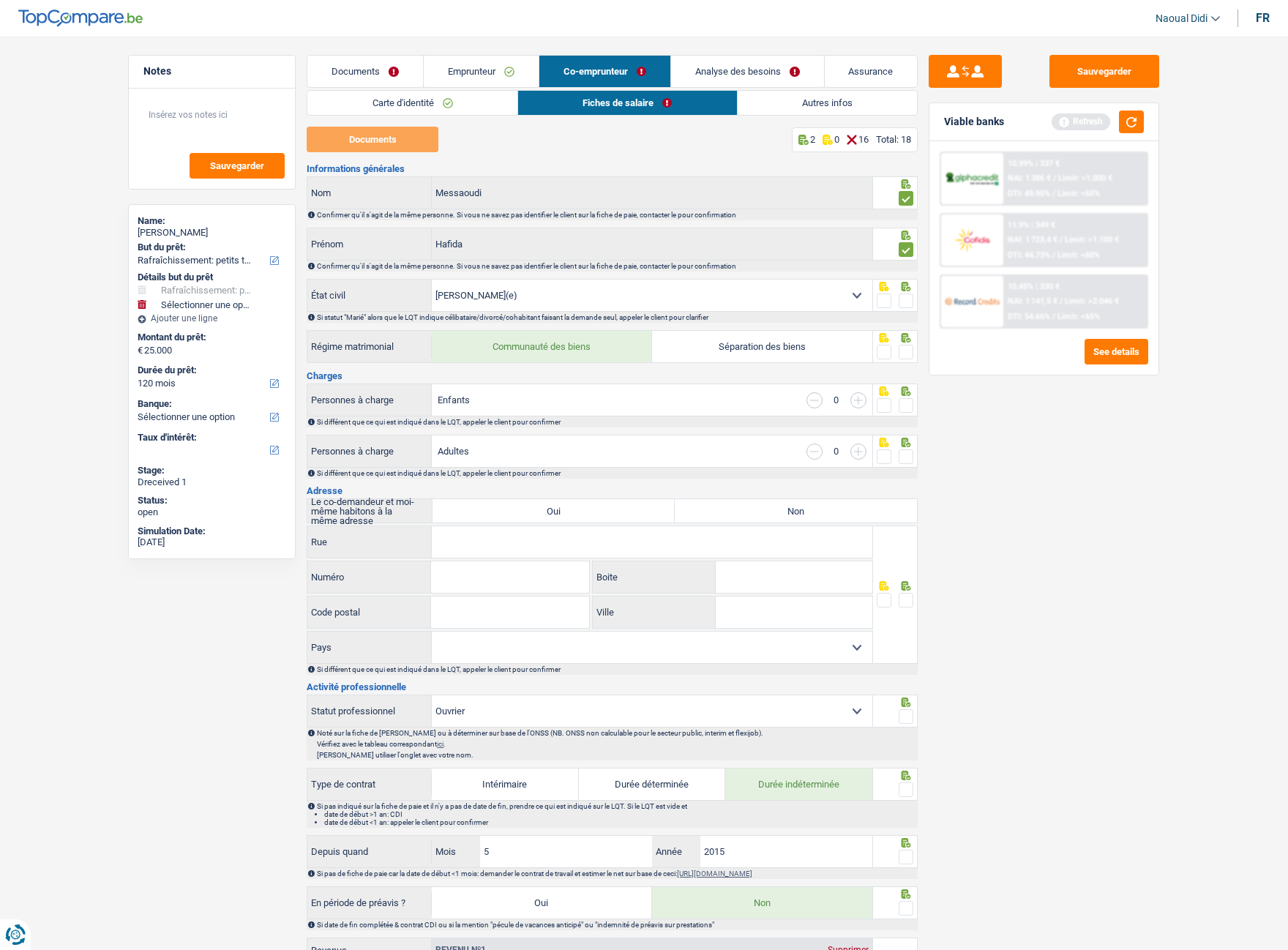
click at [0, 0] on input "radio" at bounding box center [0, 0] width 0 height 0
click at [912, 353] on span at bounding box center [906, 352] width 15 height 15
click at [0, 0] on input "radio" at bounding box center [0, 0] width 0 height 0
click at [857, 399] on input "button" at bounding box center [859, 400] width 16 height 16
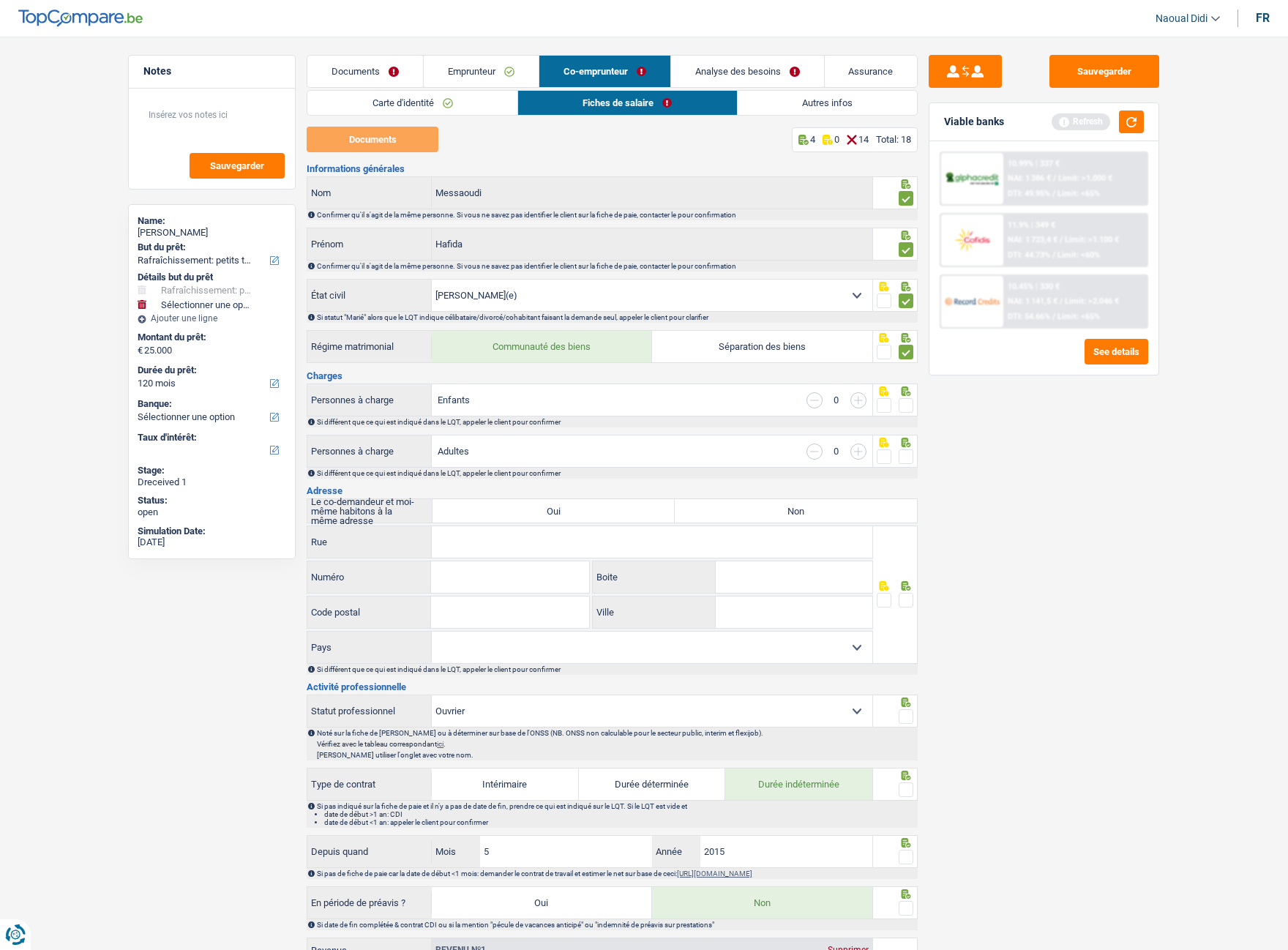
select select "familyAllowances"
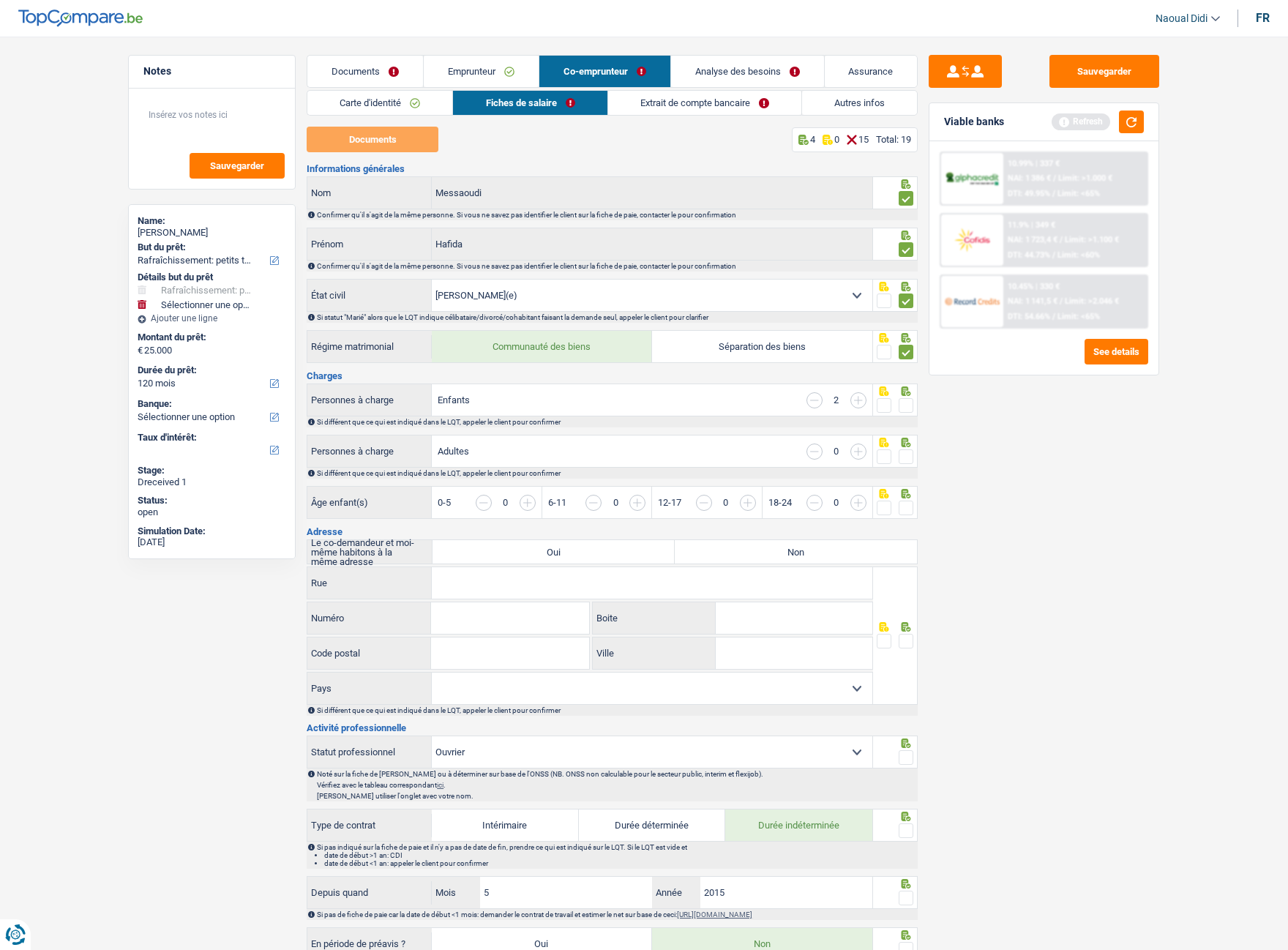
click at [857, 399] on input "button" at bounding box center [859, 400] width 16 height 16
click at [909, 403] on span at bounding box center [906, 406] width 15 height 15
click at [0, 0] on input "radio" at bounding box center [0, 0] width 0 height 0
click at [908, 456] on span at bounding box center [906, 457] width 15 height 15
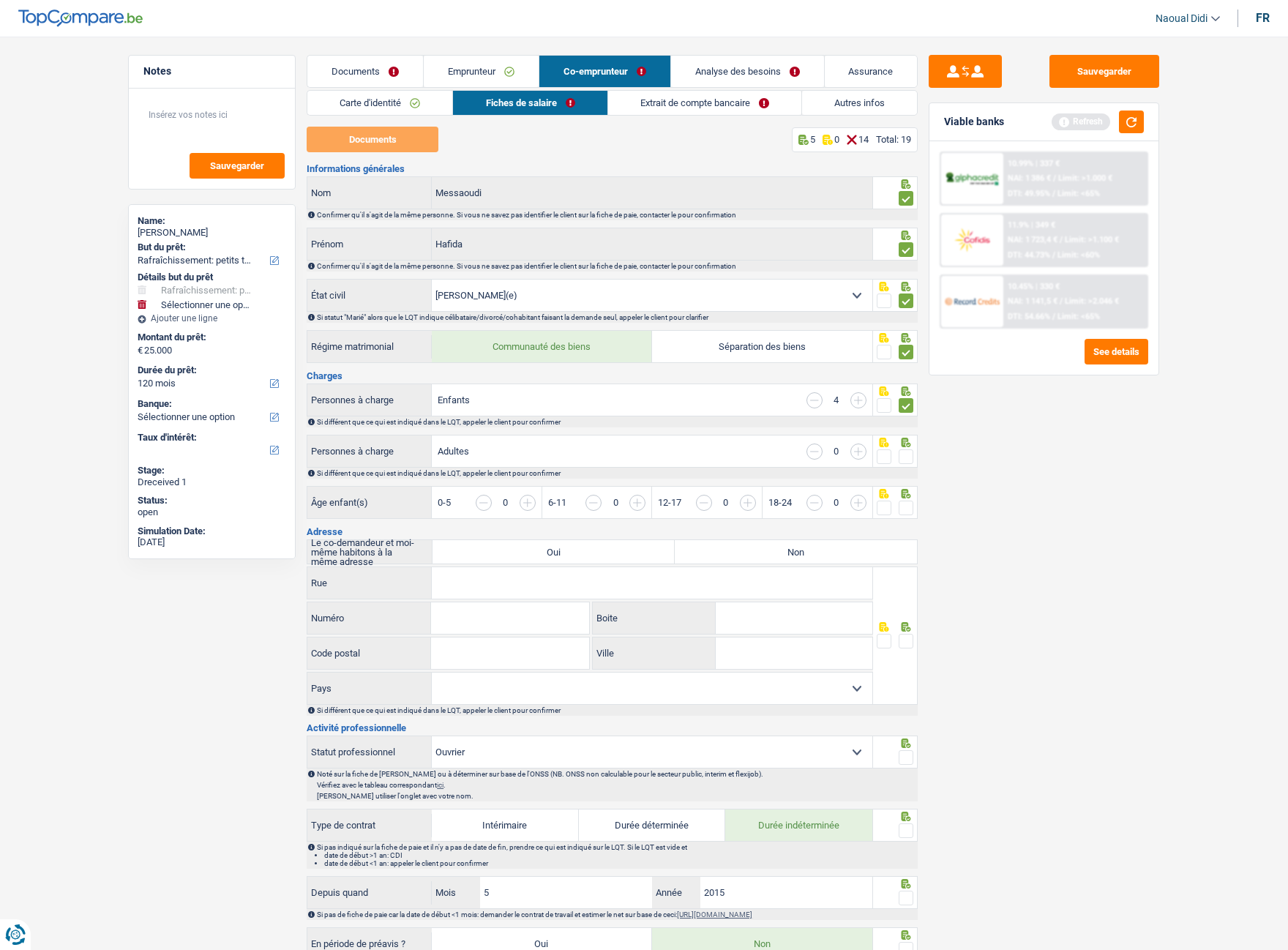
click at [0, 0] on input "radio" at bounding box center [0, 0] width 0 height 0
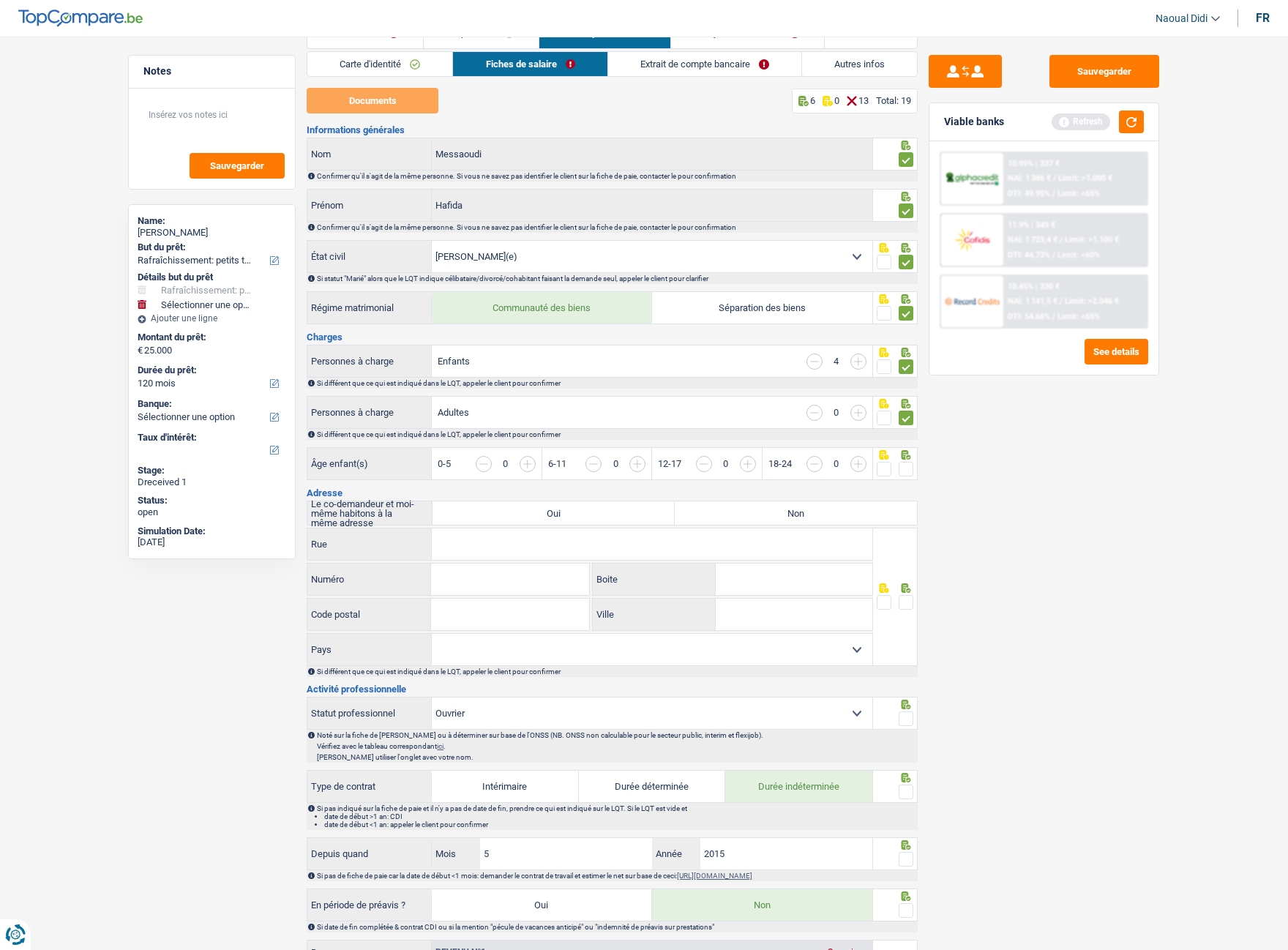
scroll to position [73, 0]
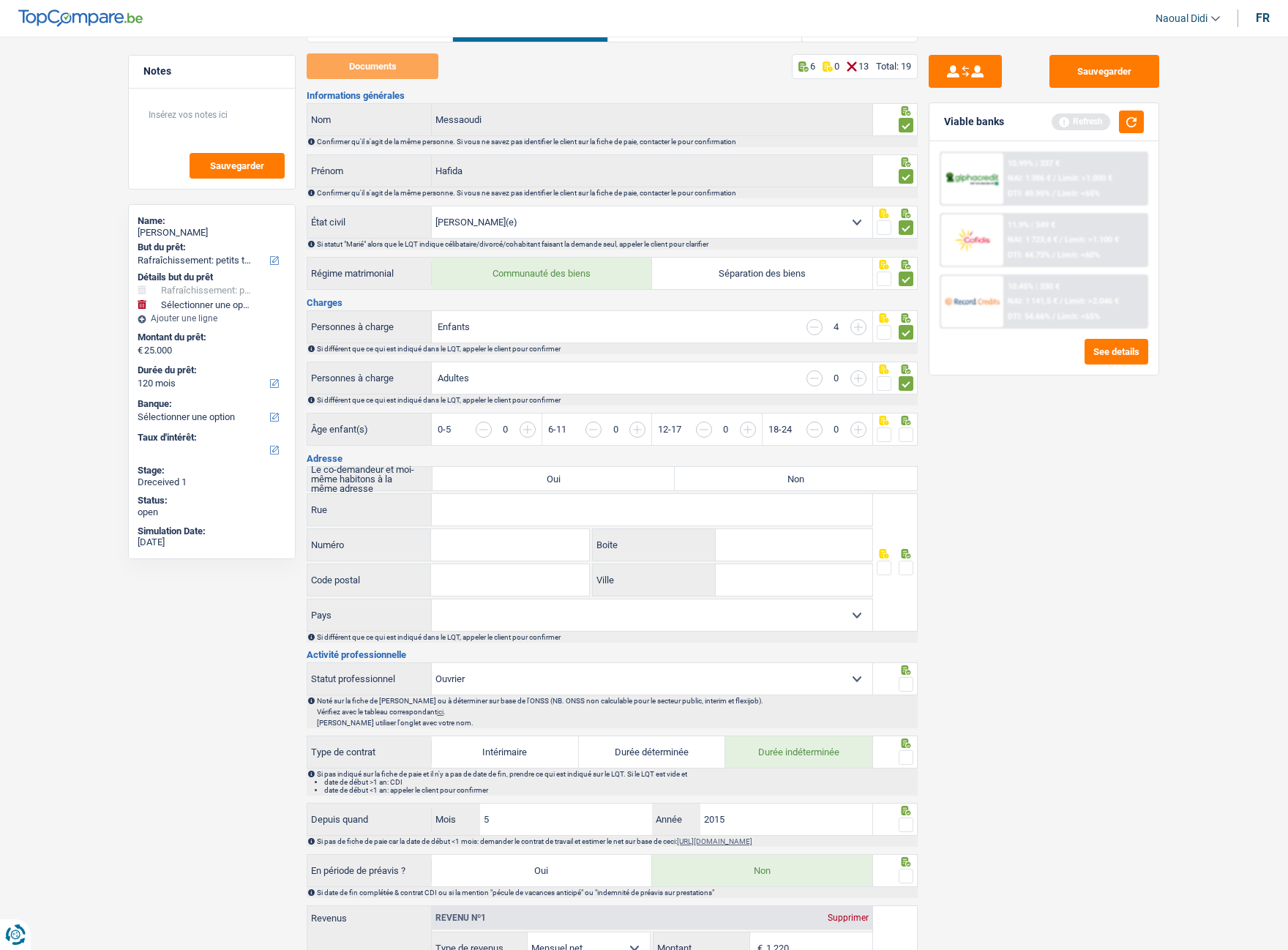
click at [634, 430] on input "button" at bounding box center [912, 437] width 565 height 31
click at [857, 435] on input "button" at bounding box center [1133, 437] width 565 height 31
click at [749, 429] on input "button" at bounding box center [1022, 437] width 565 height 31
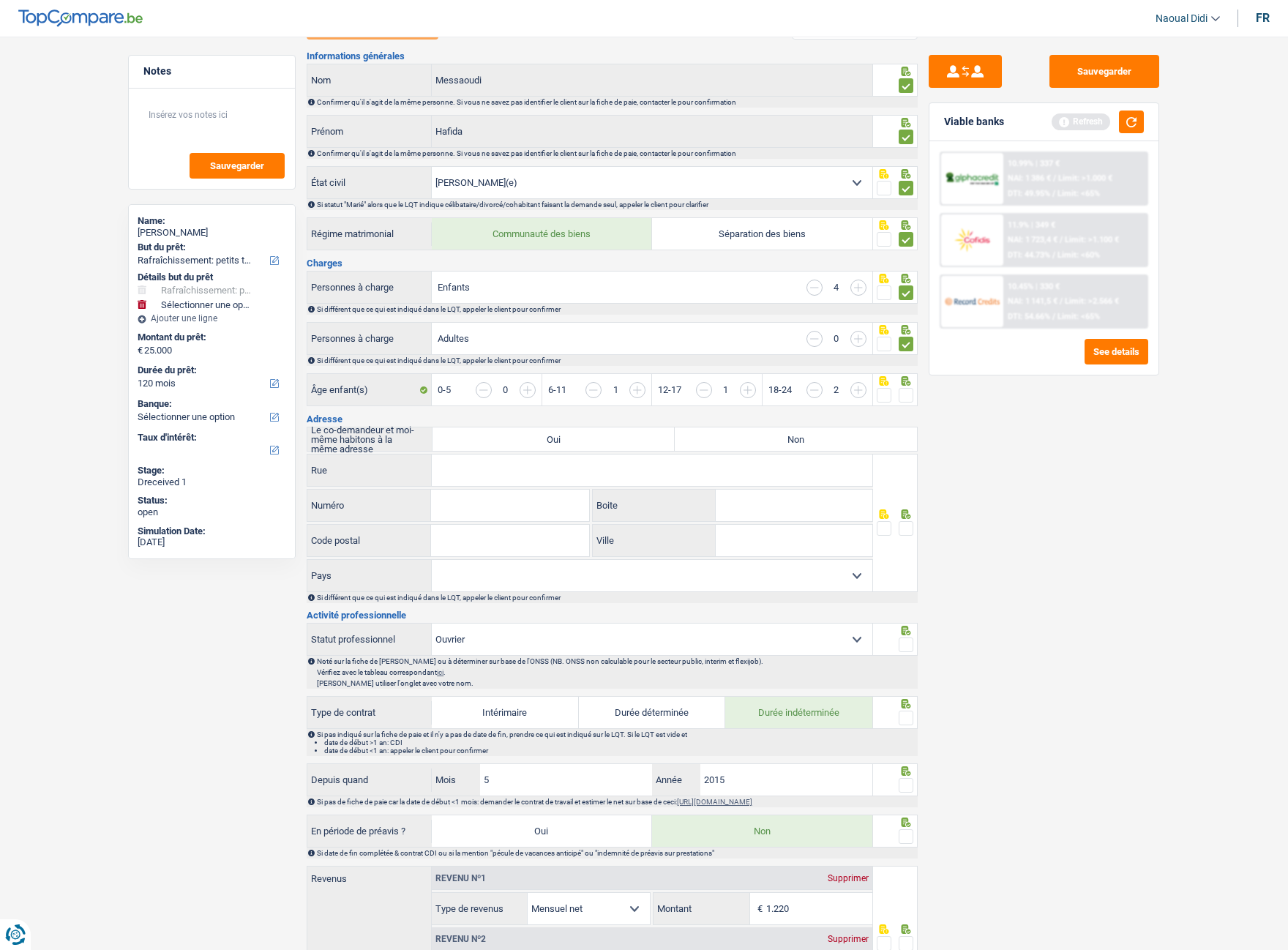
scroll to position [146, 0]
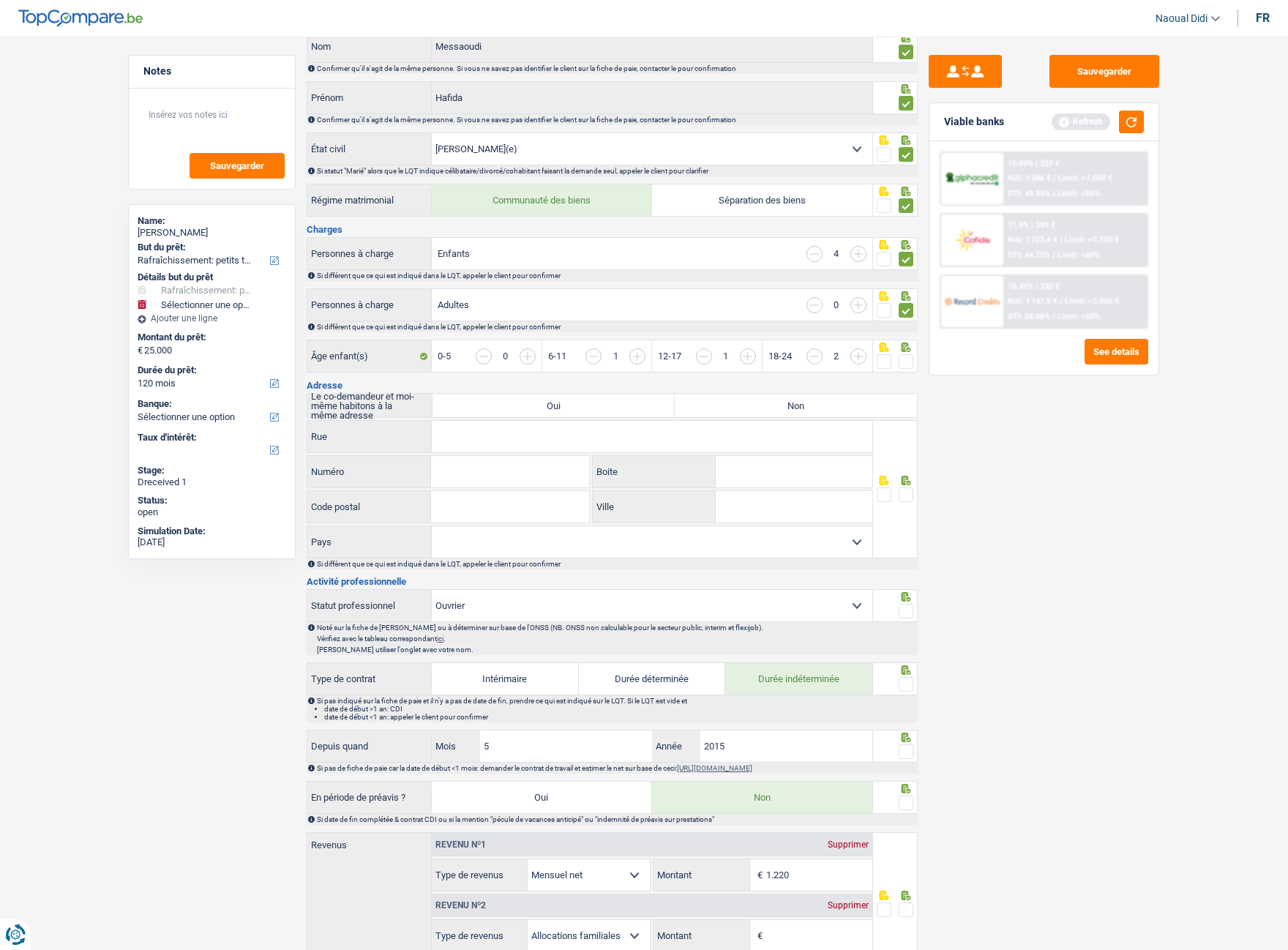
click at [598, 410] on label "Oui" at bounding box center [553, 406] width 242 height 24
click at [598, 410] on input "Oui" at bounding box center [553, 406] width 242 height 24
radio input "true"
type input "Pionierstraat"
type input "18"
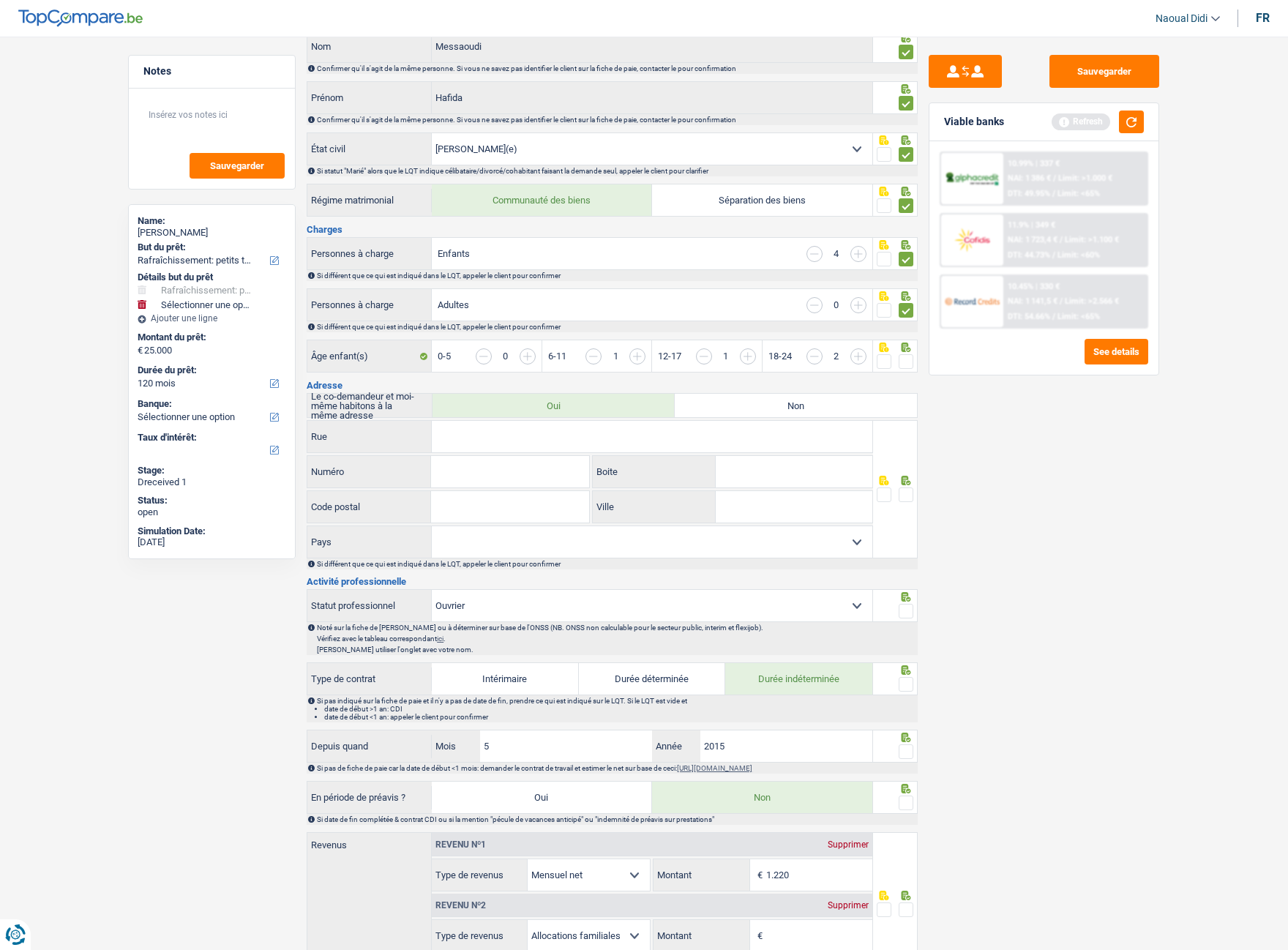
type input "2060"
type input "[GEOGRAPHIC_DATA]"
select select "BE"
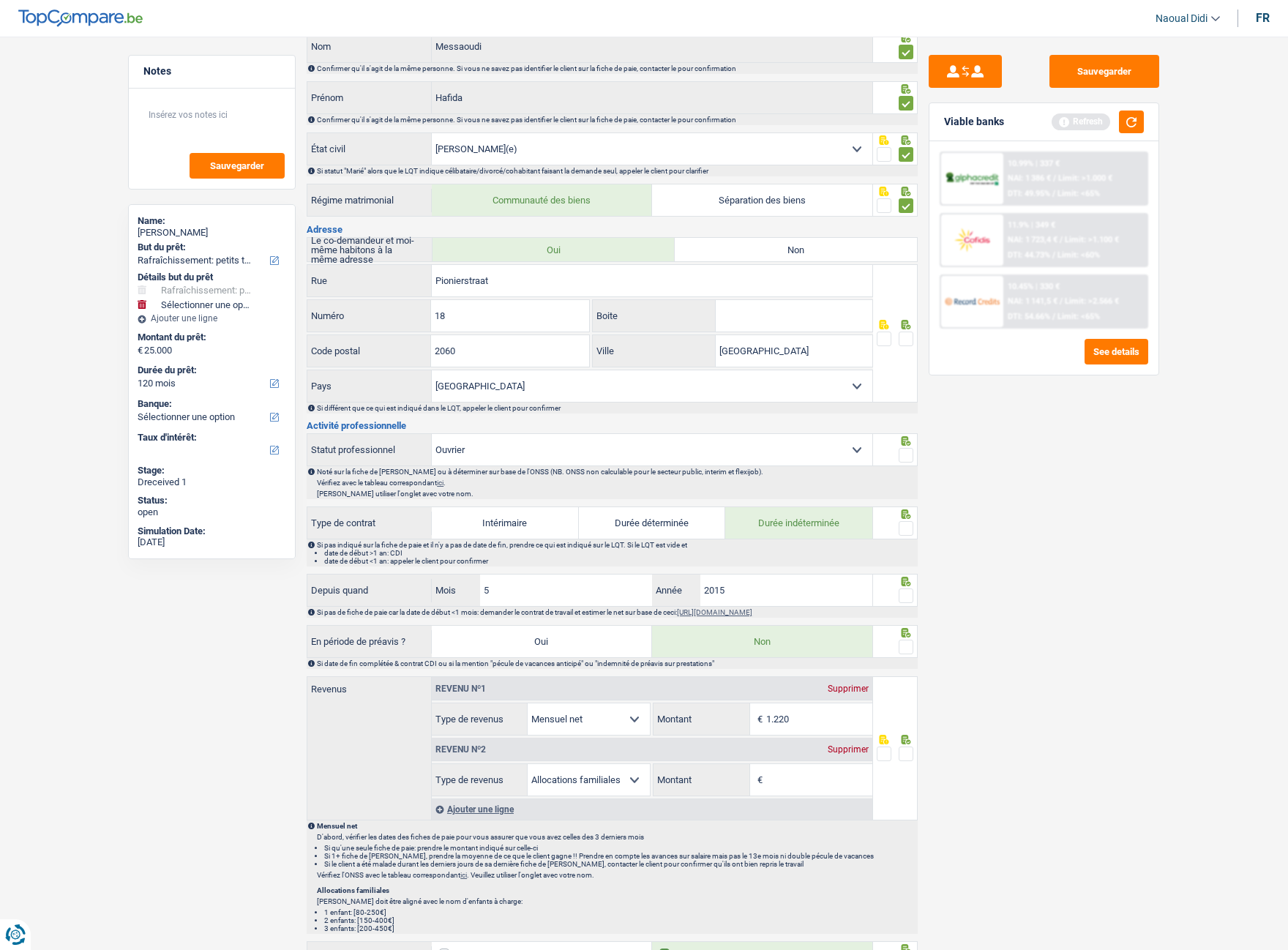
scroll to position [0, 0]
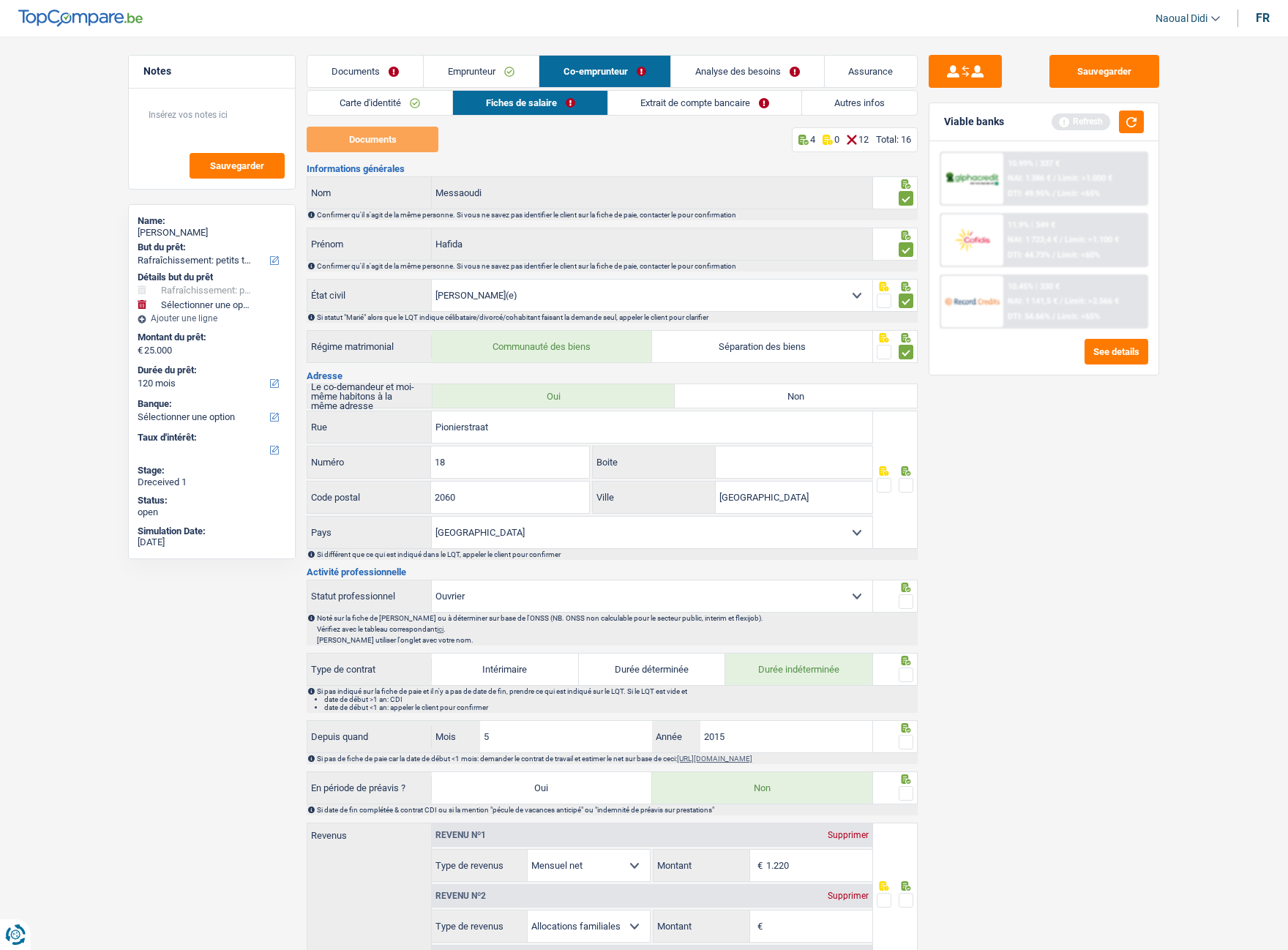
click at [458, 65] on link "Emprunteur" at bounding box center [481, 71] width 115 height 31
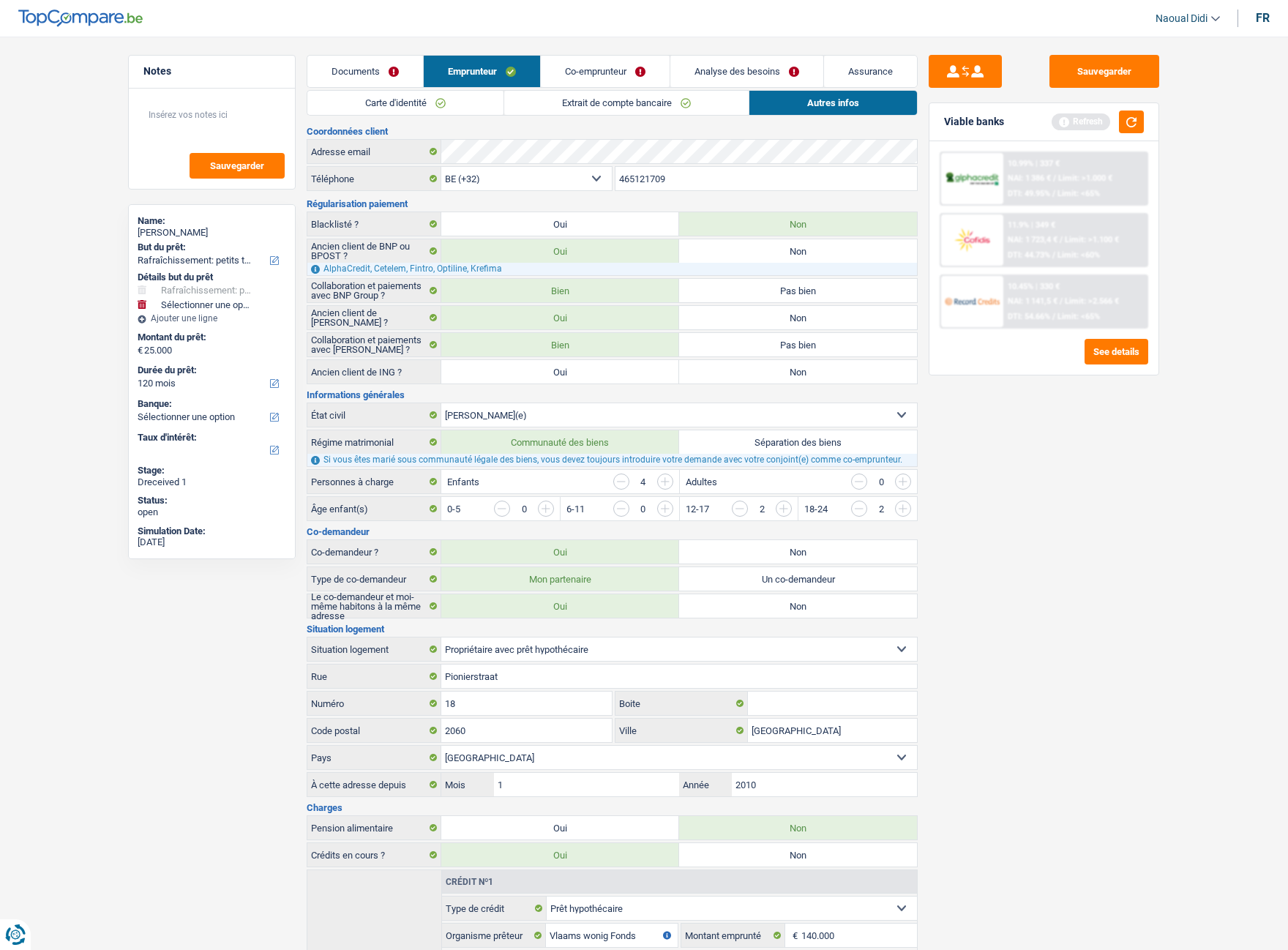
click at [596, 72] on link "Co-emprunteur" at bounding box center [605, 71] width 129 height 31
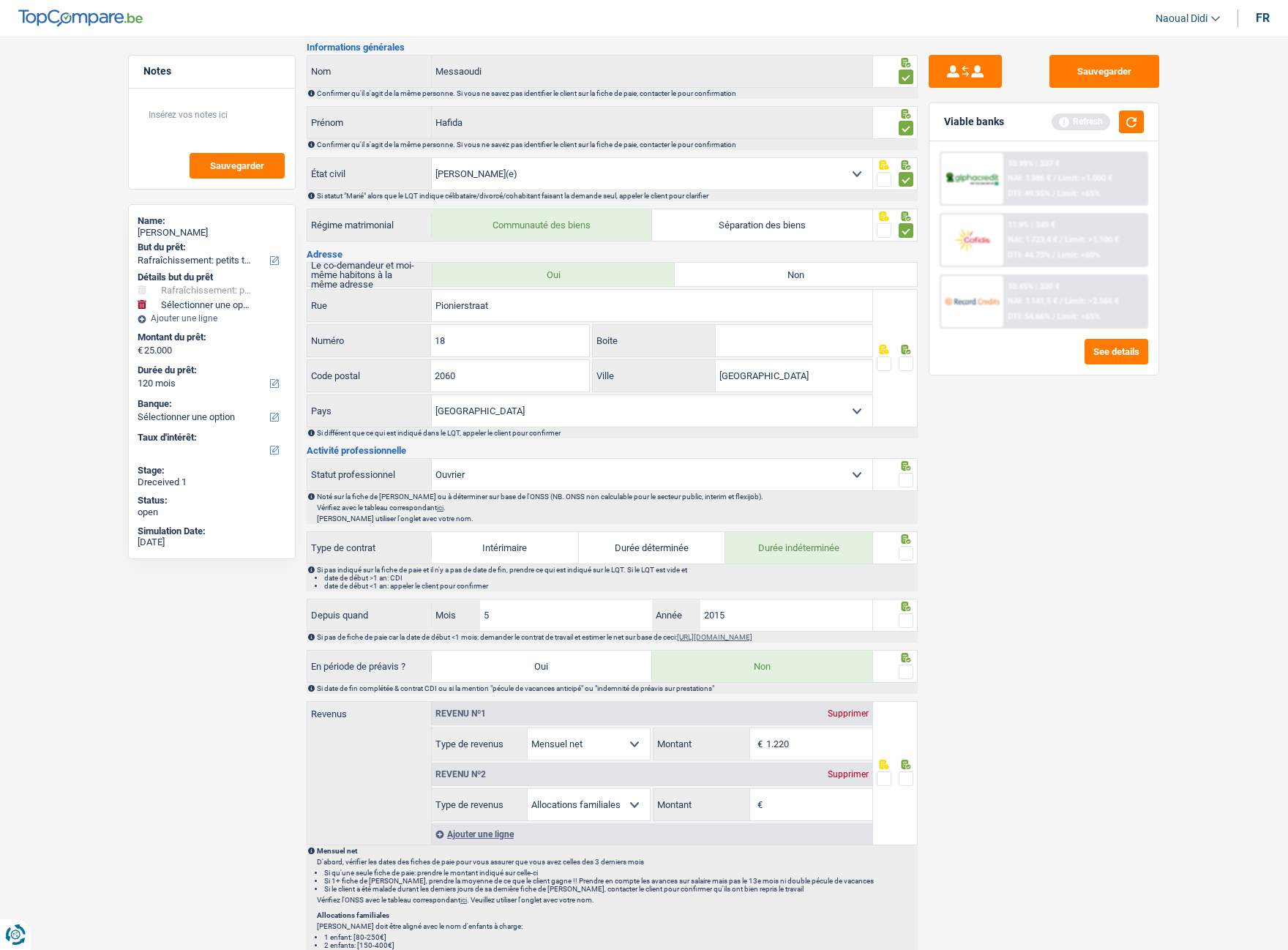
scroll to position [146, 0]
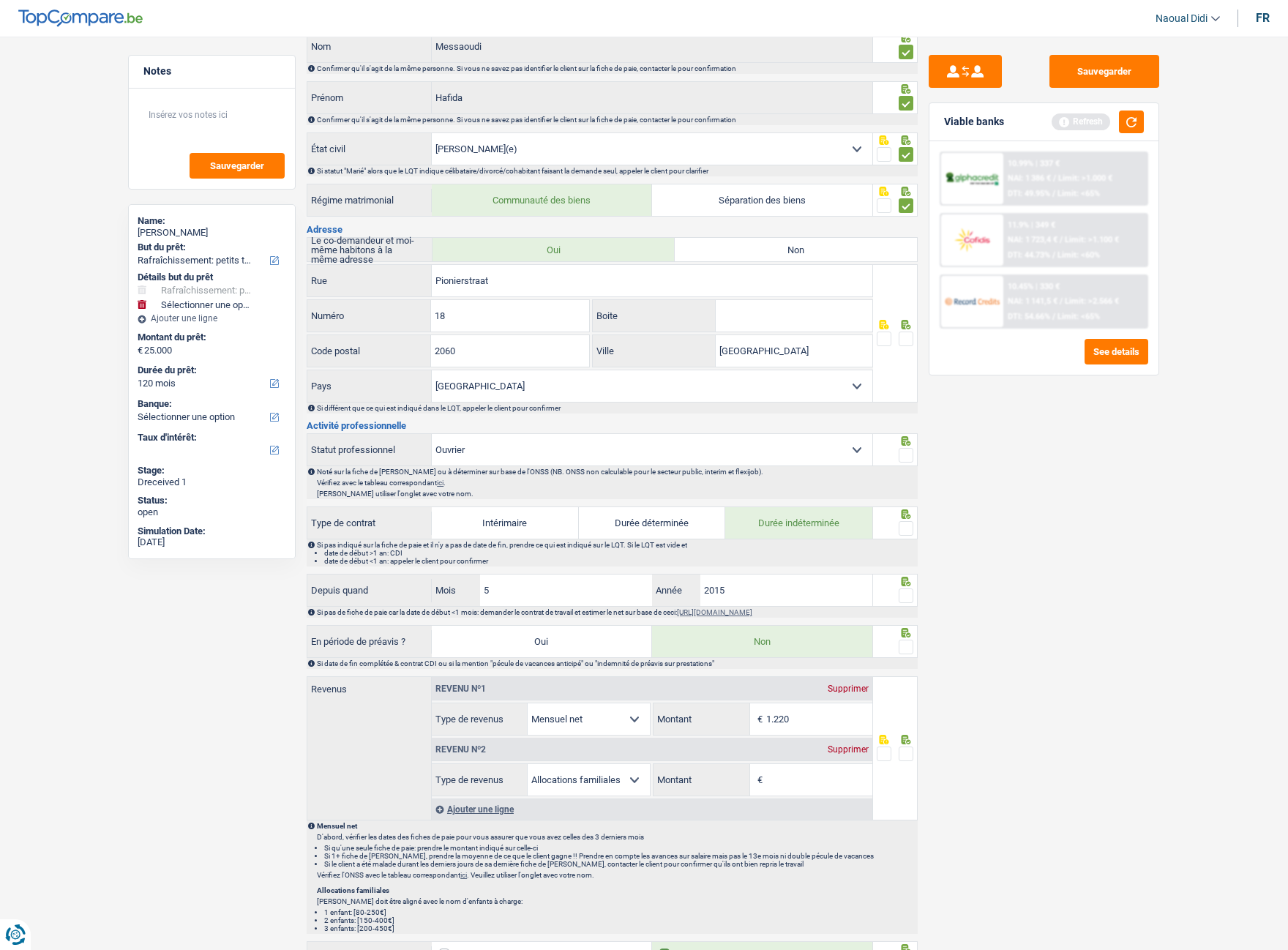
click at [901, 522] on span at bounding box center [906, 528] width 15 height 15
click at [0, 0] on input "radio" at bounding box center [0, 0] width 0 height 0
click at [907, 456] on span at bounding box center [906, 455] width 15 height 15
click at [0, 0] on input "radio" at bounding box center [0, 0] width 0 height 0
click at [903, 342] on span at bounding box center [906, 339] width 15 height 15
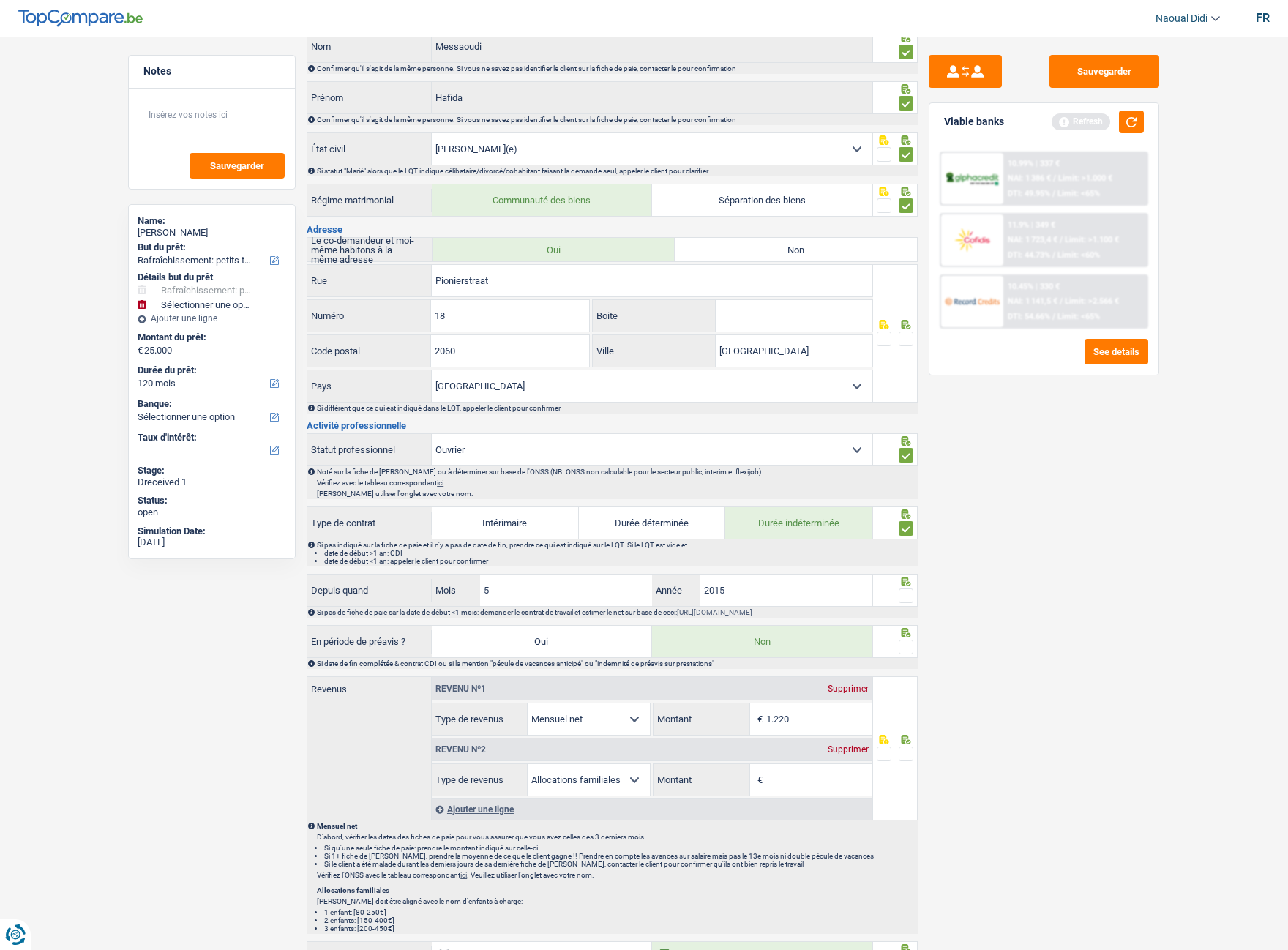
click at [0, 0] on input "radio" at bounding box center [0, 0] width 0 height 0
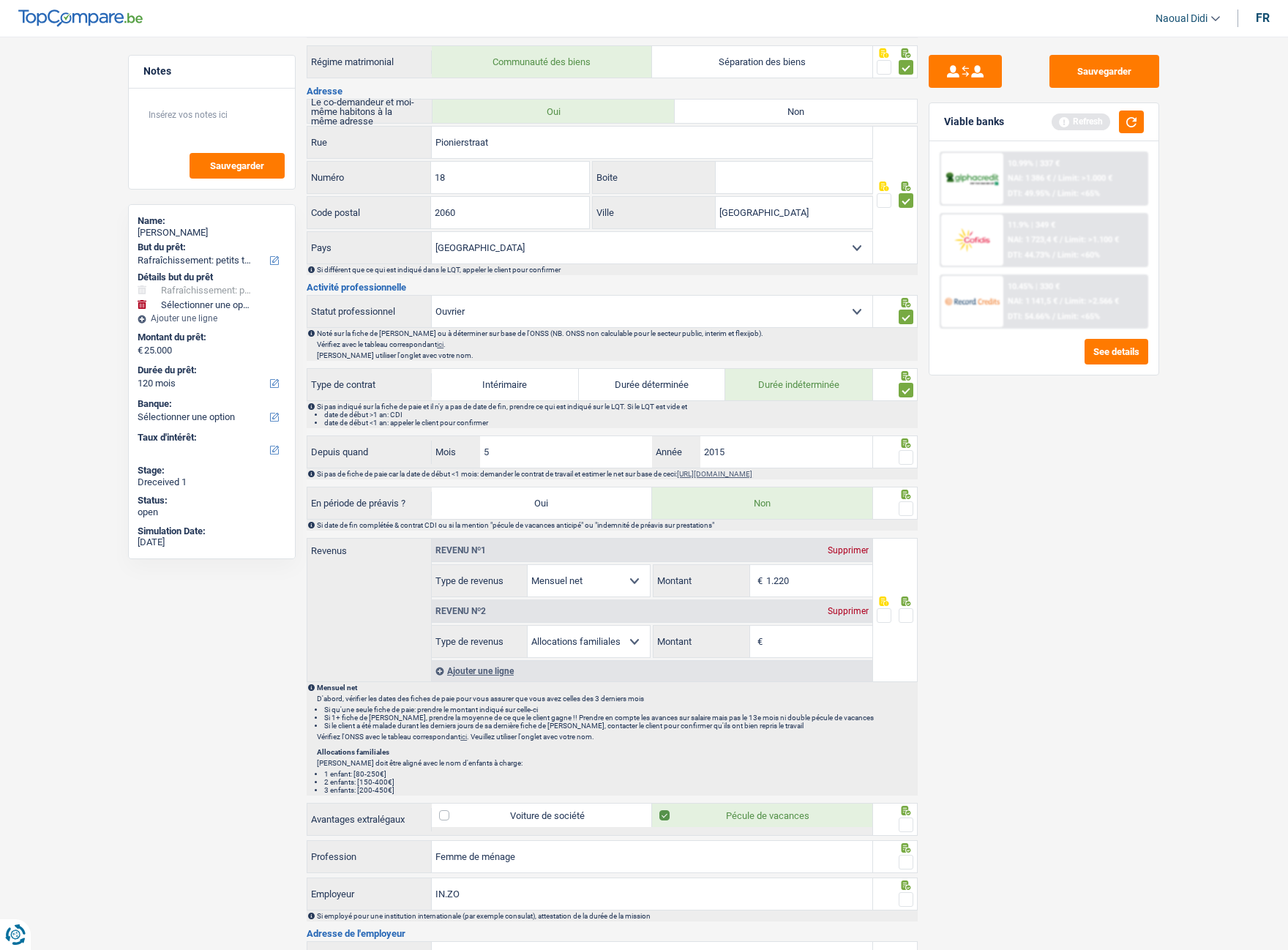
scroll to position [292, 0]
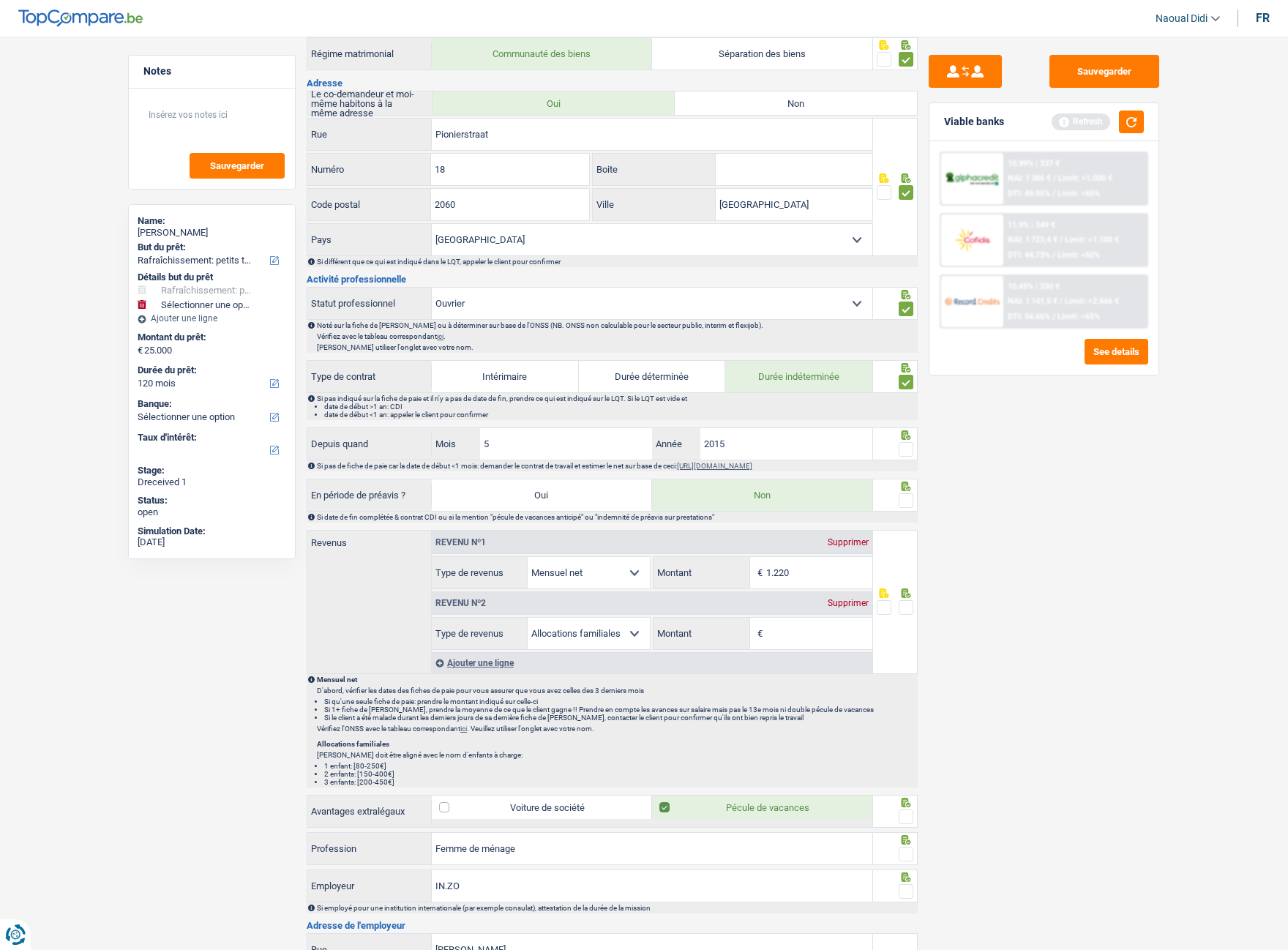
click at [903, 449] on span at bounding box center [906, 449] width 15 height 15
click at [0, 0] on input "radio" at bounding box center [0, 0] width 0 height 0
click at [903, 504] on span at bounding box center [906, 501] width 15 height 15
click at [0, 0] on input "radio" at bounding box center [0, 0] width 0 height 0
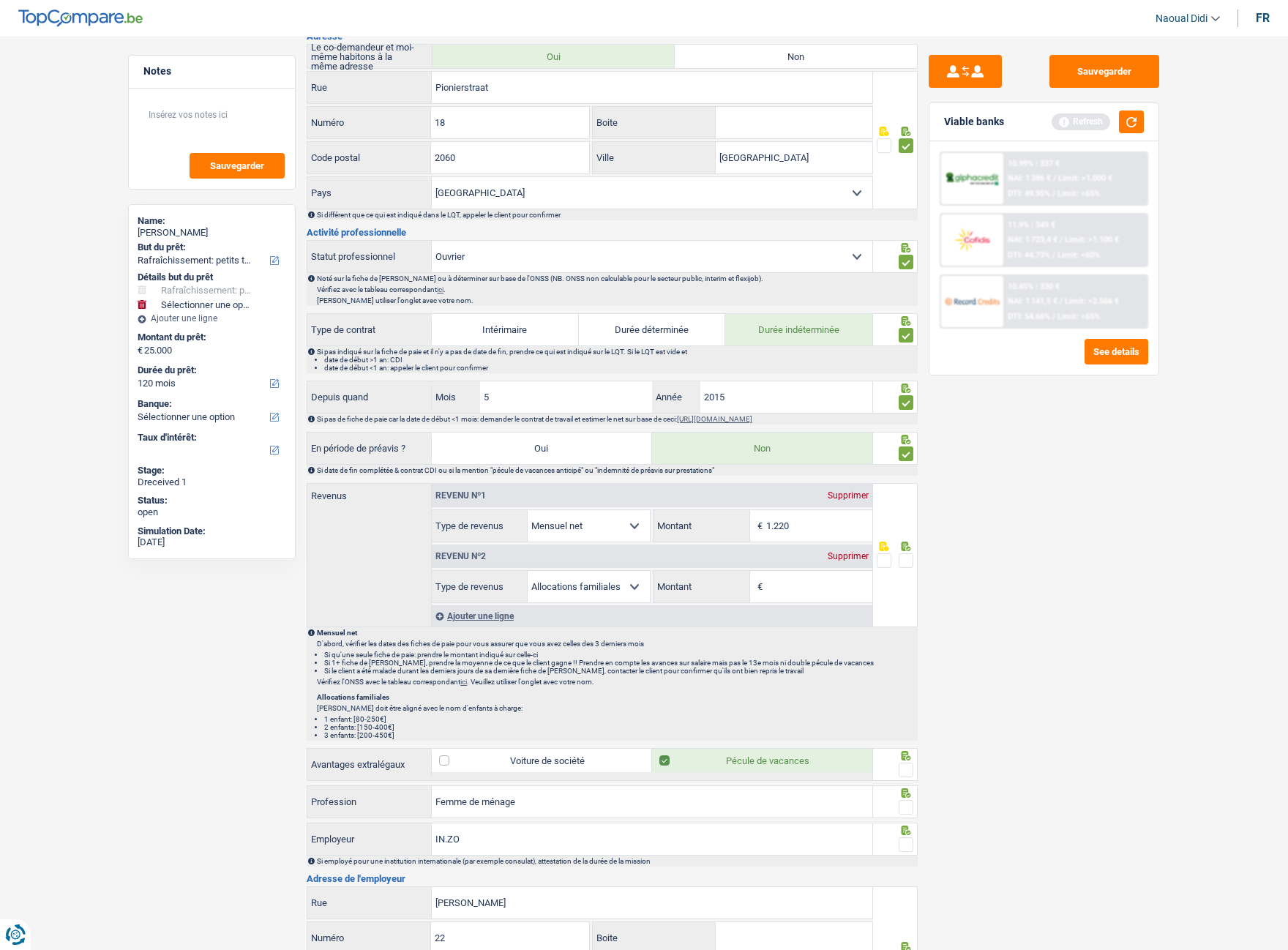
scroll to position [366, 0]
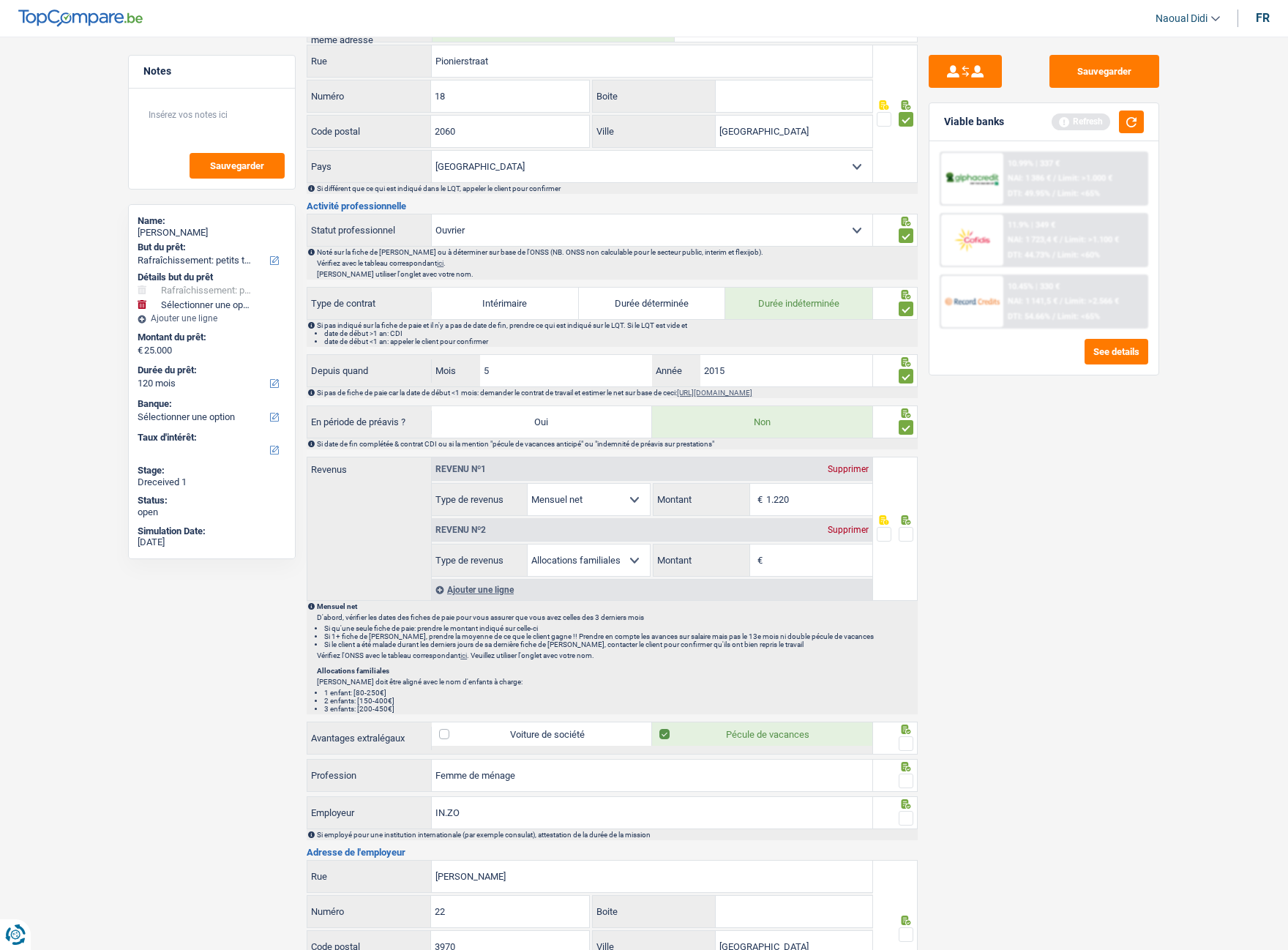
click at [794, 533] on input "Montant" at bounding box center [819, 560] width 106 height 31
click at [785, 533] on input "Montant" at bounding box center [819, 560] width 106 height 31
type input "656"
click at [824, 533] on p "D'abord, vérifier les dates des fiches de paie pour vous assurer que vous avez …" at bounding box center [617, 617] width 599 height 8
click at [902, 524] on icon at bounding box center [906, 520] width 15 height 9
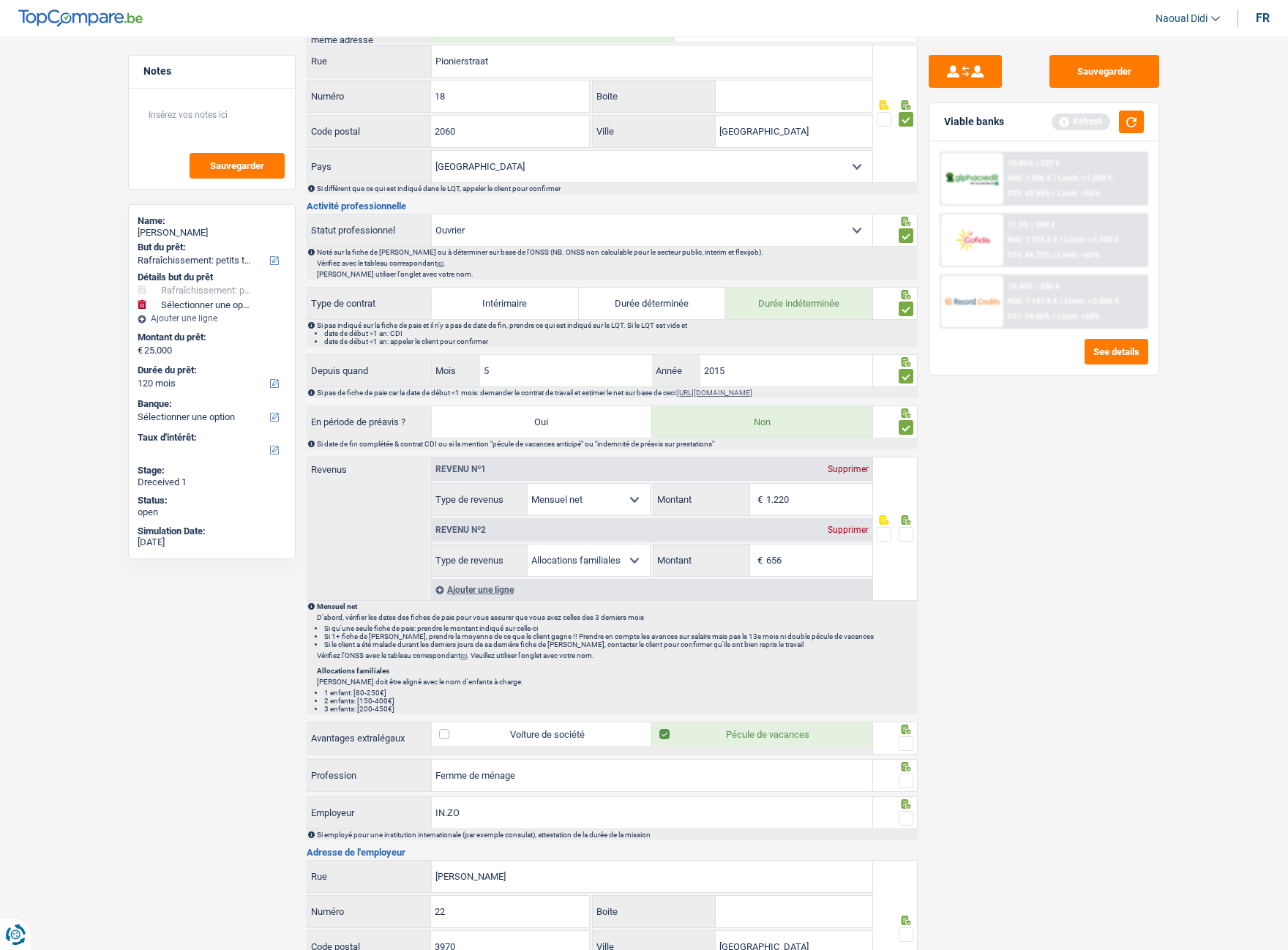
click at [902, 533] on span at bounding box center [906, 534] width 15 height 15
click at [0, 0] on input "radio" at bounding box center [0, 0] width 0 height 0
click at [796, 497] on input "1.220" at bounding box center [819, 499] width 106 height 31
type input "1.063"
click at [979, 533] on div "Sauvegarder Viable banks Refresh 10.99% | 337 € NAI: 1 386 € / Limit: >1.000 € …" at bounding box center [1043, 489] width 252 height 868
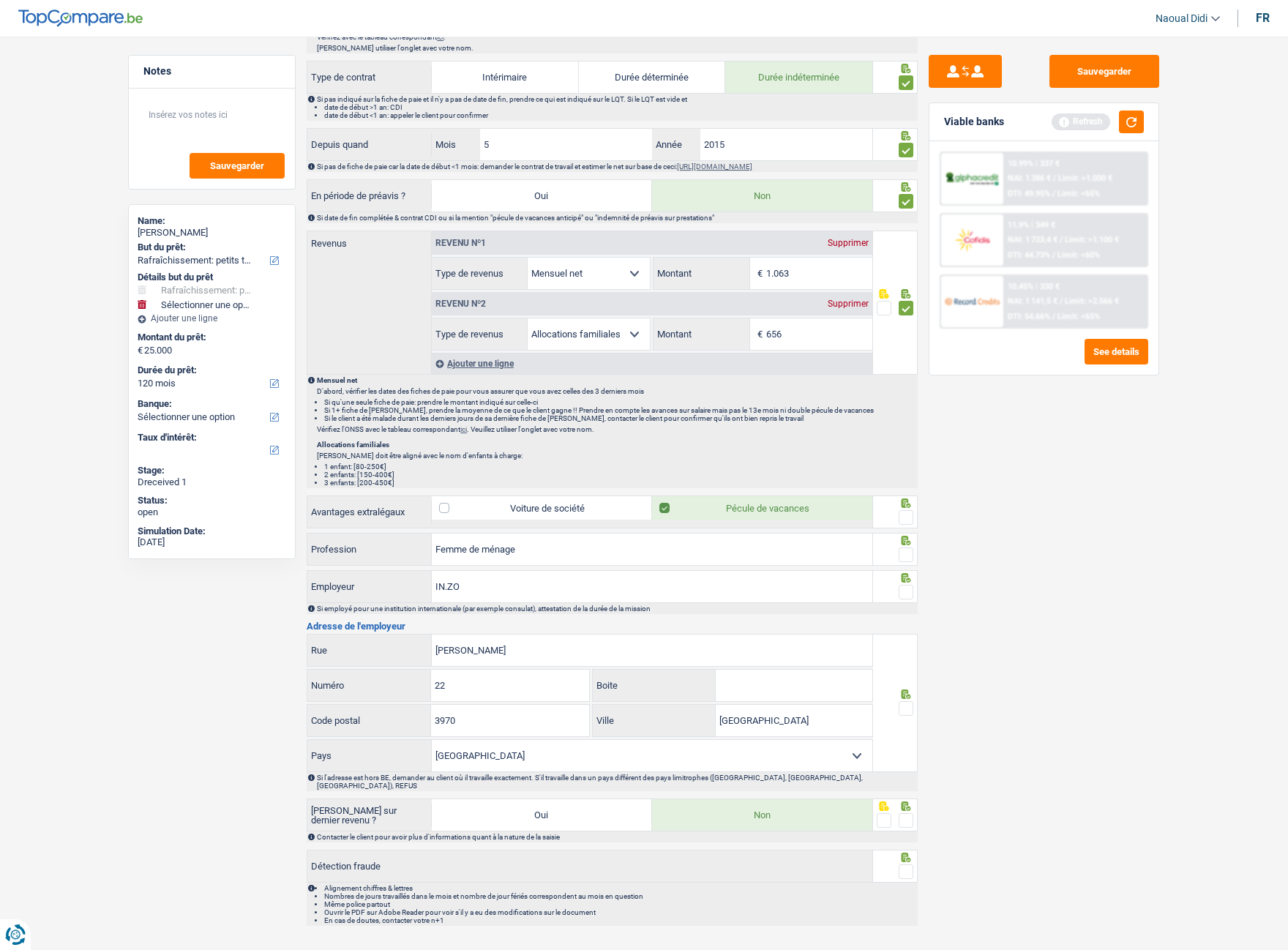
scroll to position [611, 0]
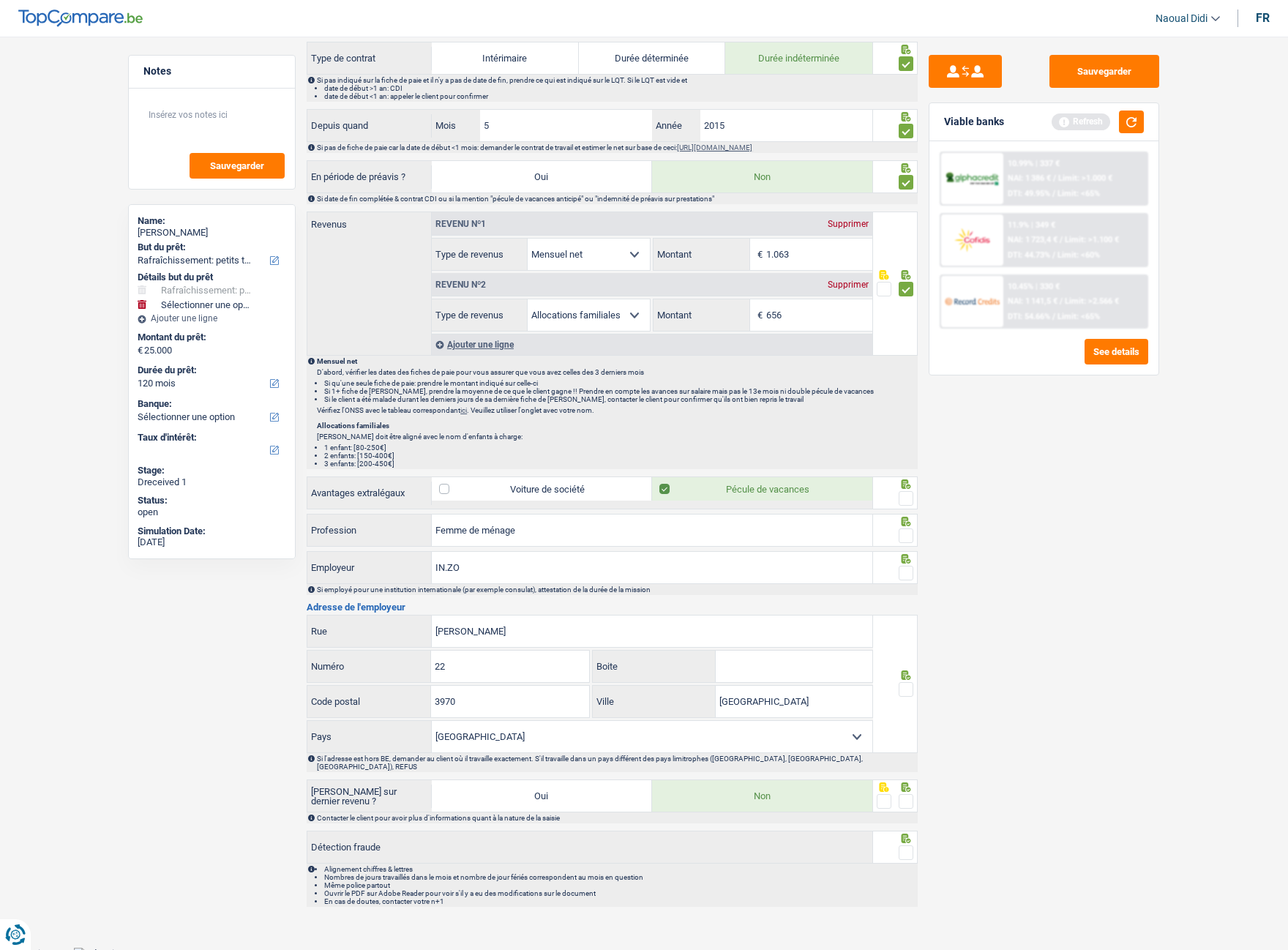
click at [906, 497] on span at bounding box center [906, 498] width 15 height 15
click at [0, 0] on input "radio" at bounding box center [0, 0] width 0 height 0
click at [908, 533] on div at bounding box center [906, 536] width 15 height 18
drag, startPoint x: 558, startPoint y: 629, endPoint x: 396, endPoint y: 612, distance: 162.9
click at [396, 533] on div "Informations générales Messaoudi Nom Confirmer qu'il s'agit de la même personne…" at bounding box center [612, 230] width 611 height 1354
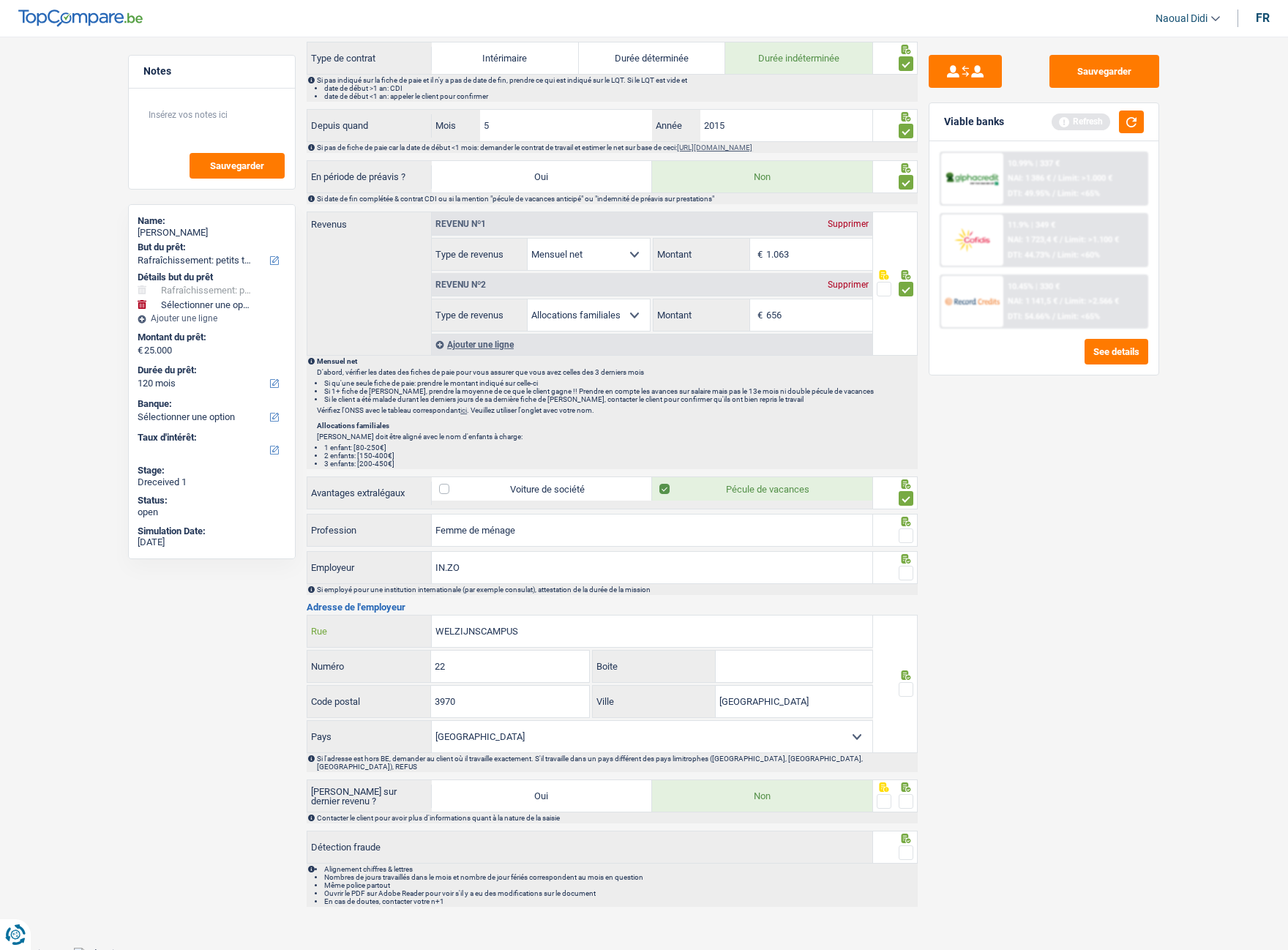
type input "WELZIJNSCAMPUS"
drag, startPoint x: 496, startPoint y: 670, endPoint x: 376, endPoint y: 656, distance: 120.8
click at [376, 533] on div "22 Numéro" at bounding box center [448, 666] width 281 height 31
type input "5"
click at [756, 533] on input "Boite" at bounding box center [793, 666] width 156 height 31
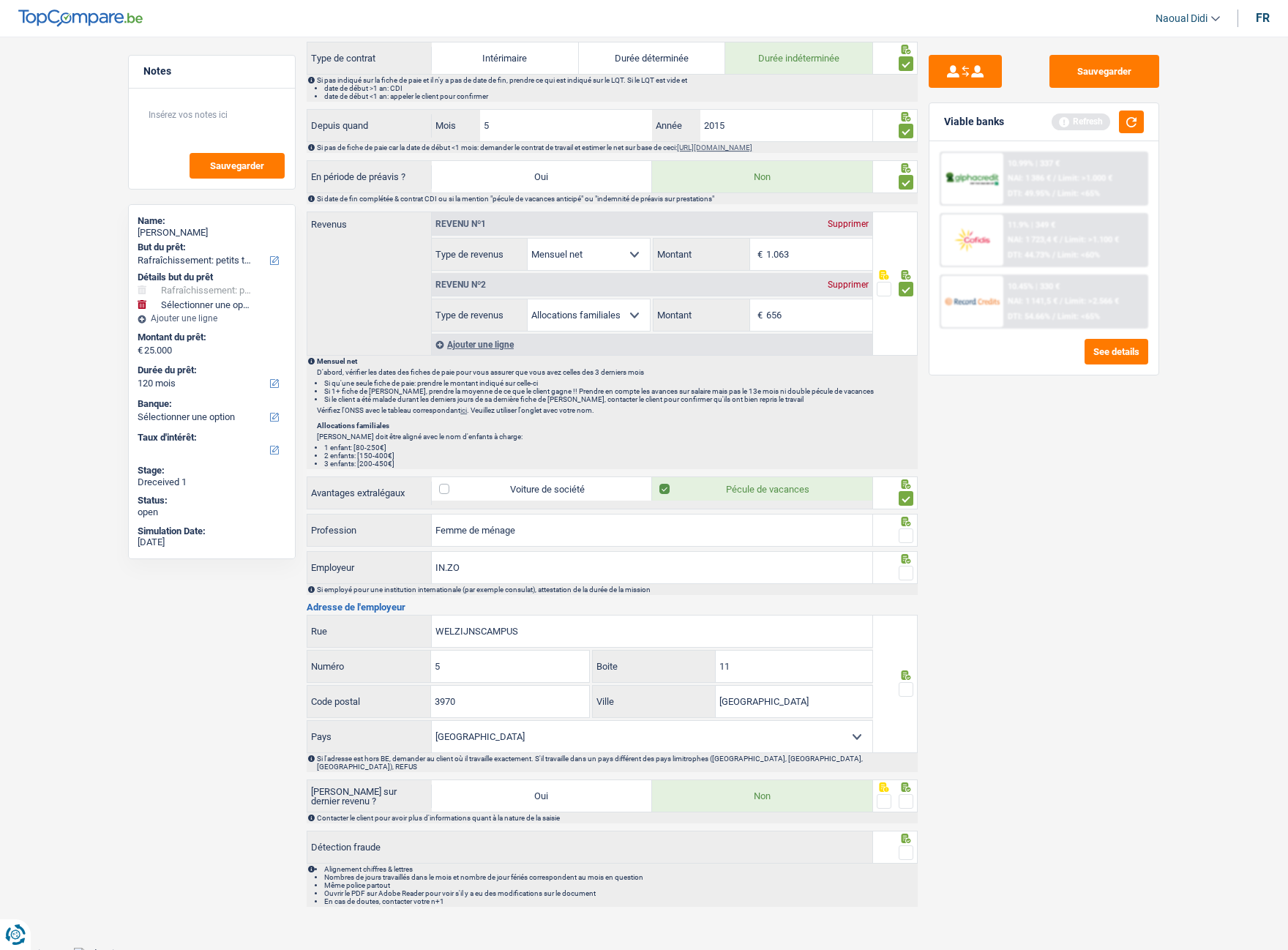
type input "11"
drag, startPoint x: 472, startPoint y: 711, endPoint x: 352, endPoint y: 706, distance: 120.1
click at [352, 533] on div "3970 Code postal" at bounding box center [448, 702] width 281 height 31
type input "3600"
drag, startPoint x: 788, startPoint y: 704, endPoint x: 679, endPoint y: 719, distance: 110.0
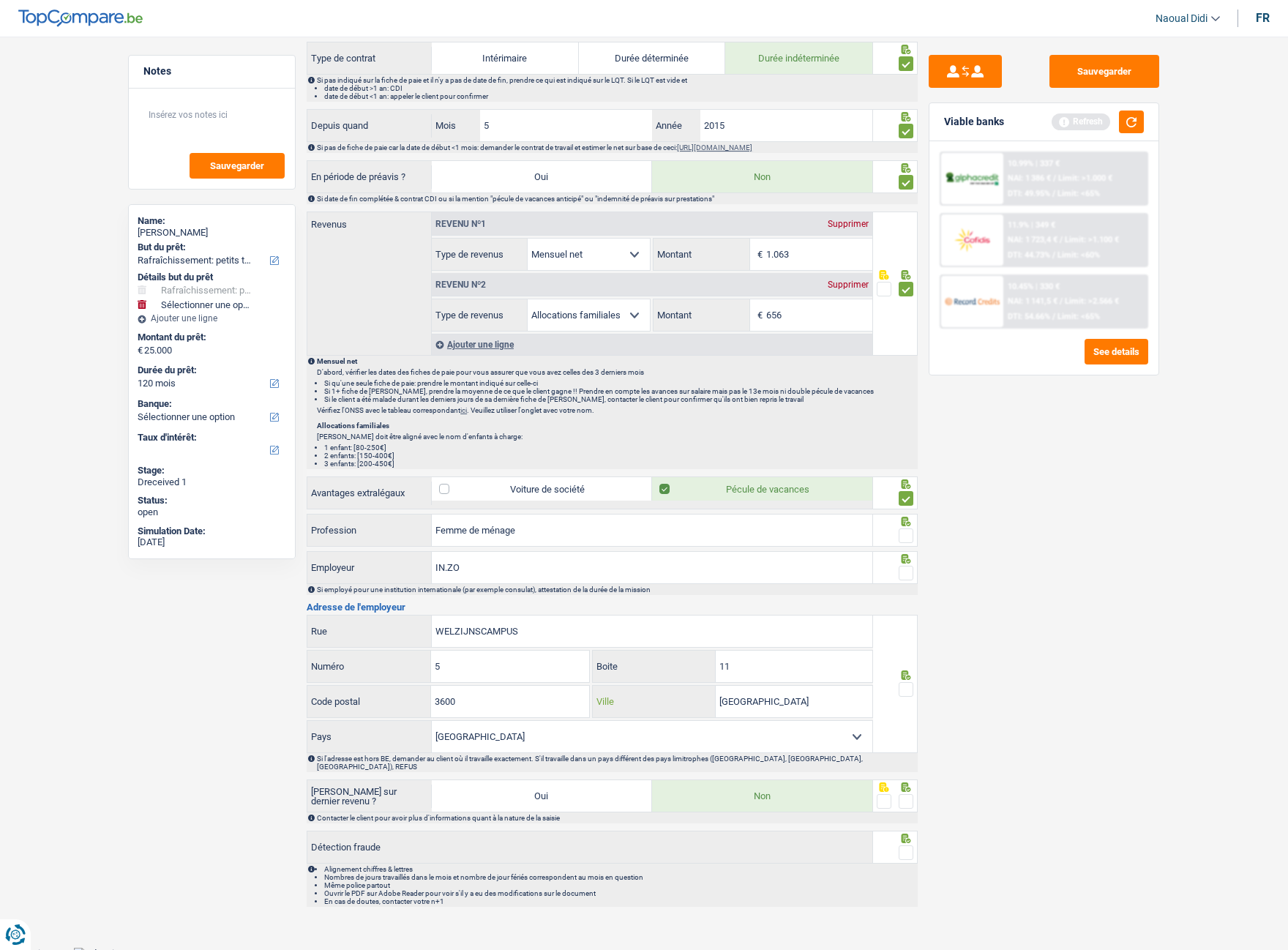
click at [679, 533] on div "Leopoldsburg Ville" at bounding box center [732, 702] width 283 height 35
type input "Genk"
click at [905, 533] on span at bounding box center [906, 690] width 15 height 15
click at [0, 0] on input "radio" at bounding box center [0, 0] width 0 height 0
click at [998, 533] on div "Sauvegarder Viable banks Refresh 10.99% | 337 € NAI: 1 386 € / Limit: >1.000 € …" at bounding box center [1043, 489] width 252 height 868
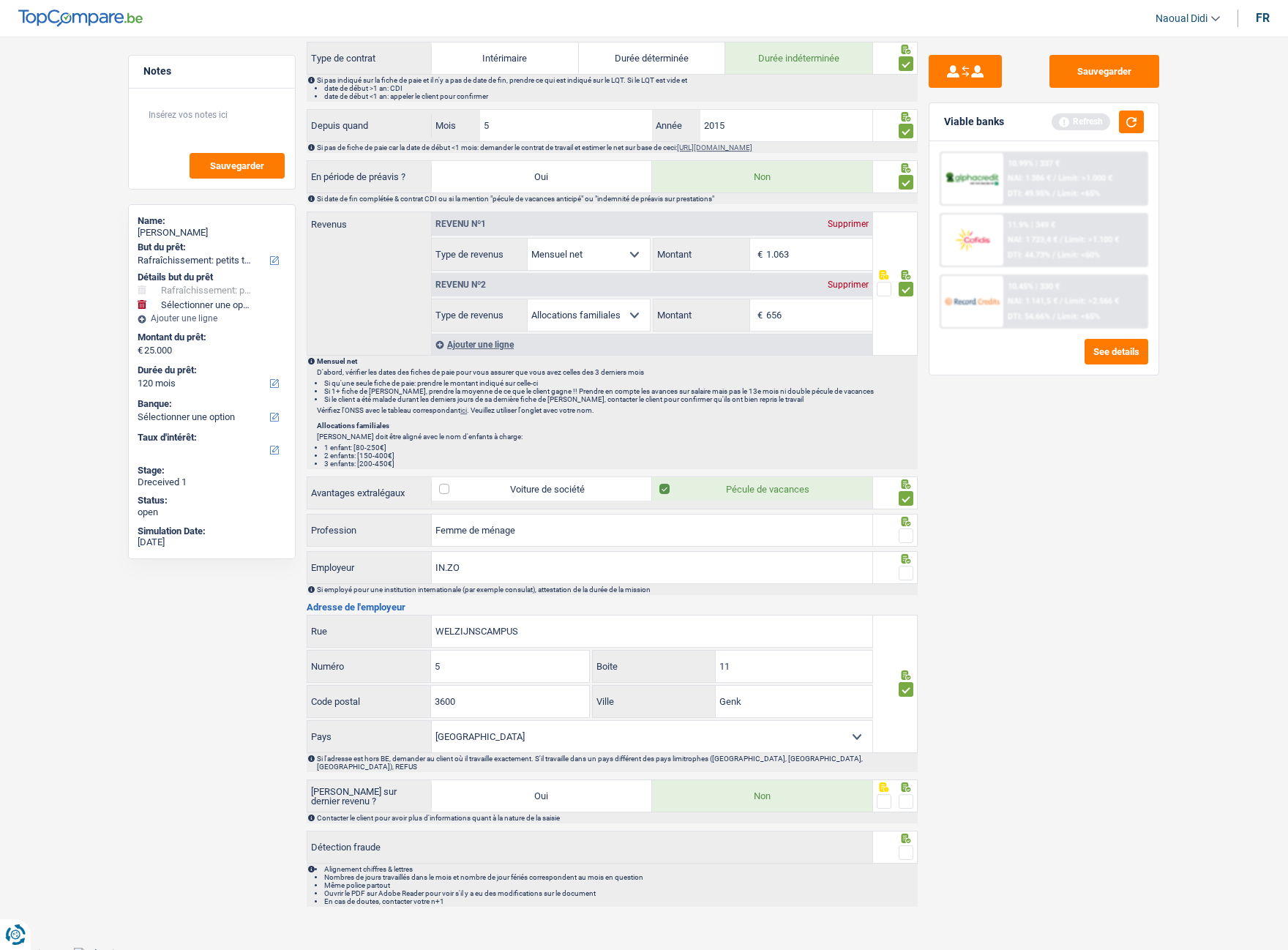
click at [910, 533] on span at bounding box center [906, 801] width 15 height 15
click at [0, 0] on input "radio" at bounding box center [0, 0] width 0 height 0
click at [906, 533] on span at bounding box center [906, 852] width 15 height 15
click at [0, 0] on input "radio" at bounding box center [0, 0] width 0 height 0
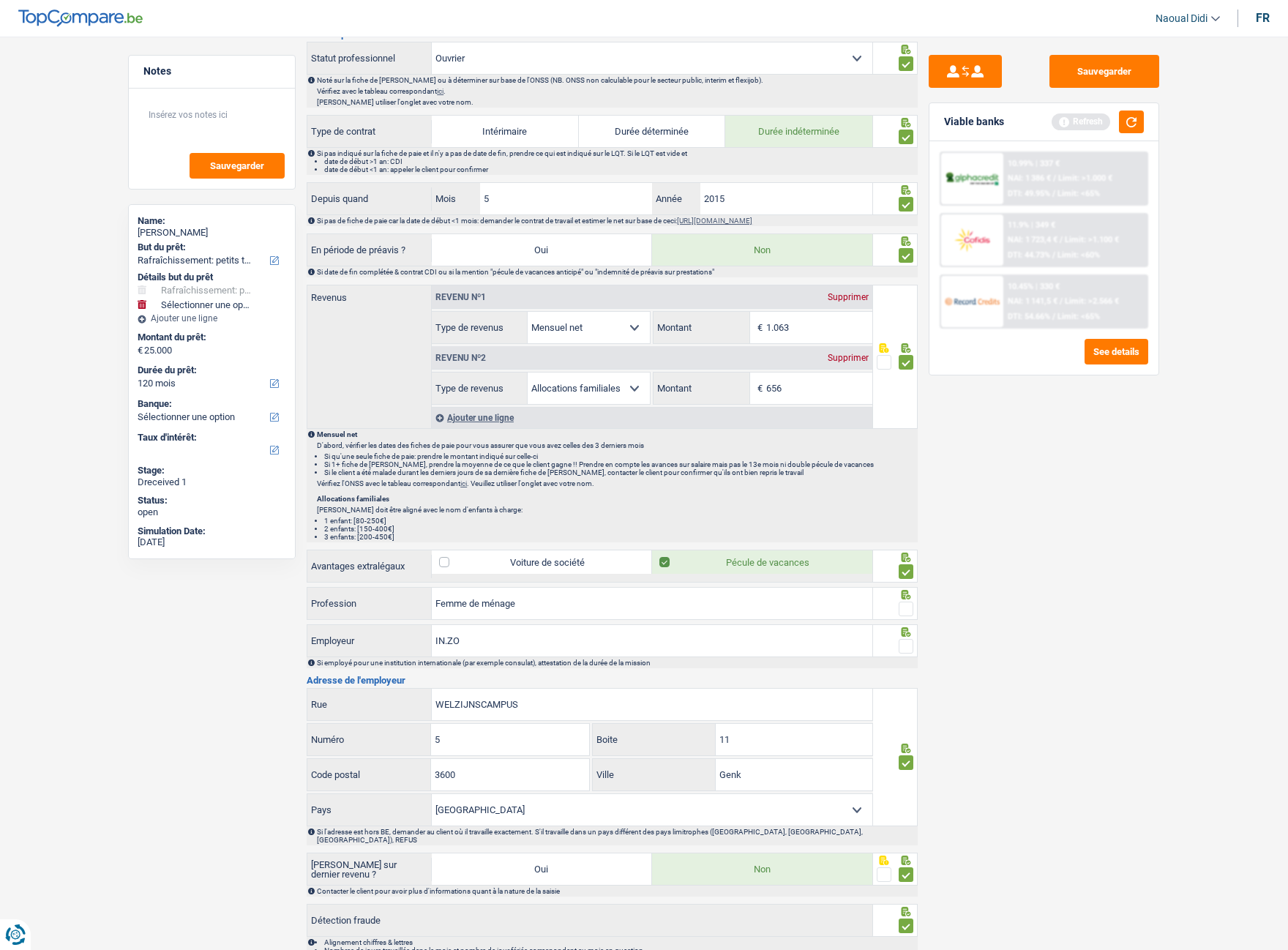
scroll to position [318, 0]
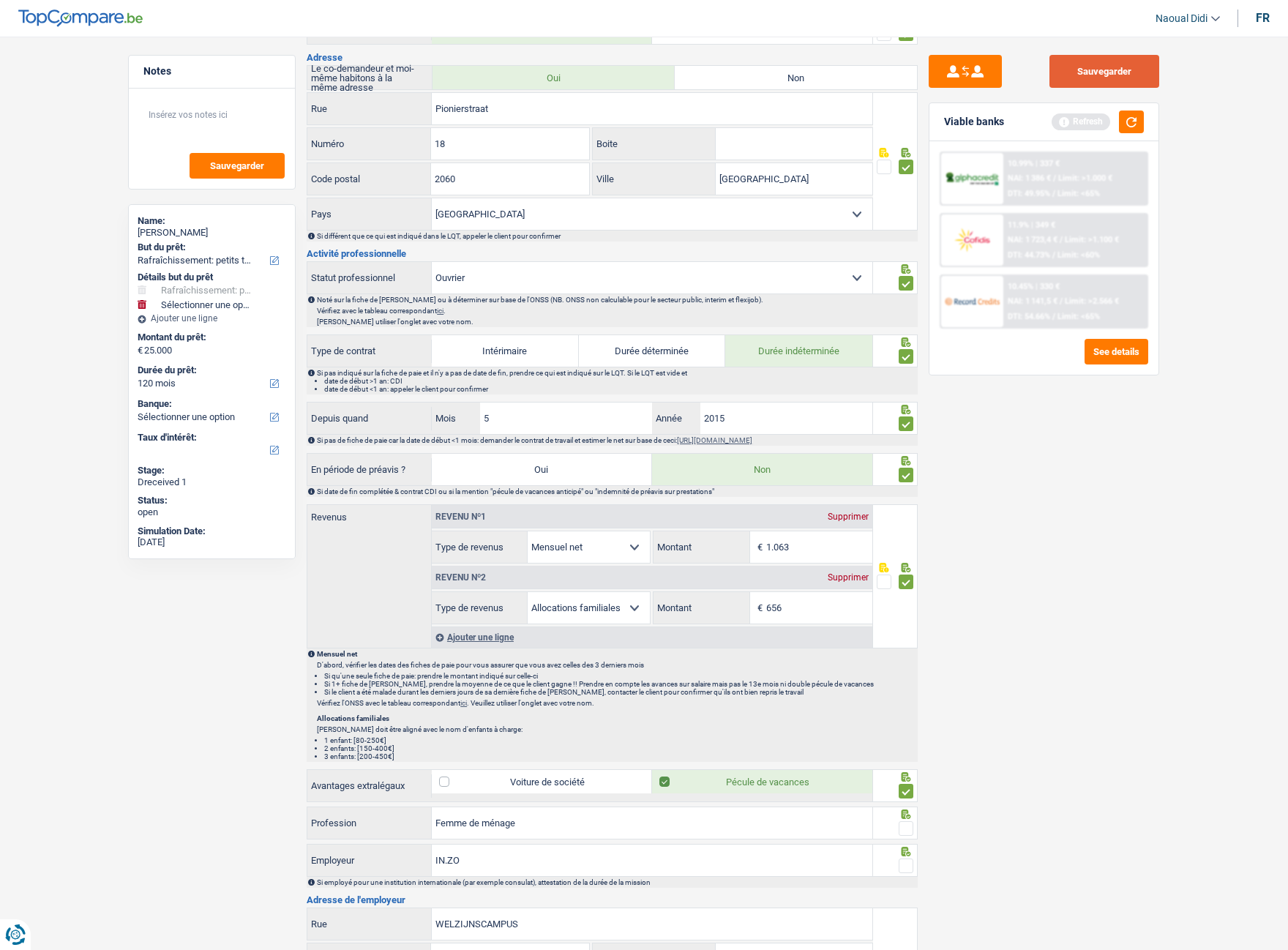
click at [1109, 80] on button "Sauvegarder" at bounding box center [1104, 71] width 110 height 33
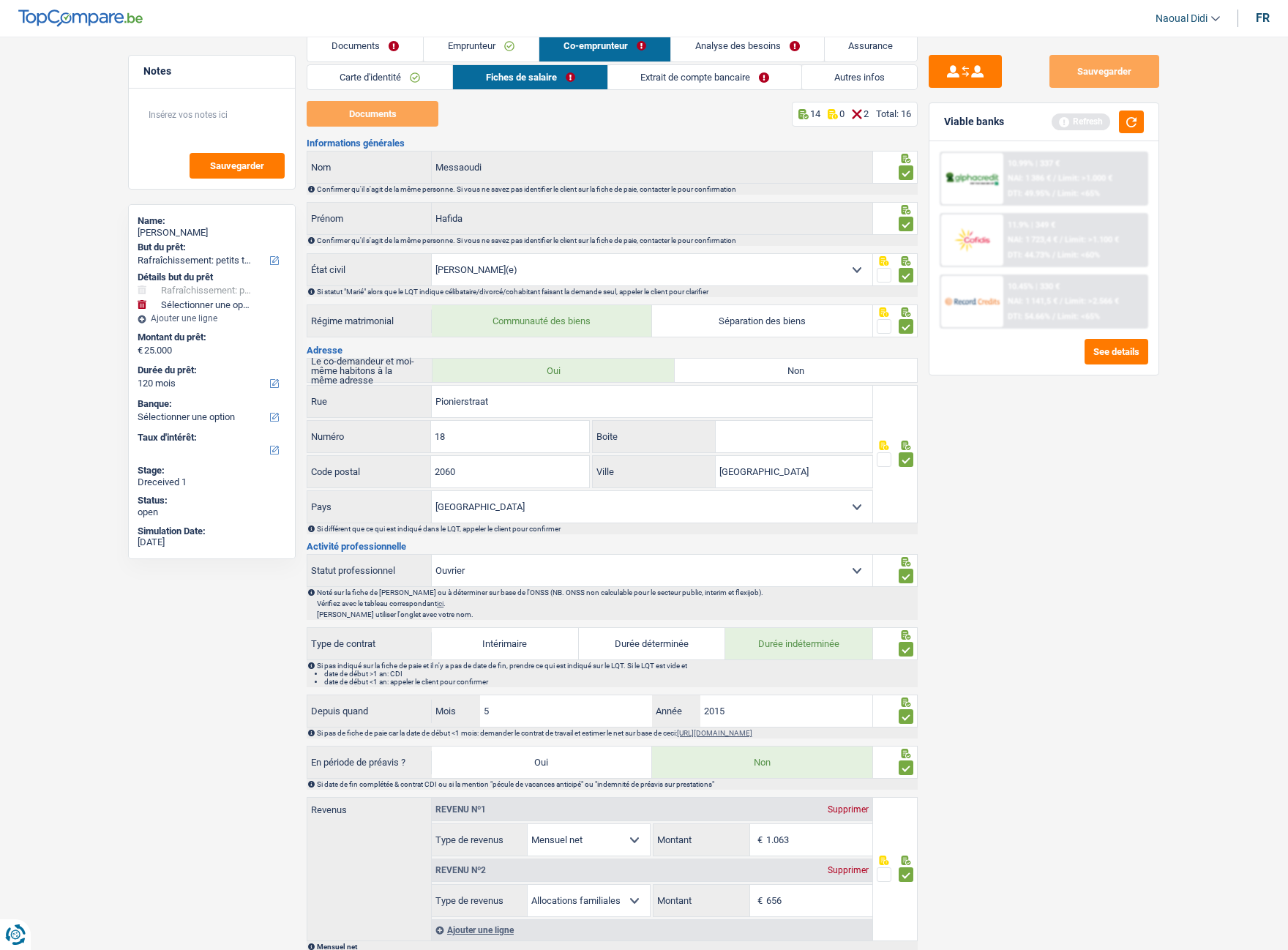
scroll to position [0, 0]
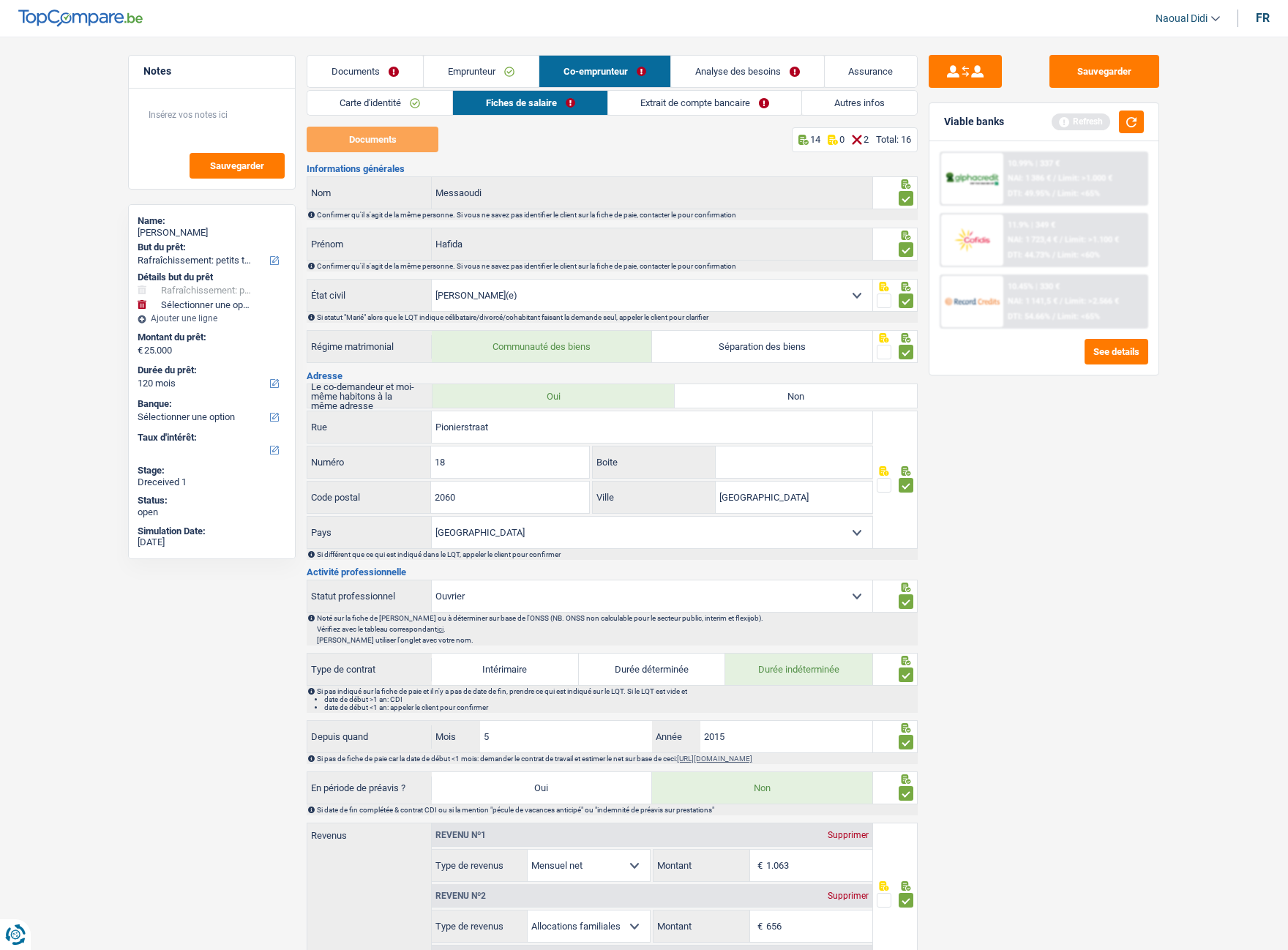
click at [710, 101] on link "Extrait de compte bancaire" at bounding box center [704, 102] width 193 height 24
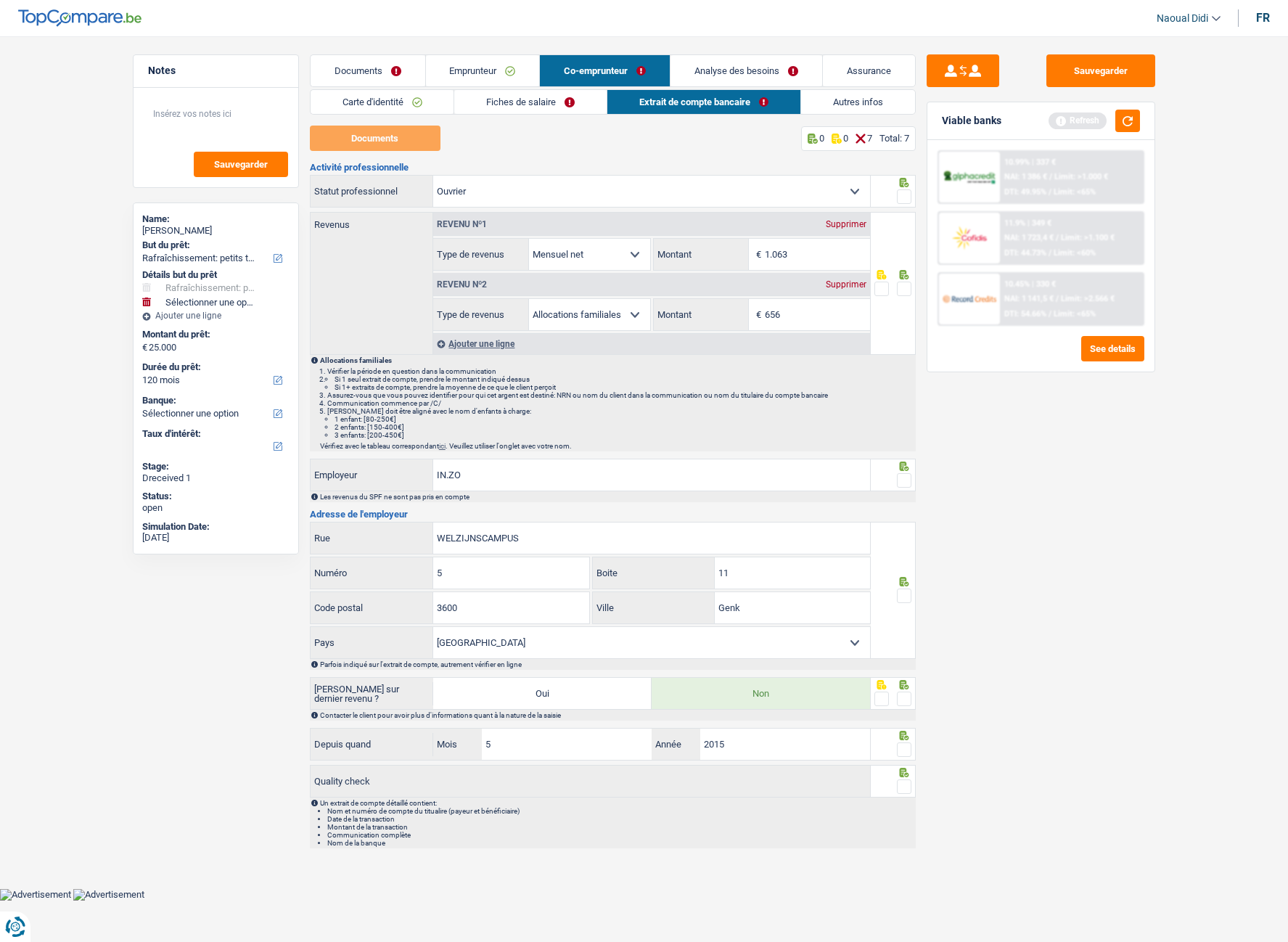
click at [735, 67] on link "Analyse des besoins" at bounding box center [745, 71] width 151 height 31
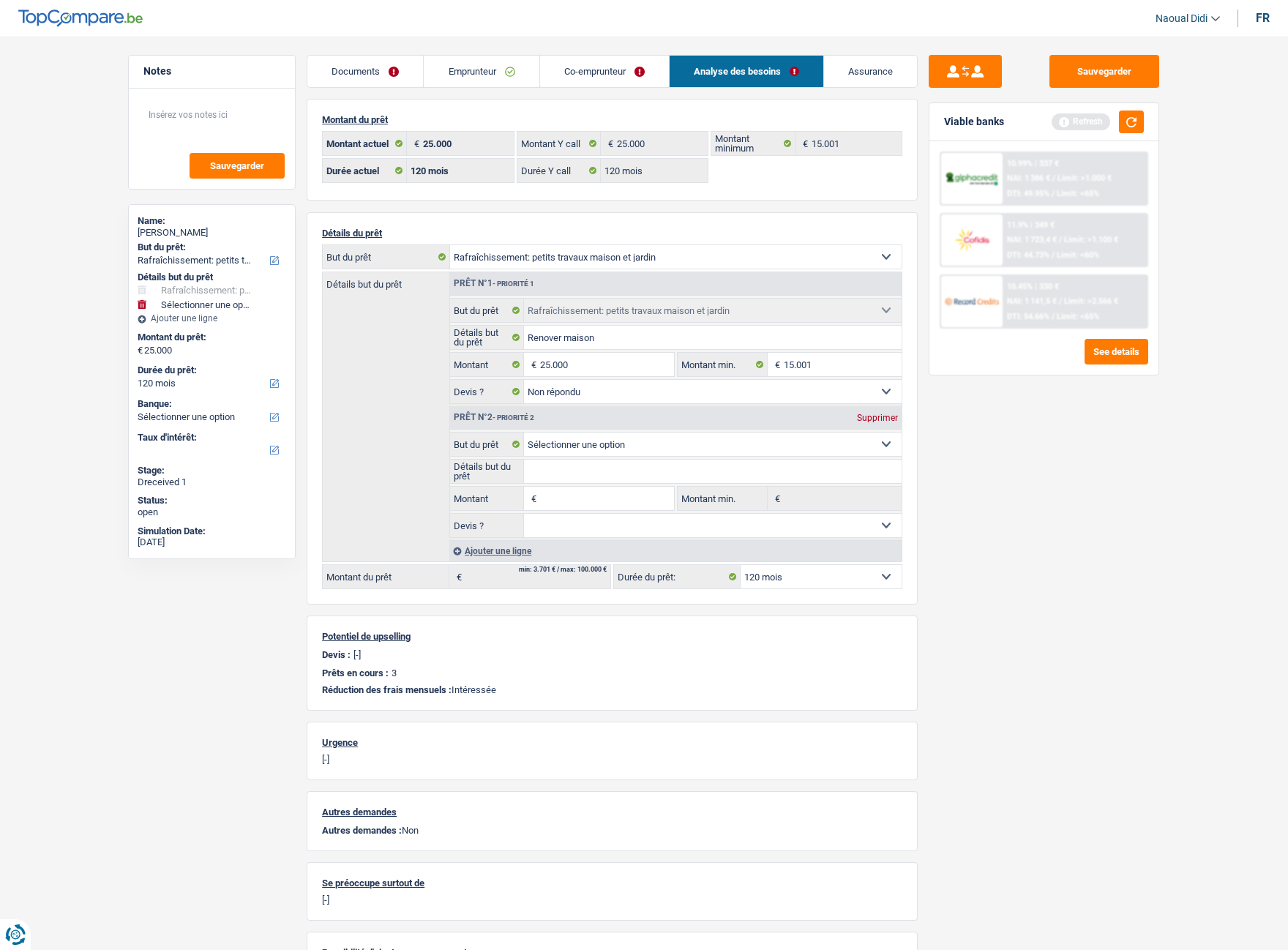
click at [596, 82] on link "Co-emprunteur" at bounding box center [604, 71] width 129 height 31
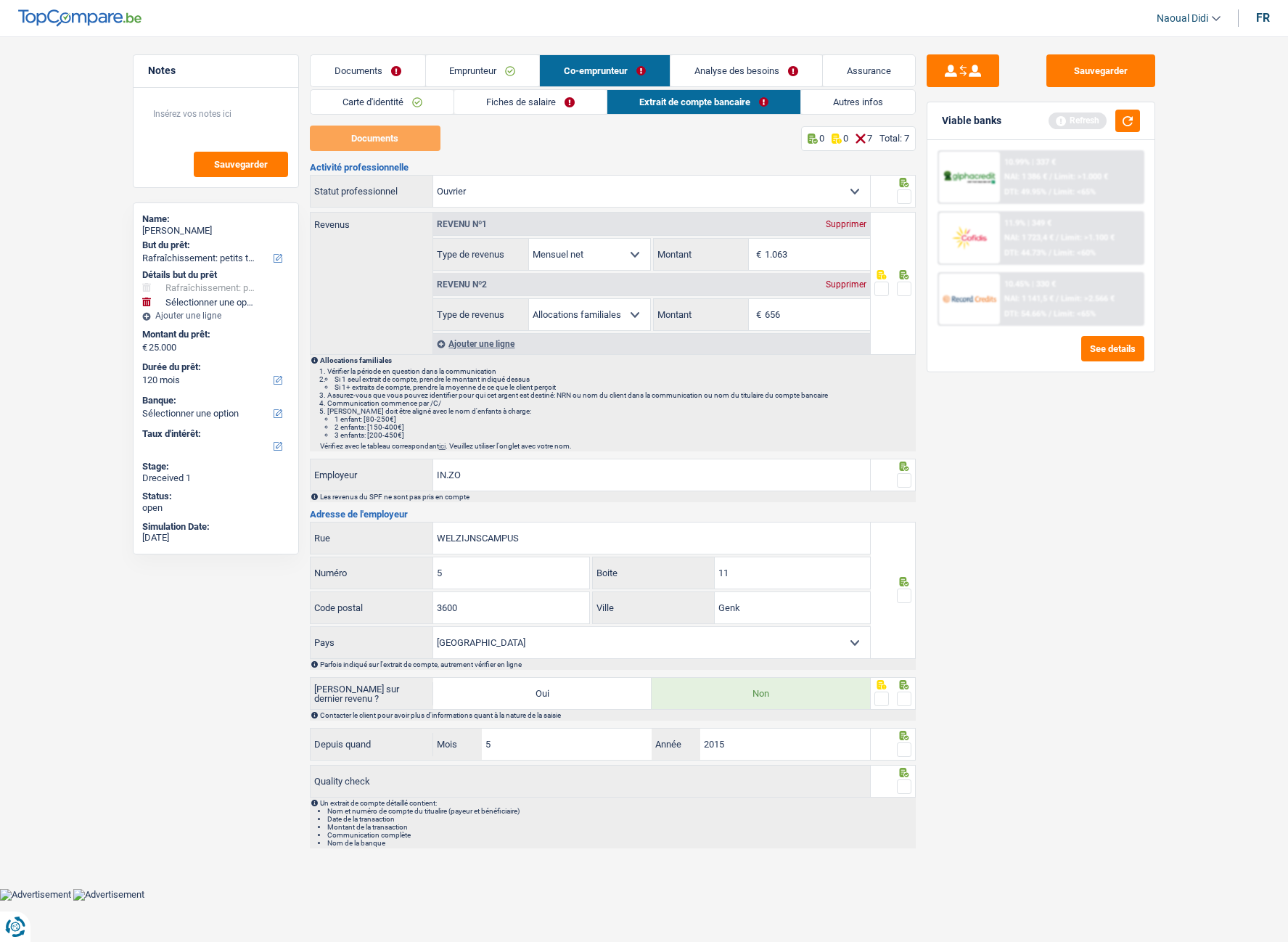
click at [905, 529] on span at bounding box center [904, 596] width 14 height 14
click at [0, 0] on input "radio" at bounding box center [0, 0] width 0 height 0
click at [906, 529] on span at bounding box center [904, 698] width 14 height 14
click at [0, 0] on input "radio" at bounding box center [0, 0] width 0 height 0
click at [906, 529] on span at bounding box center [904, 749] width 14 height 14
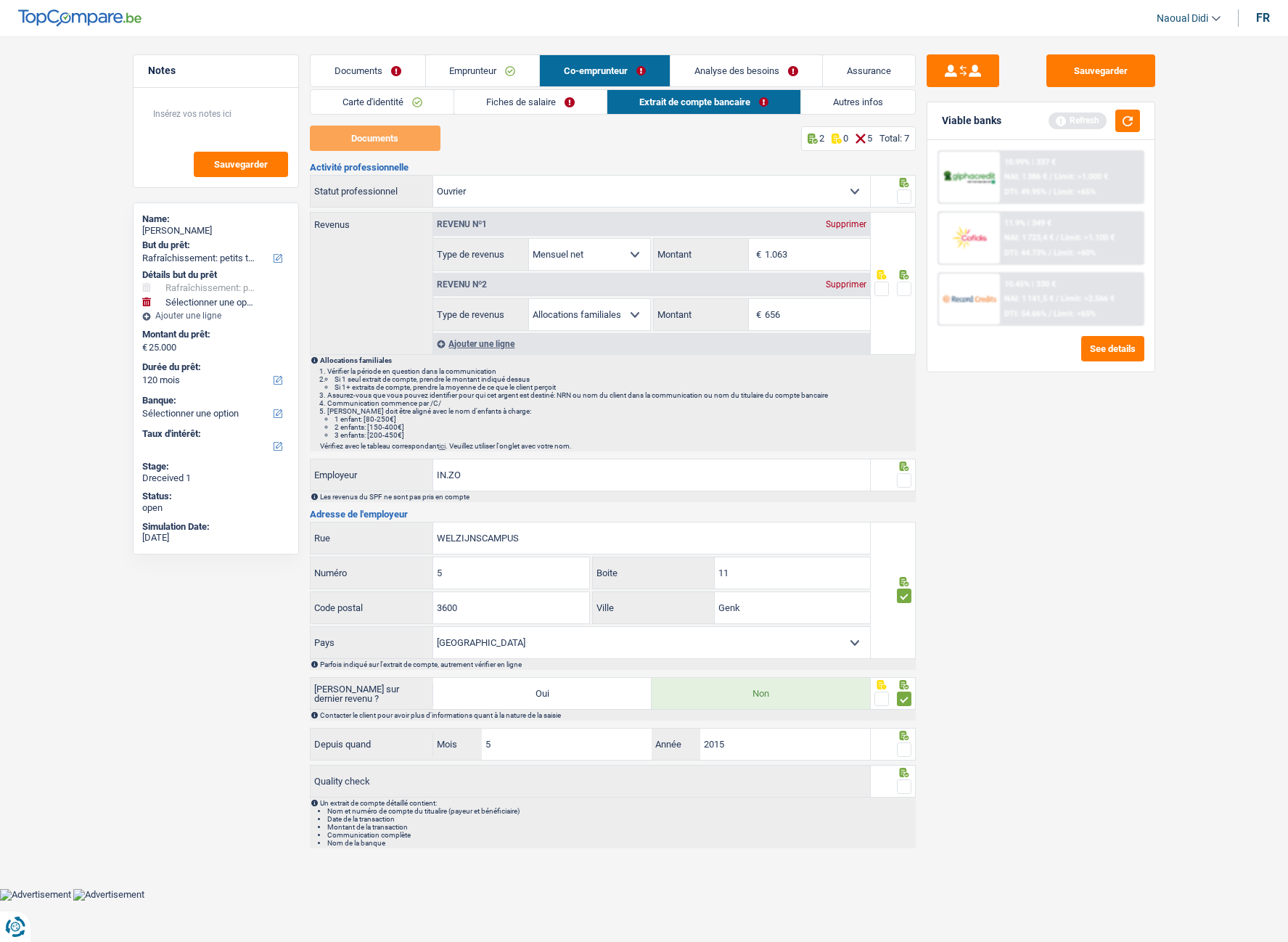
click at [0, 0] on input "radio" at bounding box center [0, 0] width 0 height 0
click at [904, 529] on span at bounding box center [904, 786] width 14 height 14
click at [0, 0] on input "radio" at bounding box center [0, 0] width 0 height 0
click at [910, 283] on span at bounding box center [904, 289] width 14 height 14
click at [0, 0] on input "radio" at bounding box center [0, 0] width 0 height 0
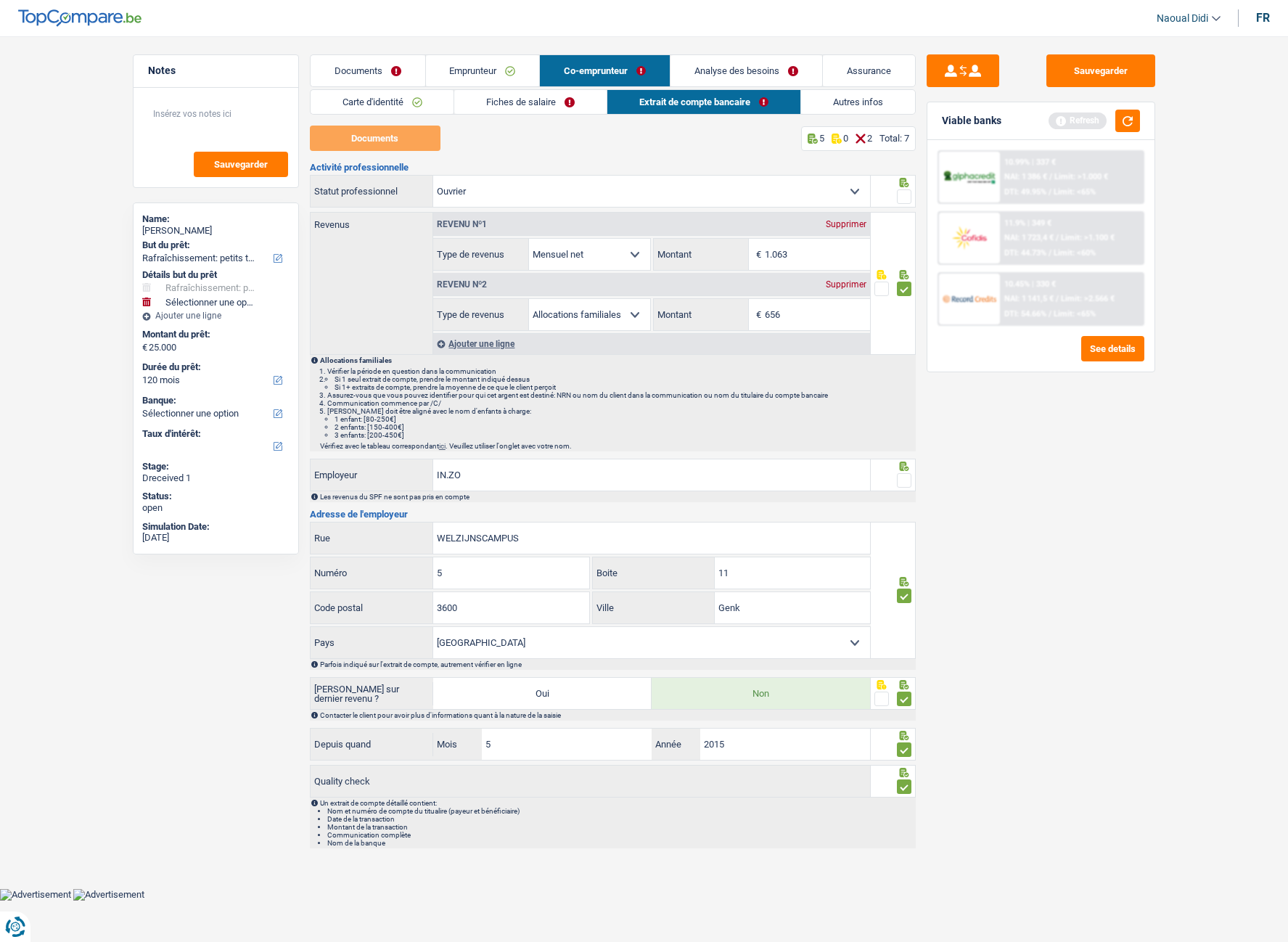
click at [899, 191] on span at bounding box center [904, 197] width 14 height 14
click at [0, 0] on input "radio" at bounding box center [0, 0] width 0 height 0
click at [902, 478] on span at bounding box center [904, 480] width 14 height 14
click at [0, 0] on input "radio" at bounding box center [0, 0] width 0 height 0
click at [1085, 64] on button "Sauvegarder" at bounding box center [1101, 71] width 109 height 33
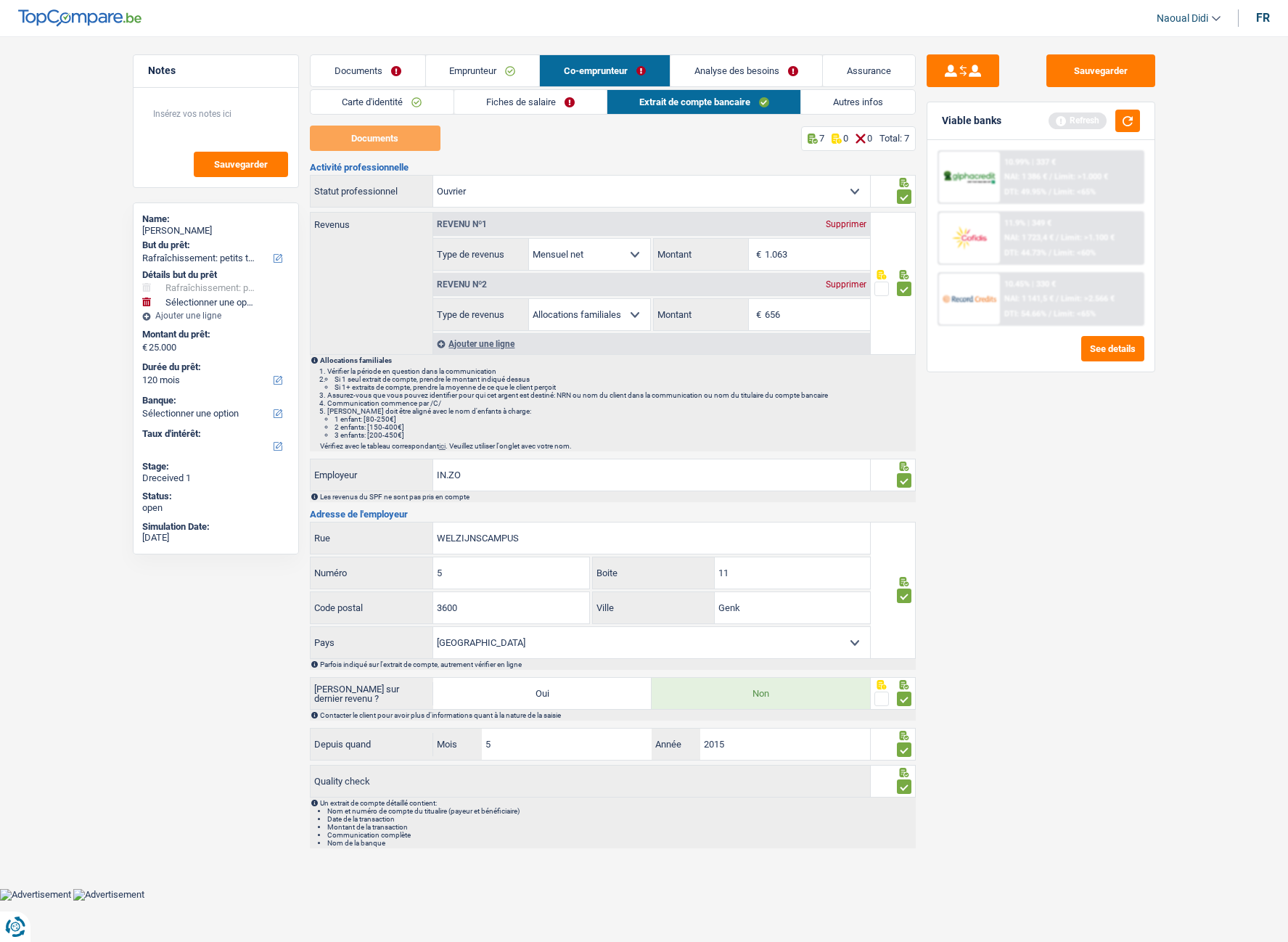
click at [606, 70] on link "Co-emprunteur" at bounding box center [604, 71] width 130 height 31
click at [531, 104] on link "Fiches de salaire" at bounding box center [530, 101] width 152 height 24
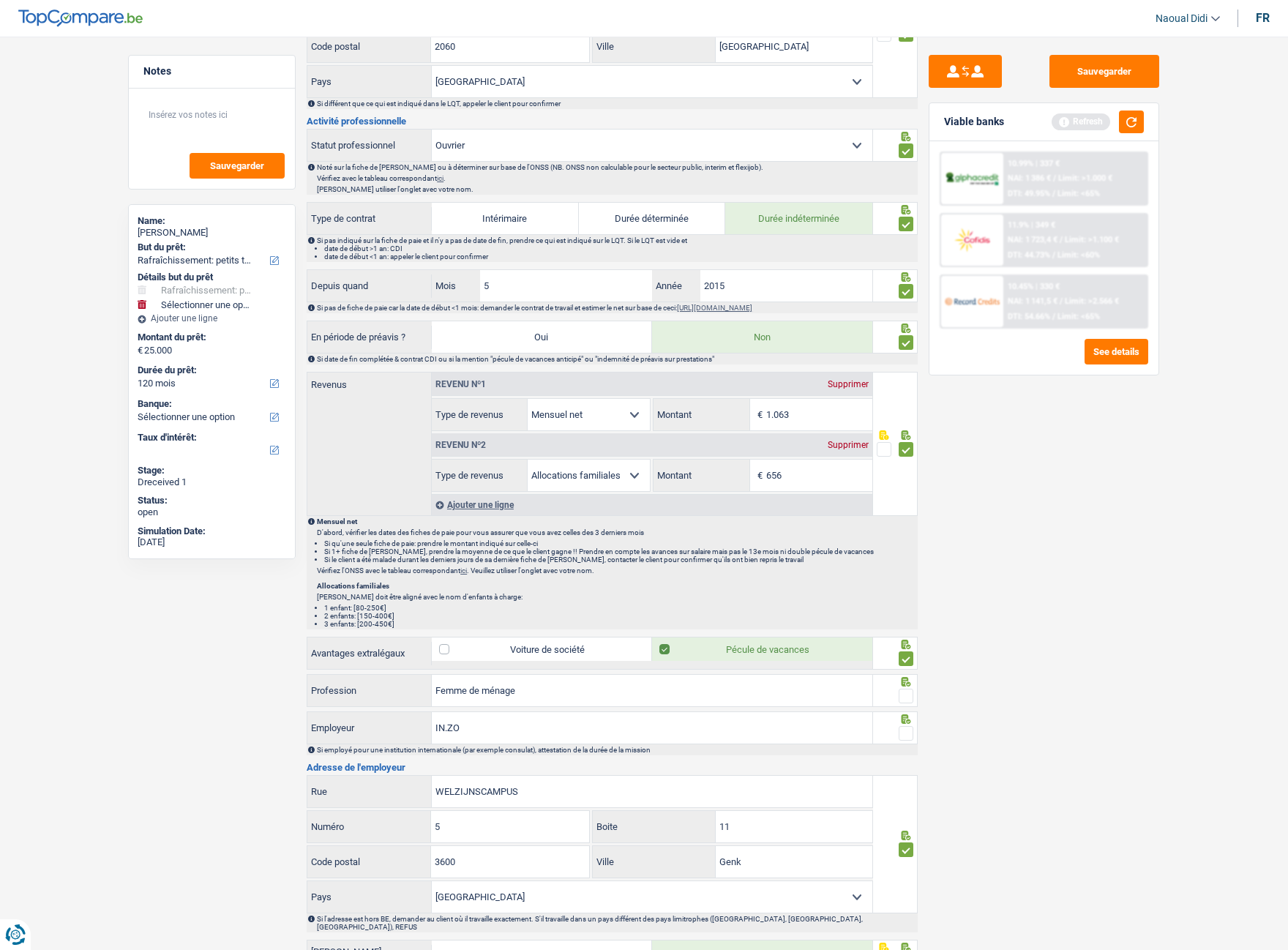
scroll to position [586, 0]
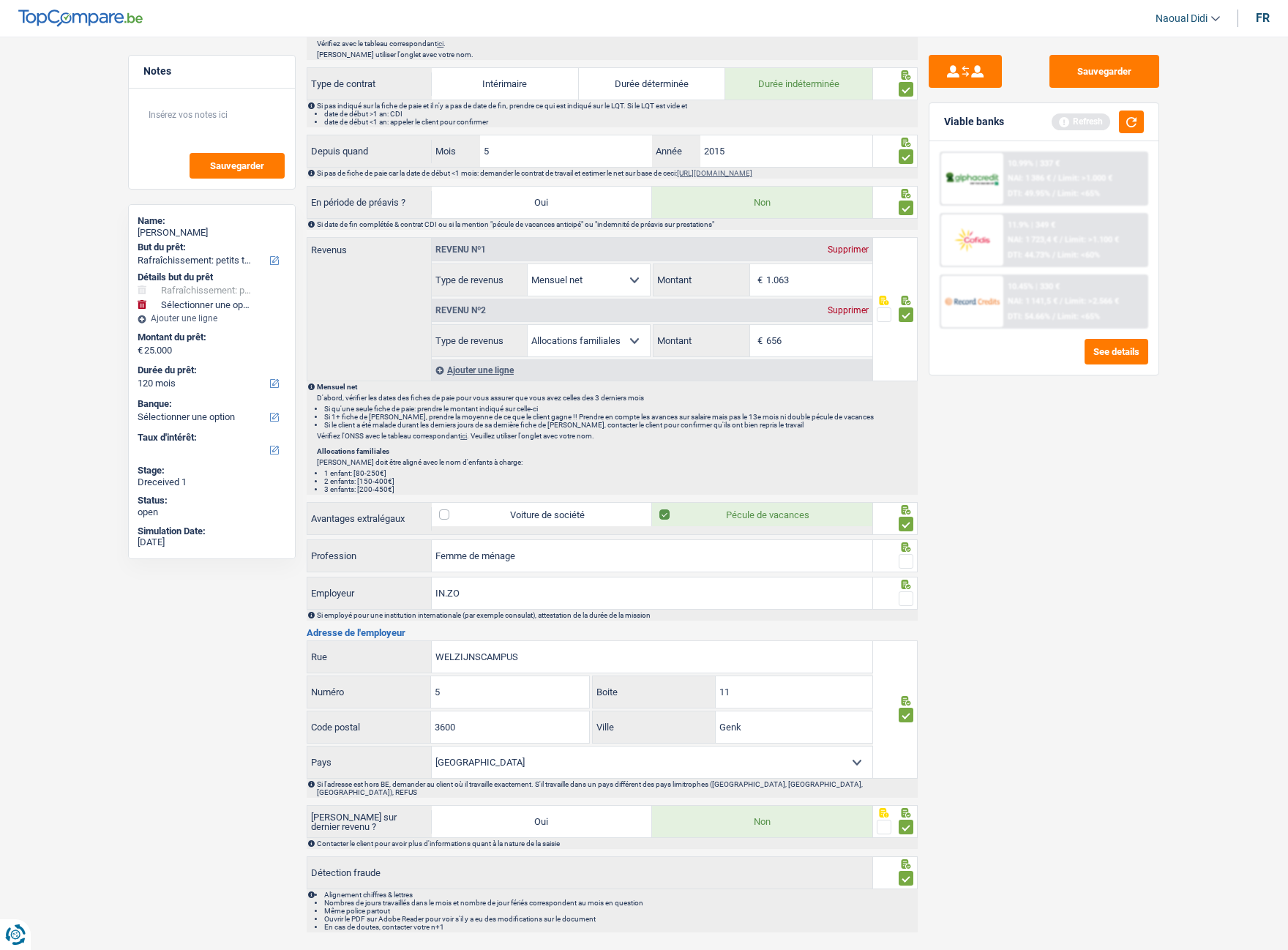
click at [903, 533] on span at bounding box center [906, 561] width 15 height 15
click at [0, 0] on input "radio" at bounding box center [0, 0] width 0 height 0
click at [903, 533] on span at bounding box center [906, 598] width 15 height 15
click at [0, 0] on input "radio" at bounding box center [0, 0] width 0 height 0
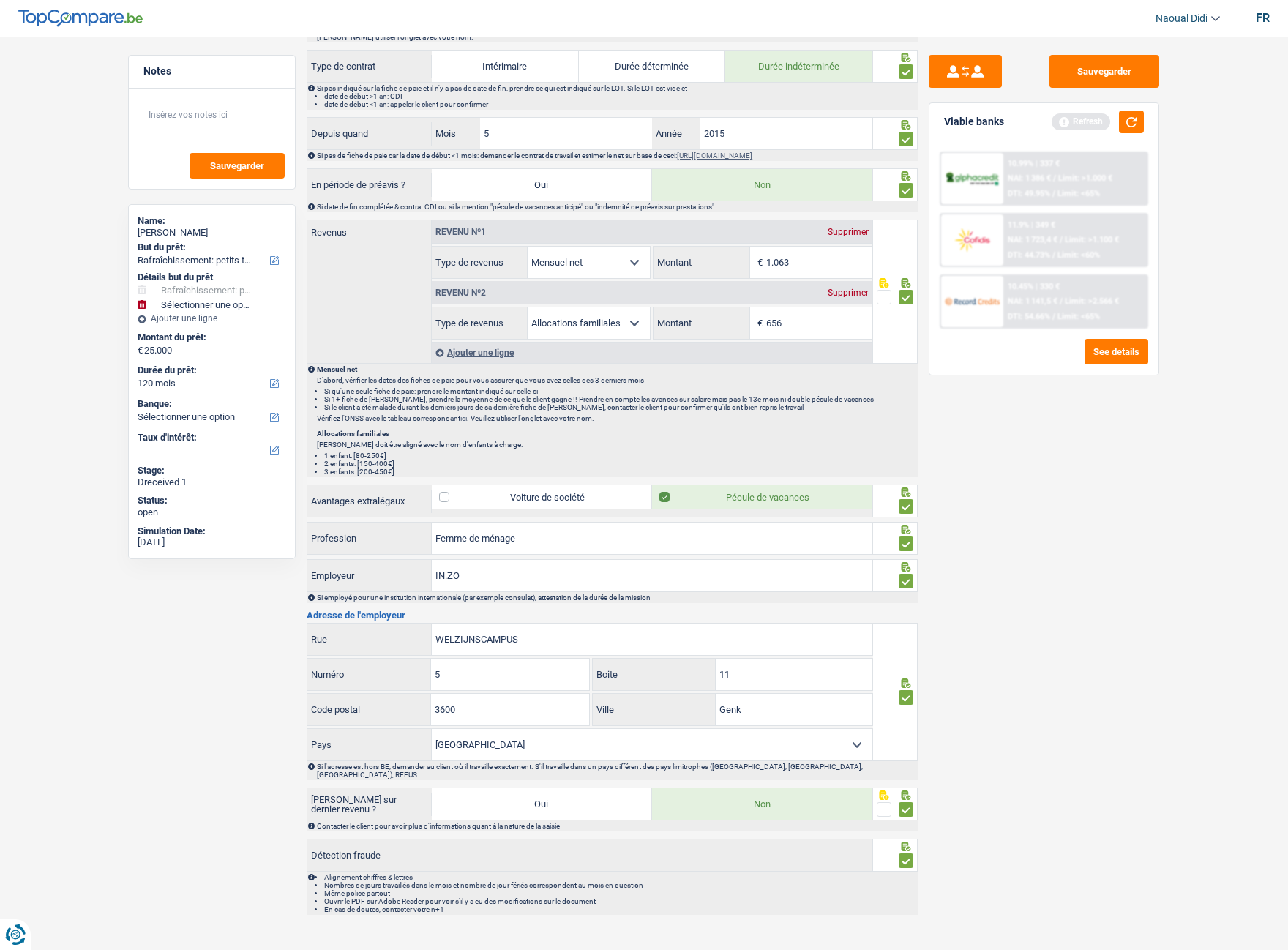
scroll to position [611, 0]
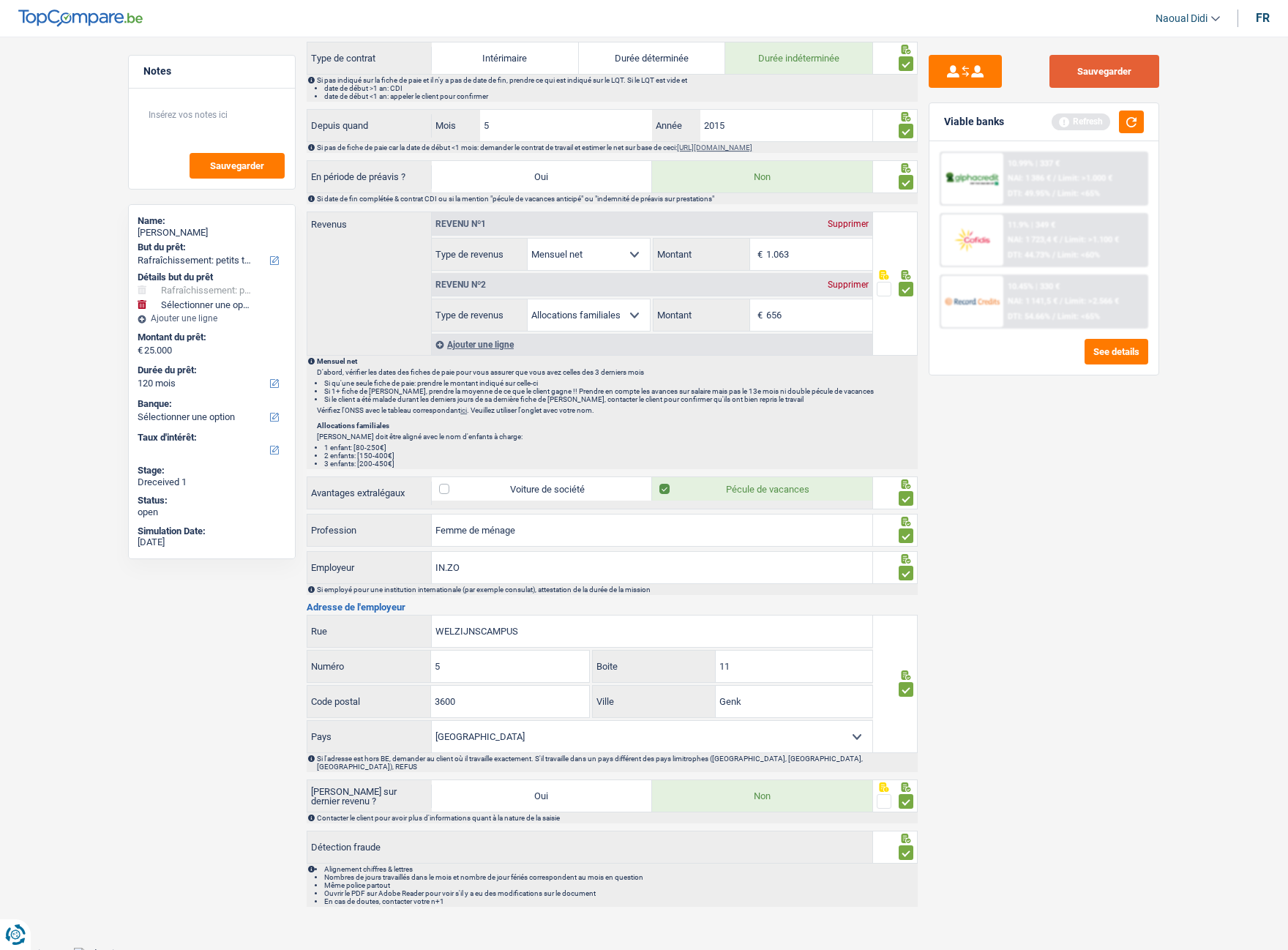
click at [1075, 67] on button "Sauvegarder" at bounding box center [1104, 71] width 110 height 33
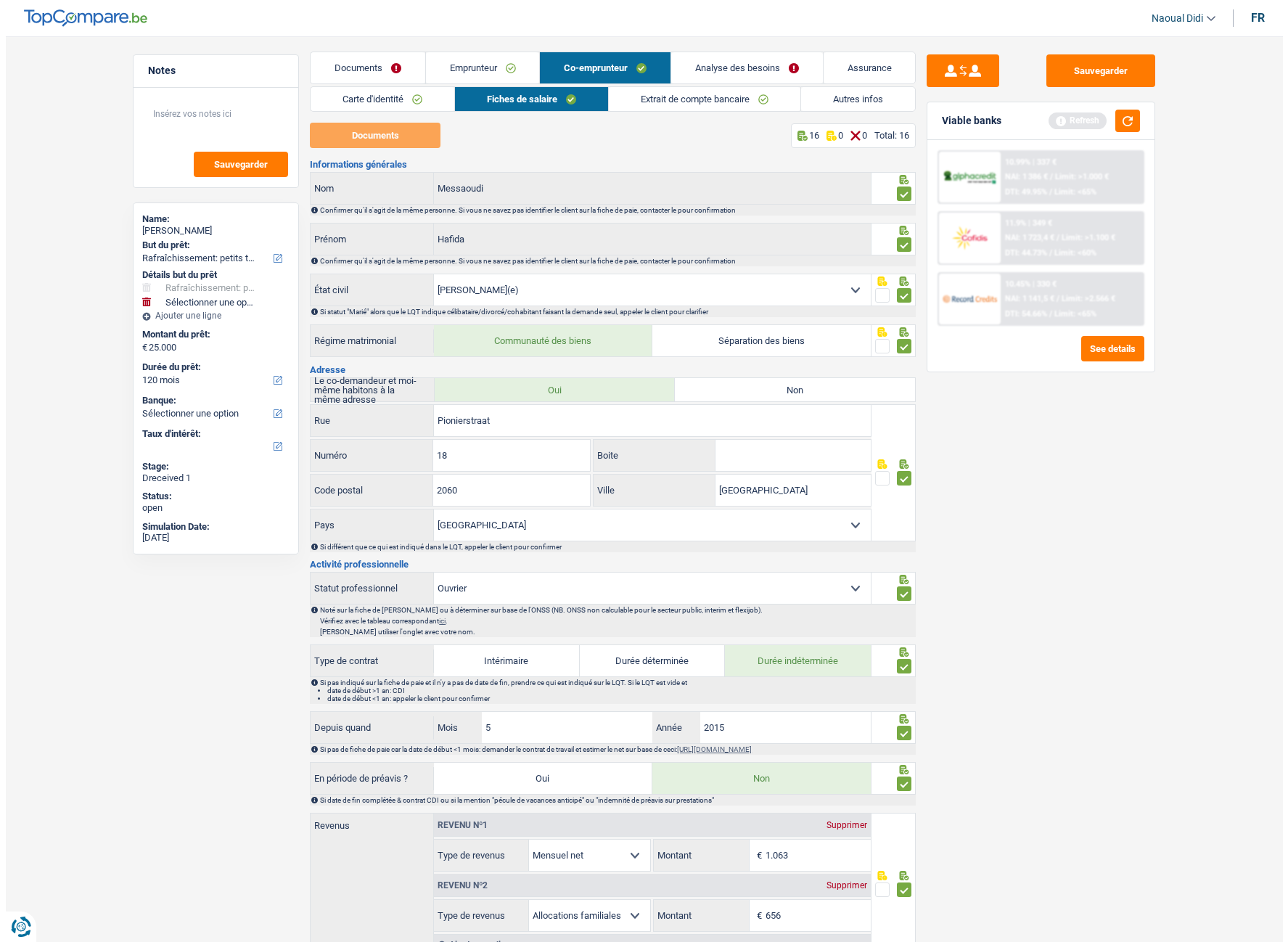
scroll to position [0, 0]
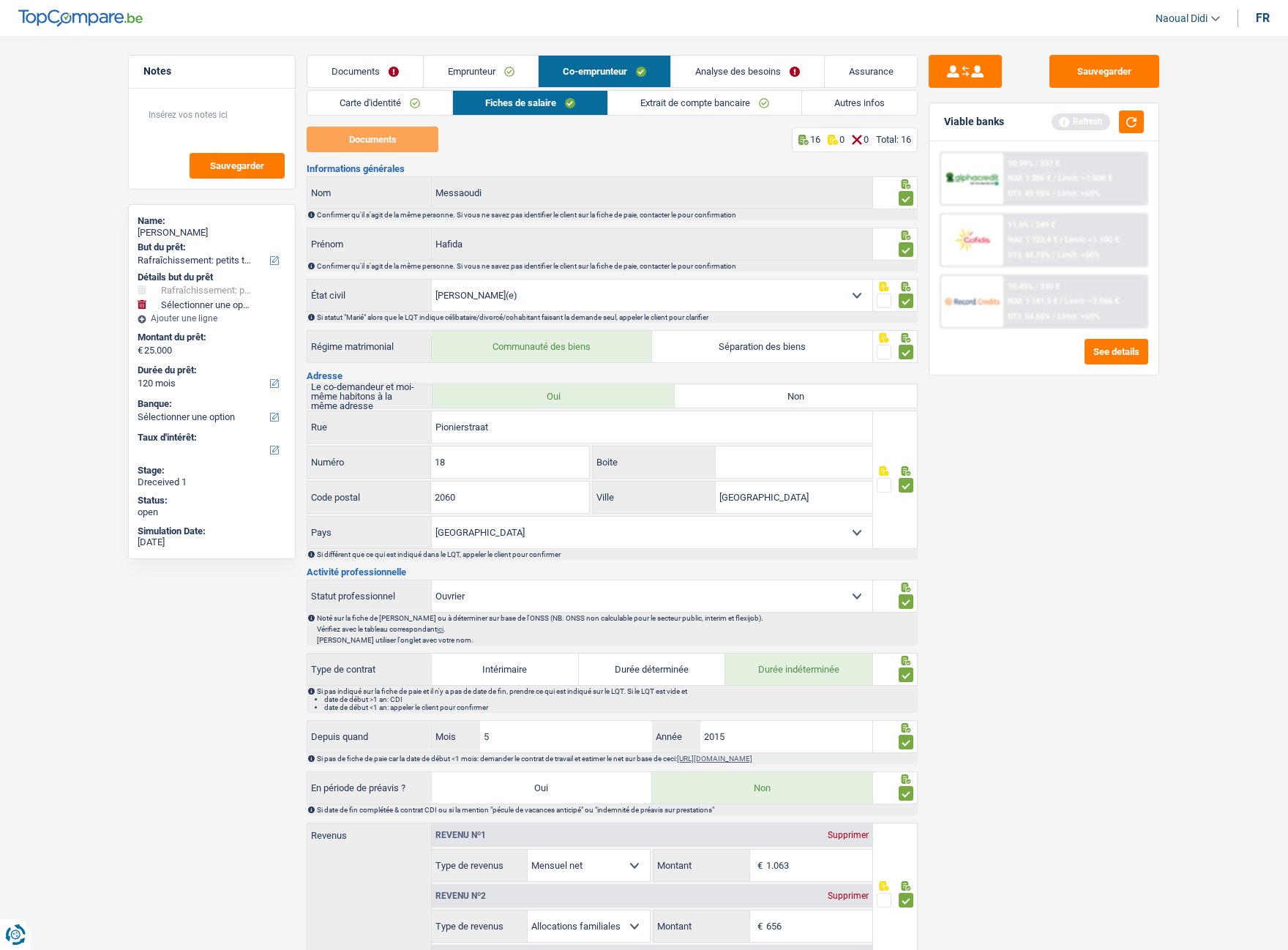
click at [738, 73] on link "Analyse des besoins" at bounding box center [747, 71] width 153 height 31
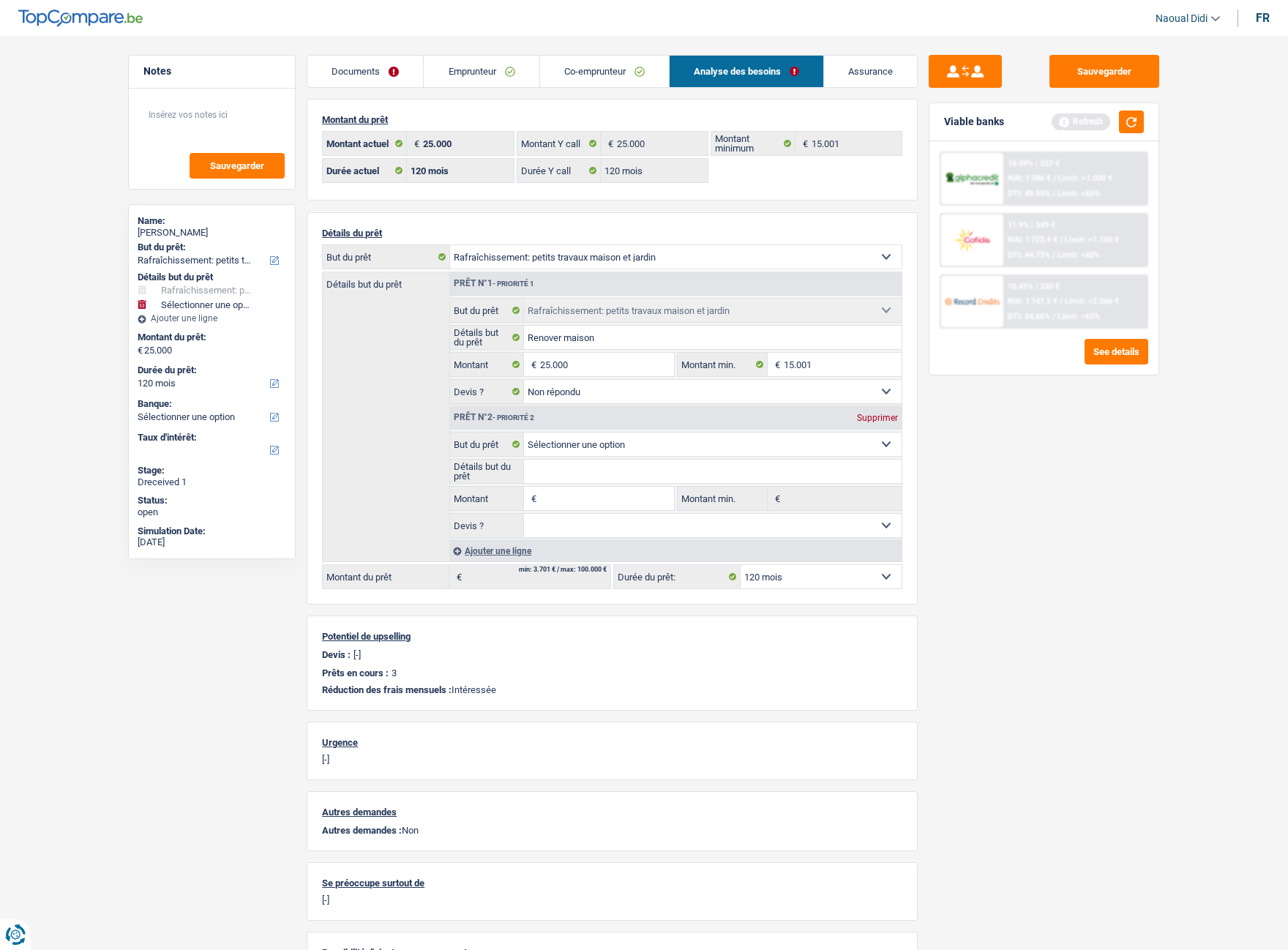
click at [590, 76] on link "Co-emprunteur" at bounding box center [604, 71] width 129 height 31
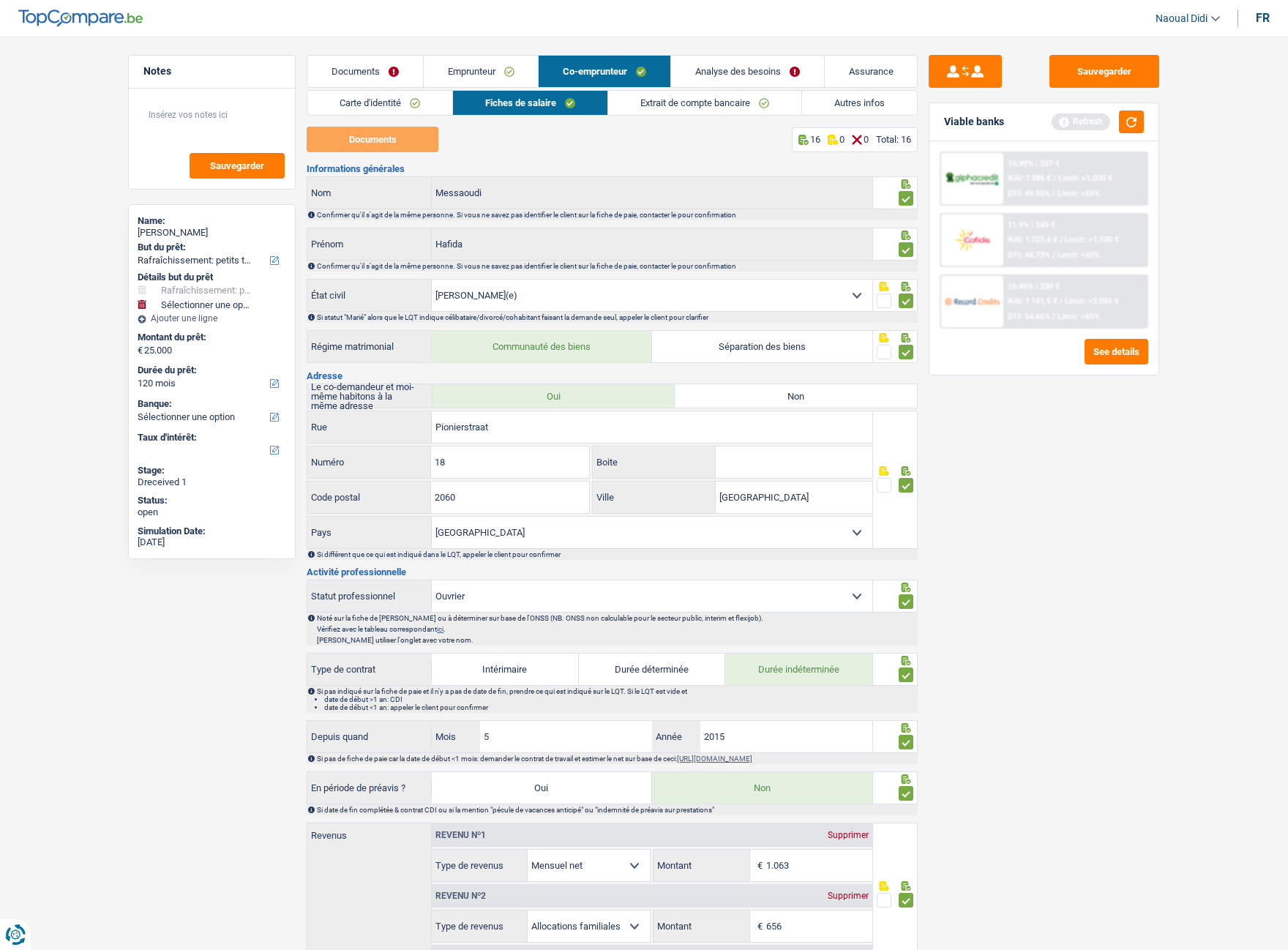
click at [863, 108] on link "Autres infos" at bounding box center [860, 102] width 115 height 24
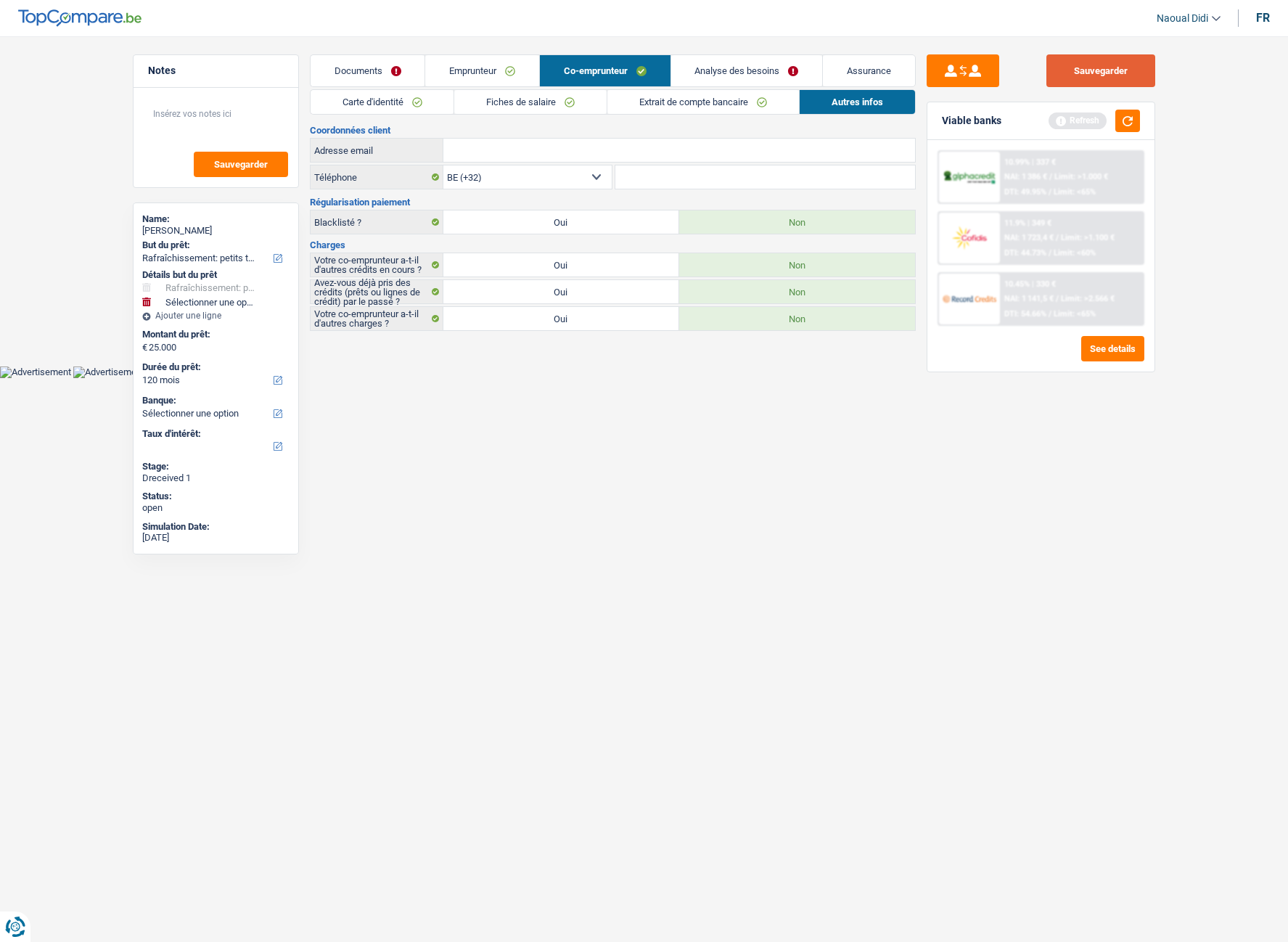
click at [1103, 77] on button "Sauvegarder" at bounding box center [1101, 71] width 109 height 33
click at [492, 67] on link "Emprunteur" at bounding box center [482, 71] width 114 height 31
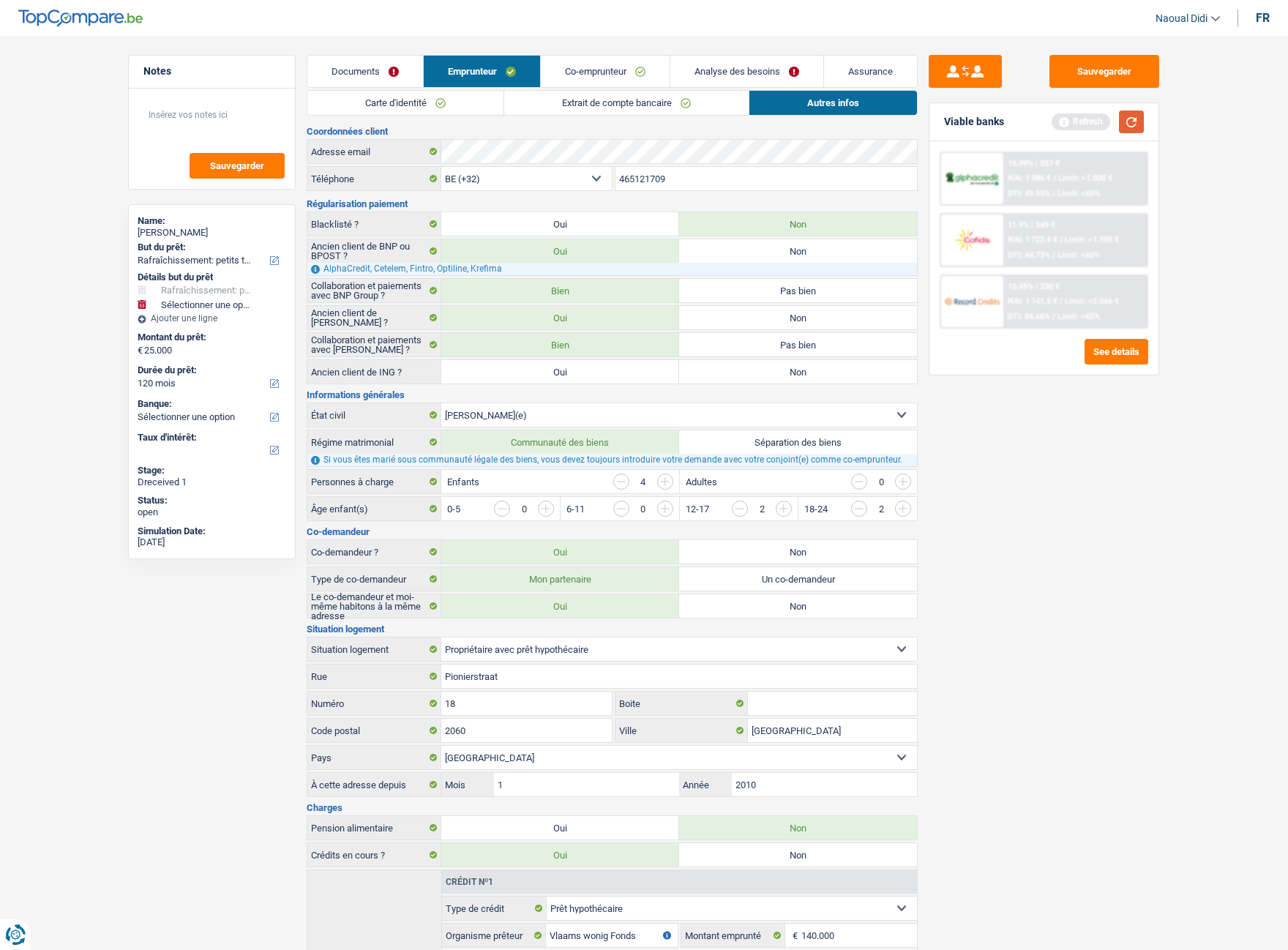
click at [1113, 123] on button "button" at bounding box center [1131, 121] width 25 height 23
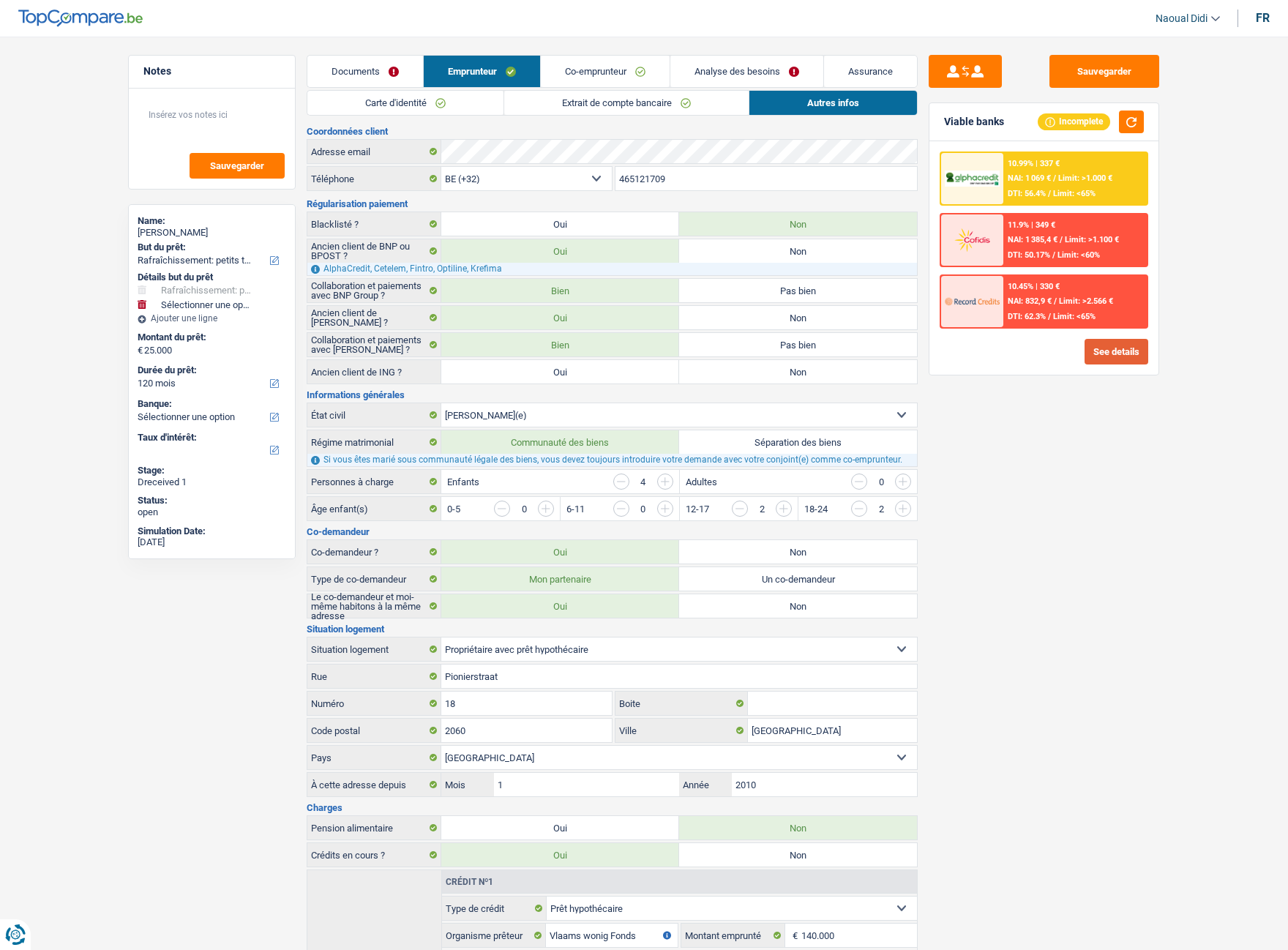
click at [1113, 349] on button "See details" at bounding box center [1116, 352] width 64 height 26
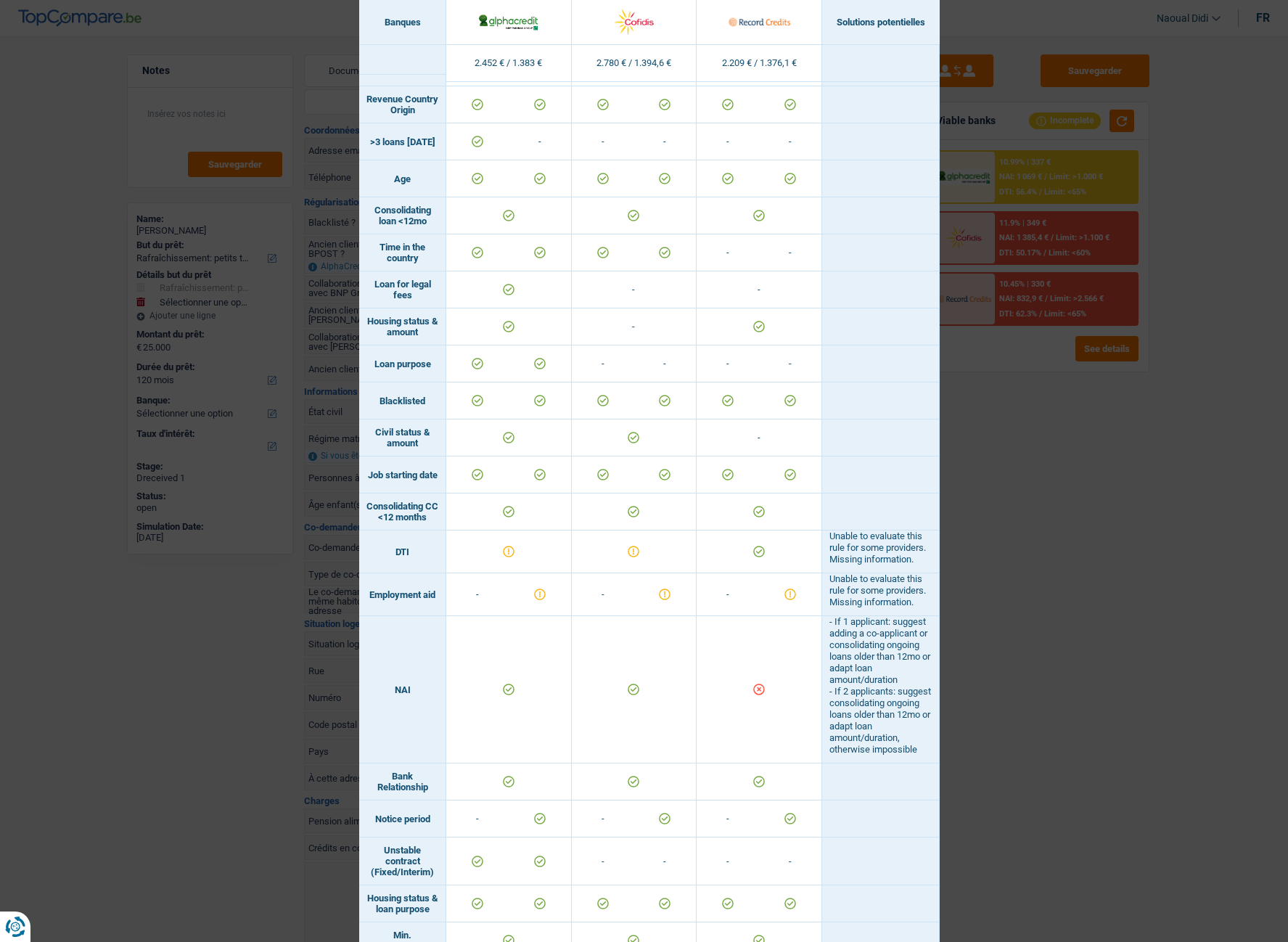
scroll to position [270, 0]
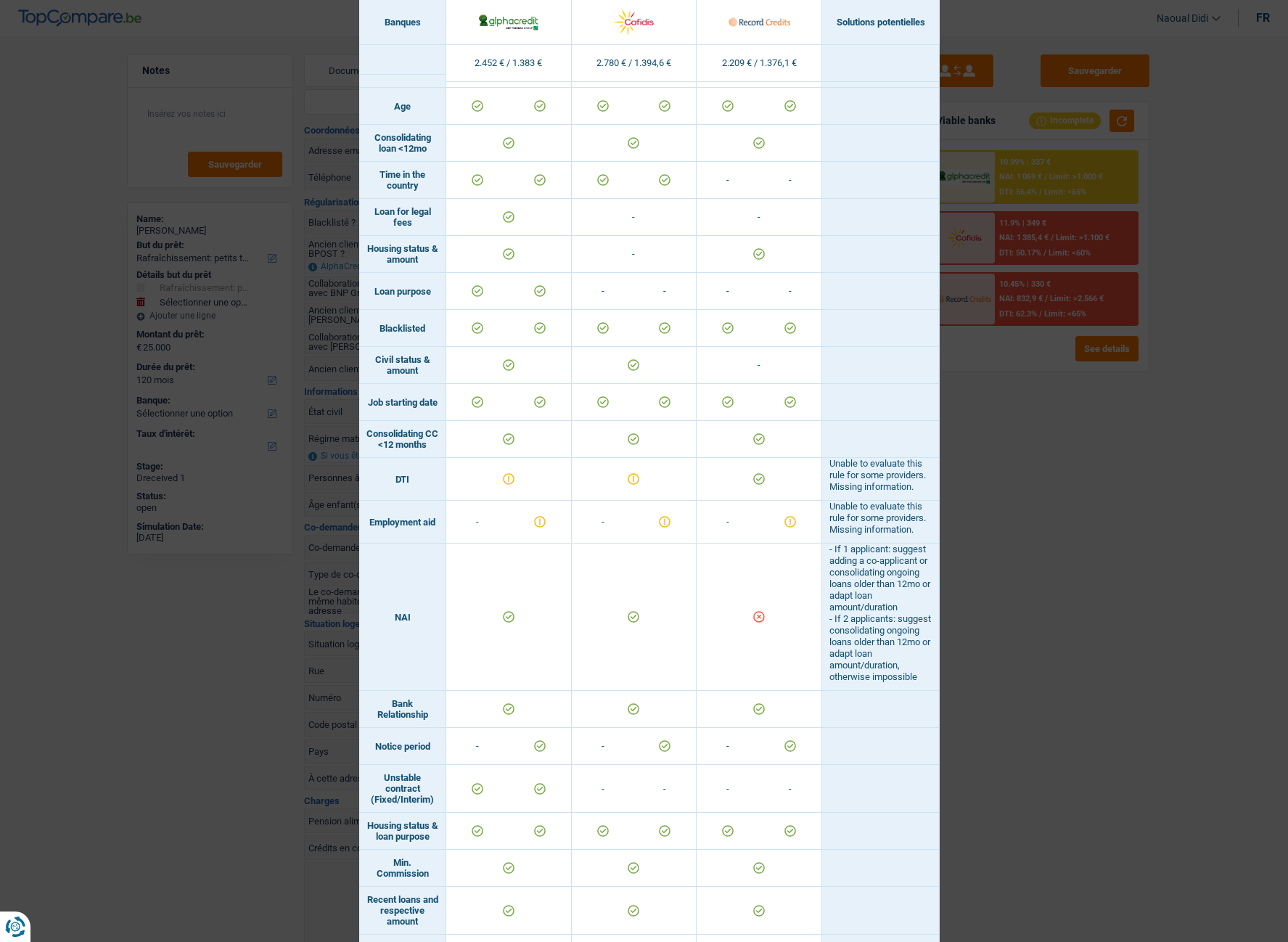
drag, startPoint x: 356, startPoint y: 538, endPoint x: 436, endPoint y: 545, distance: 80.3
click at [436, 529] on td "Employment aid" at bounding box center [402, 522] width 87 height 43
copy td "Employment aid"
click at [977, 529] on div "Banks conditions × Banques Solutions potentielles Revenus / Charges 2.452 € / 1…" at bounding box center [644, 471] width 1288 height 942
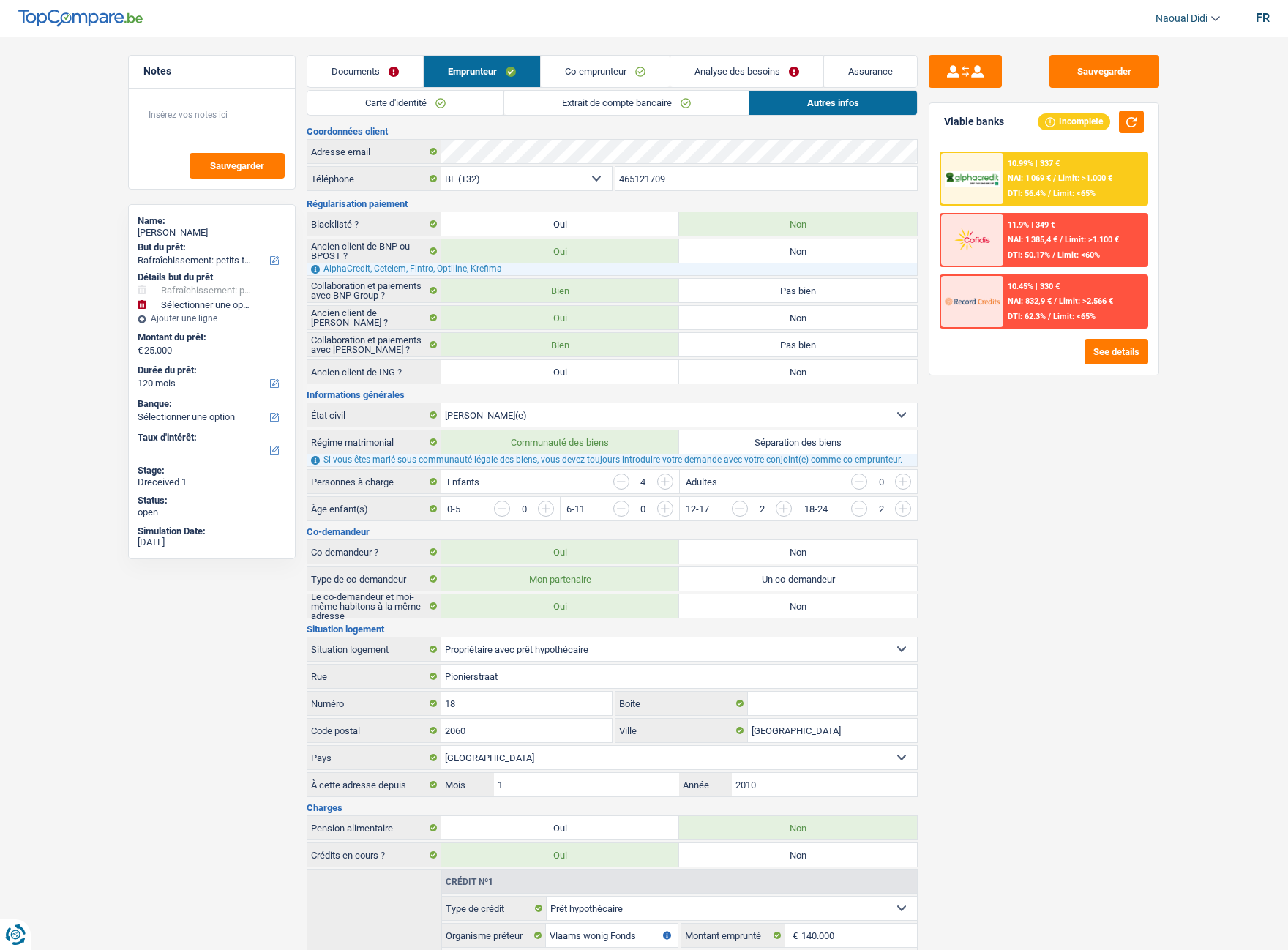
click at [763, 70] on link "Analyse des besoins" at bounding box center [746, 71] width 153 height 31
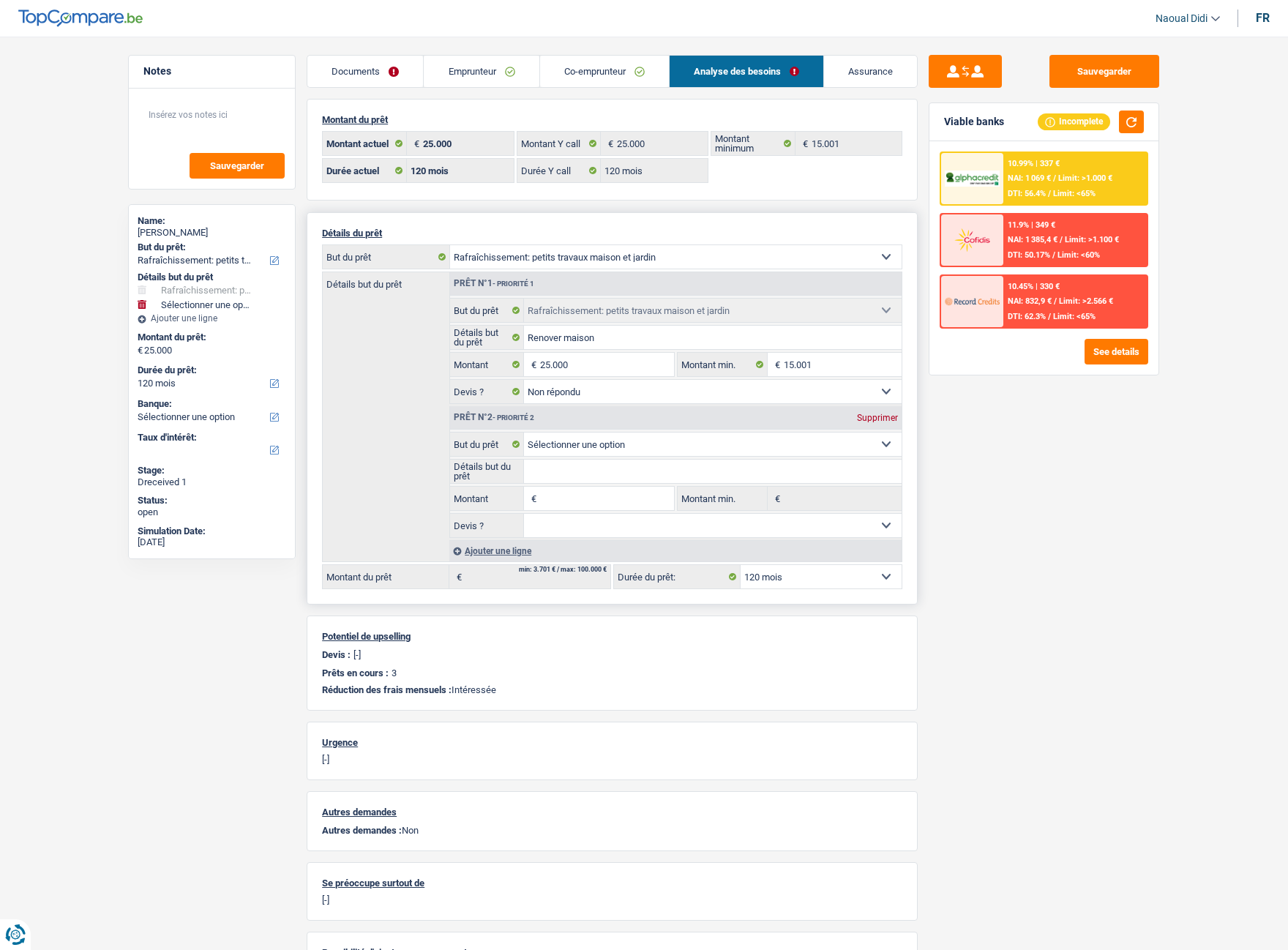
click at [826, 533] on select "12 mois 18 mois 24 mois 30 mois 36 mois 42 mois 48 mois 60 mois 72 mois 84 mois…" at bounding box center [821, 576] width 161 height 24
select select "84"
click at [741, 533] on select "12 mois 18 mois 24 mois 30 mois 36 mois 42 mois 48 mois 60 mois 72 mois 84 mois…" at bounding box center [821, 576] width 161 height 24
select select "84"
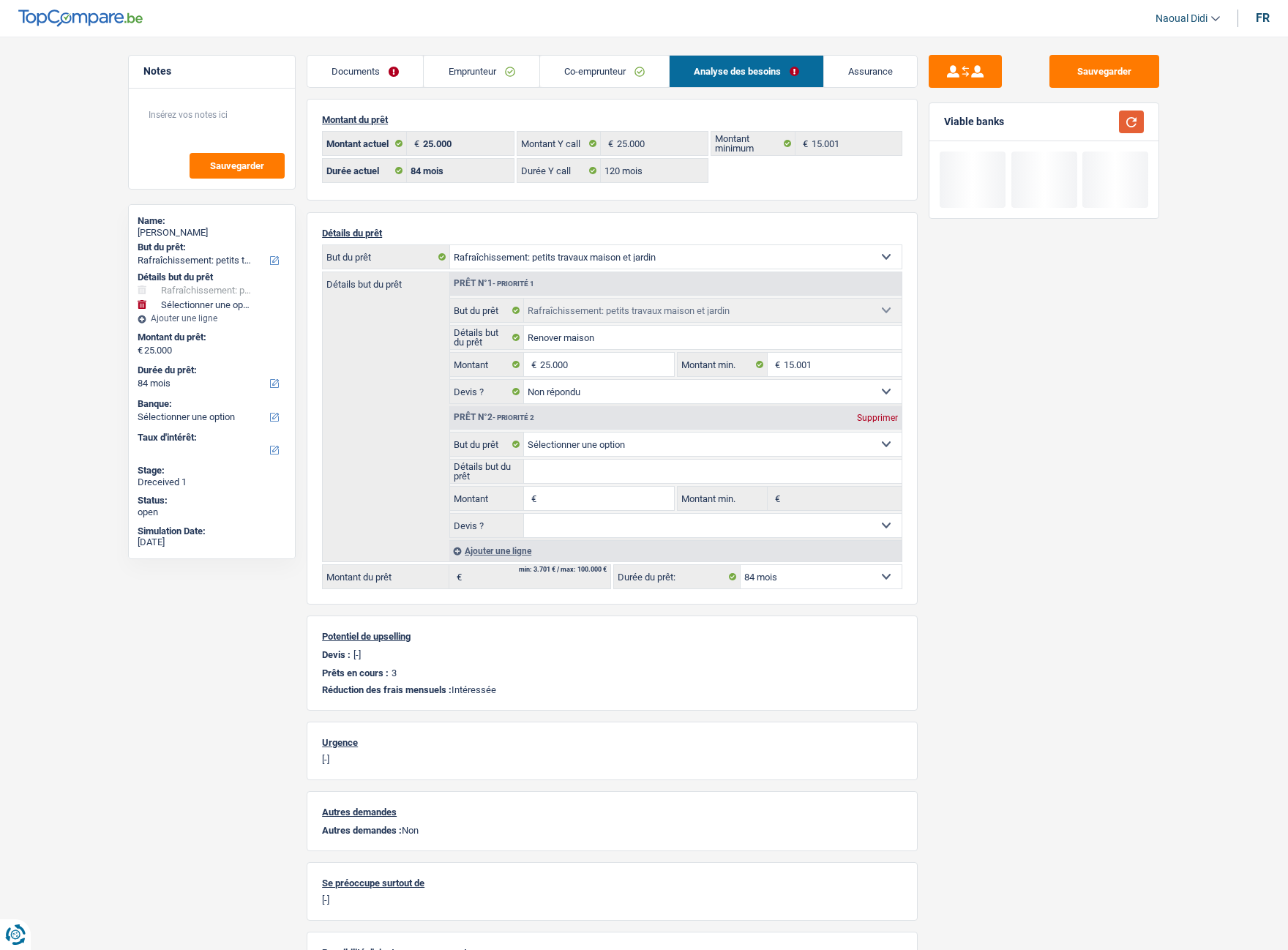
click at [1113, 124] on button "button" at bounding box center [1131, 121] width 25 height 23
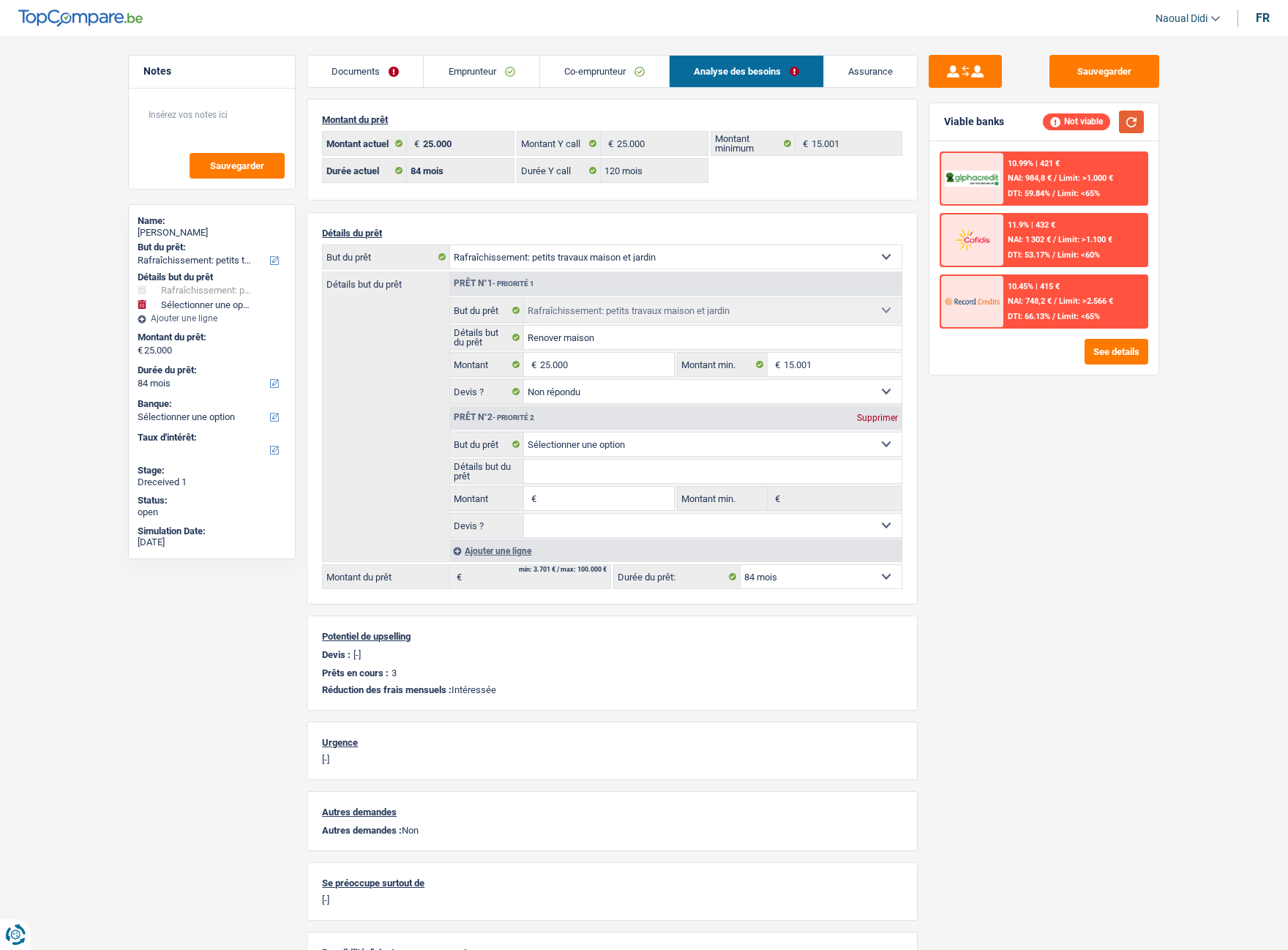
click at [1113, 124] on button "button" at bounding box center [1131, 121] width 25 height 23
click at [861, 533] on select "12 mois 18 mois 24 mois 30 mois 36 mois 42 mois 48 mois 60 mois 72 mois 84 mois…" at bounding box center [821, 576] width 161 height 24
select select "120"
click at [741, 533] on select "12 mois 18 mois 24 mois 30 mois 36 mois 42 mois 48 mois 60 mois 72 mois 84 mois…" at bounding box center [821, 576] width 161 height 24
select select "120"
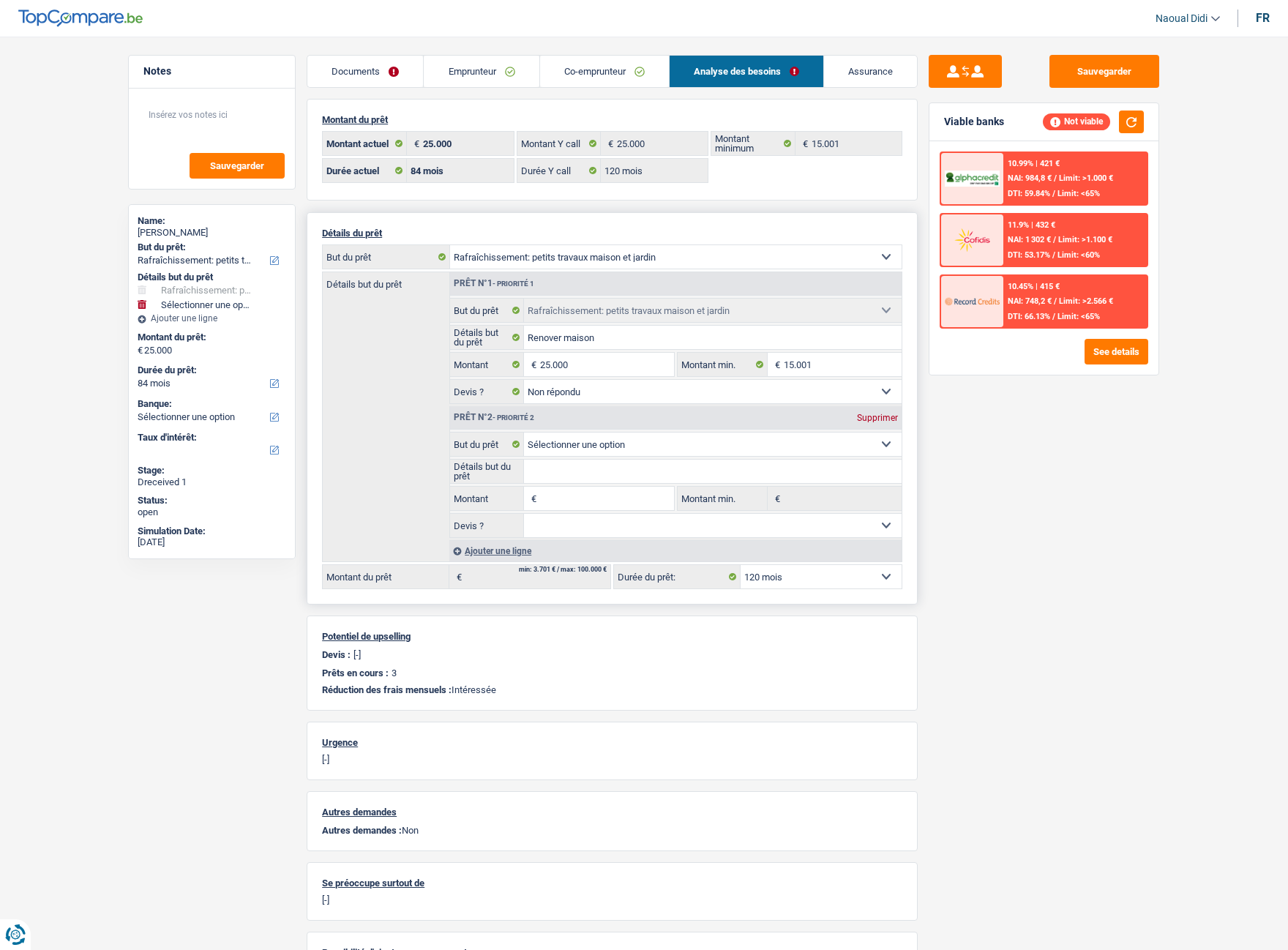
select select "120"
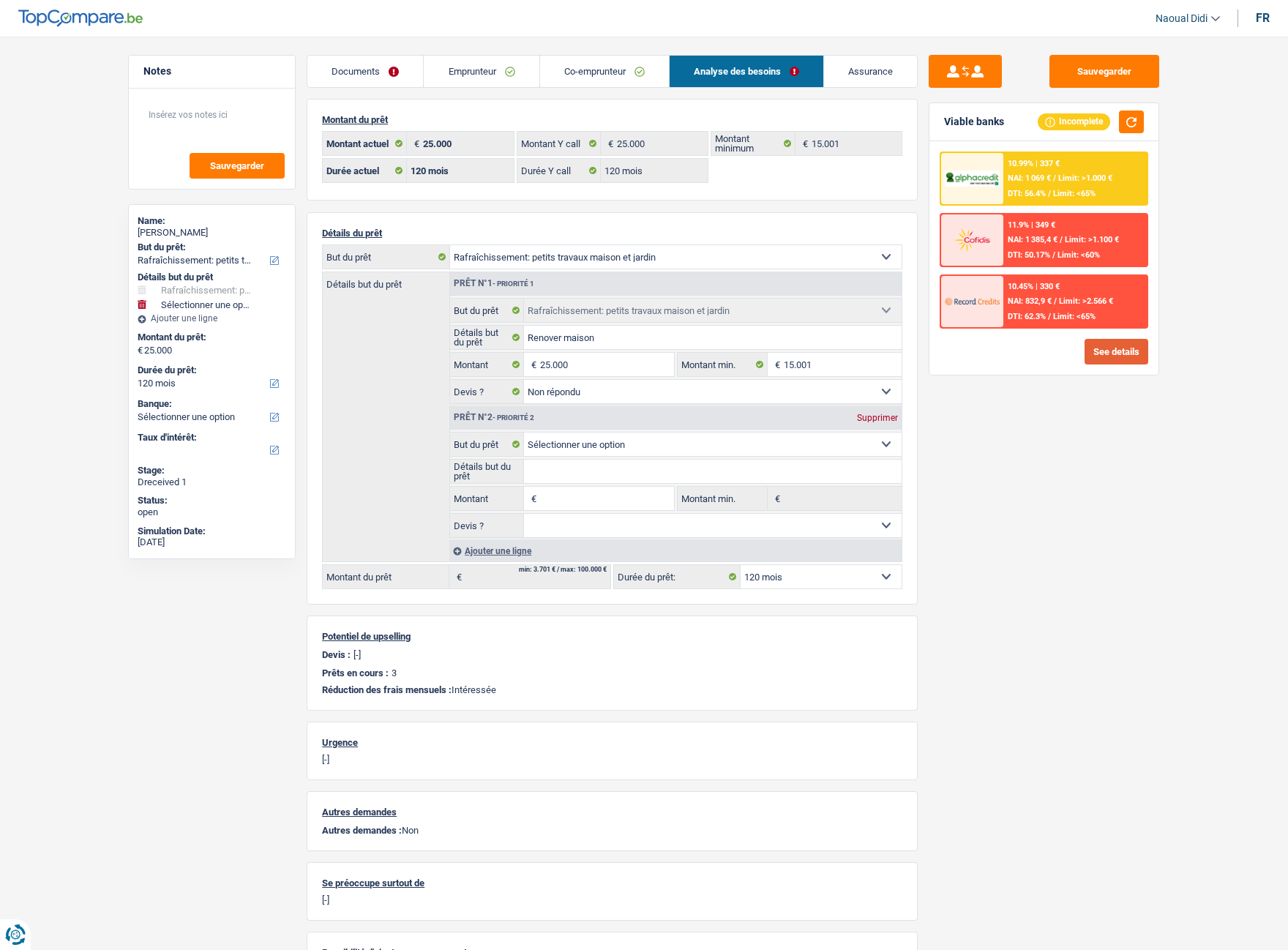
click at [1113, 354] on button "See details" at bounding box center [1116, 352] width 64 height 26
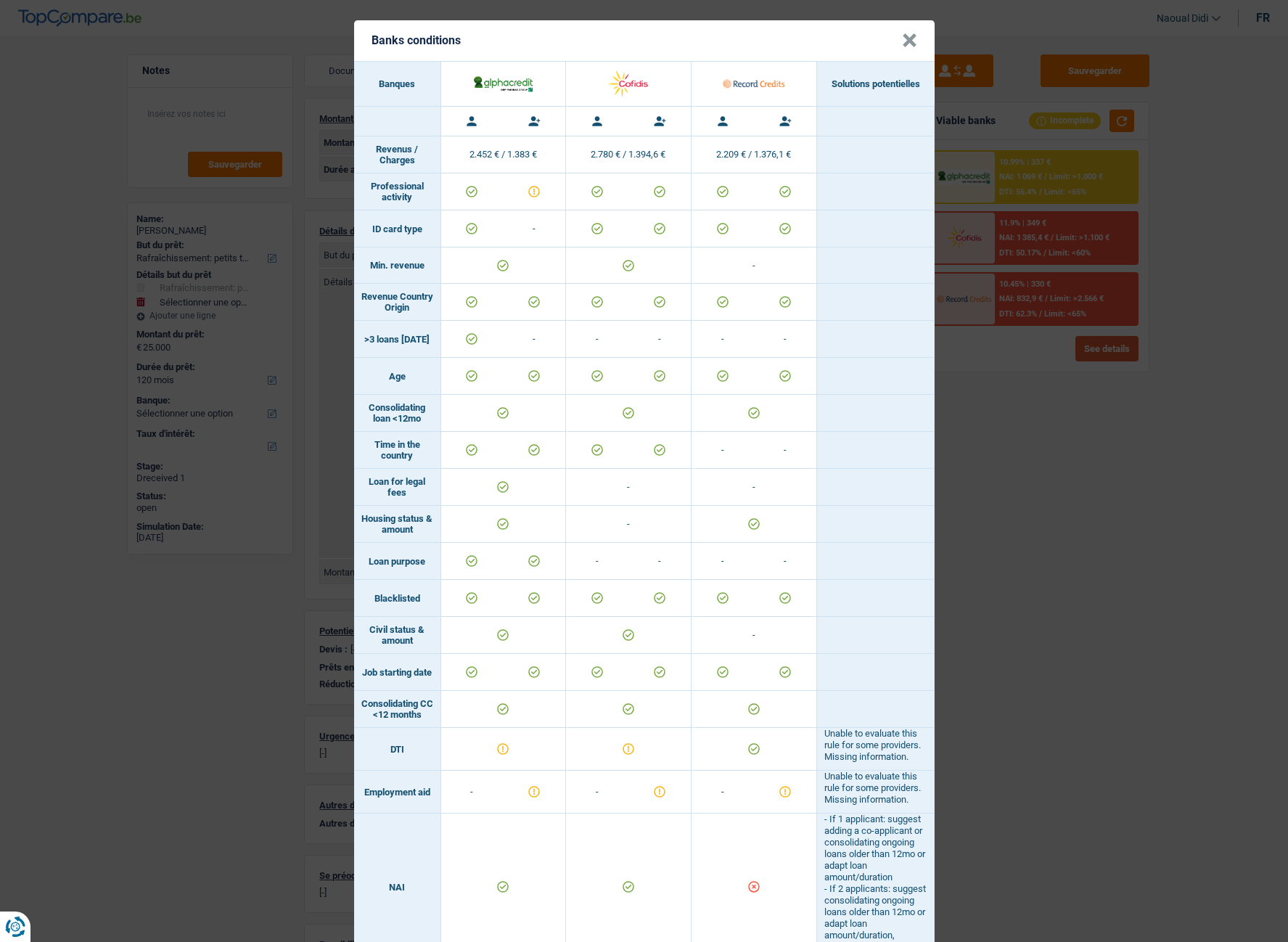
scroll to position [0, 0]
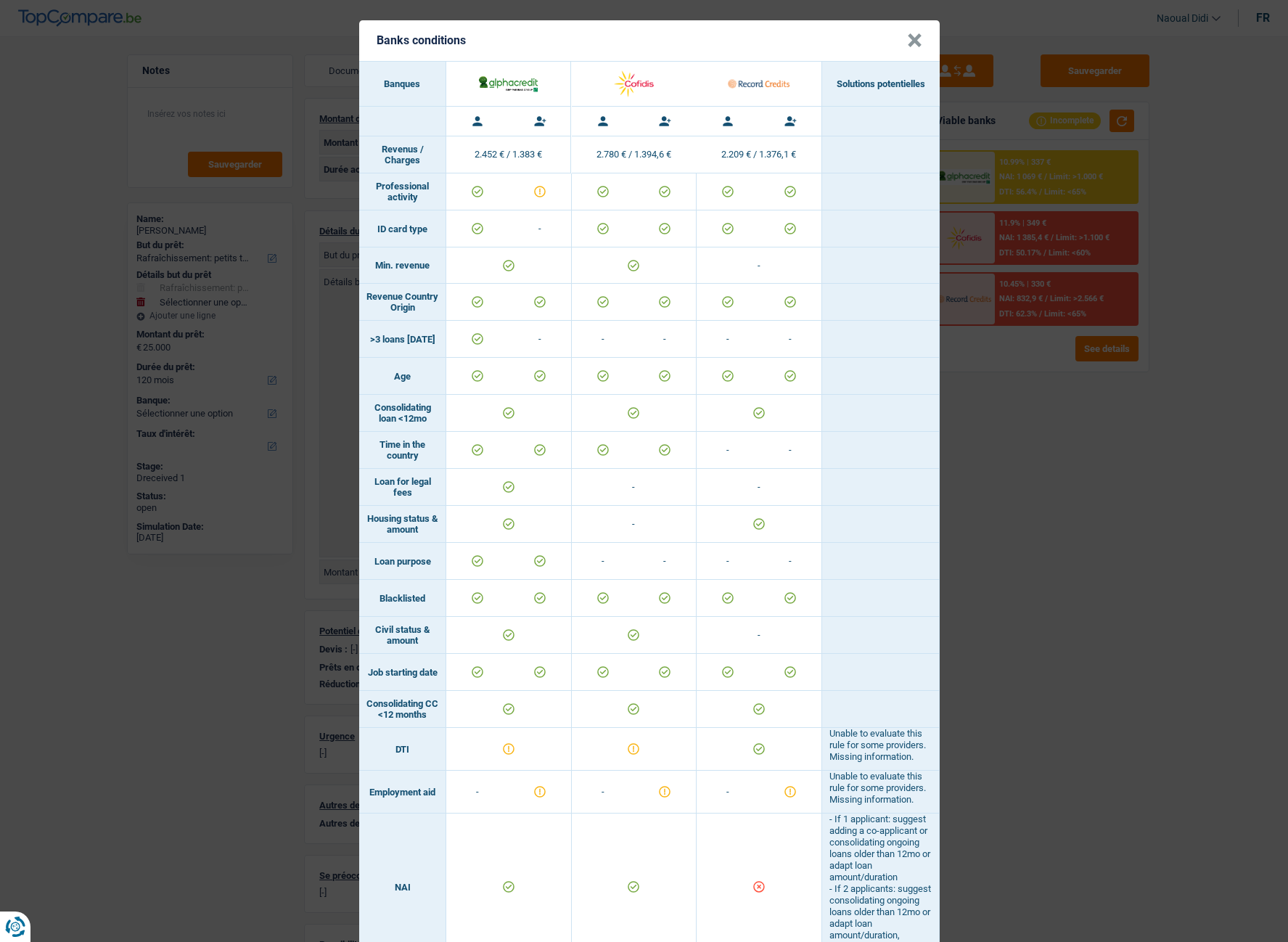
click at [907, 45] on button "×" at bounding box center [914, 41] width 15 height 14
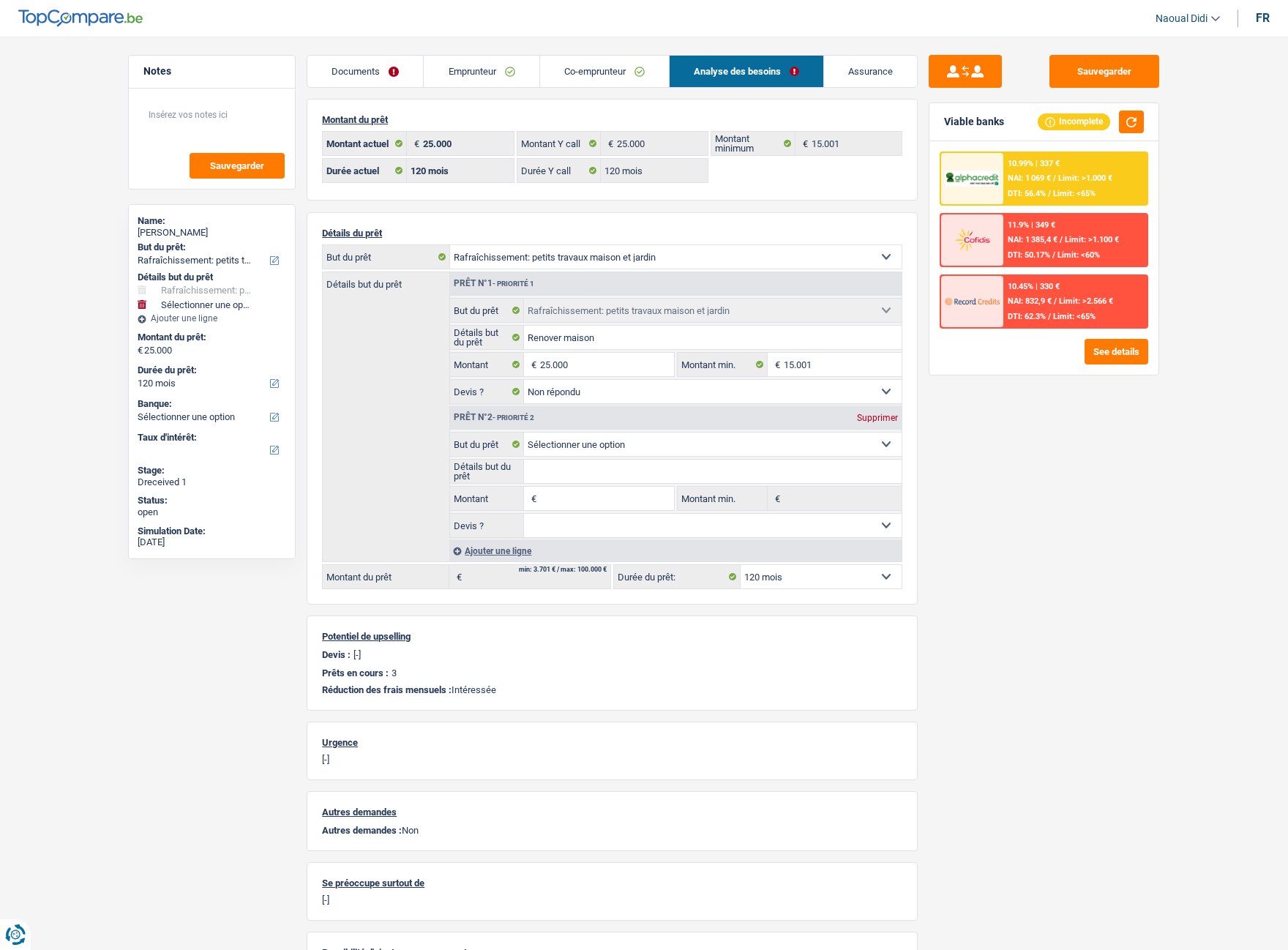
click at [1031, 178] on span "NAI: 1 069 €" at bounding box center [1029, 178] width 43 height 9
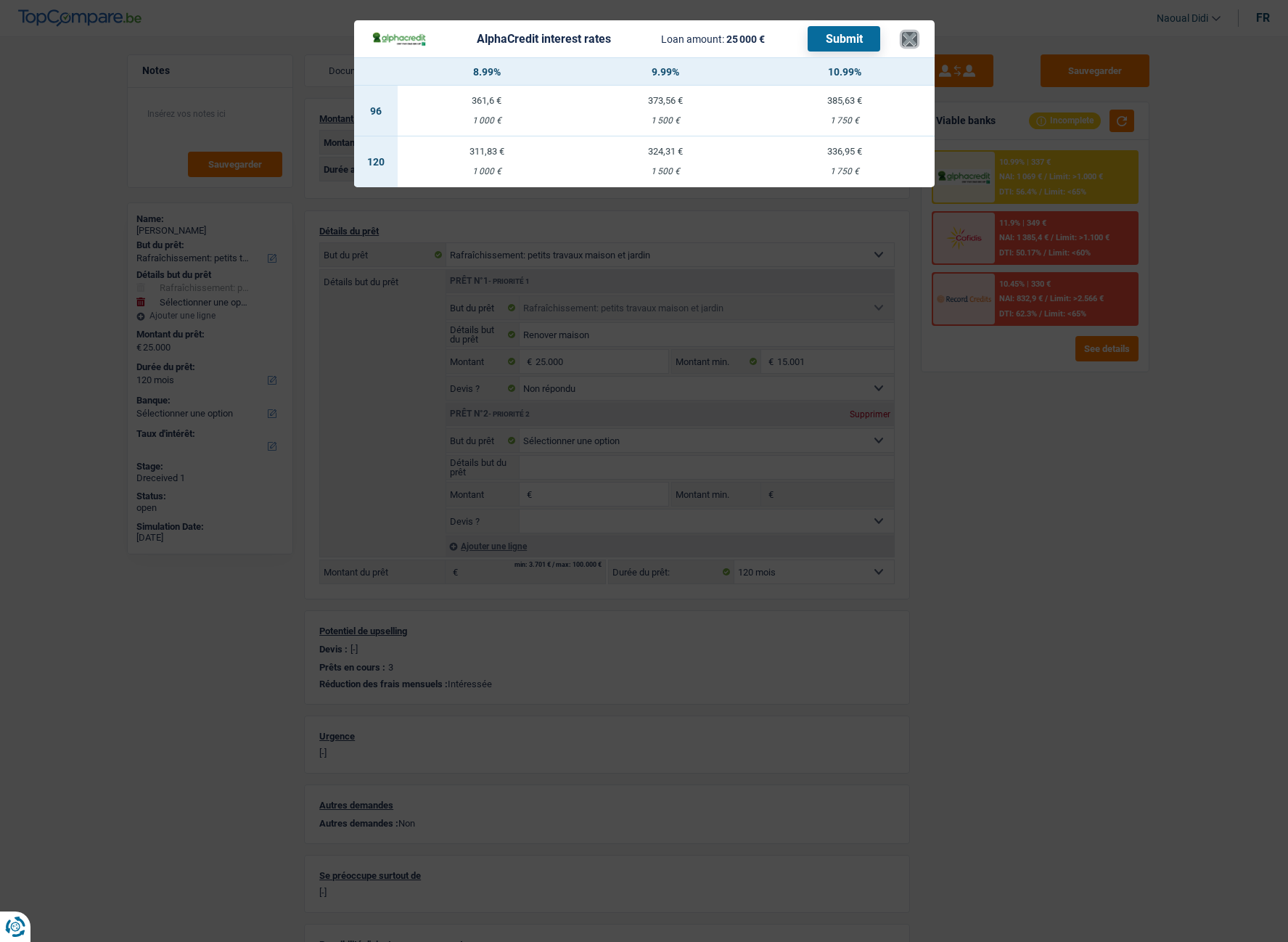
click at [902, 45] on button "×" at bounding box center [909, 39] width 15 height 14
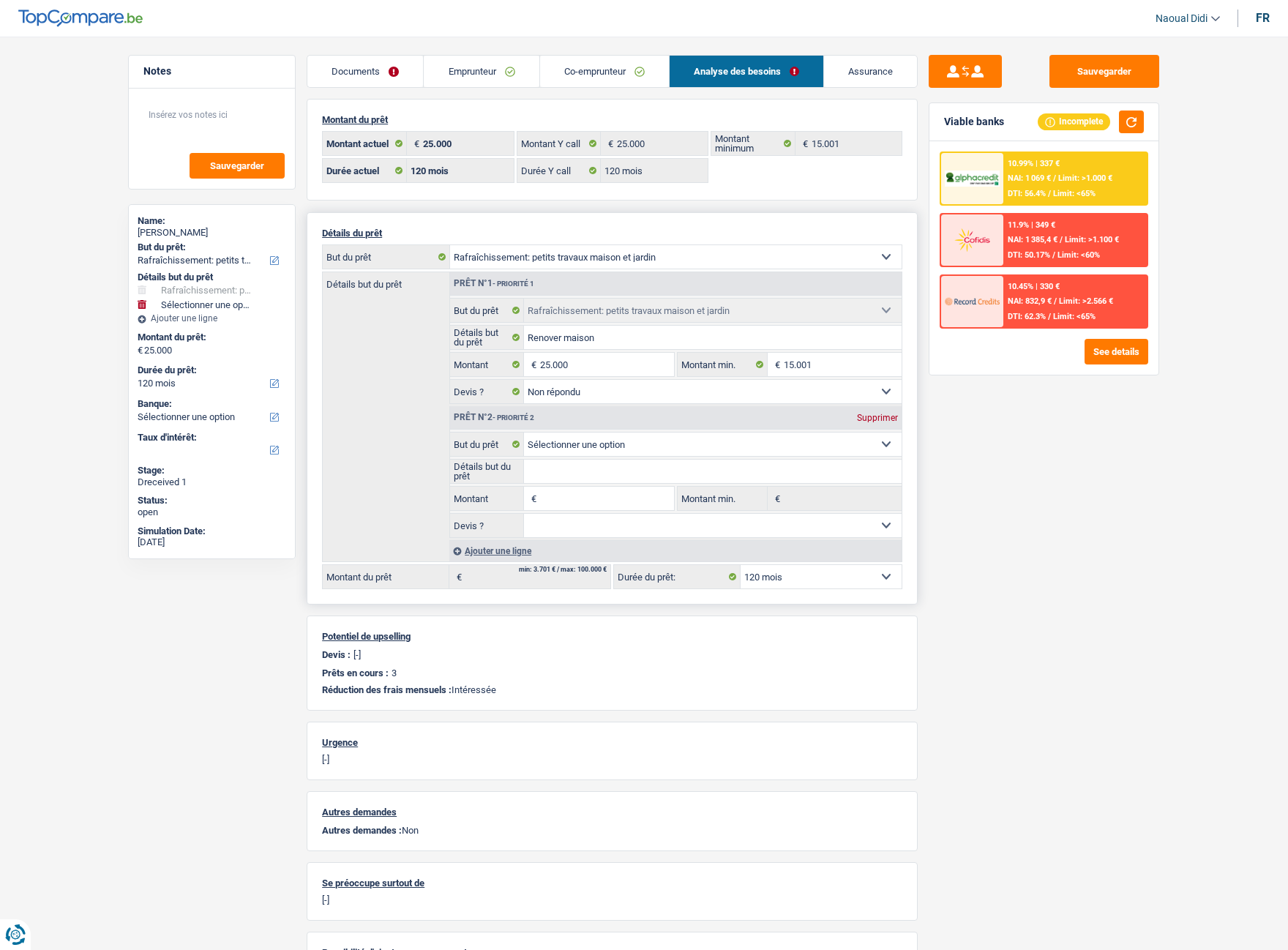
click at [800, 533] on select "12 mois 18 mois 24 mois 30 mois 36 mois 42 mois 48 mois 60 mois 72 mois 84 mois…" at bounding box center [821, 576] width 161 height 24
click at [995, 241] on img at bounding box center [971, 240] width 54 height 27
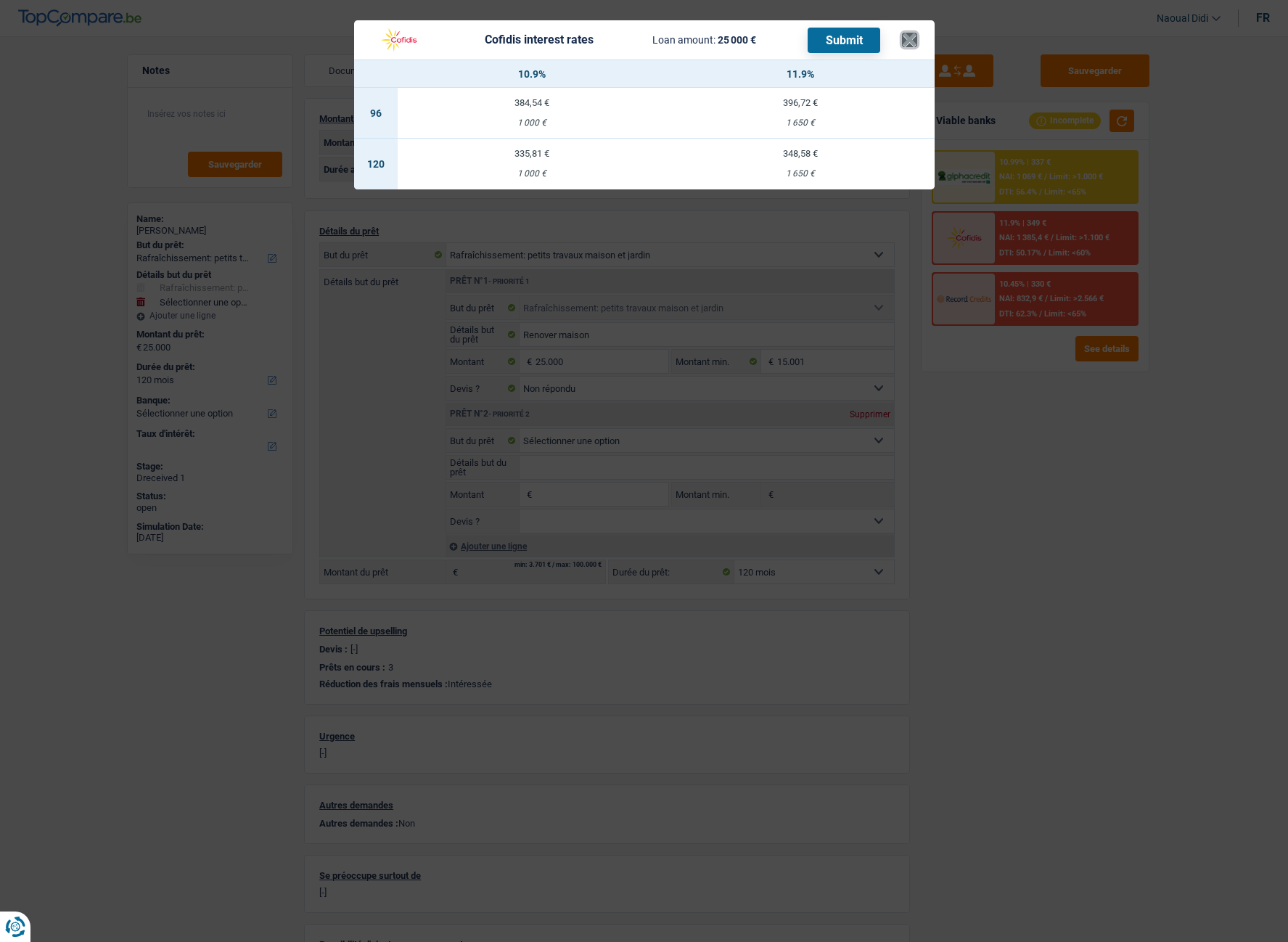
click at [906, 47] on button "×" at bounding box center [909, 40] width 15 height 14
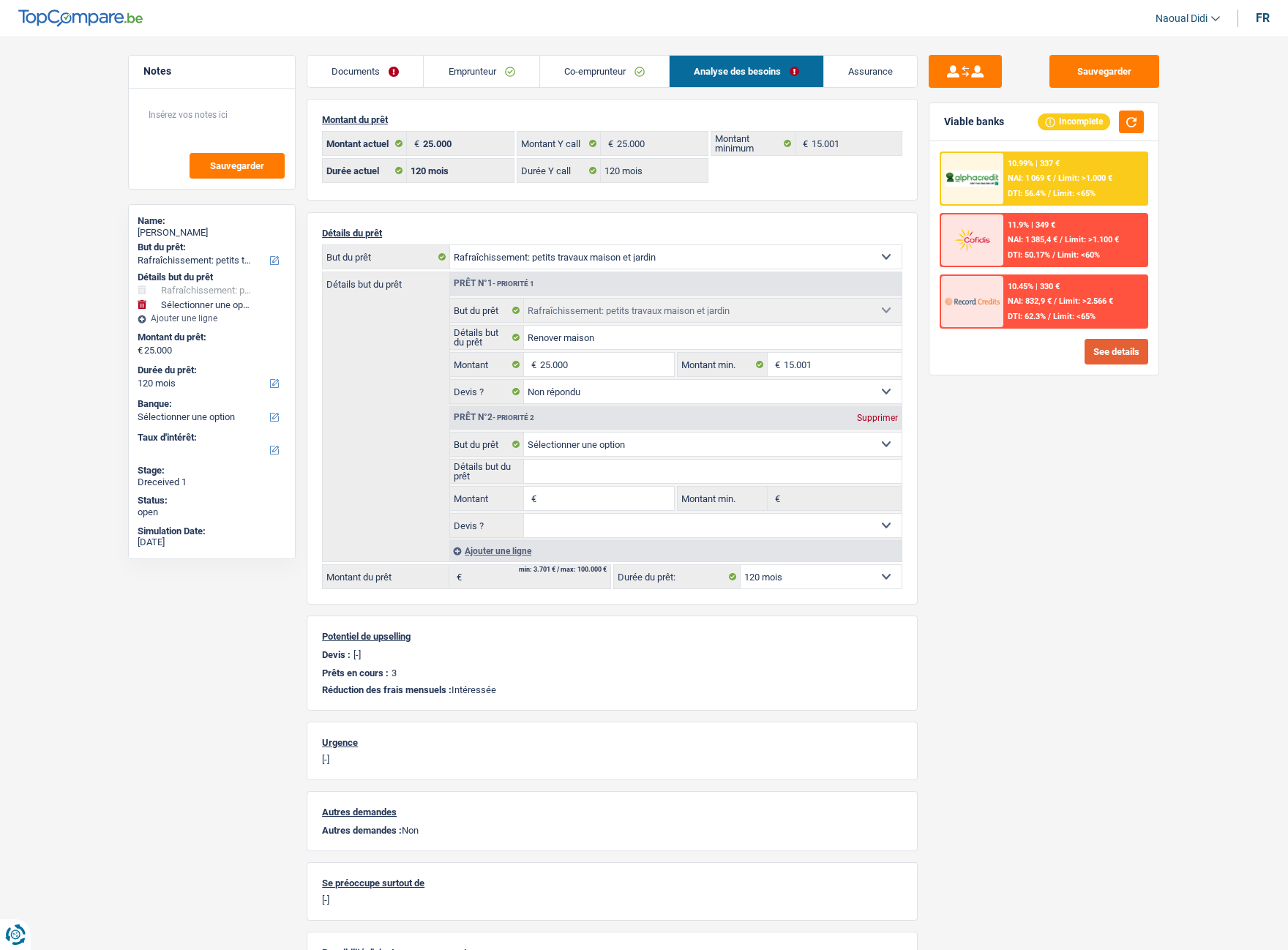
click at [1110, 360] on button "See details" at bounding box center [1116, 352] width 64 height 26
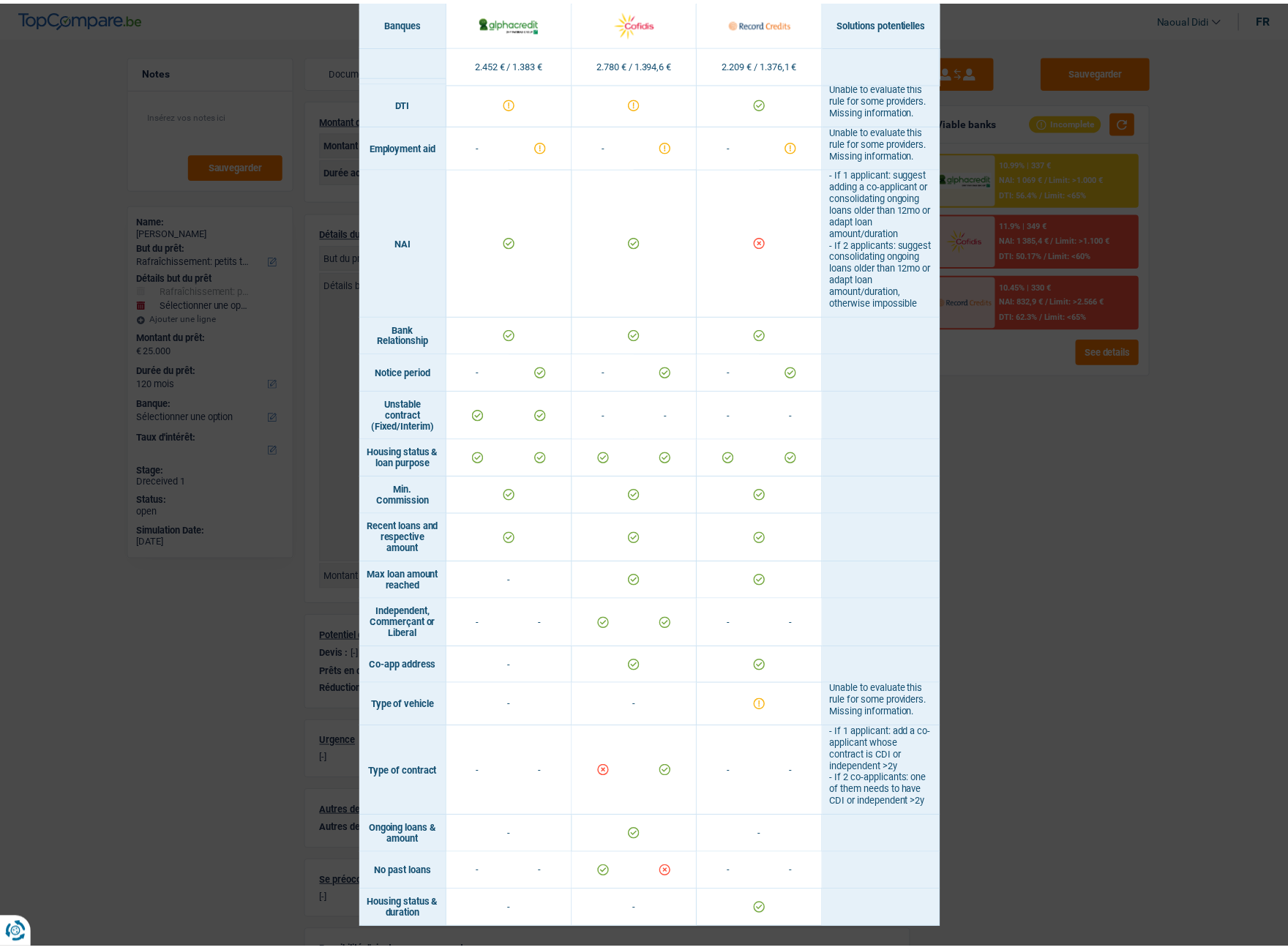
scroll to position [712, 0]
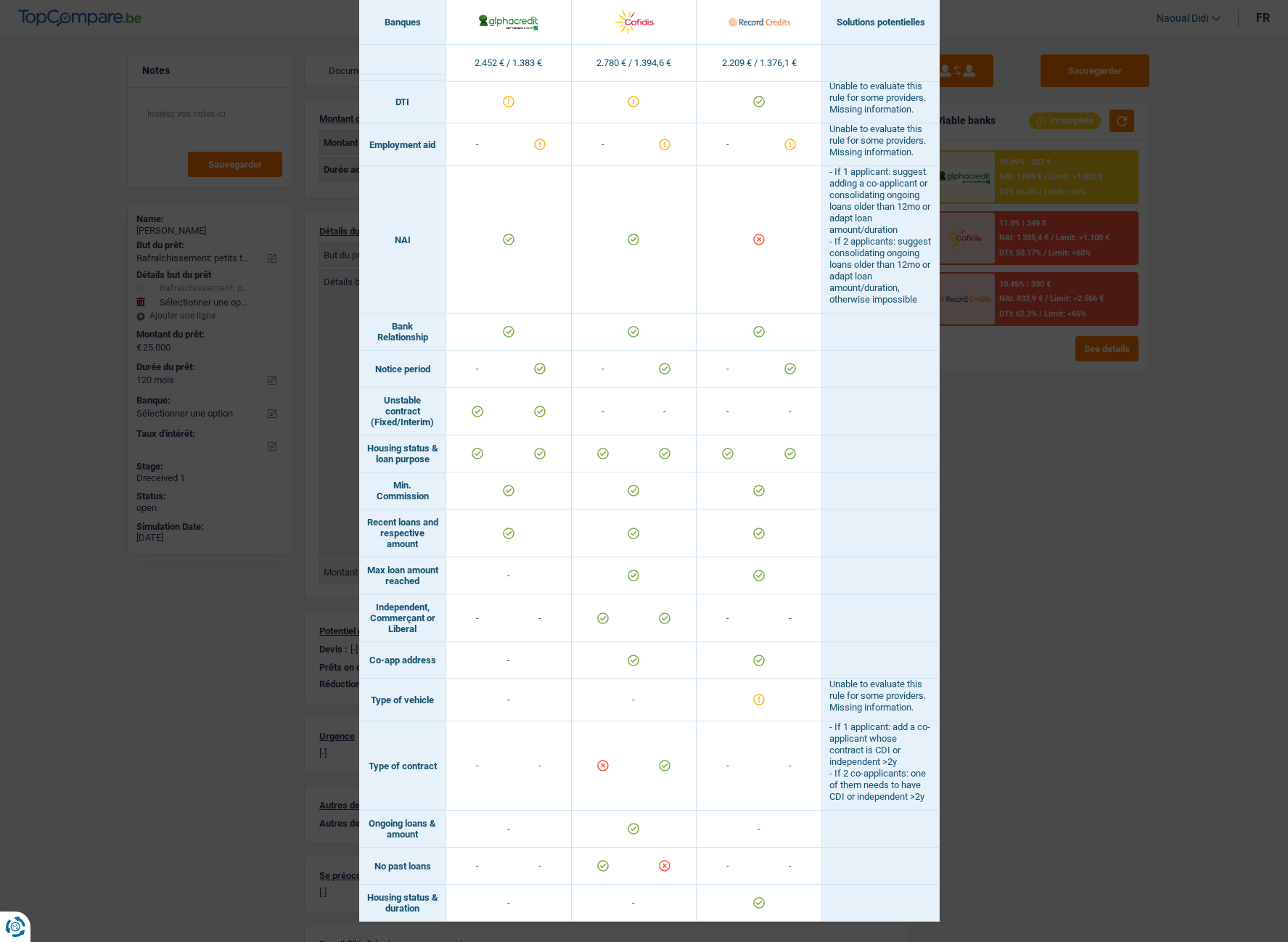
click at [1055, 529] on div "Banks conditions × Banques Solutions potentielles Revenus / Charges 2.452 € / 1…" at bounding box center [644, 471] width 1288 height 942
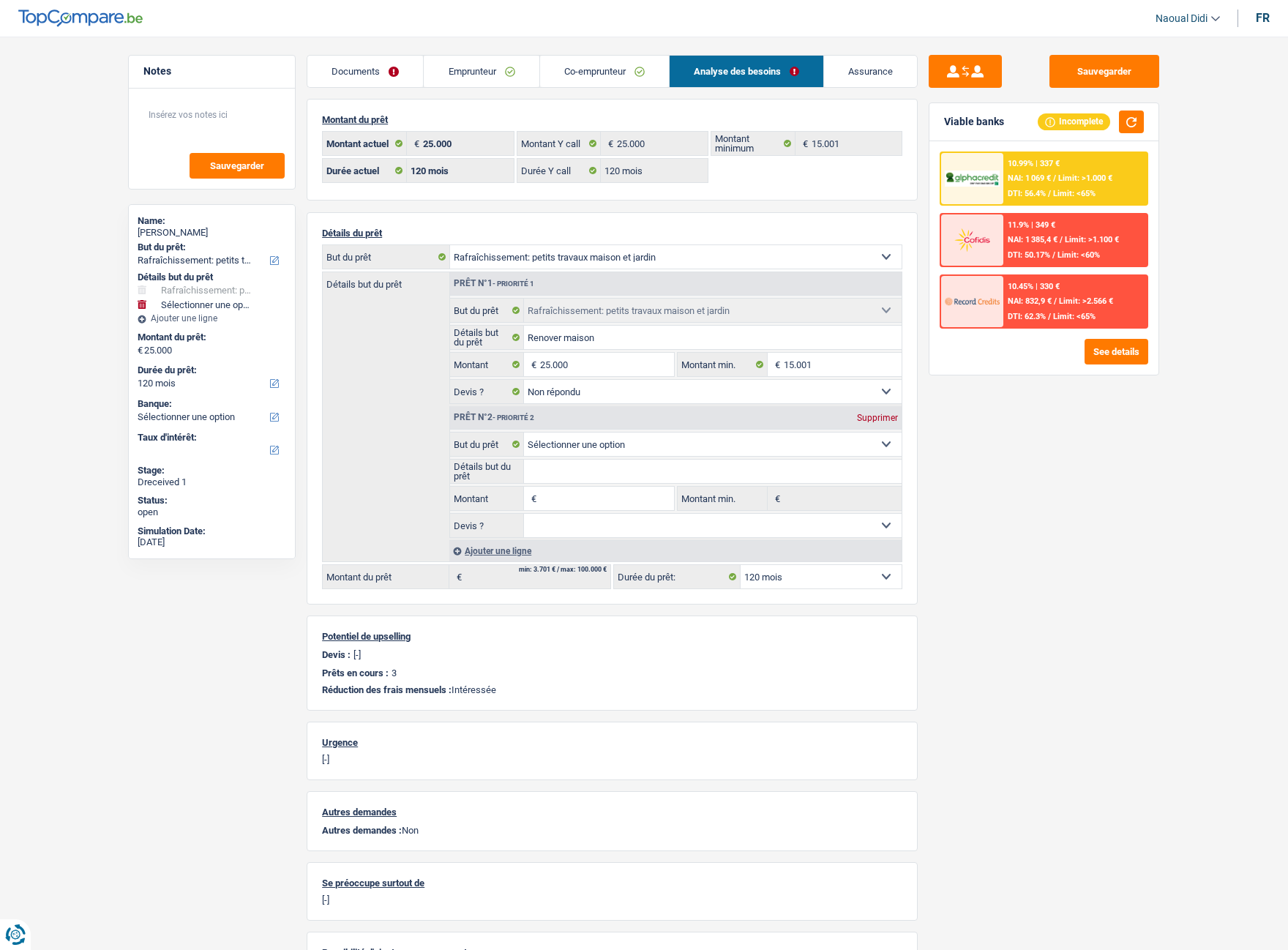
click at [501, 66] on link "Emprunteur" at bounding box center [481, 71] width 115 height 31
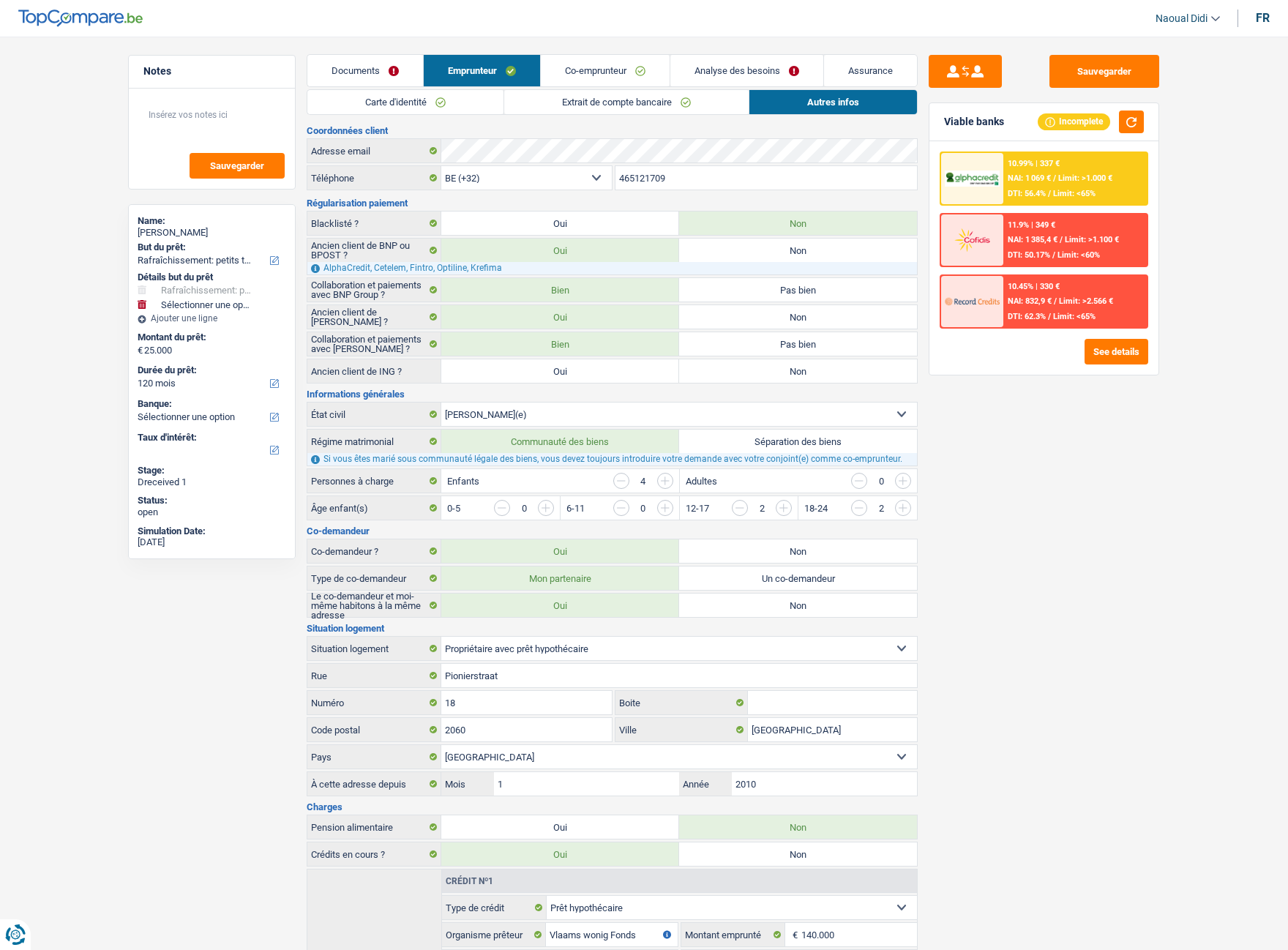
scroll to position [0, 0]
click at [595, 73] on link "Co-emprunteur" at bounding box center [605, 71] width 129 height 31
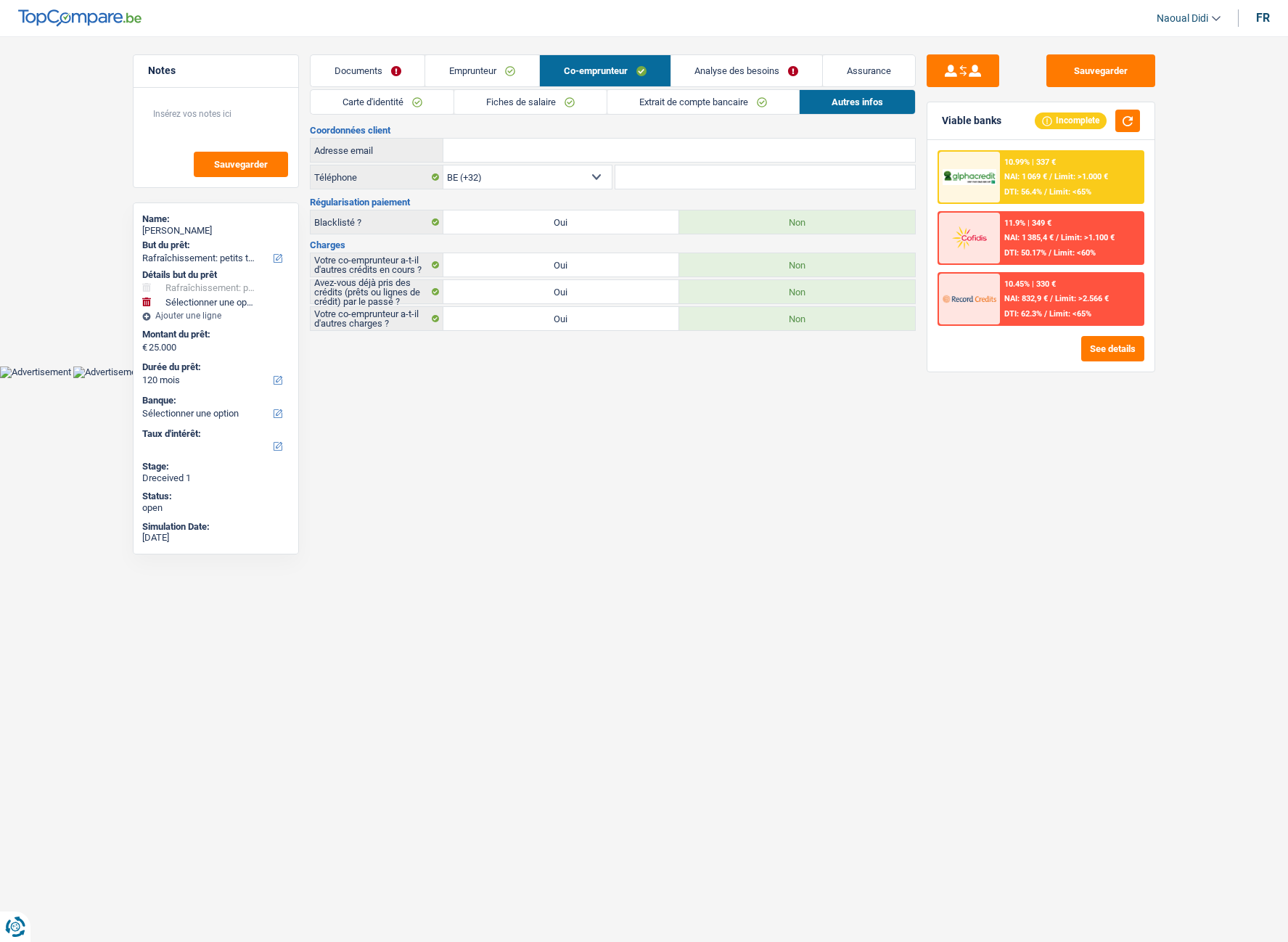
click at [731, 98] on link "Extrait de compte bancaire" at bounding box center [702, 101] width 191 height 24
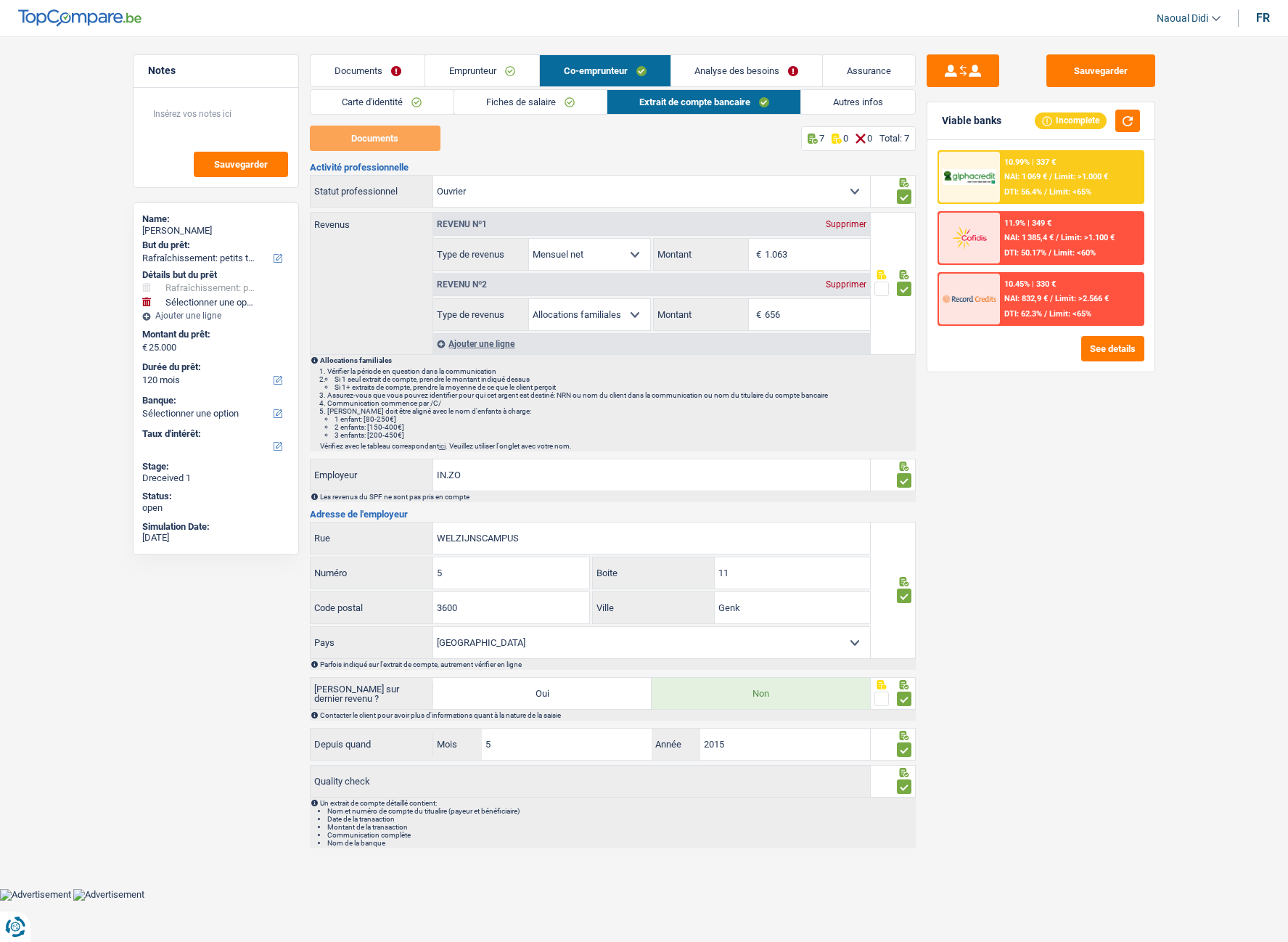
click at [542, 101] on link "Fiches de salaire" at bounding box center [530, 101] width 152 height 24
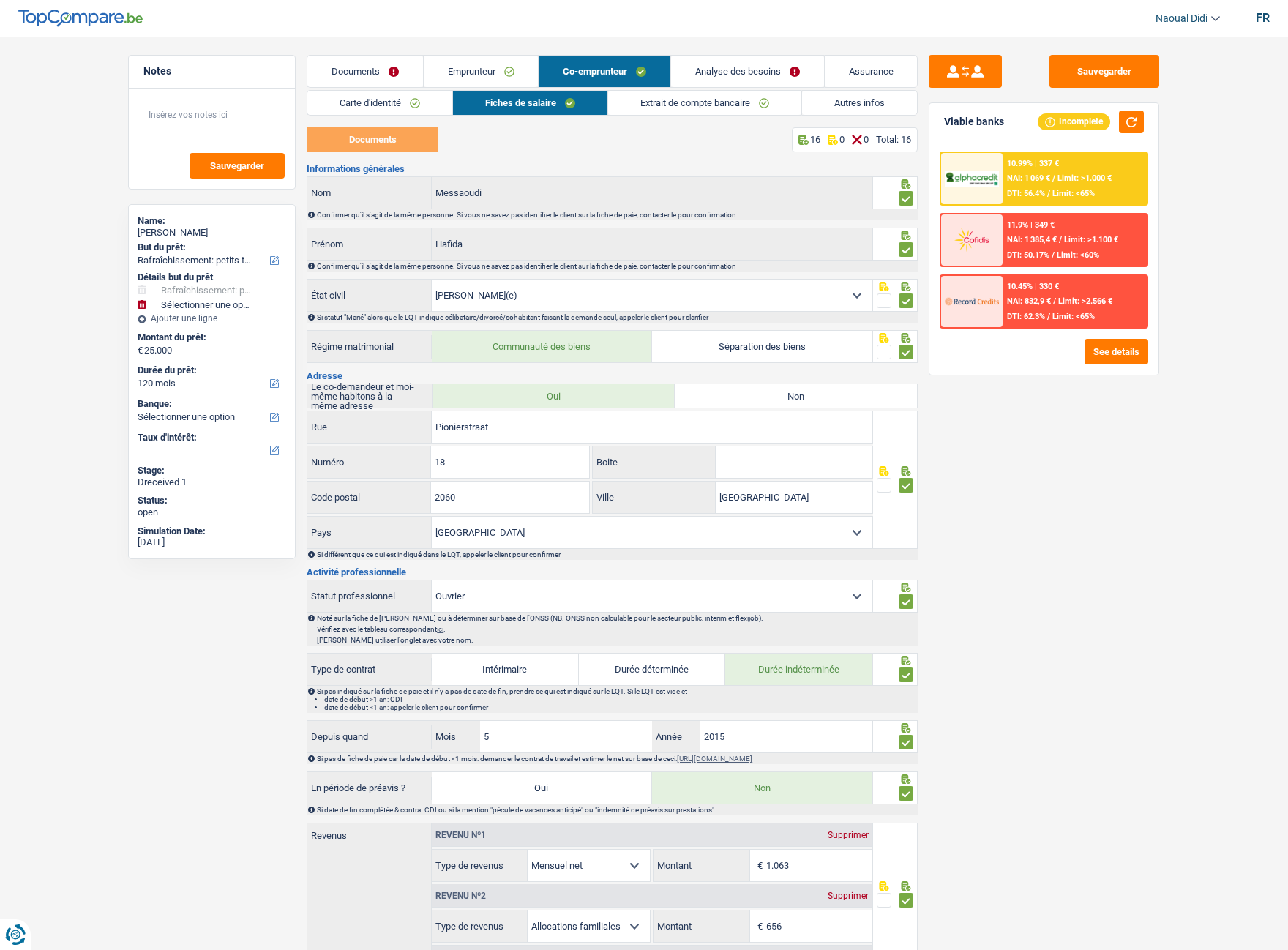
click at [835, 108] on link "Autres infos" at bounding box center [860, 102] width 115 height 24
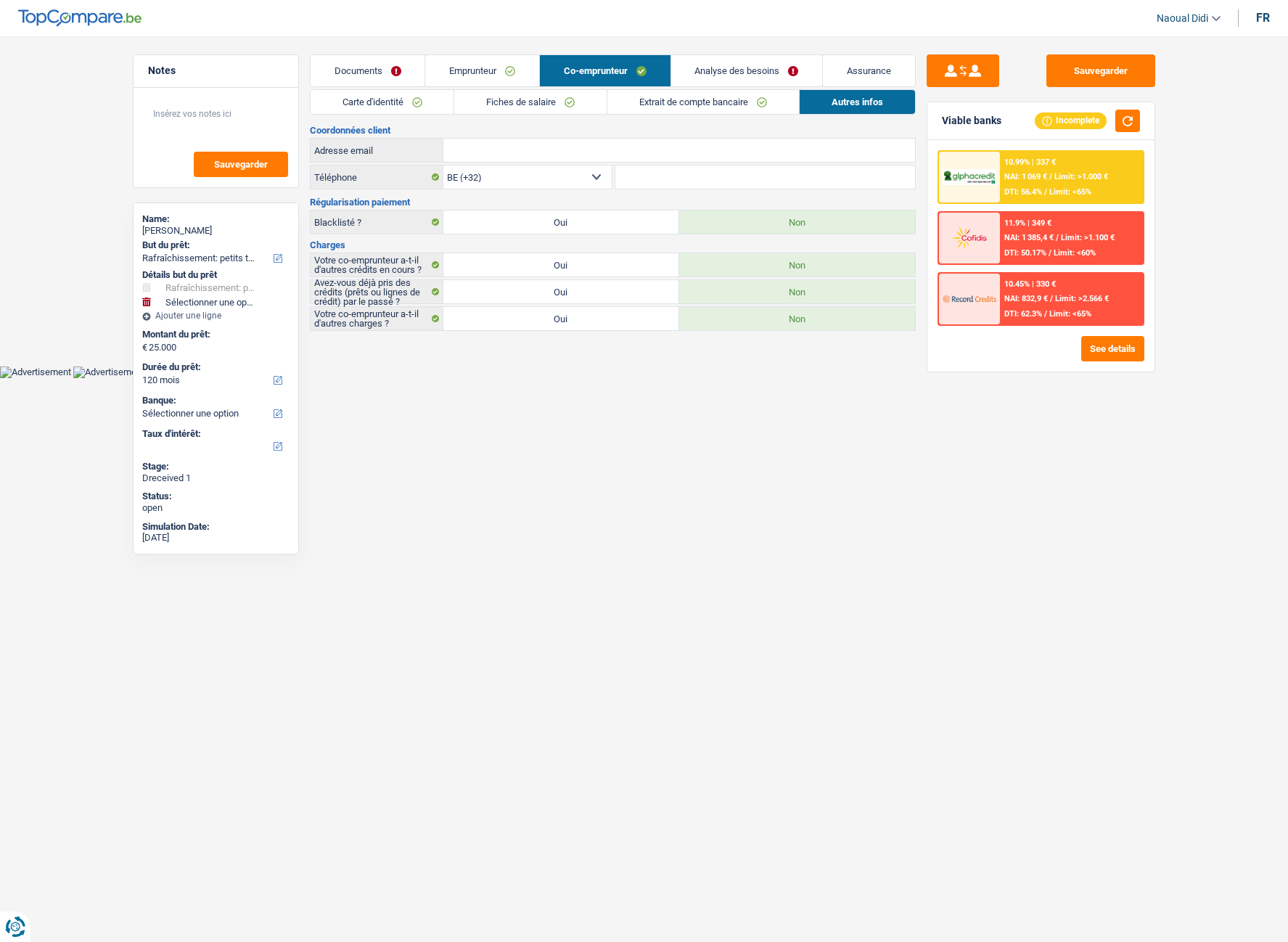
click at [520, 297] on label "Oui" at bounding box center [561, 292] width 235 height 24
click at [520, 297] on input "Oui" at bounding box center [561, 292] width 235 height 24
radio input "true"
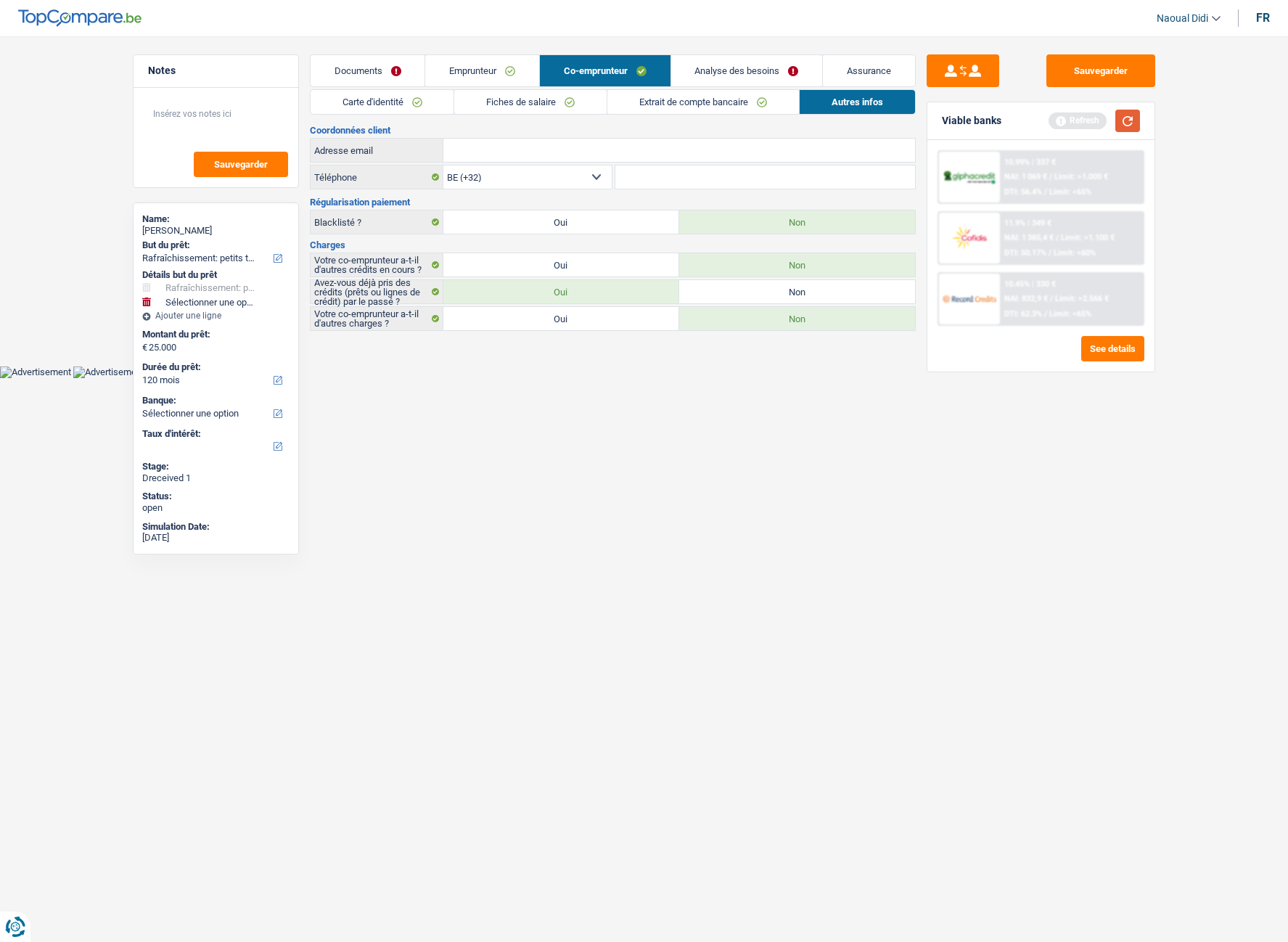
click at [1103, 117] on button "button" at bounding box center [1127, 120] width 24 height 23
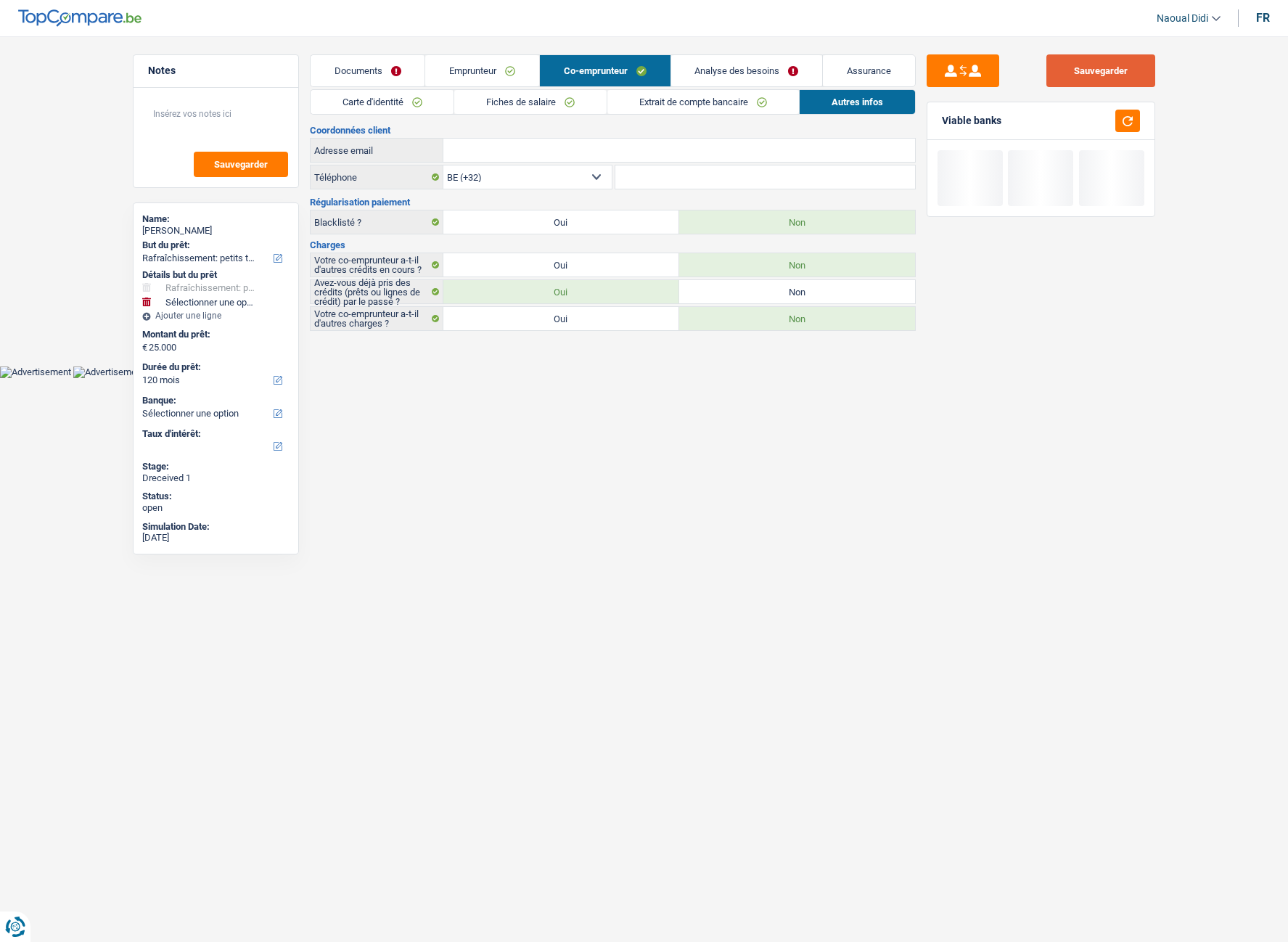
click at [1103, 73] on button "Sauvegarder" at bounding box center [1101, 71] width 109 height 33
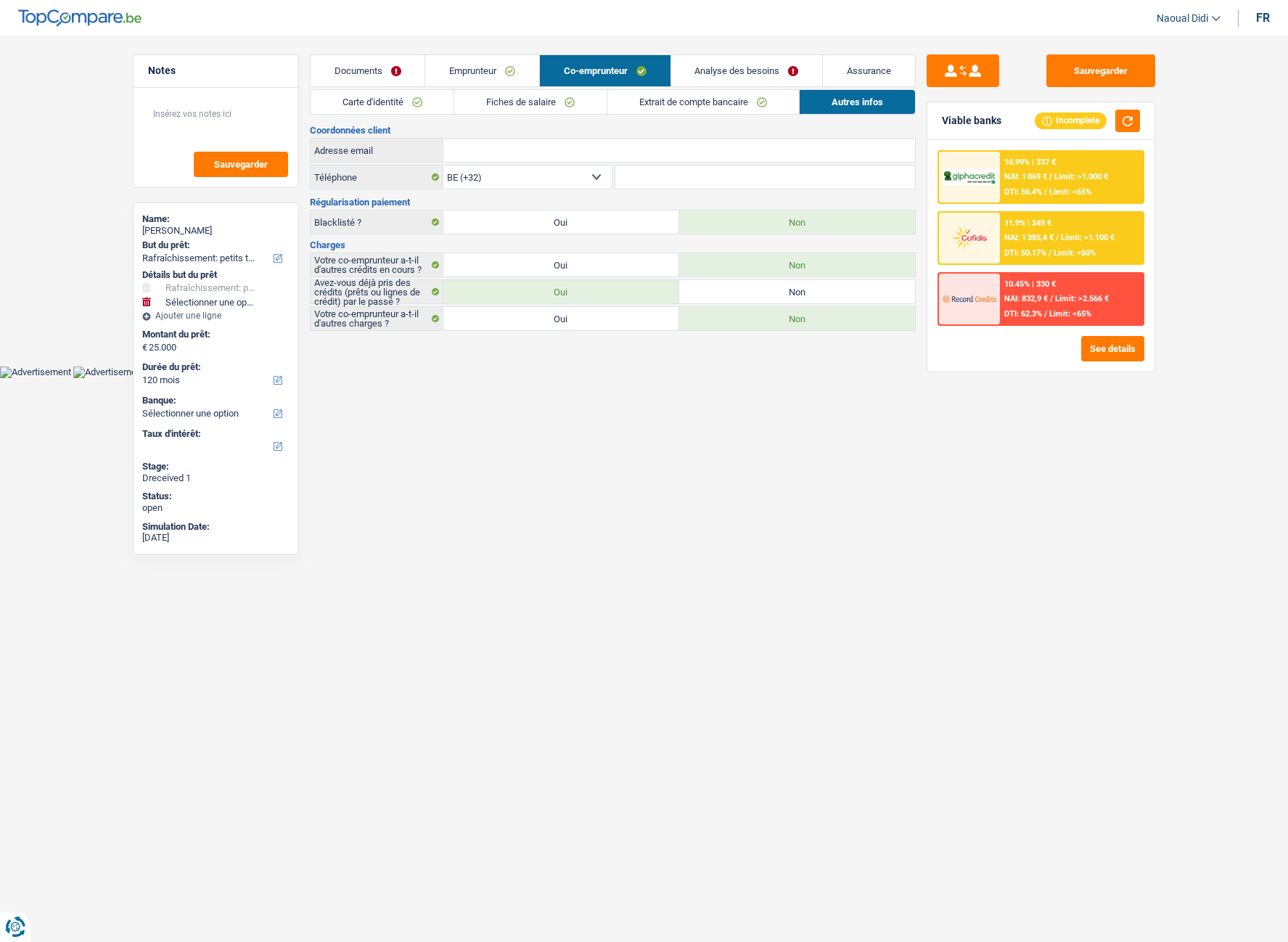
click at [574, 99] on link "Fiches de salaire" at bounding box center [530, 101] width 152 height 24
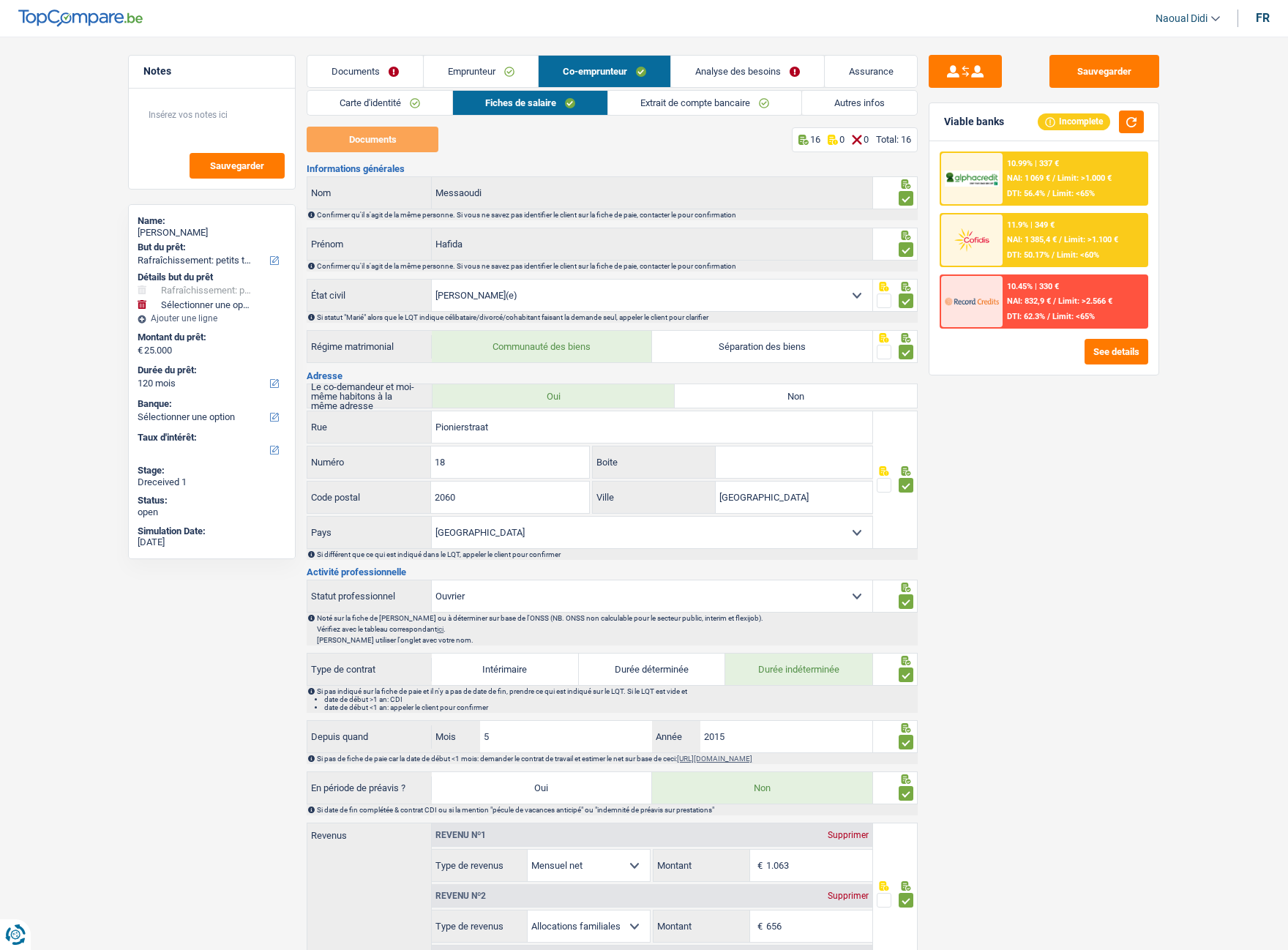
click at [639, 97] on link "Extrait de compte bancaire" at bounding box center [704, 102] width 193 height 24
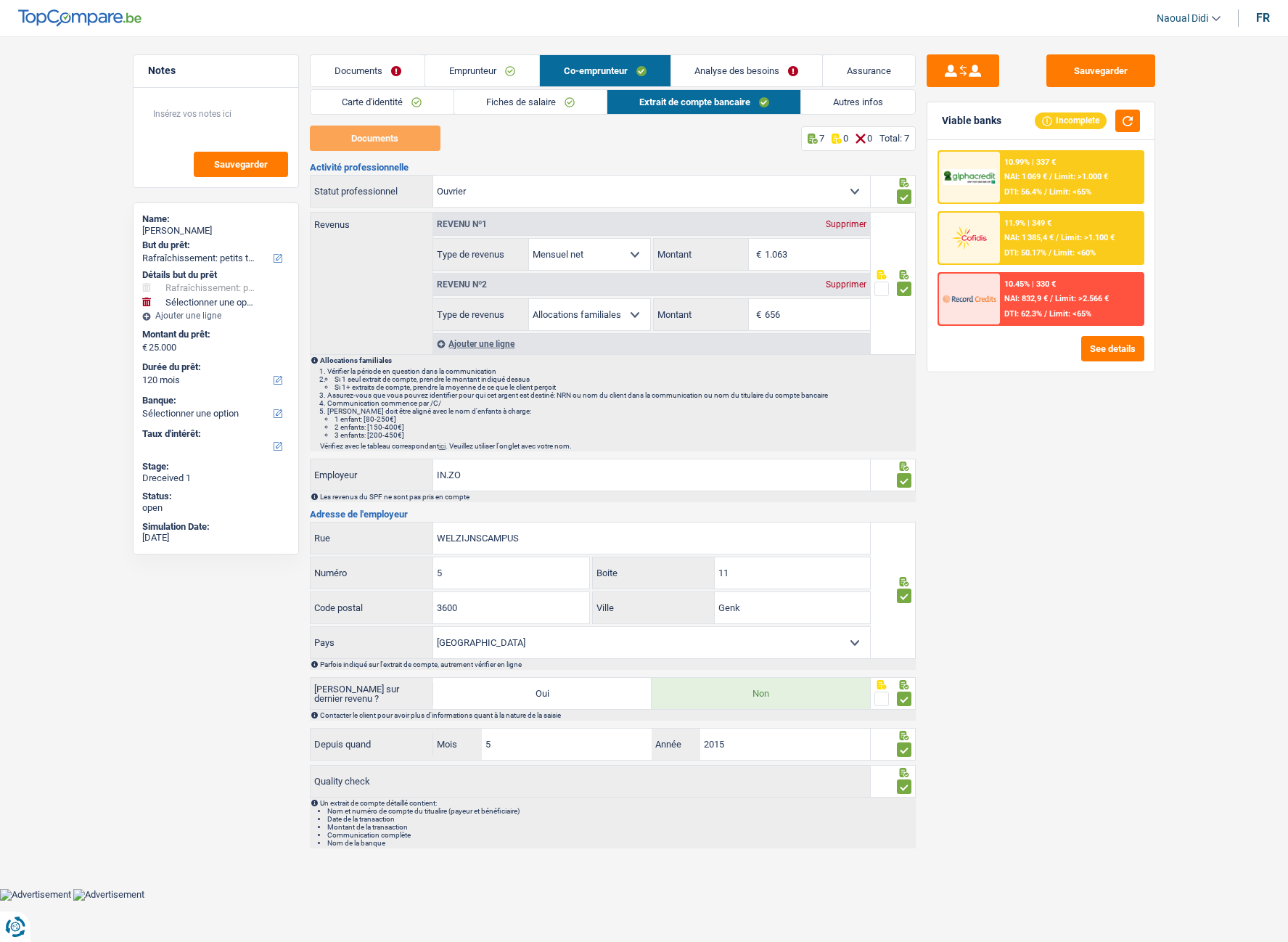
drag, startPoint x: 806, startPoint y: 309, endPoint x: 832, endPoint y: 351, distance: 49.4
click at [746, 325] on div "656 € Montant" at bounding box center [762, 314] width 216 height 31
click at [797, 312] on input "656" at bounding box center [817, 314] width 105 height 31
drag, startPoint x: 797, startPoint y: 313, endPoint x: 741, endPoint y: 315, distance: 56.0
click at [741, 315] on div "656 € Montant" at bounding box center [762, 314] width 216 height 31
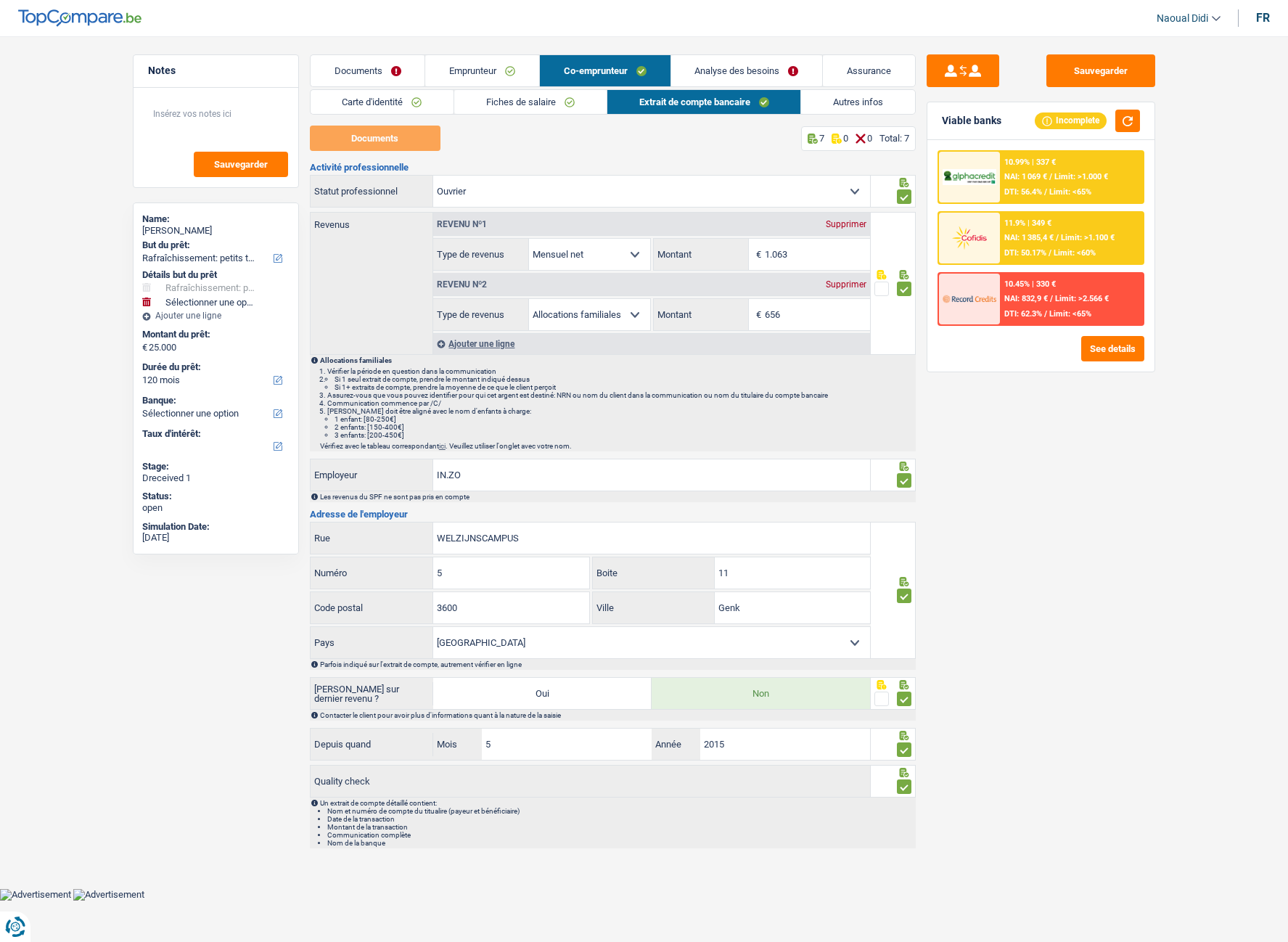
click at [809, 252] on input "1.063" at bounding box center [817, 255] width 105 height 31
drag, startPoint x: 809, startPoint y: 252, endPoint x: 632, endPoint y: 191, distance: 187.2
click at [773, 261] on input "1.063" at bounding box center [817, 255] width 105 height 31
click at [490, 73] on link "Emprunteur" at bounding box center [482, 71] width 114 height 31
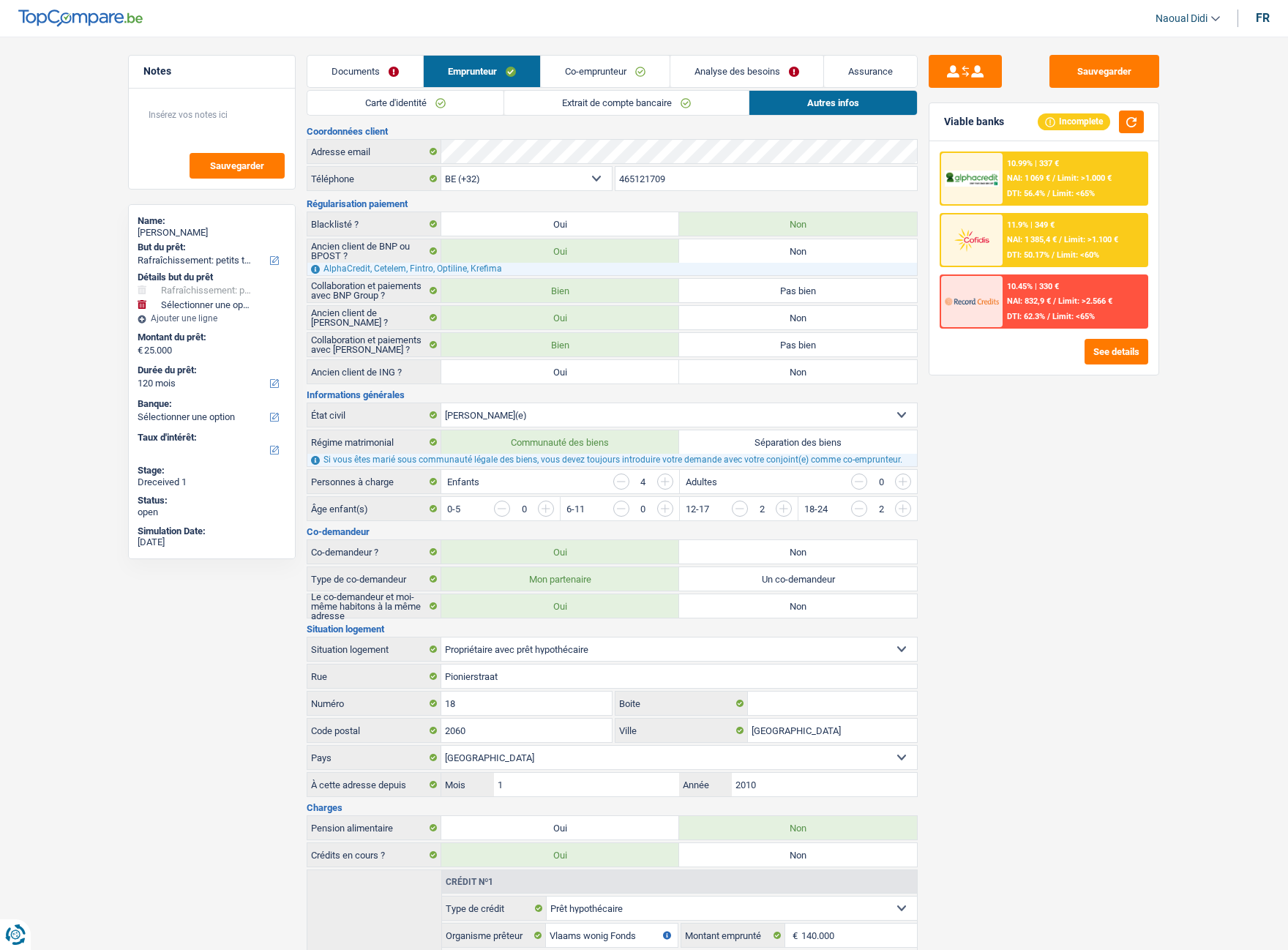
click at [675, 106] on link "Extrait de compte bancaire" at bounding box center [627, 102] width 245 height 24
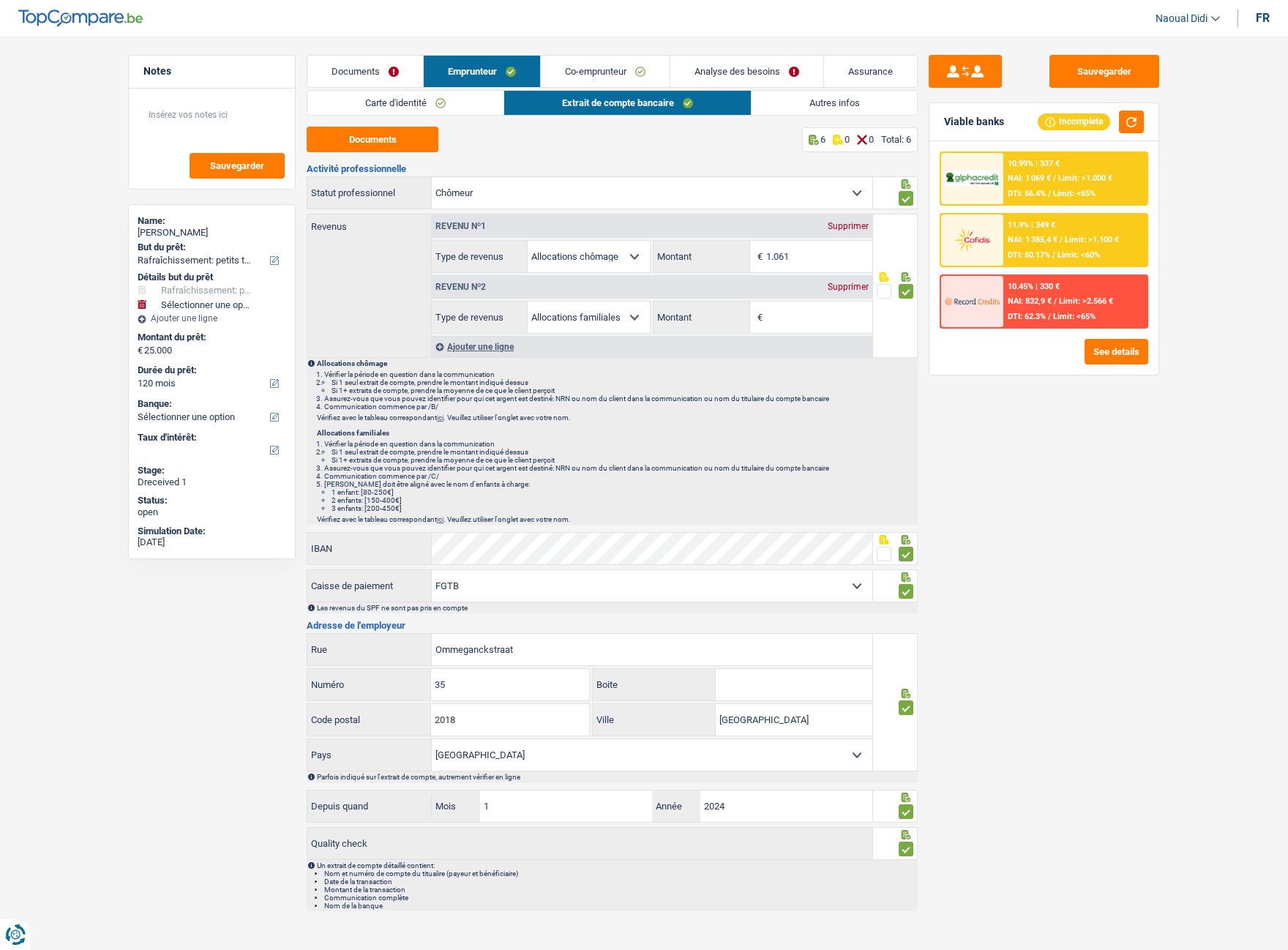
click at [854, 289] on div "Supprimer" at bounding box center [848, 287] width 48 height 9
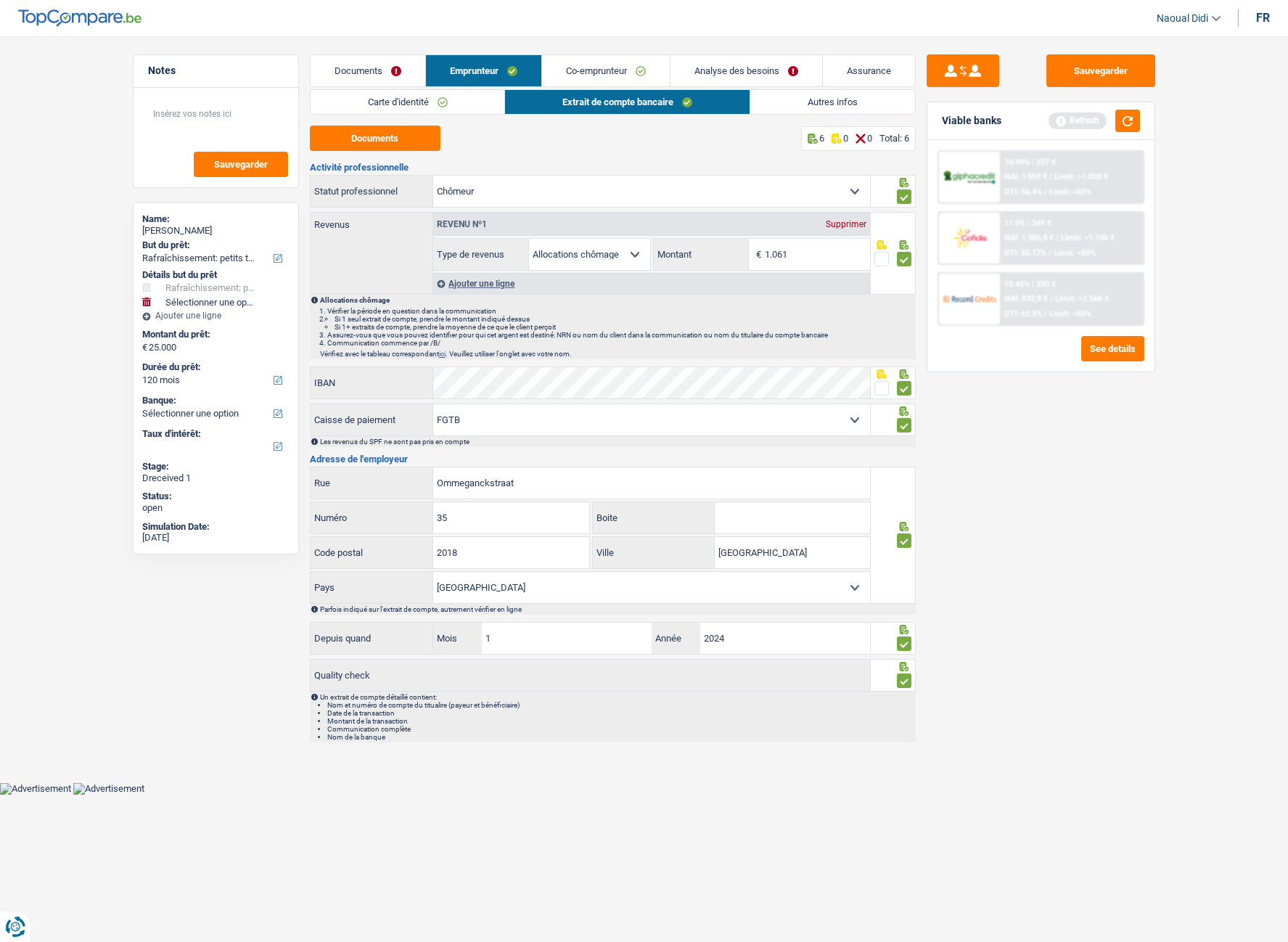
click at [778, 97] on link "Autres infos" at bounding box center [832, 101] width 165 height 24
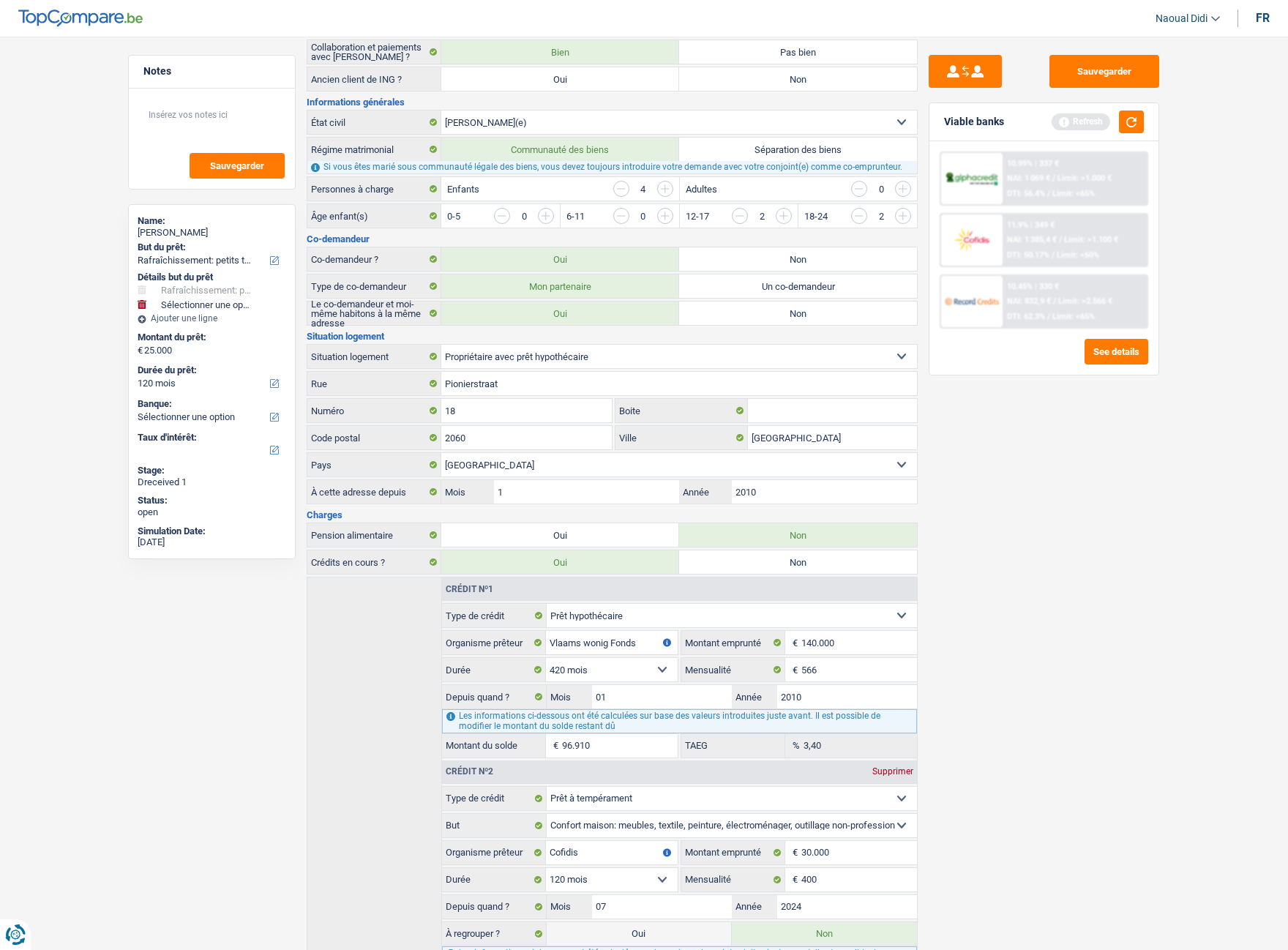
scroll to position [572, 0]
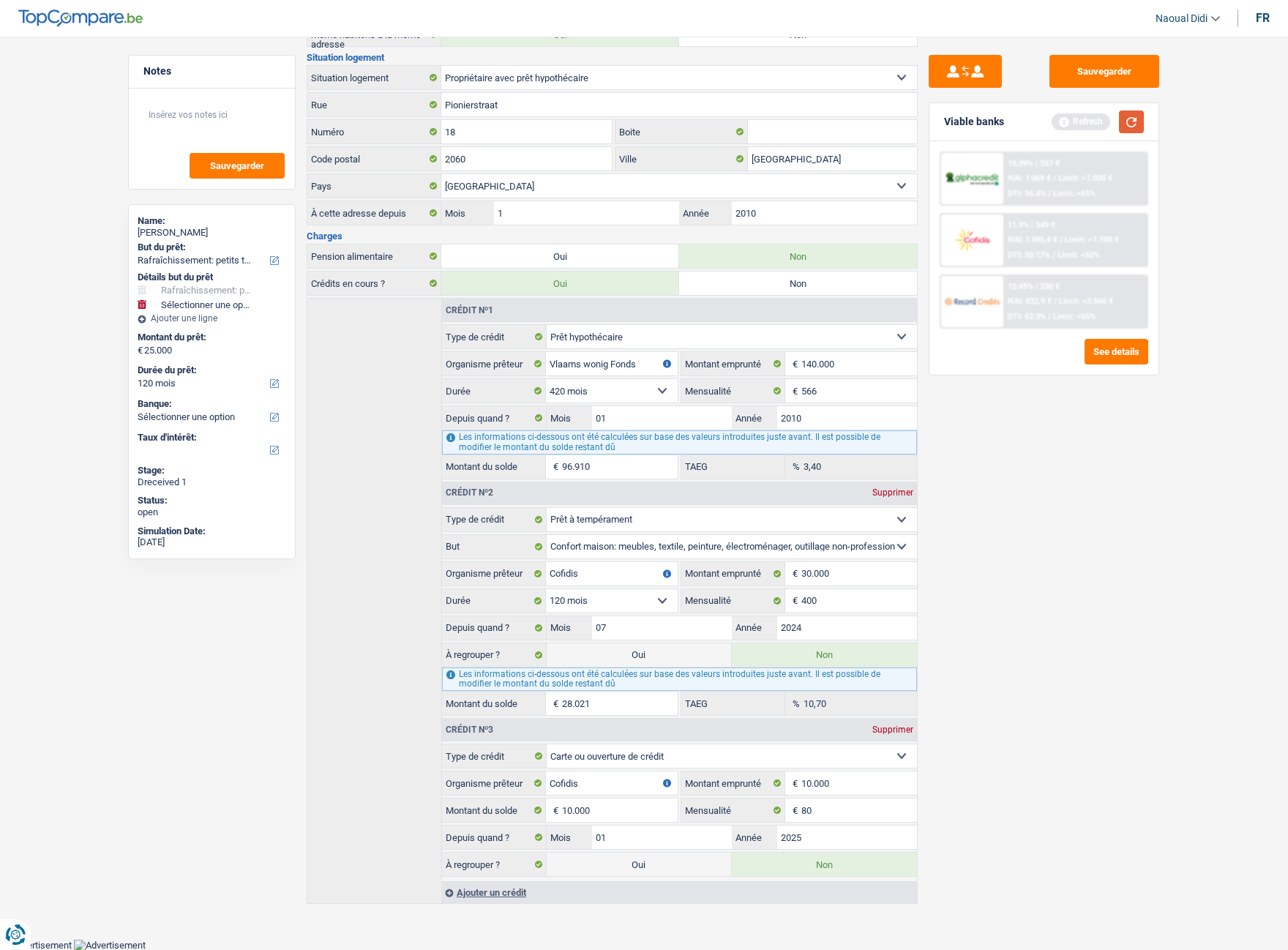
drag, startPoint x: 1135, startPoint y: 118, endPoint x: 841, endPoint y: 273, distance: 332.4
click at [1113, 118] on button "button" at bounding box center [1131, 121] width 25 height 23
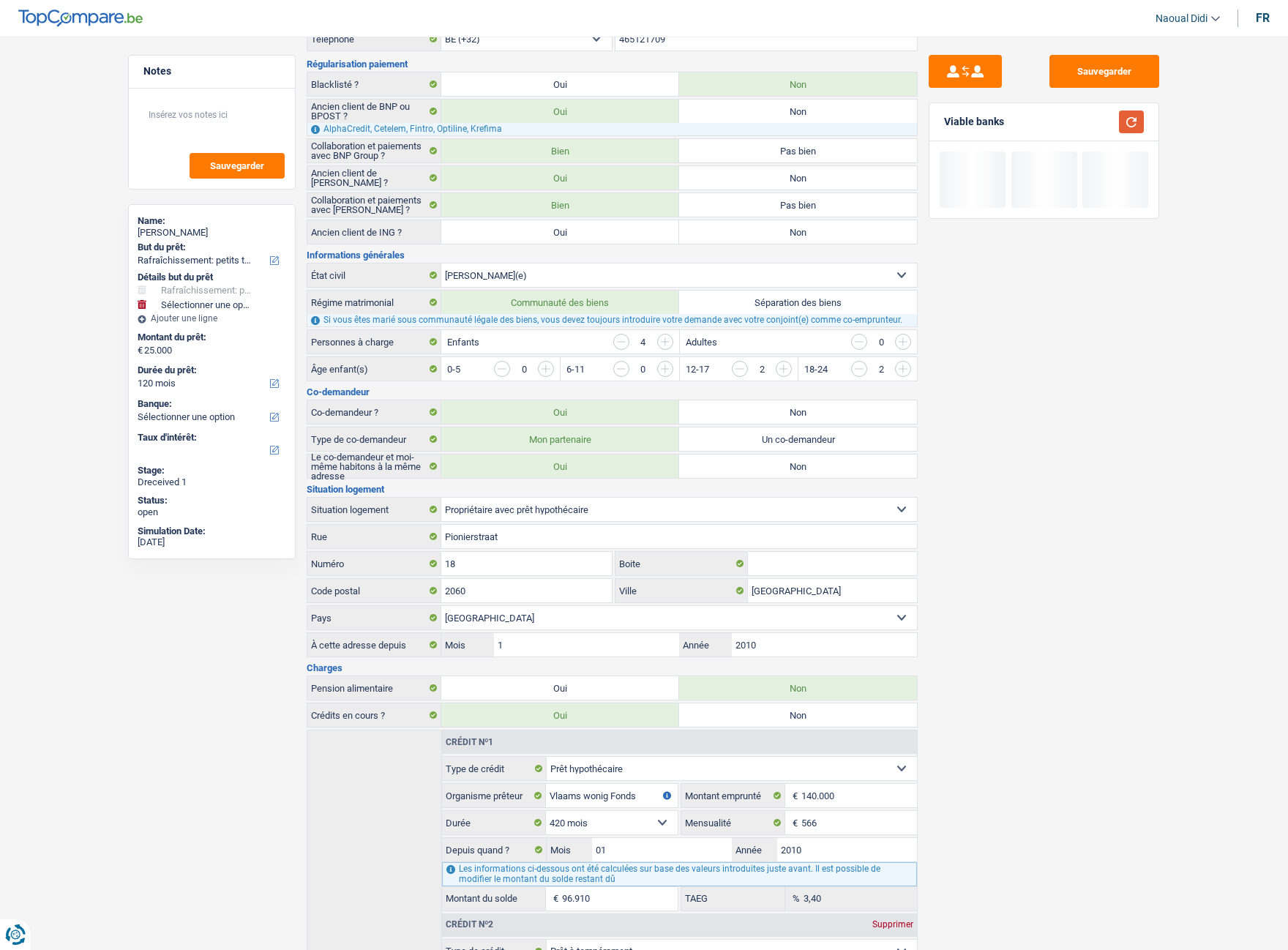
scroll to position [0, 0]
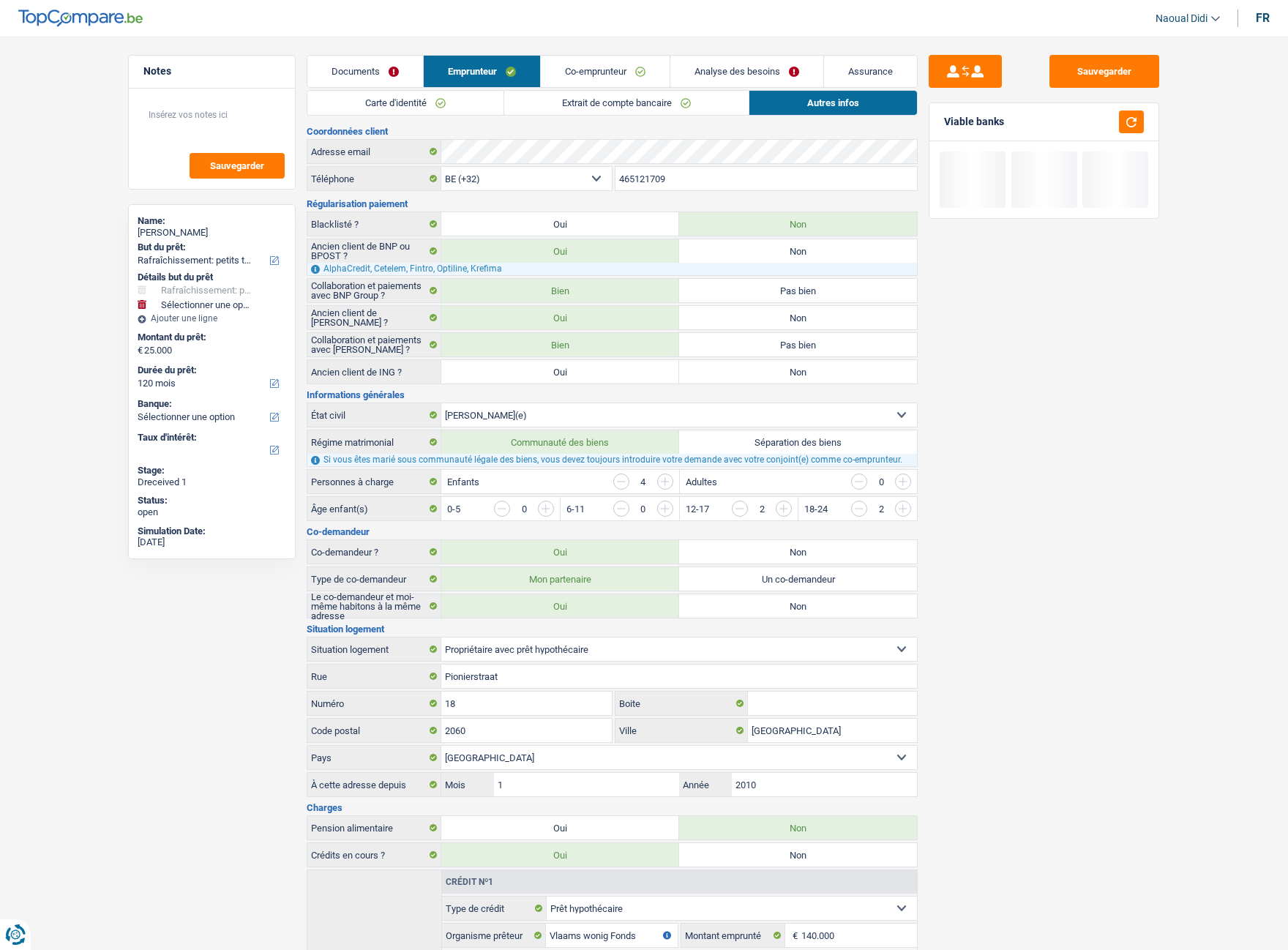
click at [655, 79] on link "Co-emprunteur" at bounding box center [605, 71] width 129 height 31
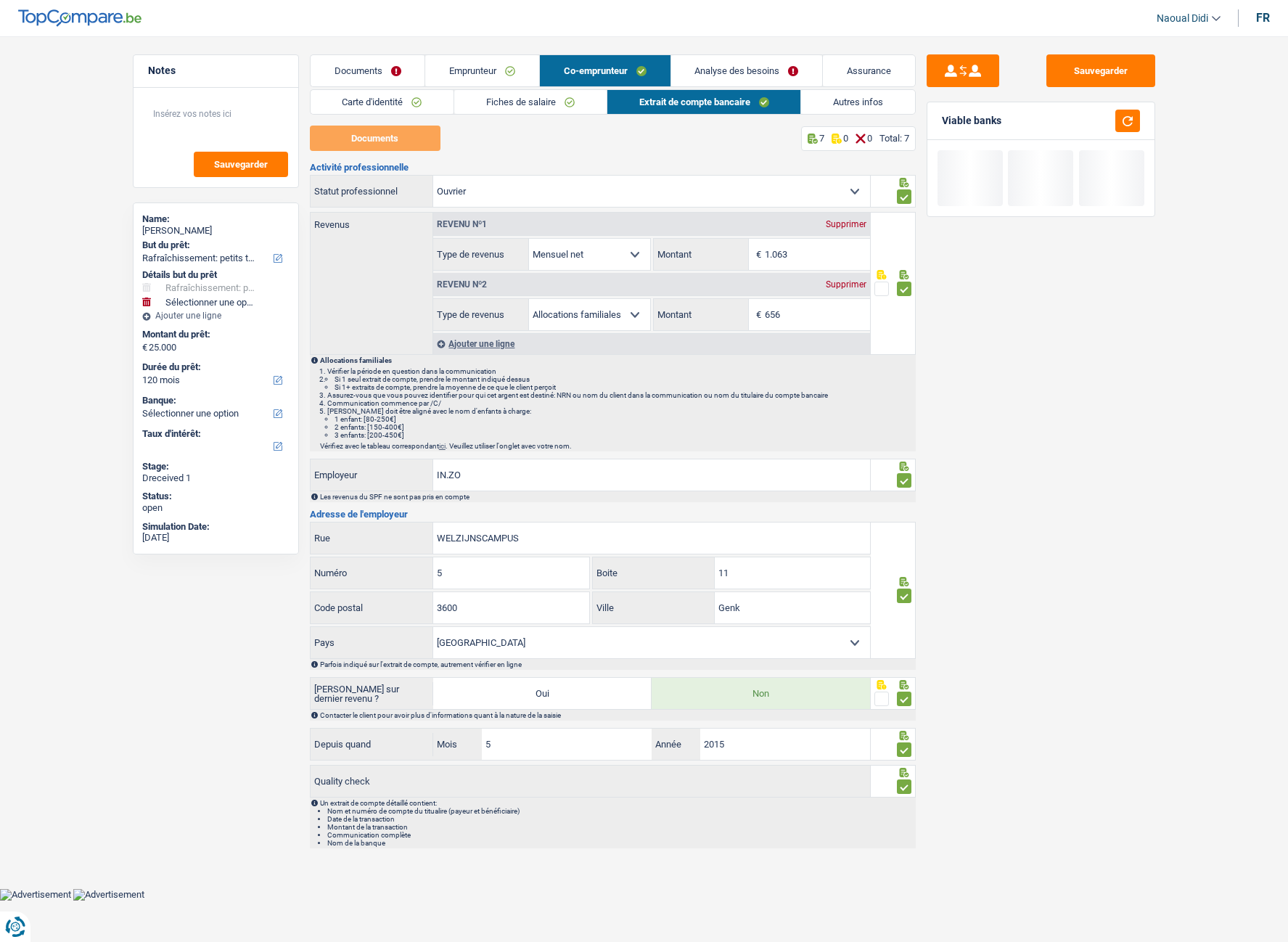
click at [743, 67] on link "Analyse des besoins" at bounding box center [746, 71] width 151 height 31
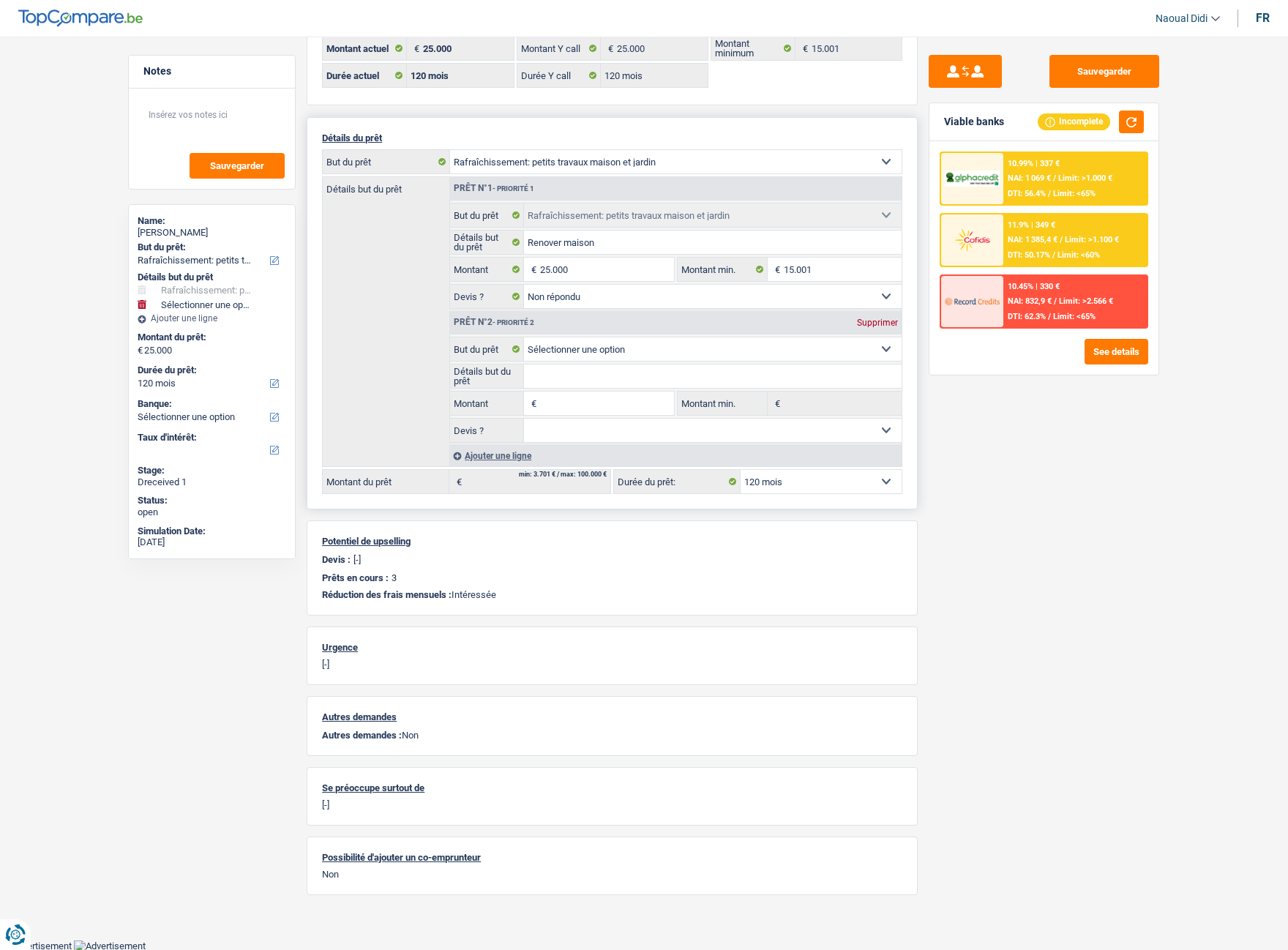
scroll to position [96, 0]
click at [859, 325] on div "Supprimer" at bounding box center [877, 322] width 48 height 9
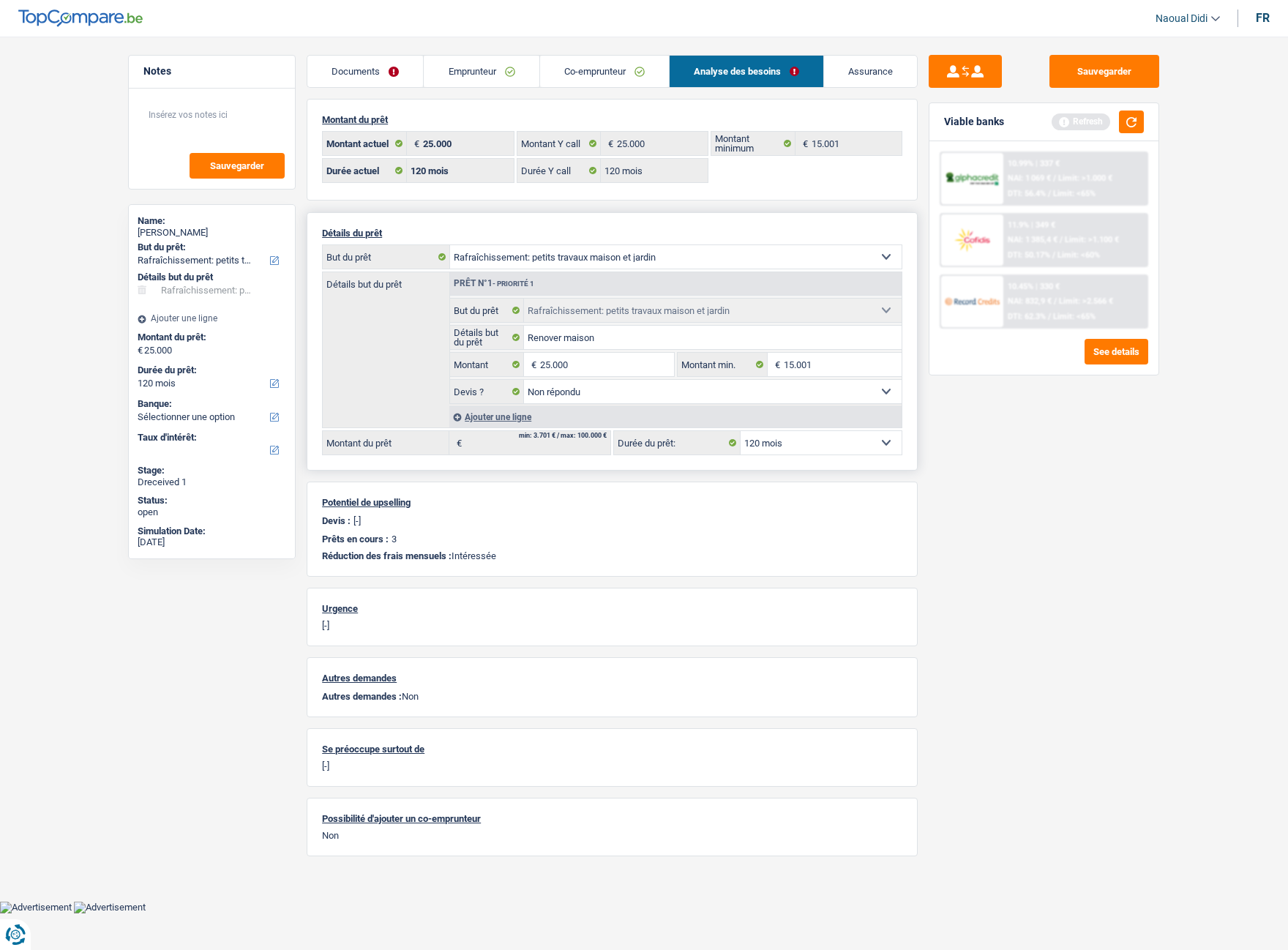
scroll to position [0, 0]
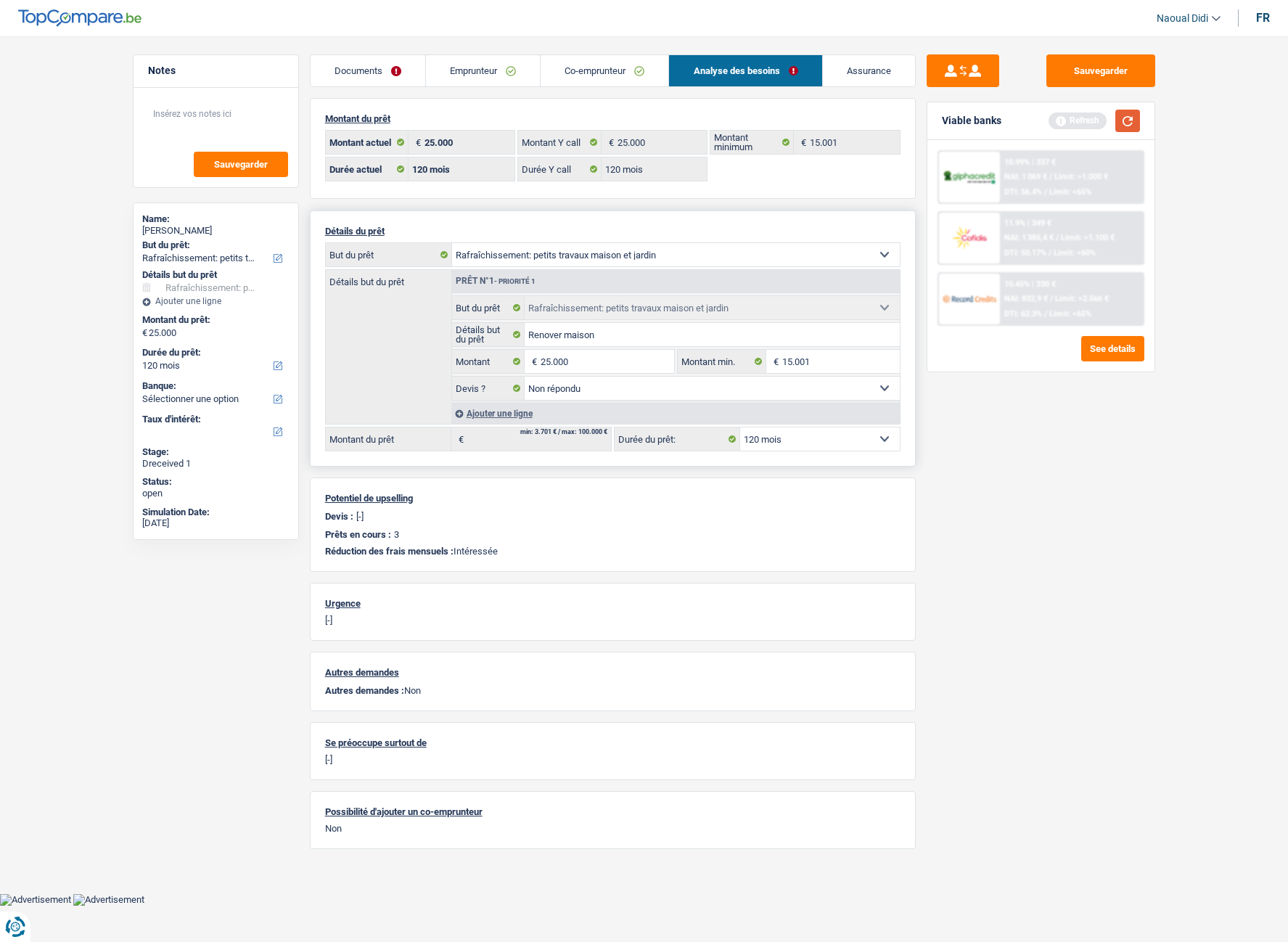
click at [1103, 115] on button "button" at bounding box center [1127, 120] width 24 height 23
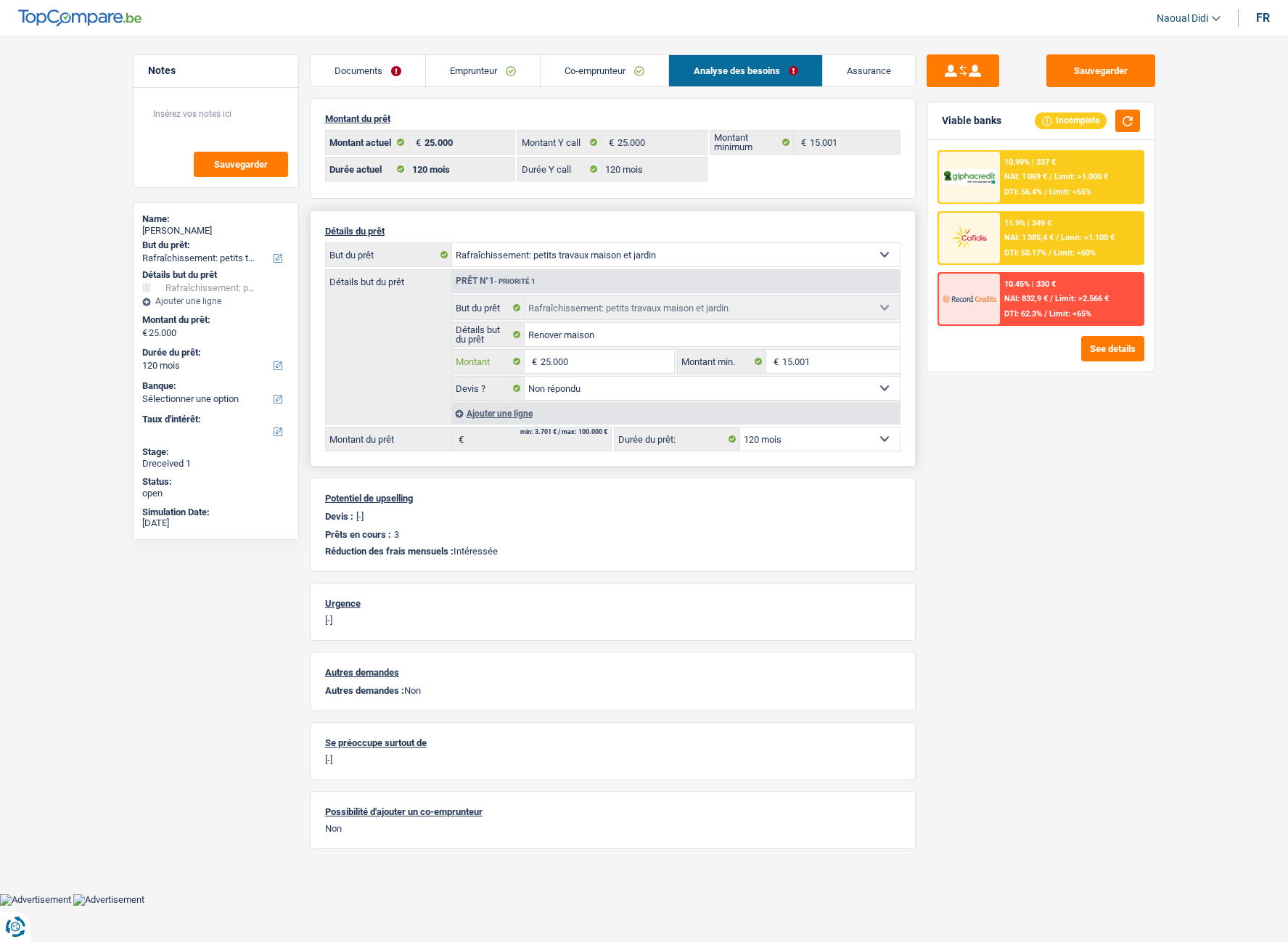
click at [546, 362] on input "25.000" at bounding box center [607, 361] width 133 height 24
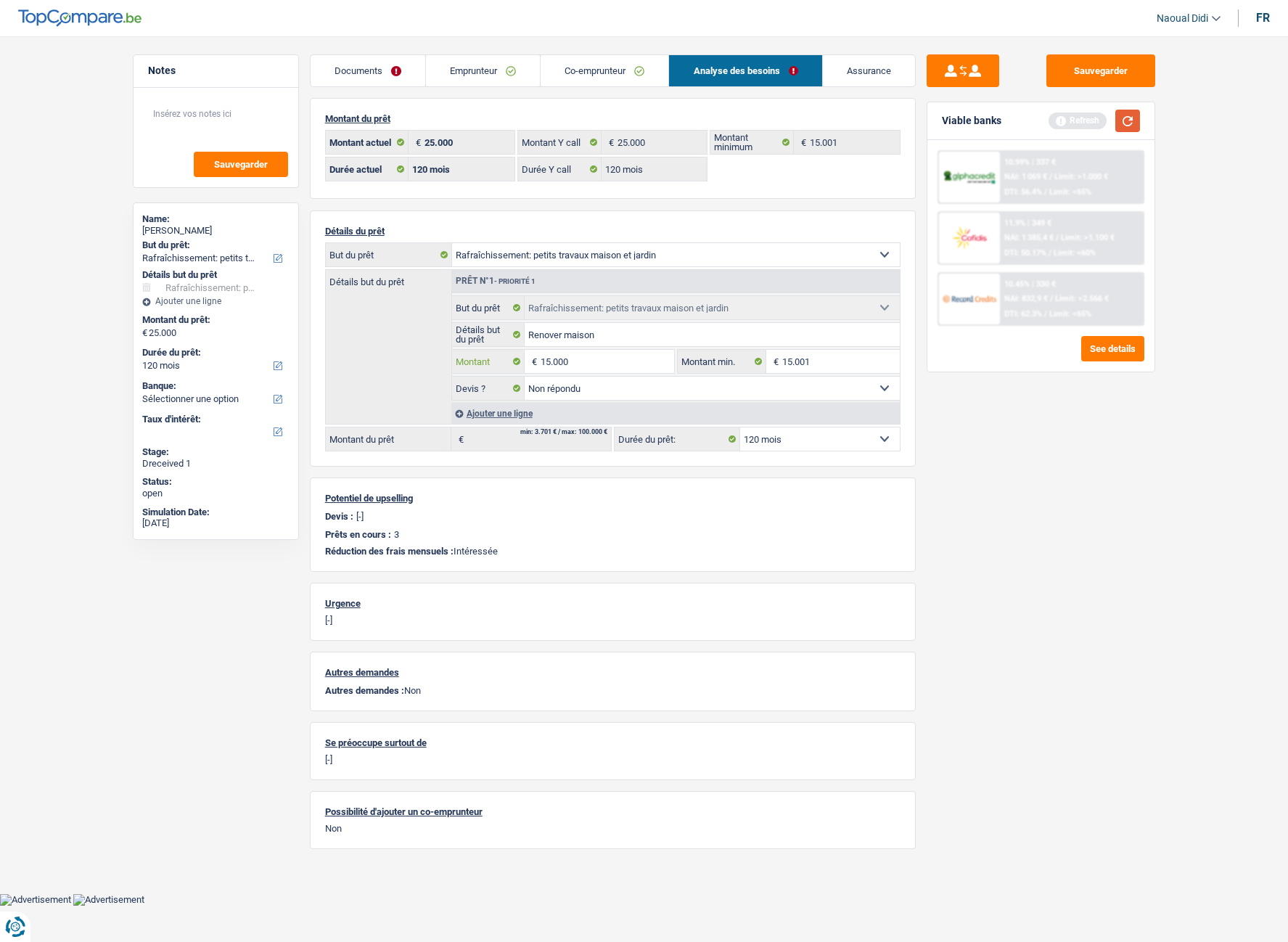
type input "15.000"
select select "60"
type input "15.000"
select select "60"
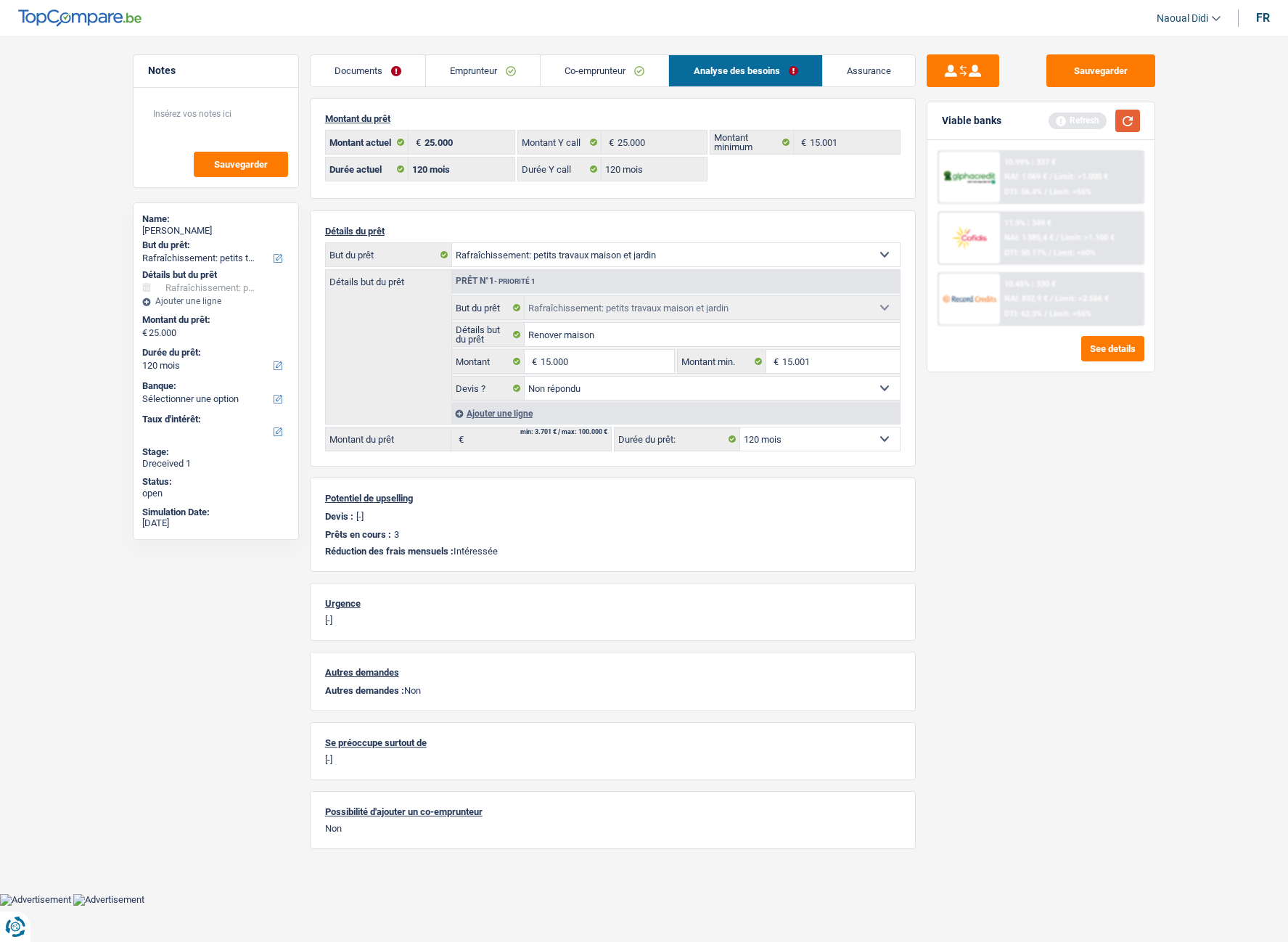
type input "15.000"
select select "60"
click at [1103, 121] on button "button" at bounding box center [1127, 120] width 24 height 23
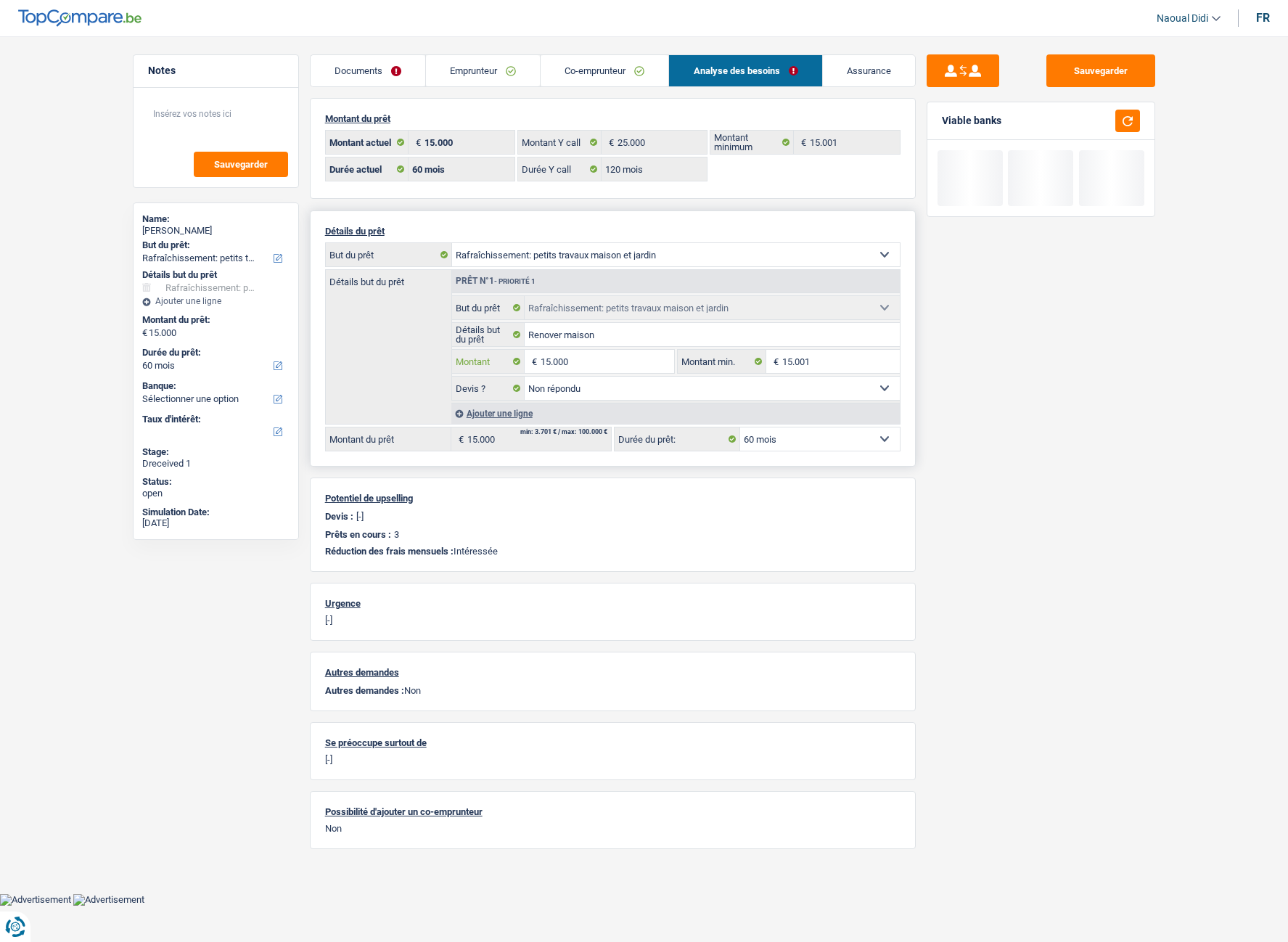
click at [625, 366] on input "15.000" at bounding box center [607, 361] width 133 height 24
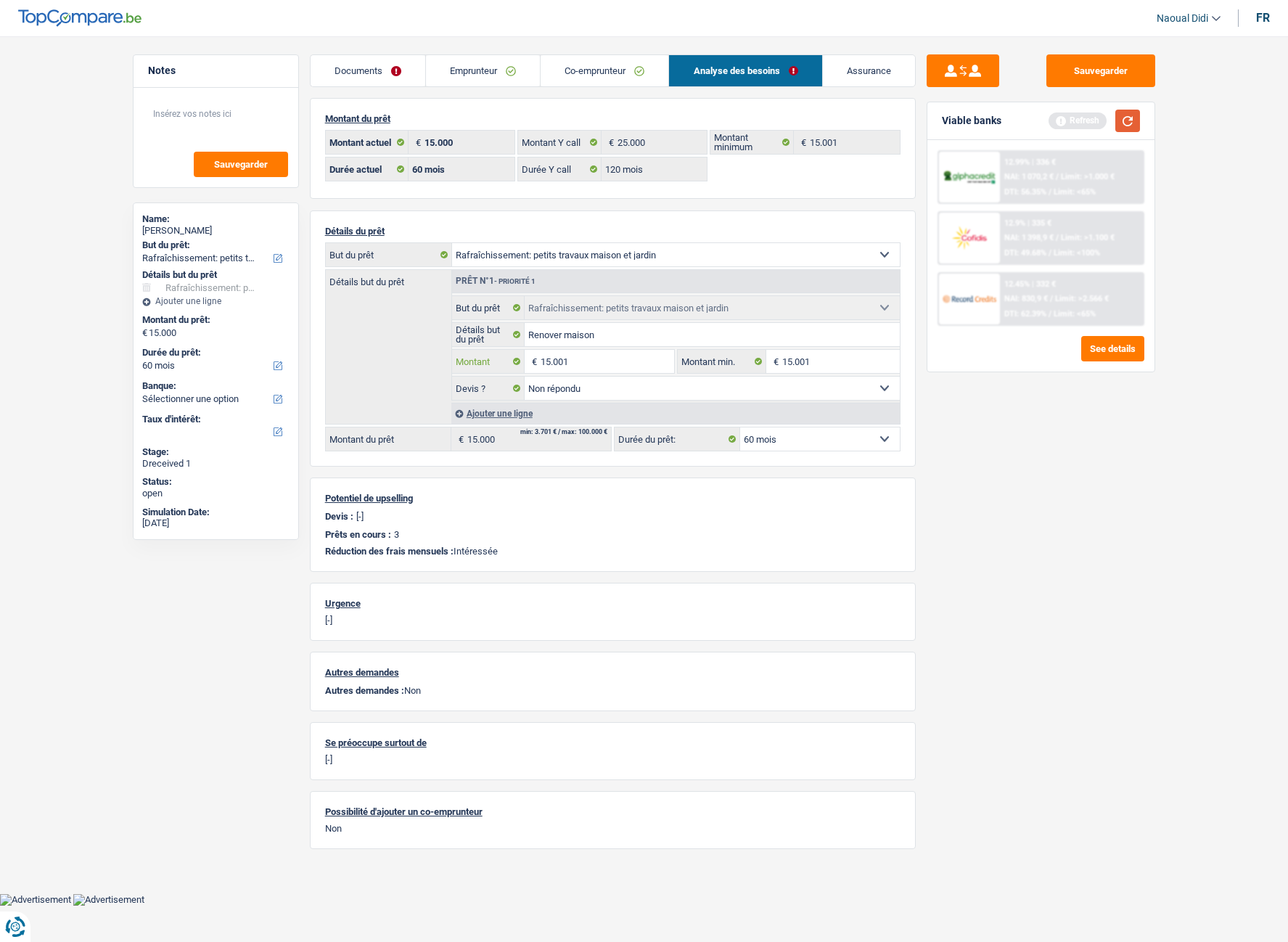
type input "15.001"
select select "84"
type input "15.001"
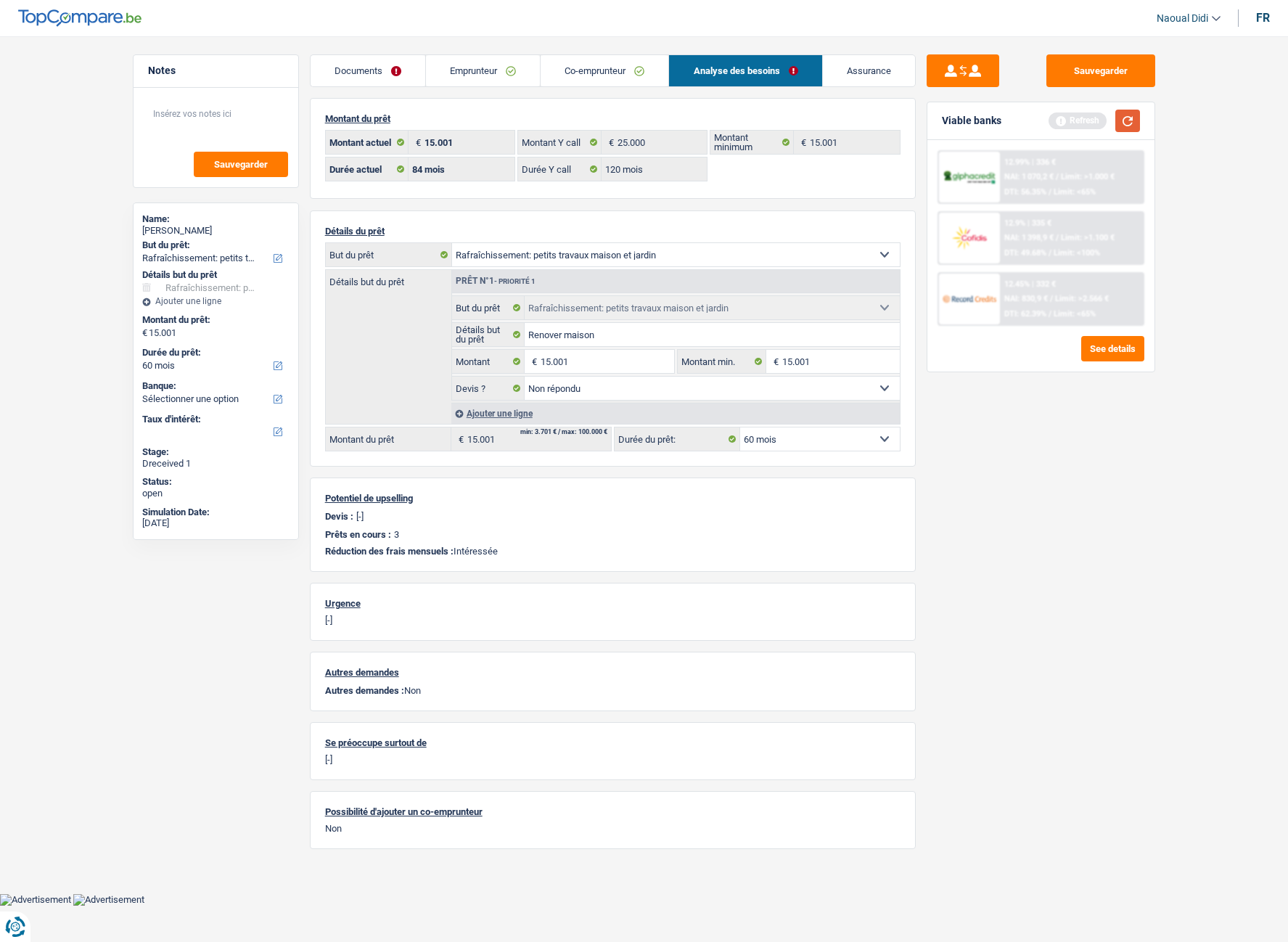
select select "84"
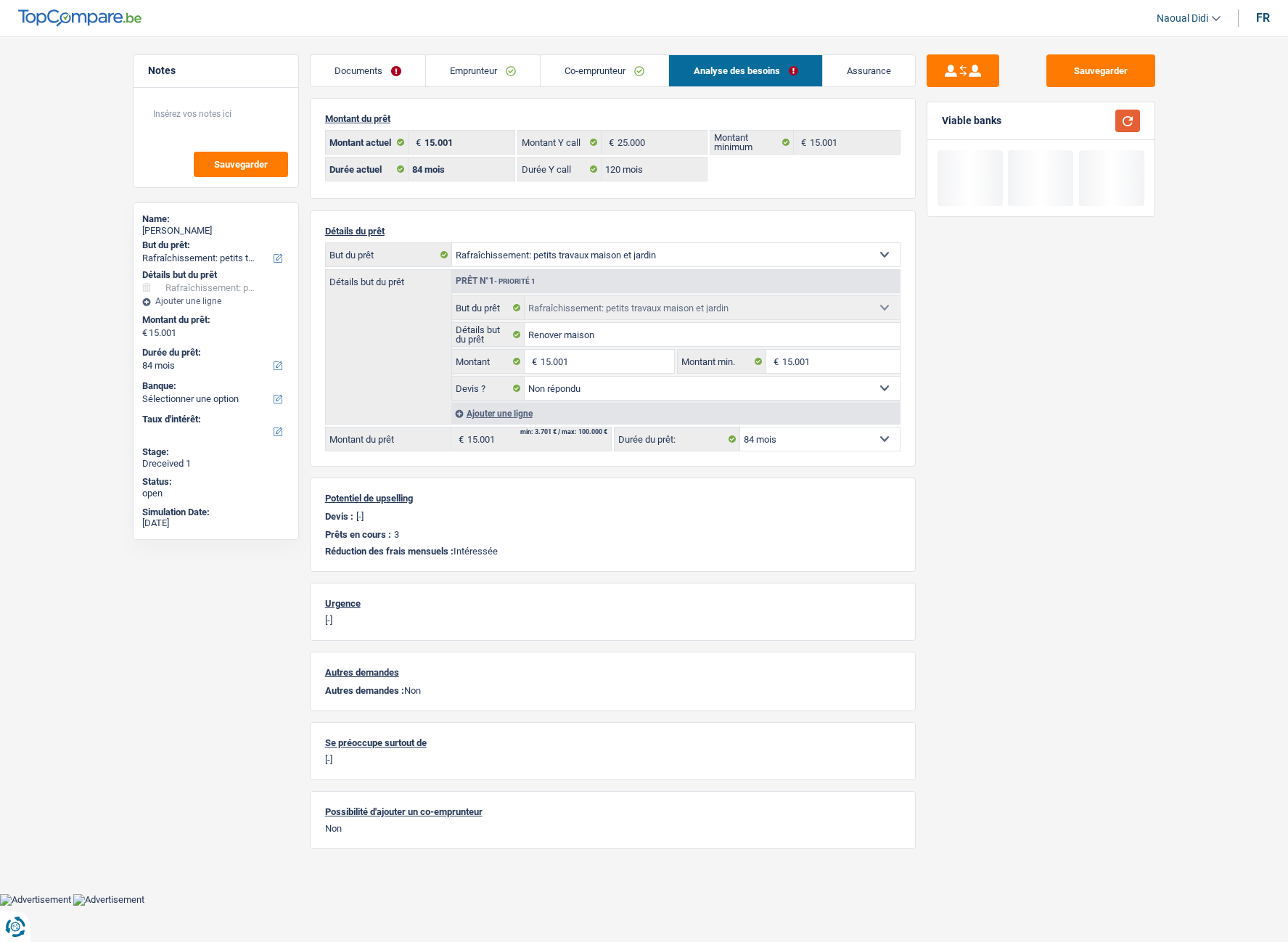
click at [1103, 120] on button "button" at bounding box center [1127, 120] width 24 height 23
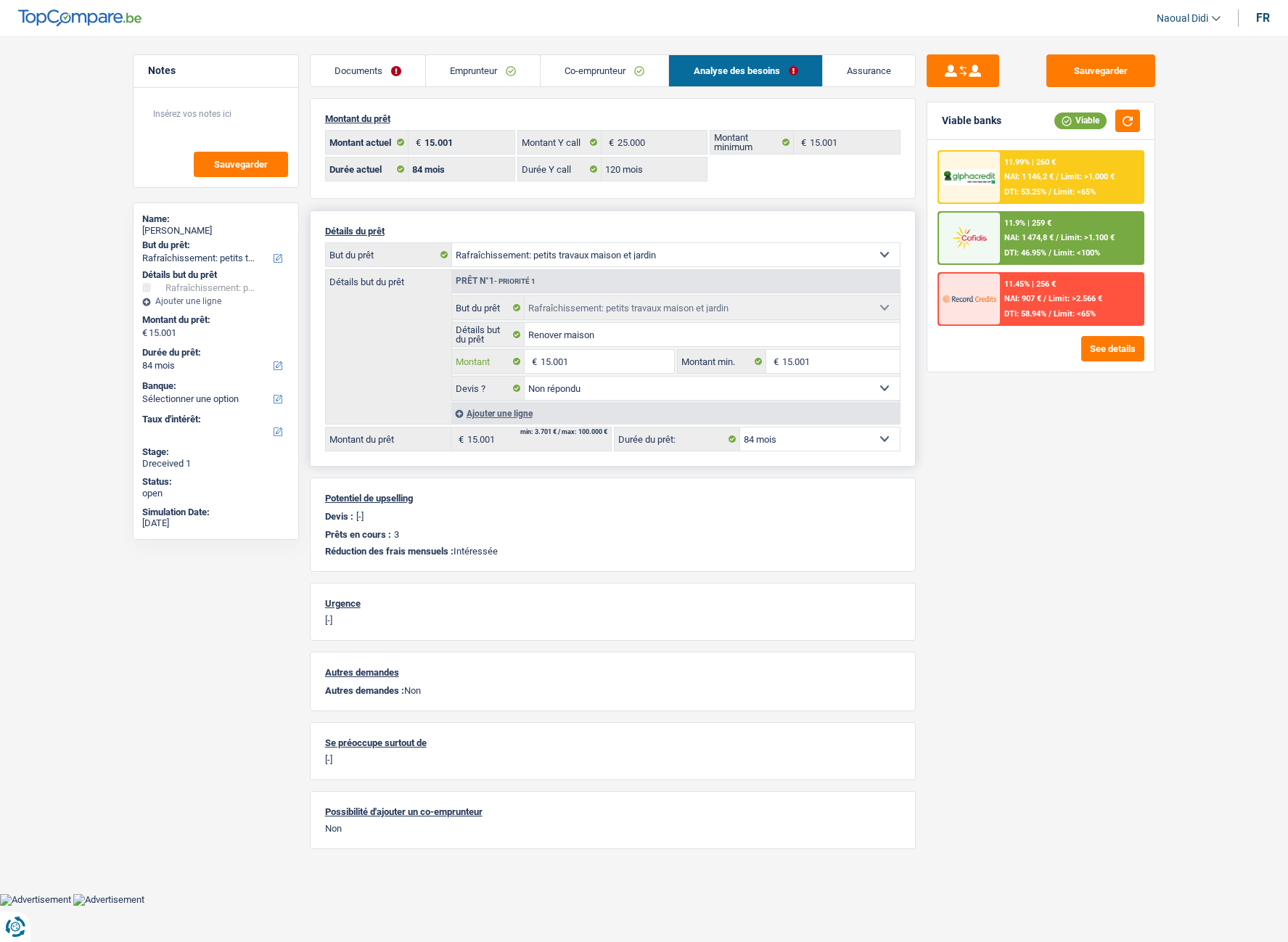
click at [548, 363] on input "15.001" at bounding box center [607, 361] width 133 height 24
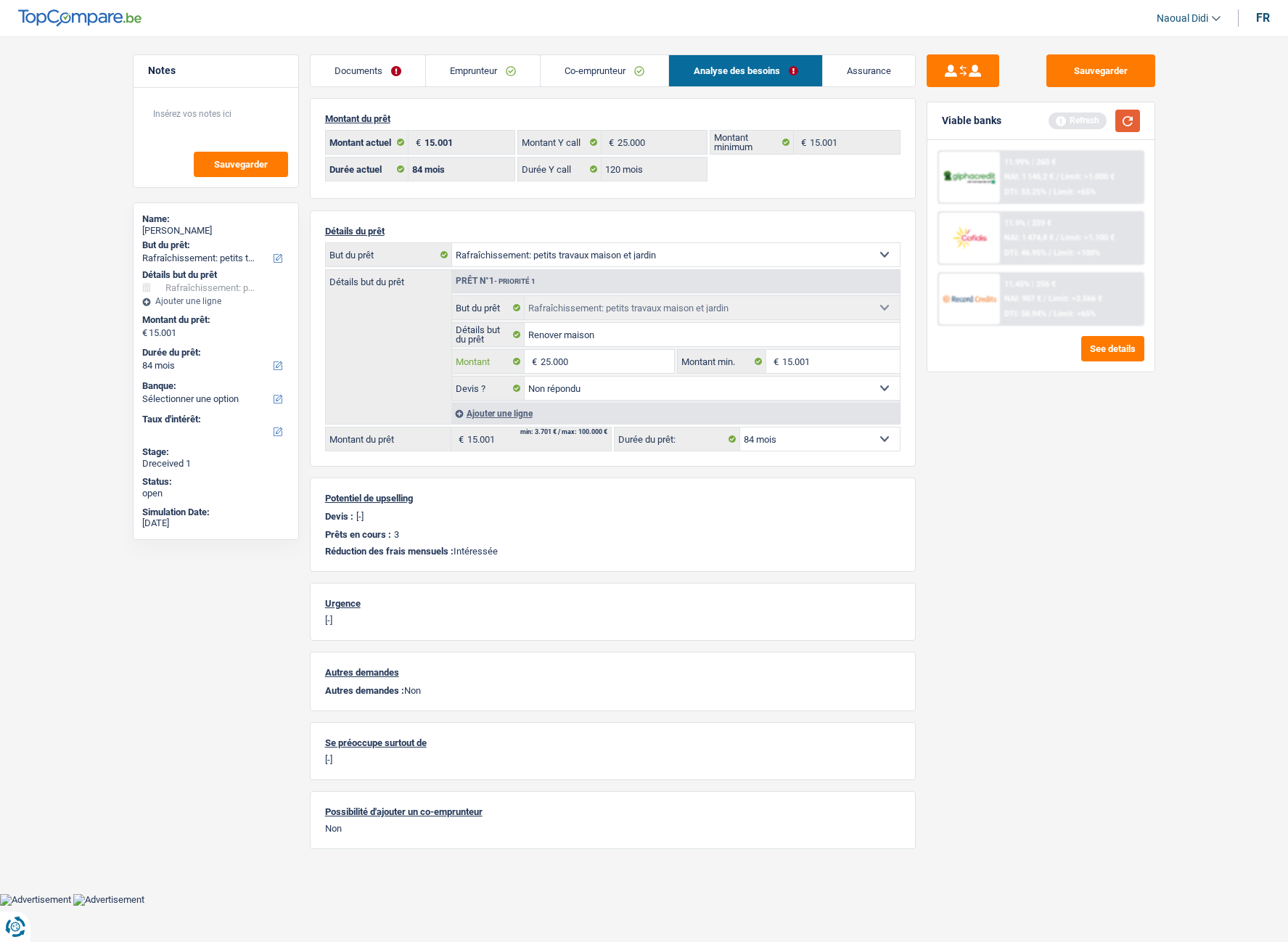
type input "25.000"
select select "120"
type input "25.000"
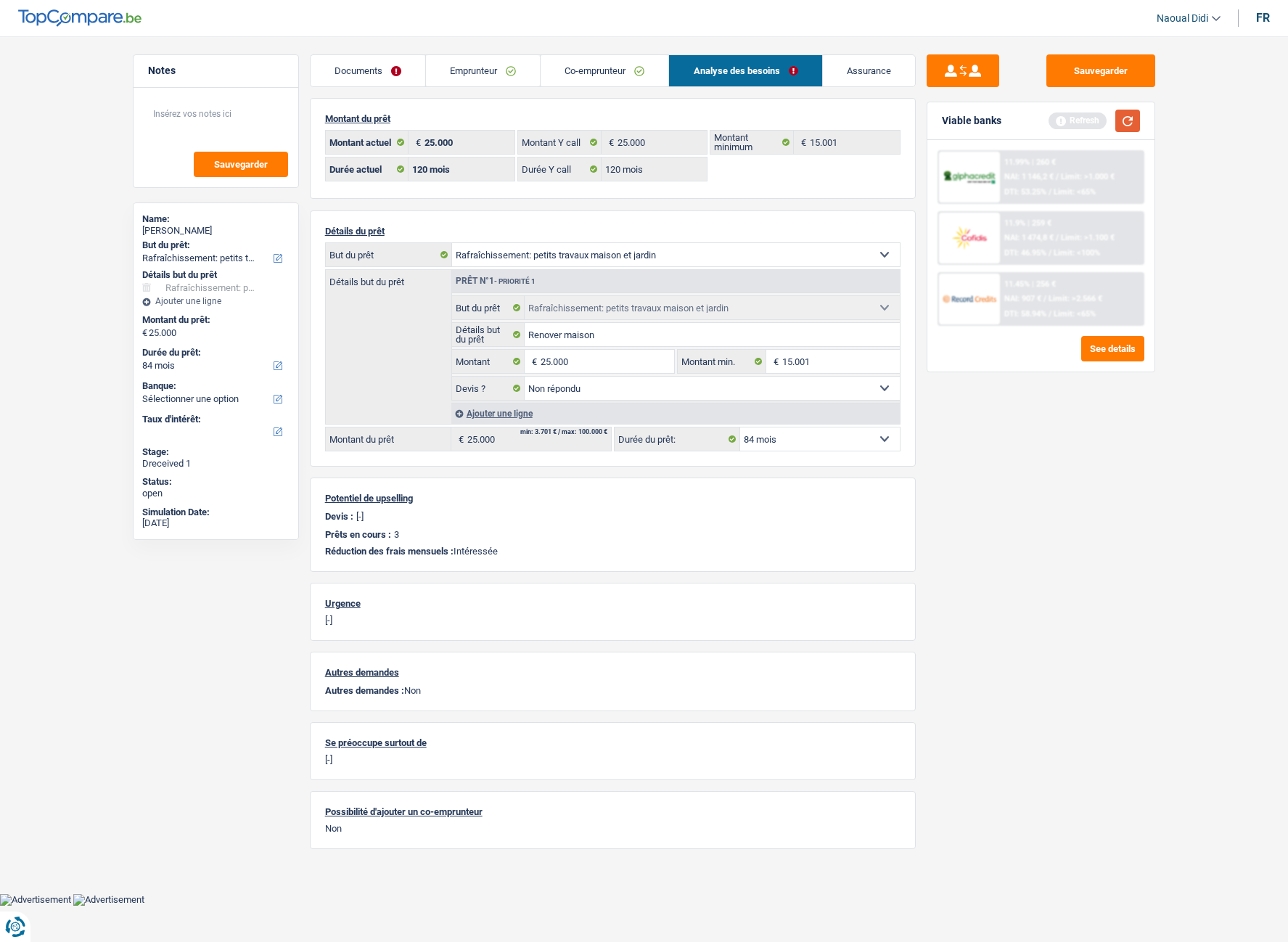
select select "120"
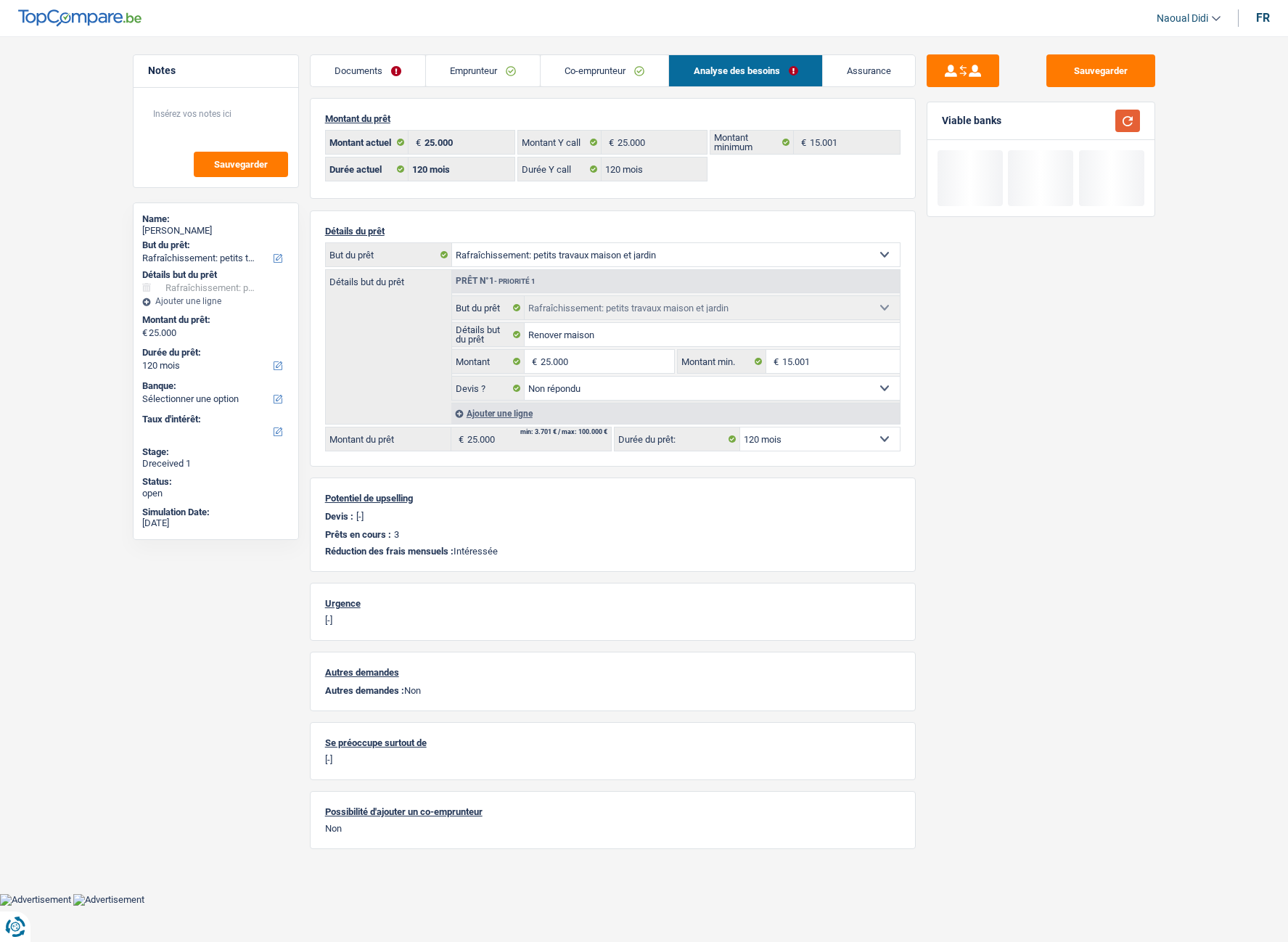
click at [1103, 121] on button "button" at bounding box center [1127, 120] width 24 height 23
click at [655, 85] on link "Co-emprunteur" at bounding box center [604, 71] width 128 height 31
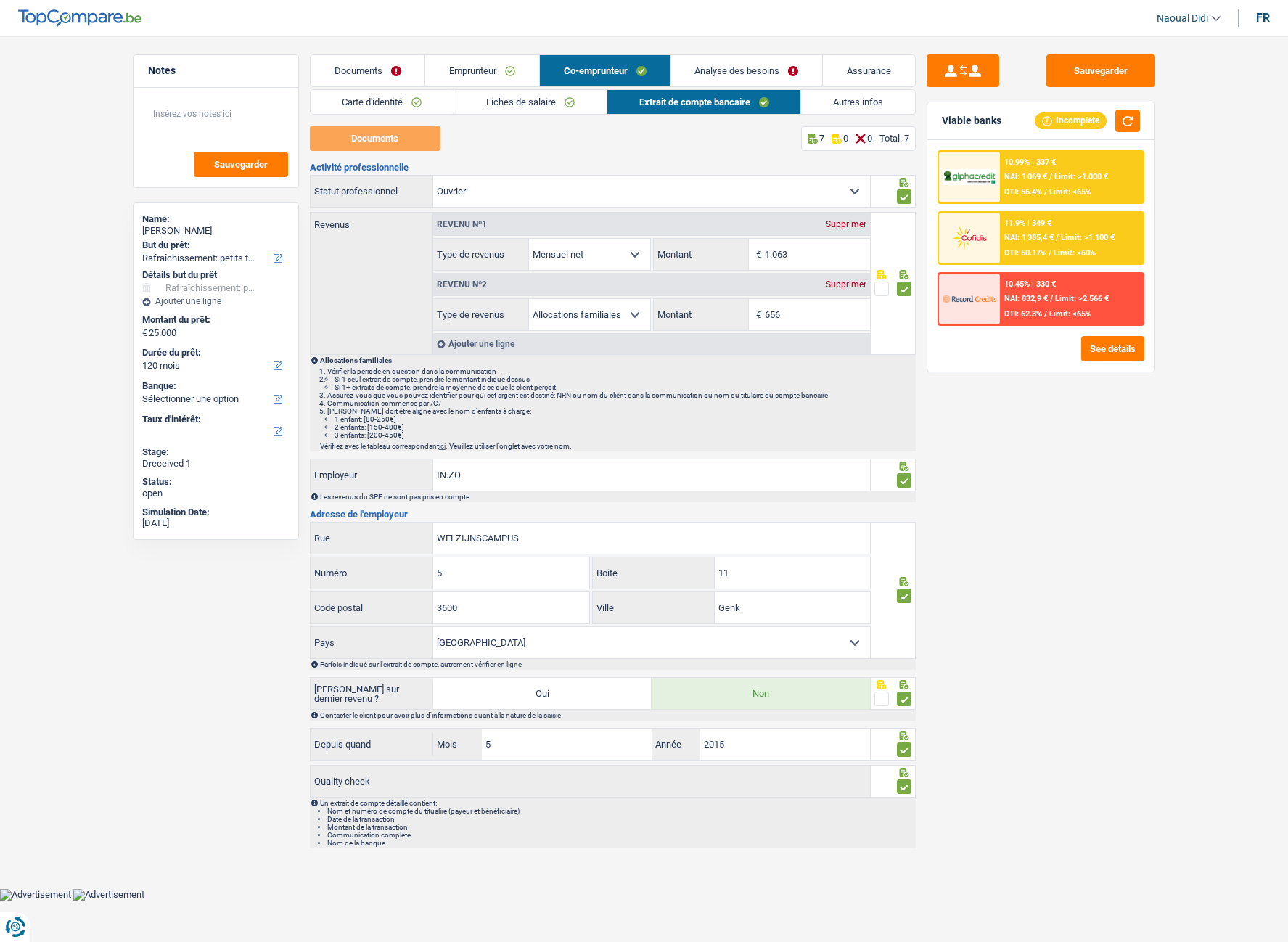
click at [566, 104] on link "Fiches de salaire" at bounding box center [530, 101] width 152 height 24
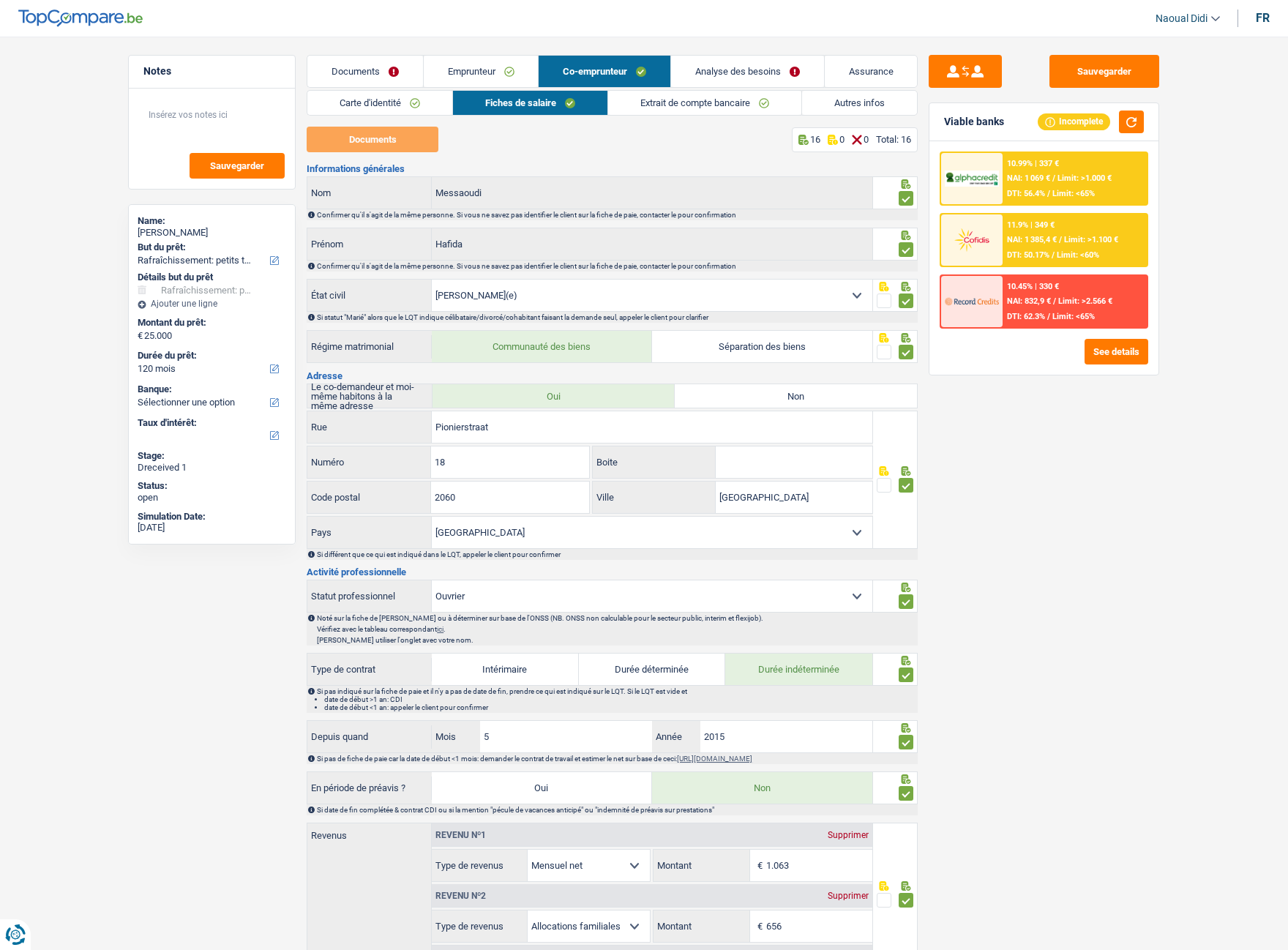
click at [679, 98] on link "Extrait de compte bancaire" at bounding box center [704, 102] width 193 height 24
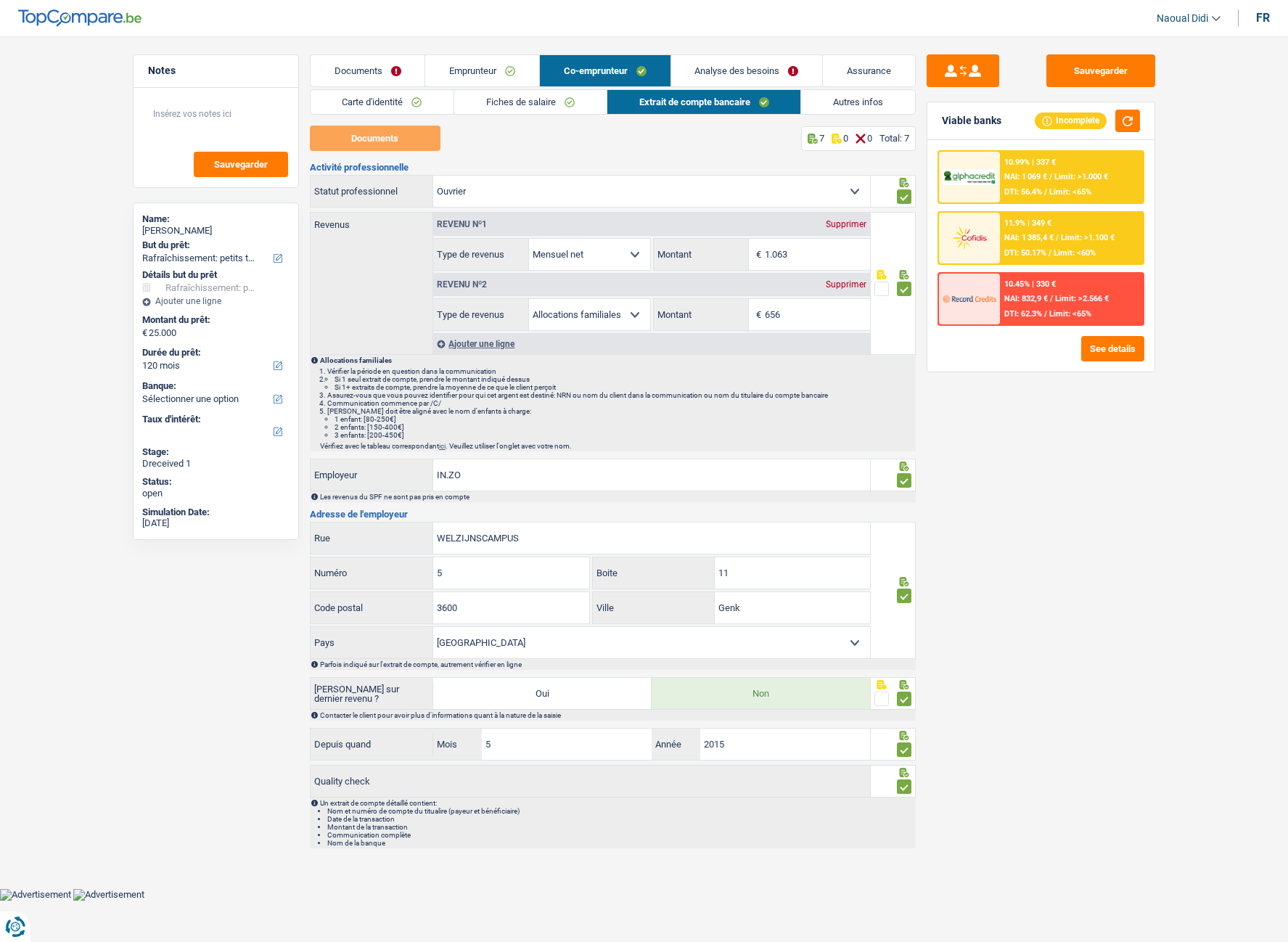
click at [502, 75] on link "Emprunteur" at bounding box center [482, 71] width 114 height 31
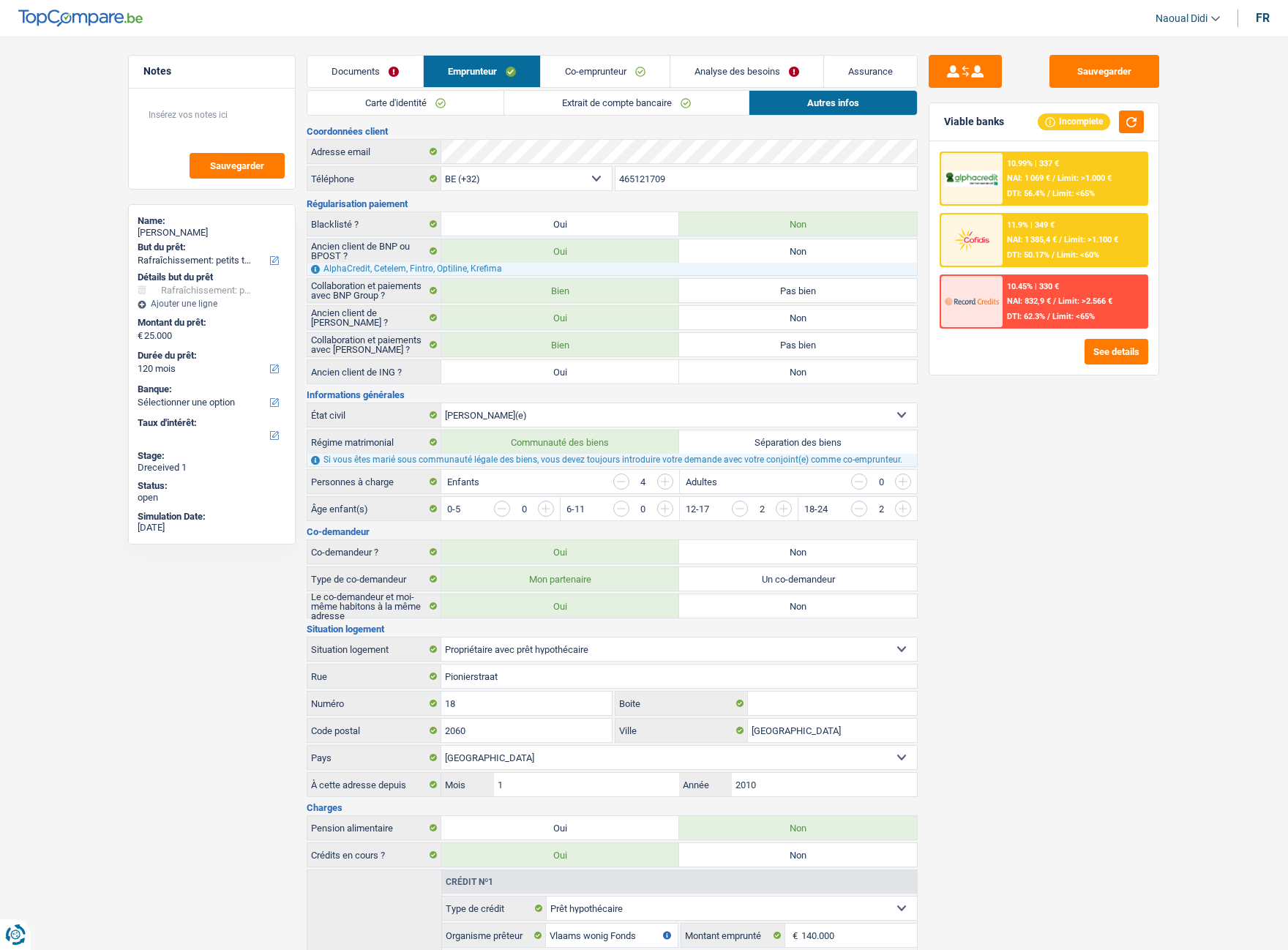
click at [568, 101] on link "Extrait de compte bancaire" at bounding box center [627, 102] width 245 height 24
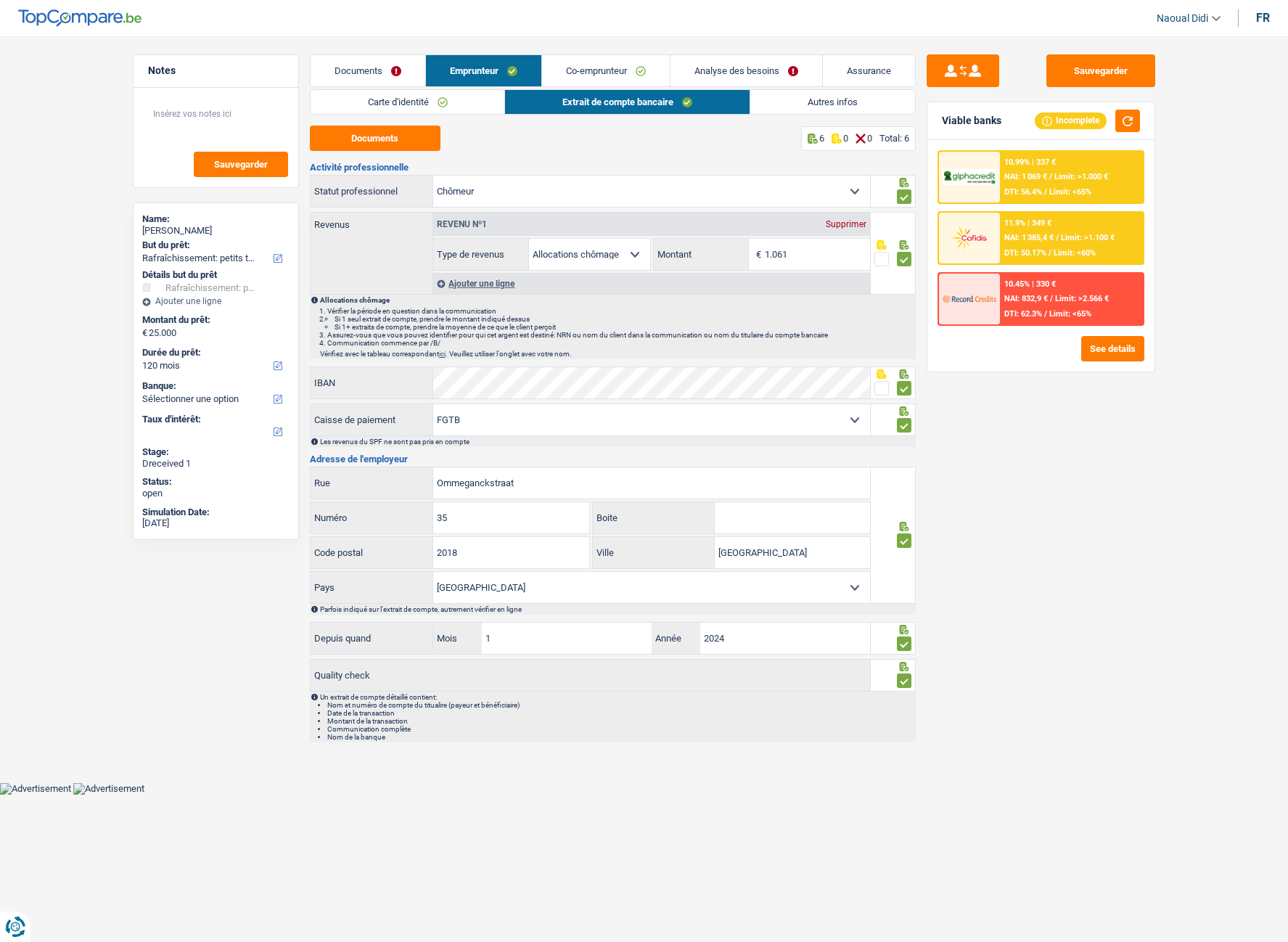
click at [816, 95] on link "Autres infos" at bounding box center [832, 101] width 165 height 24
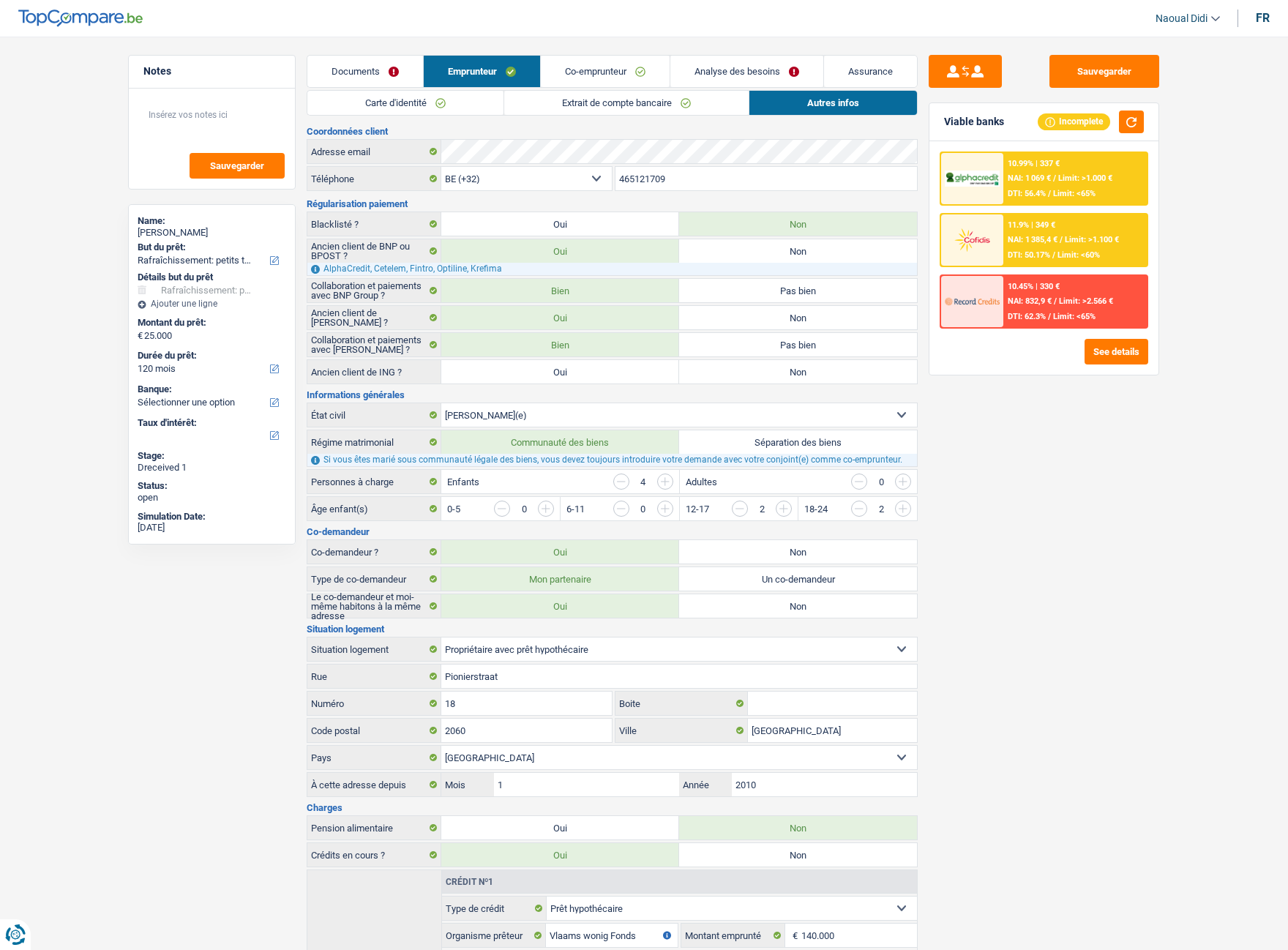
click at [1039, 241] on span "NAI: 1 385,4 €" at bounding box center [1032, 239] width 49 height 9
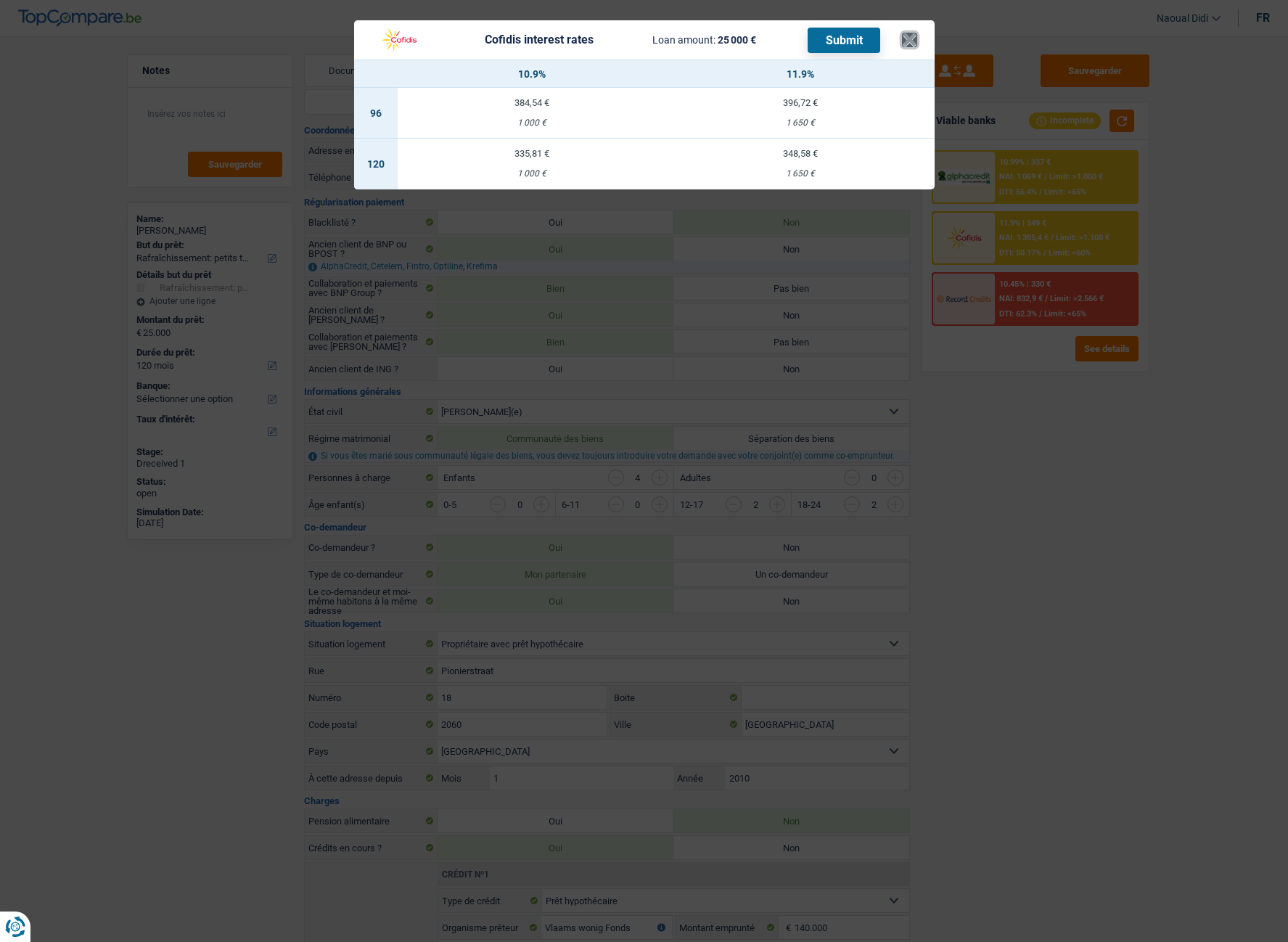
click at [907, 38] on button "×" at bounding box center [909, 40] width 15 height 14
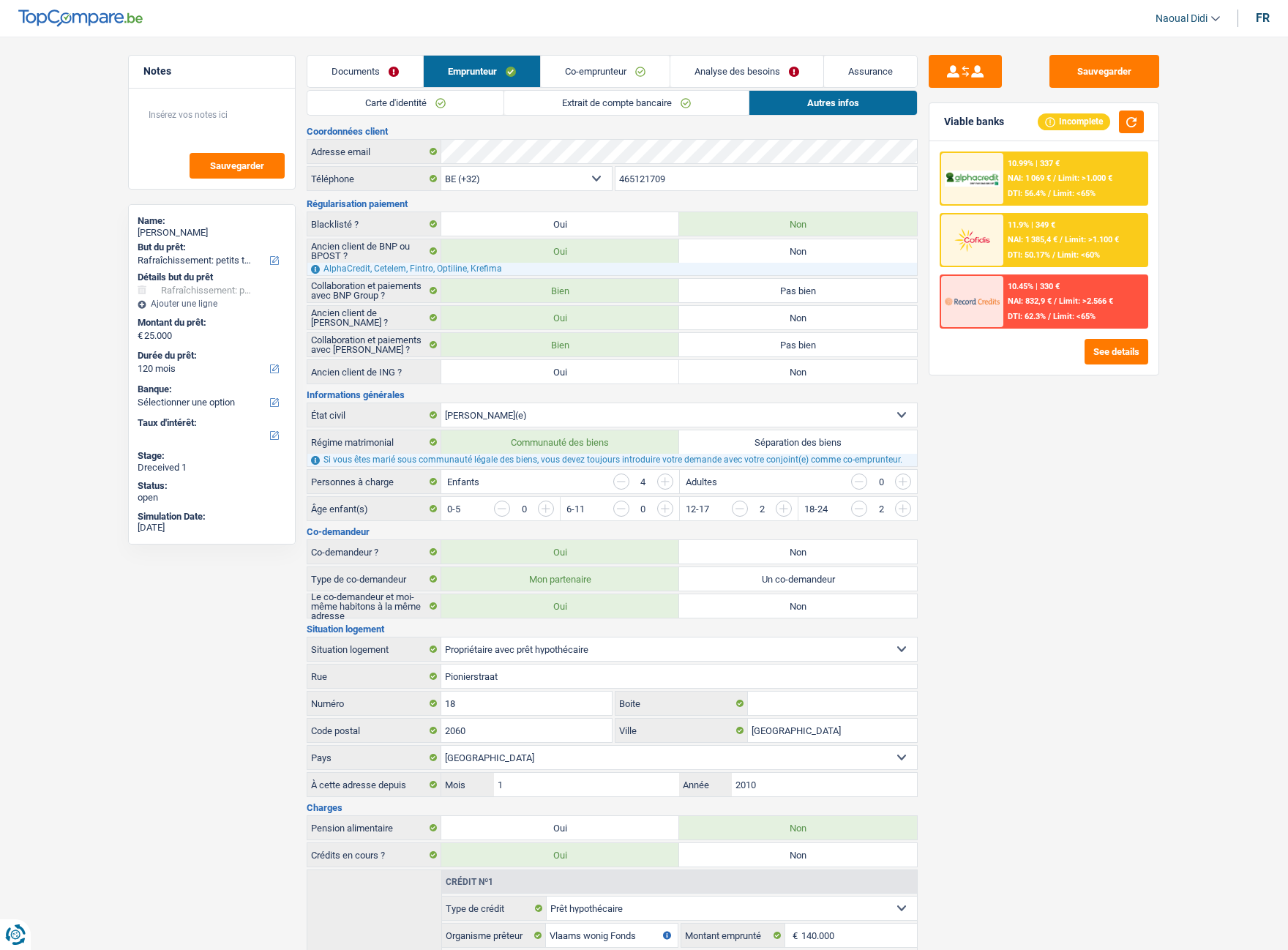
click at [721, 64] on link "Analyse des besoins" at bounding box center [746, 71] width 153 height 31
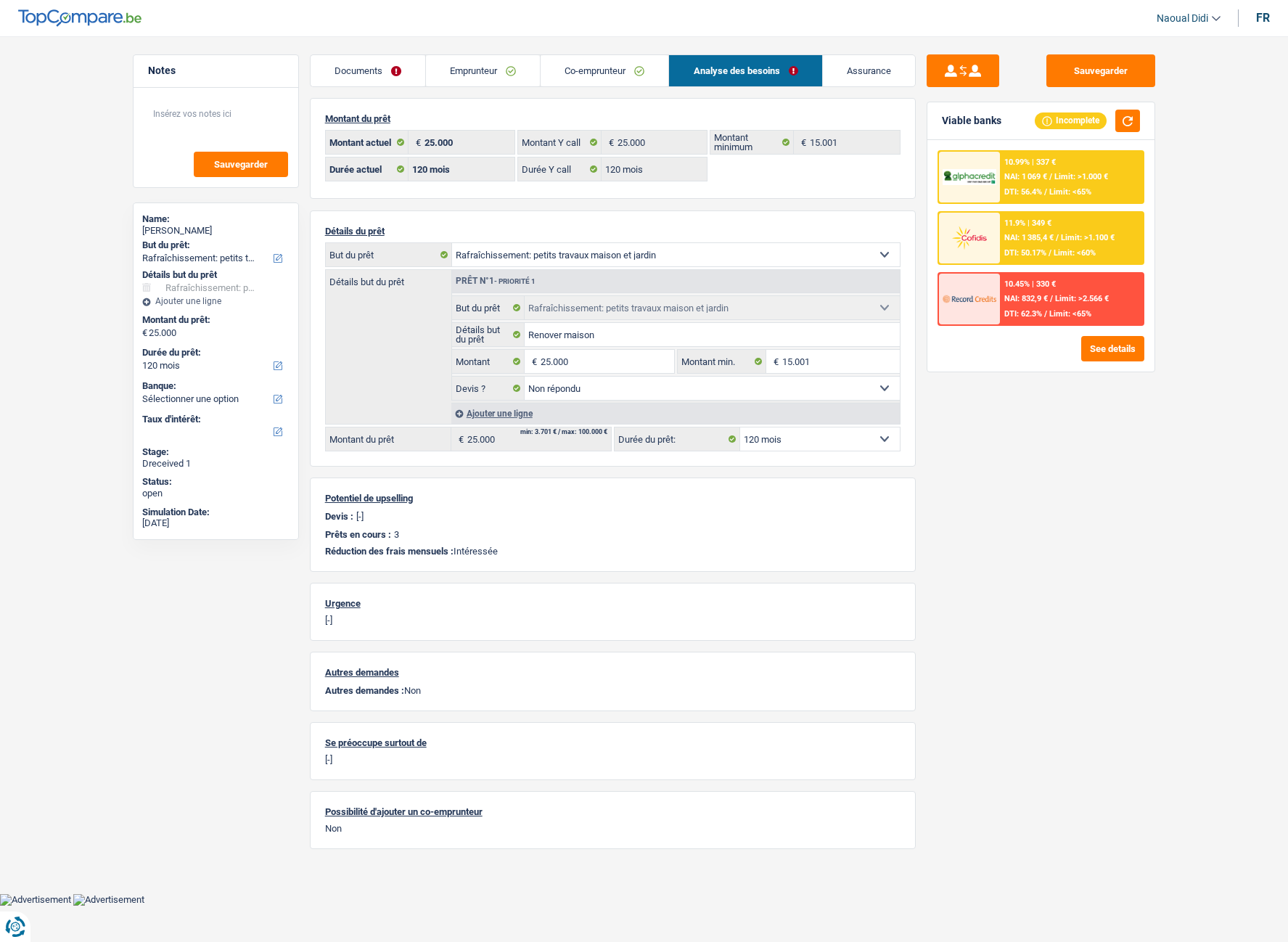
click at [1052, 239] on span "NAI: 1 385,4 €" at bounding box center [1029, 237] width 49 height 9
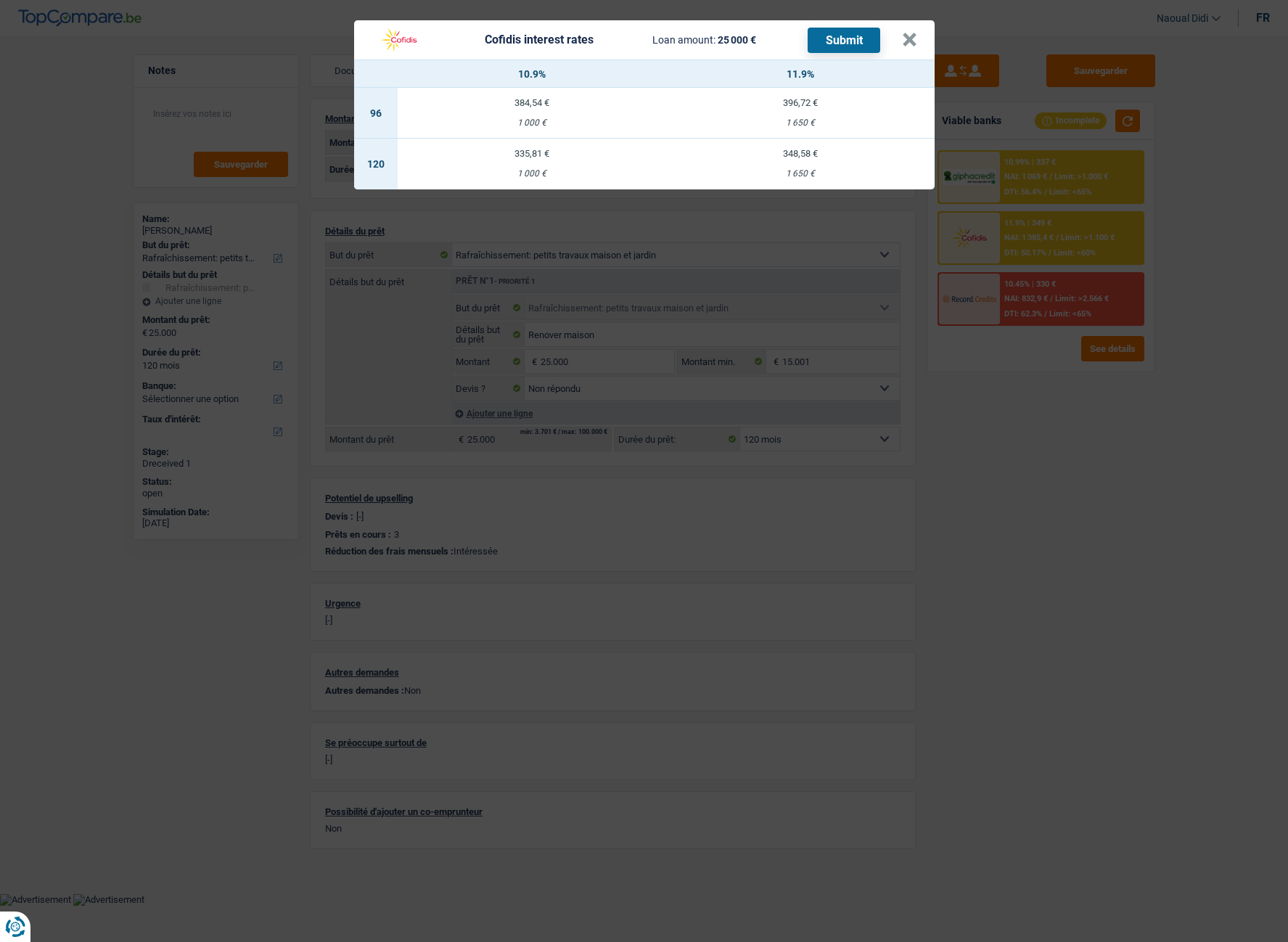
click at [530, 163] on td "335,81 € 1 000 €" at bounding box center [532, 164] width 268 height 51
select select "cofidis"
type input "10,90"
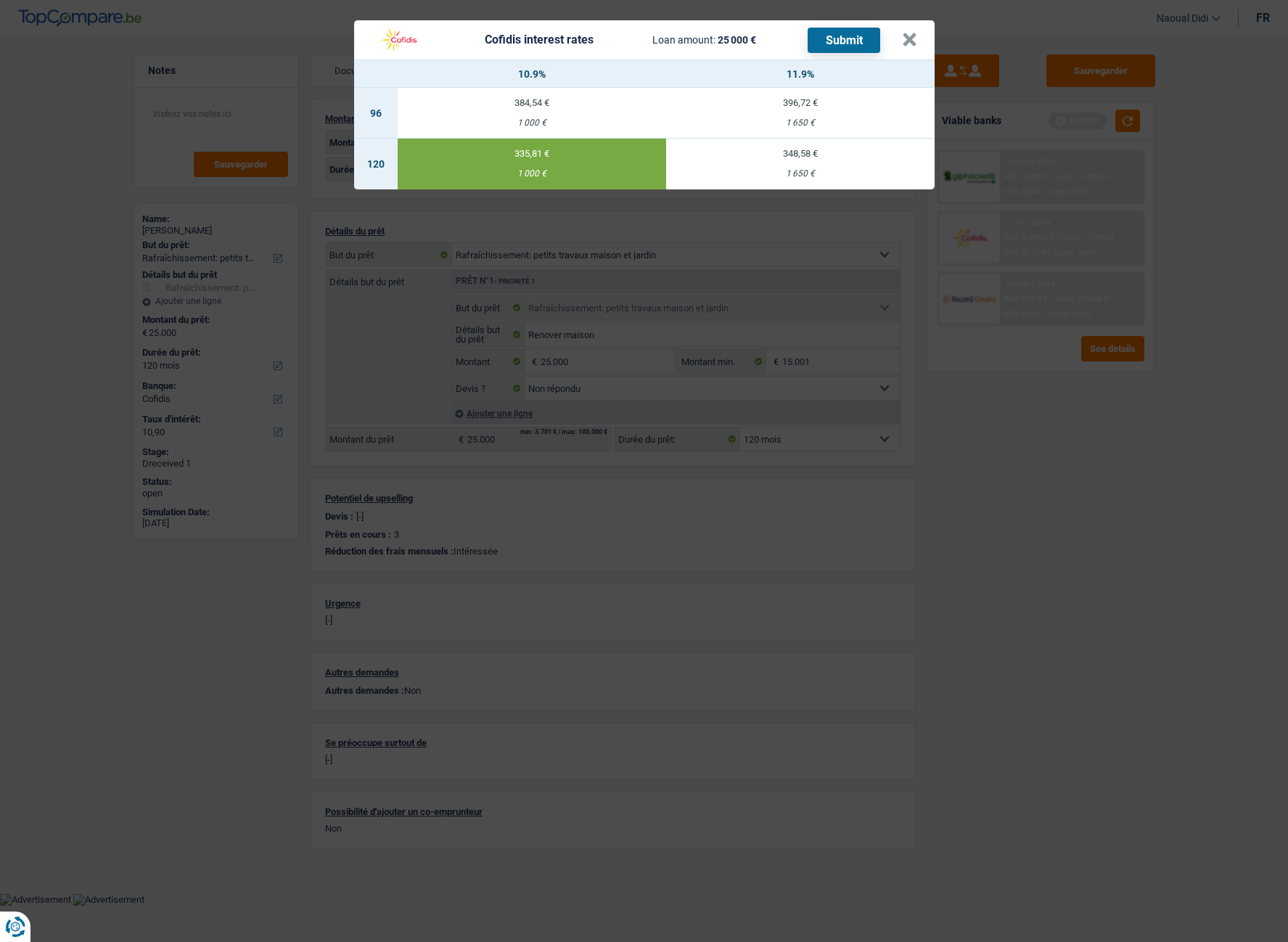
click at [849, 36] on button "Submit" at bounding box center [844, 40] width 72 height 25
click at [899, 44] on div "Cofidis interest rates Loan amount: 25 000 € Submit" at bounding box center [637, 40] width 531 height 27
click at [906, 42] on button "×" at bounding box center [909, 40] width 15 height 14
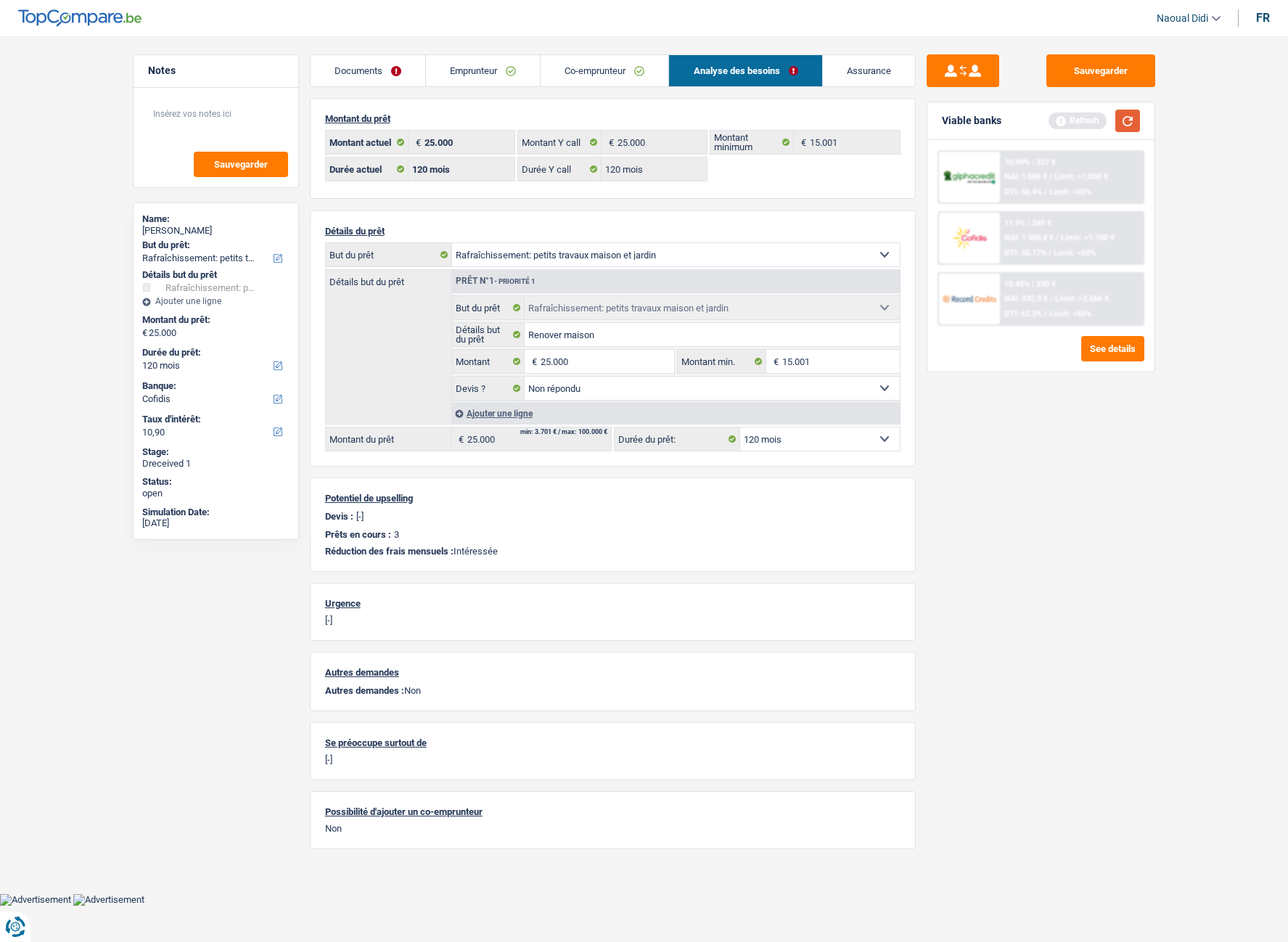
click at [1103, 119] on button "button" at bounding box center [1127, 120] width 24 height 23
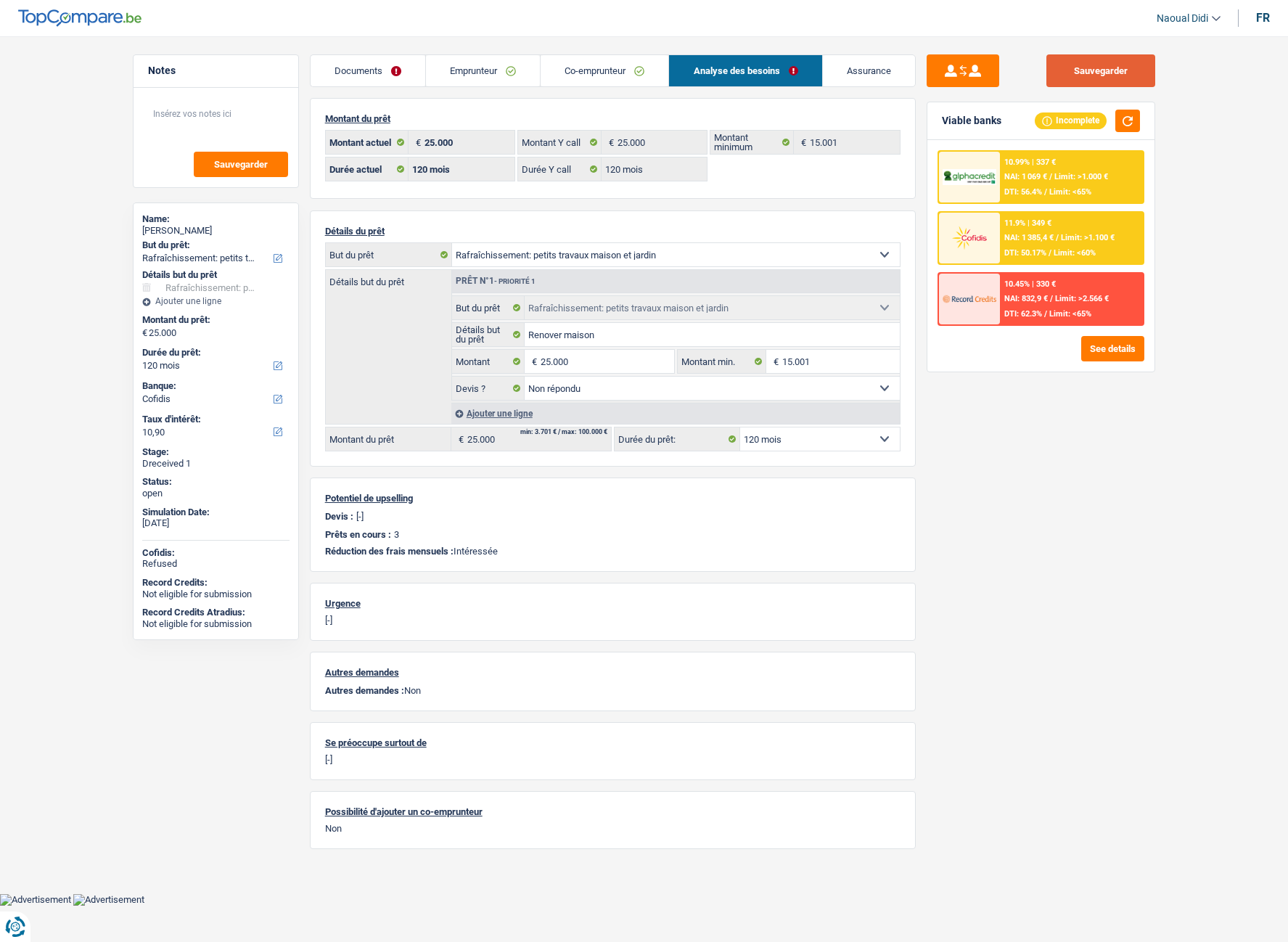
click at [1103, 71] on button "Sauvegarder" at bounding box center [1101, 71] width 109 height 33
click at [1001, 176] on div "10.99% | 337 € NAI: 1 069 € / Limit: >1.000 € DTI: 56.4% / Limit: <65%" at bounding box center [1072, 177] width 143 height 51
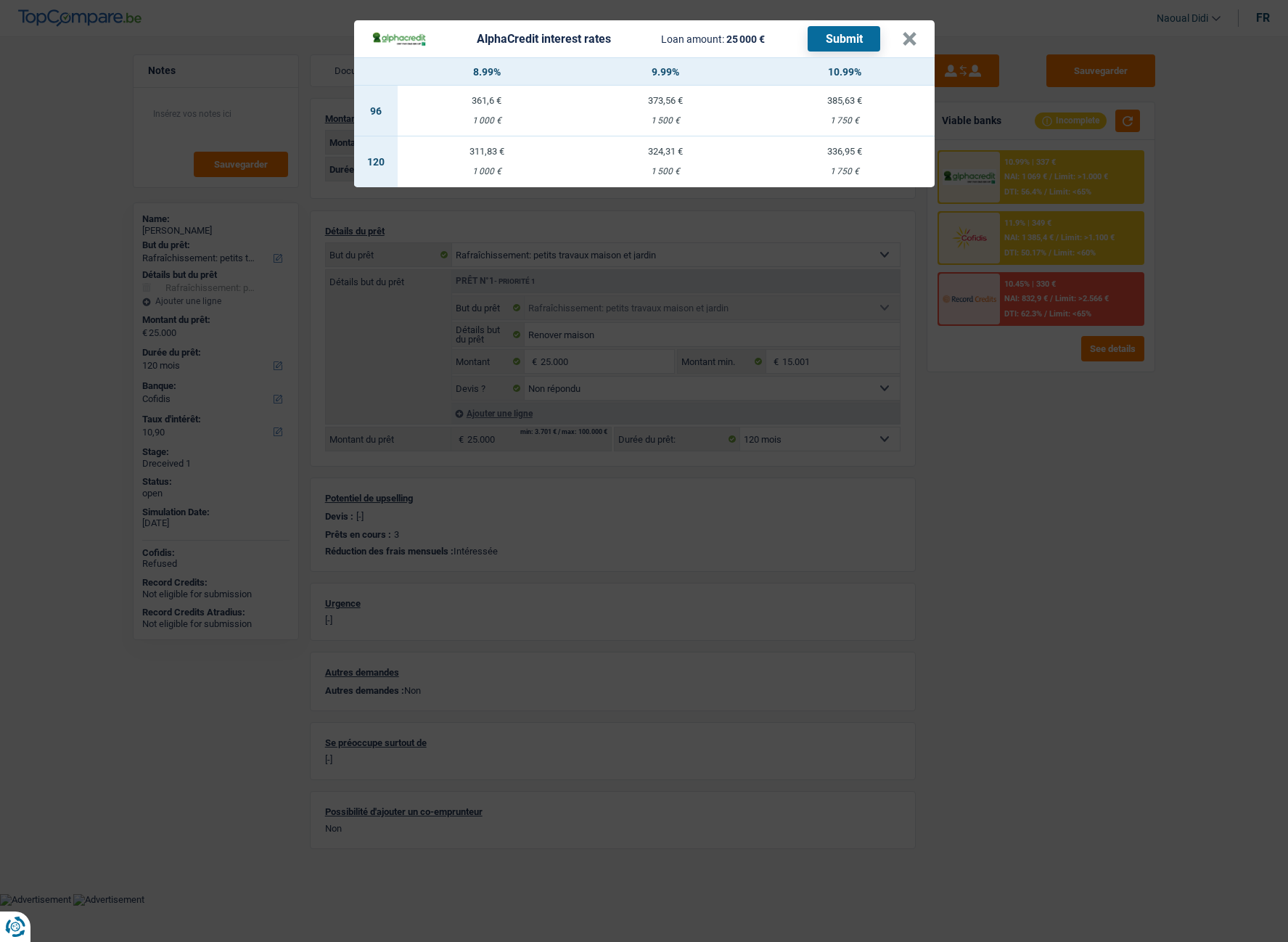
click at [487, 157] on td "311,83 € 1 000 €" at bounding box center [487, 162] width 179 height 51
select select "alphacredit"
type input "8,99"
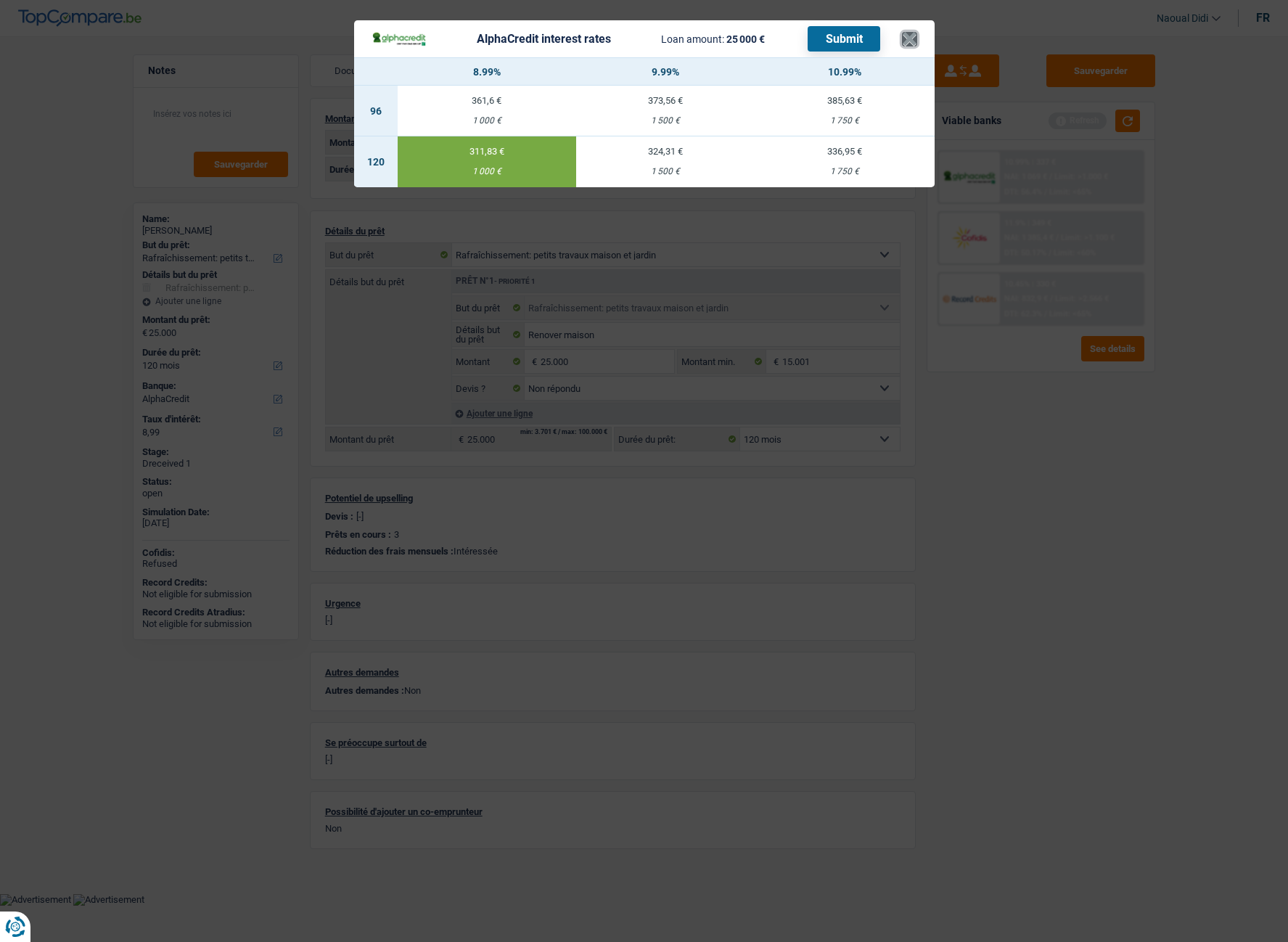
click at [913, 34] on button "×" at bounding box center [909, 39] width 15 height 14
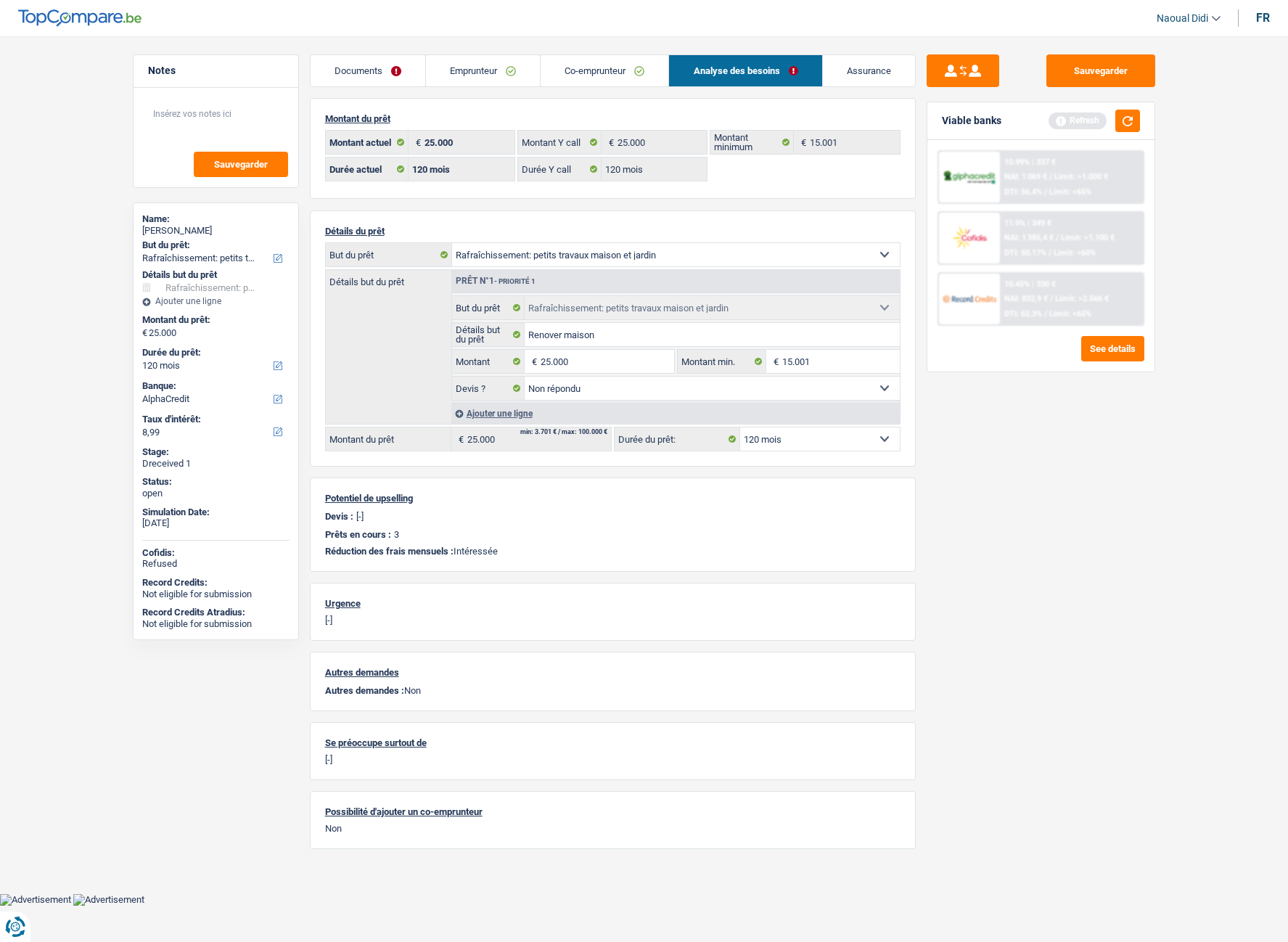
click at [1010, 181] on span "NAI: 1 069 €" at bounding box center [1025, 177] width 43 height 9
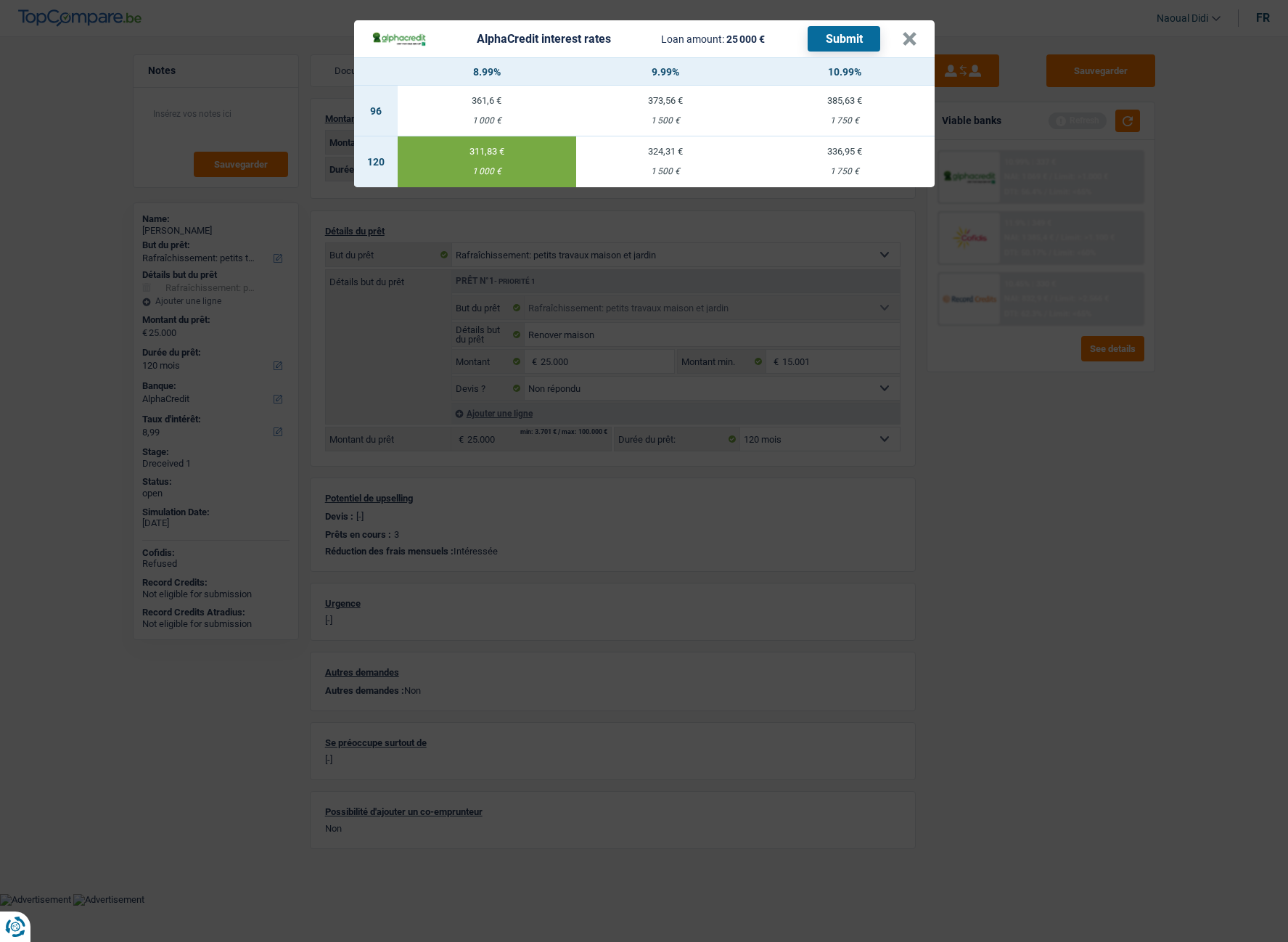
click at [857, 39] on button "Submit" at bounding box center [844, 39] width 72 height 25
click at [909, 37] on button "×" at bounding box center [909, 39] width 15 height 14
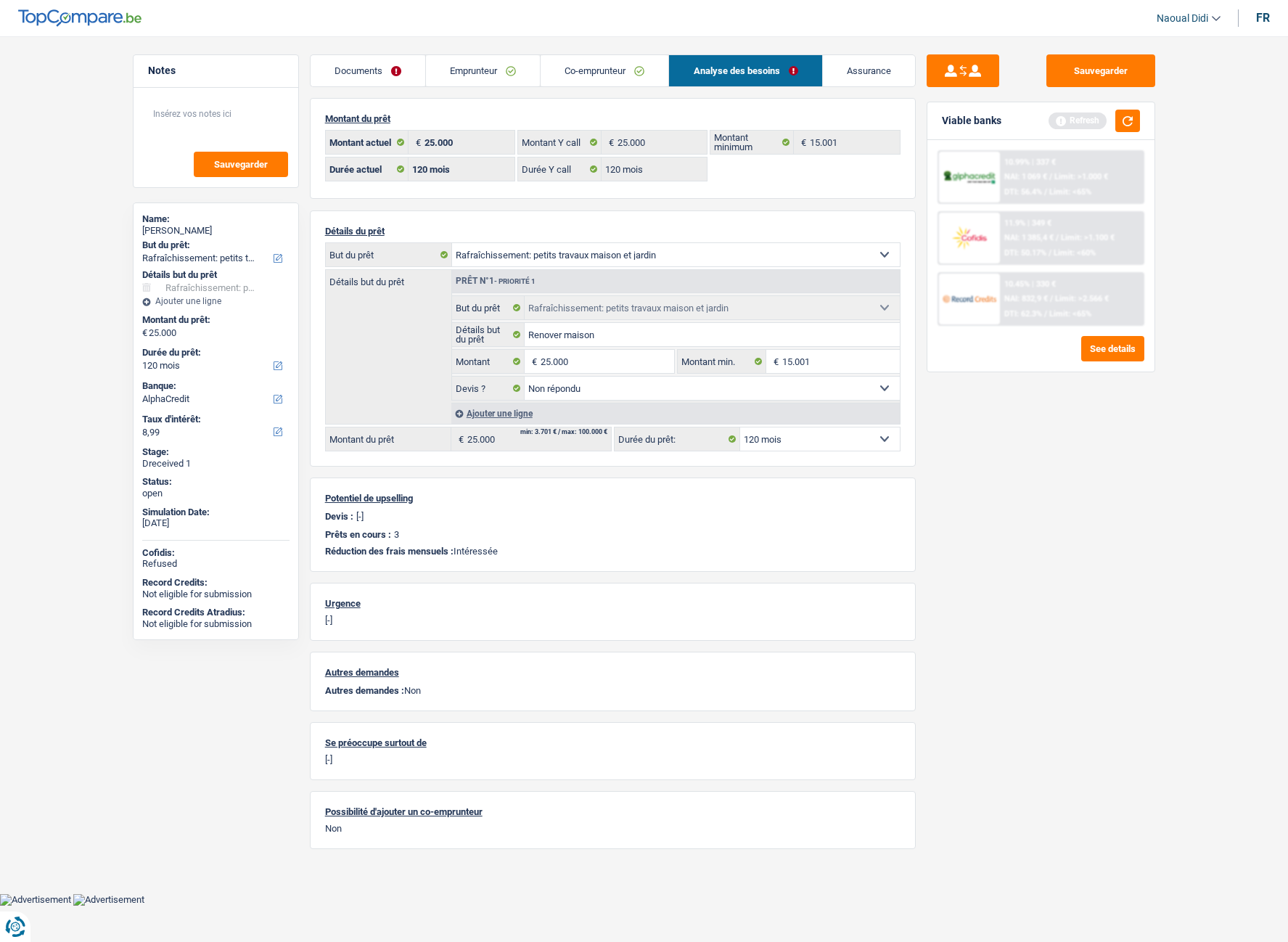
click at [1030, 178] on span "NAI: 1 069 €" at bounding box center [1025, 177] width 43 height 9
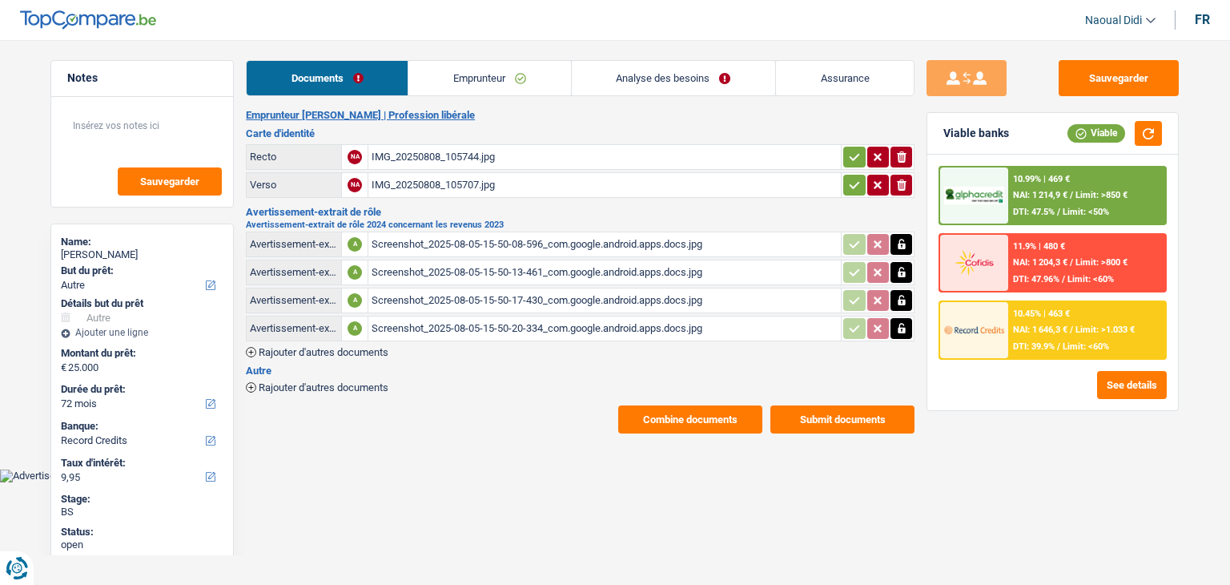
select select "other"
select select "72"
select select "record credits"
select select "72"
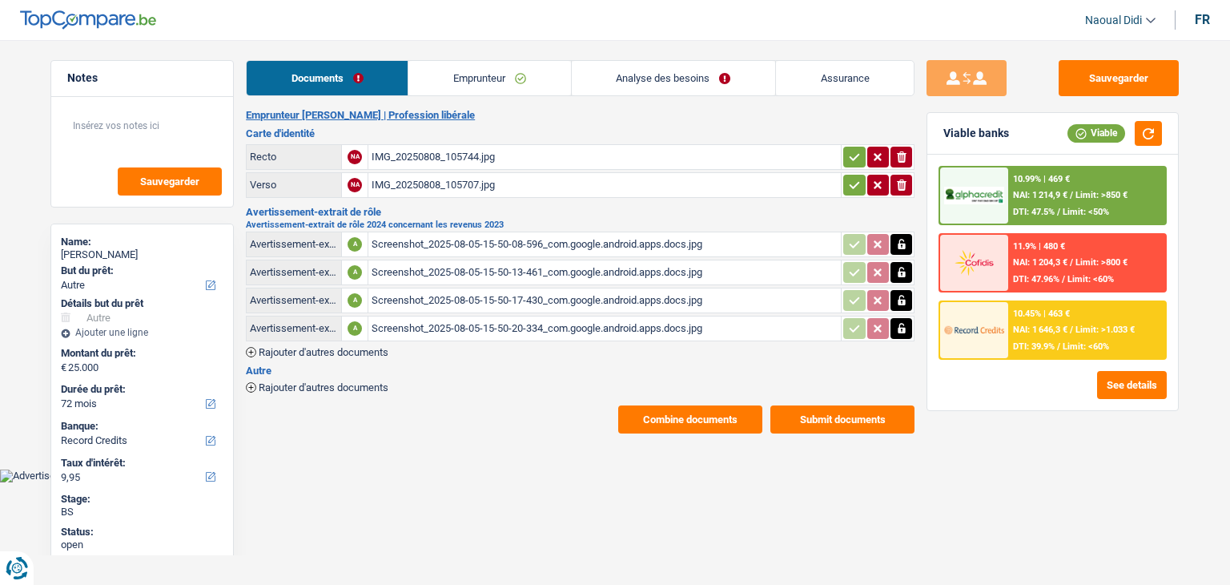
select select "72"
select select "other"
select select "yes"
select select "72"
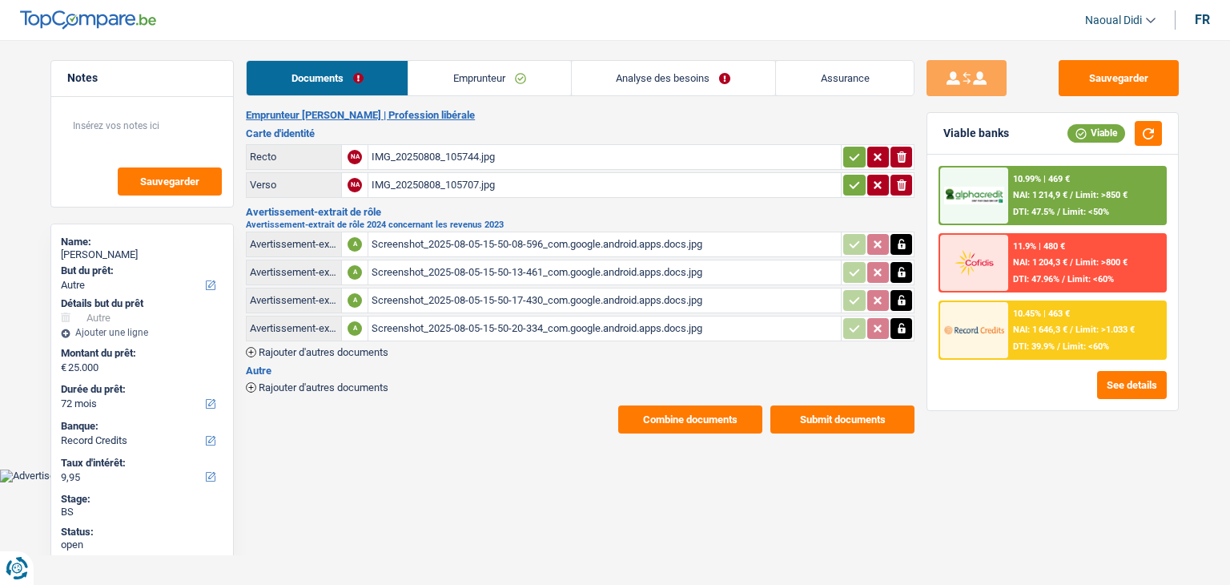
click at [618, 74] on link "Analyse des besoins" at bounding box center [673, 78] width 203 height 34
select select "other"
select select "72"
click at [1045, 194] on span "NAI: 1 214,9 €" at bounding box center [1040, 195] width 54 height 10
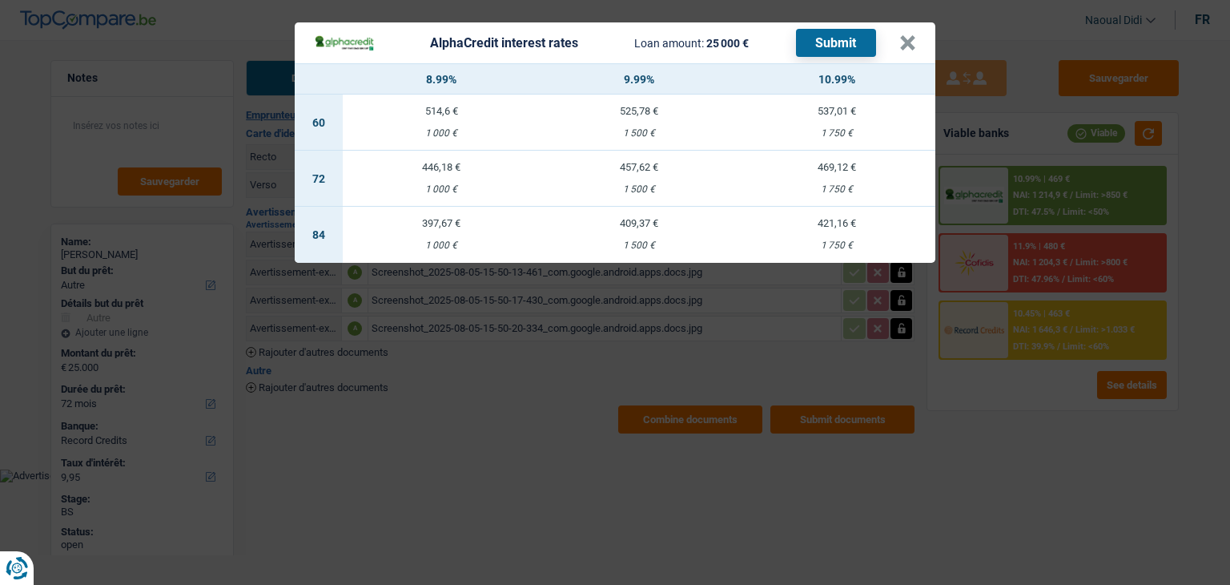
click at [843, 187] on div "1 750 €" at bounding box center [837, 189] width 198 height 10
select select "alphacredit"
type input "10,99"
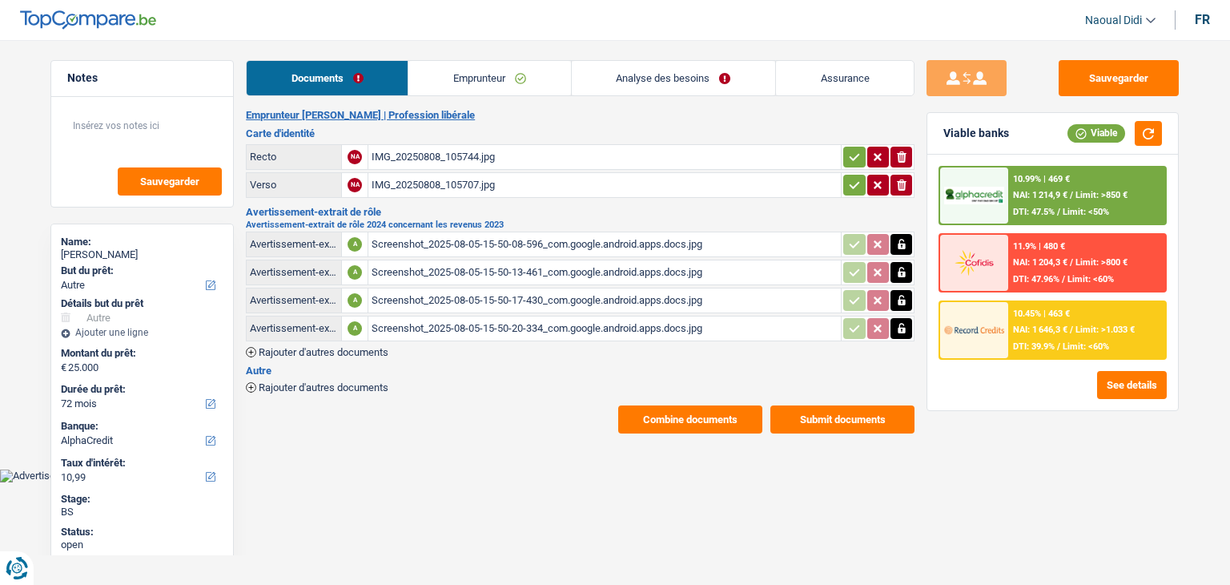
click at [1045, 196] on span "NAI: 1 214,9 €" at bounding box center [1040, 195] width 54 height 10
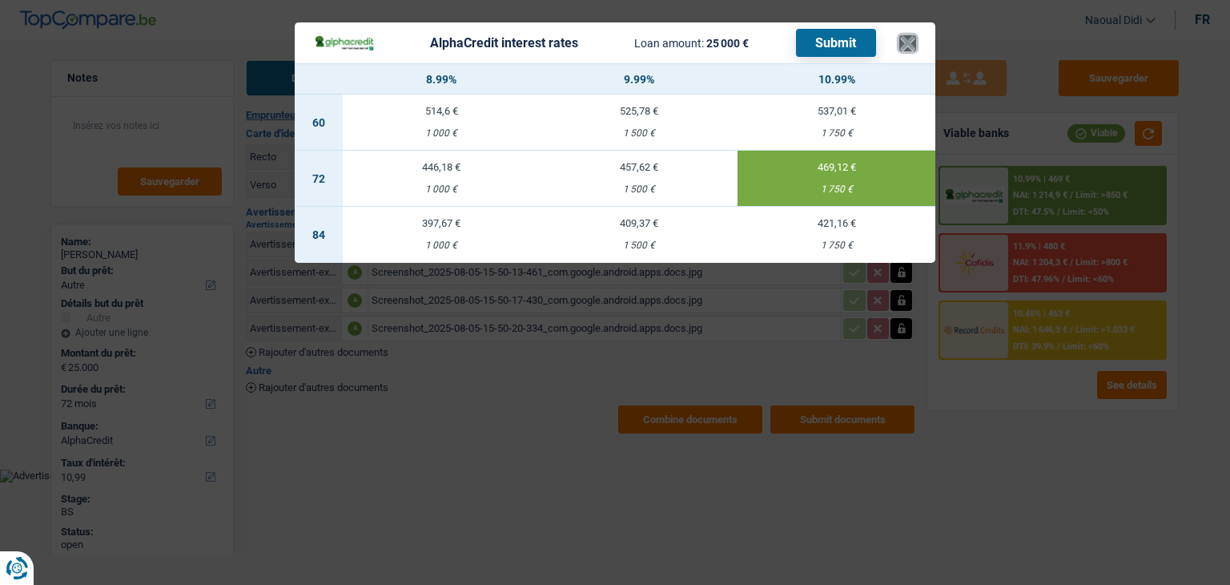
click at [906, 41] on button "×" at bounding box center [908, 43] width 17 height 16
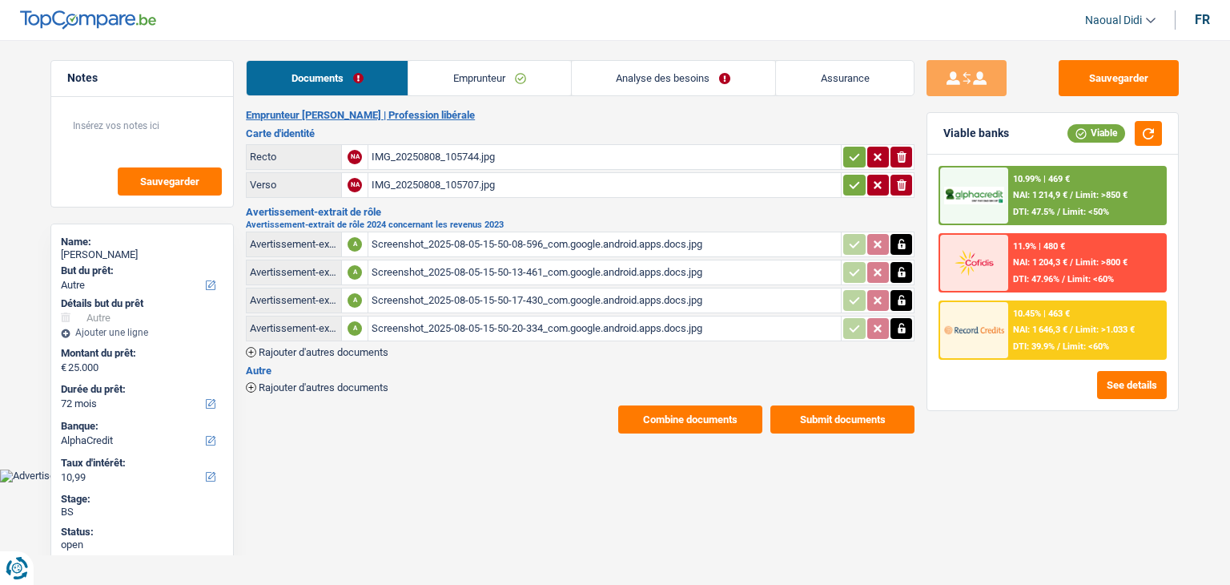
click at [477, 74] on link "Emprunteur" at bounding box center [490, 78] width 162 height 34
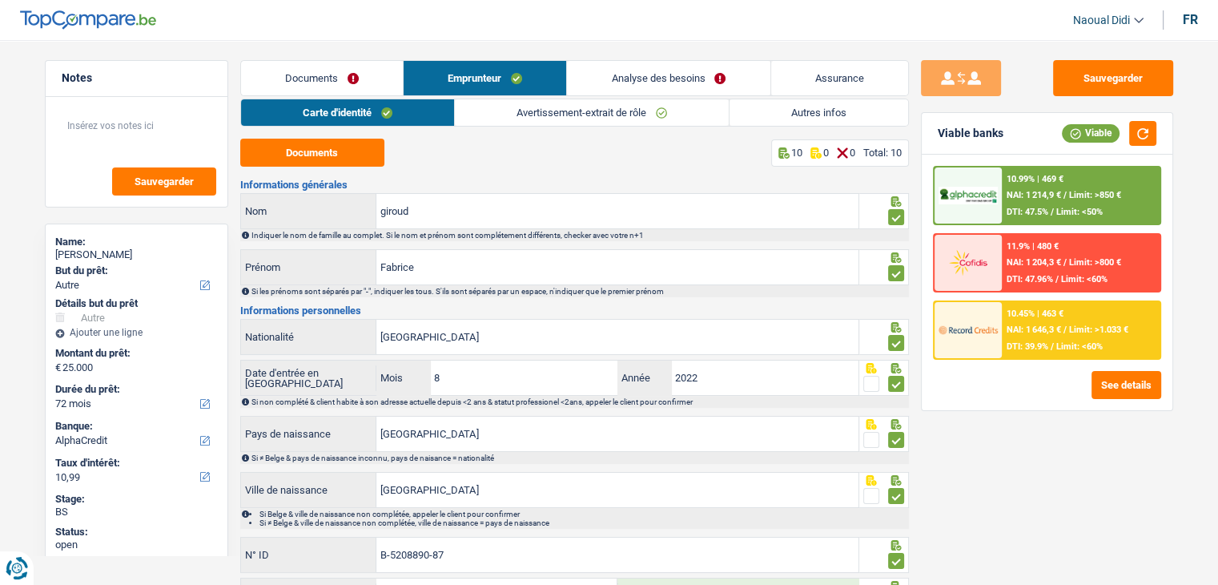
click at [577, 109] on link "Avertissement-extrait de rôle" at bounding box center [592, 112] width 274 height 26
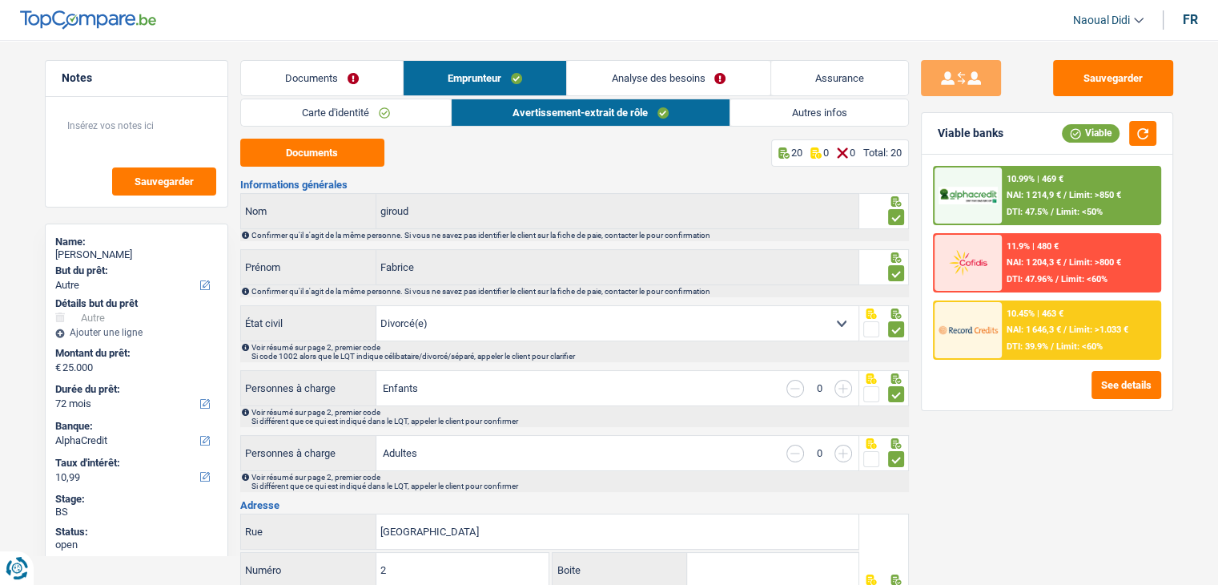
click at [310, 80] on link "Documents" at bounding box center [322, 78] width 162 height 34
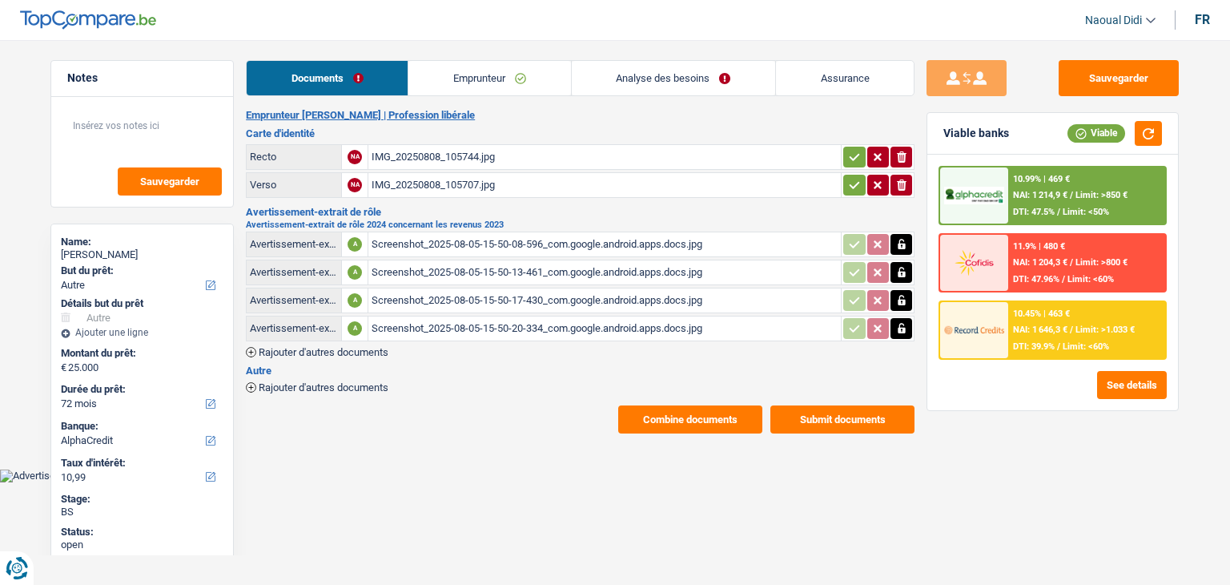
click at [441, 84] on link "Emprunteur" at bounding box center [490, 78] width 162 height 34
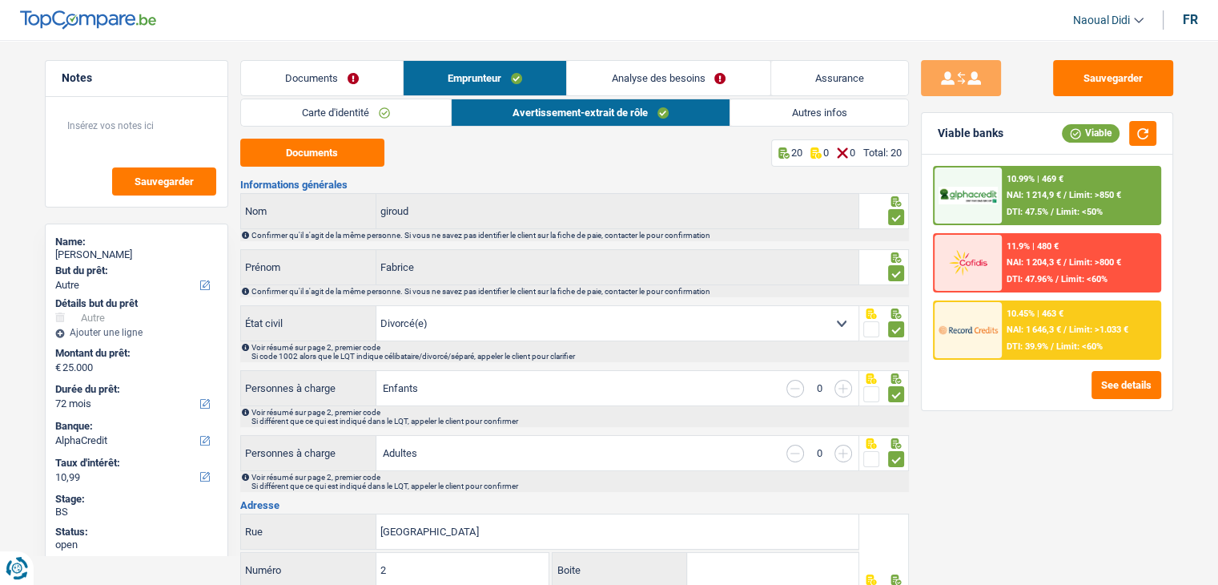
click at [343, 117] on link "Carte d'identité" at bounding box center [346, 112] width 210 height 26
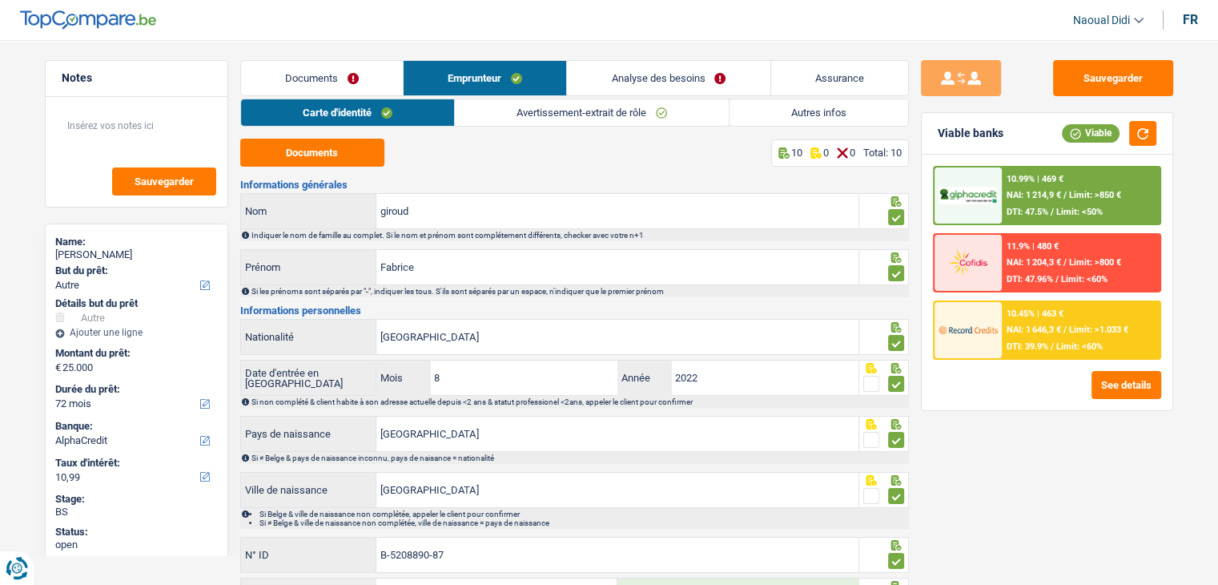
click at [645, 70] on link "Analyse des besoins" at bounding box center [668, 78] width 203 height 34
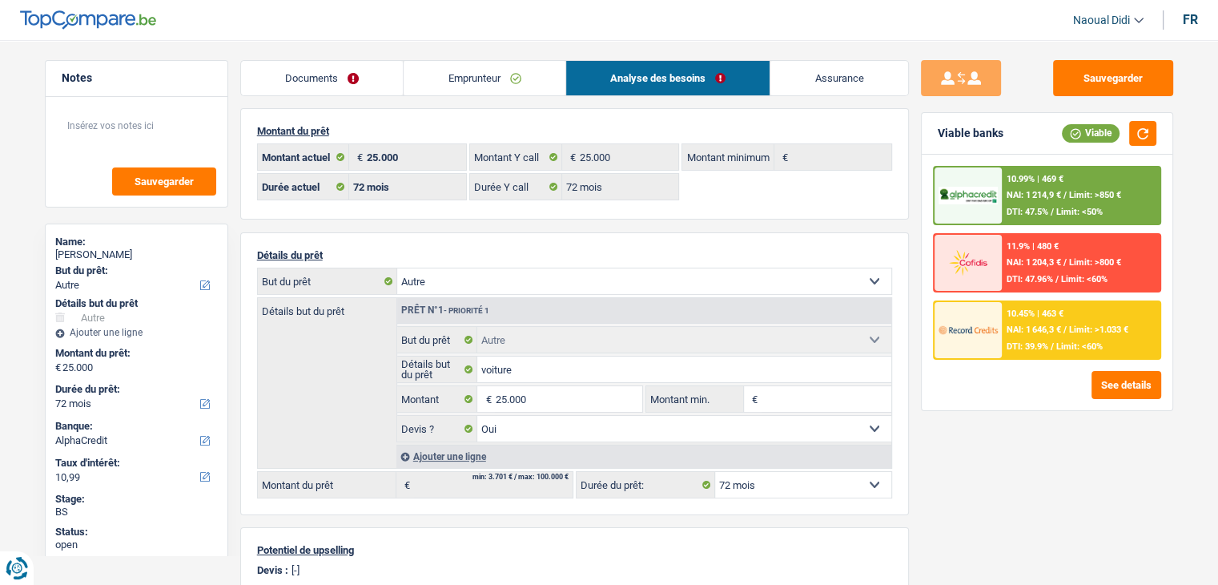
click at [482, 86] on link "Emprunteur" at bounding box center [485, 78] width 162 height 34
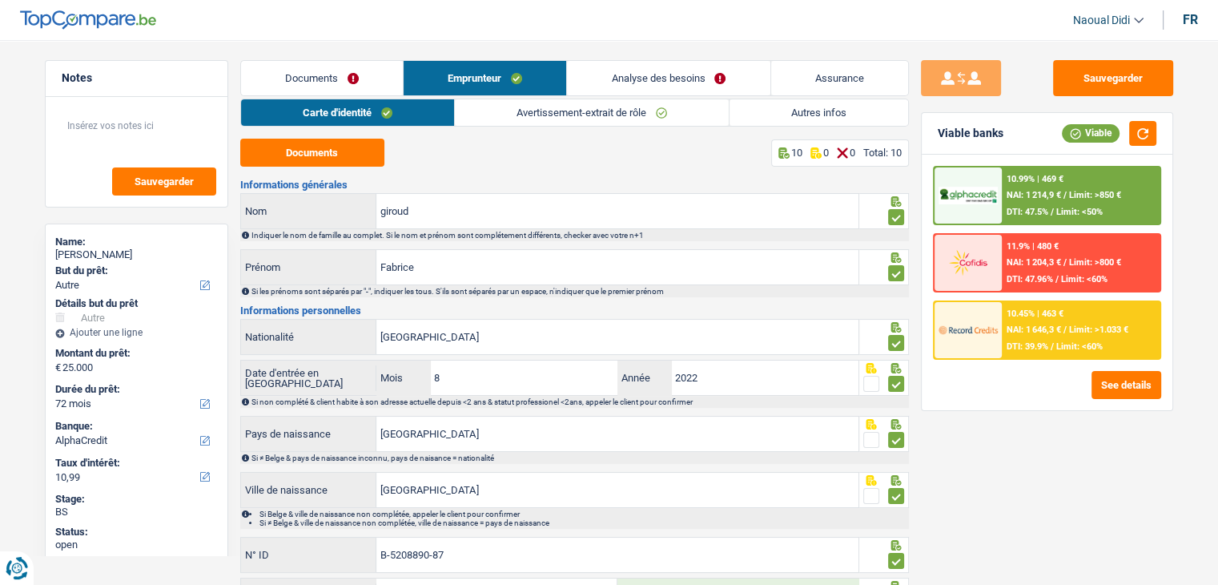
click at [635, 119] on link "Avertissement-extrait de rôle" at bounding box center [592, 112] width 274 height 26
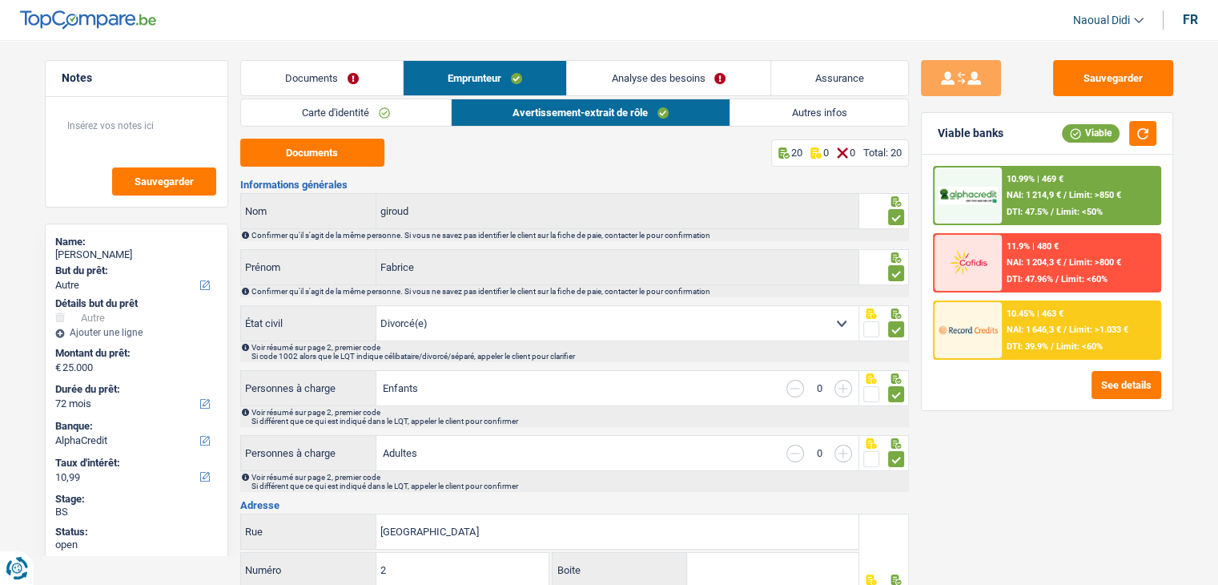
click at [1016, 190] on span "NAI: 1 214,9 €" at bounding box center [1034, 195] width 54 height 10
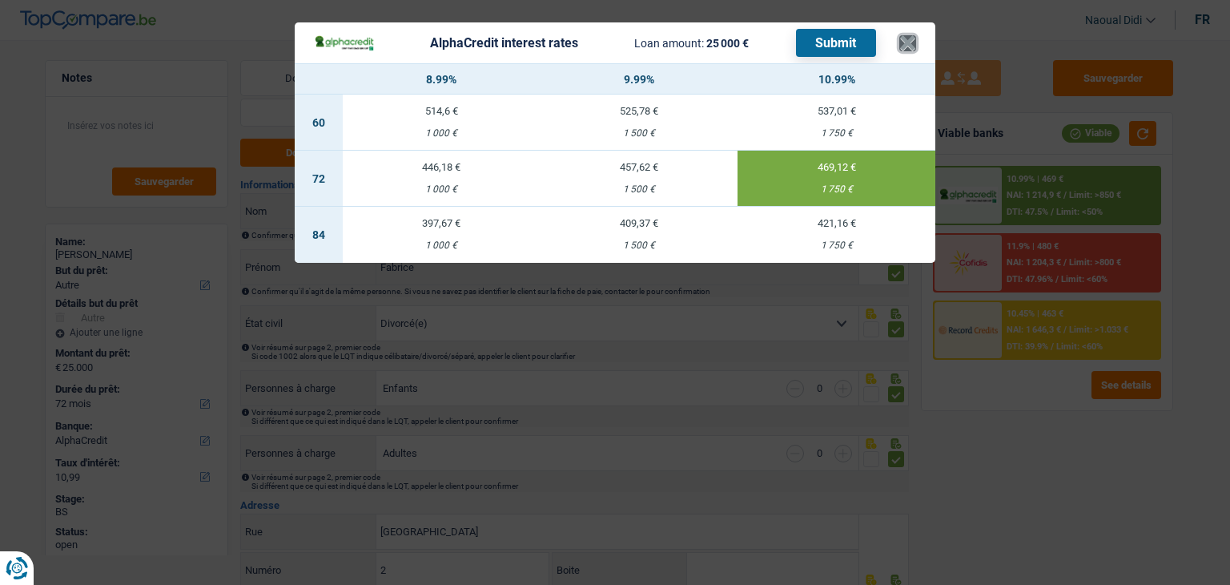
click at [905, 42] on button "×" at bounding box center [908, 43] width 17 height 16
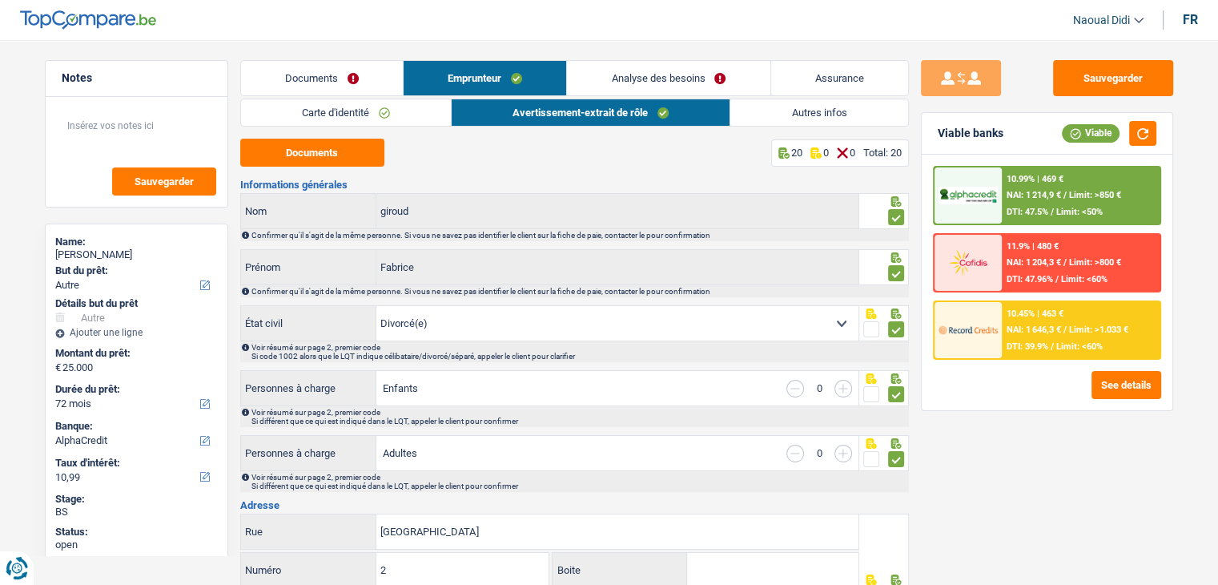
click at [360, 72] on link "Documents" at bounding box center [322, 78] width 162 height 34
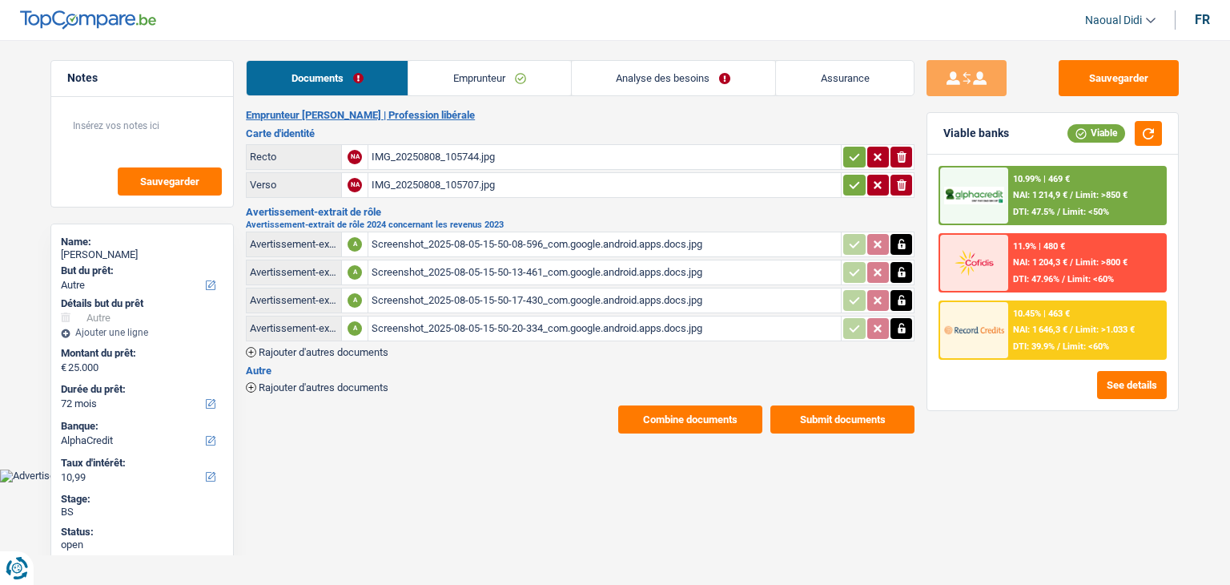
click at [709, 70] on link "Analyse des besoins" at bounding box center [673, 78] width 203 height 34
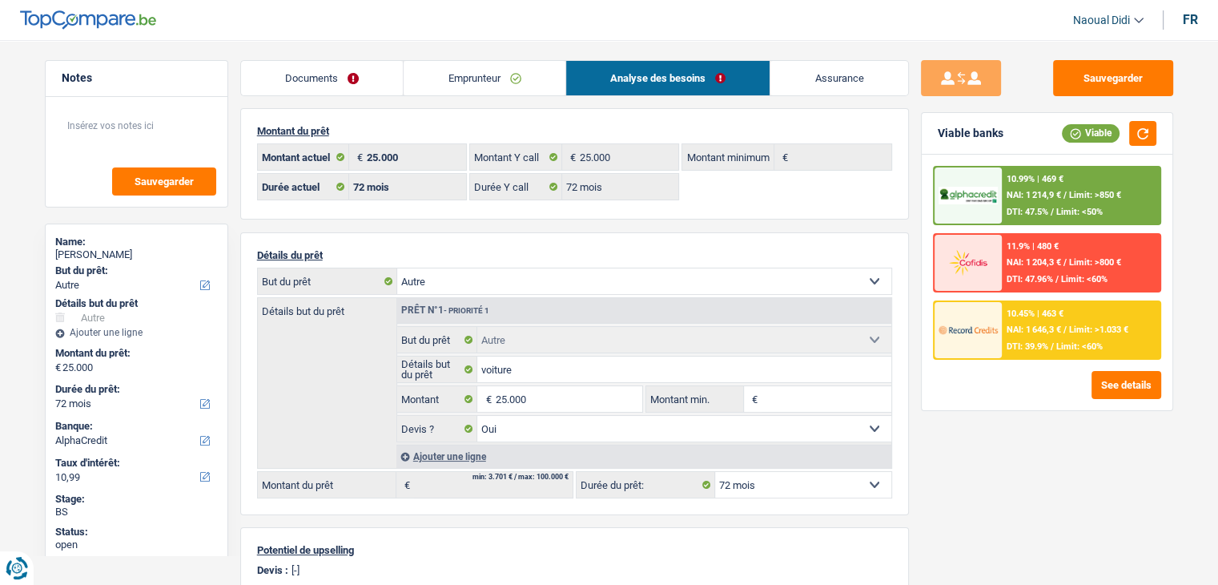
click at [348, 83] on link "Documents" at bounding box center [322, 78] width 163 height 34
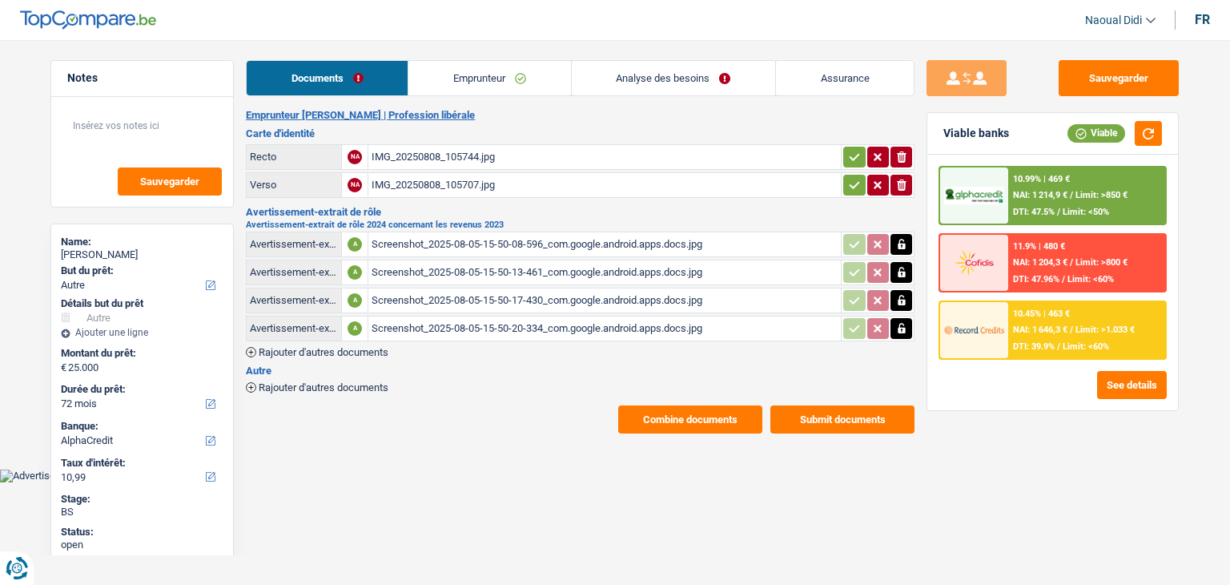
click at [538, 328] on div "Screenshot_2025-08-05-15-50-20-334_com.google.android.apps.docs.jpg" at bounding box center [605, 328] width 466 height 24
click at [395, 242] on div "Screenshot_2025-08-05-15-50-08-596_com.google.android.apps.docs.jpg" at bounding box center [605, 244] width 466 height 24
click at [479, 158] on div "IMG_20250808_105744.jpg" at bounding box center [605, 157] width 466 height 24
click at [1102, 69] on button "Sauvegarder" at bounding box center [1119, 78] width 120 height 36
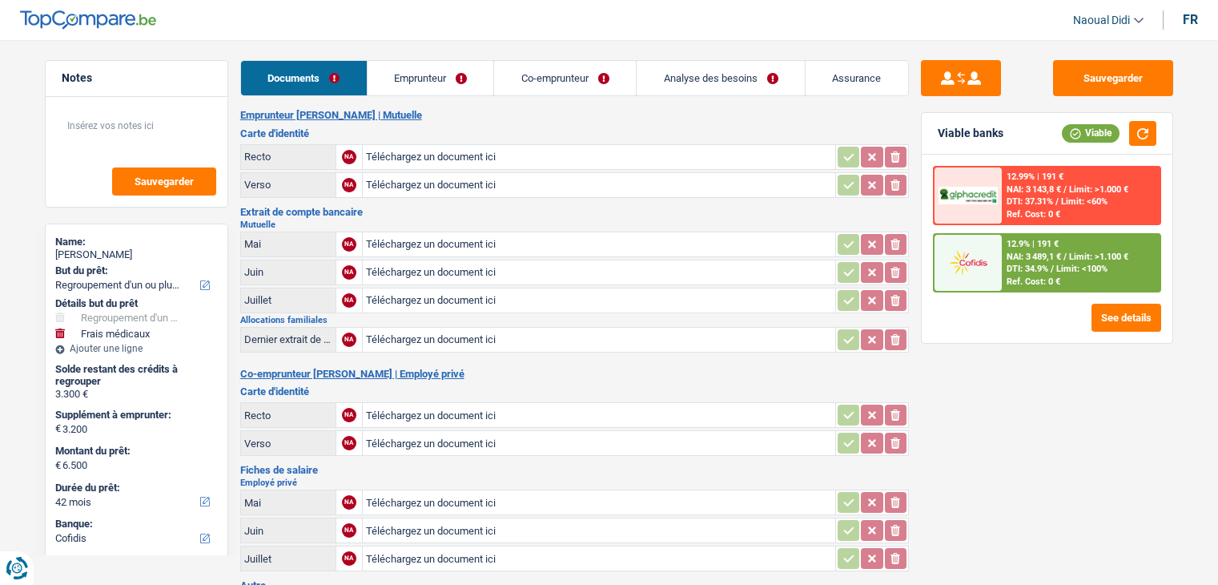
select select "refinancing"
select select "medical"
select select "42"
select select "cofidis"
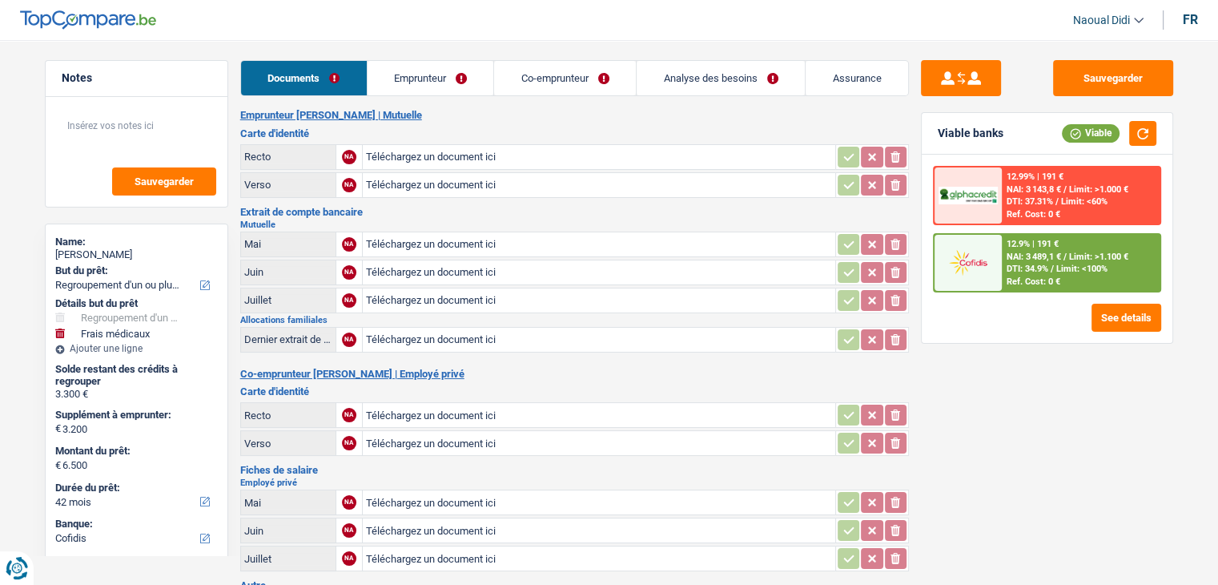
drag, startPoint x: 472, startPoint y: 152, endPoint x: 399, endPoint y: 96, distance: 92.0
click at [400, 99] on div "Documents Emprunteur Co-emprunteur Analyse des besoins Assurance Emprunteur [PE…" at bounding box center [574, 370] width 669 height 620
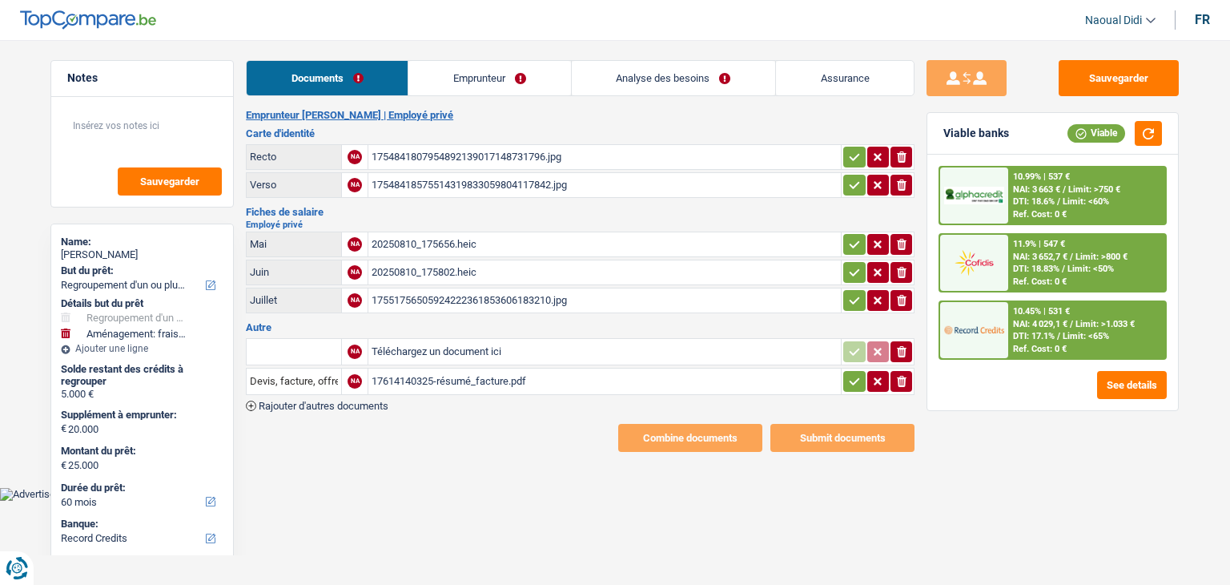
select select "refinancing"
select select "movingOrInstallation"
select select "60"
select select "record credits"
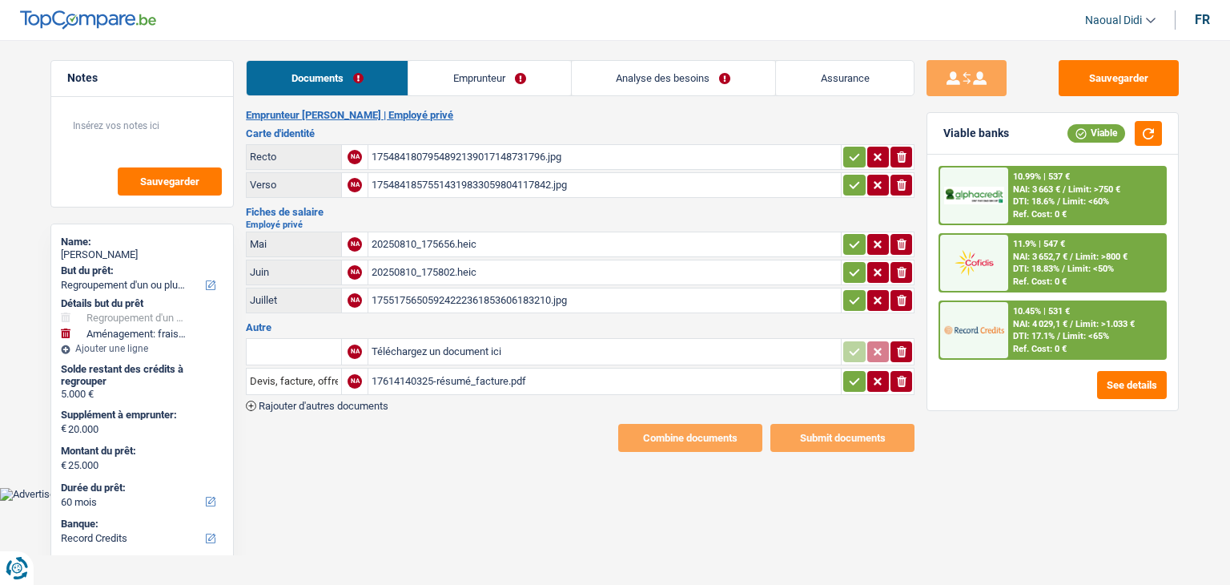
click at [411, 241] on div "20250810_175656.heic" at bounding box center [605, 244] width 466 height 24
click at [422, 271] on div "20250810_175802.heic" at bounding box center [605, 272] width 466 height 24
click at [907, 240] on icon "ionicons-v5-e" at bounding box center [902, 244] width 13 height 16
click at [504, 430] on div "Combine documents Submit documents" at bounding box center [580, 438] width 669 height 28
click at [457, 235] on input "Téléchargez un document ici" at bounding box center [605, 244] width 466 height 24
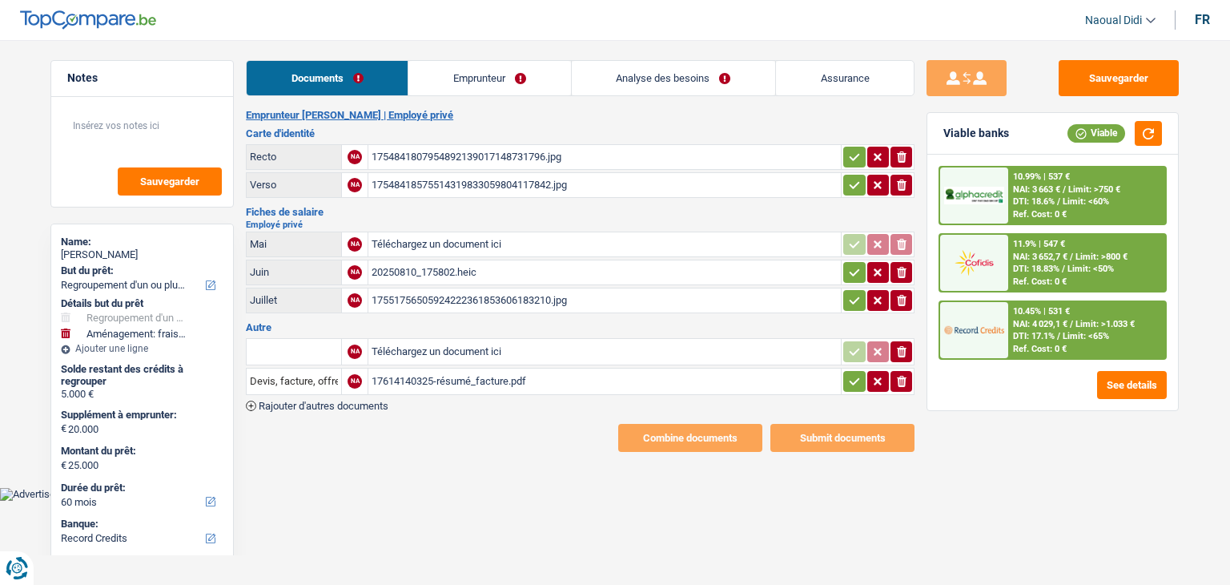
click at [423, 501] on html "Vous avez le contrôle de vos données Nous utilisons des cookies, tout comme nos…" at bounding box center [615, 250] width 1230 height 501
click at [419, 234] on input "Téléchargez un document ici" at bounding box center [605, 244] width 466 height 24
type input "C:\fakepath\FP 05 06.pdf"
click at [1099, 87] on button "Sauvegarder" at bounding box center [1119, 78] width 120 height 36
click at [904, 267] on icon "button" at bounding box center [902, 272] width 10 height 11
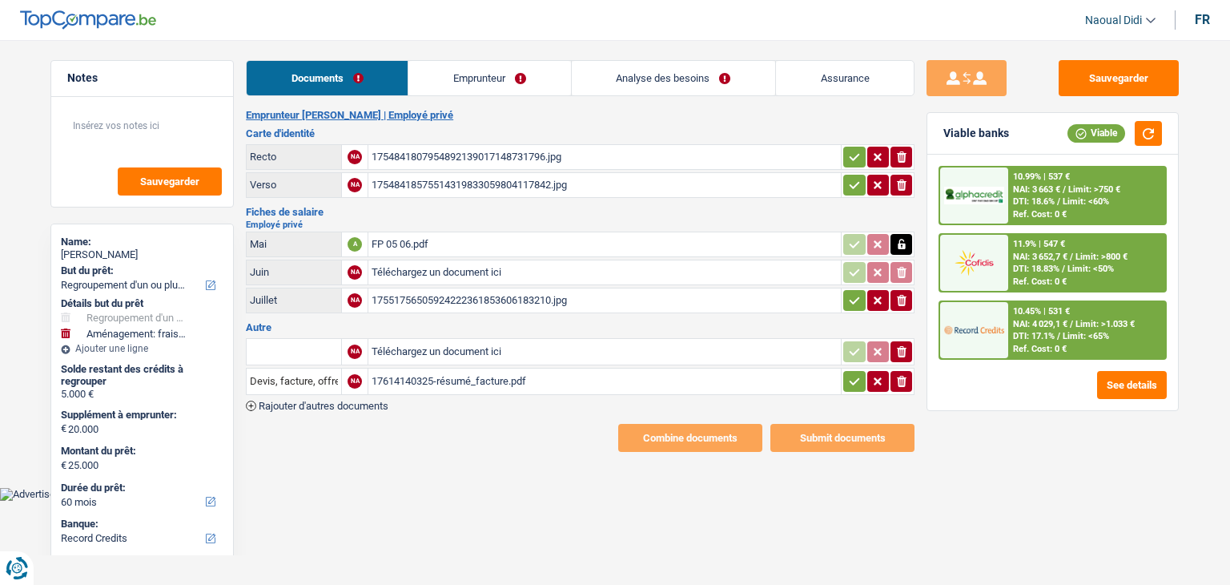
click at [452, 267] on input "Téléchargez un document ici" at bounding box center [605, 272] width 466 height 24
type input "C:\fakepath\FP 05 06.pdf"
click at [1088, 84] on button "Sauvegarder" at bounding box center [1119, 78] width 120 height 36
click at [509, 299] on div "17551756505924222361853606183210.jpg" at bounding box center [605, 300] width 466 height 24
drag, startPoint x: 491, startPoint y: 292, endPoint x: 407, endPoint y: 457, distance: 185.2
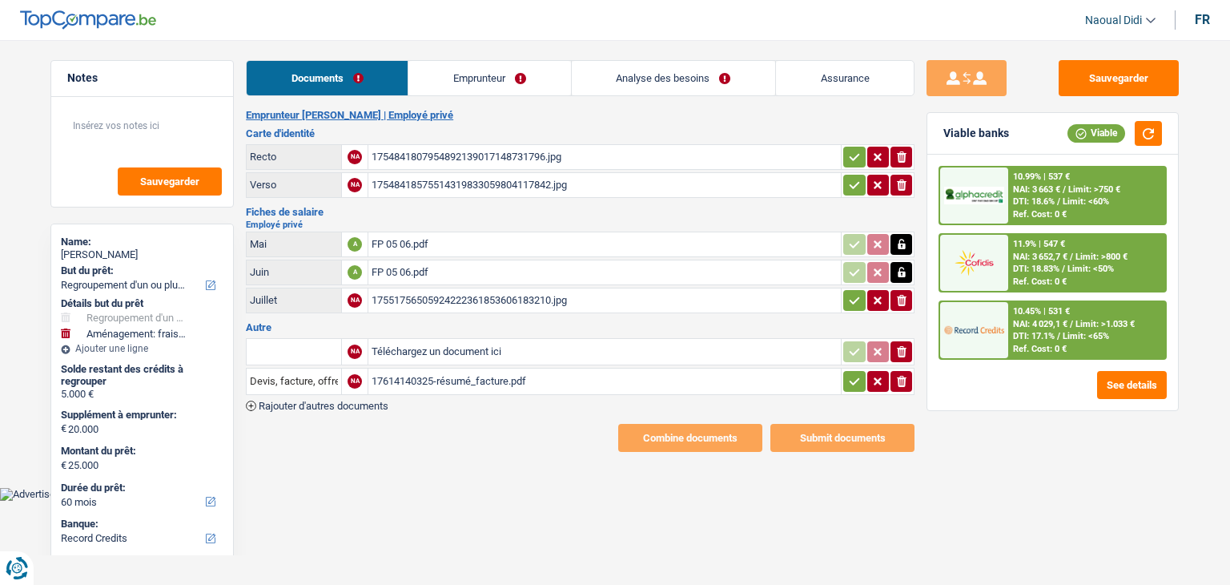
click at [407, 457] on main "Notes Sauvegarder Name: Andrei Bogdan Mancas But du prêt: Confort maison: meubl…" at bounding box center [615, 256] width 1230 height 464
click at [470, 74] on link "Emprunteur" at bounding box center [490, 78] width 162 height 34
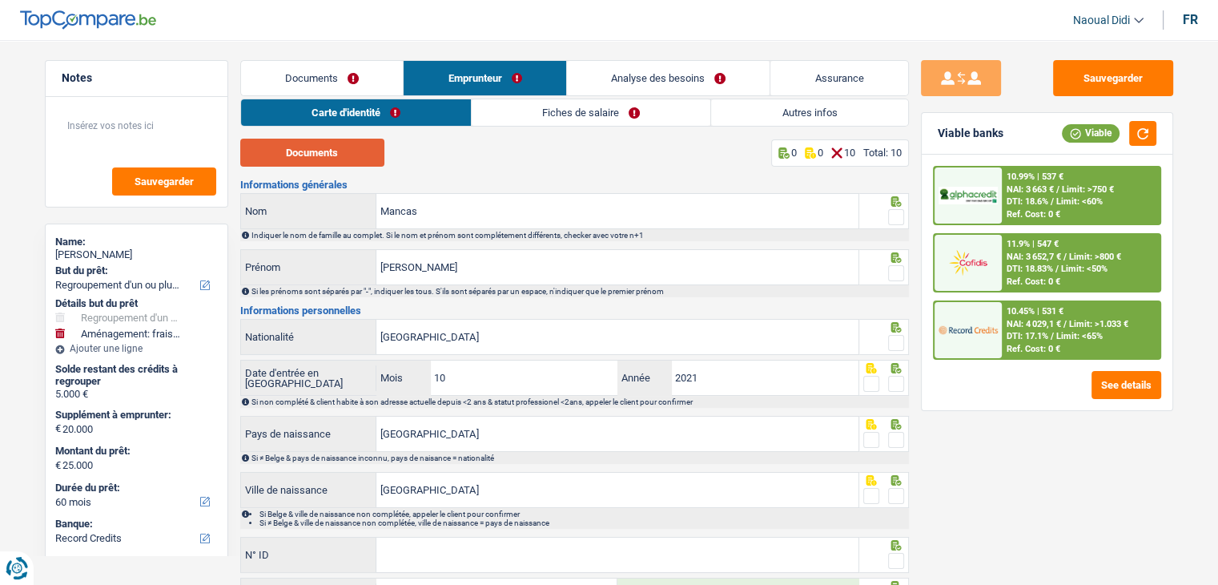
click at [314, 161] on button "Documents" at bounding box center [312, 153] width 144 height 28
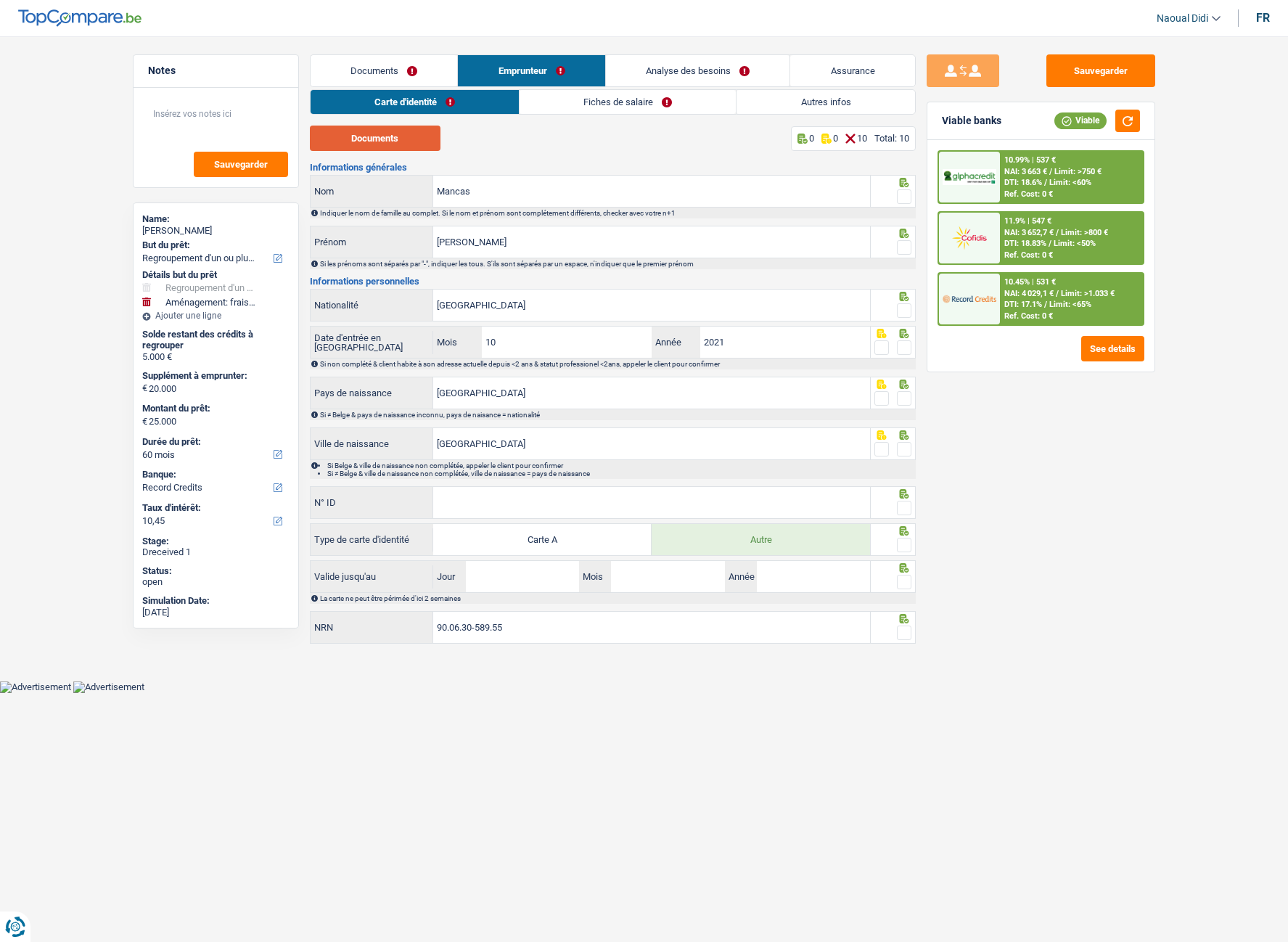
click at [378, 142] on button "Documents" at bounding box center [375, 139] width 130 height 25
click at [508, 242] on input "Andrei Bogdan" at bounding box center [651, 242] width 437 height 31
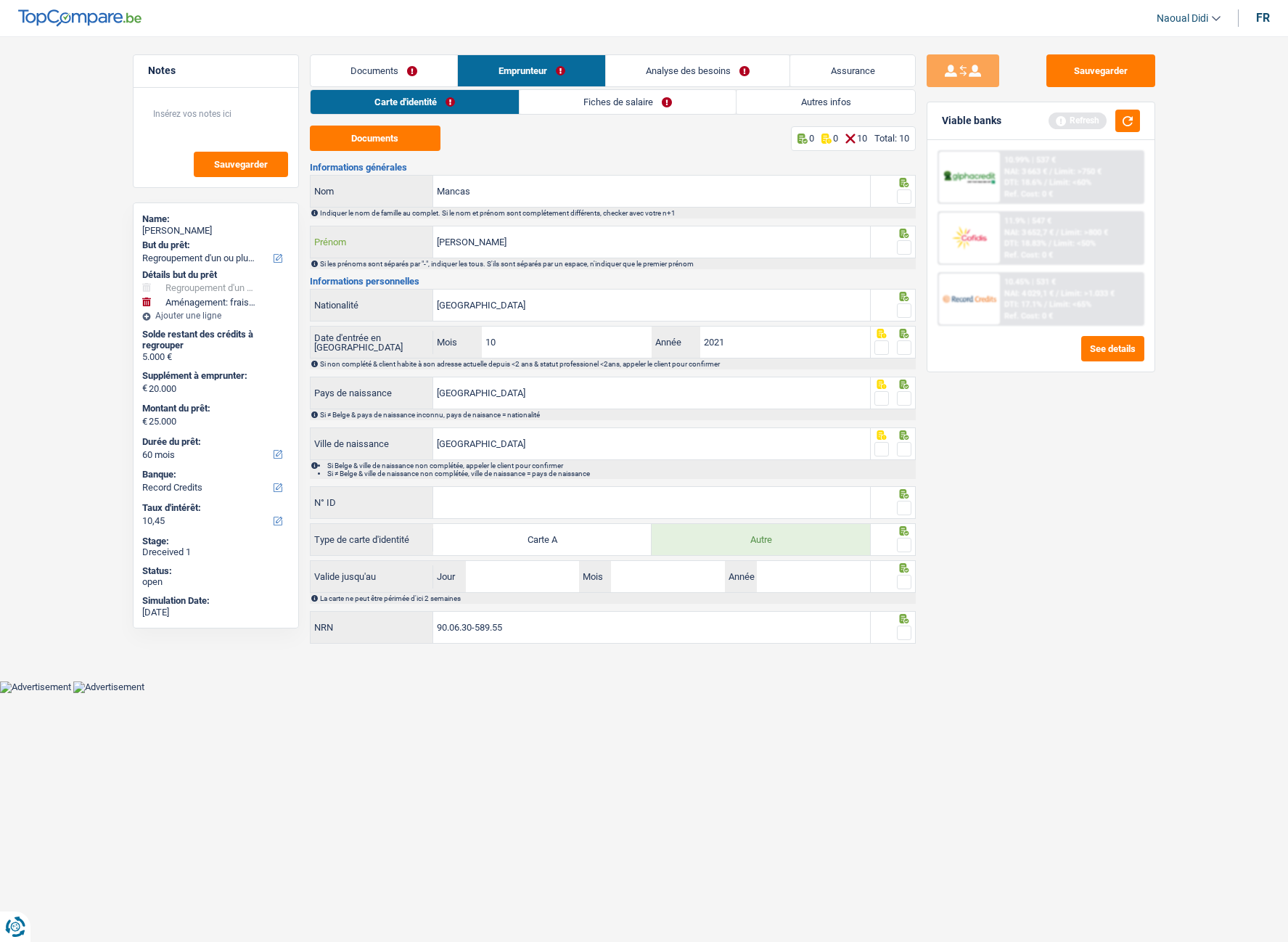
type input "Andrei-Bogdan"
click at [498, 298] on input "Roumanie" at bounding box center [651, 305] width 437 height 31
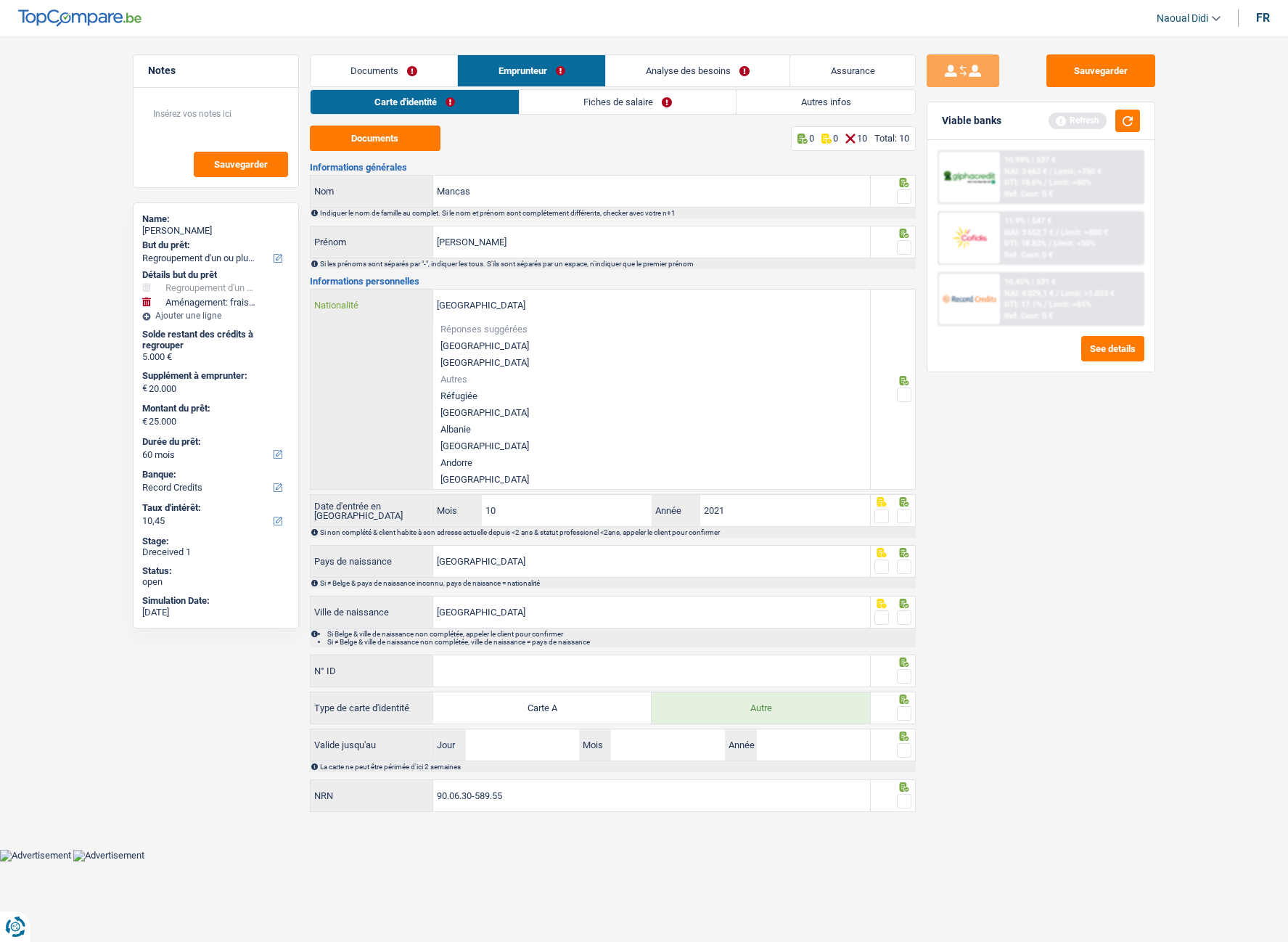
click at [498, 298] on input "Roumanie" at bounding box center [651, 305] width 437 height 31
click at [370, 368] on div "Roumanie Nationalité Réponses suggérées Belgique Luxembourg Autres Réfugiée Afg…" at bounding box center [591, 389] width 560 height 199
click at [997, 464] on div "Sauvegarder Viable banks Refresh 10.99% | 537 € NAI: 3 663 € / Limit: >750 € DT…" at bounding box center [1041, 485] width 250 height 860
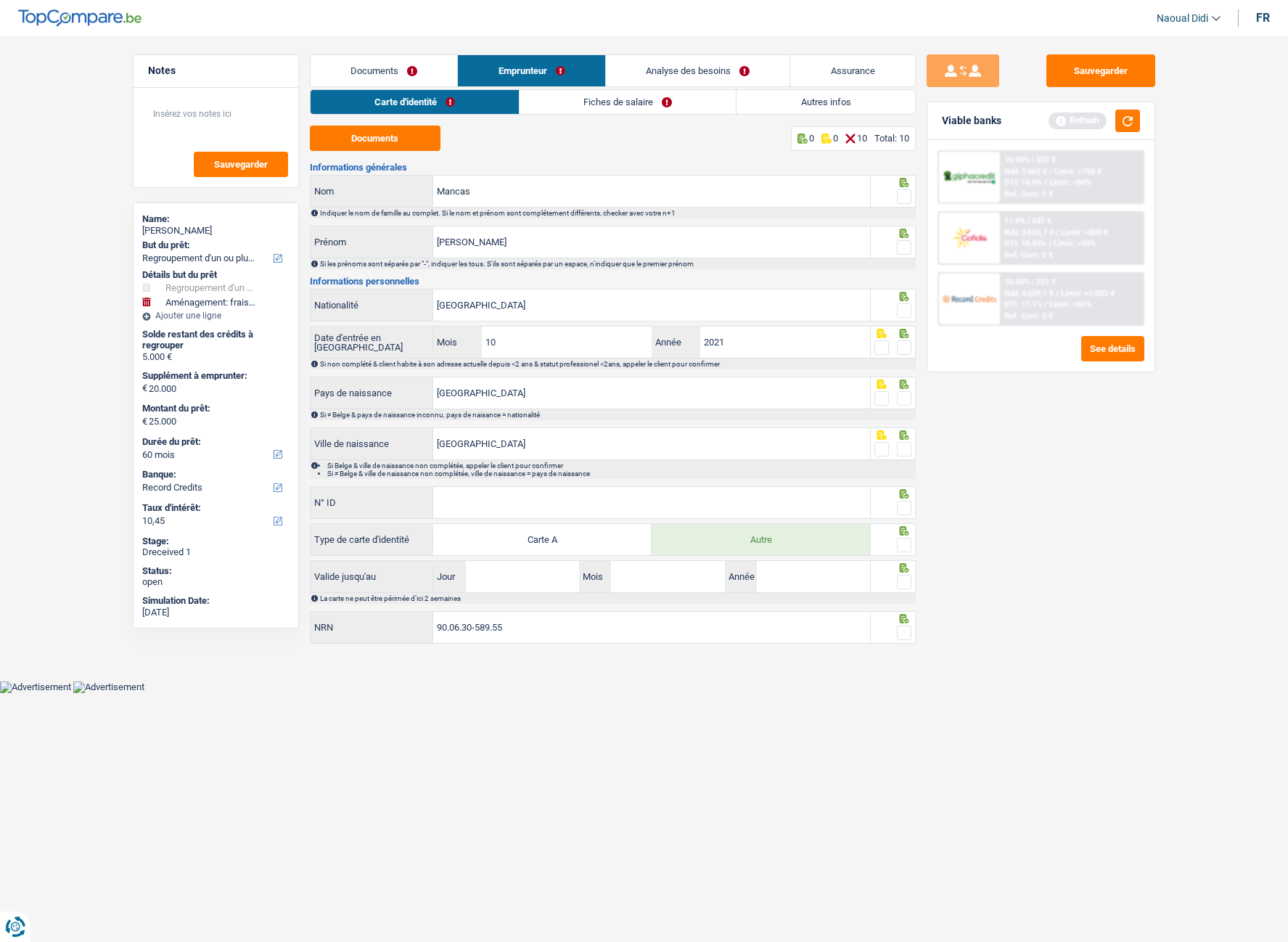
click at [905, 187] on icon at bounding box center [904, 182] width 14 height 9
click at [906, 246] on span at bounding box center [904, 247] width 14 height 14
click at [0, 0] on input "radio" at bounding box center [0, 0] width 0 height 0
click at [906, 186] on icon at bounding box center [904, 182] width 14 height 9
click at [903, 191] on span at bounding box center [904, 197] width 14 height 14
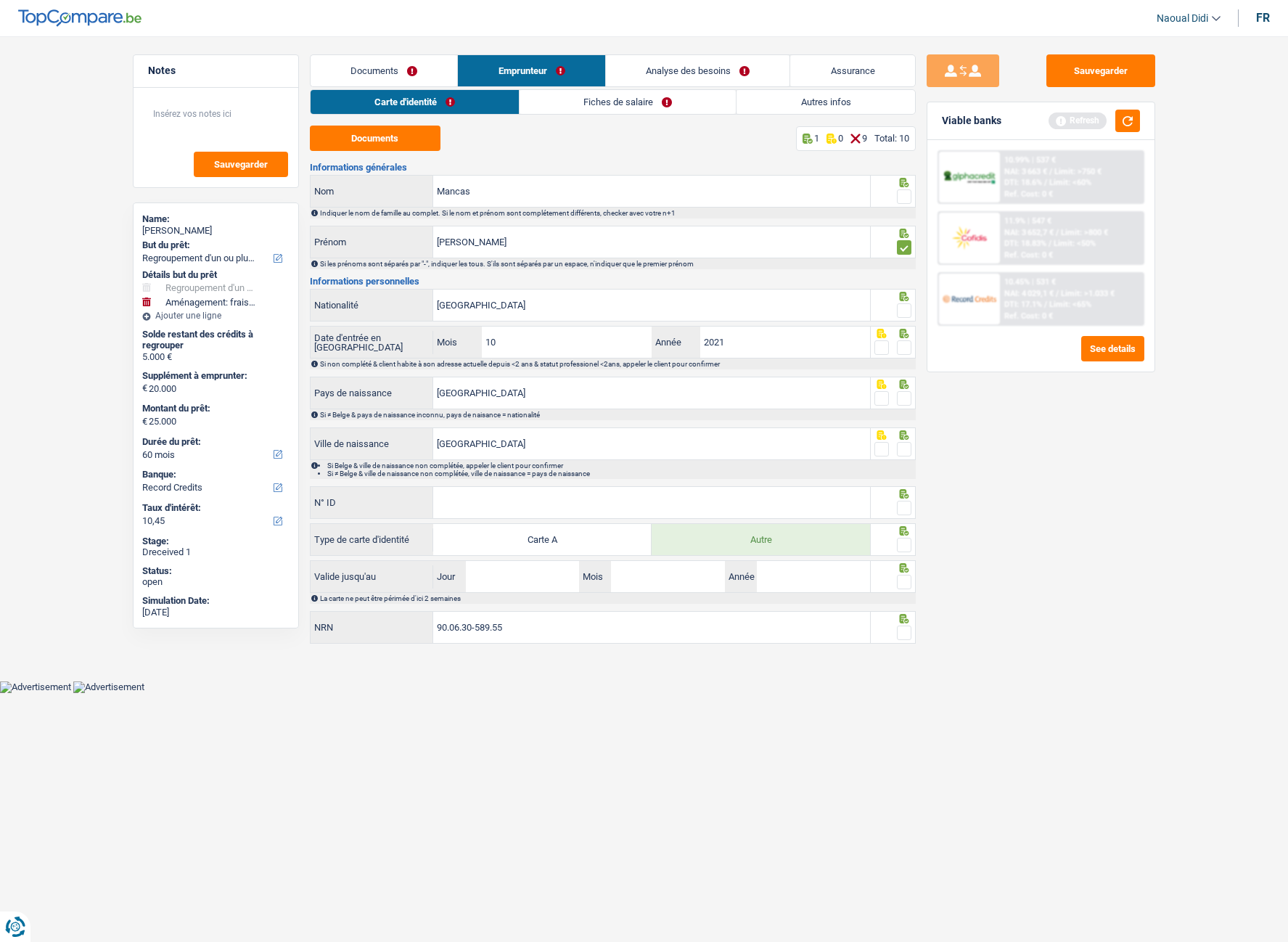
click at [0, 0] on input "radio" at bounding box center [0, 0] width 0 height 0
click at [907, 309] on span at bounding box center [904, 311] width 14 height 14
click at [0, 0] on input "radio" at bounding box center [0, 0] width 0 height 0
click at [901, 347] on span at bounding box center [904, 348] width 14 height 14
click at [0, 0] on input "radio" at bounding box center [0, 0] width 0 height 0
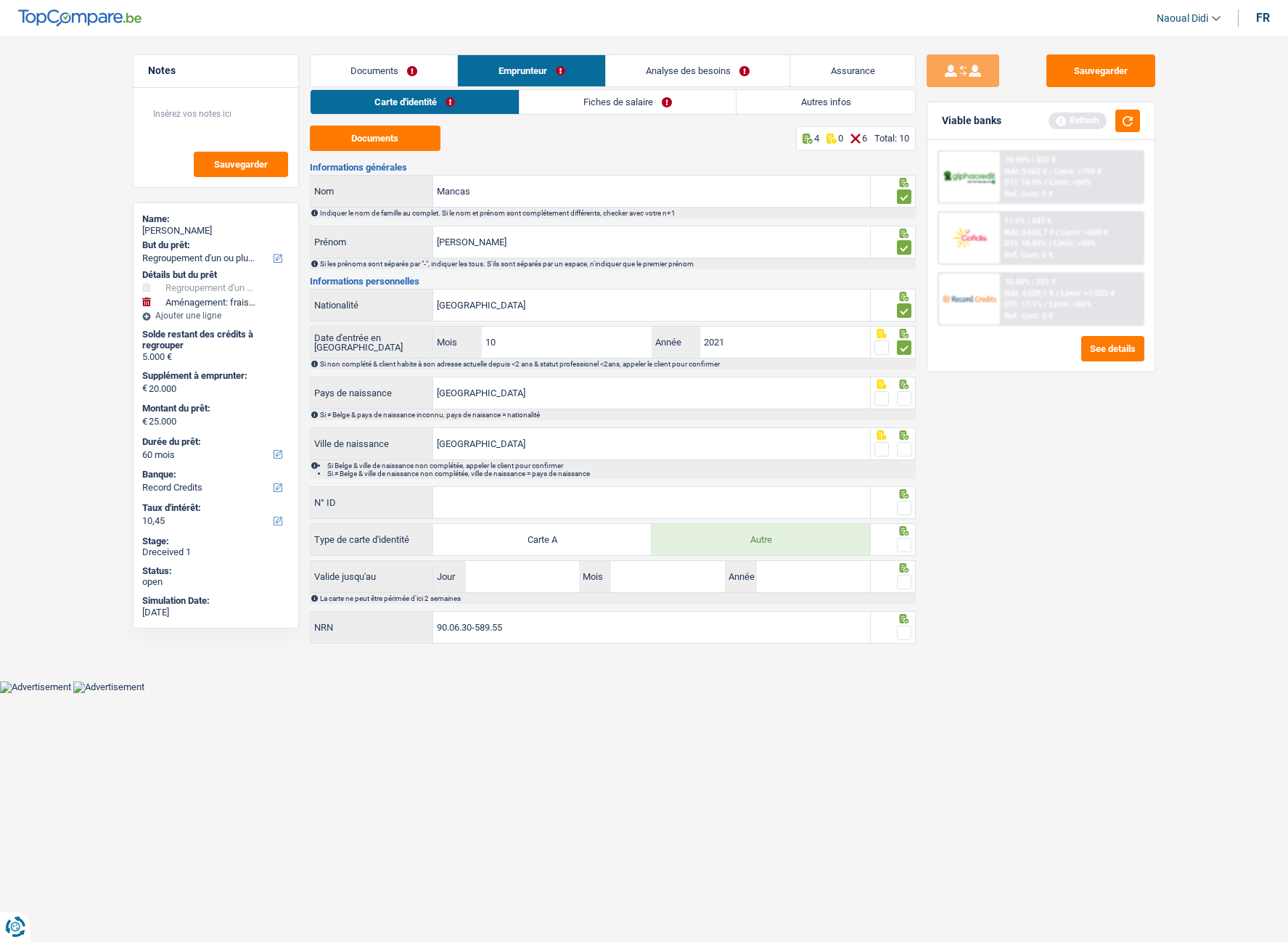
click at [909, 399] on span at bounding box center [904, 399] width 14 height 14
click at [0, 0] on input "radio" at bounding box center [0, 0] width 0 height 0
click at [487, 434] on input "Iași" at bounding box center [651, 444] width 437 height 31
click at [902, 450] on span at bounding box center [904, 449] width 14 height 14
click at [0, 0] on input "radio" at bounding box center [0, 0] width 0 height 0
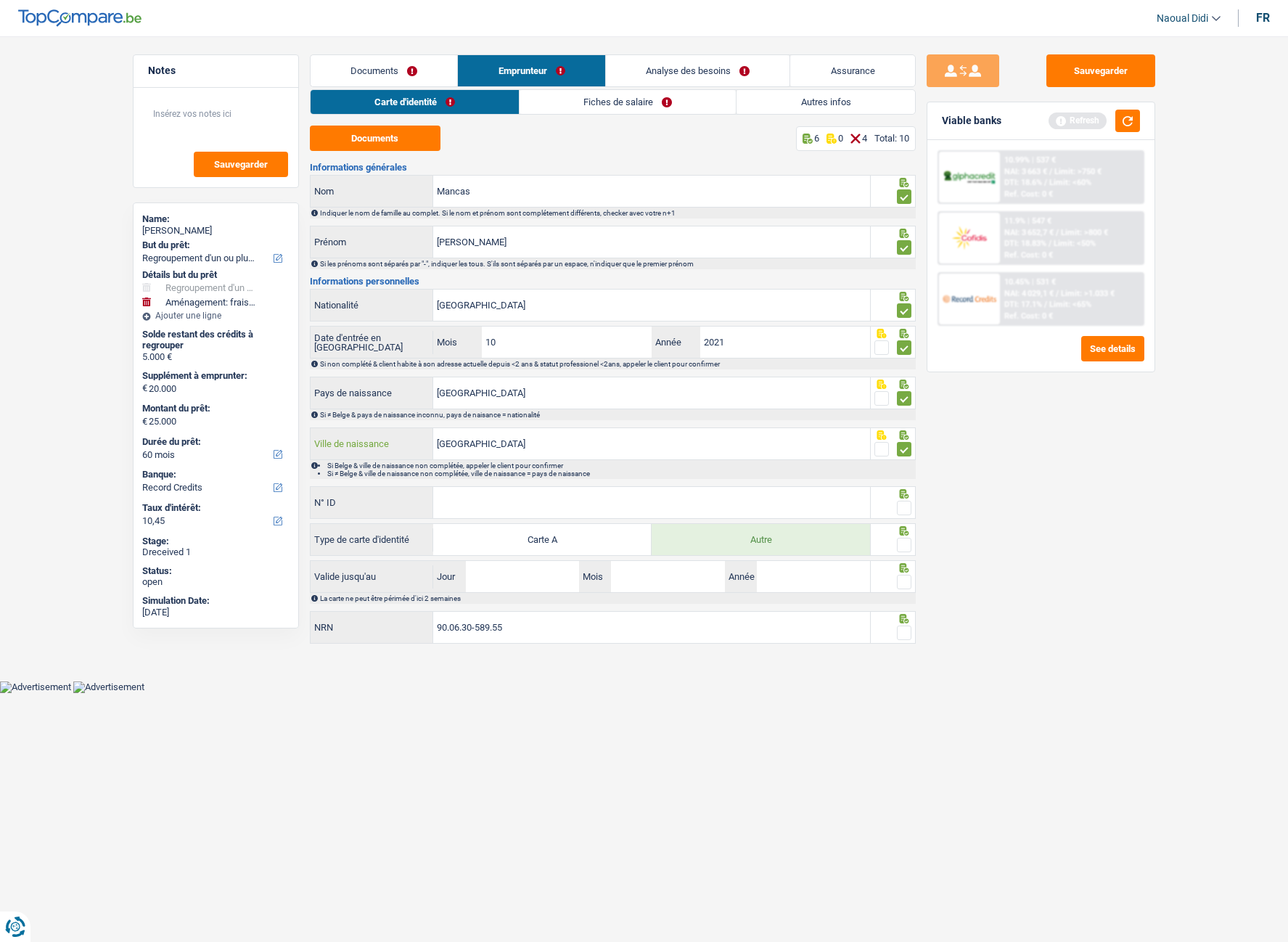
drag, startPoint x: 475, startPoint y: 447, endPoint x: 376, endPoint y: 438, distance: 99.4
click at [376, 438] on div "Iași Ville de naissance" at bounding box center [591, 444] width 560 height 31
click at [458, 500] on input "N° ID" at bounding box center [651, 502] width 437 height 31
type input "B-5148930-73"
click at [901, 529] on span at bounding box center [904, 545] width 14 height 14
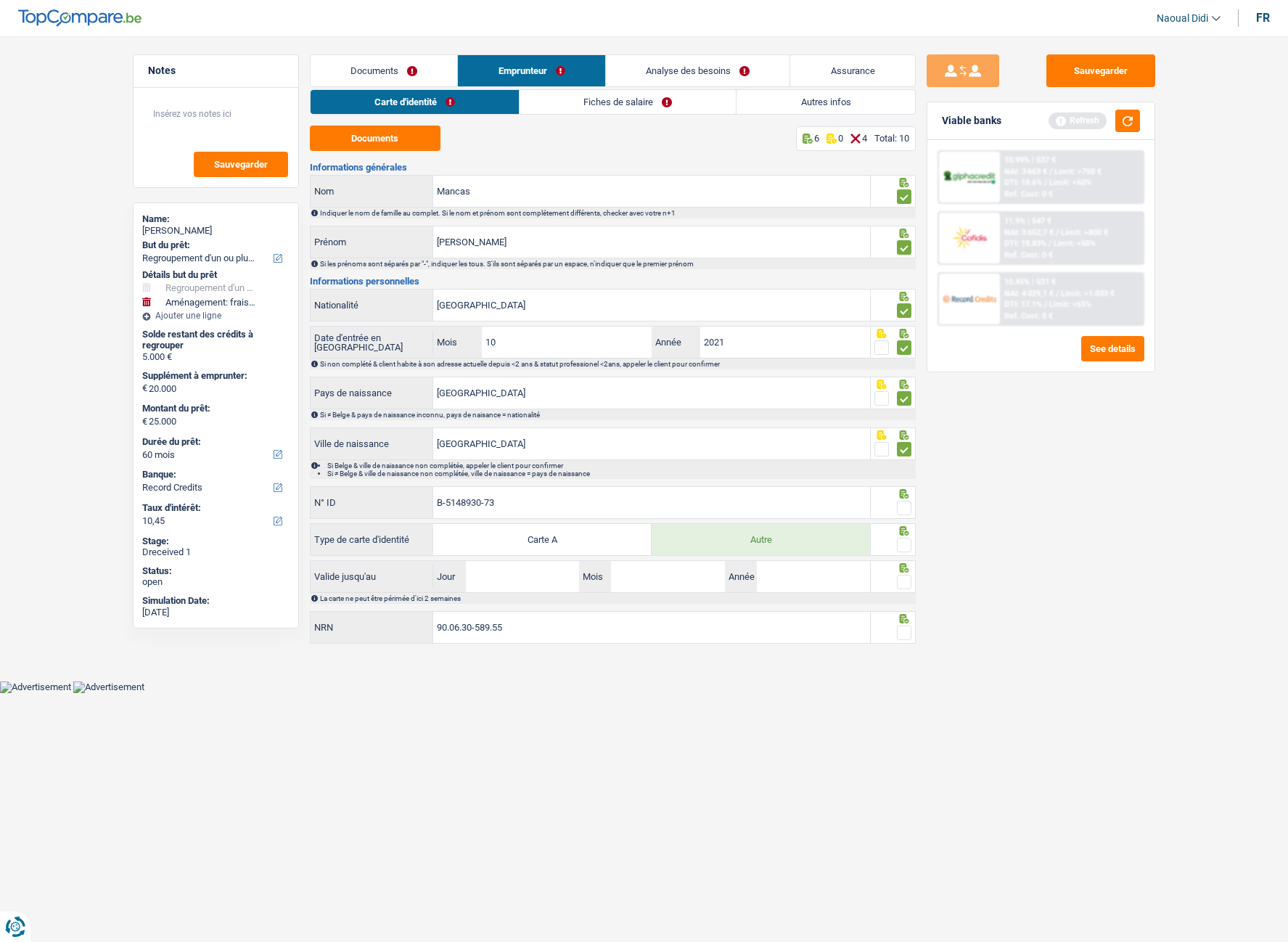
click at [0, 0] on input "radio" at bounding box center [0, 0] width 0 height 0
click at [542, 529] on input "Jour" at bounding box center [522, 576] width 113 height 31
type input "22"
type input "10"
type input "2027"
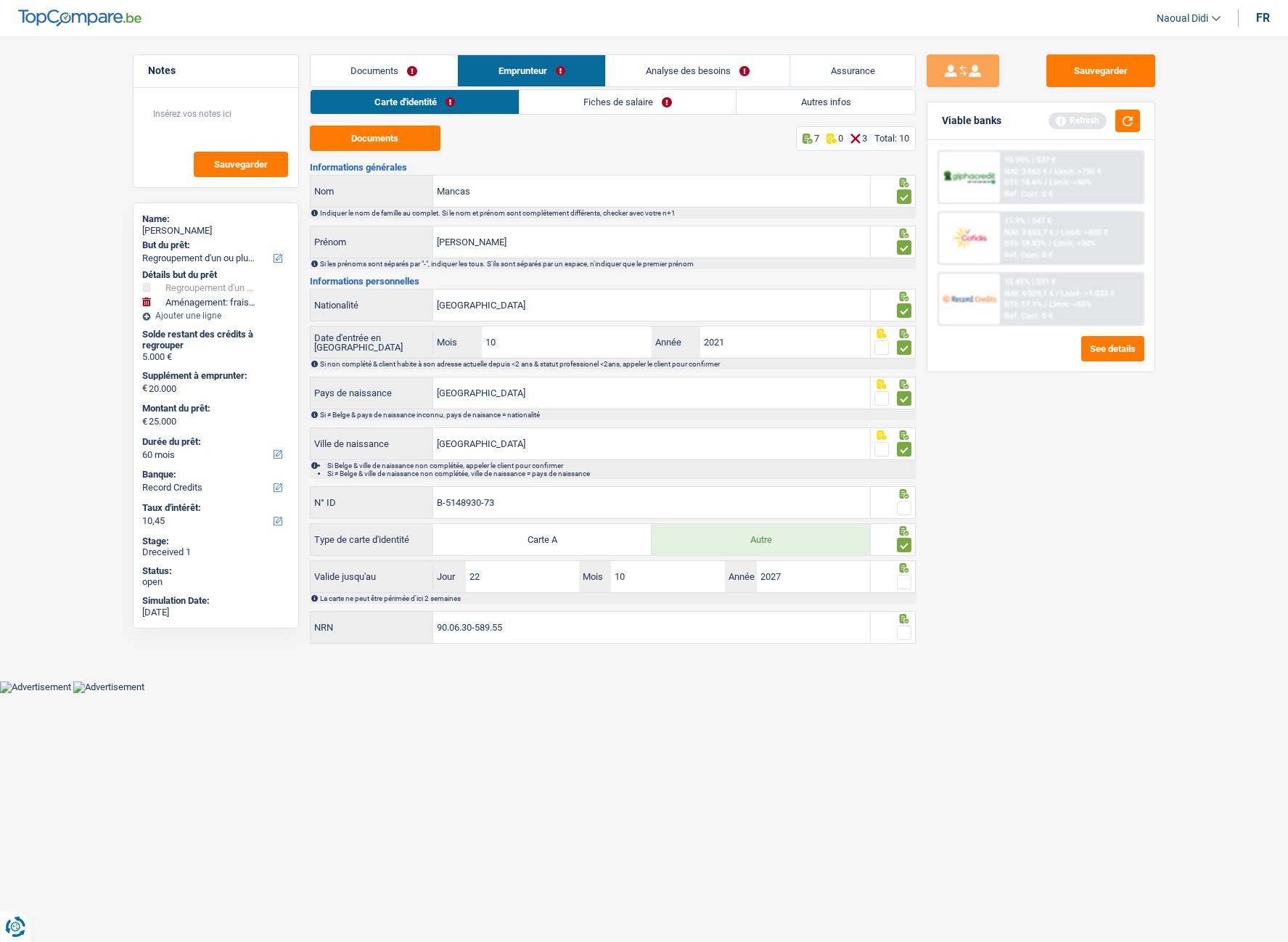
click at [901, 529] on span at bounding box center [904, 582] width 14 height 14
click at [0, 0] on input "radio" at bounding box center [0, 0] width 0 height 0
click at [906, 529] on span at bounding box center [904, 632] width 14 height 14
click at [0, 0] on input "radio" at bounding box center [0, 0] width 0 height 0
click at [1102, 79] on button "Sauvegarder" at bounding box center [1101, 71] width 109 height 33
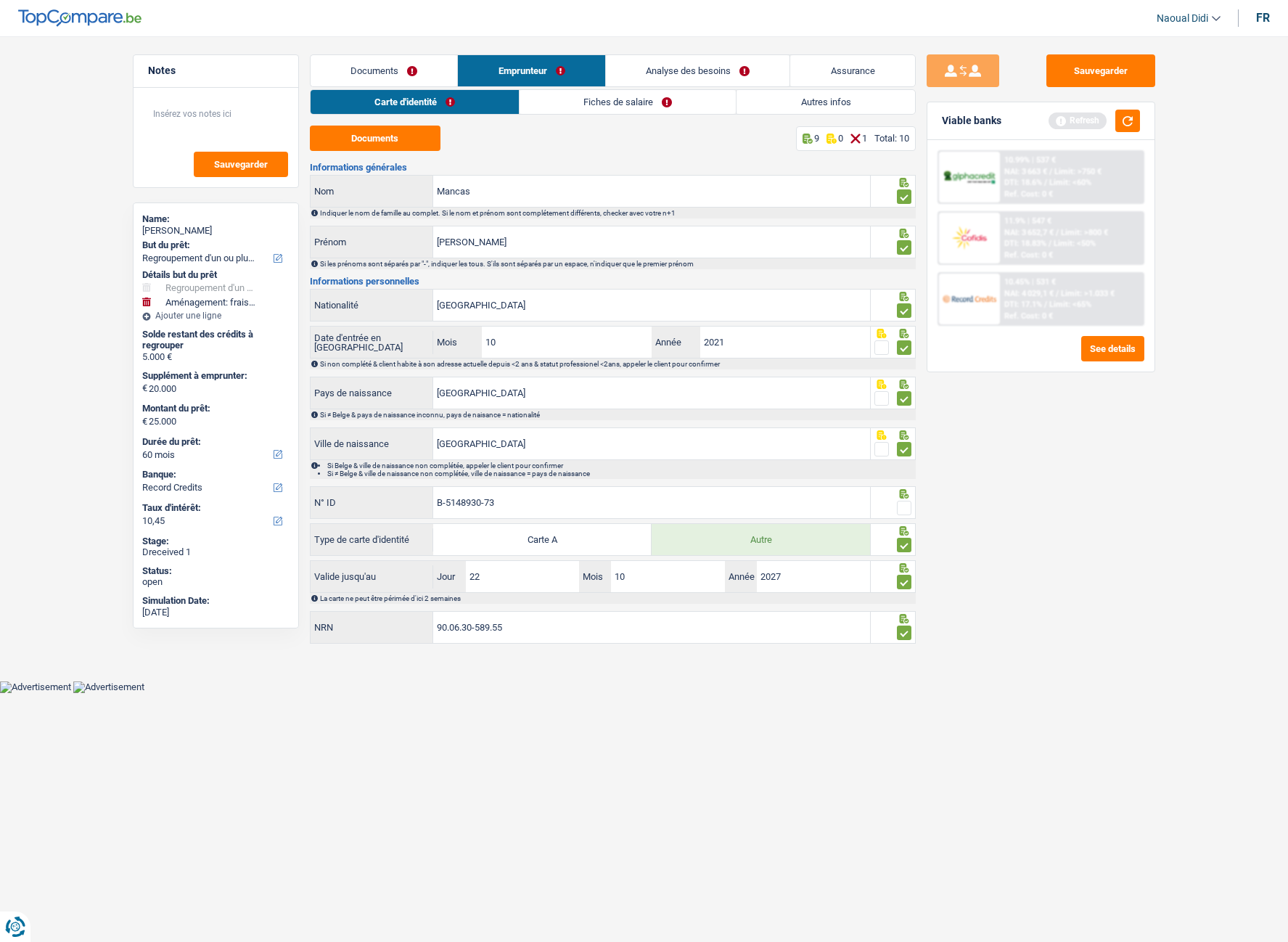
click at [354, 73] on link "Documents" at bounding box center [384, 71] width 148 height 31
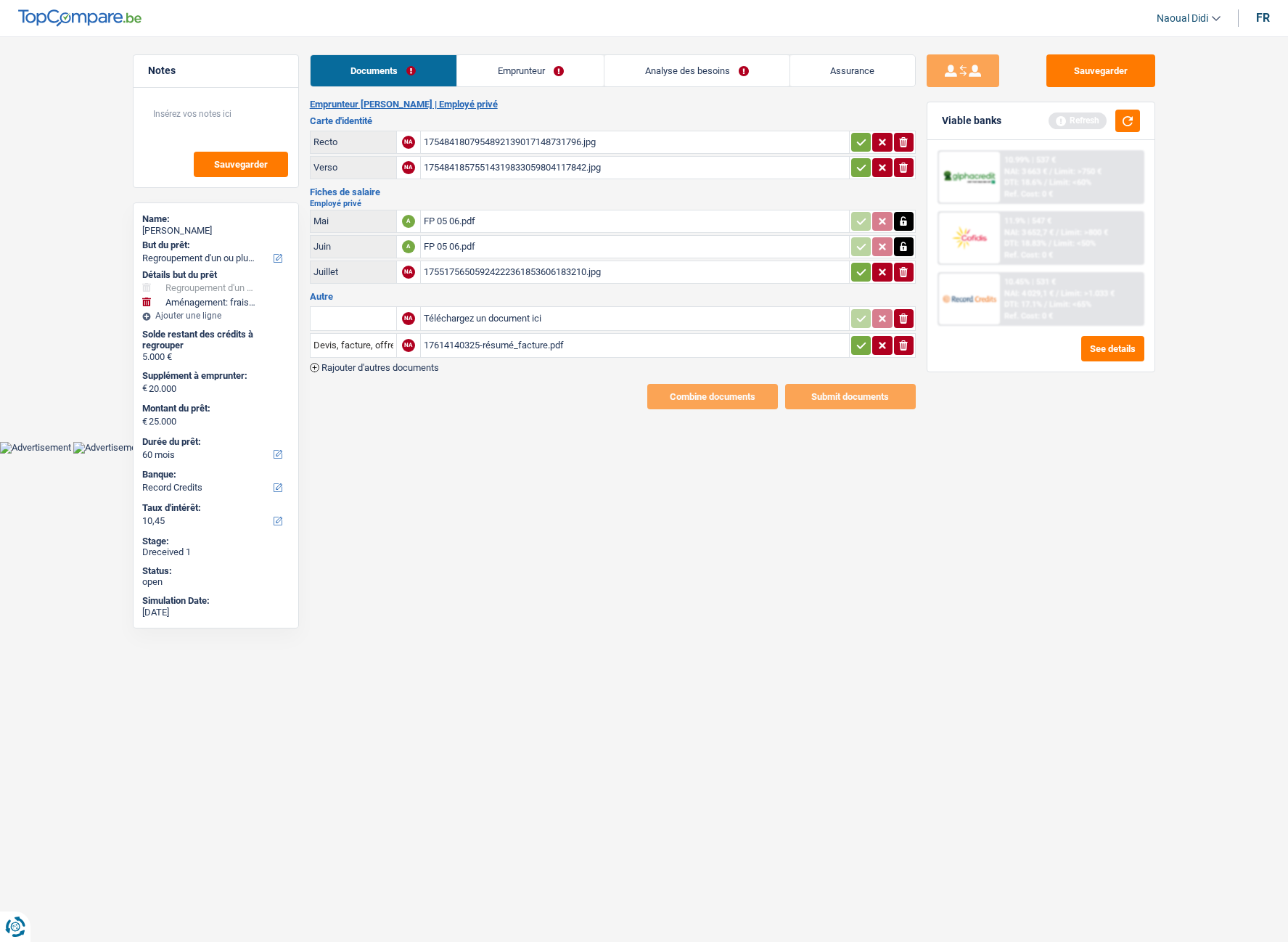
click at [475, 344] on div "17614140325-résumé_facture.pdf" at bounding box center [635, 345] width 422 height 22
click at [503, 162] on div "17548418575514319833059804117842.jpg" at bounding box center [635, 168] width 422 height 22
click at [378, 72] on link "Documents" at bounding box center [383, 71] width 146 height 31
click at [514, 76] on link "Emprunteur" at bounding box center [531, 71] width 147 height 31
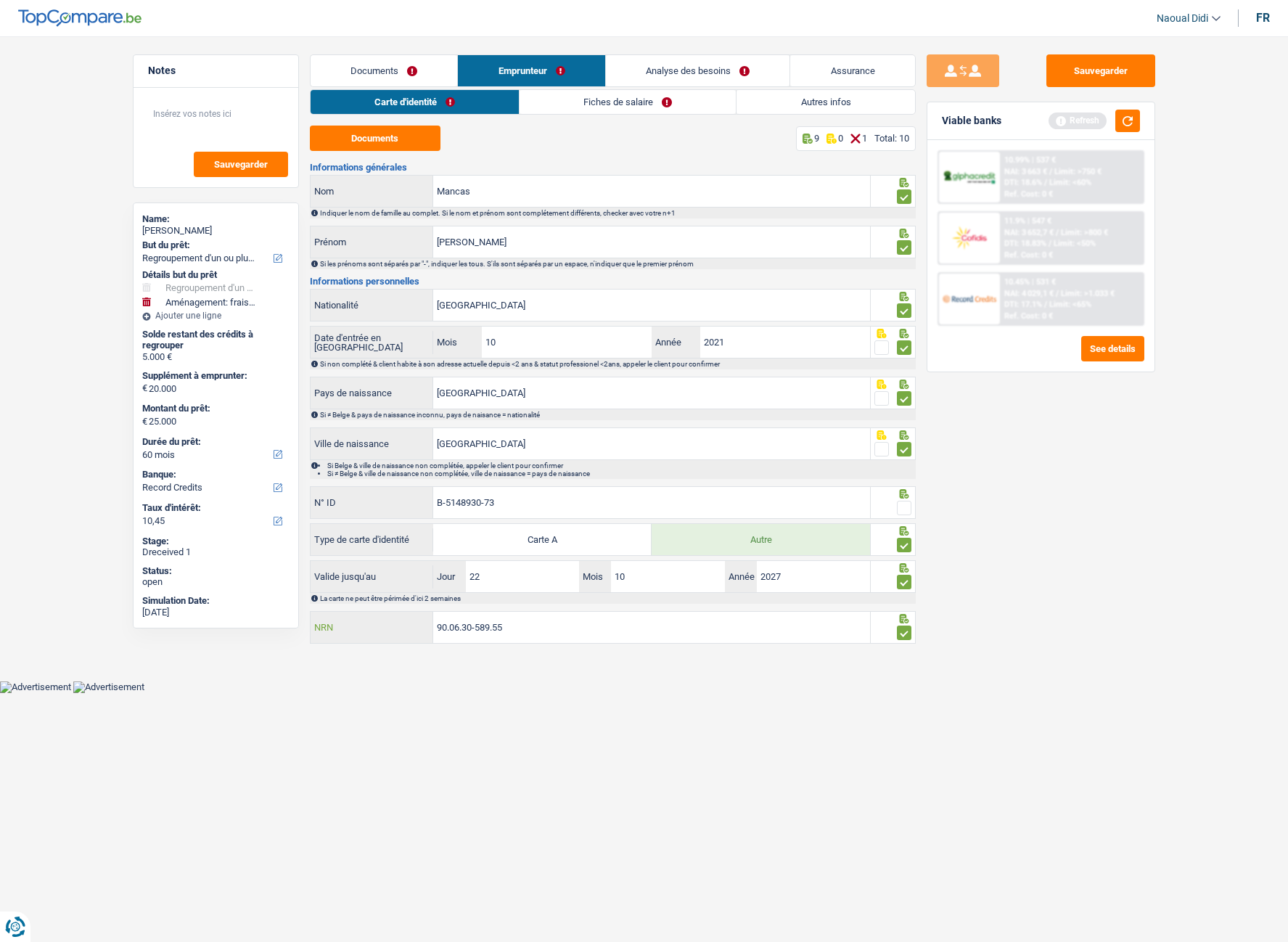
click at [529, 529] on input "90.06.30-589.55" at bounding box center [651, 627] width 437 height 31
click at [1085, 71] on button "Sauvegarder" at bounding box center [1101, 71] width 109 height 33
click at [629, 98] on link "Fiches de salaire" at bounding box center [628, 101] width 216 height 24
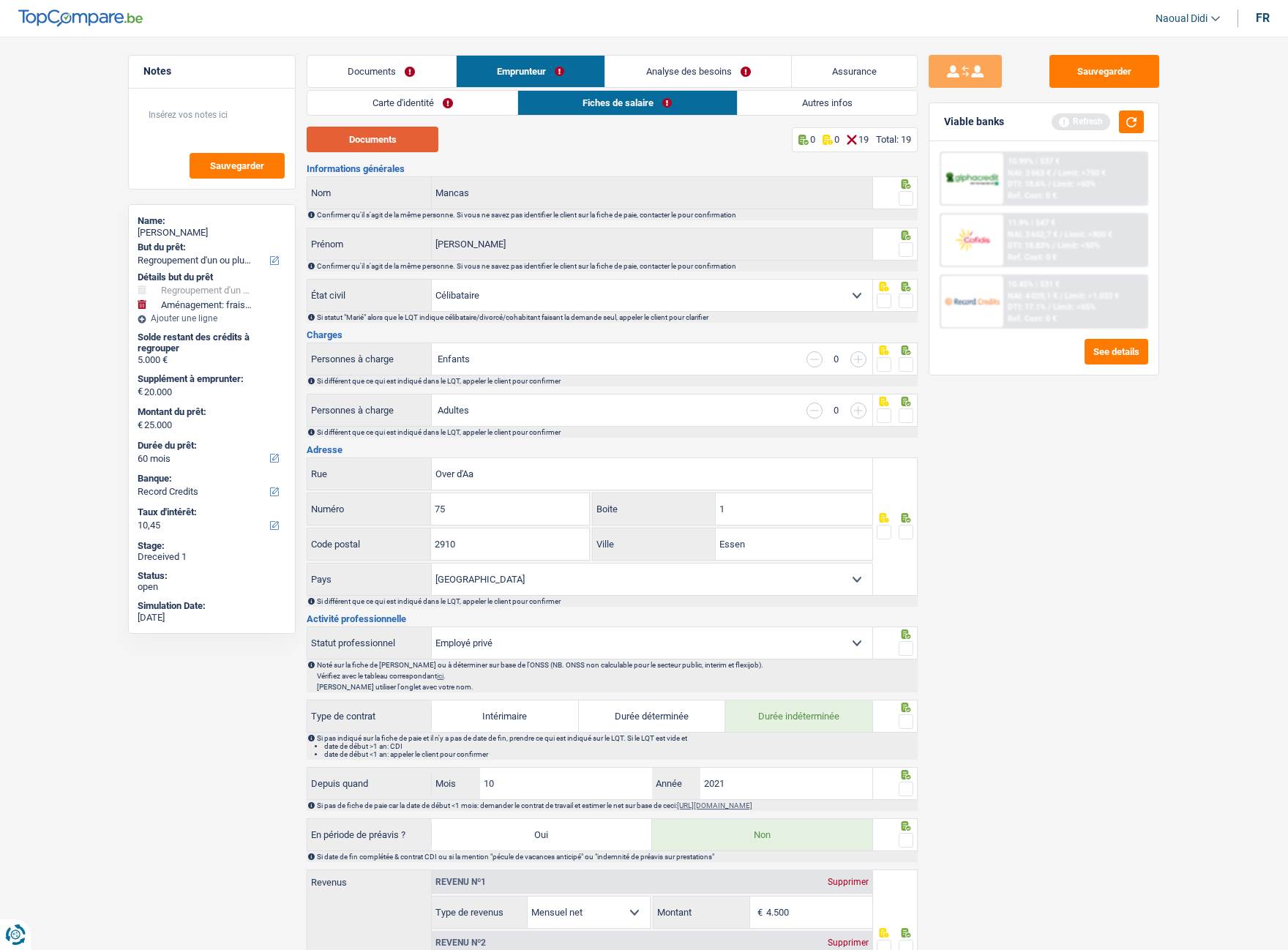
click at [405, 145] on button "Documents" at bounding box center [373, 140] width 132 height 26
click at [648, 62] on link "Analyse des besoins" at bounding box center [697, 71] width 185 height 31
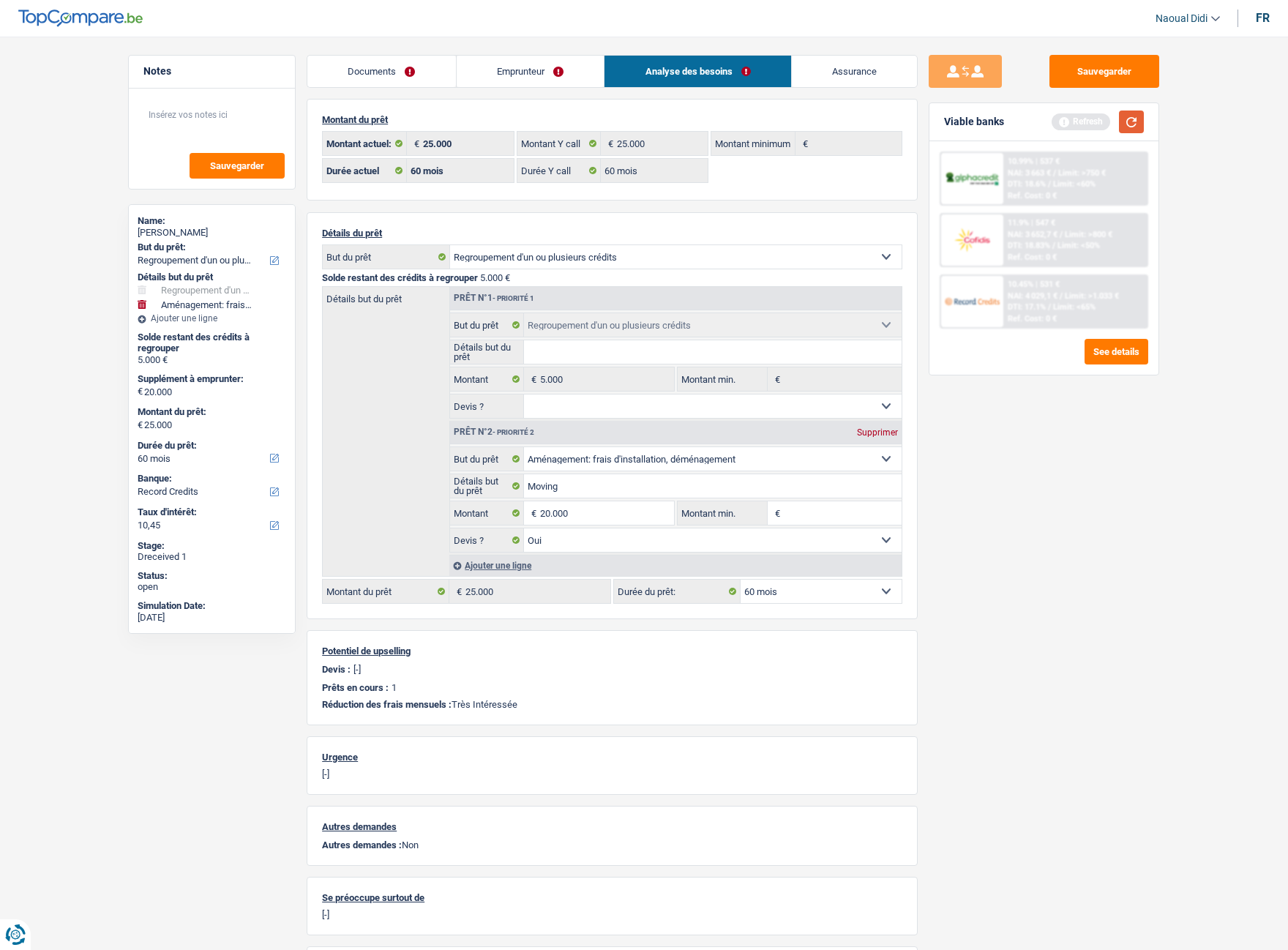
click at [1124, 120] on button "button" at bounding box center [1131, 121] width 25 height 23
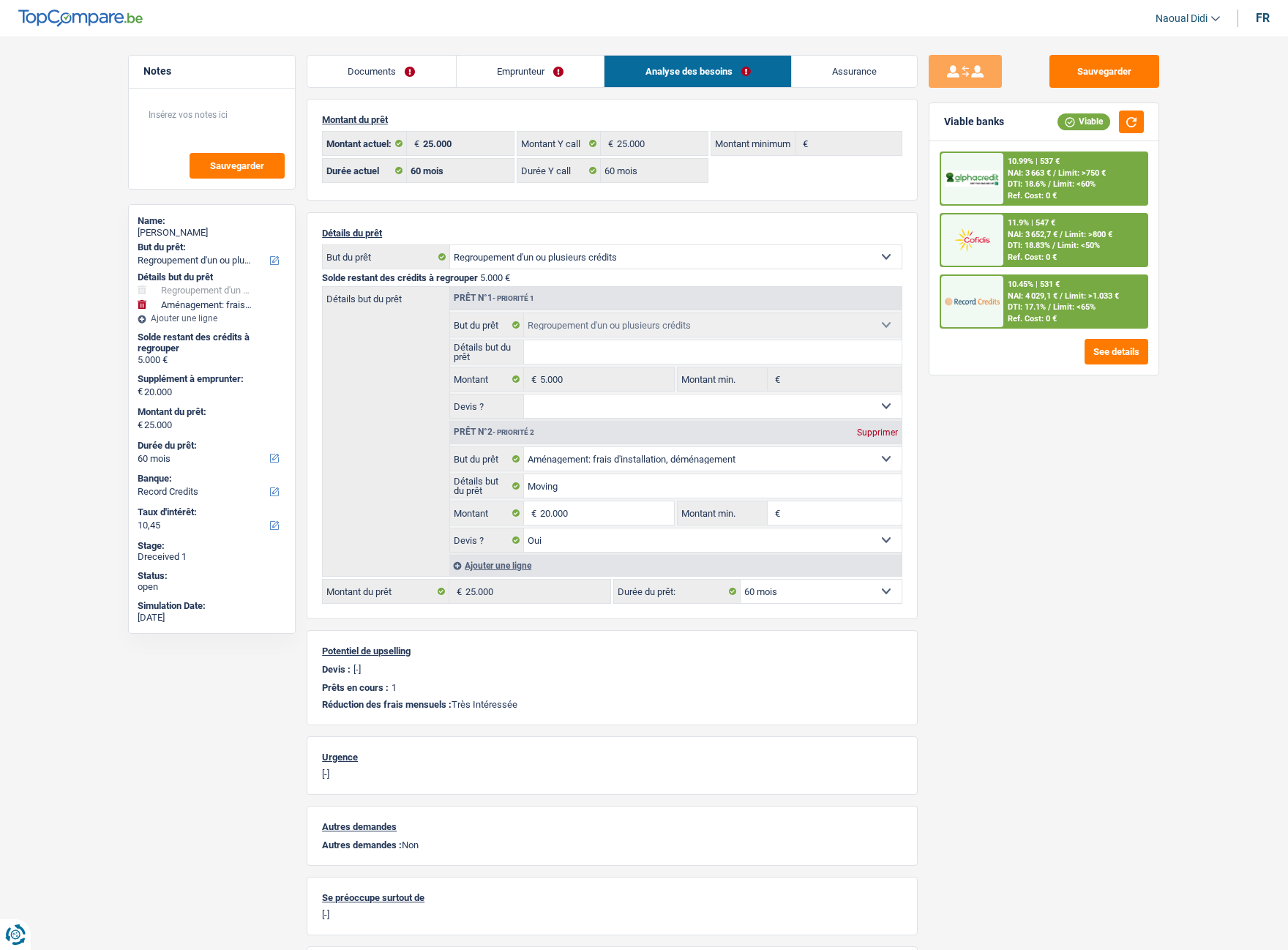
click at [510, 69] on link "Emprunteur" at bounding box center [531, 71] width 148 height 31
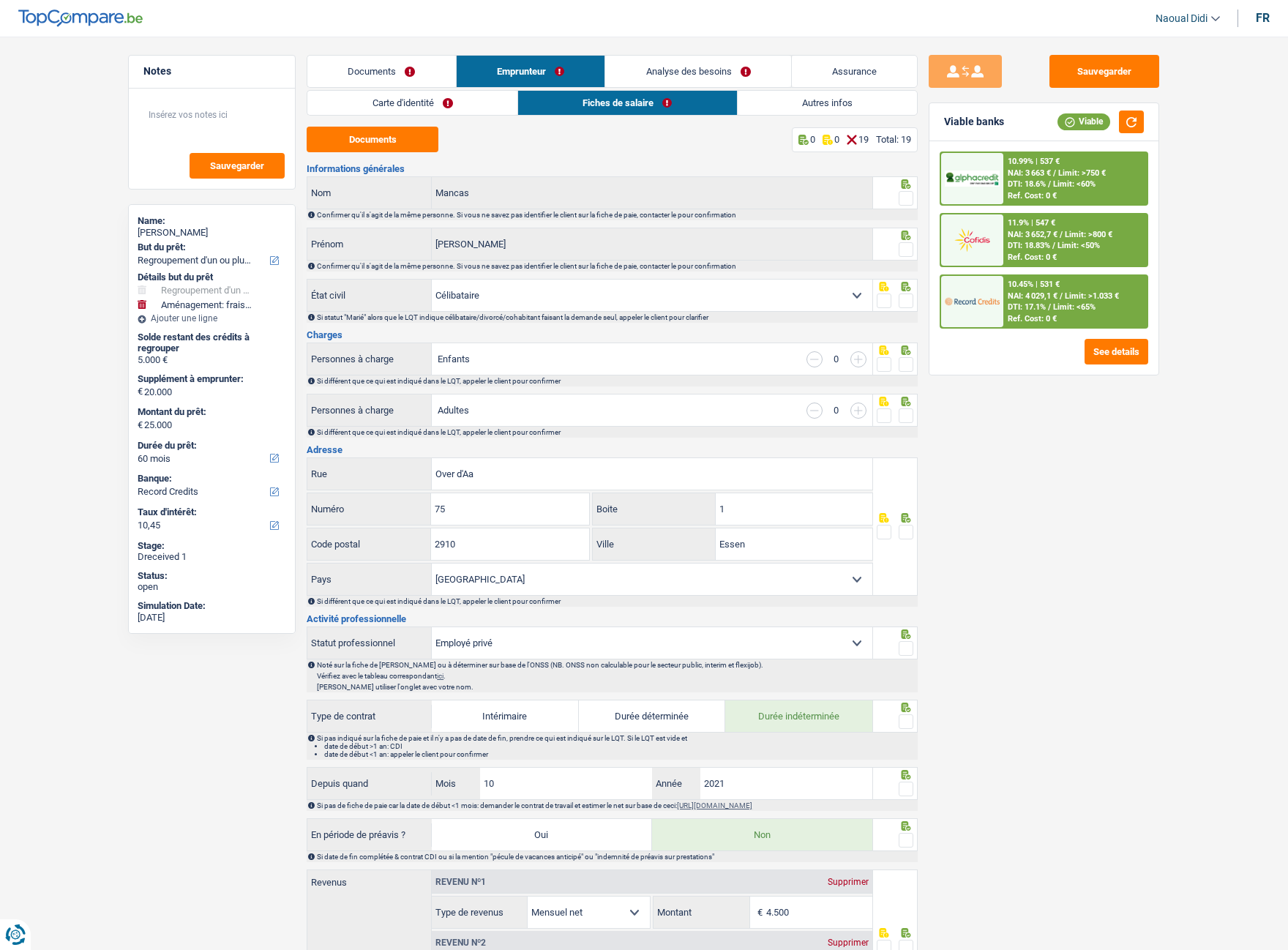
click at [807, 104] on link "Autres infos" at bounding box center [827, 102] width 180 height 24
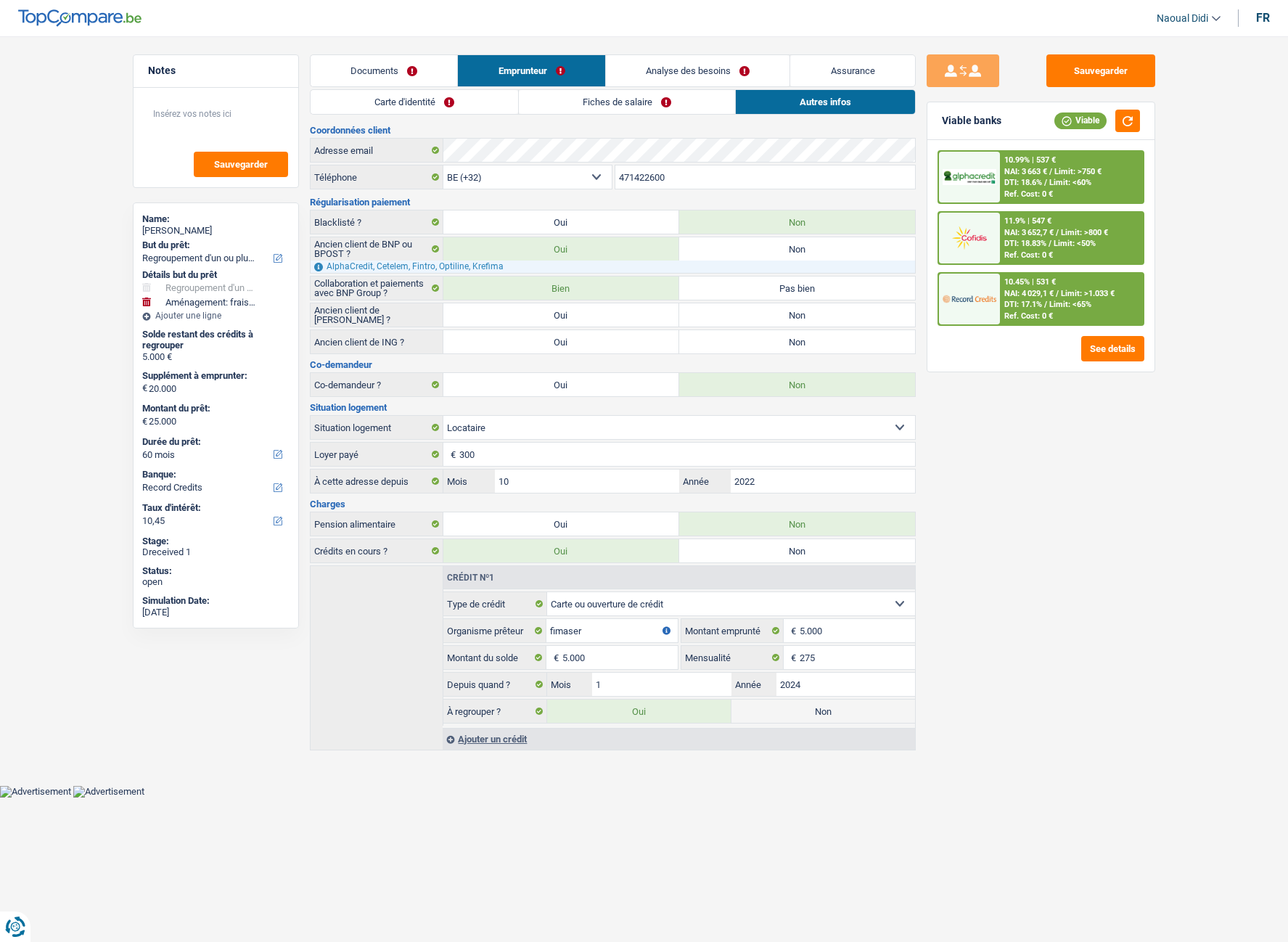
click at [395, 110] on link "Carte d'identité" at bounding box center [414, 101] width 207 height 24
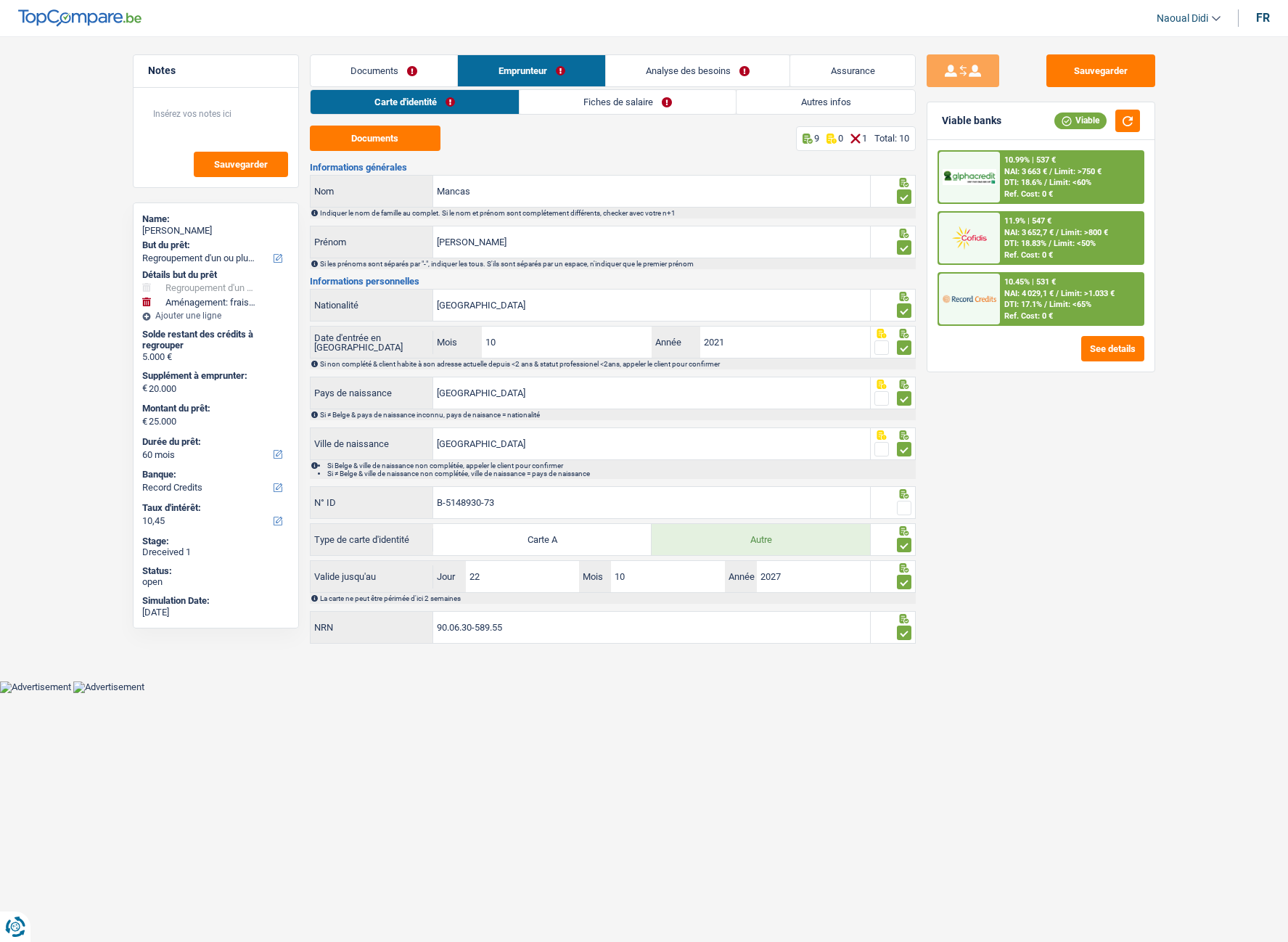
click at [590, 105] on link "Fiches de salaire" at bounding box center [628, 101] width 216 height 24
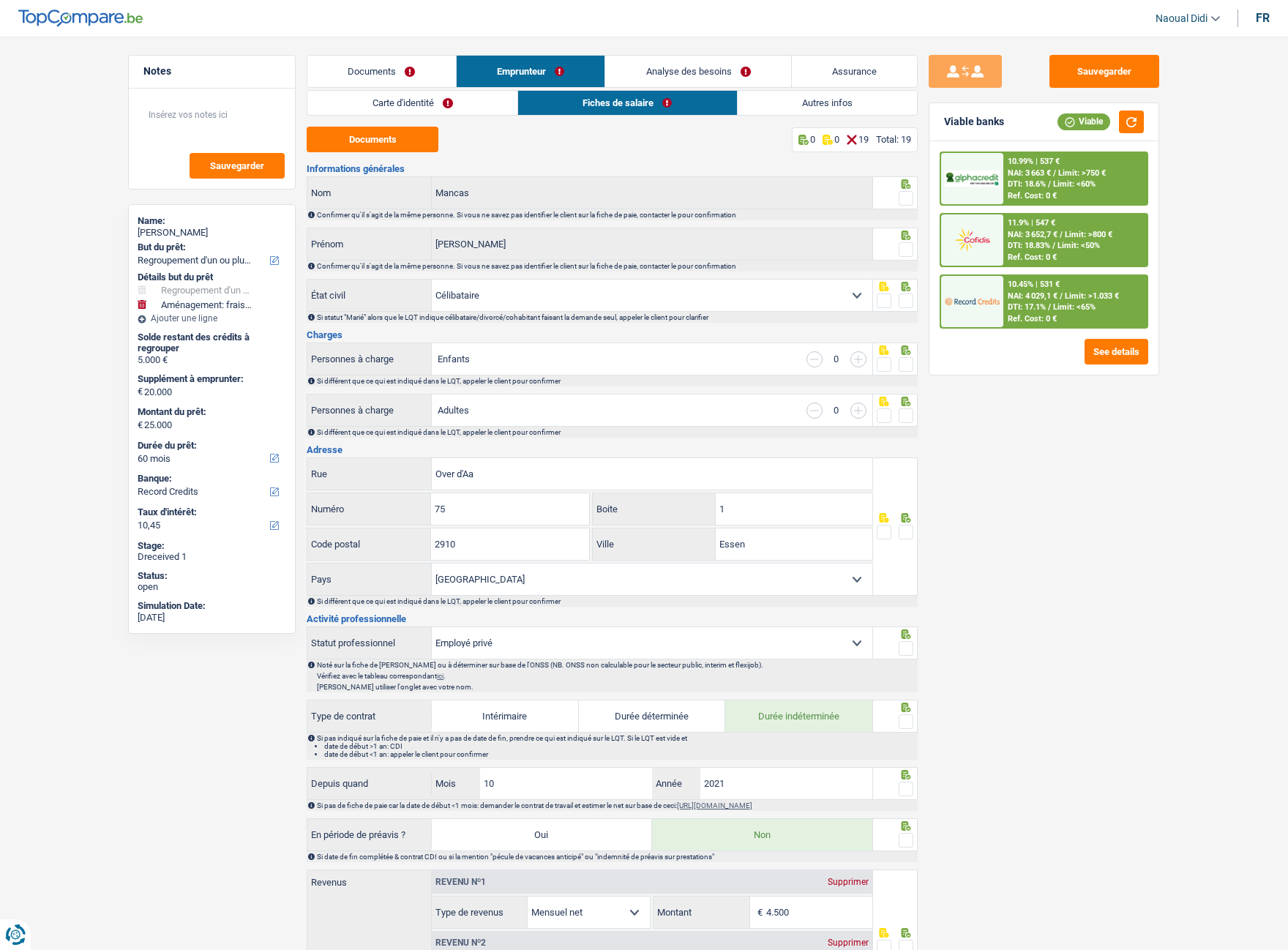
click at [901, 191] on span at bounding box center [906, 198] width 15 height 15
click at [0, 0] on input "radio" at bounding box center [0, 0] width 0 height 0
click at [907, 248] on span at bounding box center [906, 249] width 15 height 15
click at [0, 0] on input "radio" at bounding box center [0, 0] width 0 height 0
click at [911, 301] on span at bounding box center [906, 301] width 15 height 15
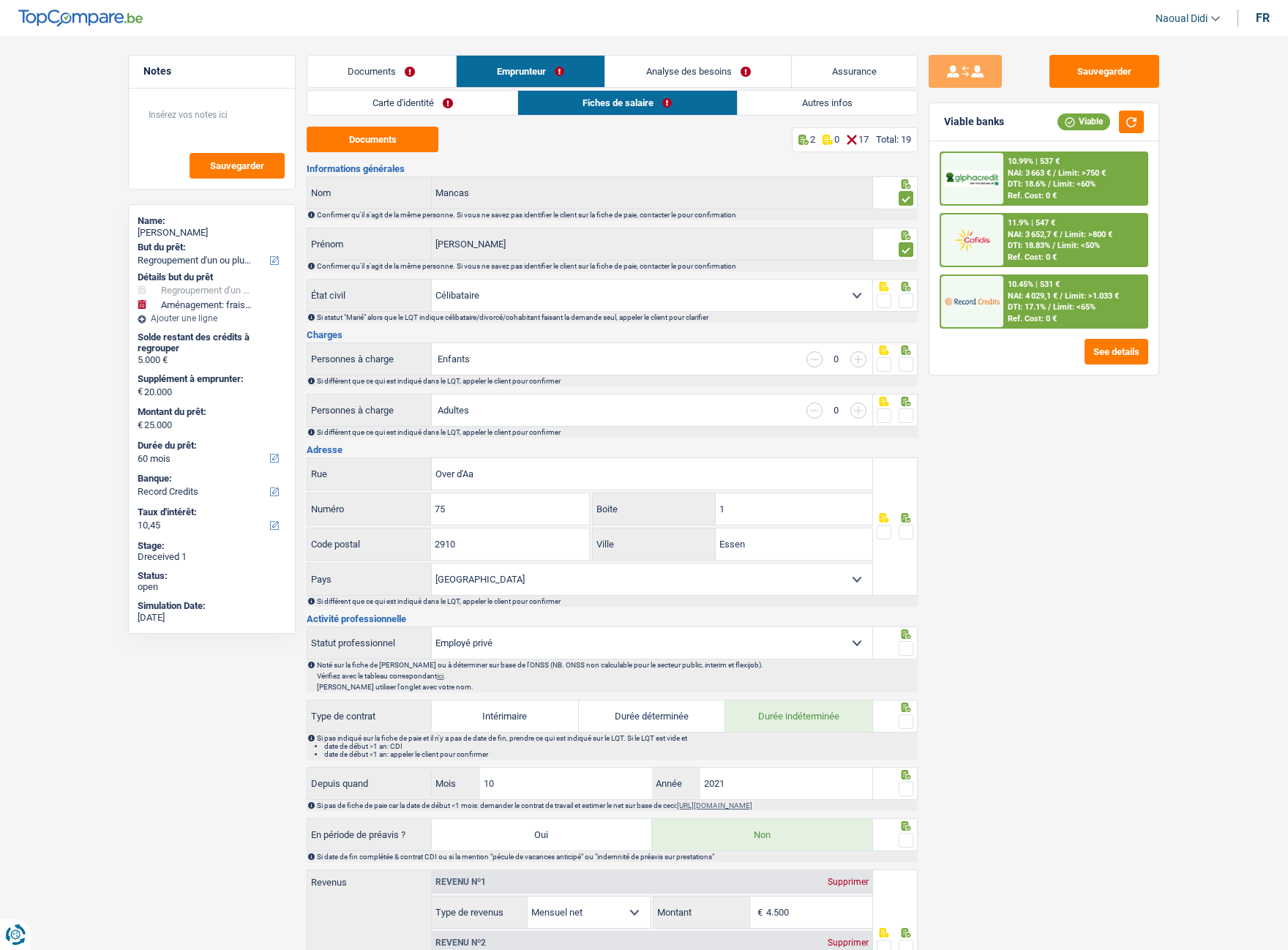
click at [0, 0] on input "radio" at bounding box center [0, 0] width 0 height 0
click at [903, 364] on span at bounding box center [906, 364] width 15 height 15
click at [0, 0] on input "radio" at bounding box center [0, 0] width 0 height 0
click at [900, 419] on span at bounding box center [906, 416] width 15 height 15
click at [0, 0] on input "radio" at bounding box center [0, 0] width 0 height 0
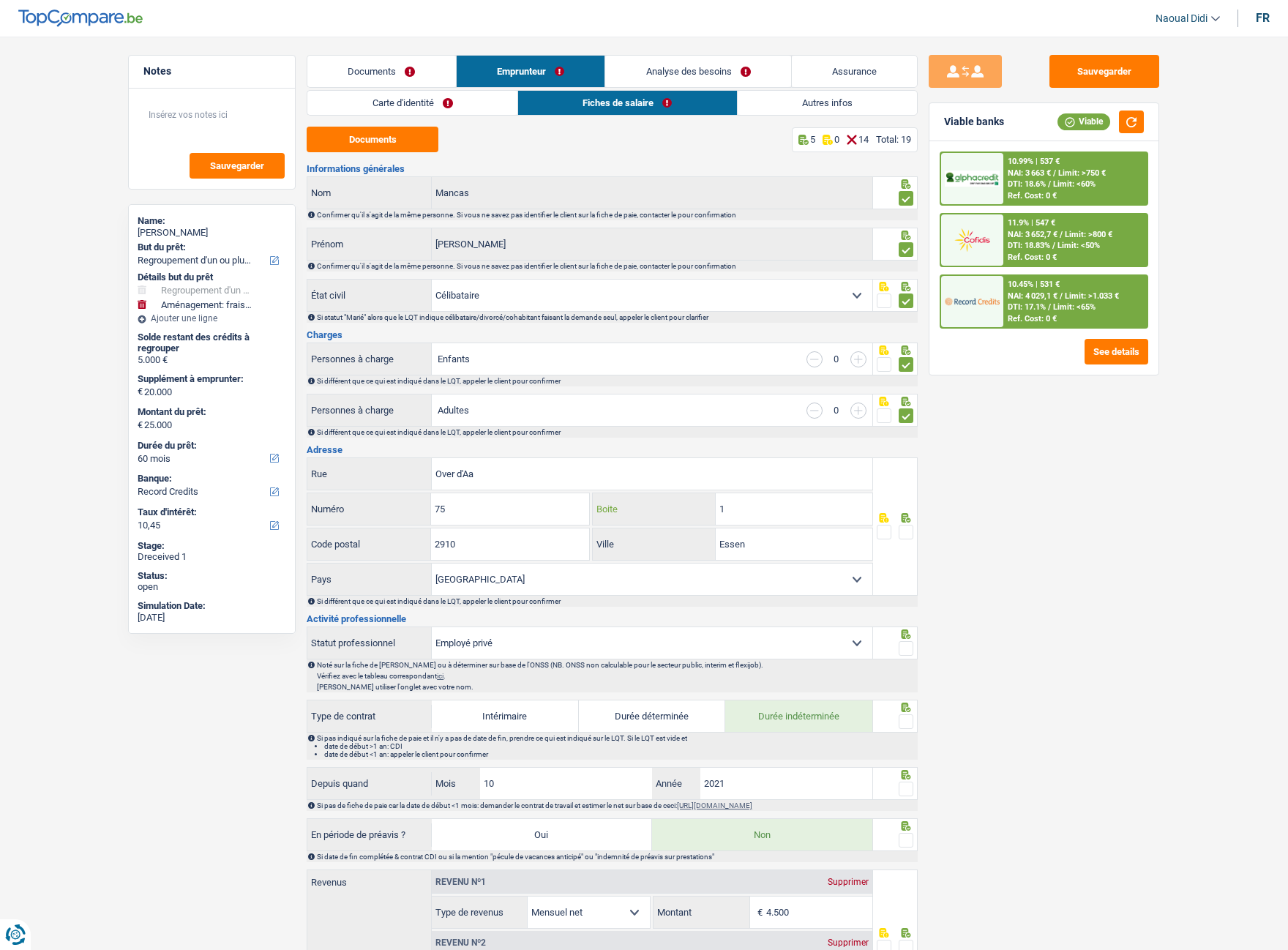
click at [753, 512] on input "1" at bounding box center [793, 509] width 156 height 31
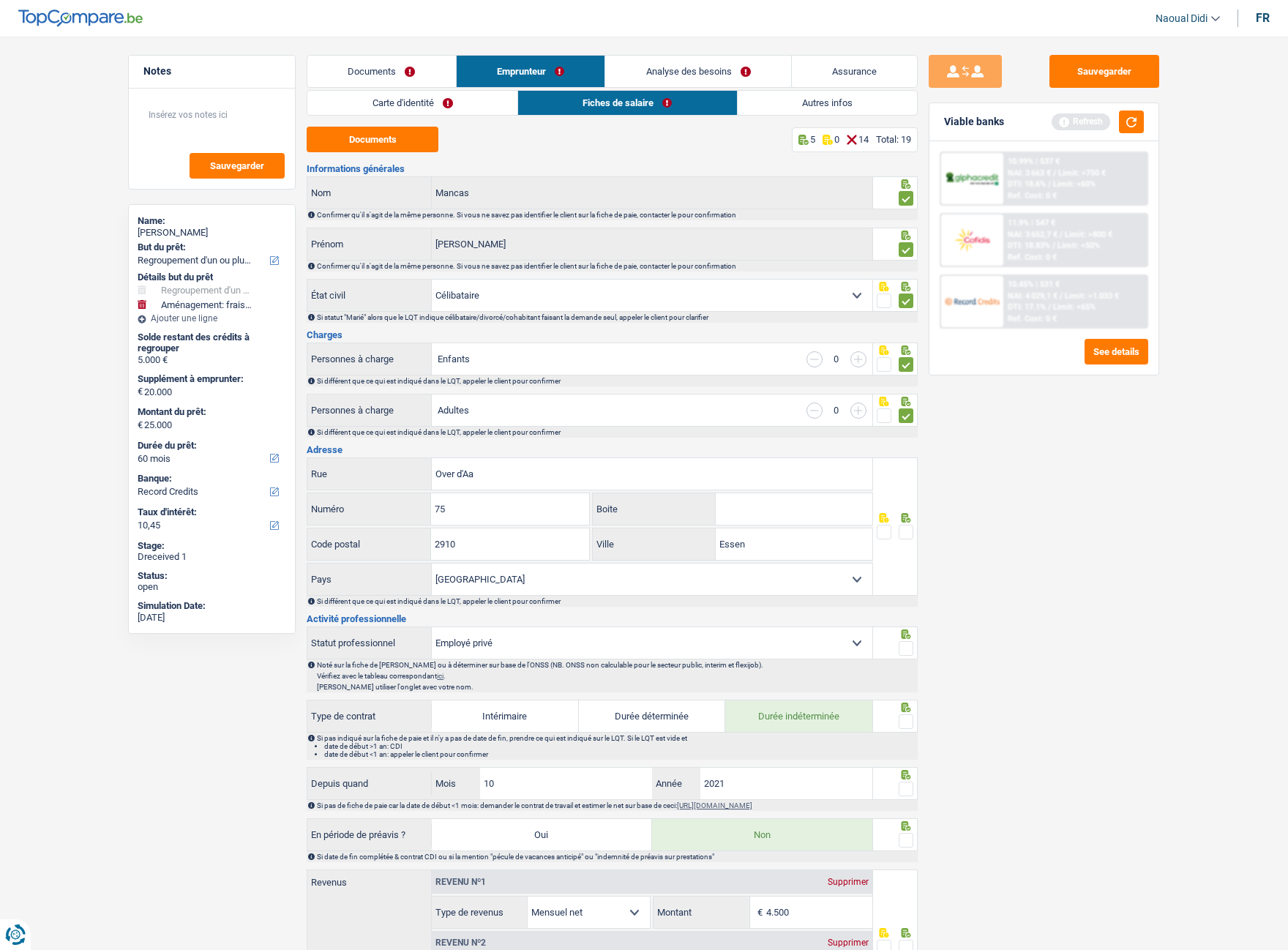
click at [905, 533] on span at bounding box center [906, 532] width 15 height 15
click at [0, 0] on input "radio" at bounding box center [0, 0] width 0 height 0
click at [481, 533] on input "2910" at bounding box center [510, 544] width 157 height 31
type input "2960"
click at [766, 533] on input "Essen" at bounding box center [793, 544] width 156 height 31
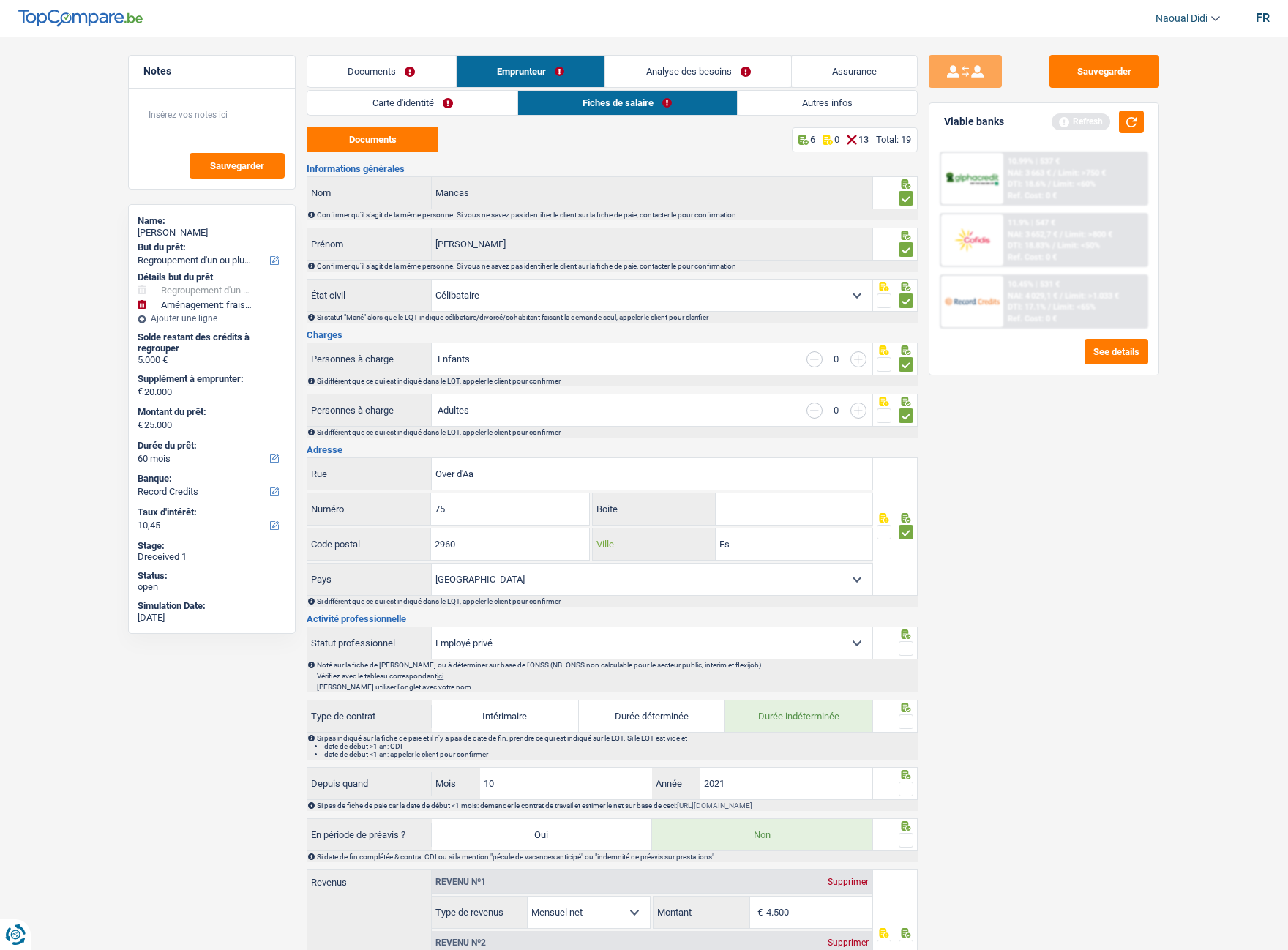
type input "E"
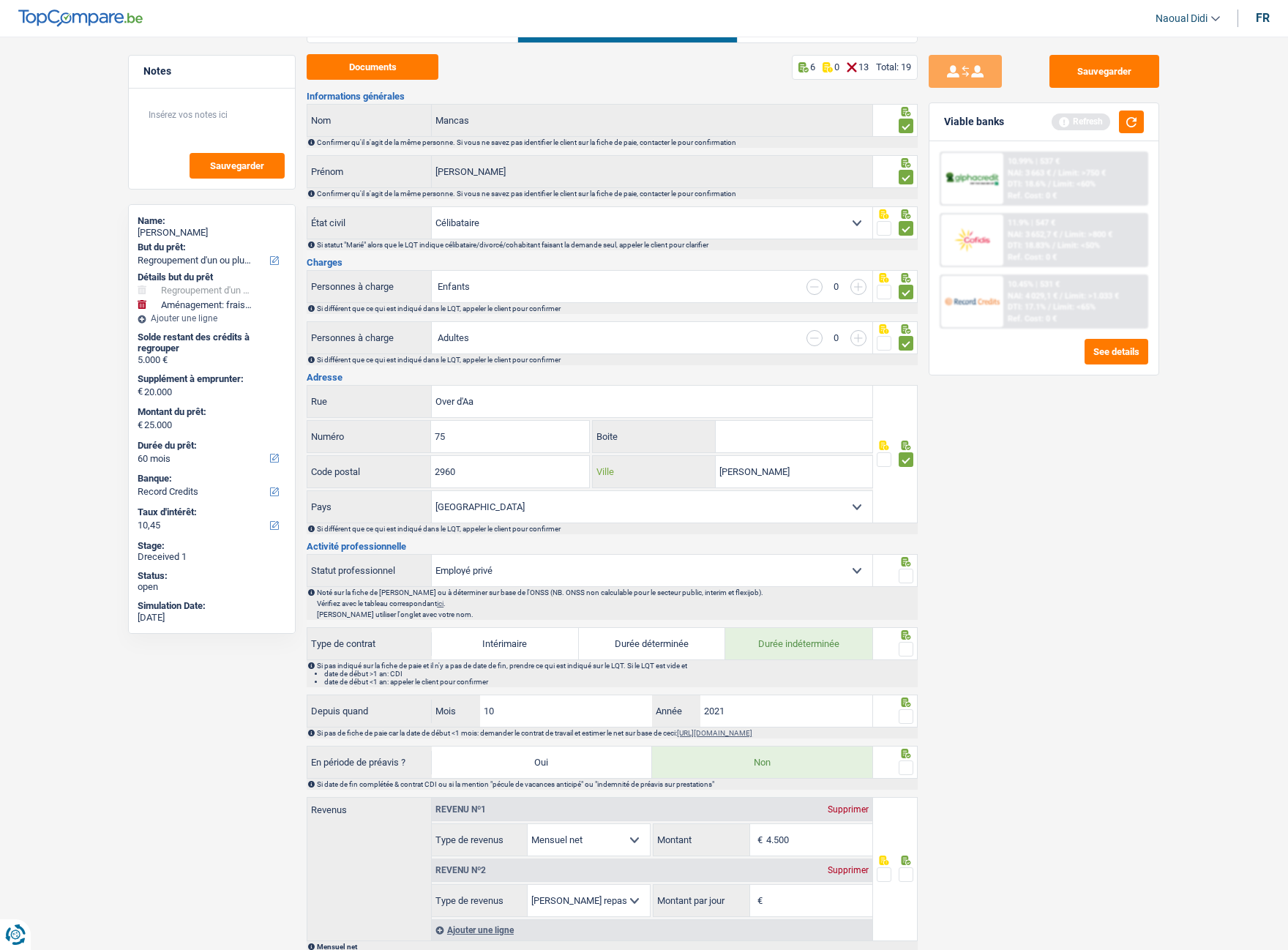
scroll to position [73, 0]
type input "Brecht"
click at [533, 533] on select "Ouvrier Employé privé Employé public Invalide Indépendant Pensionné Chômeur Mut…" at bounding box center [652, 569] width 440 height 31
select select "worker"
click at [432, 533] on select "Ouvrier Employé privé Employé public Invalide Indépendant Pensionné Chômeur Mut…" at bounding box center [652, 569] width 440 height 31
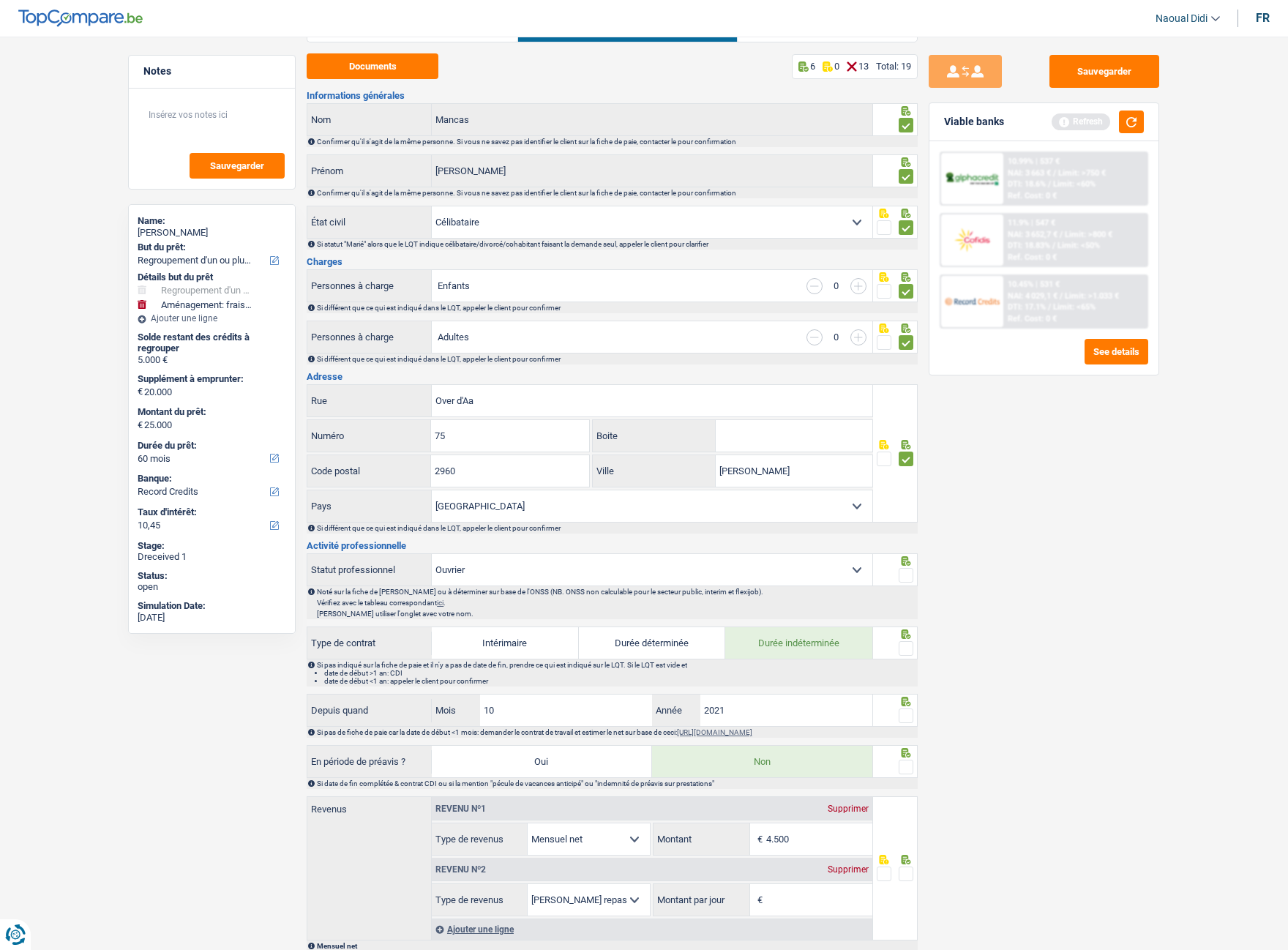
radio input "false"
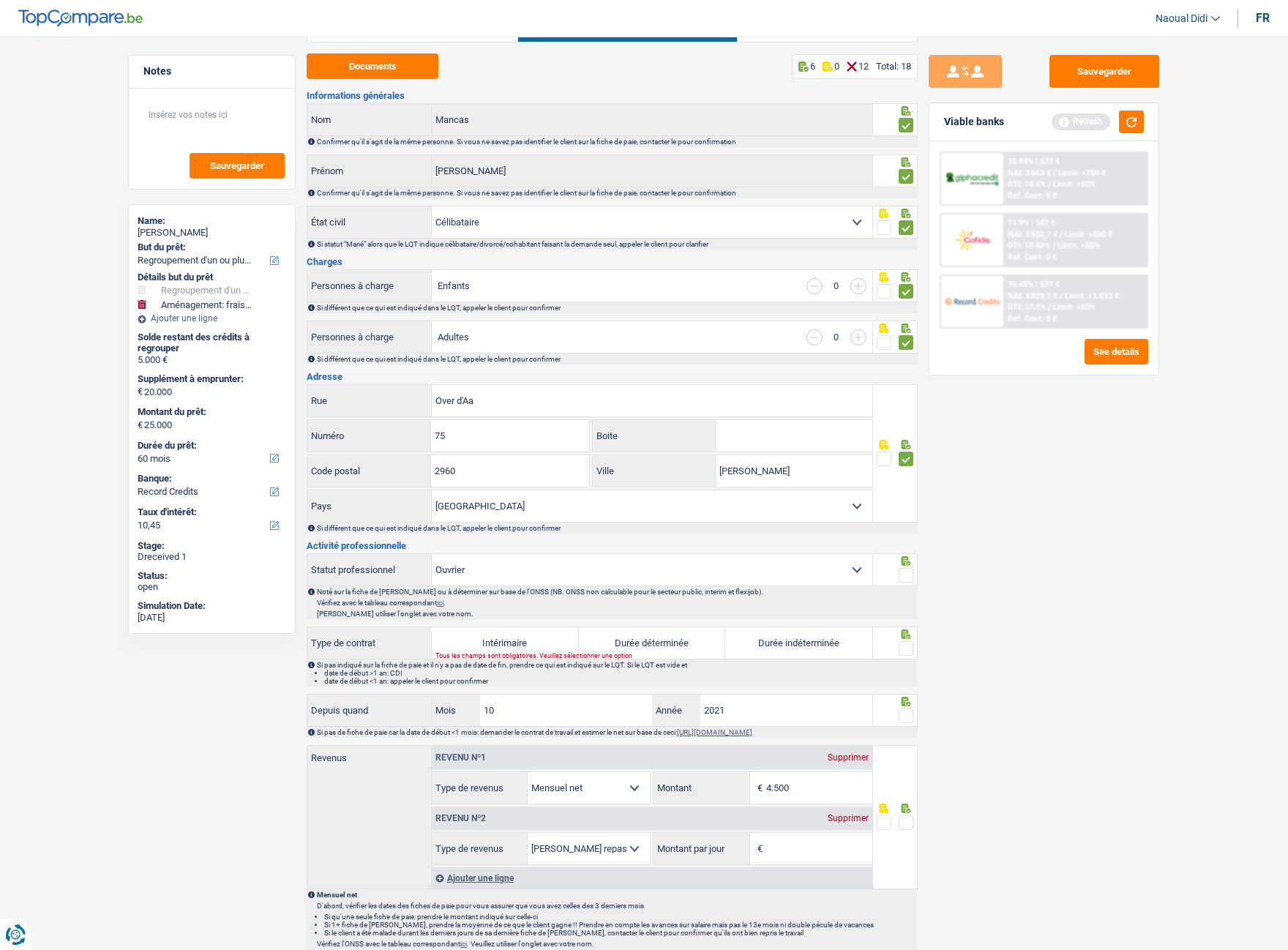
click at [797, 533] on label "Durée indéterminée" at bounding box center [798, 642] width 147 height 31
click at [797, 533] on input "Durée indéterminée" at bounding box center [798, 642] width 147 height 31
radio input "true"
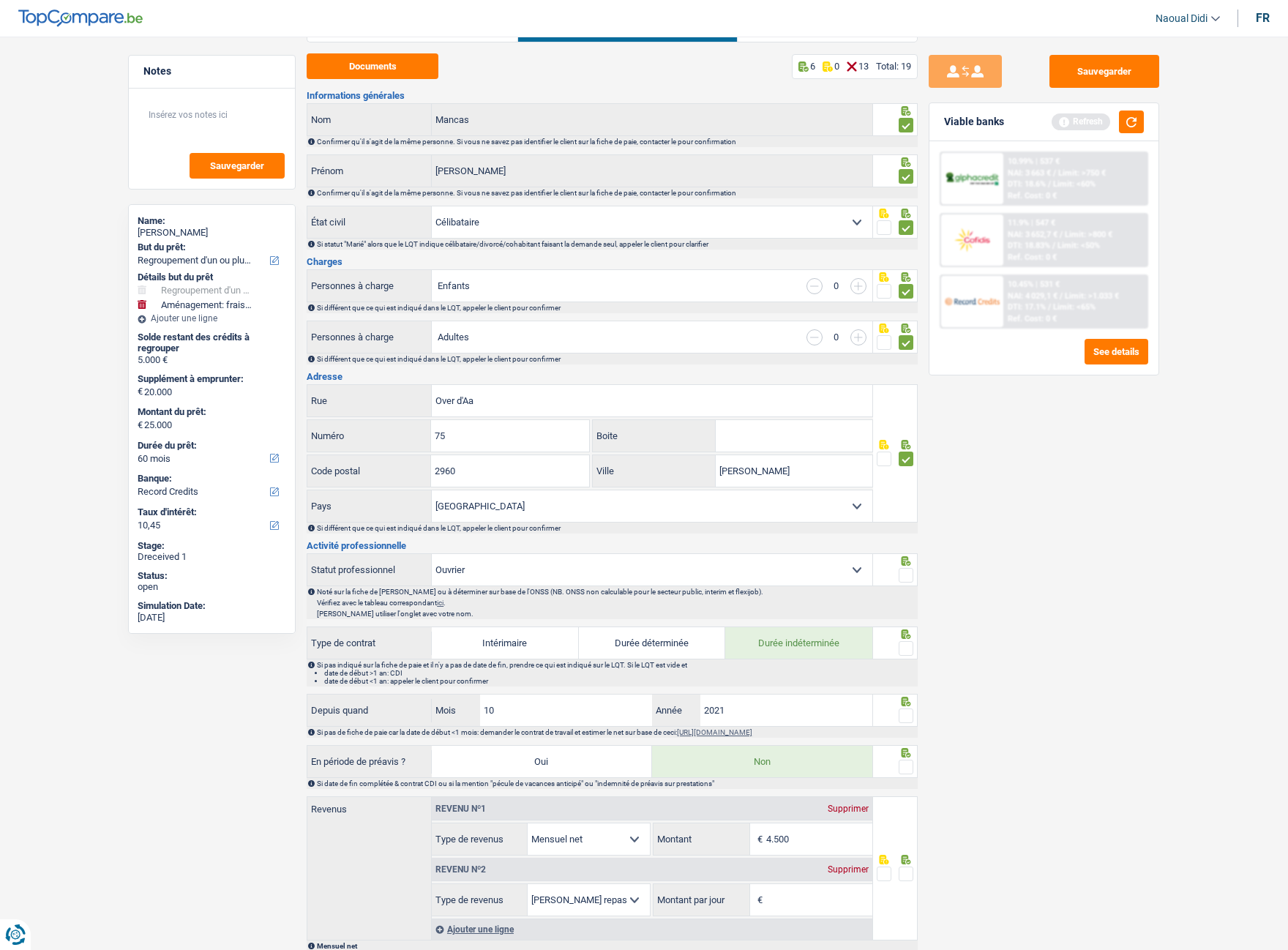
click at [900, 533] on span at bounding box center [906, 649] width 15 height 15
click at [0, 0] on input "radio" at bounding box center [0, 0] width 0 height 0
click at [911, 533] on span at bounding box center [906, 575] width 15 height 15
click at [0, 0] on input "radio" at bounding box center [0, 0] width 0 height 0
click at [910, 533] on span at bounding box center [906, 715] width 15 height 15
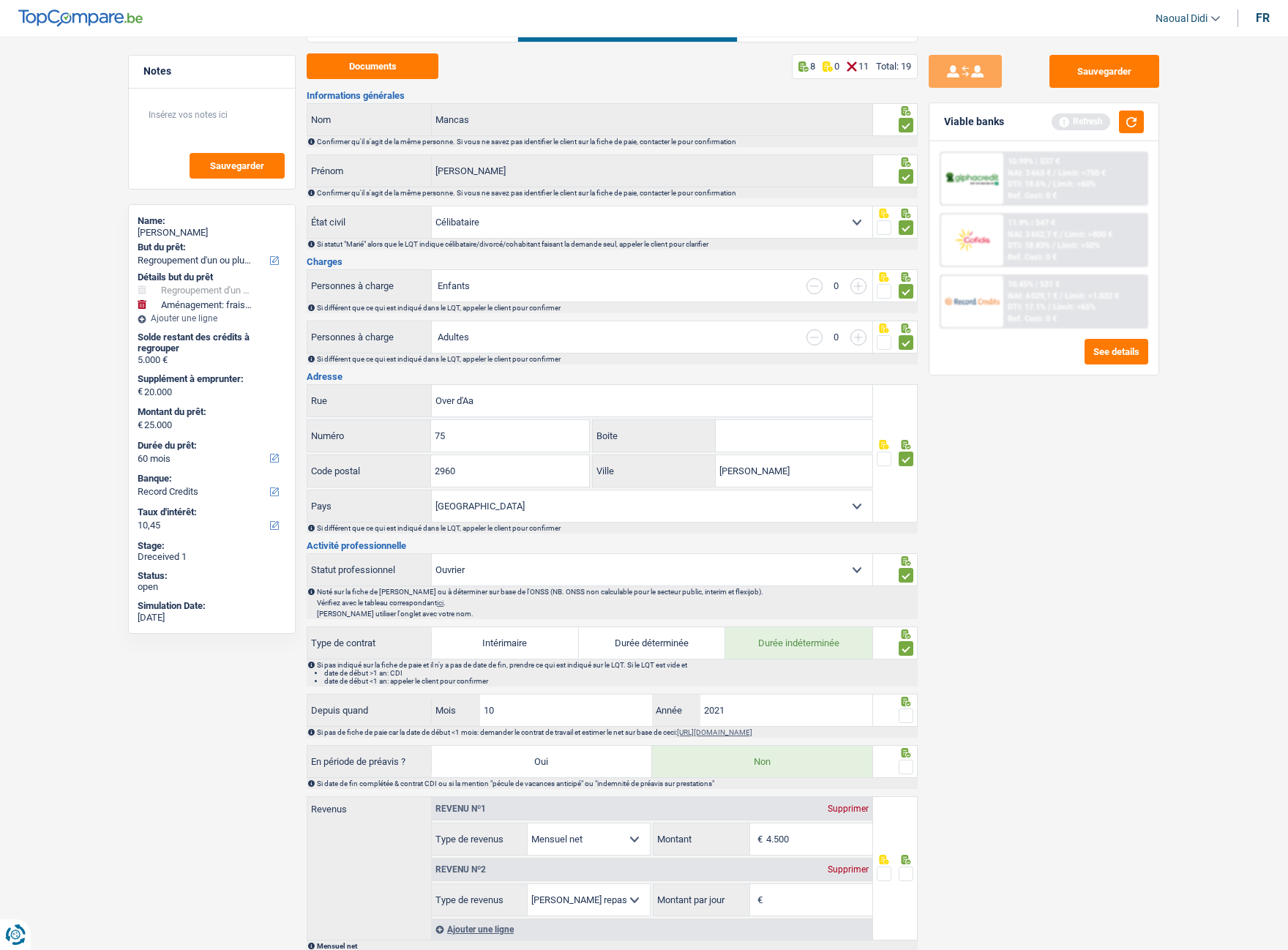
click at [0, 0] on input "radio" at bounding box center [0, 0] width 0 height 0
click at [909, 533] on span at bounding box center [906, 766] width 15 height 15
click at [0, 0] on input "radio" at bounding box center [0, 0] width 0 height 0
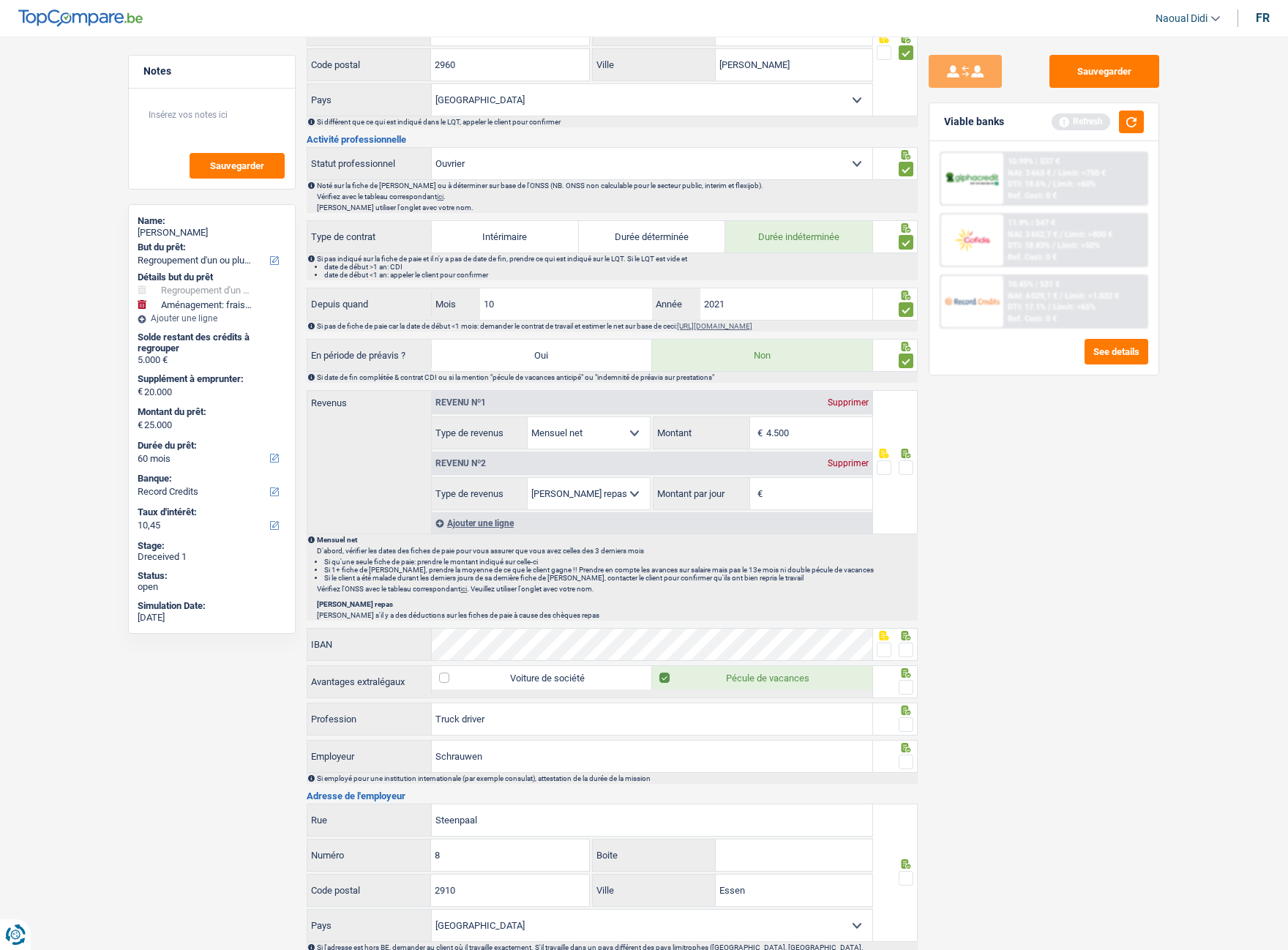
scroll to position [366, 0]
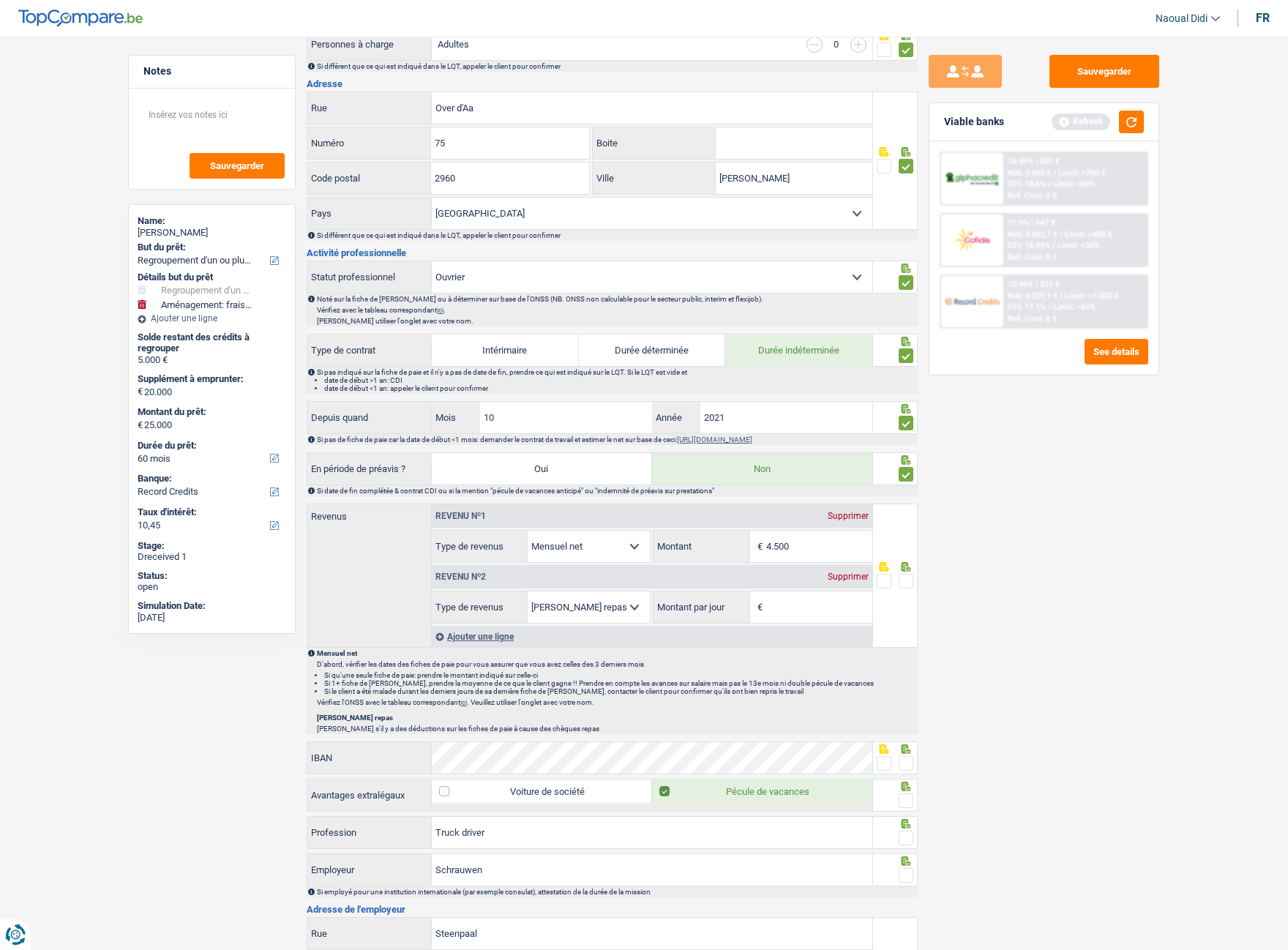
click at [1124, 444] on div "Sauvegarder Viable banks Refresh 10.99% | 537 € NAI: 3 663 € / Limit: >750 € DT…" at bounding box center [1043, 489] width 252 height 868
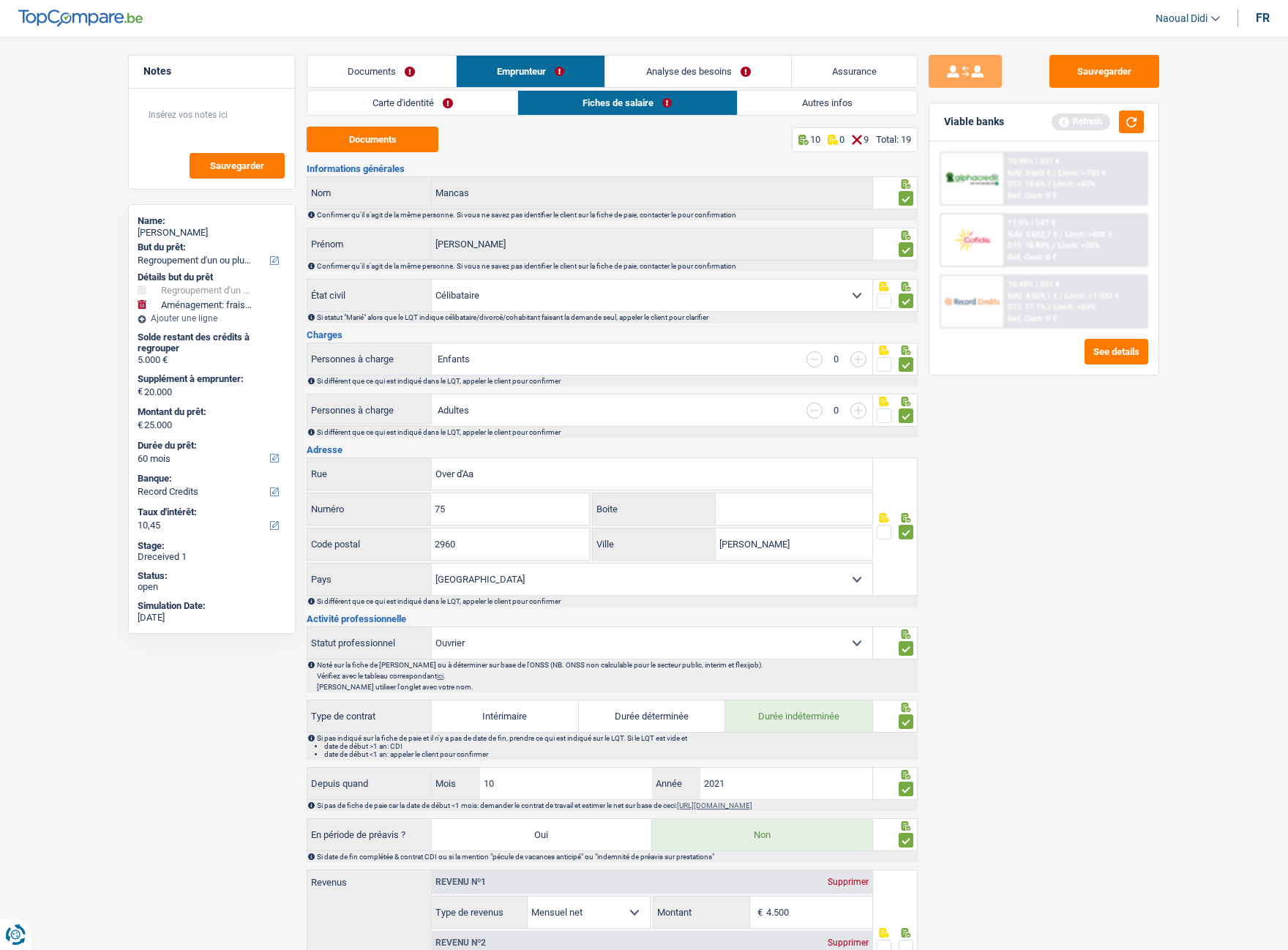
click at [716, 71] on link "Analyse des besoins" at bounding box center [697, 71] width 185 height 31
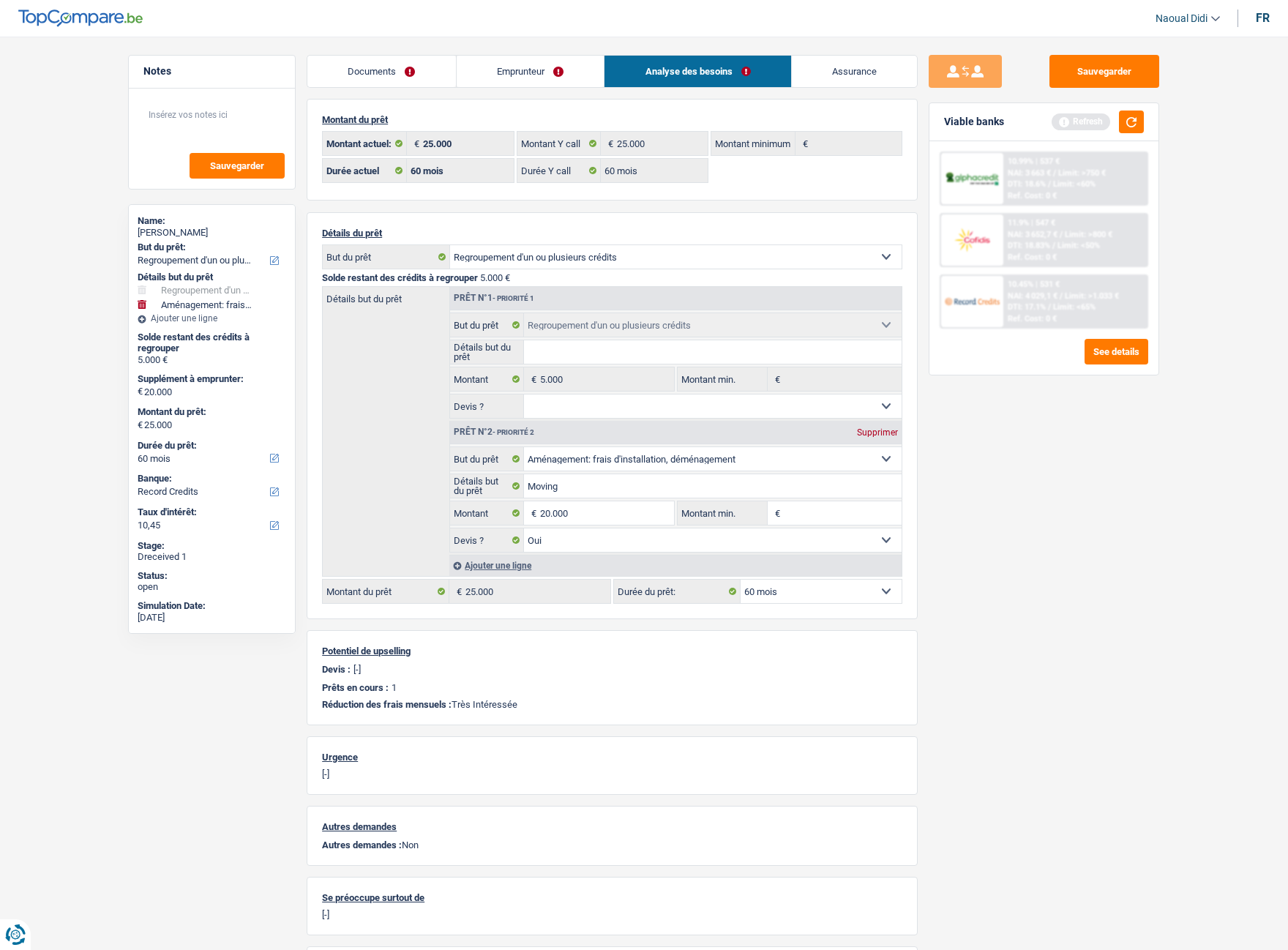
click at [544, 69] on link "Emprunteur" at bounding box center [531, 71] width 148 height 31
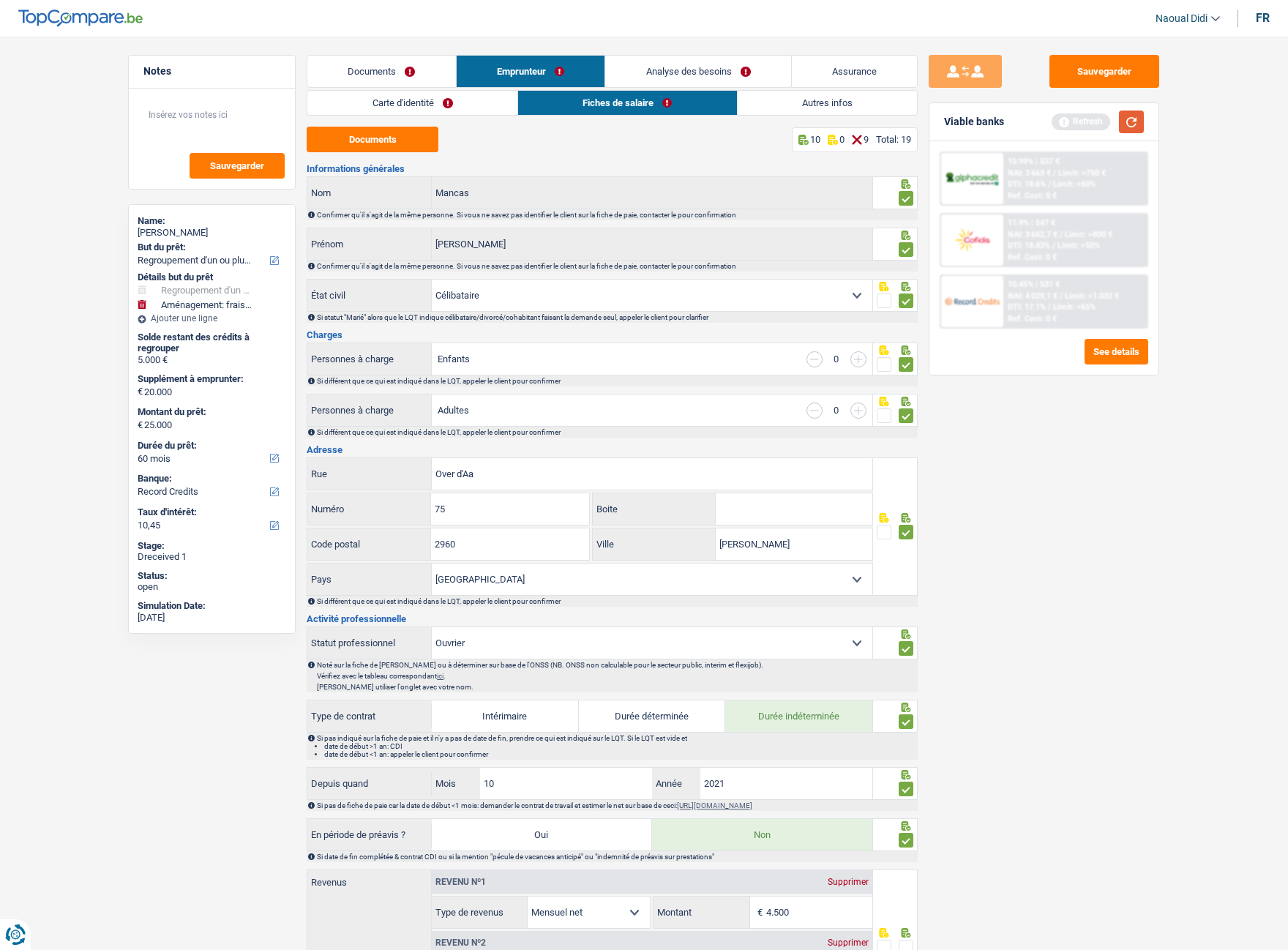
click at [1124, 120] on button "button" at bounding box center [1131, 121] width 25 height 23
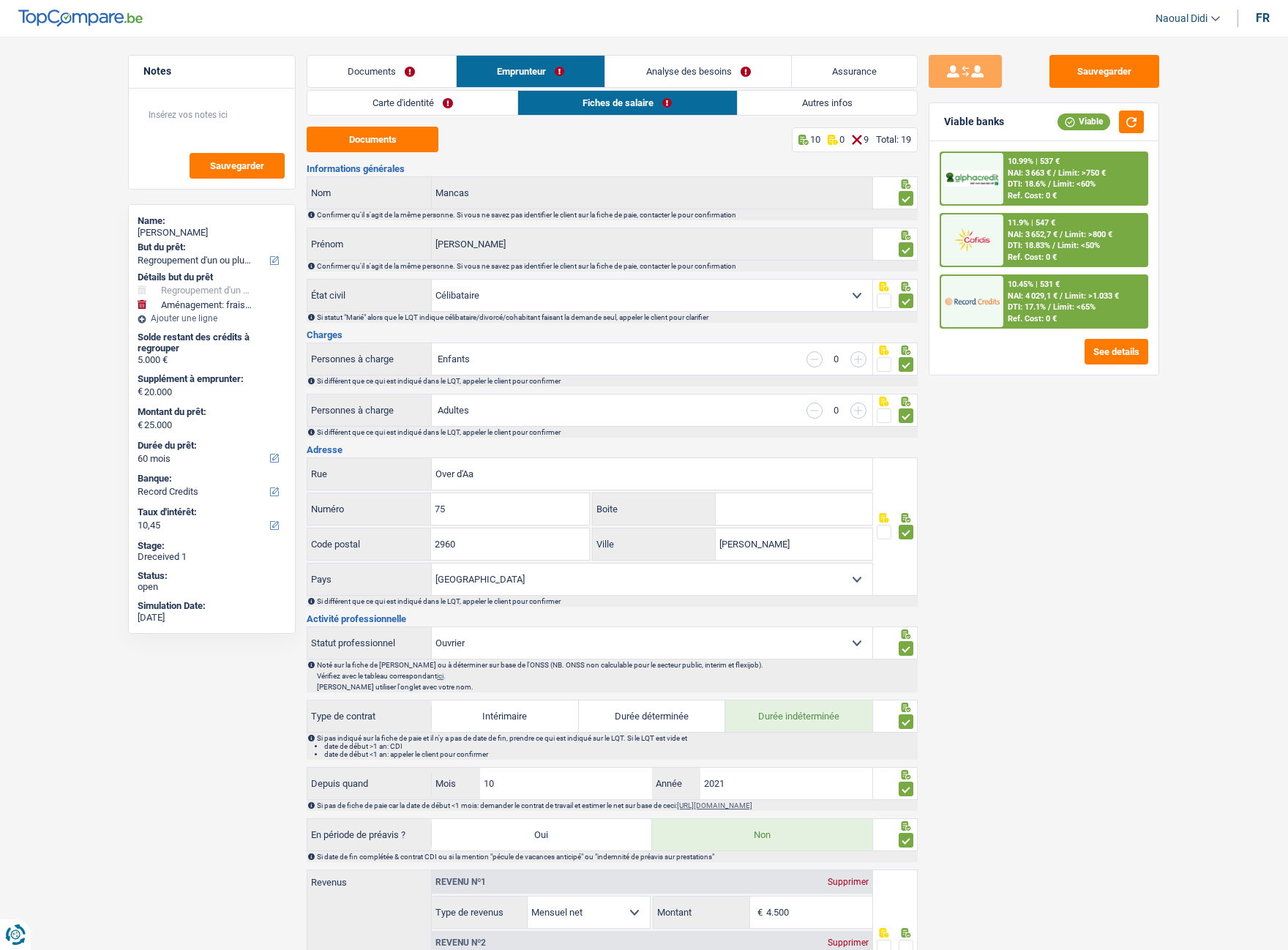
click at [493, 290] on select "Célibataire Marié(e) Cohabitant(e) légal(e) Divorcé(e) Veuf(ve) Séparé (de fait…" at bounding box center [652, 295] width 440 height 31
select select "married"
click at [432, 280] on select "Célibataire Marié(e) Cohabitant(e) légal(e) Divorcé(e) Veuf(ve) Séparé (de fait…" at bounding box center [652, 295] width 440 height 31
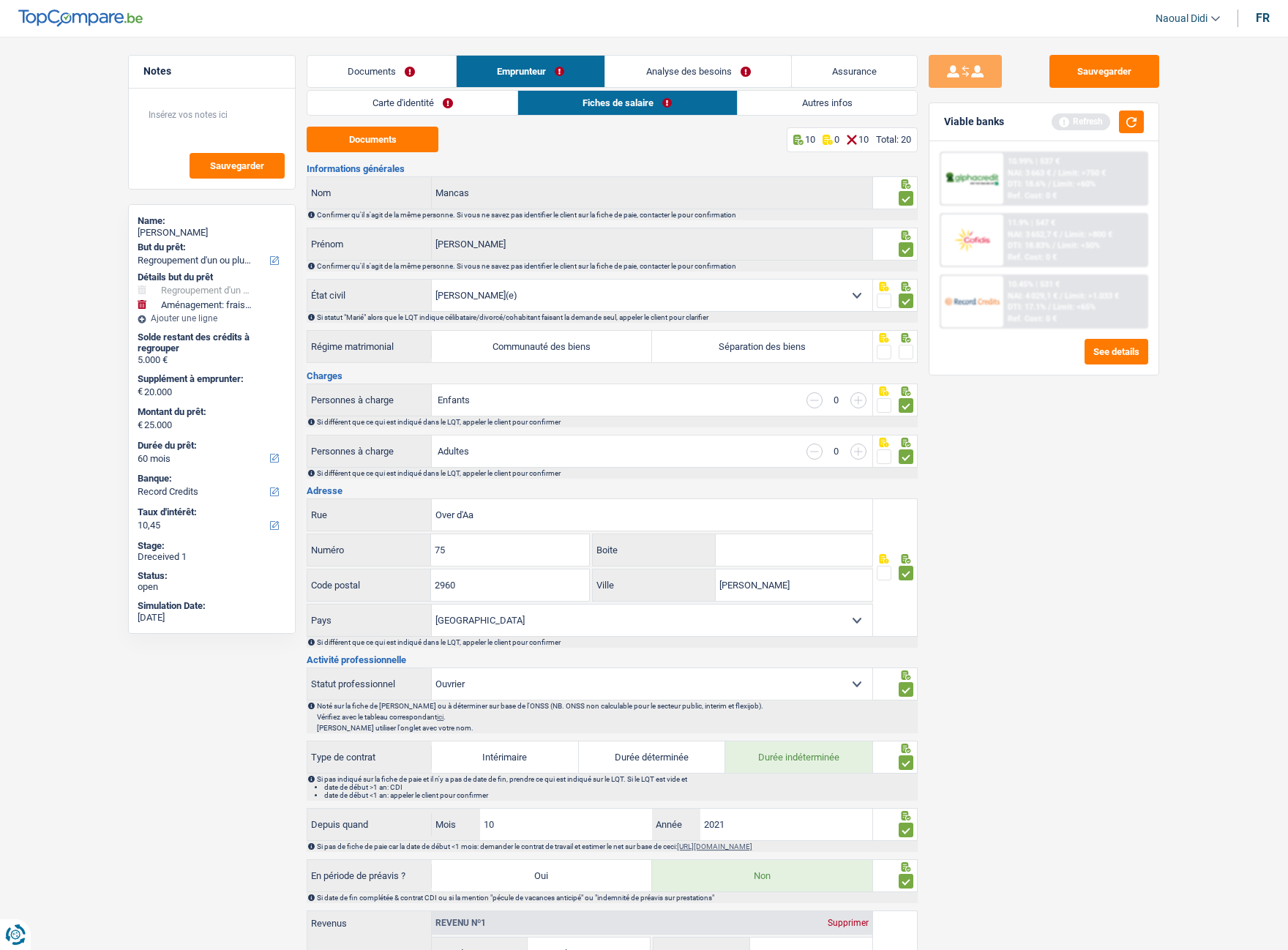
click at [882, 300] on span at bounding box center [884, 301] width 15 height 15
click at [0, 0] on input "radio" at bounding box center [0, 0] width 0 height 0
click at [903, 296] on span at bounding box center [906, 301] width 15 height 15
click at [0, 0] on input "radio" at bounding box center [0, 0] width 0 height 0
click at [1124, 123] on button "button" at bounding box center [1131, 121] width 25 height 23
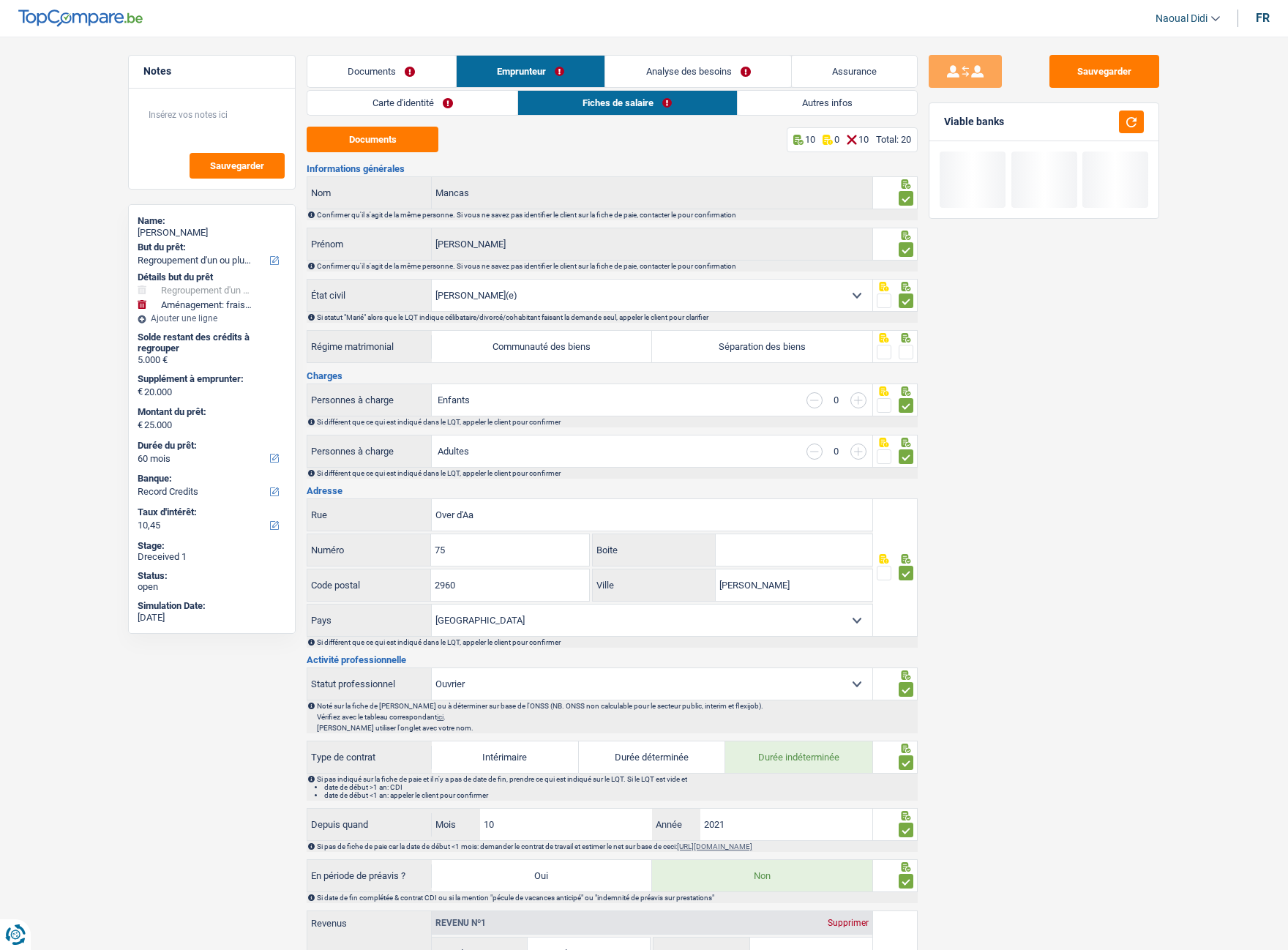
click at [886, 351] on span at bounding box center [884, 352] width 15 height 15
click at [0, 0] on input "radio" at bounding box center [0, 0] width 0 height 0
click at [1082, 67] on button "Sauvegarder" at bounding box center [1104, 71] width 110 height 33
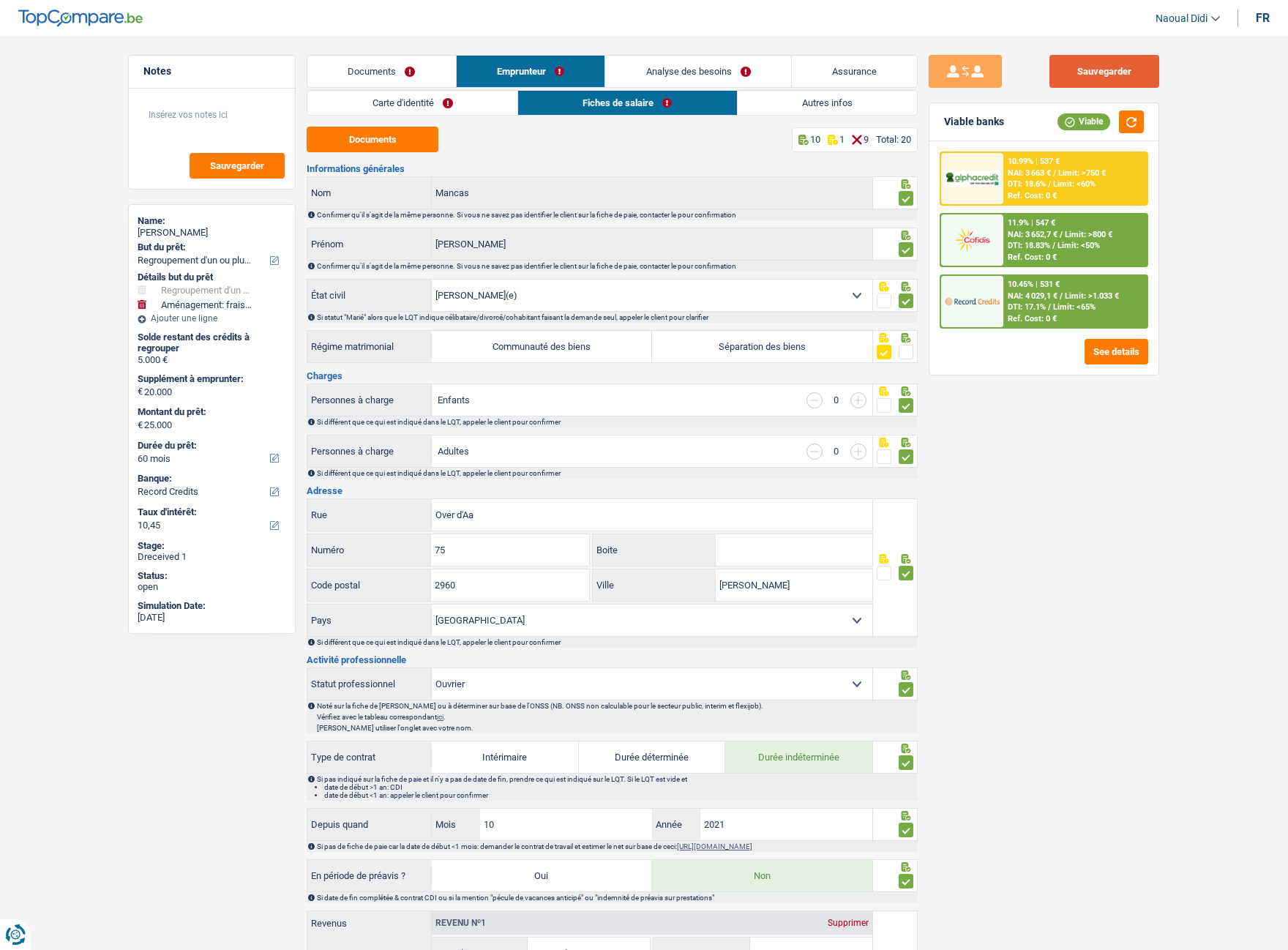
click at [1110, 82] on button "Sauvegarder" at bounding box center [1104, 71] width 110 height 33
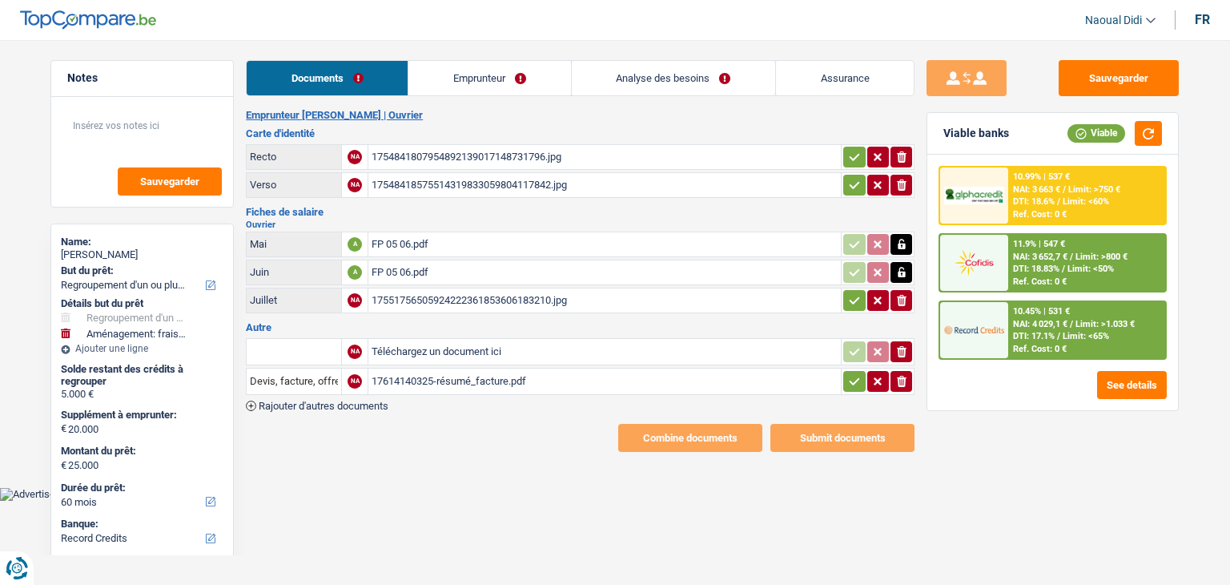
select select "refinancing"
select select "movingOrInstallation"
select select "60"
select select "record credits"
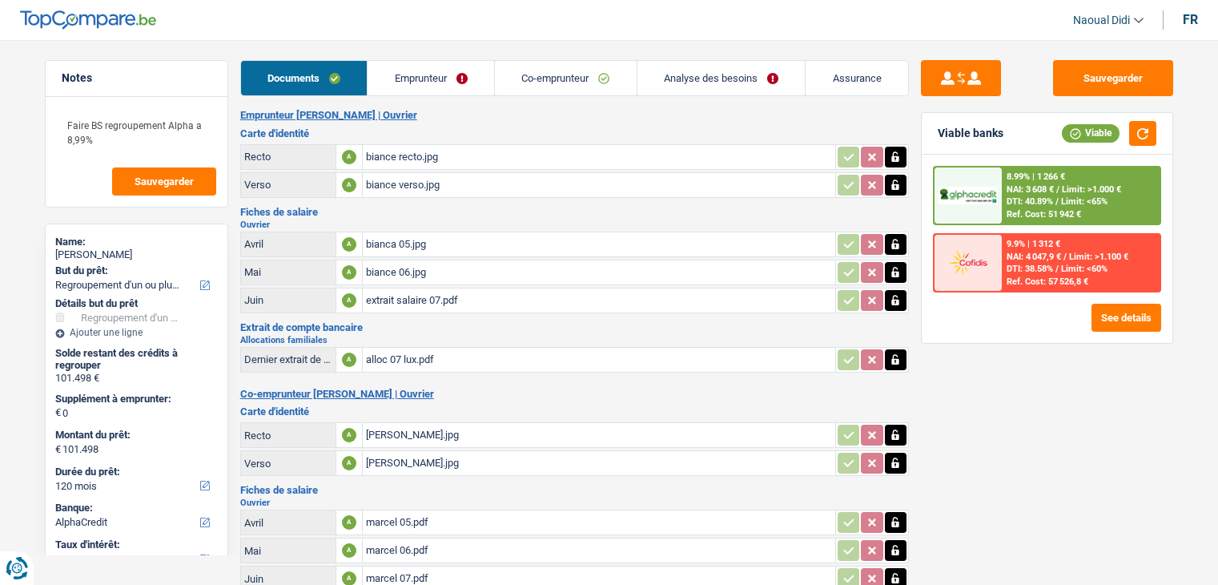
select select "refinancing"
select select "120"
select select "alphacredit"
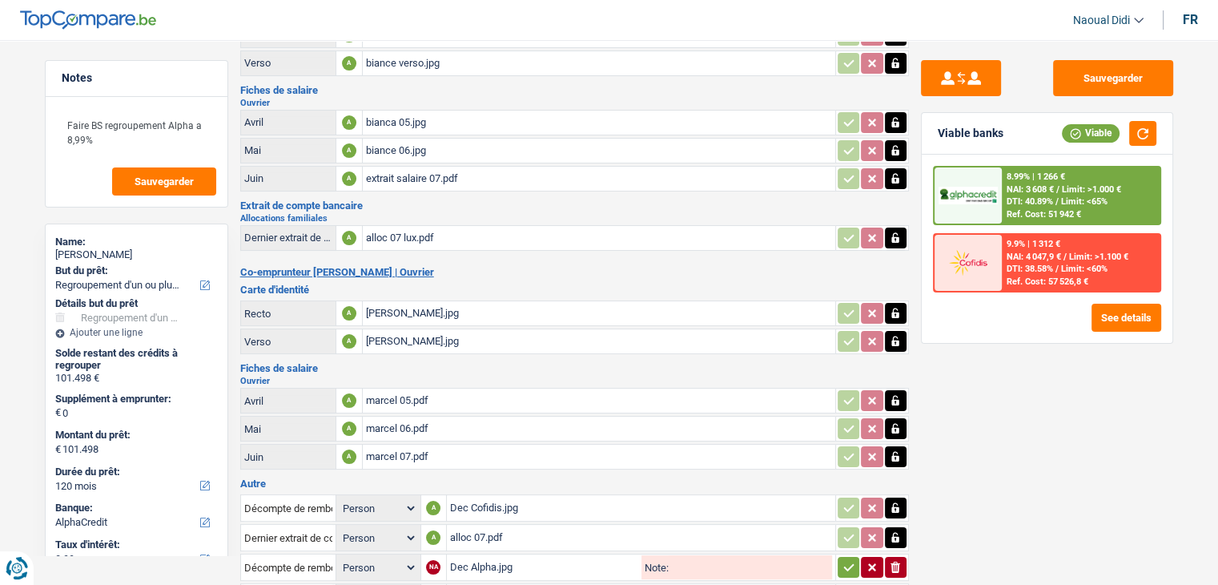
scroll to position [238, 0]
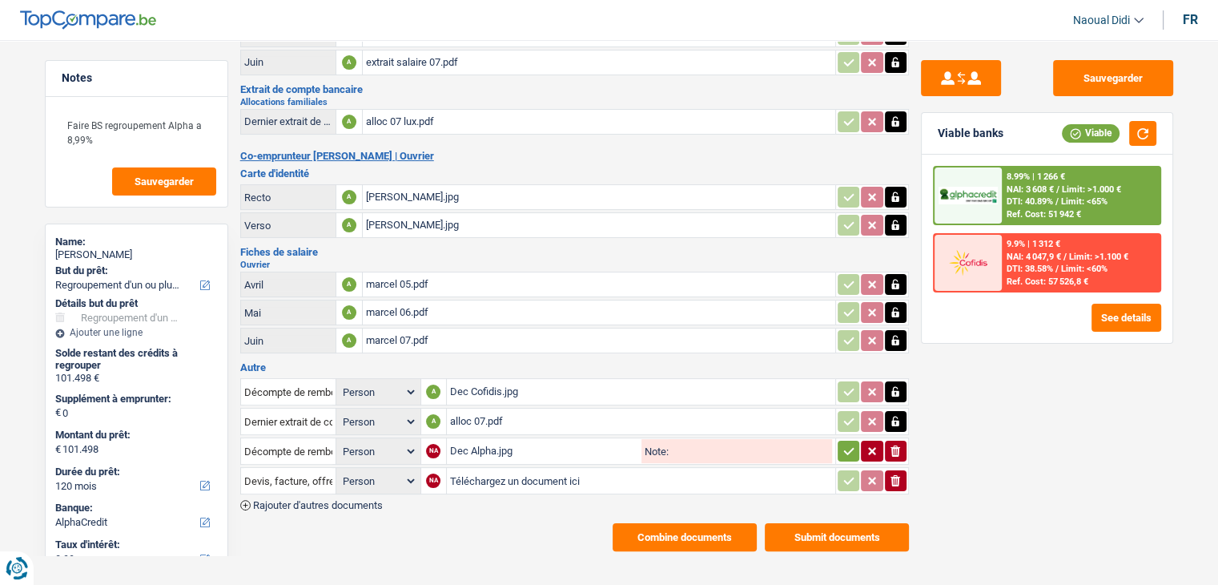
click at [280, 500] on span "Rajouter d'autres documents" at bounding box center [318, 505] width 130 height 10
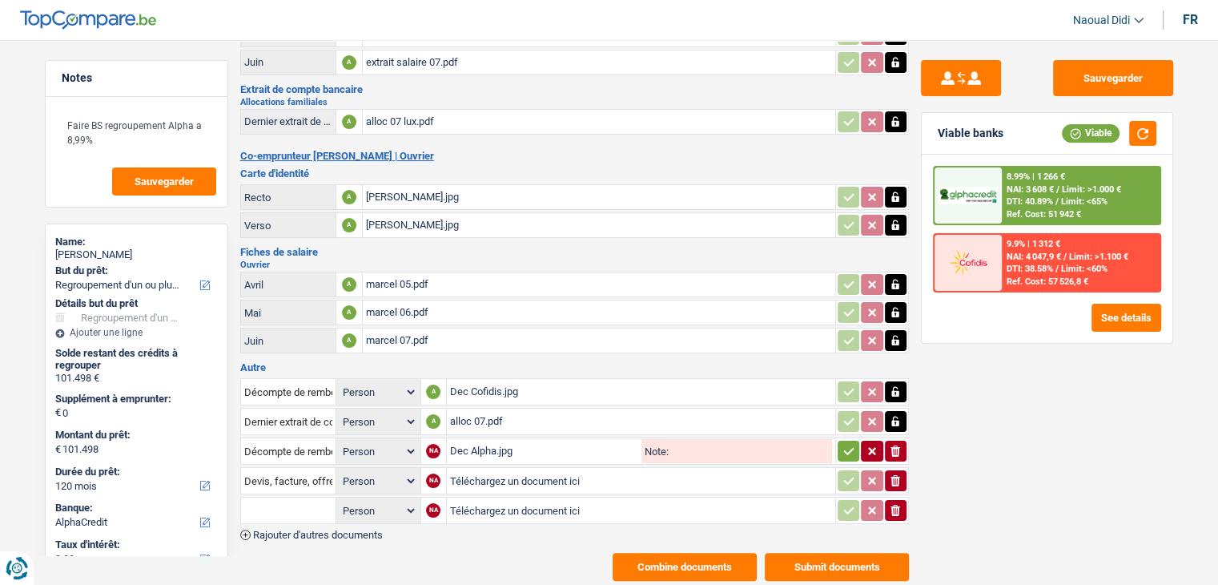
click at [298, 497] on input "text" at bounding box center [288, 510] width 88 height 26
type input "DECOMPTE"
click at [538, 498] on input "Téléchargez un document ici" at bounding box center [641, 510] width 382 height 24
type input "C:\fakepath\Decompte KBC 2K.pdf"
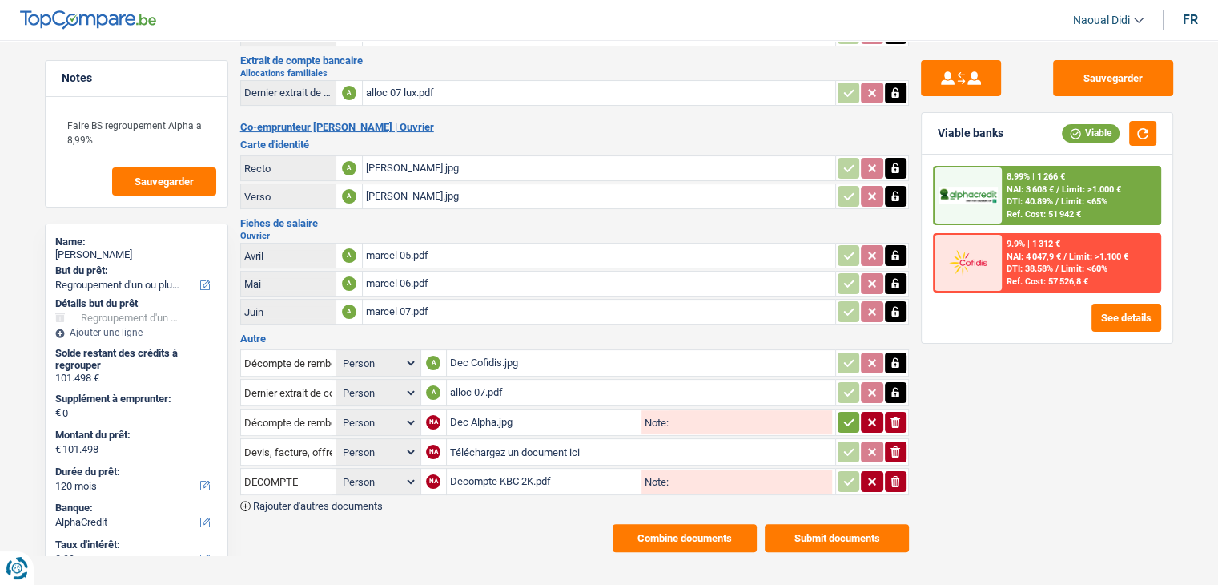
click at [301, 501] on span "Rajouter d'autres documents" at bounding box center [318, 506] width 130 height 10
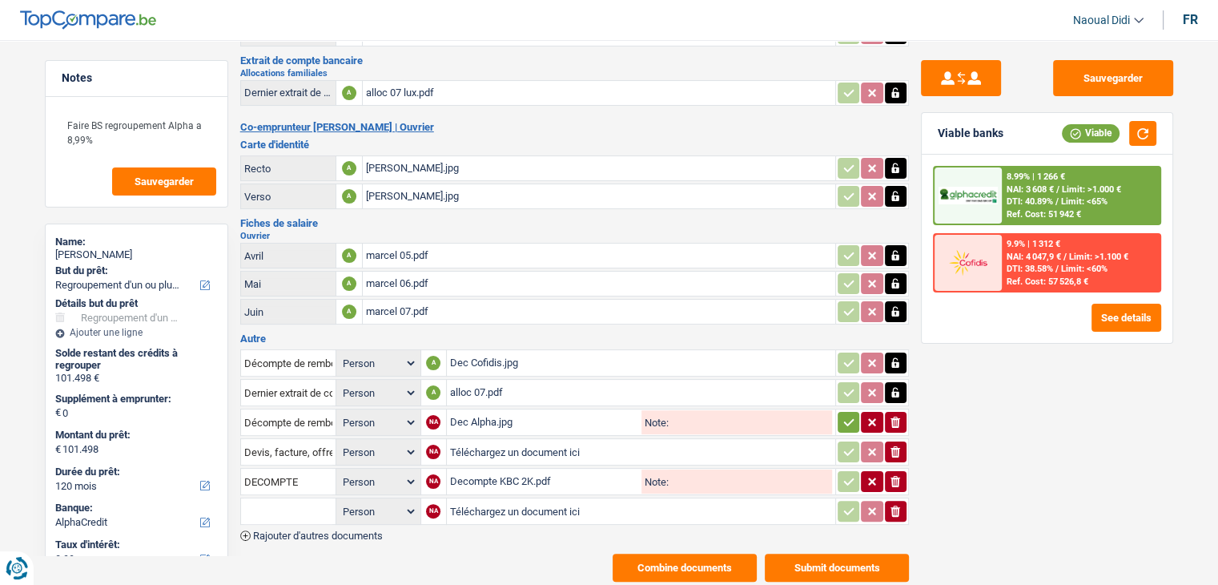
click at [284, 498] on input "text" at bounding box center [288, 511] width 88 height 26
click at [299, 533] on li "Décompte de remboursement anticipé" at bounding box center [356, 543] width 215 height 20
type input "Décompte de remboursement anticipé"
click at [308, 469] on input "DECOMPTE" at bounding box center [288, 482] width 88 height 26
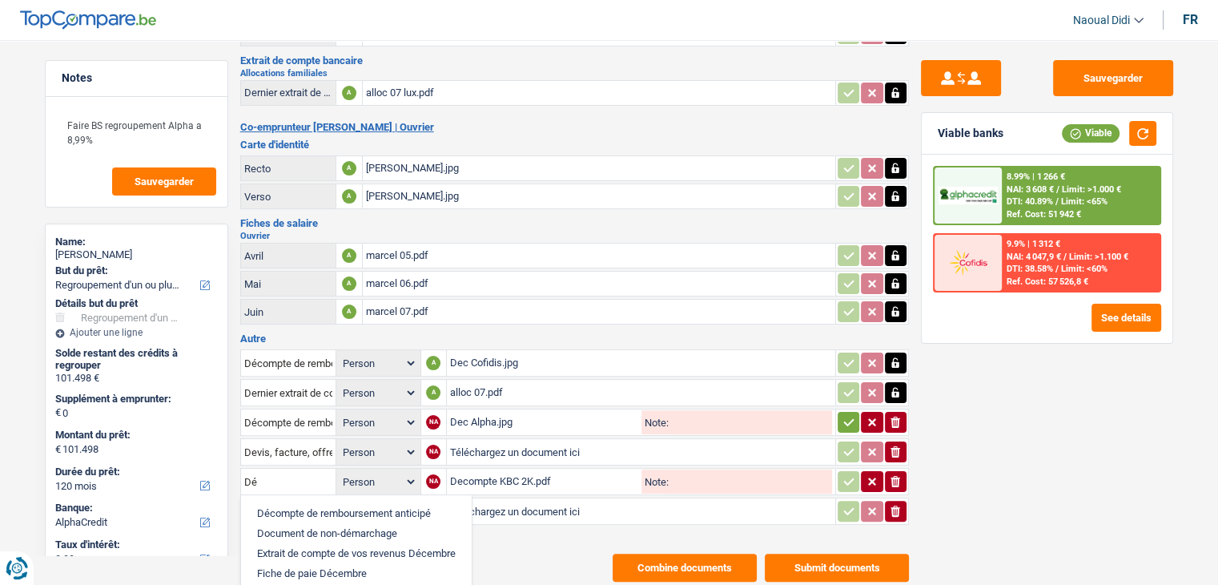
click at [334, 503] on li "Décompte de remboursement anticipé" at bounding box center [356, 513] width 215 height 20
type input "Décompte de remboursement anticipé"
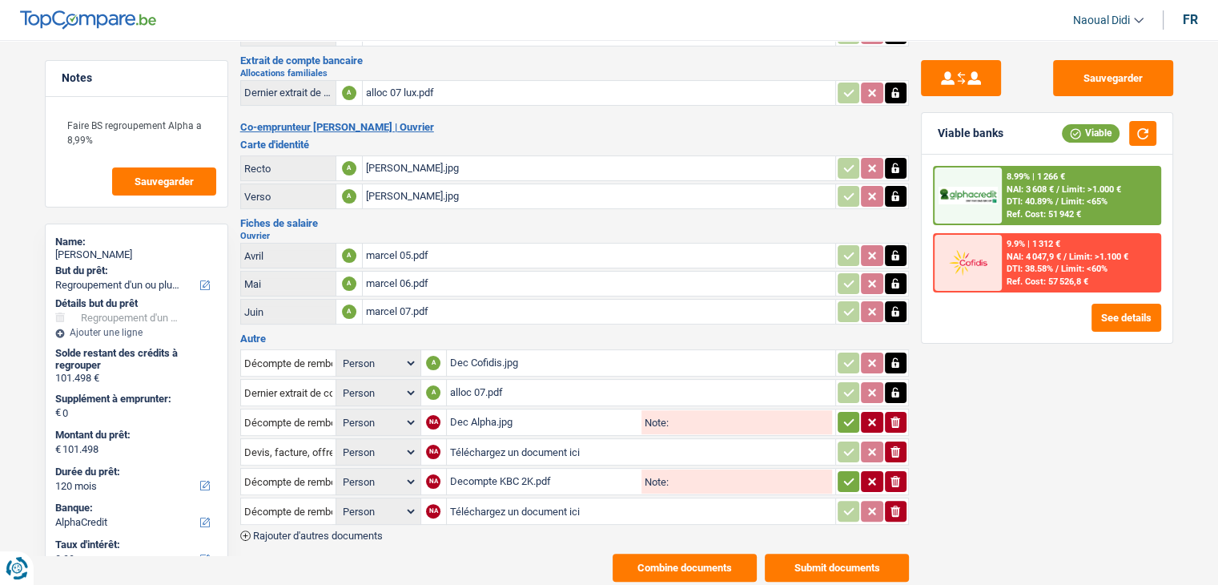
click at [541, 499] on input "Téléchargez un document ici" at bounding box center [641, 511] width 382 height 24
type input "C:\fakepath\Decompte KBC 5K.pdf"
click at [1125, 71] on button "Sauvegarder" at bounding box center [1113, 78] width 120 height 36
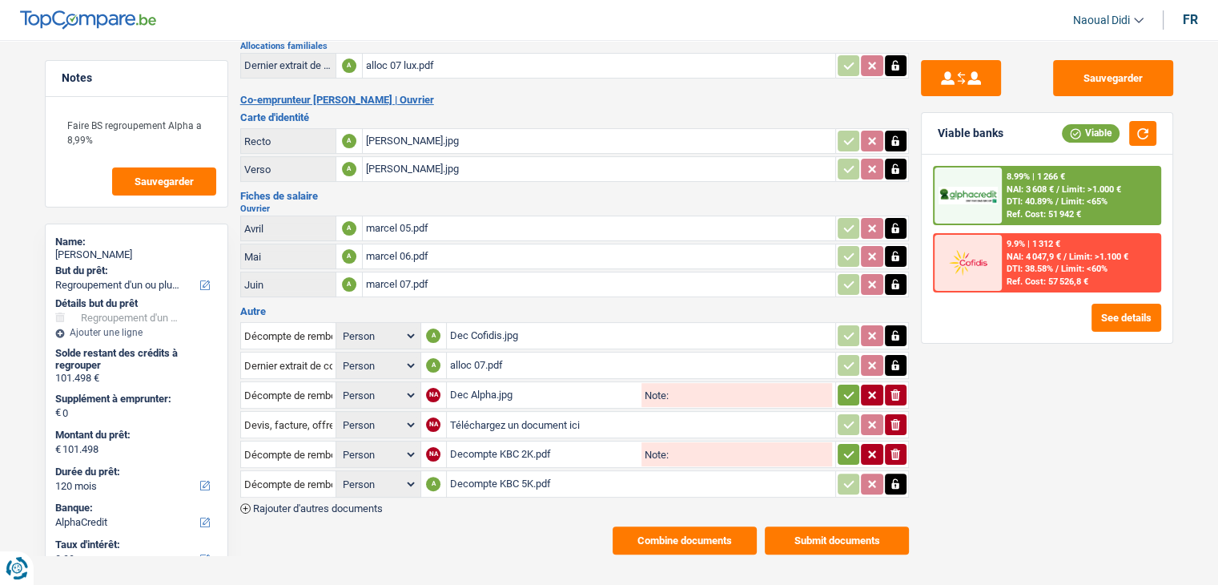
scroll to position [296, 0]
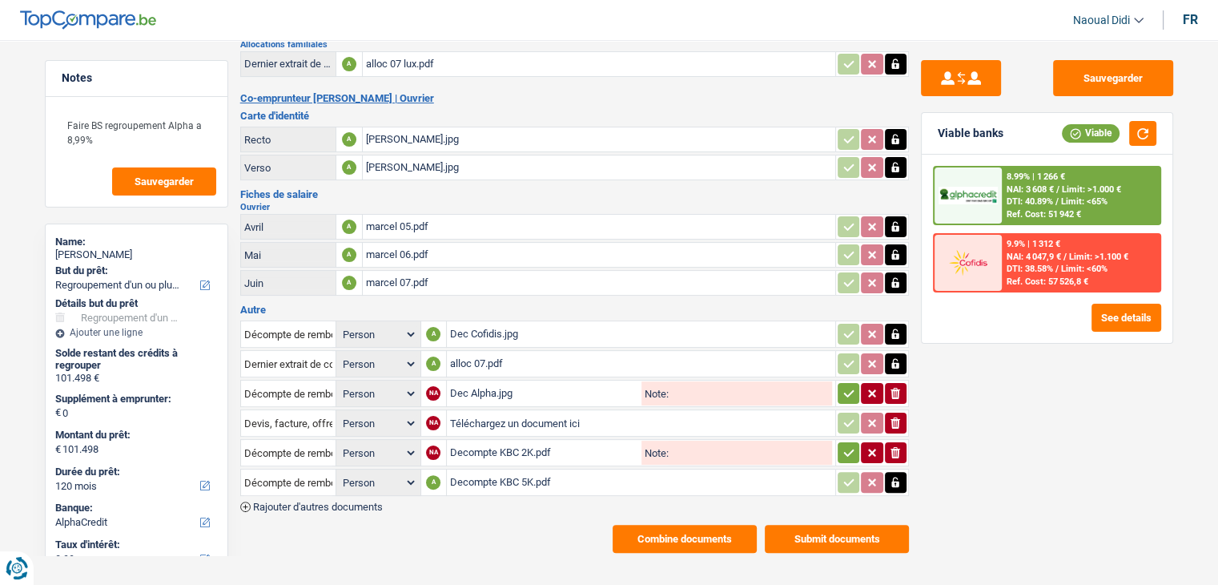
click at [688, 525] on button "Combine documents" at bounding box center [685, 539] width 144 height 28
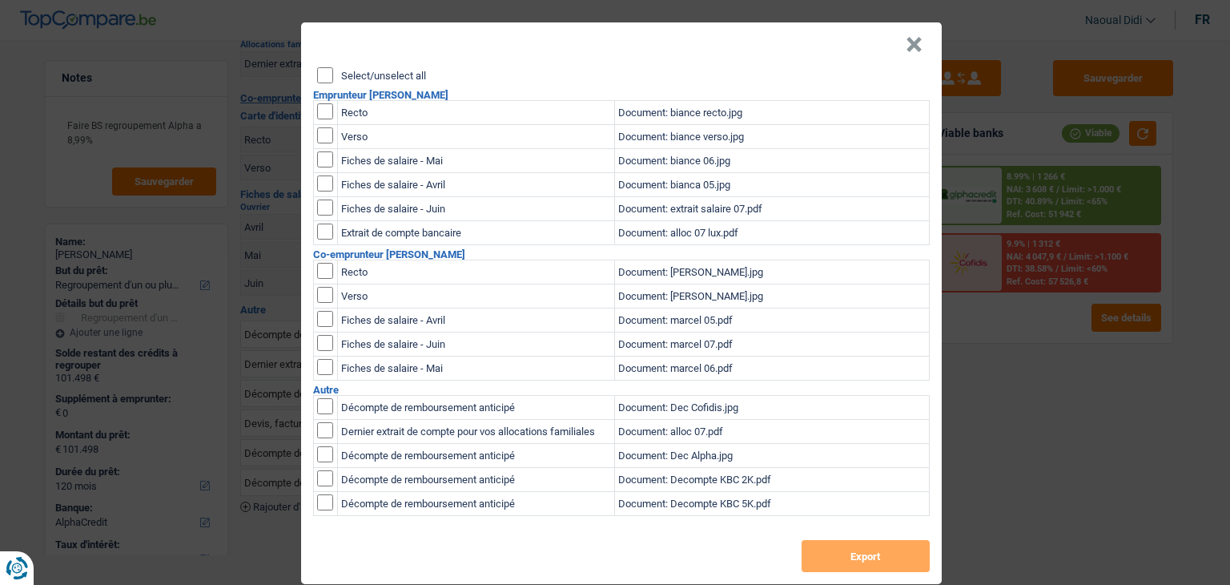
click at [323, 414] on input "checkbox" at bounding box center [325, 406] width 16 height 16
checkbox input "true"
click at [320, 414] on input "checkbox" at bounding box center [325, 406] width 16 height 16
checkbox input "true"
click at [855, 562] on button "Export" at bounding box center [866, 556] width 128 height 32
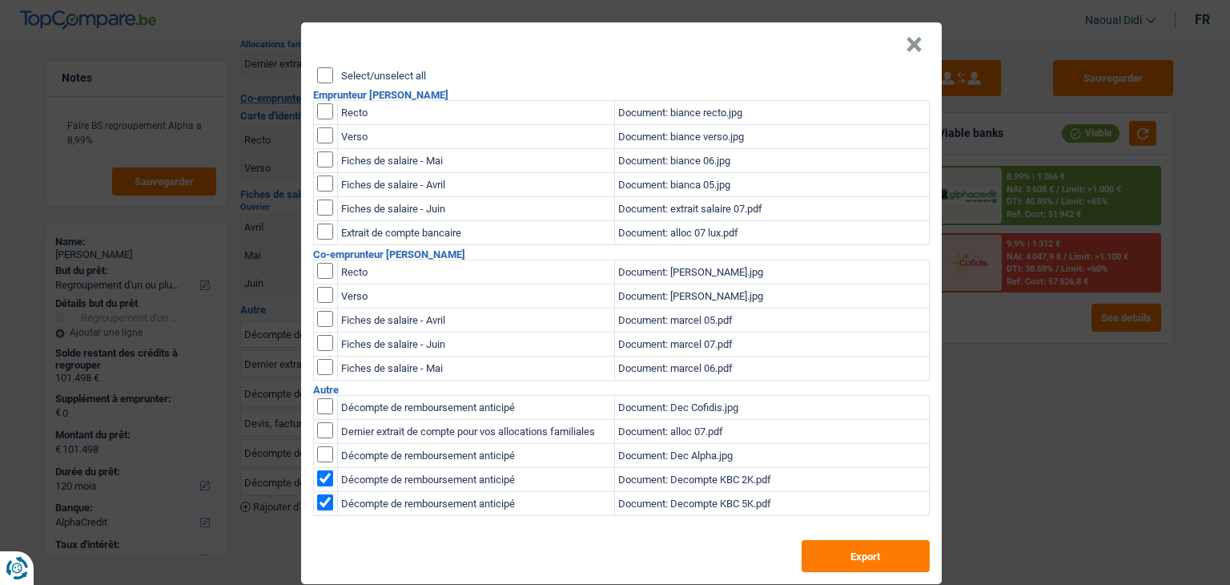
click at [906, 40] on button "×" at bounding box center [914, 45] width 17 height 16
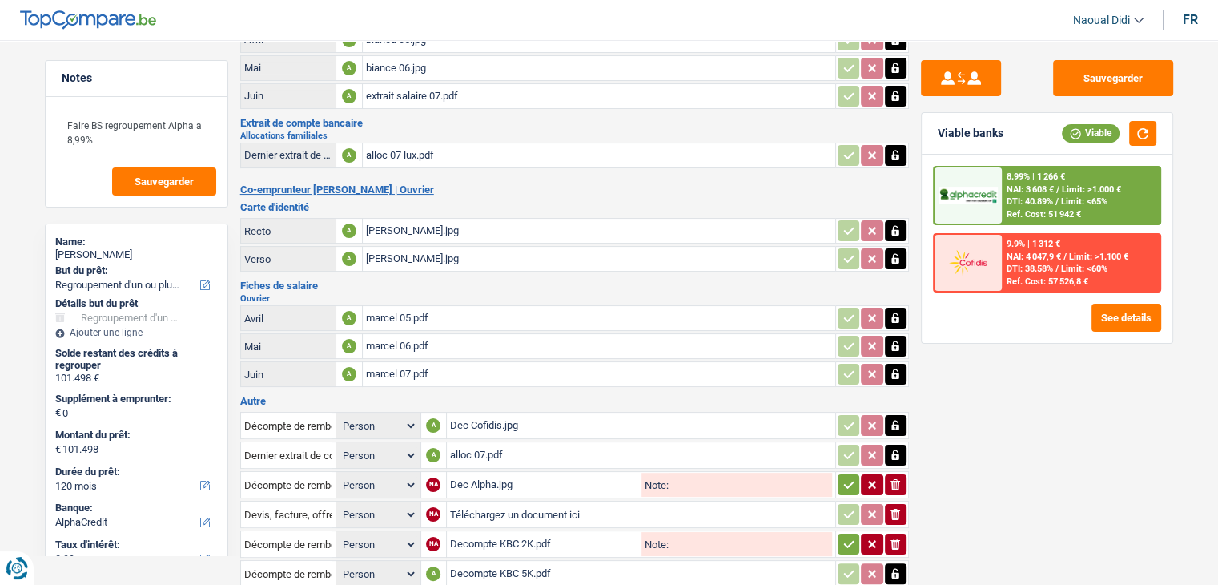
scroll to position [0, 0]
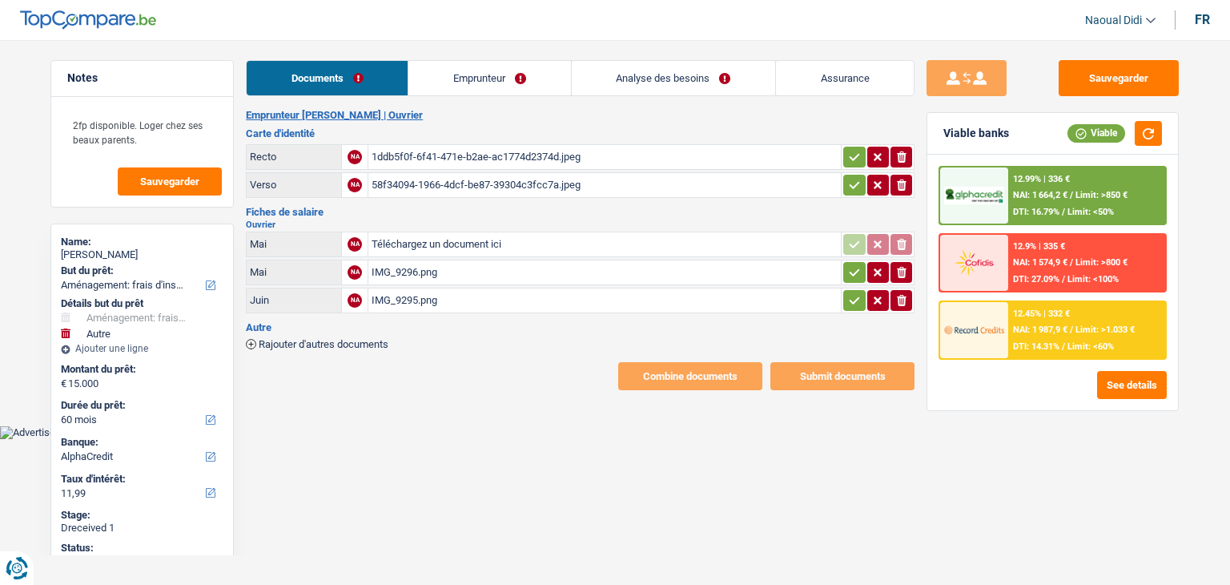
select select "movingOrInstallation"
select select "other"
select select "60"
select select "alphacredit"
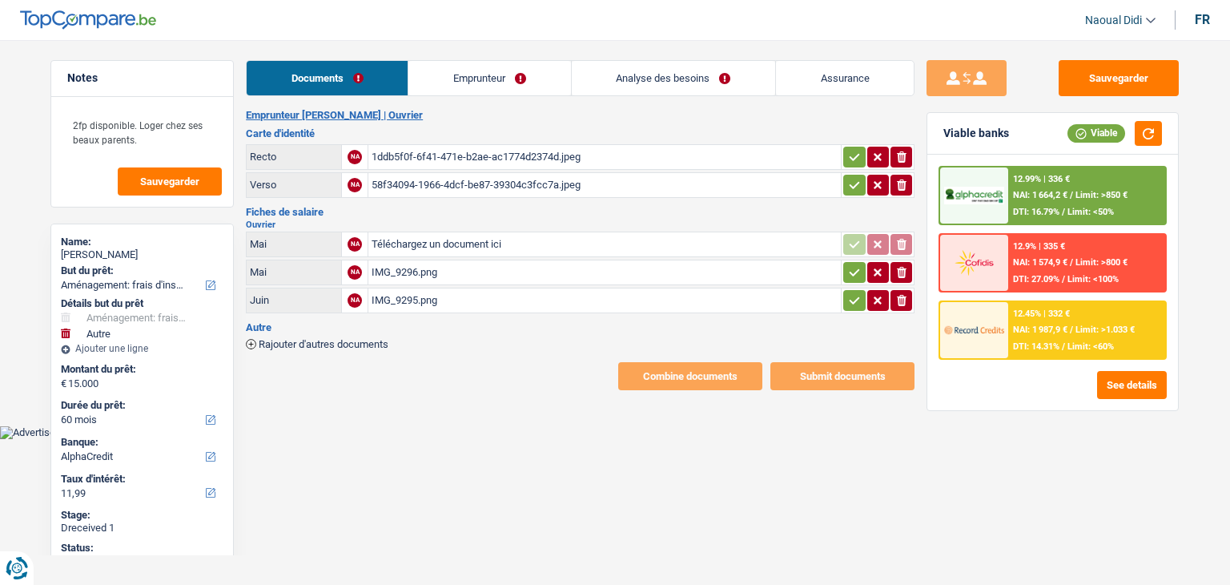
click at [440, 157] on div "1ddb5f0f-6f41-471e-b2ae-ac1774d2374d.jpeg" at bounding box center [605, 157] width 466 height 24
click at [438, 180] on div "58f34094-1966-4dcf-be87-39304c3fcc7a.jpeg" at bounding box center [605, 185] width 466 height 24
click at [417, 235] on input "Téléchargez un document ici" at bounding box center [605, 244] width 466 height 24
click at [414, 439] on html "Vous avez le contrôle de vos données Nous utilisons des cookies, tout comme nos…" at bounding box center [615, 219] width 1230 height 439
click at [413, 234] on input "Téléchargez un document ici" at bounding box center [605, 244] width 466 height 24
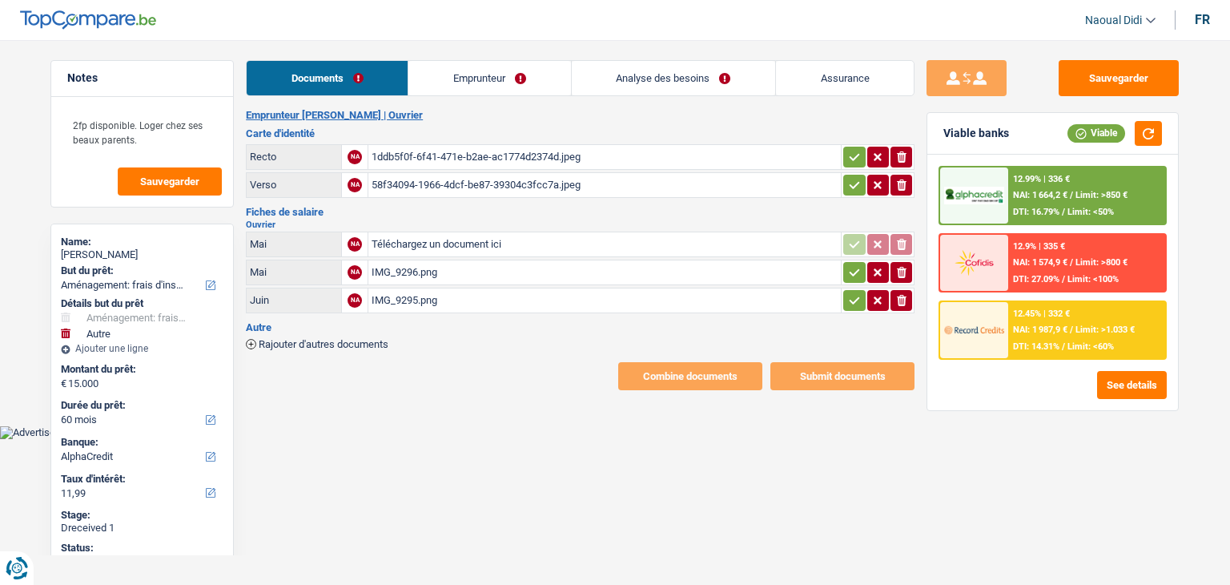
click at [427, 269] on div "IMG_9296.png" at bounding box center [605, 272] width 466 height 24
click at [414, 298] on div "IMG_9295.png" at bounding box center [605, 300] width 466 height 24
click at [633, 78] on link "Analyse des besoins" at bounding box center [673, 78] width 203 height 34
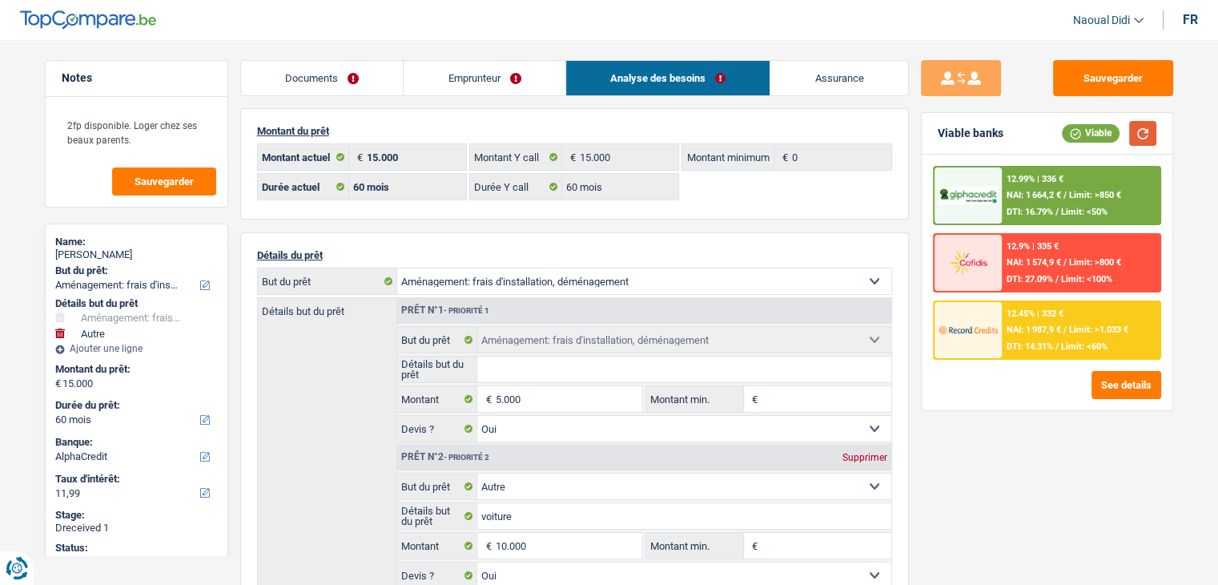
click at [1149, 125] on button "button" at bounding box center [1142, 133] width 27 height 25
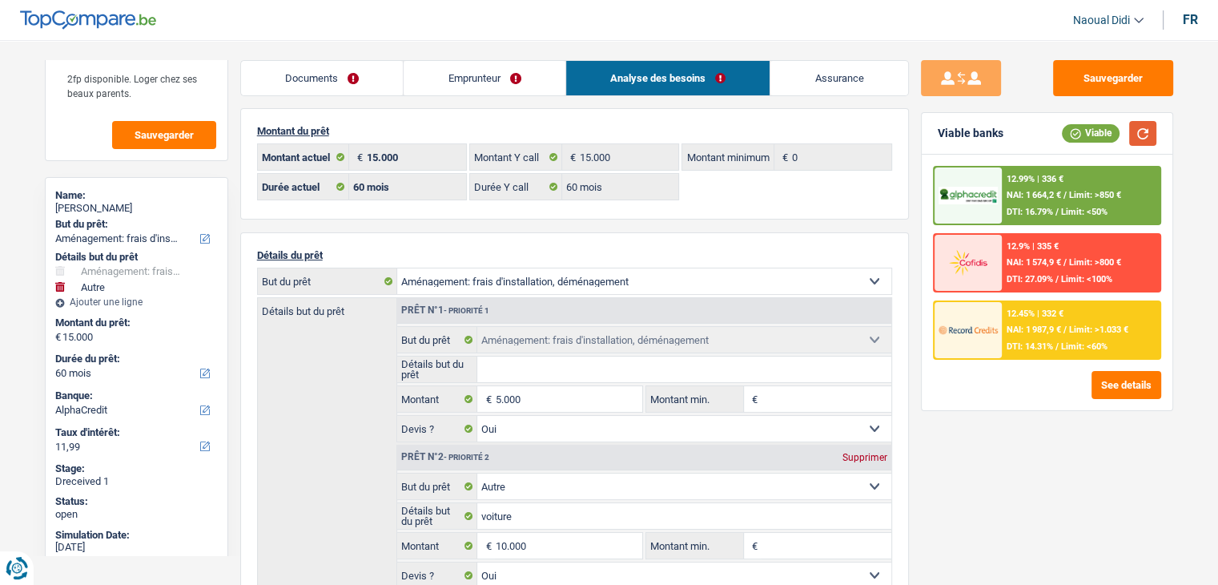
scroll to position [72, 0]
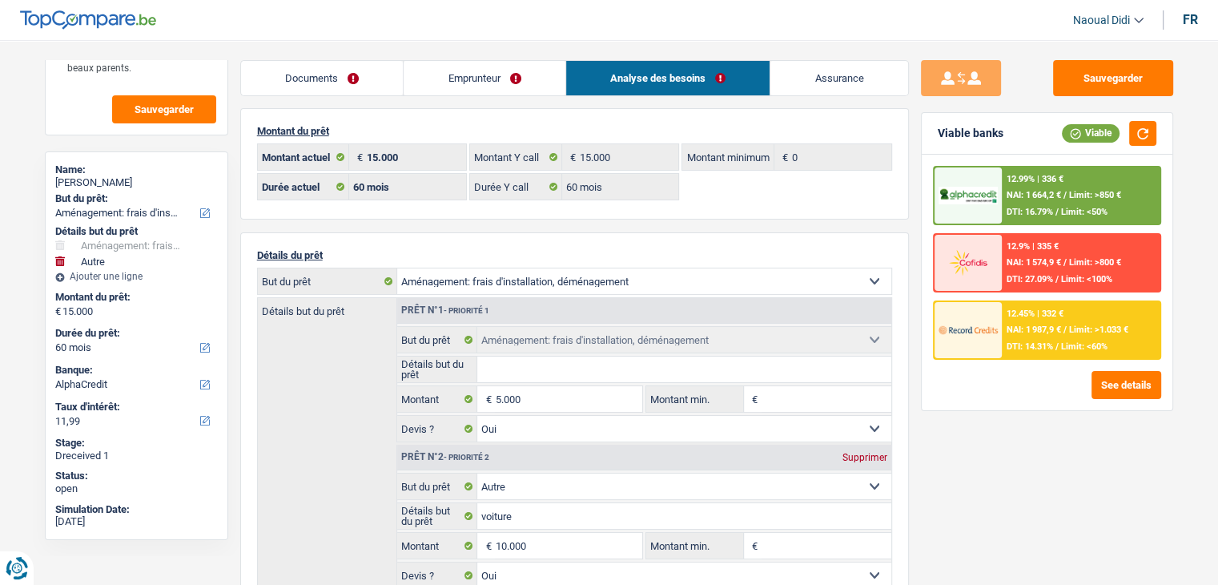
click at [332, 78] on link "Documents" at bounding box center [322, 78] width 163 height 34
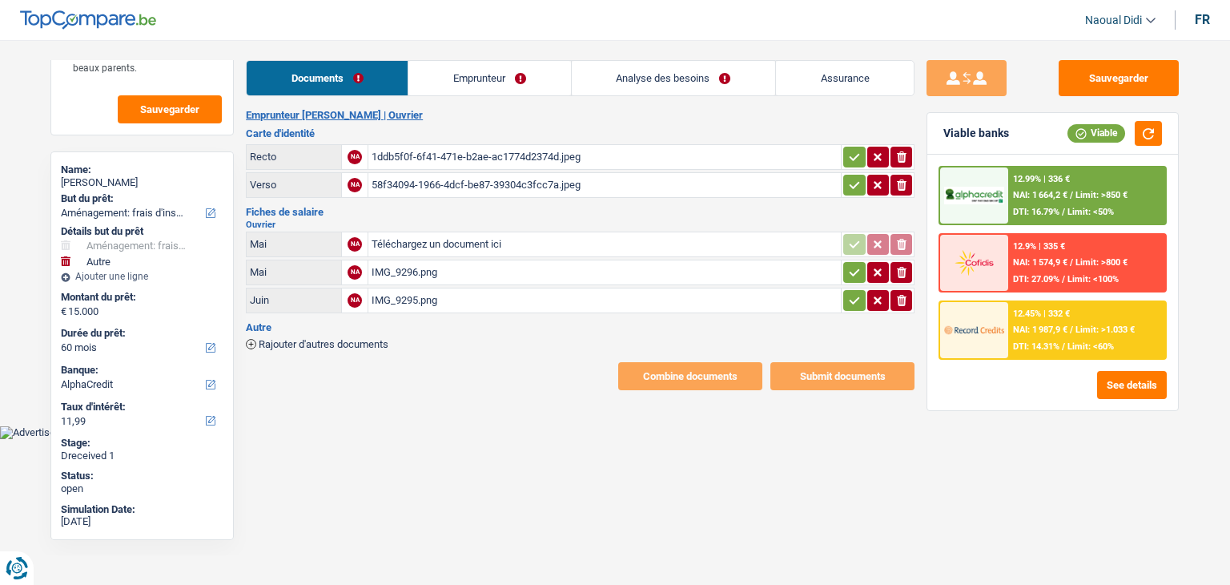
click at [505, 73] on link "Emprunteur" at bounding box center [490, 78] width 162 height 34
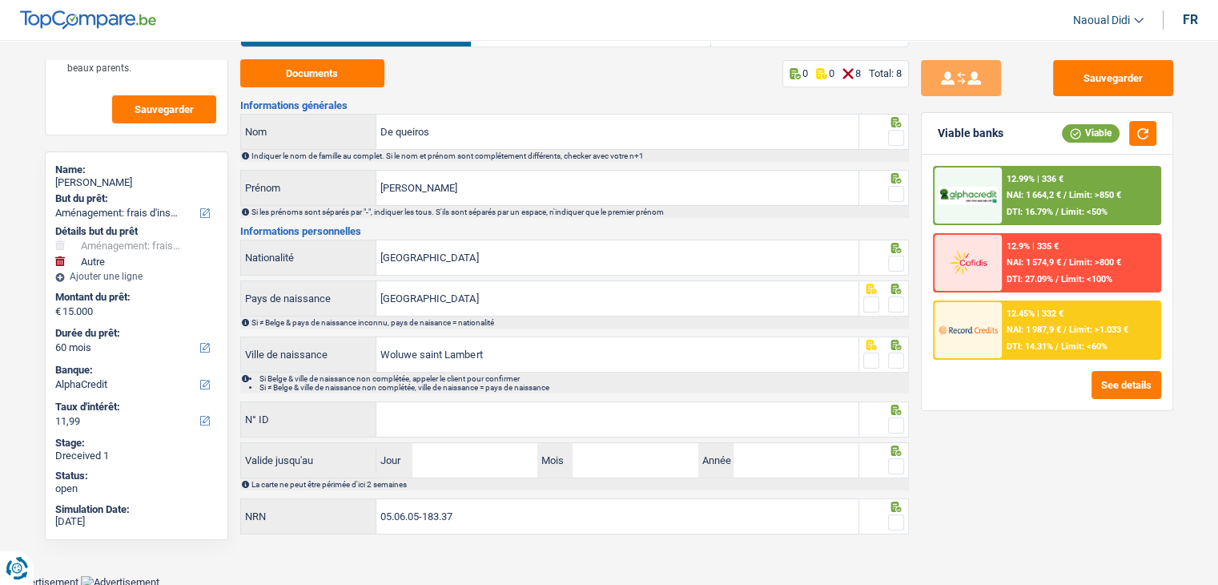
scroll to position [0, 0]
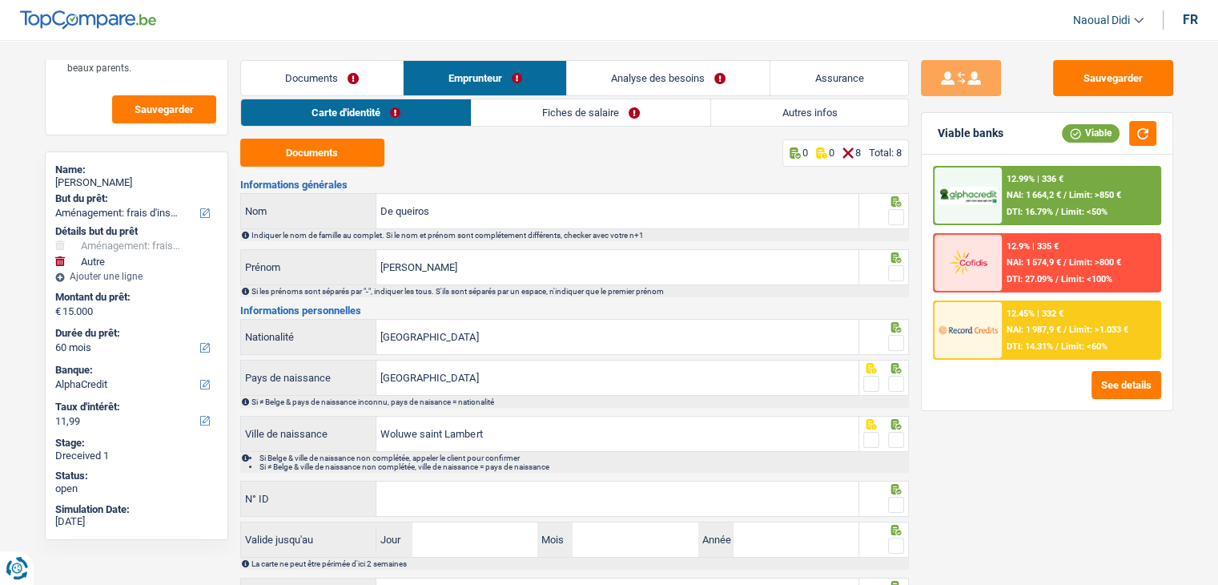
click at [653, 69] on link "Analyse des besoins" at bounding box center [668, 78] width 203 height 34
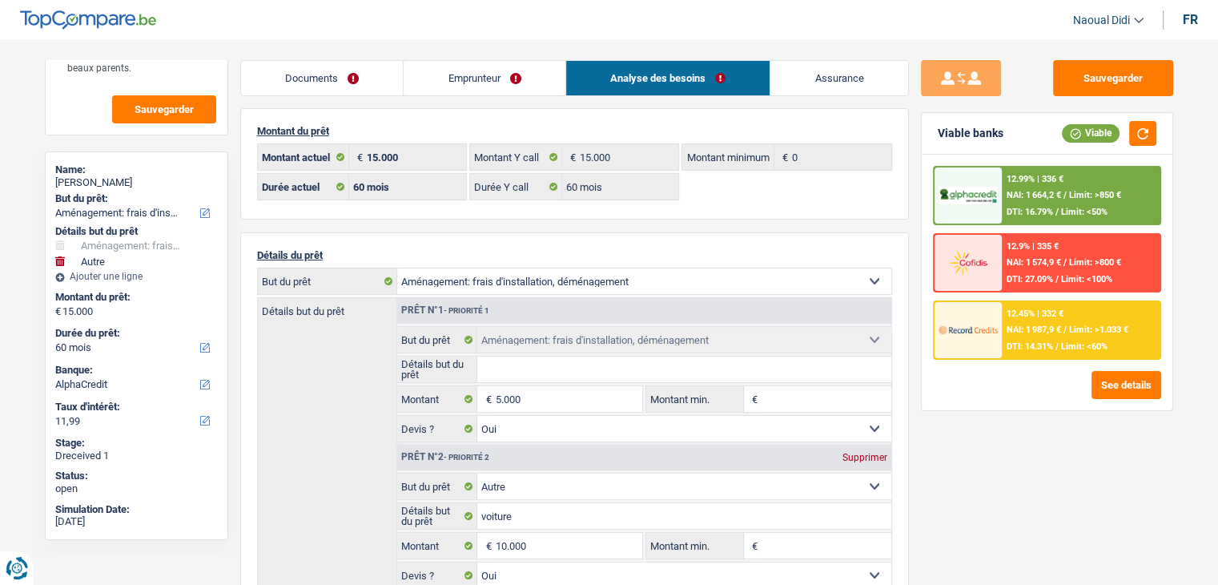
click at [453, 74] on link "Emprunteur" at bounding box center [485, 78] width 162 height 34
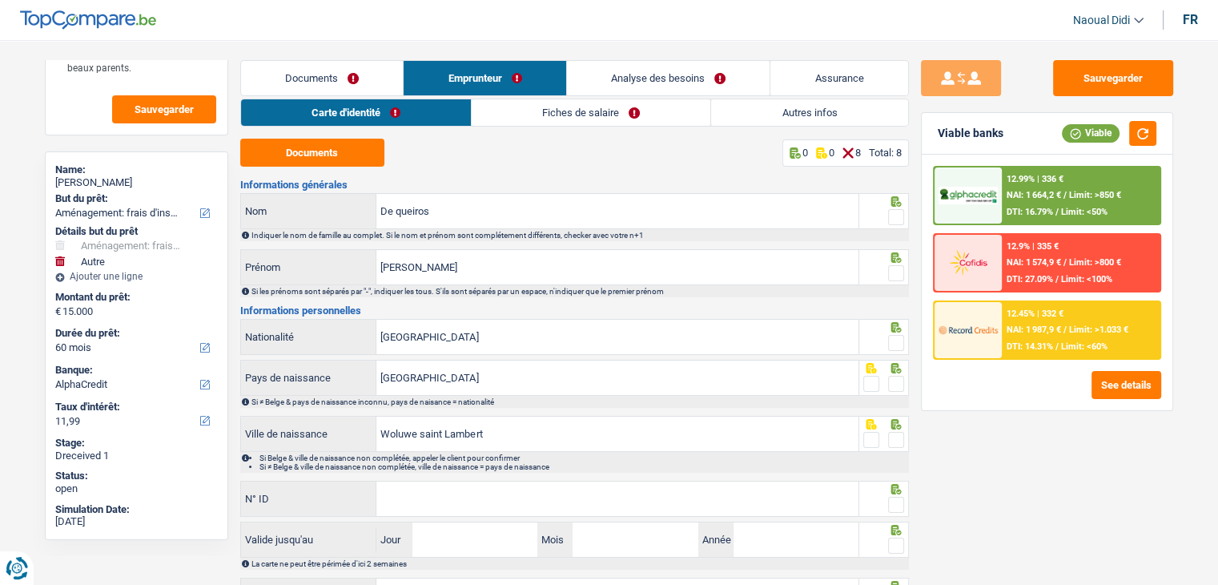
click at [817, 117] on link "Autres infos" at bounding box center [809, 112] width 196 height 26
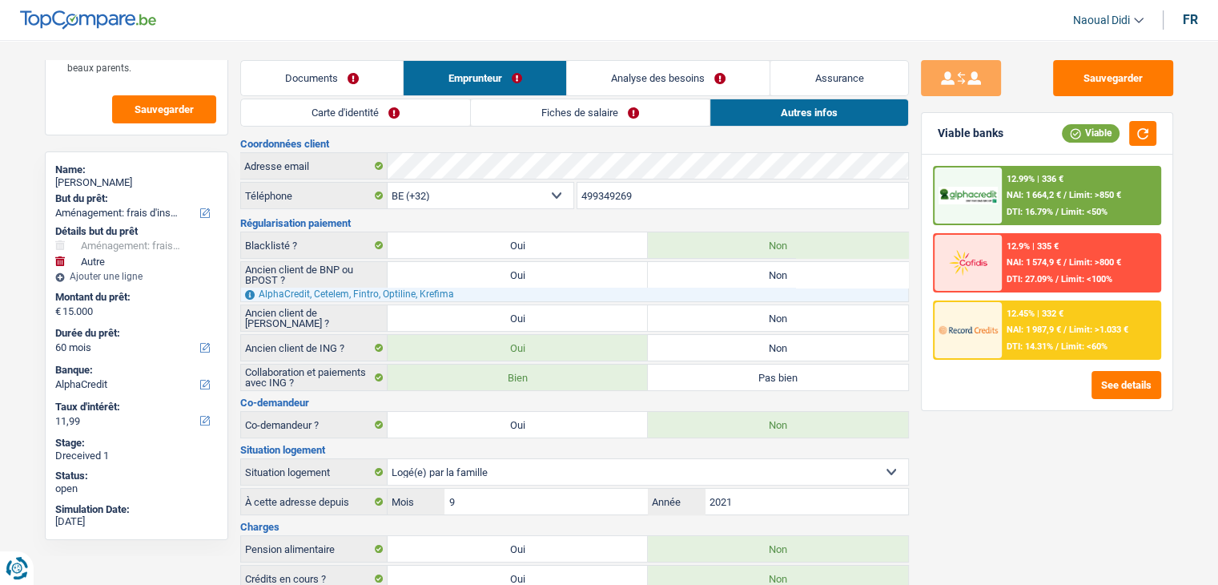
click at [604, 110] on link "Fiches de salaire" at bounding box center [590, 112] width 239 height 26
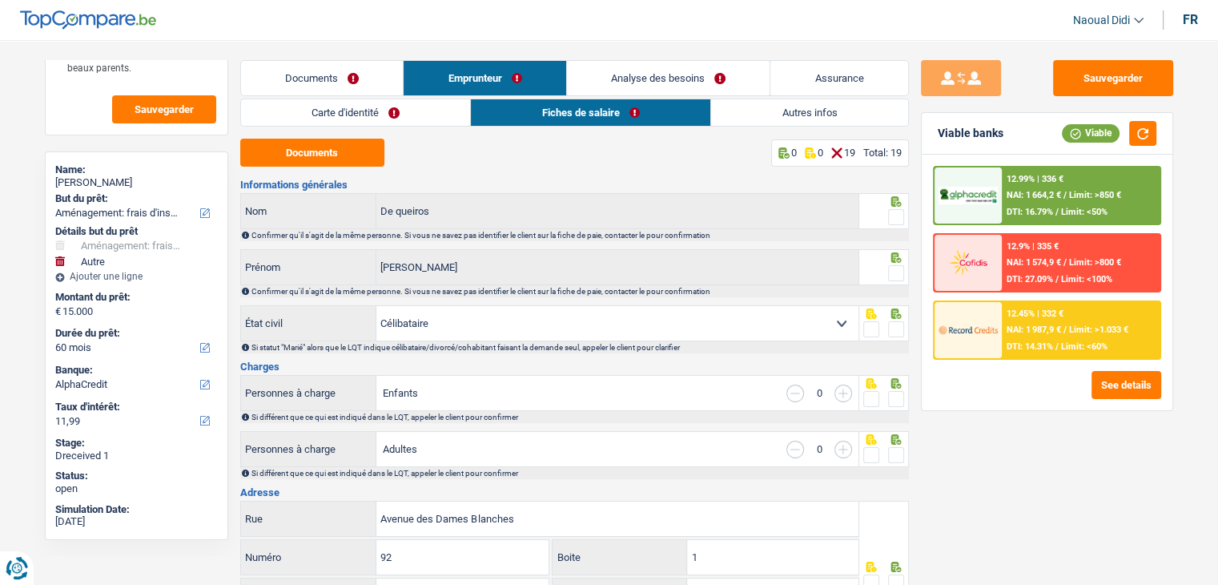
click at [320, 78] on link "Documents" at bounding box center [322, 78] width 163 height 34
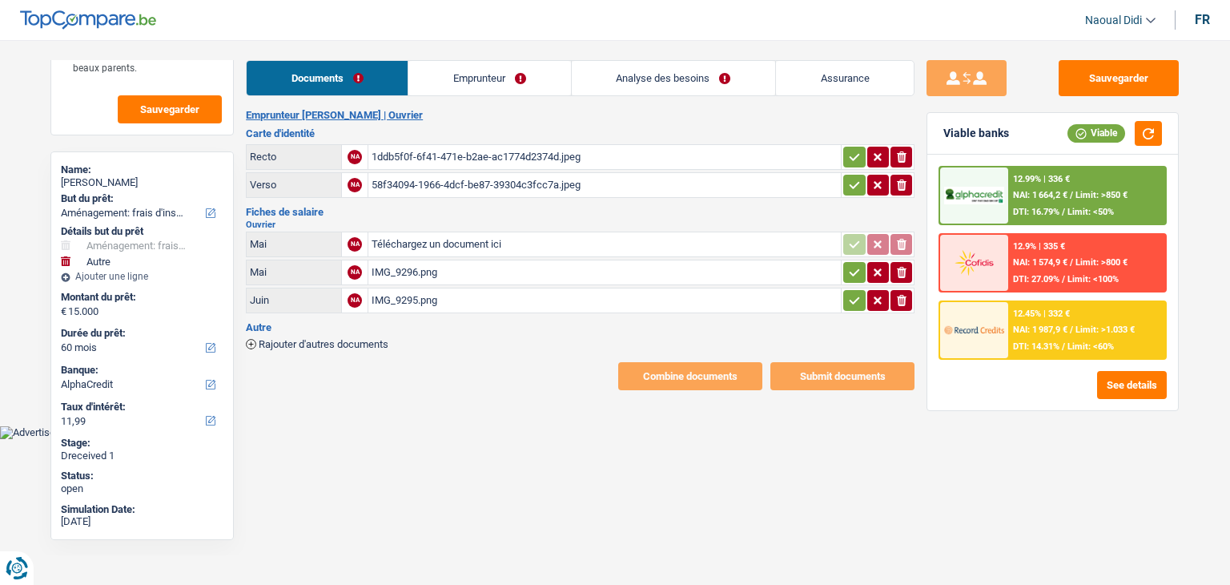
click at [414, 270] on div "IMG_9296.png" at bounding box center [605, 272] width 466 height 24
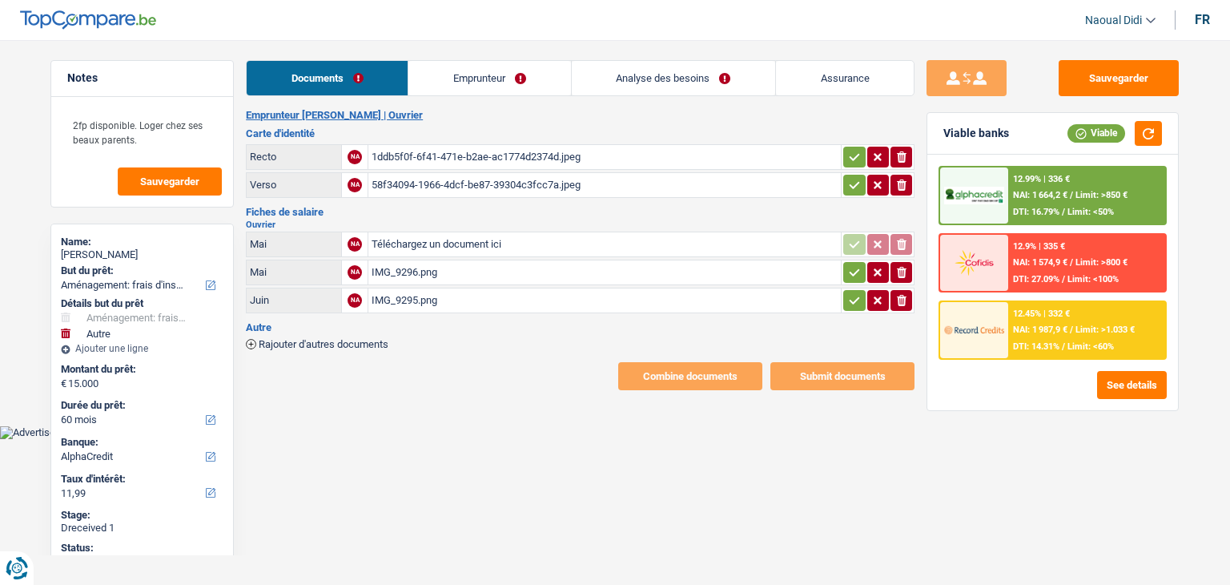
click at [449, 77] on link "Emprunteur" at bounding box center [490, 78] width 162 height 34
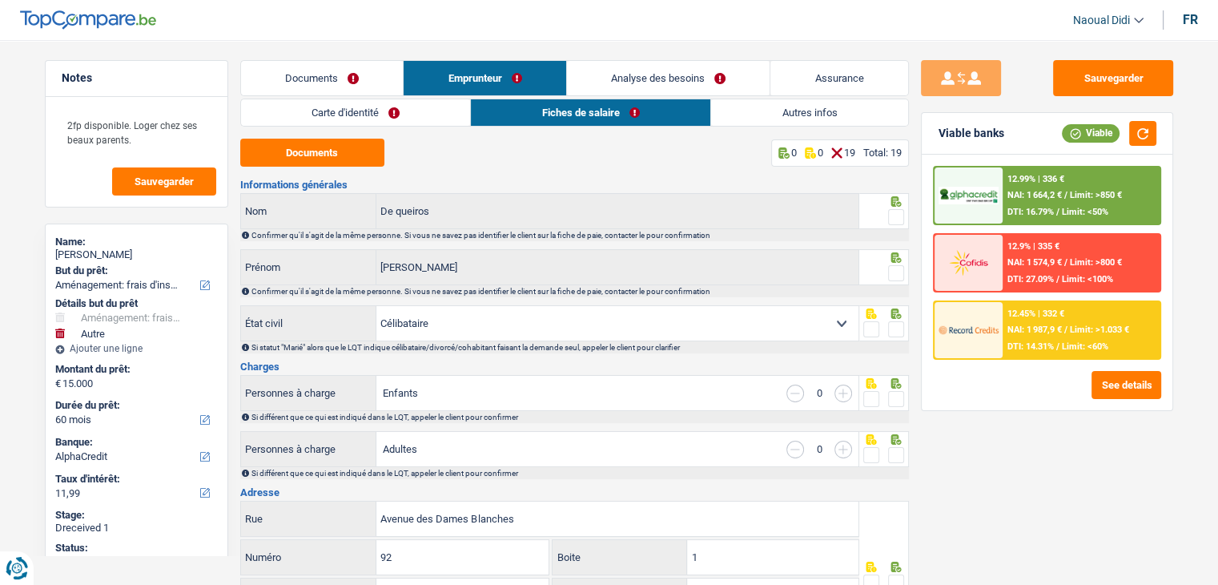
click at [329, 88] on link "Documents" at bounding box center [322, 78] width 163 height 34
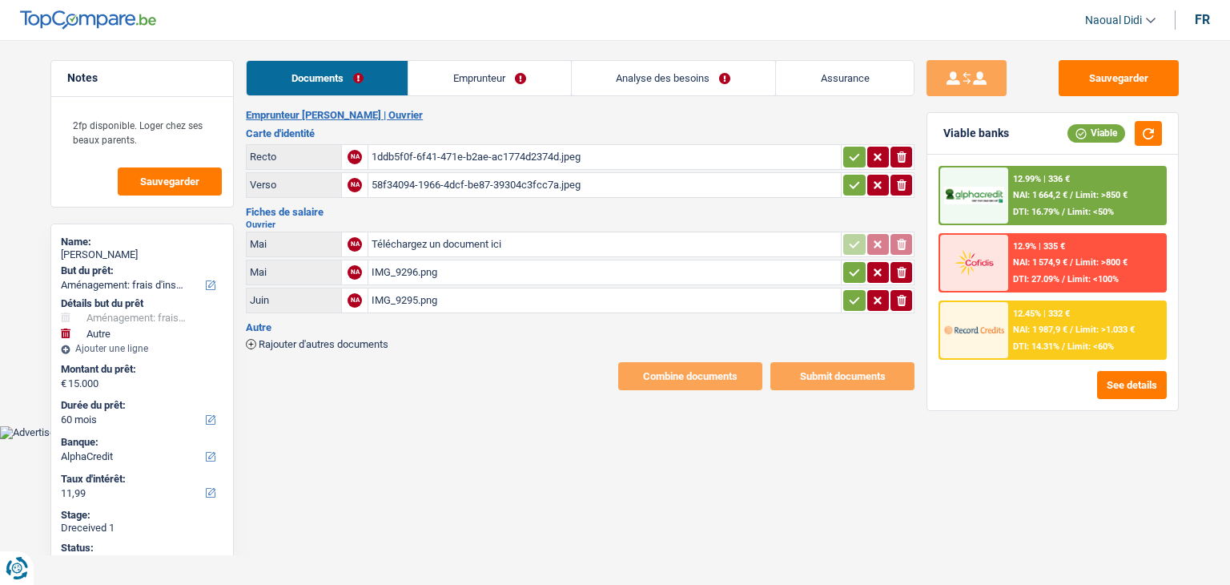
click at [456, 87] on link "Emprunteur" at bounding box center [490, 78] width 162 height 34
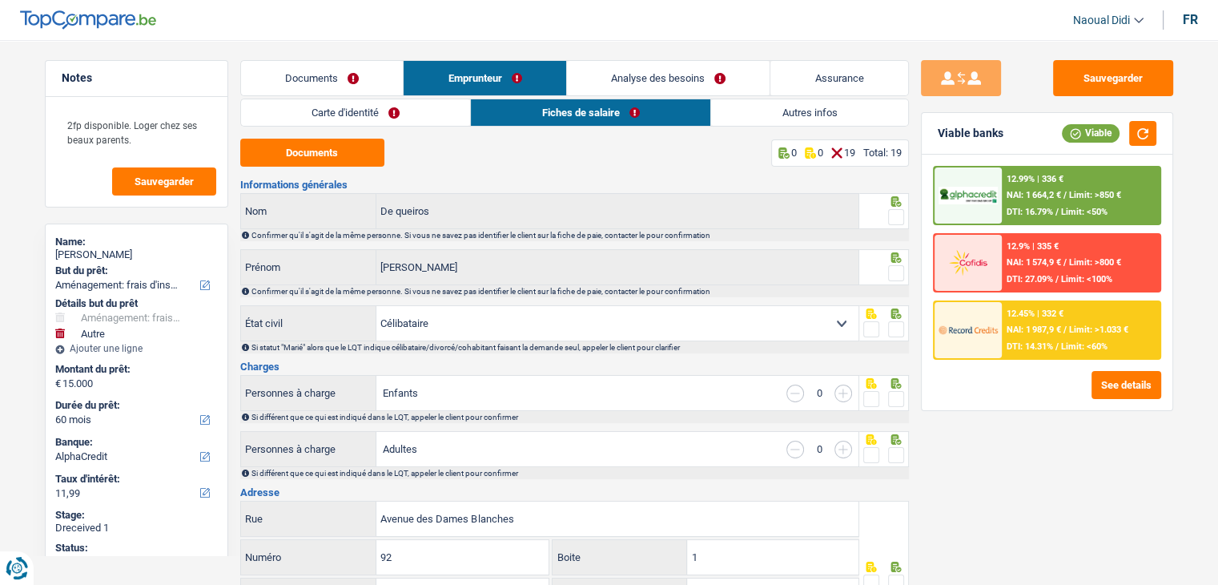
click at [331, 103] on link "Carte d'identité" at bounding box center [356, 112] width 230 height 26
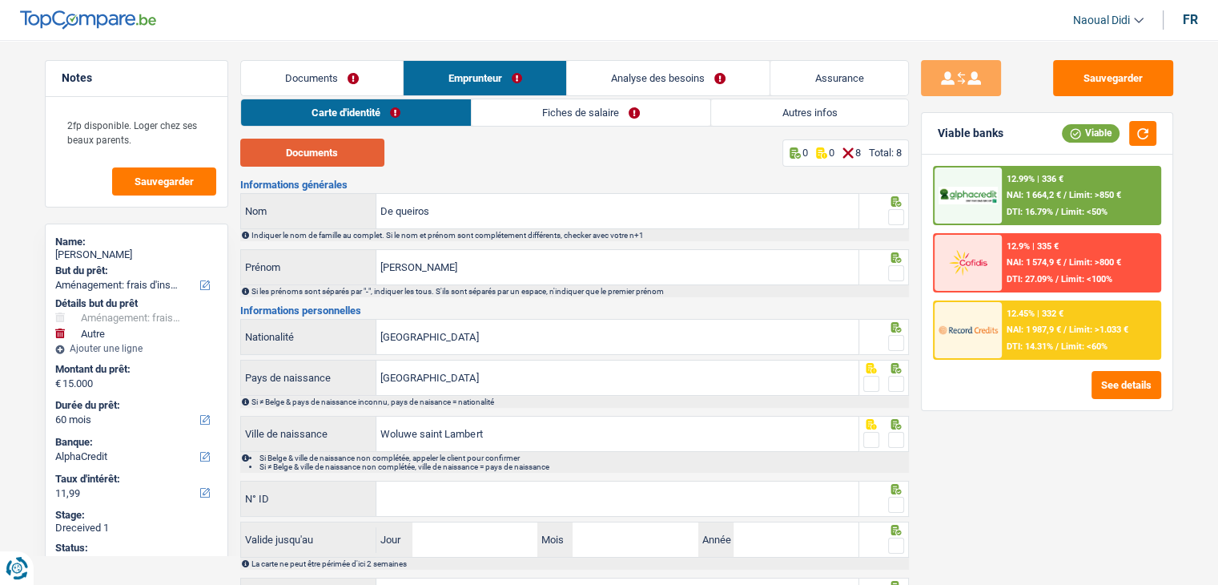
click at [336, 159] on button "Documents" at bounding box center [312, 153] width 144 height 28
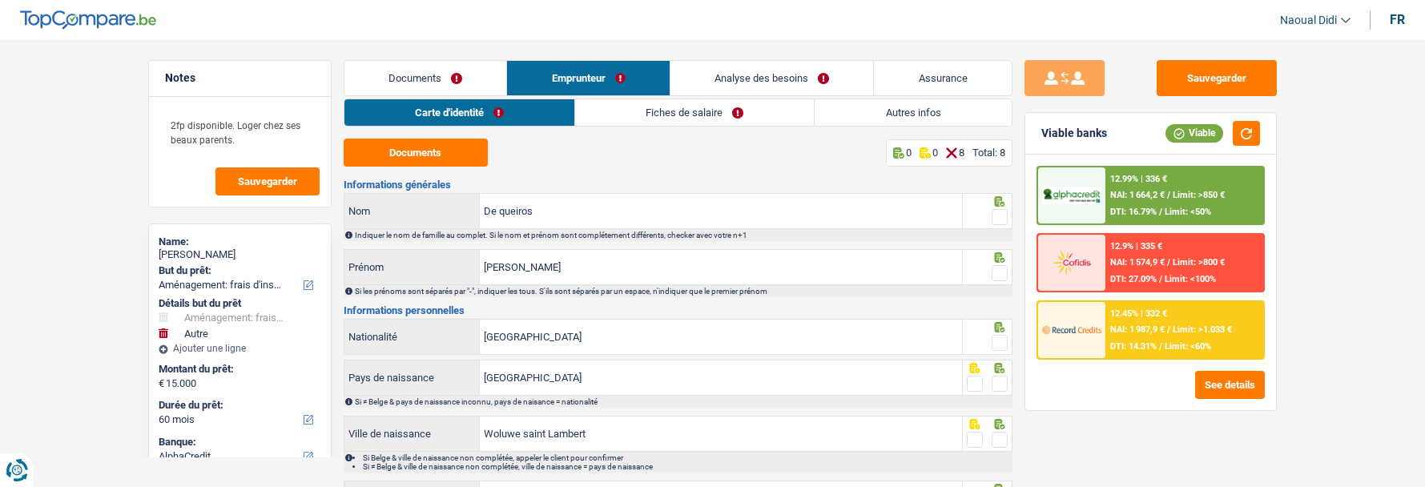
click at [952, 288] on div "Si les prénoms sont séparés par "-", indiquer les tous. S'ils sont séparés par …" at bounding box center [683, 291] width 656 height 9
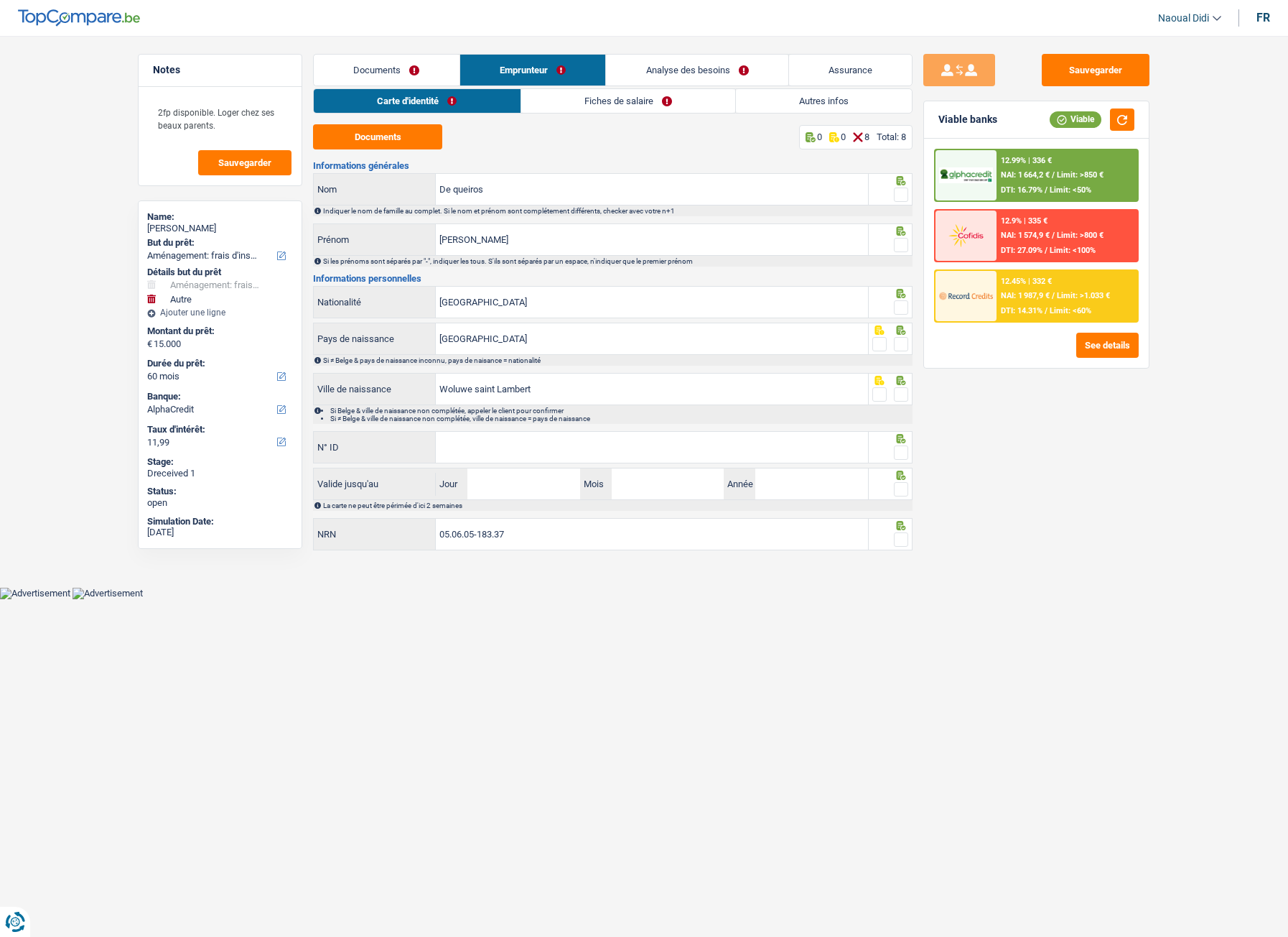
click at [900, 195] on span at bounding box center [901, 195] width 14 height 14
click at [0, 0] on input "radio" at bounding box center [0, 0] width 0 height 0
click at [901, 245] on span at bounding box center [901, 245] width 14 height 14
click at [0, 0] on input "radio" at bounding box center [0, 0] width 0 height 0
click at [902, 306] on span at bounding box center [901, 308] width 14 height 14
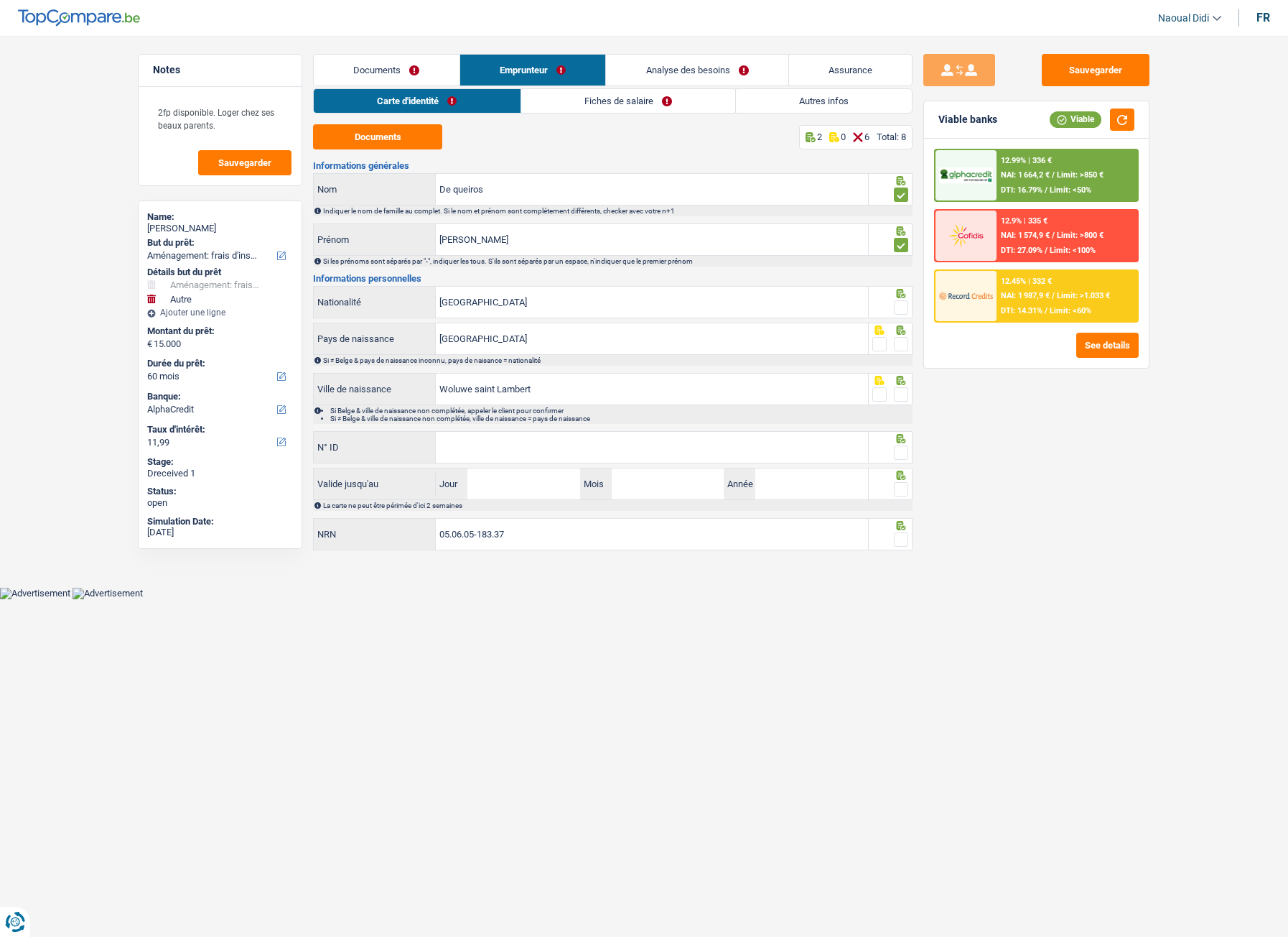
click at [0, 0] on input "radio" at bounding box center [0, 0] width 0 height 0
click at [902, 351] on div at bounding box center [901, 344] width 14 height 18
click at [896, 341] on span at bounding box center [901, 344] width 14 height 14
click at [0, 0] on input "radio" at bounding box center [0, 0] width 0 height 0
click at [903, 395] on span at bounding box center [901, 395] width 14 height 14
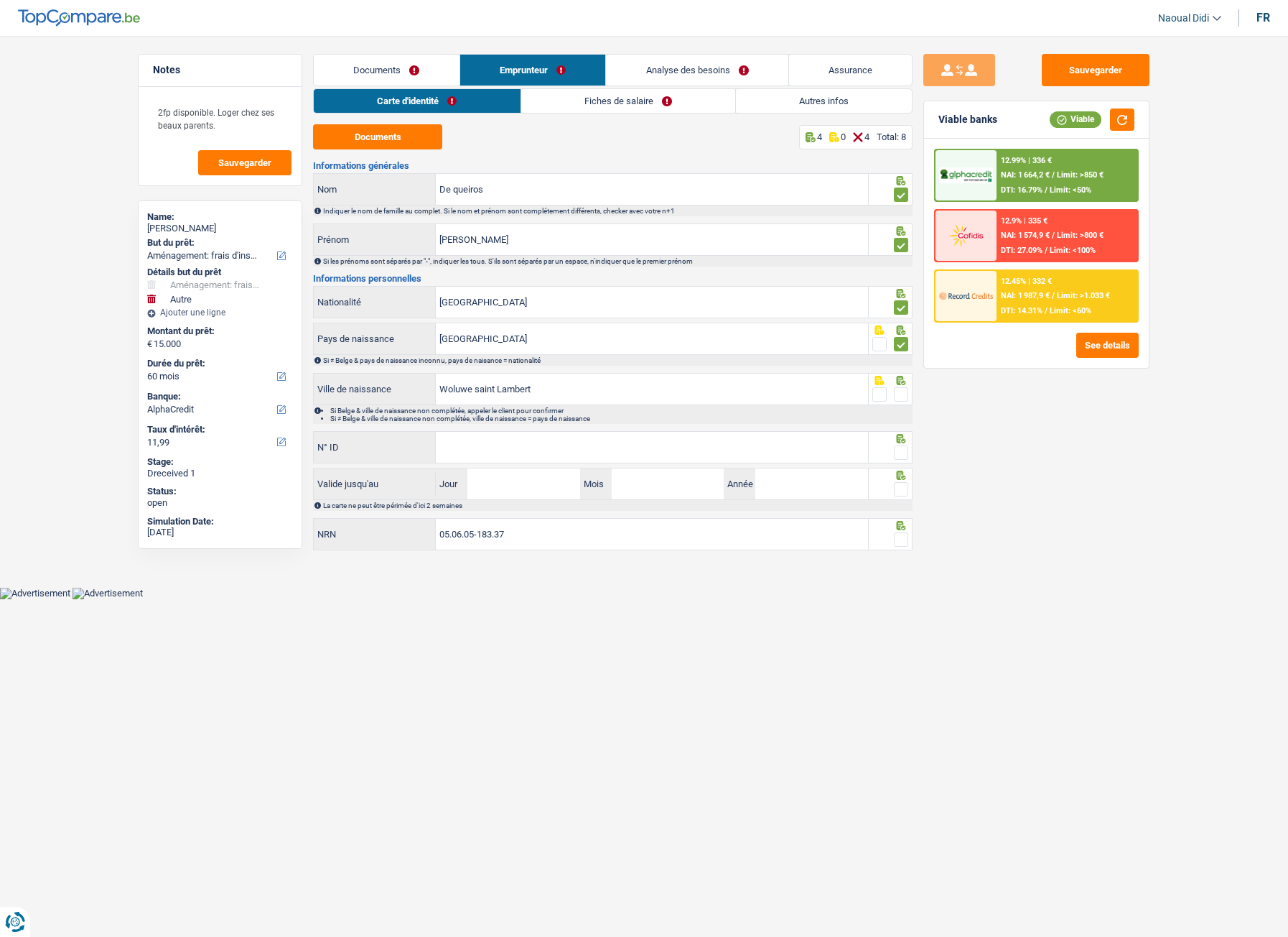
click at [0, 0] on input "radio" at bounding box center [0, 0] width 0 height 0
click at [628, 452] on input "N° ID" at bounding box center [652, 447] width 432 height 30
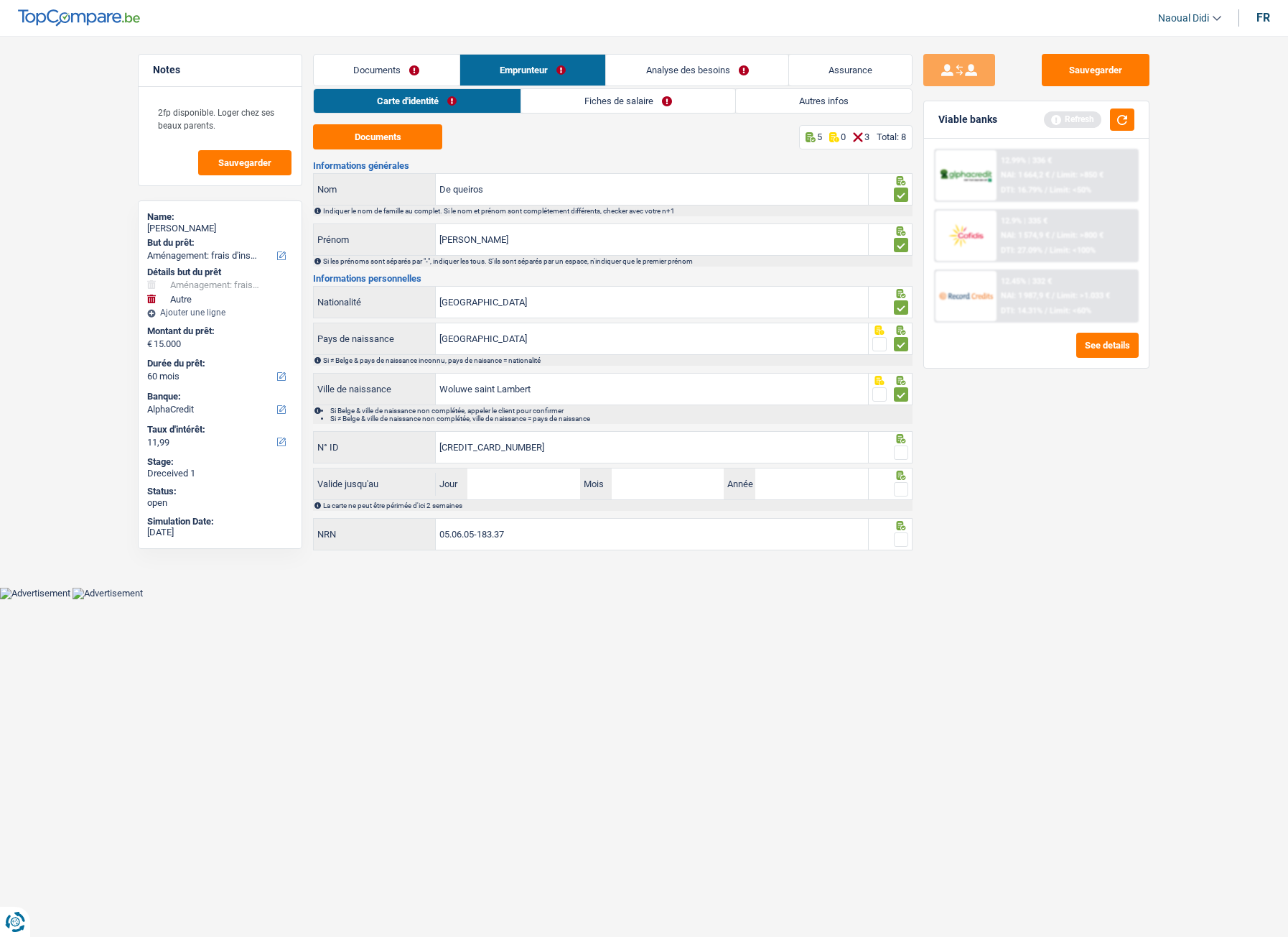
type input "[CREDIT_CARD_NUMBER]"
click at [540, 478] on input "Jour" at bounding box center [523, 483] width 112 height 30
type input "30"
type input "09"
type input "2027"
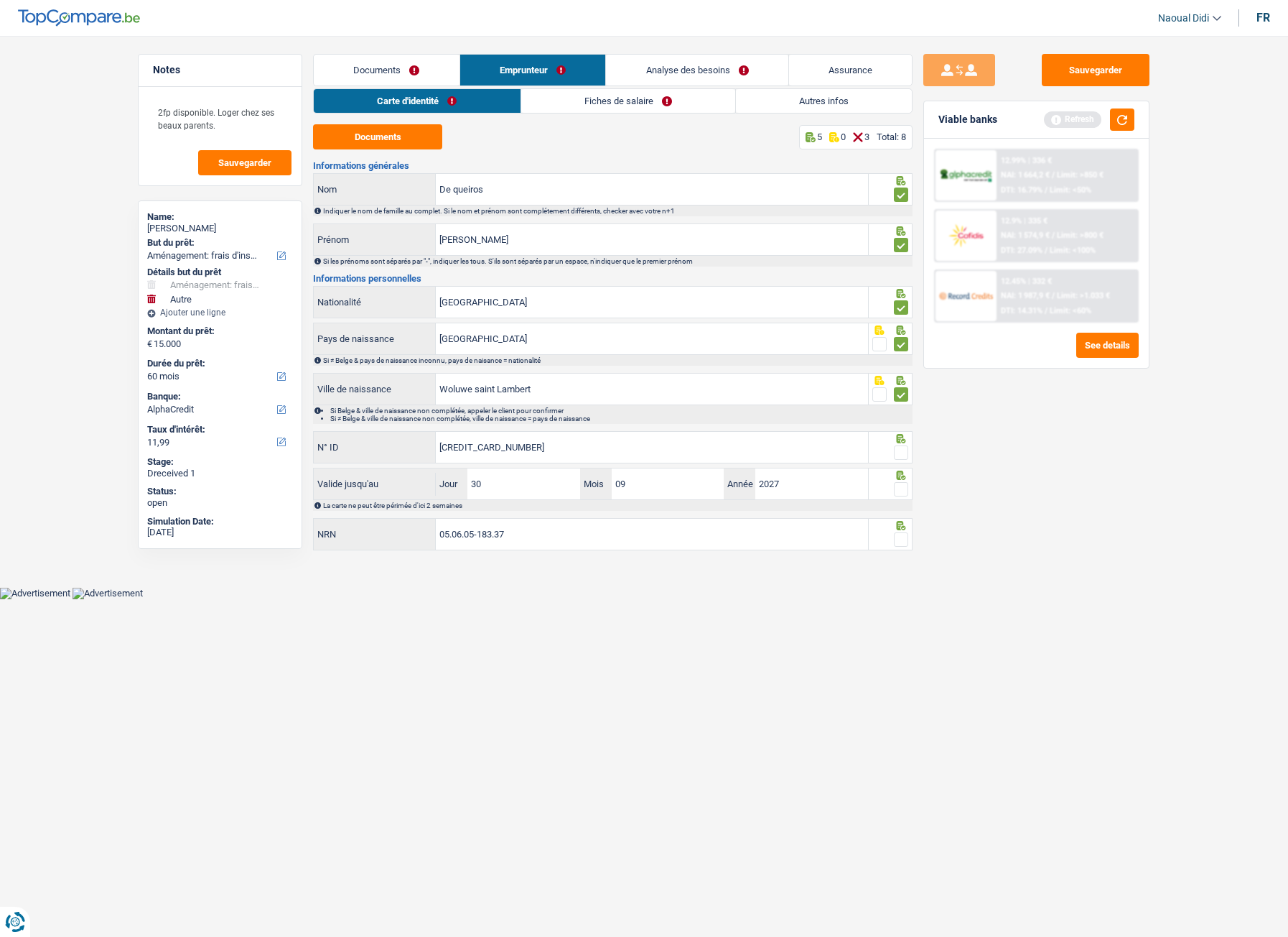
click at [900, 455] on span at bounding box center [901, 453] width 14 height 14
click at [0, 0] on input "radio" at bounding box center [0, 0] width 0 height 0
click at [904, 497] on div at bounding box center [901, 490] width 14 height 18
click at [899, 484] on span at bounding box center [901, 489] width 14 height 14
click at [0, 0] on input "radio" at bounding box center [0, 0] width 0 height 0
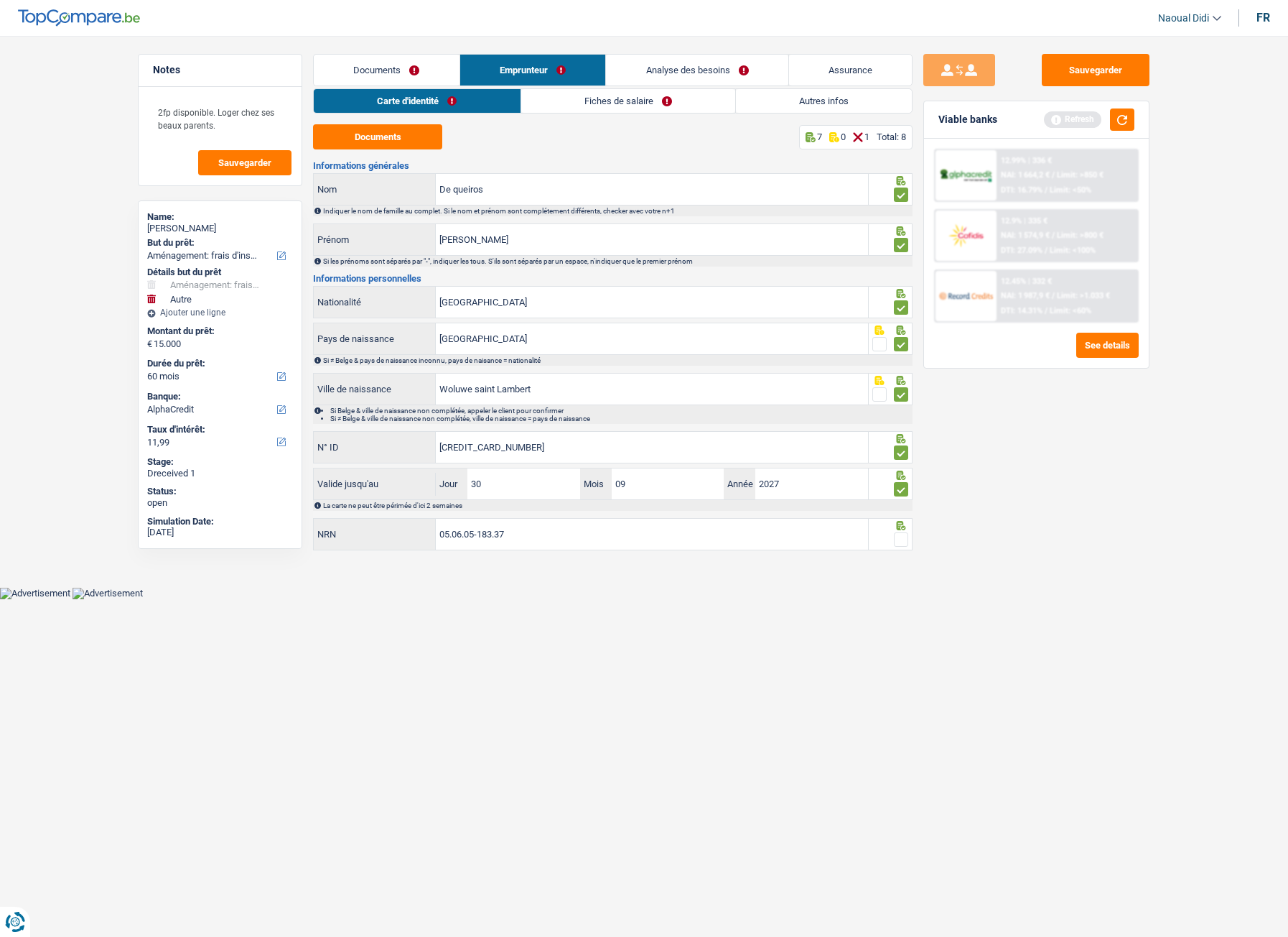
click at [899, 524] on span at bounding box center [901, 540] width 14 height 14
click at [0, 0] on input "radio" at bounding box center [0, 0] width 0 height 0
click at [1094, 70] on button "Sauvegarder" at bounding box center [1095, 70] width 108 height 32
click at [593, 102] on link "Fiches de salaire" at bounding box center [628, 100] width 214 height 23
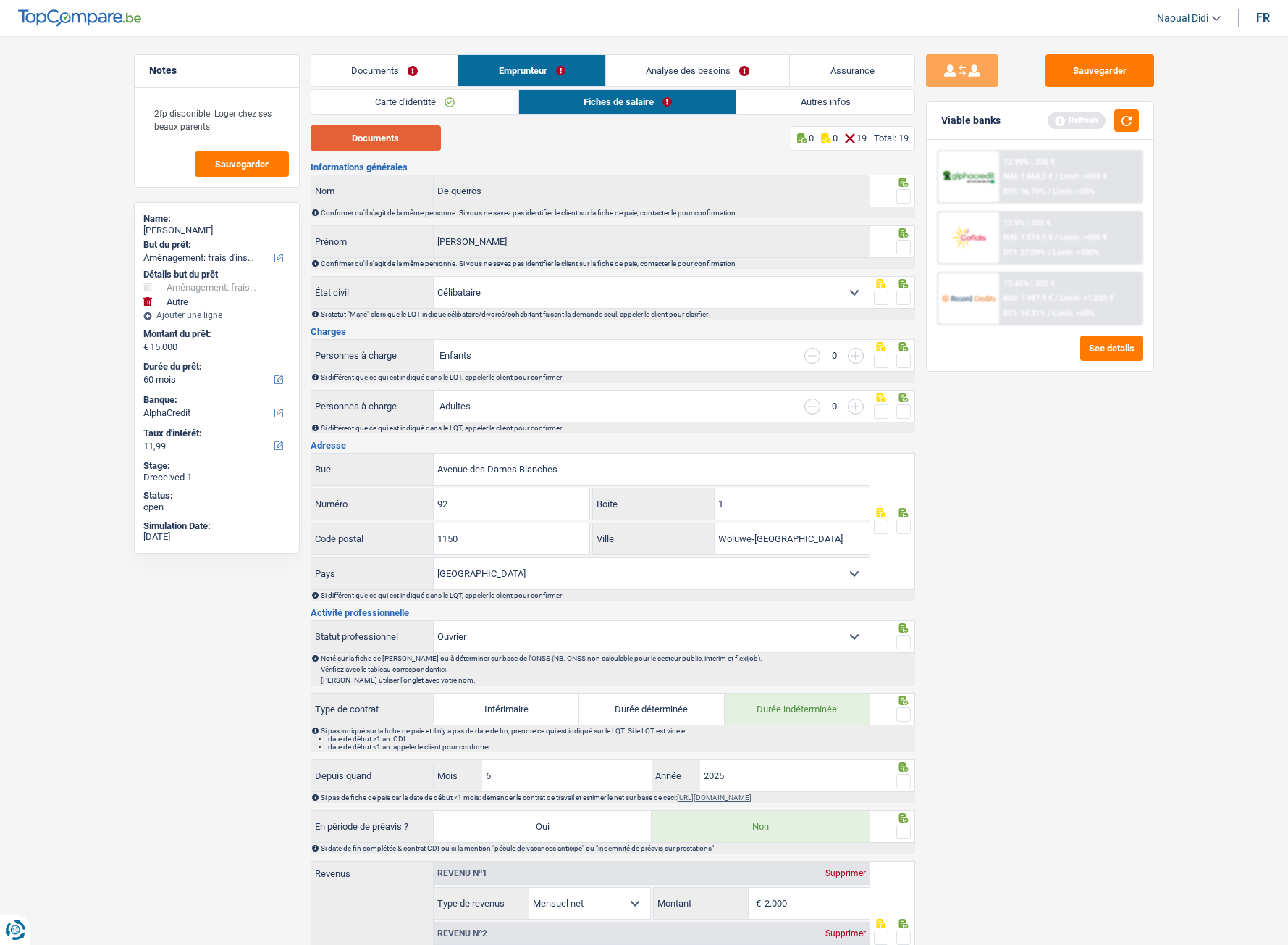
click at [359, 139] on button "Documents" at bounding box center [376, 138] width 130 height 25
click at [904, 198] on span at bounding box center [904, 196] width 14 height 14
click at [0, 0] on input "radio" at bounding box center [0, 0] width 0 height 0
click at [902, 241] on span at bounding box center [904, 247] width 14 height 14
click at [0, 0] on input "radio" at bounding box center [0, 0] width 0 height 0
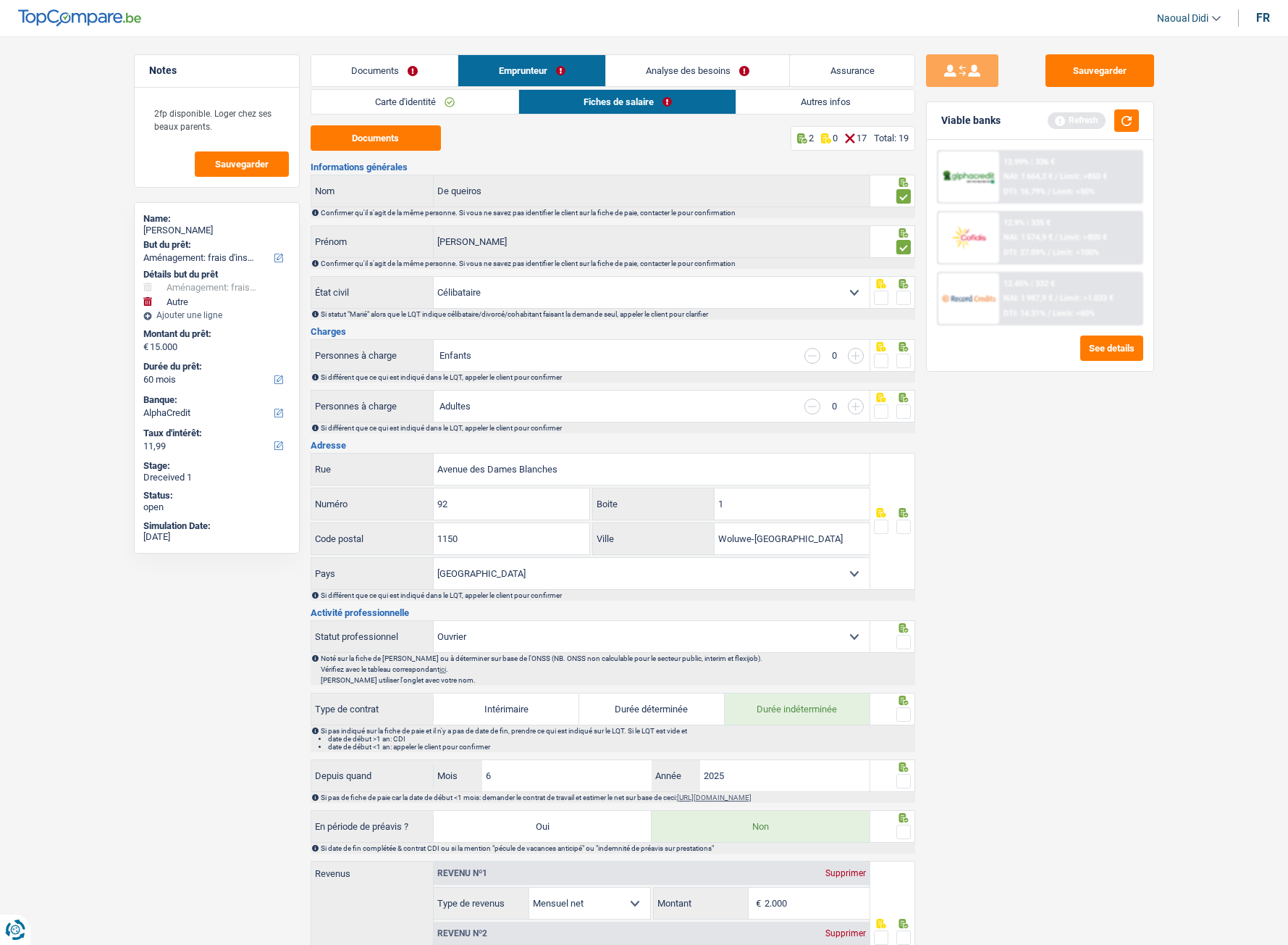
click at [899, 304] on span at bounding box center [904, 298] width 14 height 14
click at [0, 0] on input "radio" at bounding box center [0, 0] width 0 height 0
click at [904, 361] on span at bounding box center [904, 361] width 14 height 14
click at [0, 0] on input "radio" at bounding box center [0, 0] width 0 height 0
click at [904, 413] on span at bounding box center [904, 411] width 14 height 14
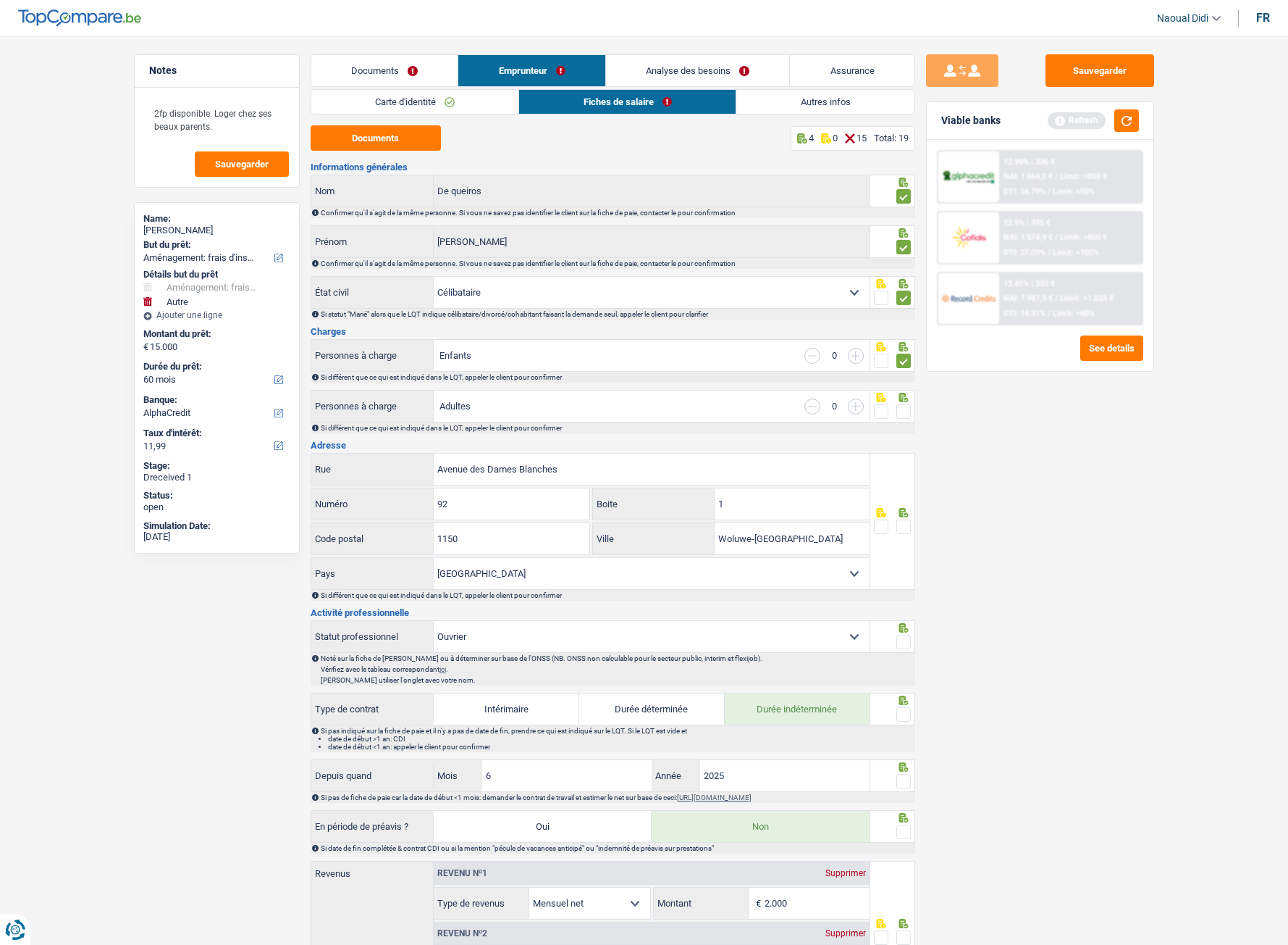
click at [0, 0] on input "radio" at bounding box center [0, 0] width 0 height 0
click at [904, 528] on span at bounding box center [904, 526] width 14 height 14
click at [0, 0] on input "radio" at bounding box center [0, 0] width 0 height 0
click at [906, 528] on span at bounding box center [904, 642] width 14 height 14
click at [0, 0] on input "radio" at bounding box center [0, 0] width 0 height 0
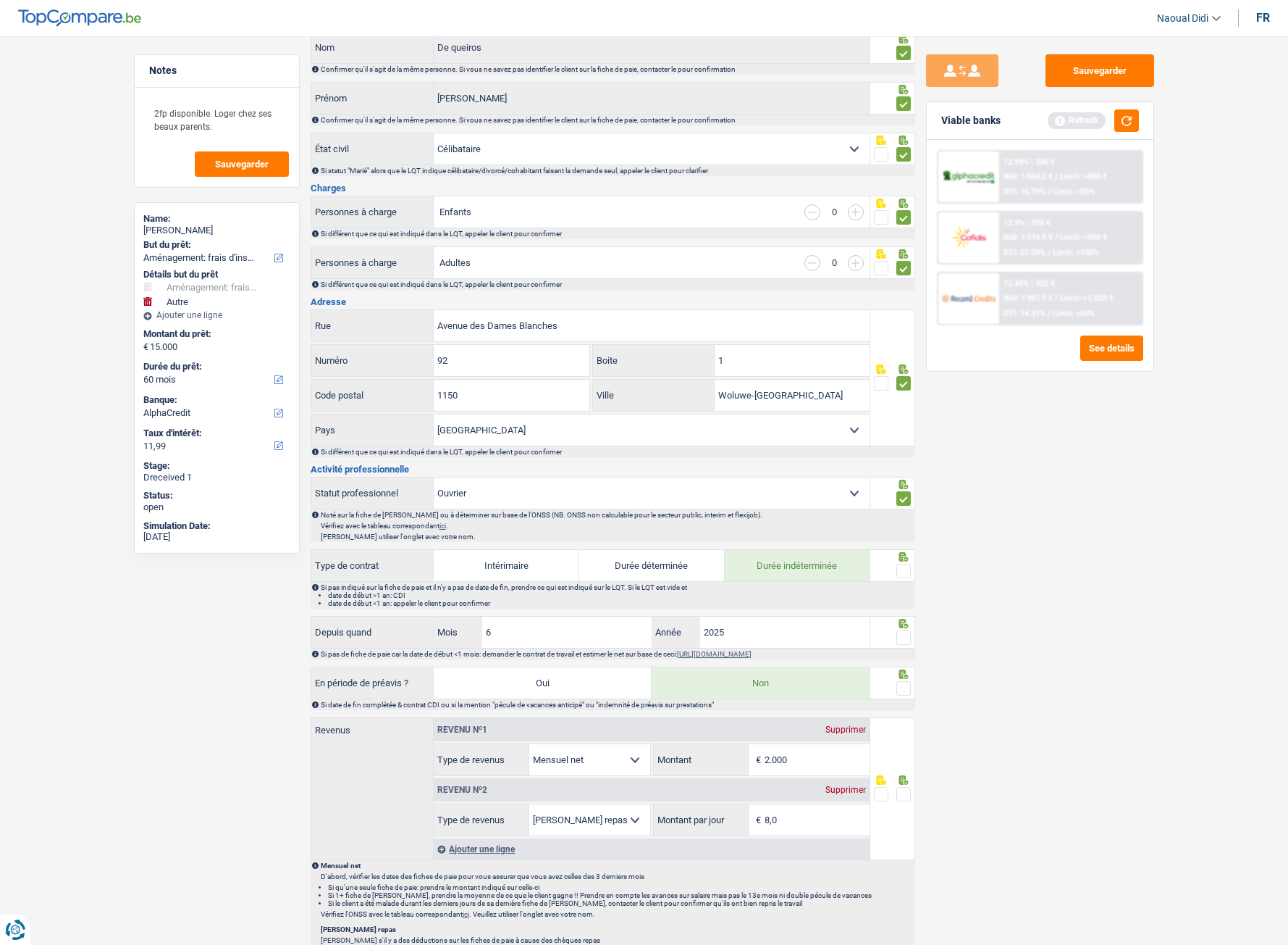
scroll to position [145, 0]
click at [900, 528] on span at bounding box center [904, 570] width 14 height 14
click at [0, 0] on input "radio" at bounding box center [0, 0] width 0 height 0
click at [899, 528] on span at bounding box center [904, 636] width 14 height 14
click at [0, 0] on input "radio" at bounding box center [0, 0] width 0 height 0
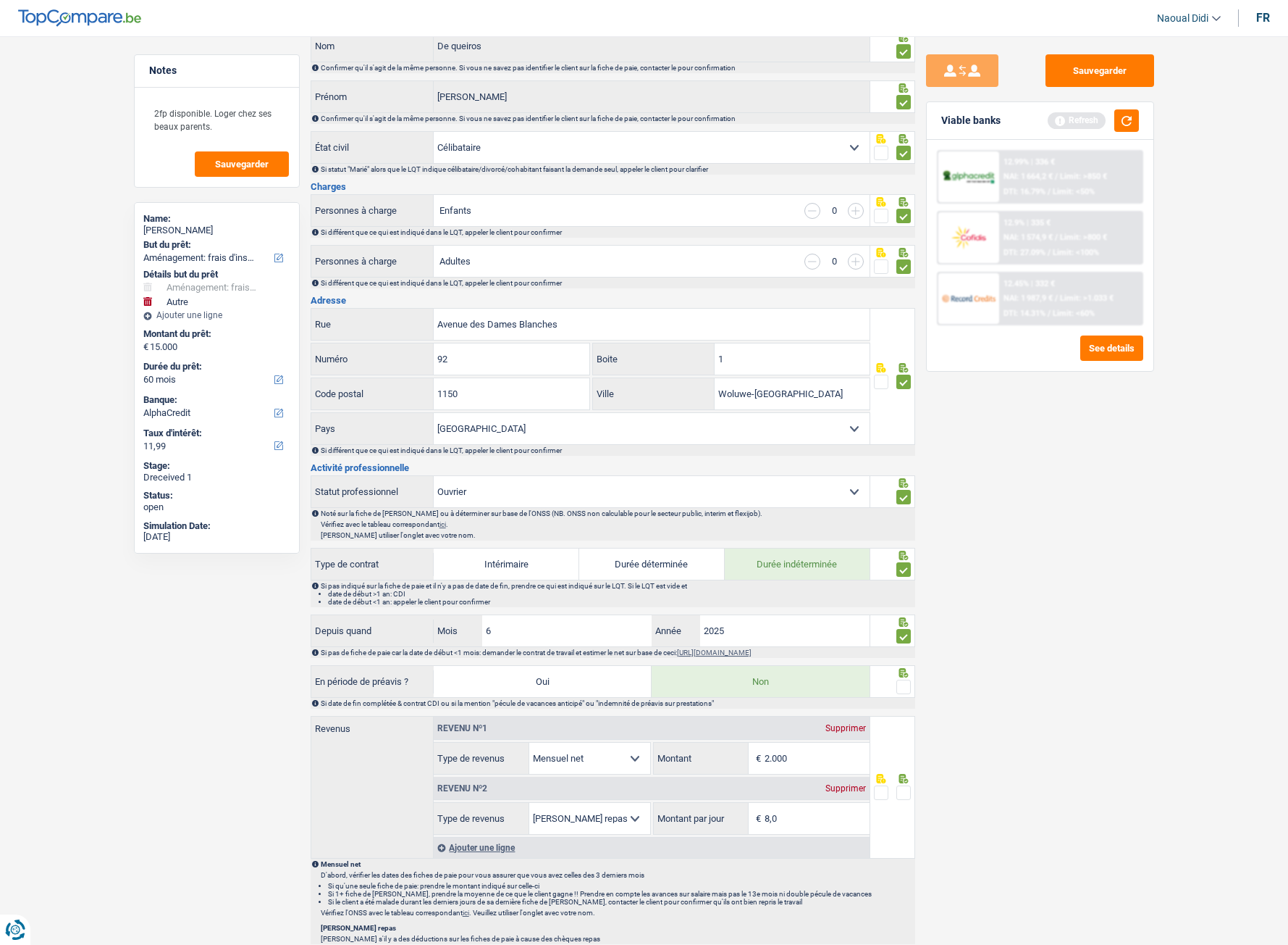
scroll to position [217, 0]
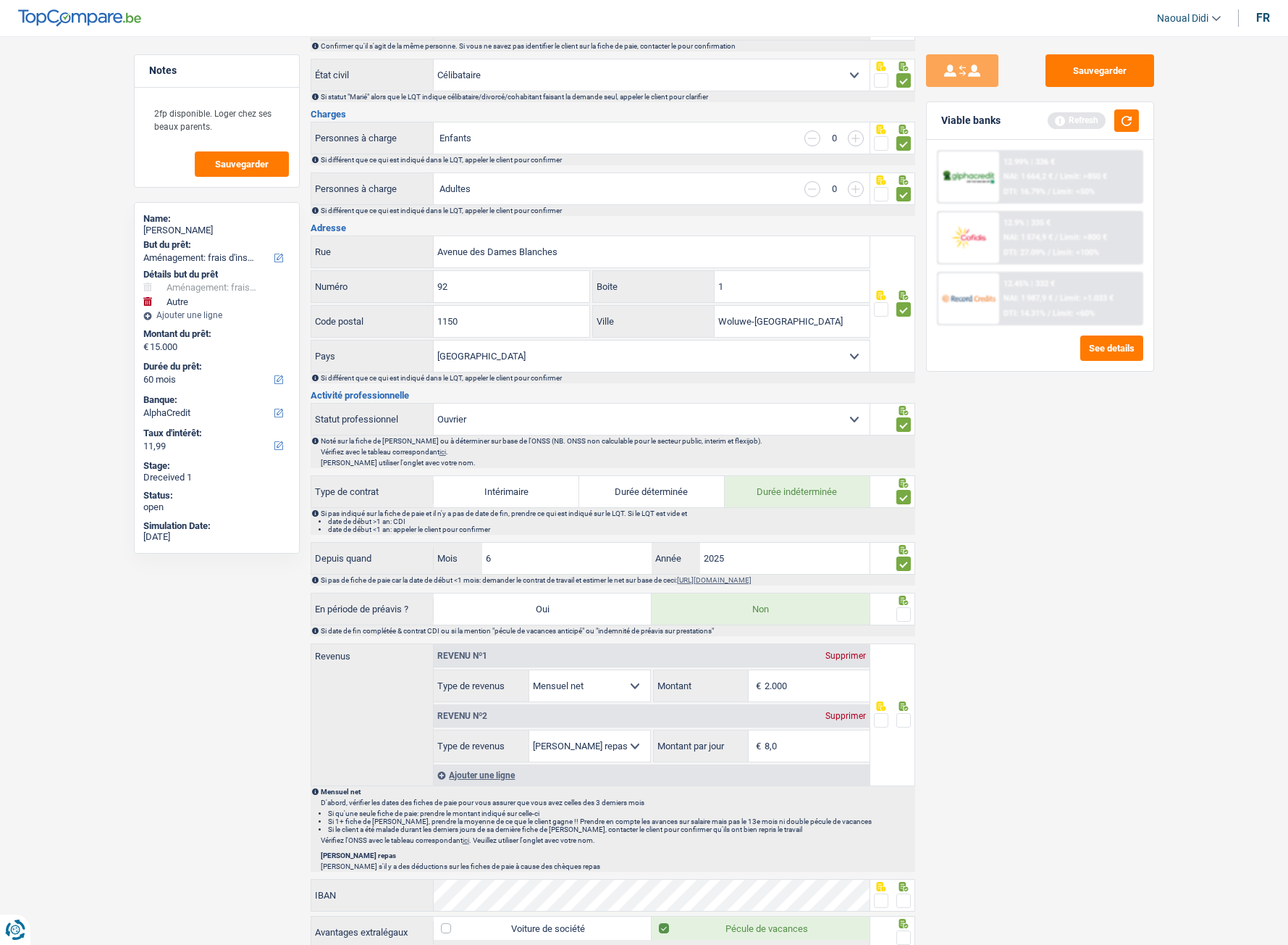
click at [907, 528] on span at bounding box center [904, 614] width 14 height 14
click at [0, 0] on input "radio" at bounding box center [0, 0] width 0 height 0
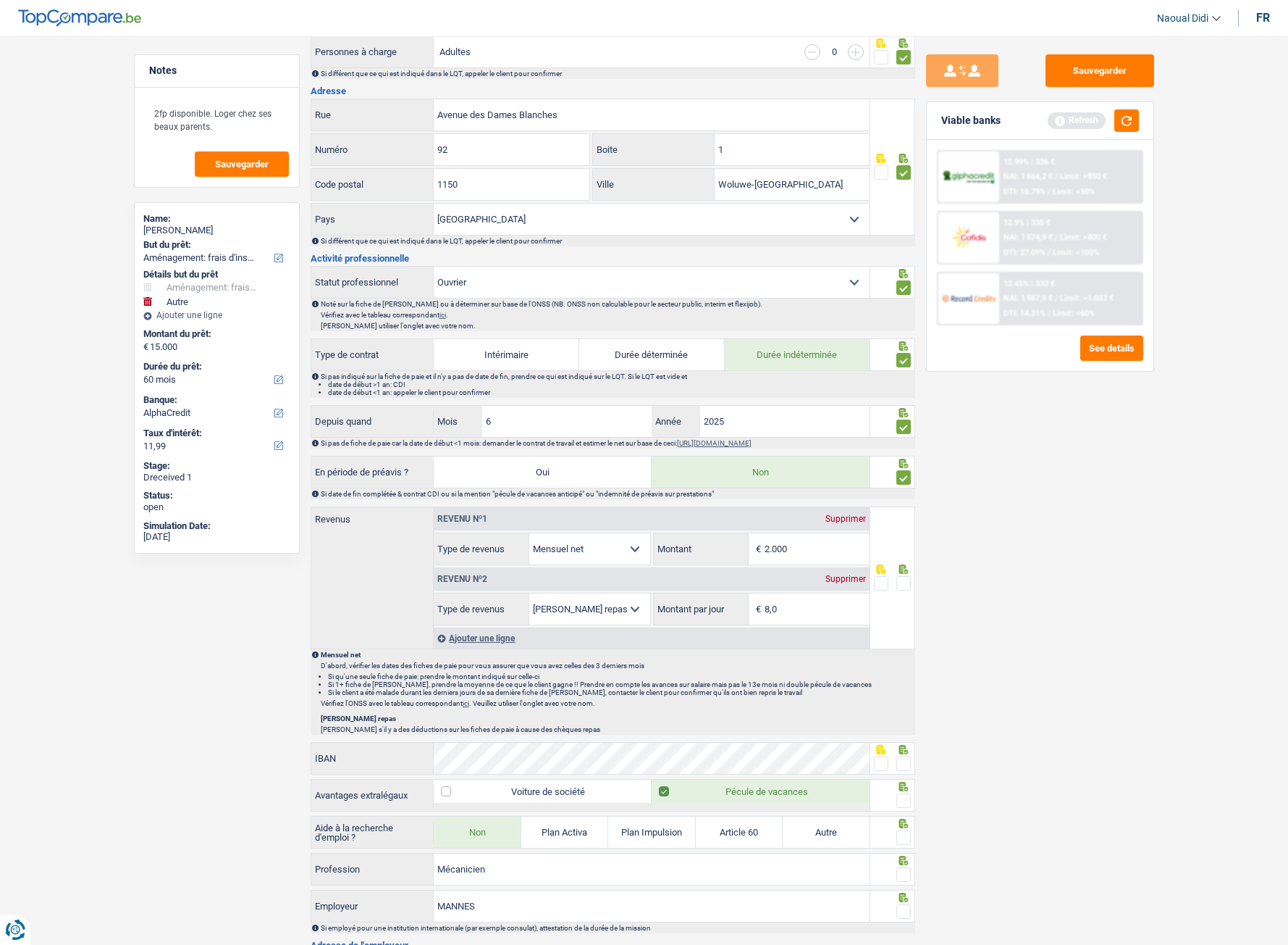
scroll to position [363, 0]
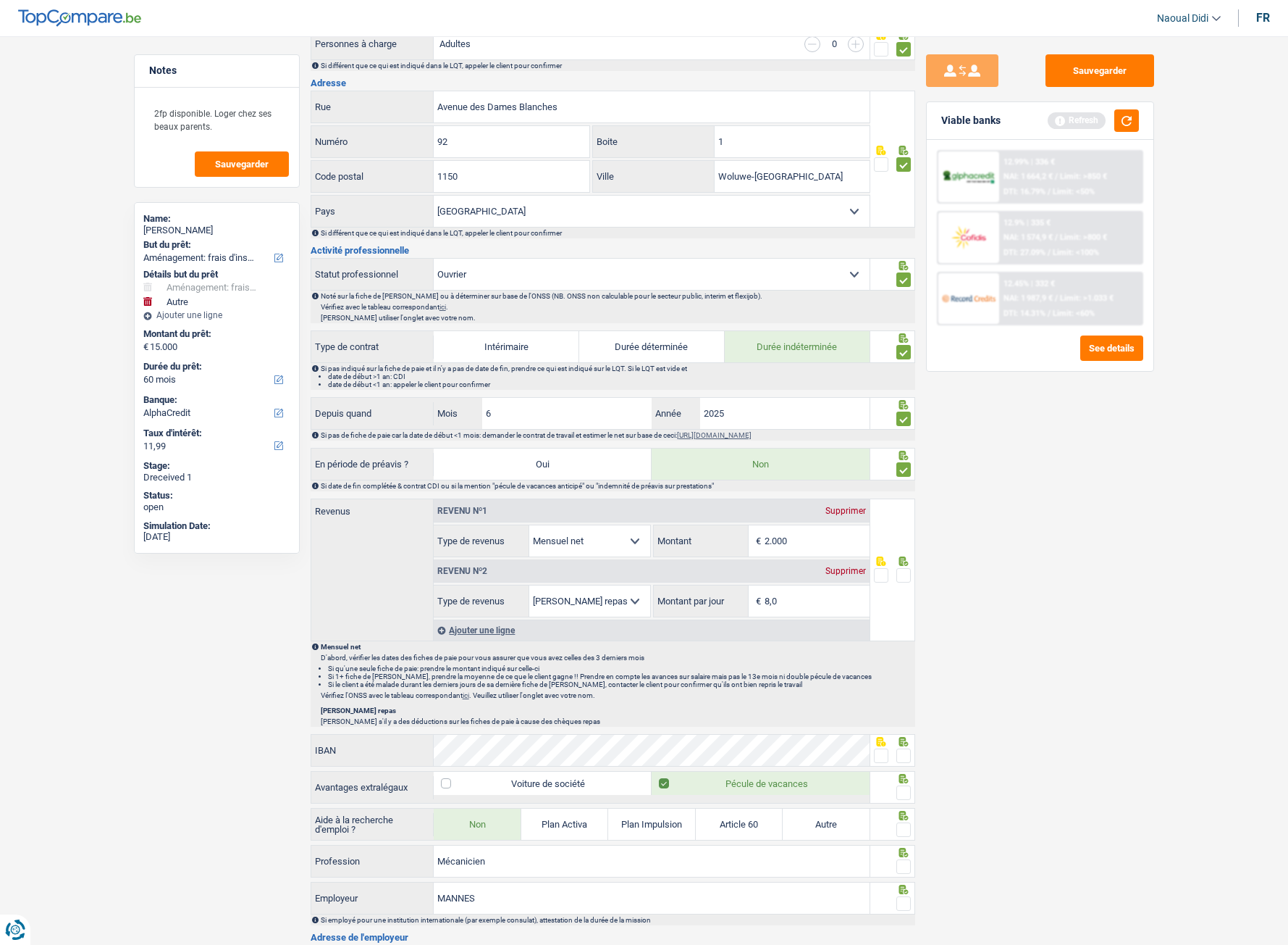
click at [907, 528] on icon at bounding box center [904, 742] width 14 height 9
click at [902, 528] on span at bounding box center [904, 755] width 14 height 14
click at [0, 0] on input "radio" at bounding box center [0, 0] width 0 height 0
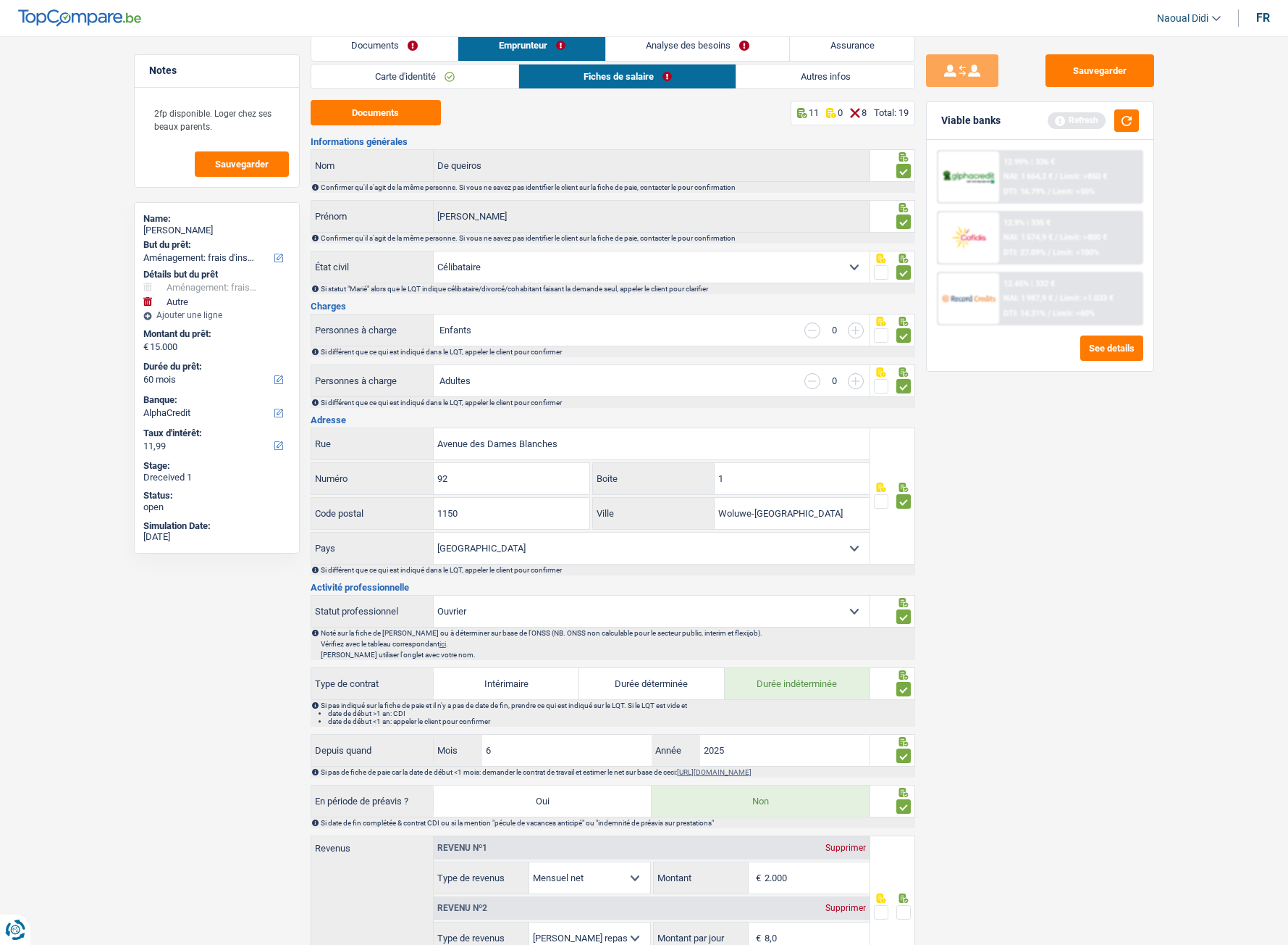
scroll to position [0, 0]
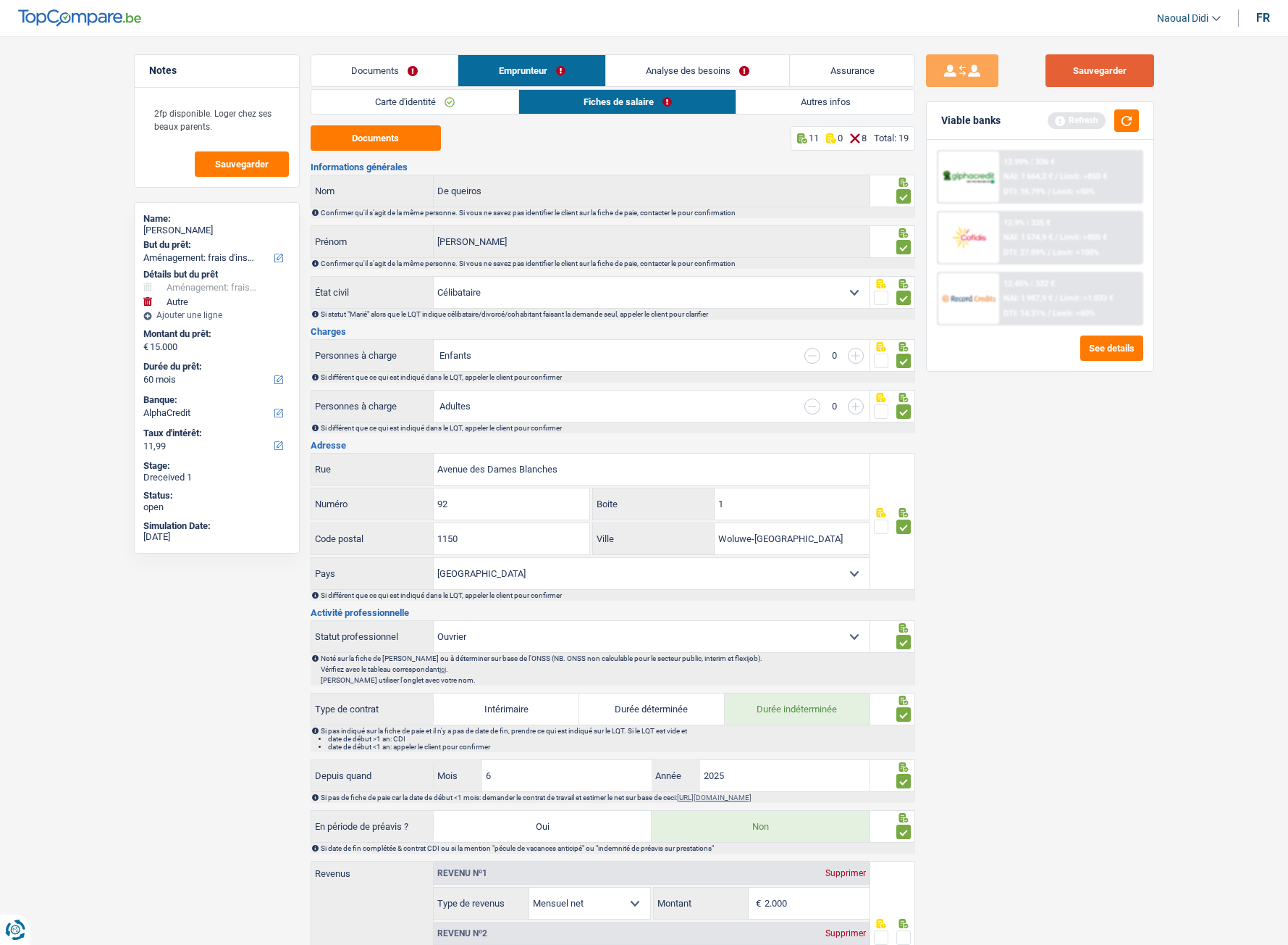
click at [1112, 70] on button "Sauvegarder" at bounding box center [1100, 71] width 108 height 33
click at [383, 67] on link "Documents" at bounding box center [384, 71] width 147 height 31
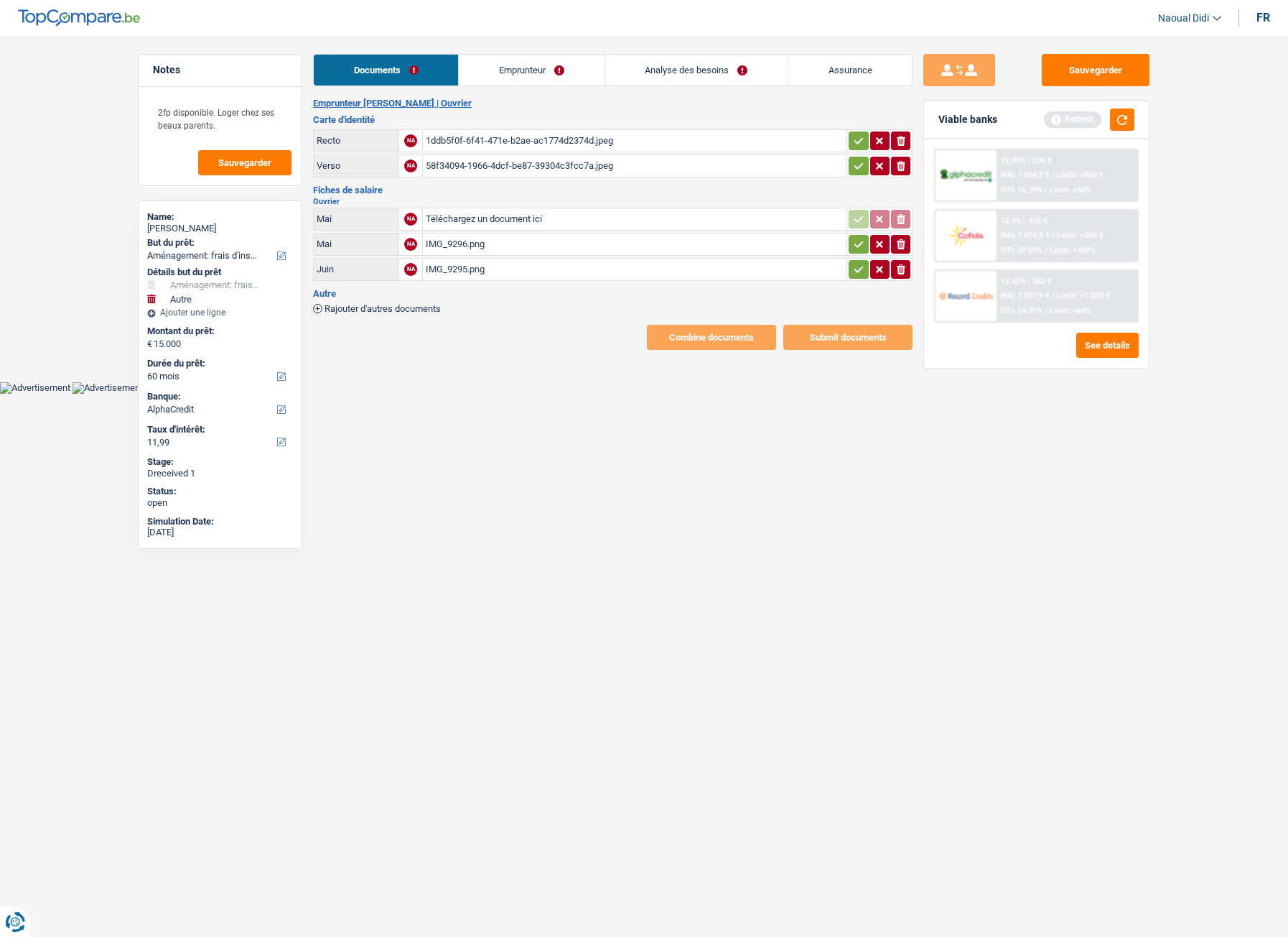
click at [474, 245] on div "IMG_9296.png" at bounding box center [635, 244] width 418 height 22
click at [456, 270] on div "IMG_9295.png" at bounding box center [635, 269] width 418 height 22
click at [532, 73] on link "Emprunteur" at bounding box center [532, 70] width 145 height 30
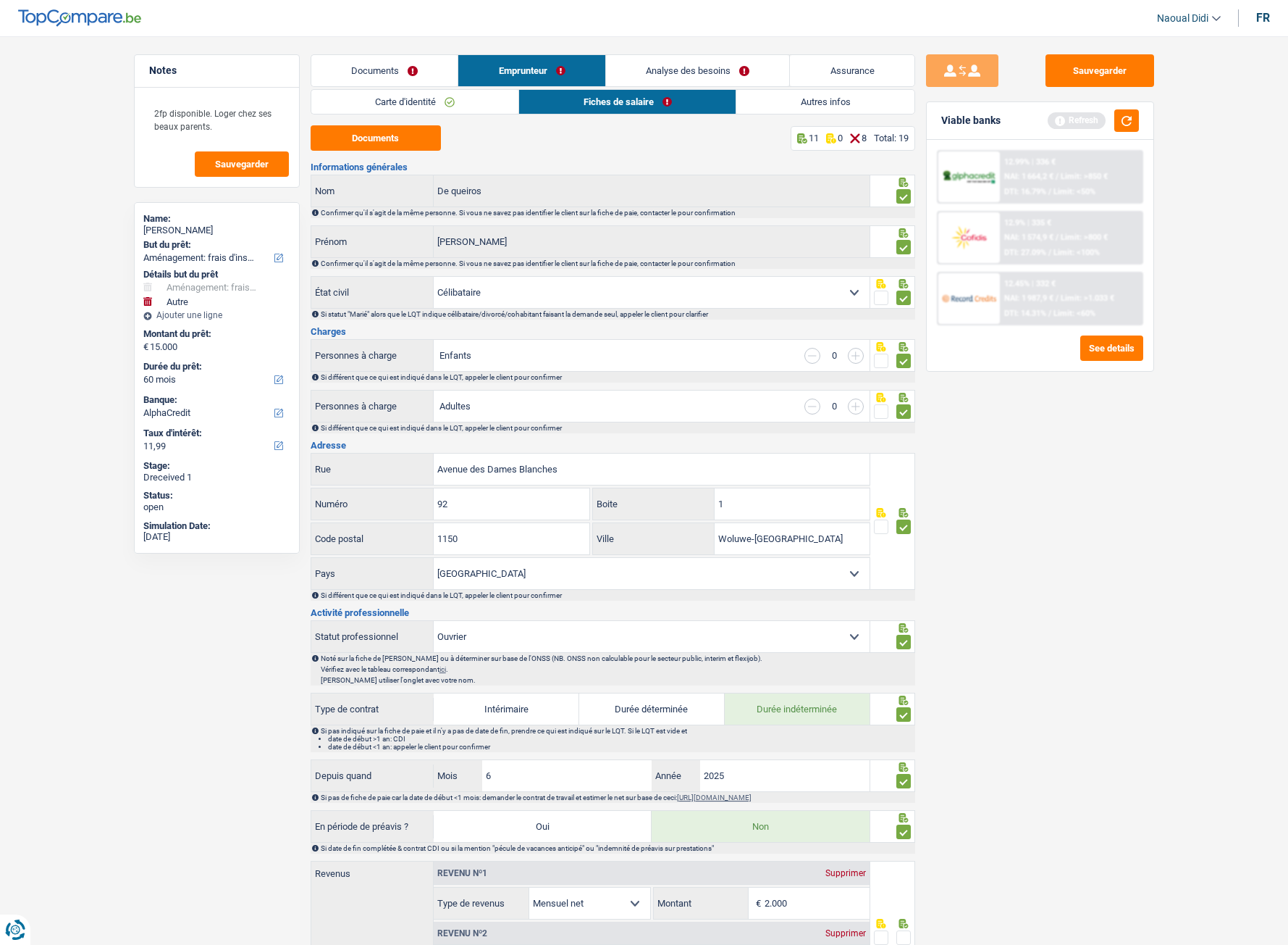
click at [678, 71] on link "Analyse des besoins" at bounding box center [697, 71] width 183 height 31
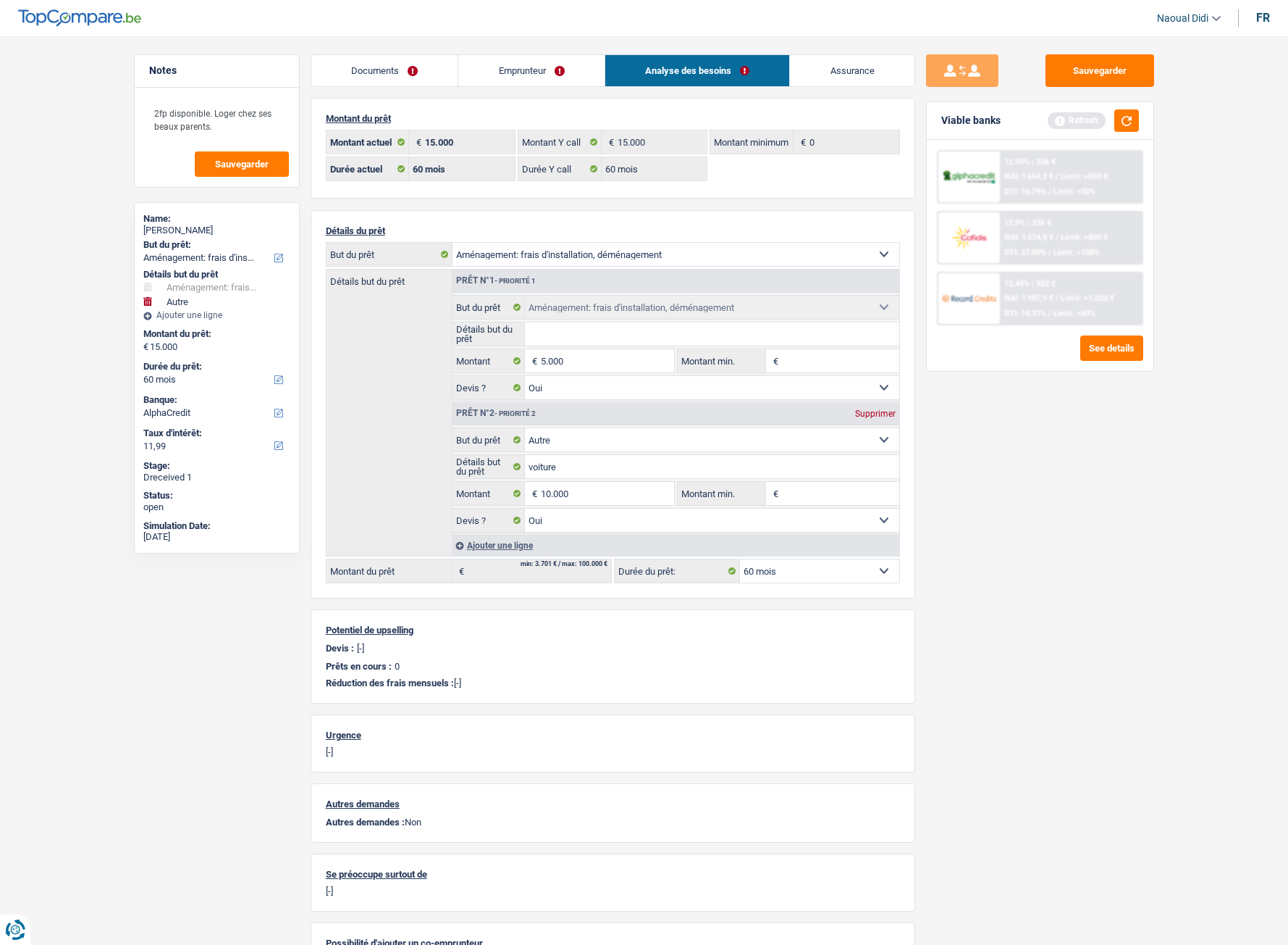
click at [537, 75] on link "Emprunteur" at bounding box center [531, 71] width 146 height 31
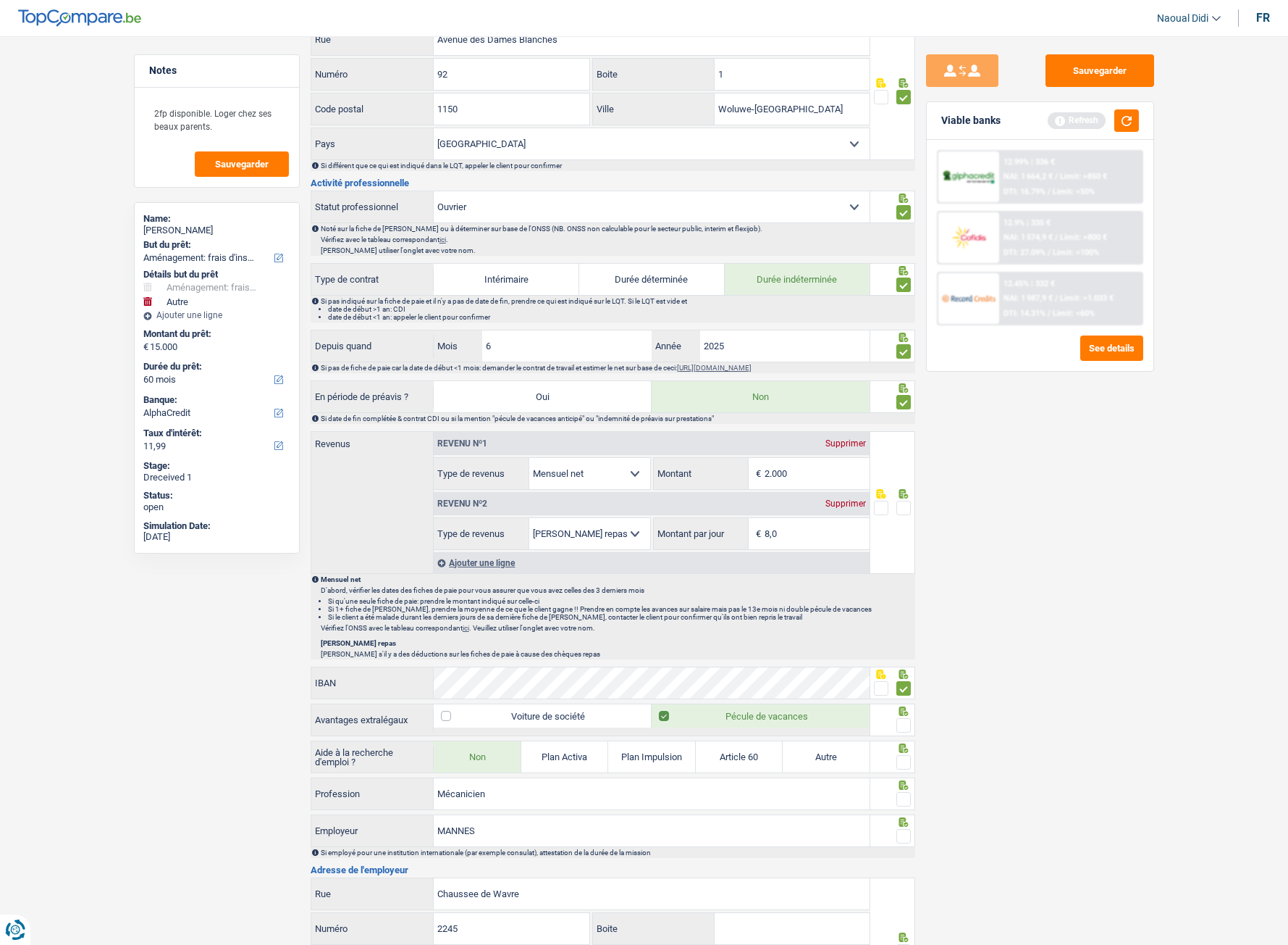
scroll to position [435, 0]
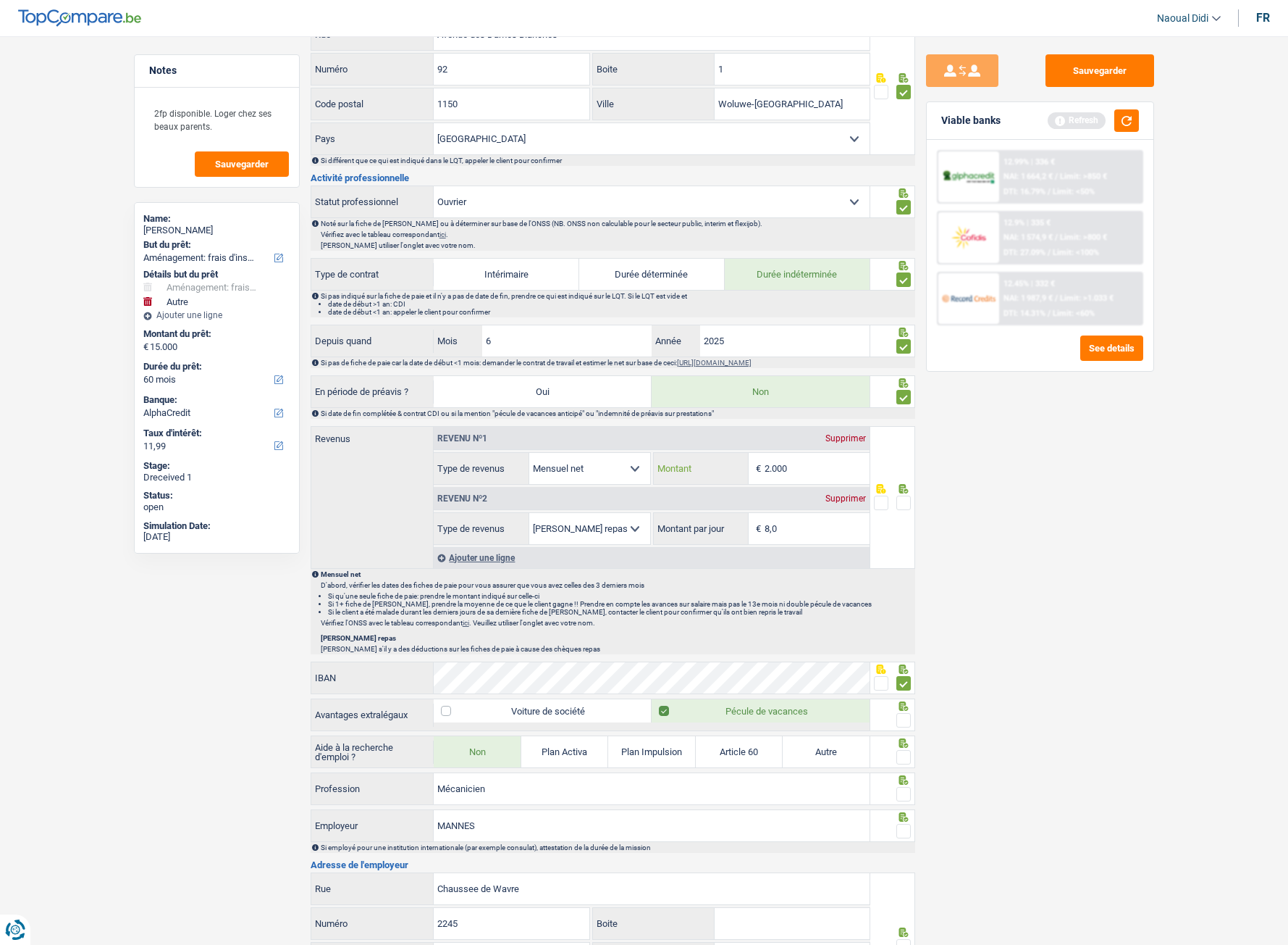
drag, startPoint x: 816, startPoint y: 471, endPoint x: 757, endPoint y: 469, distance: 59.0
click at [757, 469] on div "2.000 € Montant" at bounding box center [761, 468] width 216 height 31
type input "1.943"
click at [810, 528] on input "8,0" at bounding box center [817, 528] width 105 height 31
click at [903, 506] on span at bounding box center [904, 503] width 14 height 14
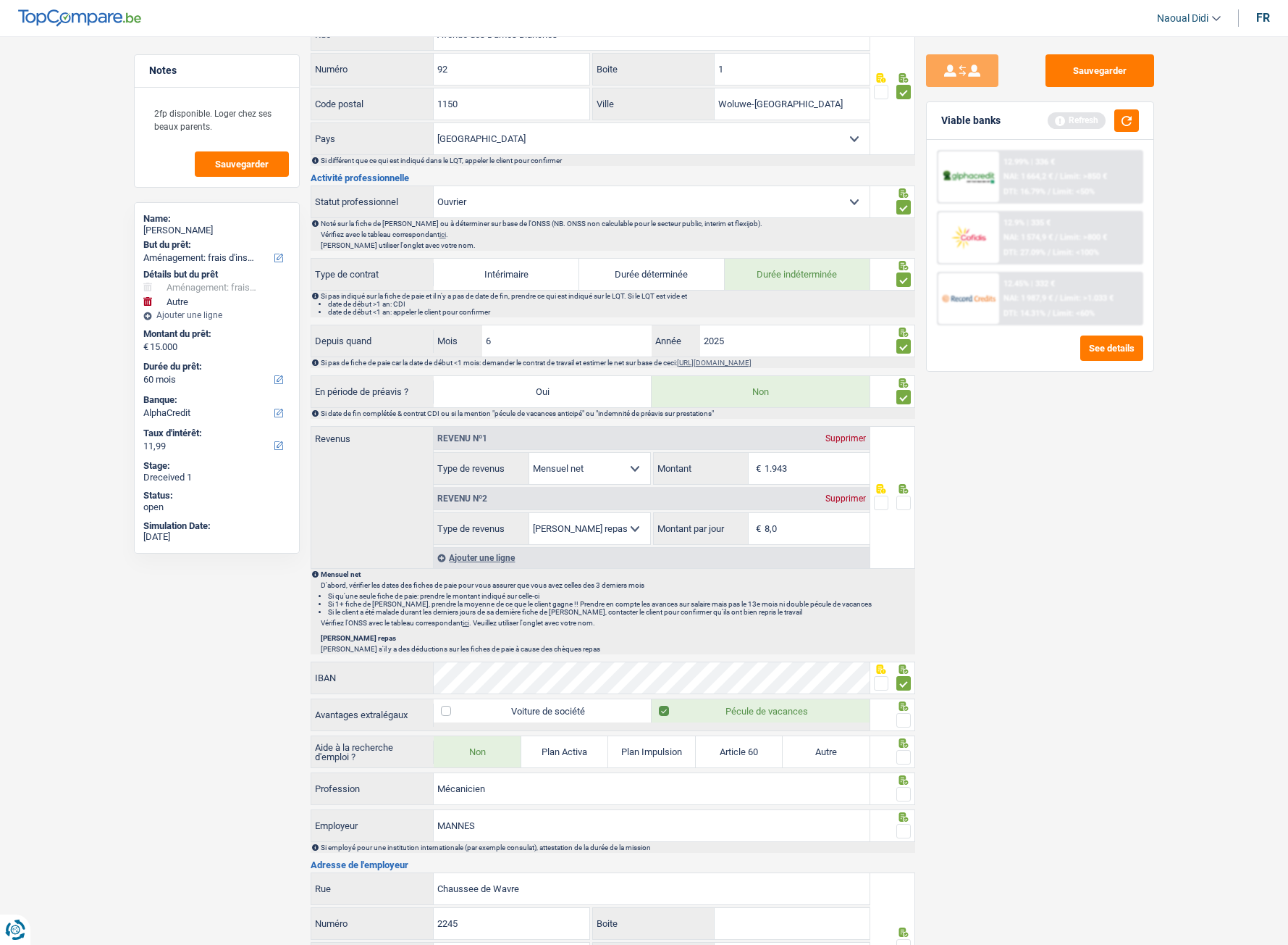
click at [0, 0] on input "radio" at bounding box center [0, 0] width 0 height 0
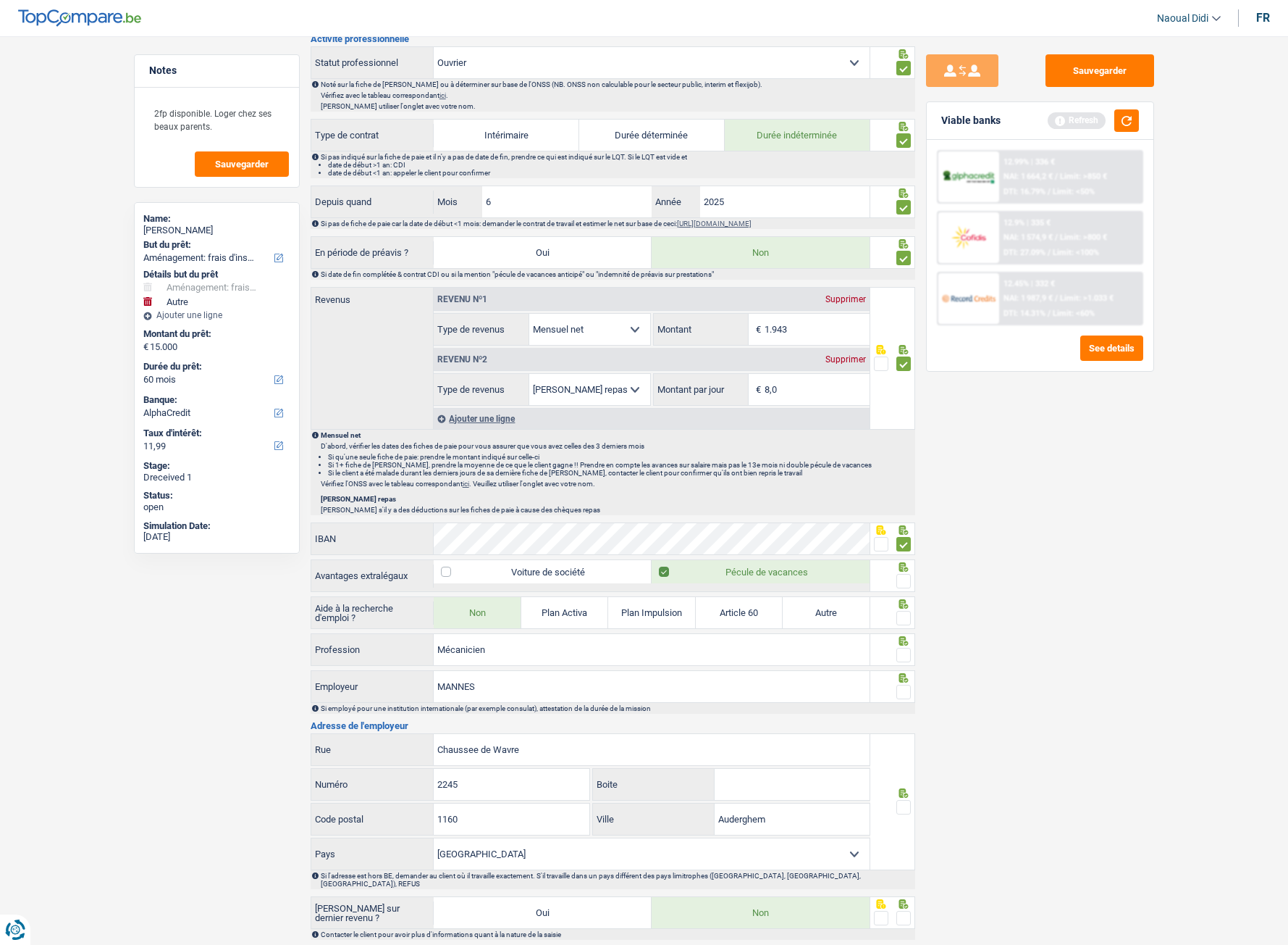
scroll to position [580, 0]
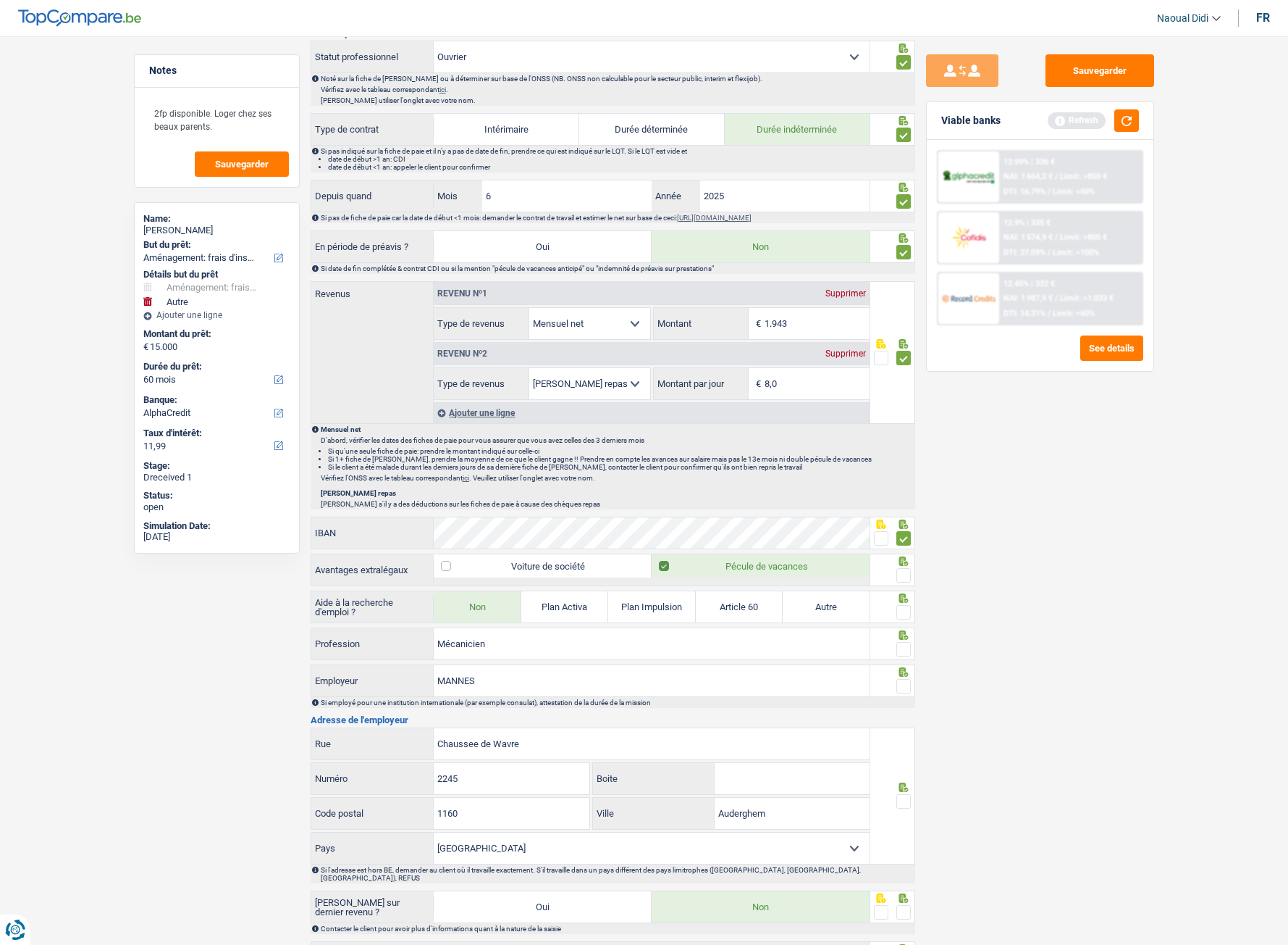
click at [904, 528] on span at bounding box center [904, 612] width 14 height 14
click at [0, 0] on input "radio" at bounding box center [0, 0] width 0 height 0
click at [908, 528] on span at bounding box center [904, 649] width 14 height 14
click at [0, 0] on input "radio" at bounding box center [0, 0] width 0 height 0
click at [900, 528] on span at bounding box center [904, 686] width 14 height 14
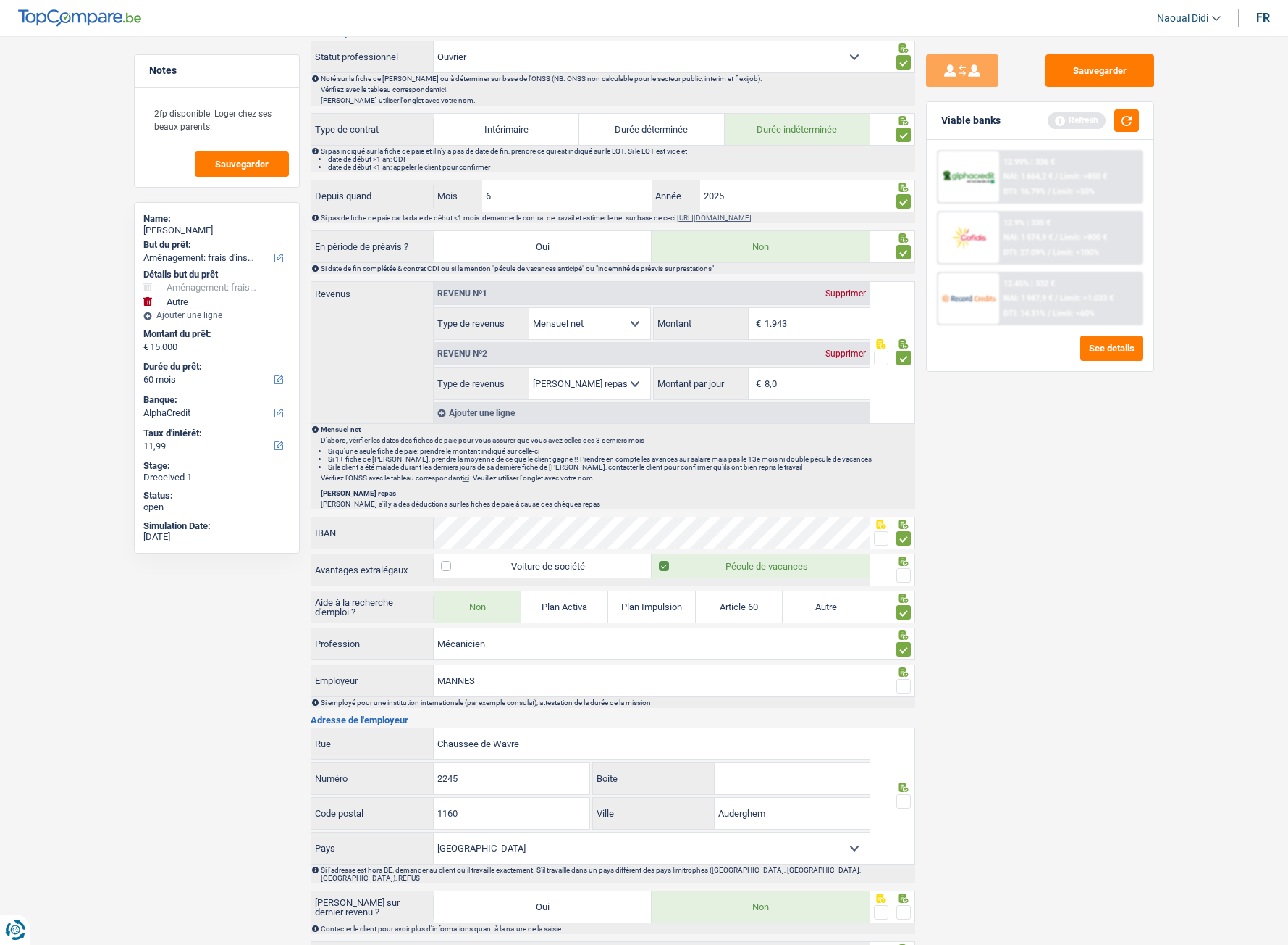
click at [0, 0] on input "radio" at bounding box center [0, 0] width 0 height 0
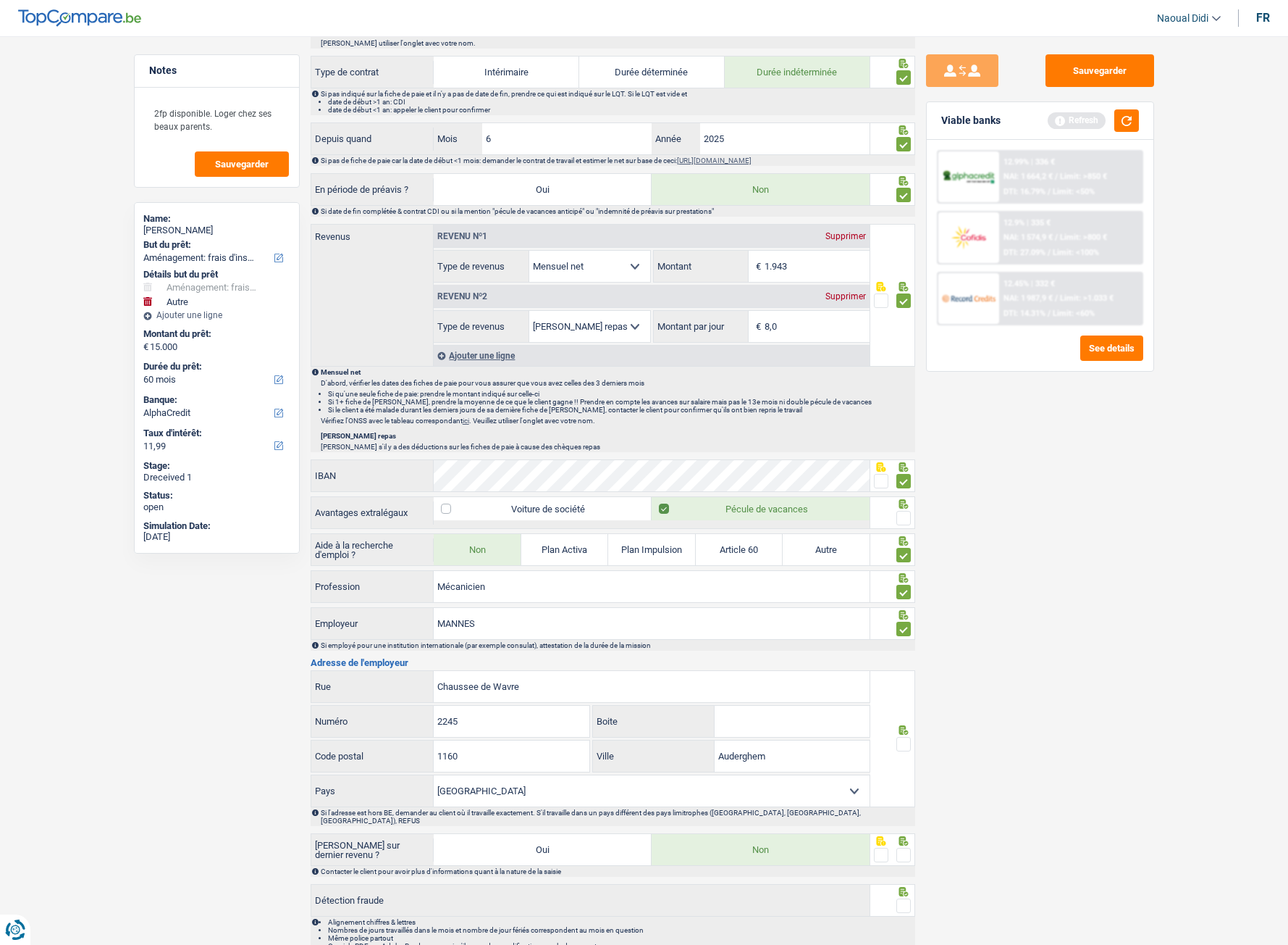
scroll to position [694, 0]
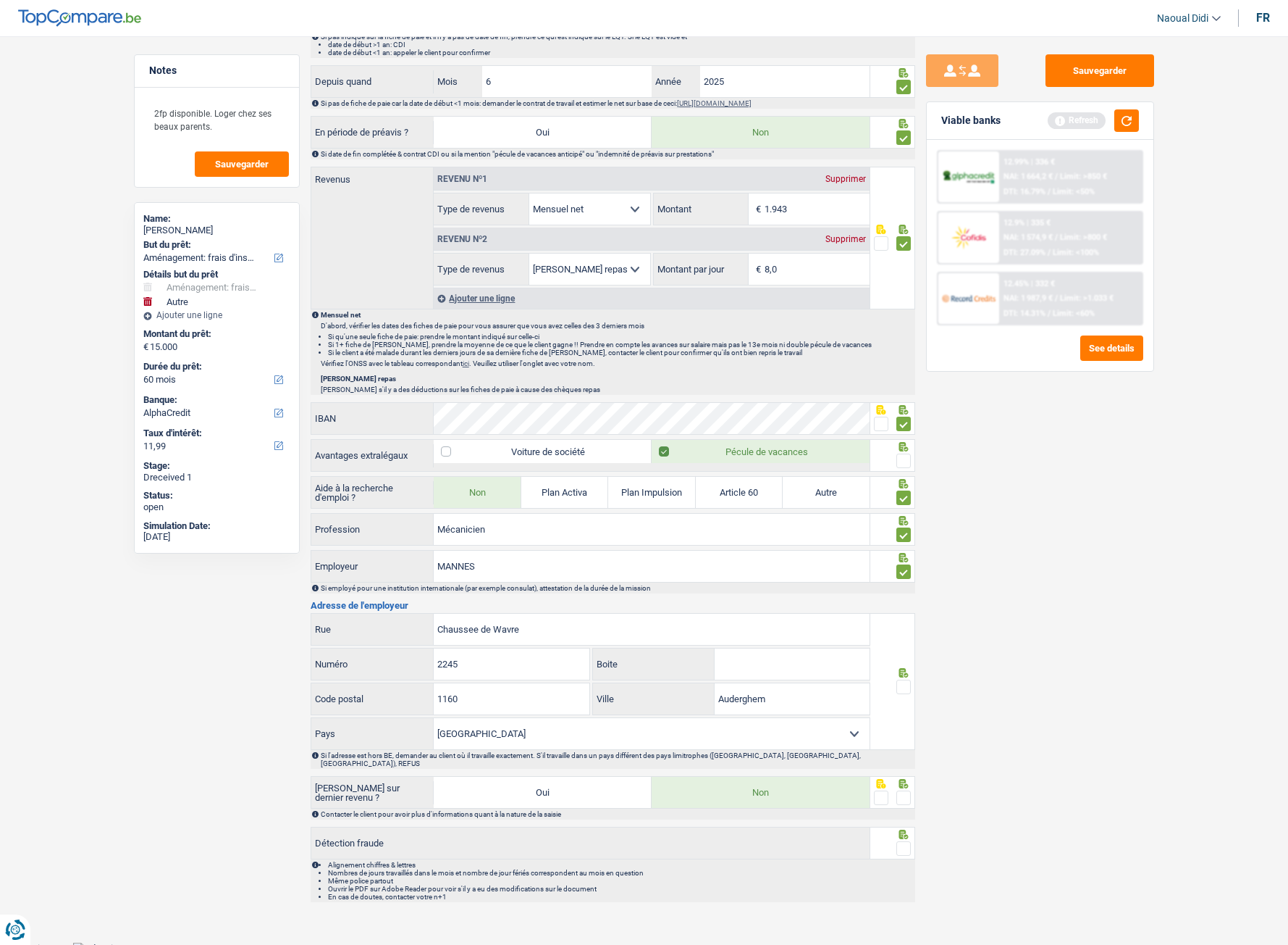
click at [733, 528] on input "Boite" at bounding box center [792, 664] width 155 height 31
type input "A"
click at [907, 528] on span at bounding box center [904, 686] width 14 height 14
click at [0, 0] on input "radio" at bounding box center [0, 0] width 0 height 0
click at [909, 528] on span at bounding box center [904, 798] width 14 height 14
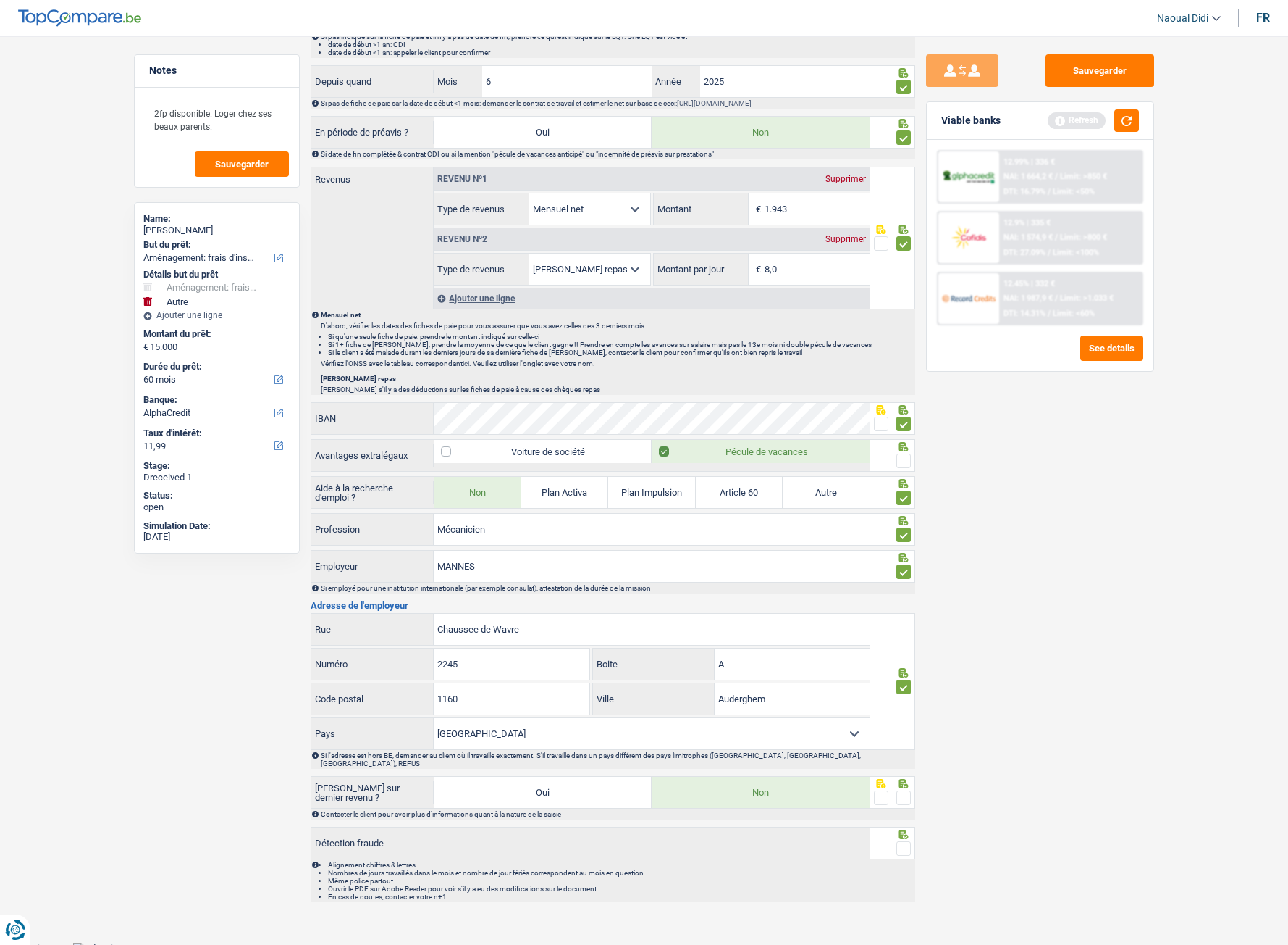
click at [0, 0] on input "radio" at bounding box center [0, 0] width 0 height 0
click at [908, 528] on span at bounding box center [904, 848] width 14 height 14
click at [0, 0] on input "radio" at bounding box center [0, 0] width 0 height 0
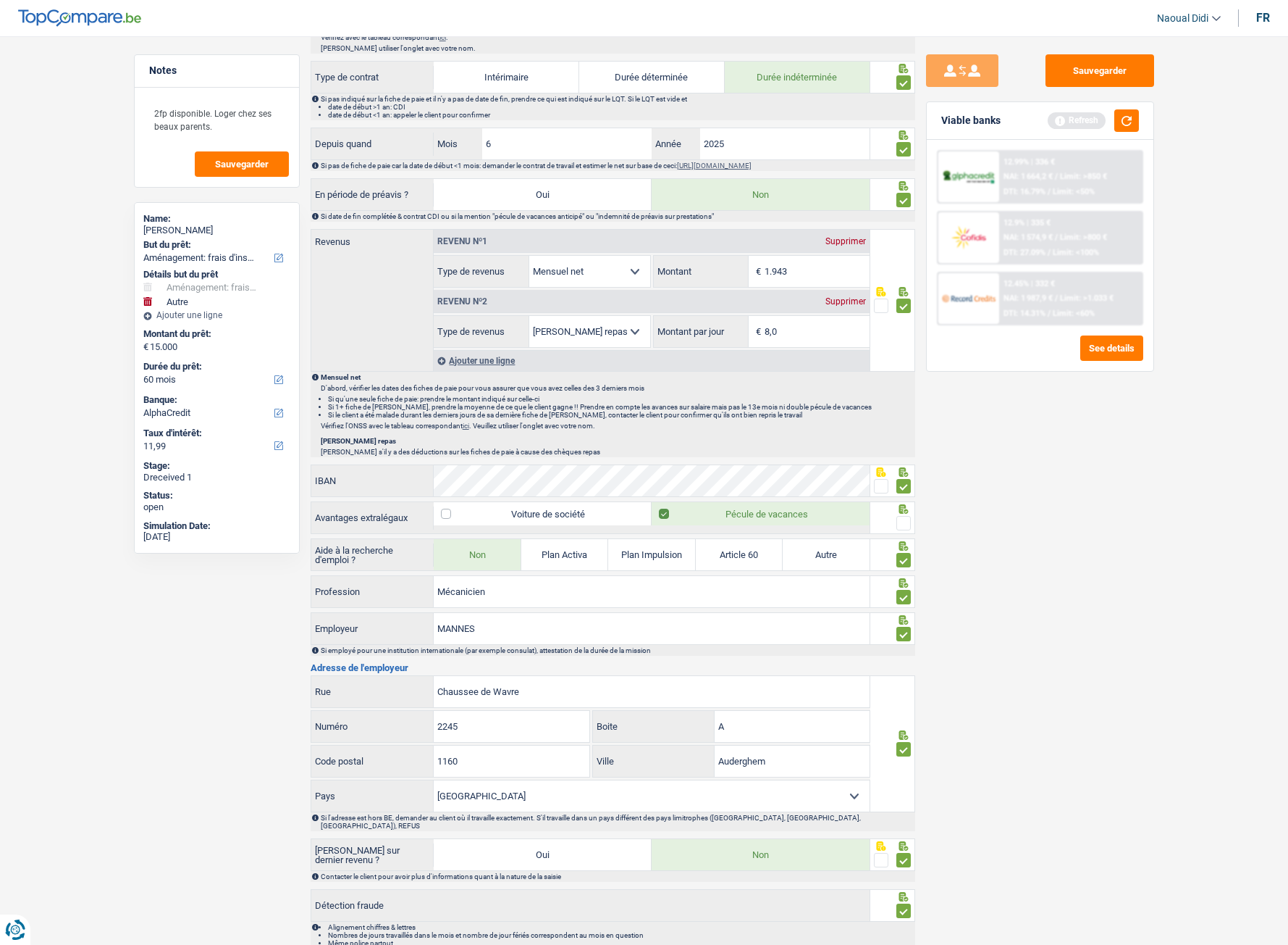
scroll to position [549, 0]
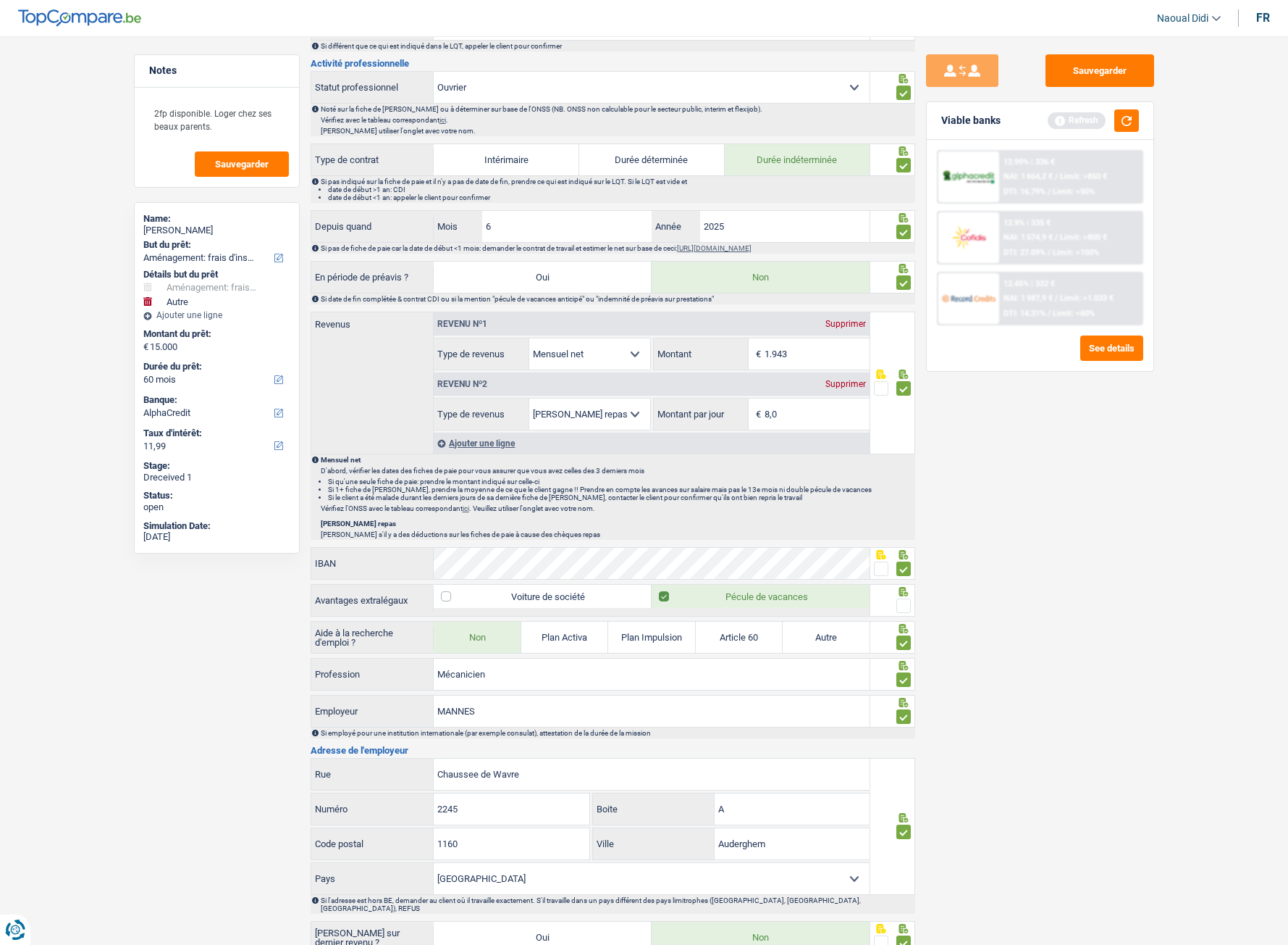
click at [904, 528] on span at bounding box center [904, 606] width 14 height 14
click at [0, 0] on input "radio" at bounding box center [0, 0] width 0 height 0
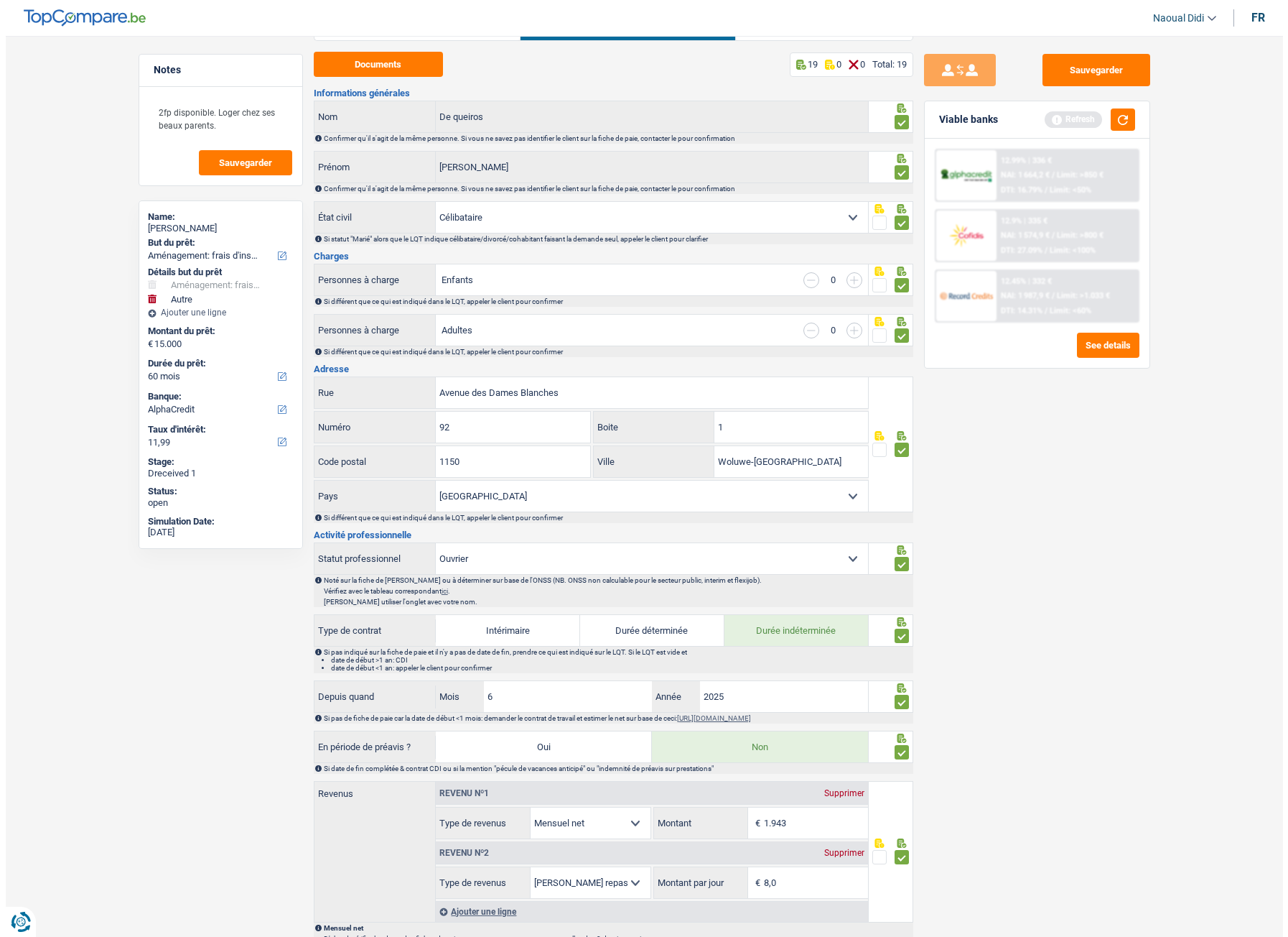
scroll to position [0, 0]
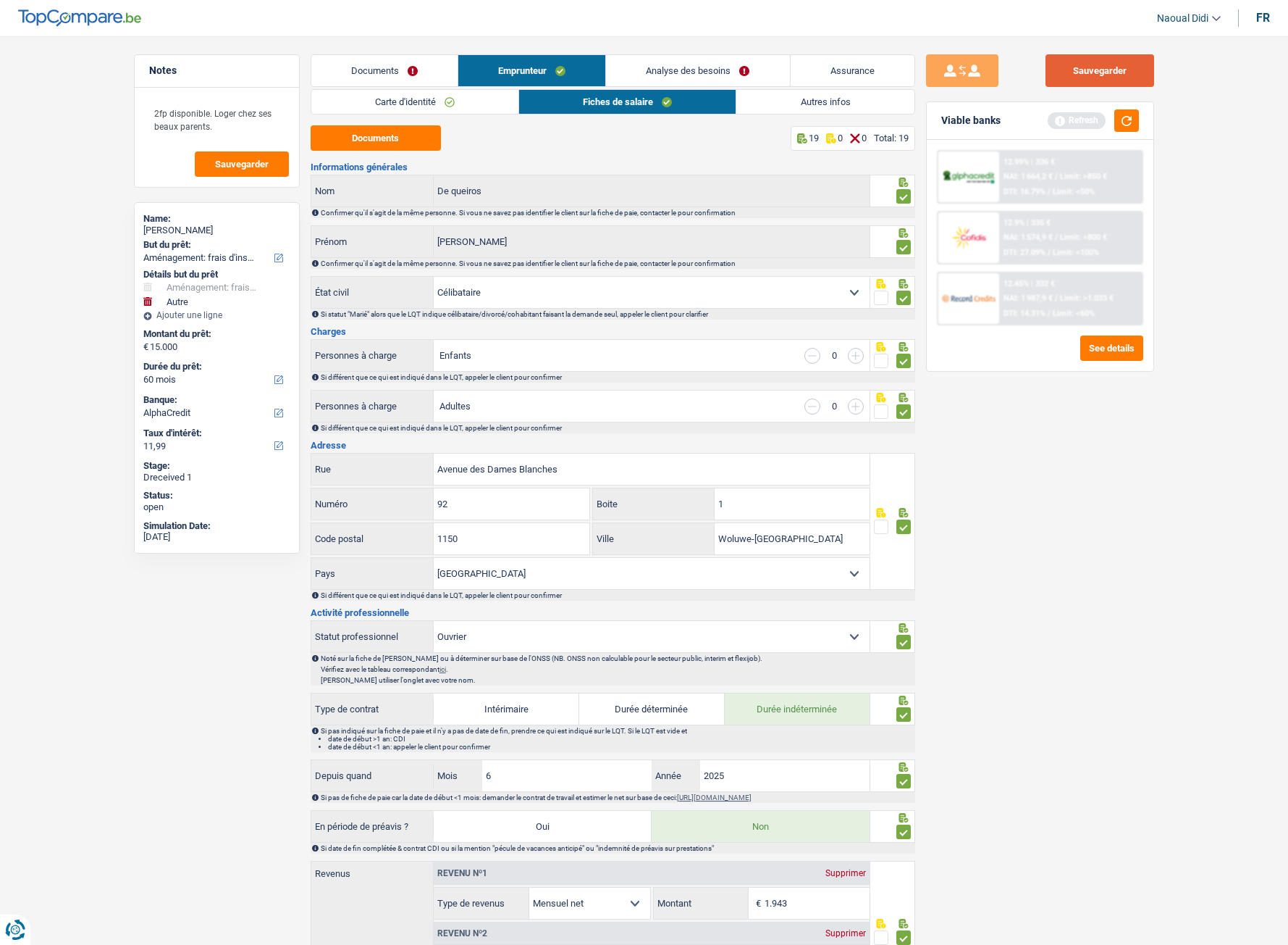
click at [1104, 73] on button "Sauvegarder" at bounding box center [1100, 71] width 108 height 33
click at [715, 67] on link "Analyse des besoins" at bounding box center [697, 71] width 183 height 31
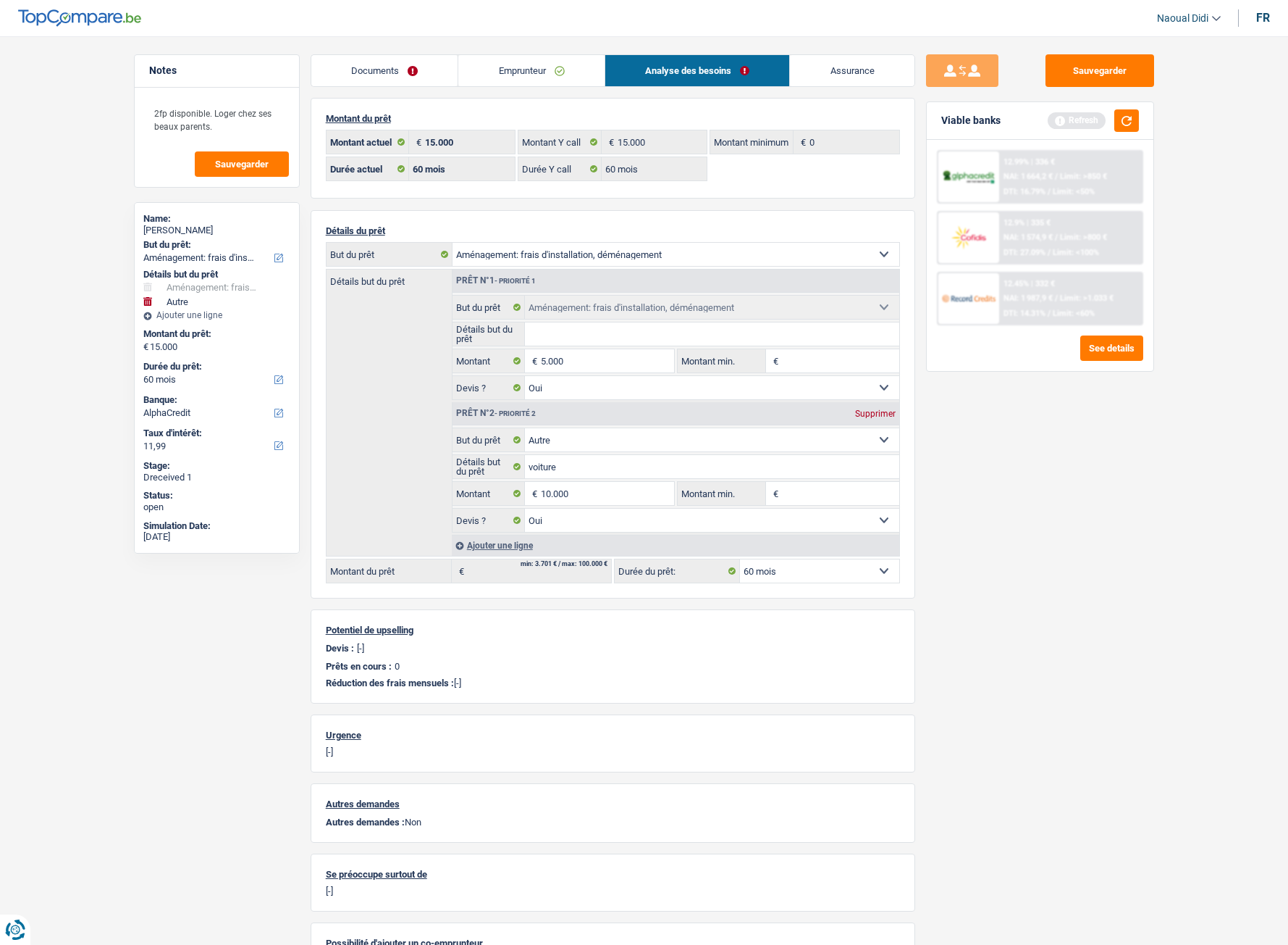
click at [523, 64] on link "Emprunteur" at bounding box center [531, 71] width 146 height 31
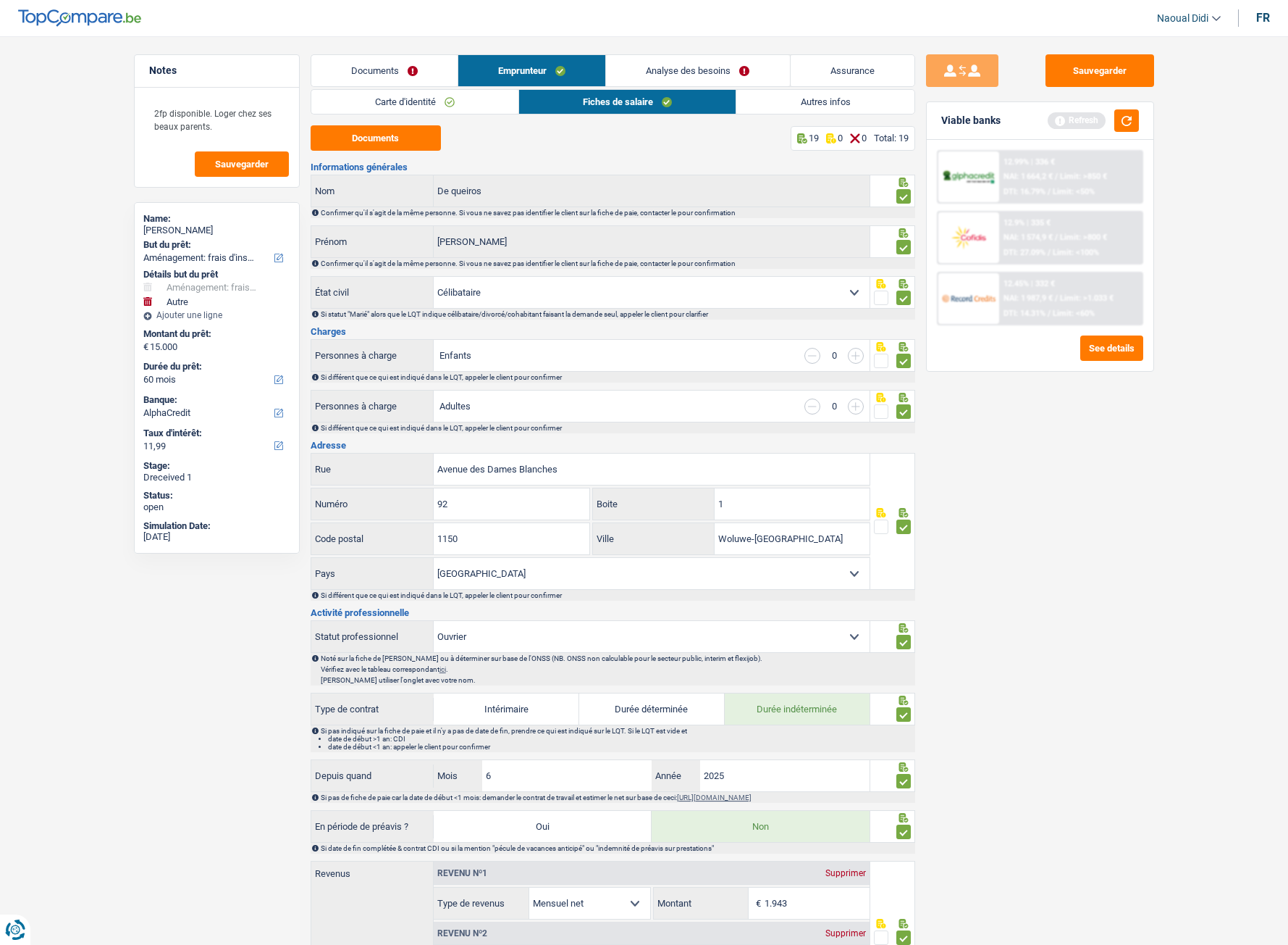
click at [818, 102] on link "Autres infos" at bounding box center [825, 101] width 177 height 24
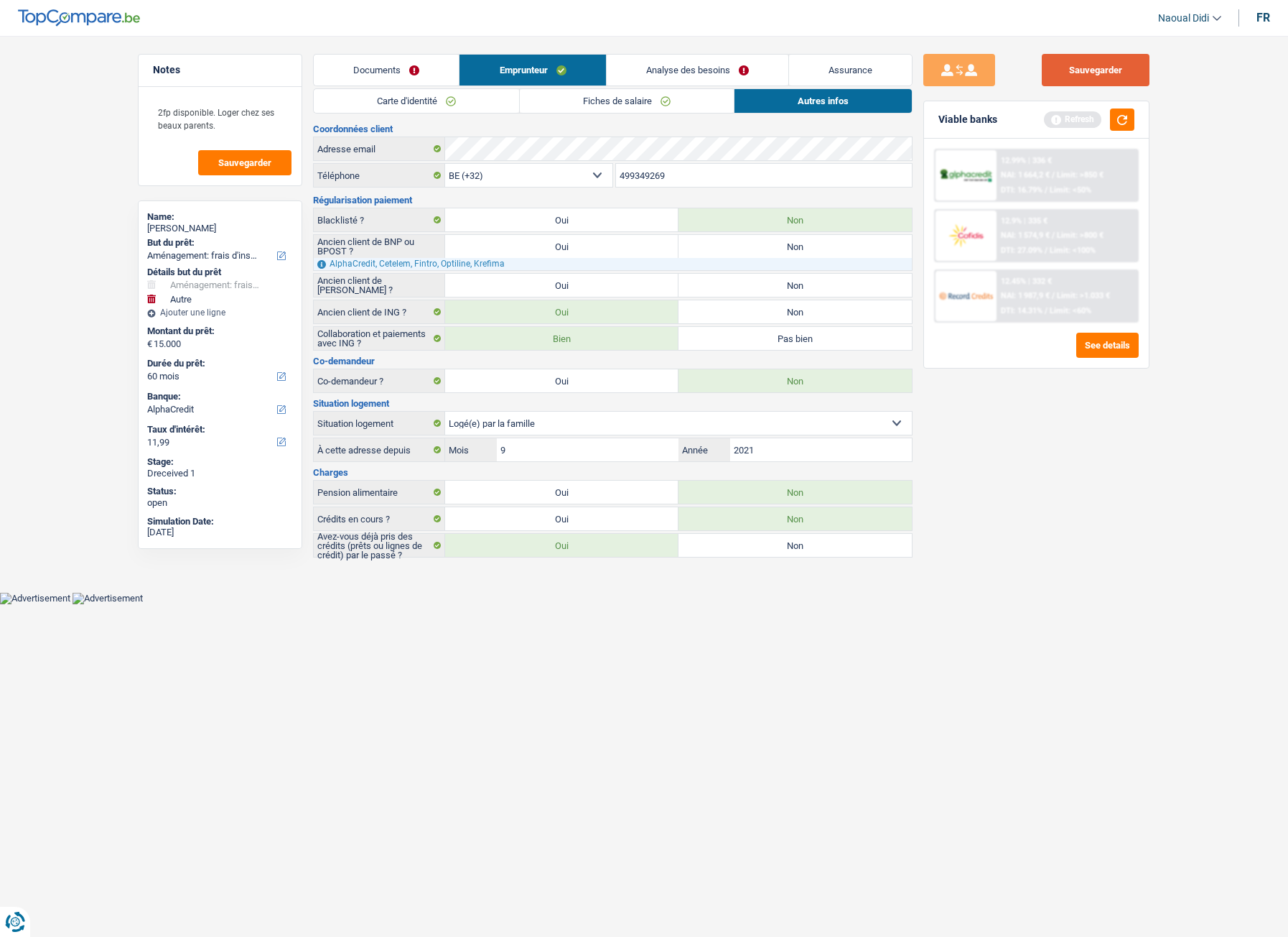
click at [1102, 76] on button "Sauvegarder" at bounding box center [1095, 70] width 108 height 32
click at [1102, 121] on button "button" at bounding box center [1121, 119] width 24 height 22
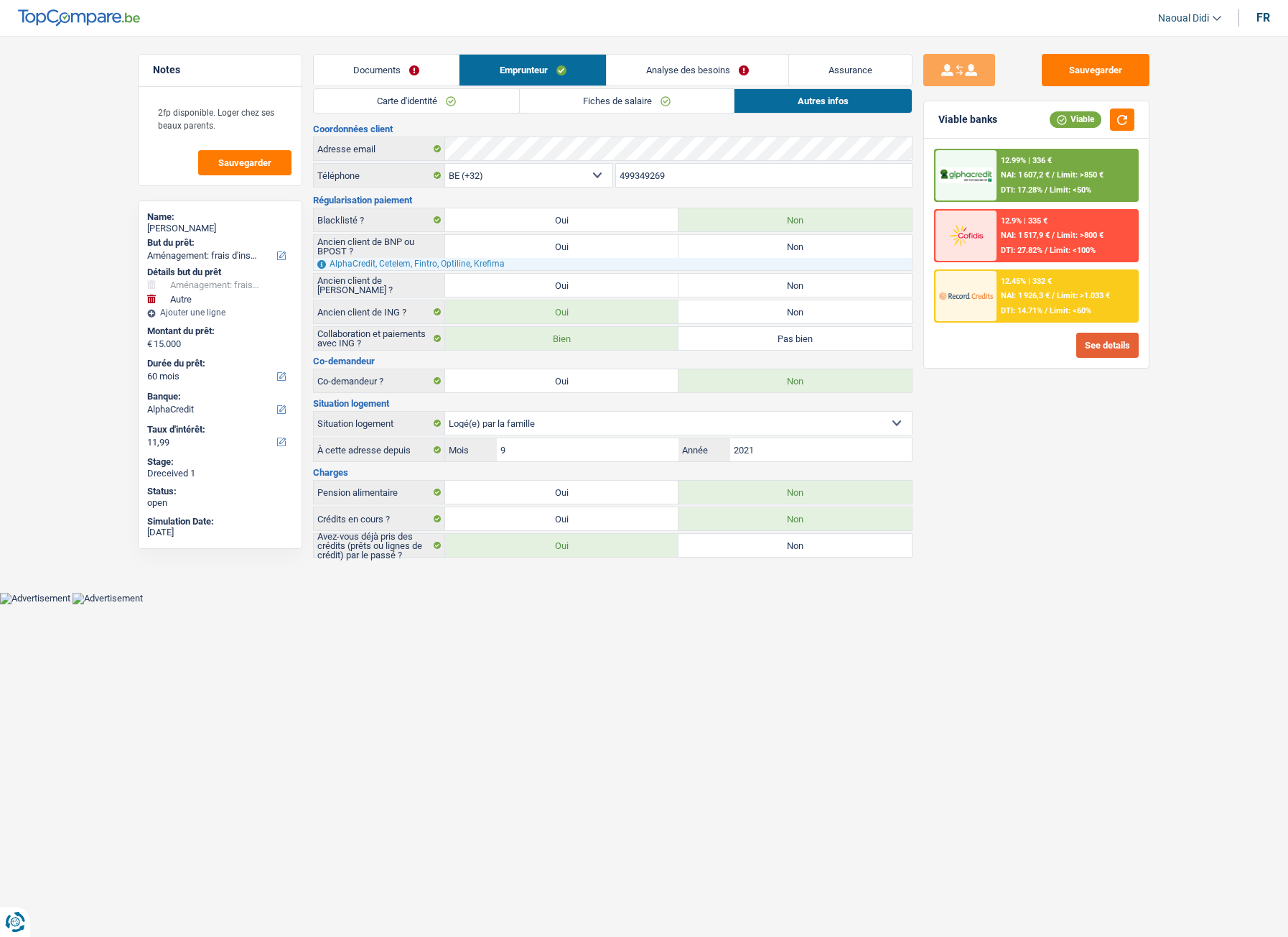
click at [1102, 356] on button "See details" at bounding box center [1108, 345] width 63 height 25
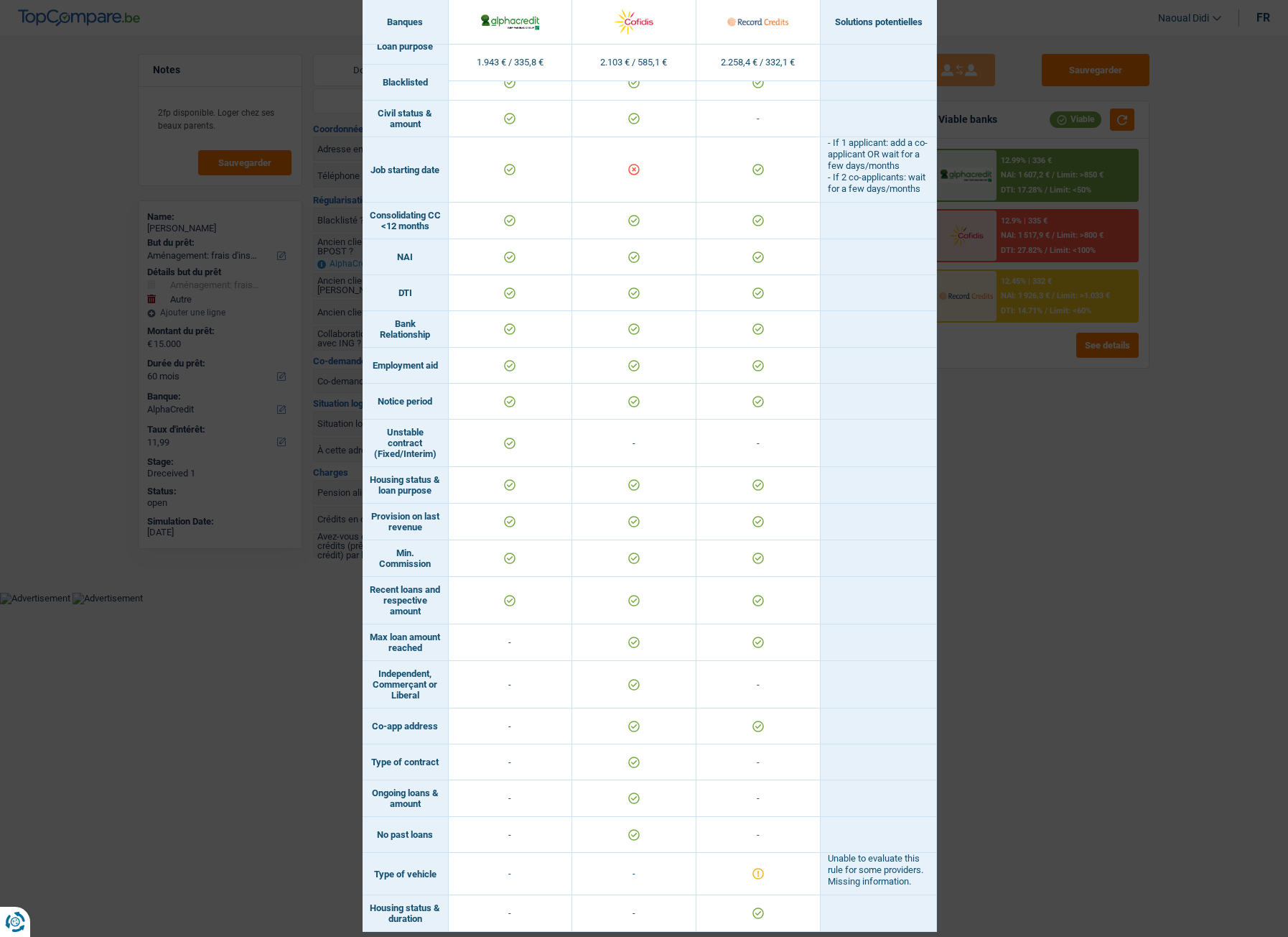
scroll to position [444, 0]
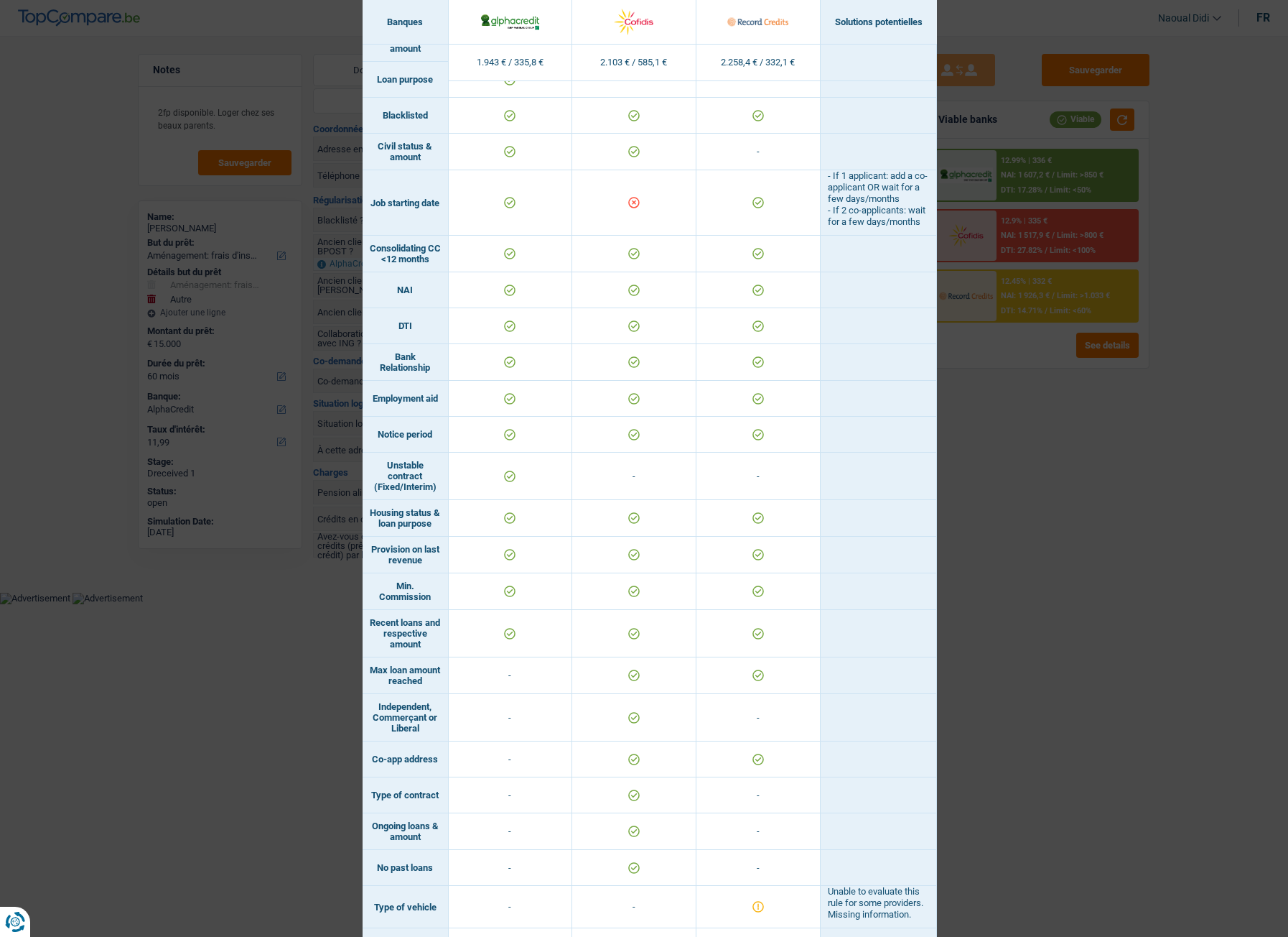
click at [1102, 153] on div "Banks conditions × Banques Solutions potentielles Revenus / Charges 1.943 € / 3…" at bounding box center [644, 468] width 1288 height 937
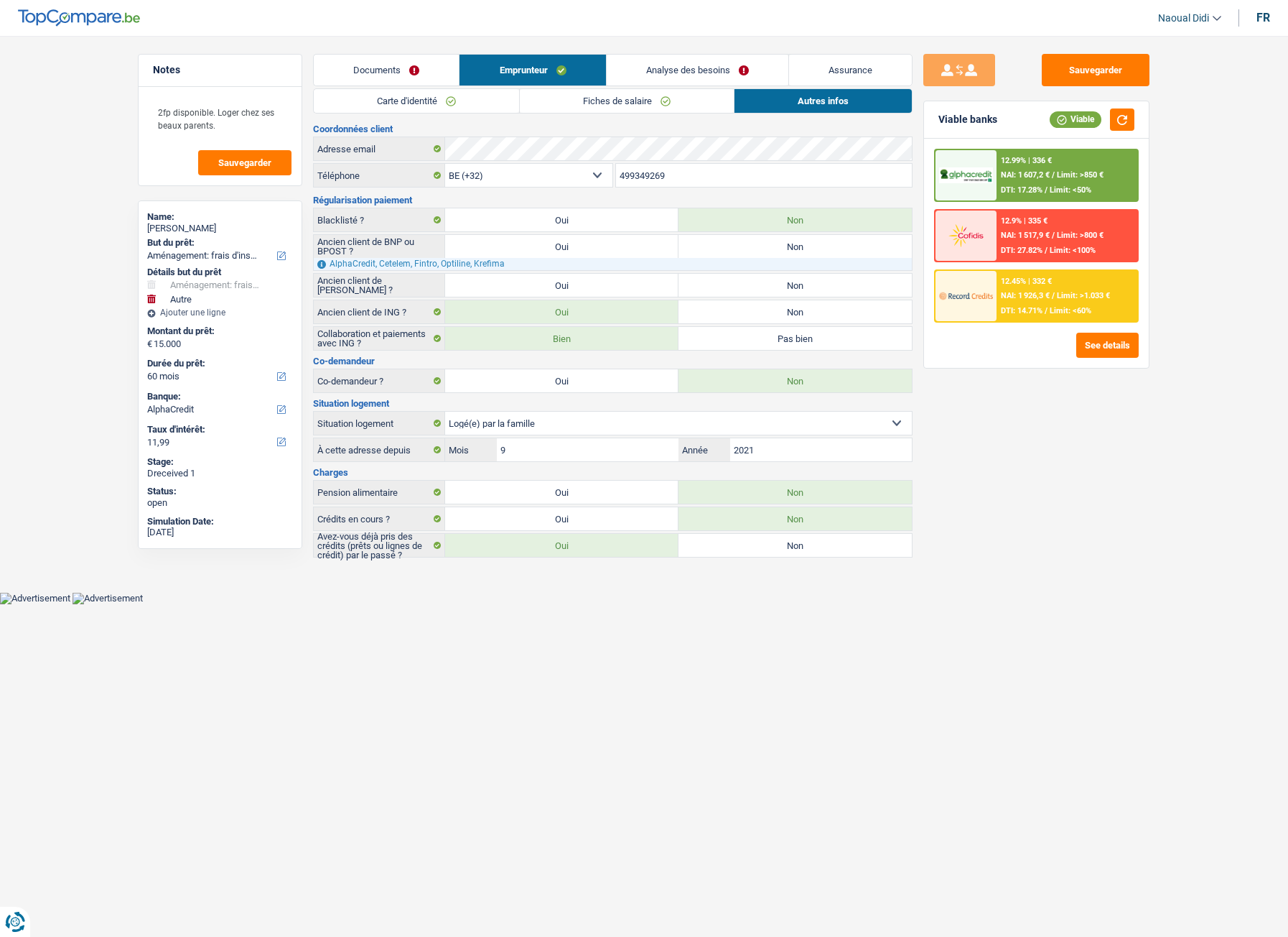
click at [835, 104] on link "Autres infos" at bounding box center [823, 100] width 177 height 23
